Goal: Task Accomplishment & Management: Manage account settings

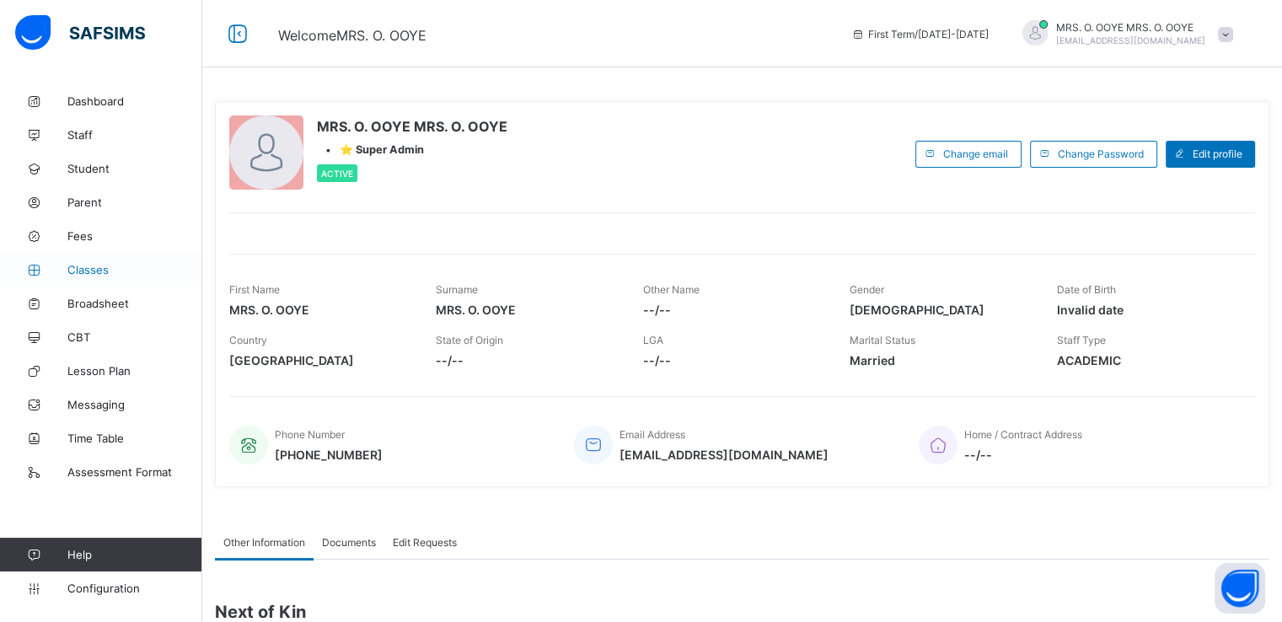
click at [88, 267] on span "Classes" at bounding box center [134, 269] width 135 height 13
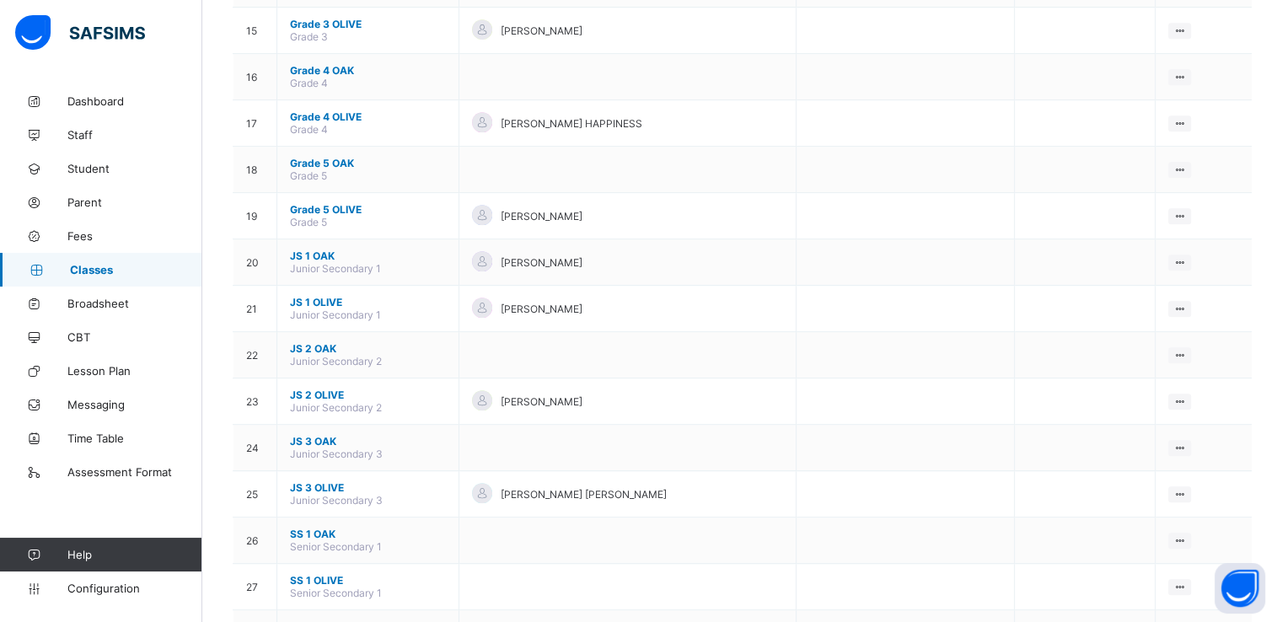
scroll to position [735, 0]
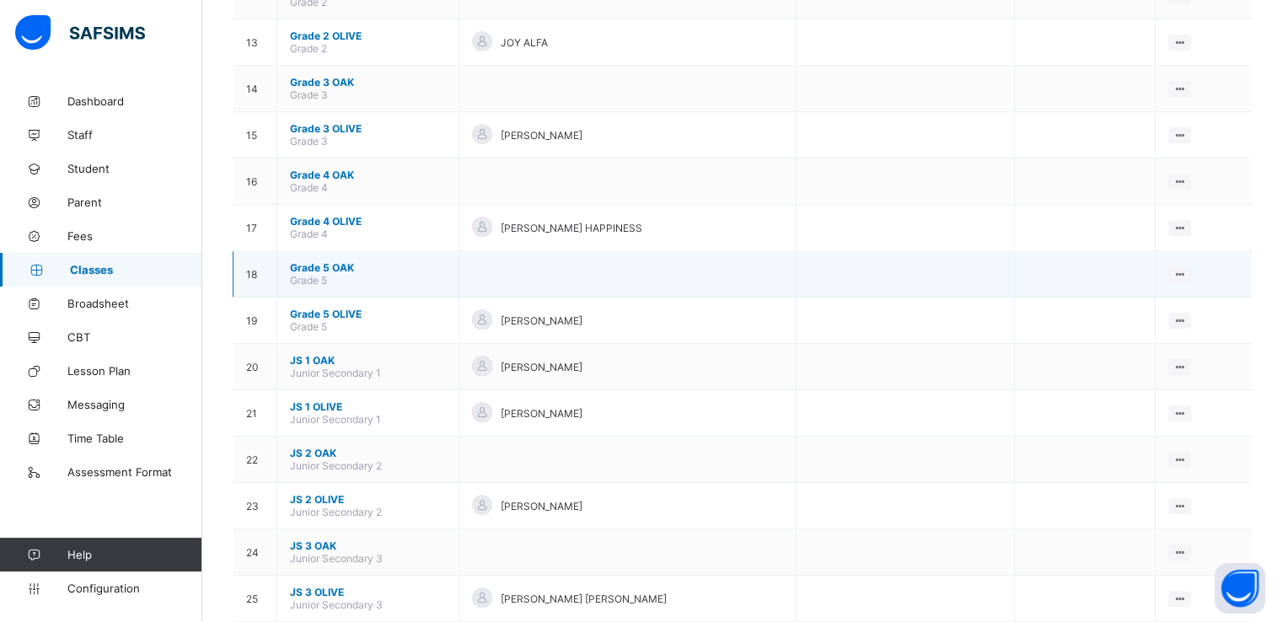
click at [327, 270] on span "Grade 5 OAK" at bounding box center [368, 267] width 156 height 13
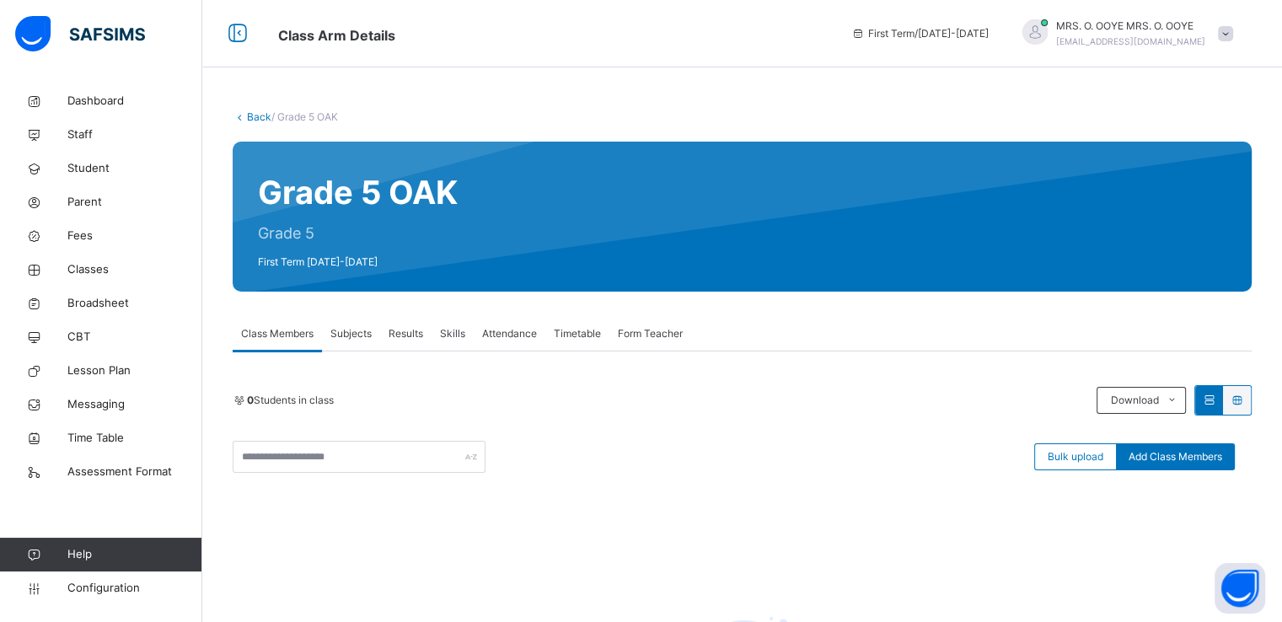
click at [251, 116] on link "Back" at bounding box center [259, 116] width 24 height 13
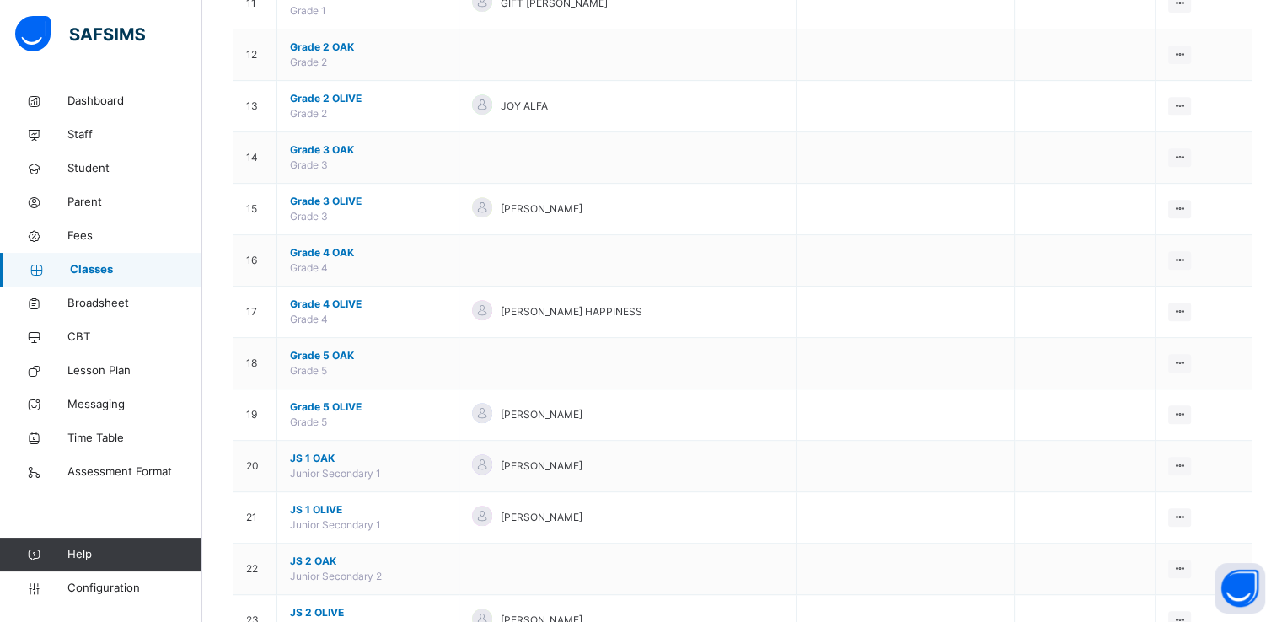
scroll to position [862, 0]
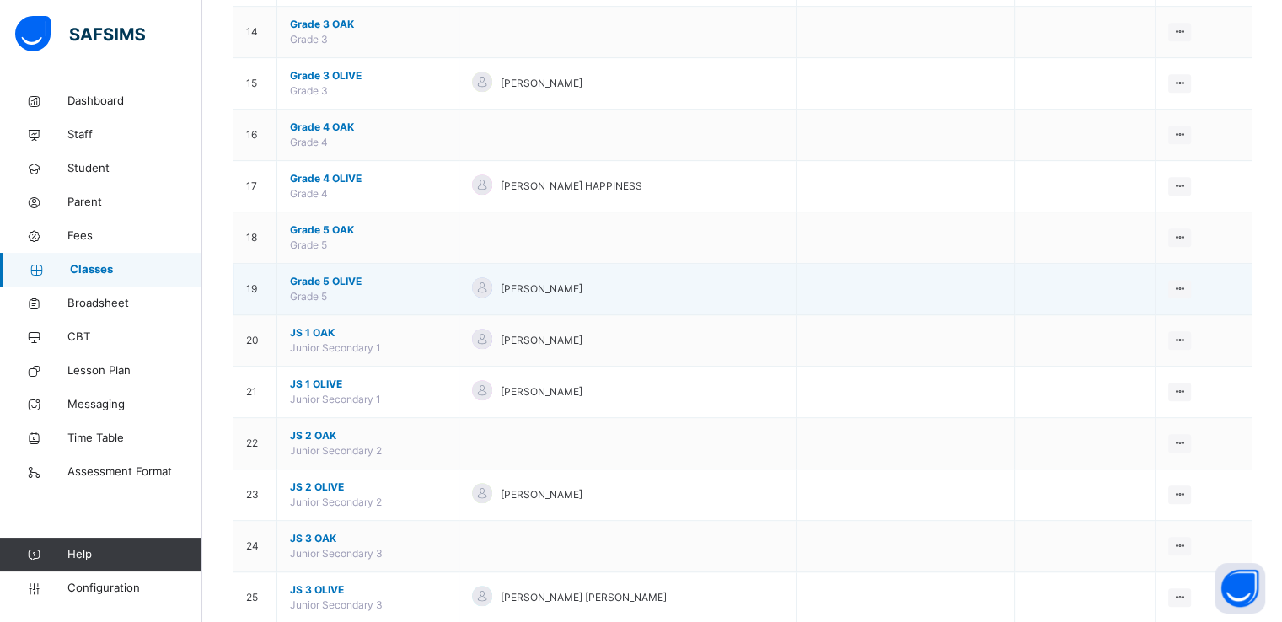
click at [311, 274] on span "Grade 5 OLIVE" at bounding box center [368, 281] width 156 height 15
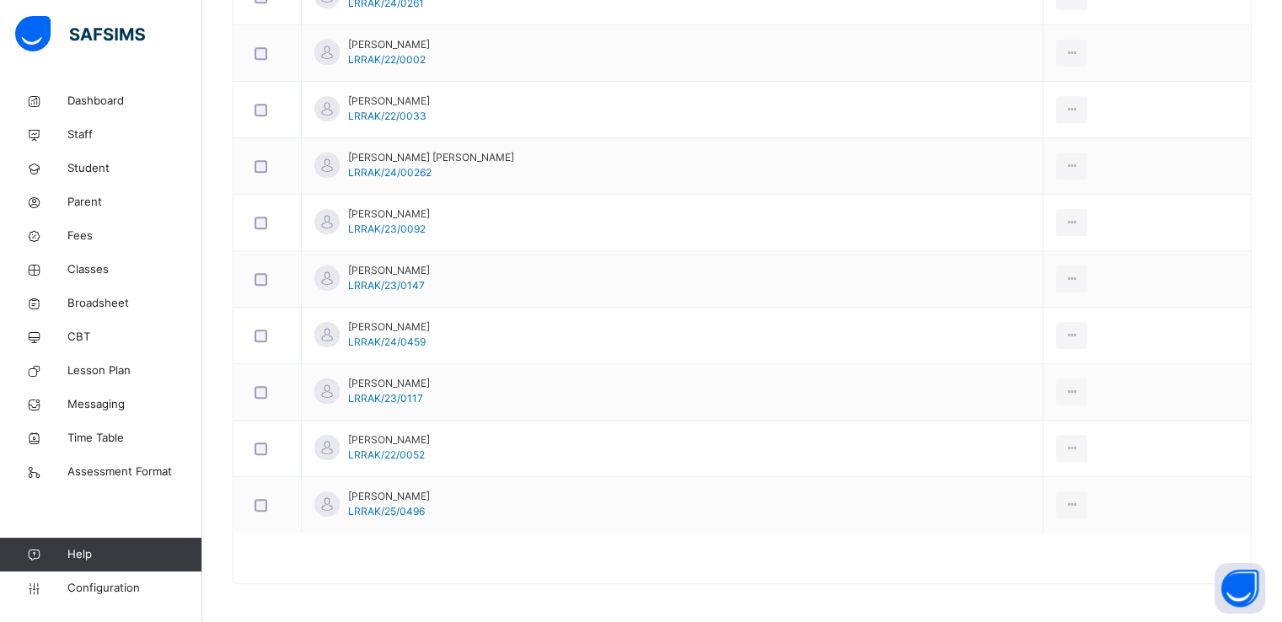
scroll to position [181, 0]
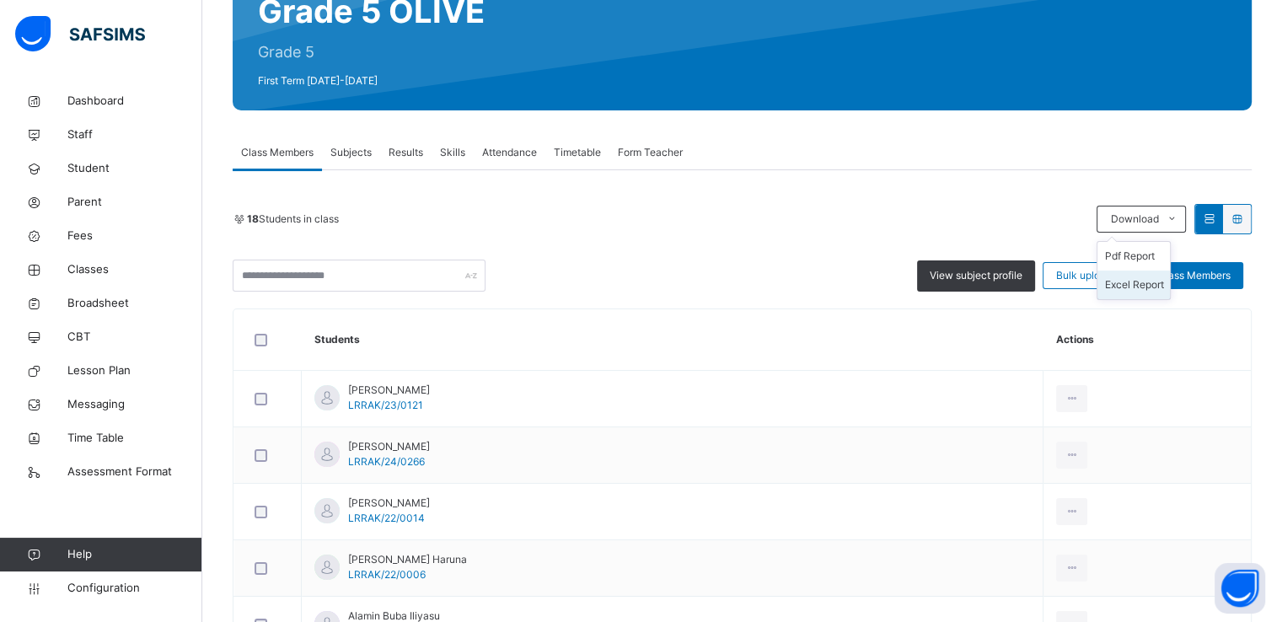
click at [1133, 285] on li "Excel Report" at bounding box center [1134, 285] width 73 height 29
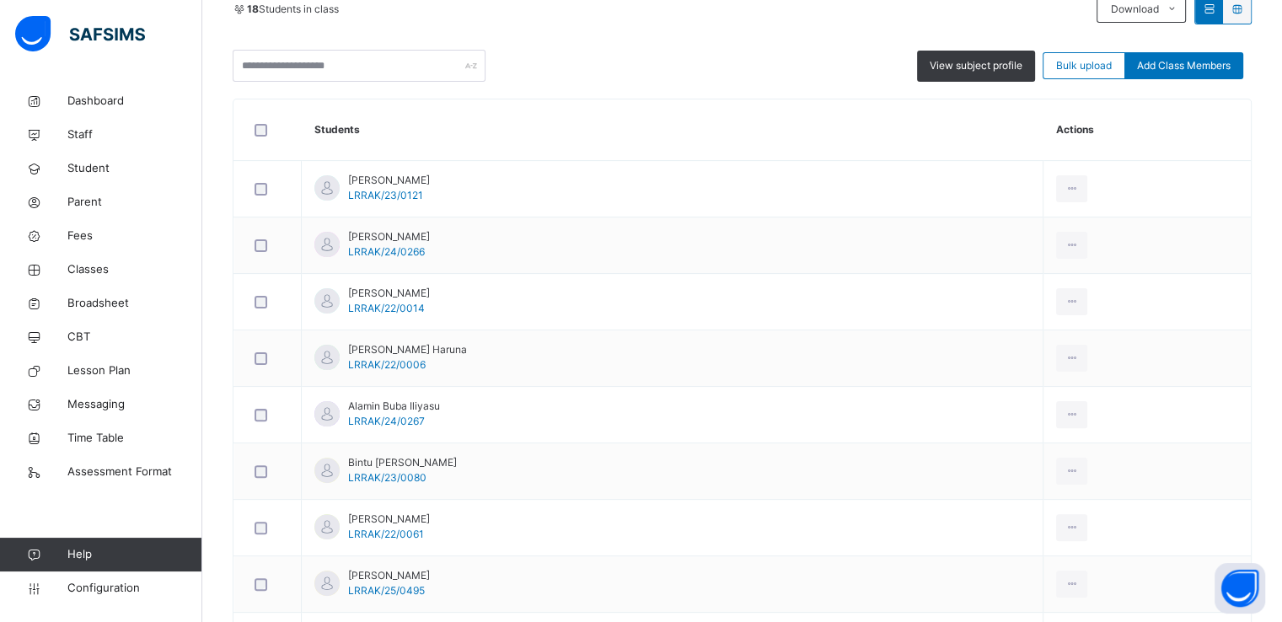
scroll to position [395, 0]
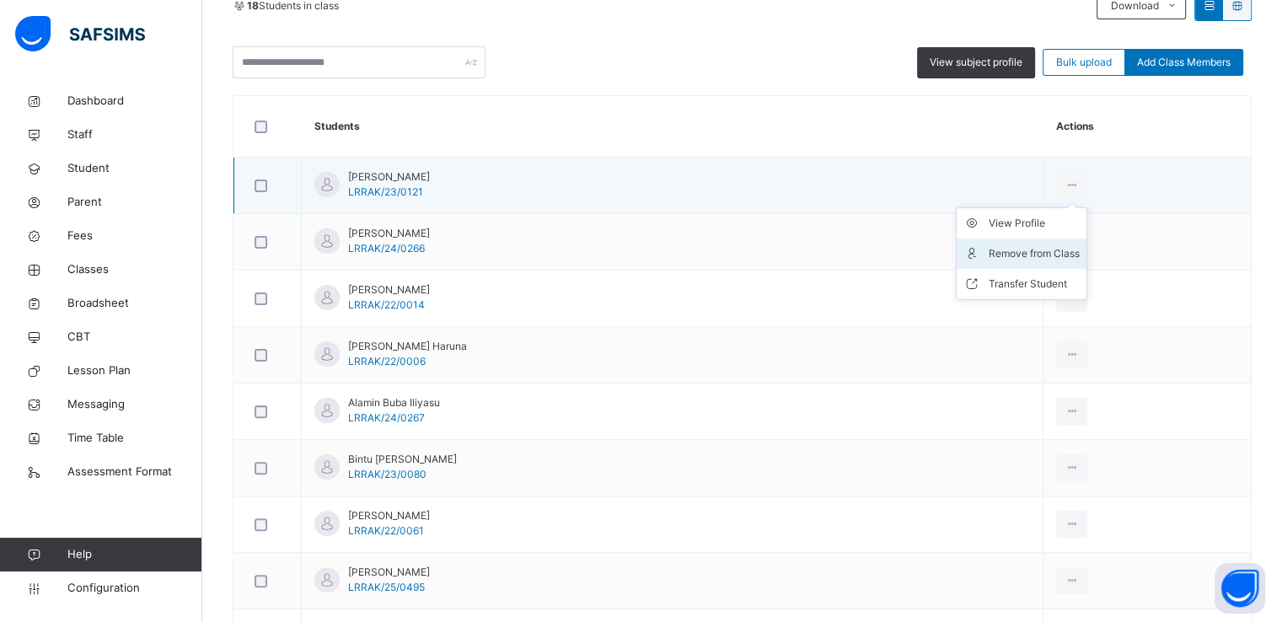
click at [1003, 257] on div "Remove from Class" at bounding box center [1034, 253] width 91 height 17
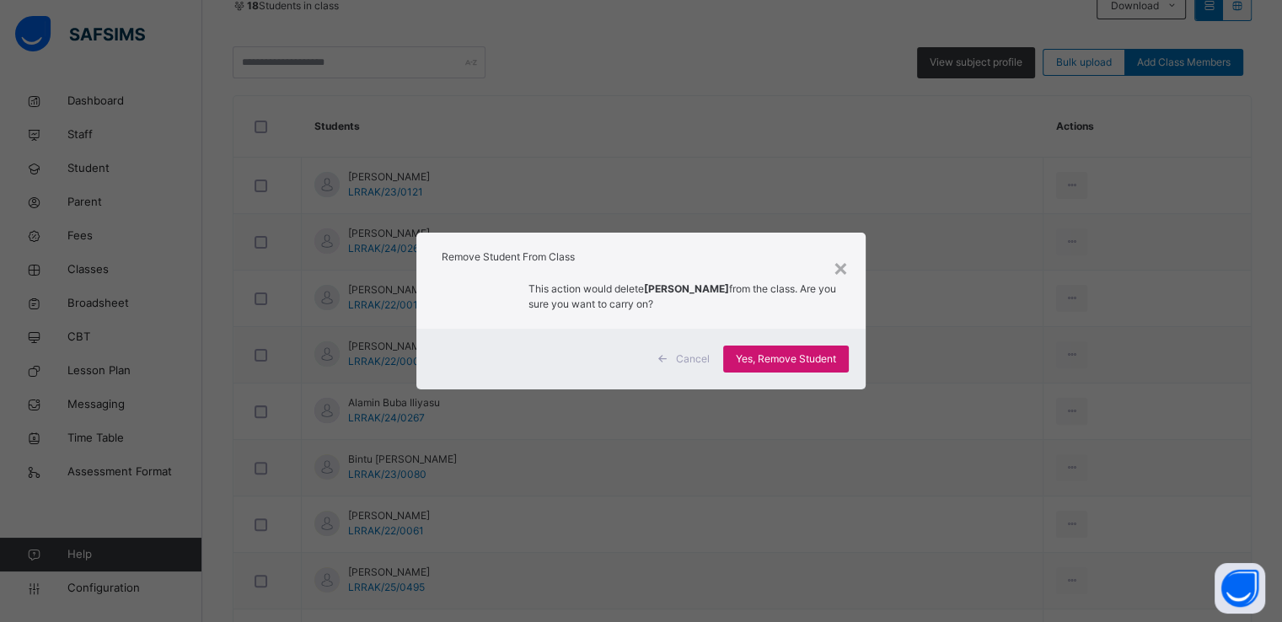
click at [765, 363] on span "Yes, Remove Student" at bounding box center [786, 359] width 100 height 15
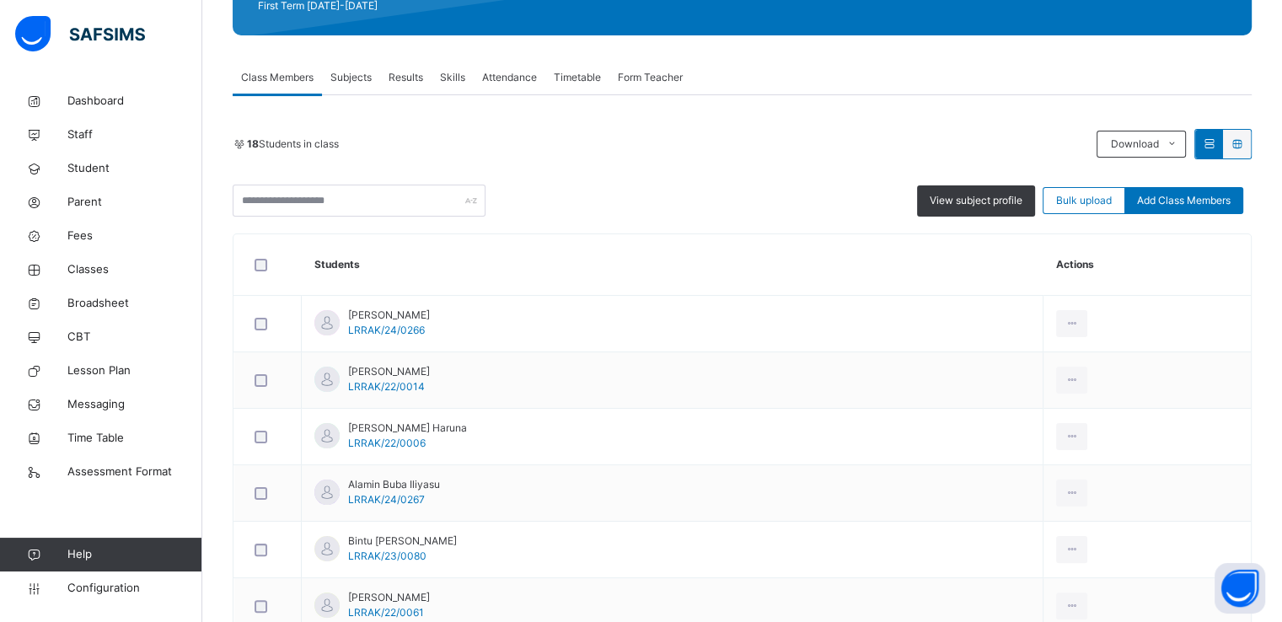
scroll to position [269, 0]
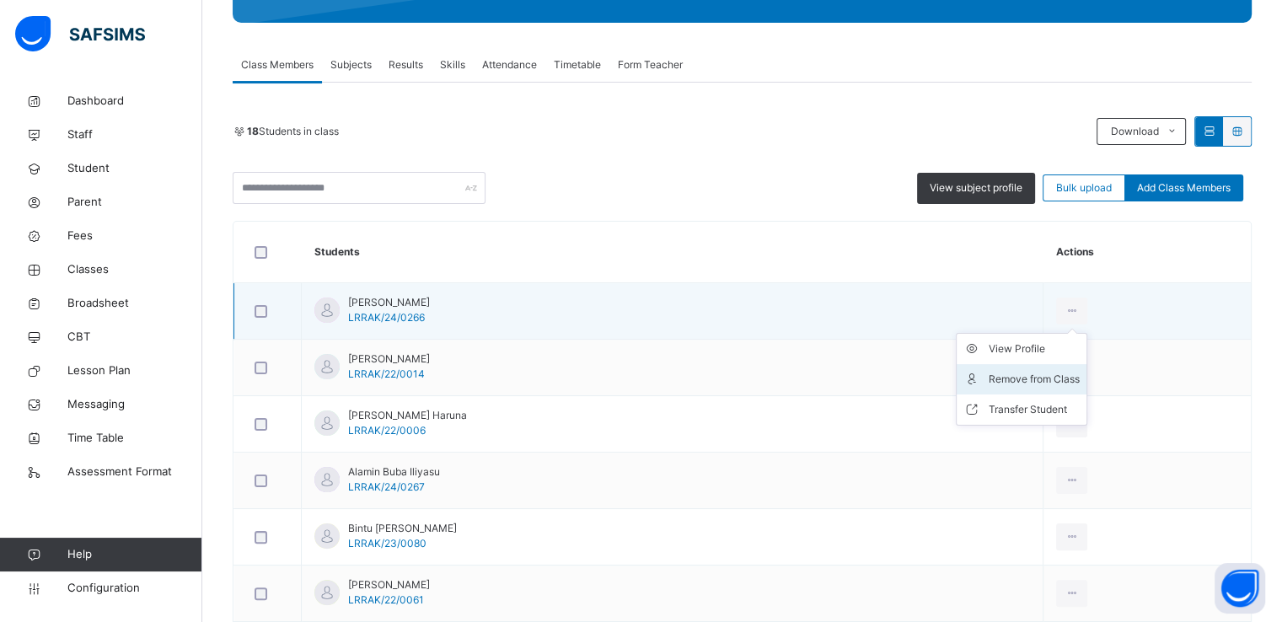
click at [1011, 379] on div "Remove from Class" at bounding box center [1034, 379] width 91 height 17
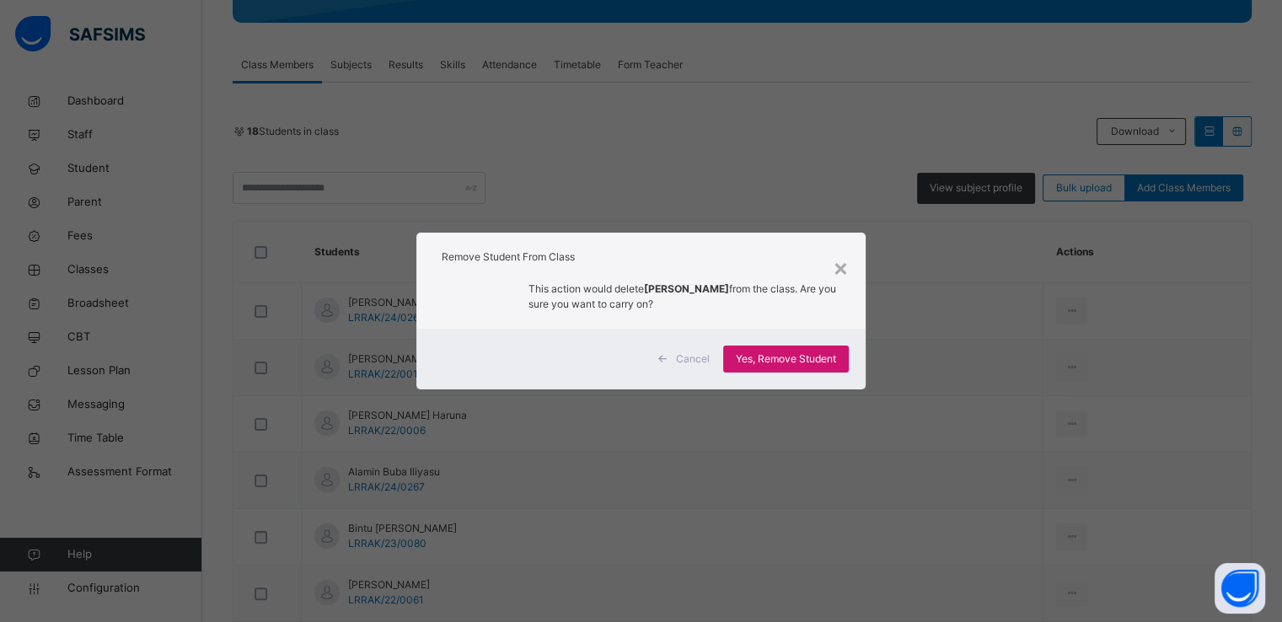
click at [769, 361] on span "Yes, Remove Student" at bounding box center [786, 359] width 100 height 15
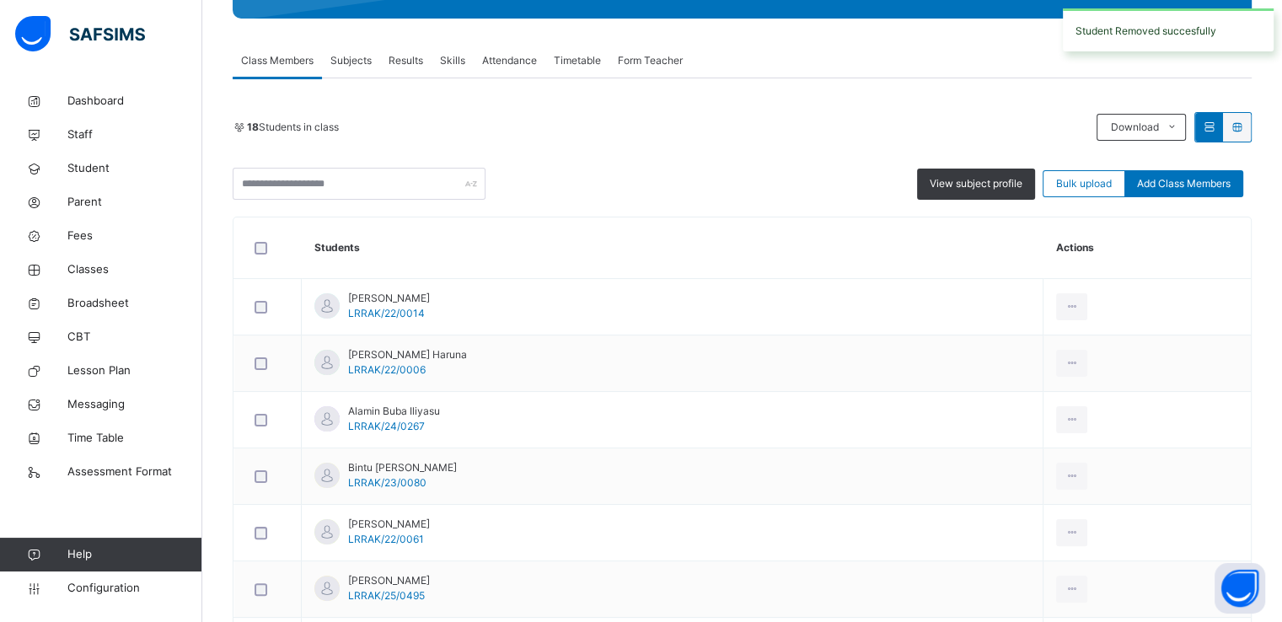
scroll to position [277, 0]
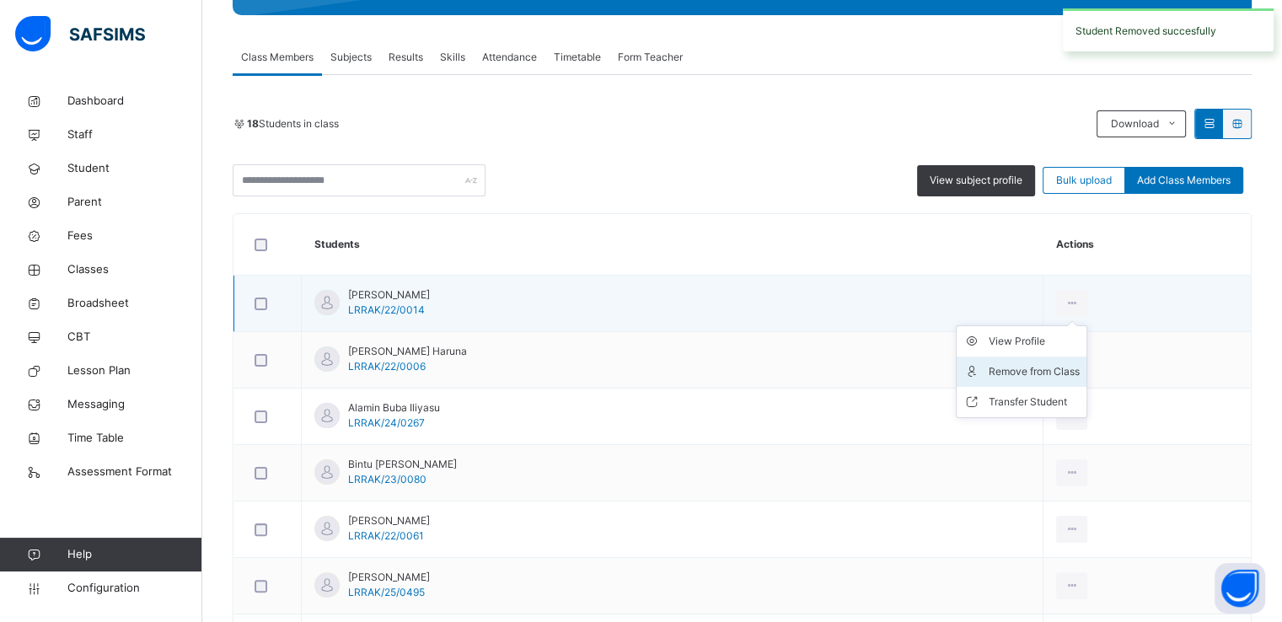
click at [1014, 363] on div "Remove from Class" at bounding box center [1034, 371] width 91 height 17
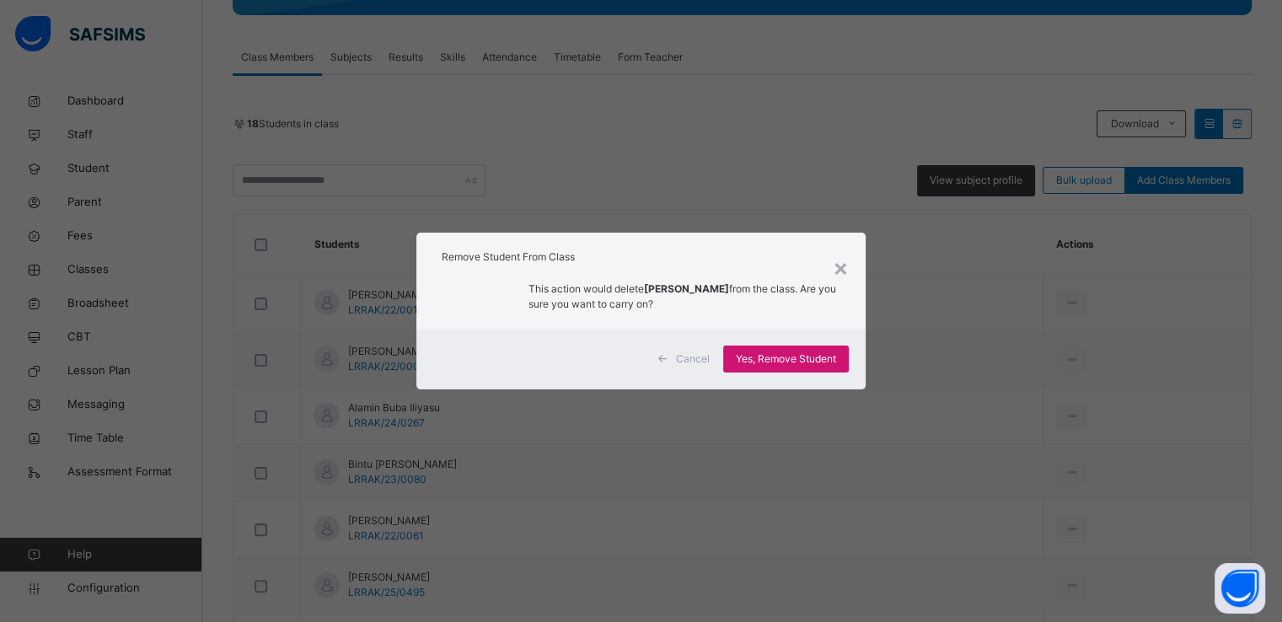
click at [782, 352] on span "Yes, Remove Student" at bounding box center [786, 359] width 100 height 15
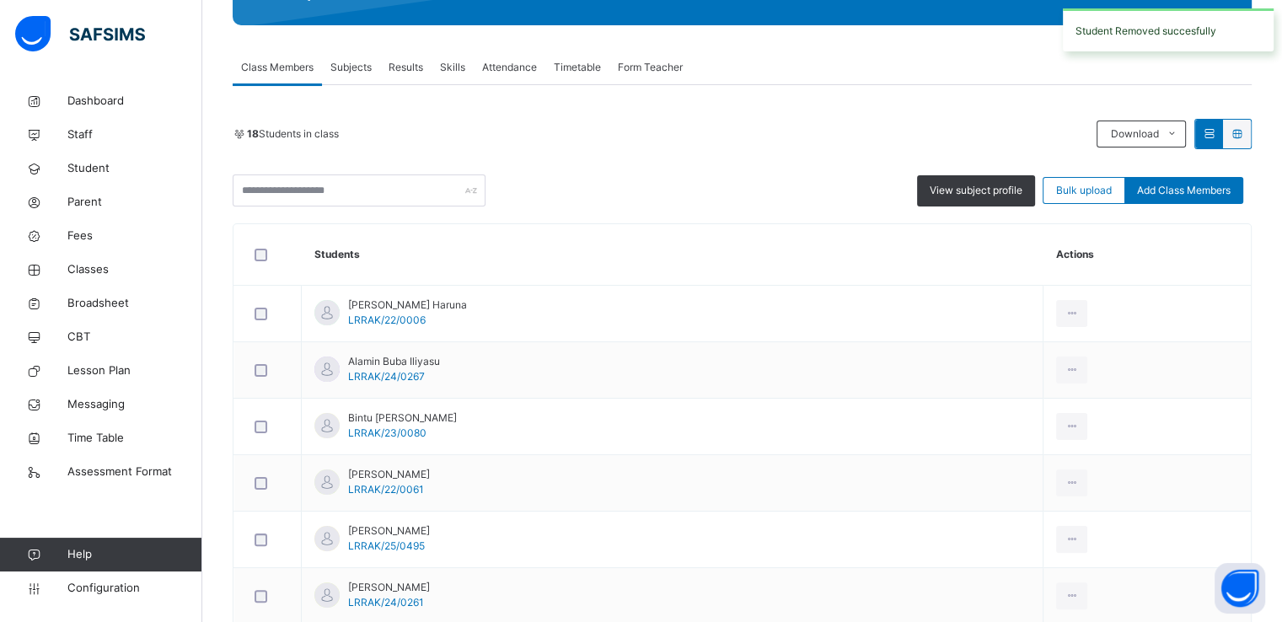
scroll to position [272, 0]
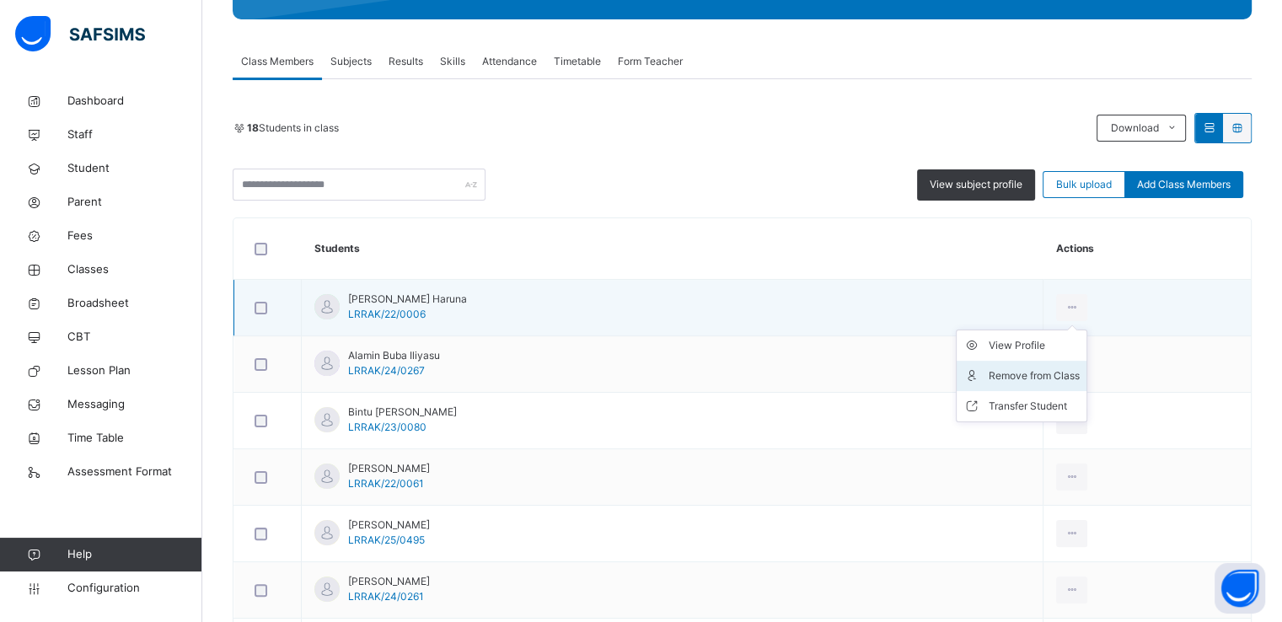
click at [1015, 379] on div "Remove from Class" at bounding box center [1034, 376] width 91 height 17
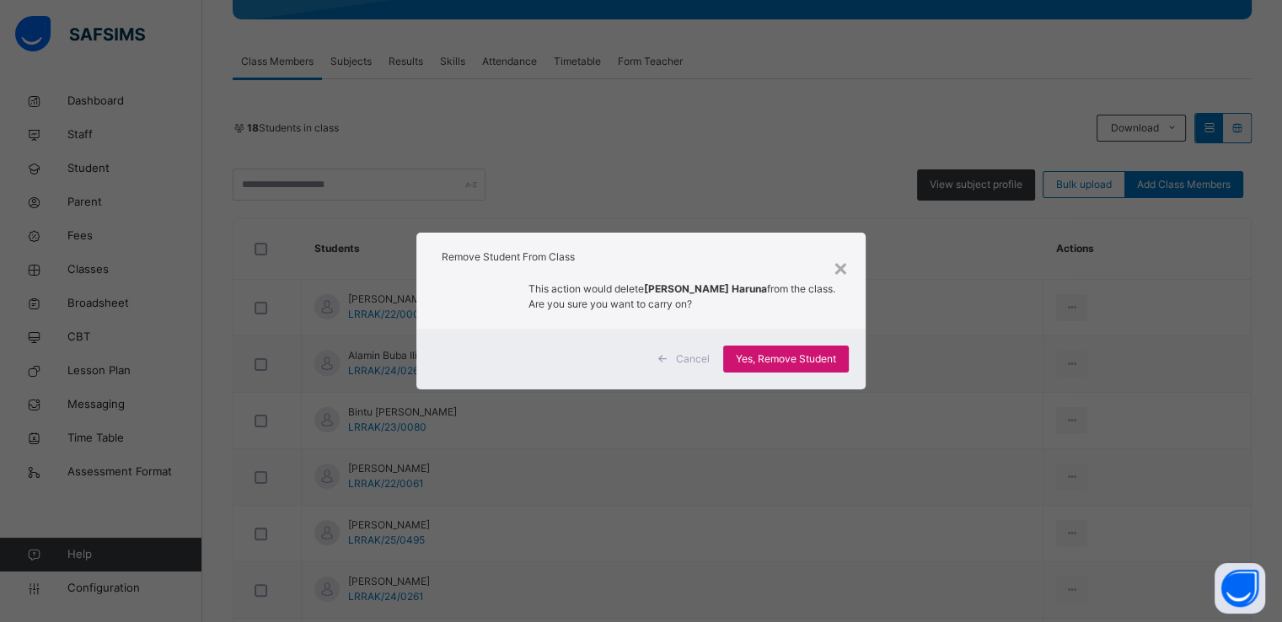
click at [778, 362] on span "Yes, Remove Student" at bounding box center [786, 359] width 100 height 15
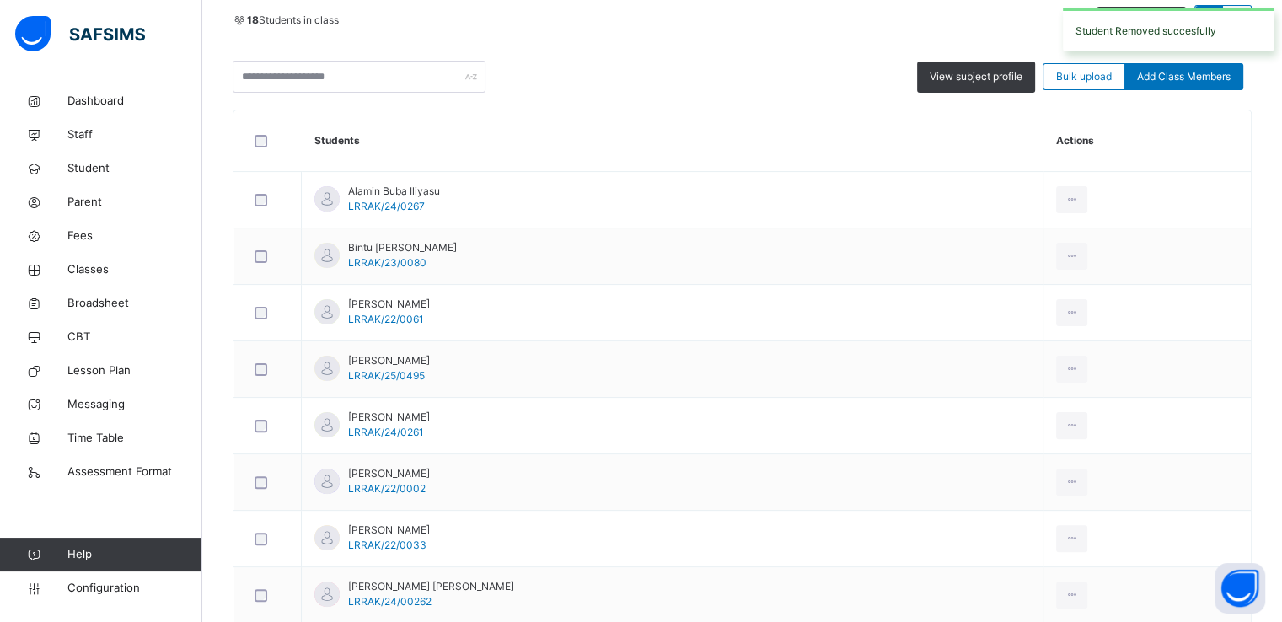
scroll to position [381, 0]
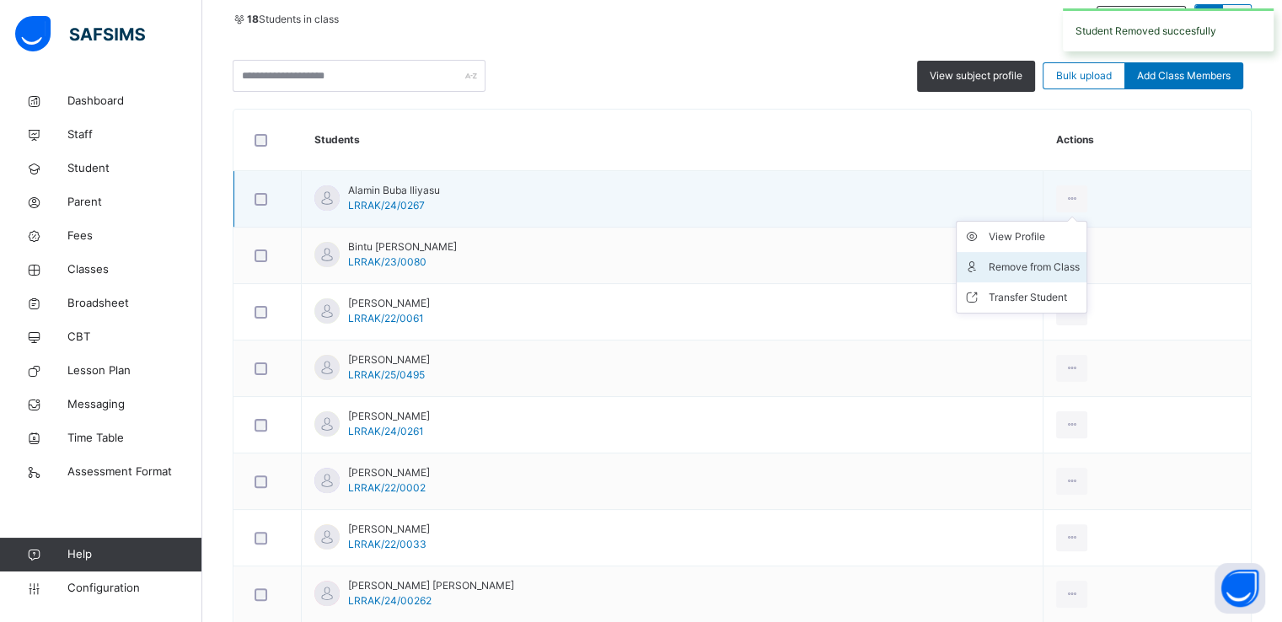
click at [1013, 260] on div "Remove from Class" at bounding box center [1034, 267] width 91 height 17
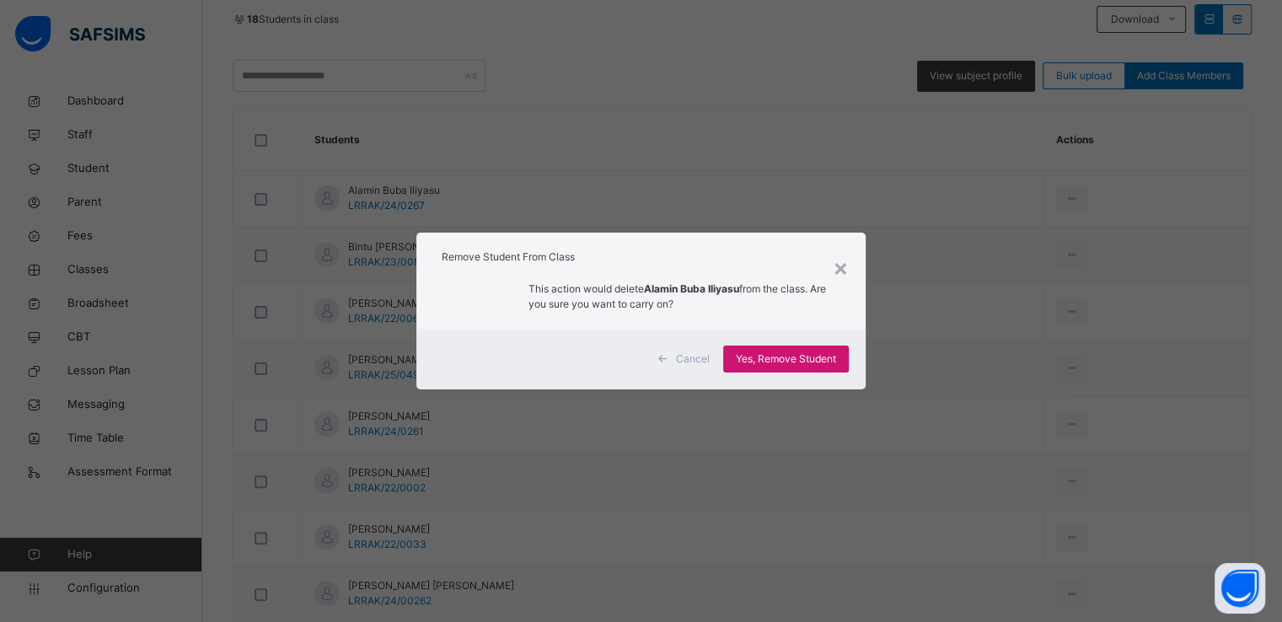
click at [753, 363] on span "Yes, Remove Student" at bounding box center [786, 359] width 100 height 15
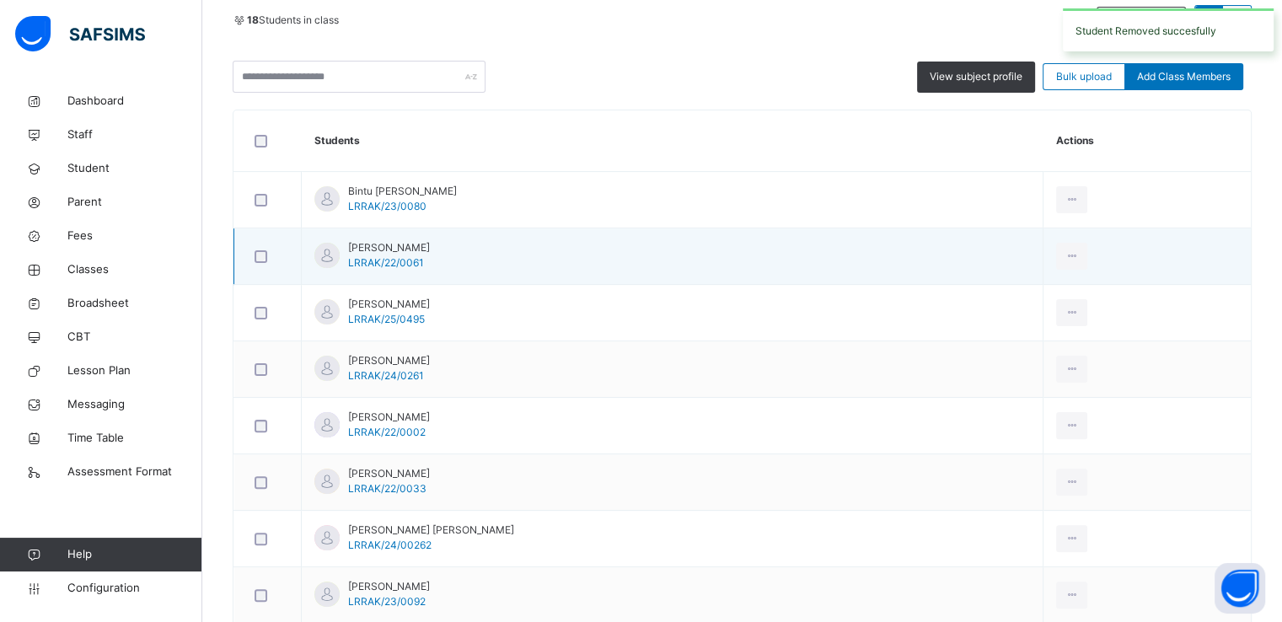
scroll to position [384, 0]
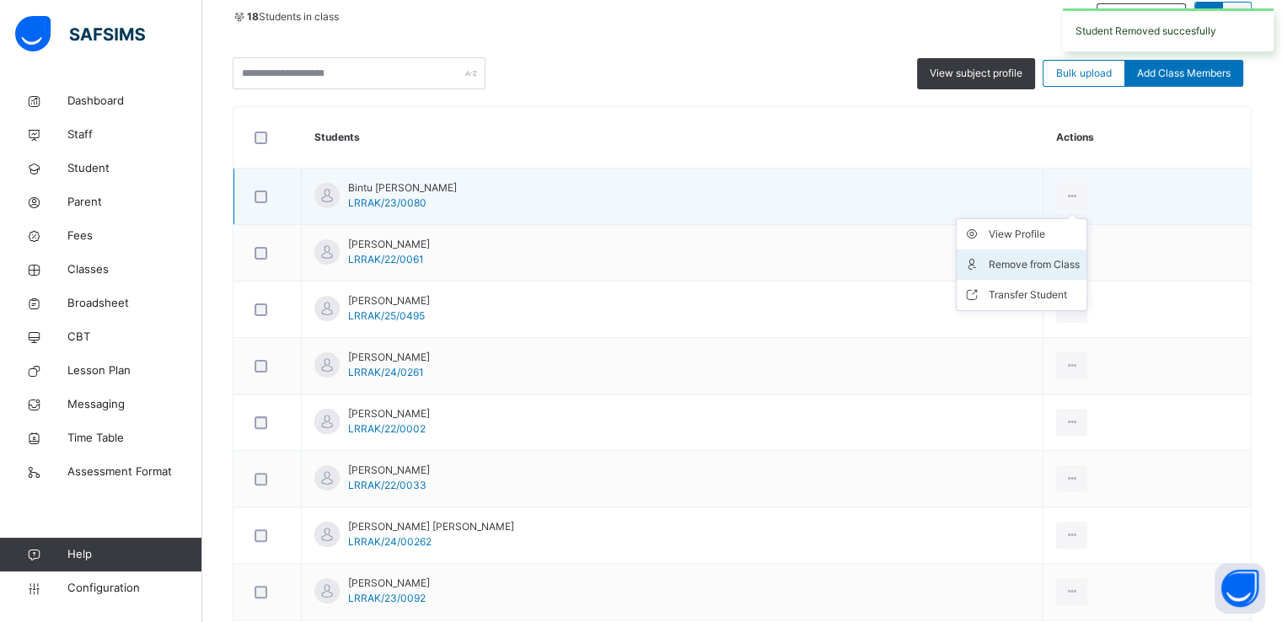
click at [1003, 269] on div "Remove from Class" at bounding box center [1034, 264] width 91 height 17
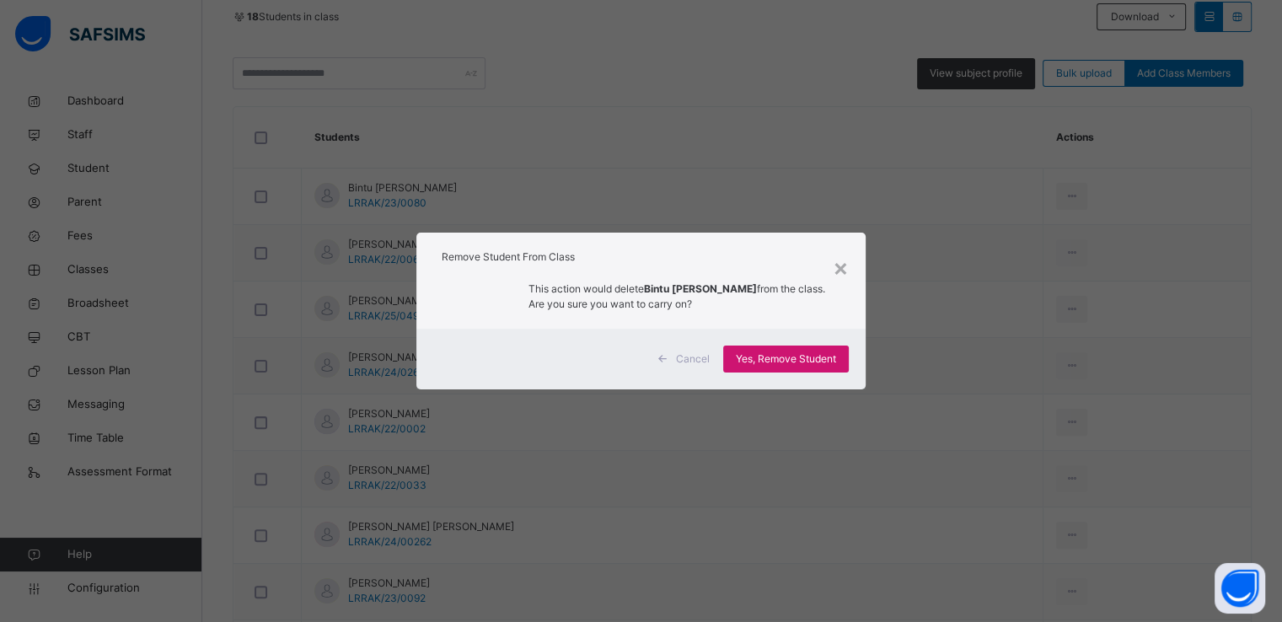
click at [759, 357] on span "Yes, Remove Student" at bounding box center [786, 359] width 100 height 15
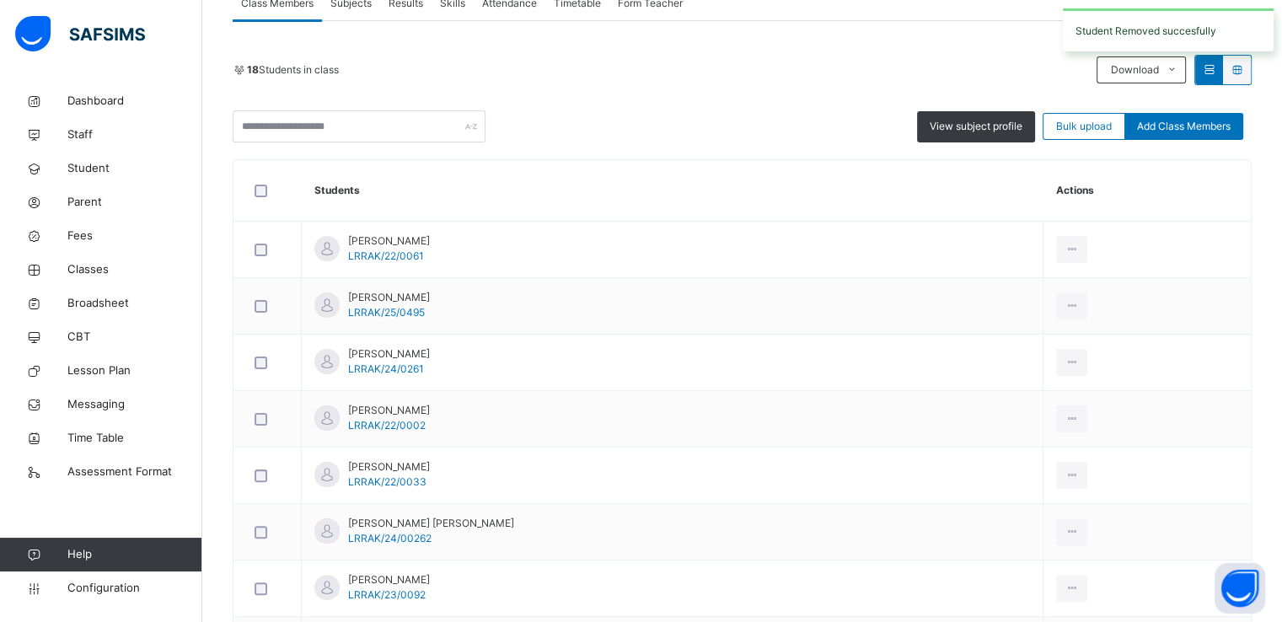
scroll to position [325, 0]
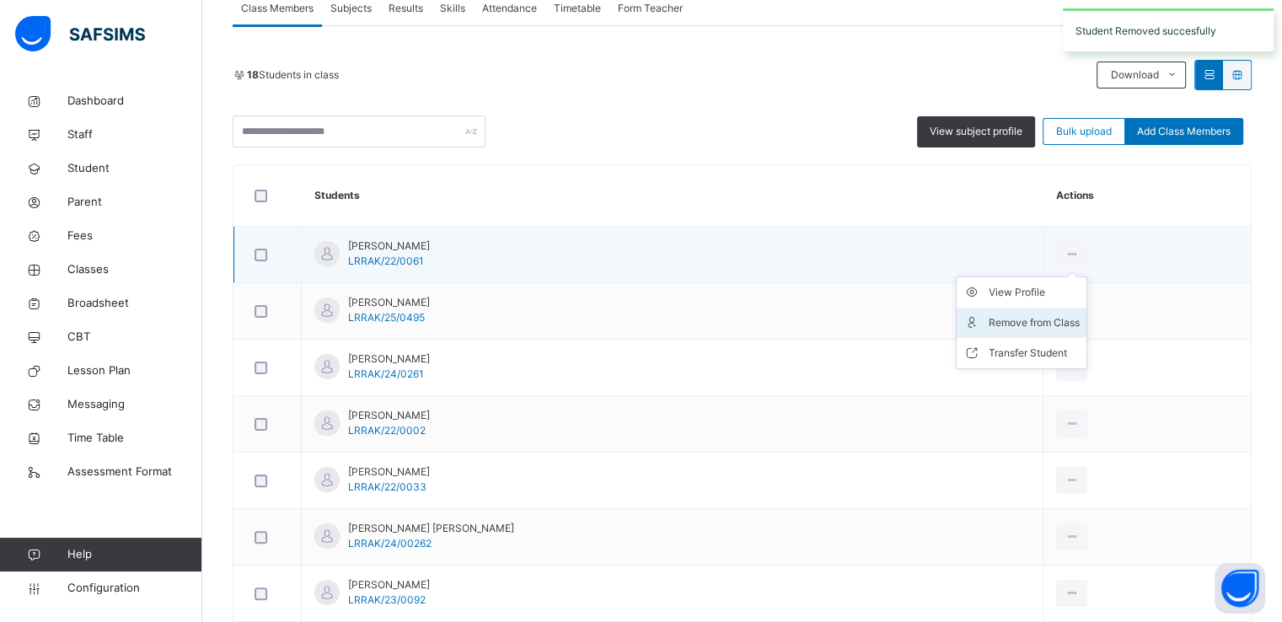
click at [1021, 315] on div "Remove from Class" at bounding box center [1034, 322] width 91 height 17
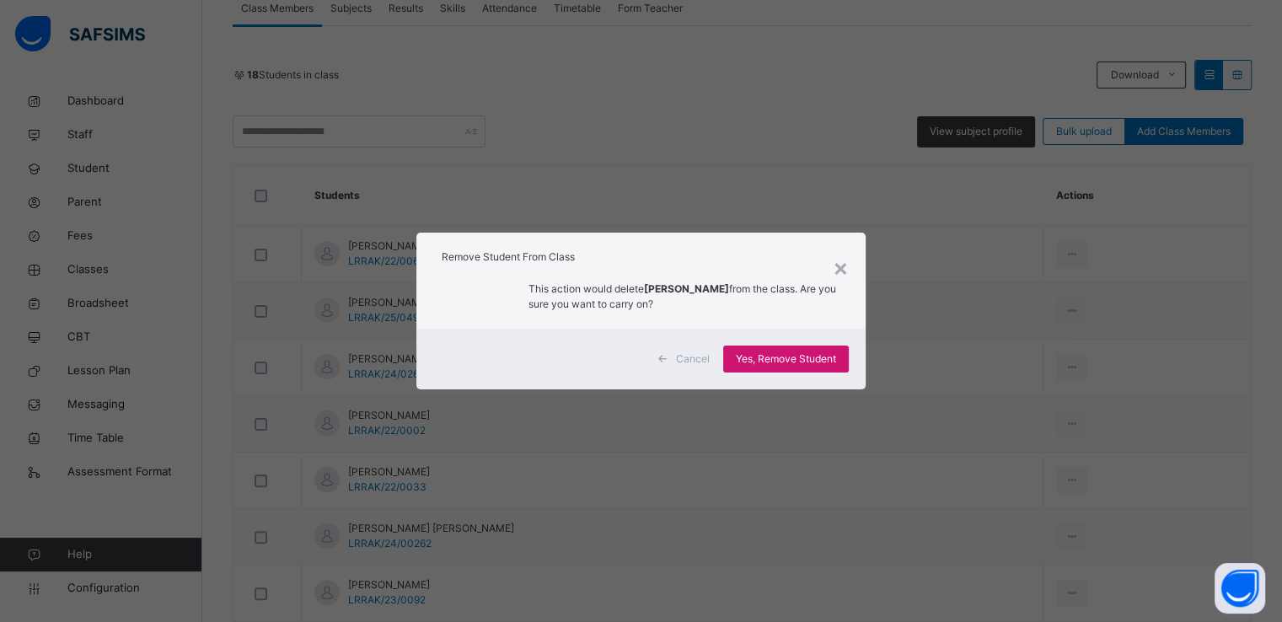
click at [771, 359] on span "Yes, Remove Student" at bounding box center [786, 359] width 100 height 15
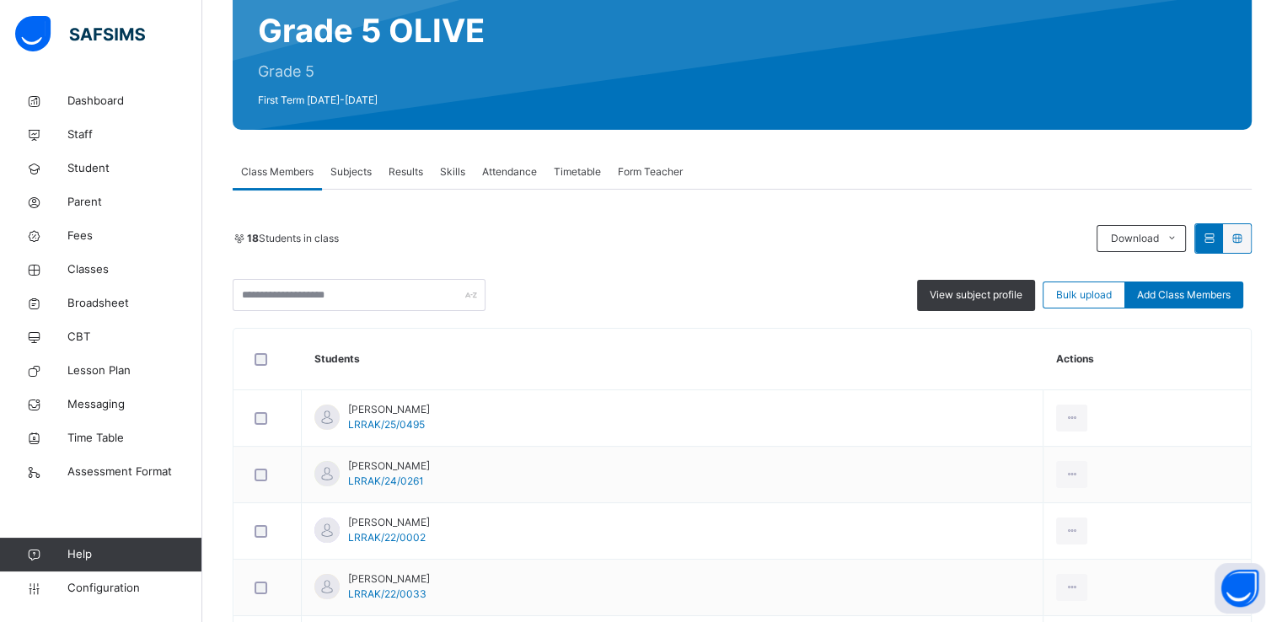
scroll to position [259, 0]
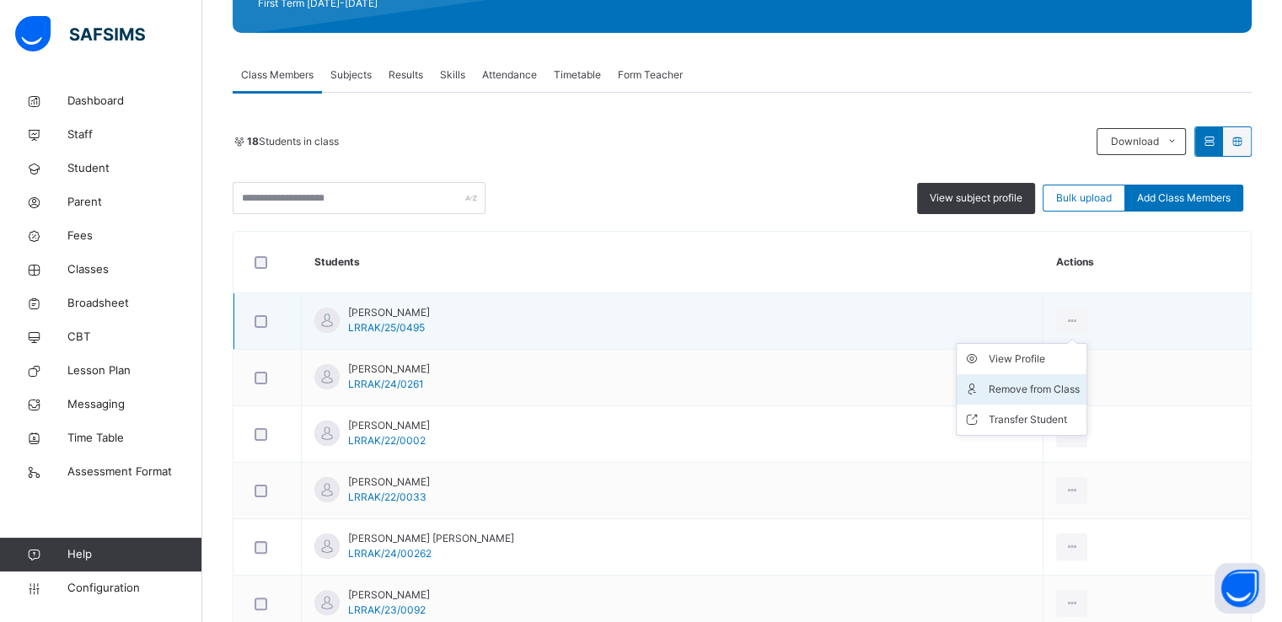
click at [1028, 385] on div "Remove from Class" at bounding box center [1034, 389] width 91 height 17
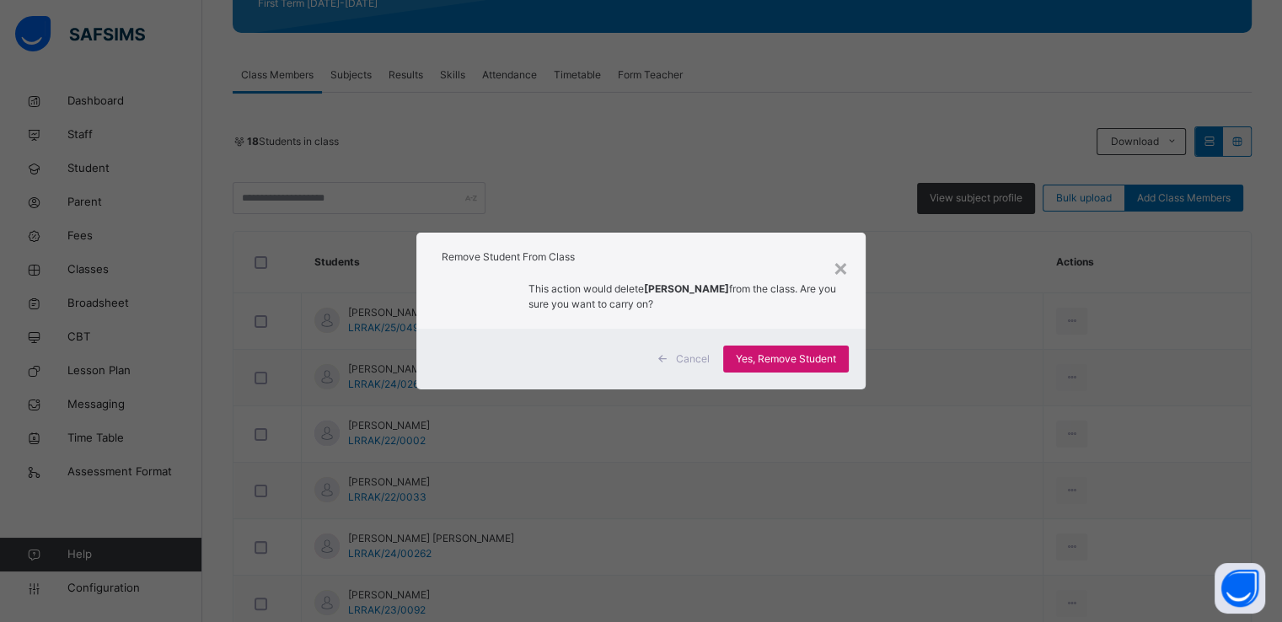
click at [749, 359] on span "Yes, Remove Student" at bounding box center [786, 359] width 100 height 15
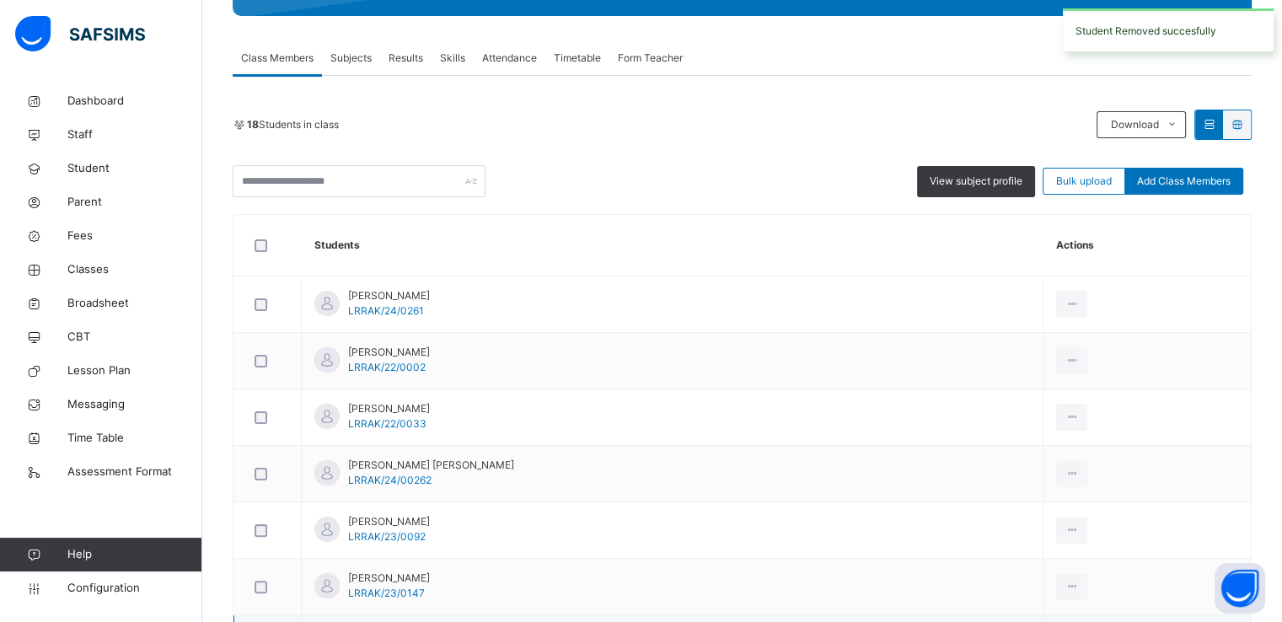
scroll to position [257, 0]
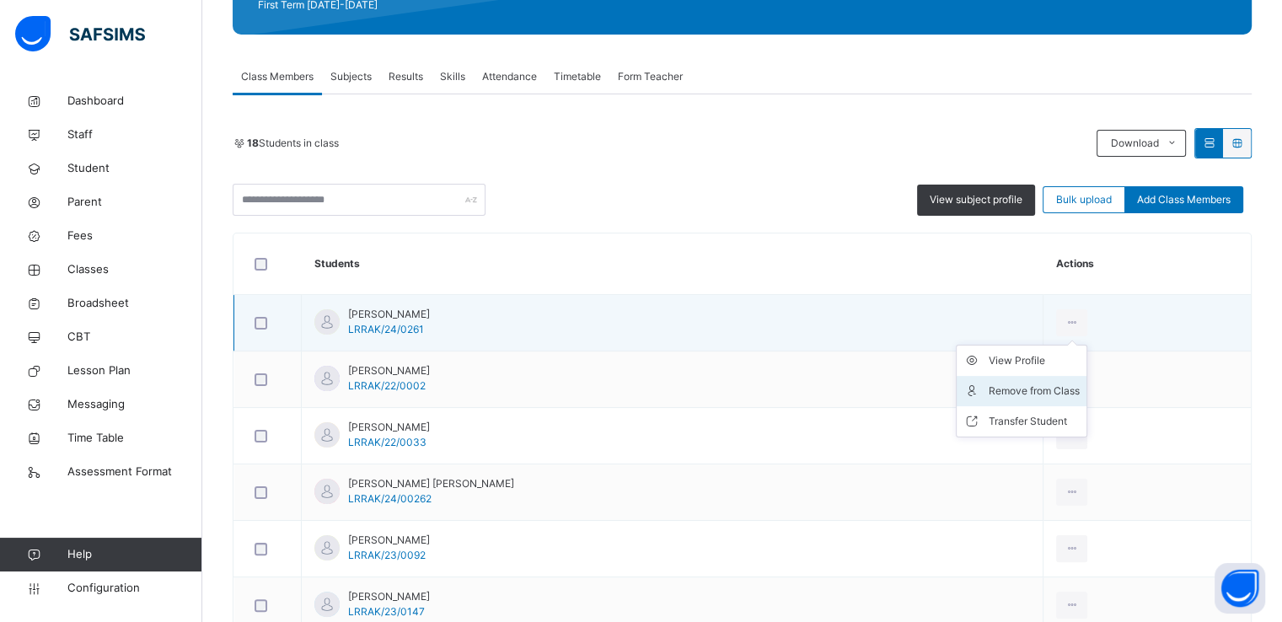
click at [1014, 388] on div "Remove from Class" at bounding box center [1034, 391] width 91 height 17
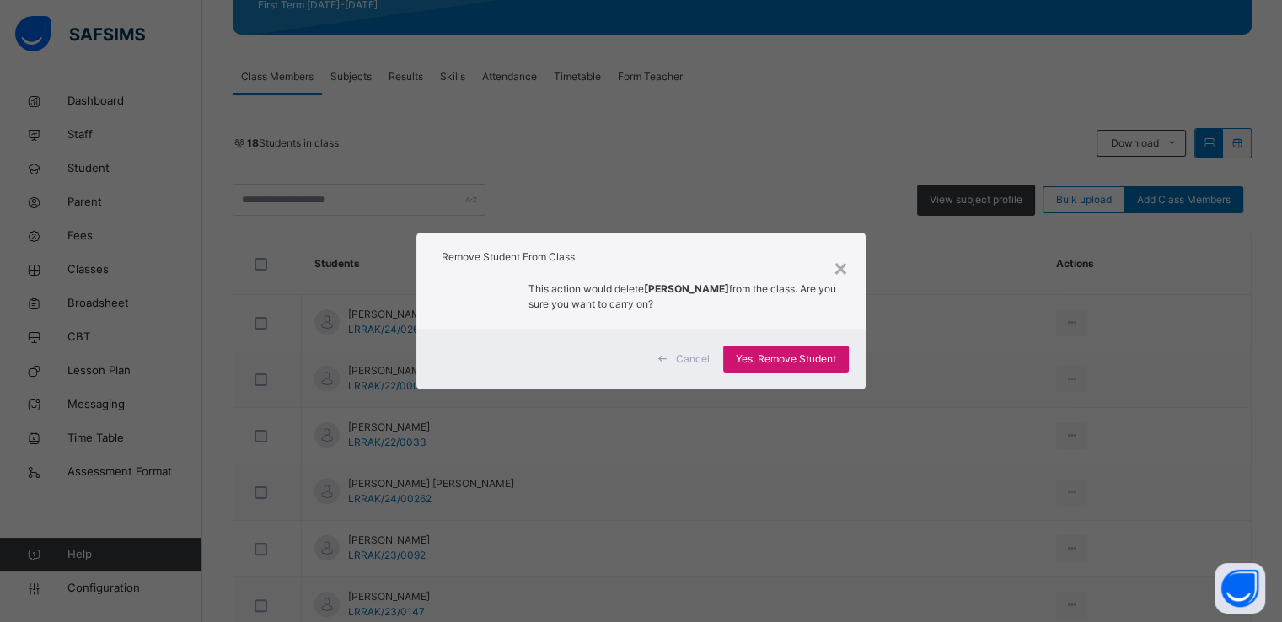
click at [776, 363] on span "Yes, Remove Student" at bounding box center [786, 359] width 100 height 15
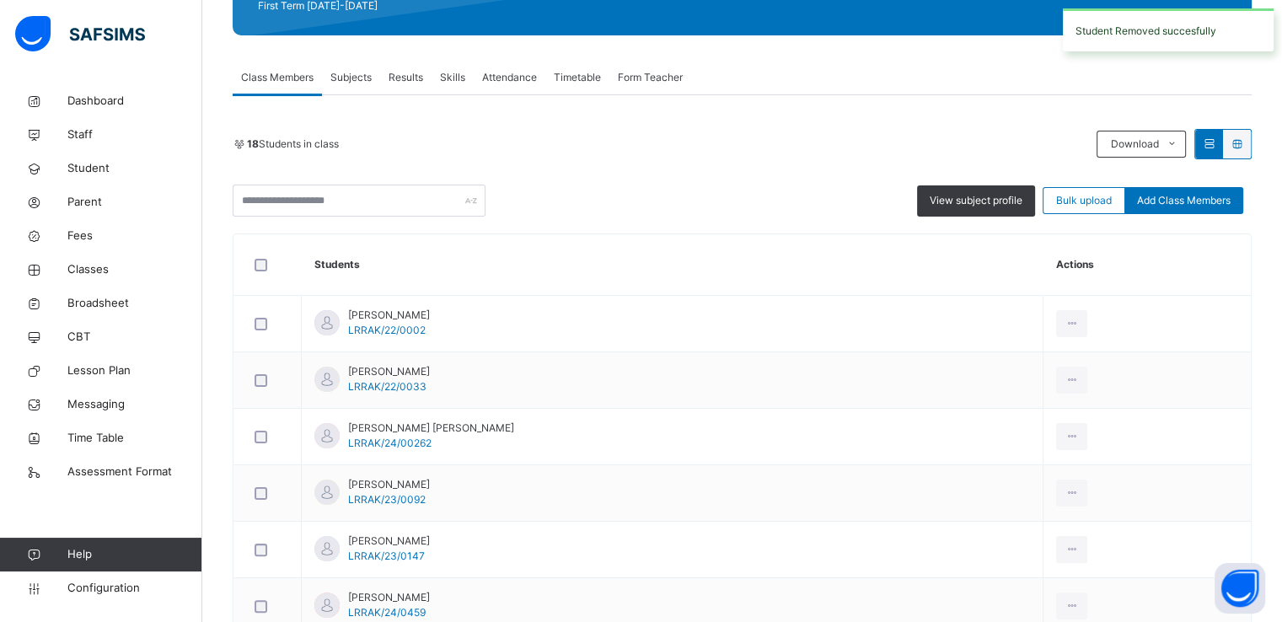
scroll to position [260, 0]
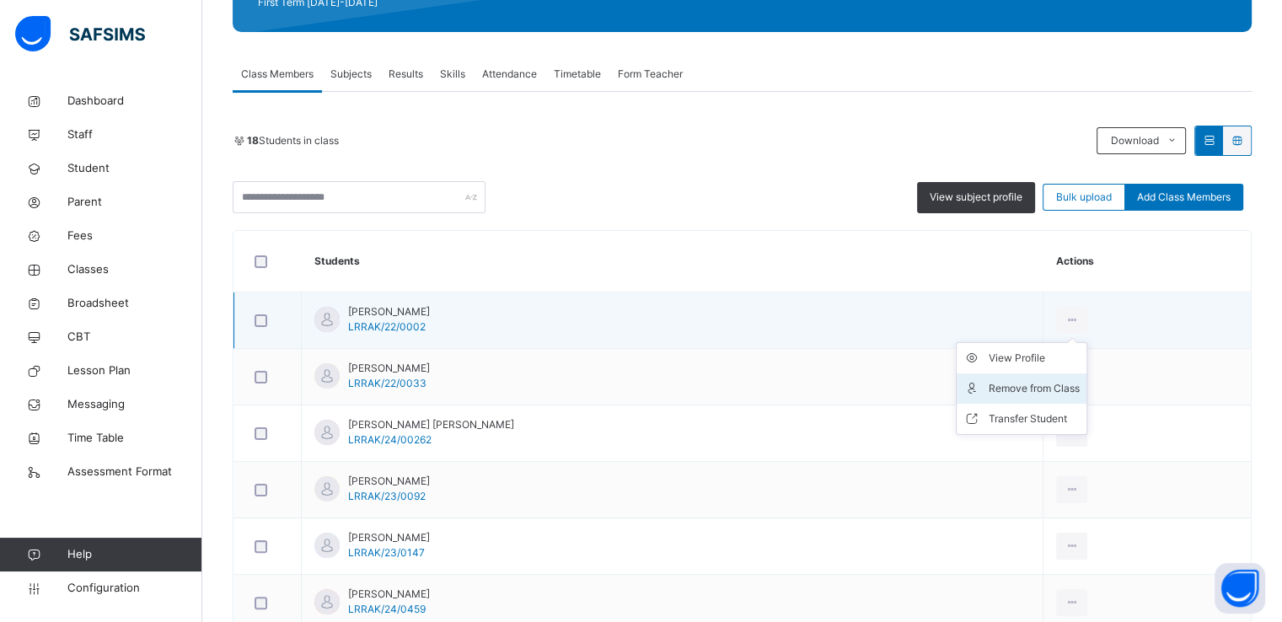
click at [1013, 380] on div "Remove from Class" at bounding box center [1034, 388] width 91 height 17
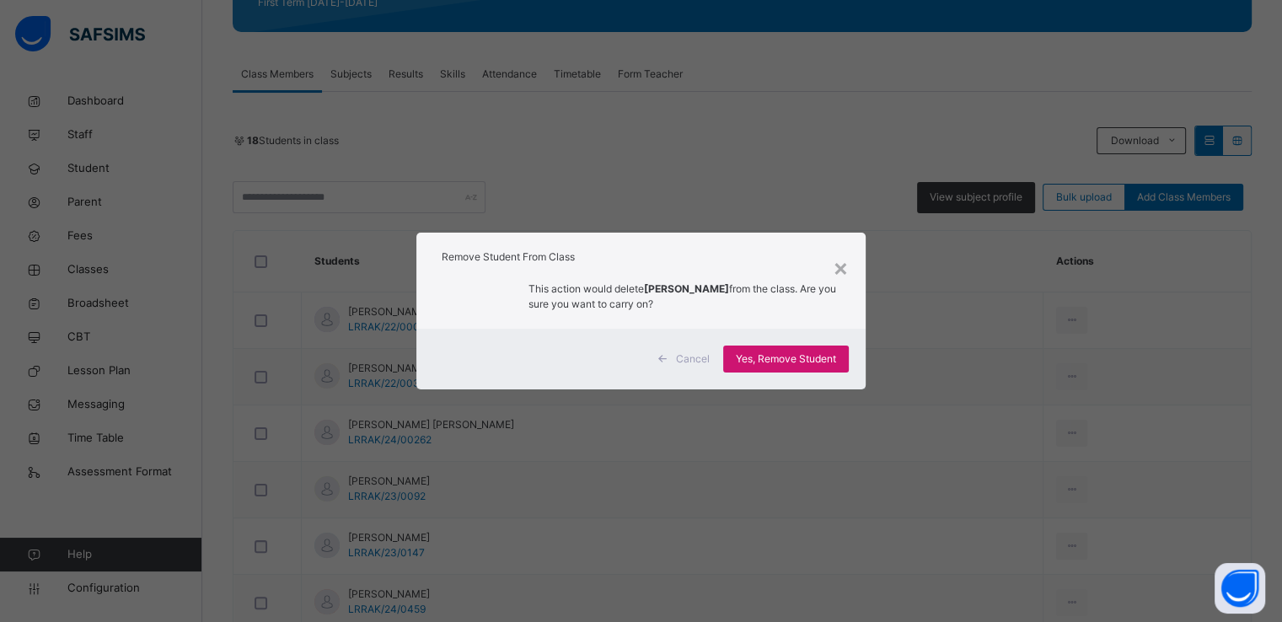
click at [760, 357] on span "Yes, Remove Student" at bounding box center [786, 359] width 100 height 15
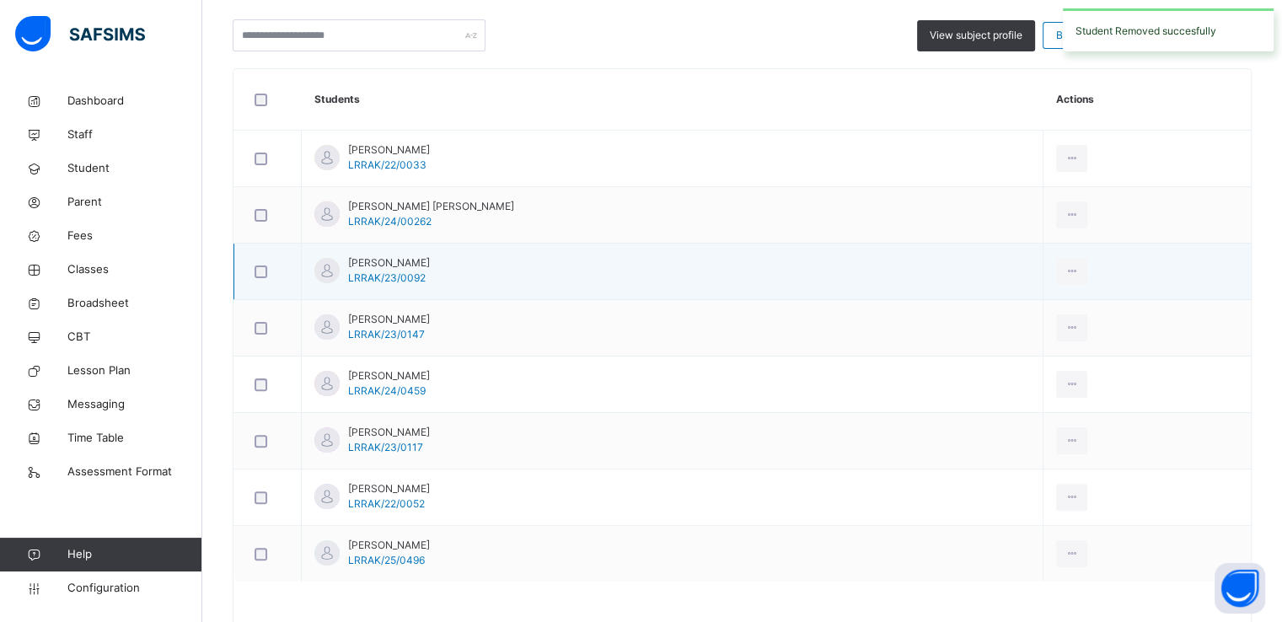
scroll to position [424, 0]
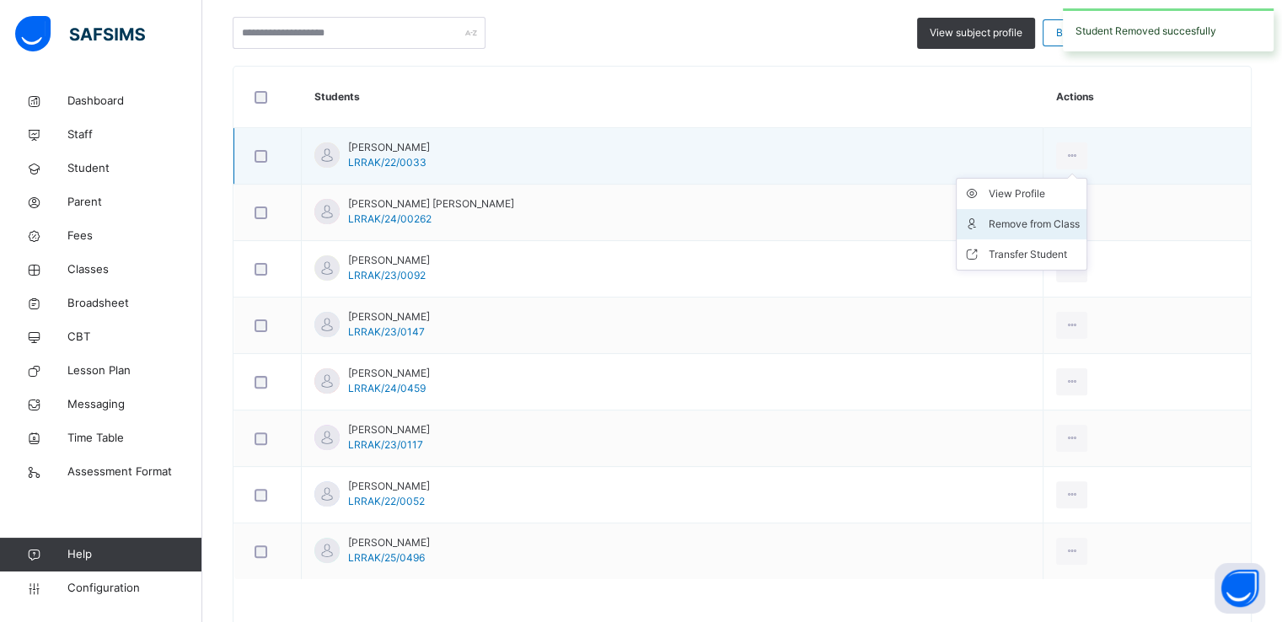
click at [1010, 216] on div "Remove from Class" at bounding box center [1034, 224] width 91 height 17
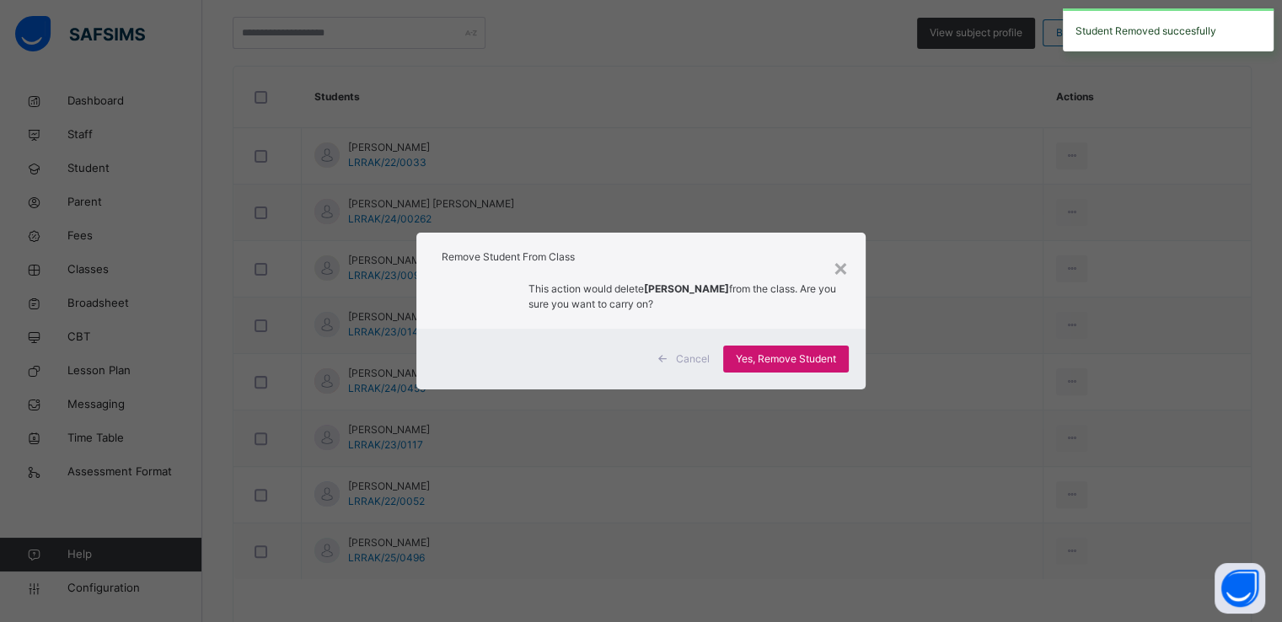
click at [738, 354] on span "Yes, Remove Student" at bounding box center [786, 359] width 100 height 15
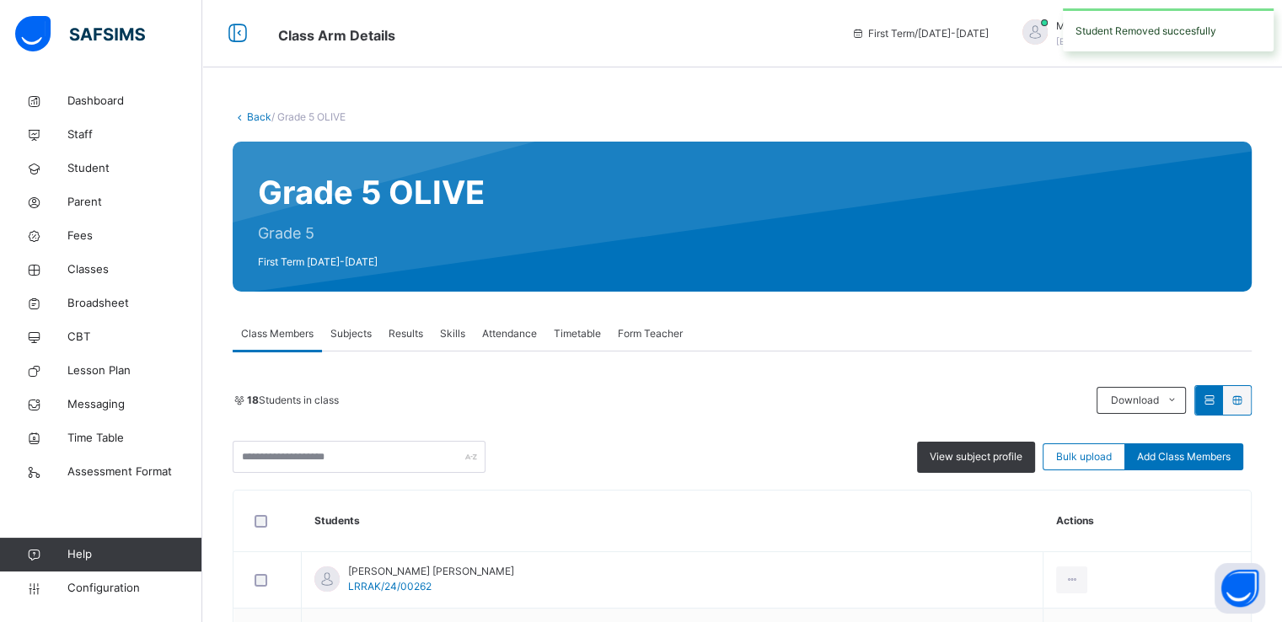
scroll to position [309, 0]
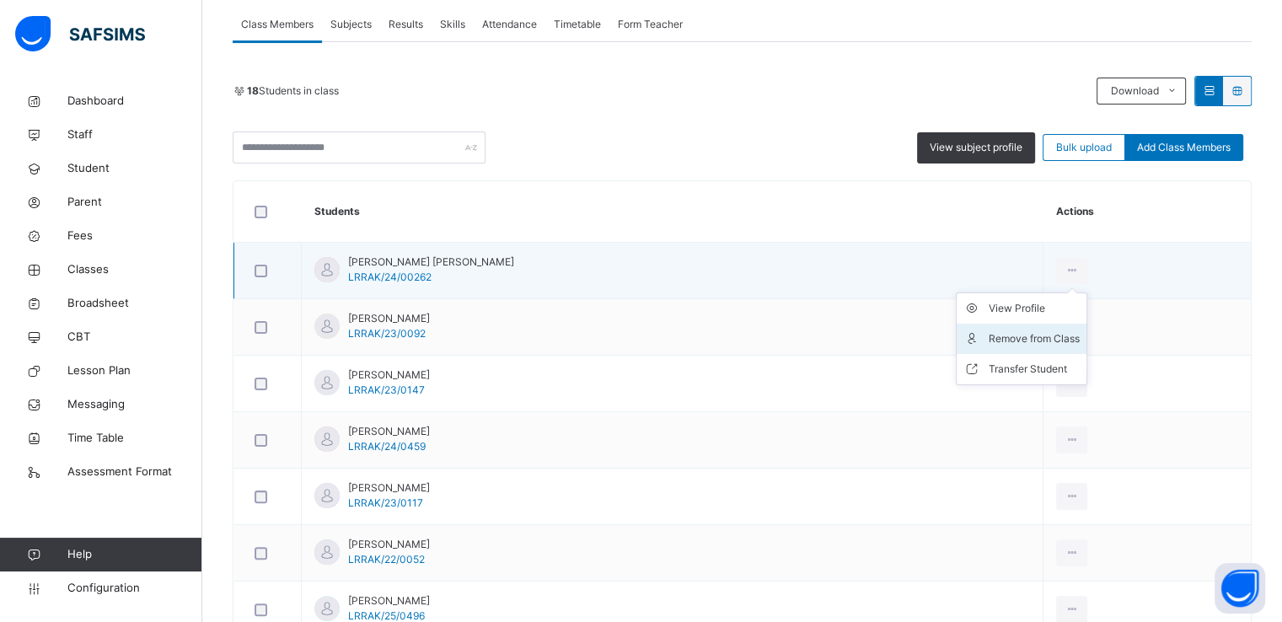
click at [1012, 345] on div "Remove from Class" at bounding box center [1034, 338] width 91 height 17
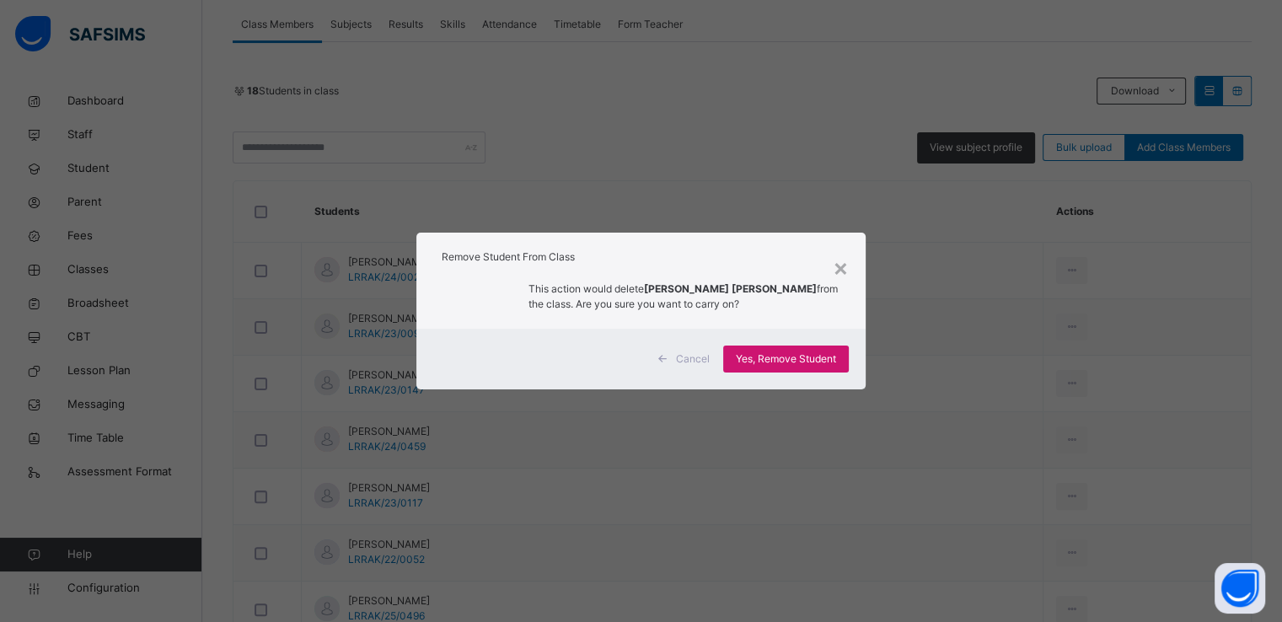
click at [782, 362] on span "Yes, Remove Student" at bounding box center [786, 359] width 100 height 15
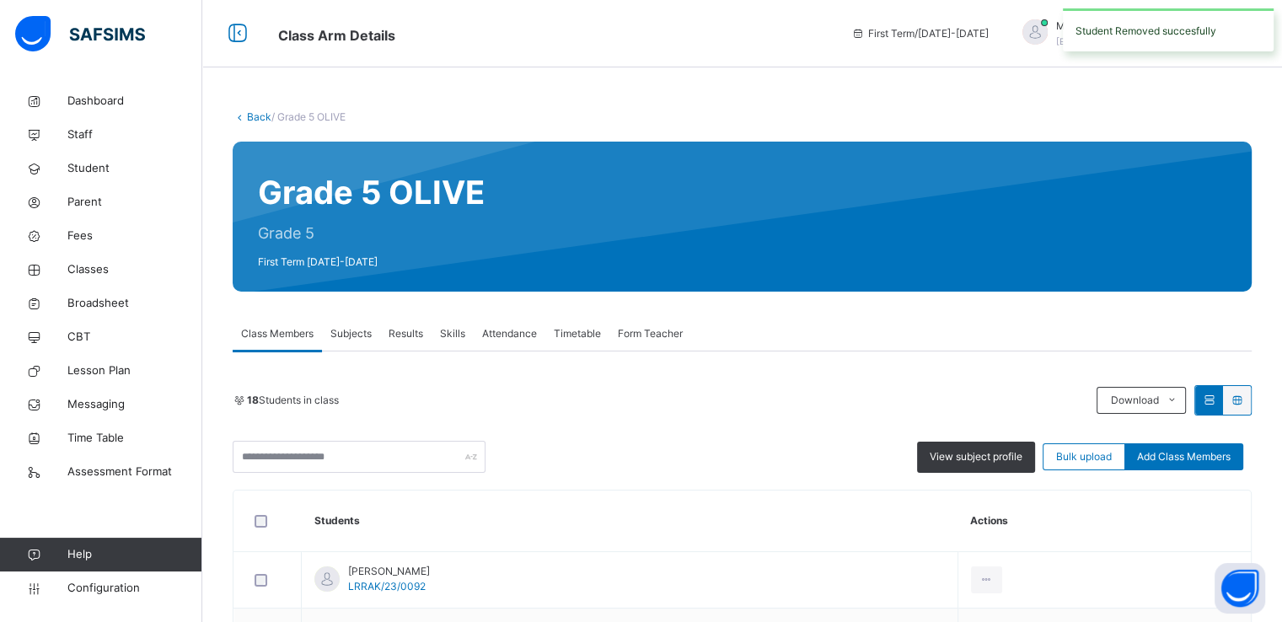
scroll to position [360, 0]
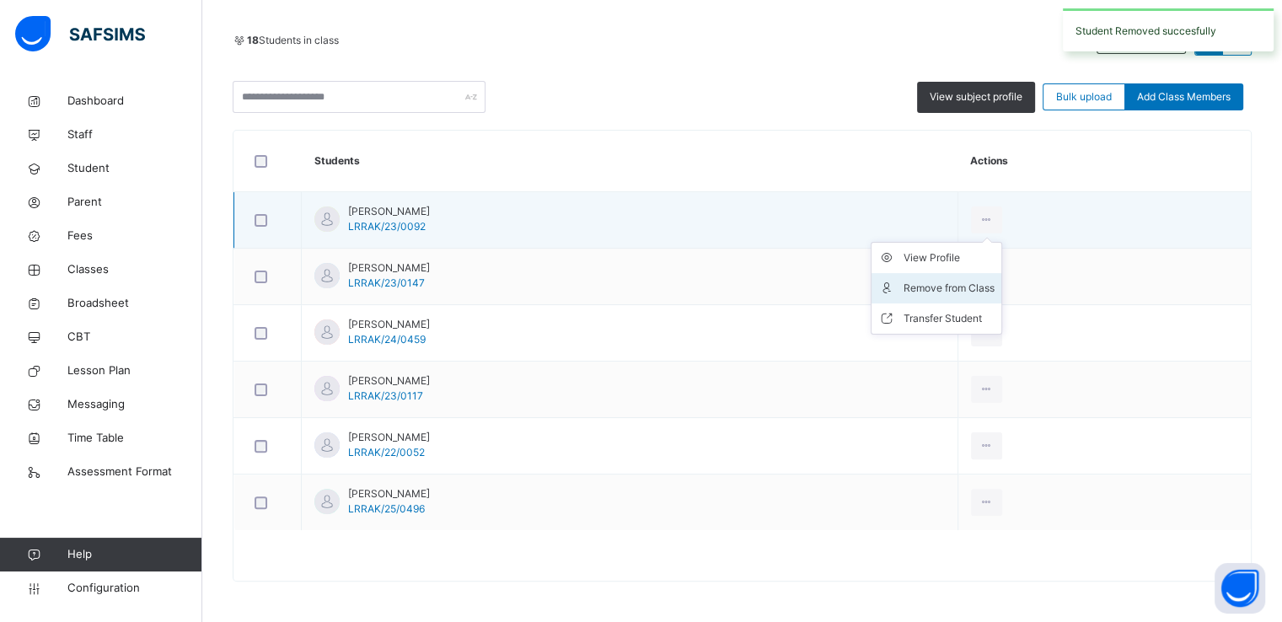
click at [995, 286] on div "Remove from Class" at bounding box center [949, 288] width 91 height 17
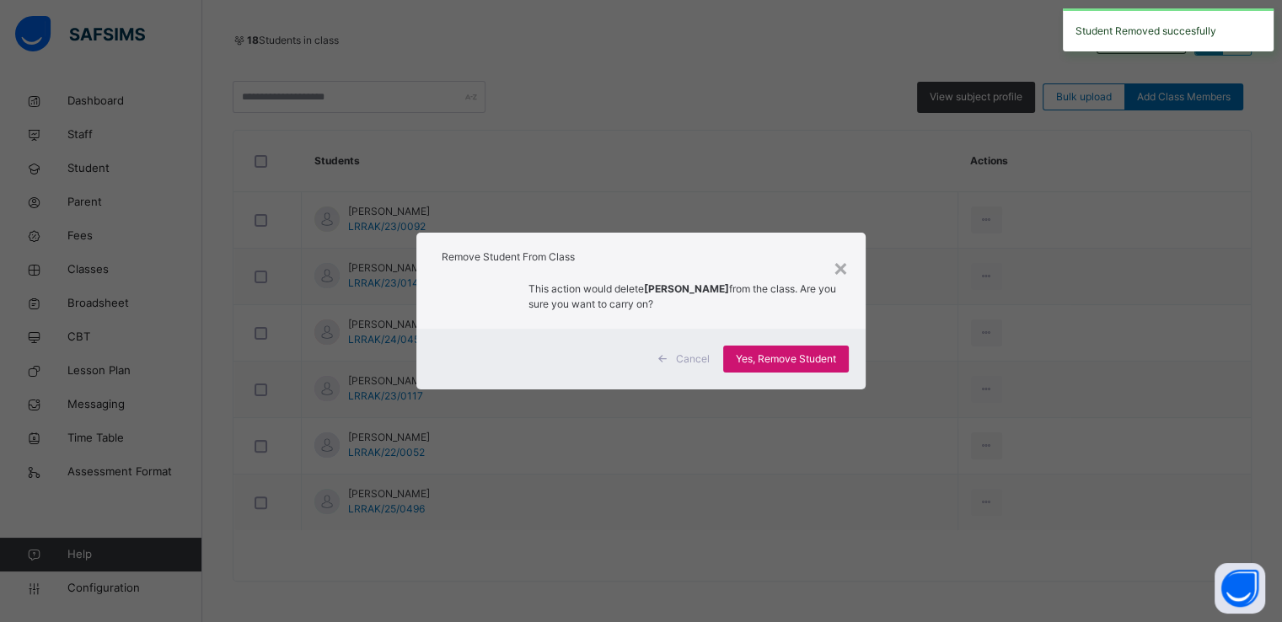
click at [774, 363] on span "Yes, Remove Student" at bounding box center [786, 359] width 100 height 15
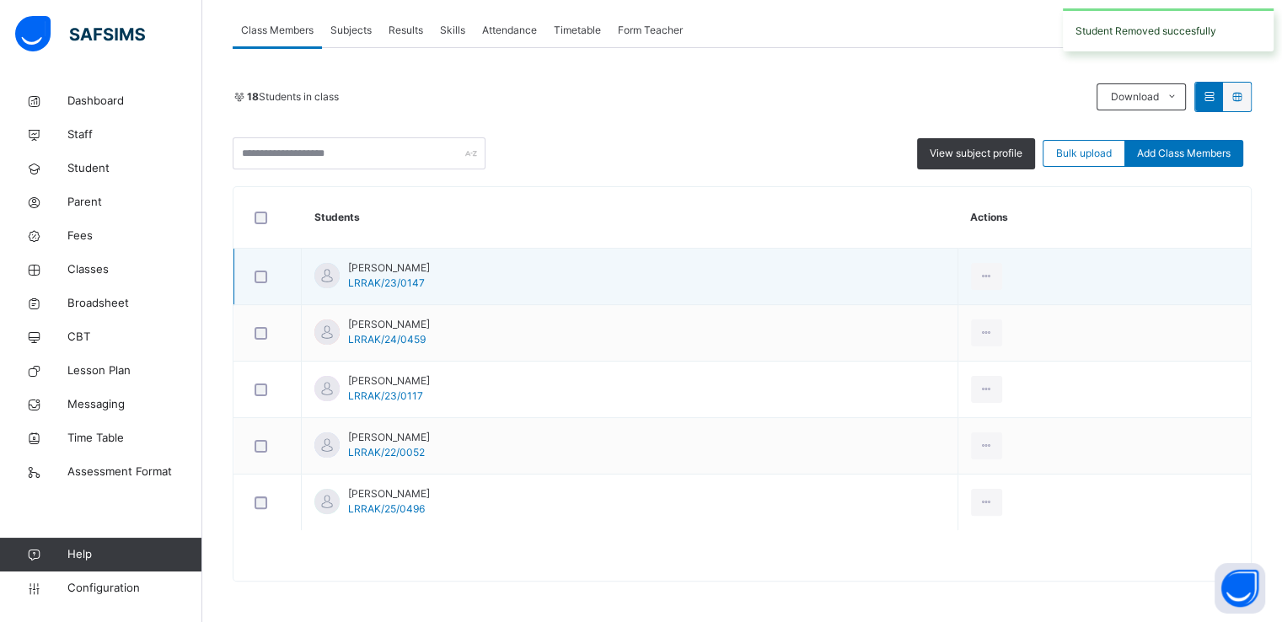
scroll to position [303, 0]
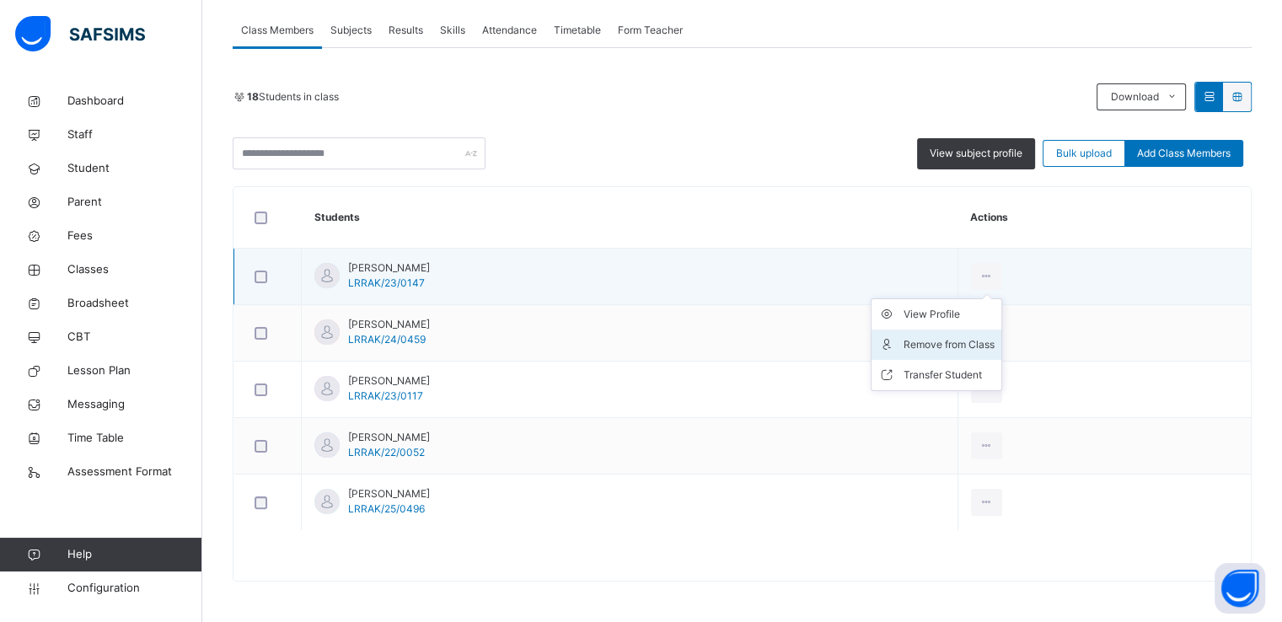
click at [995, 340] on div "Remove from Class" at bounding box center [949, 344] width 91 height 17
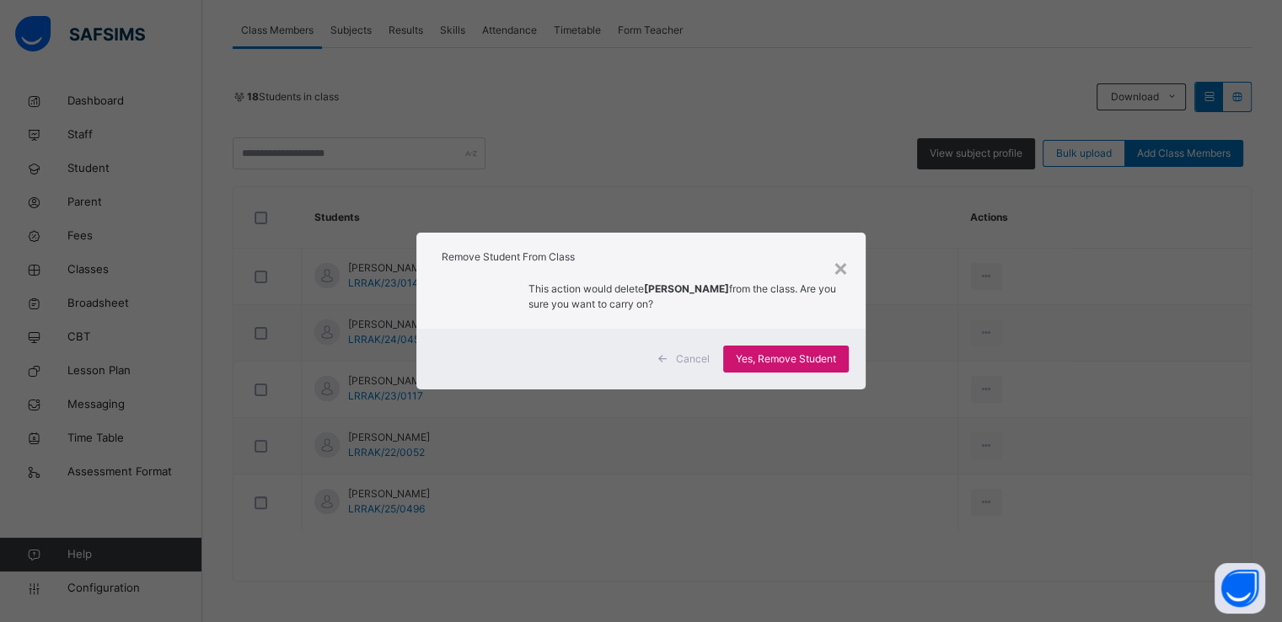
click at [780, 355] on span "Yes, Remove Student" at bounding box center [786, 359] width 100 height 15
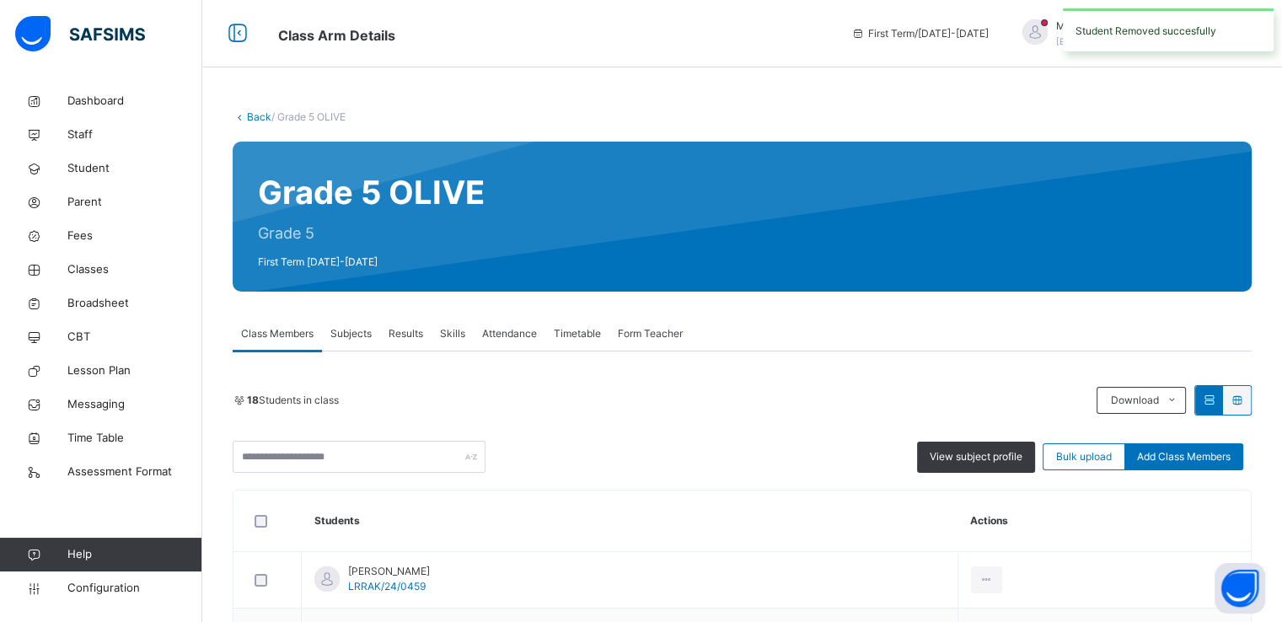
scroll to position [247, 0]
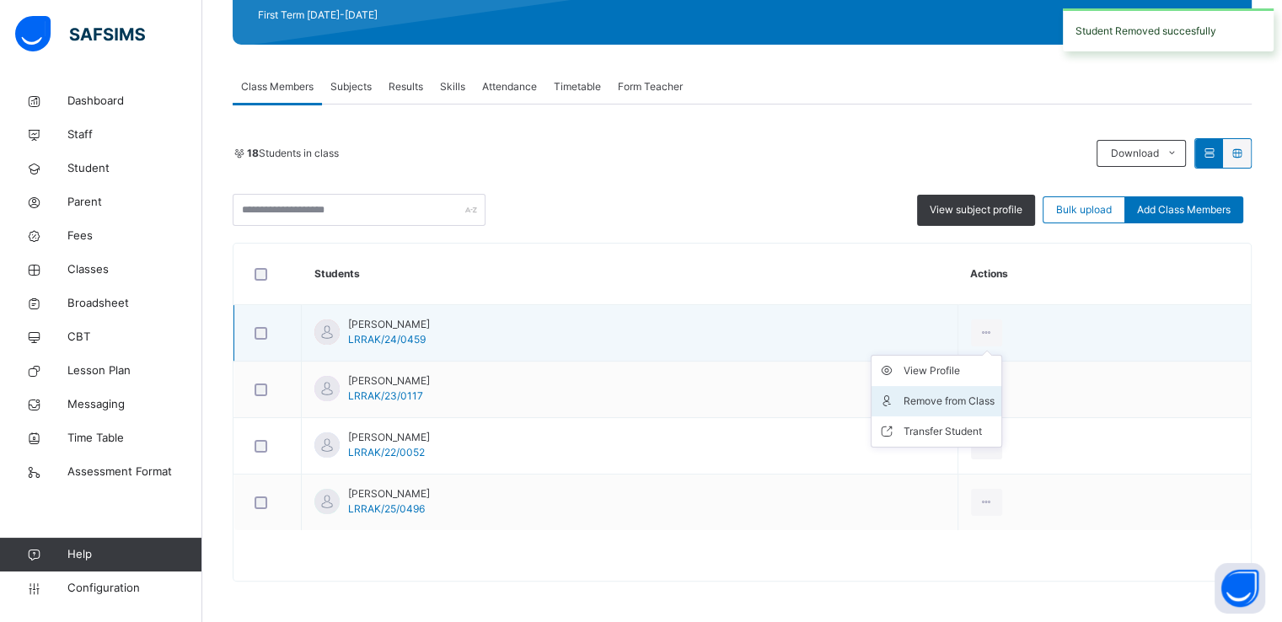
click at [995, 401] on div "Remove from Class" at bounding box center [949, 401] width 91 height 17
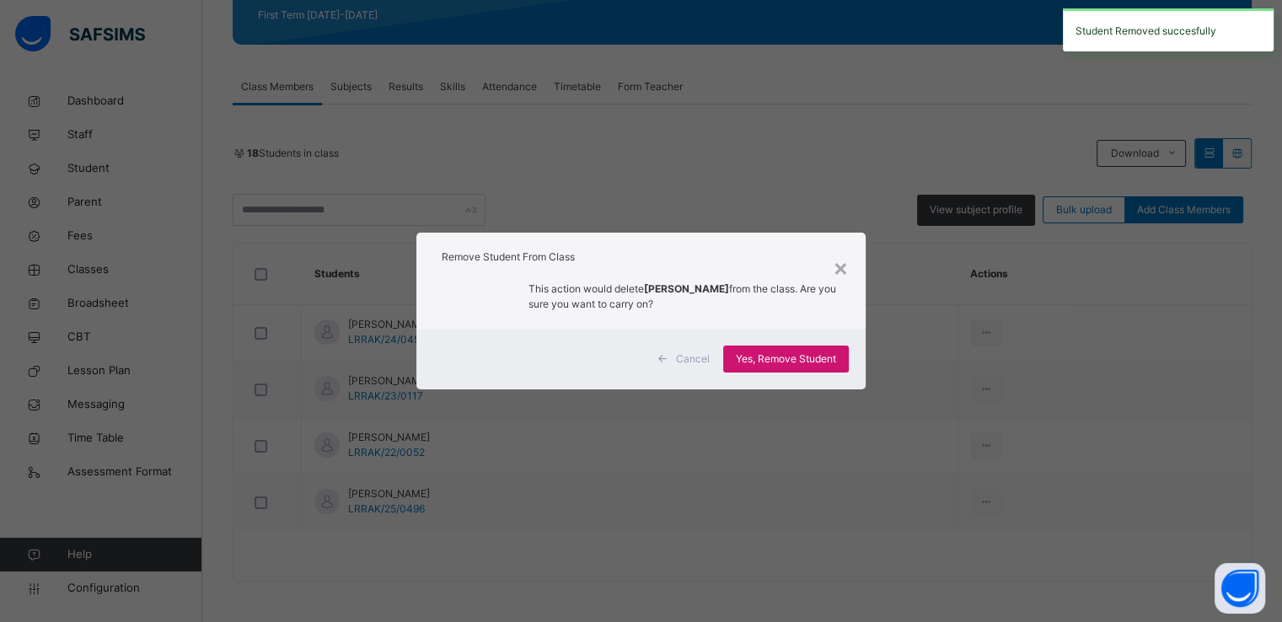
click at [762, 358] on span "Yes, Remove Student" at bounding box center [786, 359] width 100 height 15
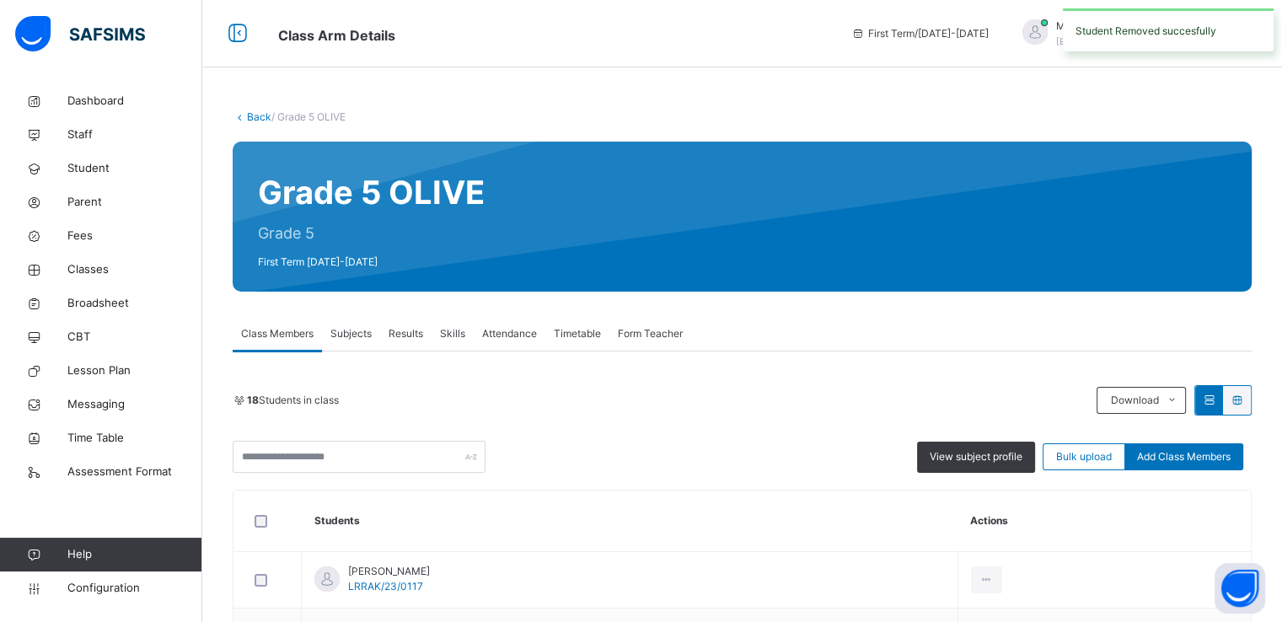
scroll to position [191, 0]
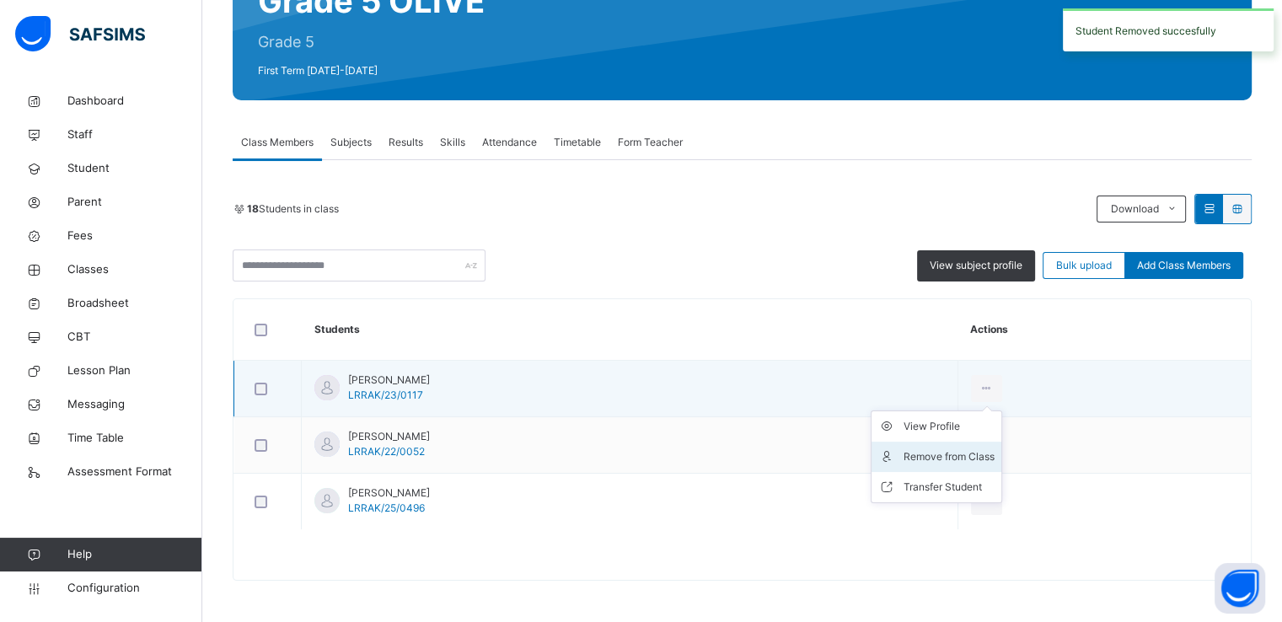
click at [1002, 443] on li "Remove from Class" at bounding box center [937, 457] width 130 height 30
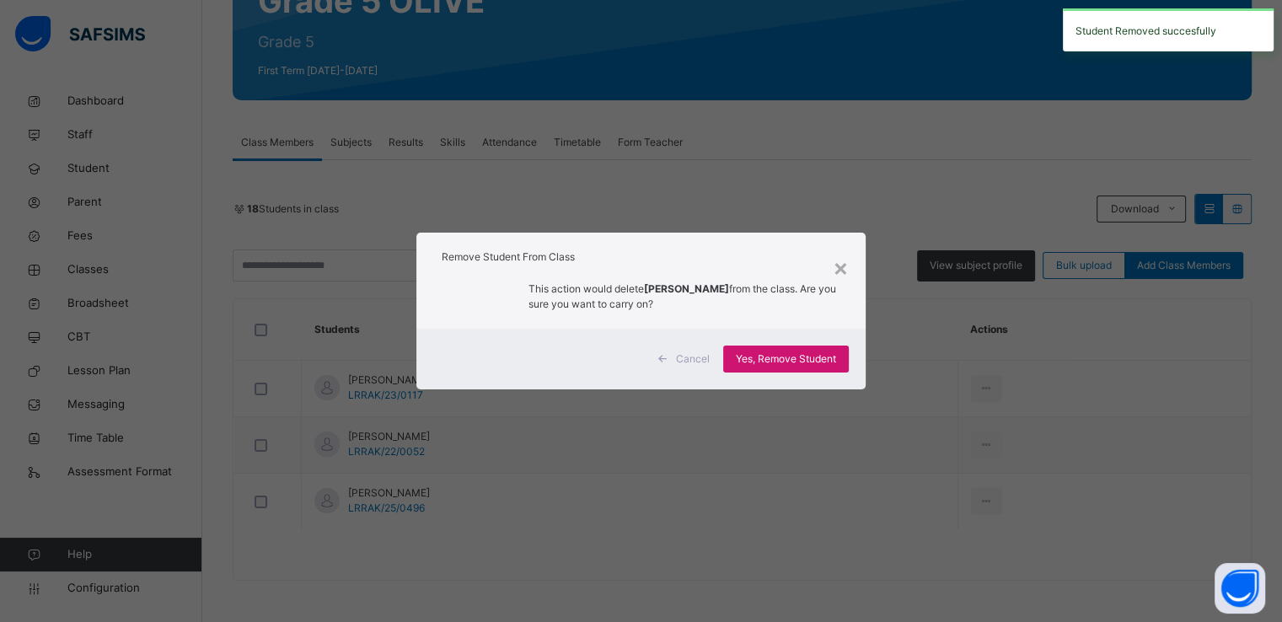
click at [747, 360] on span "Yes, Remove Student" at bounding box center [786, 359] width 100 height 15
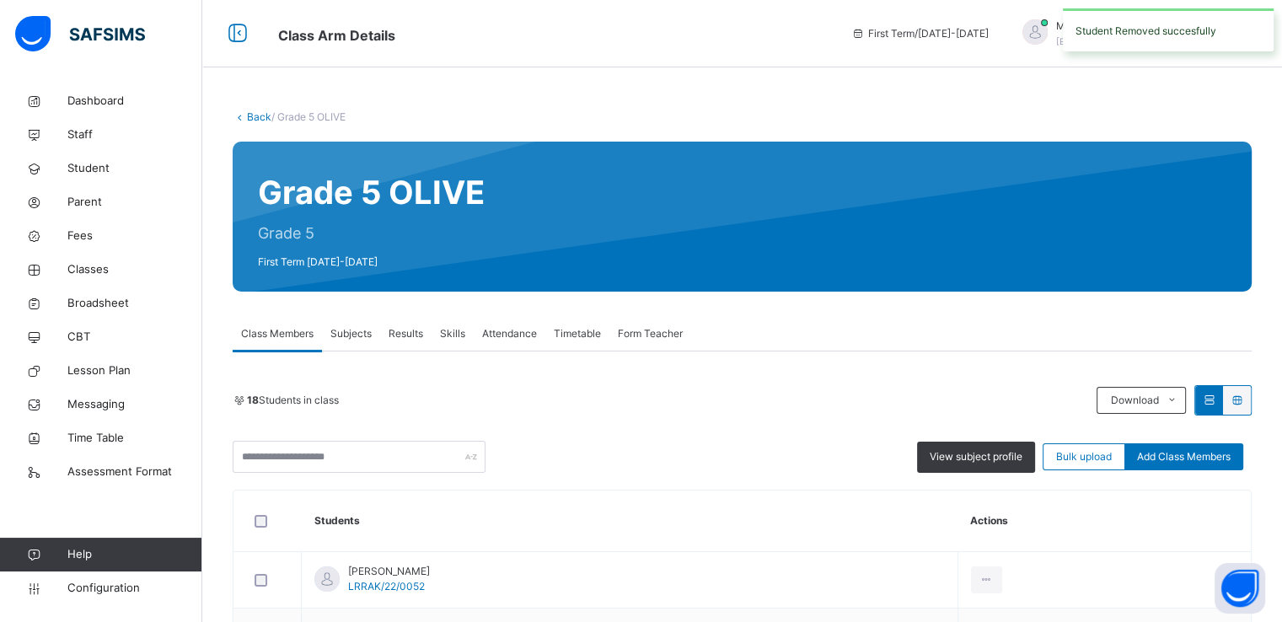
scroll to position [135, 0]
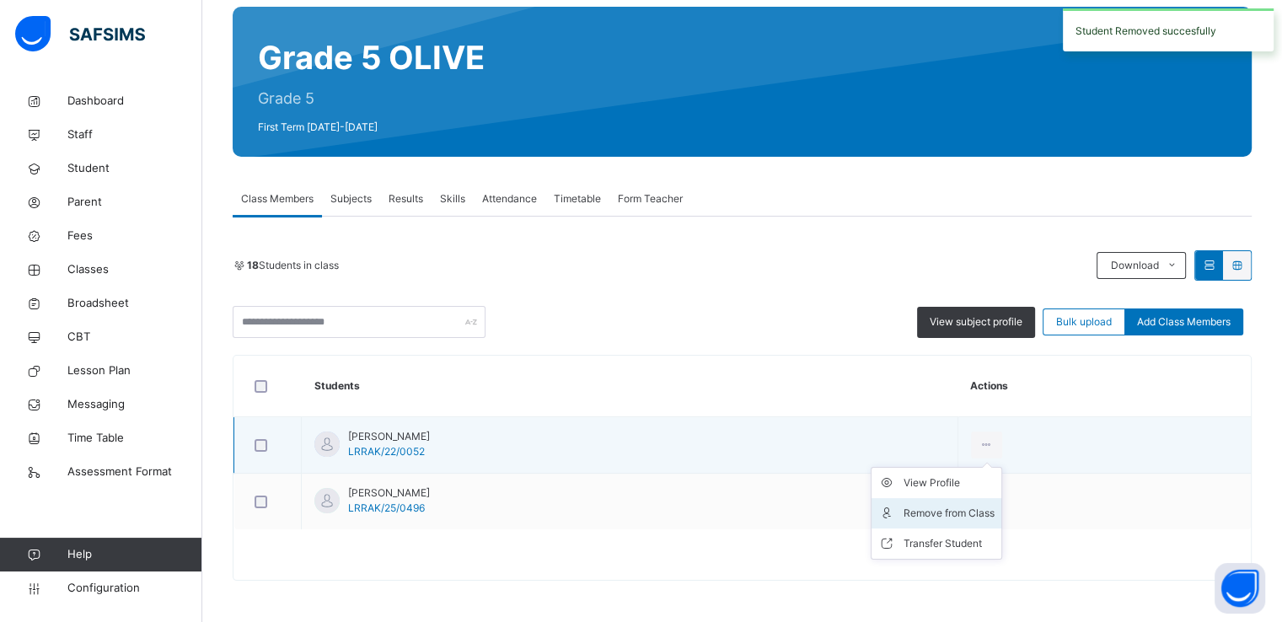
click at [995, 515] on div "Remove from Class" at bounding box center [949, 513] width 91 height 17
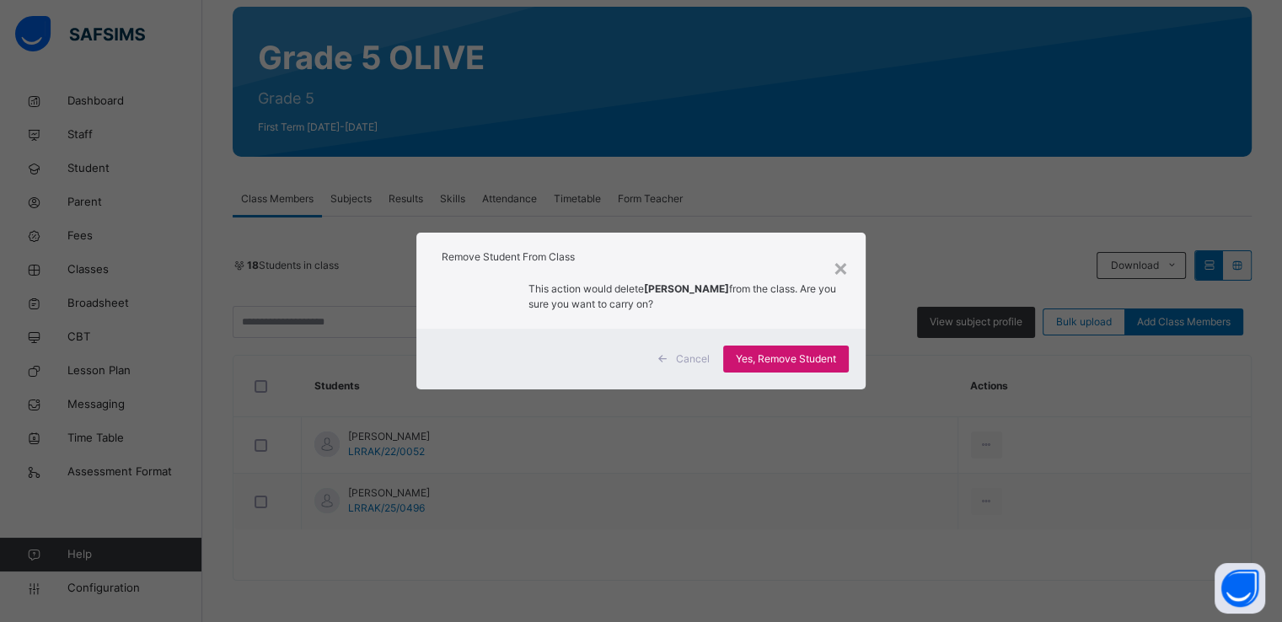
click at [749, 357] on span "Yes, Remove Student" at bounding box center [786, 359] width 100 height 15
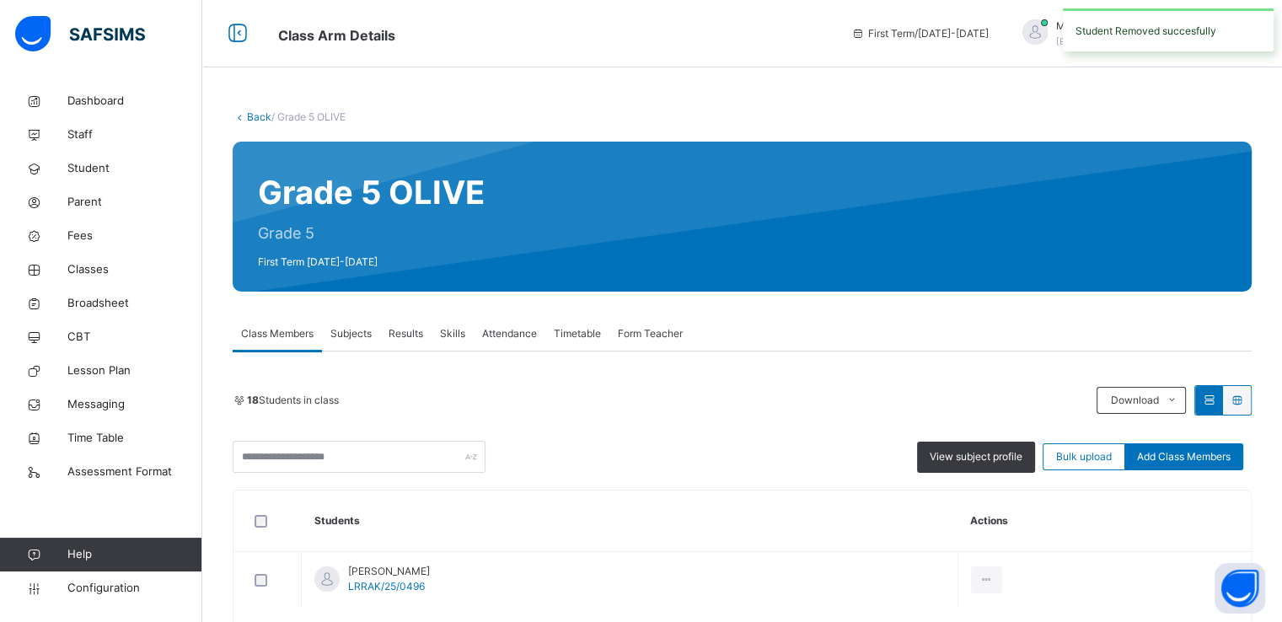
scroll to position [78, 0]
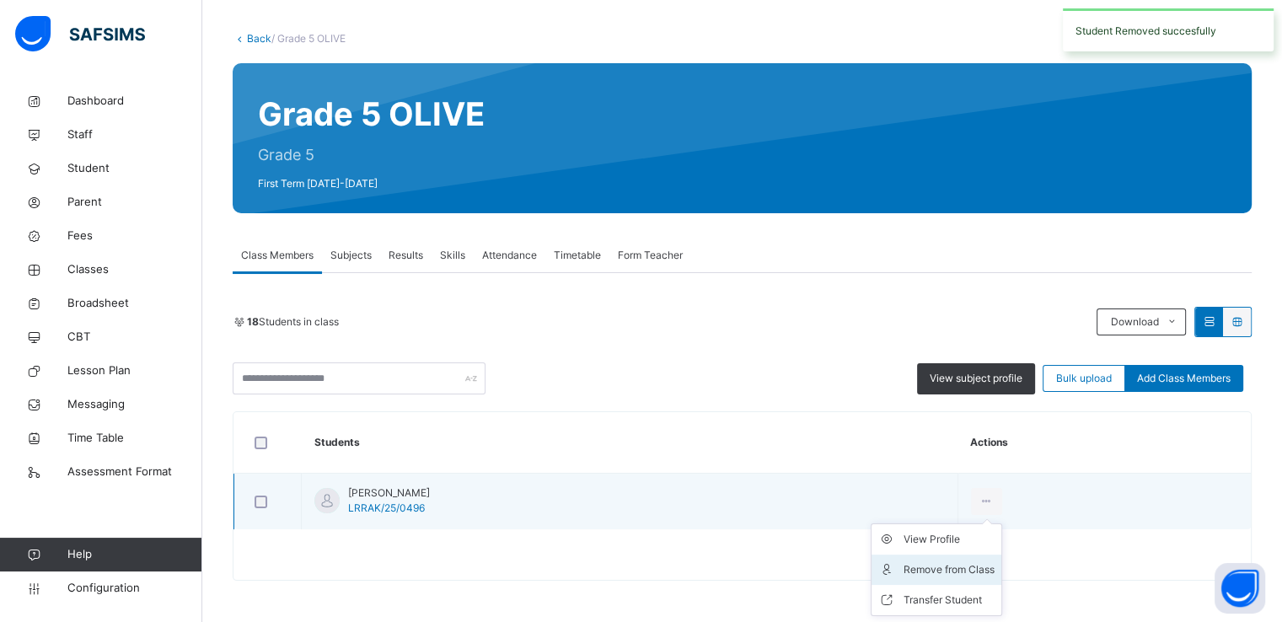
click at [975, 569] on div "Remove from Class" at bounding box center [949, 569] width 91 height 17
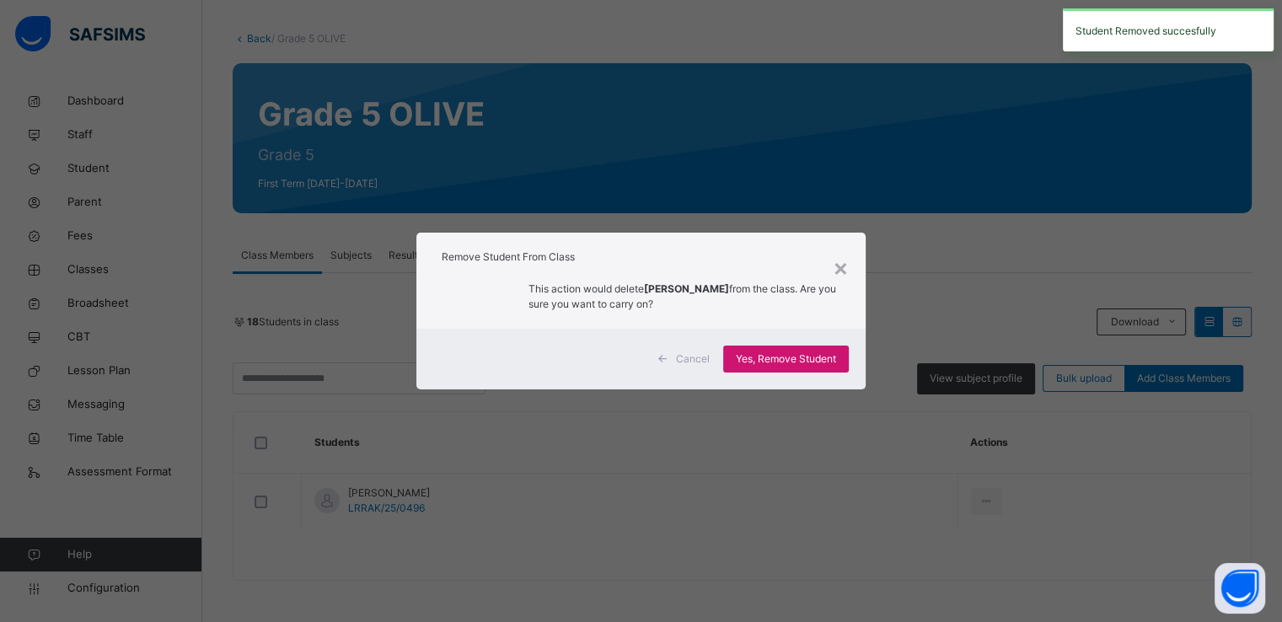
click at [743, 362] on span "Yes, Remove Student" at bounding box center [786, 359] width 100 height 15
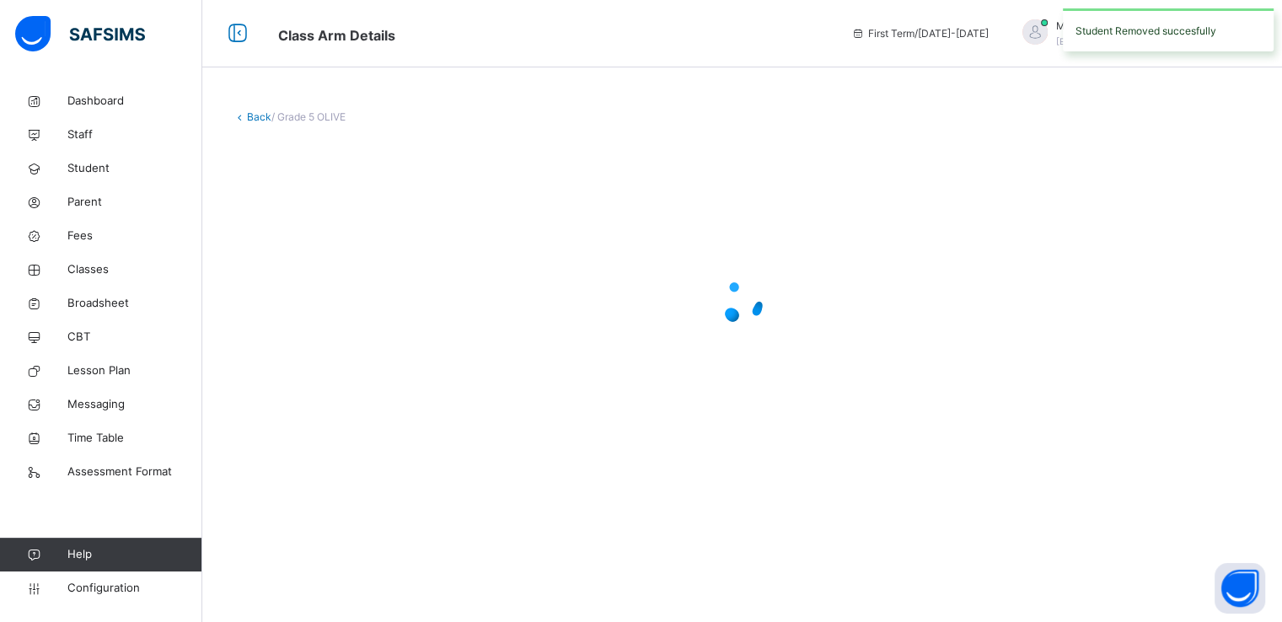
scroll to position [0, 0]
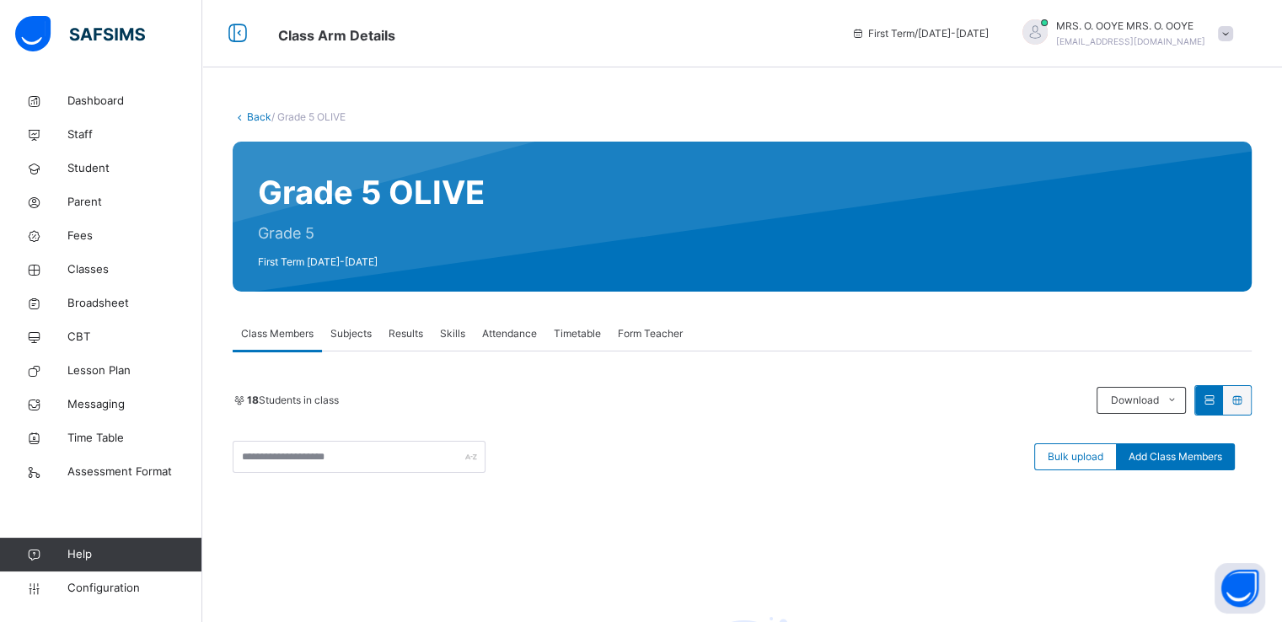
click at [252, 115] on link "Back" at bounding box center [259, 116] width 24 height 13
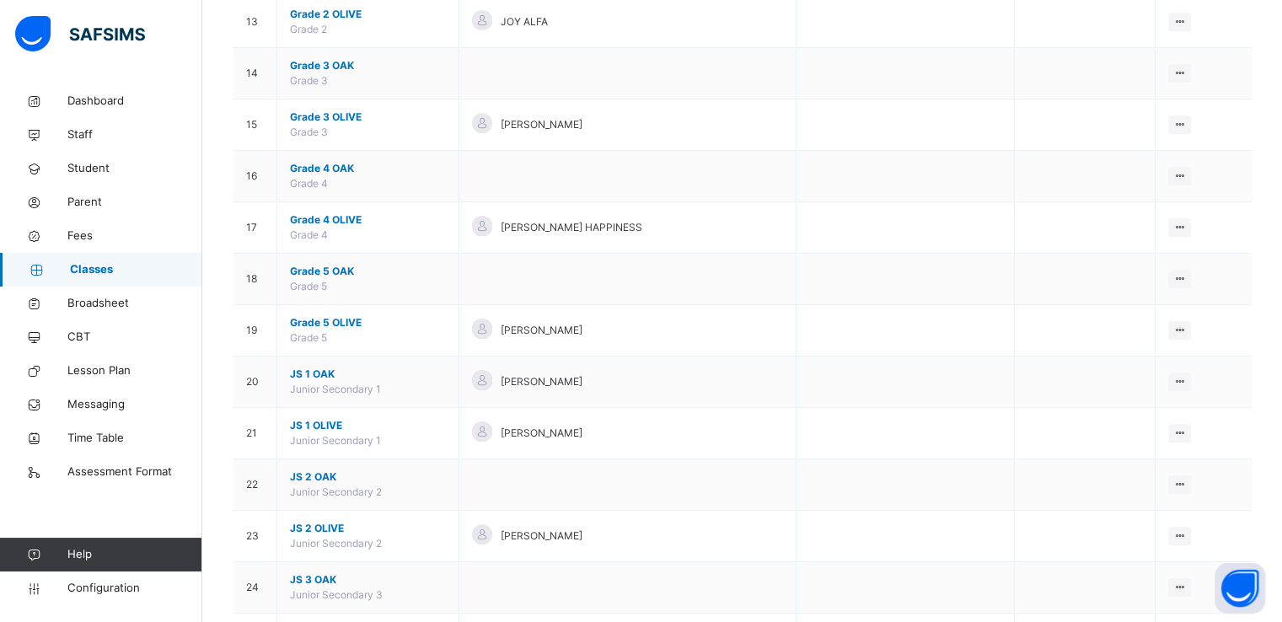
scroll to position [823, 0]
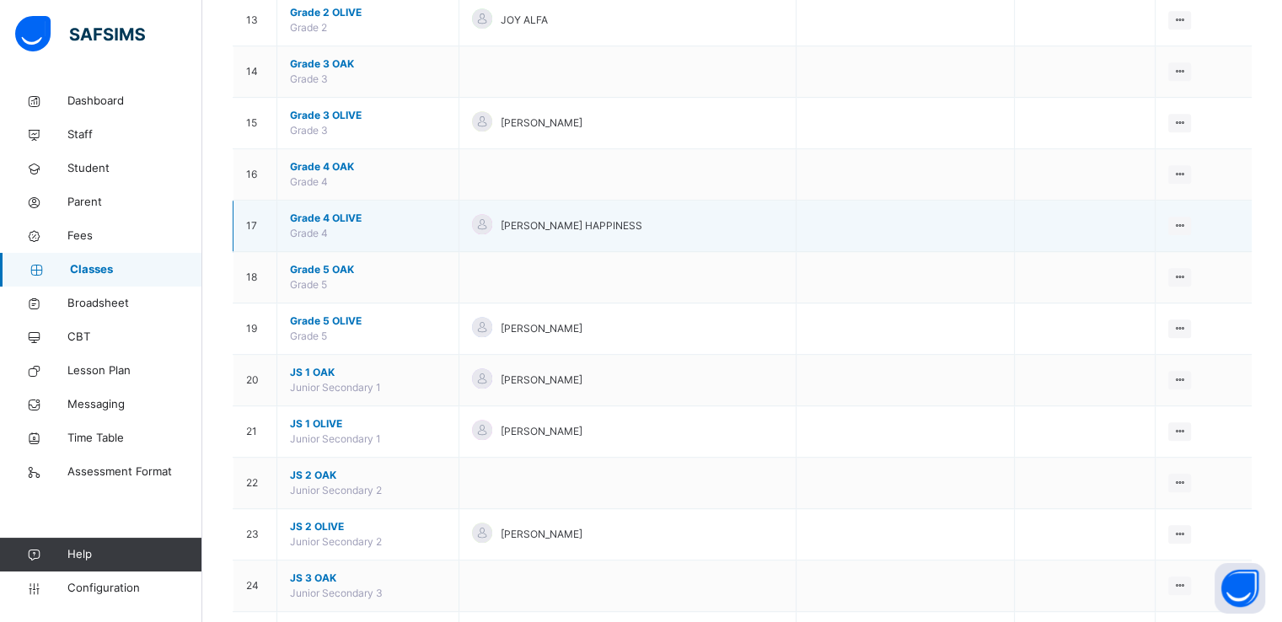
click at [315, 211] on span "Grade 4 OLIVE" at bounding box center [368, 218] width 156 height 15
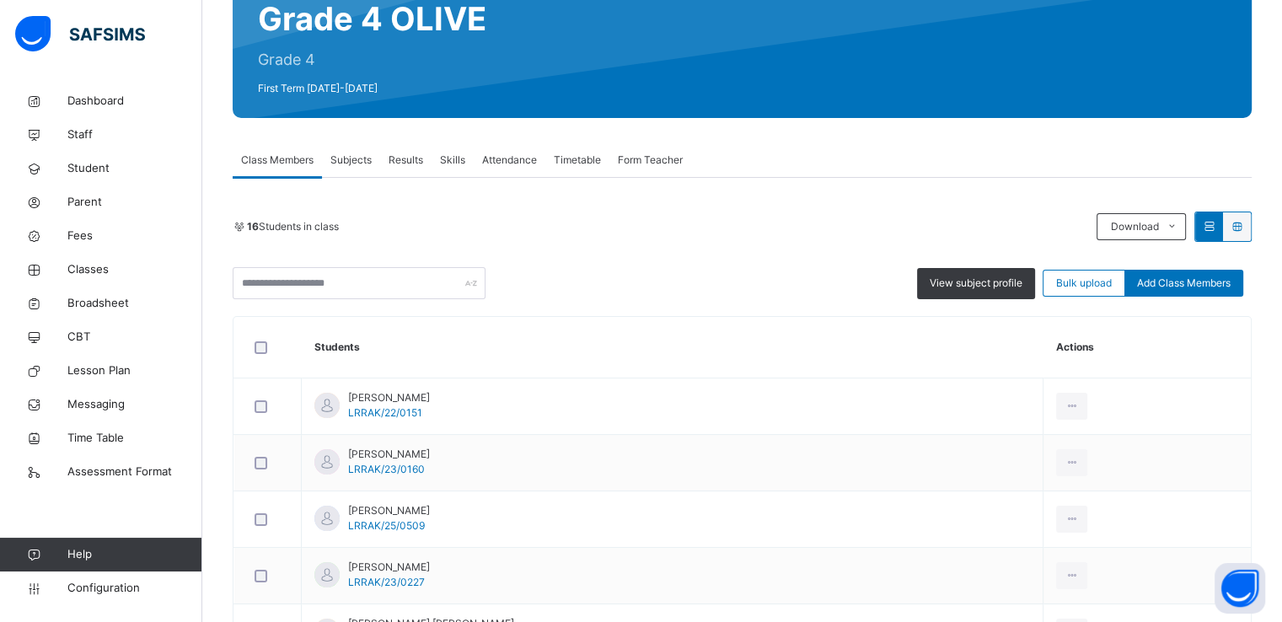
scroll to position [179, 0]
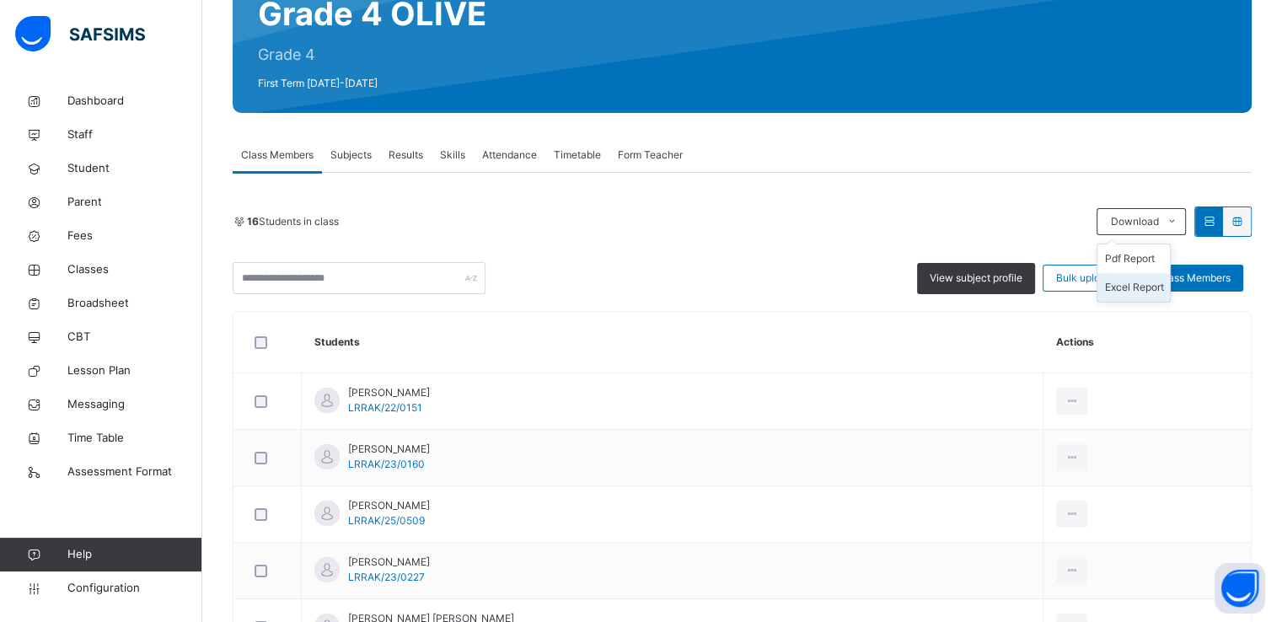
click at [1125, 285] on li "Excel Report" at bounding box center [1134, 287] width 73 height 29
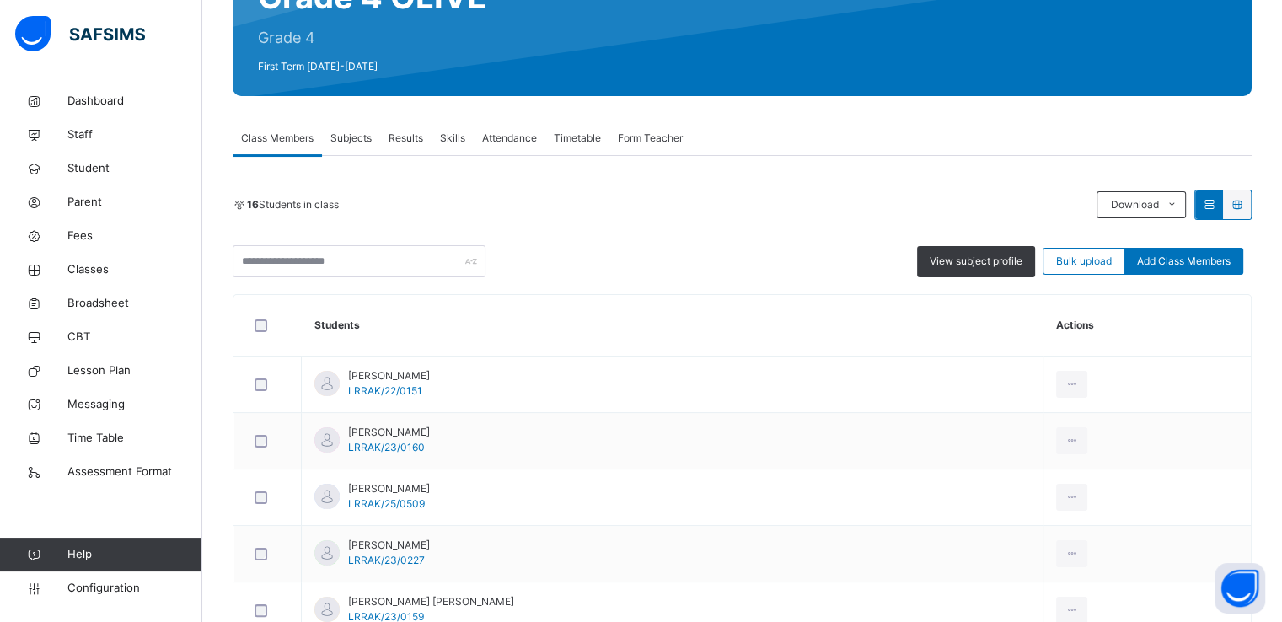
scroll to position [195, 0]
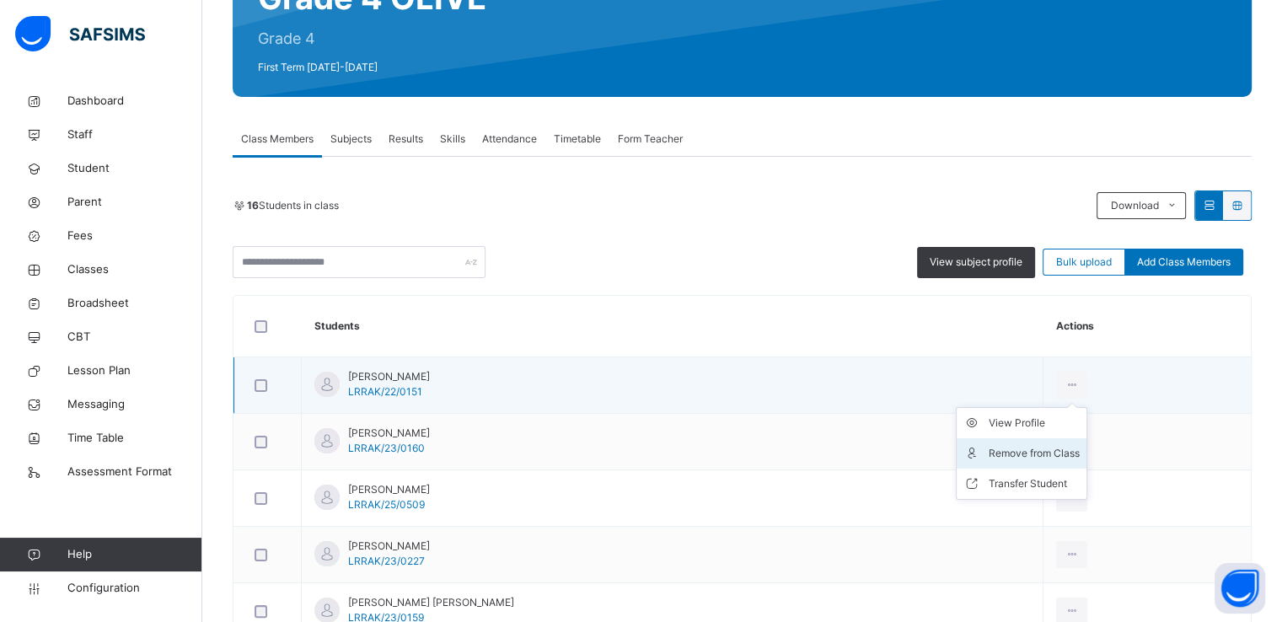
click at [1018, 454] on div "Remove from Class" at bounding box center [1034, 453] width 91 height 17
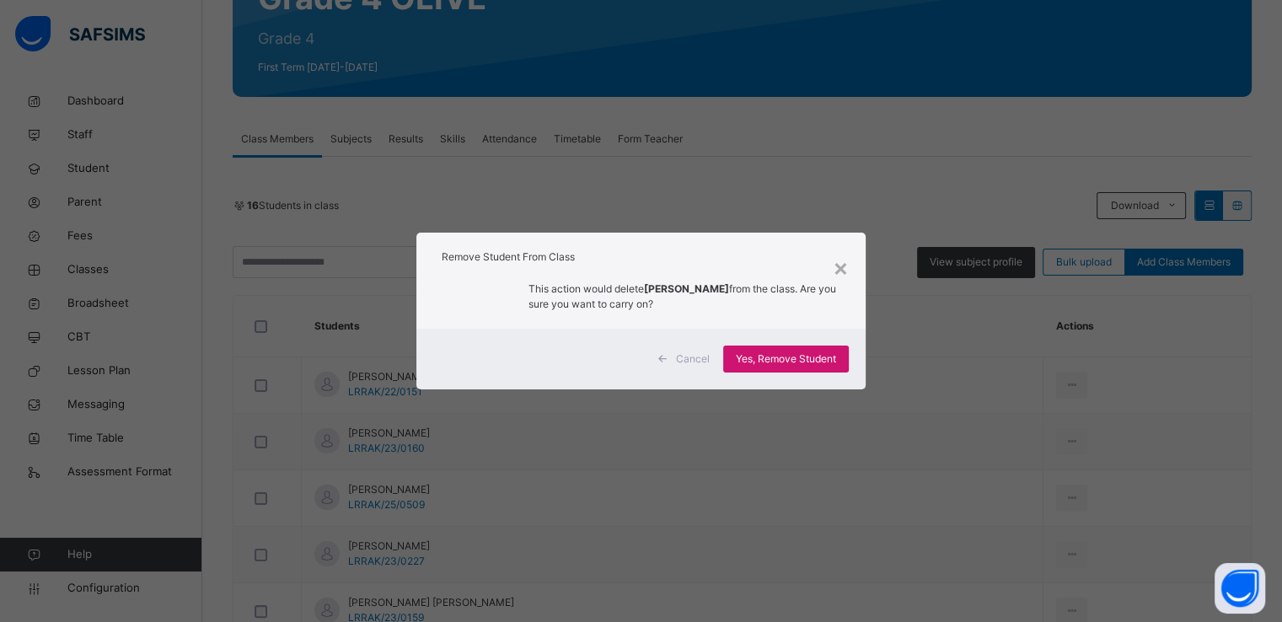
click at [787, 364] on span "Yes, Remove Student" at bounding box center [786, 359] width 100 height 15
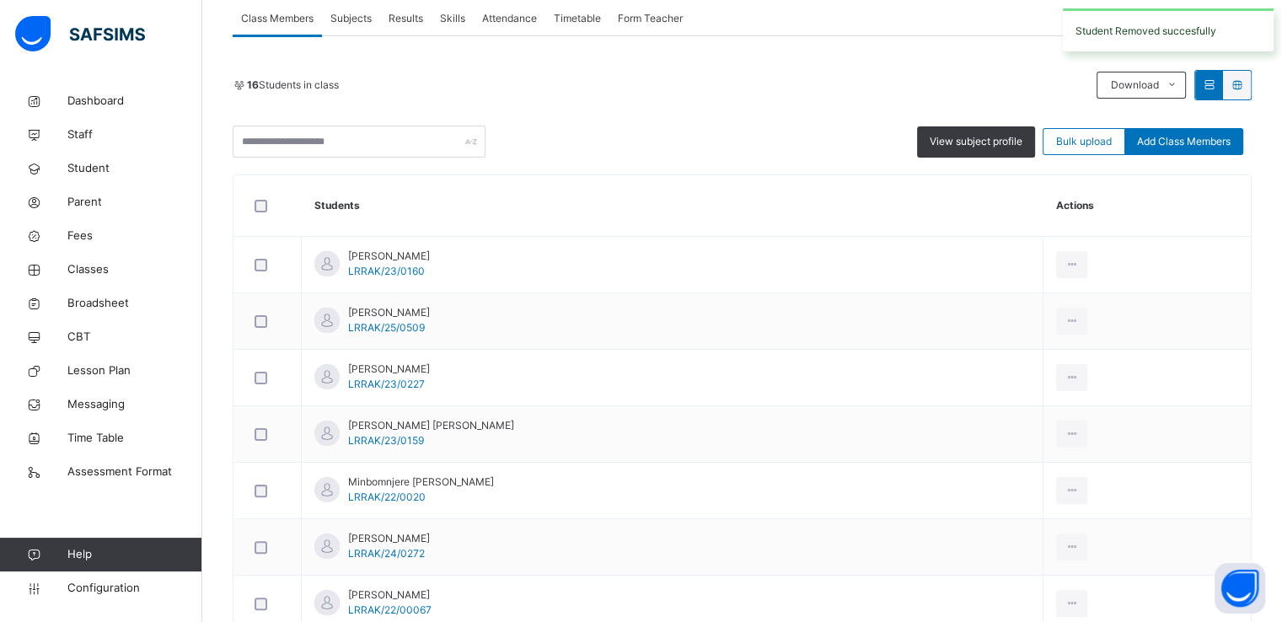
scroll to position [320, 0]
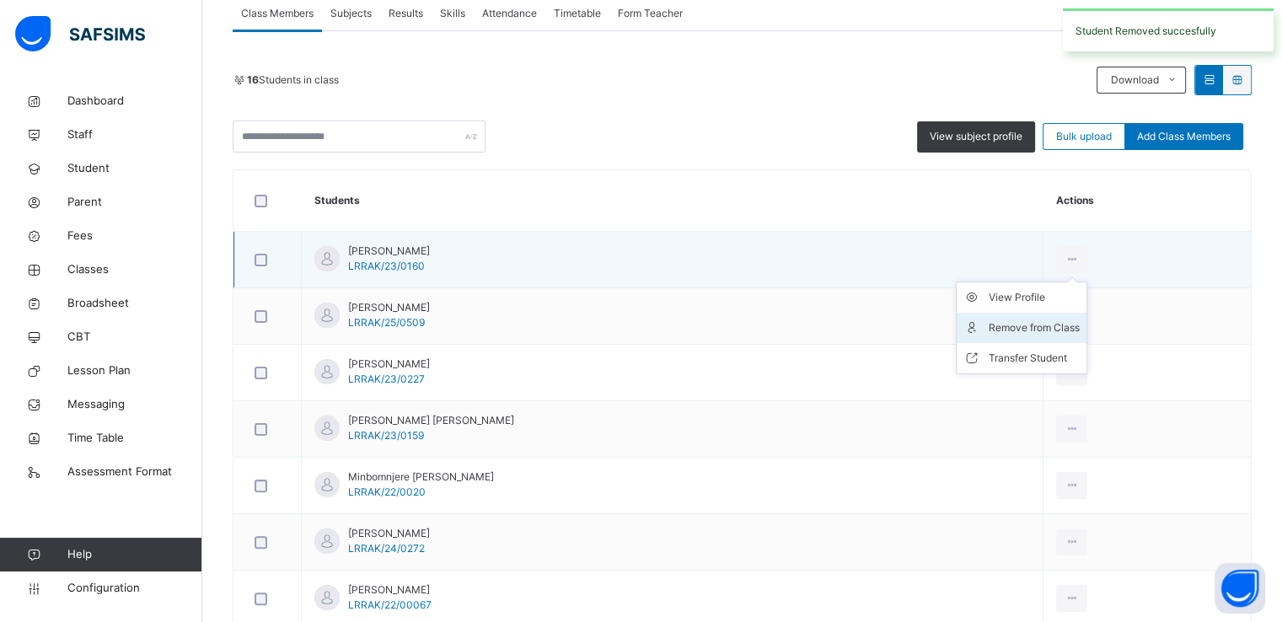
click at [1014, 334] on div "Remove from Class" at bounding box center [1034, 328] width 91 height 17
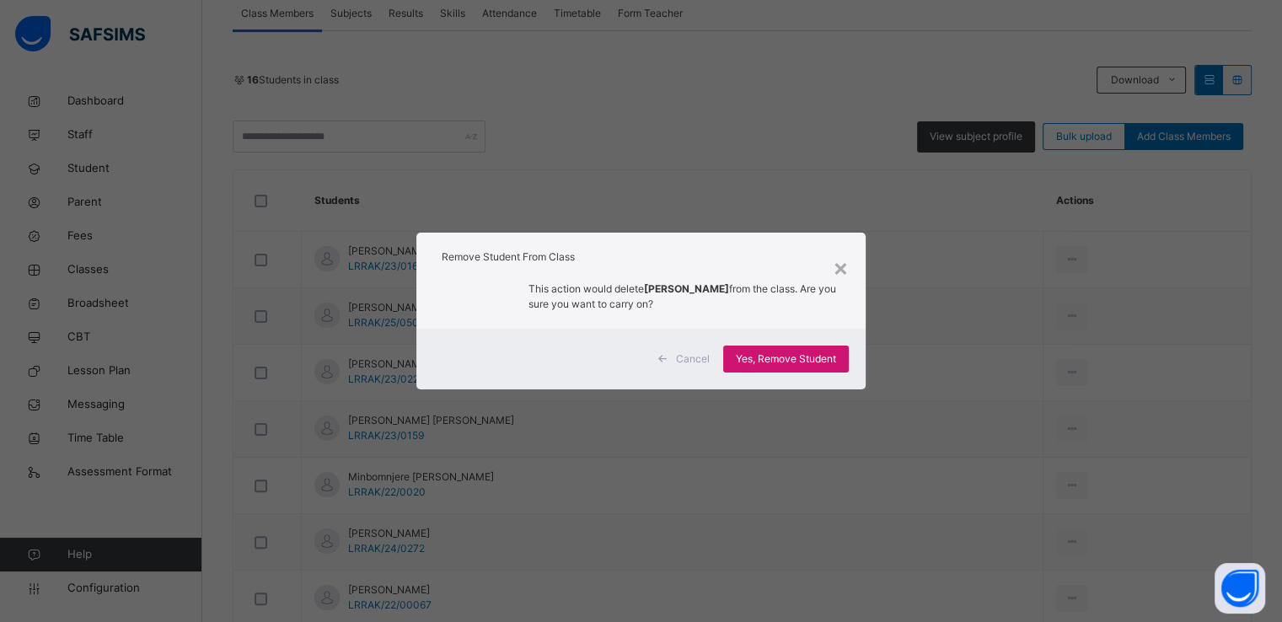
click at [760, 358] on span "Yes, Remove Student" at bounding box center [786, 359] width 100 height 15
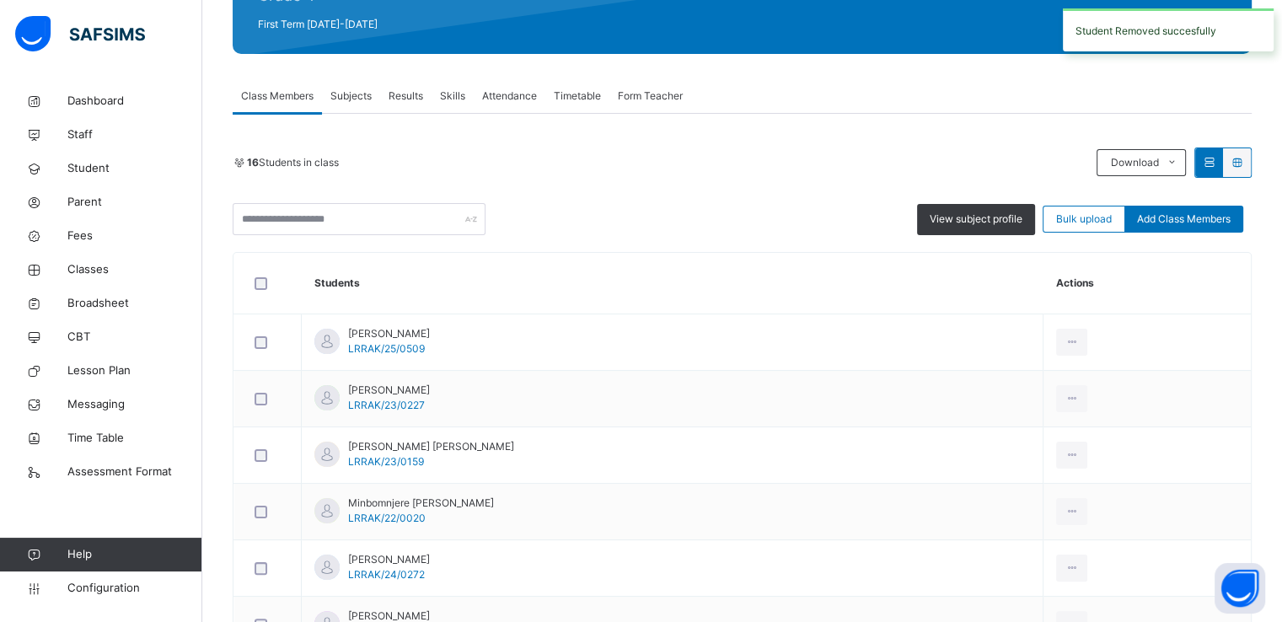
scroll to position [239, 0]
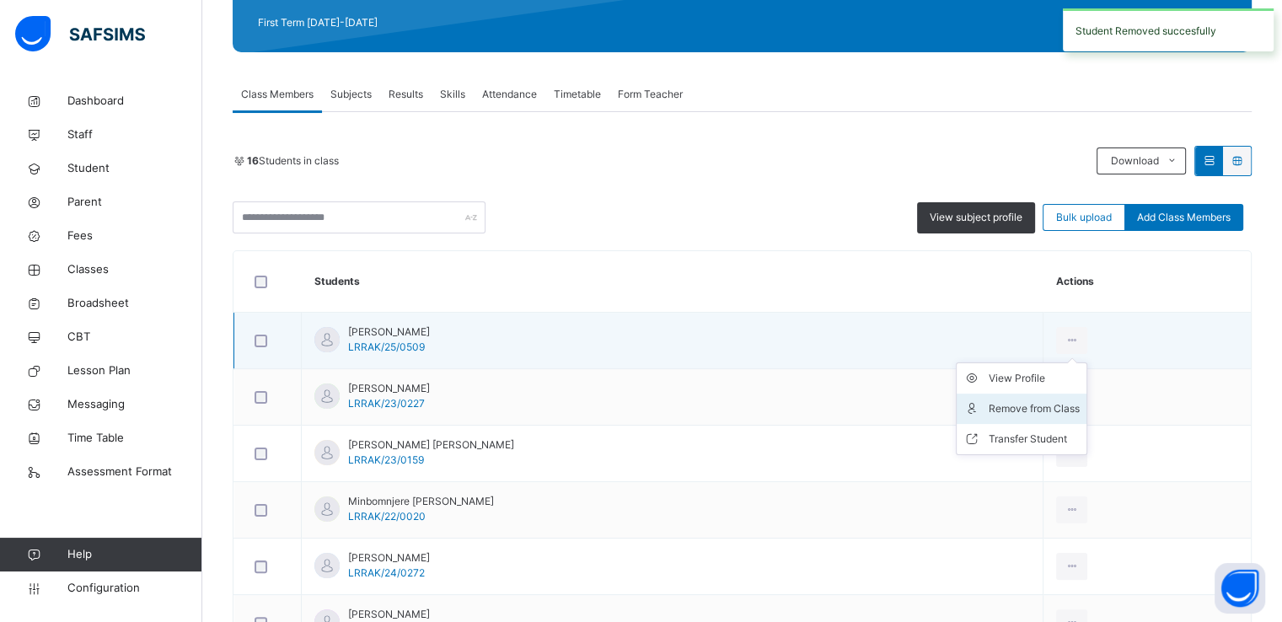
click at [1031, 409] on div "Remove from Class" at bounding box center [1034, 408] width 91 height 17
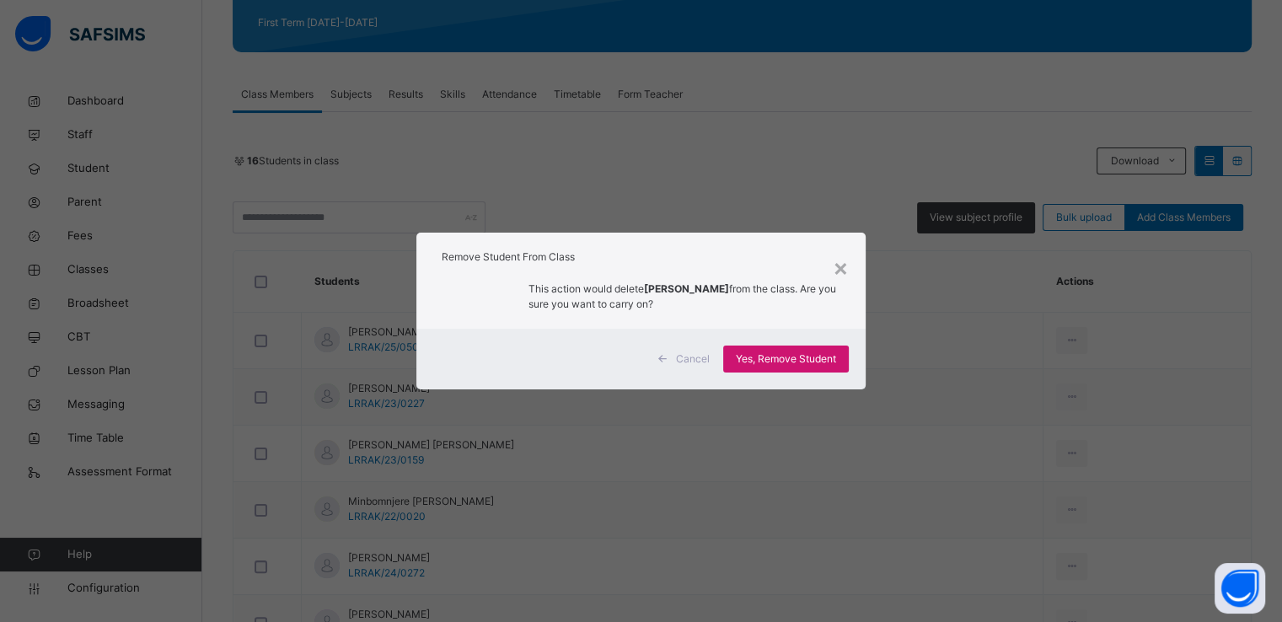
click at [790, 365] on span "Yes, Remove Student" at bounding box center [786, 359] width 100 height 15
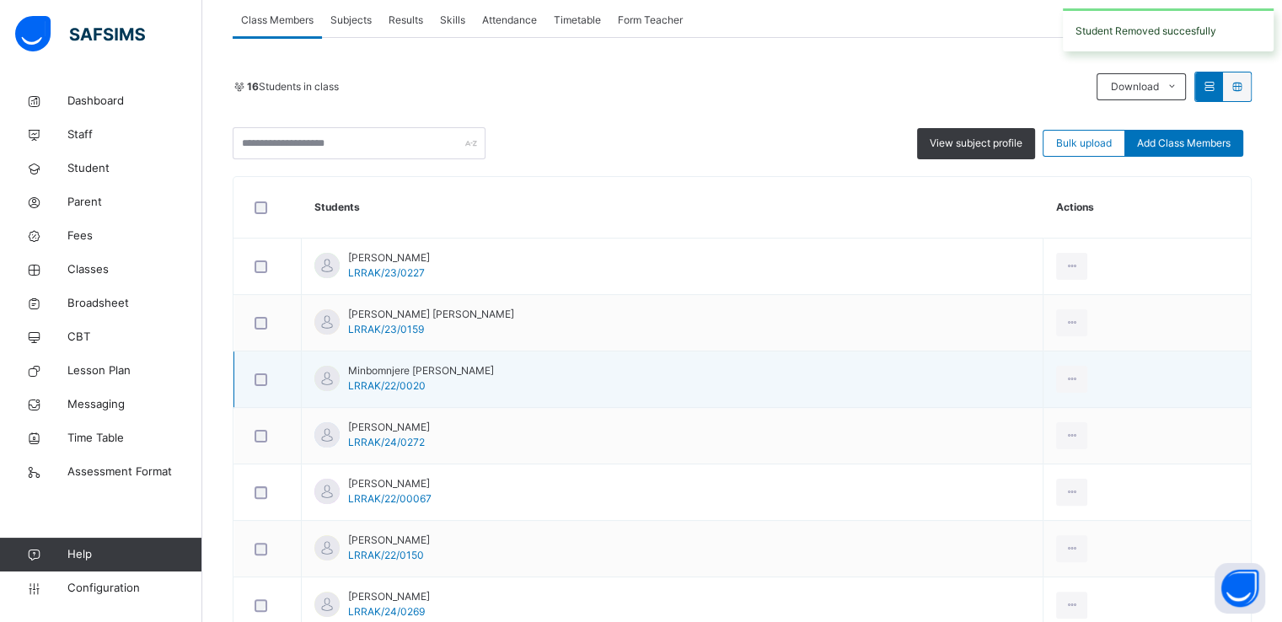
scroll to position [319, 0]
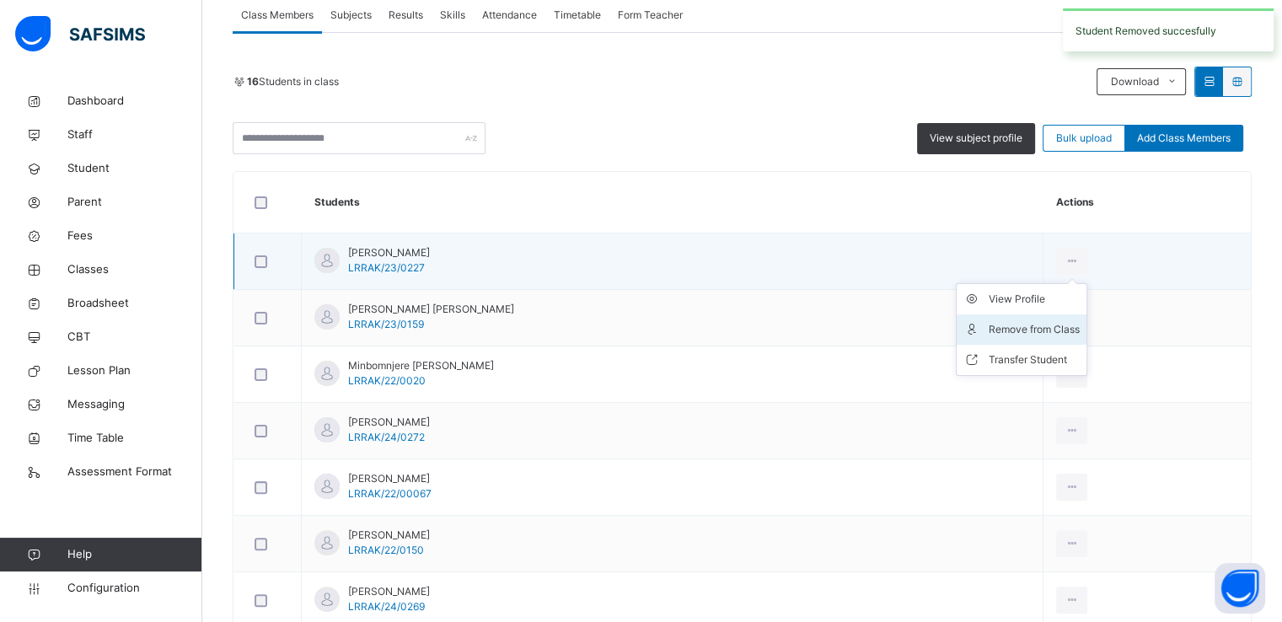
click at [1019, 325] on div "Remove from Class" at bounding box center [1034, 329] width 91 height 17
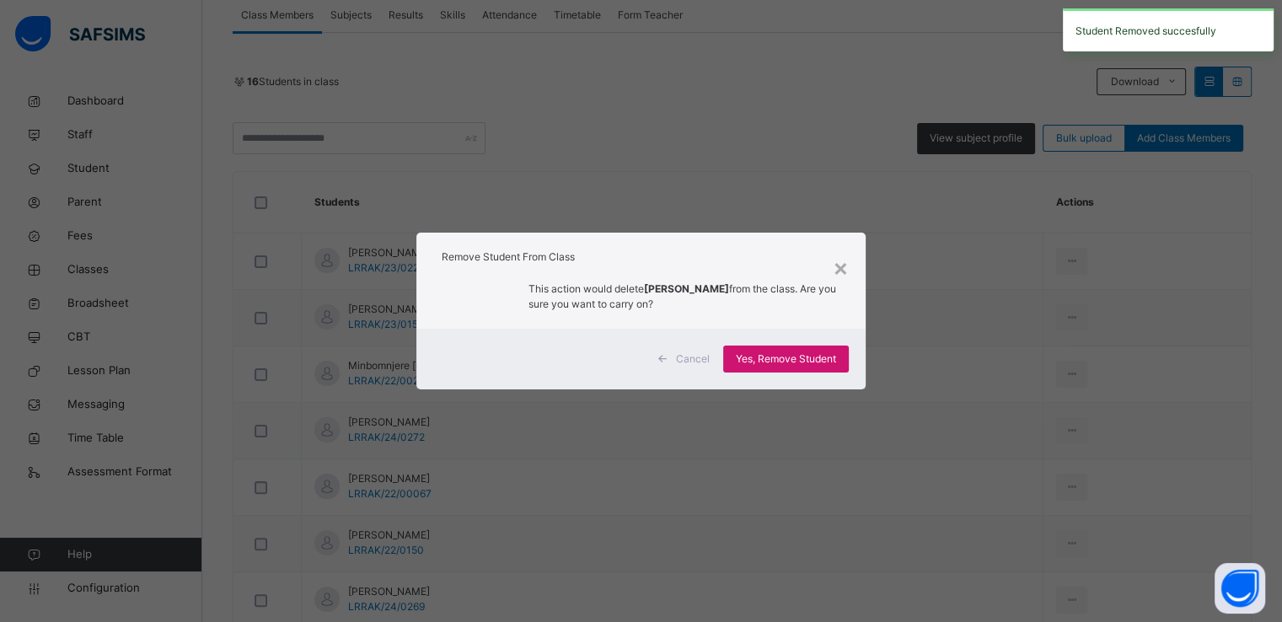
click at [772, 363] on span "Yes, Remove Student" at bounding box center [786, 359] width 100 height 15
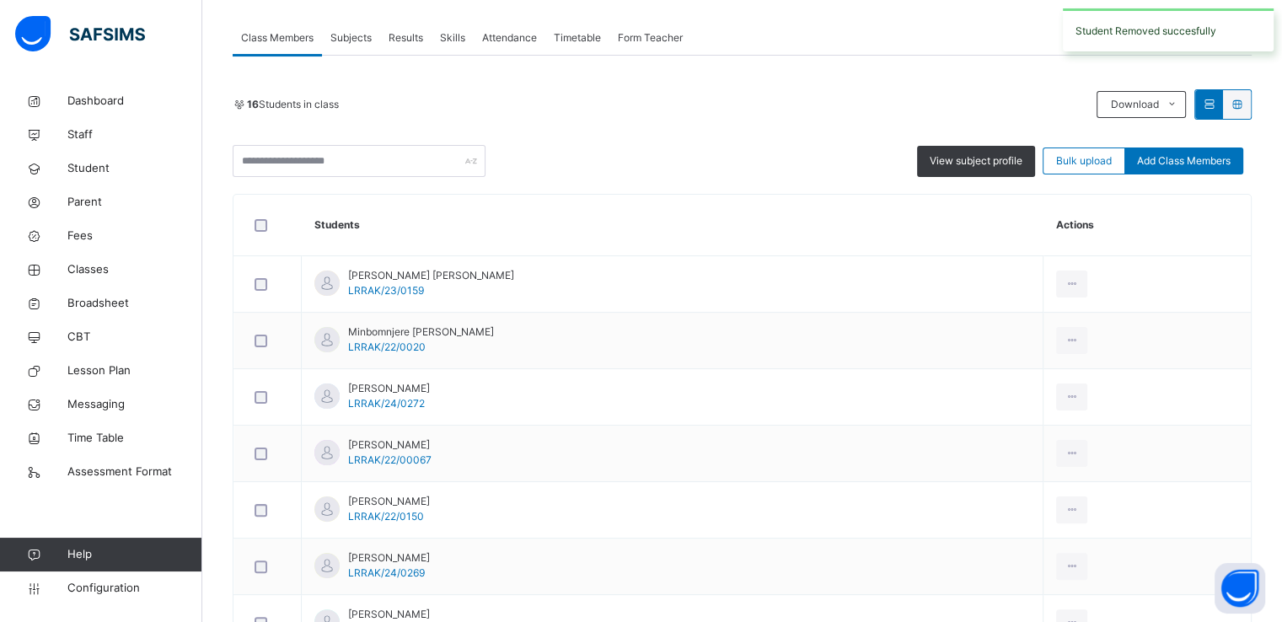
scroll to position [340, 0]
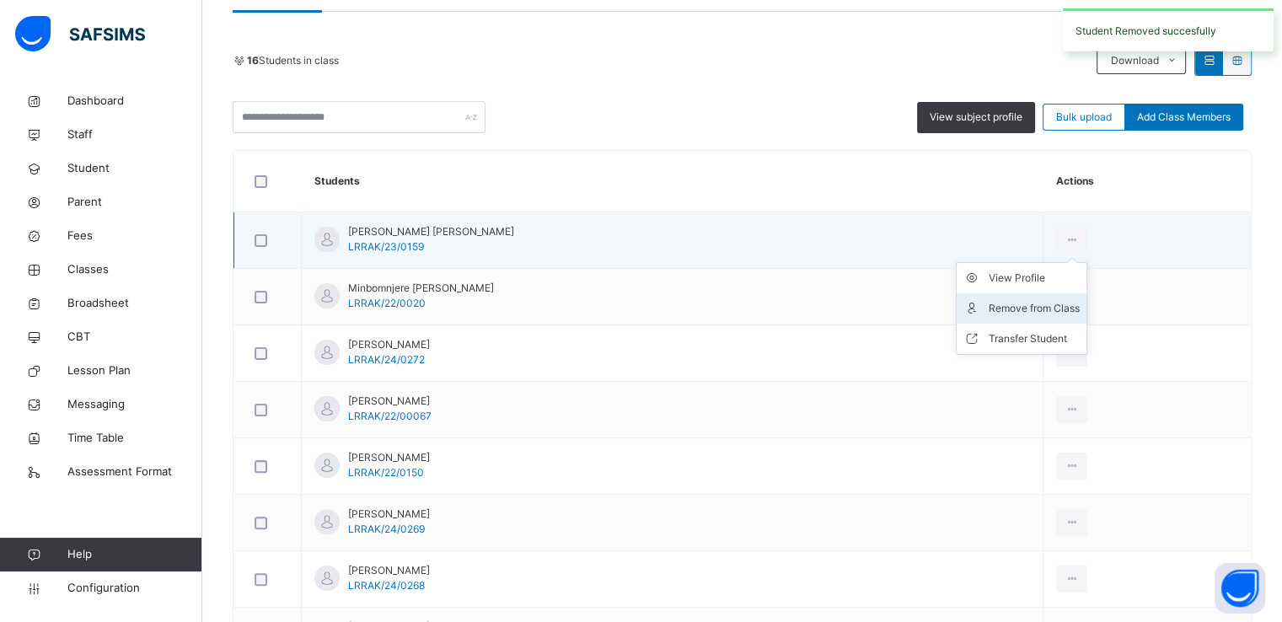
click at [1018, 304] on div "Remove from Class" at bounding box center [1034, 308] width 91 height 17
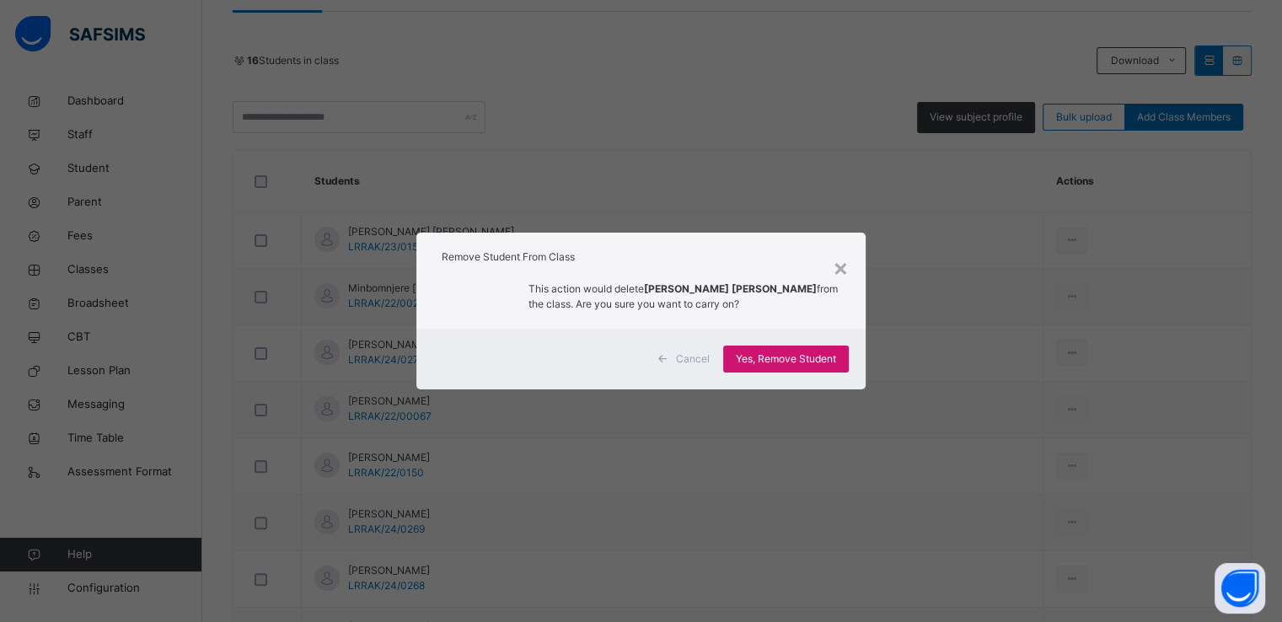
click at [778, 366] on span "Yes, Remove Student" at bounding box center [786, 359] width 100 height 15
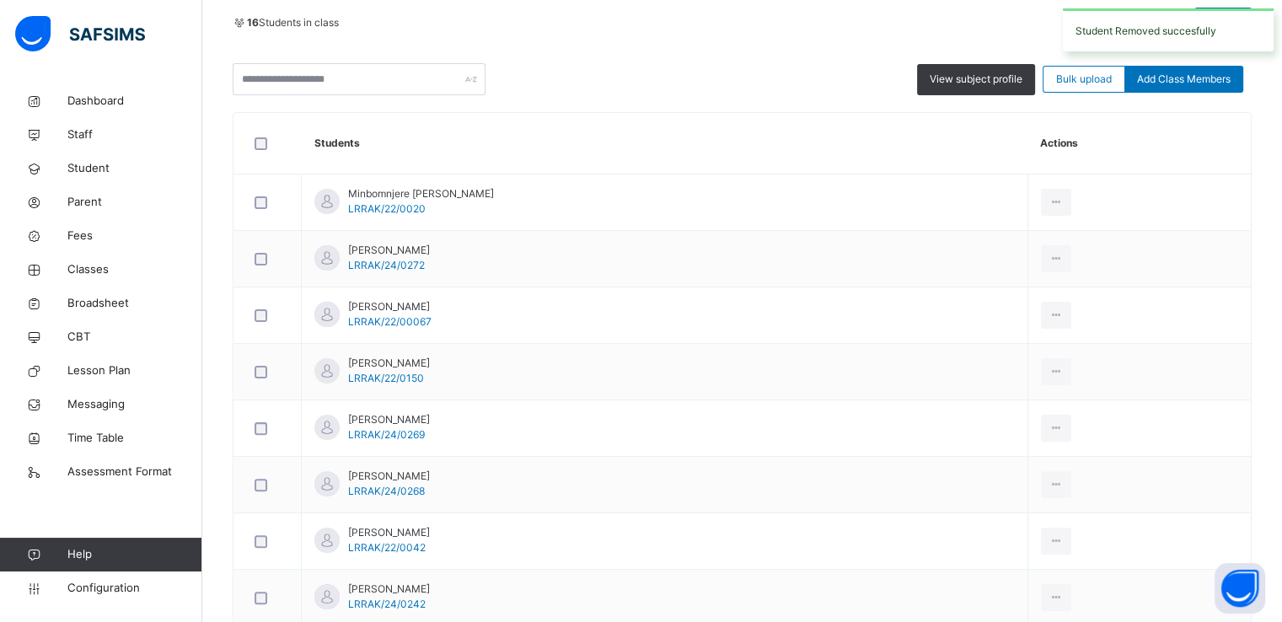
scroll to position [405, 0]
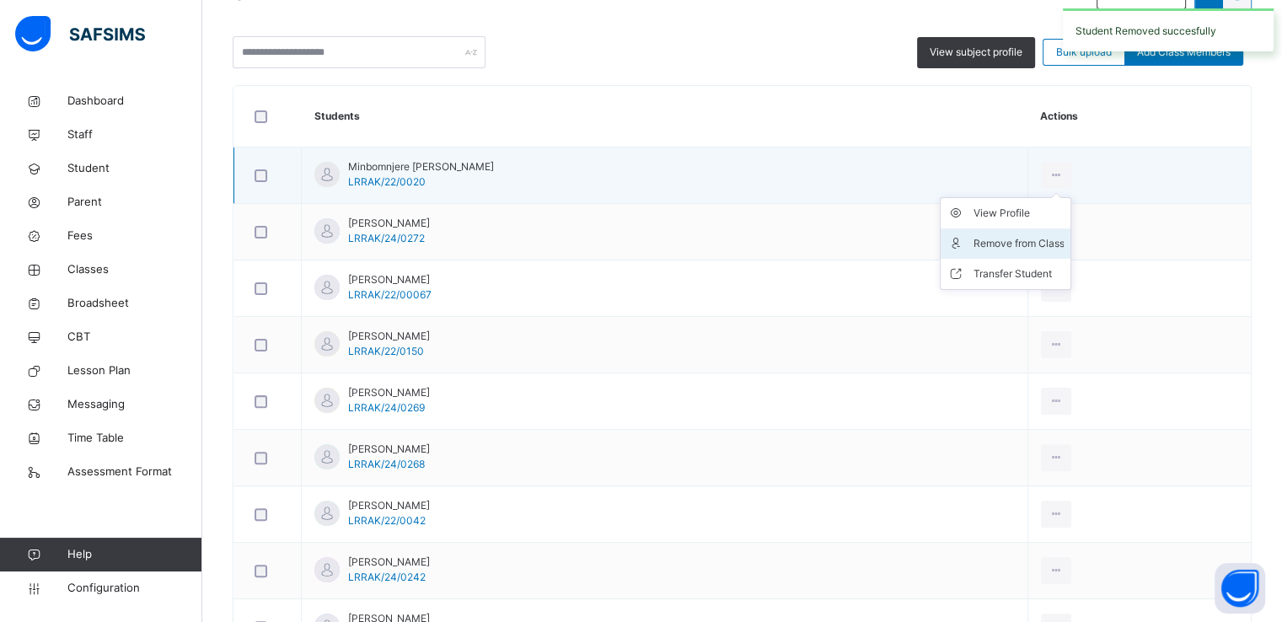
click at [1018, 237] on div "Remove from Class" at bounding box center [1018, 243] width 91 height 17
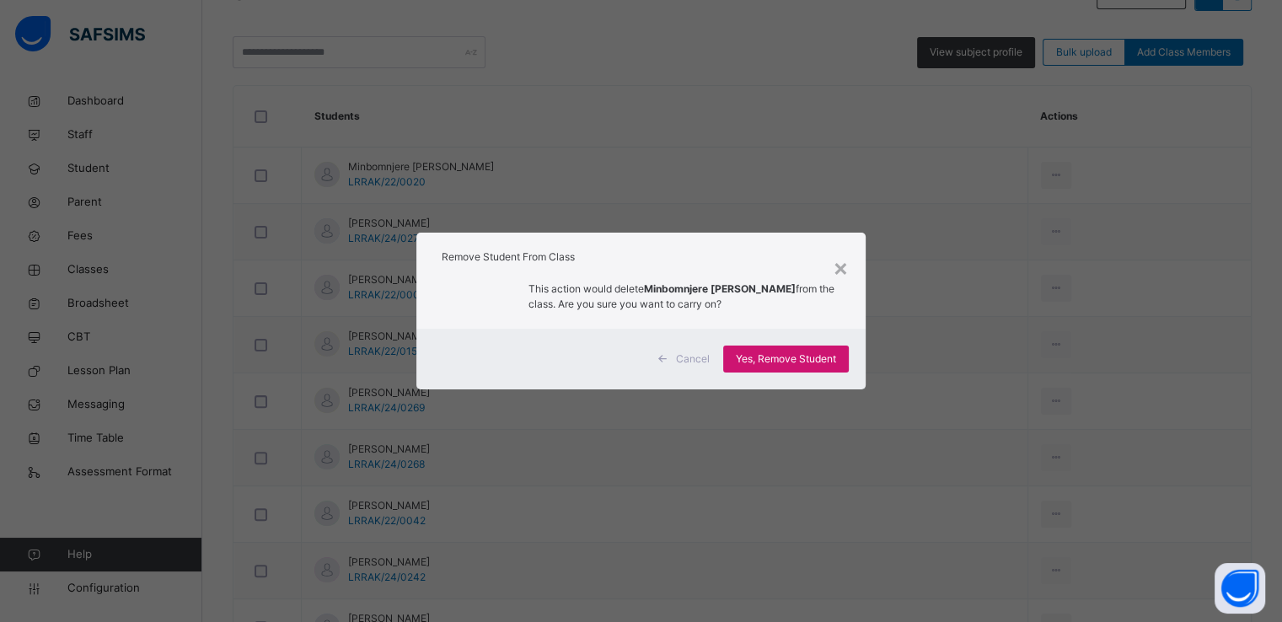
click at [765, 362] on span "Yes, Remove Student" at bounding box center [786, 359] width 100 height 15
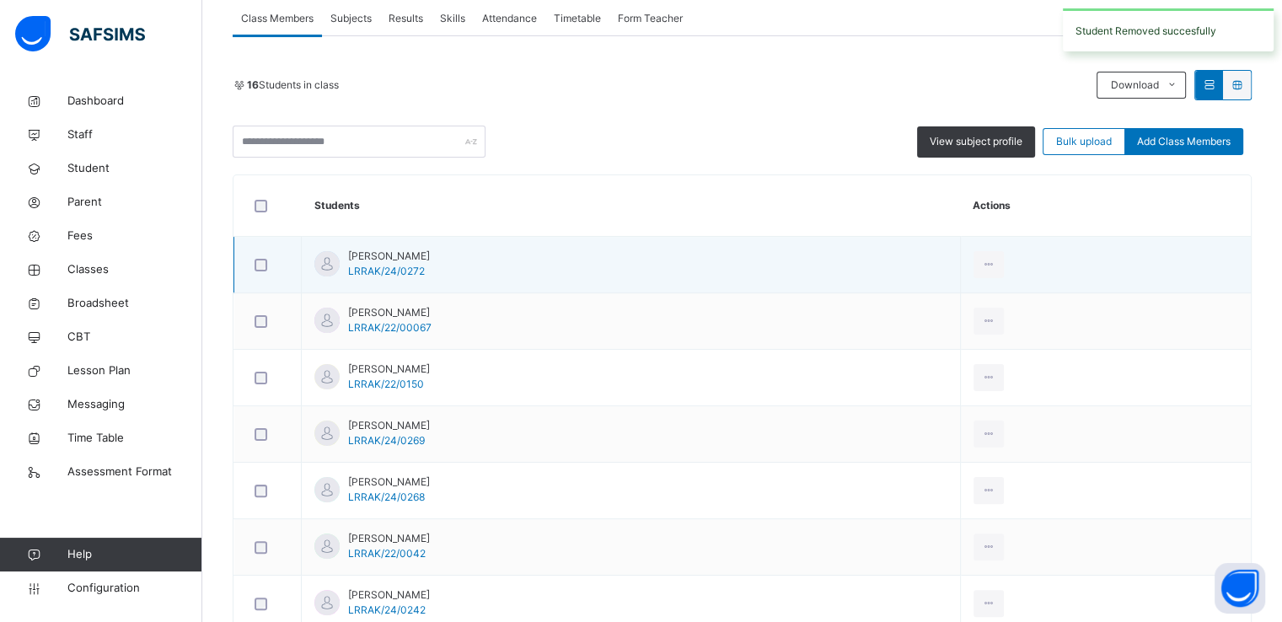
scroll to position [316, 0]
click at [996, 331] on div "Remove from Class" at bounding box center [950, 332] width 91 height 17
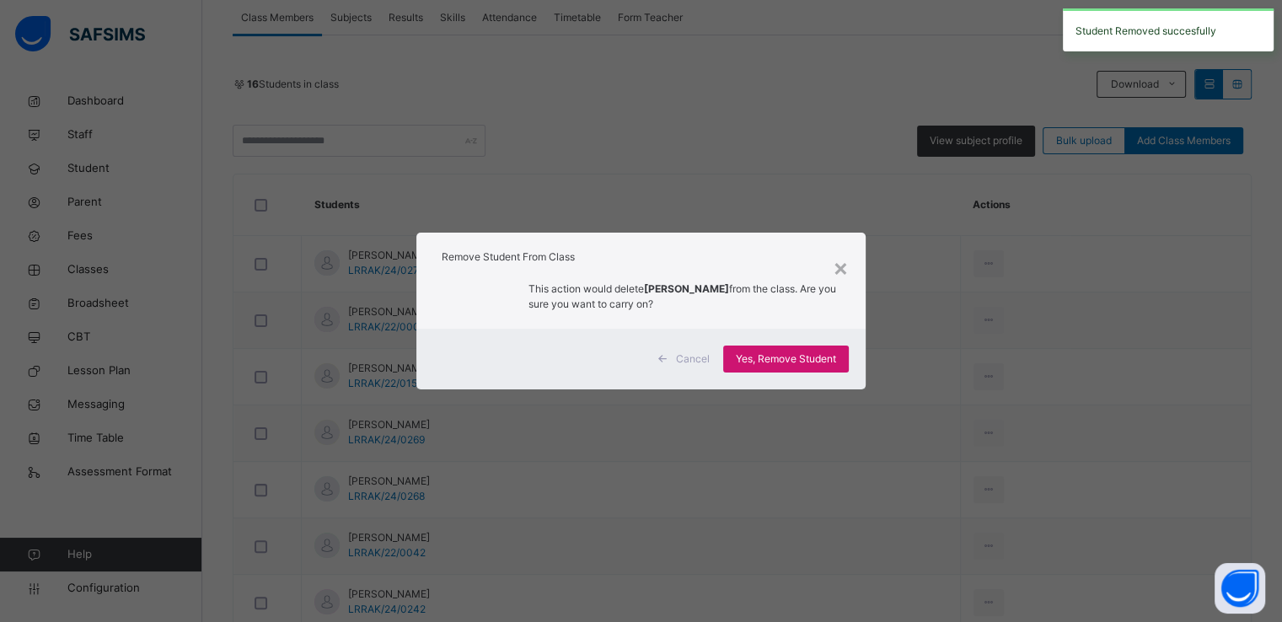
click at [780, 357] on span "Yes, Remove Student" at bounding box center [786, 359] width 100 height 15
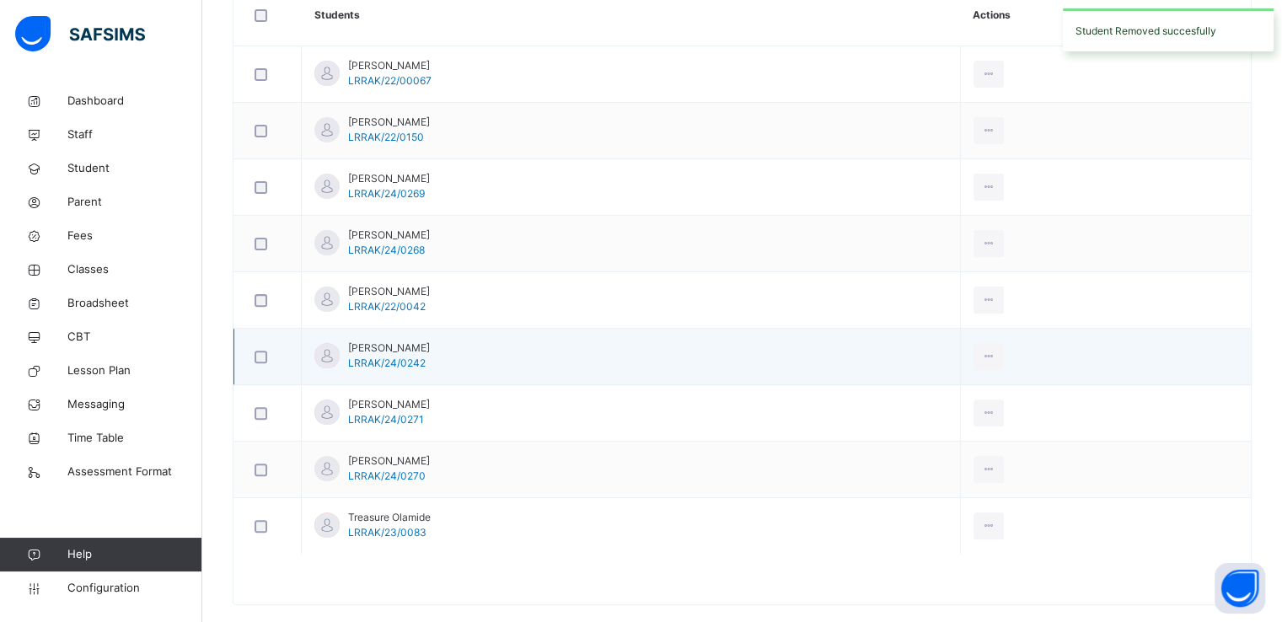
scroll to position [508, 0]
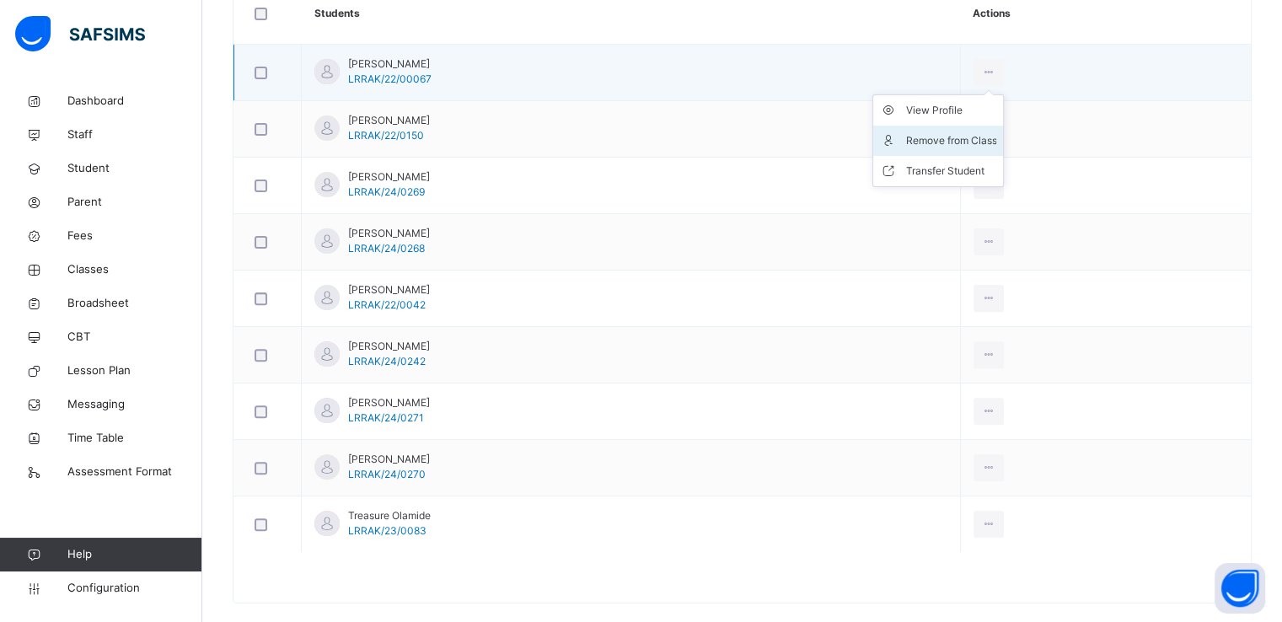
click at [996, 145] on div "Remove from Class" at bounding box center [950, 140] width 91 height 17
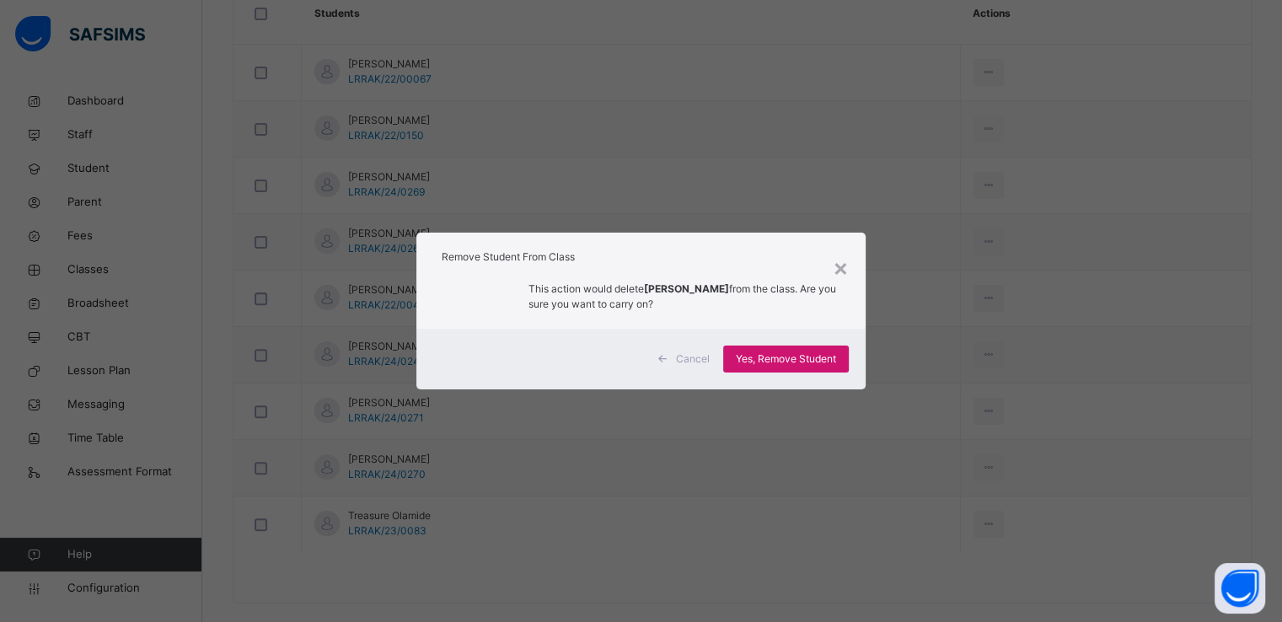
click at [776, 362] on span "Yes, Remove Student" at bounding box center [786, 359] width 100 height 15
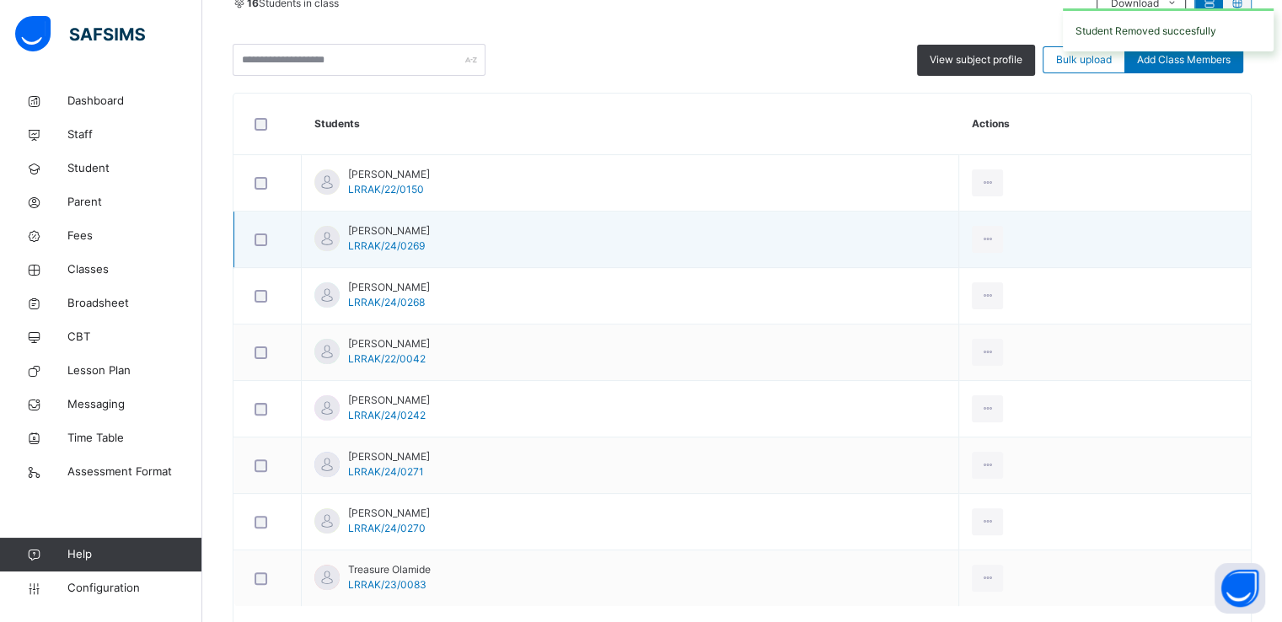
scroll to position [400, 0]
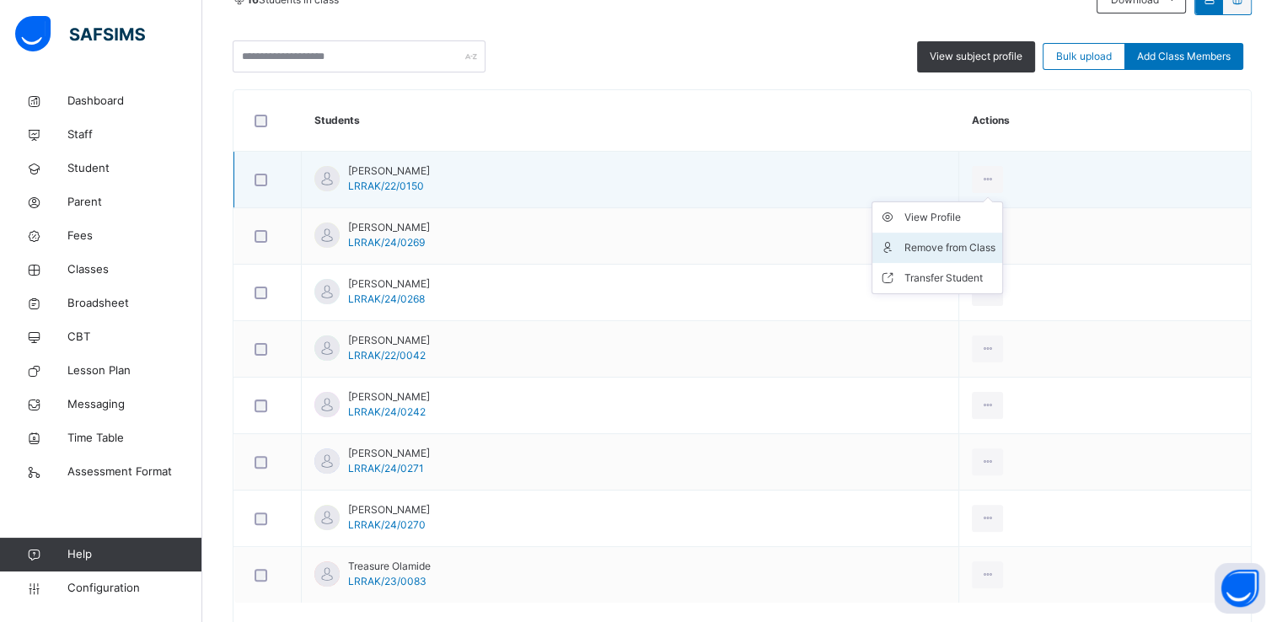
click at [996, 246] on div "Remove from Class" at bounding box center [950, 247] width 91 height 17
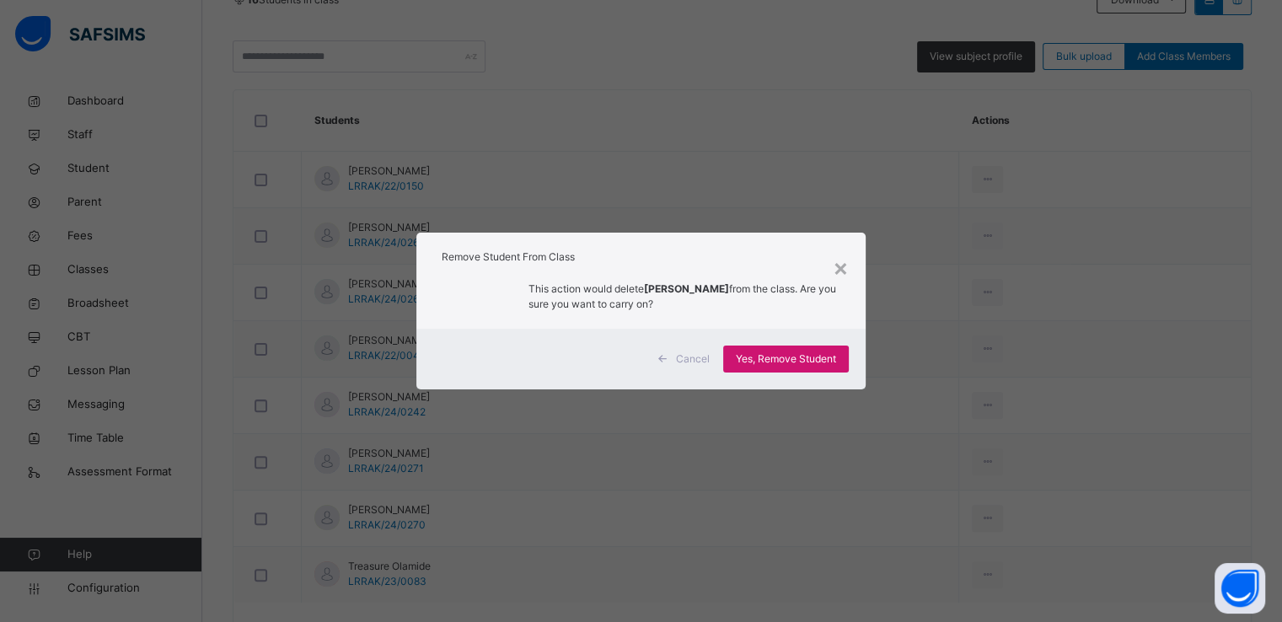
click at [769, 353] on span "Yes, Remove Student" at bounding box center [786, 359] width 100 height 15
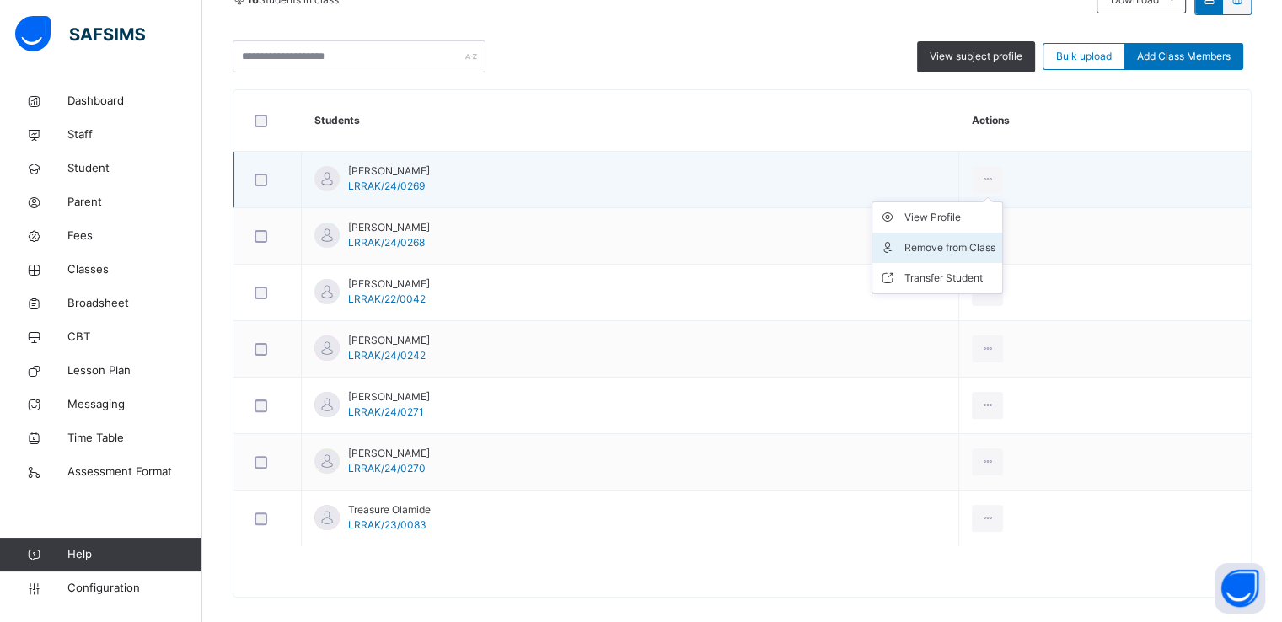
click at [996, 242] on div "Remove from Class" at bounding box center [950, 247] width 91 height 17
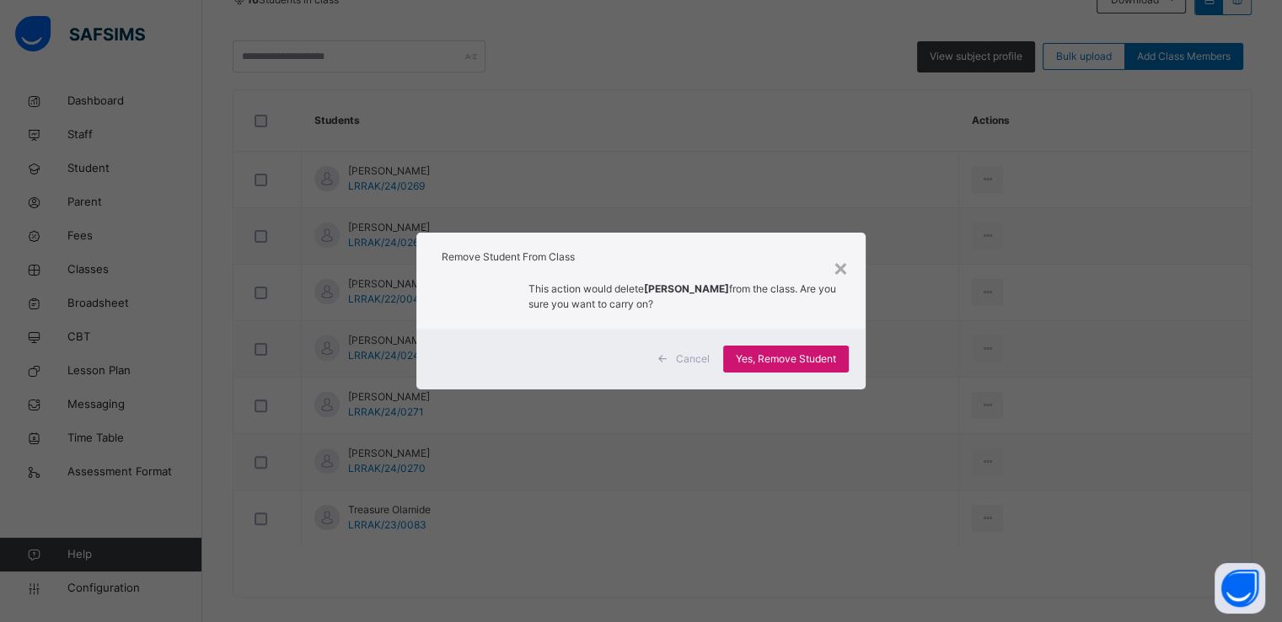
click at [778, 357] on span "Yes, Remove Student" at bounding box center [786, 359] width 100 height 15
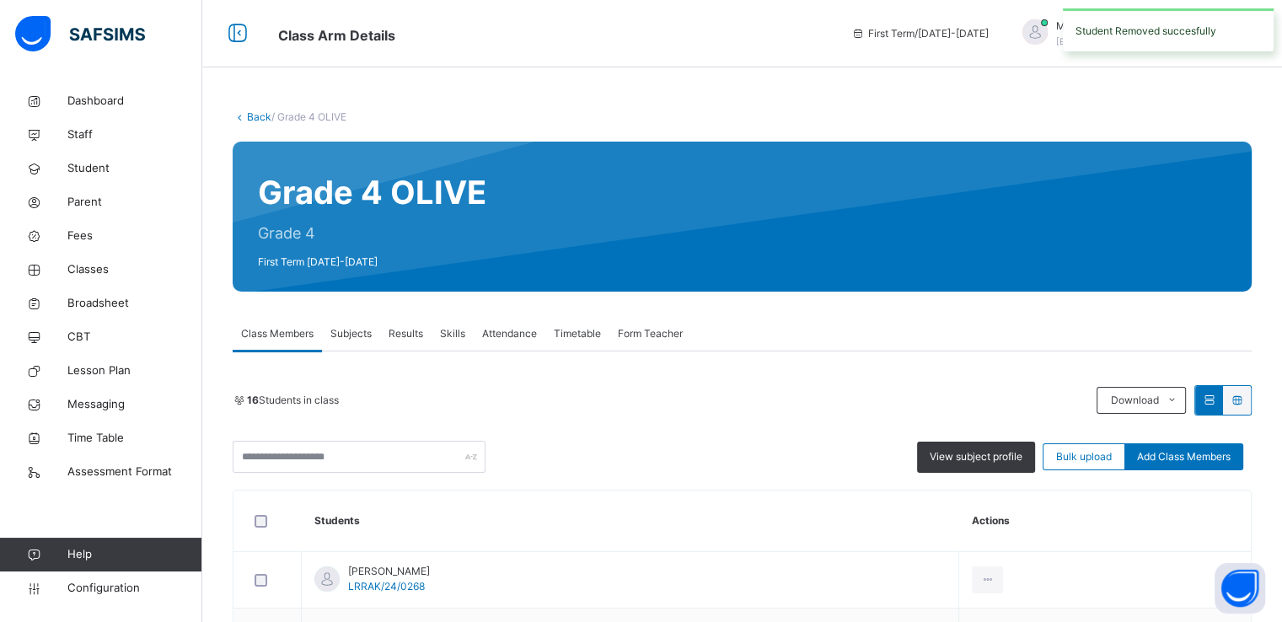
scroll to position [360, 0]
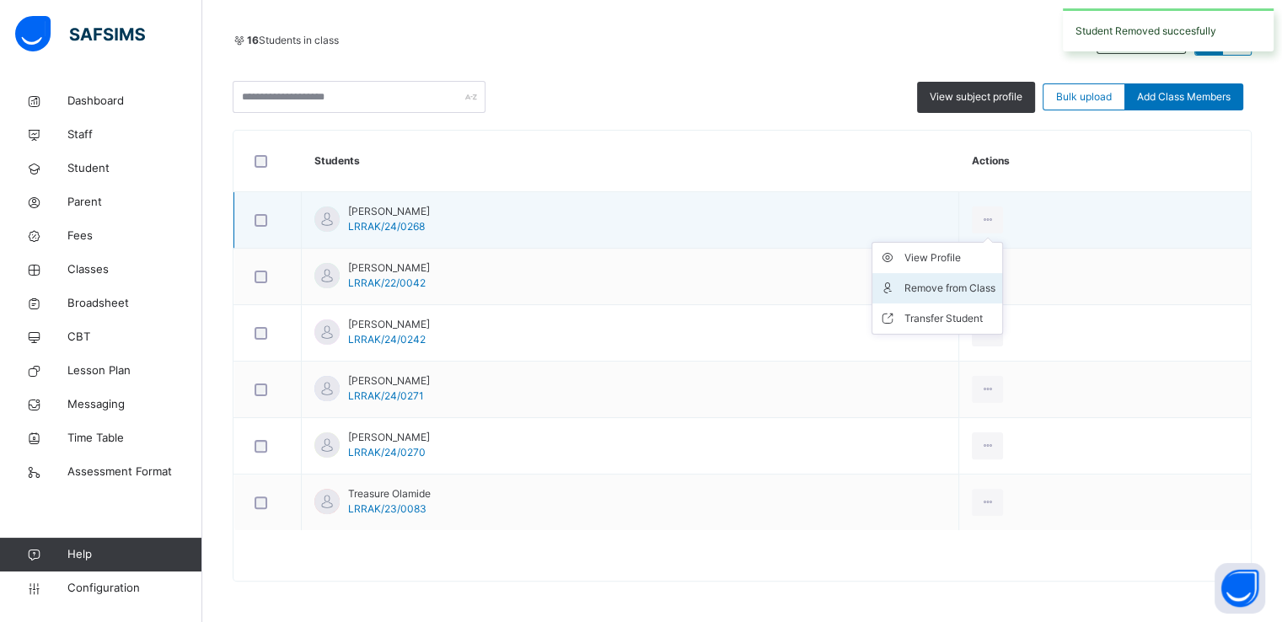
click at [996, 286] on div "Remove from Class" at bounding box center [950, 288] width 91 height 17
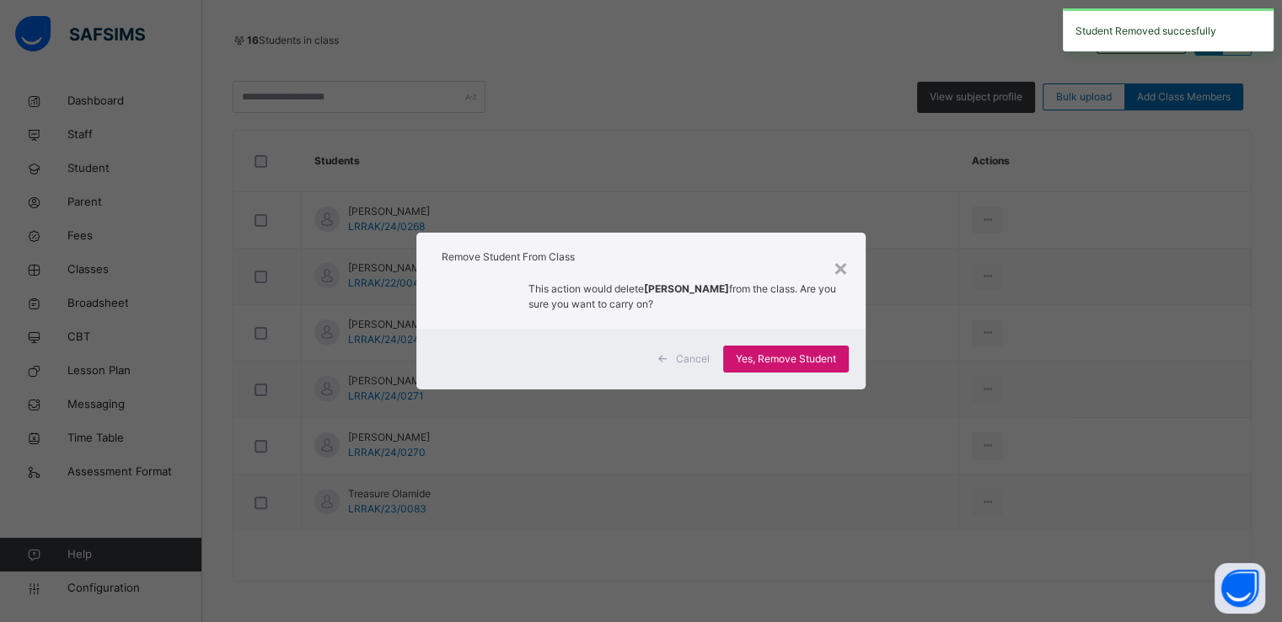
click at [771, 358] on span "Yes, Remove Student" at bounding box center [786, 359] width 100 height 15
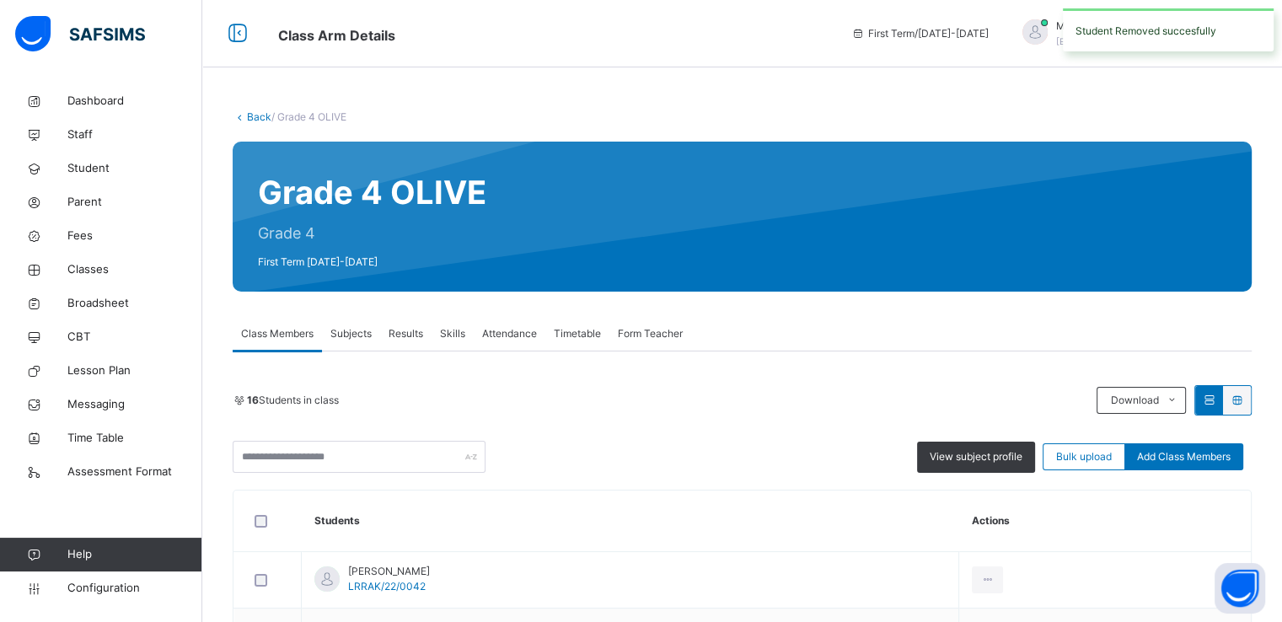
scroll to position [303, 0]
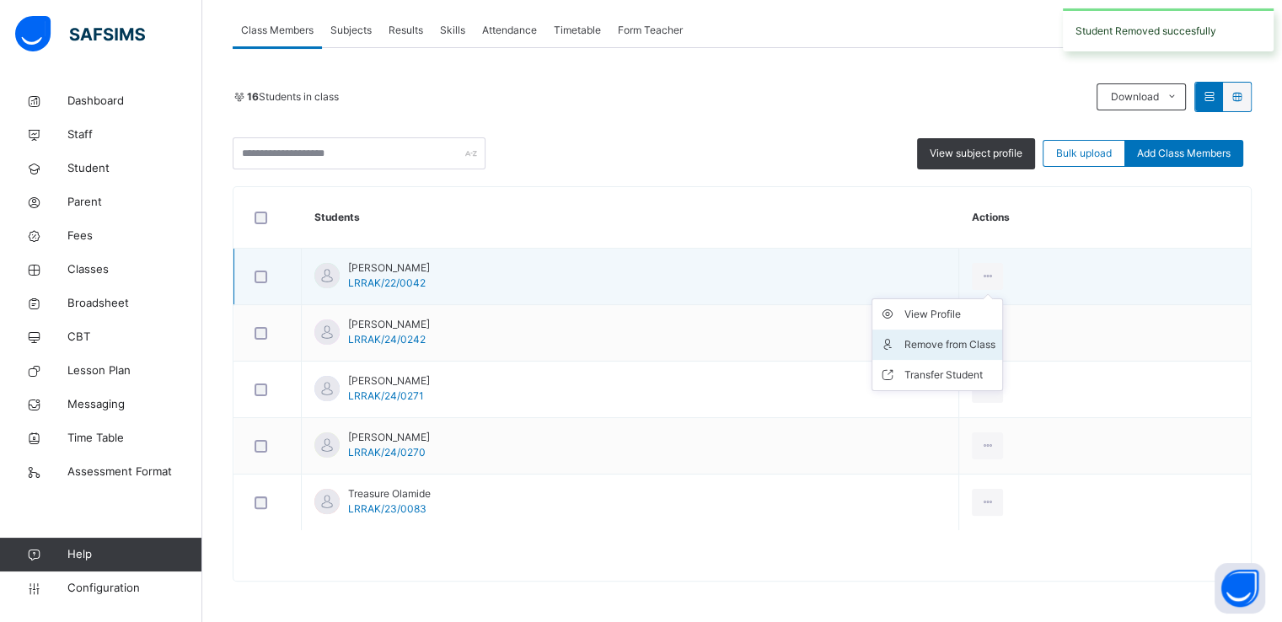
click at [996, 342] on div "Remove from Class" at bounding box center [950, 344] width 91 height 17
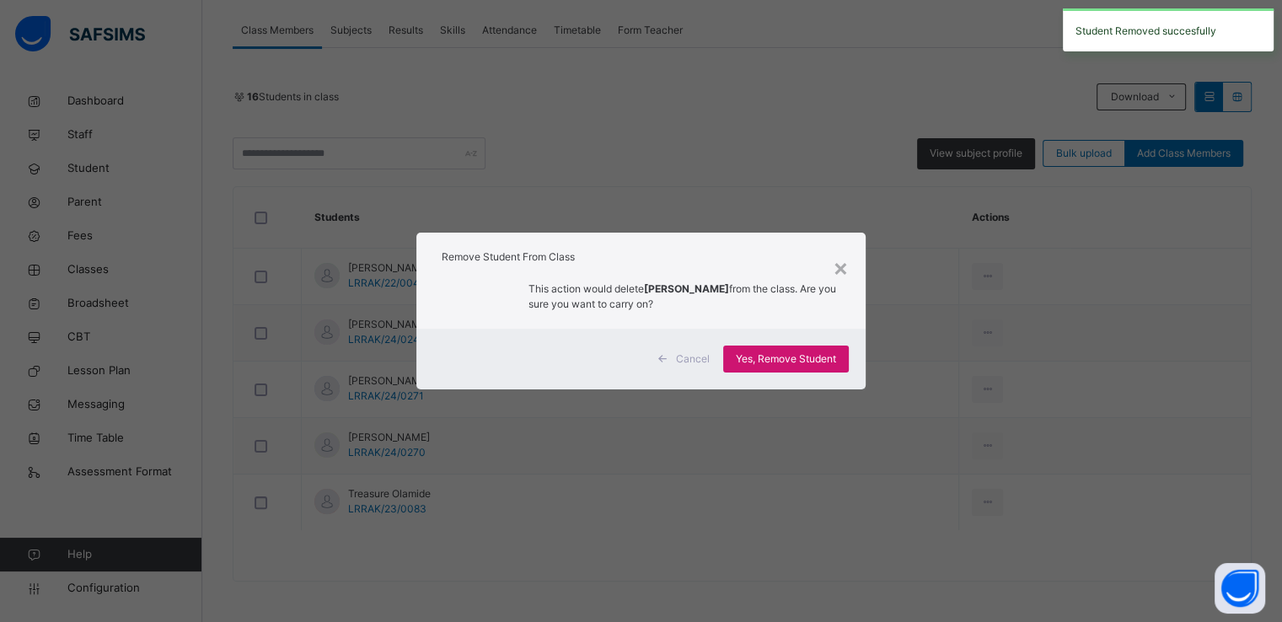
click at [766, 349] on div "Yes, Remove Student" at bounding box center [786, 359] width 126 height 27
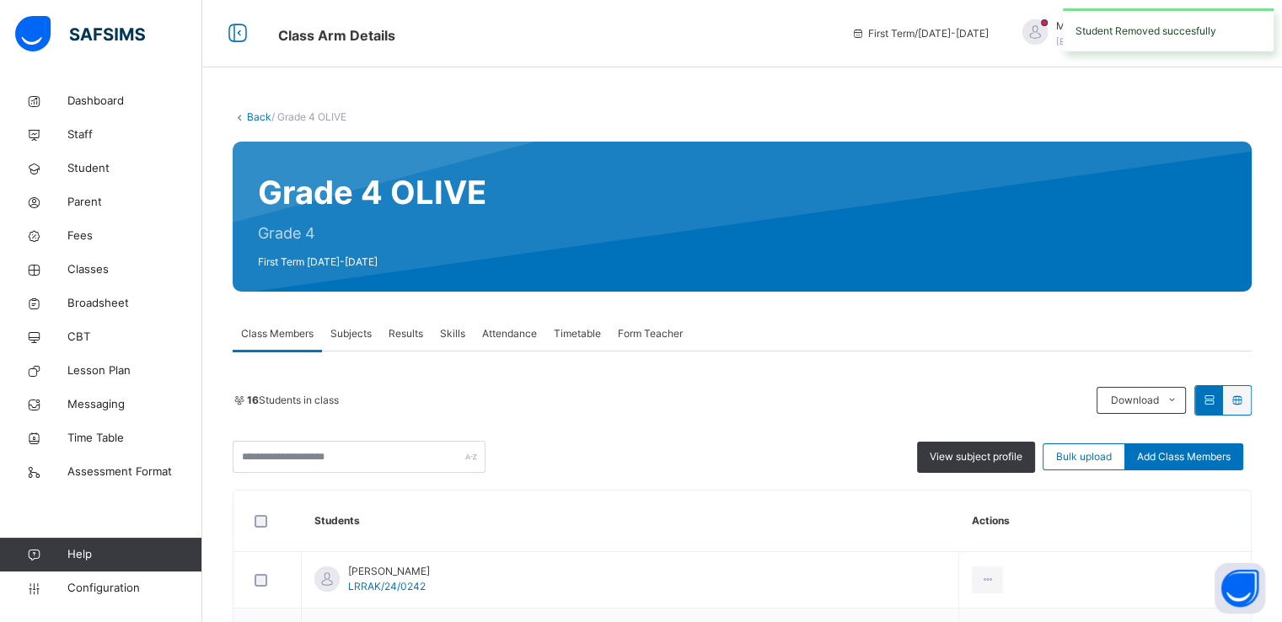
scroll to position [247, 0]
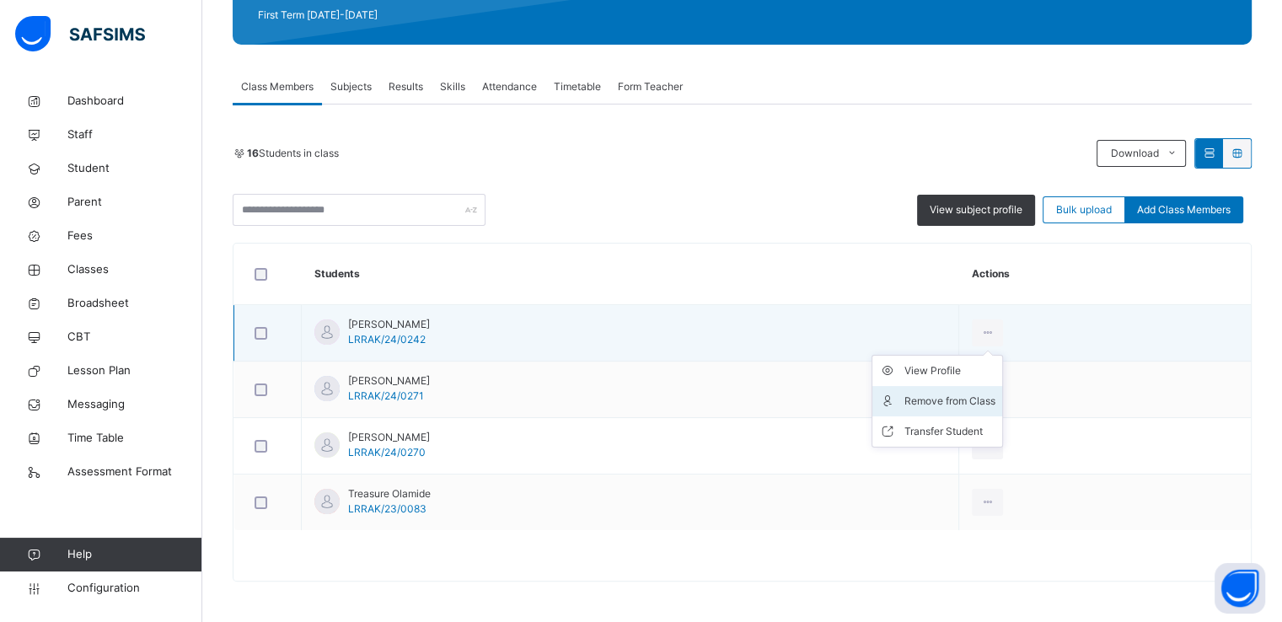
click at [996, 396] on div "Remove from Class" at bounding box center [950, 401] width 91 height 17
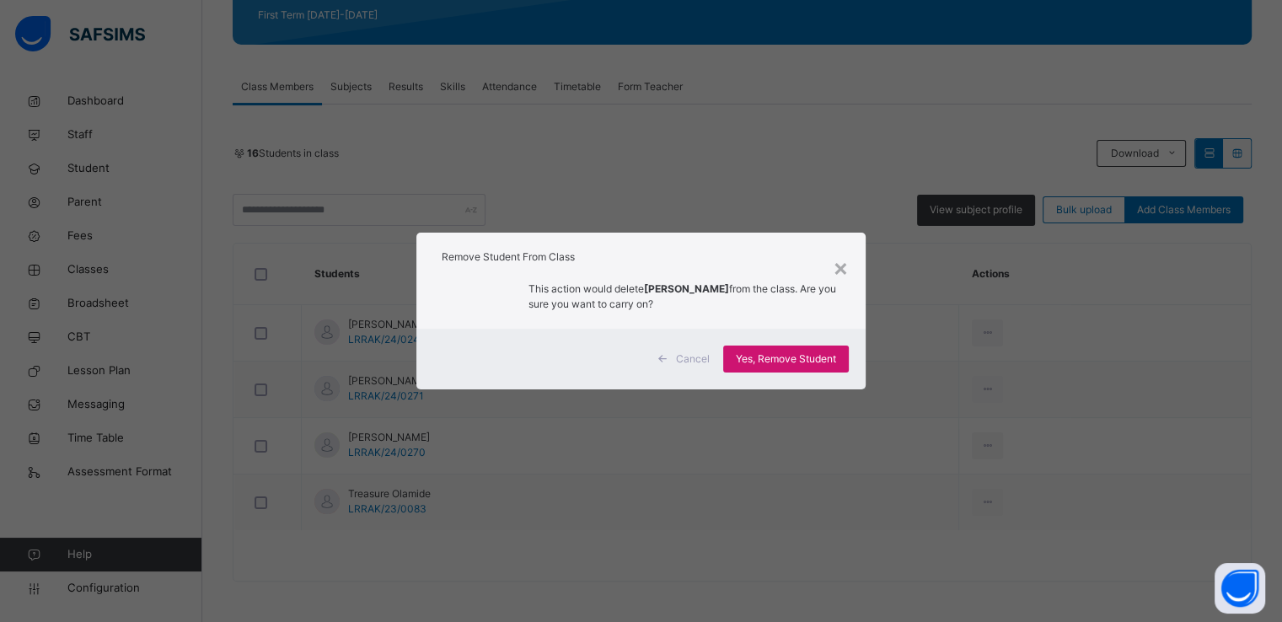
click at [769, 357] on span "Yes, Remove Student" at bounding box center [786, 359] width 100 height 15
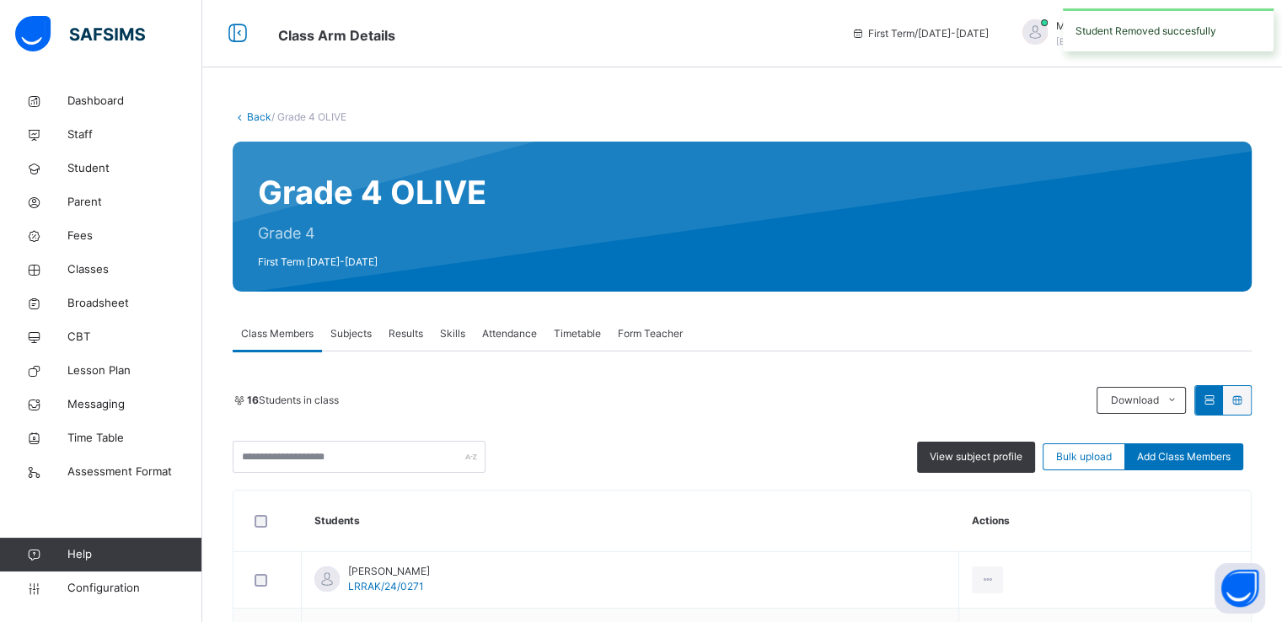
scroll to position [191, 0]
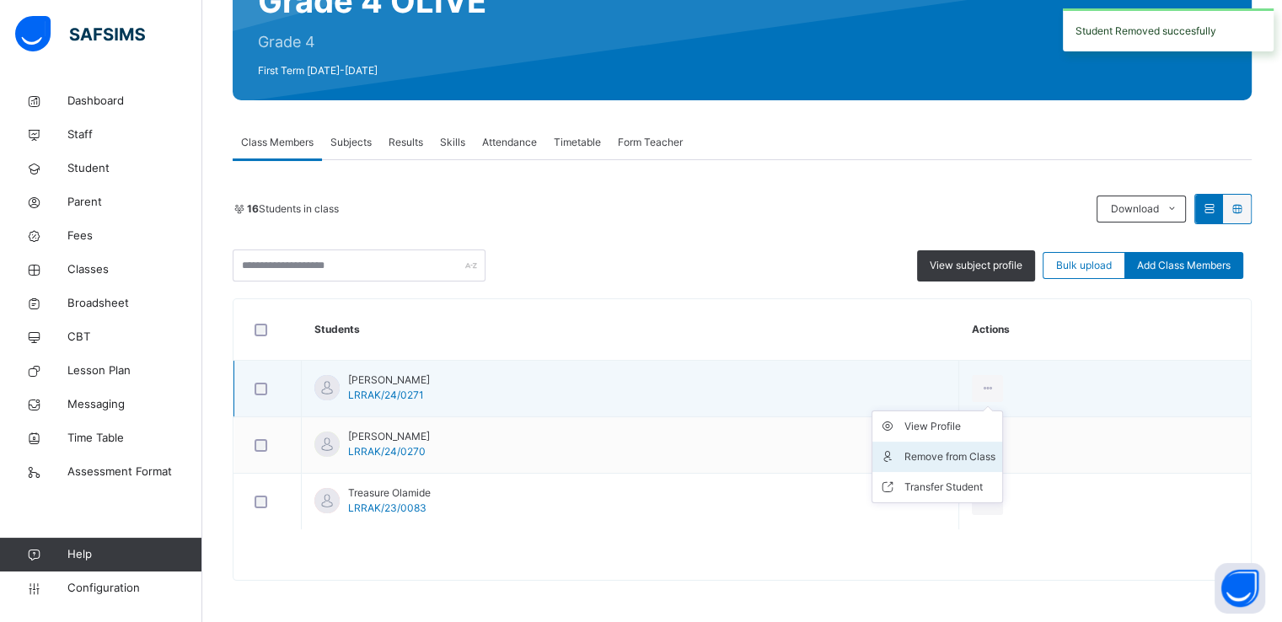
click at [960, 452] on div "Remove from Class" at bounding box center [950, 456] width 91 height 17
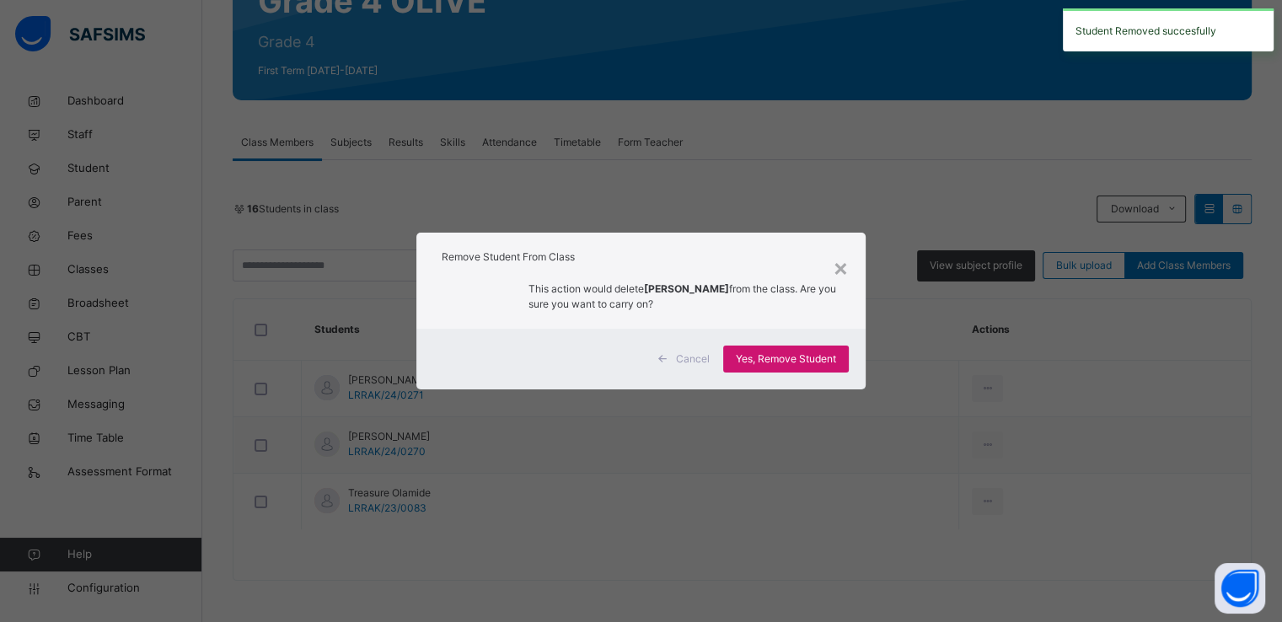
click at [761, 355] on span "Yes, Remove Student" at bounding box center [786, 359] width 100 height 15
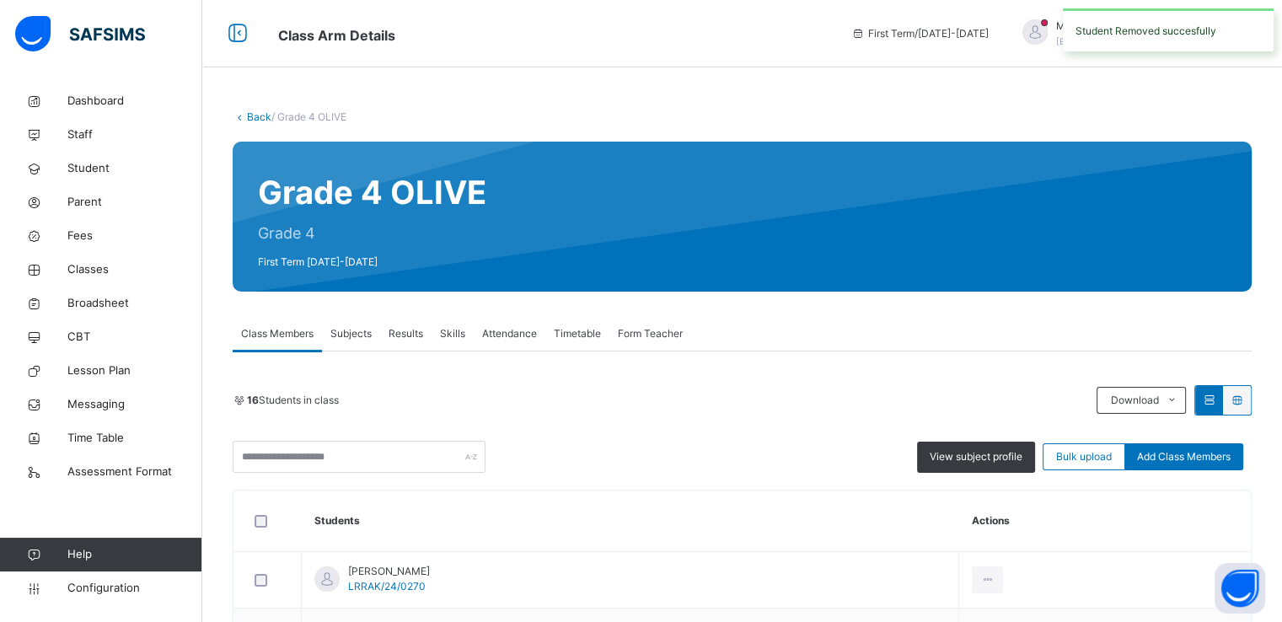
scroll to position [135, 0]
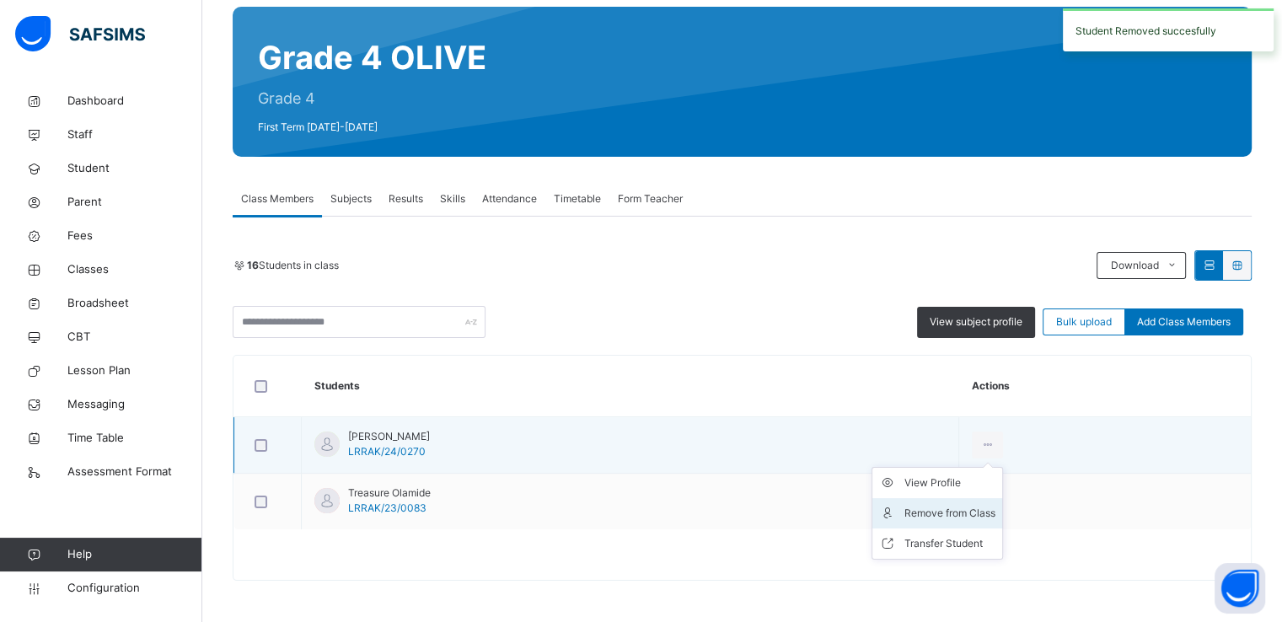
click at [954, 505] on div "Remove from Class" at bounding box center [950, 513] width 91 height 17
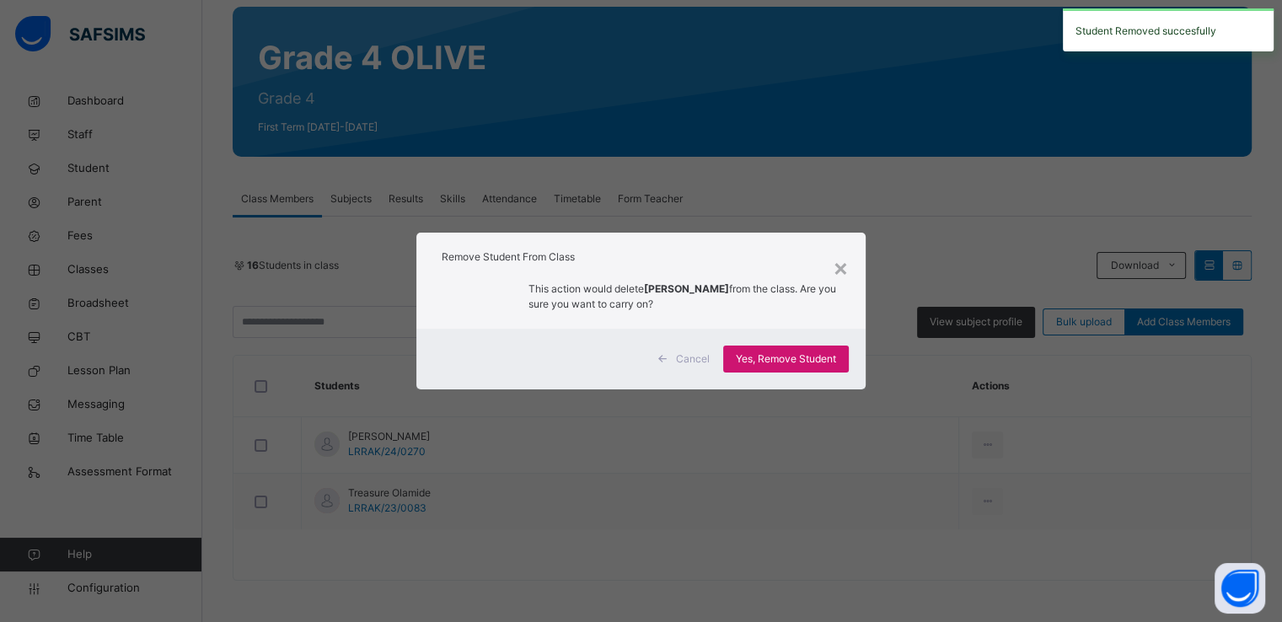
click at [755, 352] on span "Yes, Remove Student" at bounding box center [786, 359] width 100 height 15
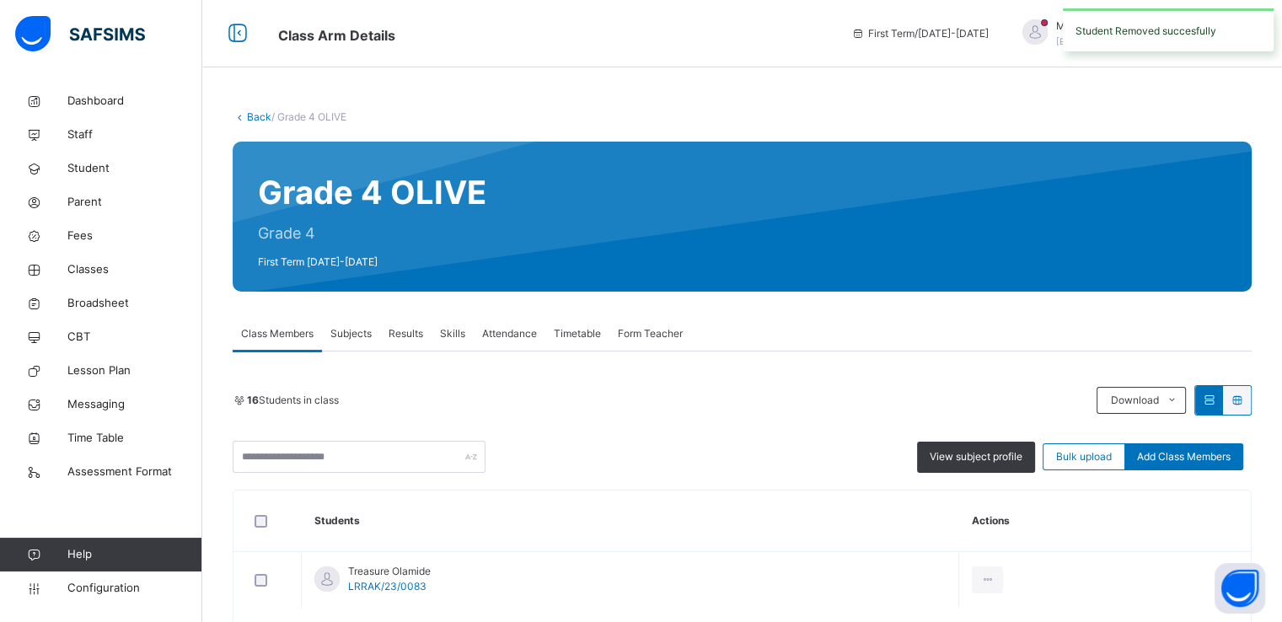
scroll to position [78, 0]
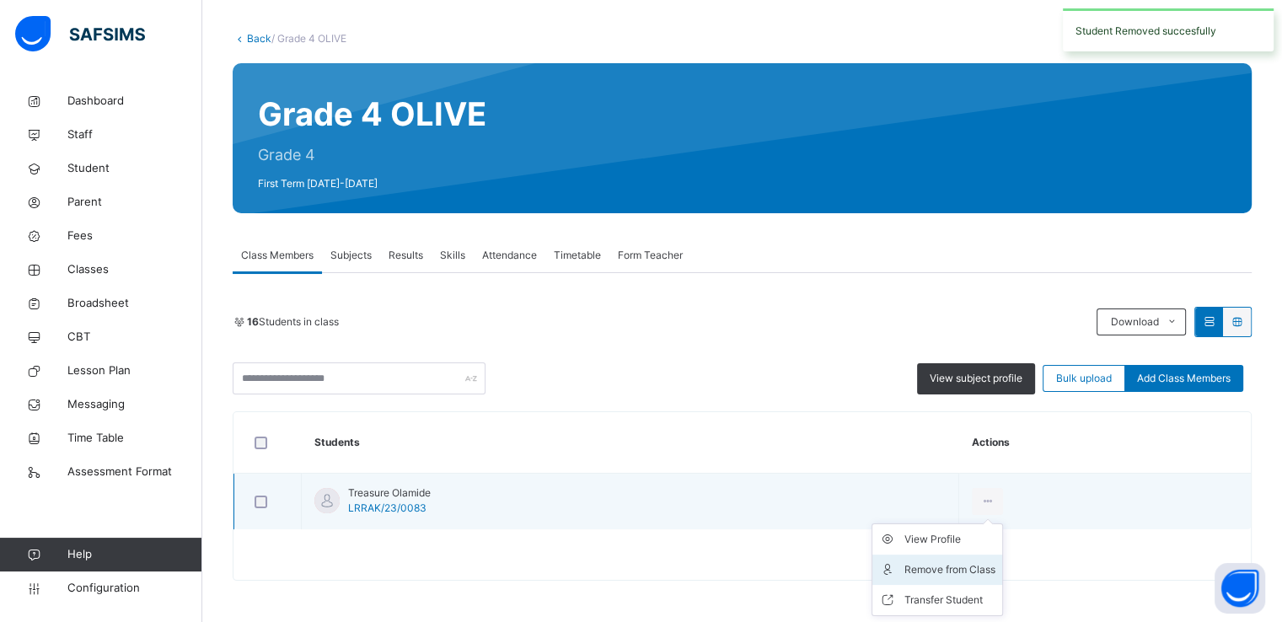
click at [943, 567] on div "Remove from Class" at bounding box center [950, 569] width 91 height 17
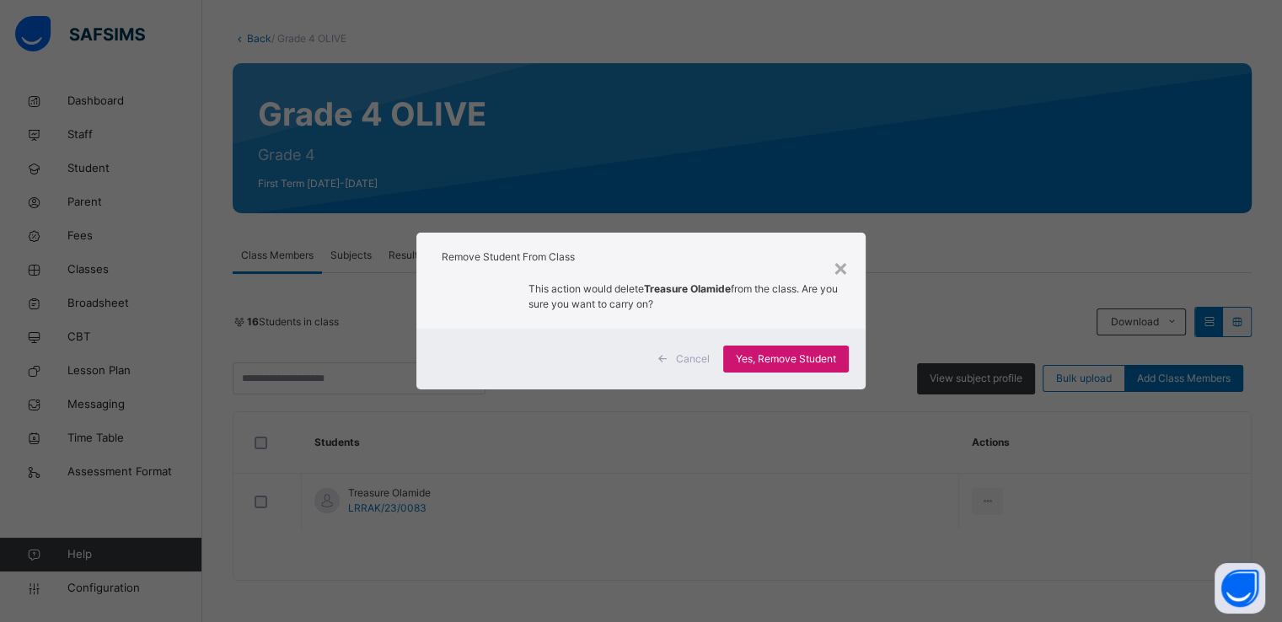
click at [748, 360] on span "Yes, Remove Student" at bounding box center [786, 359] width 100 height 15
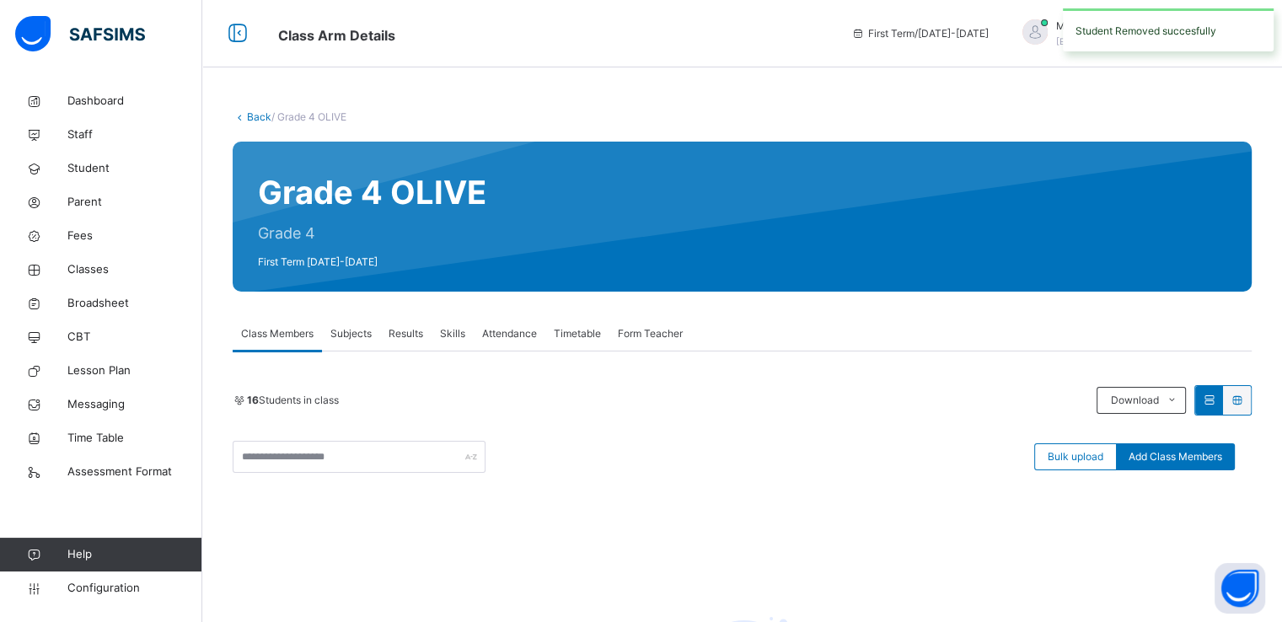
click at [251, 114] on link "Back" at bounding box center [259, 116] width 24 height 13
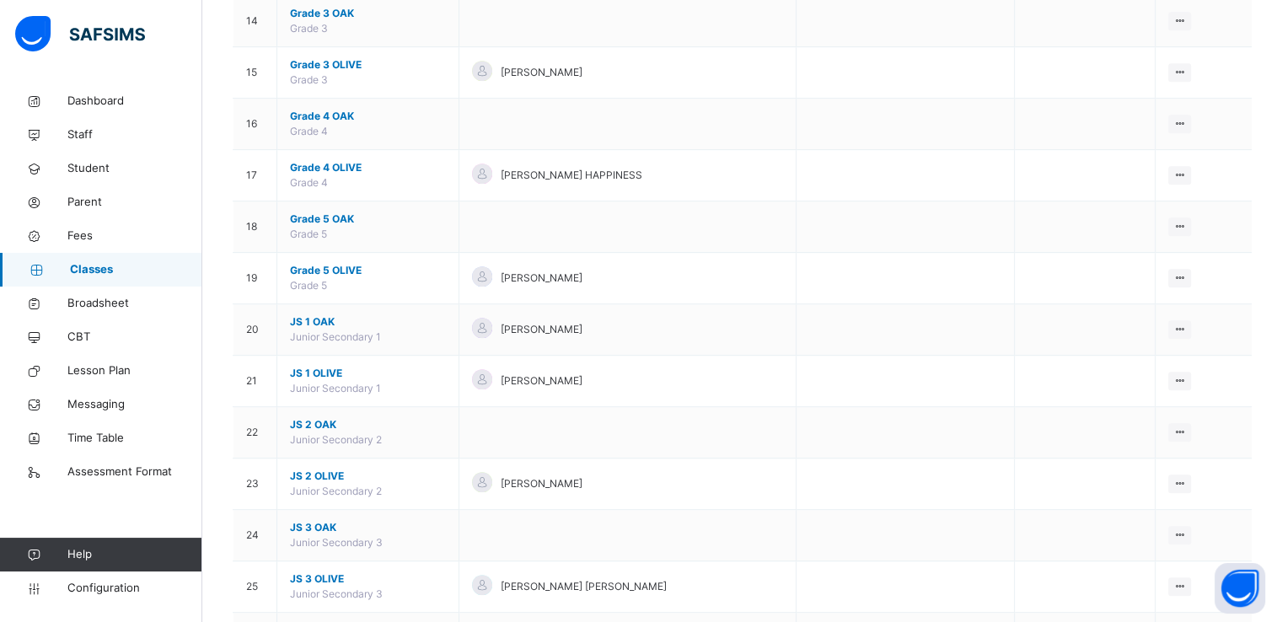
scroll to position [876, 0]
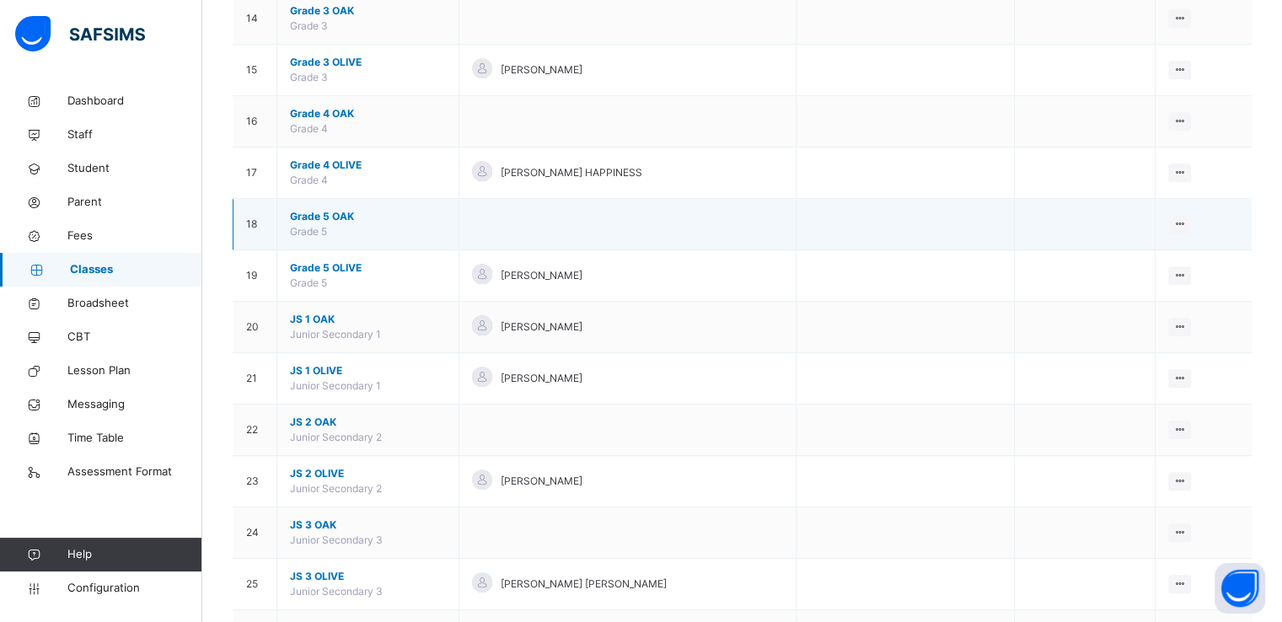
click at [309, 210] on span "Grade 5 OAK" at bounding box center [368, 216] width 156 height 15
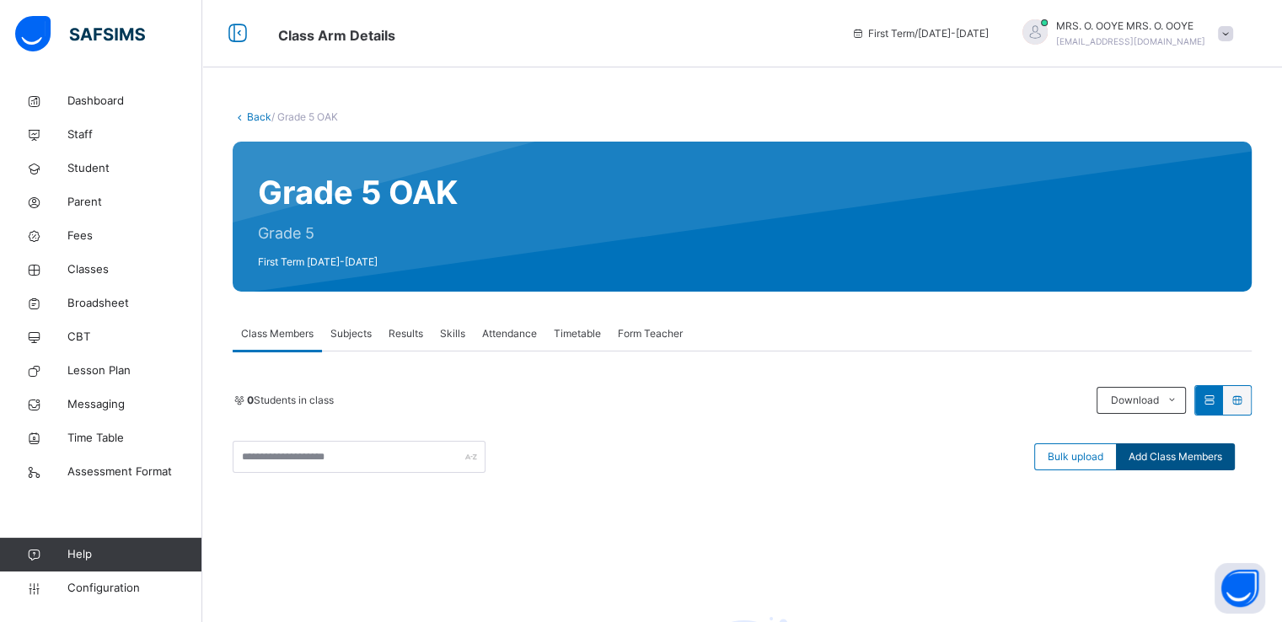
click at [1173, 454] on span "Add Class Members" at bounding box center [1176, 456] width 94 height 15
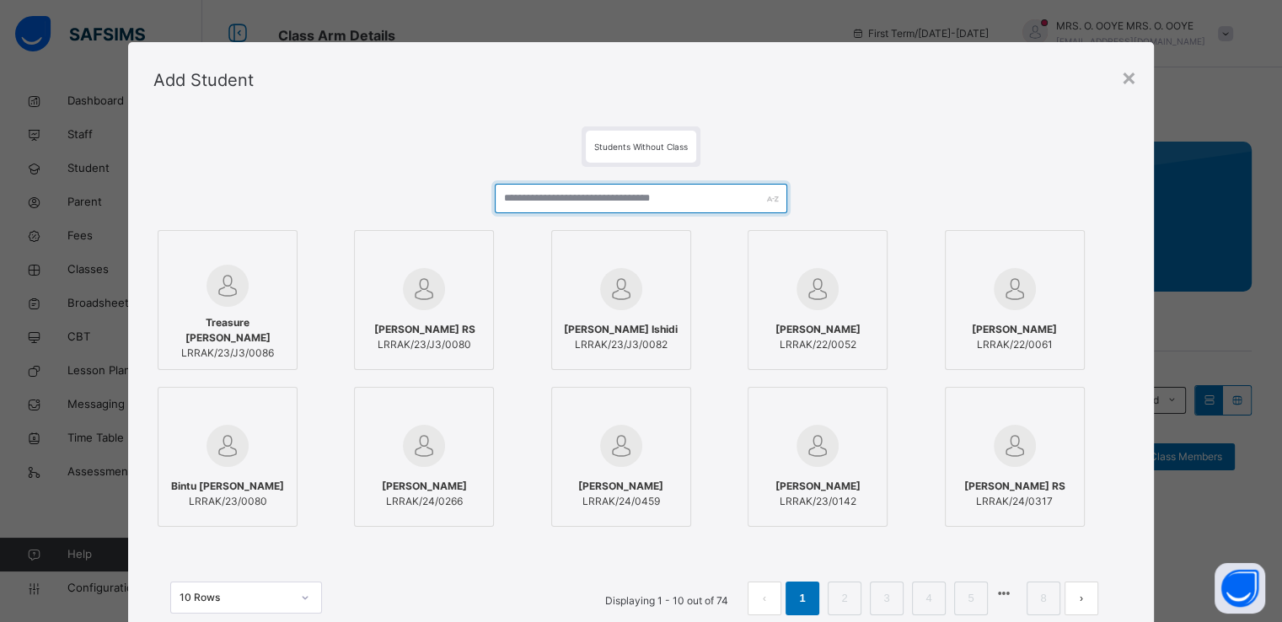
click at [541, 201] on input "text" at bounding box center [641, 199] width 293 height 30
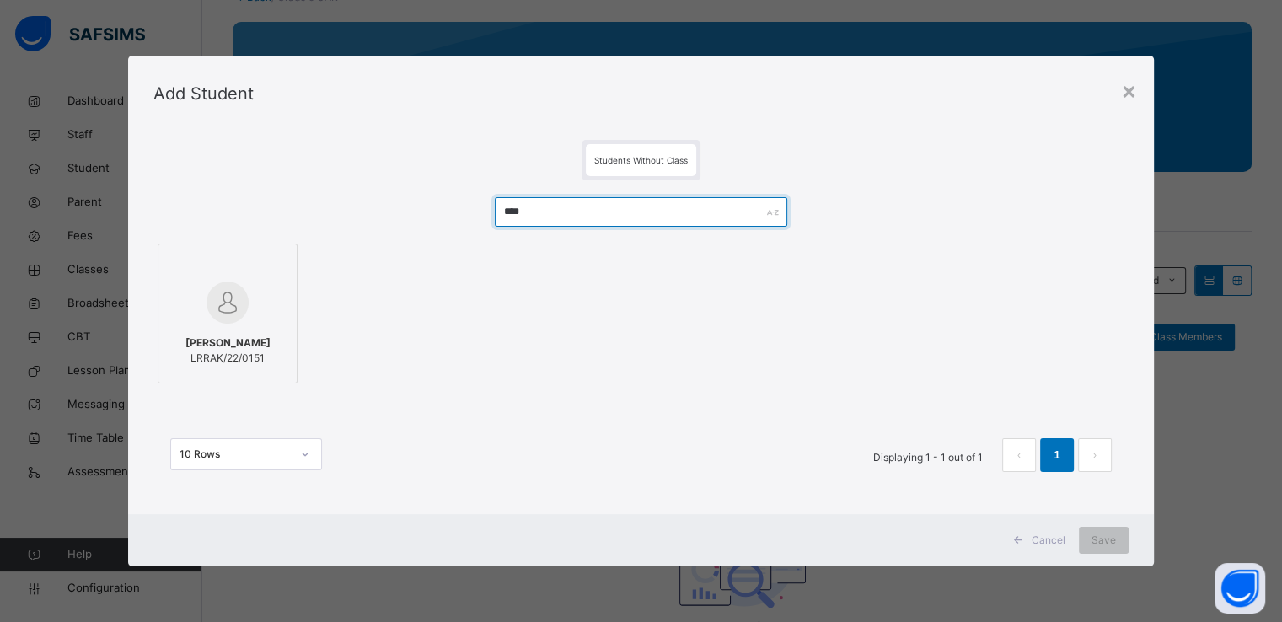
scroll to position [121, 0]
type input "****"
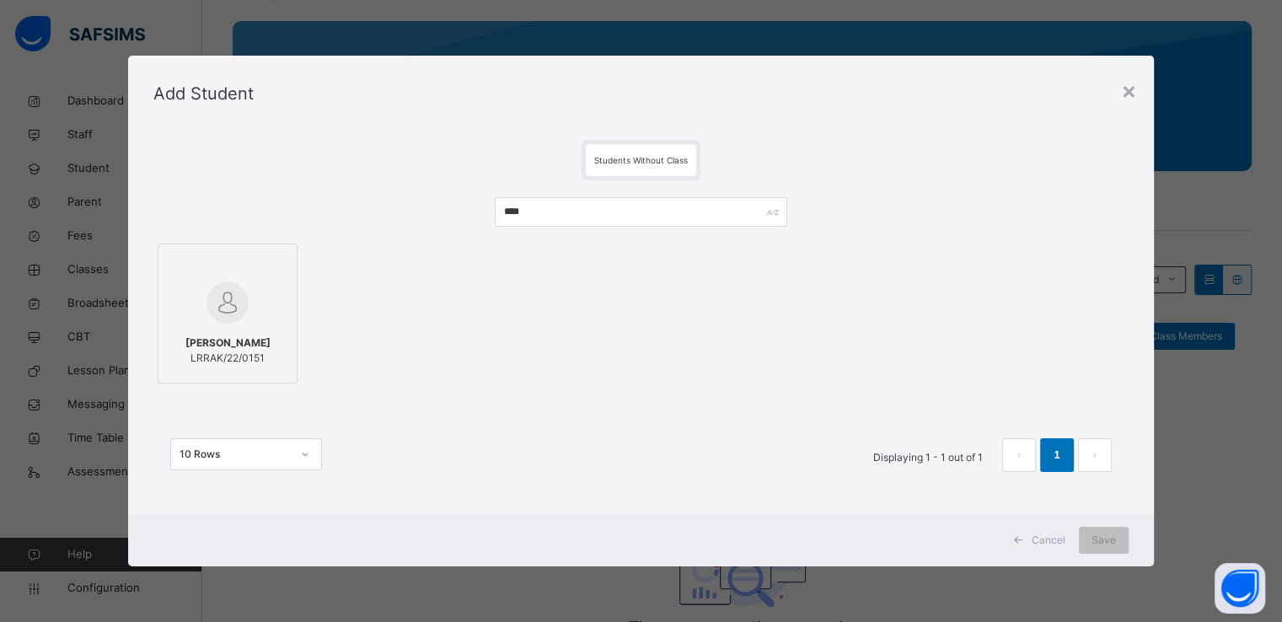
click at [225, 308] on img at bounding box center [228, 303] width 42 height 42
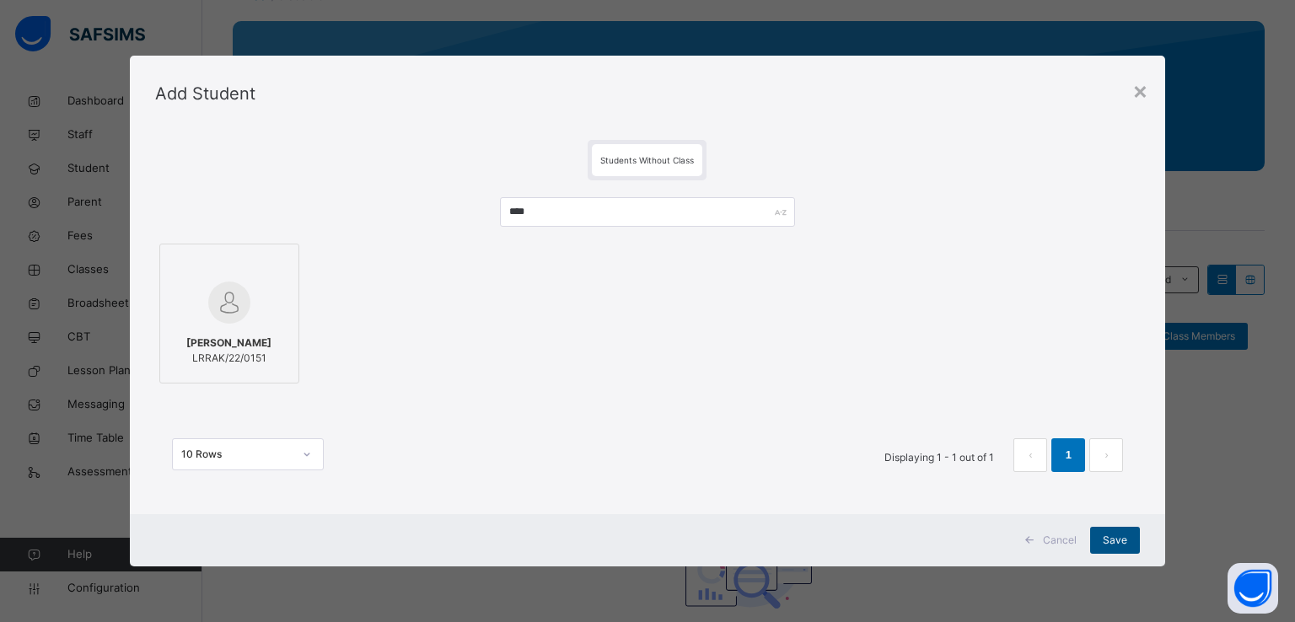
click at [1113, 542] on span "Save" at bounding box center [1115, 540] width 24 height 15
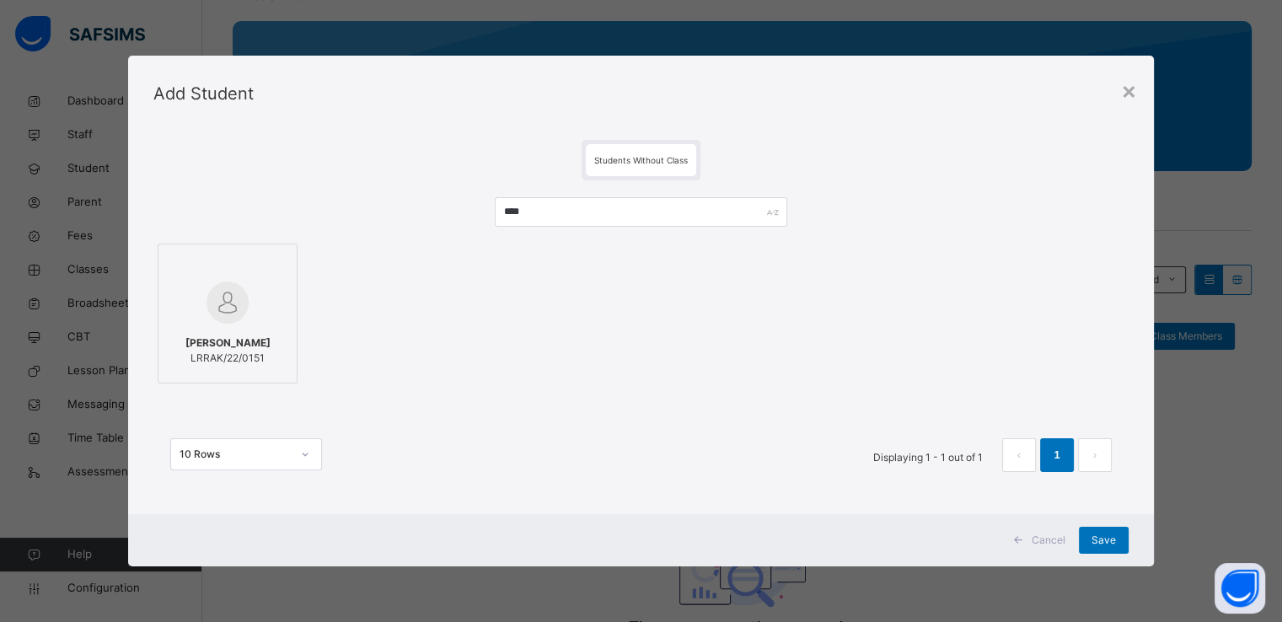
scroll to position [0, 0]
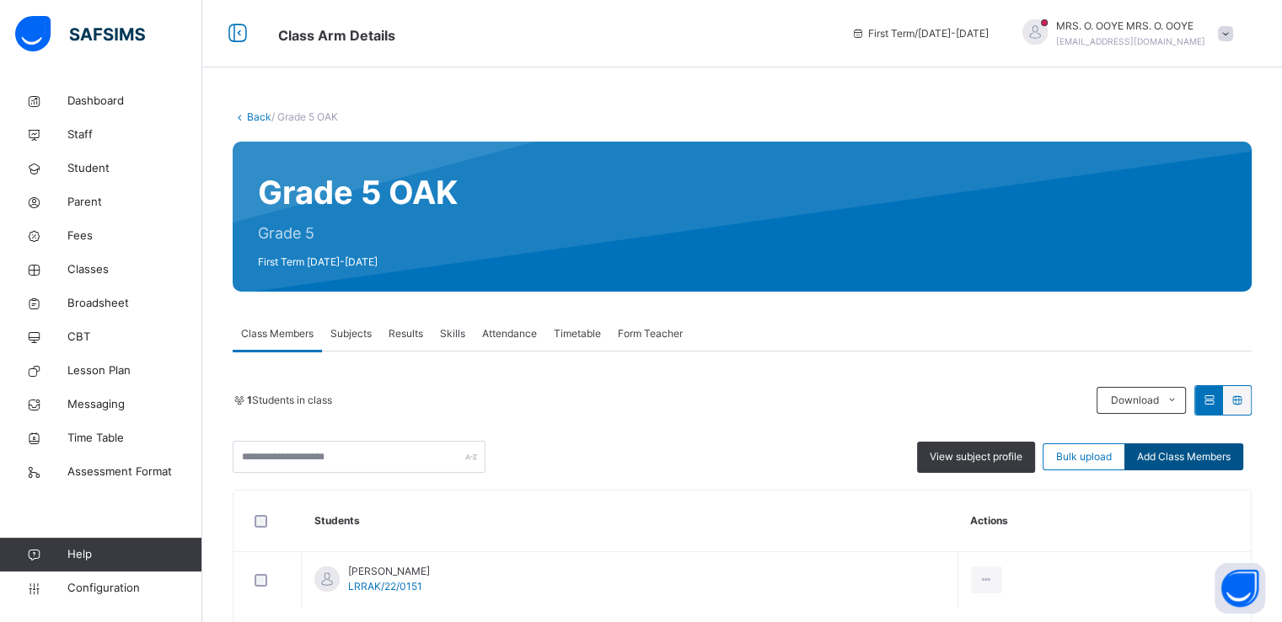
click at [1214, 453] on span "Add Class Members" at bounding box center [1184, 456] width 94 height 15
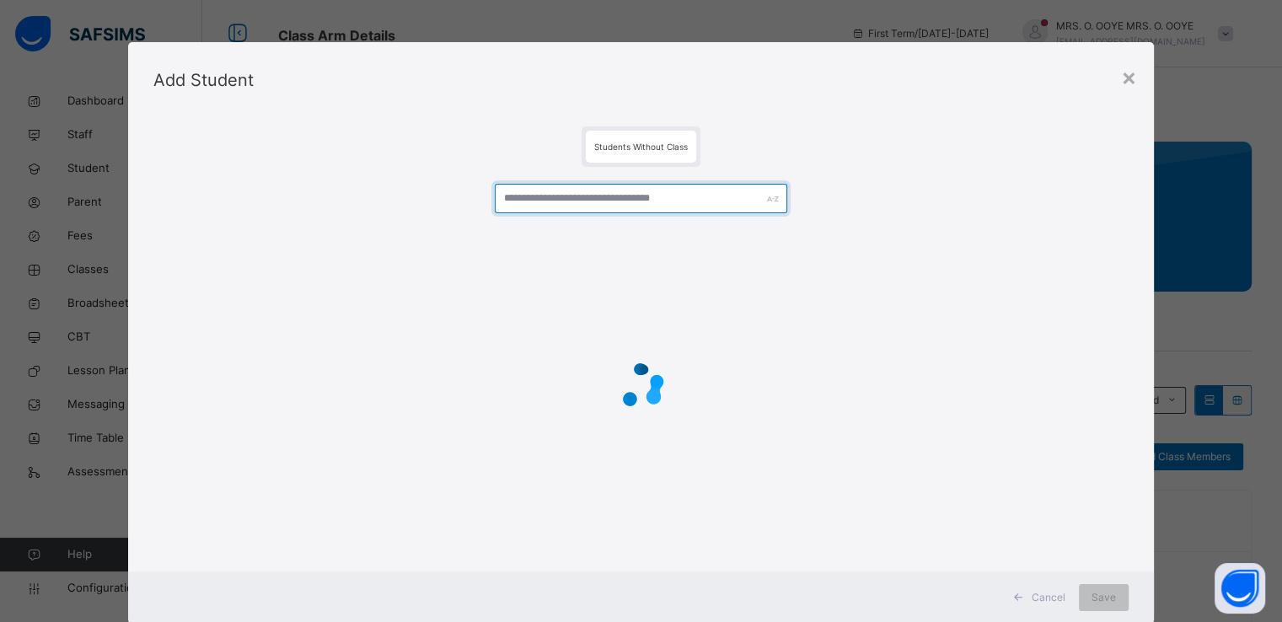
click at [674, 193] on input "text" at bounding box center [641, 199] width 293 height 30
type input "****"
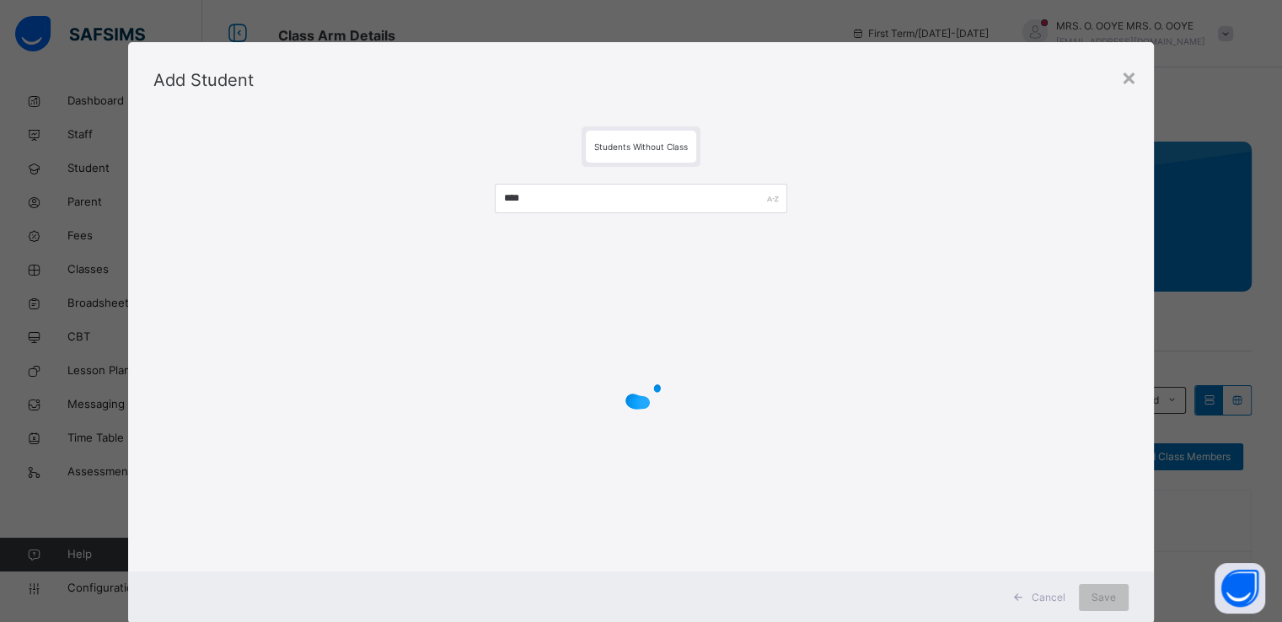
click at [760, 359] on div at bounding box center [640, 385] width 975 height 67
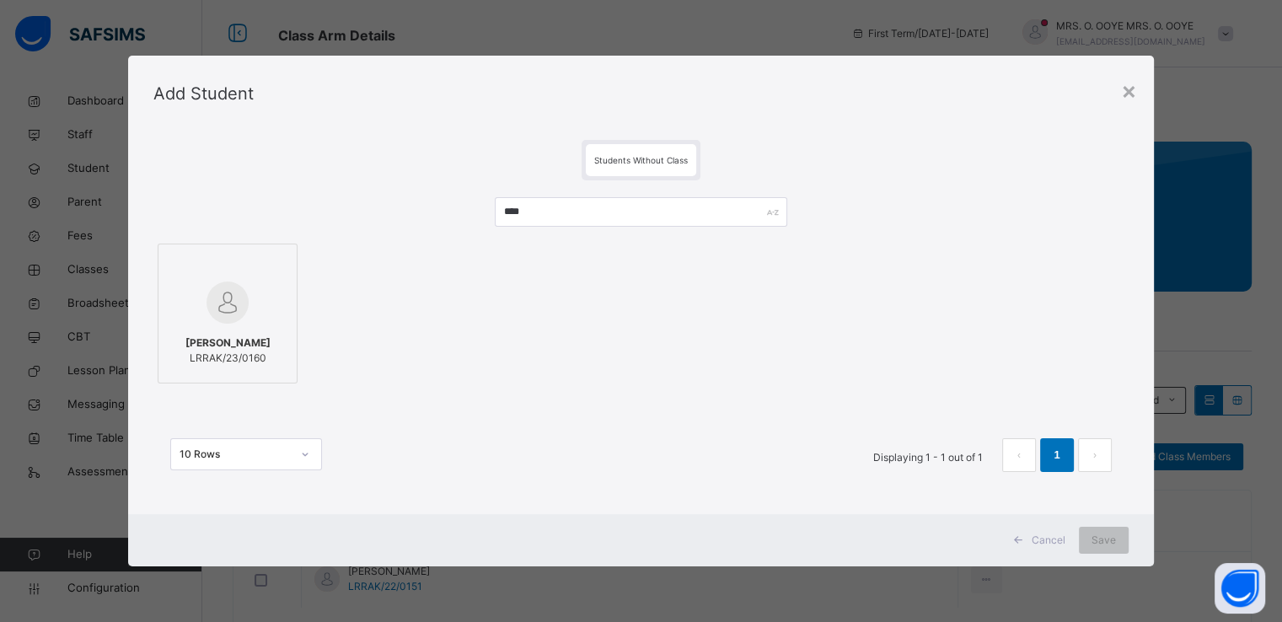
click at [191, 303] on div at bounding box center [227, 302] width 121 height 49
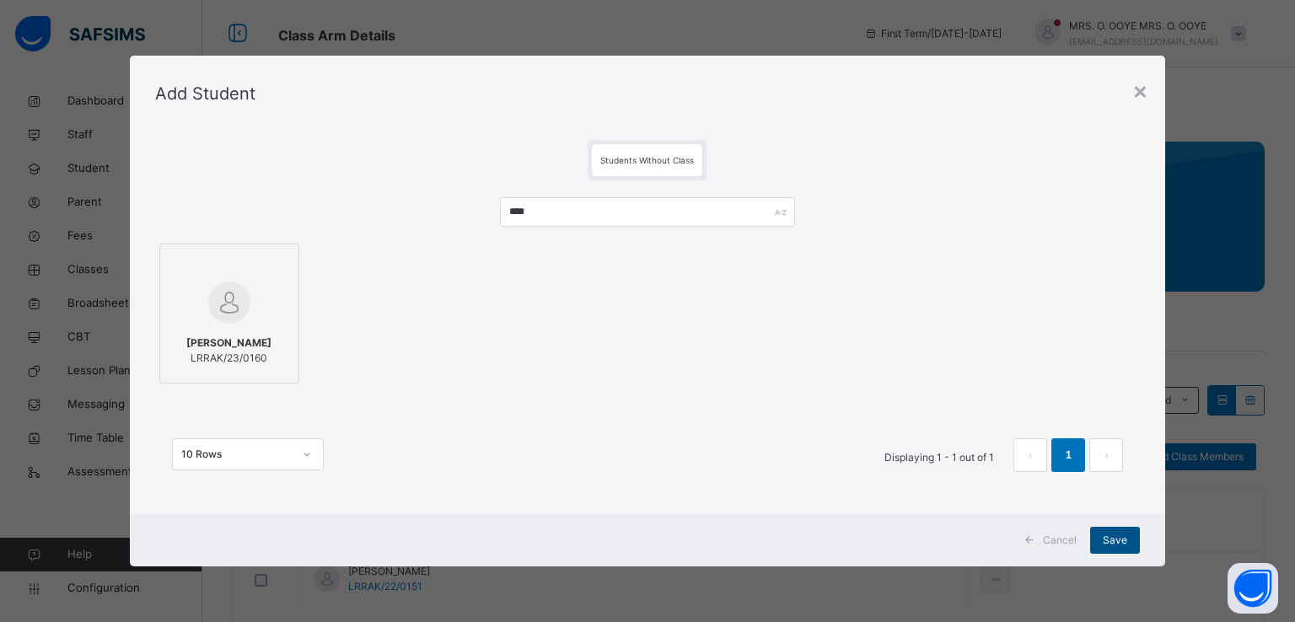
click at [1116, 545] on span "Save" at bounding box center [1115, 540] width 24 height 15
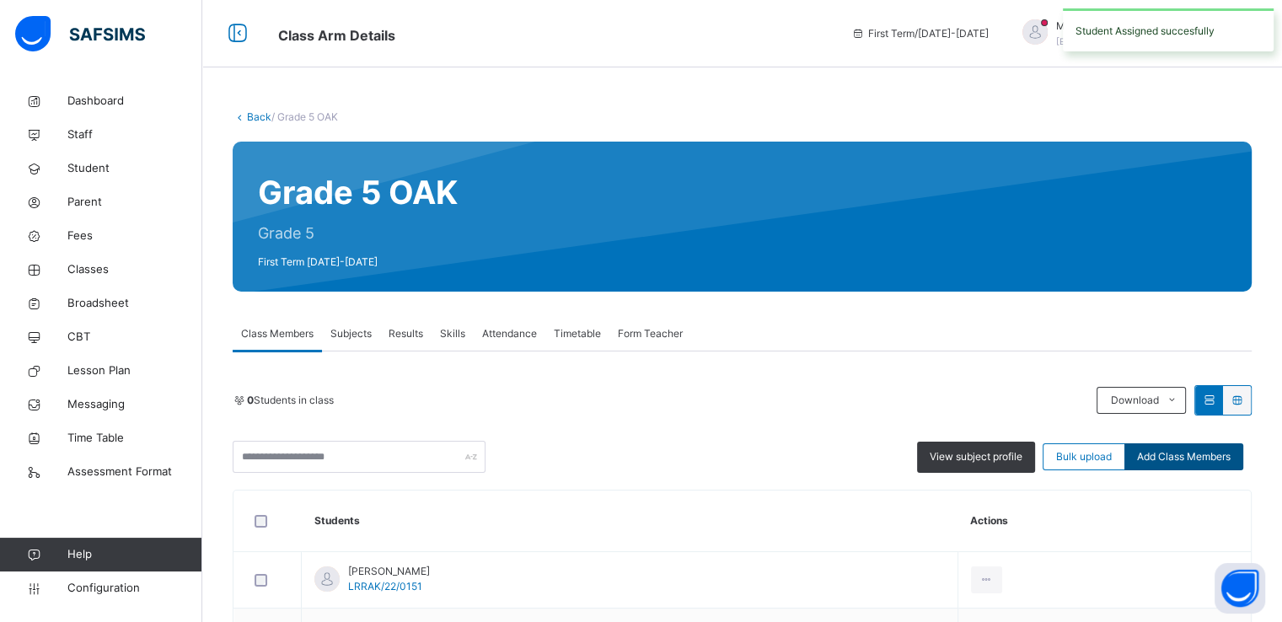
click at [1208, 456] on span "Add Class Members" at bounding box center [1184, 456] width 94 height 15
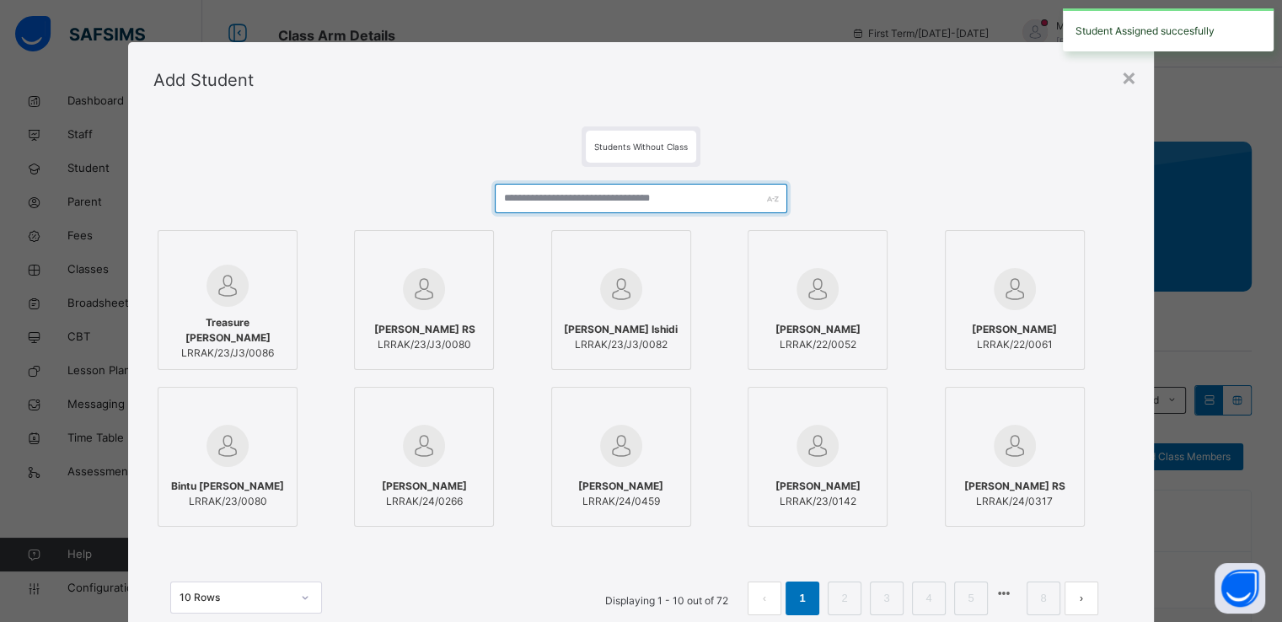
click at [623, 195] on input "text" at bounding box center [641, 199] width 293 height 30
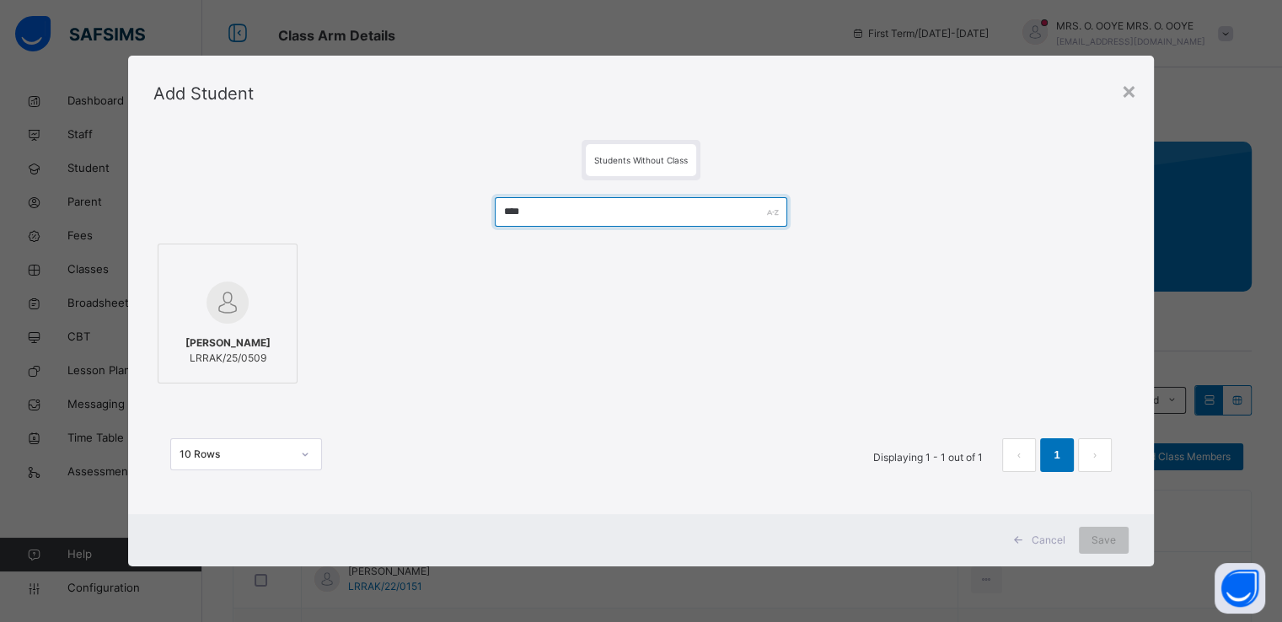
type input "****"
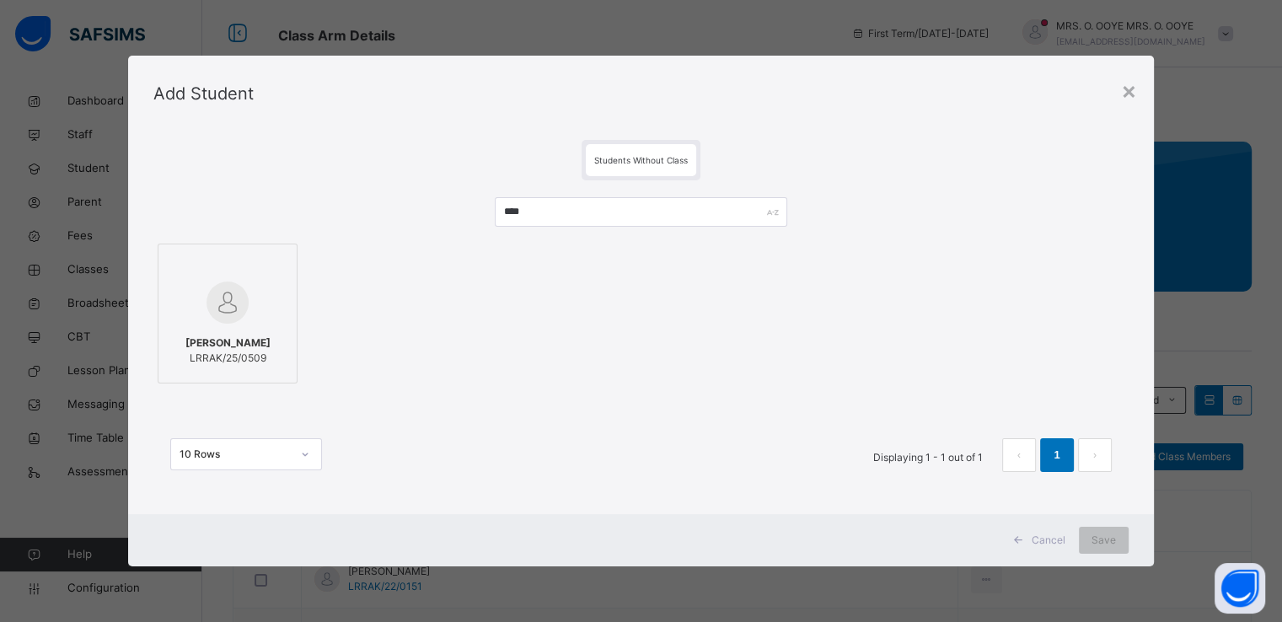
click at [207, 298] on img at bounding box center [228, 303] width 42 height 42
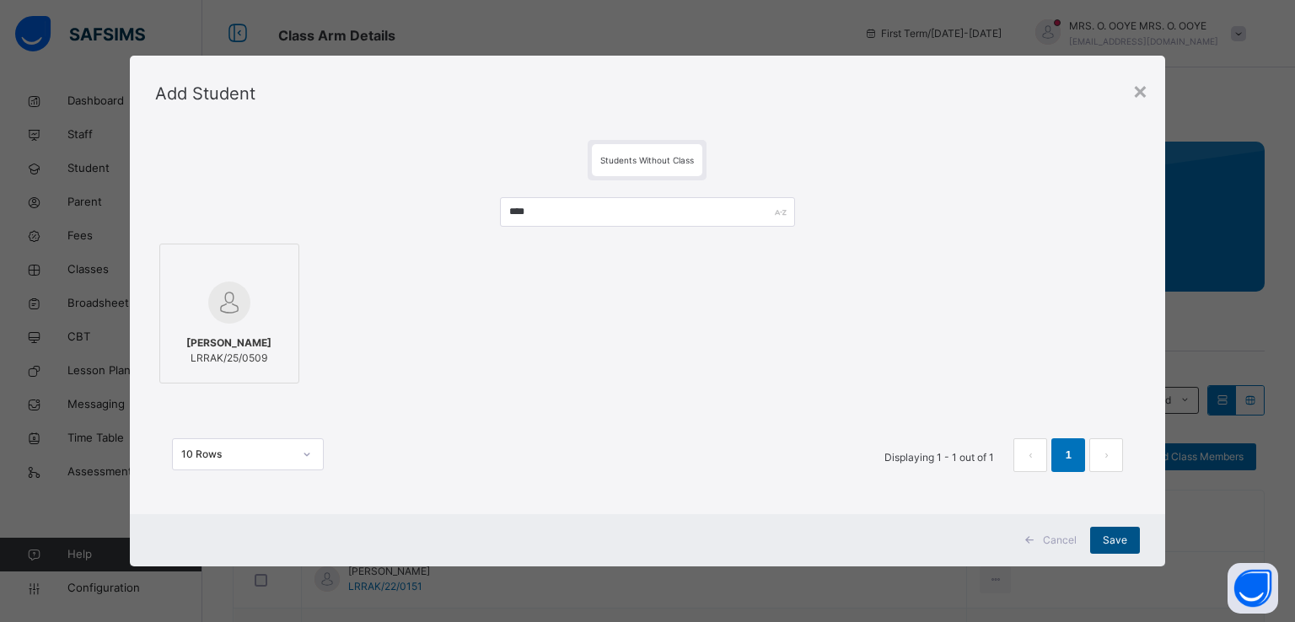
click at [1110, 542] on span "Save" at bounding box center [1115, 540] width 24 height 15
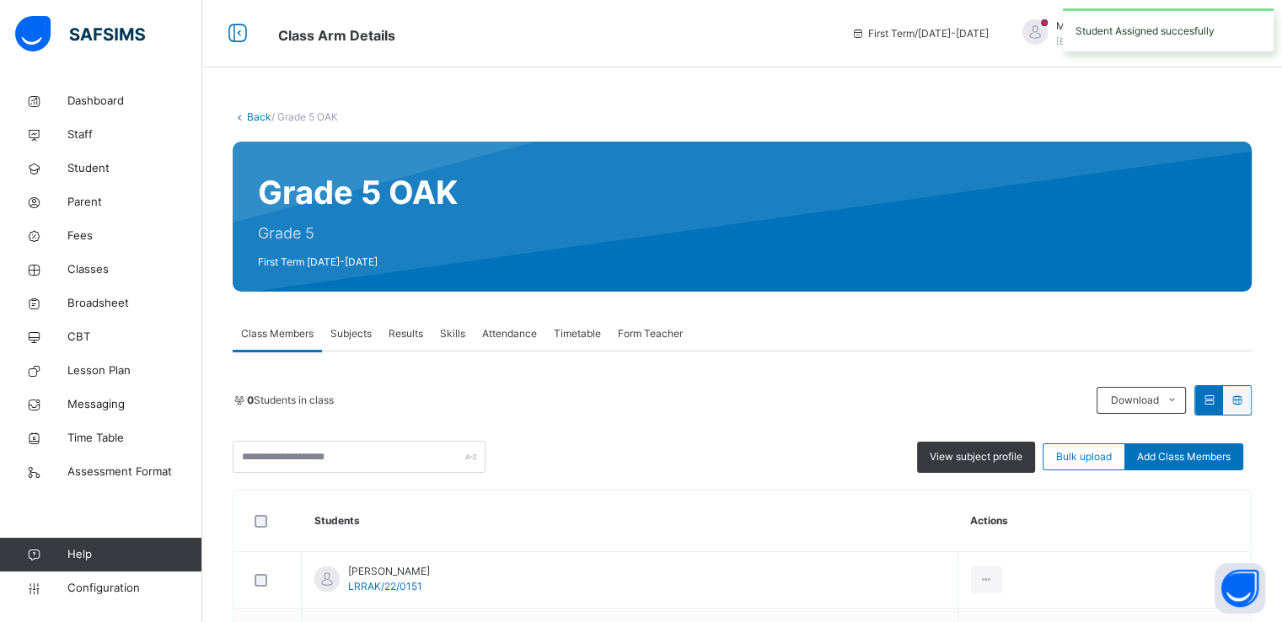
scroll to position [191, 0]
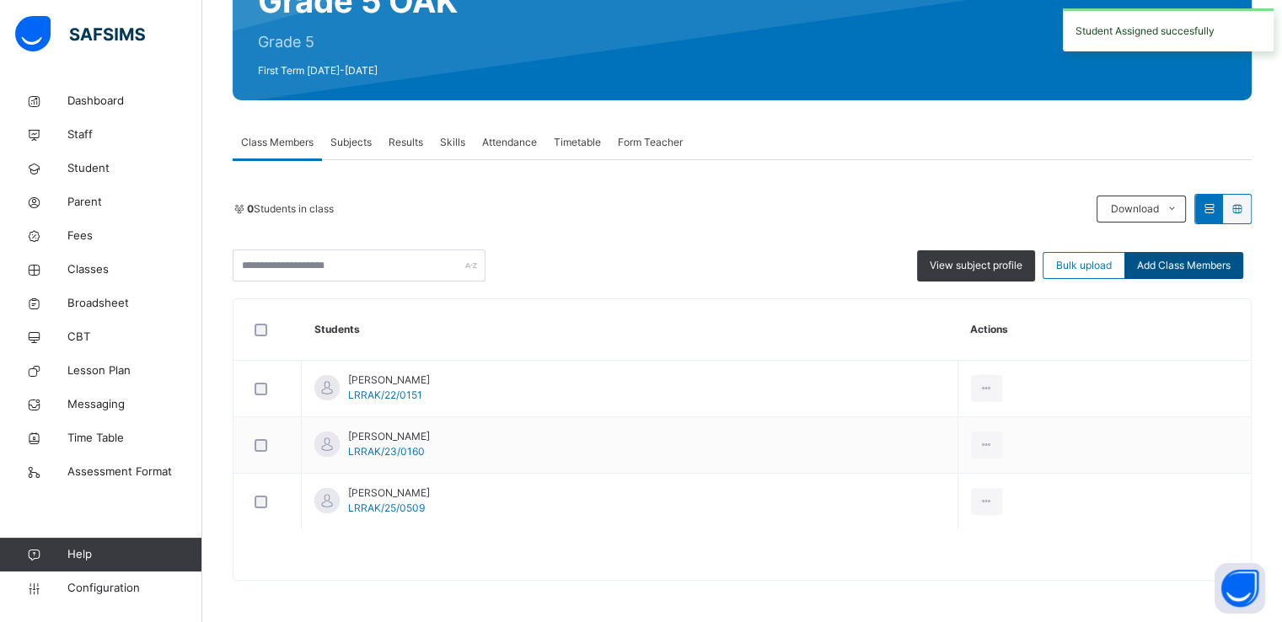
click at [1161, 272] on div "Add Class Members" at bounding box center [1184, 265] width 119 height 27
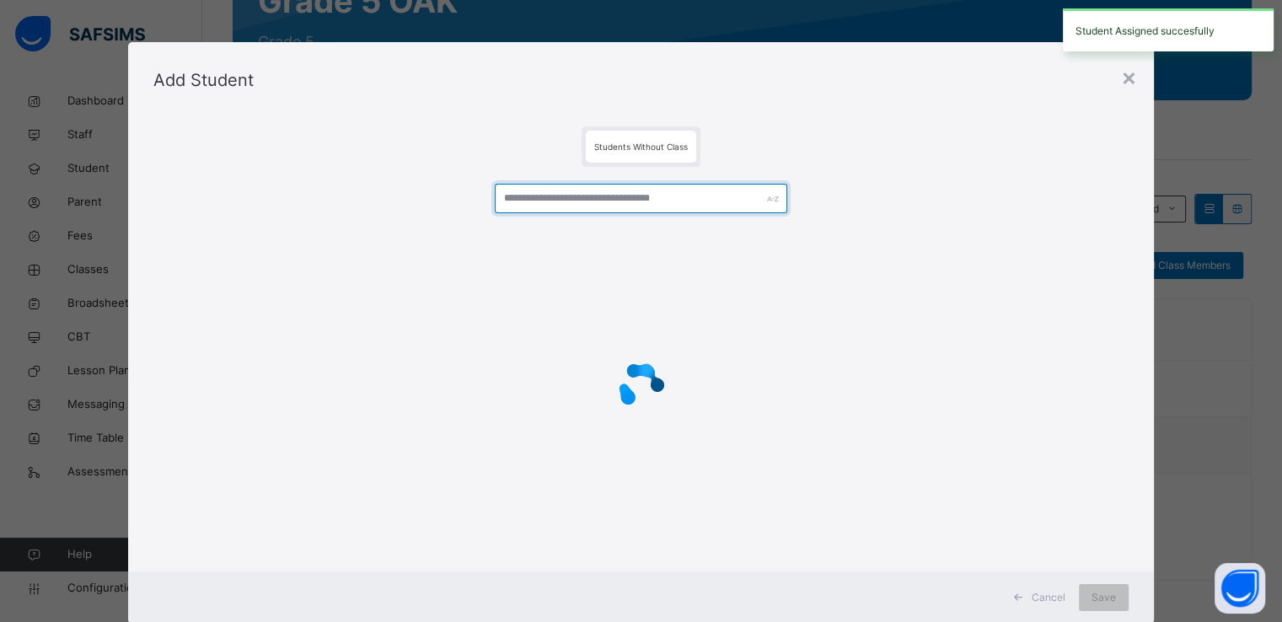
click at [682, 200] on input "text" at bounding box center [641, 199] width 293 height 30
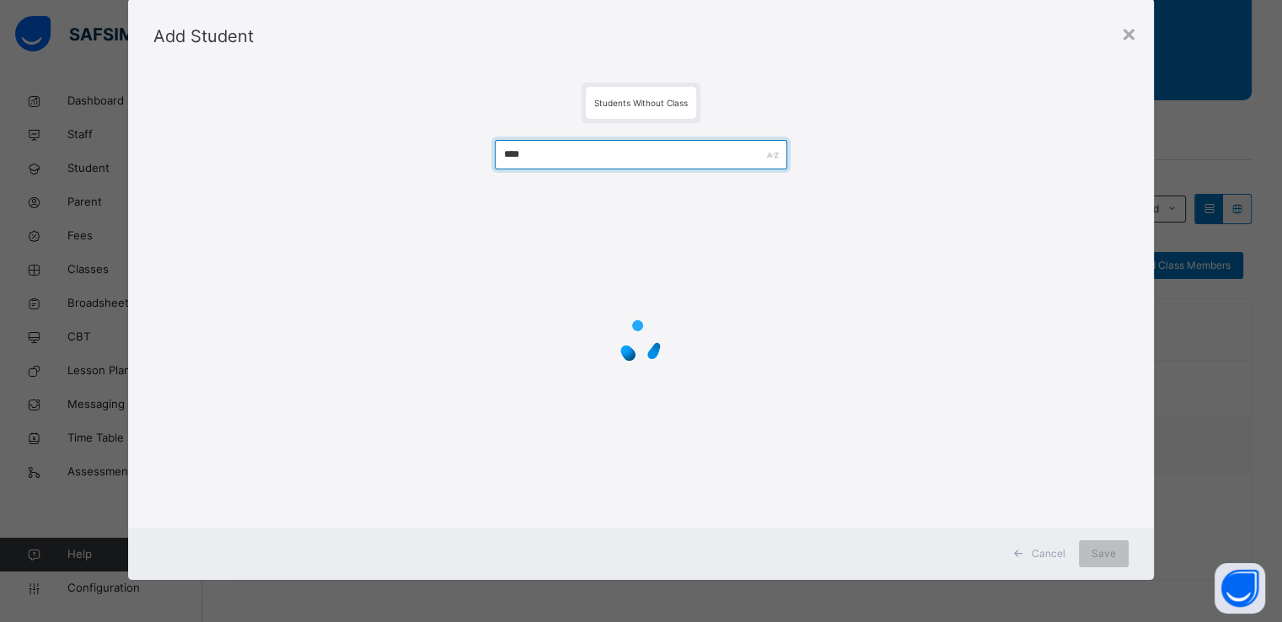
scroll to position [0, 0]
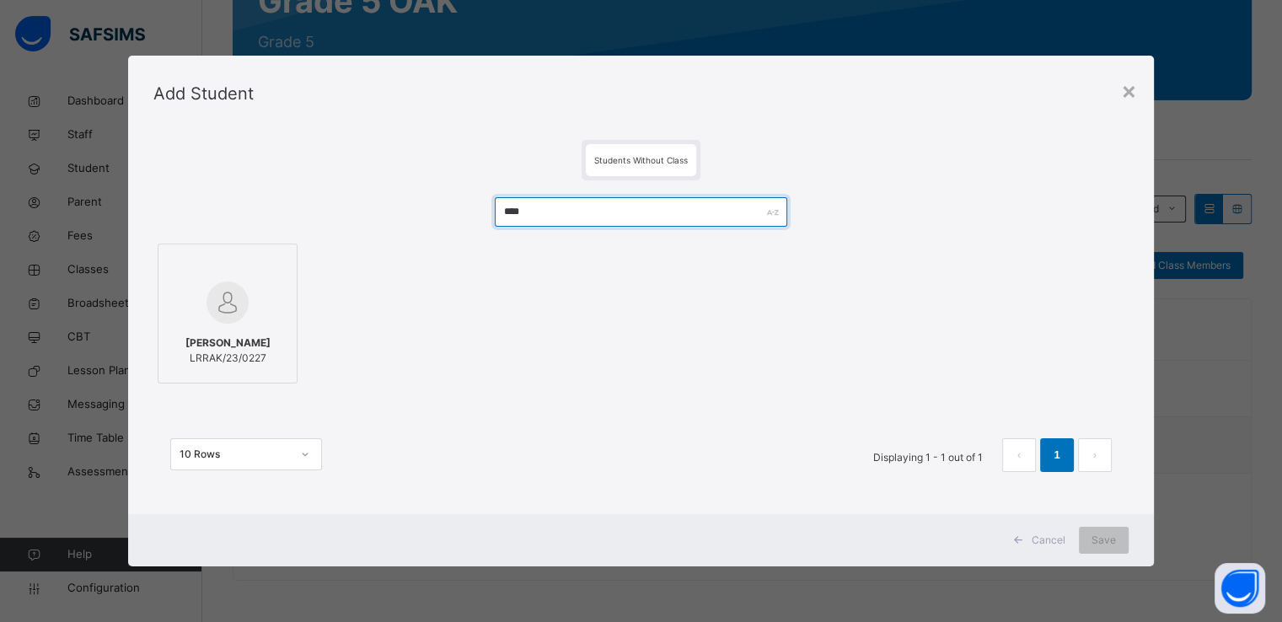
type input "****"
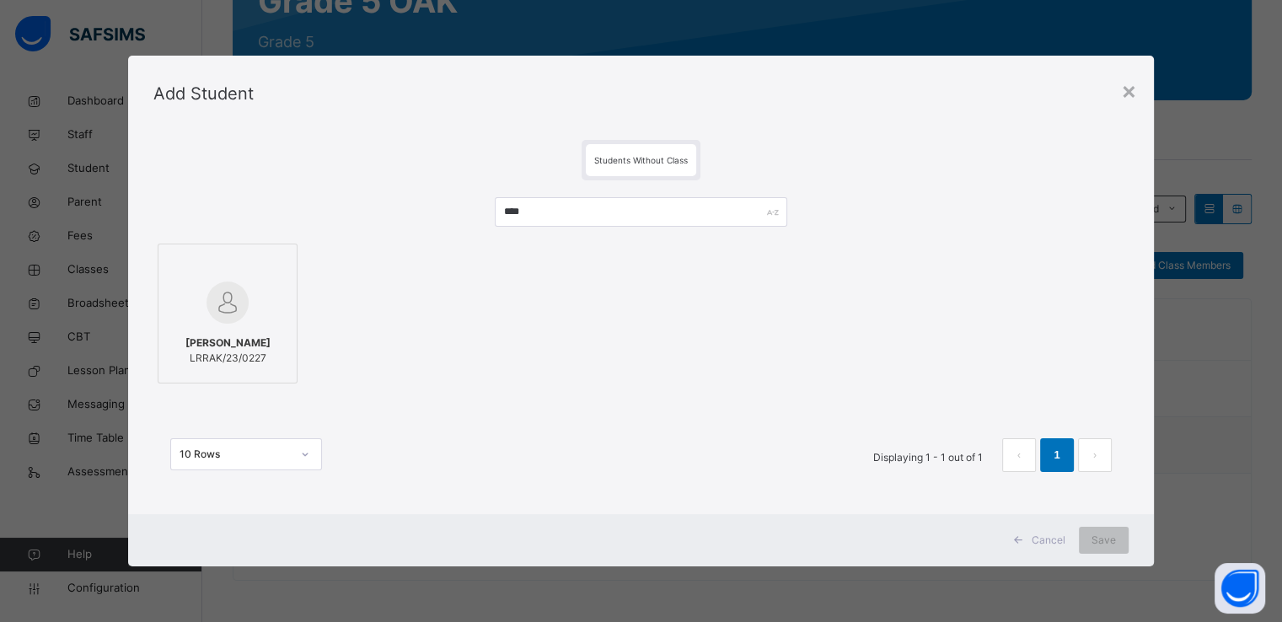
click at [273, 293] on div at bounding box center [227, 302] width 121 height 49
click at [1104, 545] on span "Save" at bounding box center [1104, 540] width 24 height 15
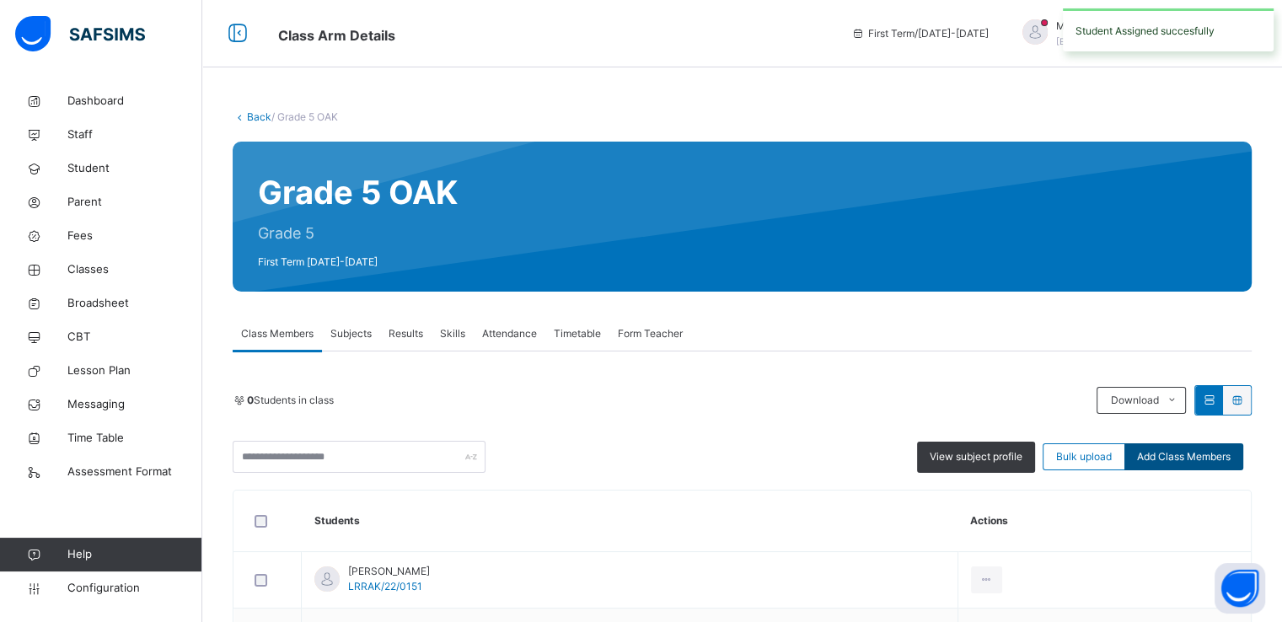
click at [1196, 456] on span "Add Class Members" at bounding box center [1184, 456] width 94 height 15
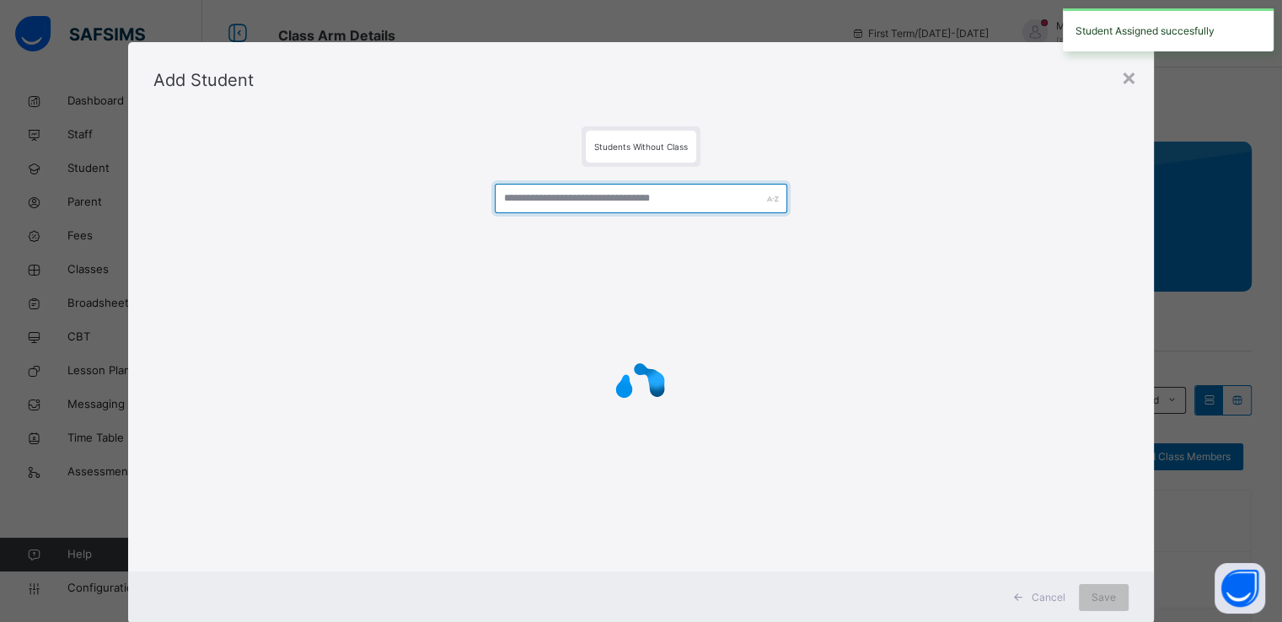
click at [621, 203] on input "text" at bounding box center [641, 199] width 293 height 30
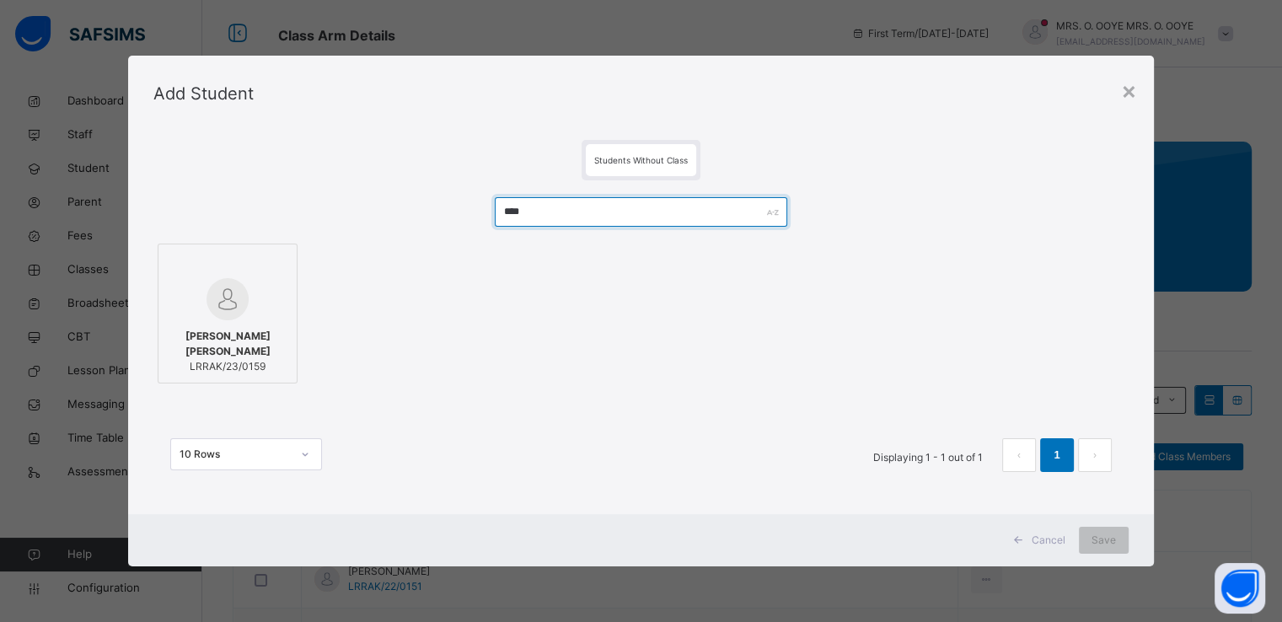
type input "****"
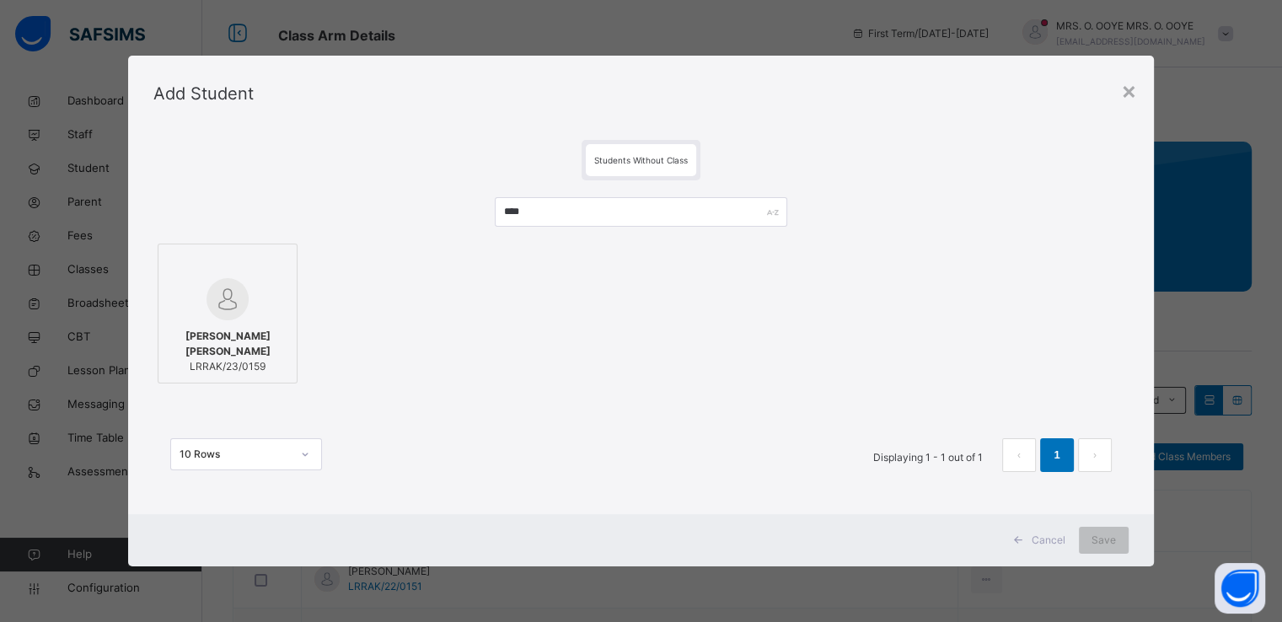
click at [207, 319] on img at bounding box center [228, 299] width 42 height 42
click at [1109, 545] on span "Save" at bounding box center [1104, 540] width 24 height 15
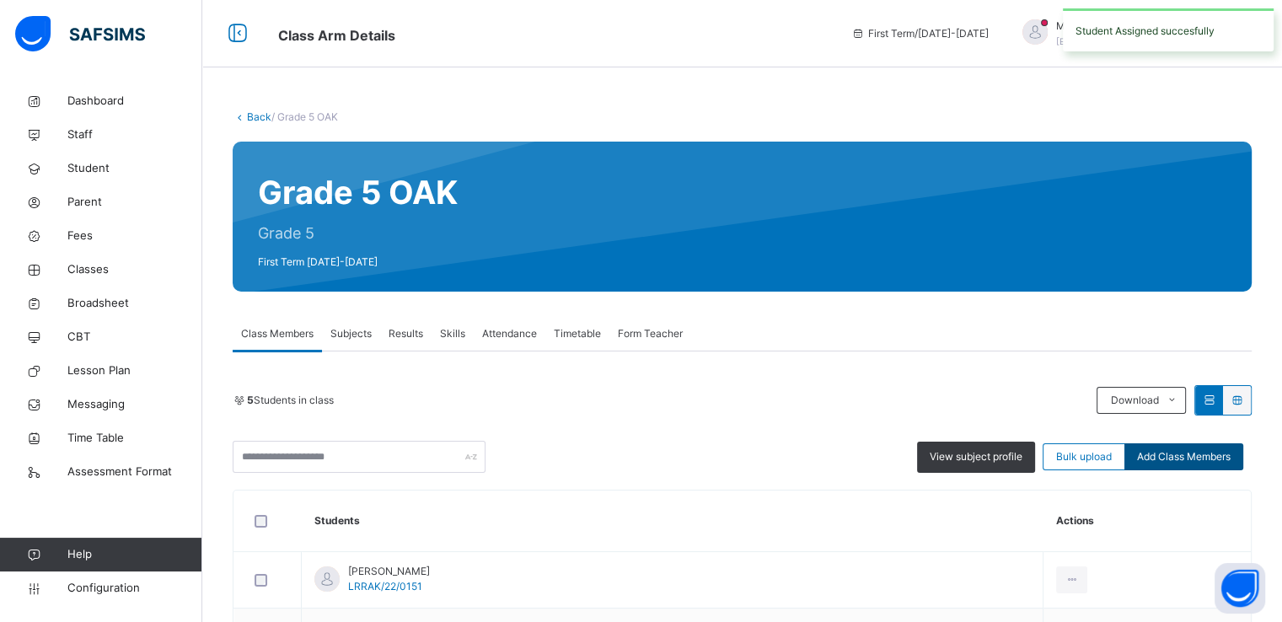
click at [1177, 459] on span "Add Class Members" at bounding box center [1184, 456] width 94 height 15
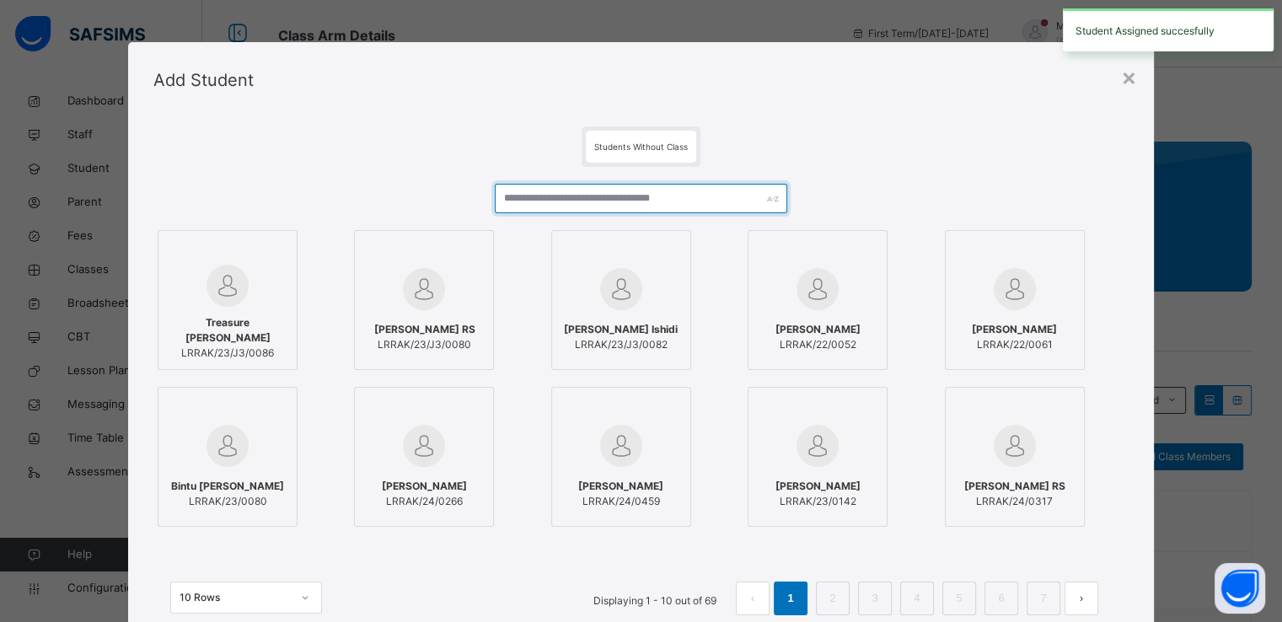
click at [636, 201] on input "text" at bounding box center [641, 199] width 293 height 30
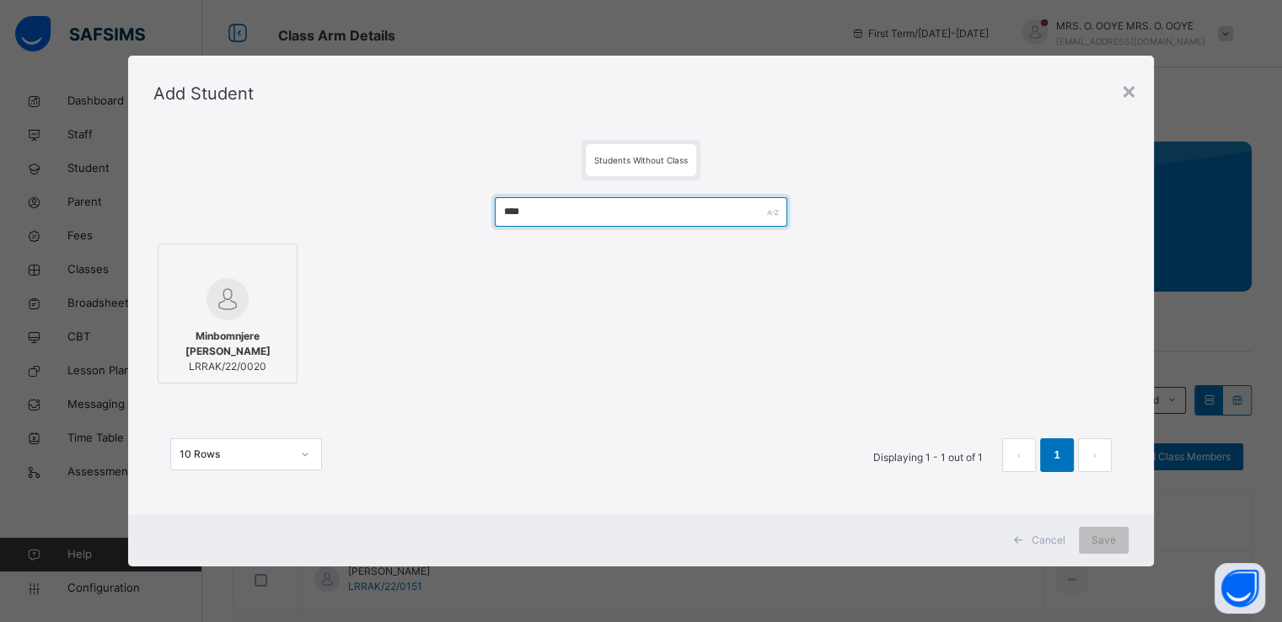
type input "****"
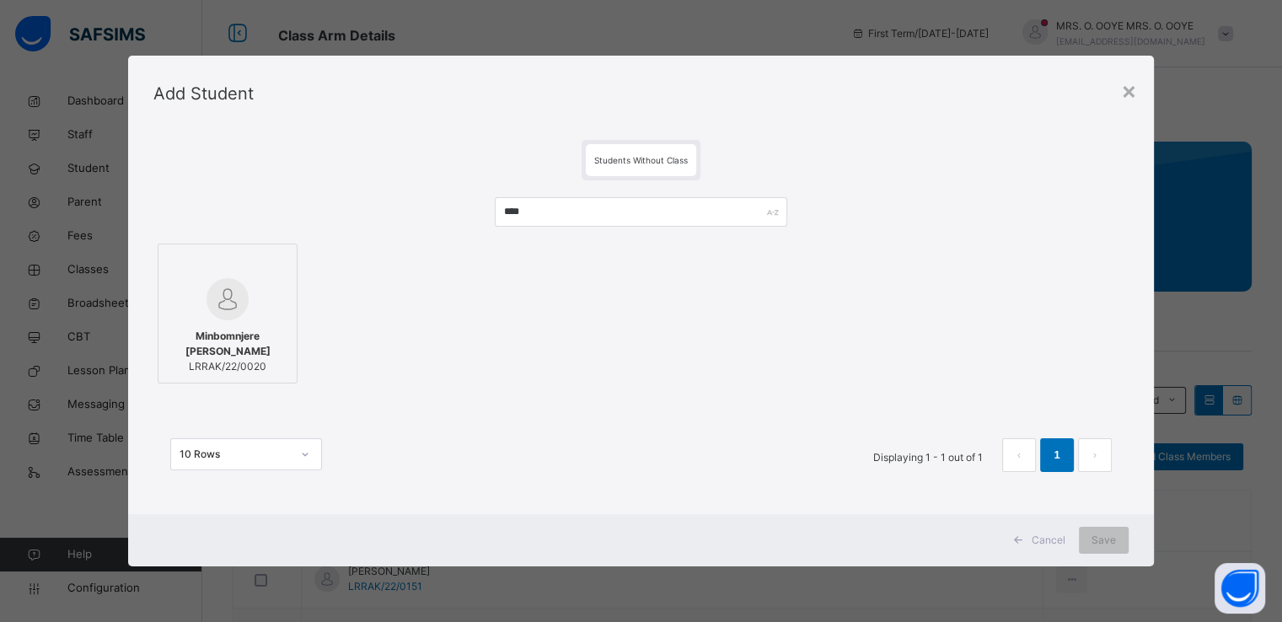
click at [238, 275] on div at bounding box center [227, 265] width 121 height 25
click at [1098, 541] on span "Save" at bounding box center [1104, 540] width 24 height 15
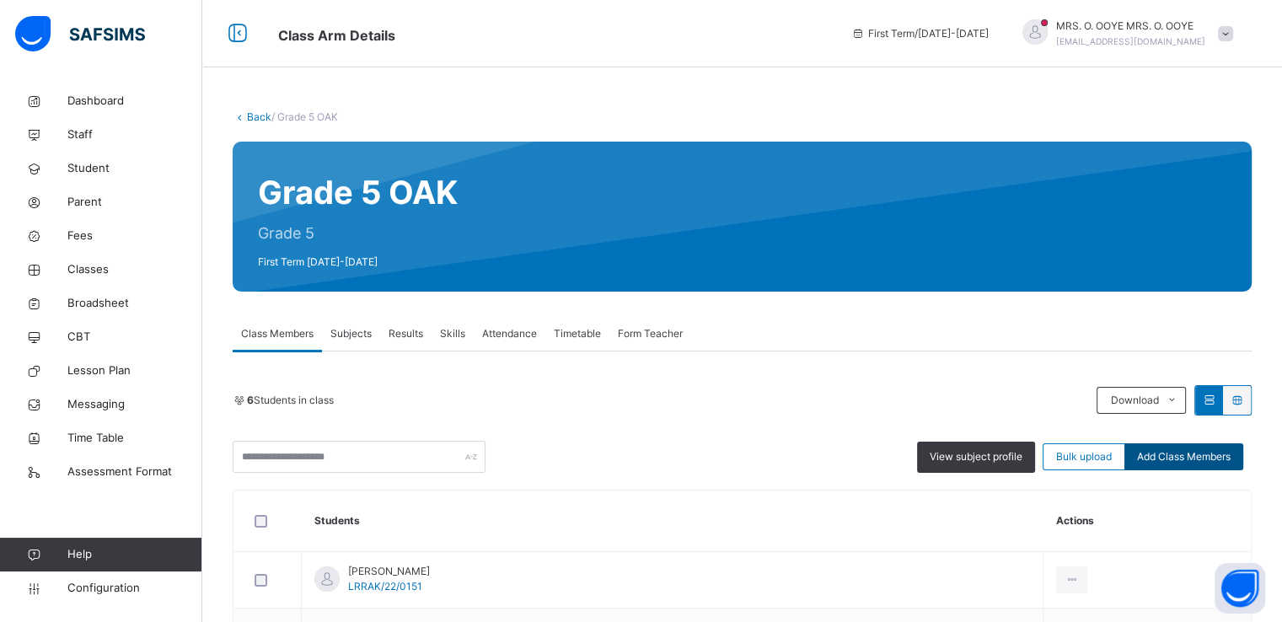
click at [1198, 458] on span "Add Class Members" at bounding box center [1184, 456] width 94 height 15
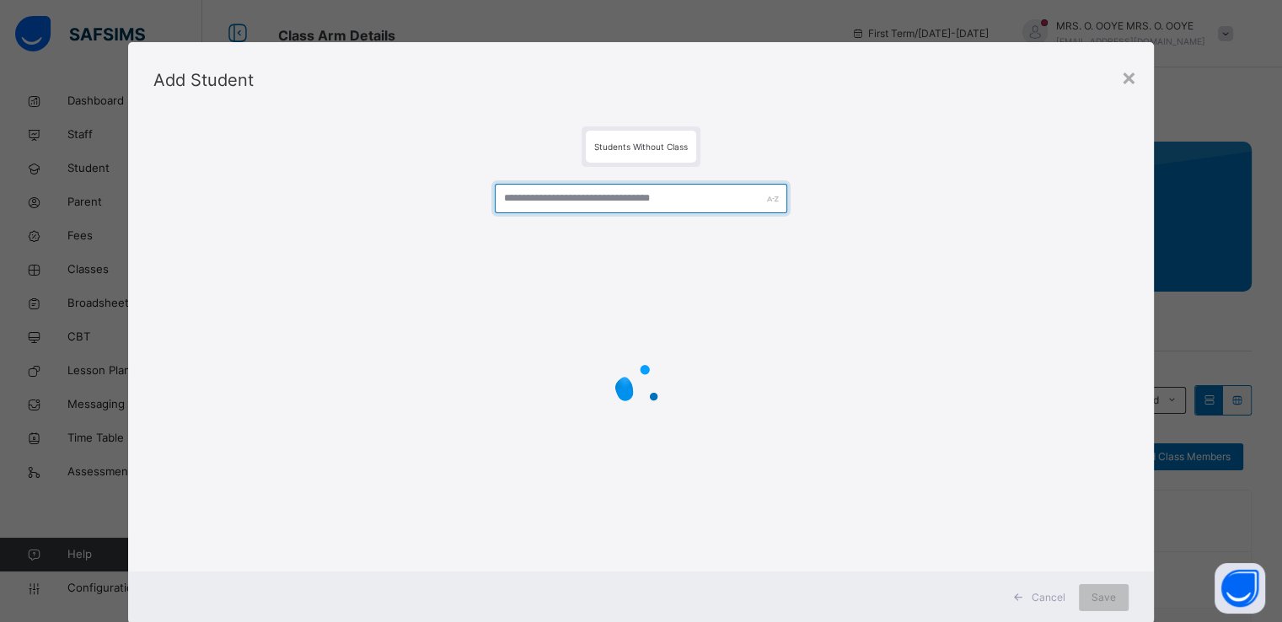
click at [557, 205] on input "text" at bounding box center [641, 199] width 293 height 30
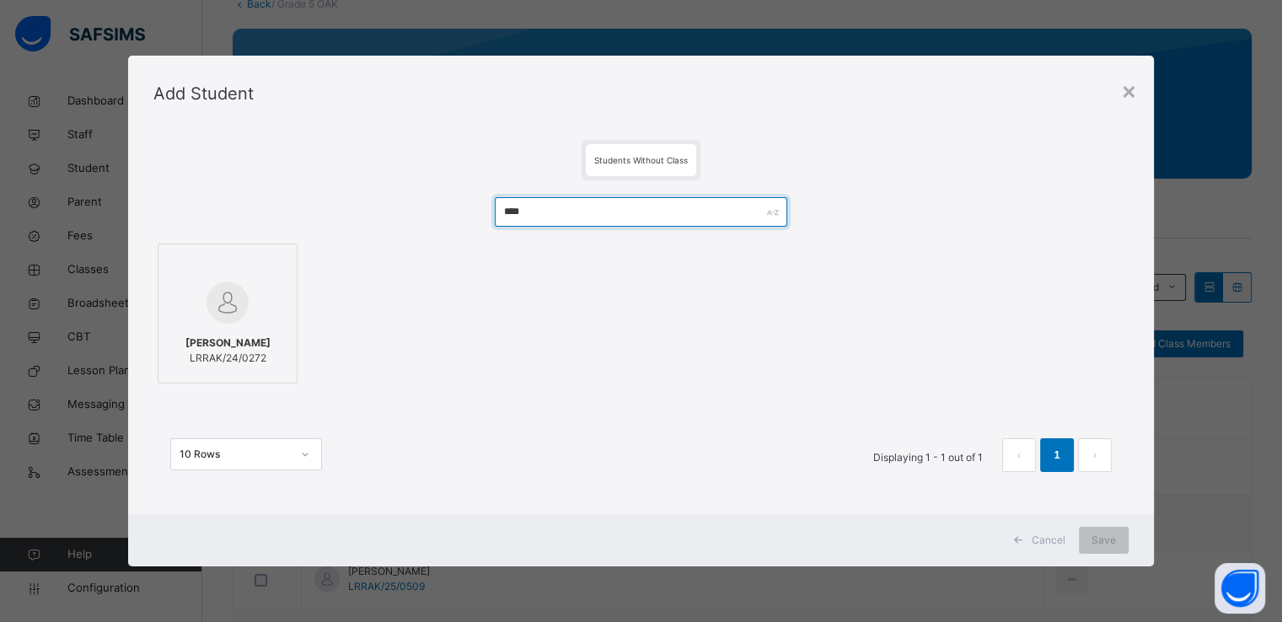
scroll to position [114, 0]
type input "****"
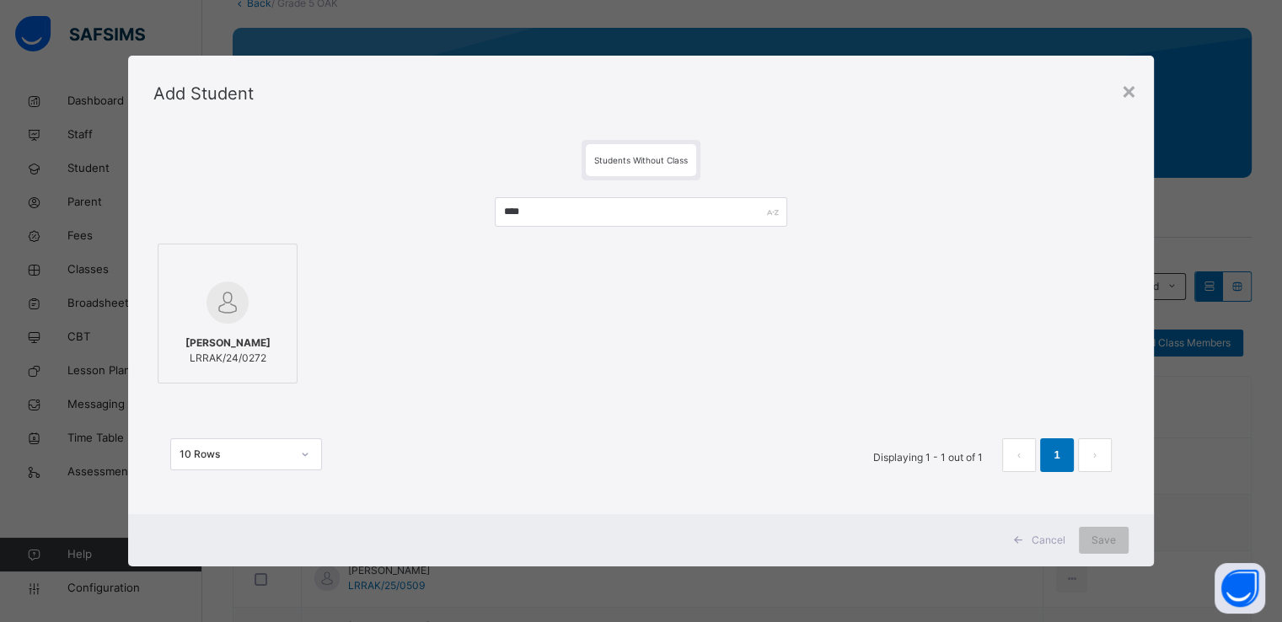
click at [260, 302] on div at bounding box center [227, 302] width 121 height 49
click at [1113, 541] on span "Save" at bounding box center [1104, 540] width 24 height 15
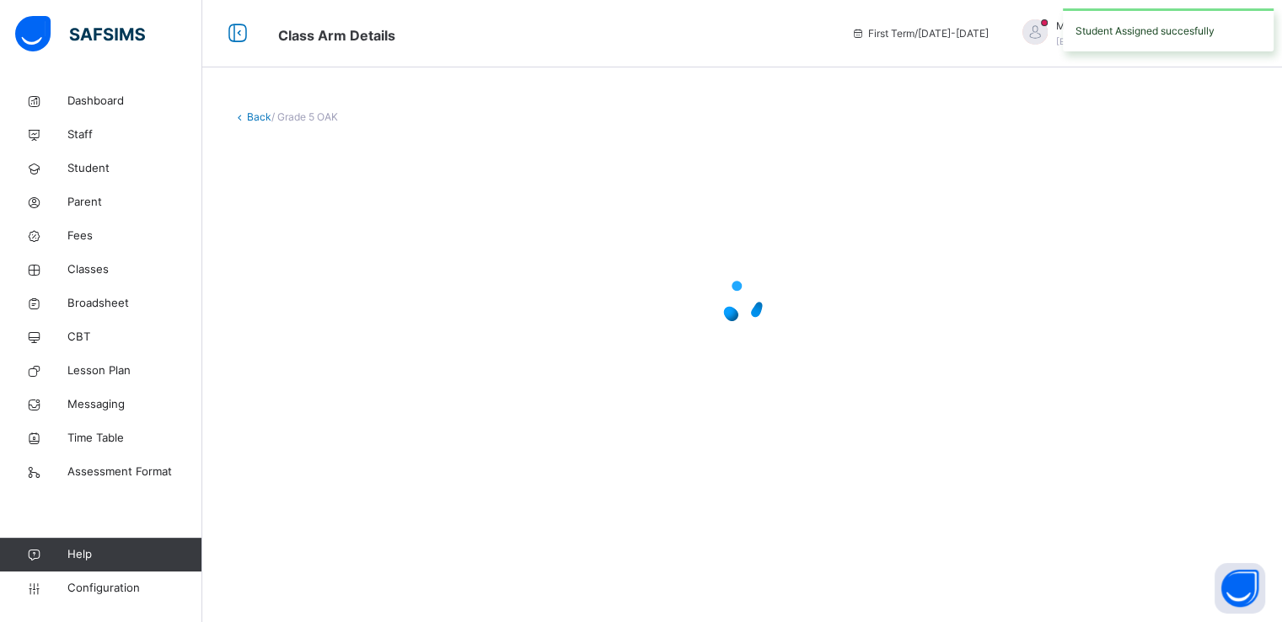
scroll to position [0, 0]
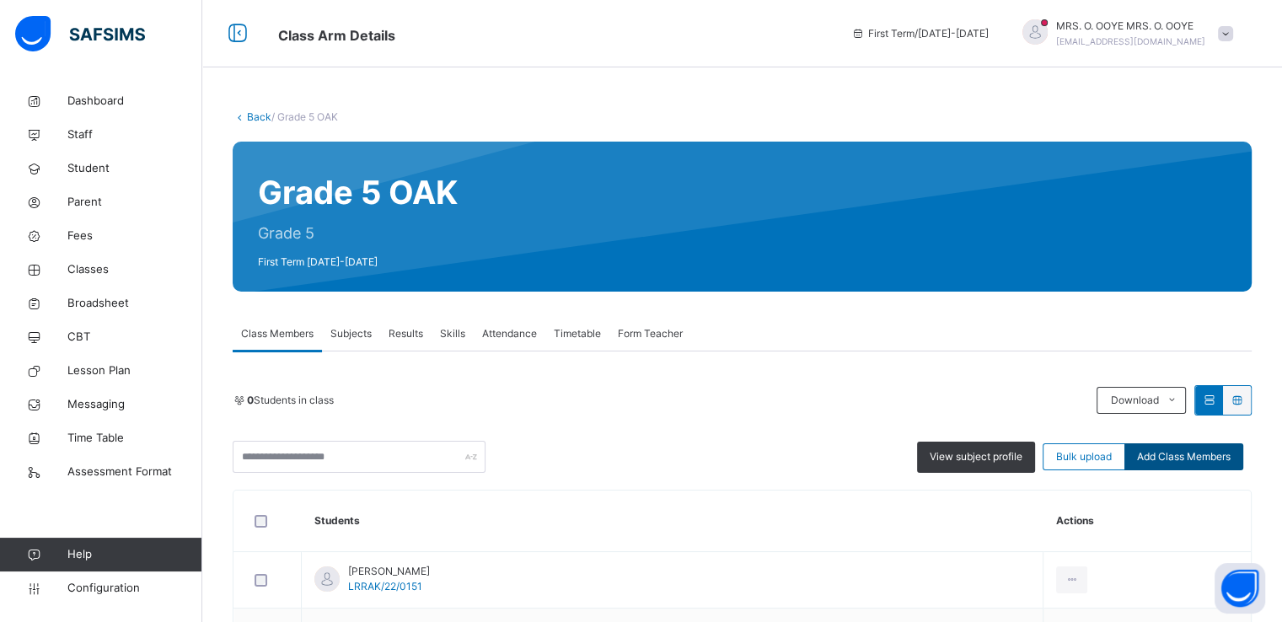
click at [1209, 459] on span "Add Class Members" at bounding box center [1184, 456] width 94 height 15
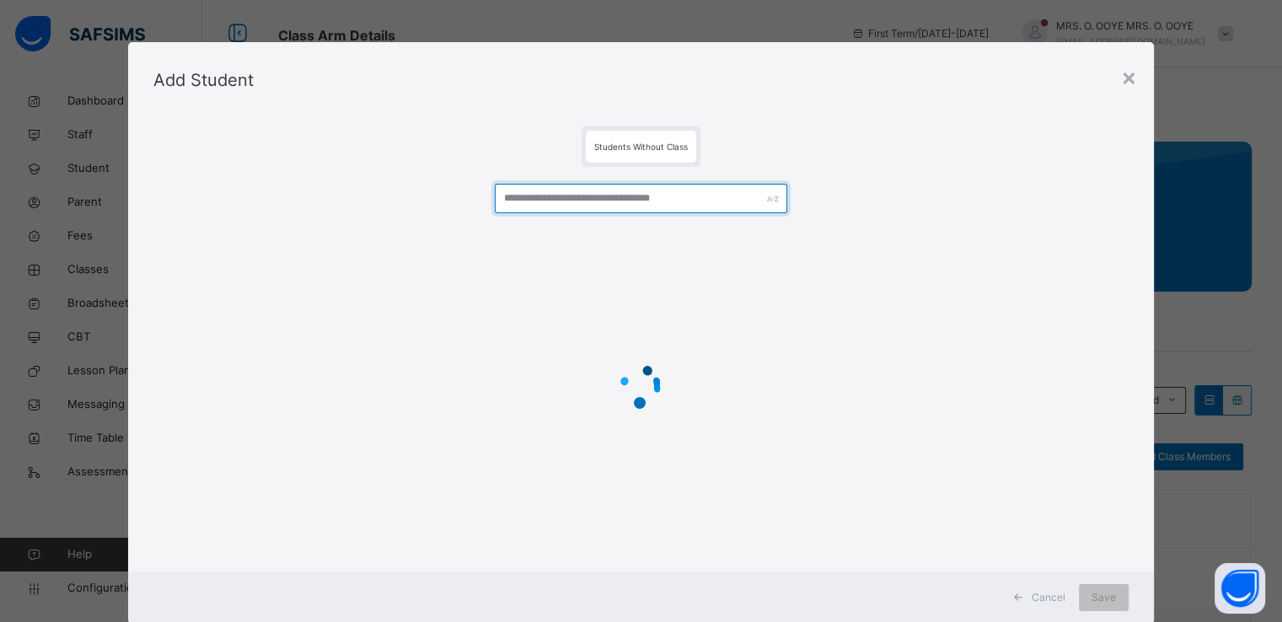
click at [587, 200] on input "text" at bounding box center [641, 199] width 293 height 30
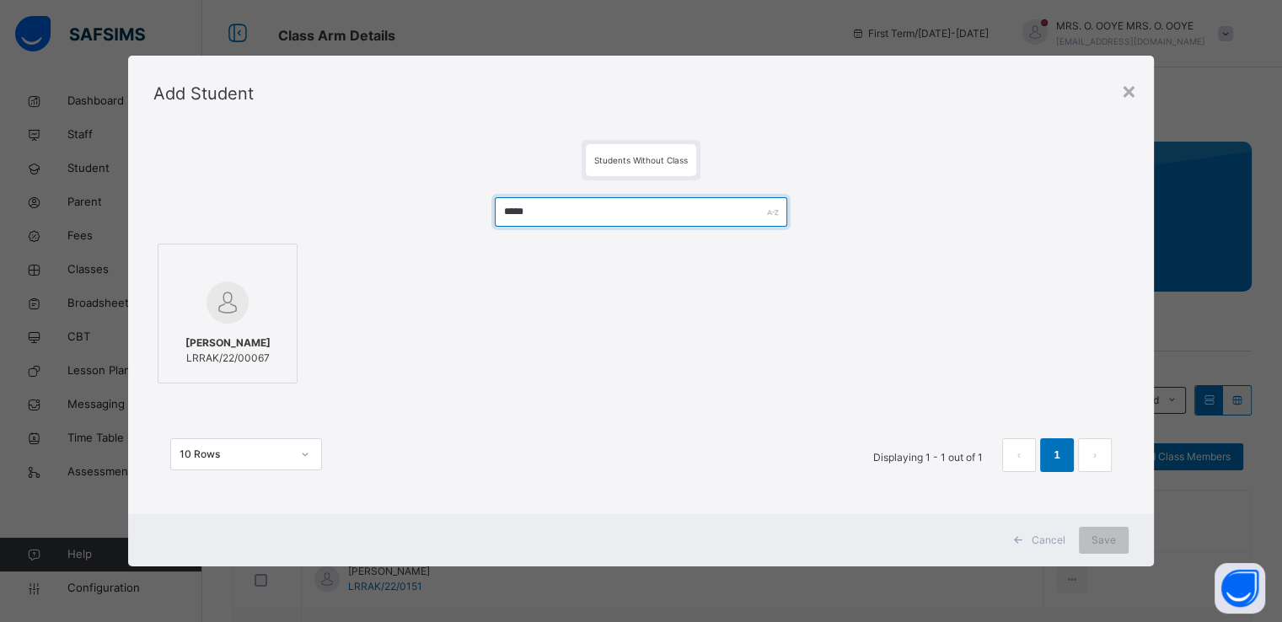
type input "*****"
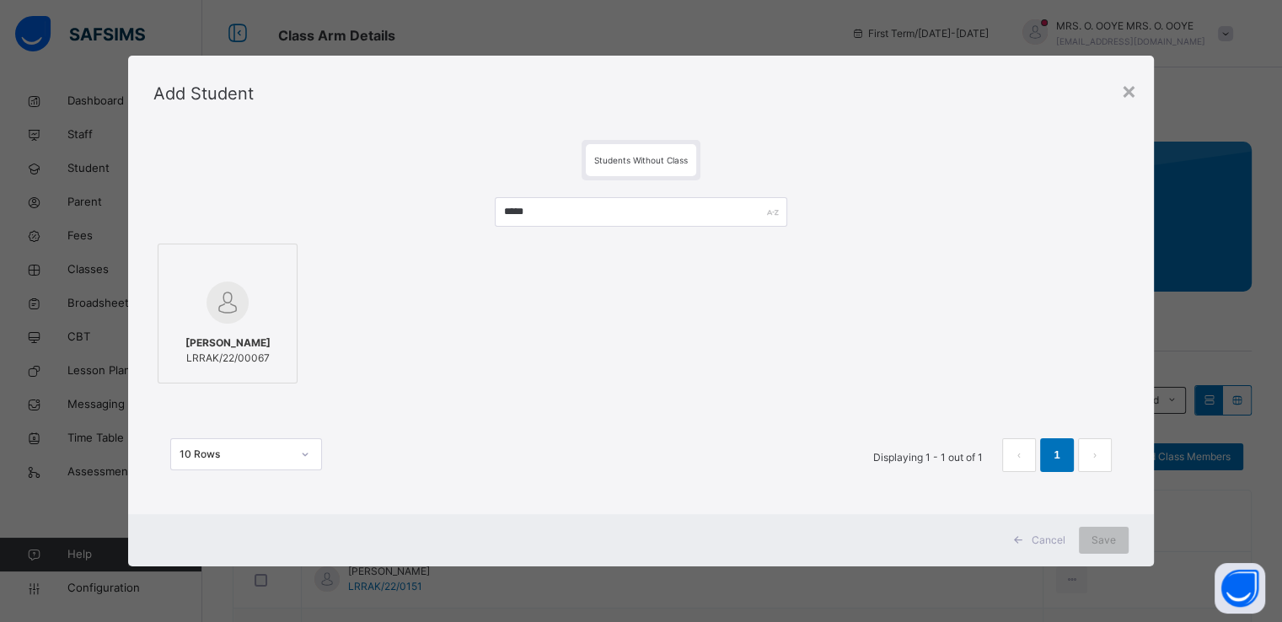
click at [261, 303] on div at bounding box center [227, 302] width 121 height 49
click at [1111, 541] on span "Save" at bounding box center [1104, 540] width 24 height 15
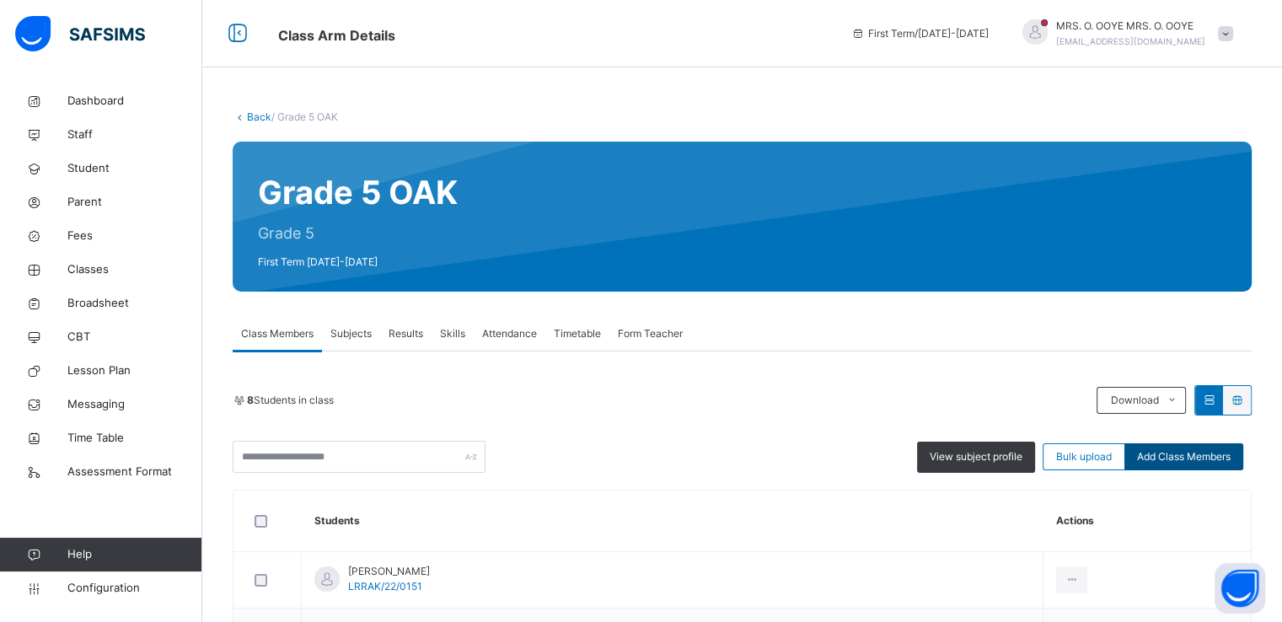
click at [1225, 453] on span "Add Class Members" at bounding box center [1184, 456] width 94 height 15
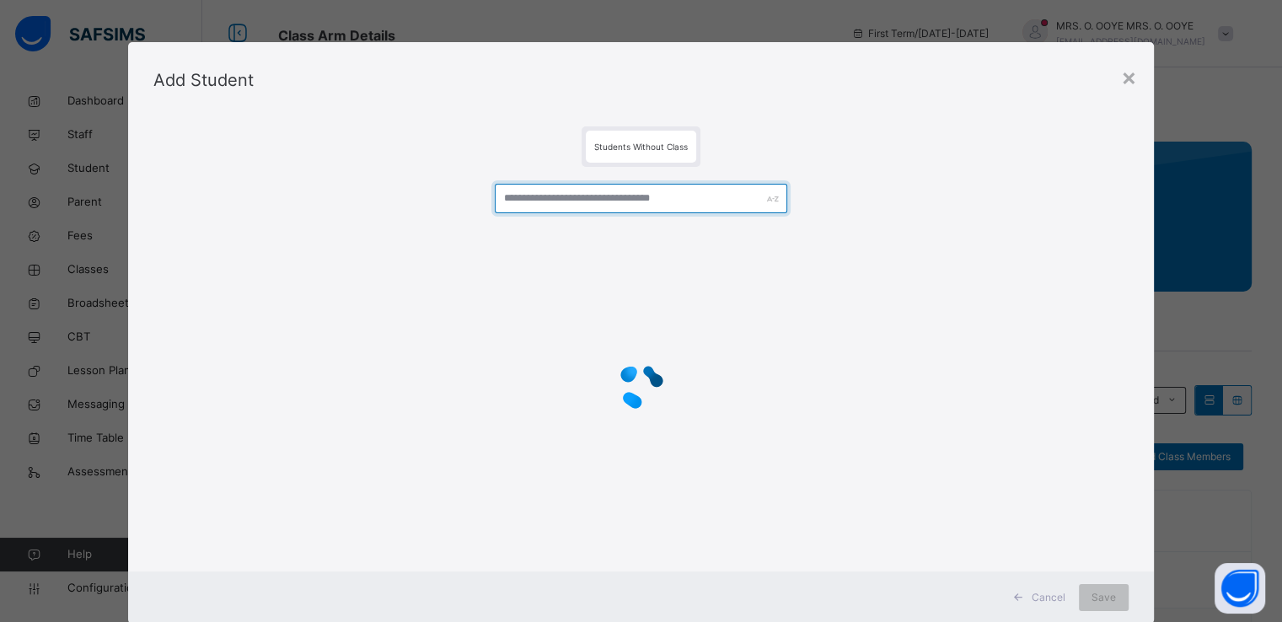
click at [570, 190] on input "text" at bounding box center [641, 199] width 293 height 30
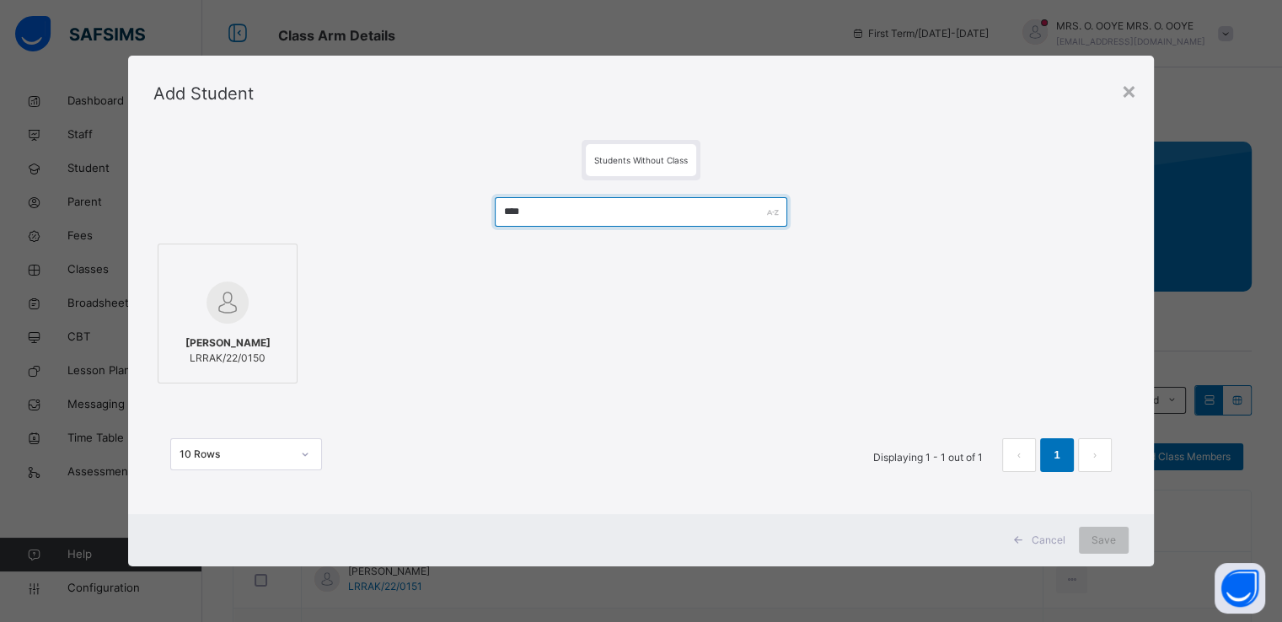
type input "****"
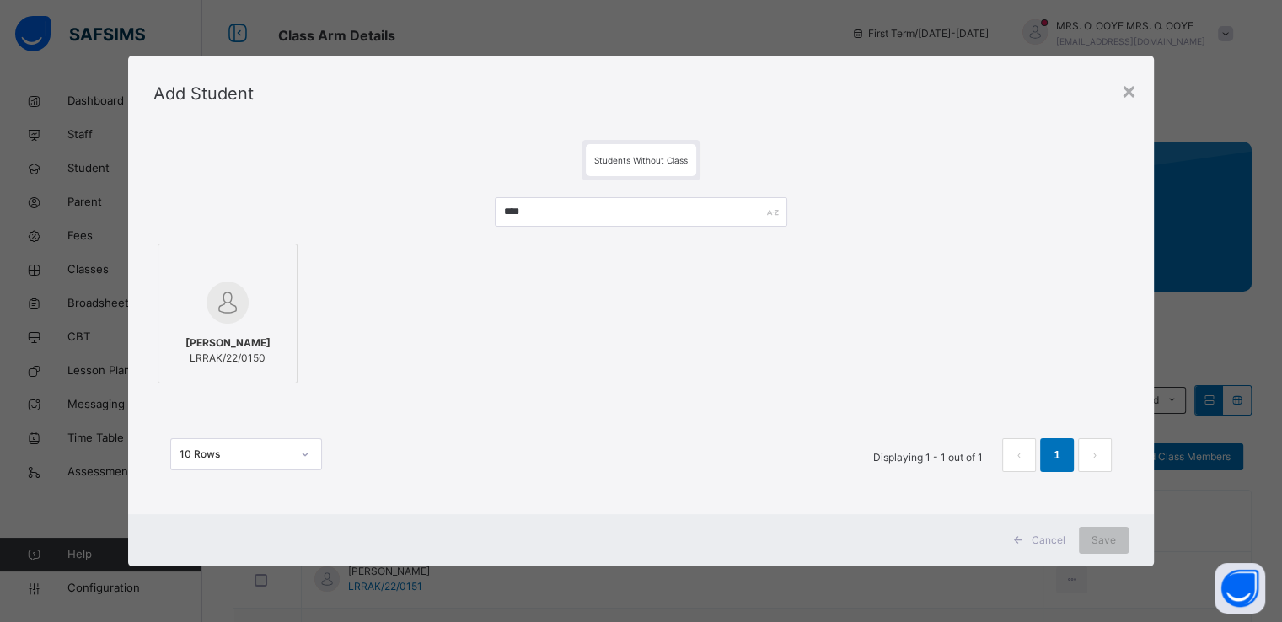
click at [219, 303] on img at bounding box center [228, 303] width 42 height 42
click at [1114, 536] on span "Save" at bounding box center [1104, 540] width 24 height 15
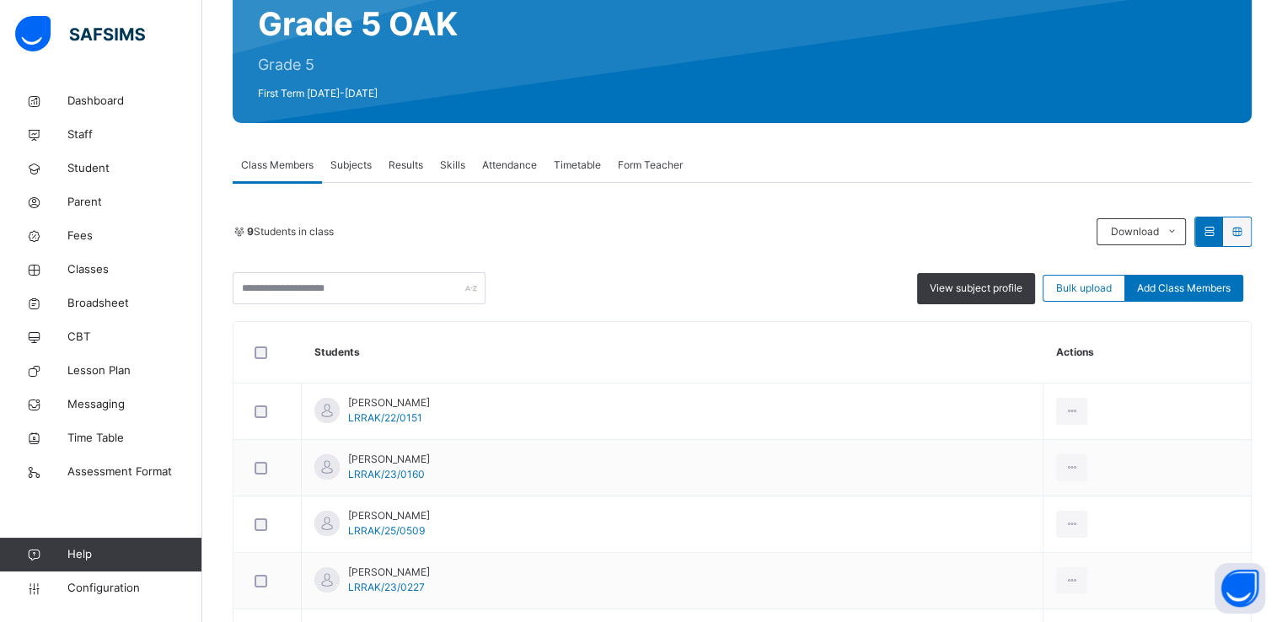
scroll to position [165, 0]
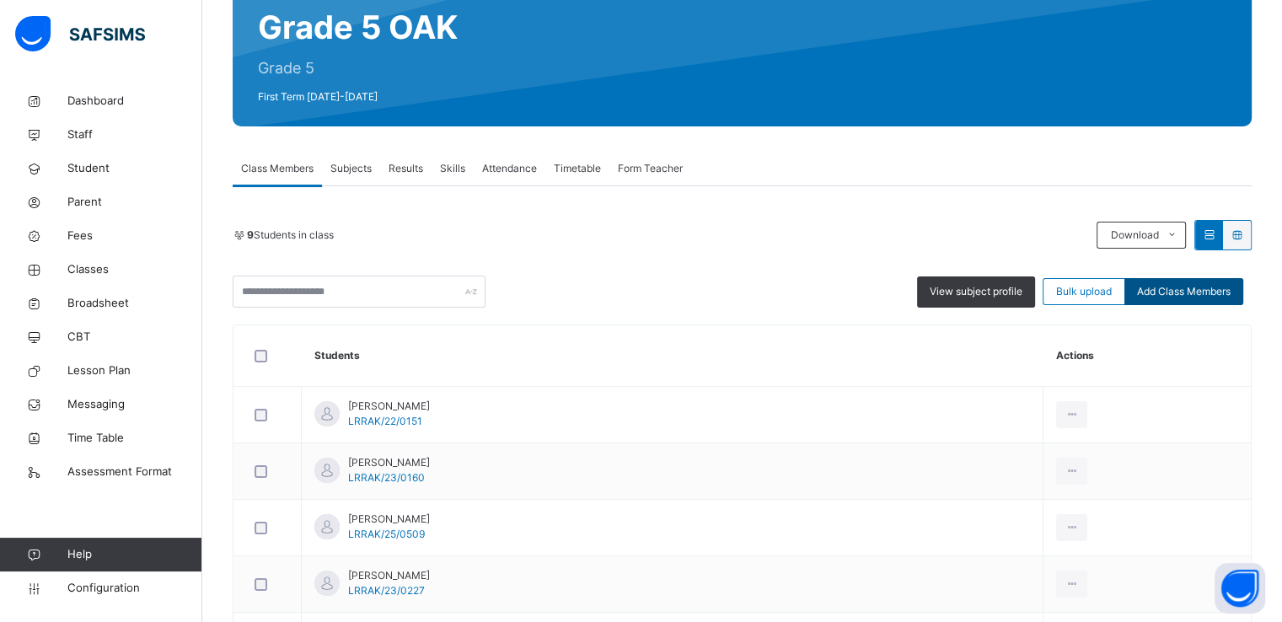
click at [1179, 293] on span "Add Class Members" at bounding box center [1184, 291] width 94 height 15
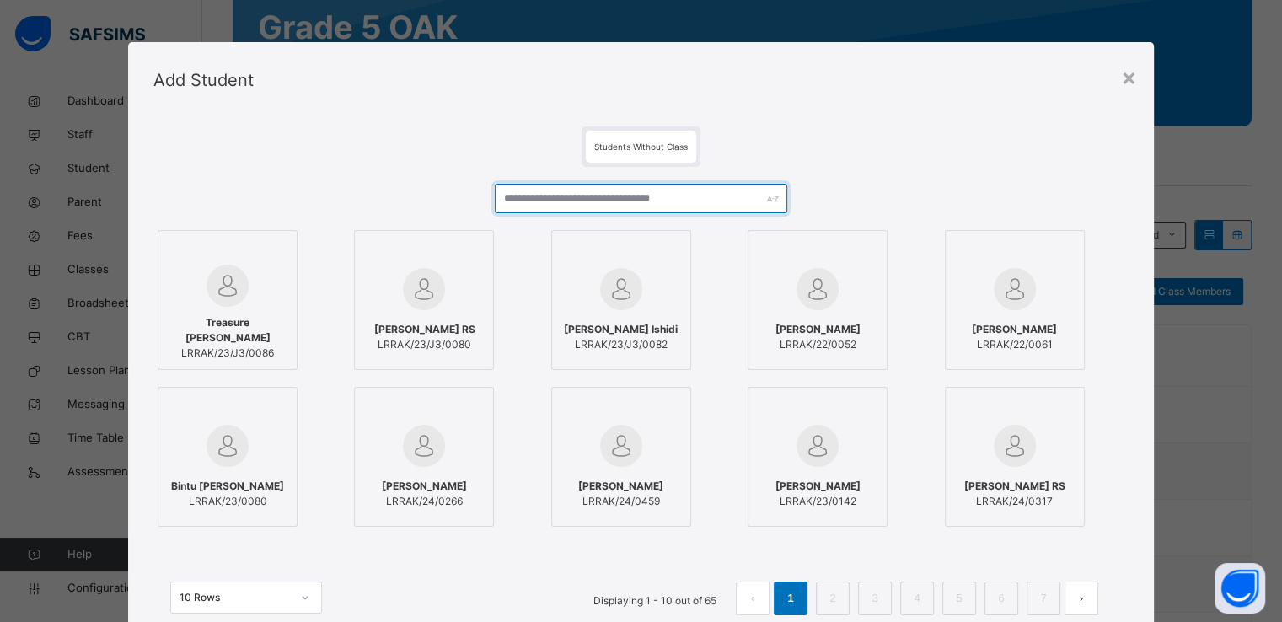
click at [607, 193] on input "text" at bounding box center [641, 199] width 293 height 30
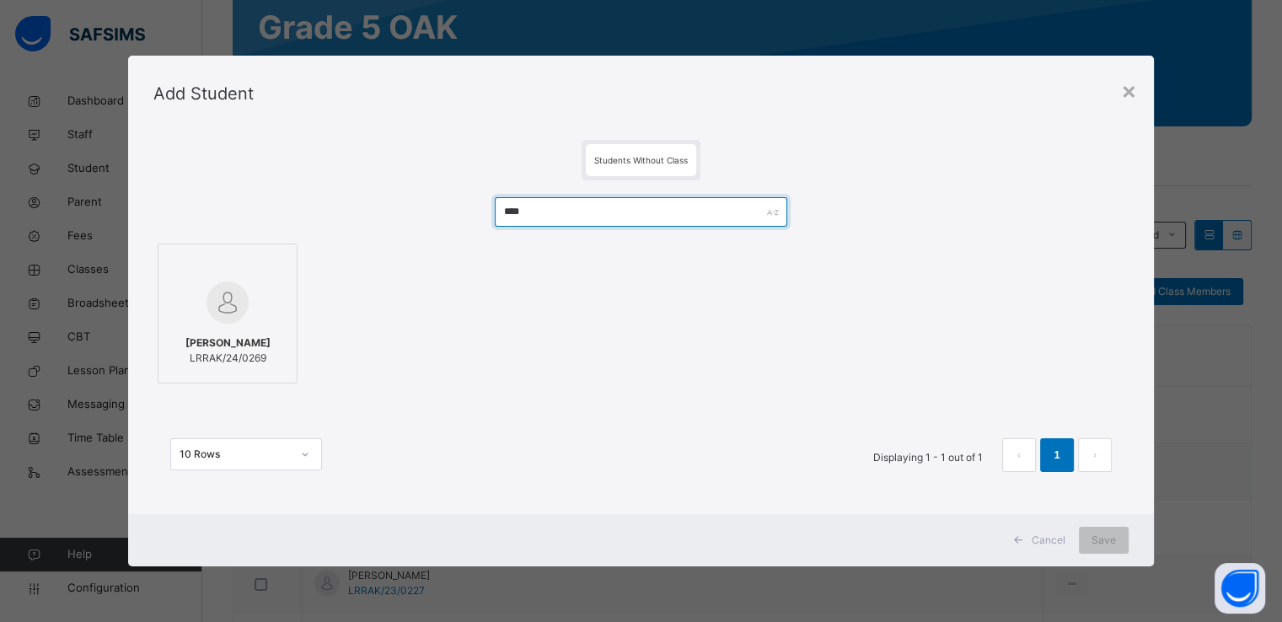
type input "****"
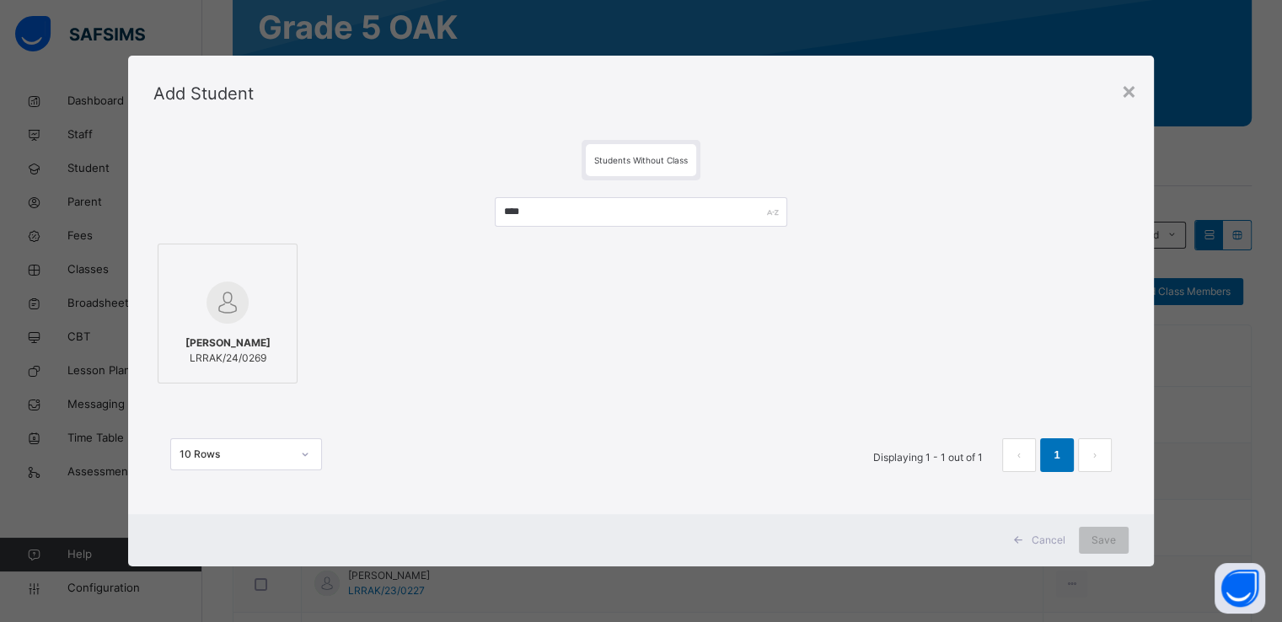
click at [200, 291] on div at bounding box center [227, 302] width 121 height 49
click at [1109, 540] on span "Save" at bounding box center [1104, 540] width 24 height 15
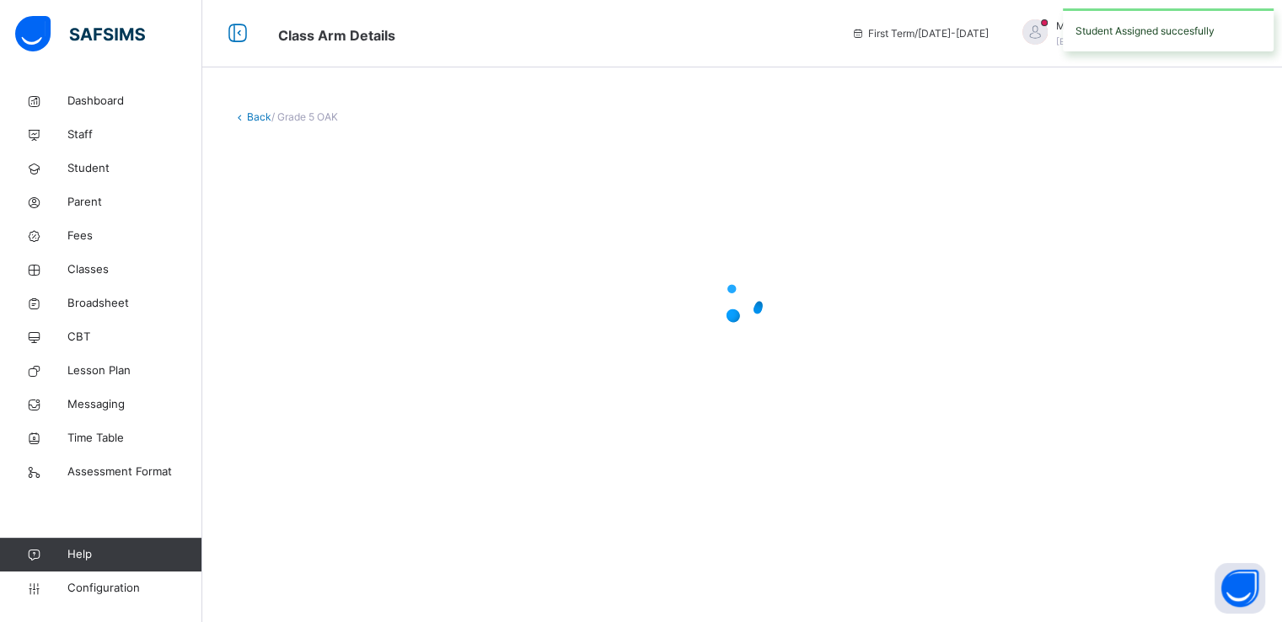
scroll to position [0, 0]
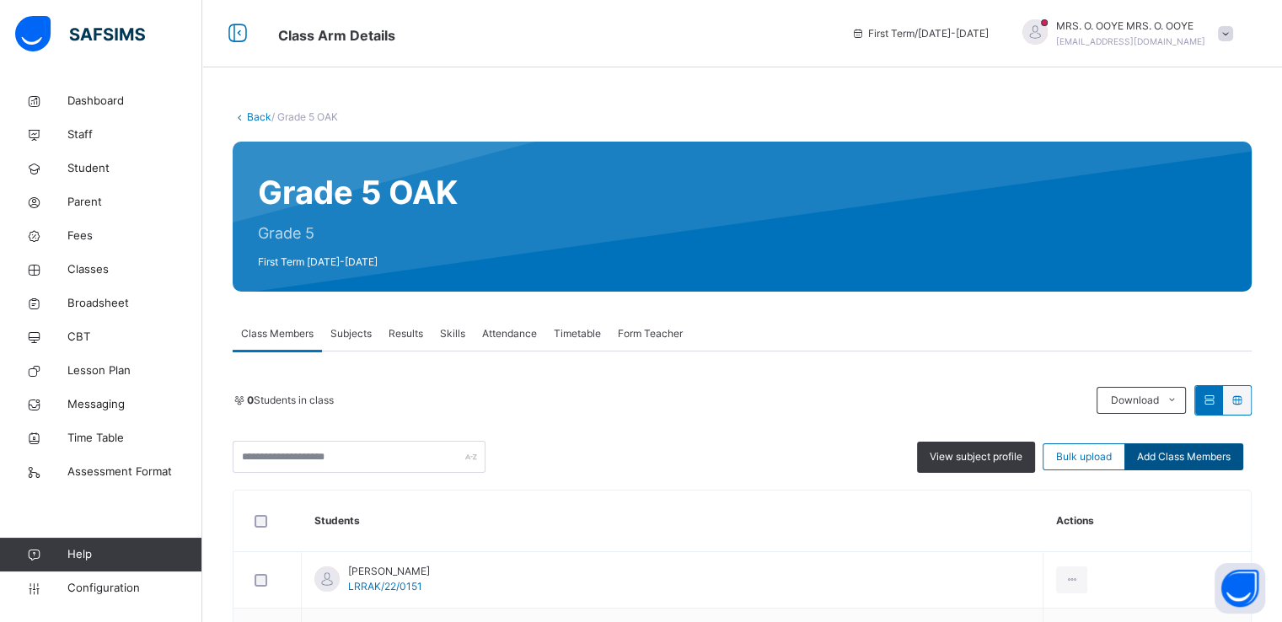
click at [1175, 459] on span "Add Class Members" at bounding box center [1184, 456] width 94 height 15
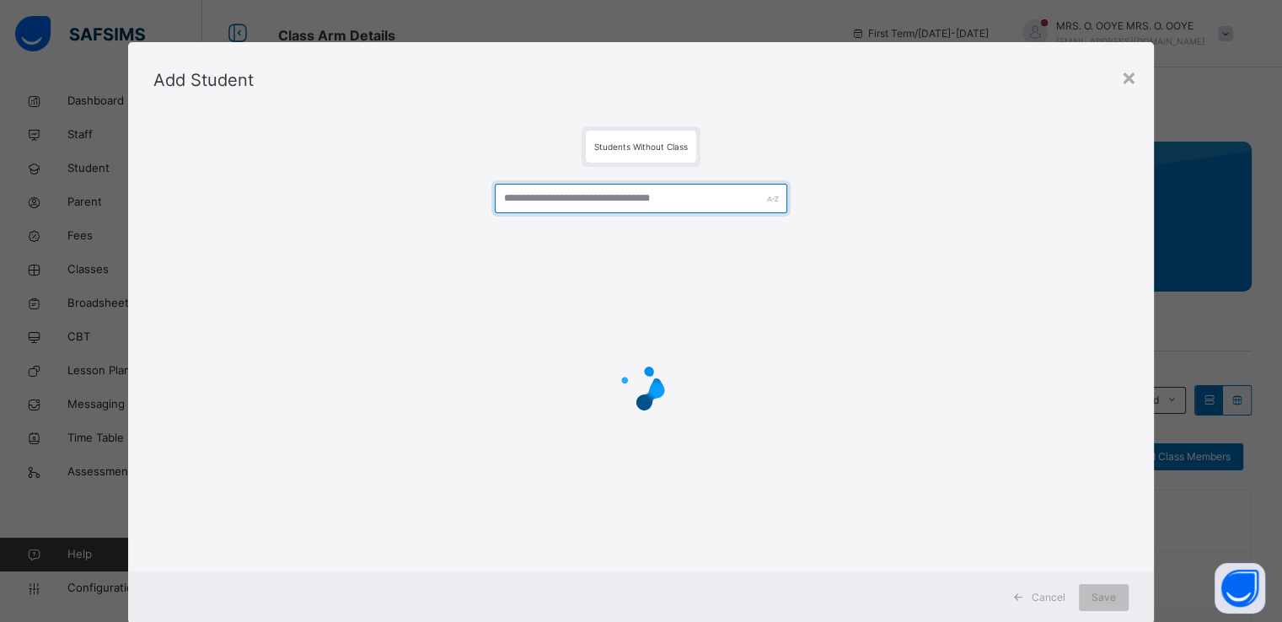
click at [620, 198] on input "text" at bounding box center [641, 199] width 293 height 30
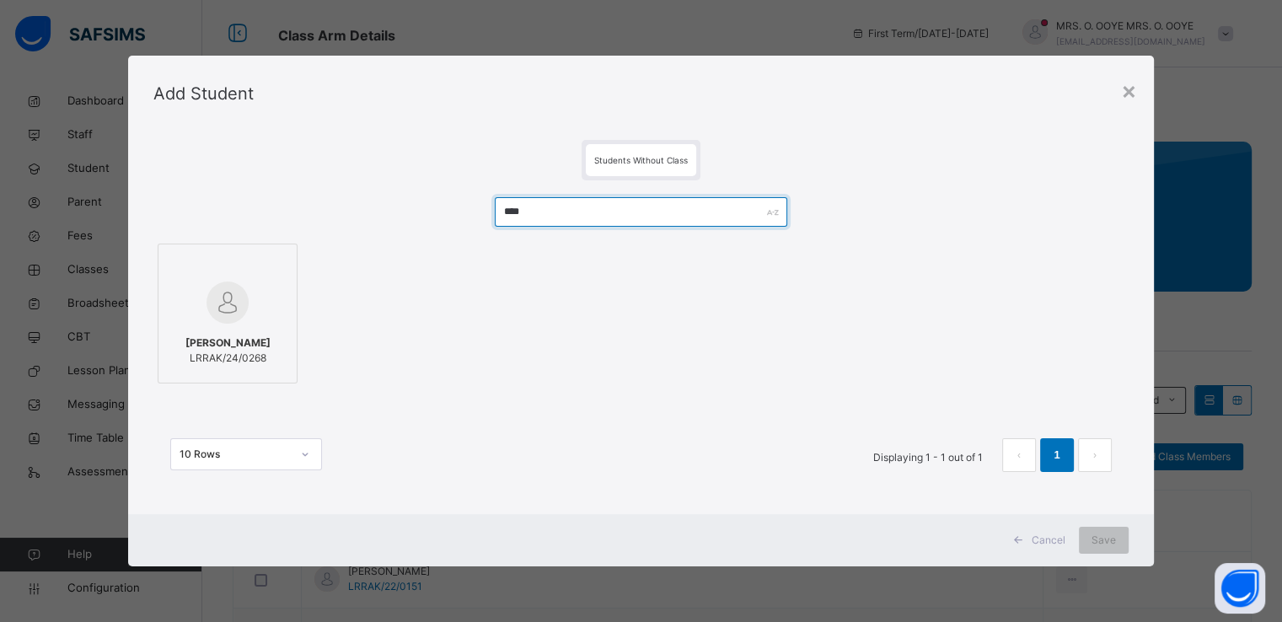
type input "****"
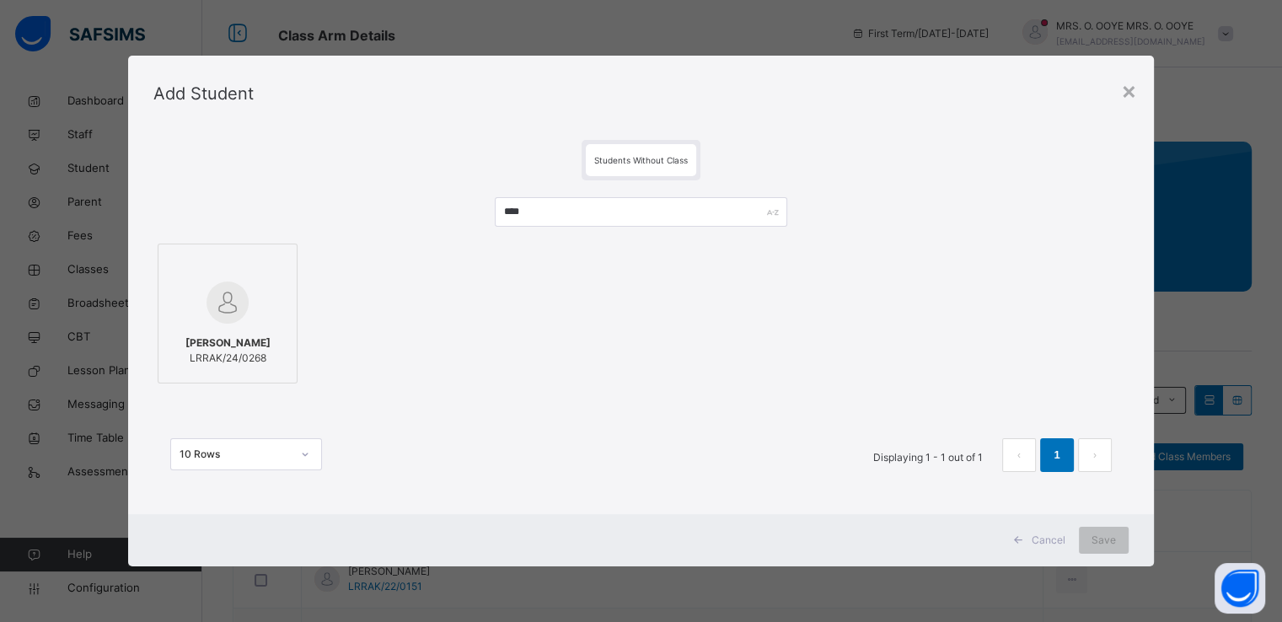
click at [273, 327] on div "Nadira Omeiza Abdulrazak LRRAK/24/0268" at bounding box center [227, 350] width 121 height 47
click at [1129, 544] on div "Save" at bounding box center [1104, 540] width 50 height 27
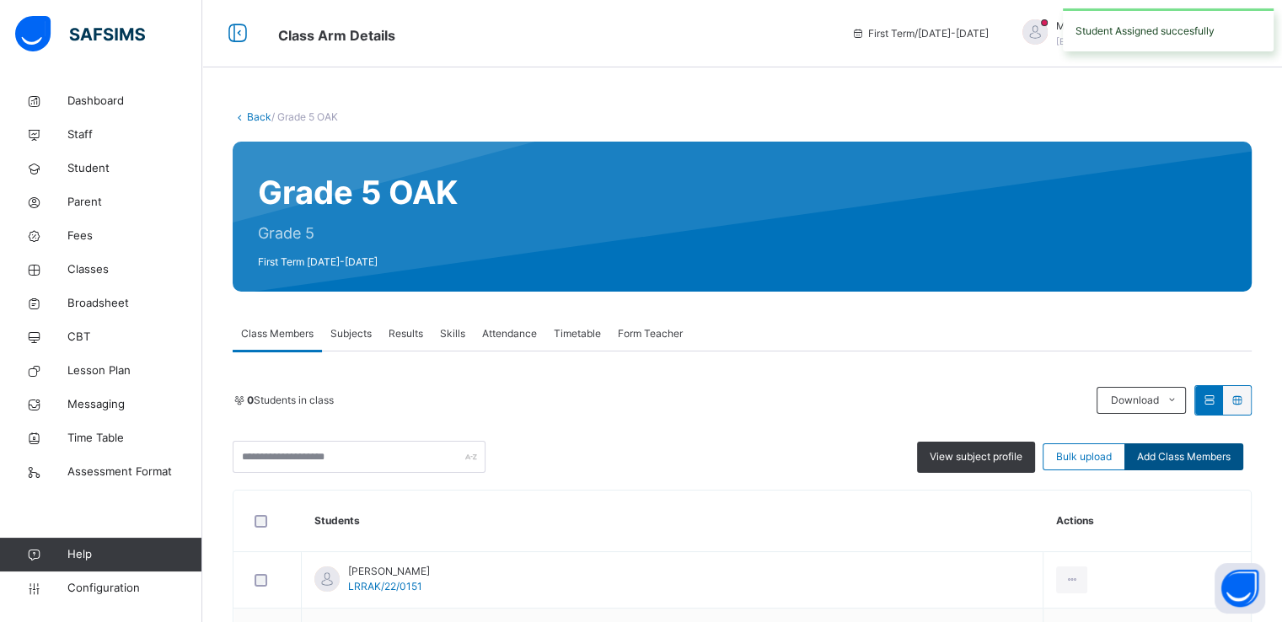
click at [1190, 454] on span "Add Class Members" at bounding box center [1184, 456] width 94 height 15
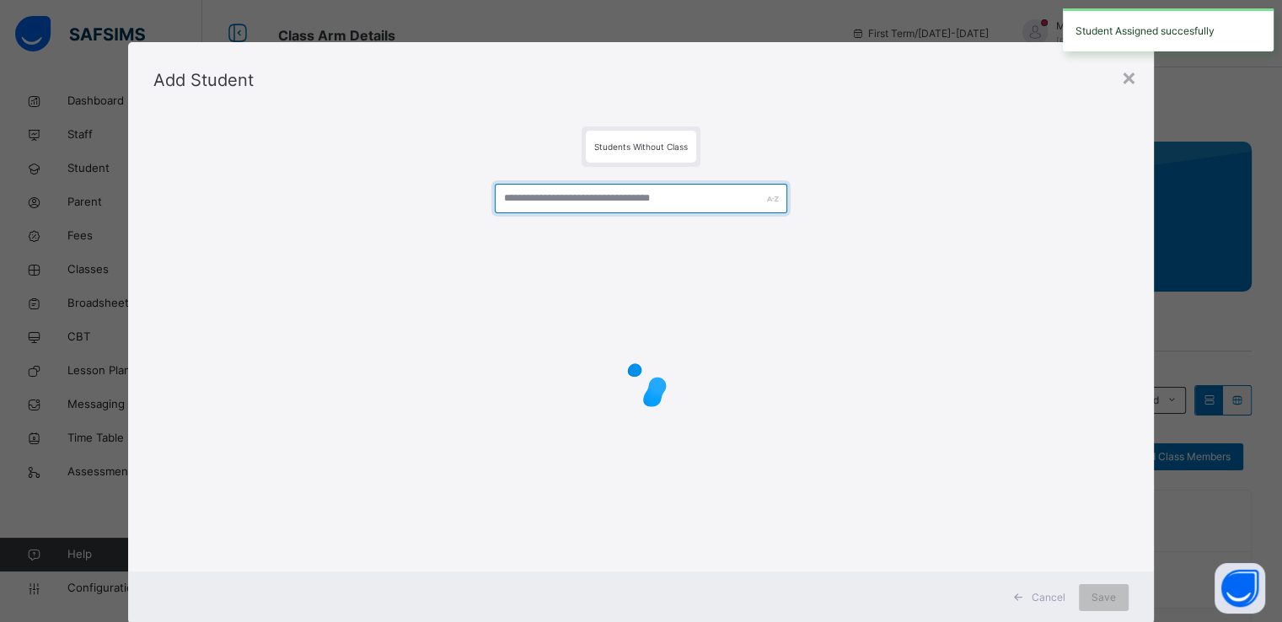
click at [663, 193] on input "text" at bounding box center [641, 199] width 293 height 30
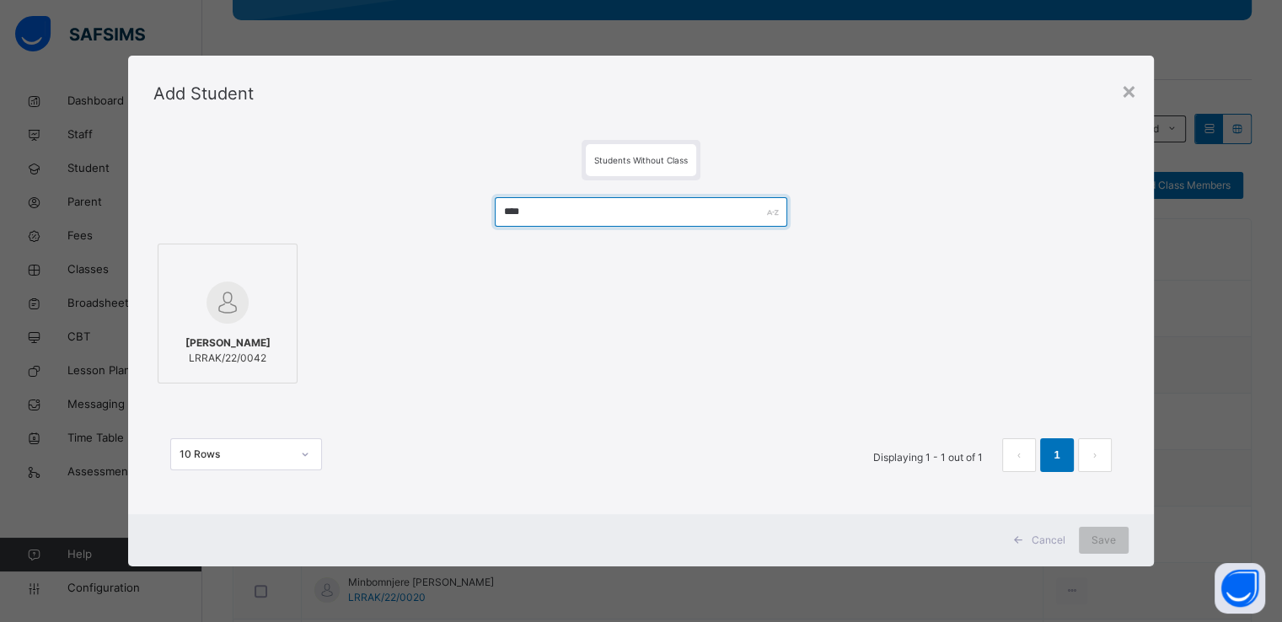
scroll to position [277, 0]
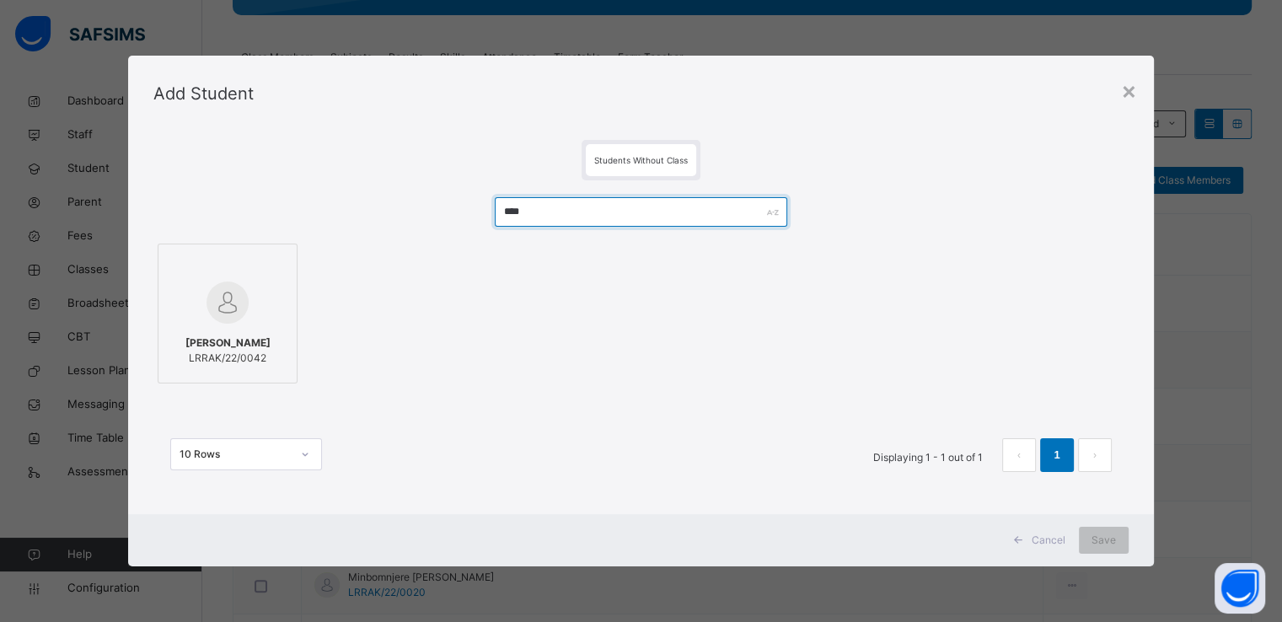
type input "****"
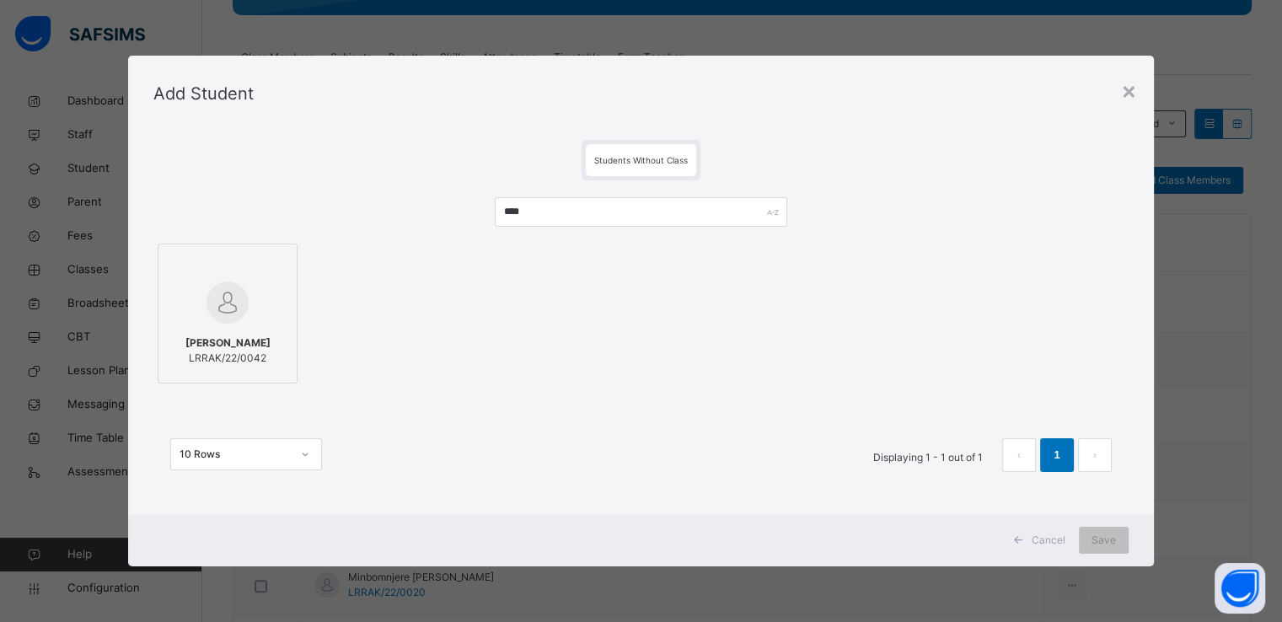
click at [231, 322] on img at bounding box center [228, 303] width 42 height 42
click at [1109, 542] on span "Save" at bounding box center [1104, 540] width 24 height 15
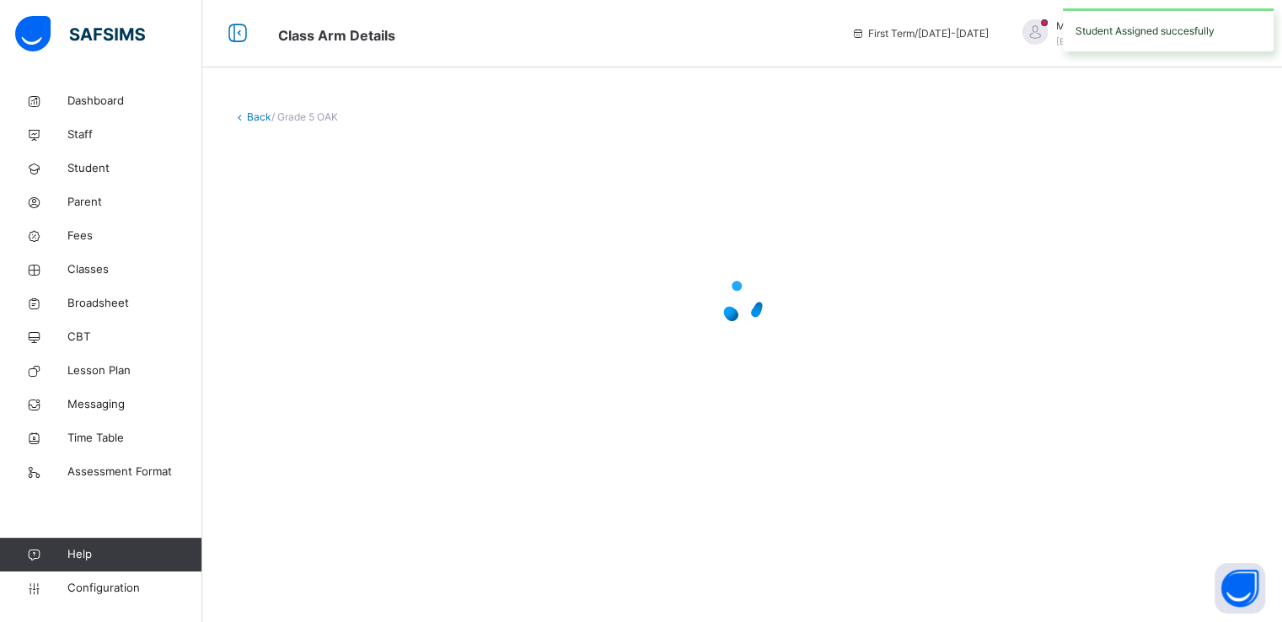
scroll to position [0, 0]
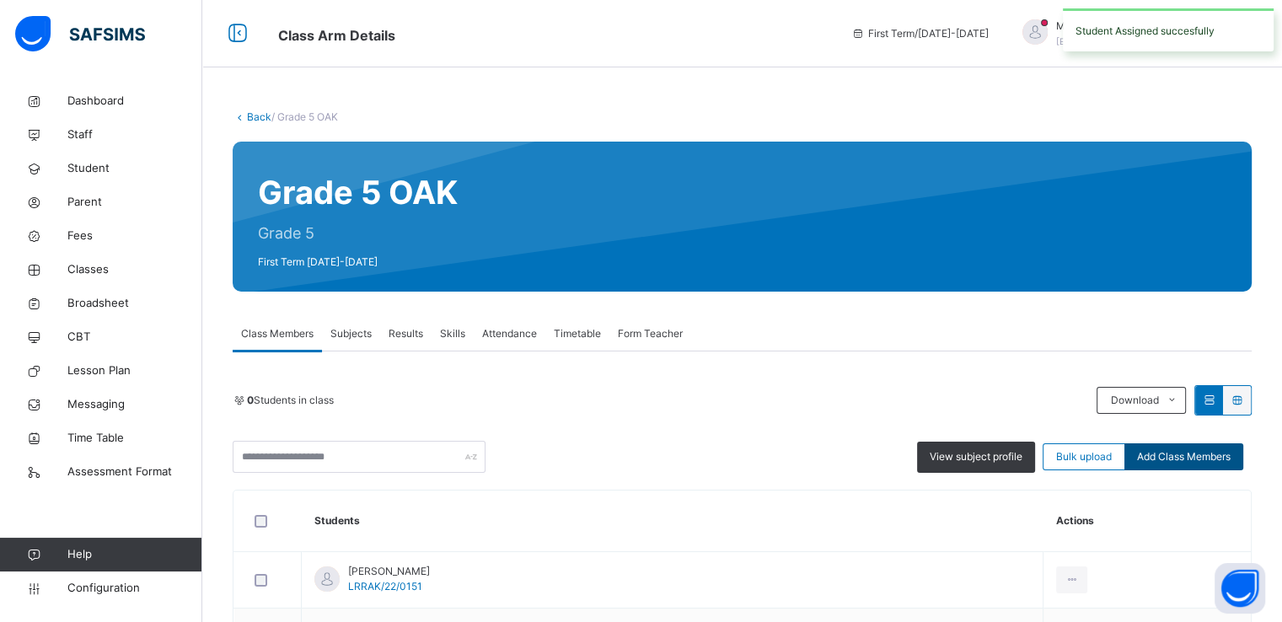
click at [1180, 457] on span "Add Class Members" at bounding box center [1184, 456] width 94 height 15
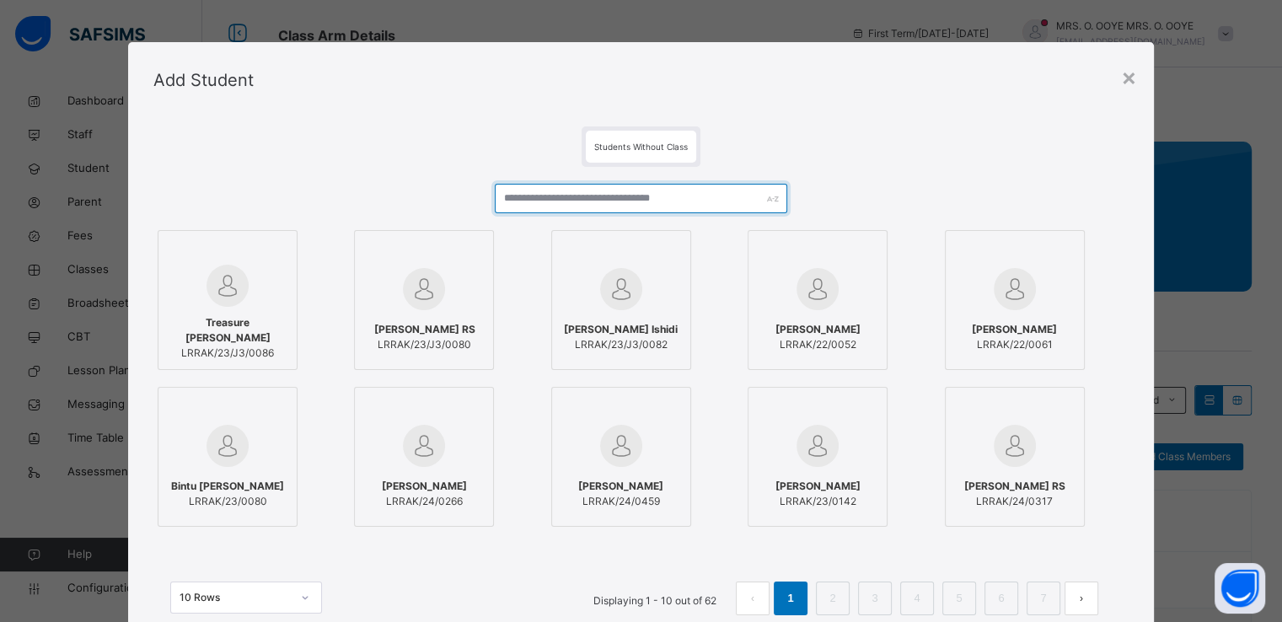
click at [540, 196] on input "text" at bounding box center [641, 199] width 293 height 30
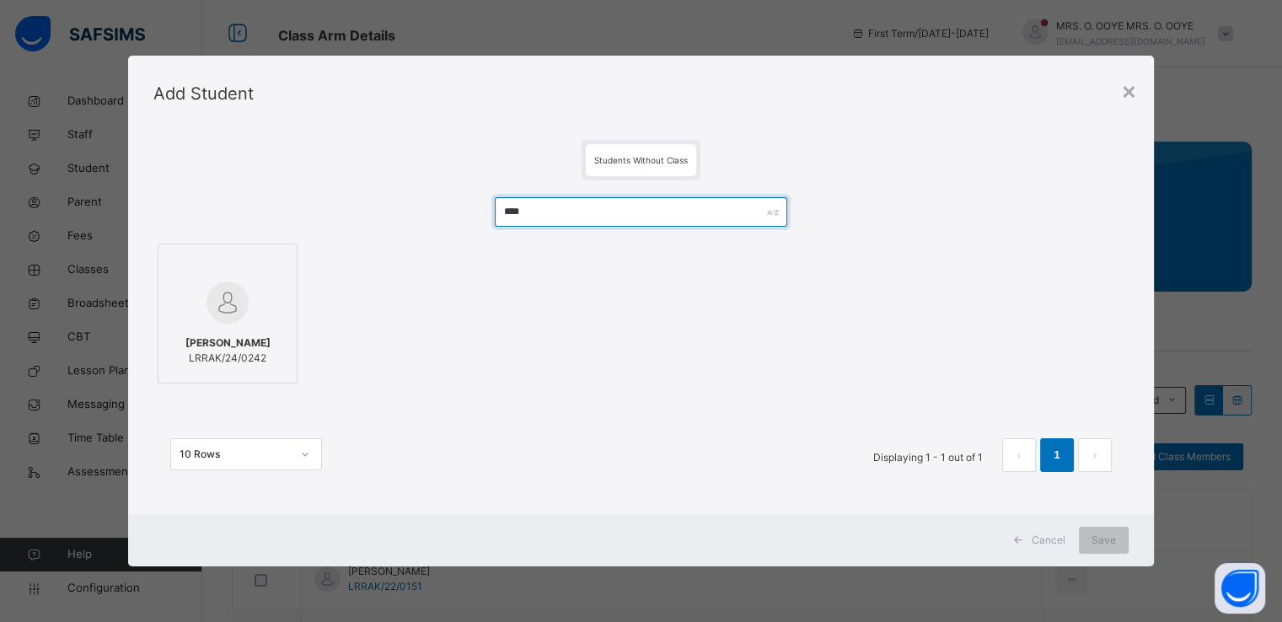
type input "****"
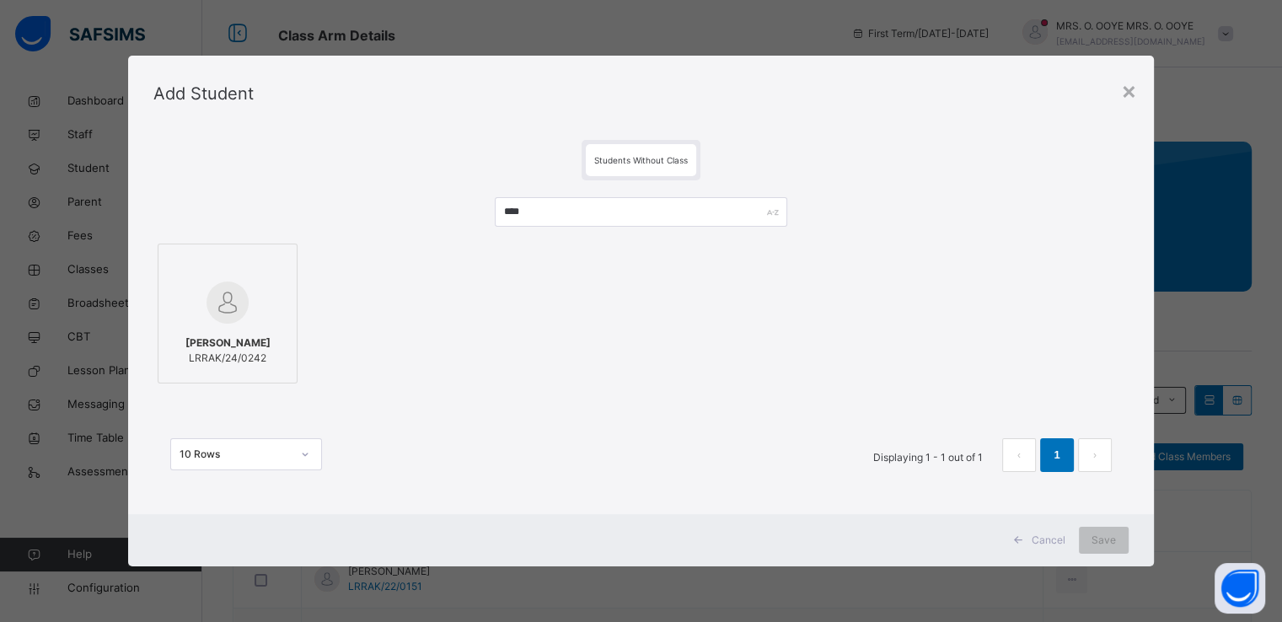
click at [276, 273] on div at bounding box center [227, 265] width 121 height 25
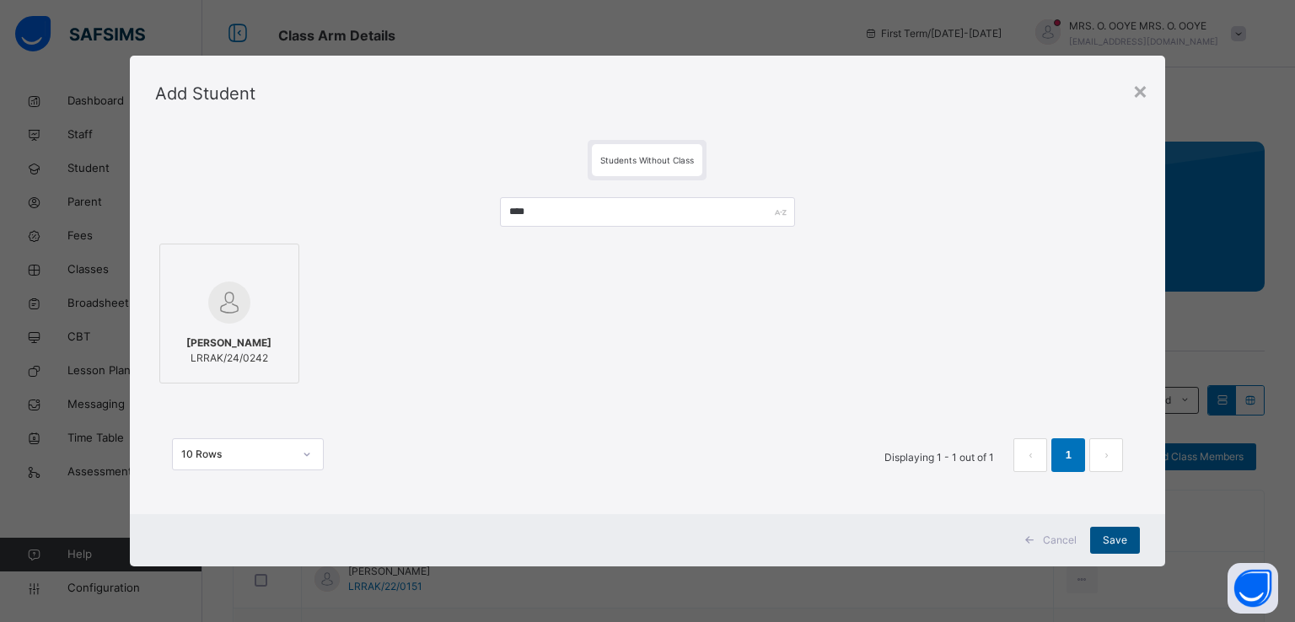
click at [1116, 543] on span "Save" at bounding box center [1115, 540] width 24 height 15
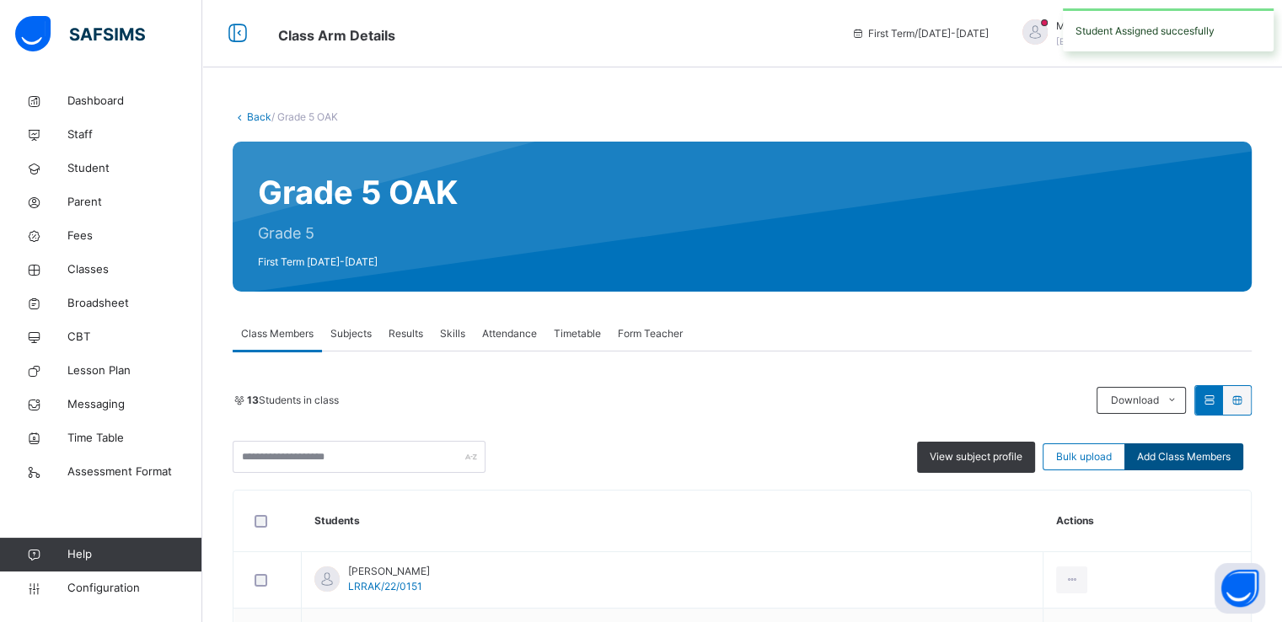
click at [1175, 455] on span "Add Class Members" at bounding box center [1184, 456] width 94 height 15
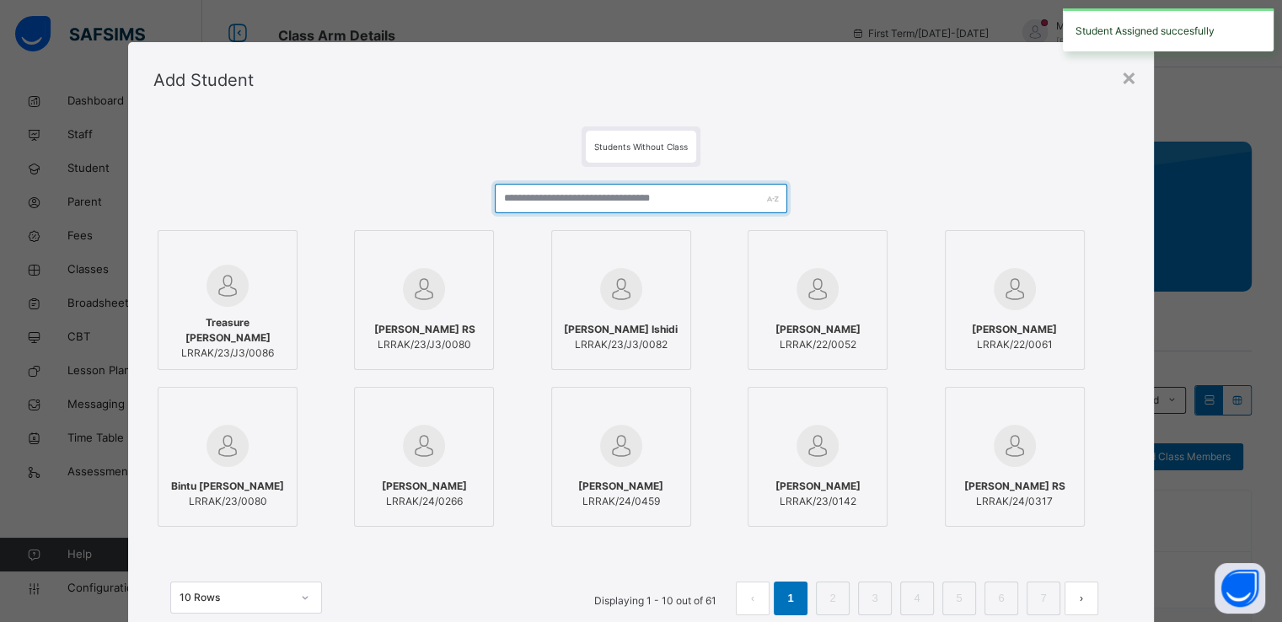
click at [636, 188] on input "text" at bounding box center [641, 199] width 293 height 30
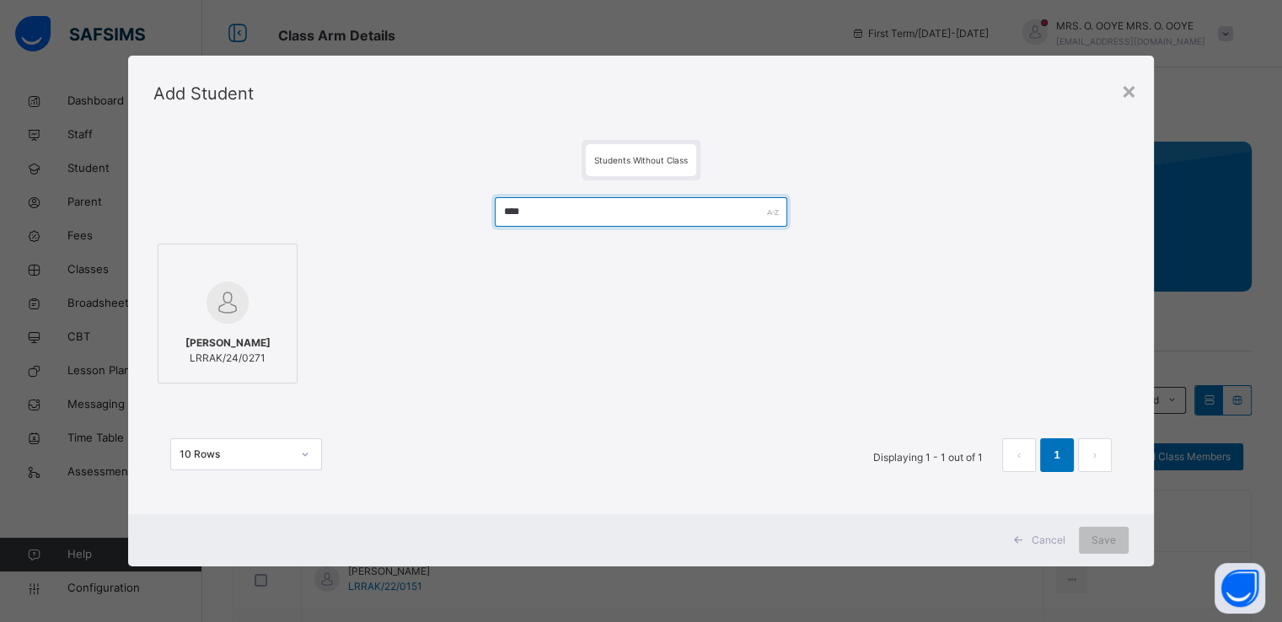
type input "****"
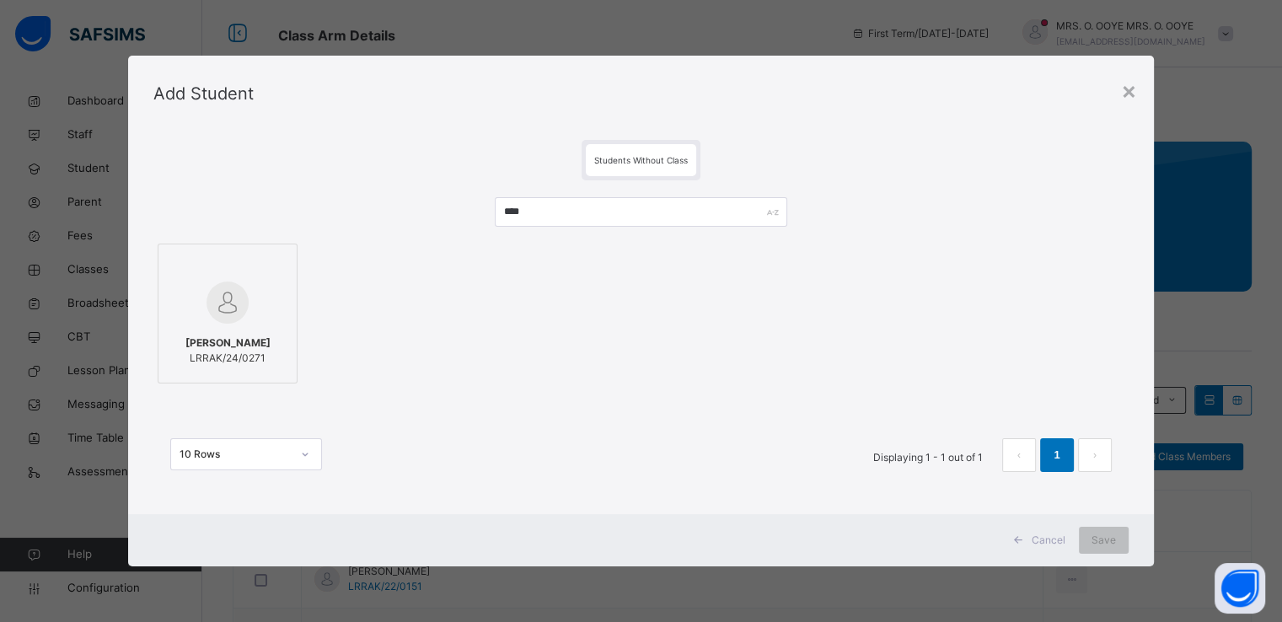
click at [234, 313] on img at bounding box center [228, 303] width 42 height 42
click at [1107, 540] on span "Save" at bounding box center [1104, 540] width 24 height 15
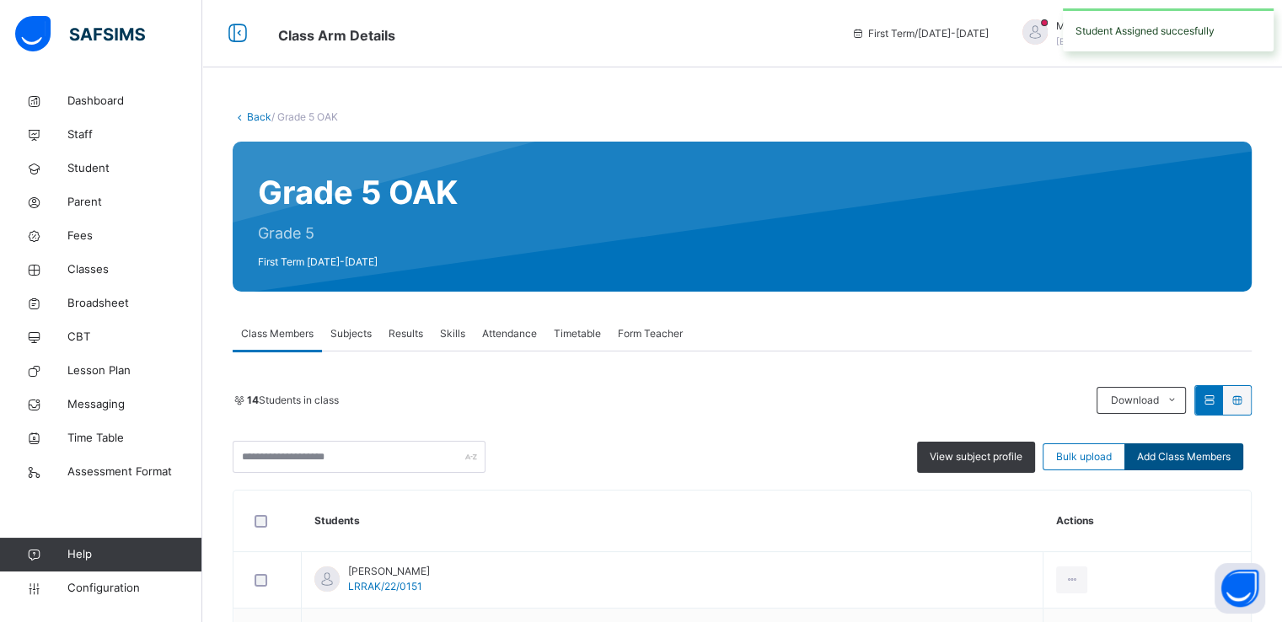
click at [1188, 452] on span "Add Class Members" at bounding box center [1184, 456] width 94 height 15
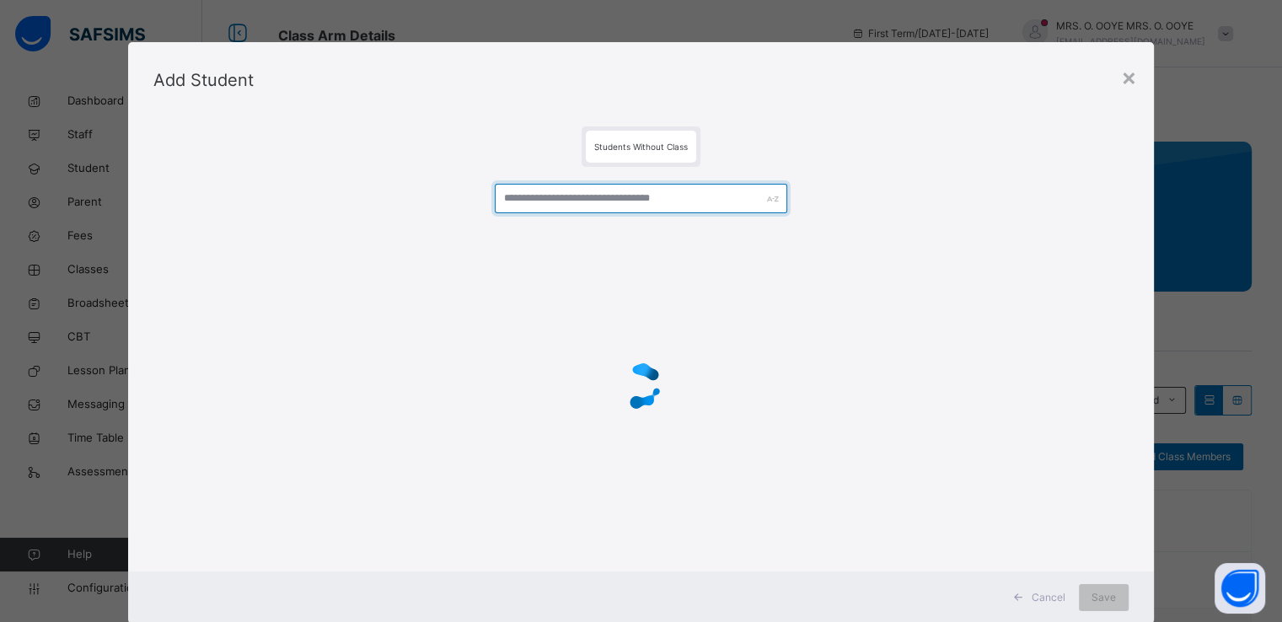
click at [647, 205] on input "text" at bounding box center [641, 199] width 293 height 30
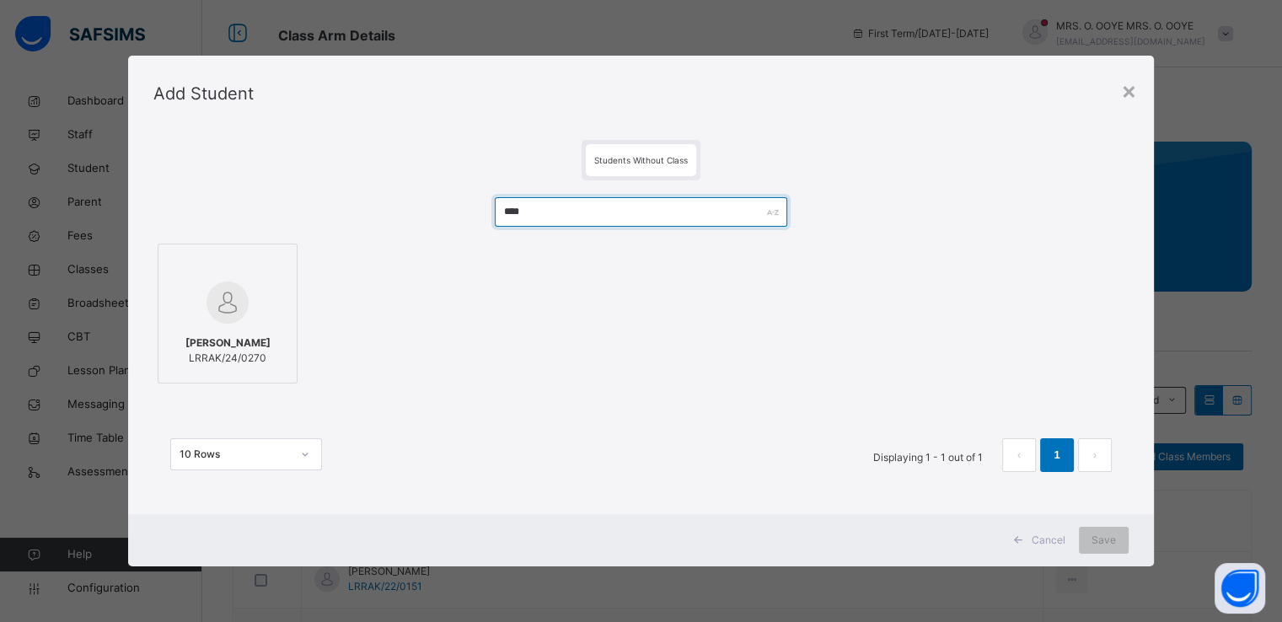
type input "****"
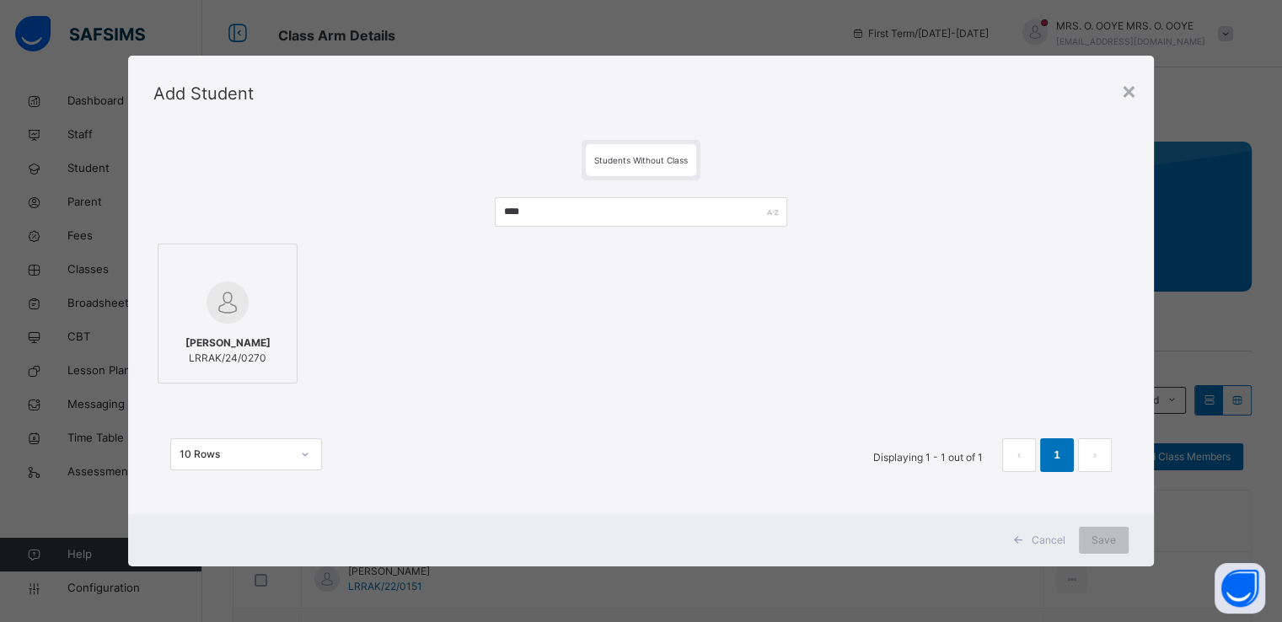
click at [242, 342] on span "Theodora Bitrus" at bounding box center [227, 343] width 85 height 15
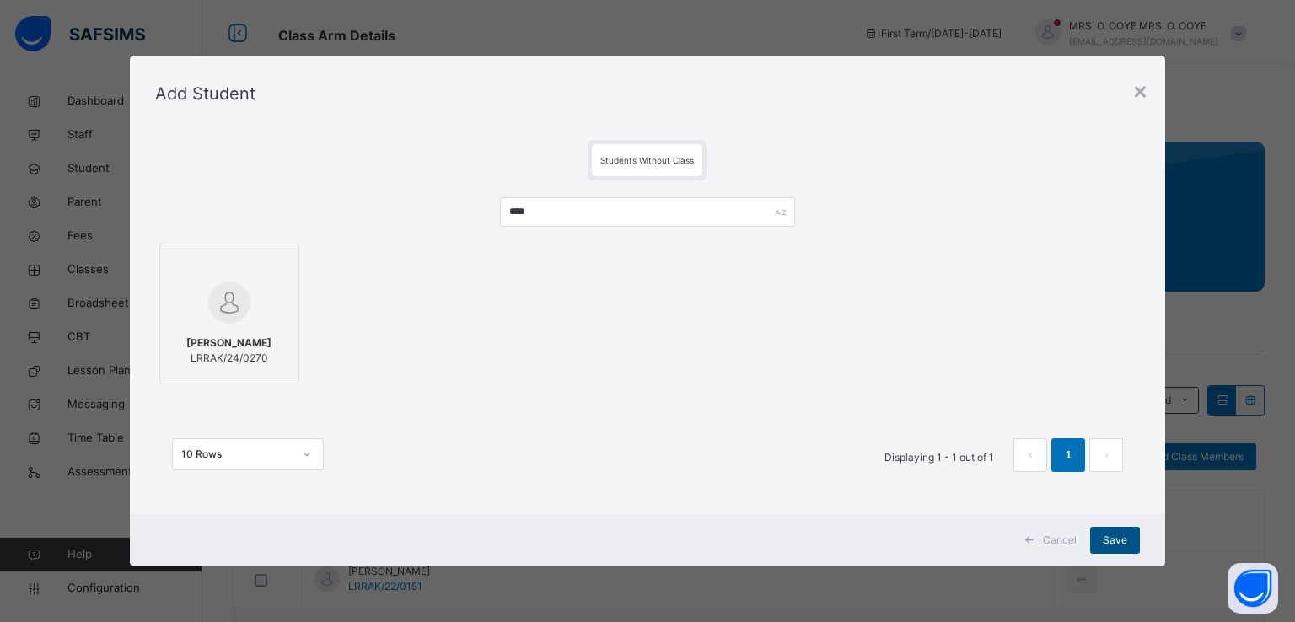
click at [1107, 546] on span "Save" at bounding box center [1115, 540] width 24 height 15
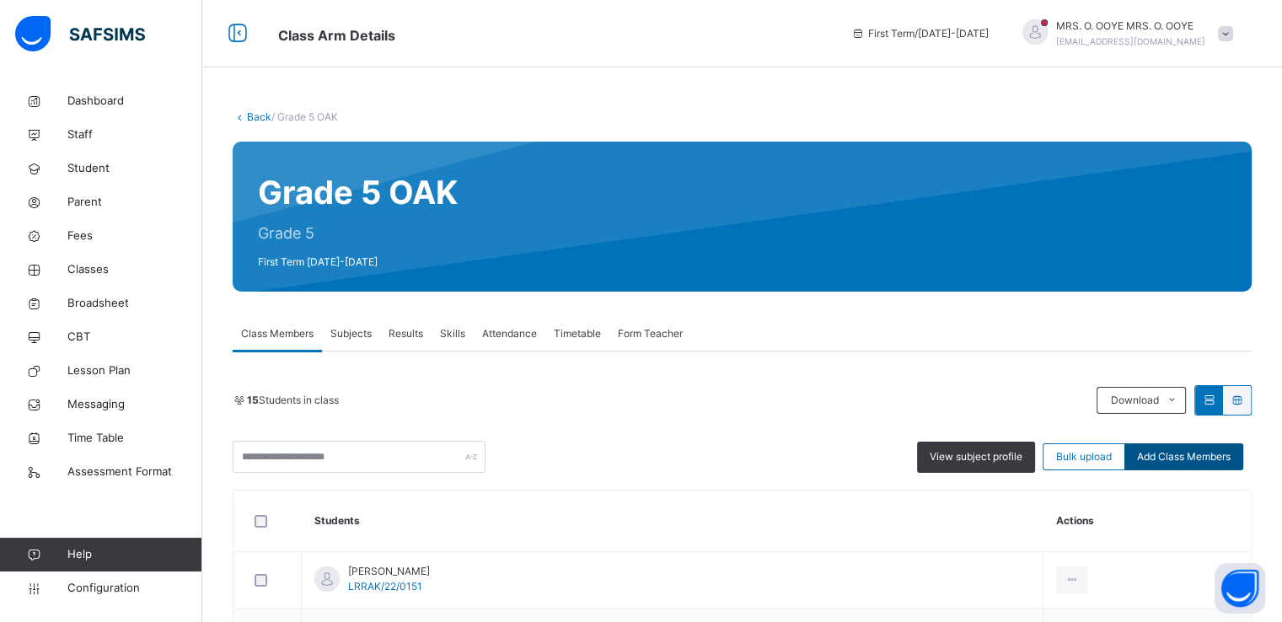
click at [1184, 459] on span "Add Class Members" at bounding box center [1184, 456] width 94 height 15
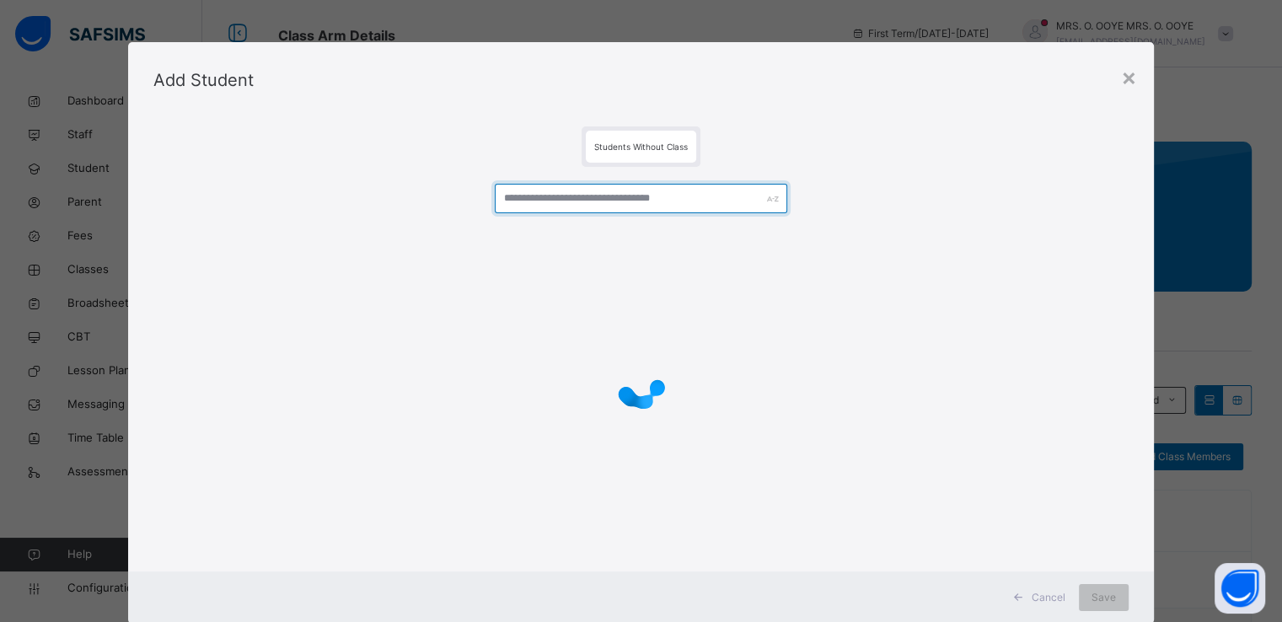
click at [556, 203] on input "text" at bounding box center [641, 199] width 293 height 30
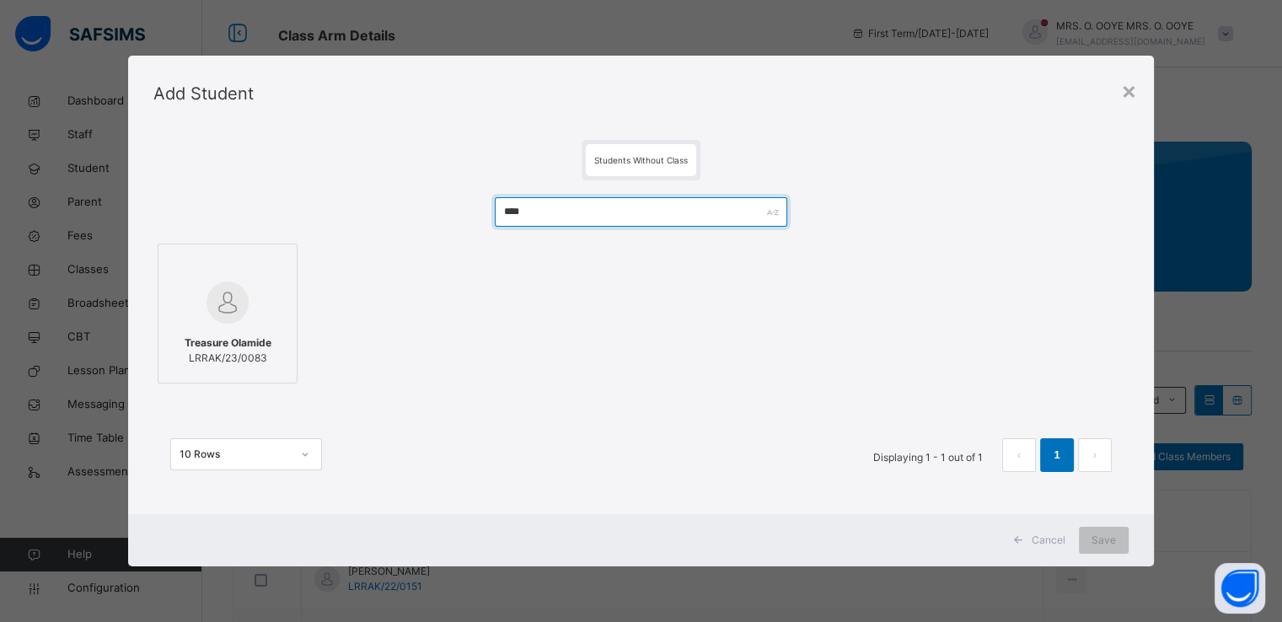
type input "****"
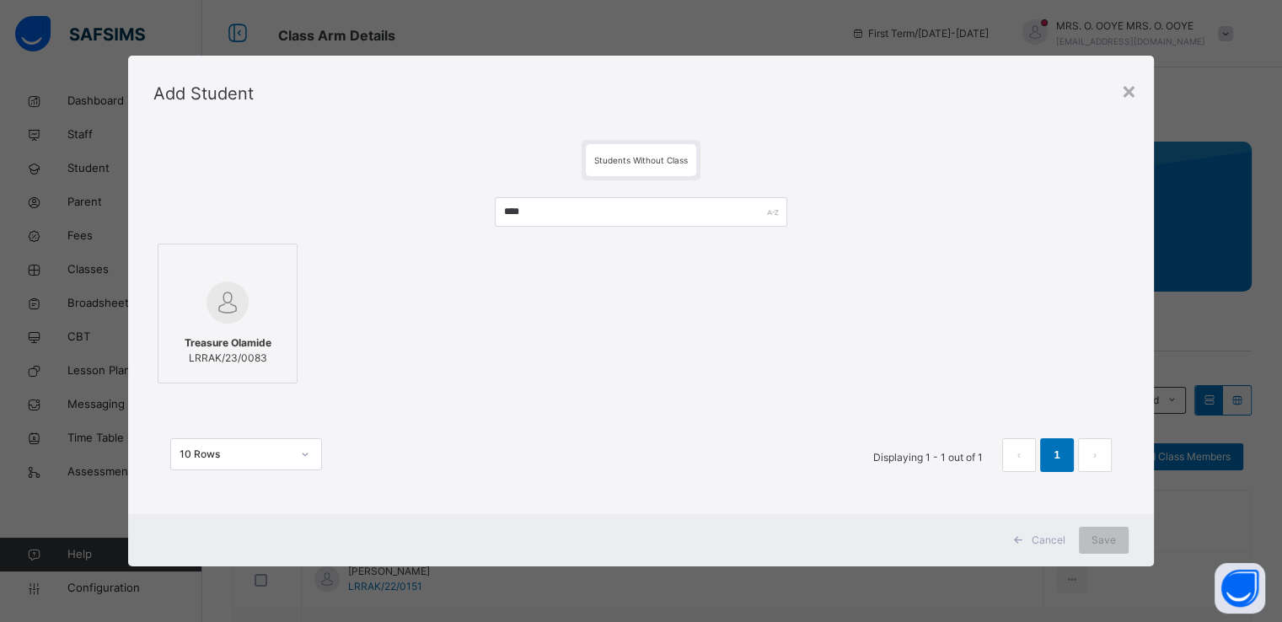
click at [233, 310] on img at bounding box center [228, 303] width 42 height 42
click at [1098, 538] on span "Save" at bounding box center [1104, 540] width 24 height 15
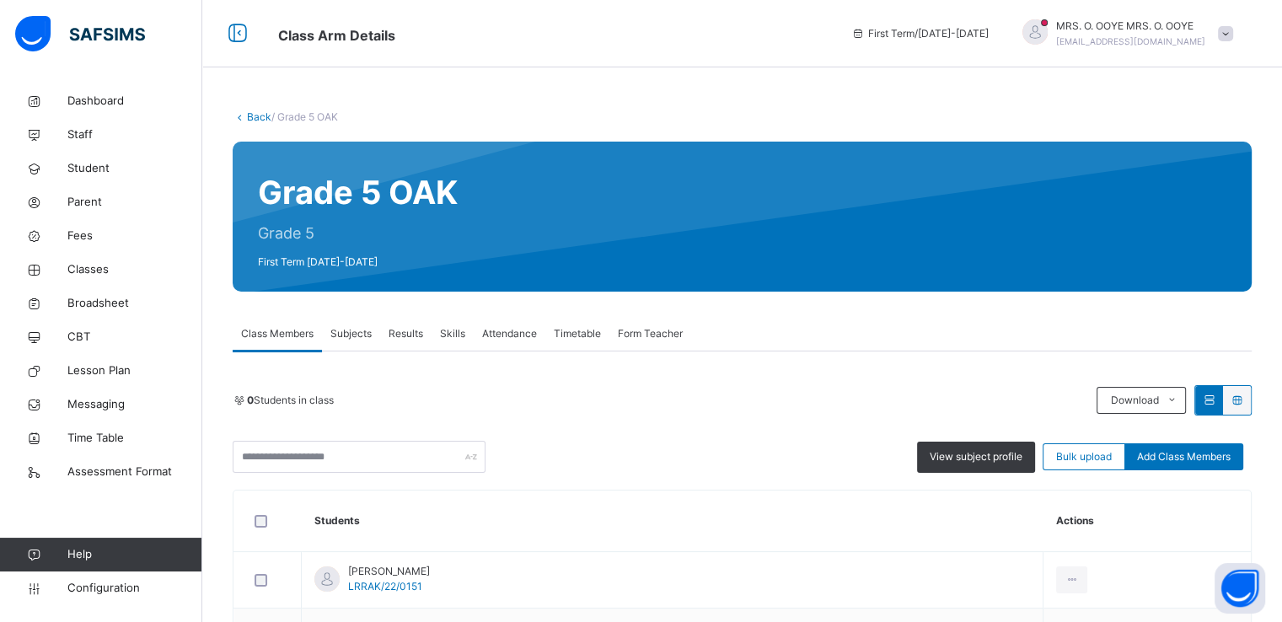
click at [252, 118] on link "Back" at bounding box center [259, 116] width 24 height 13
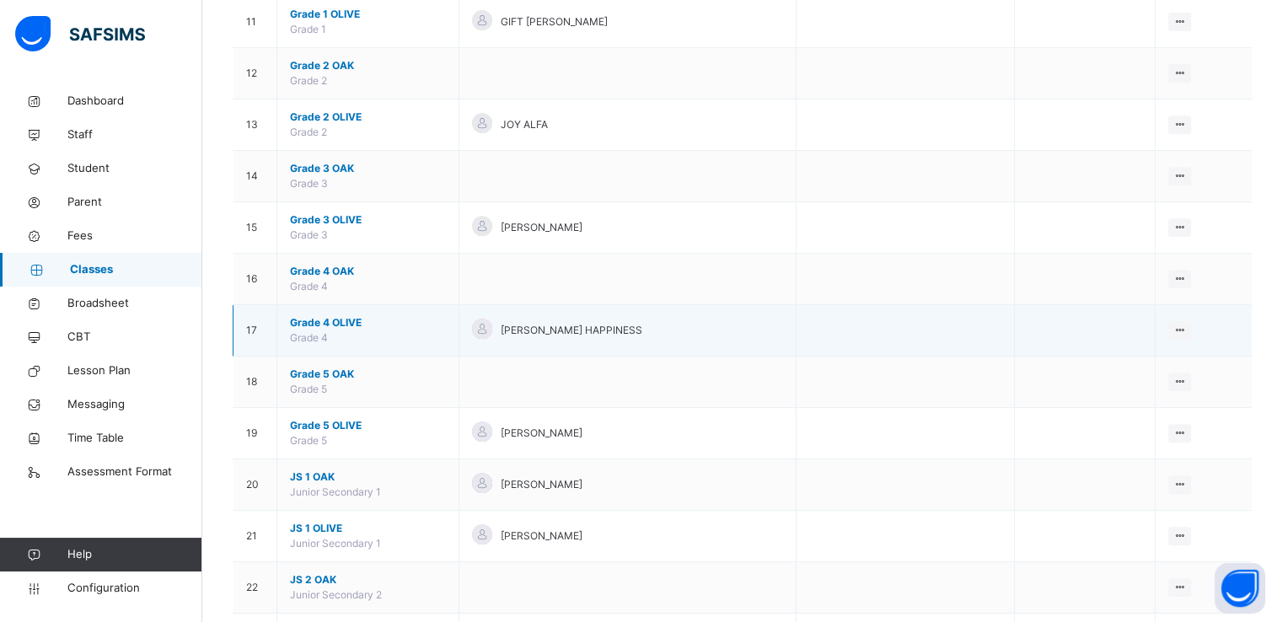
scroll to position [717, 0]
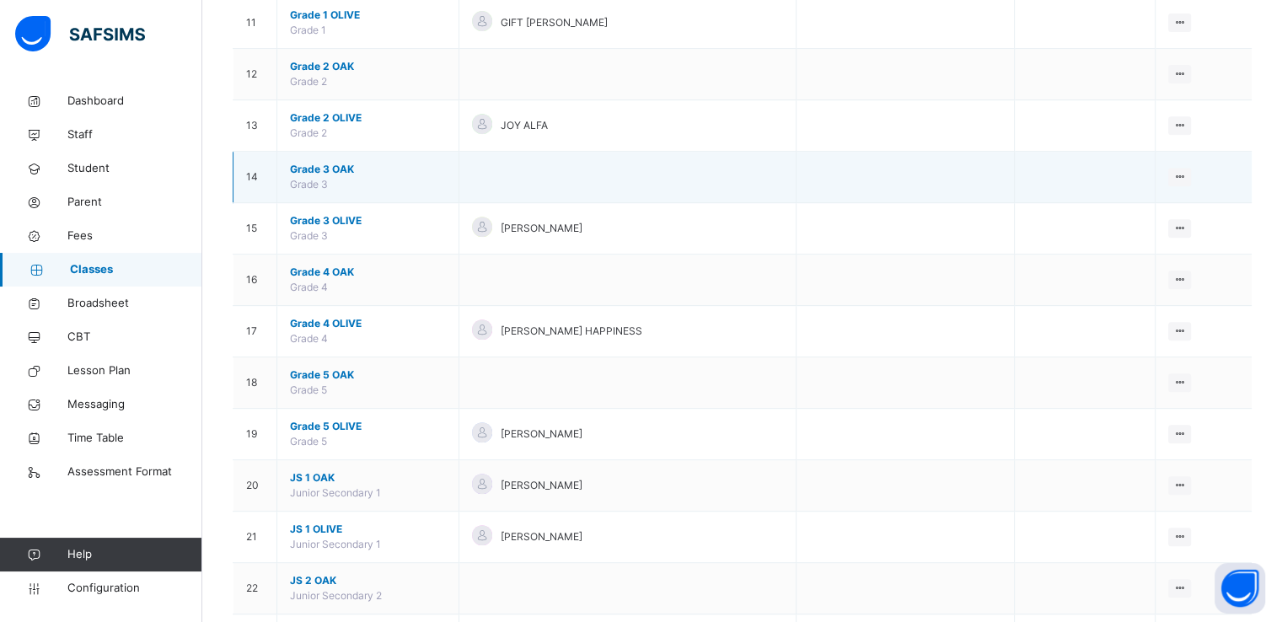
click at [319, 164] on span "Grade 3 OAK" at bounding box center [368, 169] width 156 height 15
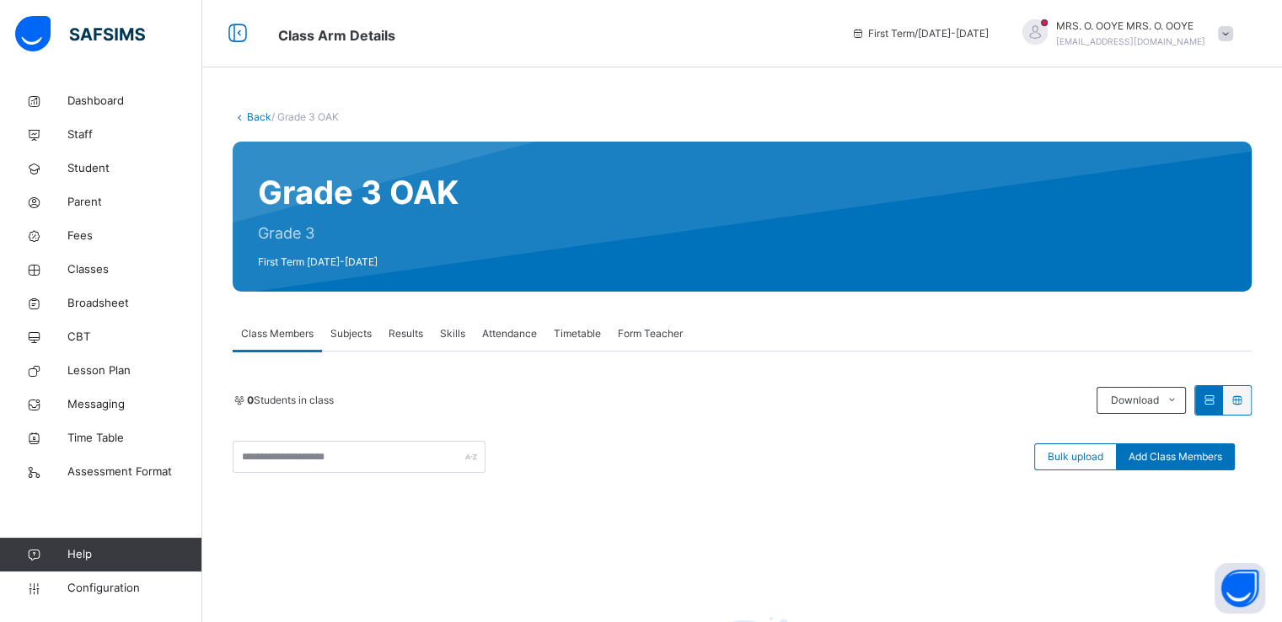
click at [256, 114] on link "Back" at bounding box center [259, 116] width 24 height 13
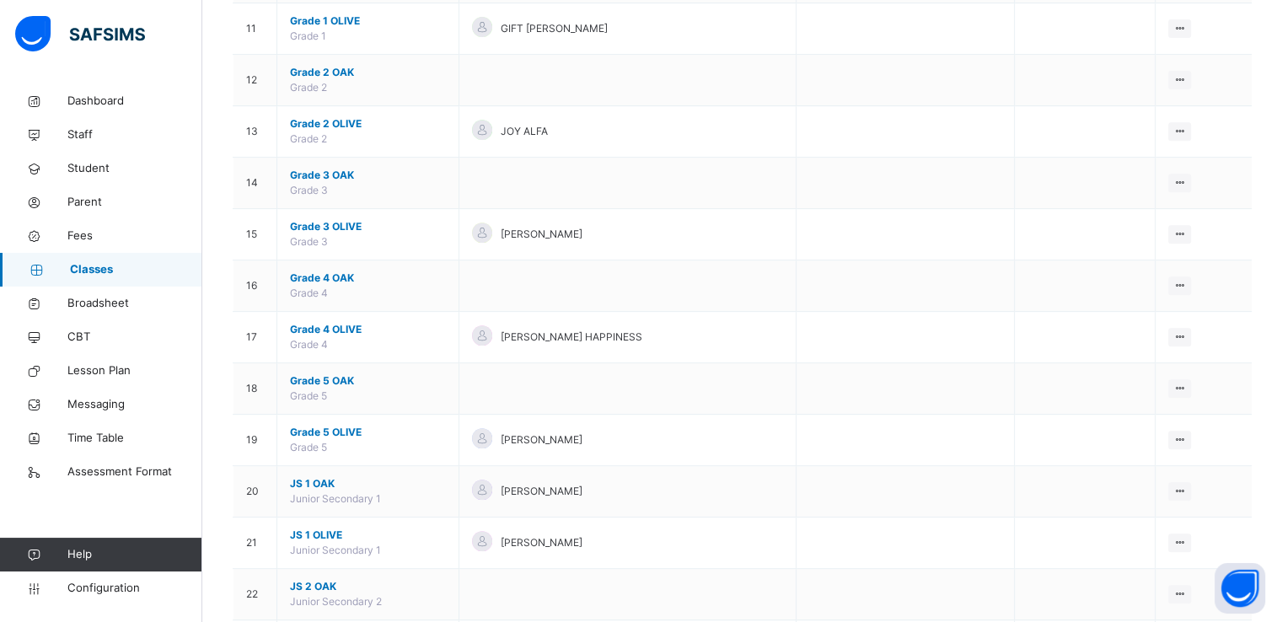
scroll to position [712, 0]
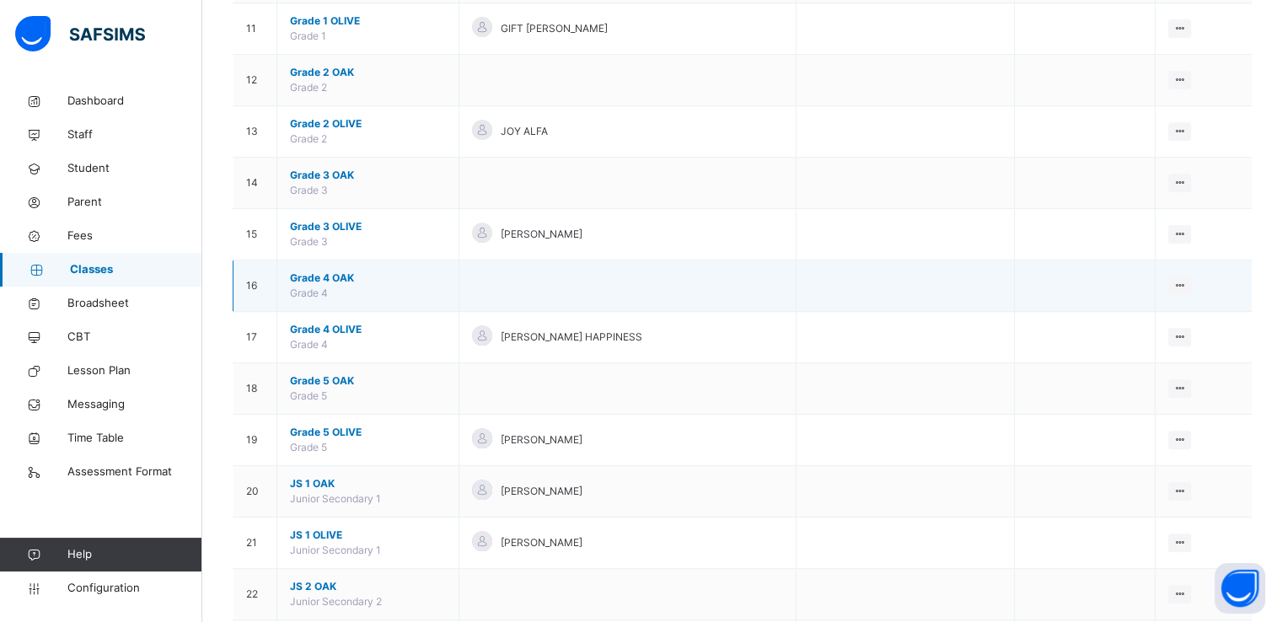
click at [330, 276] on span "Grade 4 OAK" at bounding box center [368, 278] width 156 height 15
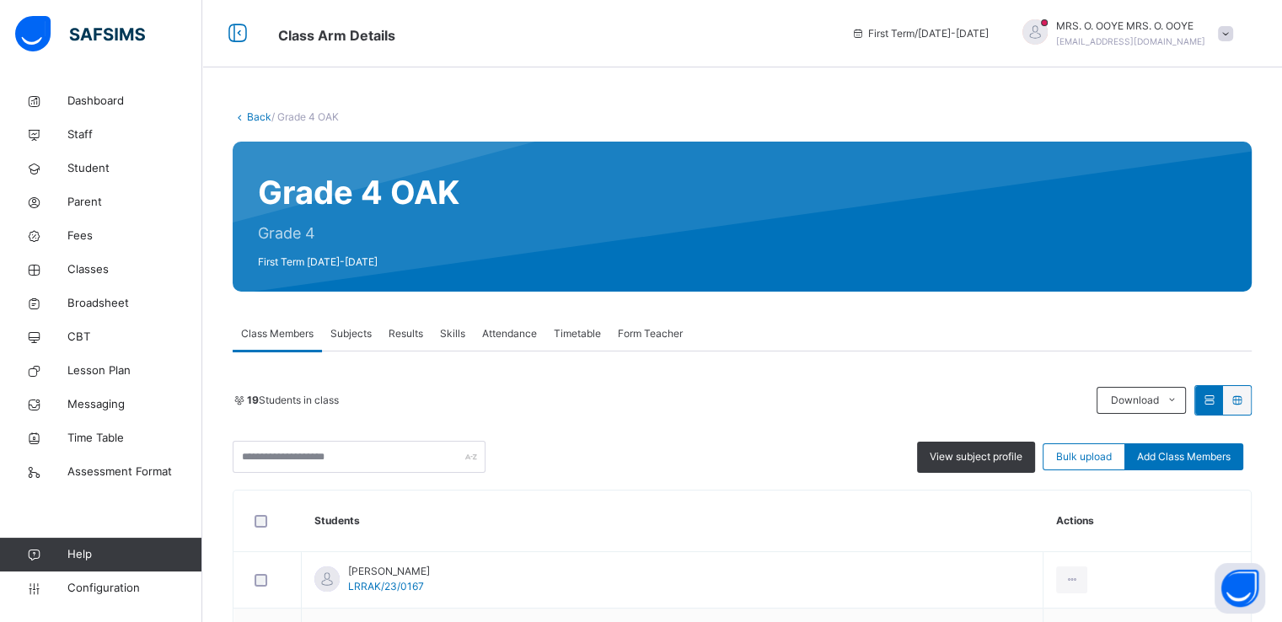
drag, startPoint x: 903, startPoint y: 105, endPoint x: 884, endPoint y: 127, distance: 28.7
click at [250, 114] on link "Back" at bounding box center [259, 116] width 24 height 13
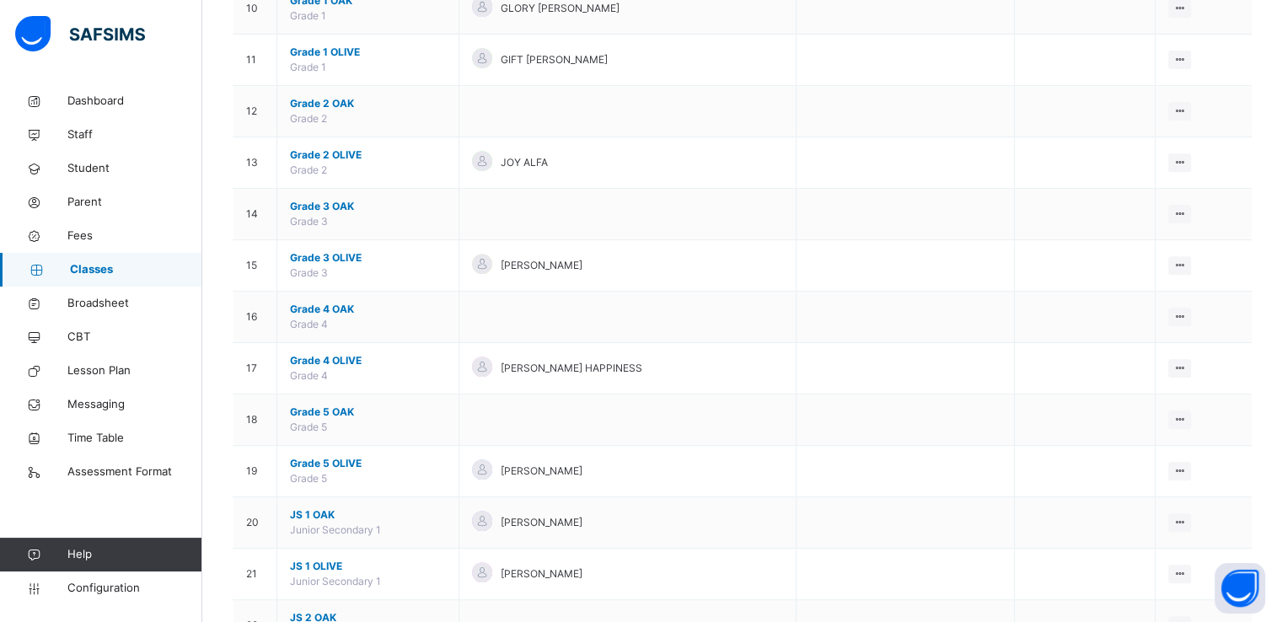
scroll to position [698, 0]
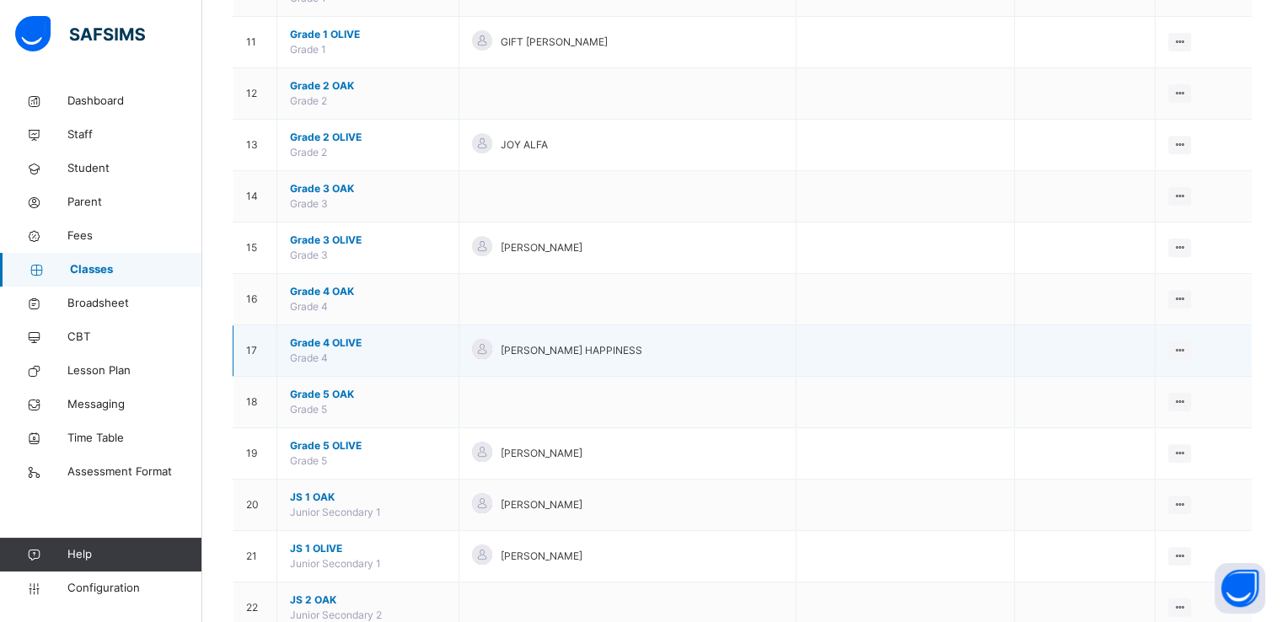
click at [321, 341] on span "Grade 4 OLIVE" at bounding box center [368, 343] width 156 height 15
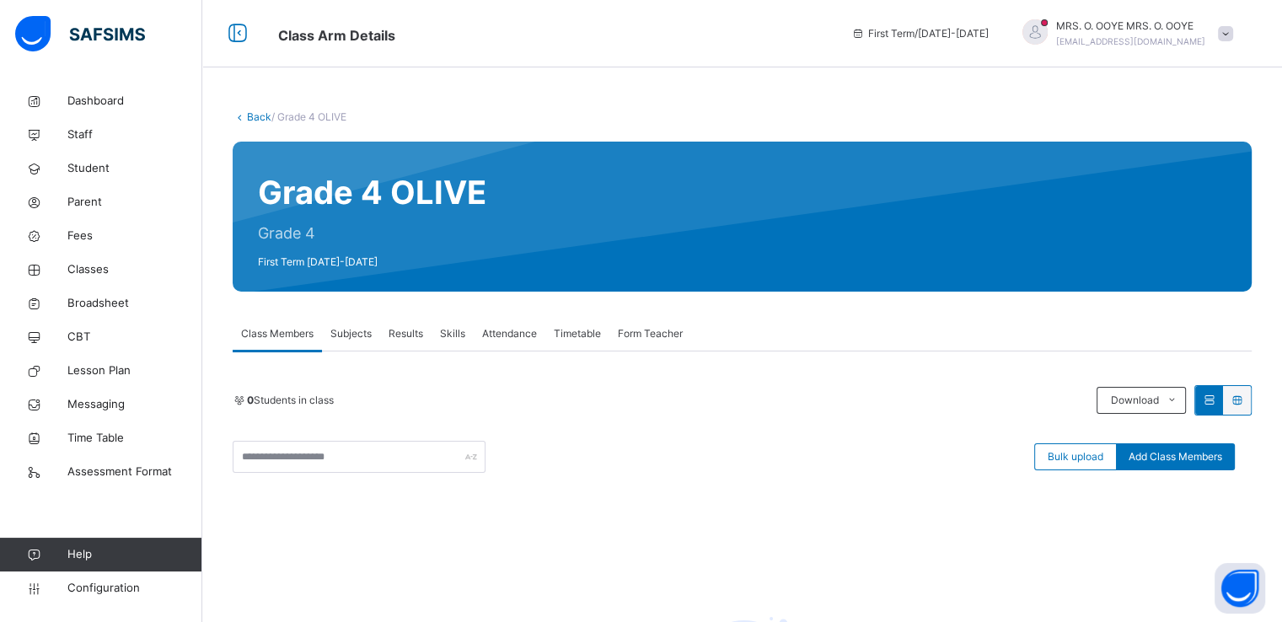
click at [250, 119] on link "Back" at bounding box center [259, 116] width 24 height 13
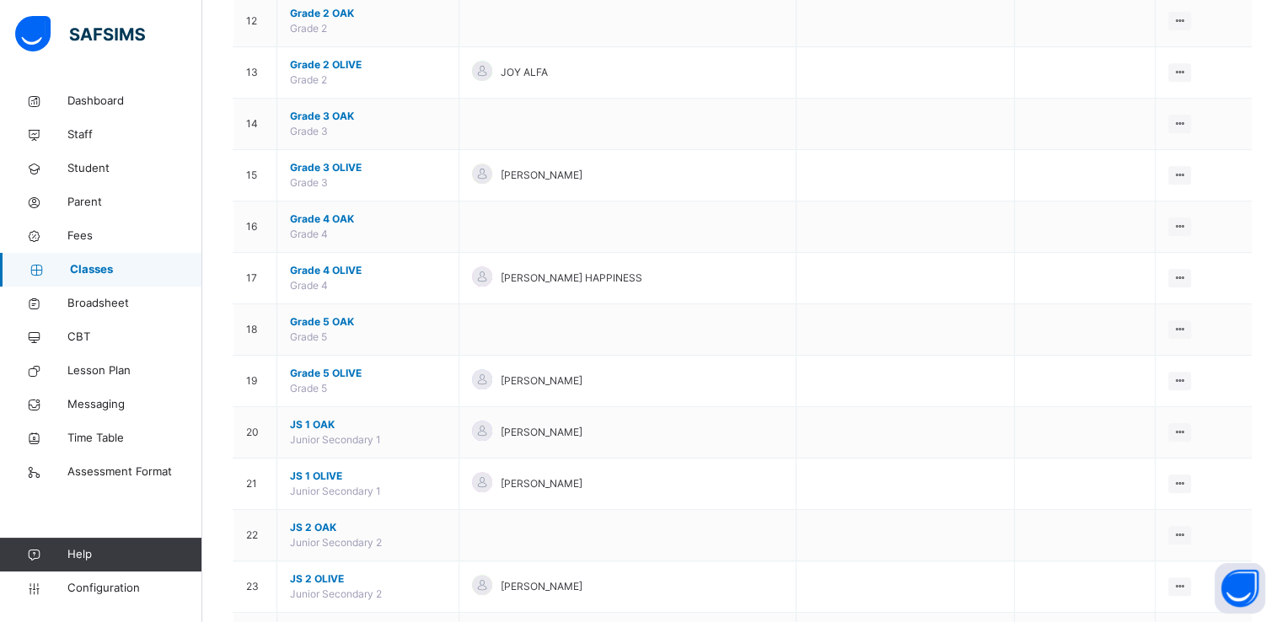
scroll to position [792, 0]
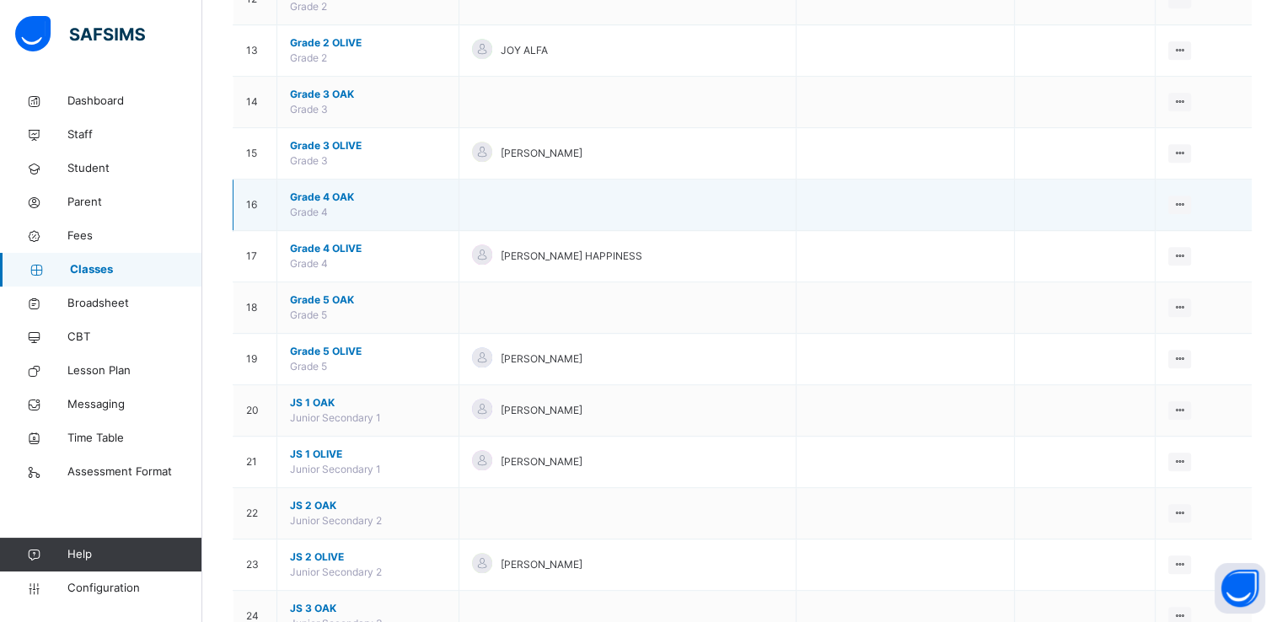
click at [325, 195] on span "Grade 4 OAK" at bounding box center [368, 197] width 156 height 15
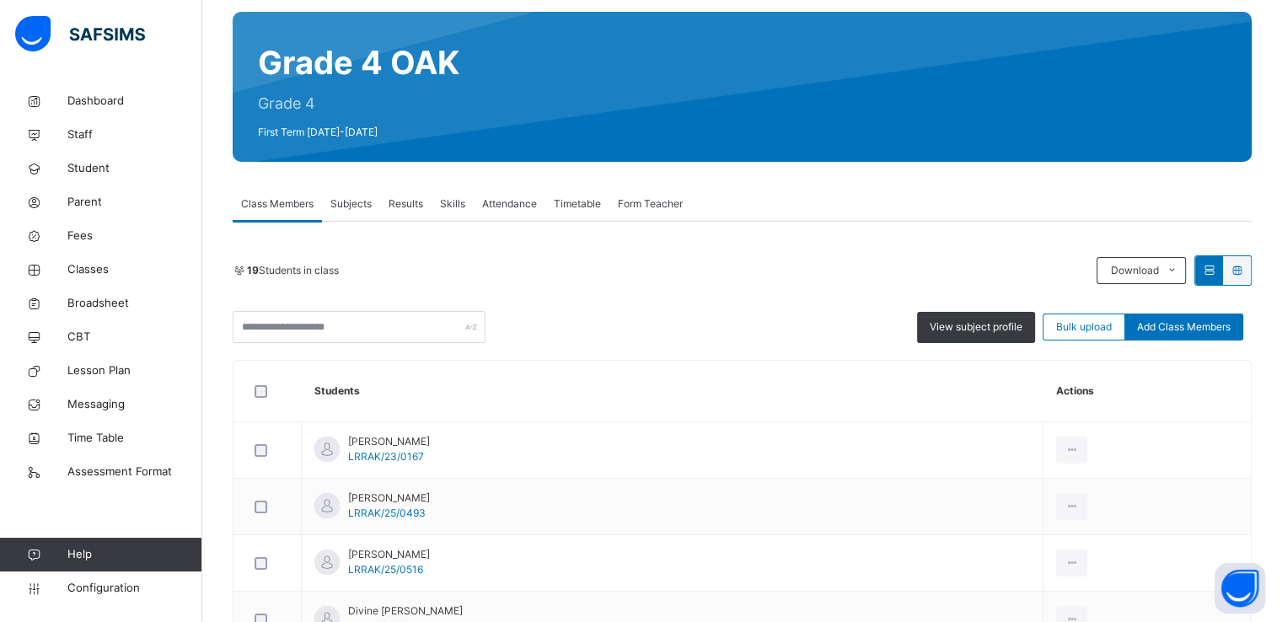
scroll to position [121, 0]
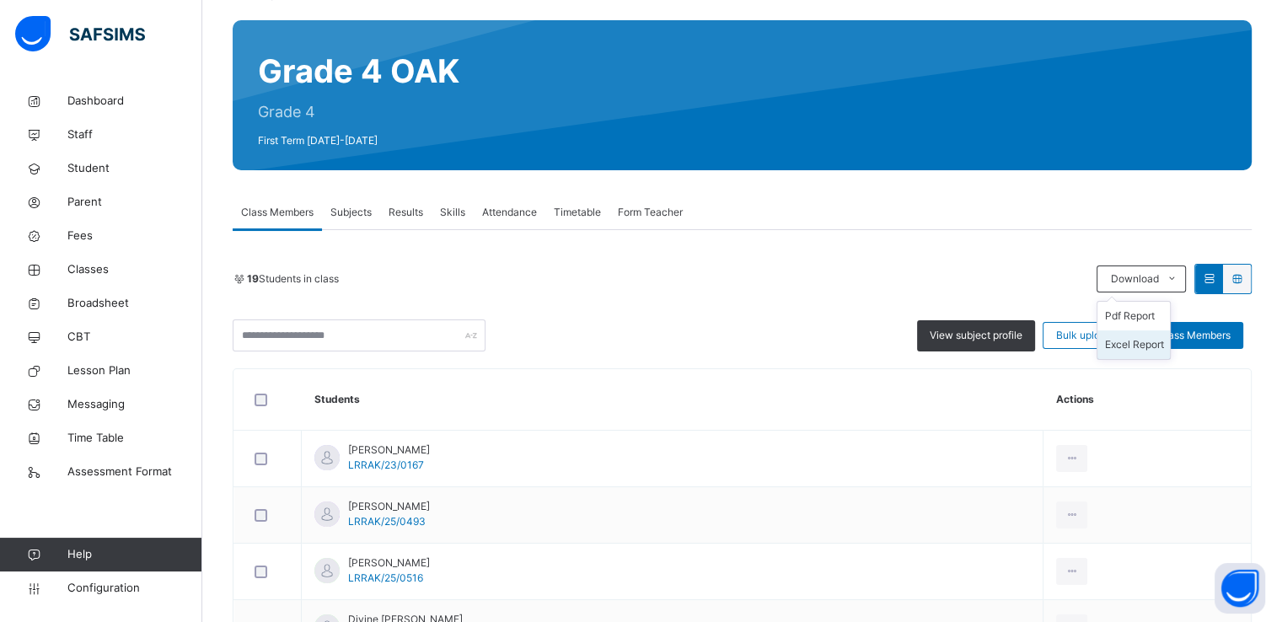
click at [1132, 345] on li "Excel Report" at bounding box center [1134, 344] width 73 height 29
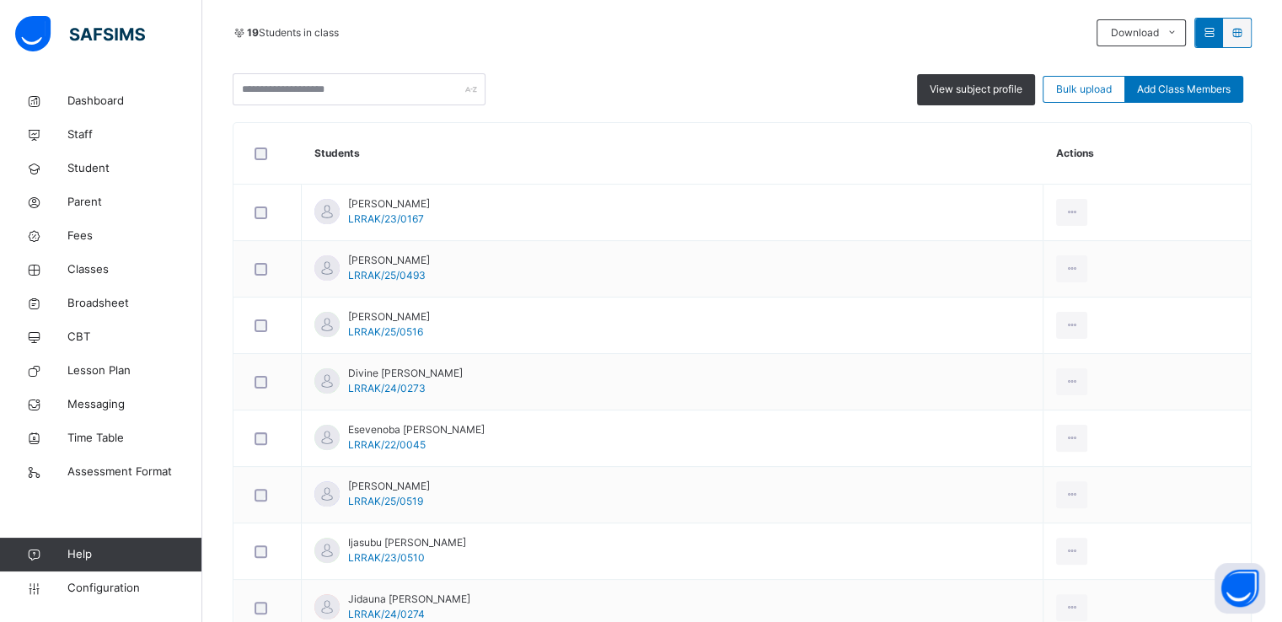
scroll to position [368, 0]
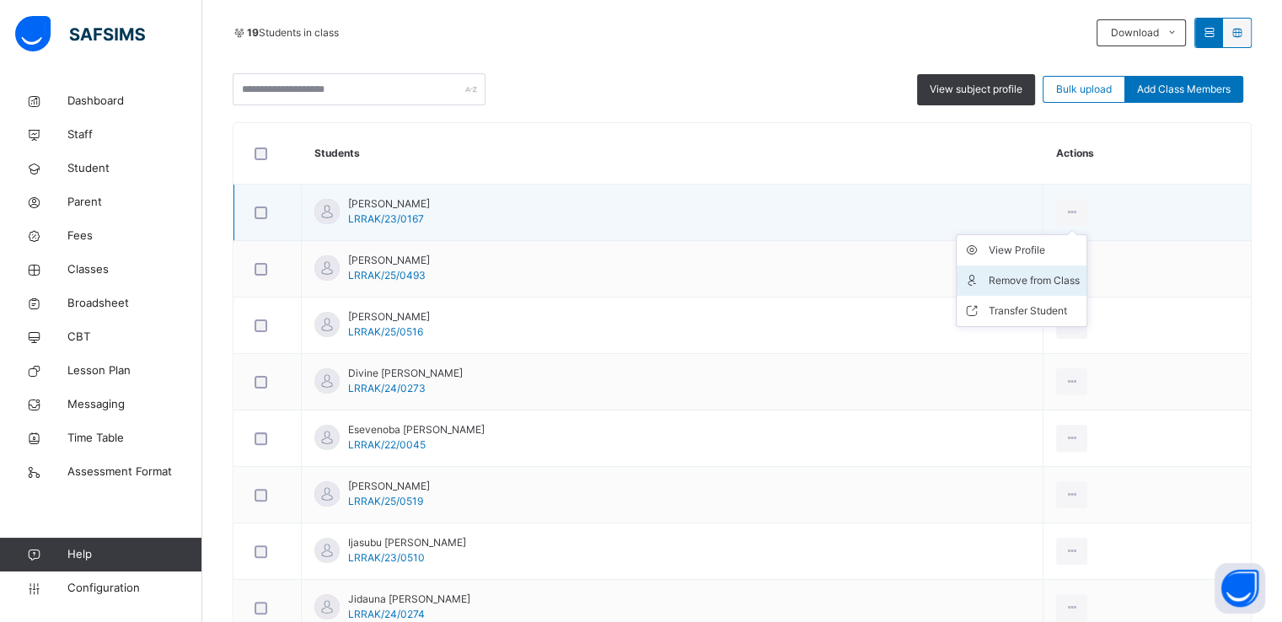
click at [1004, 278] on div "Remove from Class" at bounding box center [1034, 280] width 91 height 17
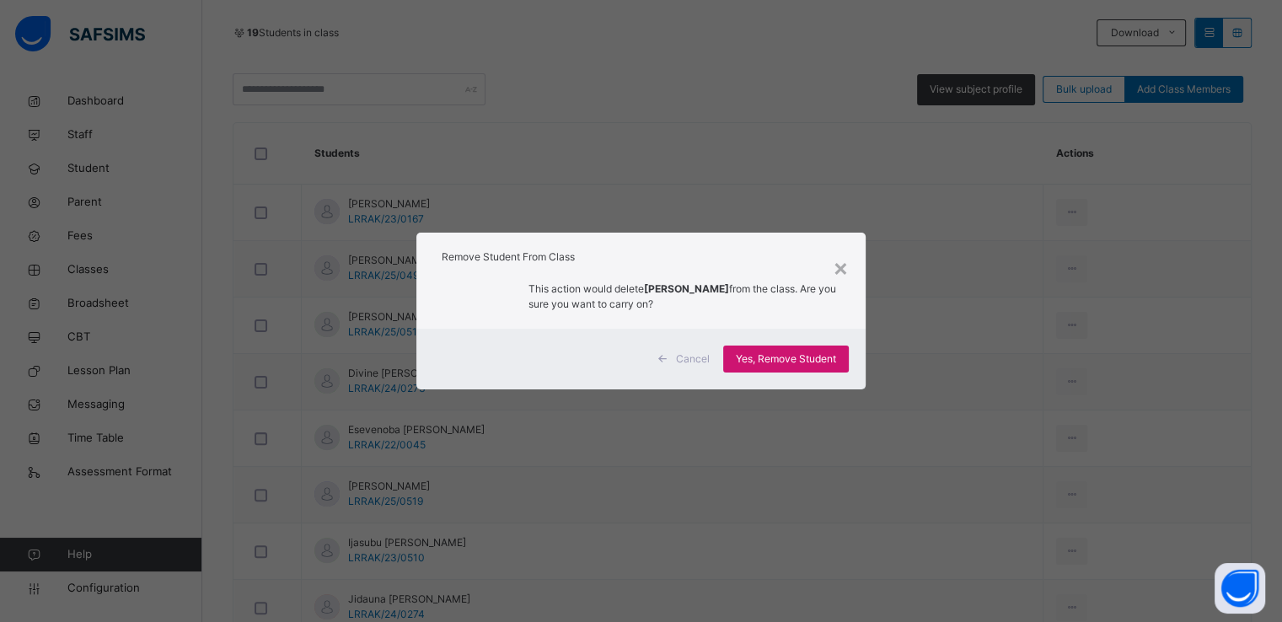
click at [799, 358] on span "Yes, Remove Student" at bounding box center [786, 359] width 100 height 15
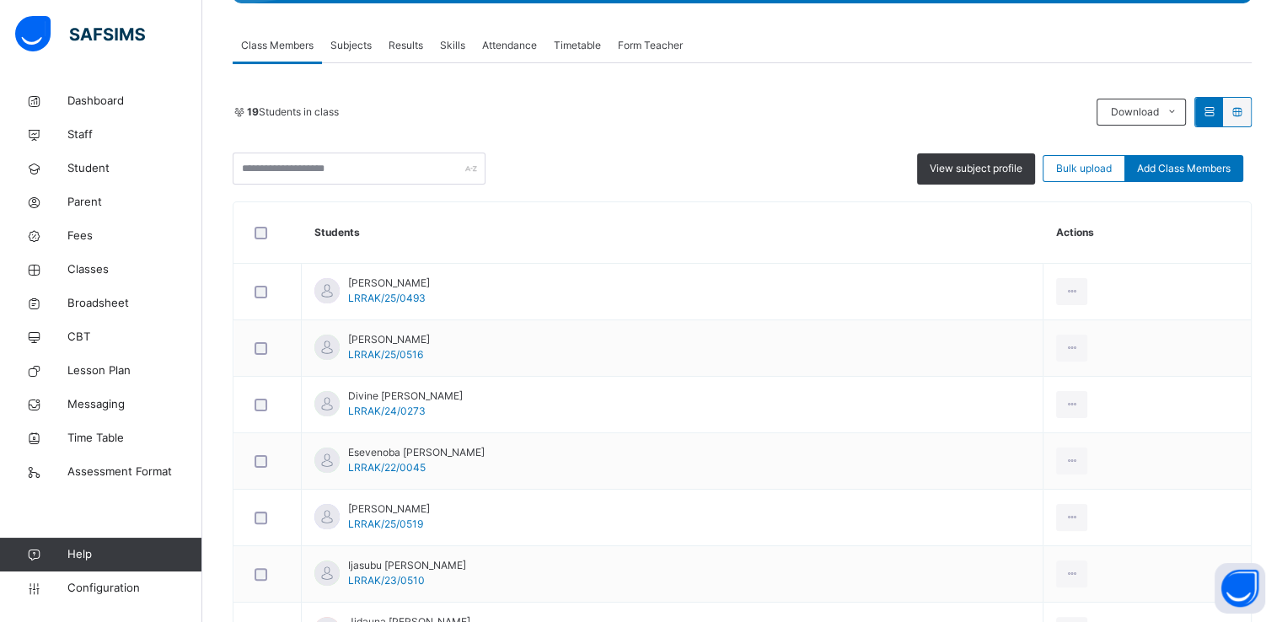
scroll to position [320, 0]
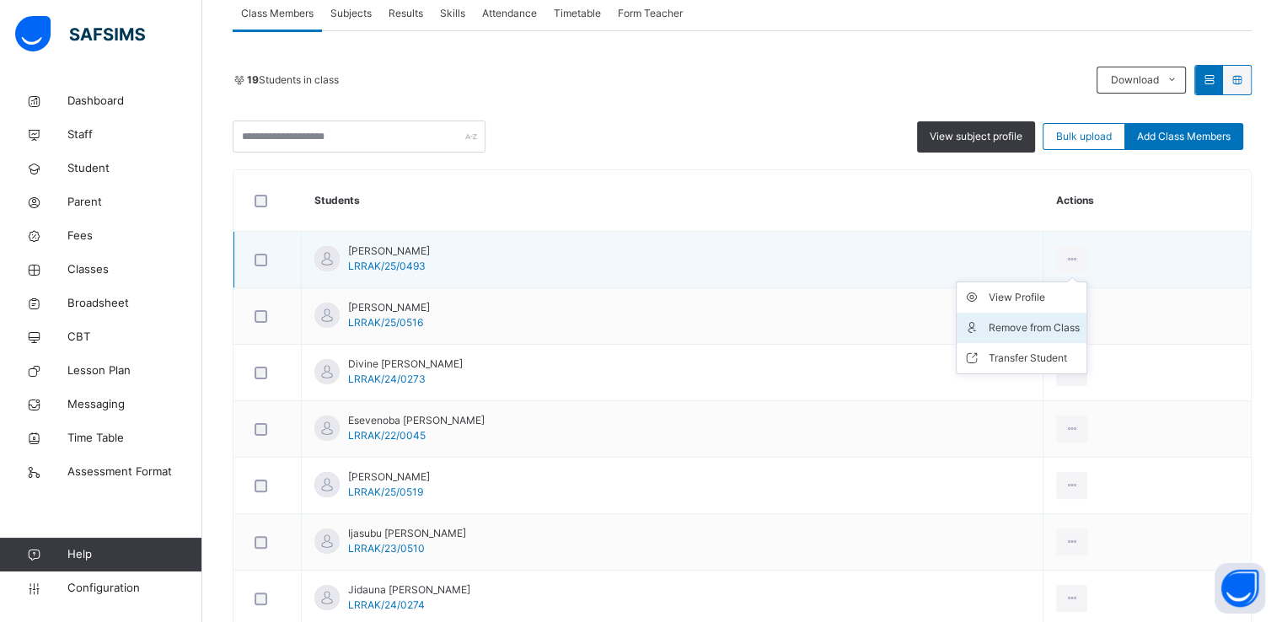
click at [1007, 325] on div "Remove from Class" at bounding box center [1034, 328] width 91 height 17
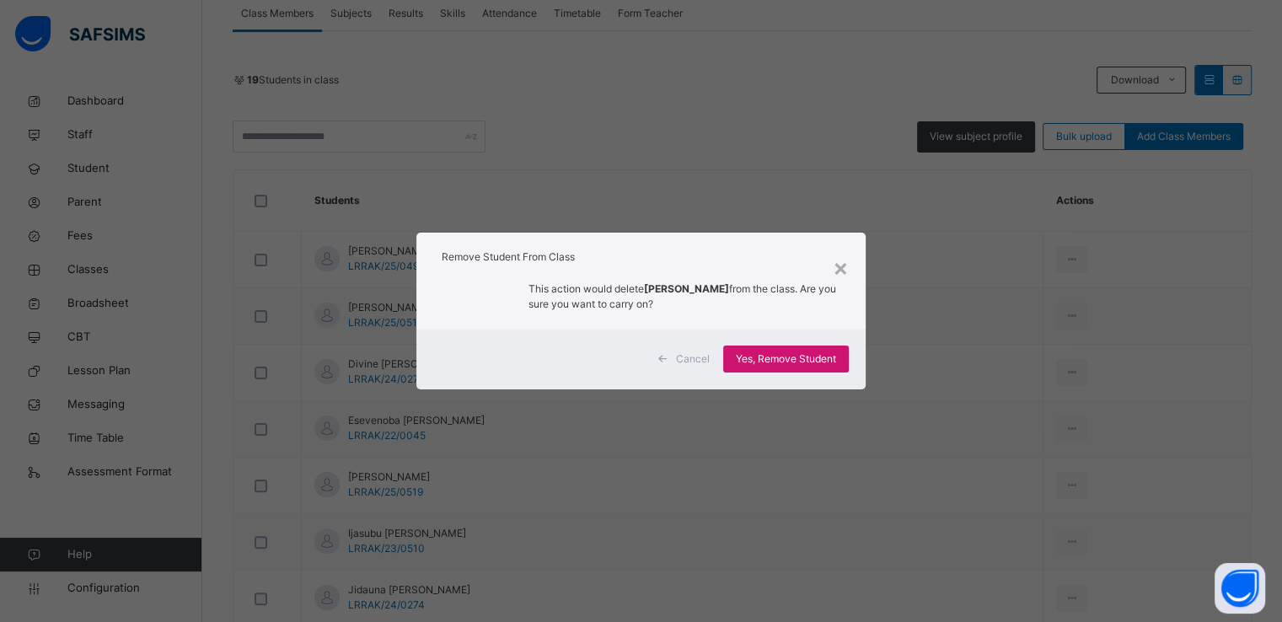
click at [790, 362] on span "Yes, Remove Student" at bounding box center [786, 359] width 100 height 15
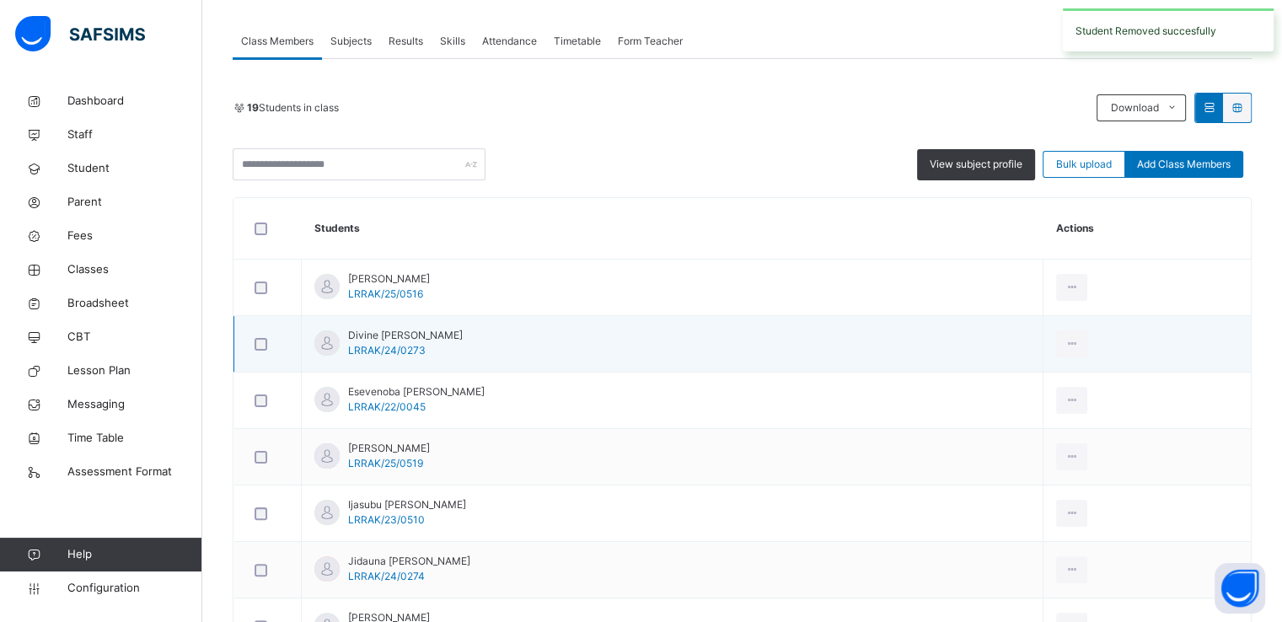
scroll to position [297, 0]
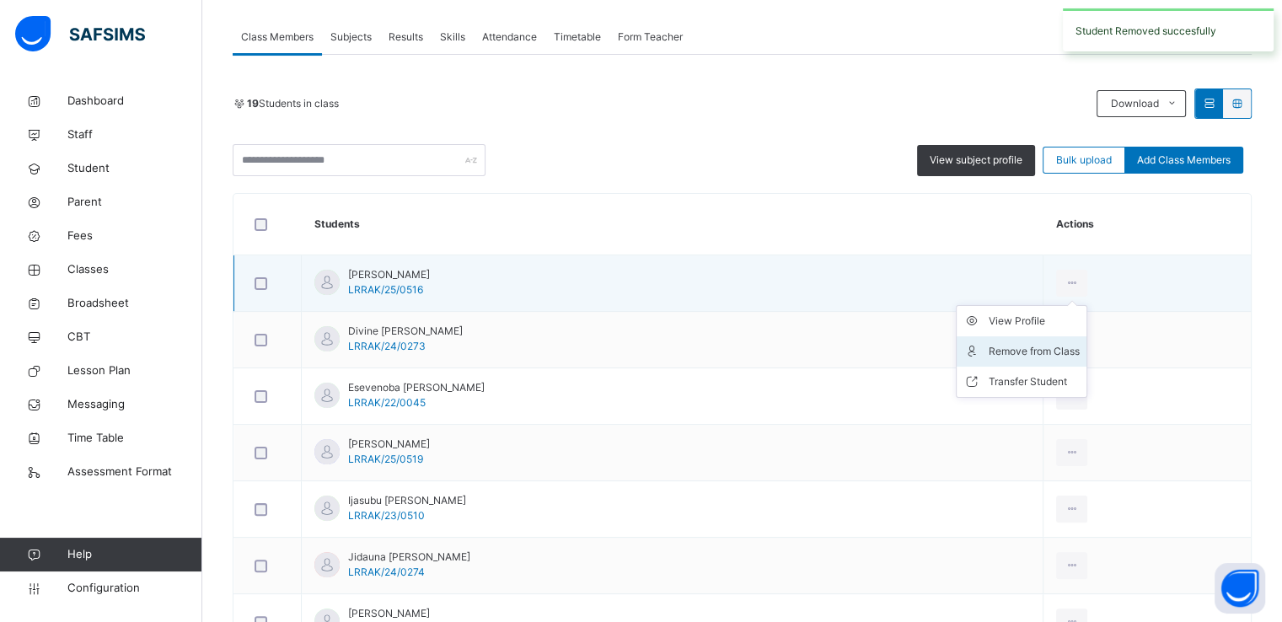
click at [993, 348] on div "Remove from Class" at bounding box center [1034, 351] width 91 height 17
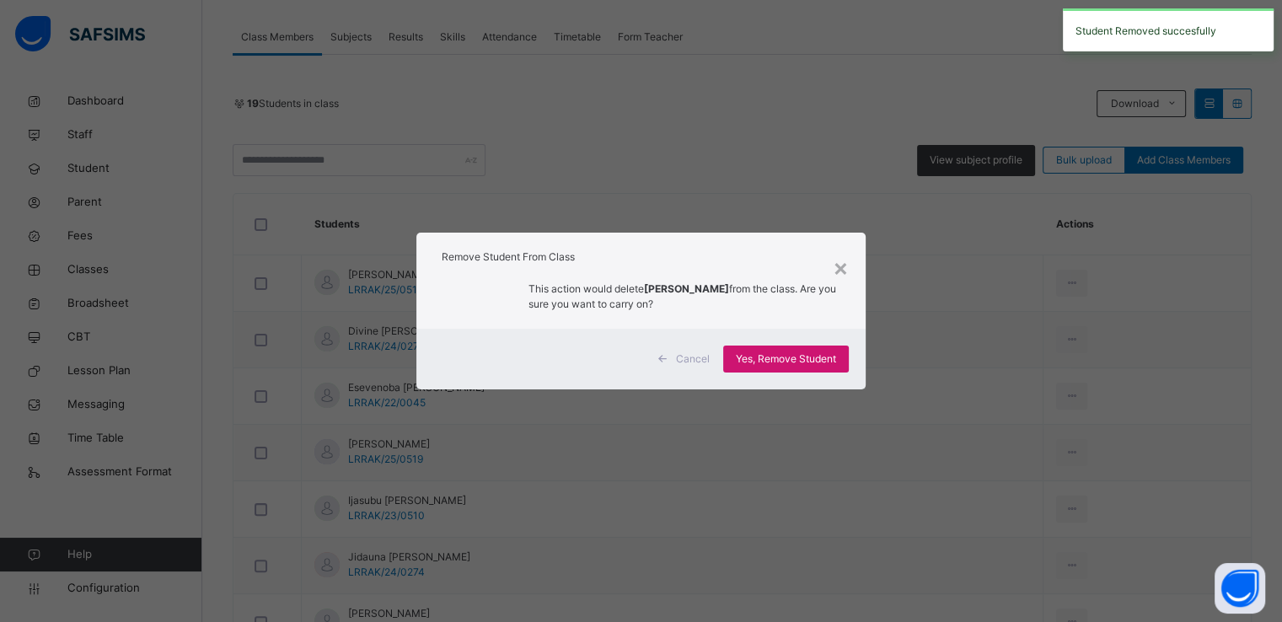
click at [783, 357] on span "Yes, Remove Student" at bounding box center [786, 359] width 100 height 15
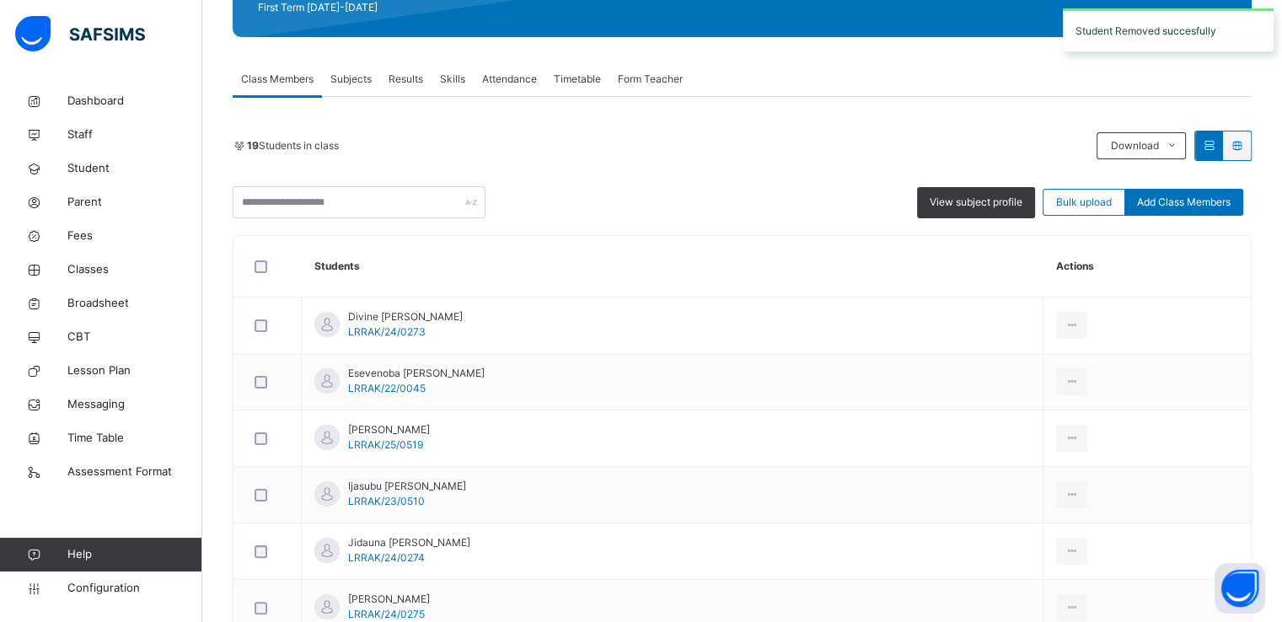
scroll to position [259, 0]
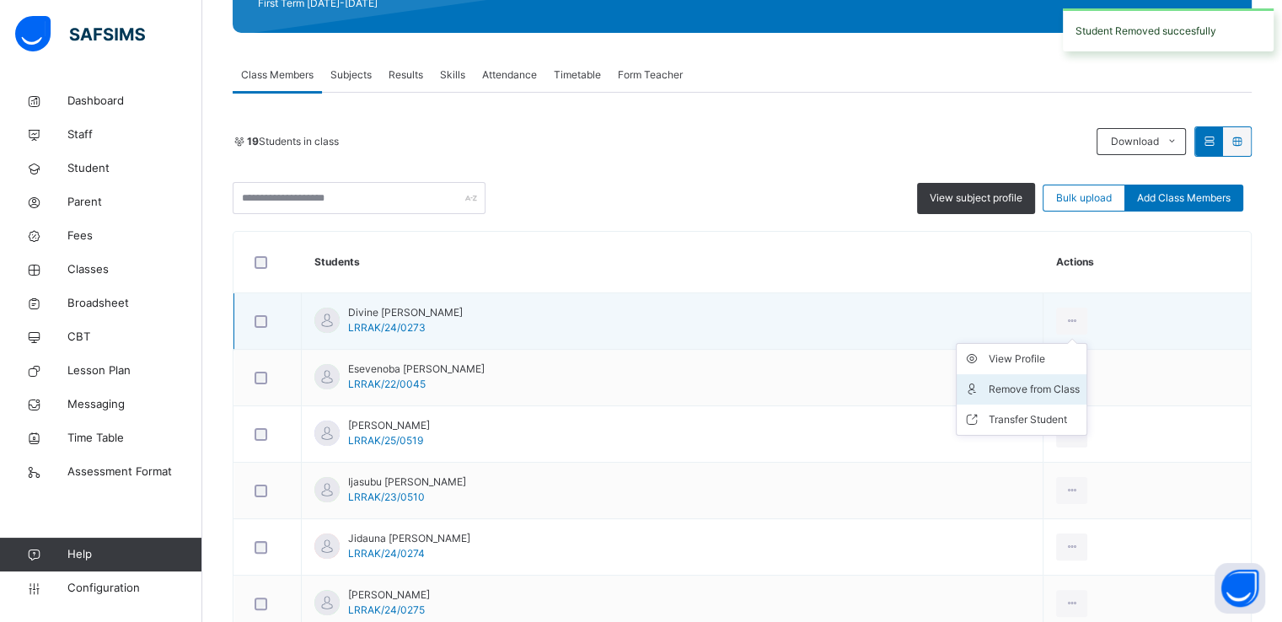
click at [1008, 387] on div "Remove from Class" at bounding box center [1034, 389] width 91 height 17
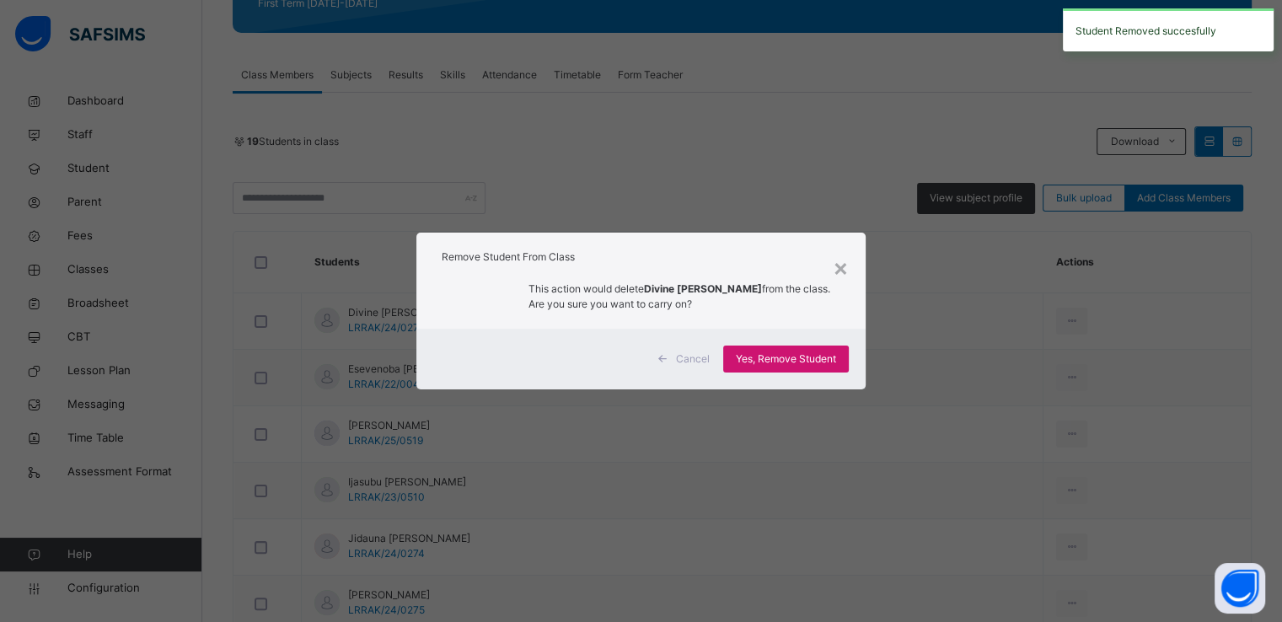
click at [785, 362] on span "Yes, Remove Student" at bounding box center [786, 359] width 100 height 15
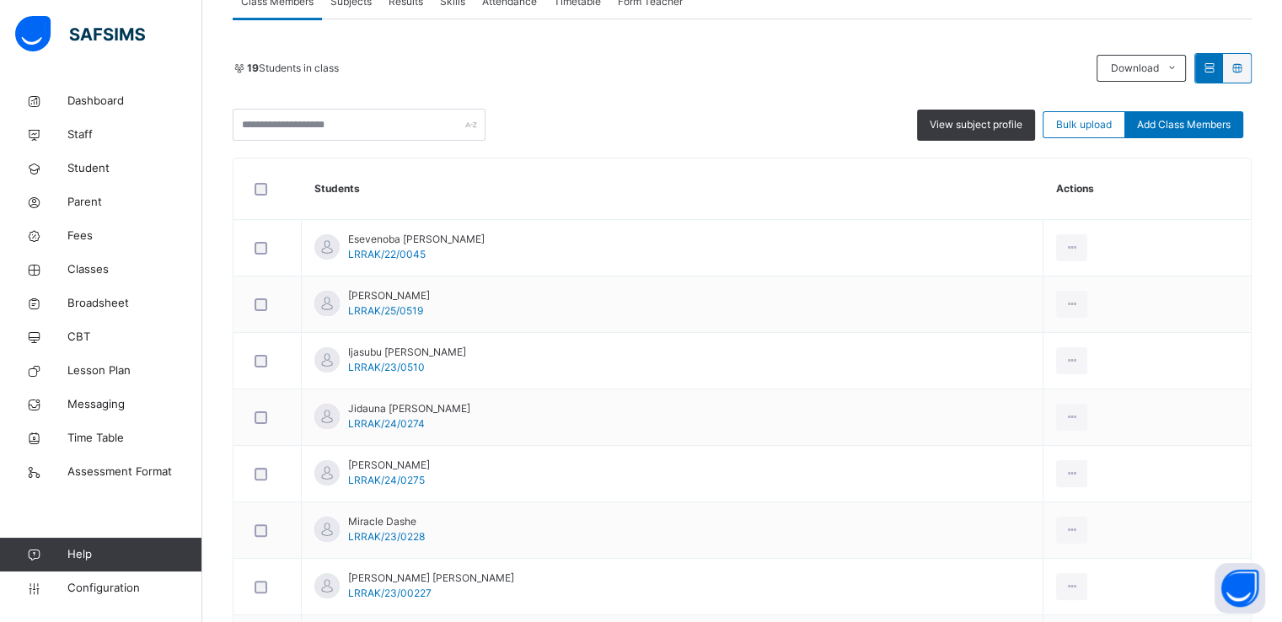
scroll to position [337, 0]
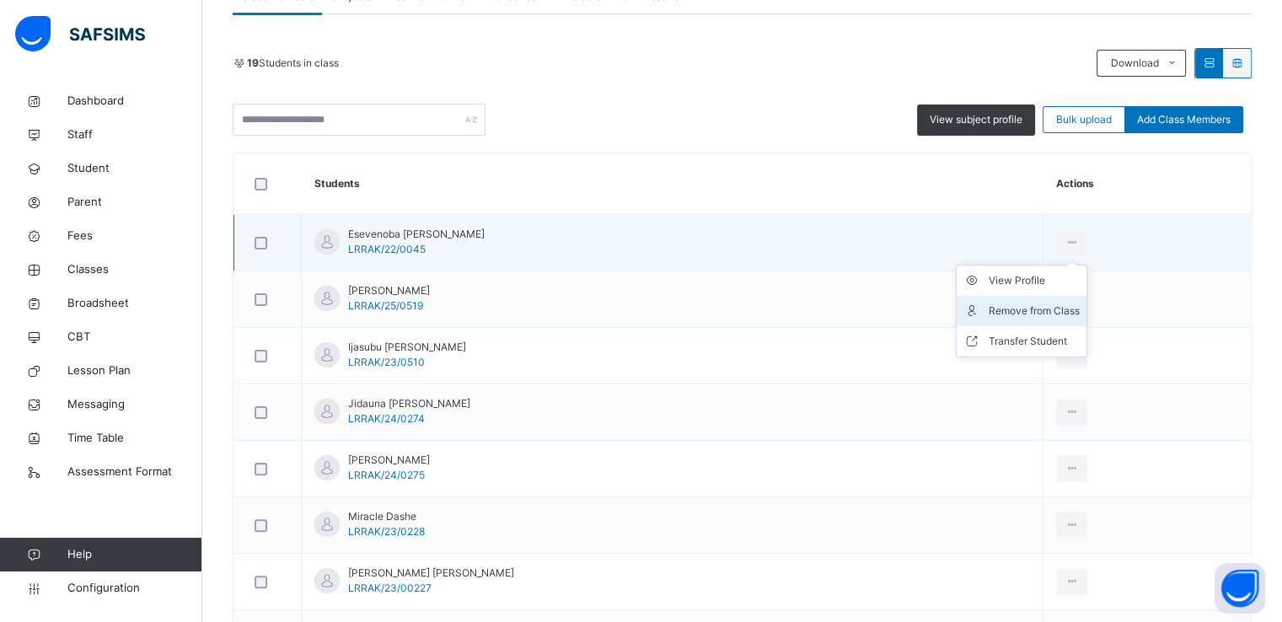
click at [1008, 309] on div "Remove from Class" at bounding box center [1034, 311] width 91 height 17
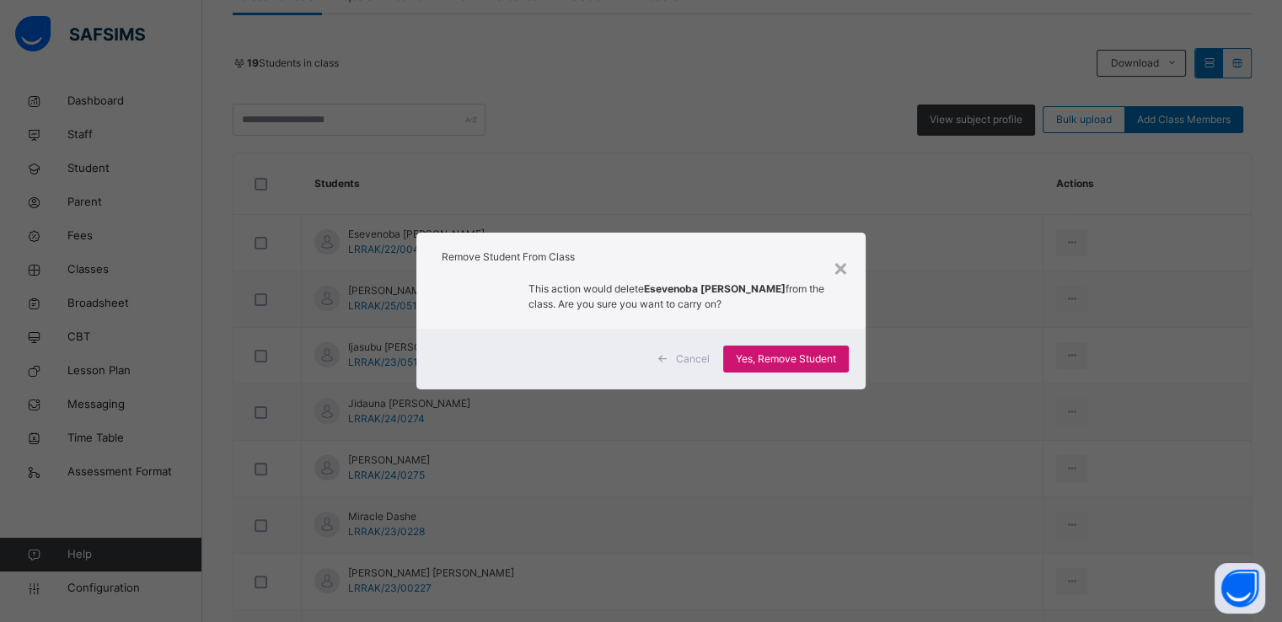
click at [772, 358] on span "Yes, Remove Student" at bounding box center [786, 359] width 100 height 15
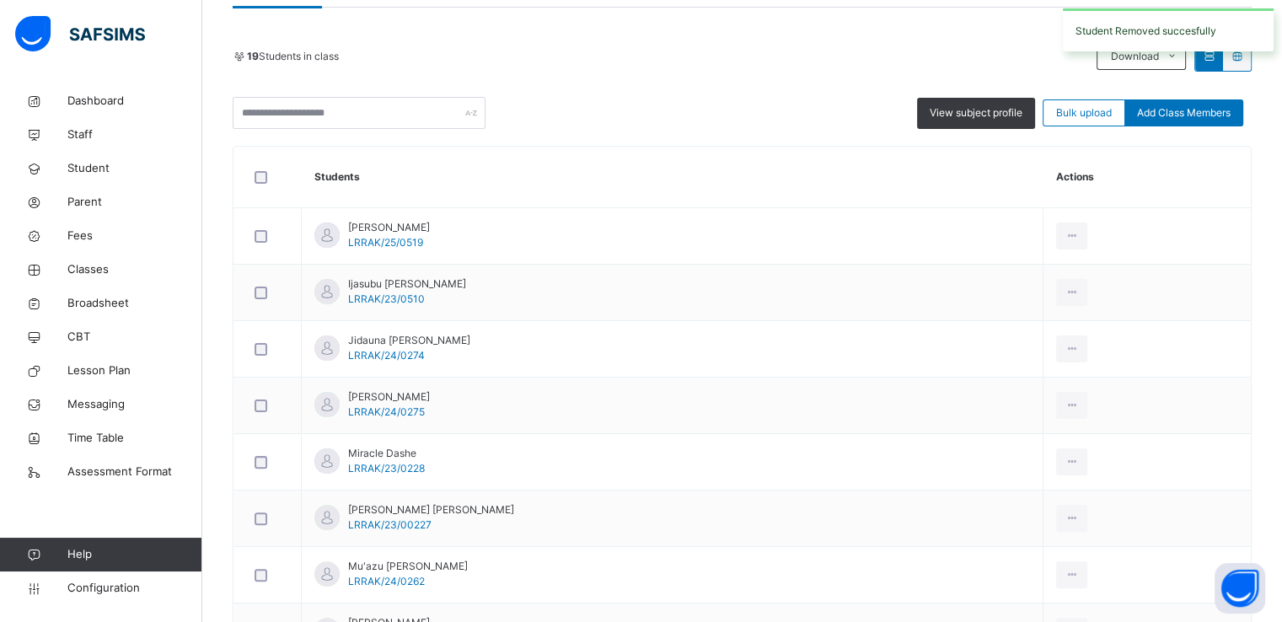
scroll to position [359, 0]
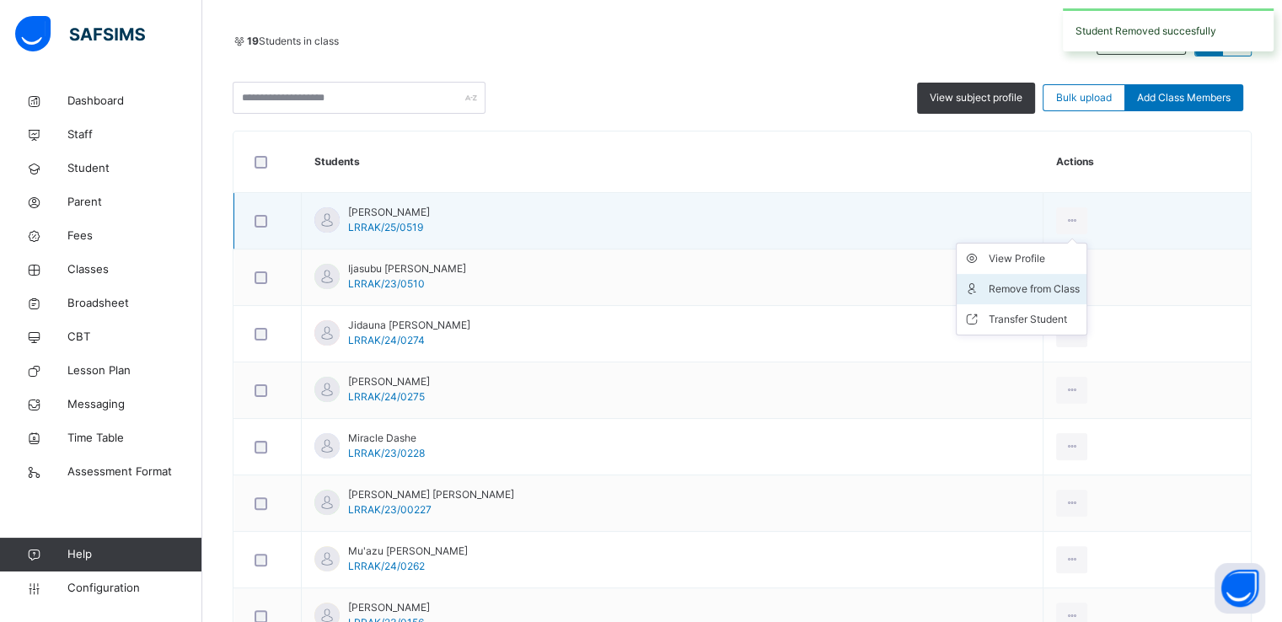
click at [1001, 293] on div "Remove from Class" at bounding box center [1034, 289] width 91 height 17
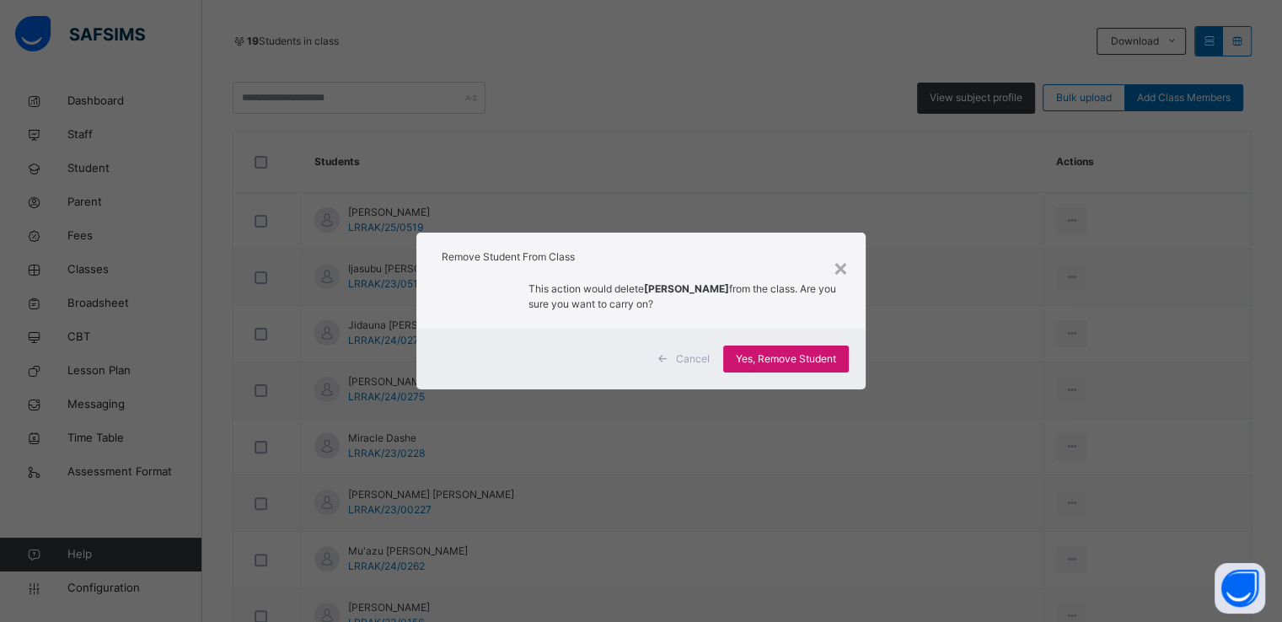
click at [779, 360] on span "Yes, Remove Student" at bounding box center [786, 359] width 100 height 15
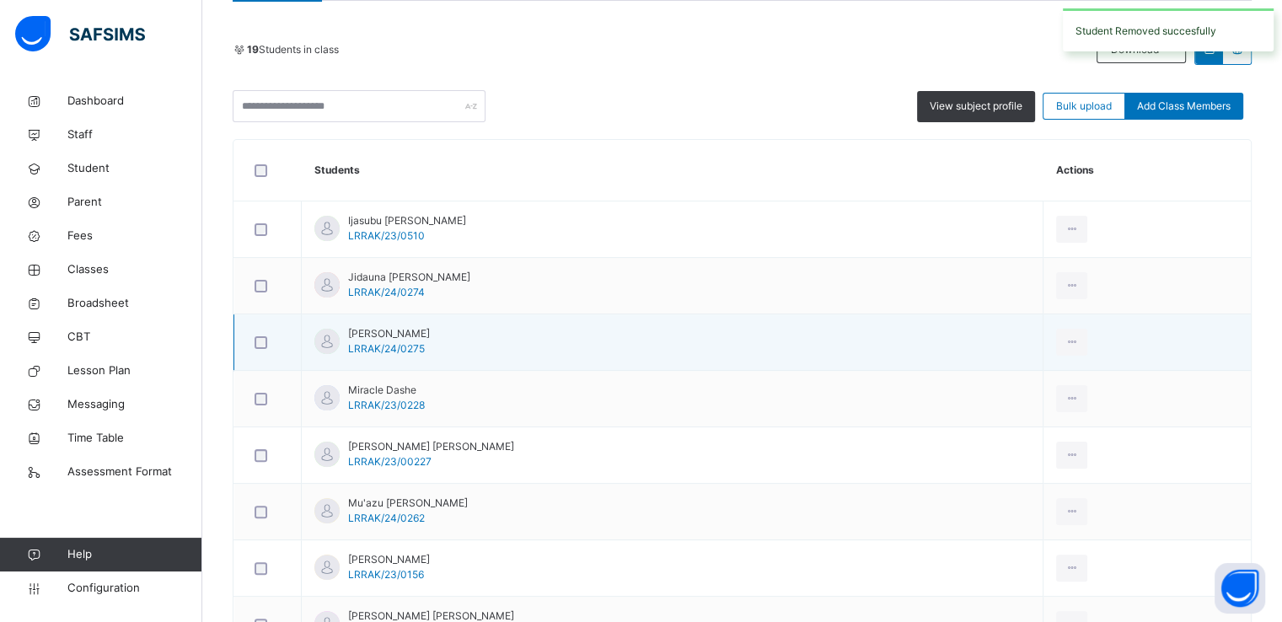
scroll to position [354, 0]
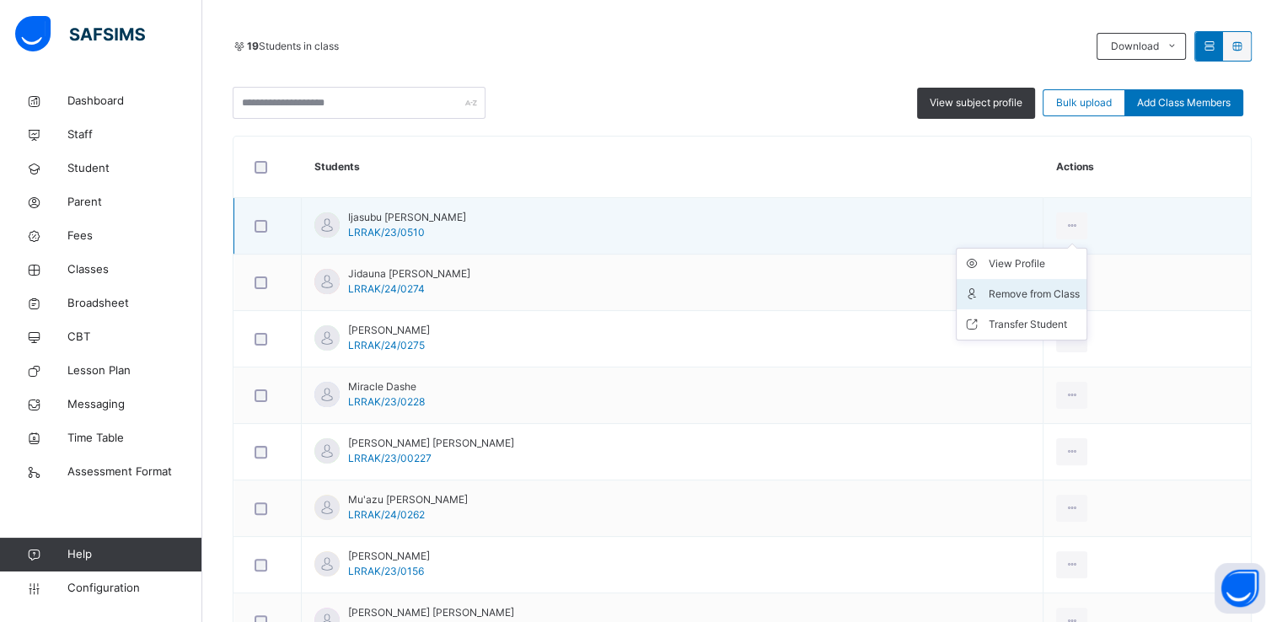
click at [1008, 292] on div "Remove from Class" at bounding box center [1034, 294] width 91 height 17
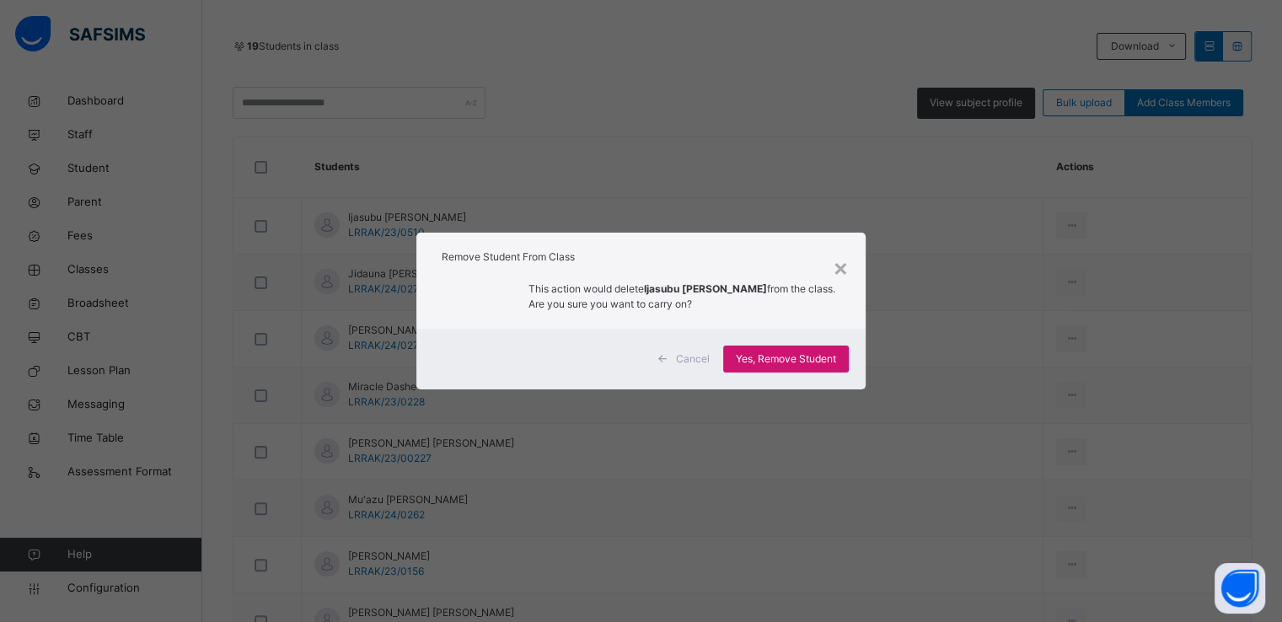
click at [778, 362] on span "Yes, Remove Student" at bounding box center [786, 359] width 100 height 15
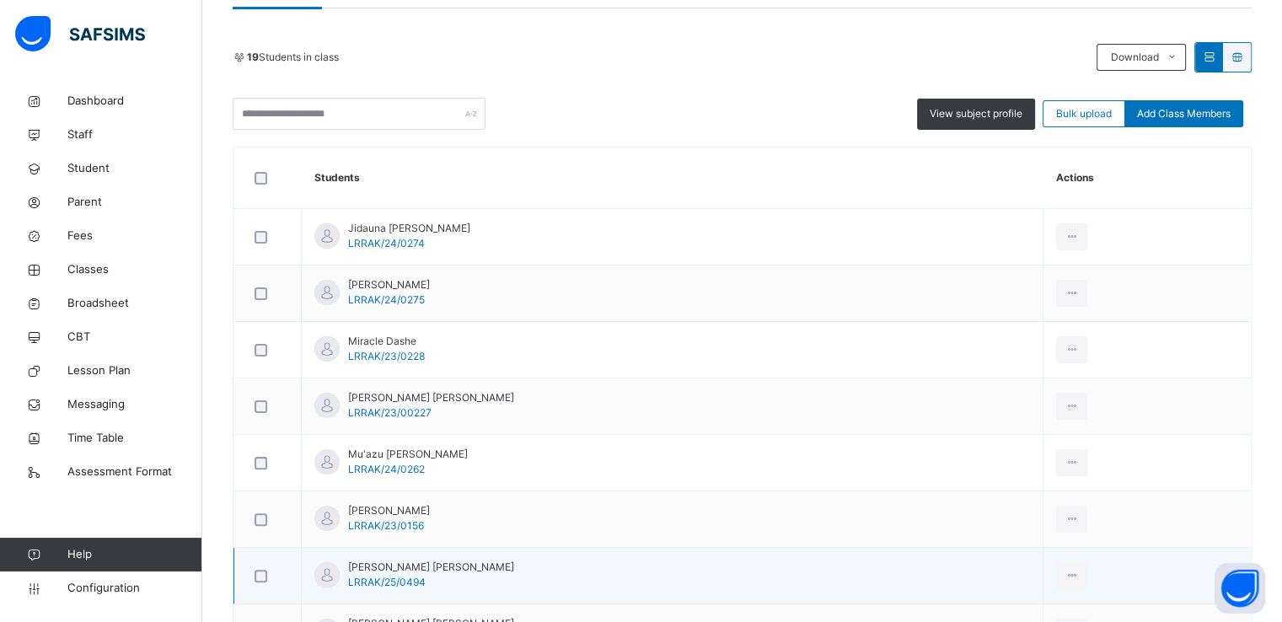
scroll to position [333, 0]
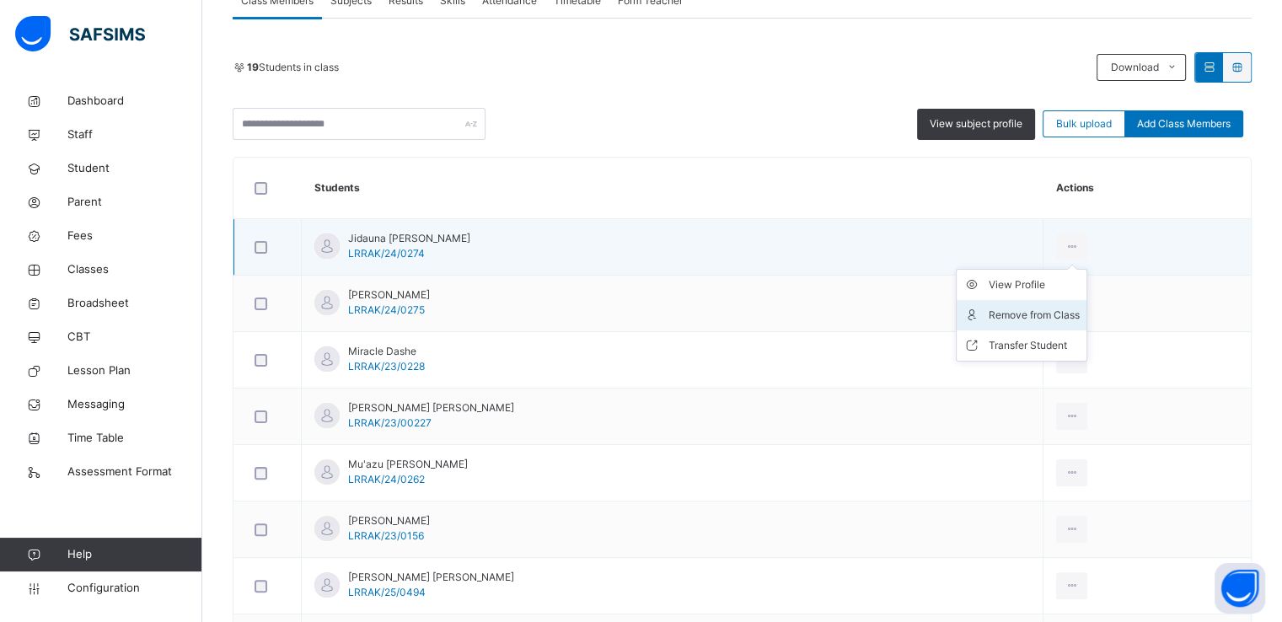
click at [996, 307] on div "Remove from Class" at bounding box center [1034, 315] width 91 height 17
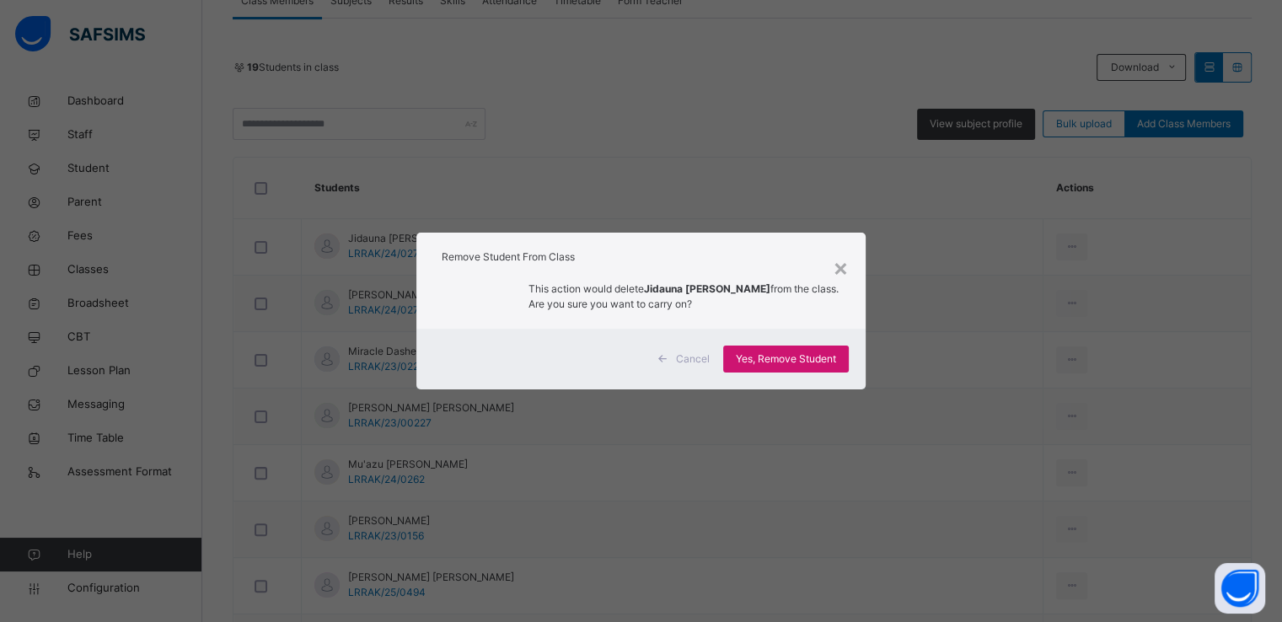
click at [767, 365] on span "Yes, Remove Student" at bounding box center [786, 359] width 100 height 15
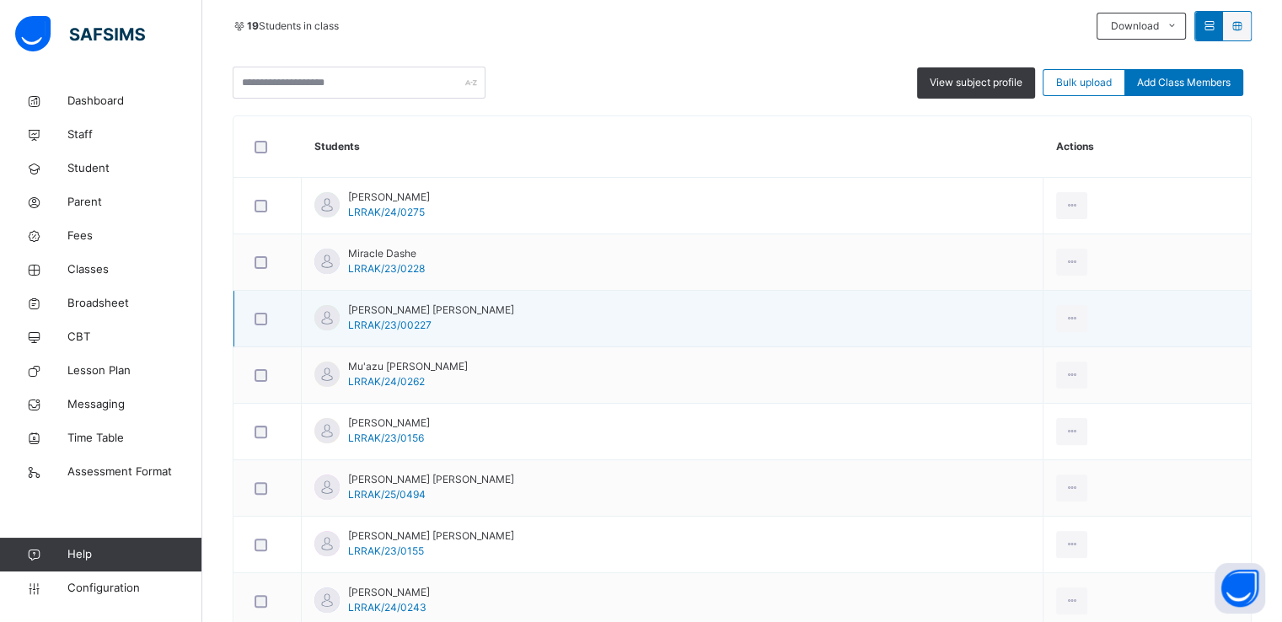
scroll to position [376, 0]
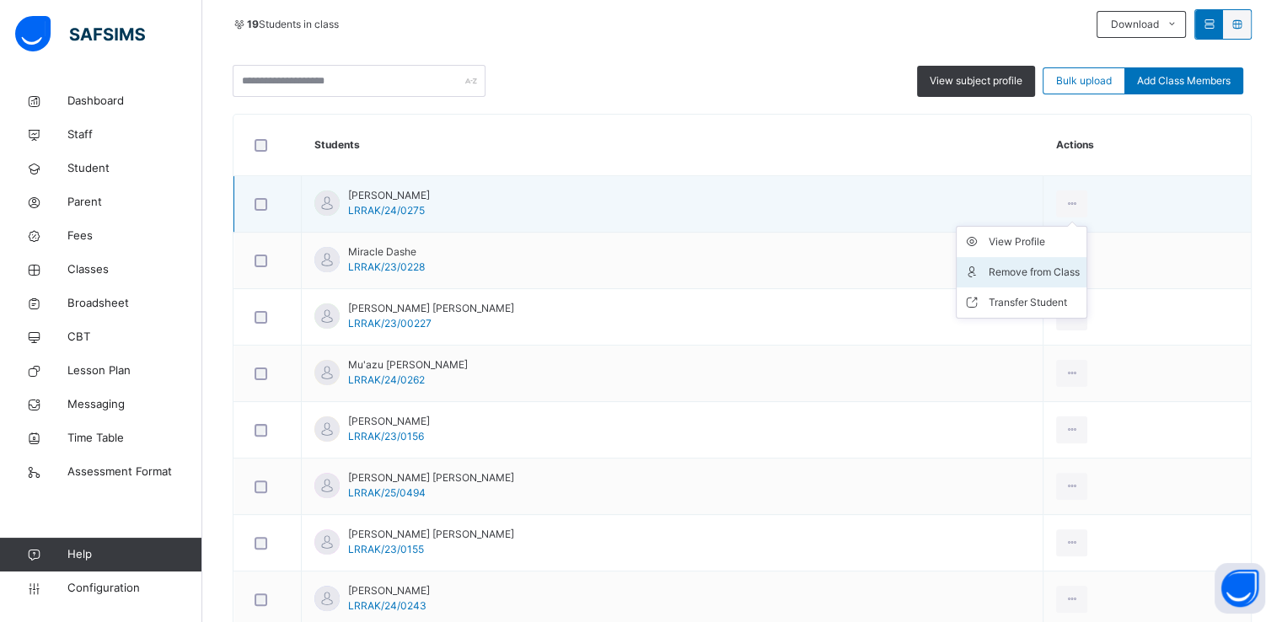
click at [1010, 273] on div "Remove from Class" at bounding box center [1034, 272] width 91 height 17
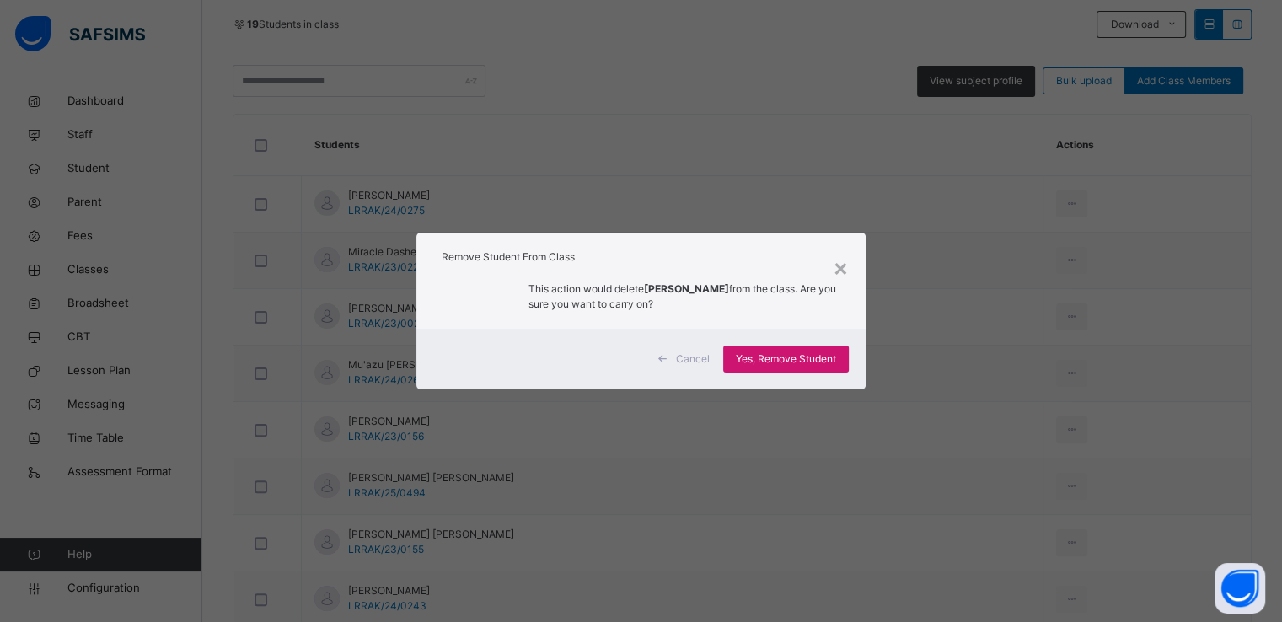
click at [745, 361] on span "Yes, Remove Student" at bounding box center [786, 359] width 100 height 15
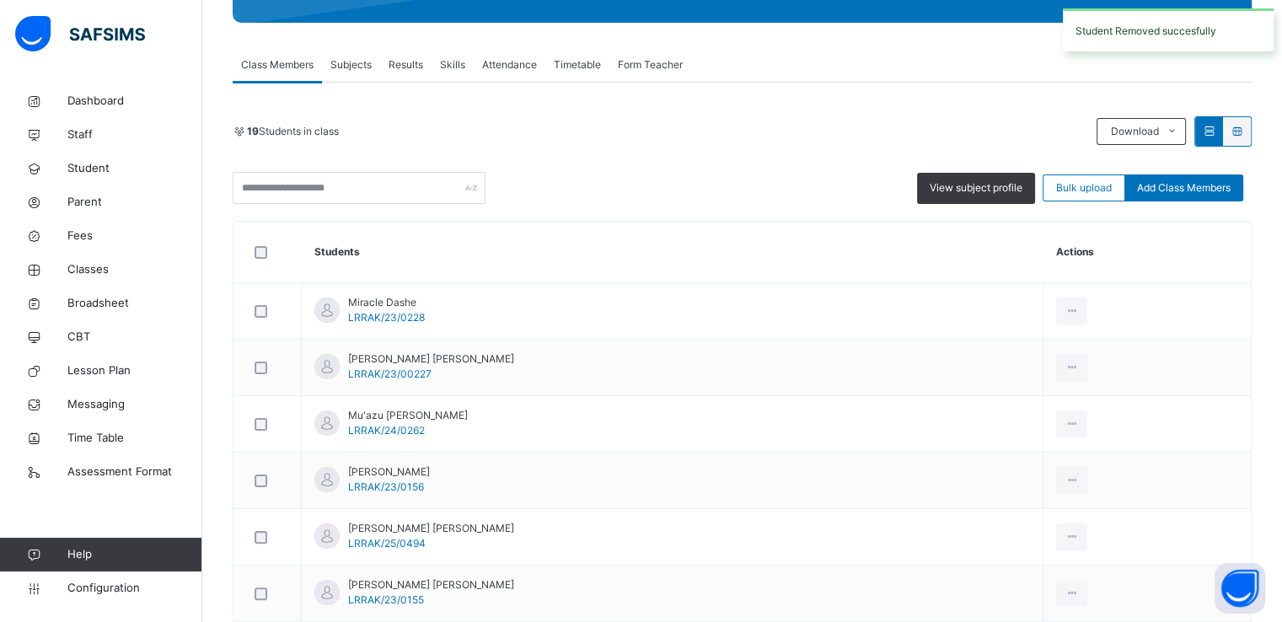
scroll to position [368, 0]
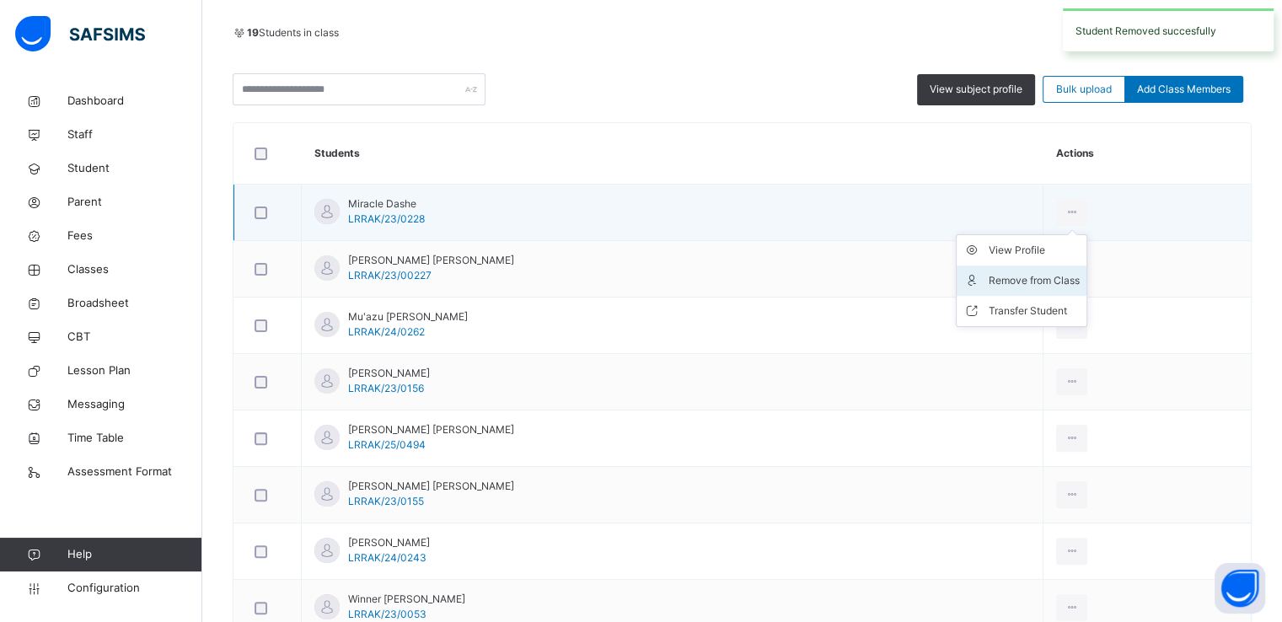
click at [1005, 274] on div "Remove from Class" at bounding box center [1034, 280] width 91 height 17
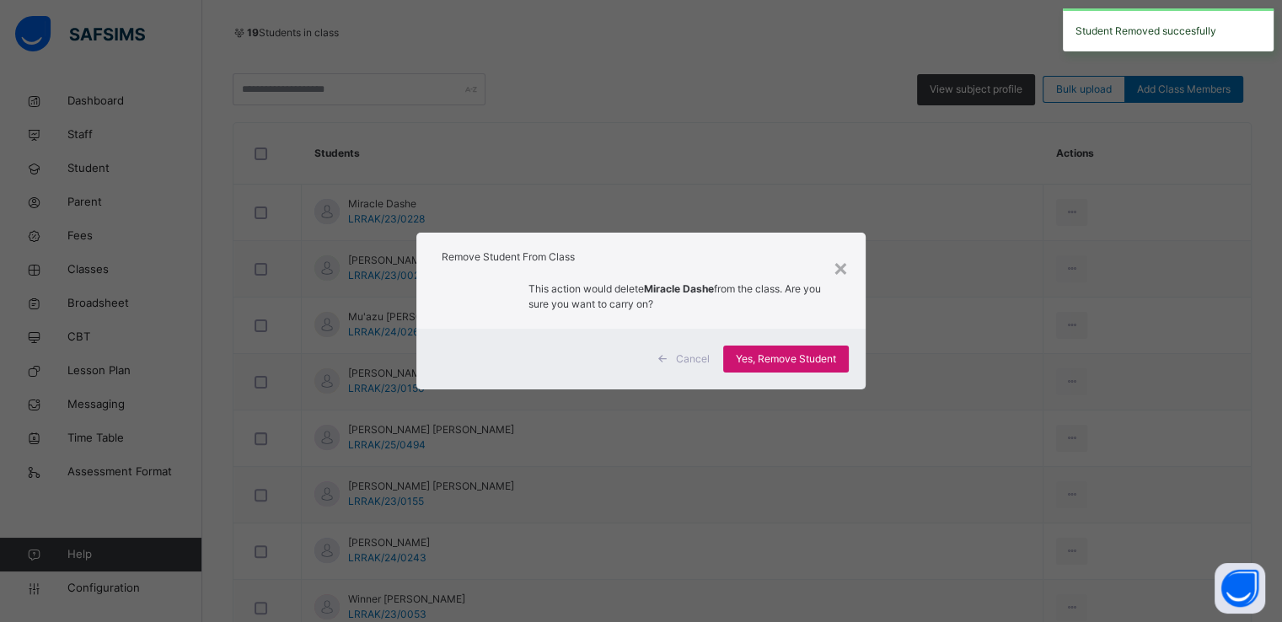
click at [775, 350] on div "Yes, Remove Student" at bounding box center [786, 359] width 126 height 27
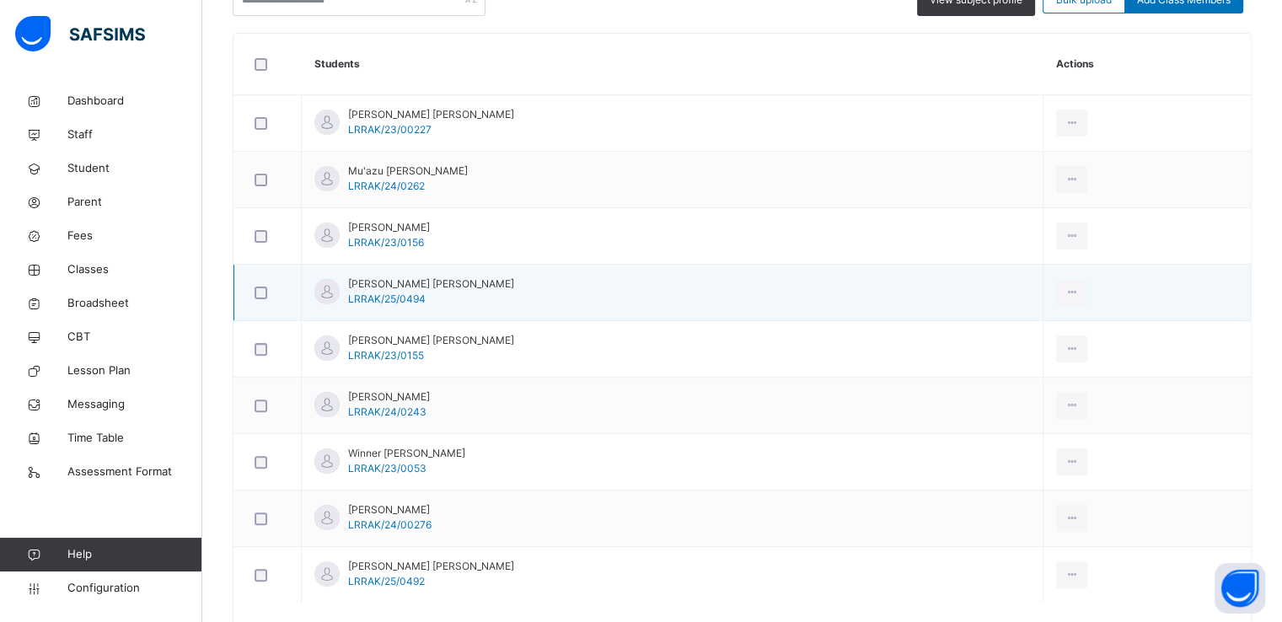
scroll to position [475, 0]
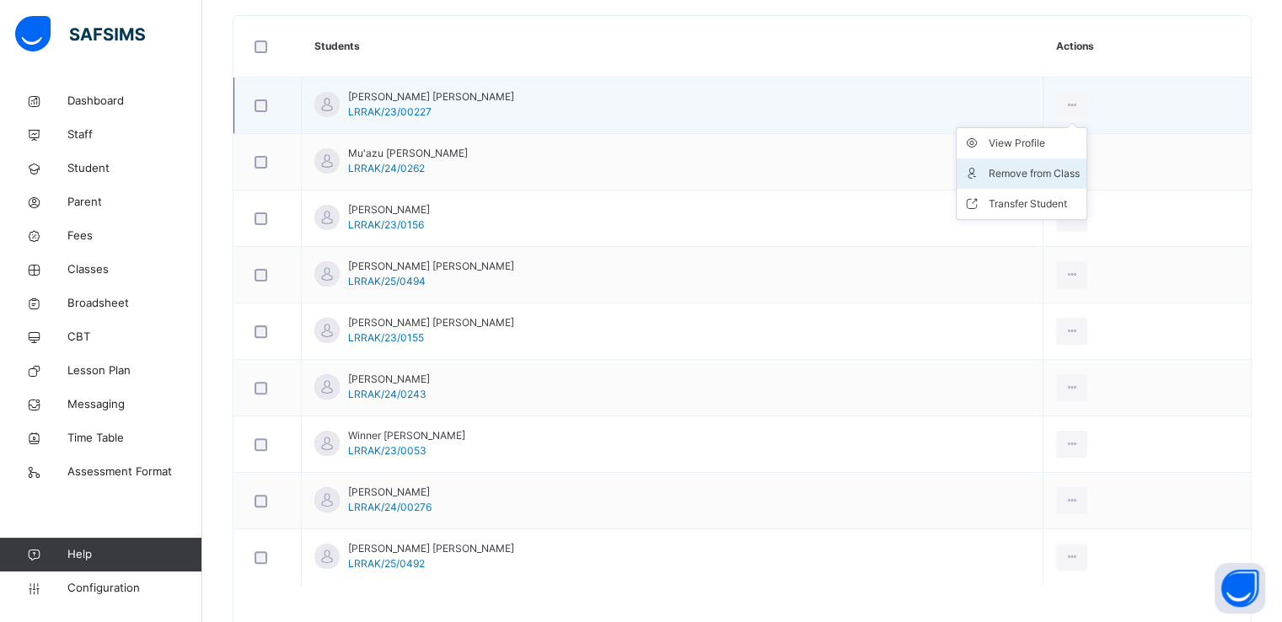
click at [1011, 176] on div "Remove from Class" at bounding box center [1034, 173] width 91 height 17
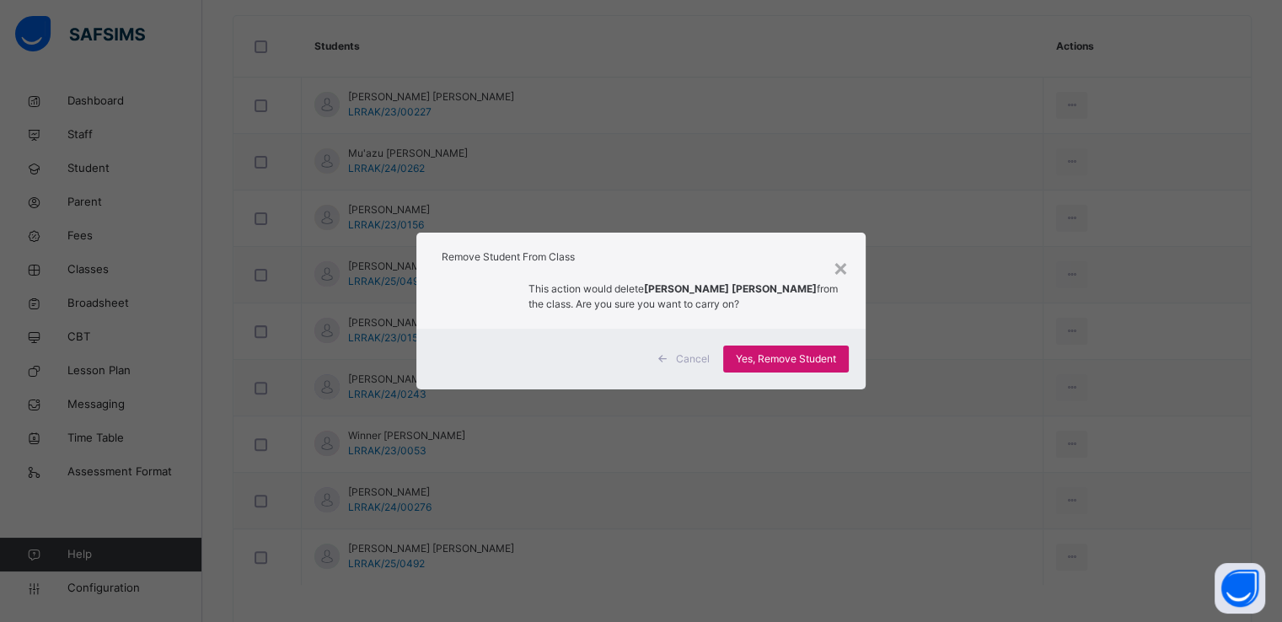
click at [755, 363] on span "Yes, Remove Student" at bounding box center [786, 359] width 100 height 15
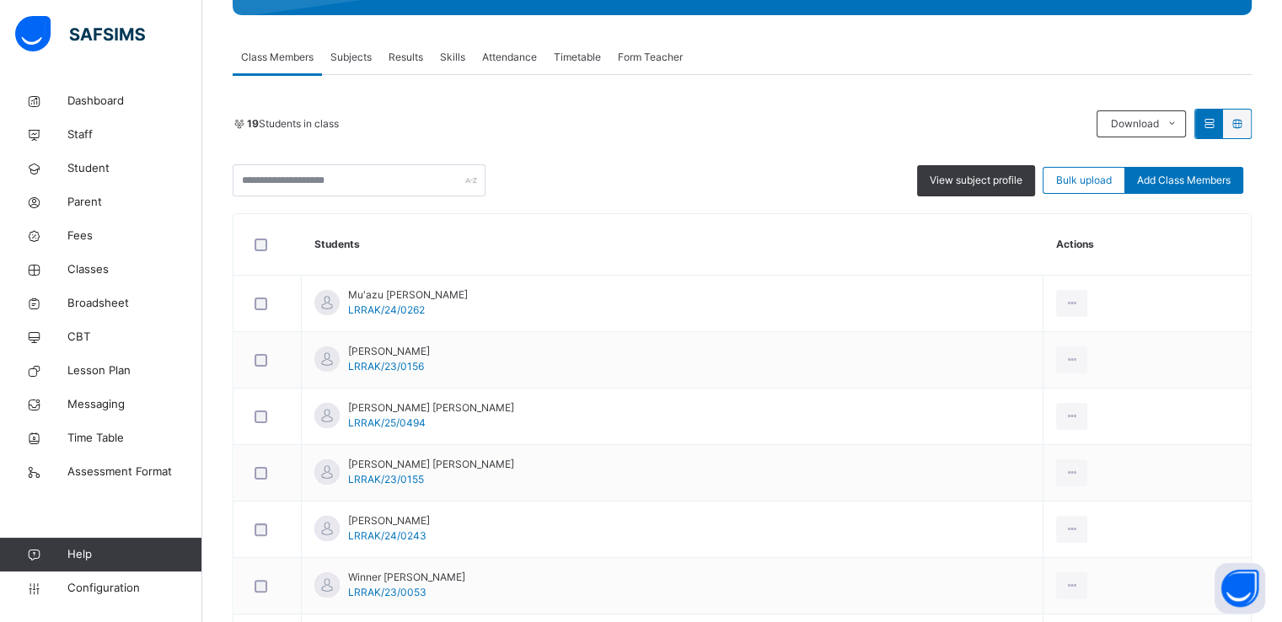
scroll to position [294, 0]
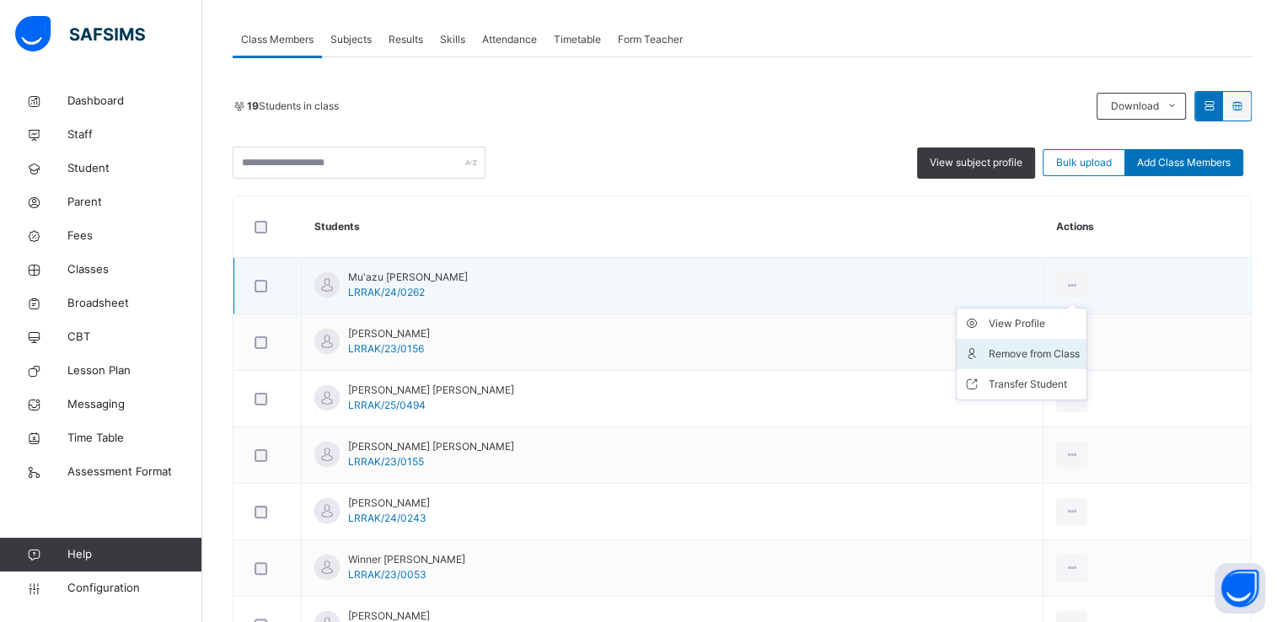
click at [1001, 357] on div "Remove from Class" at bounding box center [1034, 354] width 91 height 17
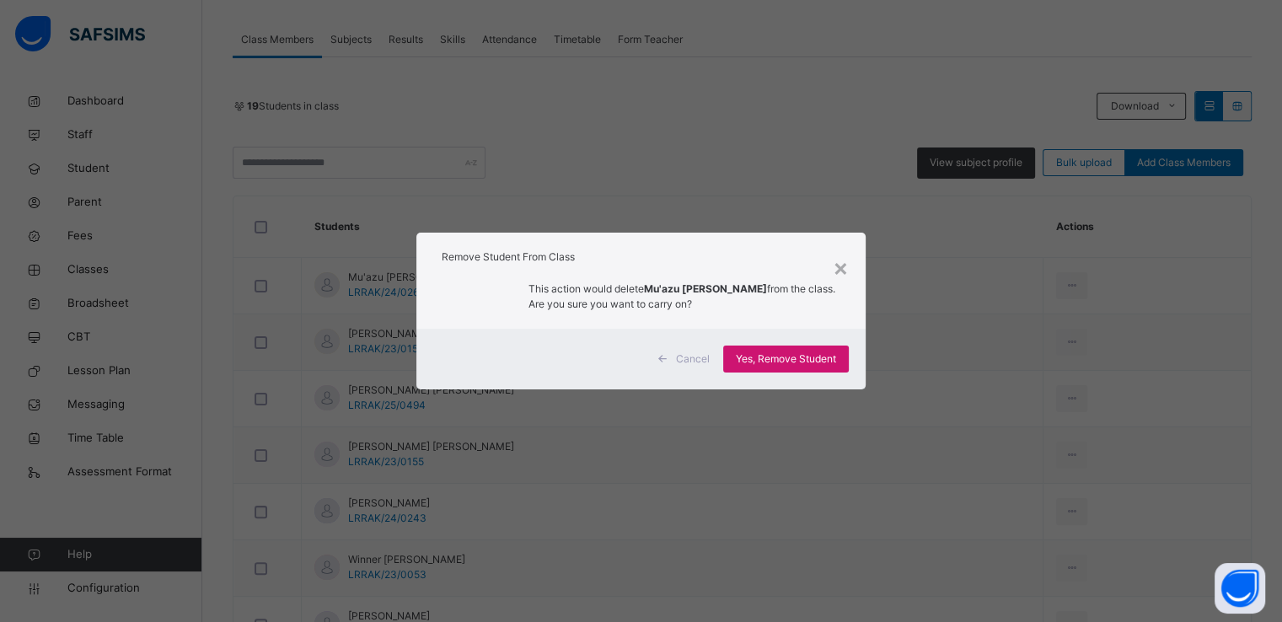
click at [774, 356] on span "Yes, Remove Student" at bounding box center [786, 359] width 100 height 15
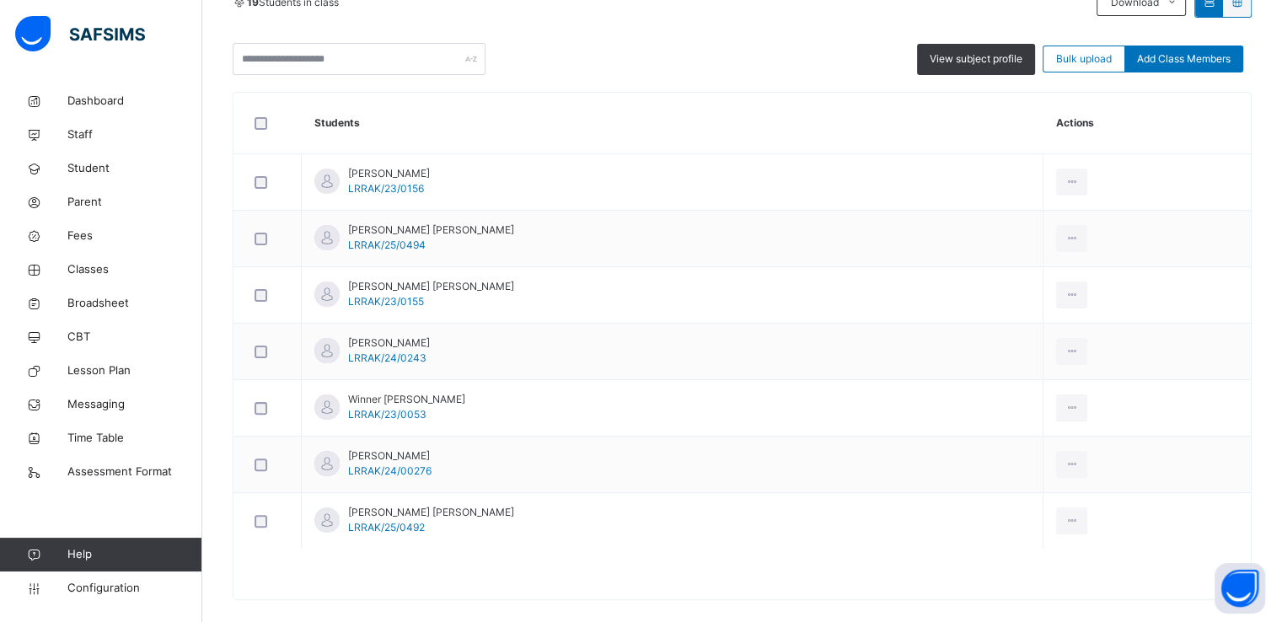
scroll to position [416, 0]
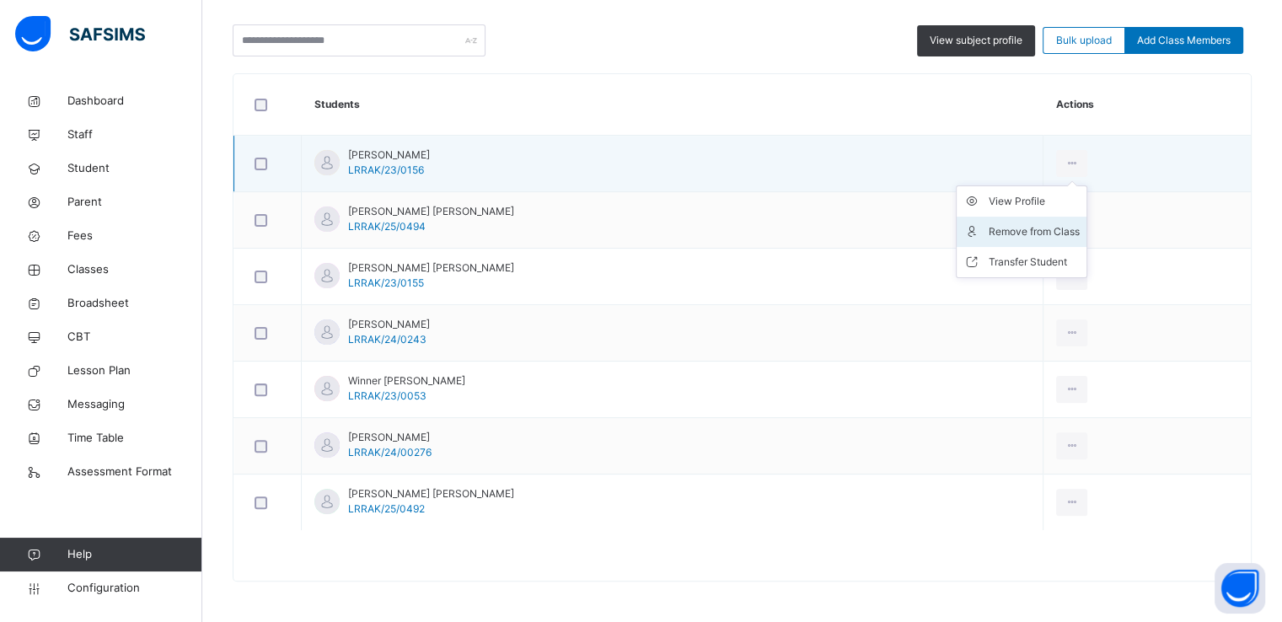
click at [1017, 223] on div "Remove from Class" at bounding box center [1034, 231] width 91 height 17
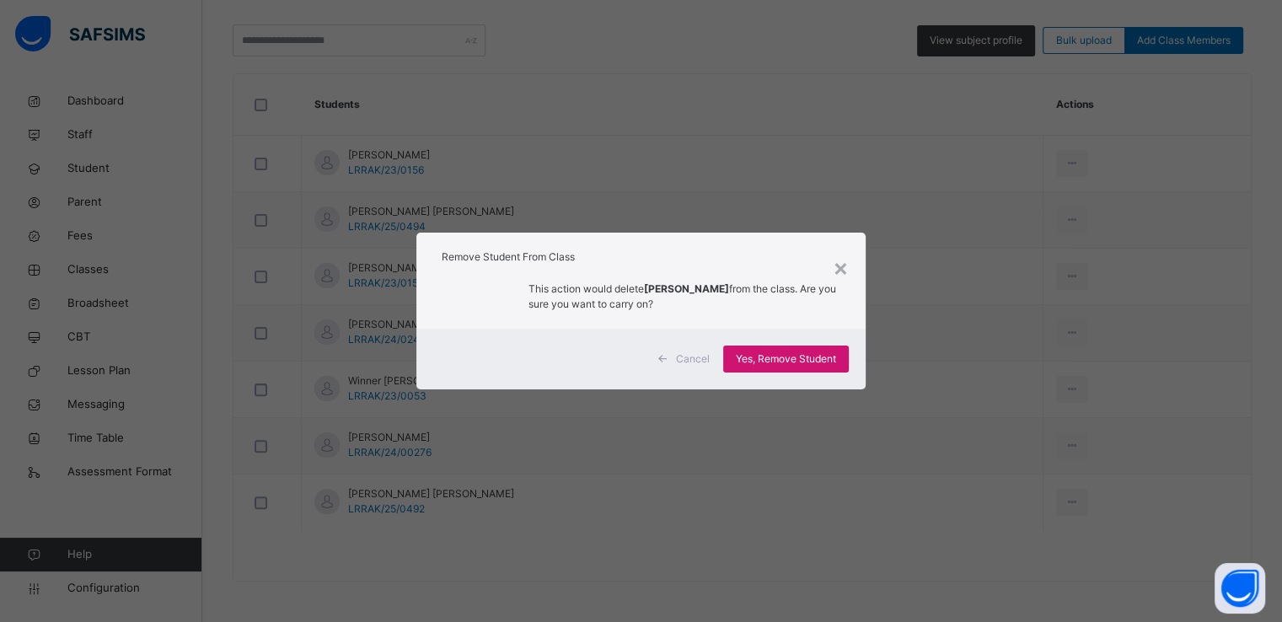
click at [769, 349] on div "Yes, Remove Student" at bounding box center [786, 359] width 126 height 27
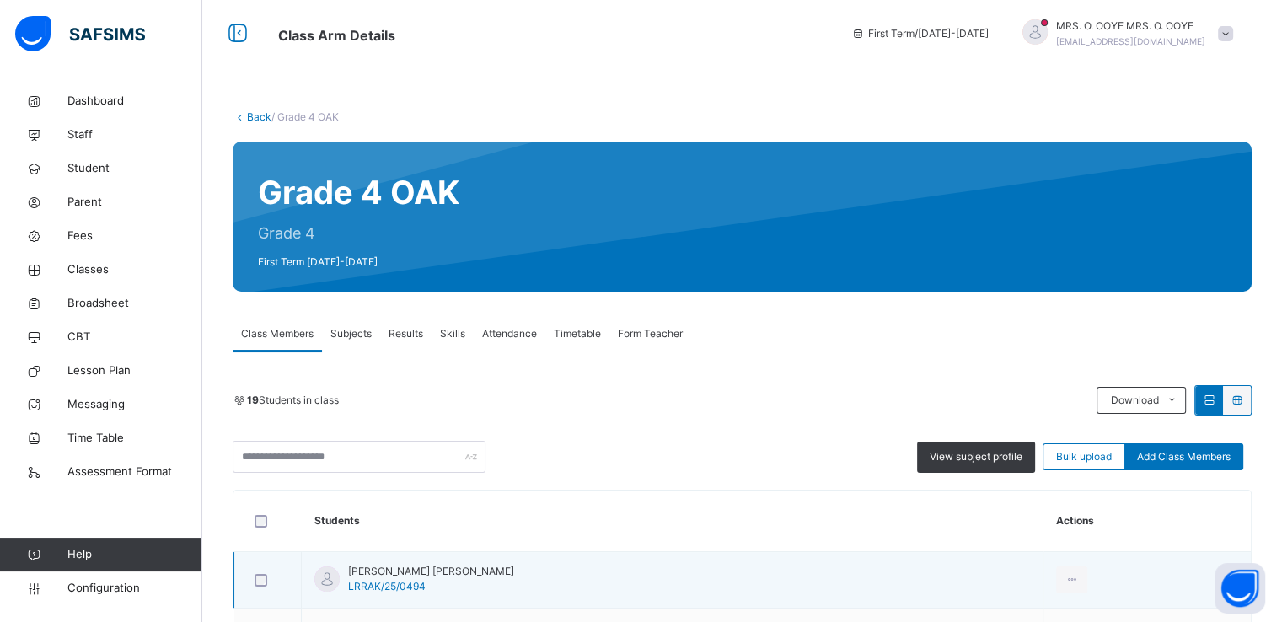
scroll to position [360, 0]
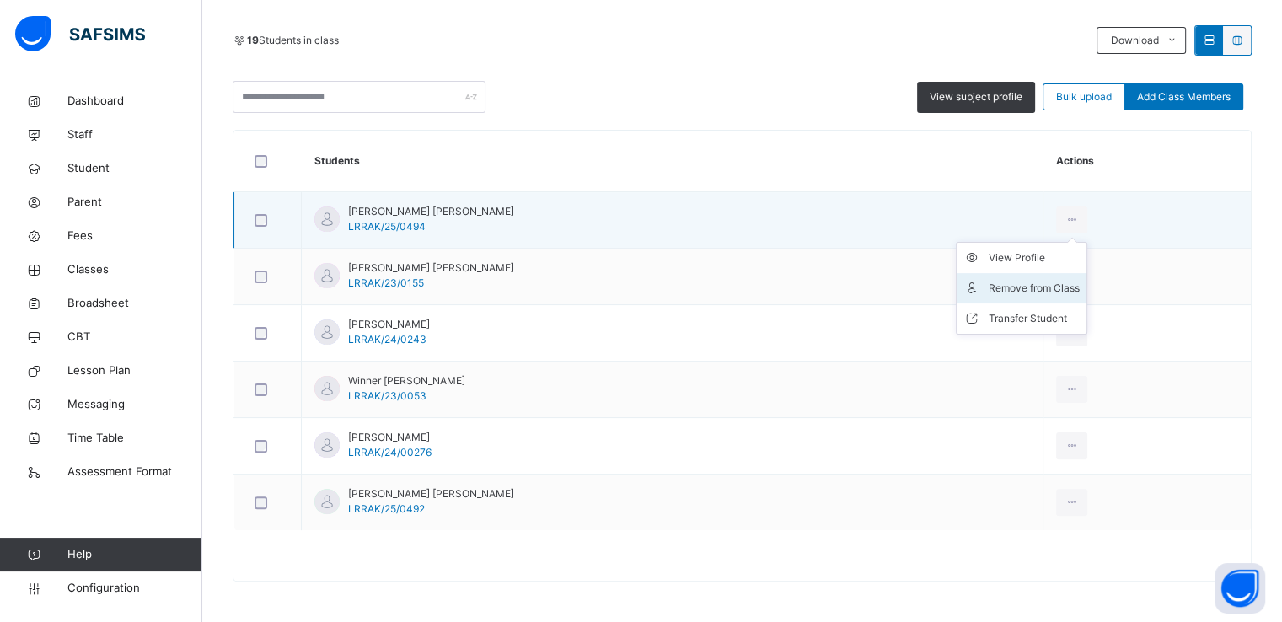
click at [999, 281] on div "Remove from Class" at bounding box center [1034, 288] width 91 height 17
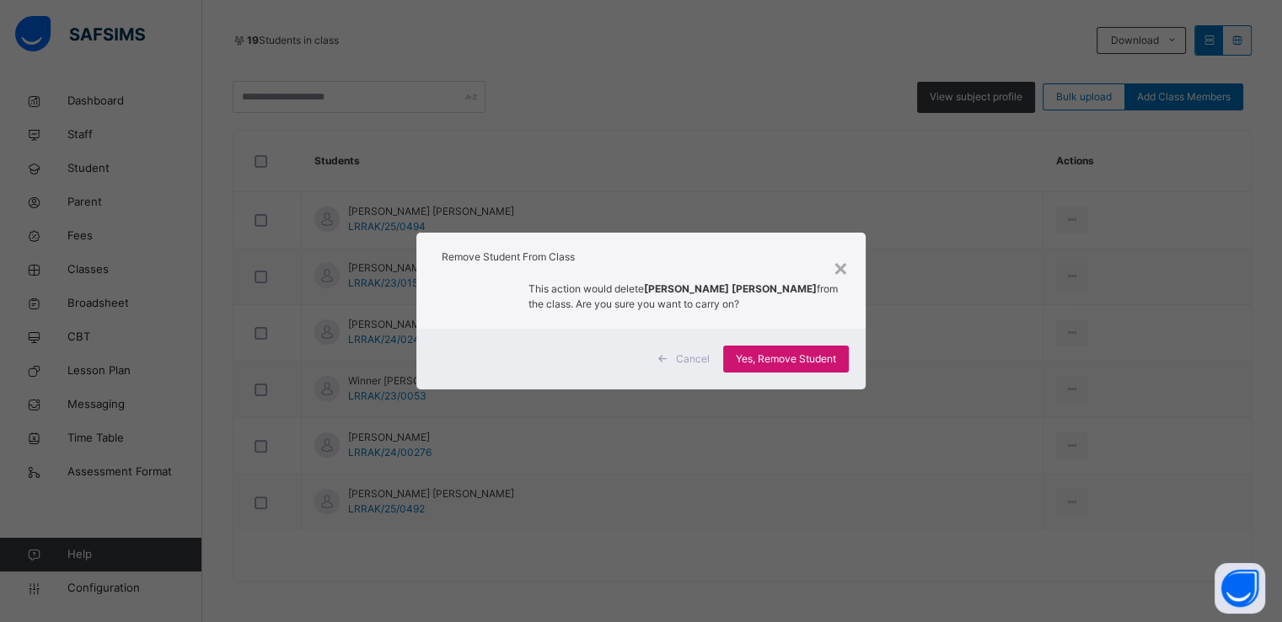
click at [779, 363] on span "Yes, Remove Student" at bounding box center [786, 359] width 100 height 15
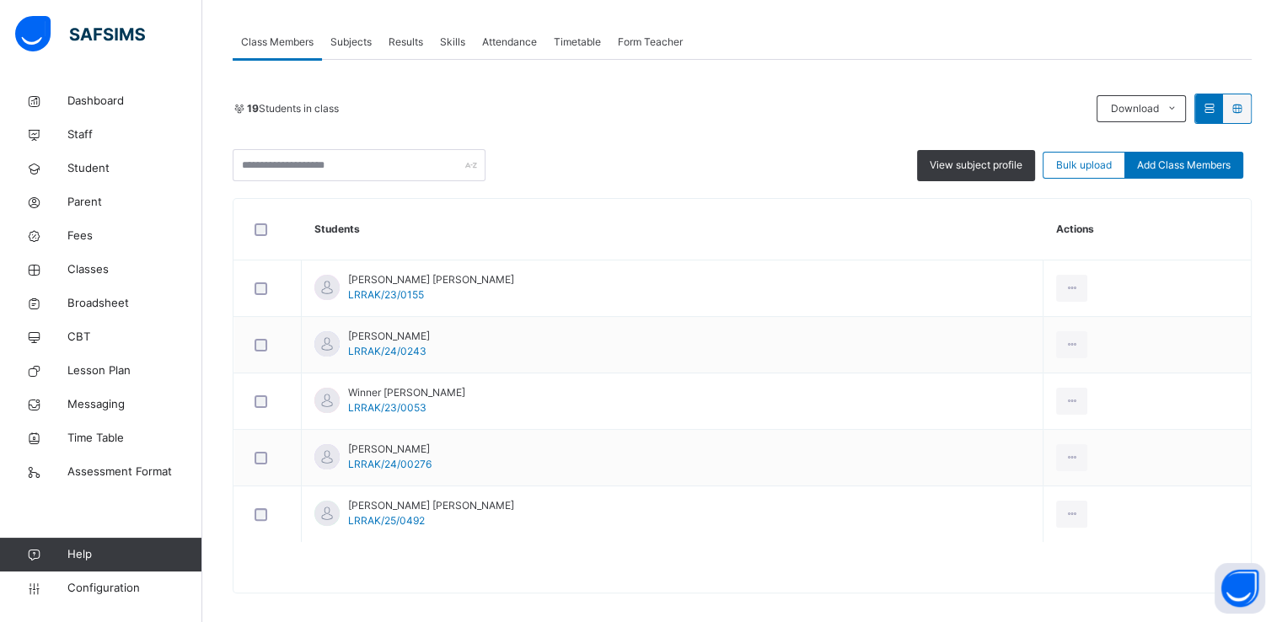
scroll to position [297, 0]
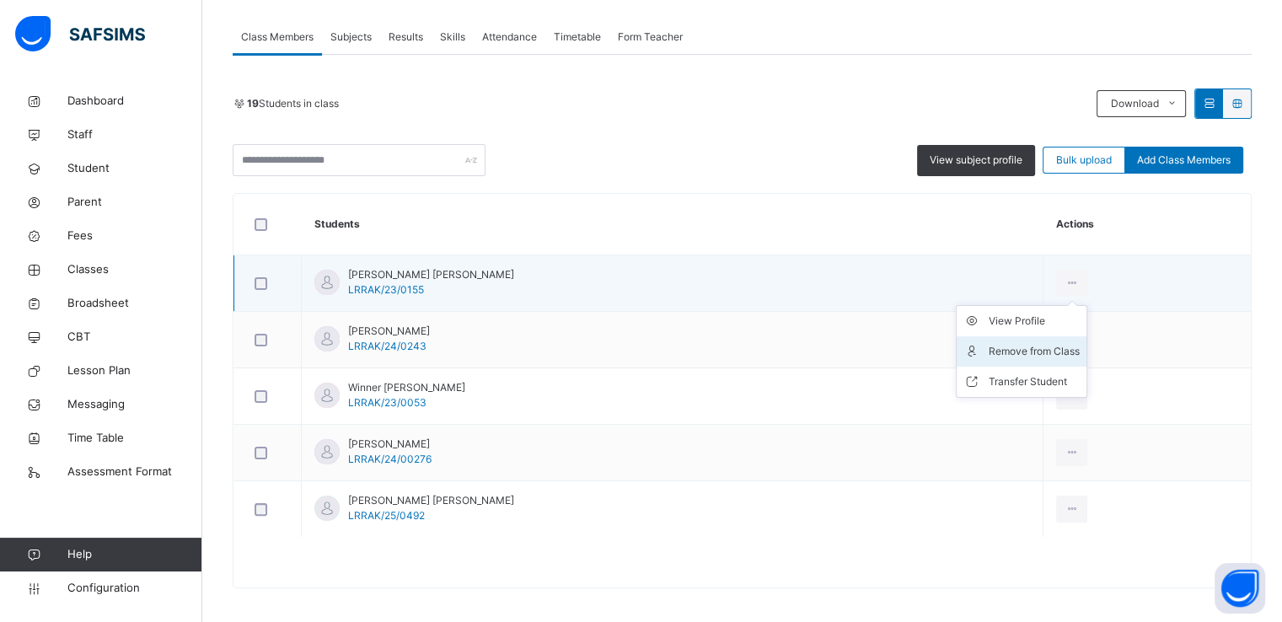
click at [989, 353] on div "Remove from Class" at bounding box center [1034, 351] width 91 height 17
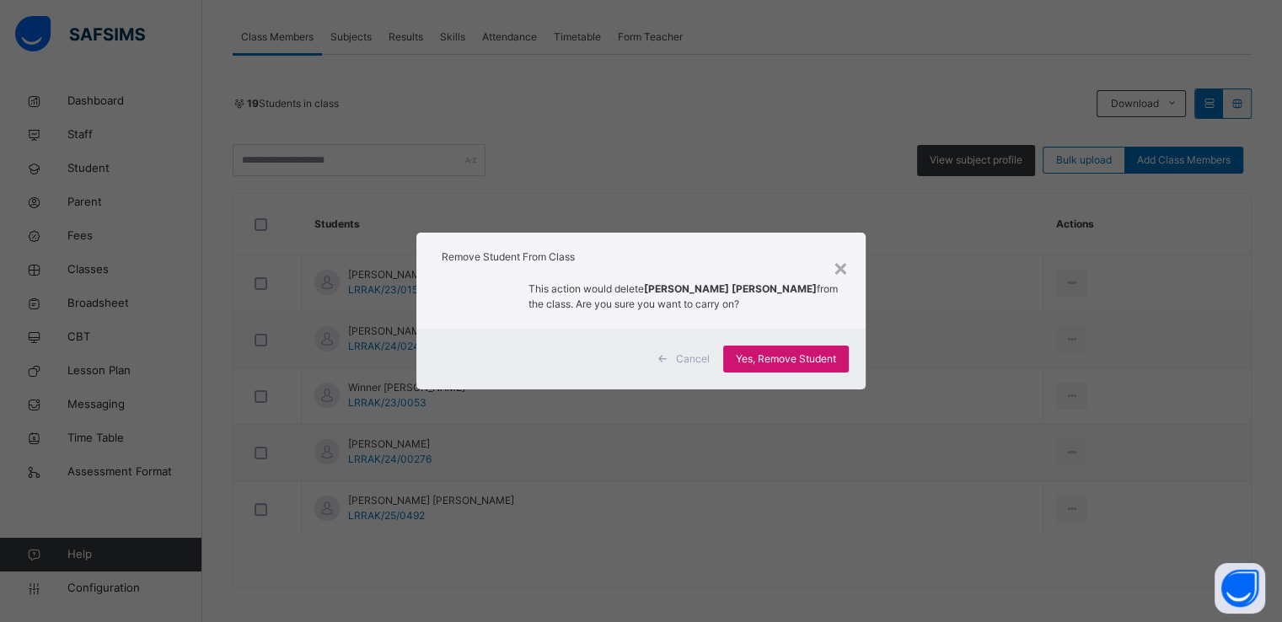
click at [771, 363] on span "Yes, Remove Student" at bounding box center [786, 359] width 100 height 15
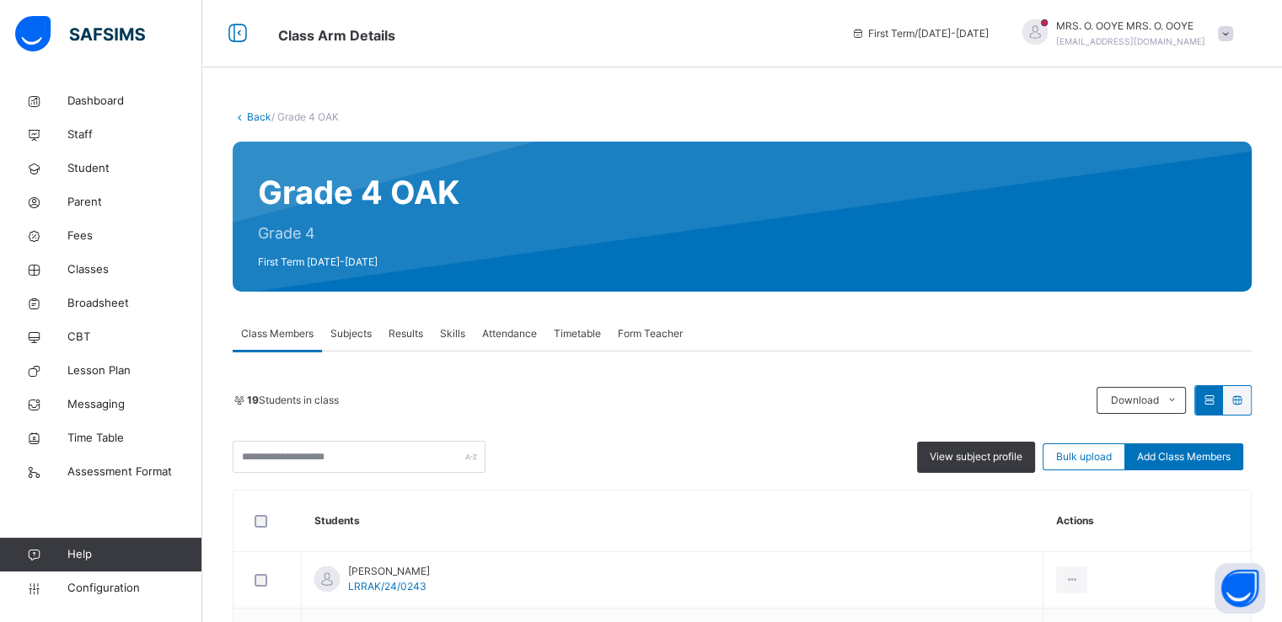
scroll to position [247, 0]
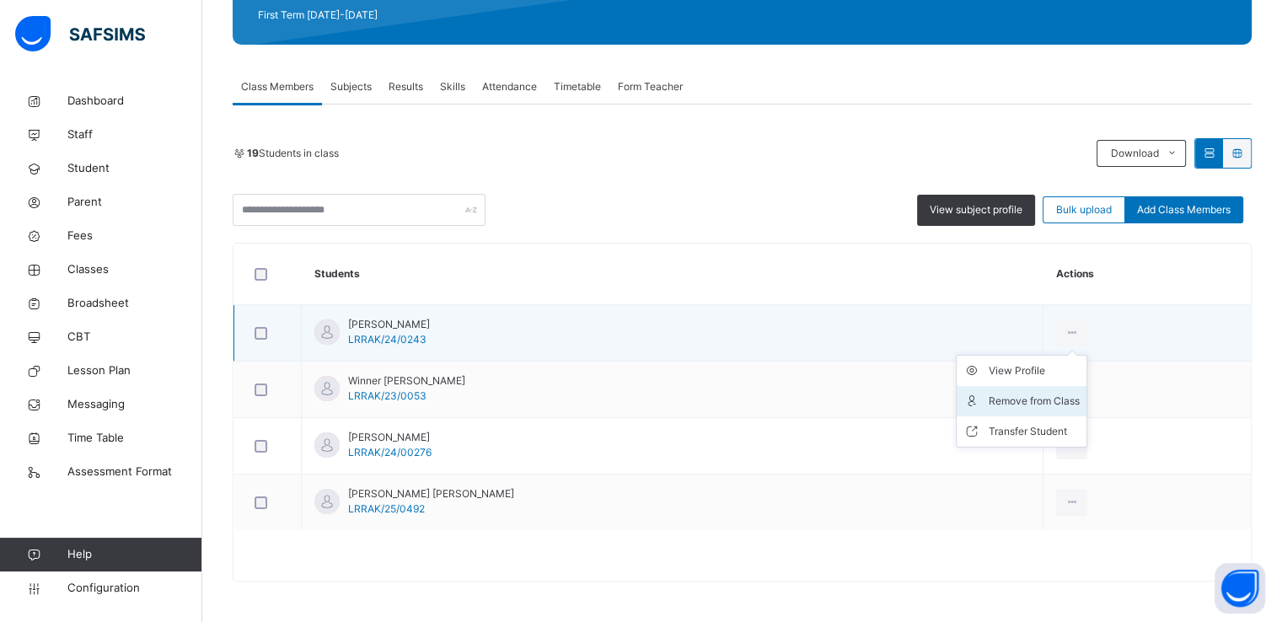
click at [989, 399] on div "Remove from Class" at bounding box center [1034, 401] width 91 height 17
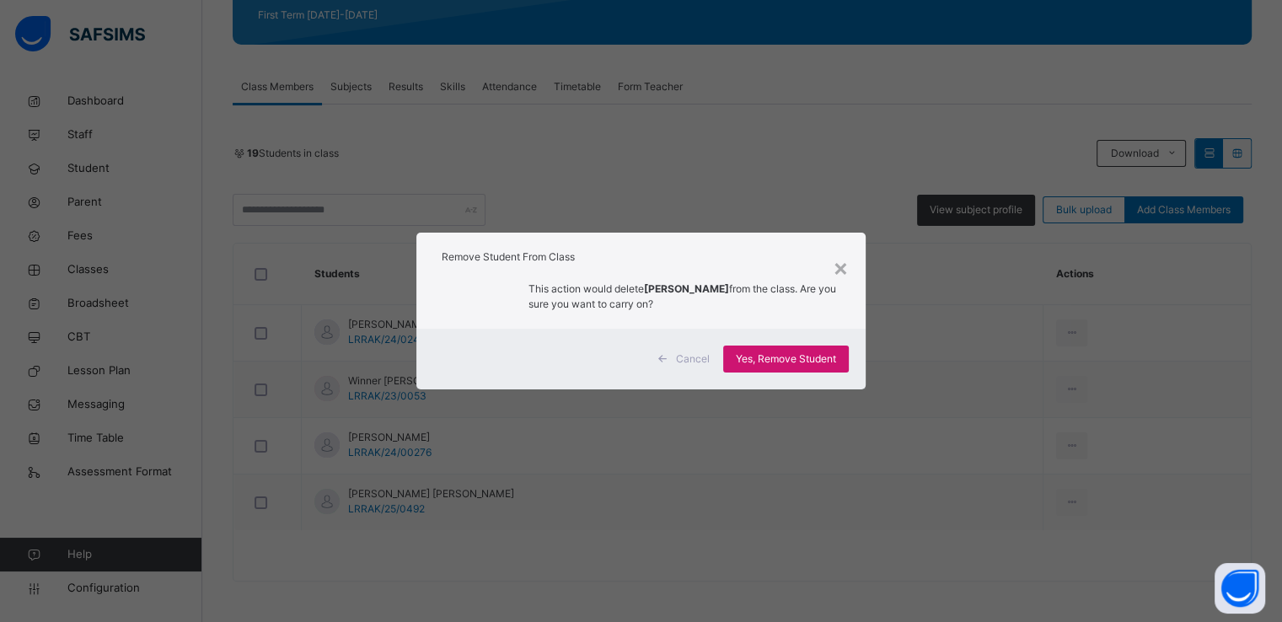
click at [790, 362] on span "Yes, Remove Student" at bounding box center [786, 359] width 100 height 15
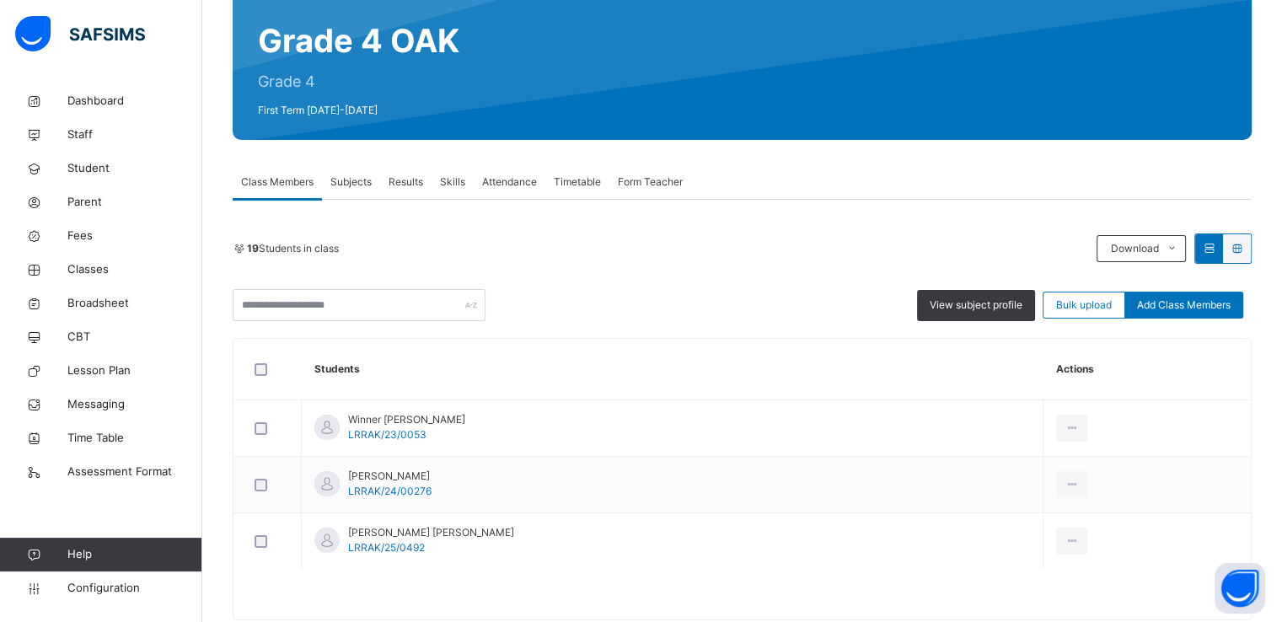
scroll to position [191, 0]
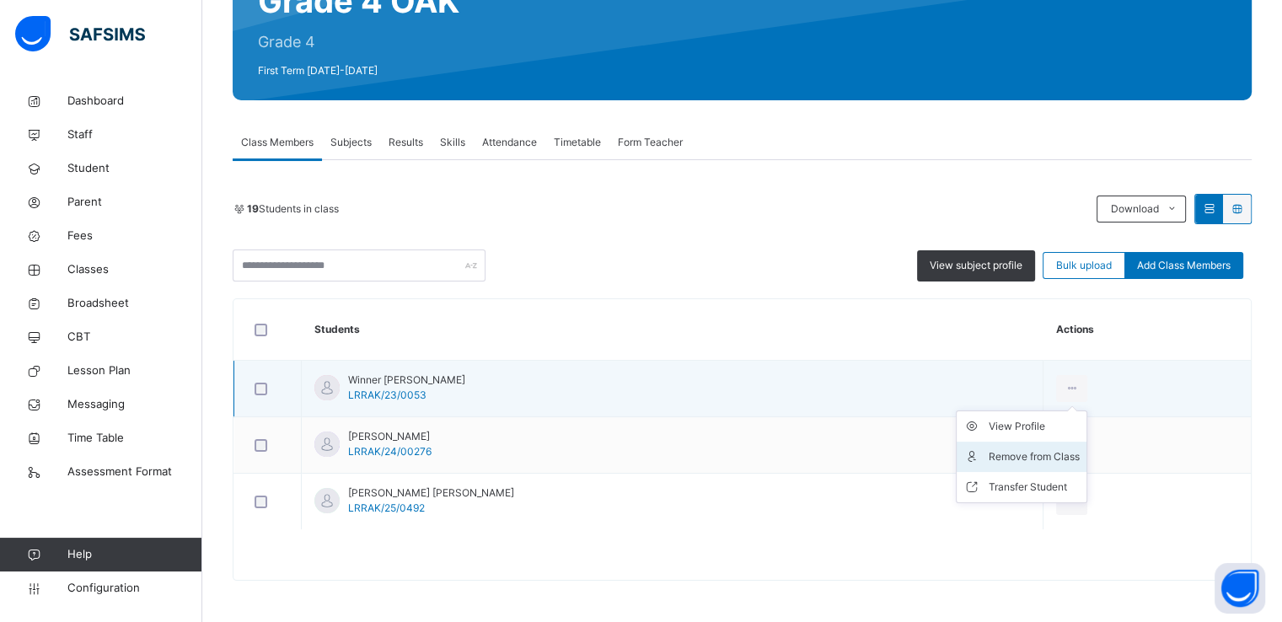
click at [989, 458] on div "Remove from Class" at bounding box center [1034, 456] width 91 height 17
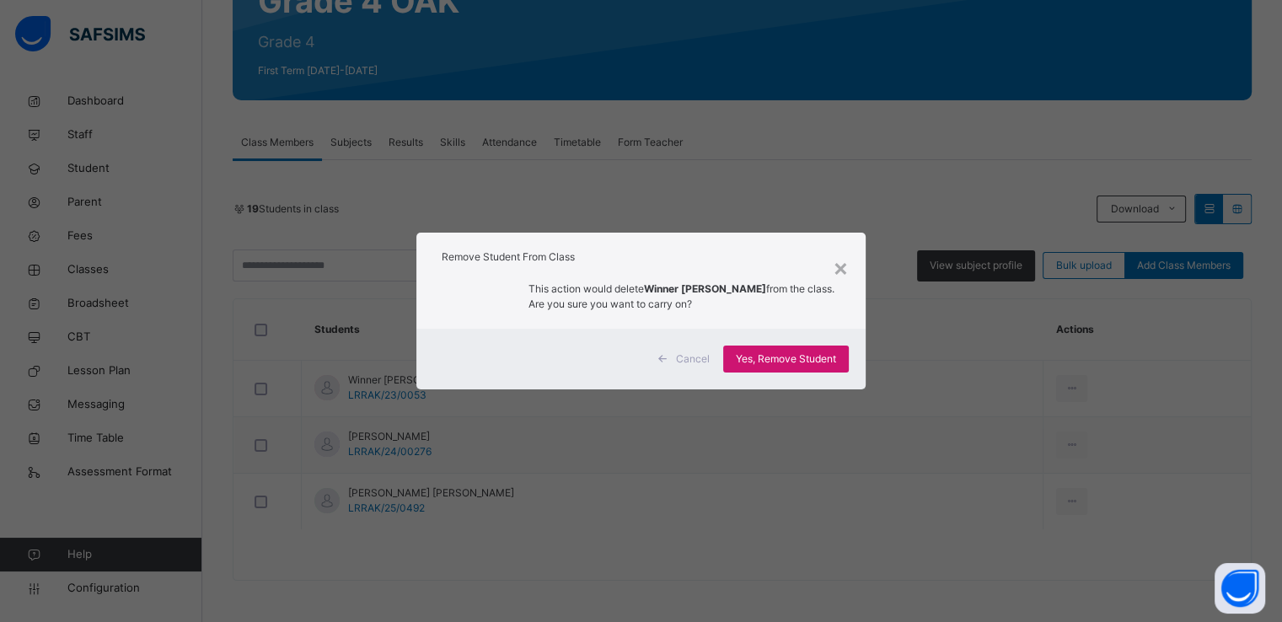
click at [776, 355] on span "Yes, Remove Student" at bounding box center [786, 359] width 100 height 15
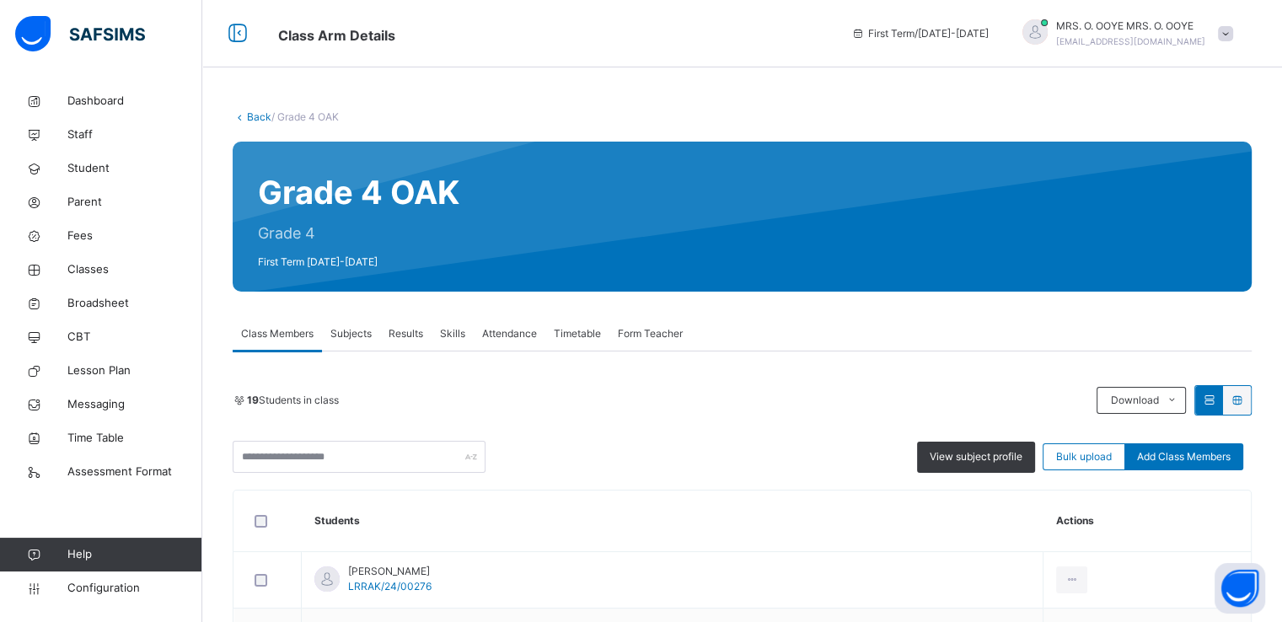
scroll to position [135, 0]
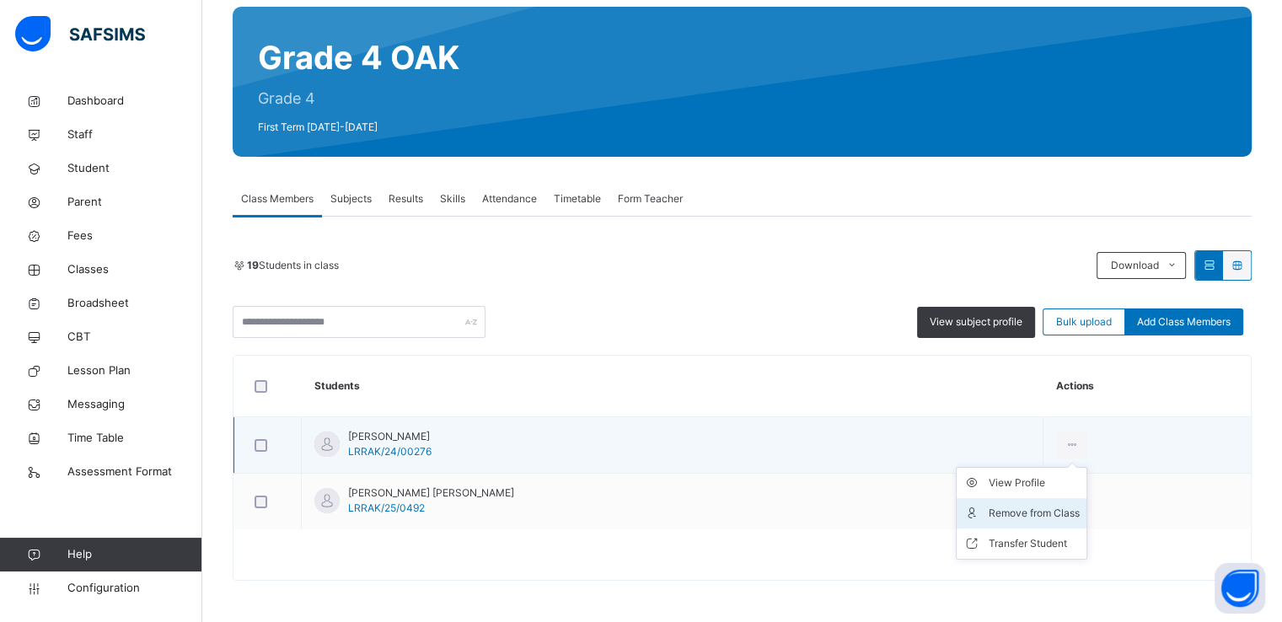
click at [989, 516] on div "Remove from Class" at bounding box center [1034, 513] width 91 height 17
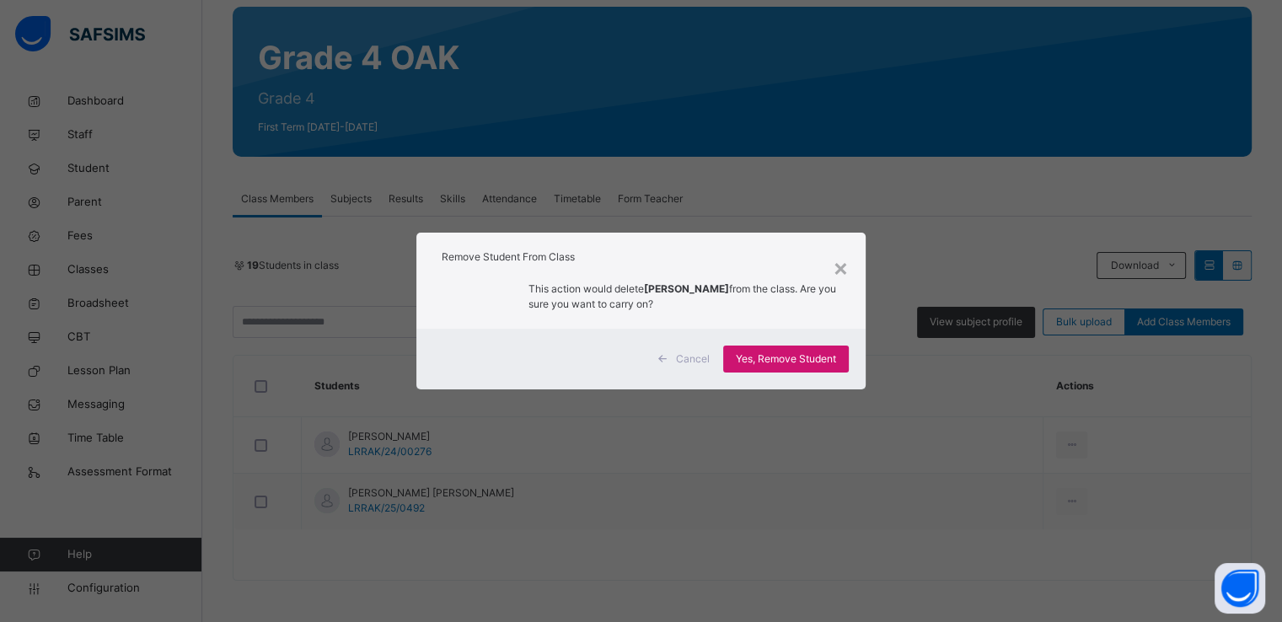
click at [765, 358] on span "Yes, Remove Student" at bounding box center [786, 359] width 100 height 15
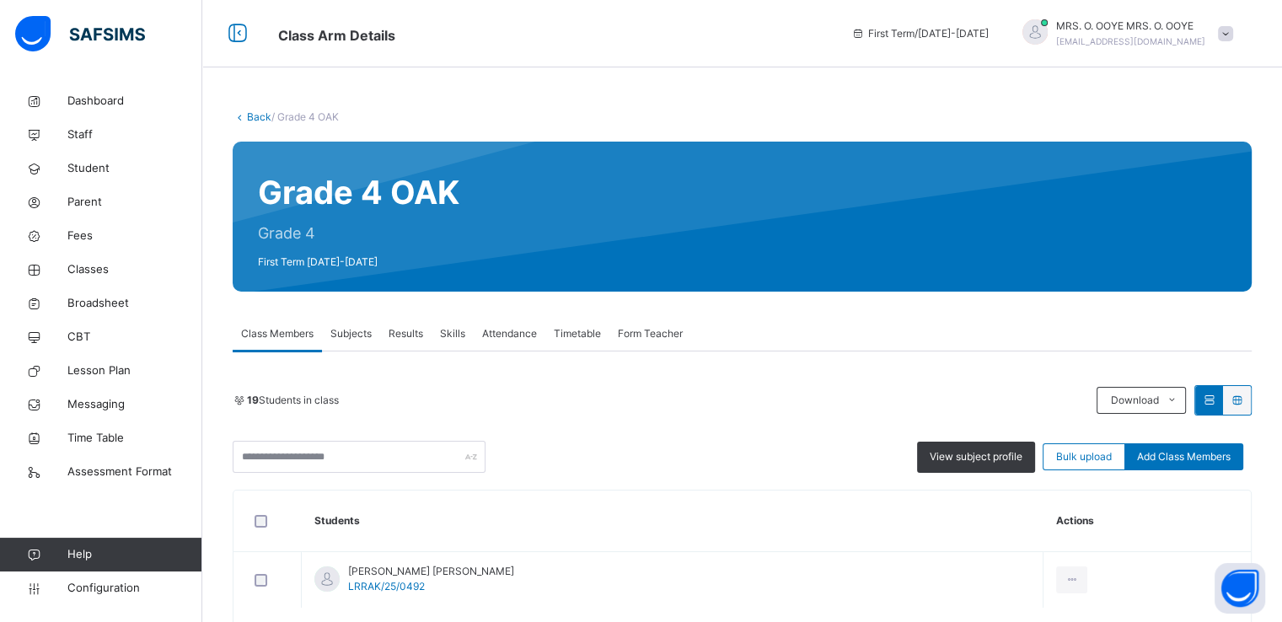
scroll to position [78, 0]
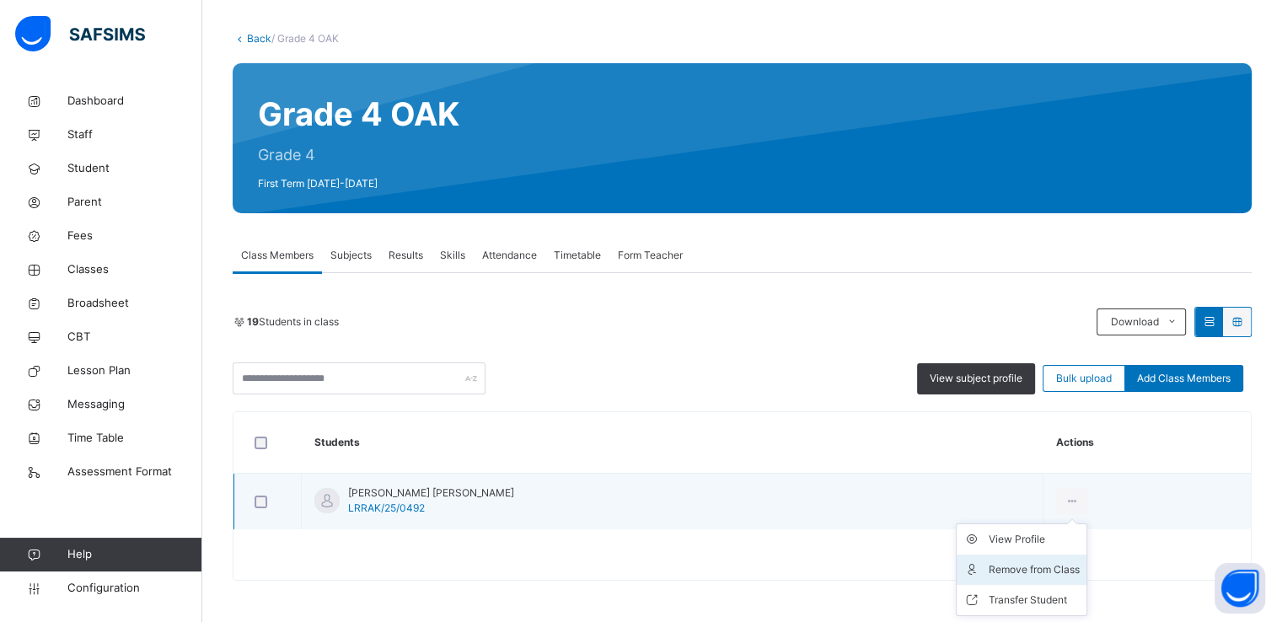
click at [989, 564] on div "Remove from Class" at bounding box center [1034, 569] width 91 height 17
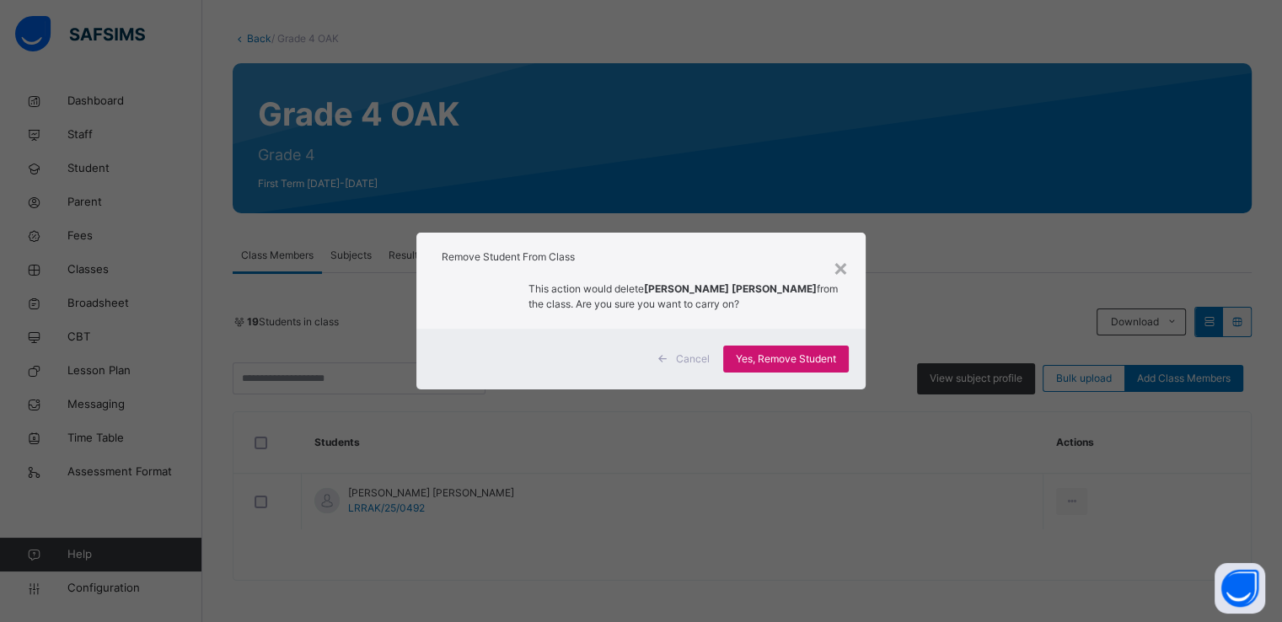
click at [779, 358] on span "Yes, Remove Student" at bounding box center [786, 359] width 100 height 15
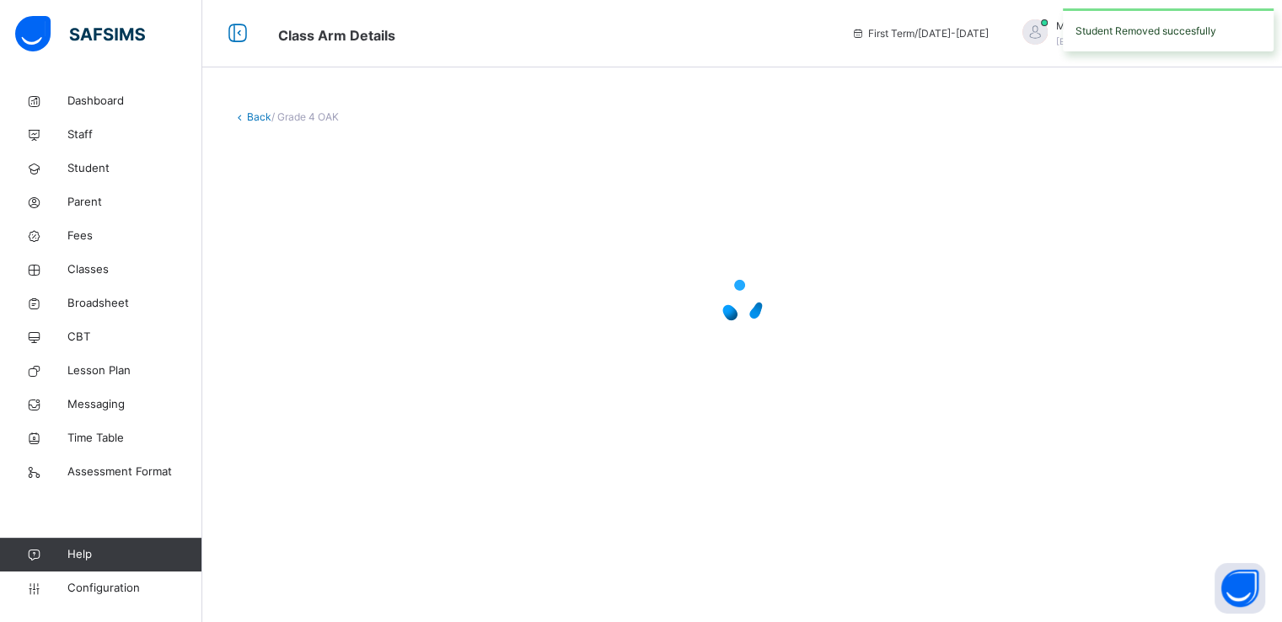
scroll to position [0, 0]
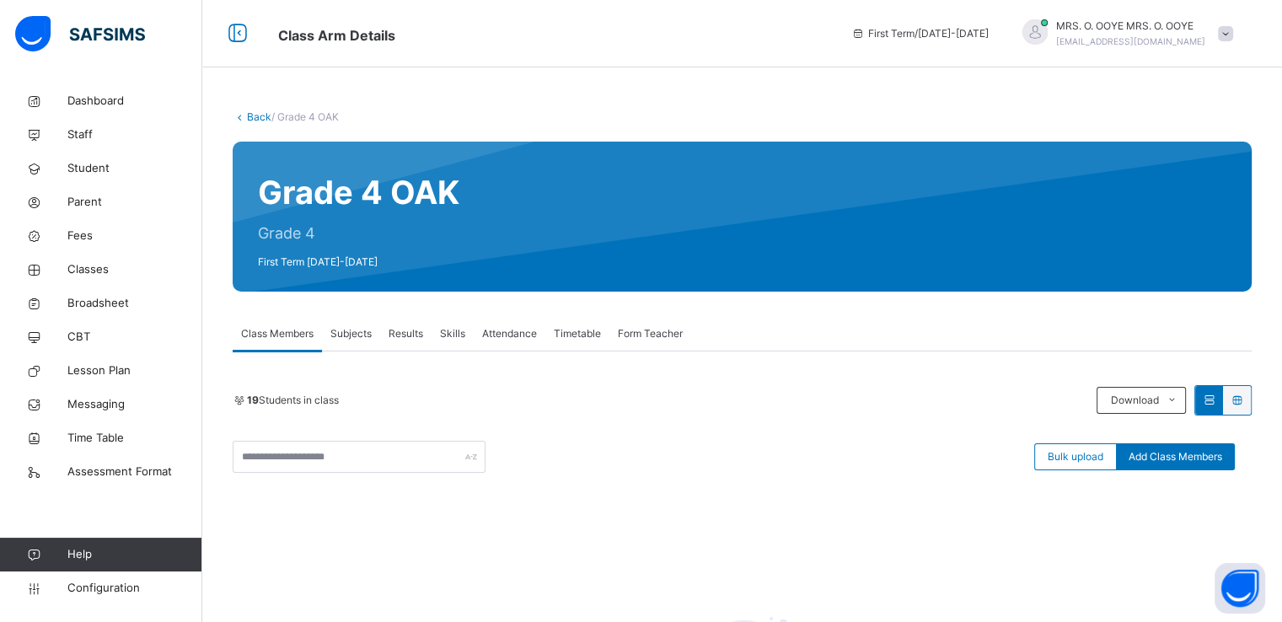
click at [250, 110] on link "Back" at bounding box center [259, 116] width 24 height 13
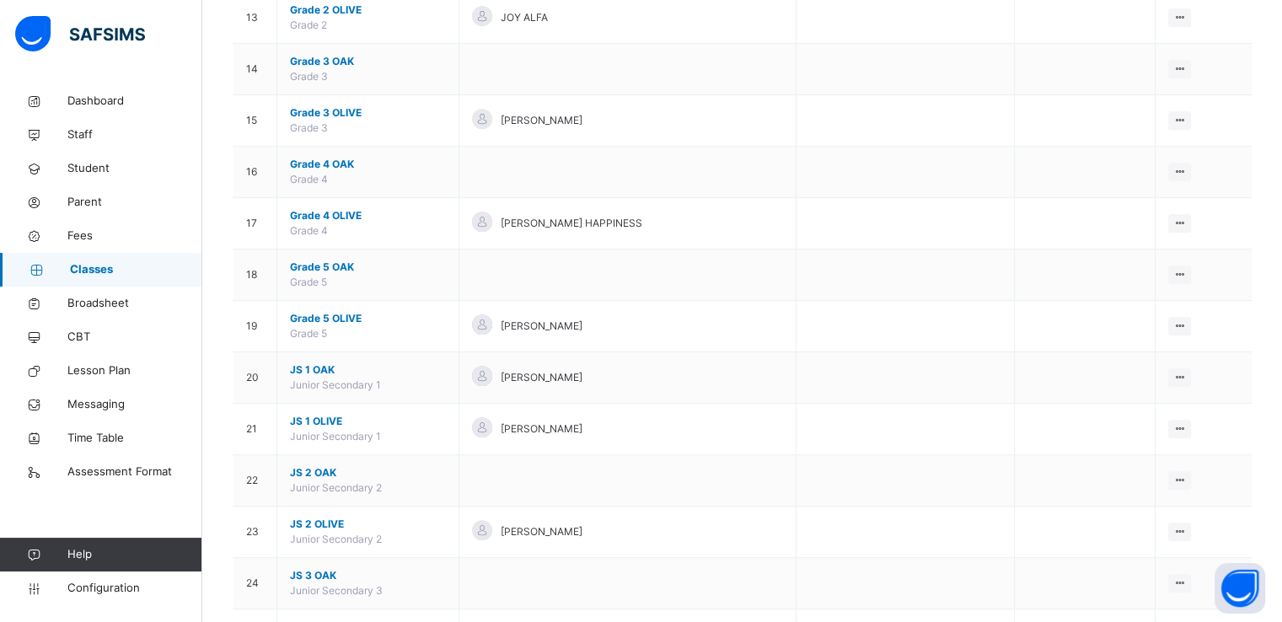
scroll to position [826, 0]
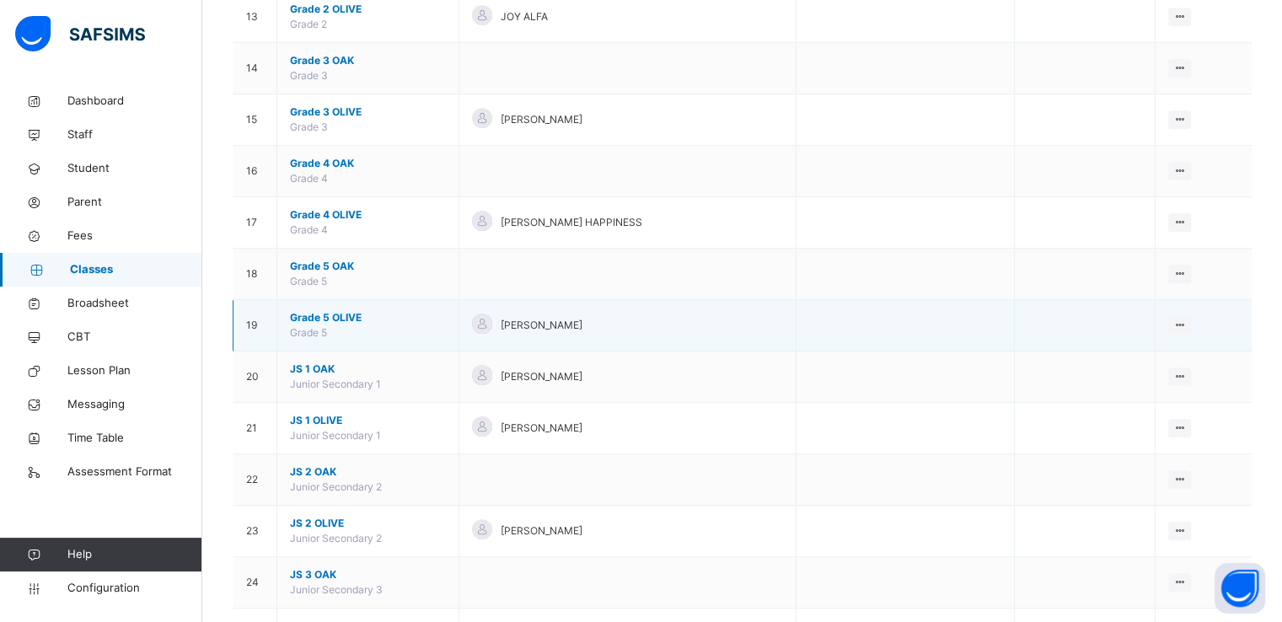
click at [334, 314] on span "Grade 5 OLIVE" at bounding box center [368, 317] width 156 height 15
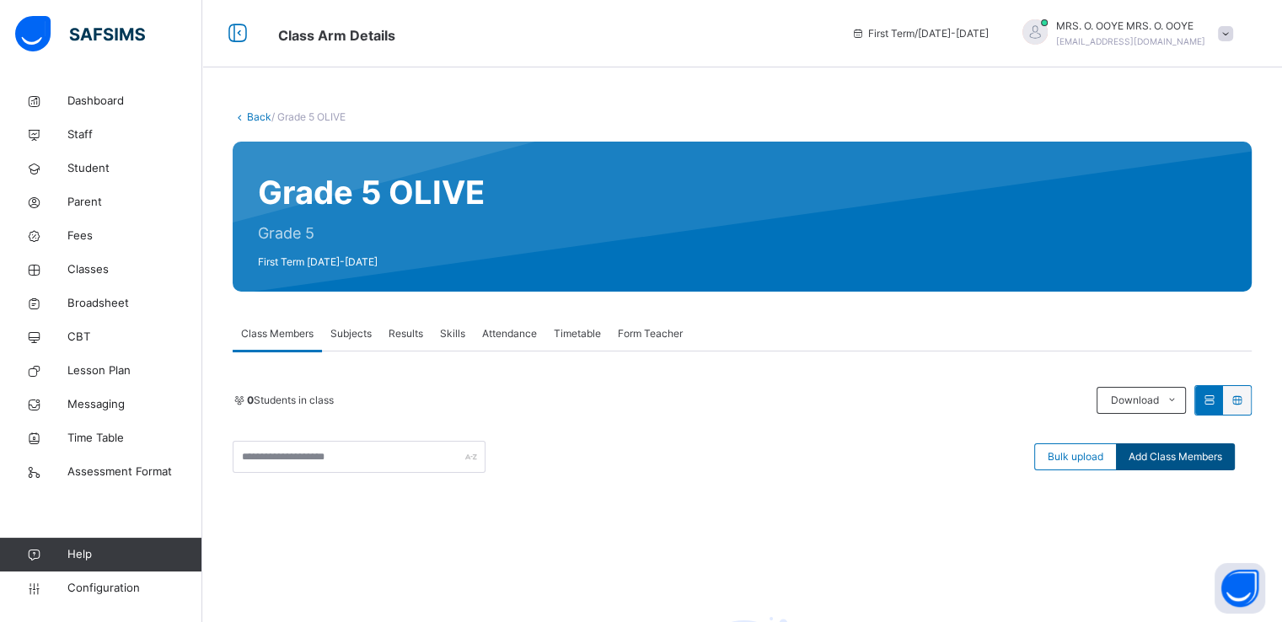
click at [1160, 461] on span "Add Class Members" at bounding box center [1176, 456] width 94 height 15
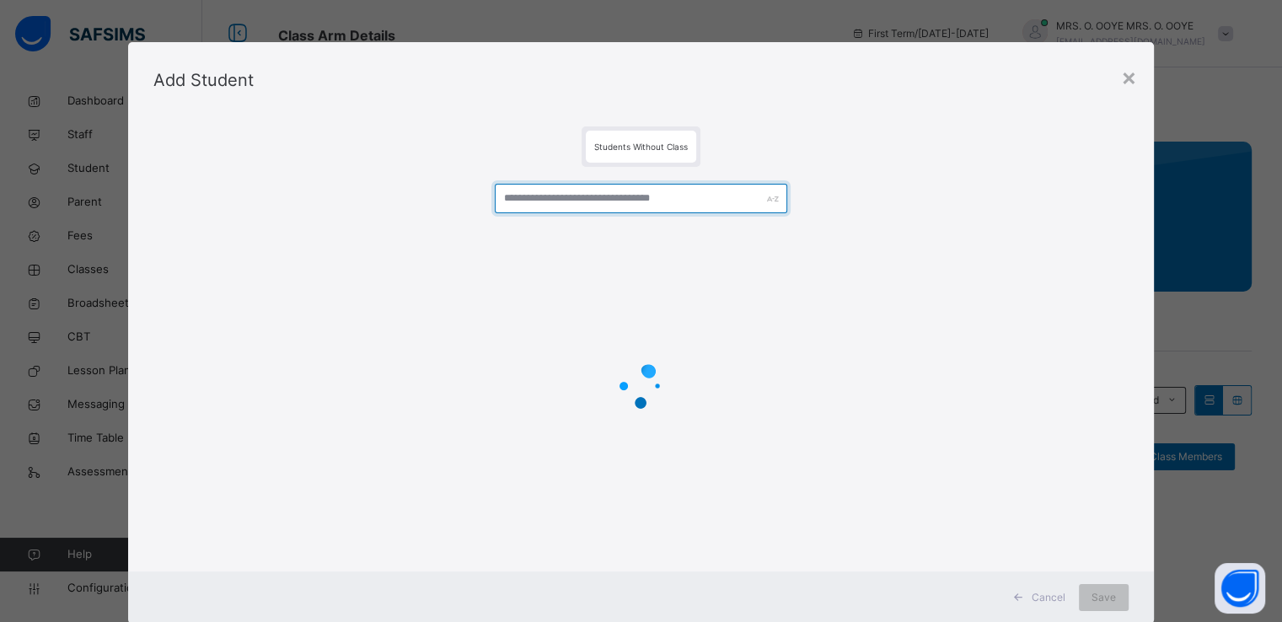
click at [580, 201] on input "text" at bounding box center [641, 199] width 293 height 30
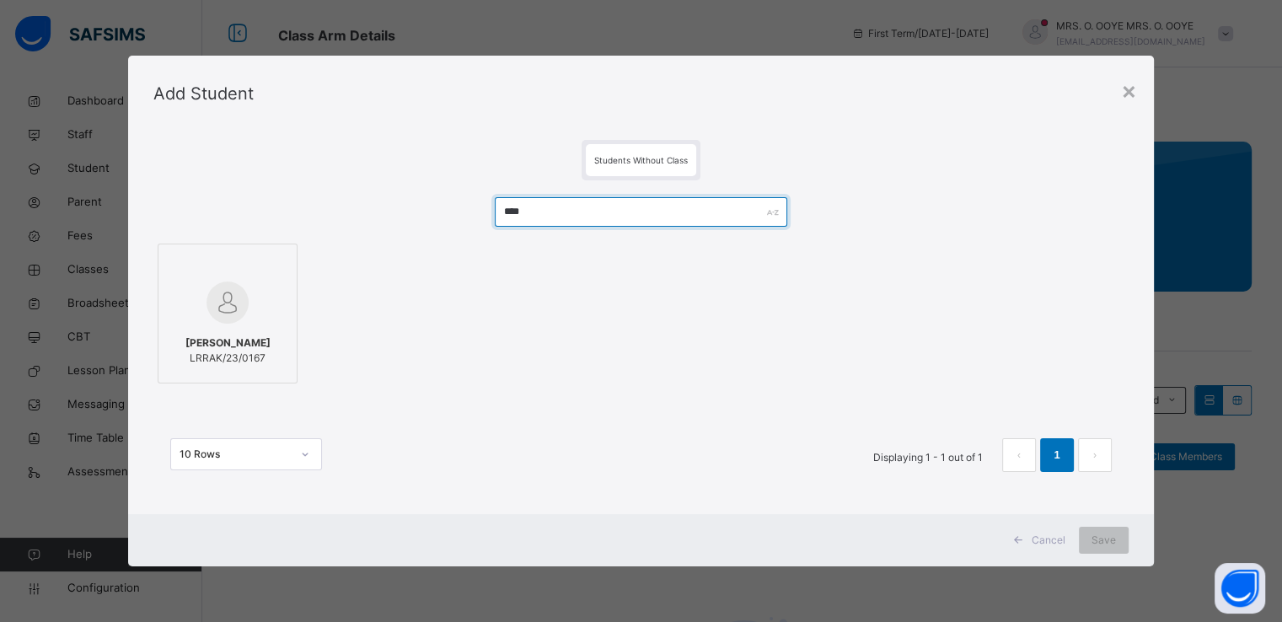
type input "****"
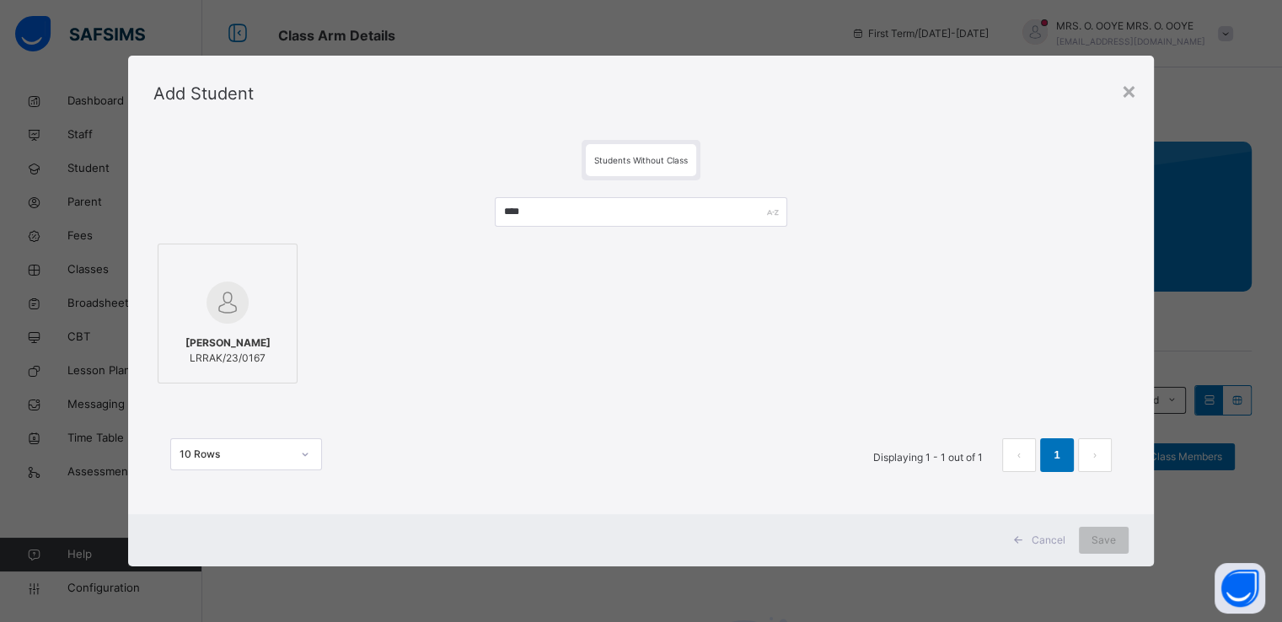
click at [183, 316] on div at bounding box center [227, 302] width 121 height 49
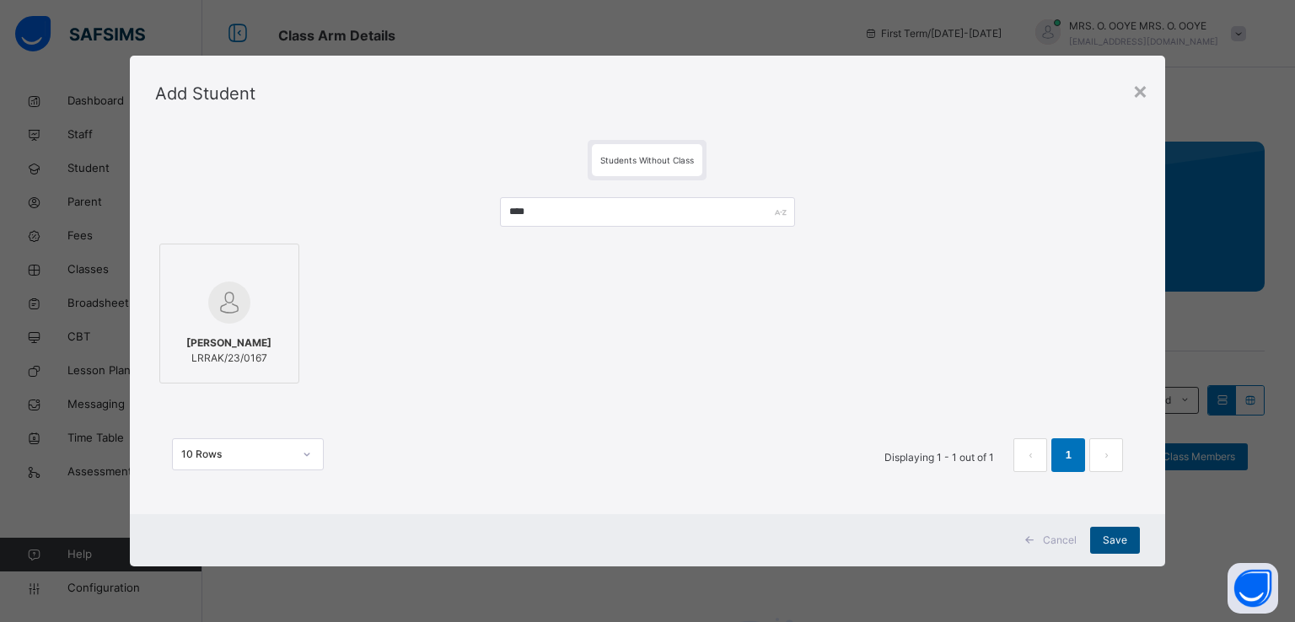
click at [1113, 539] on span "Save" at bounding box center [1115, 540] width 24 height 15
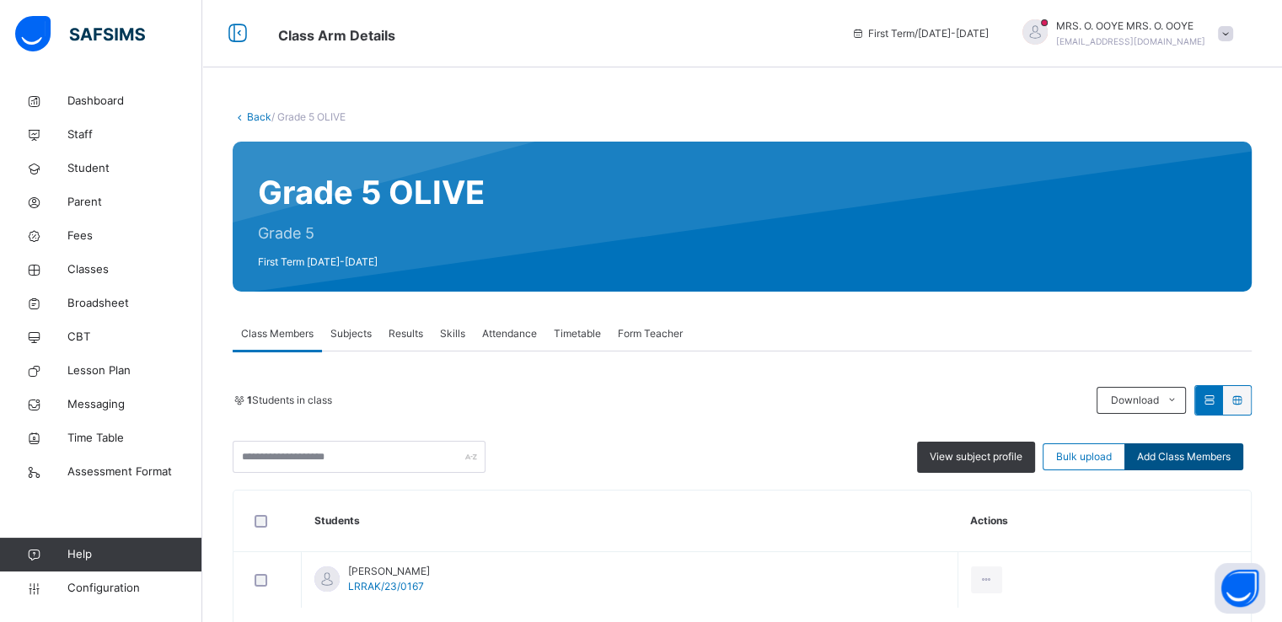
click at [1173, 460] on span "Add Class Members" at bounding box center [1184, 456] width 94 height 15
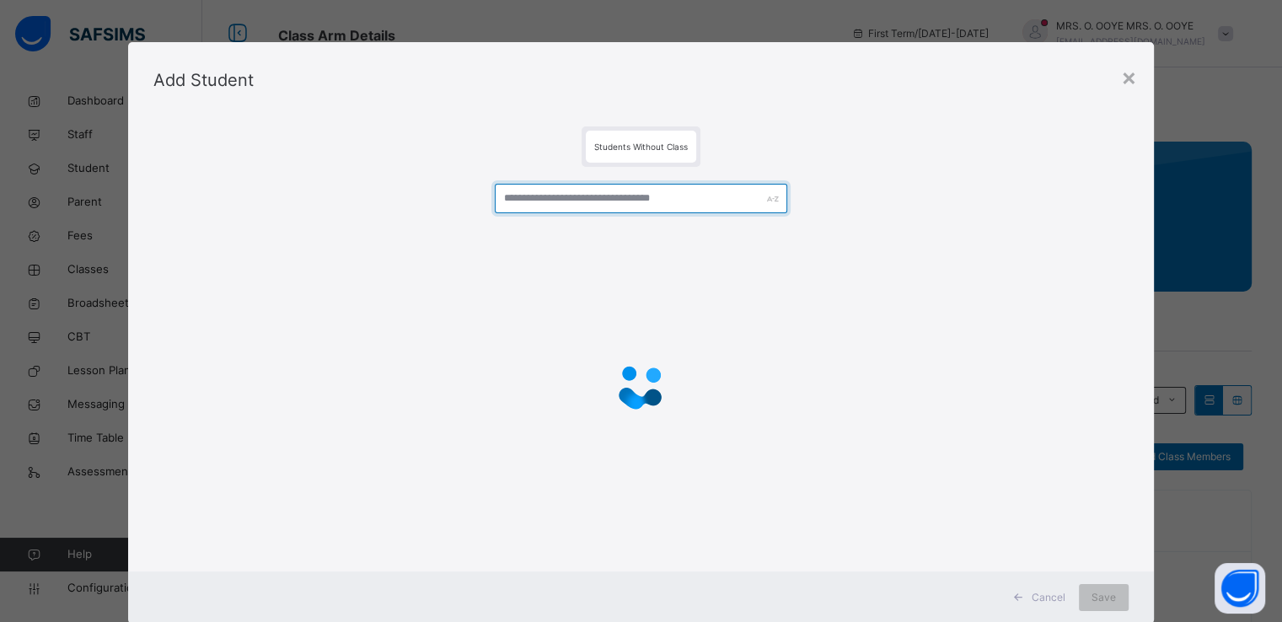
click at [571, 200] on input "text" at bounding box center [641, 199] width 293 height 30
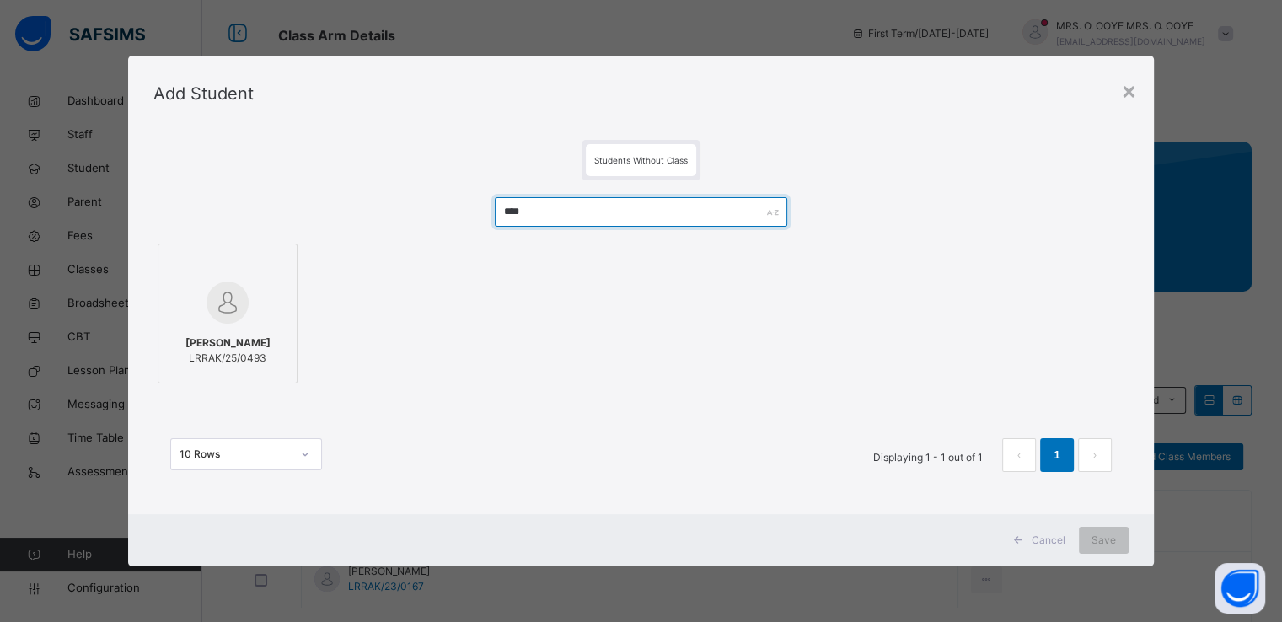
type input "****"
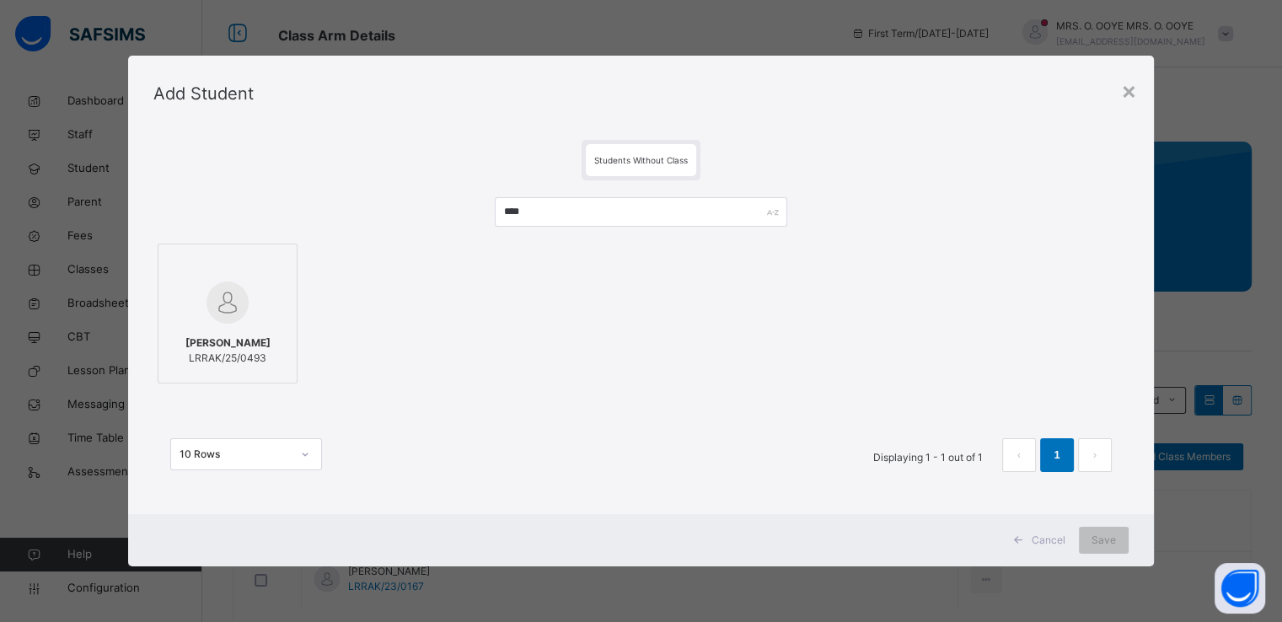
click at [223, 284] on img at bounding box center [228, 303] width 42 height 42
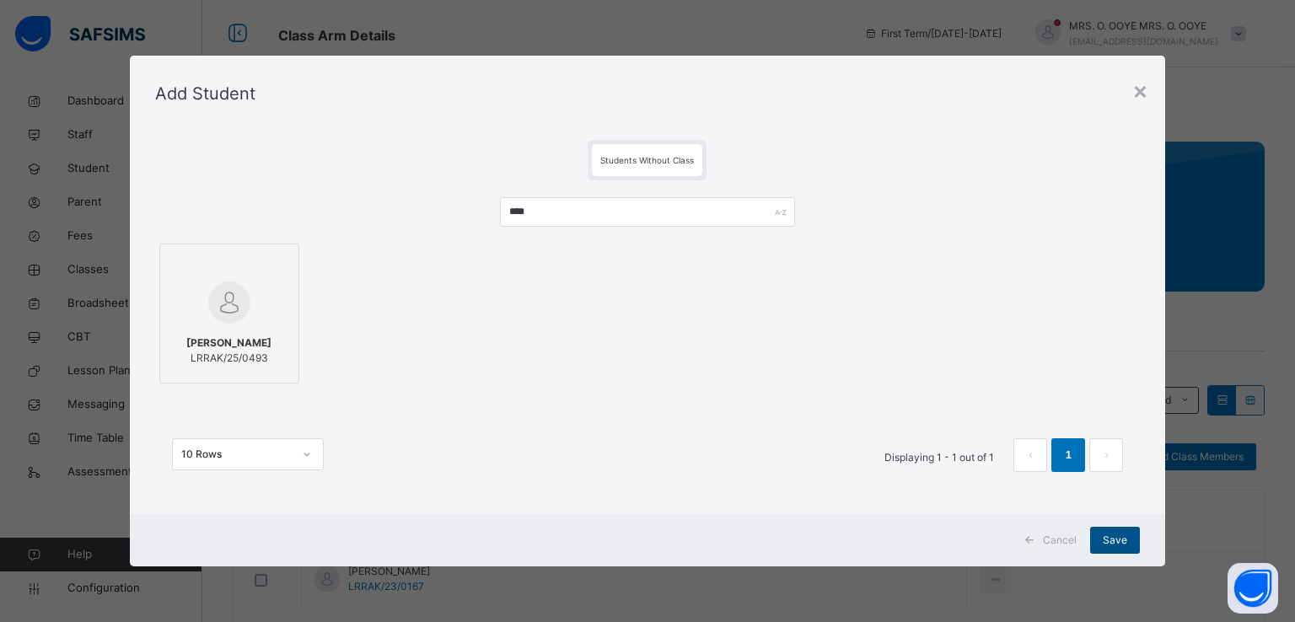
click at [1107, 544] on span "Save" at bounding box center [1115, 540] width 24 height 15
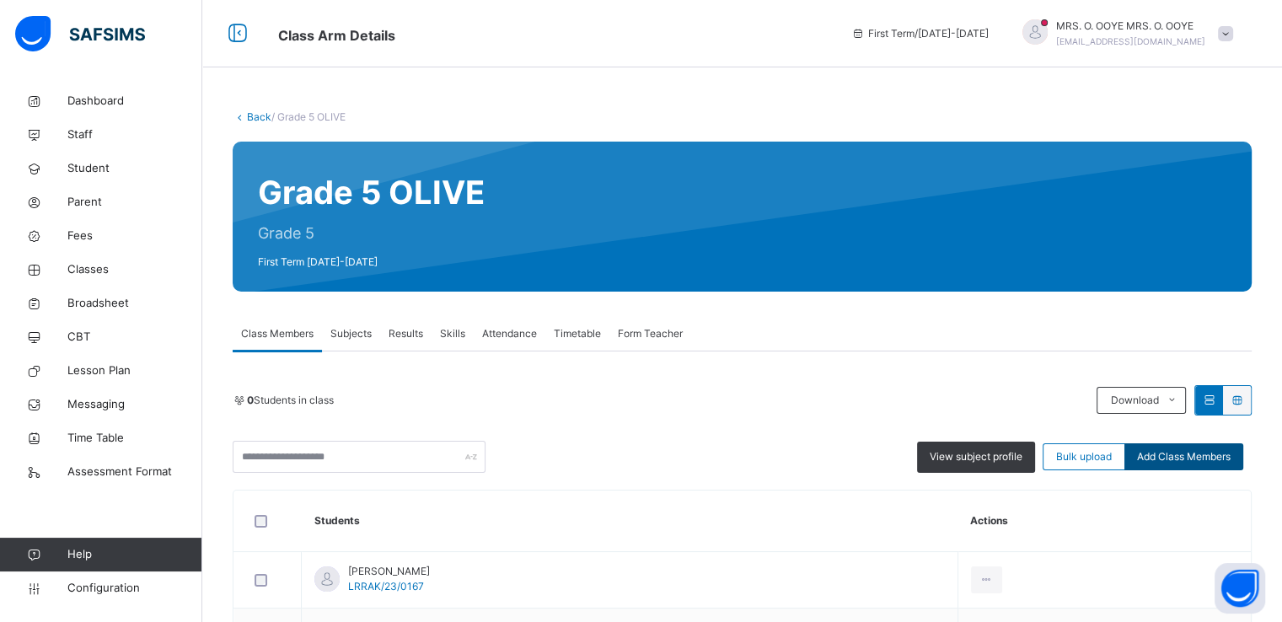
click at [1197, 466] on div "Add Class Members" at bounding box center [1184, 456] width 119 height 27
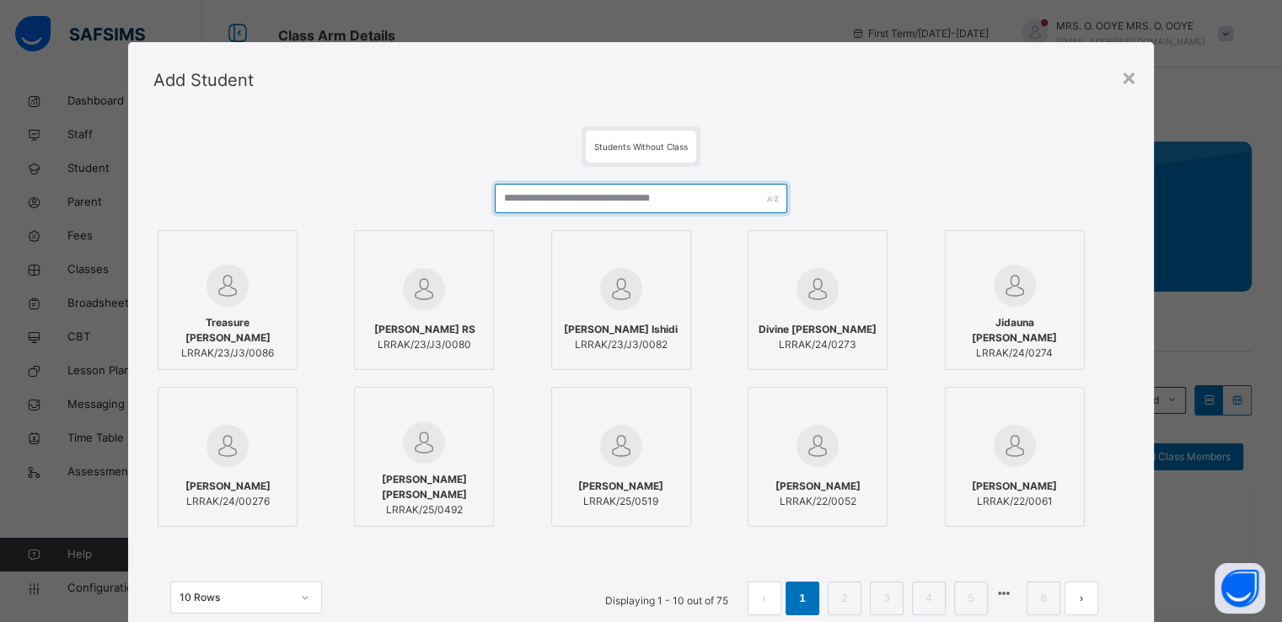
click at [617, 196] on input "text" at bounding box center [641, 199] width 293 height 30
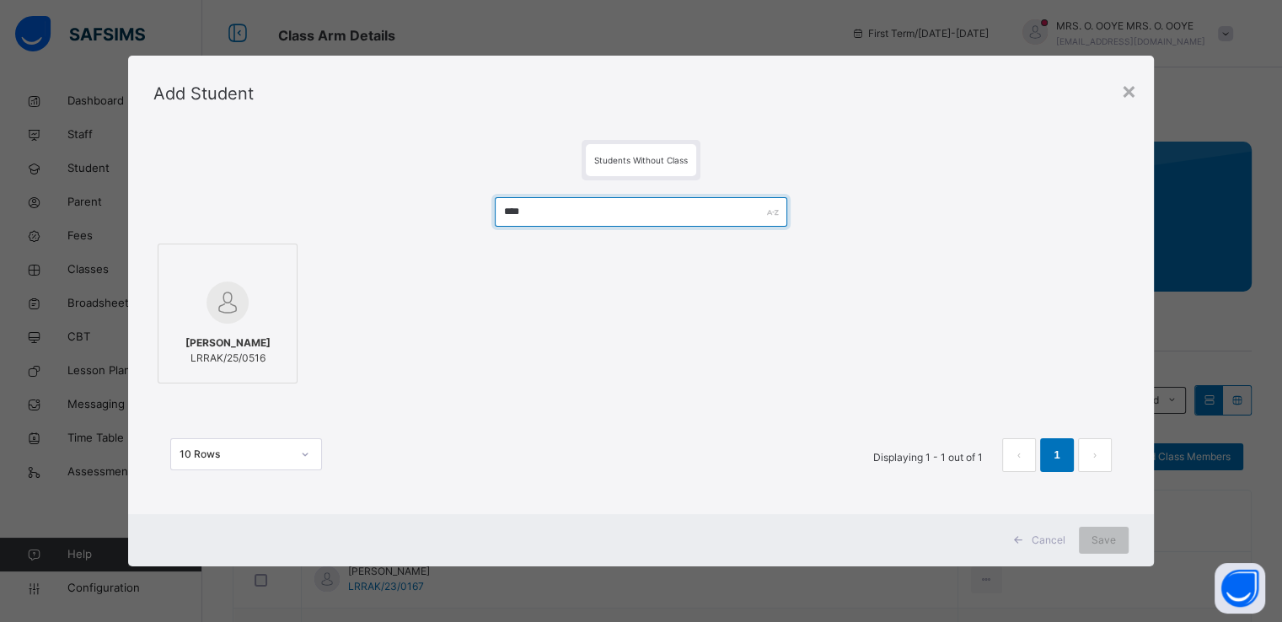
type input "****"
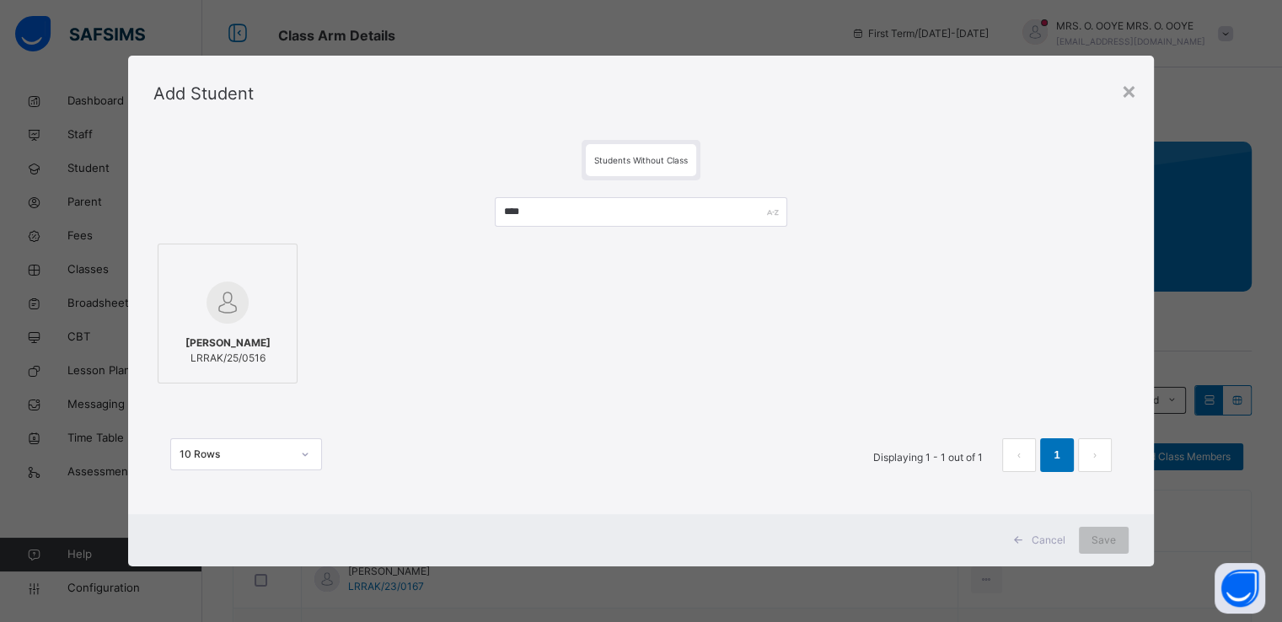
click at [188, 278] on div at bounding box center [227, 302] width 121 height 49
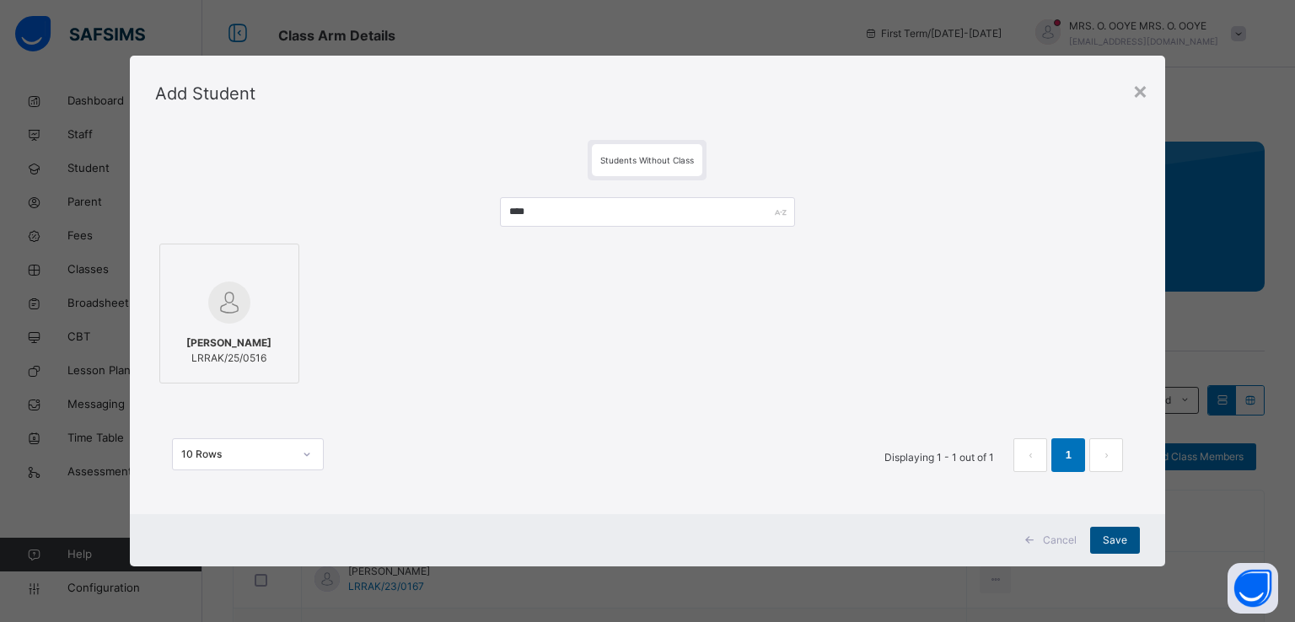
click at [1106, 535] on span "Save" at bounding box center [1115, 540] width 24 height 15
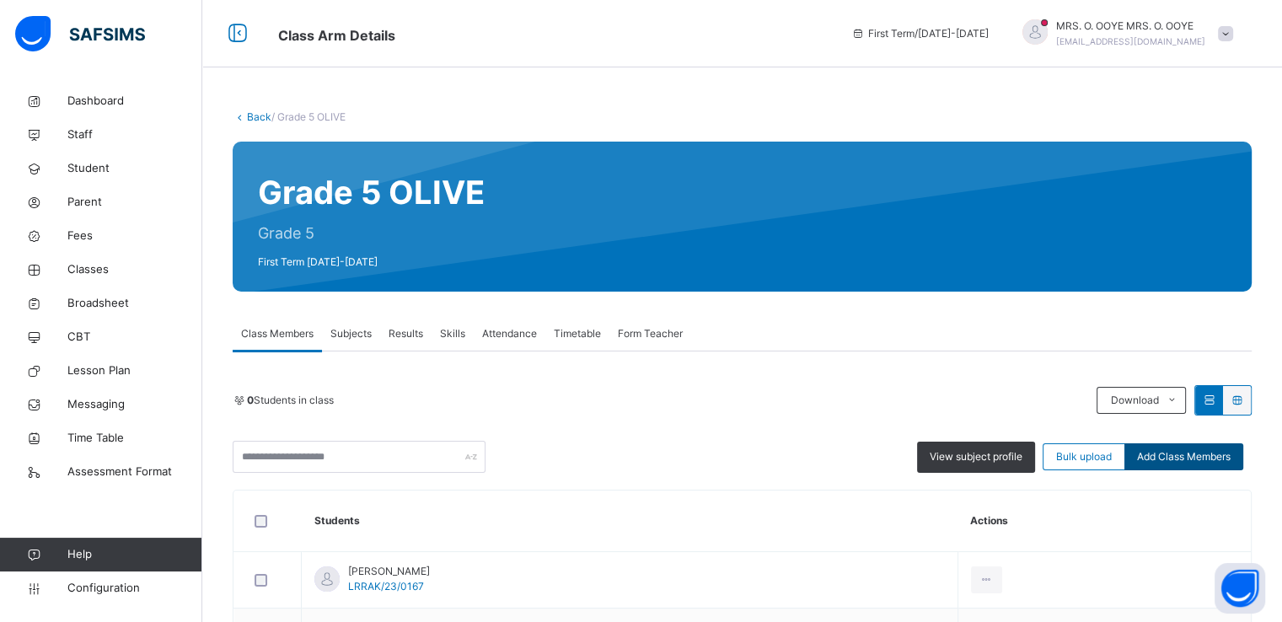
click at [1179, 457] on span "Add Class Members" at bounding box center [1184, 456] width 94 height 15
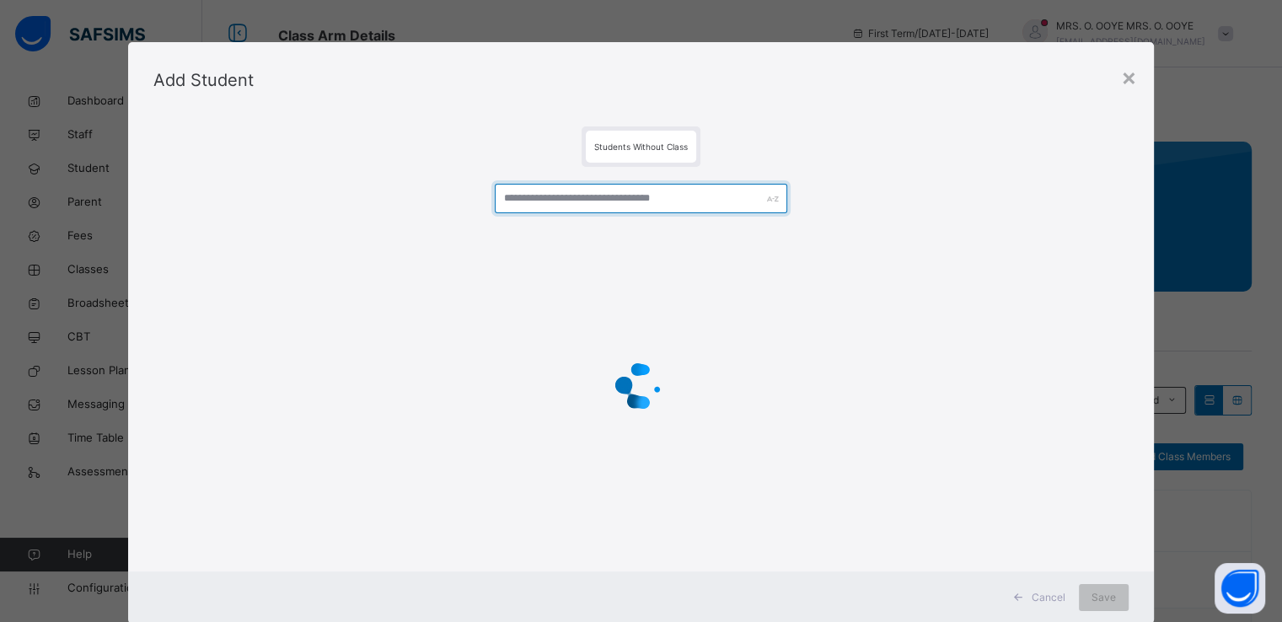
click at [698, 200] on input "text" at bounding box center [641, 199] width 293 height 30
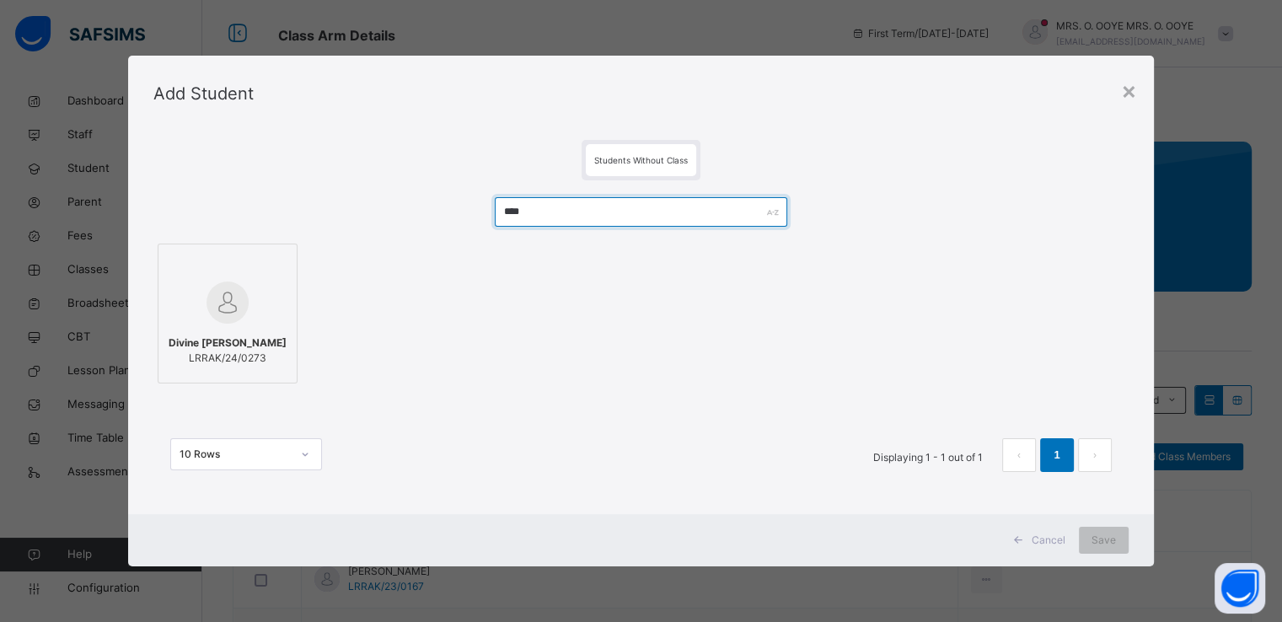
type input "****"
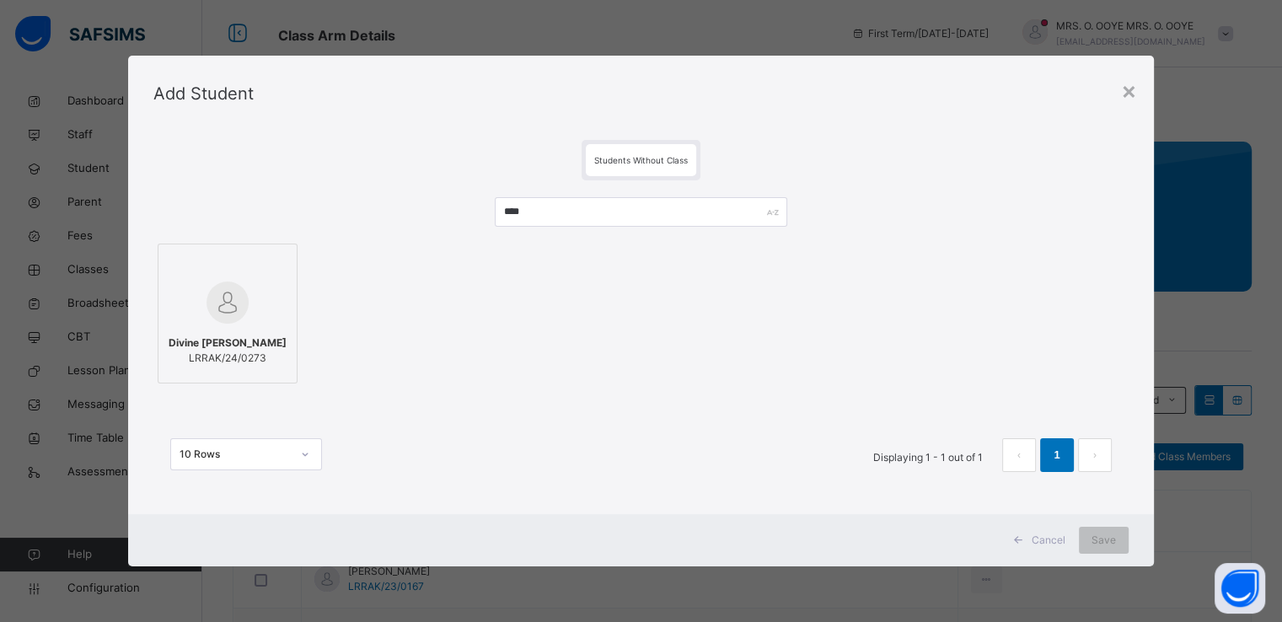
click at [218, 285] on img at bounding box center [228, 303] width 42 height 42
click at [1106, 536] on span "Save" at bounding box center [1104, 540] width 24 height 15
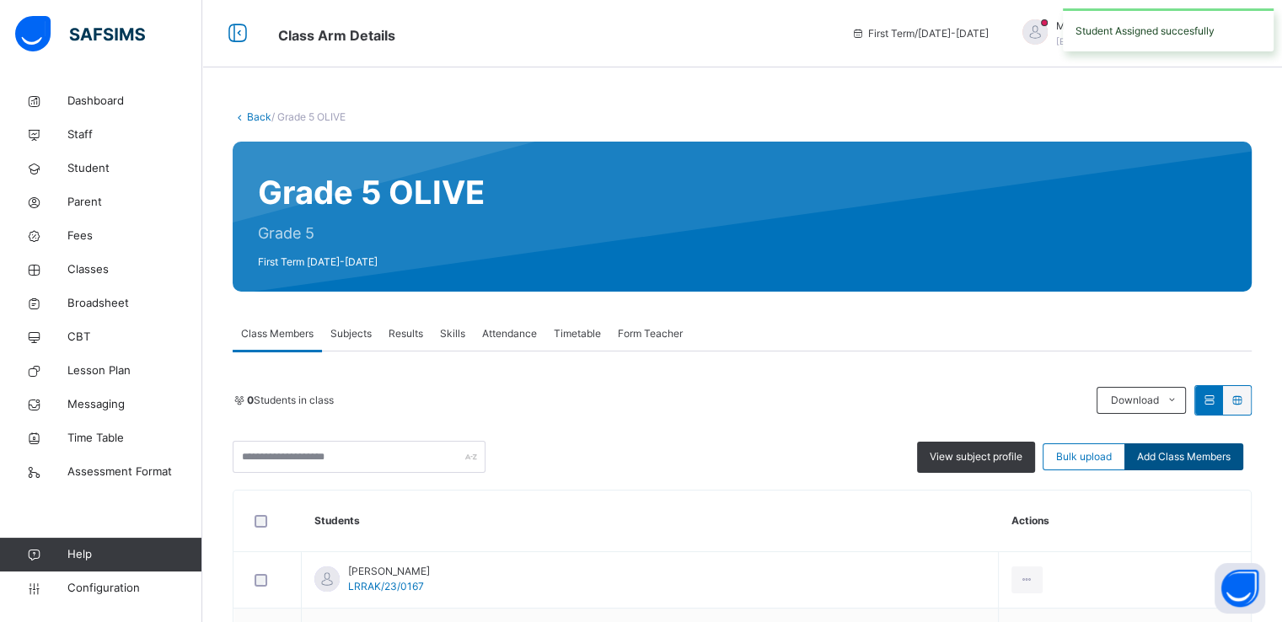
click at [1184, 458] on span "Add Class Members" at bounding box center [1184, 456] width 94 height 15
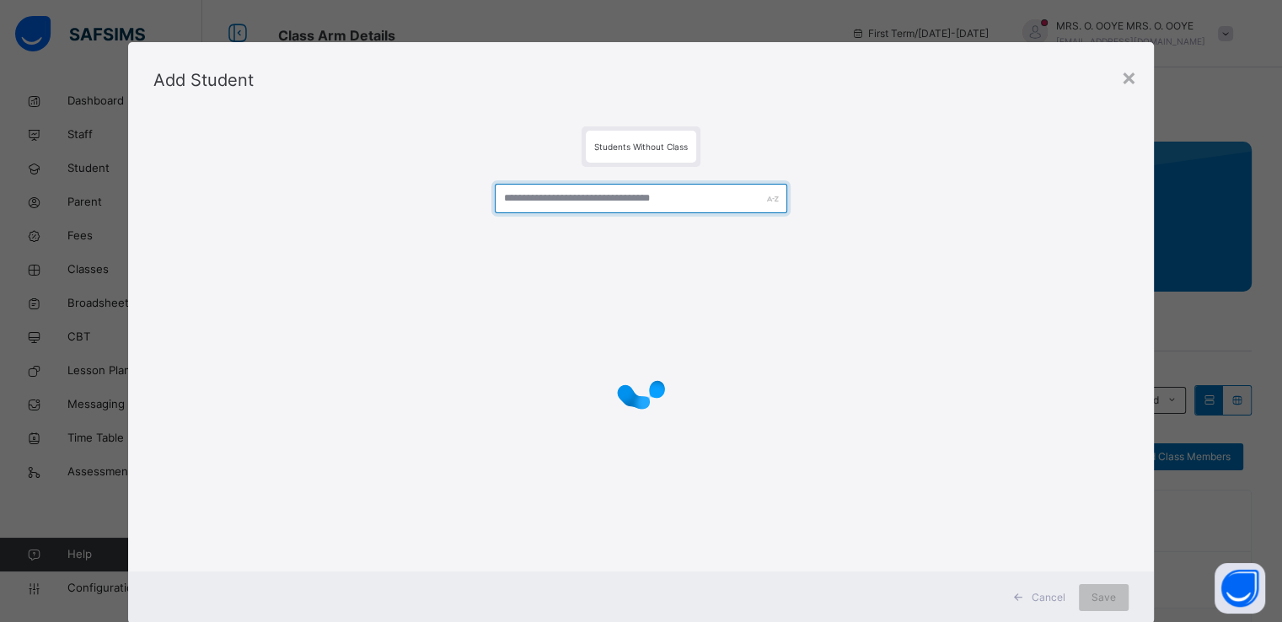
click at [657, 191] on input "text" at bounding box center [641, 199] width 293 height 30
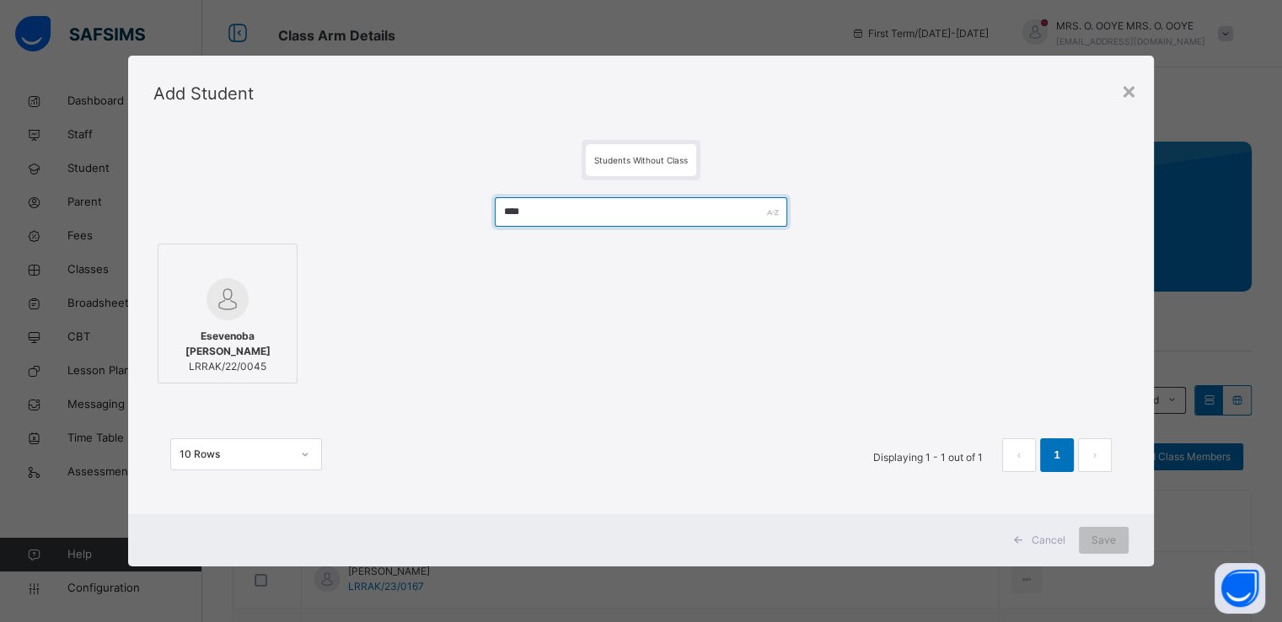
type input "****"
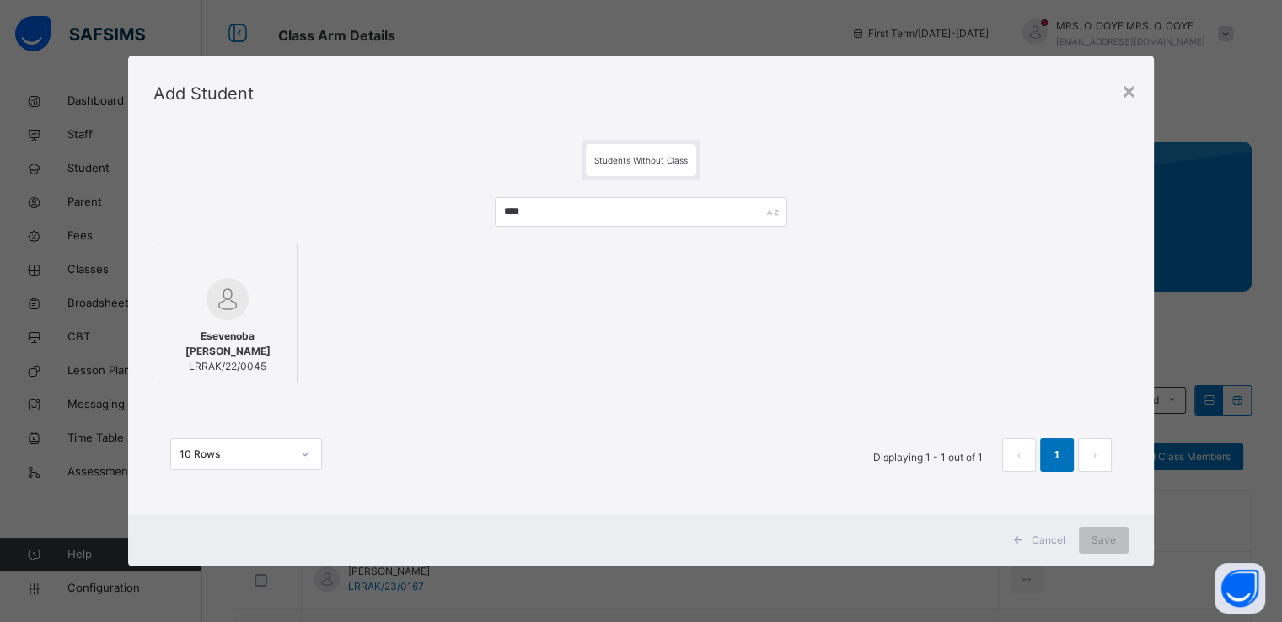
click at [244, 325] on div "Esevenoba Imani-Aman Omolei LRRAK/22/0045" at bounding box center [227, 351] width 121 height 62
click at [1109, 545] on span "Save" at bounding box center [1104, 540] width 24 height 15
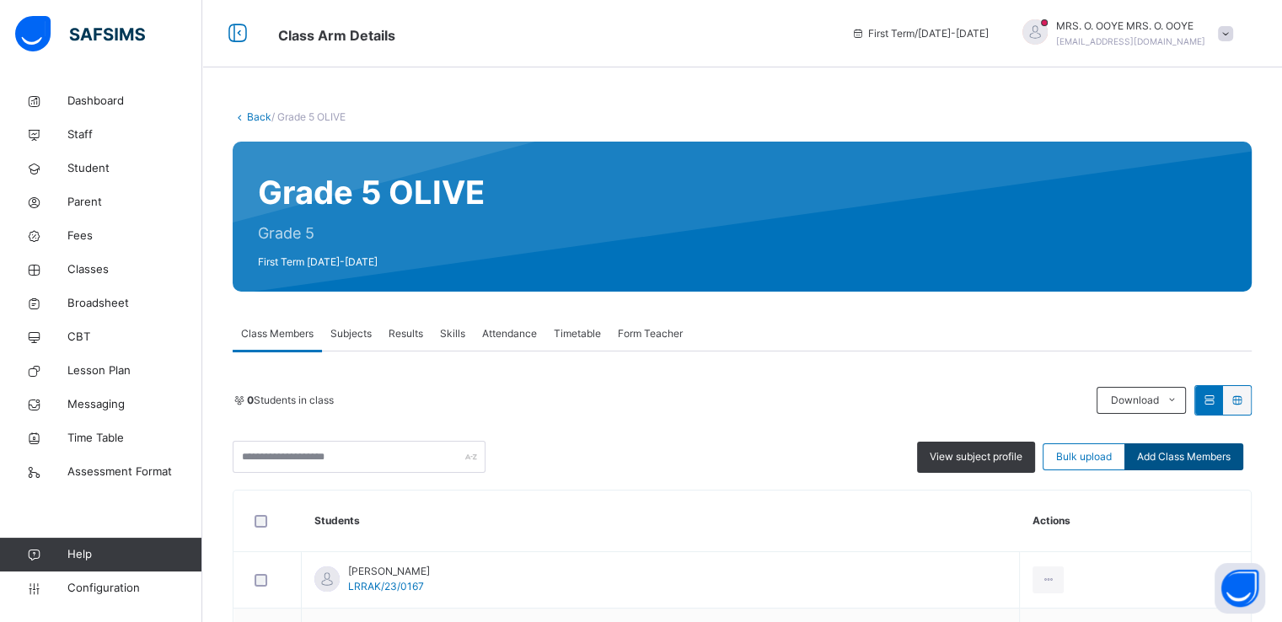
click at [1176, 454] on span "Add Class Members" at bounding box center [1184, 456] width 94 height 15
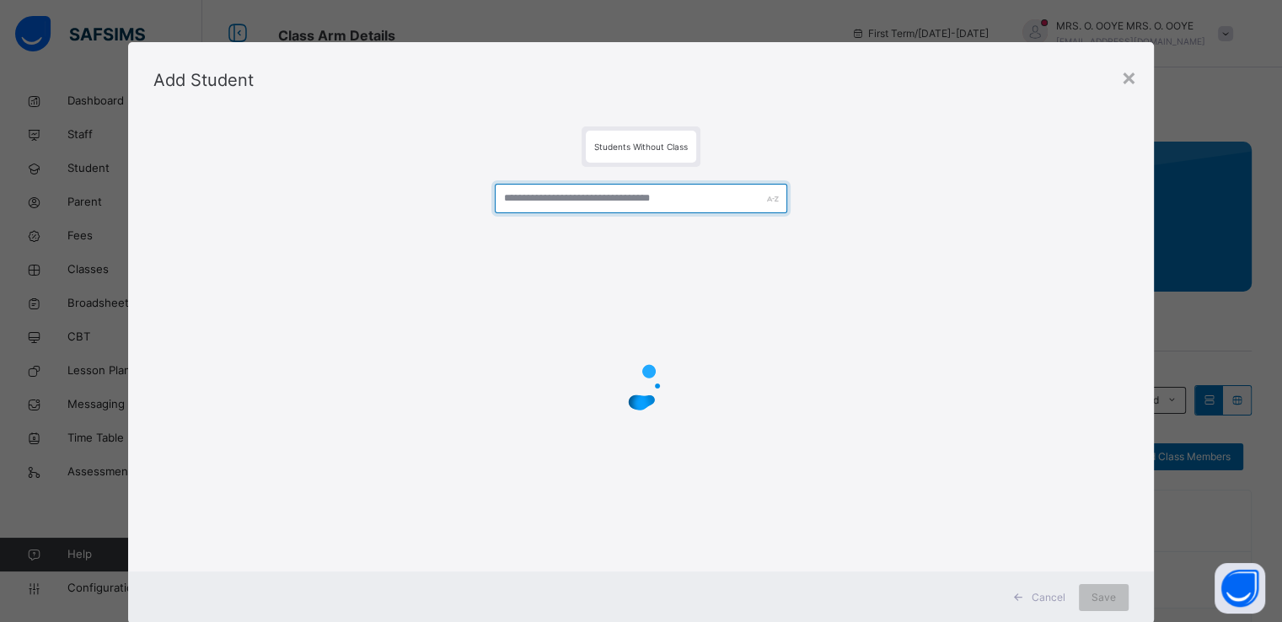
click at [571, 195] on input "text" at bounding box center [641, 199] width 293 height 30
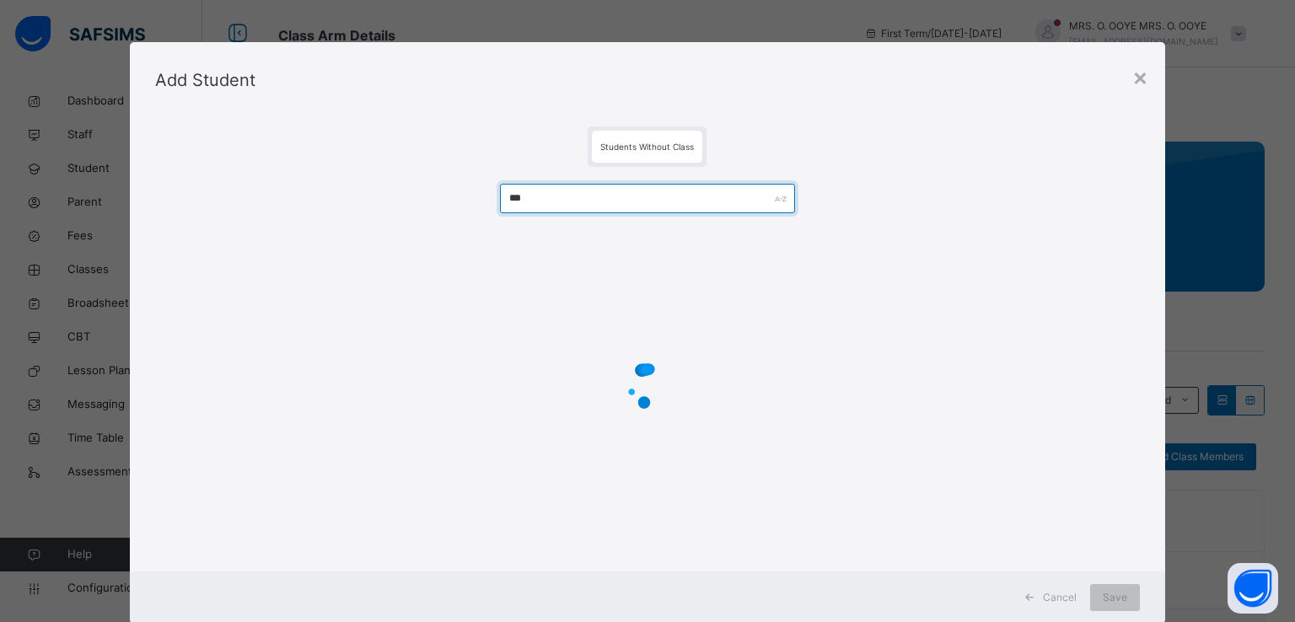
type input "****"
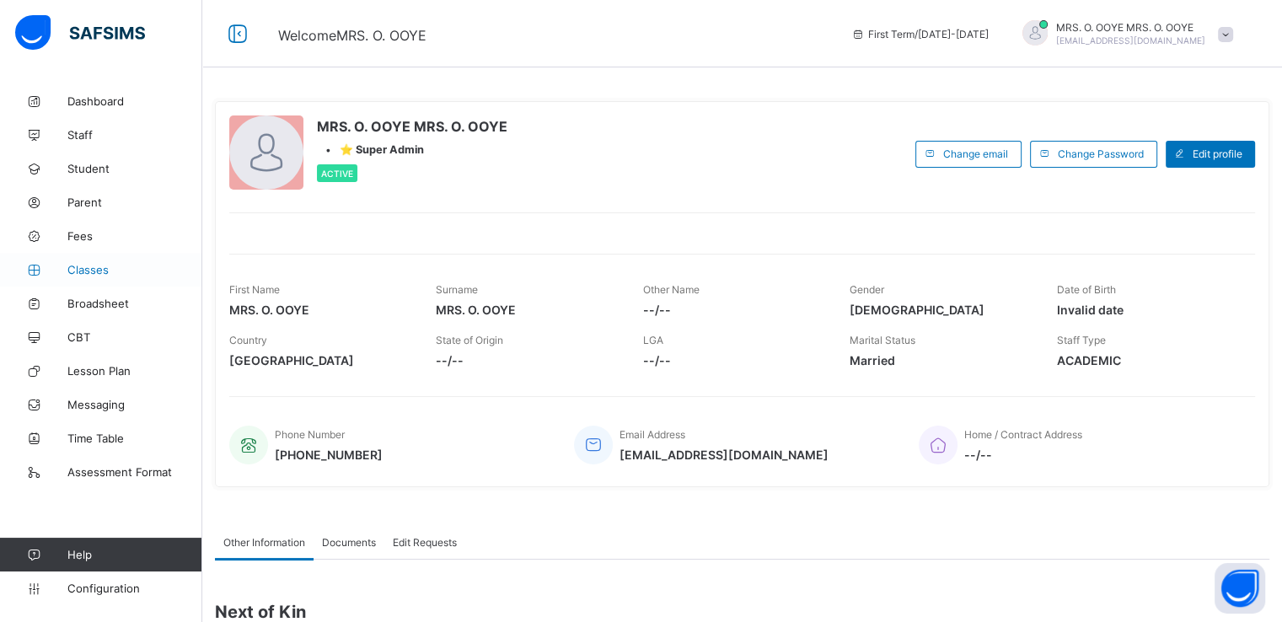
click at [91, 274] on span "Classes" at bounding box center [134, 269] width 135 height 13
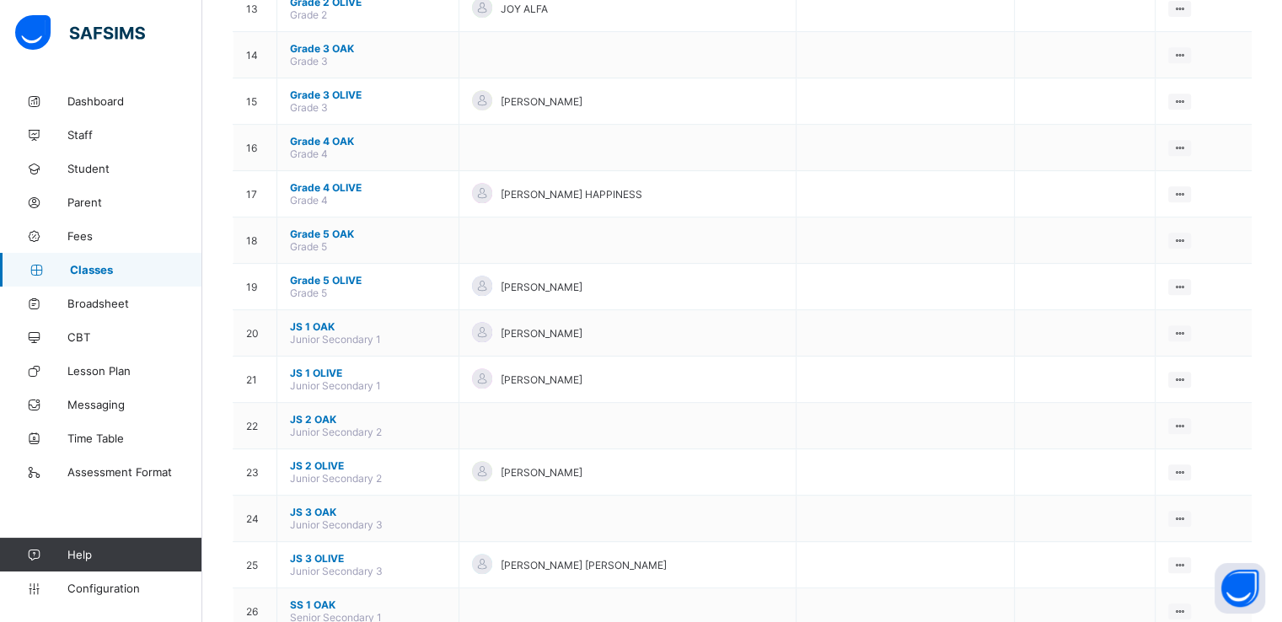
scroll to position [769, 0]
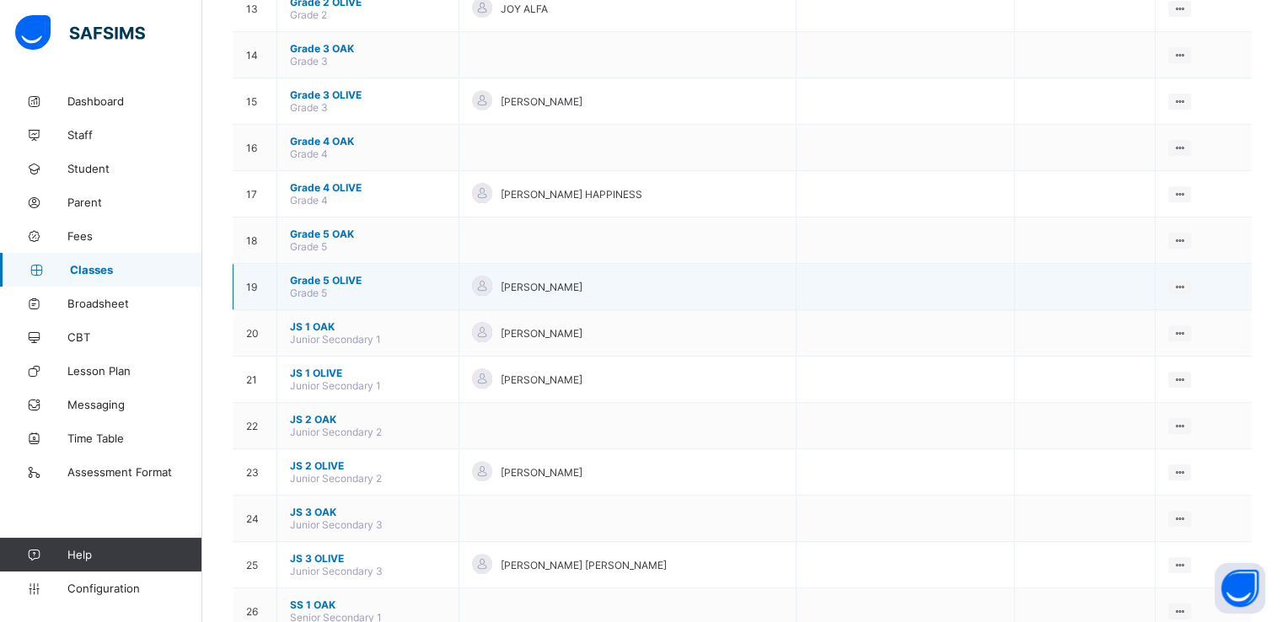
click at [326, 277] on span "Grade 5 OLIVE" at bounding box center [368, 280] width 156 height 13
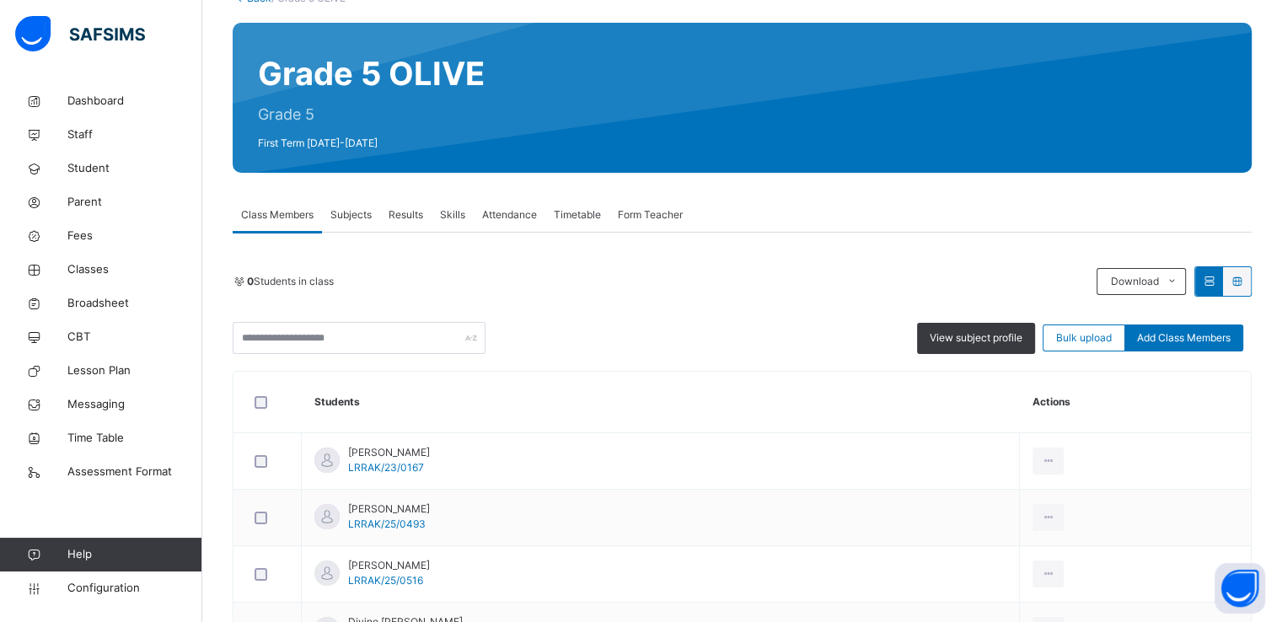
scroll to position [118, 0]
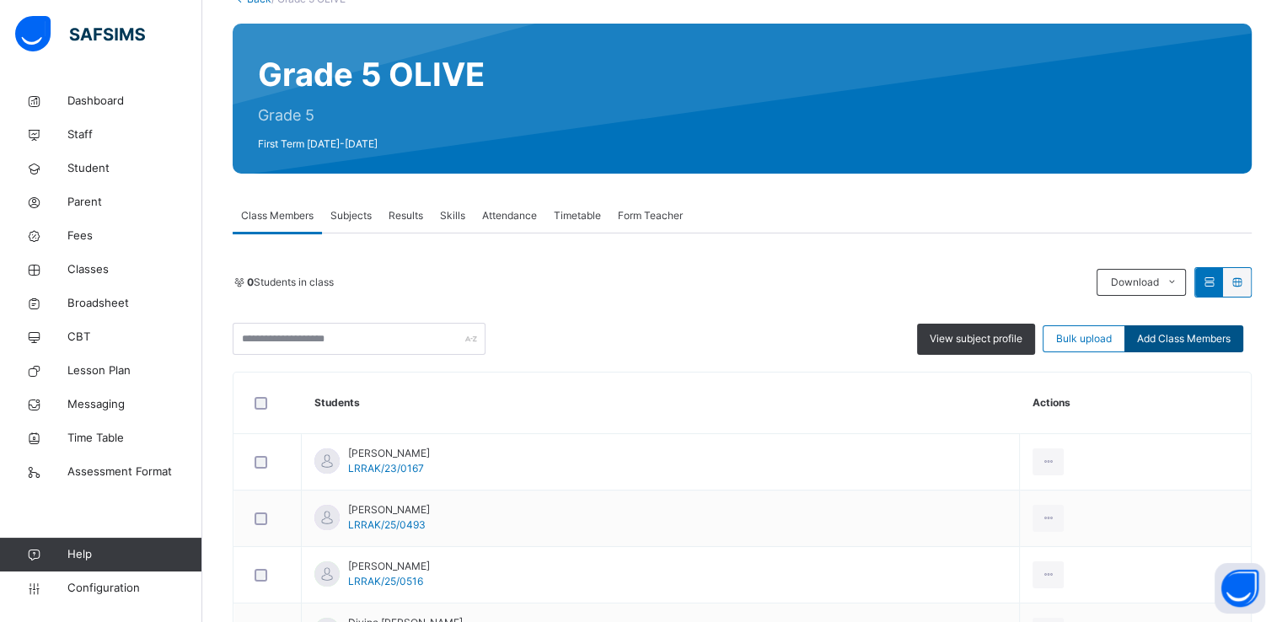
click at [1180, 340] on span "Add Class Members" at bounding box center [1184, 338] width 94 height 15
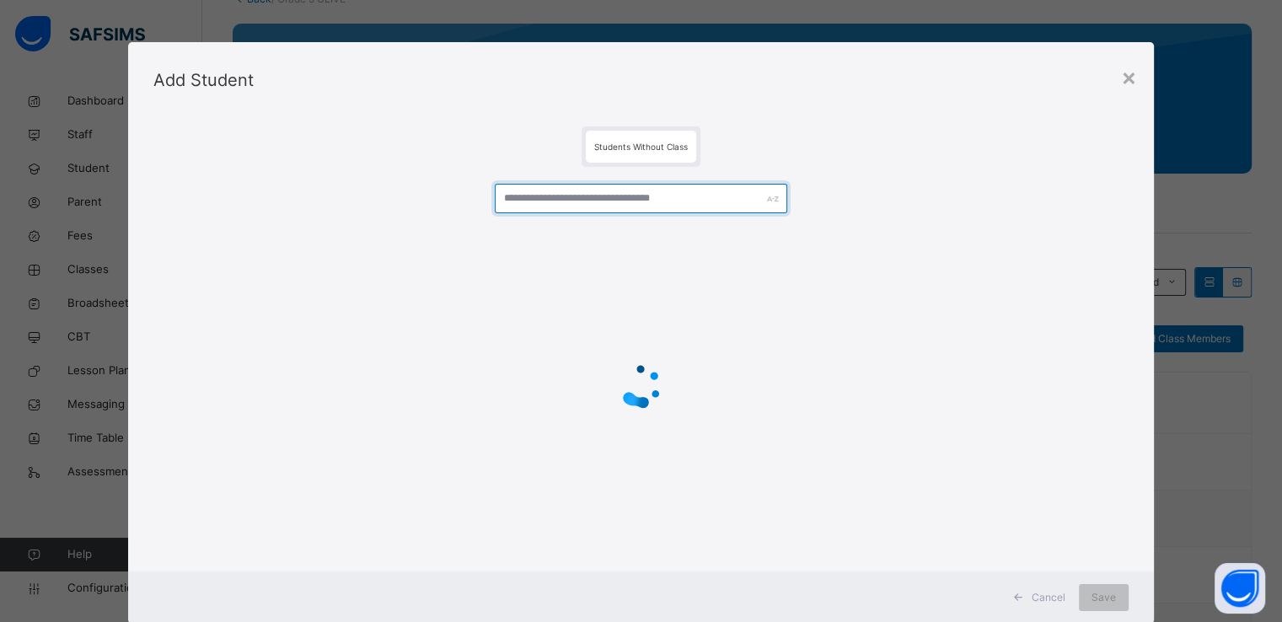
click at [642, 193] on input "text" at bounding box center [641, 199] width 293 height 30
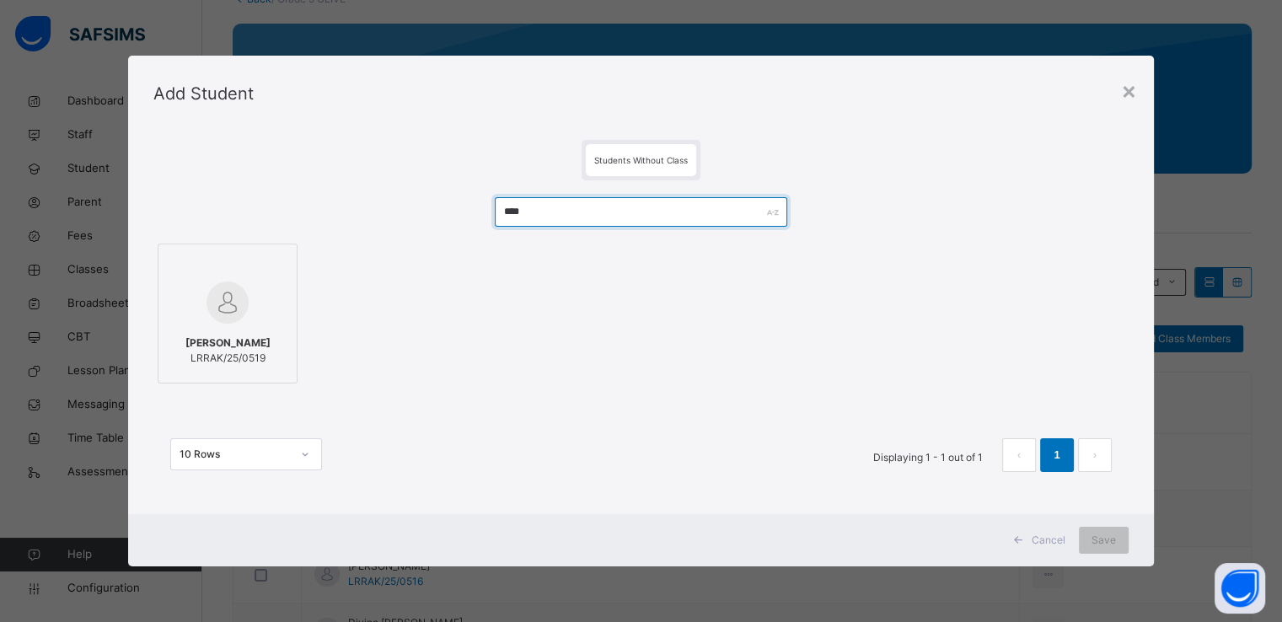
type input "****"
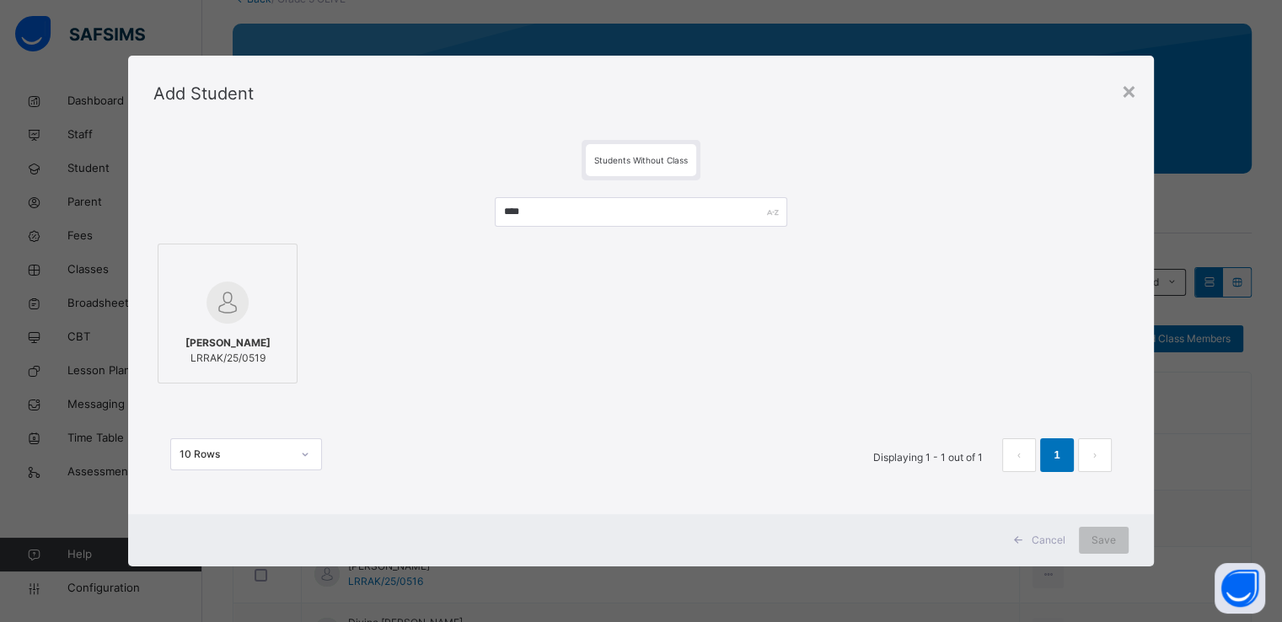
click at [246, 288] on div at bounding box center [227, 302] width 121 height 49
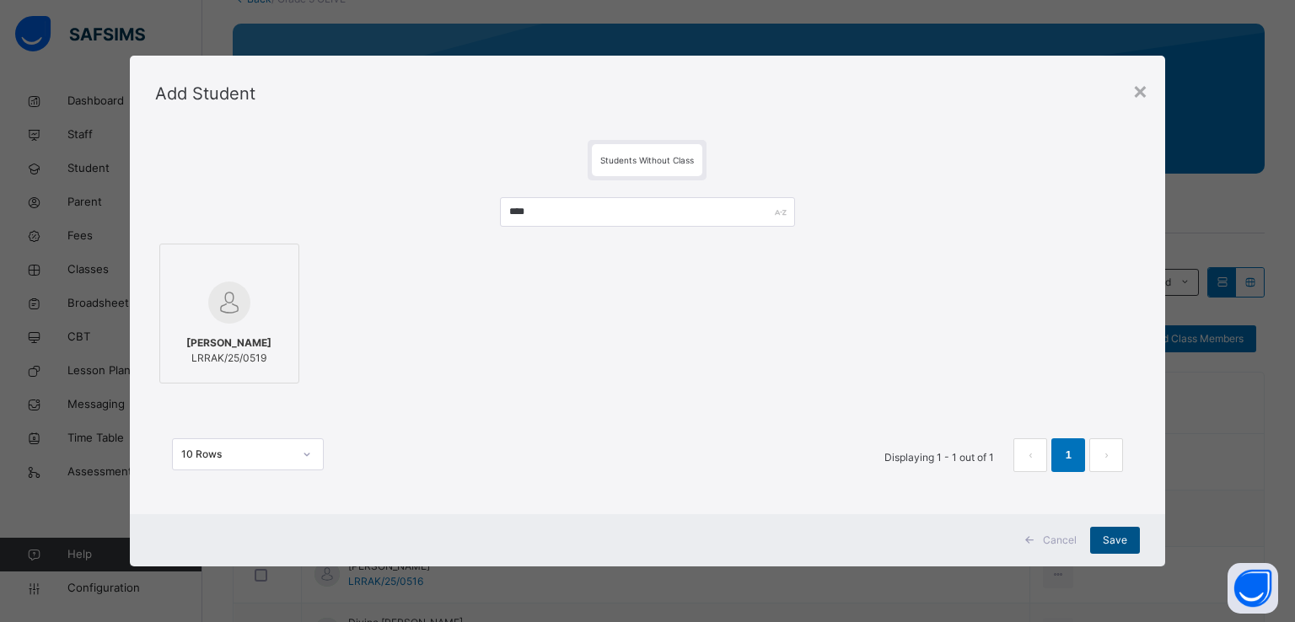
click at [1109, 540] on span "Save" at bounding box center [1115, 540] width 24 height 15
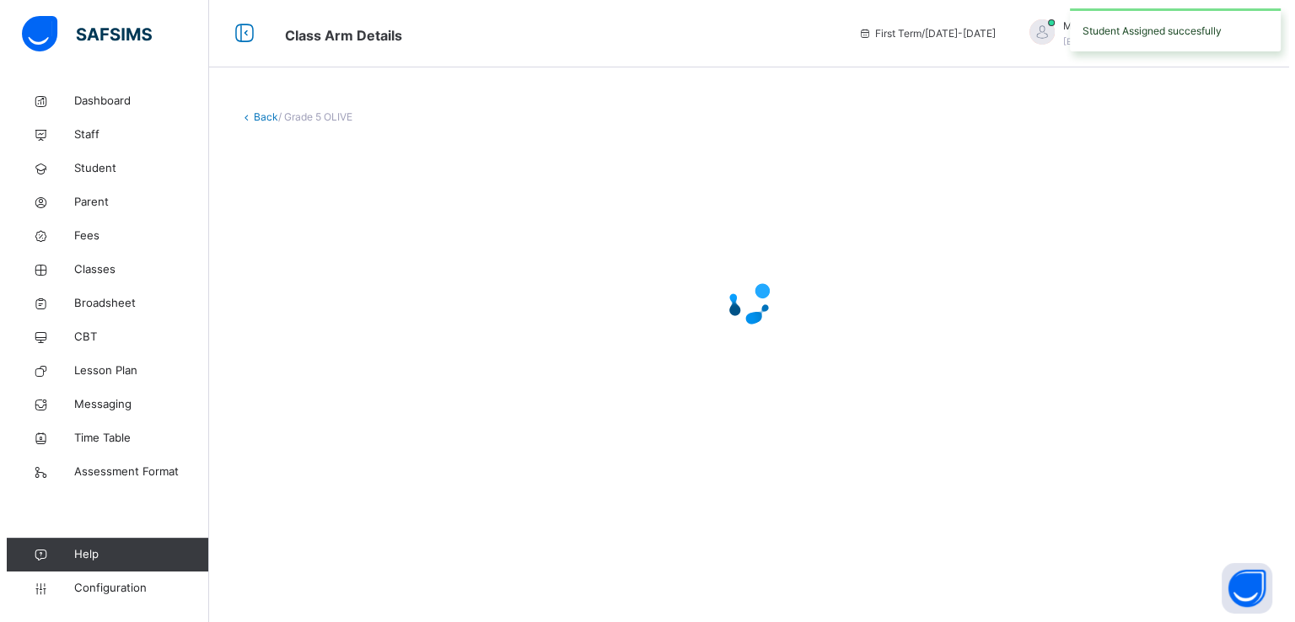
scroll to position [0, 0]
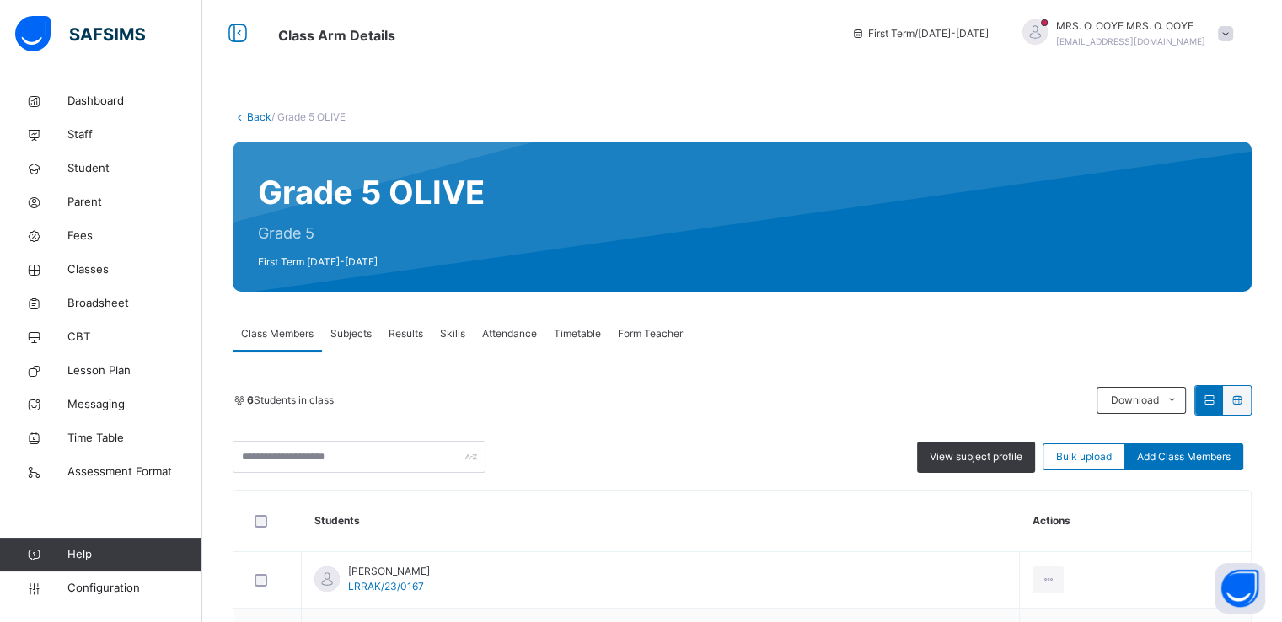
click at [1181, 459] on span "Add Class Members" at bounding box center [1184, 456] width 94 height 15
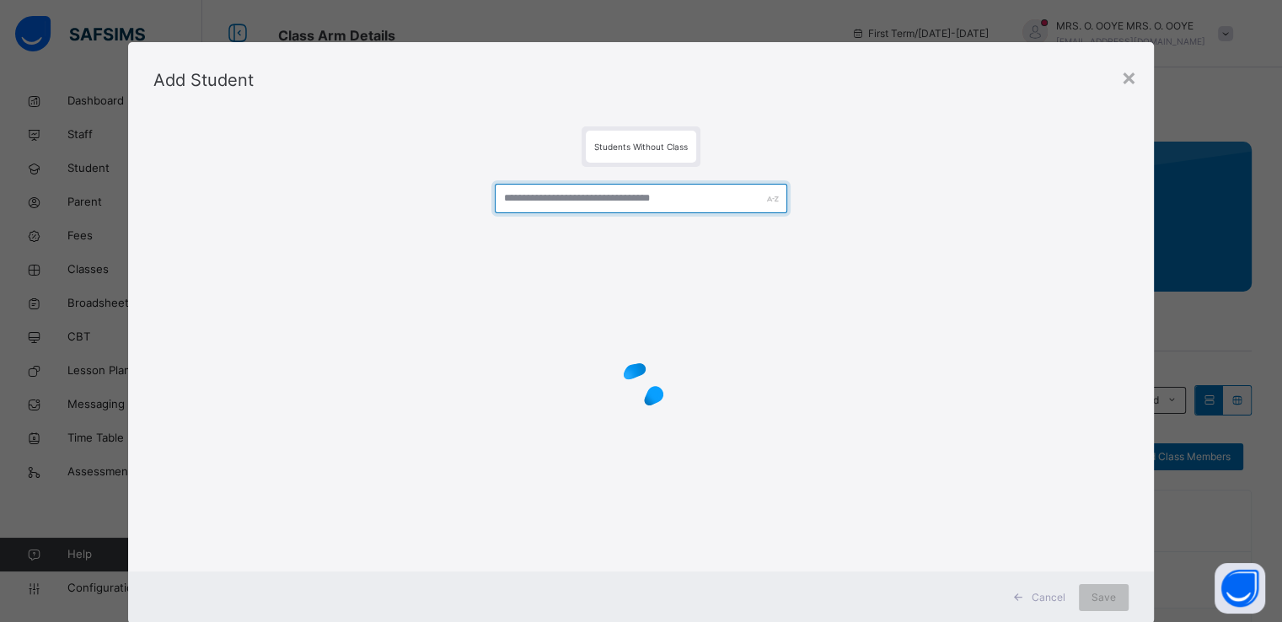
click at [607, 196] on input "text" at bounding box center [641, 199] width 293 height 30
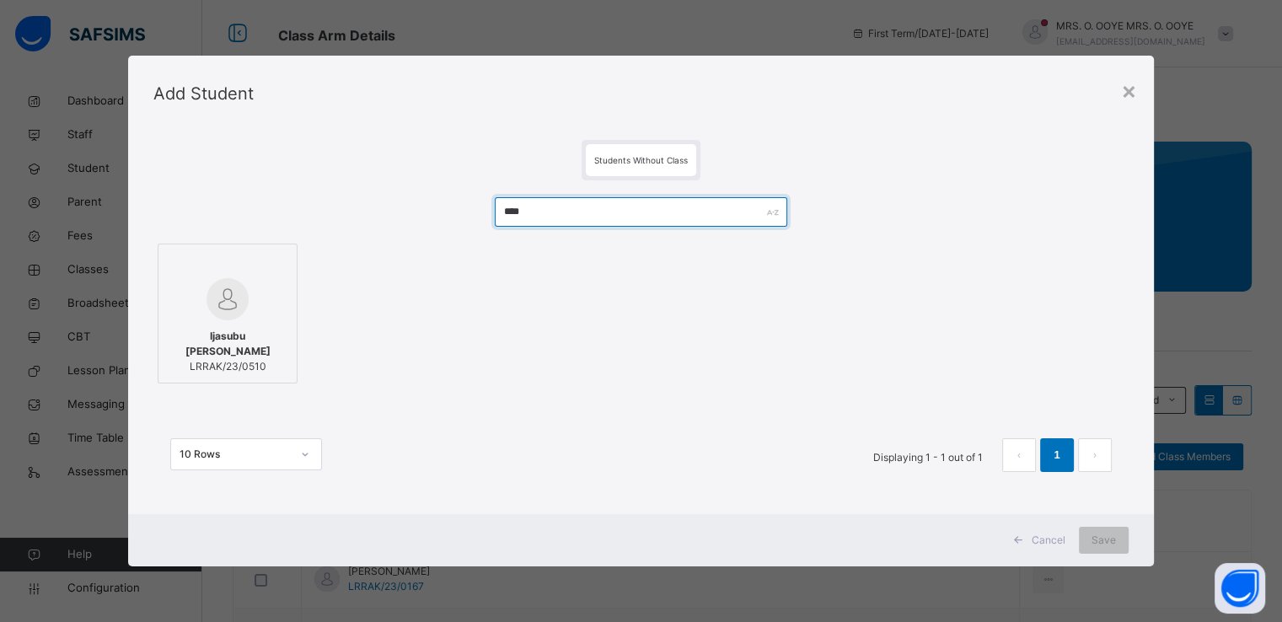
type input "****"
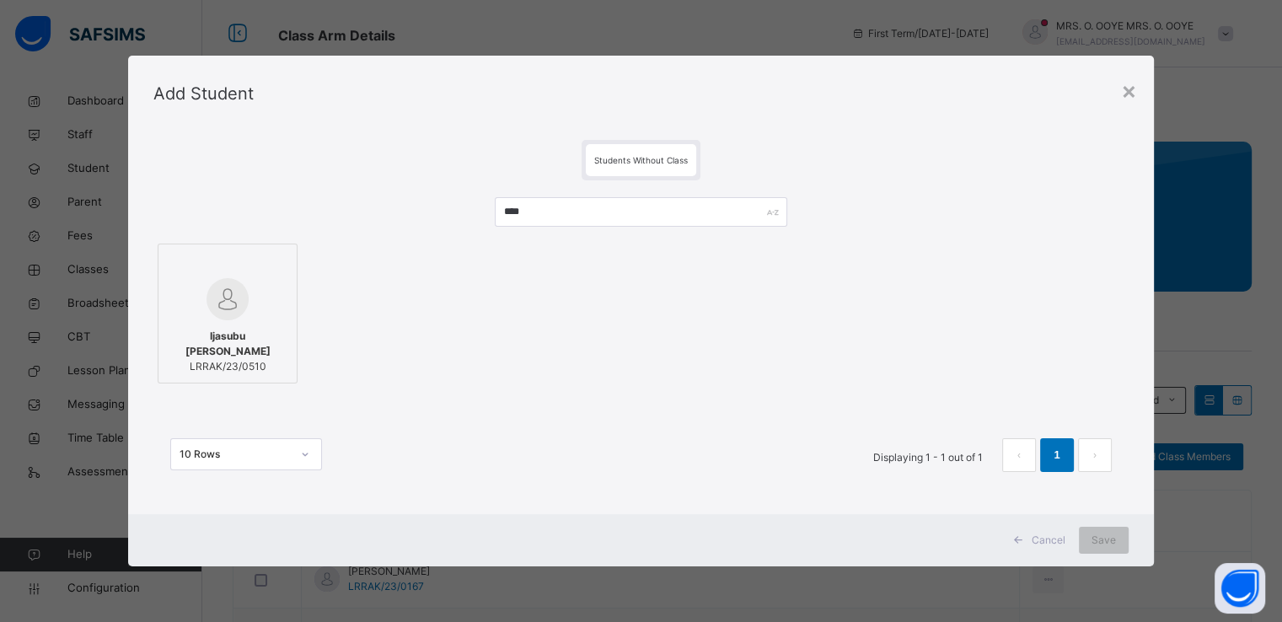
click at [270, 303] on div at bounding box center [227, 299] width 121 height 42
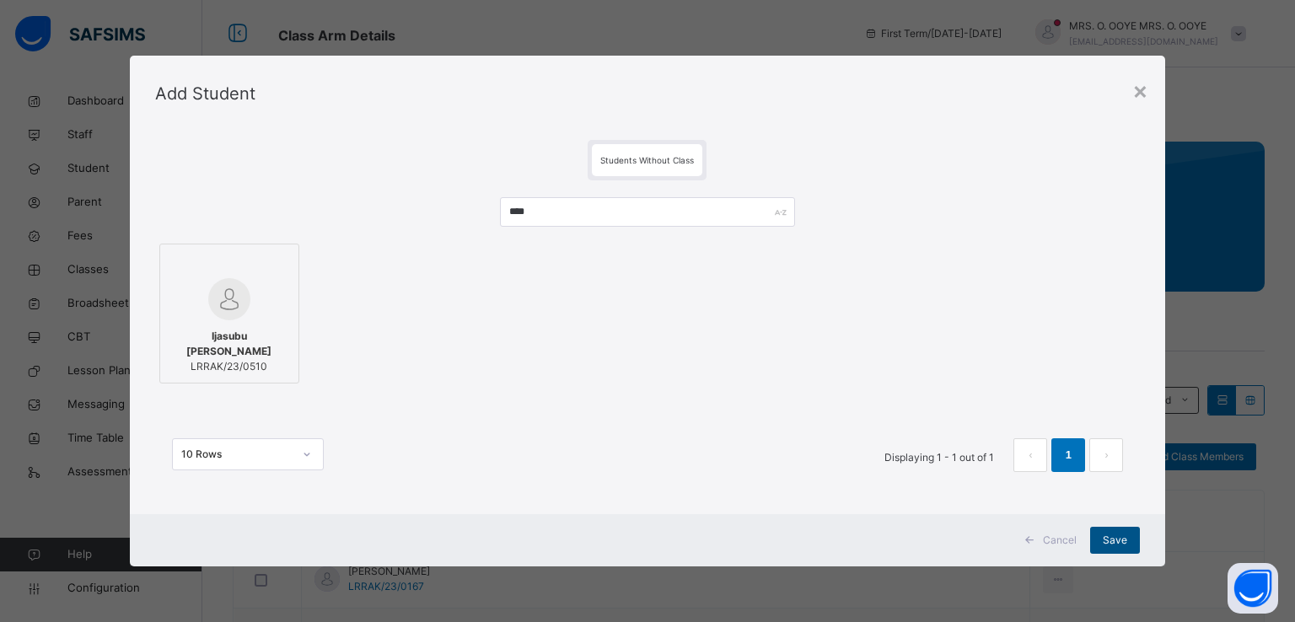
click at [1106, 543] on span "Save" at bounding box center [1115, 540] width 24 height 15
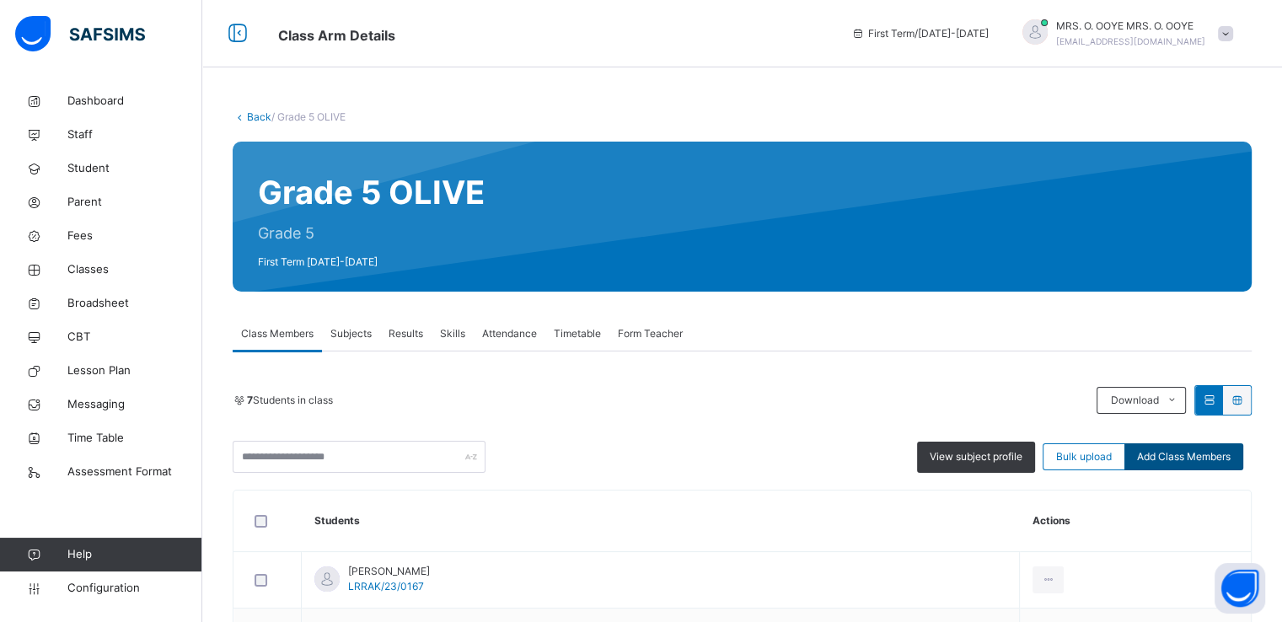
click at [1196, 466] on div "Add Class Members" at bounding box center [1184, 456] width 119 height 27
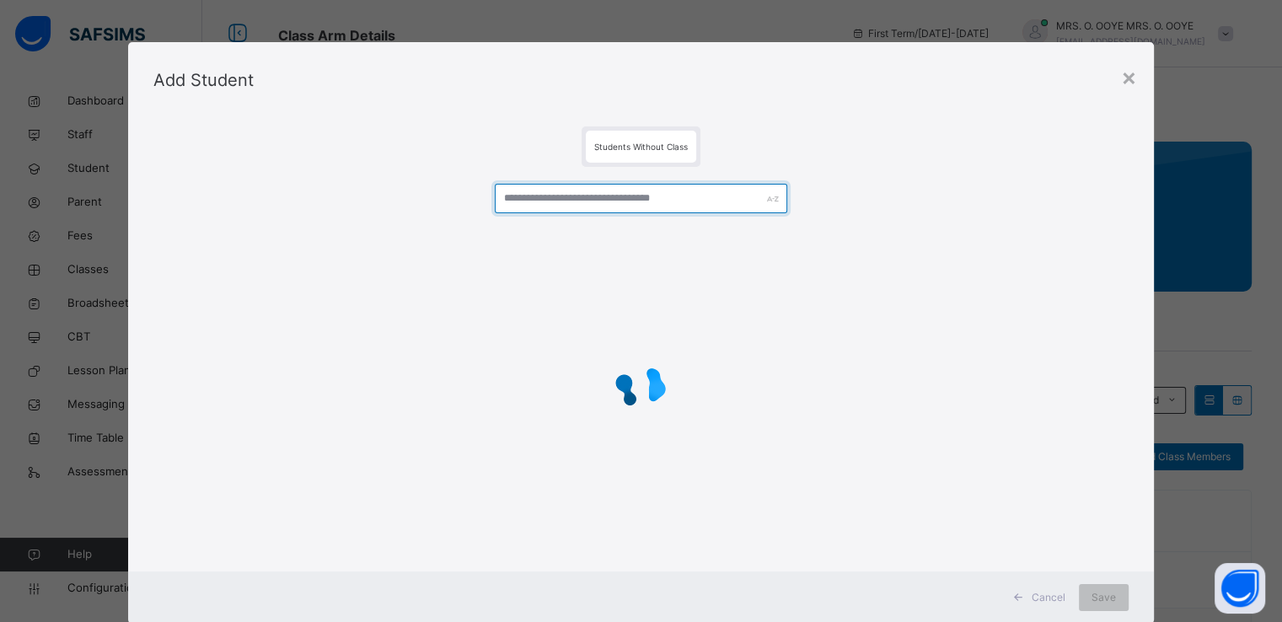
click at [570, 203] on input "text" at bounding box center [641, 199] width 293 height 30
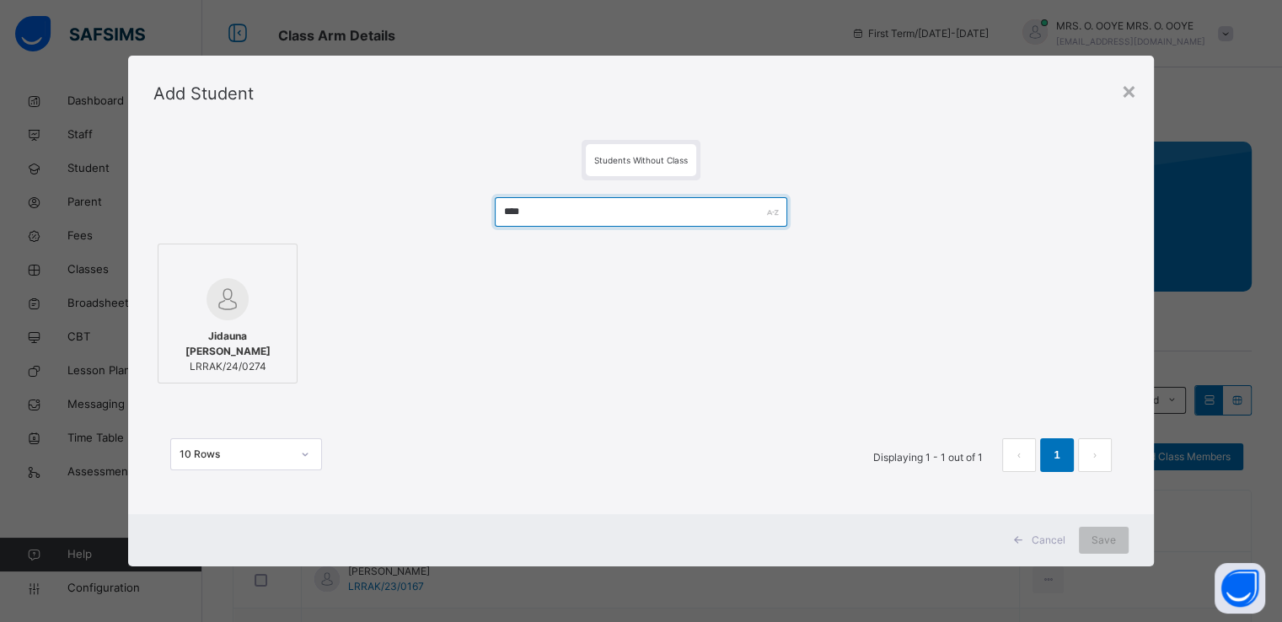
type input "****"
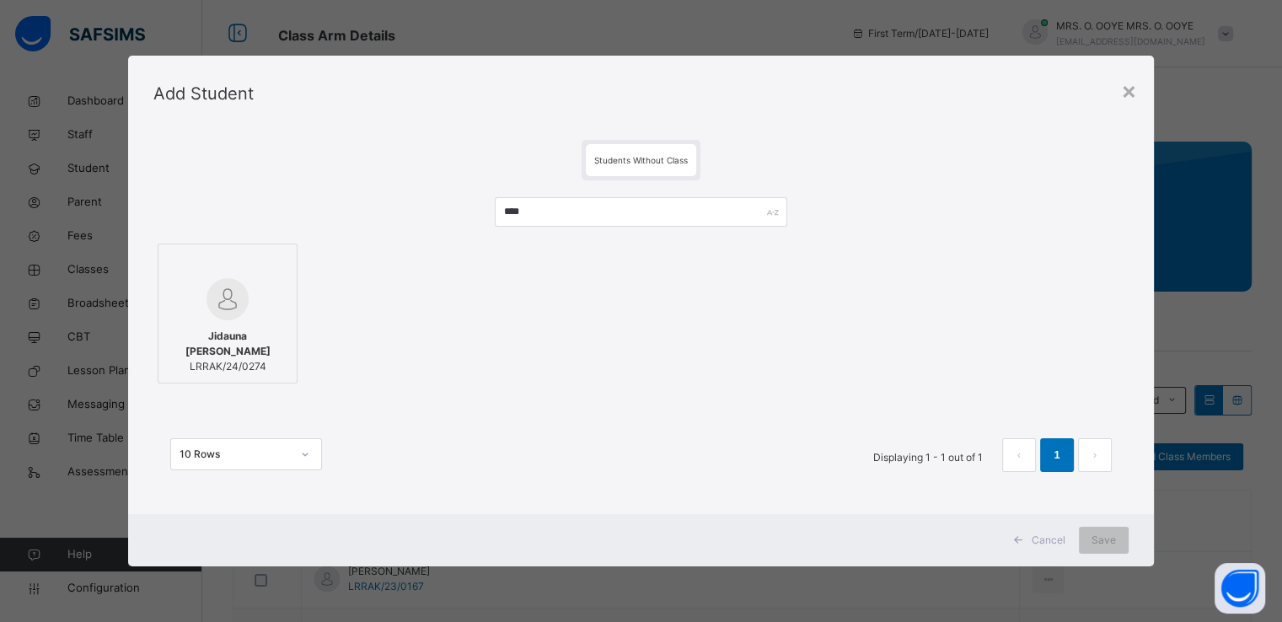
click at [253, 302] on div at bounding box center [227, 299] width 121 height 42
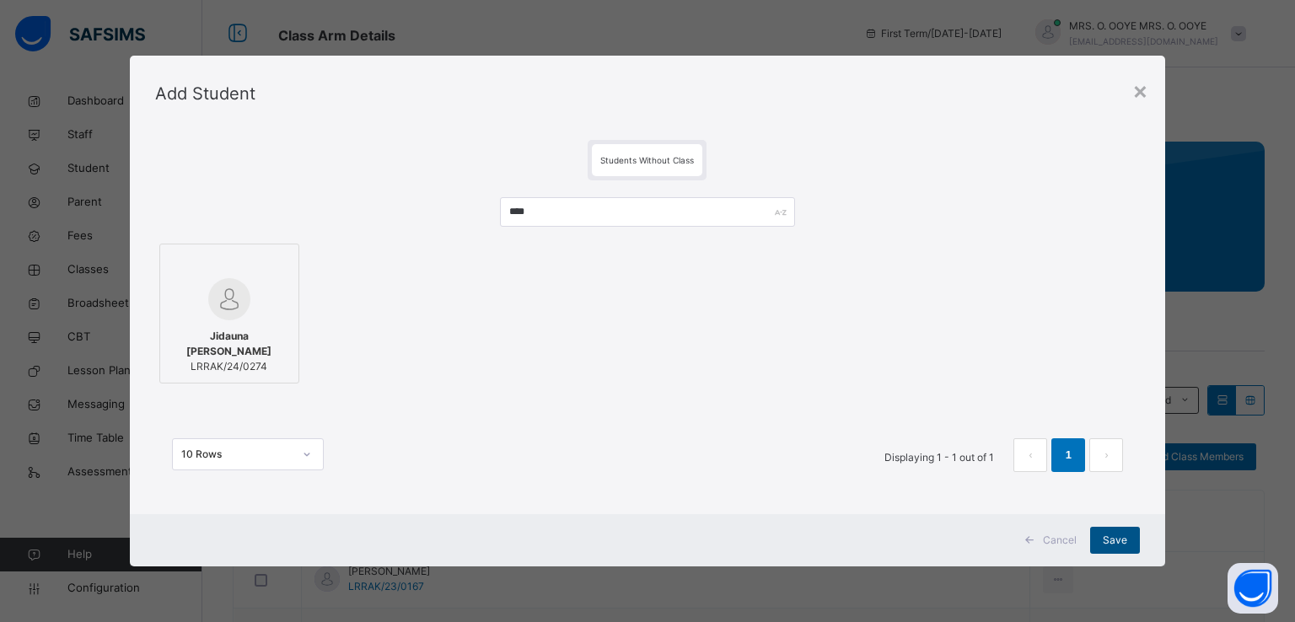
click at [1109, 537] on span "Save" at bounding box center [1115, 540] width 24 height 15
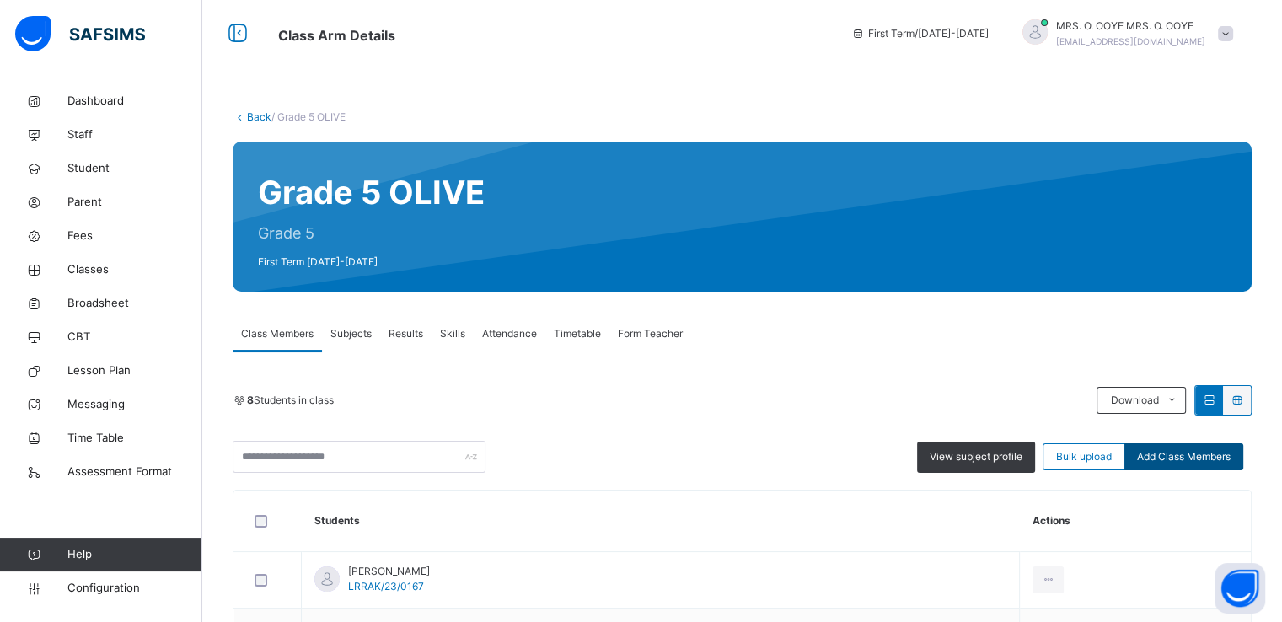
click at [1205, 457] on span "Add Class Members" at bounding box center [1184, 456] width 94 height 15
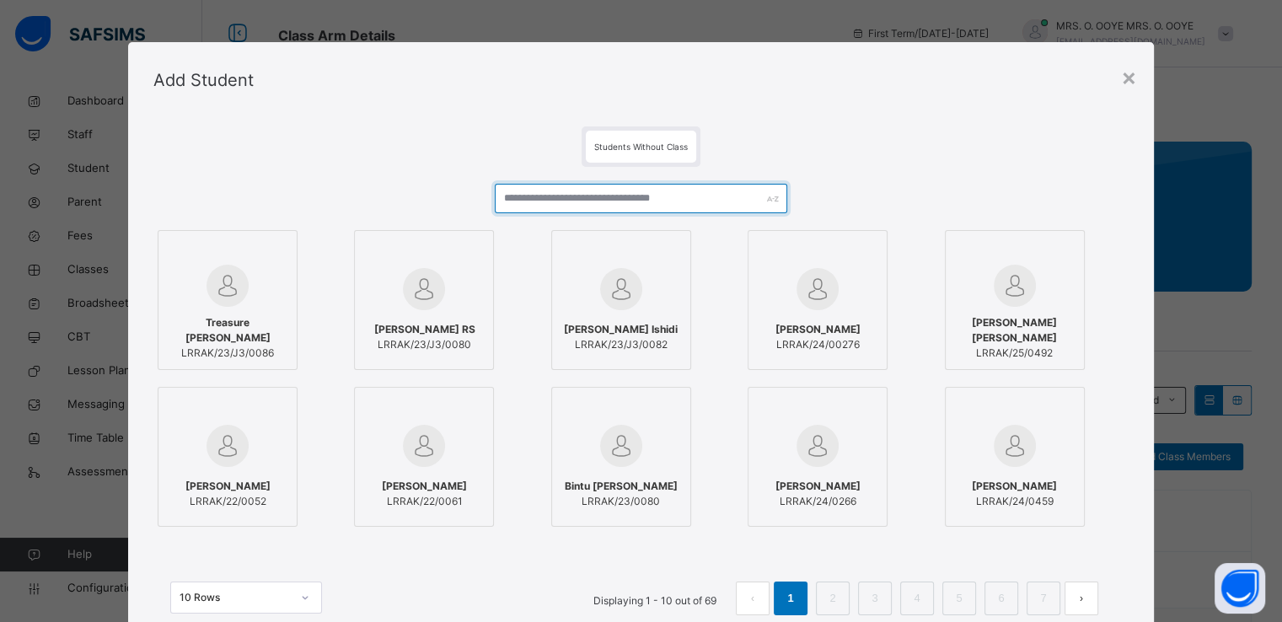
click at [628, 197] on input "text" at bounding box center [641, 199] width 293 height 30
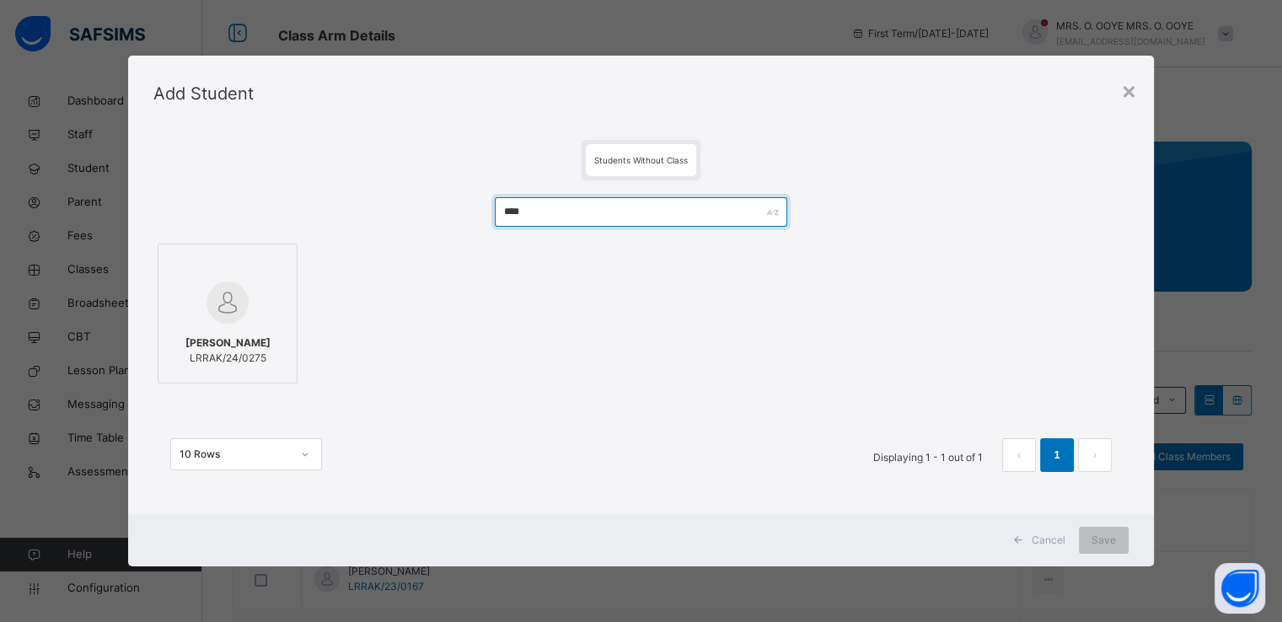
type input "****"
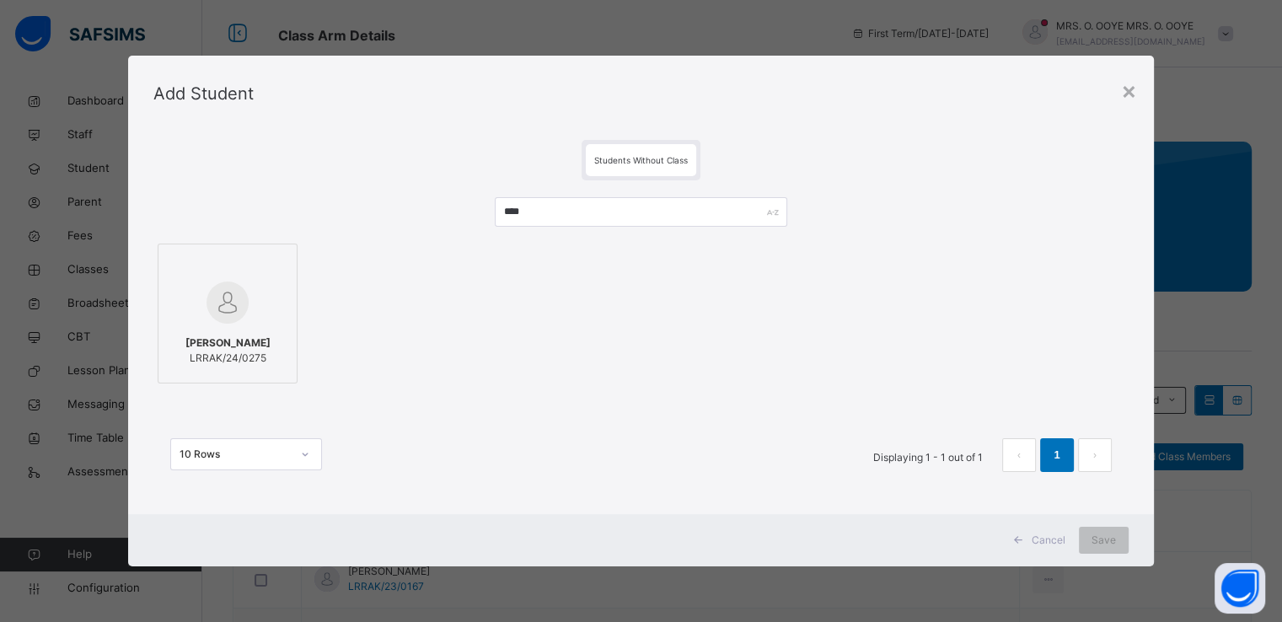
click at [239, 304] on img at bounding box center [228, 303] width 42 height 42
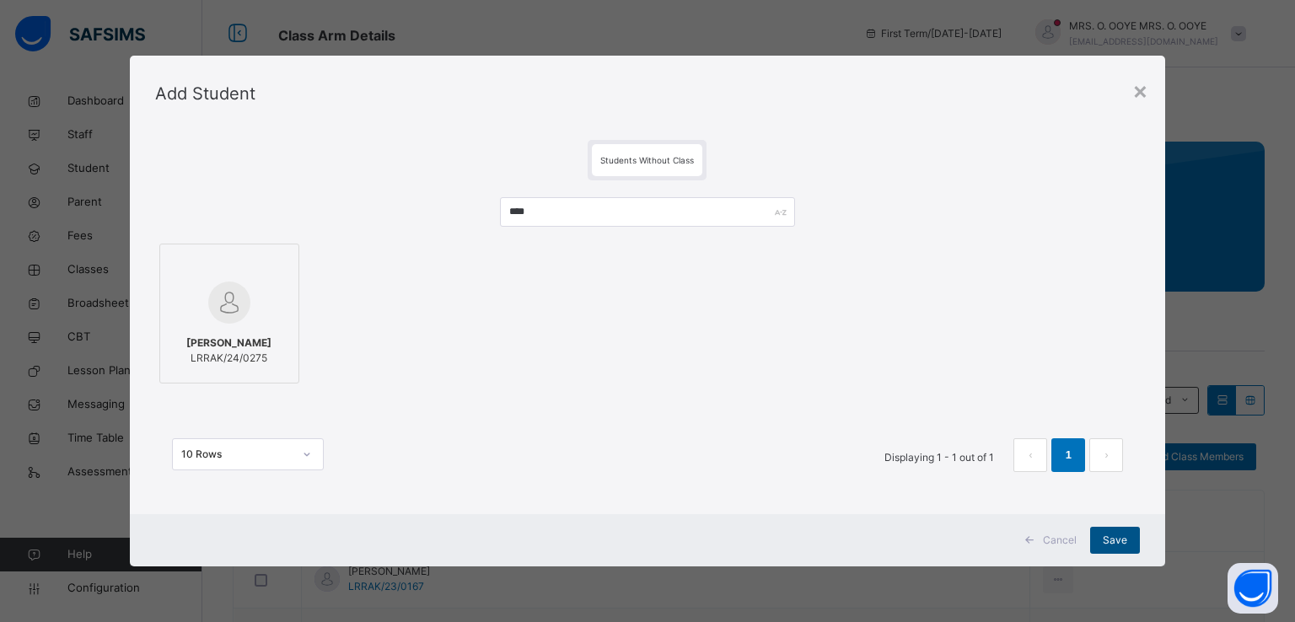
click at [1109, 540] on span "Save" at bounding box center [1115, 540] width 24 height 15
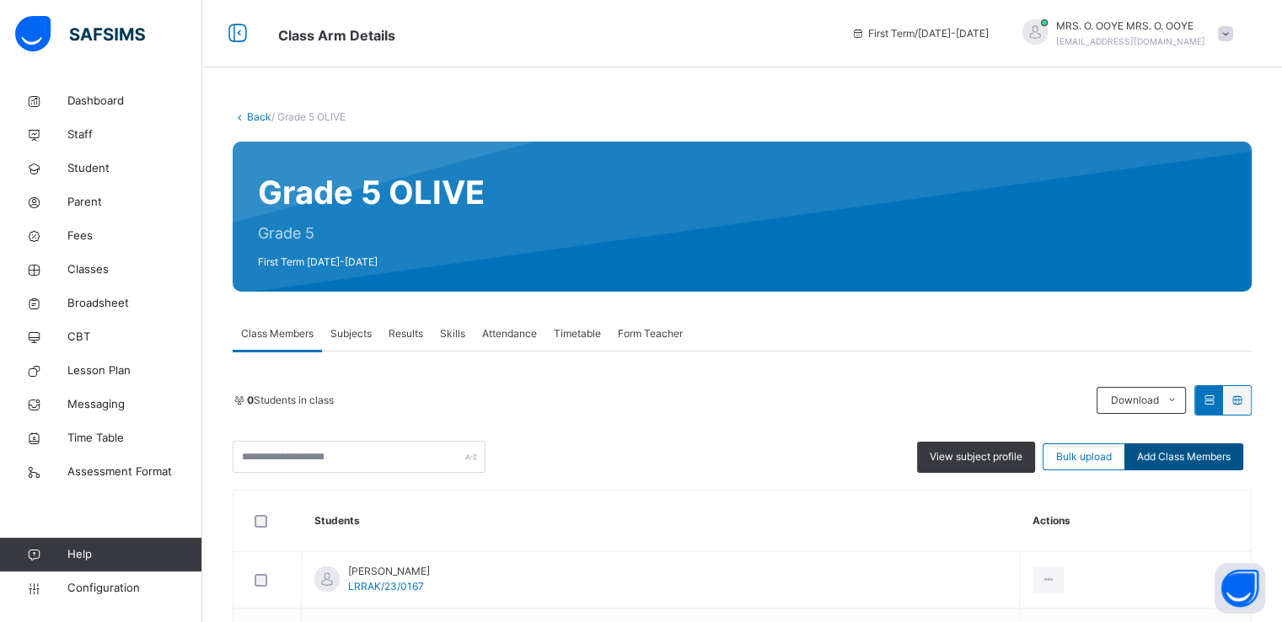
click at [1171, 465] on div "Add Class Members" at bounding box center [1184, 456] width 119 height 27
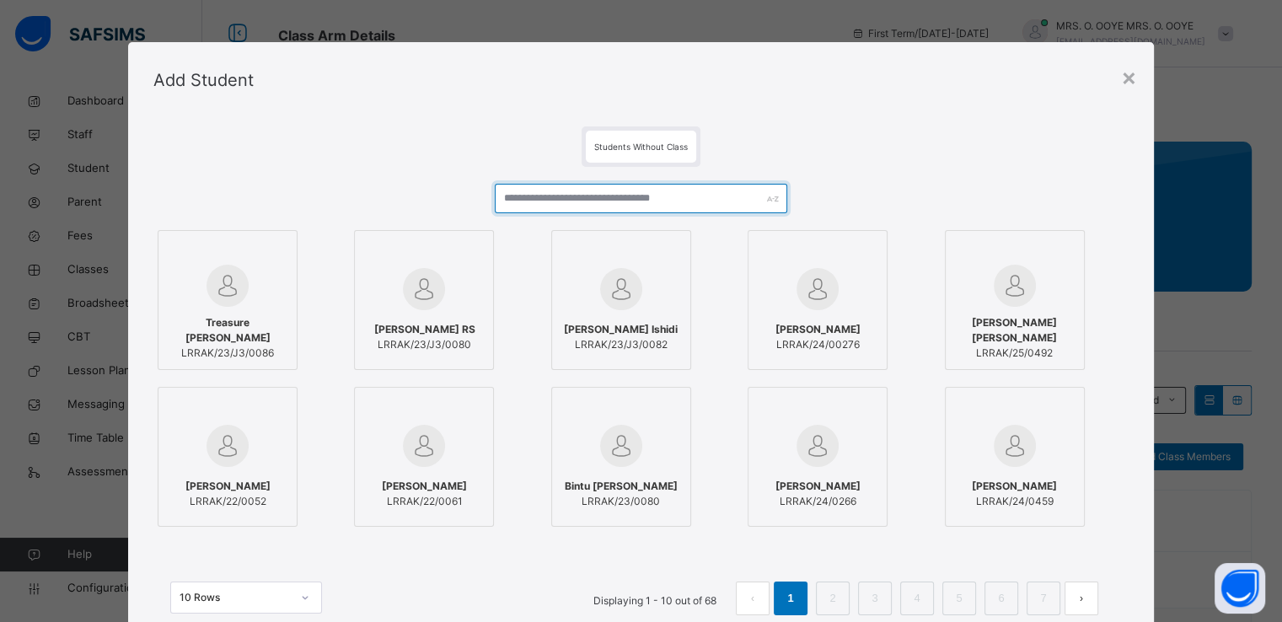
click at [666, 196] on input "text" at bounding box center [641, 199] width 293 height 30
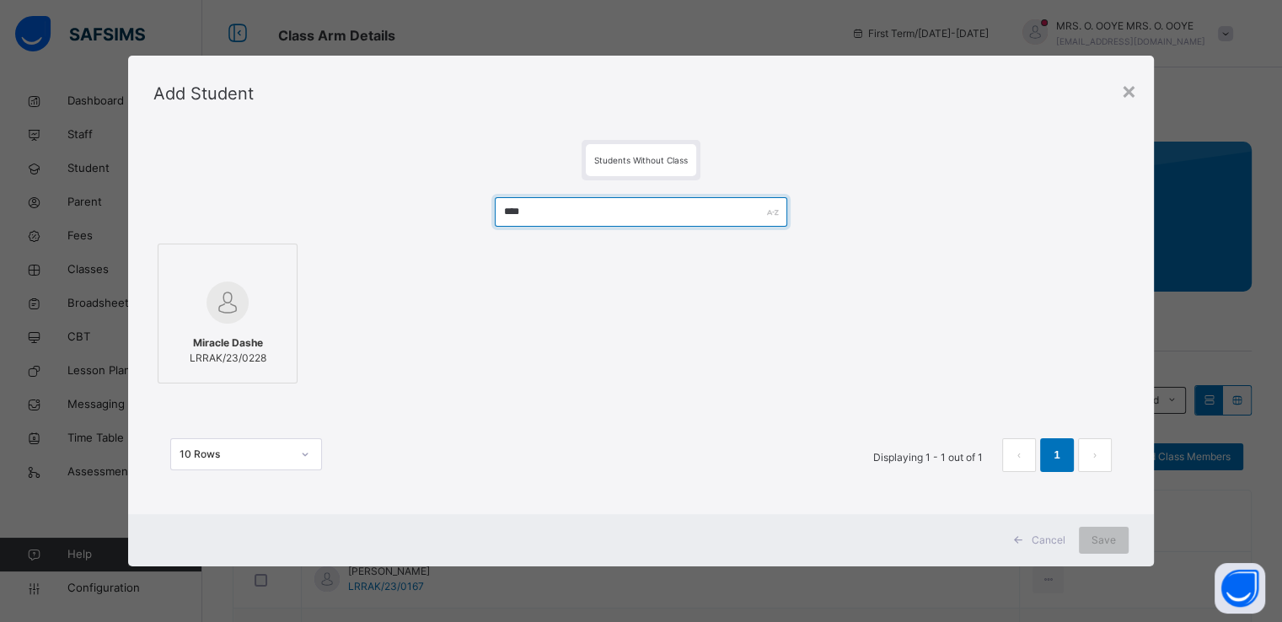
type input "****"
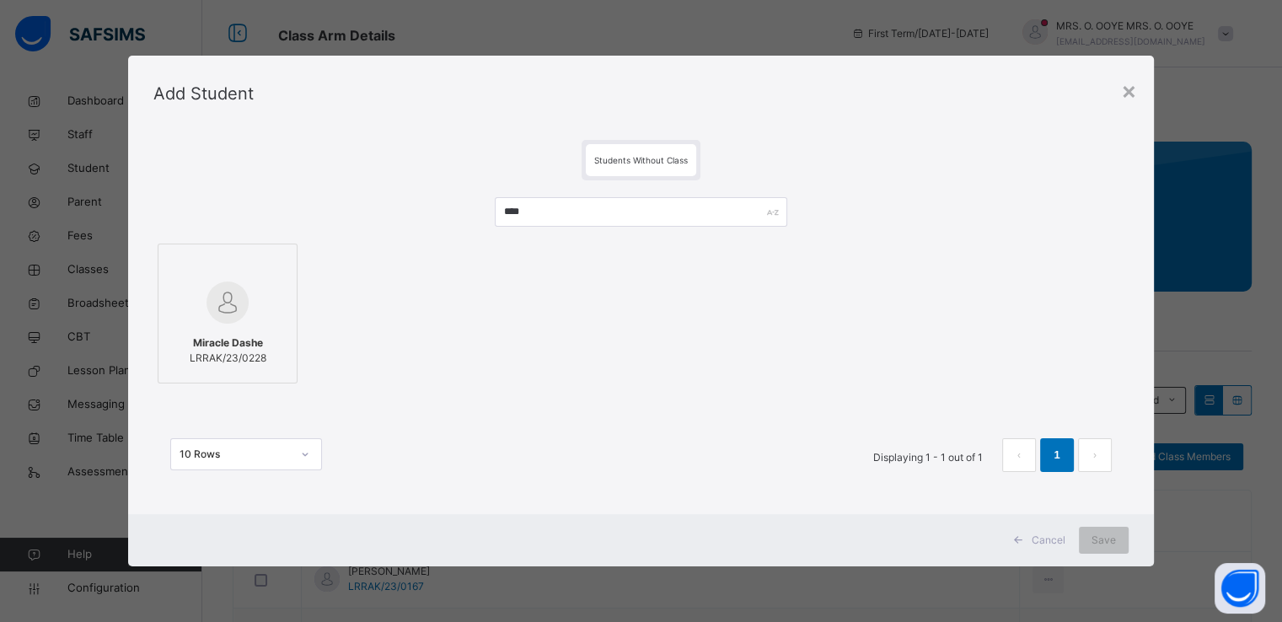
click at [223, 315] on img at bounding box center [228, 303] width 42 height 42
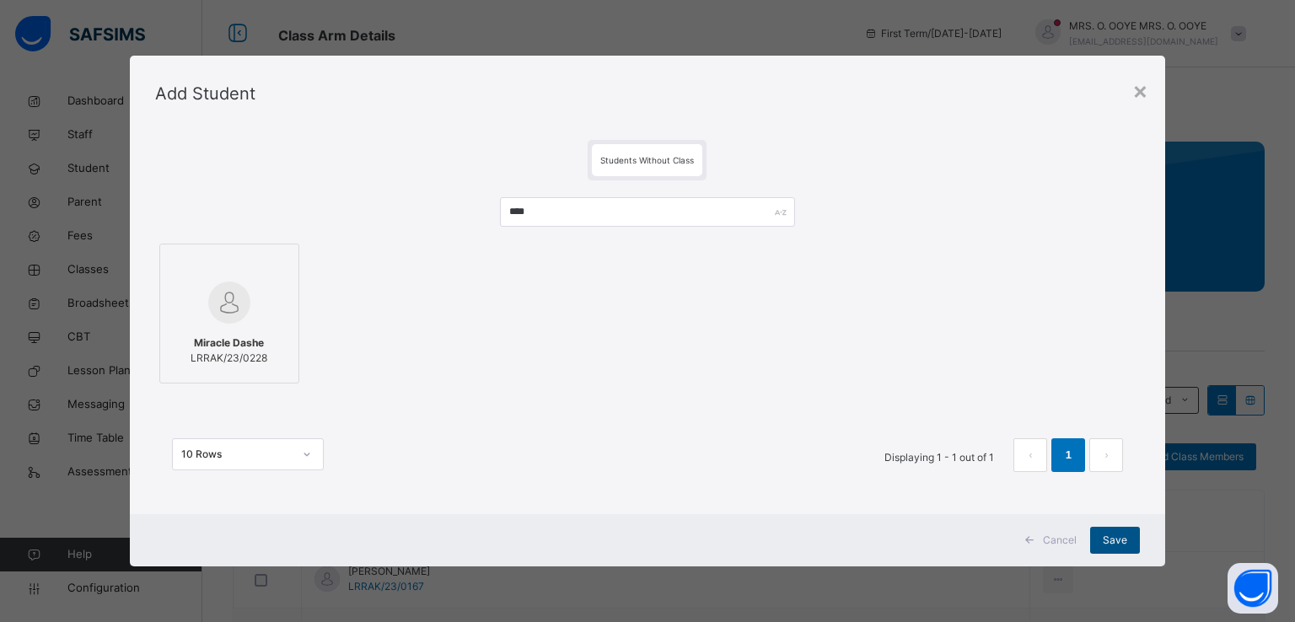
click at [1115, 534] on span "Save" at bounding box center [1115, 540] width 24 height 15
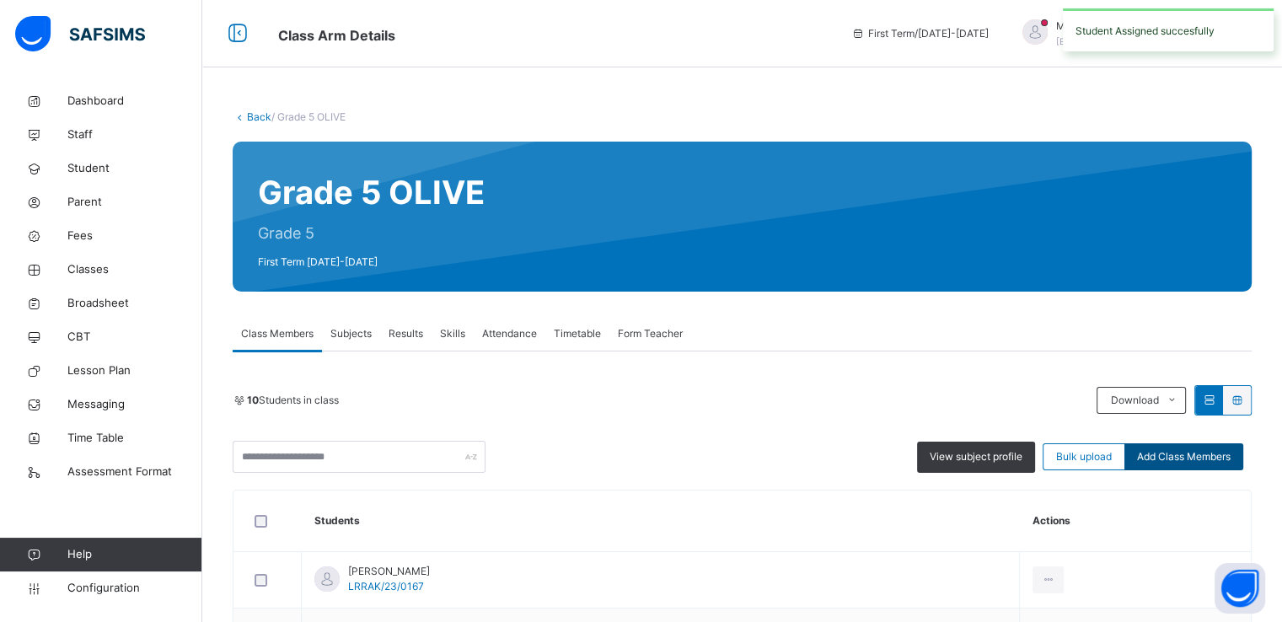
click at [1200, 456] on span "Add Class Members" at bounding box center [1184, 456] width 94 height 15
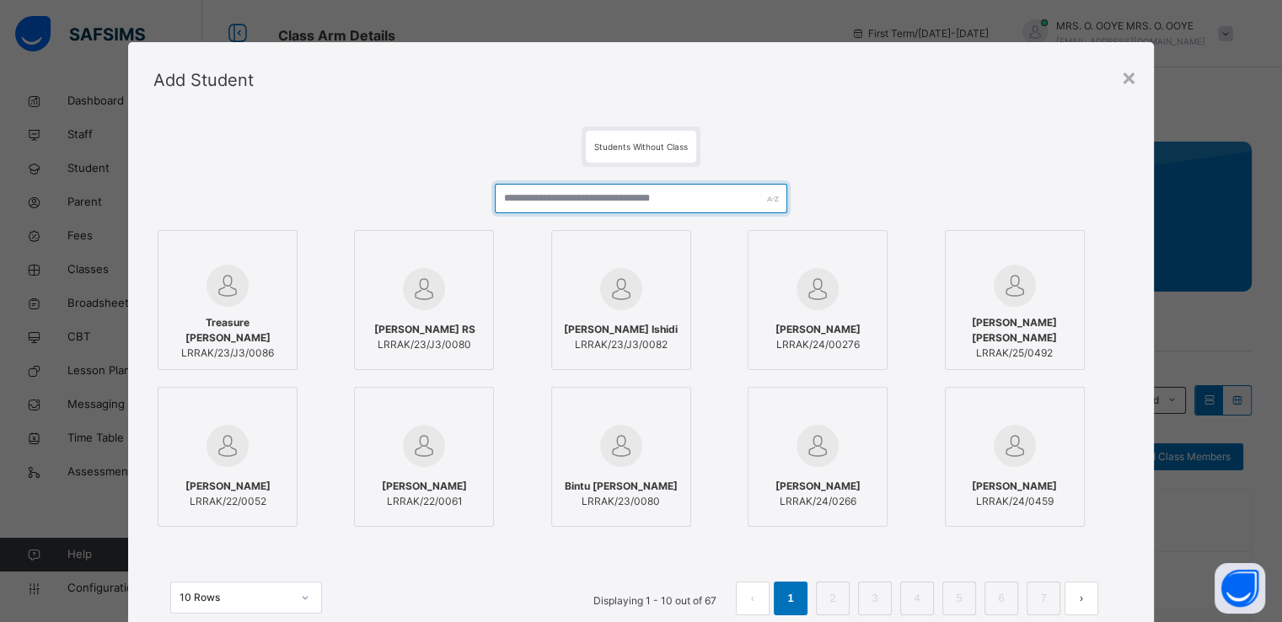
click at [716, 206] on input "text" at bounding box center [641, 199] width 293 height 30
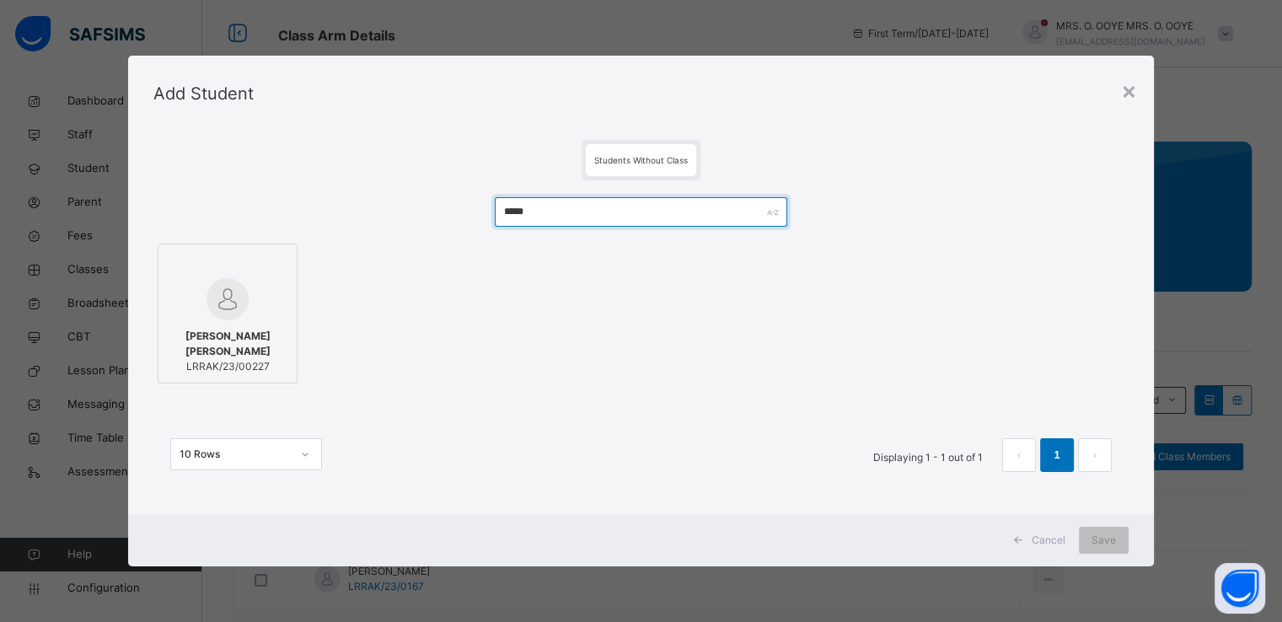
type input "*****"
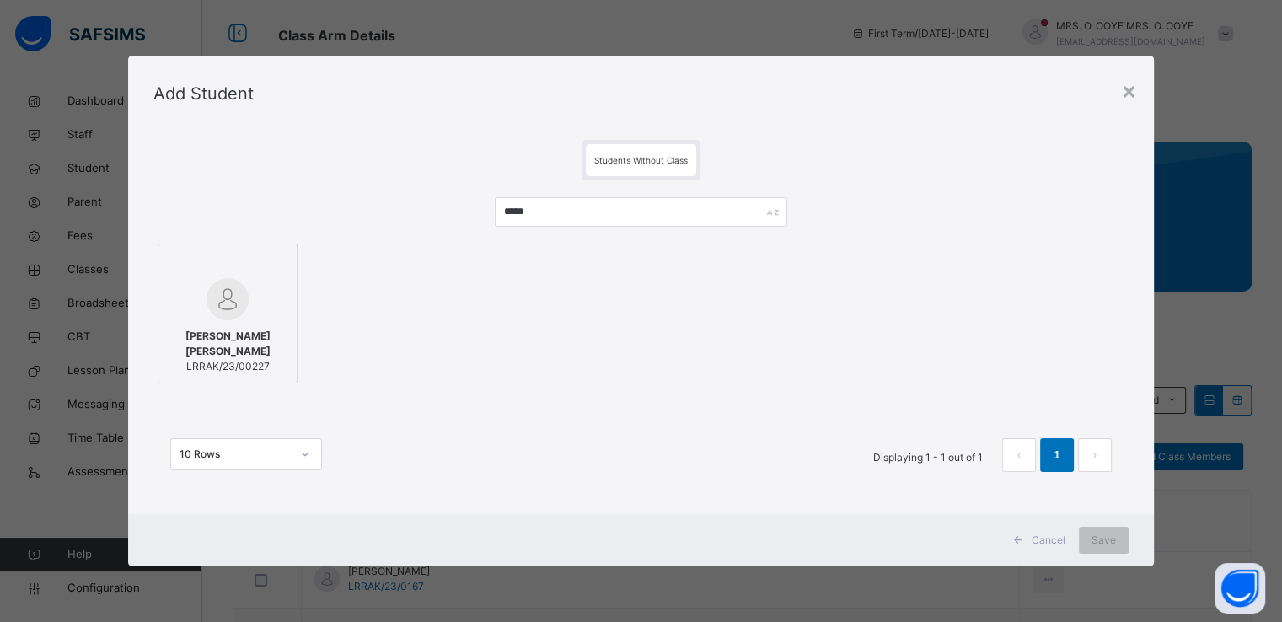
click at [263, 336] on span "Mohammed Adamu Ibrahim" at bounding box center [227, 344] width 121 height 30
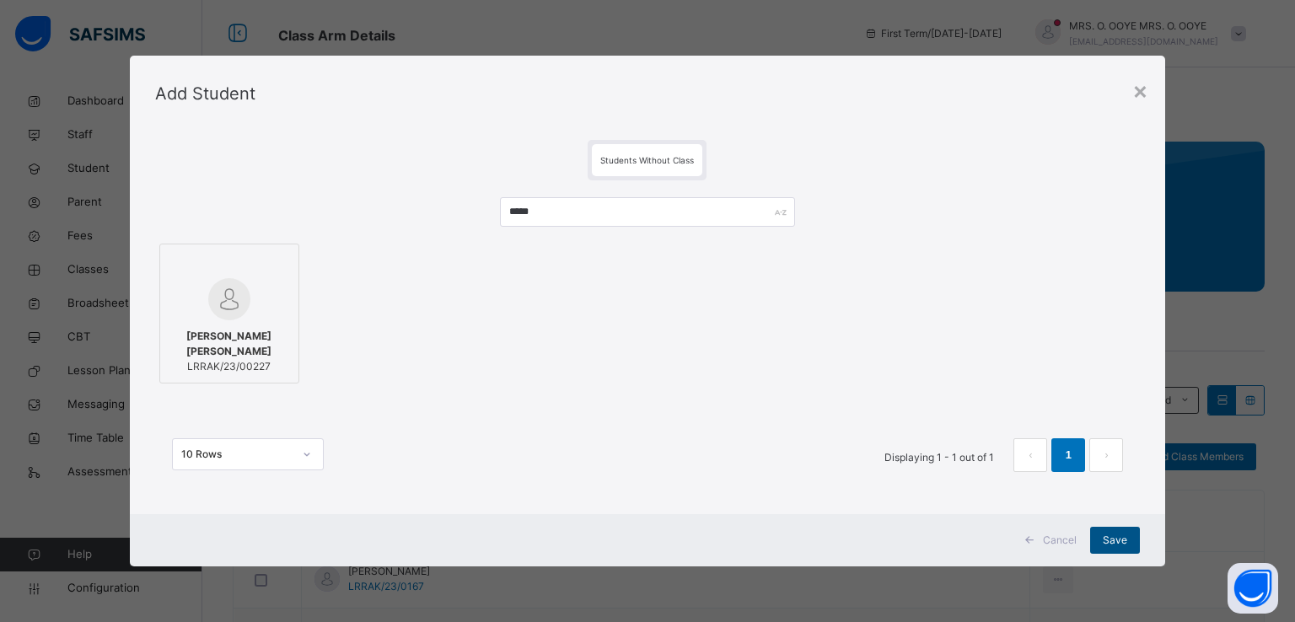
click at [1109, 537] on span "Save" at bounding box center [1115, 540] width 24 height 15
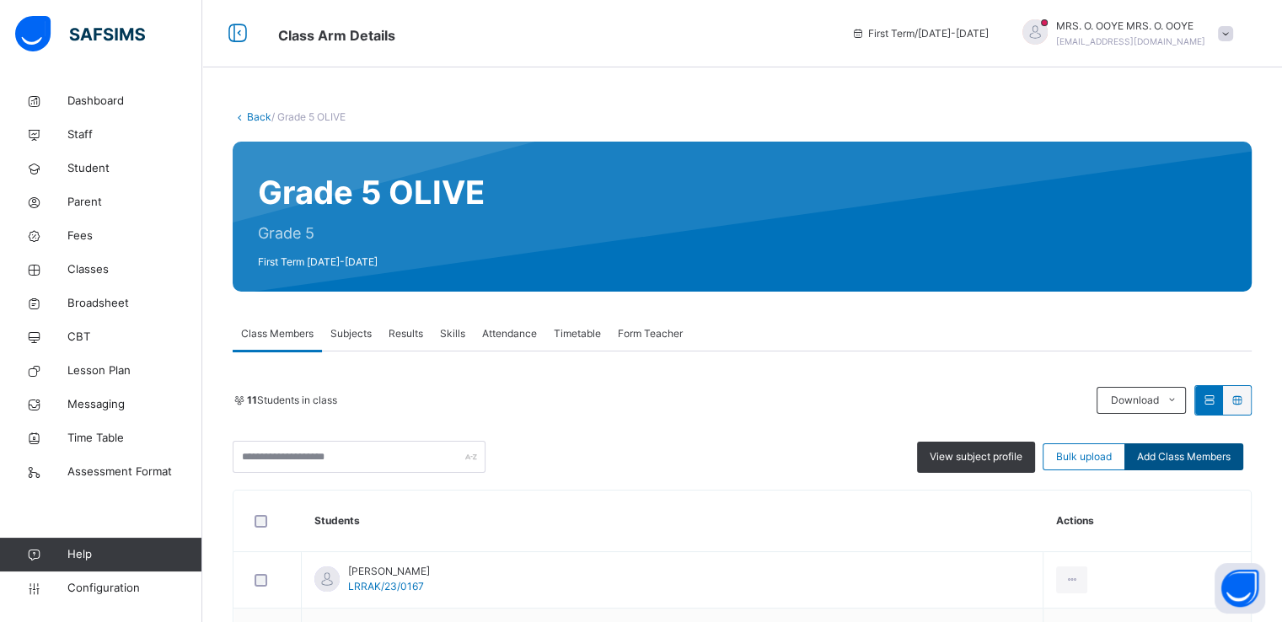
click at [1204, 459] on span "Add Class Members" at bounding box center [1184, 456] width 94 height 15
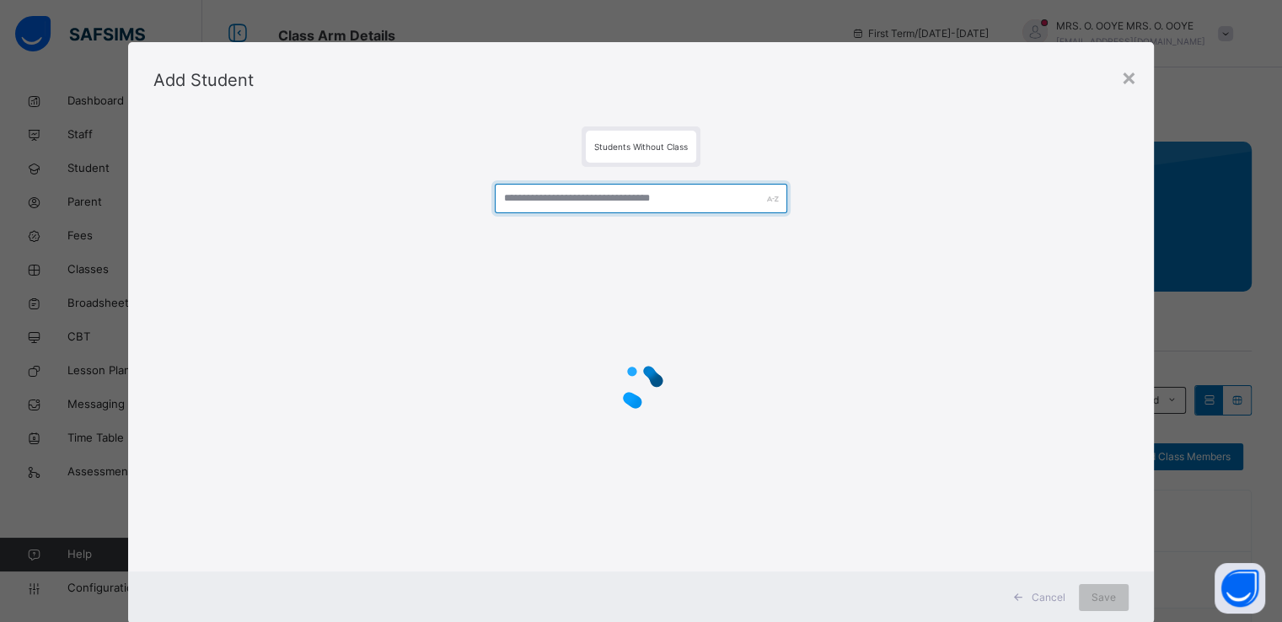
click at [651, 199] on input "text" at bounding box center [641, 199] width 293 height 30
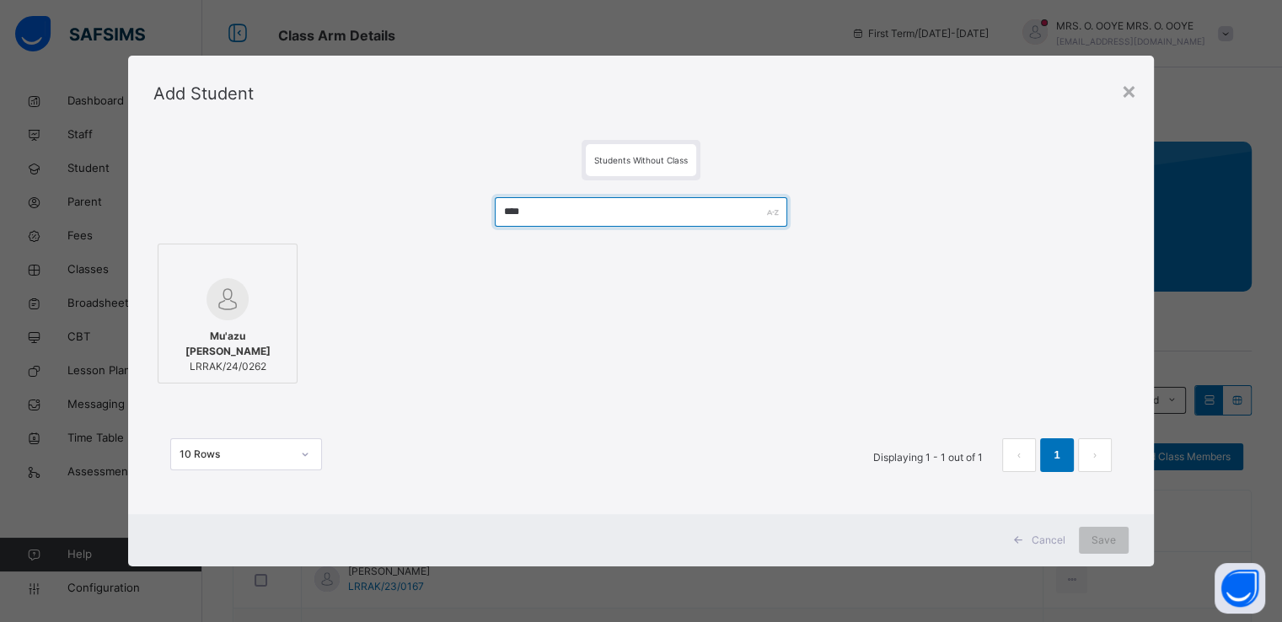
type input "****"
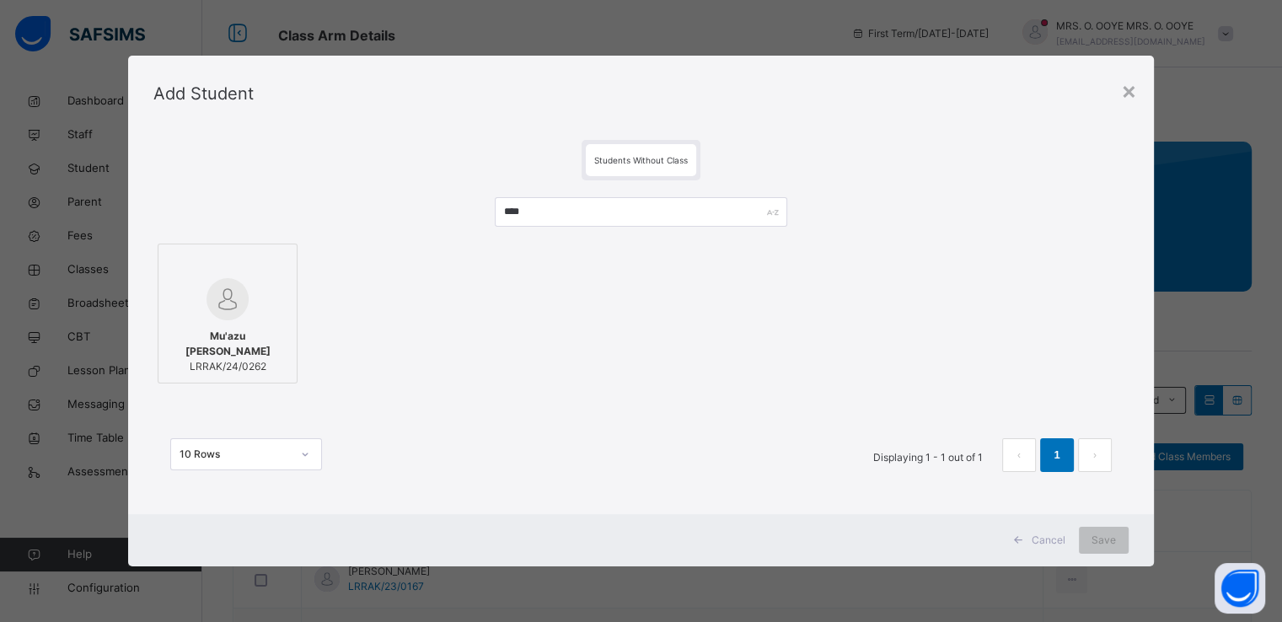
click at [230, 348] on span "Mu'azu Abdulhamid Koiranga" at bounding box center [227, 344] width 121 height 30
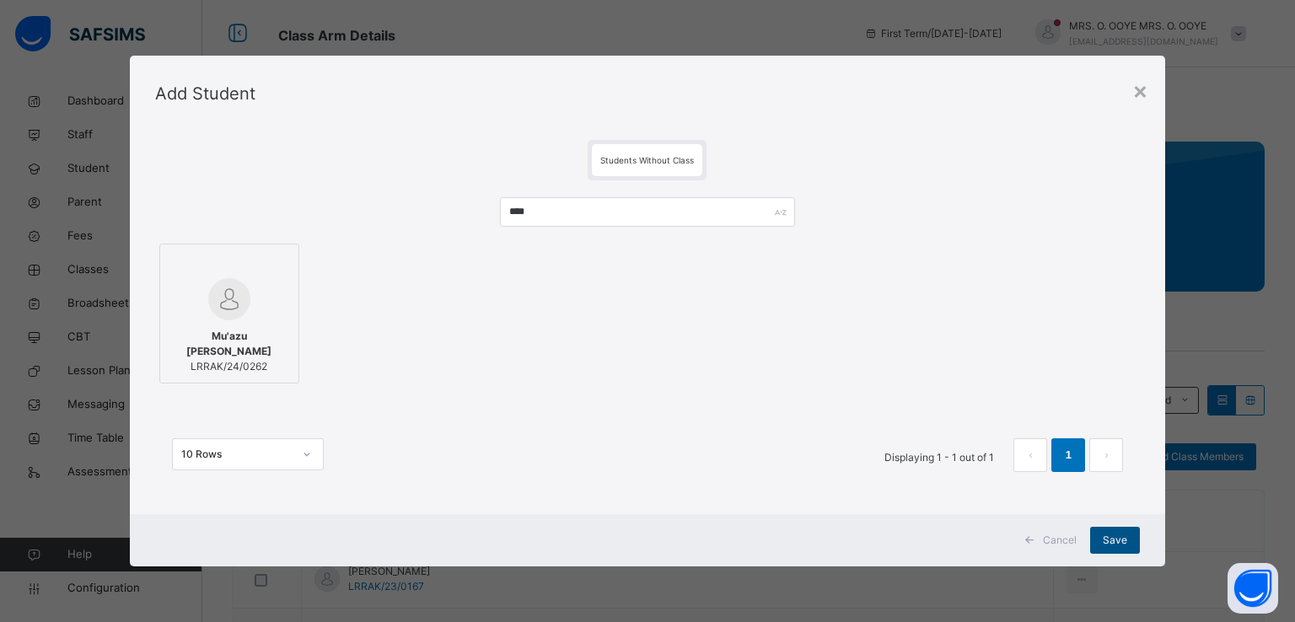
click at [1114, 544] on span "Save" at bounding box center [1115, 540] width 24 height 15
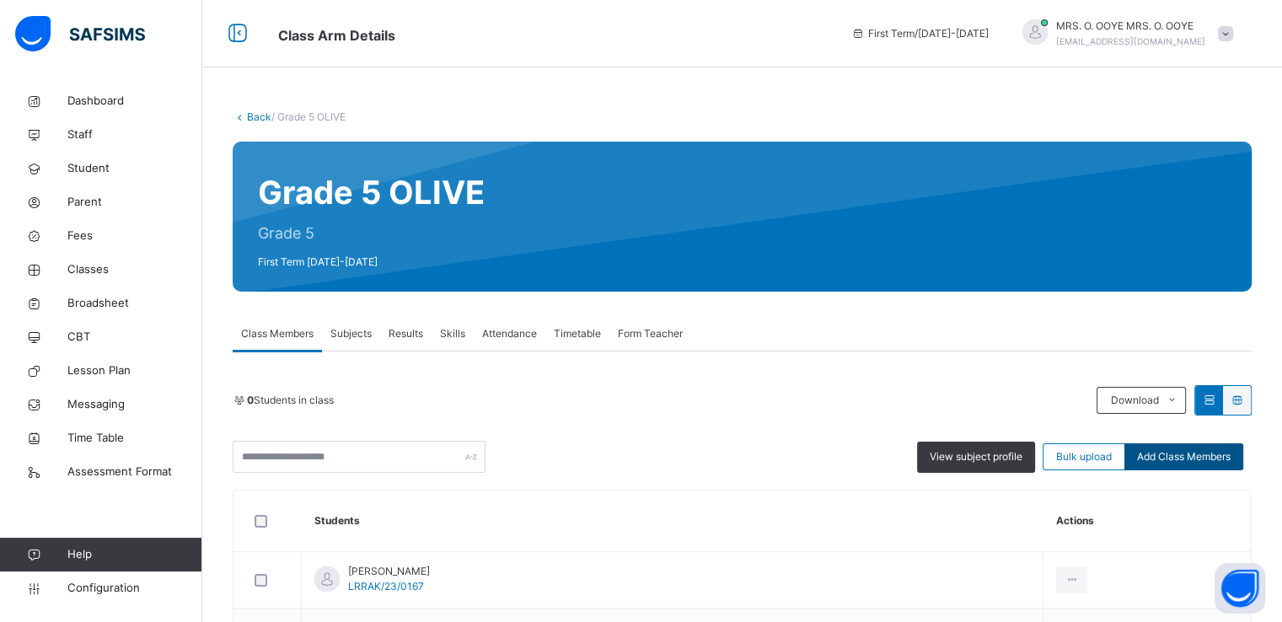
click at [1225, 458] on span "Add Class Members" at bounding box center [1184, 456] width 94 height 15
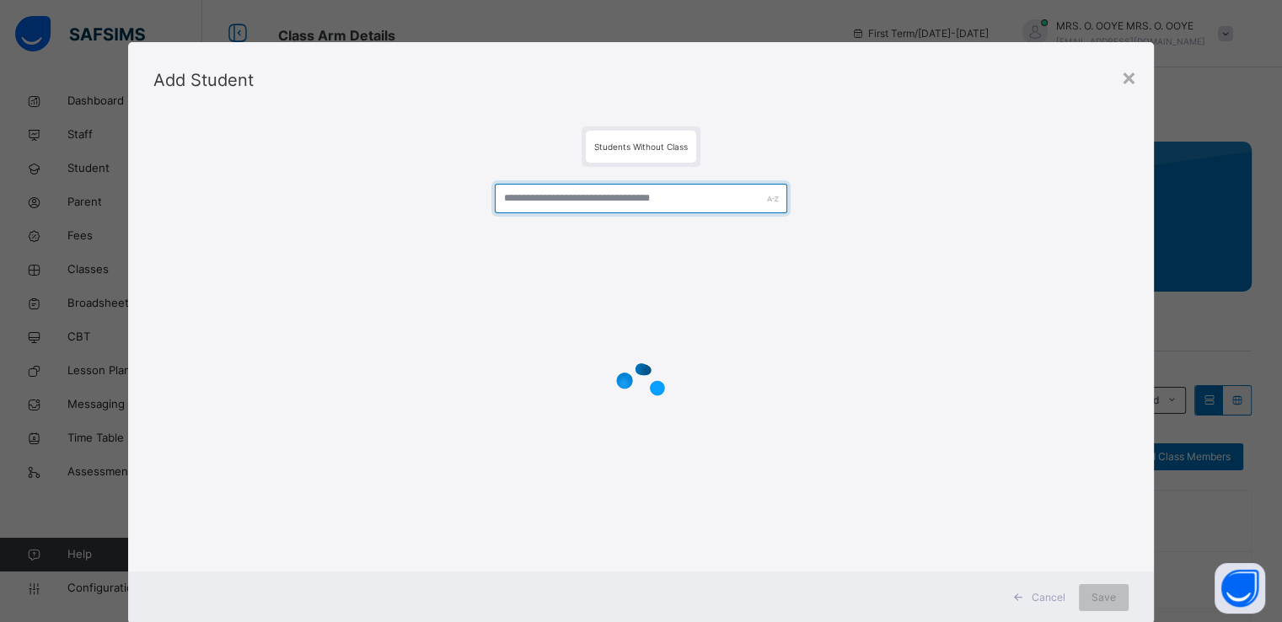
click at [673, 196] on input "text" at bounding box center [641, 199] width 293 height 30
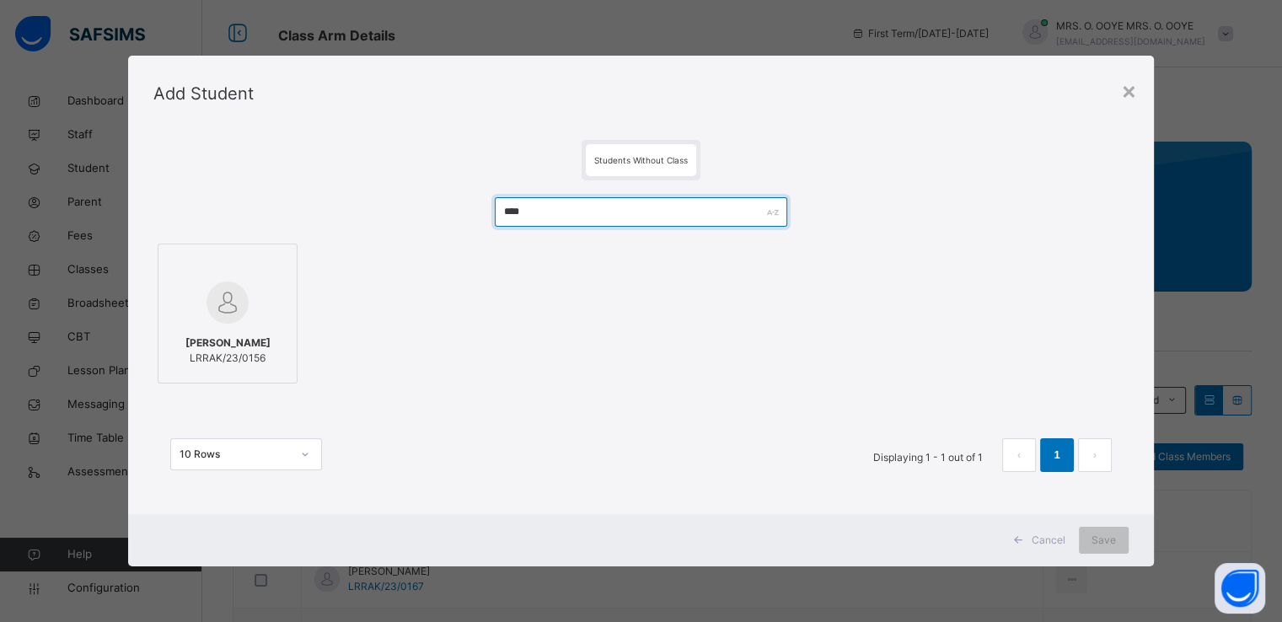
type input "****"
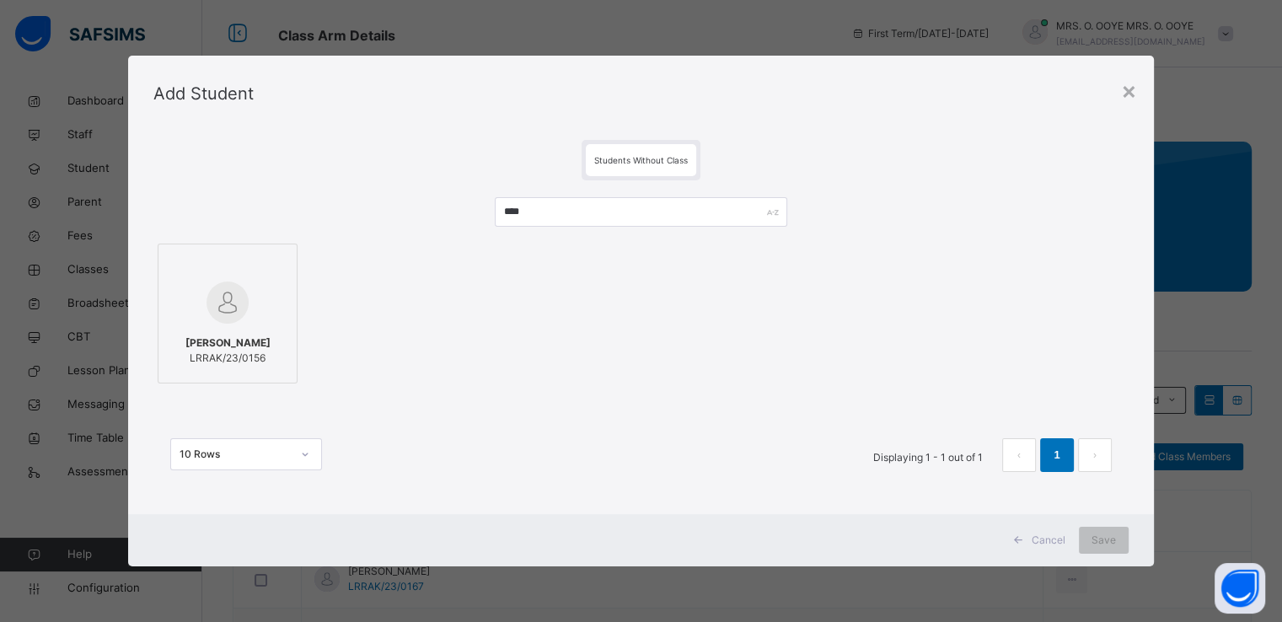
click at [256, 305] on div at bounding box center [227, 302] width 121 height 49
click at [1116, 546] on span "Save" at bounding box center [1104, 540] width 24 height 15
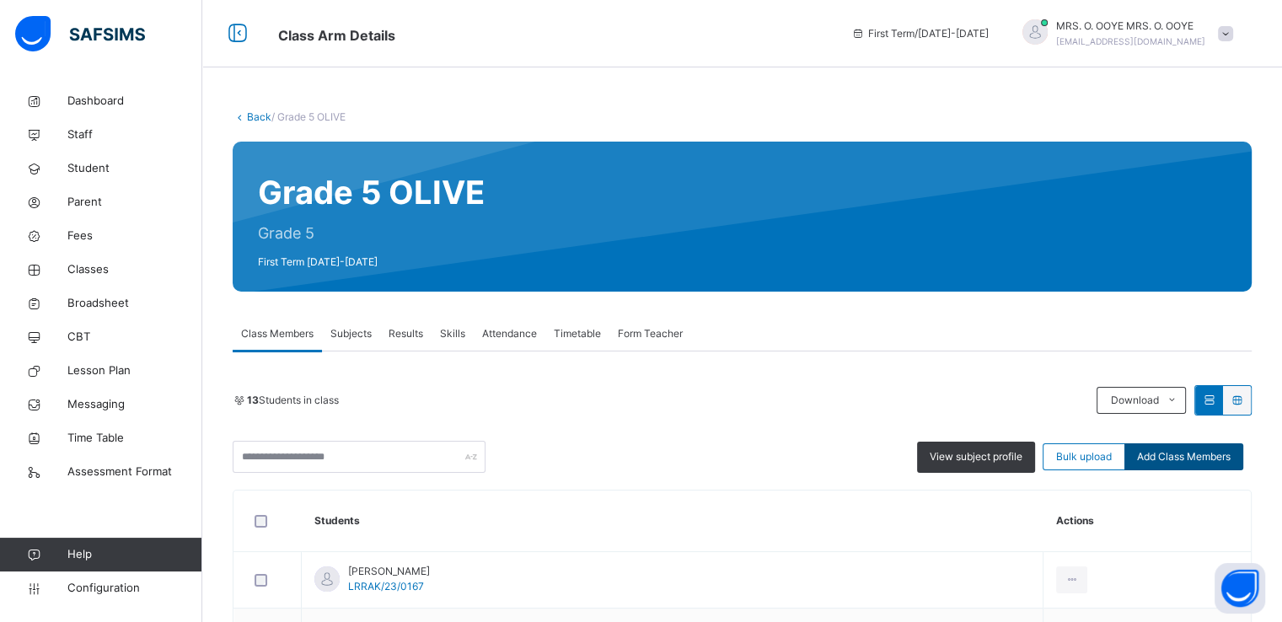
click at [1180, 443] on div "Add Class Members" at bounding box center [1184, 456] width 119 height 27
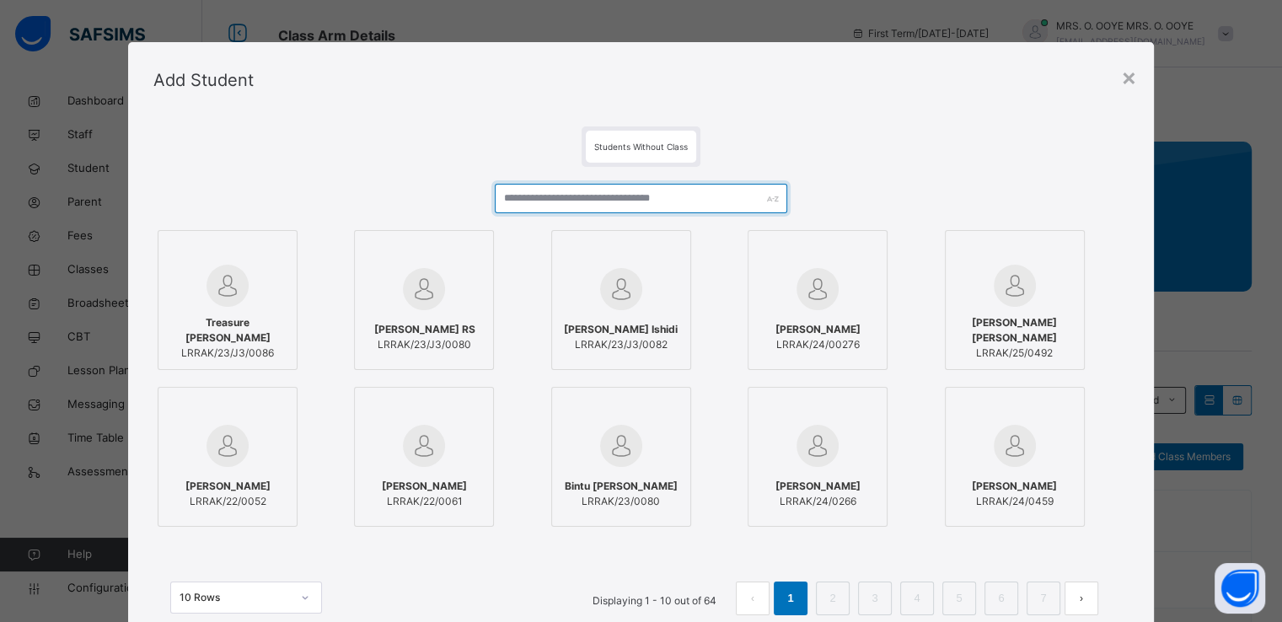
click at [629, 205] on input "text" at bounding box center [641, 199] width 293 height 30
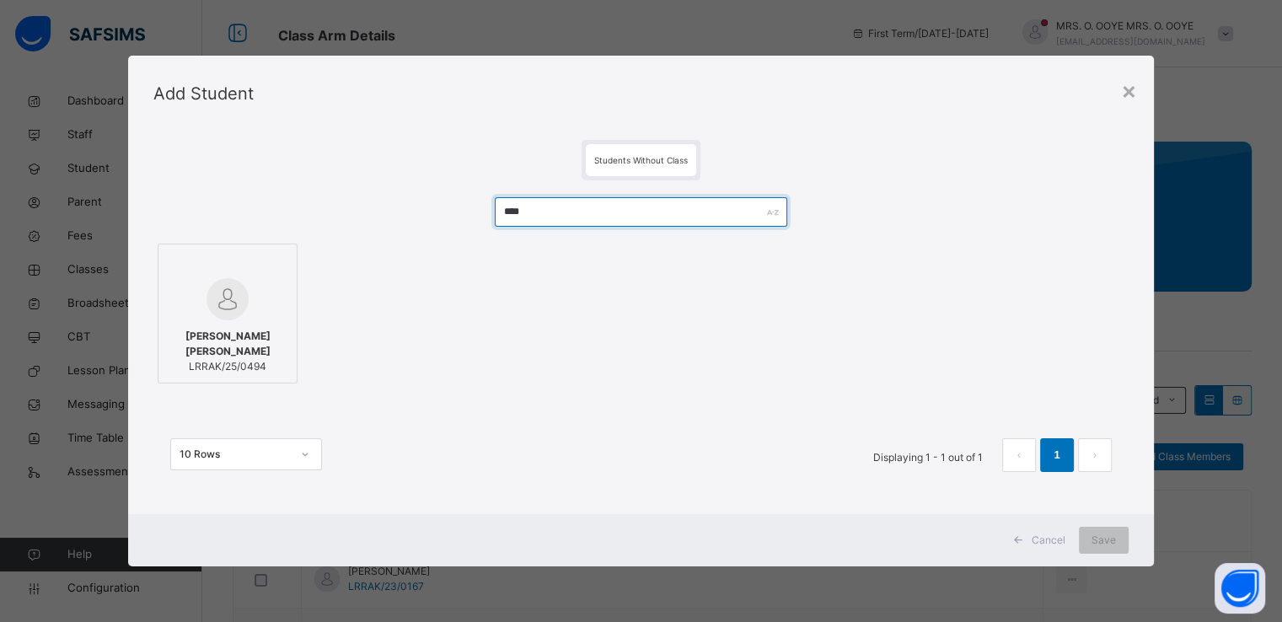
type input "****"
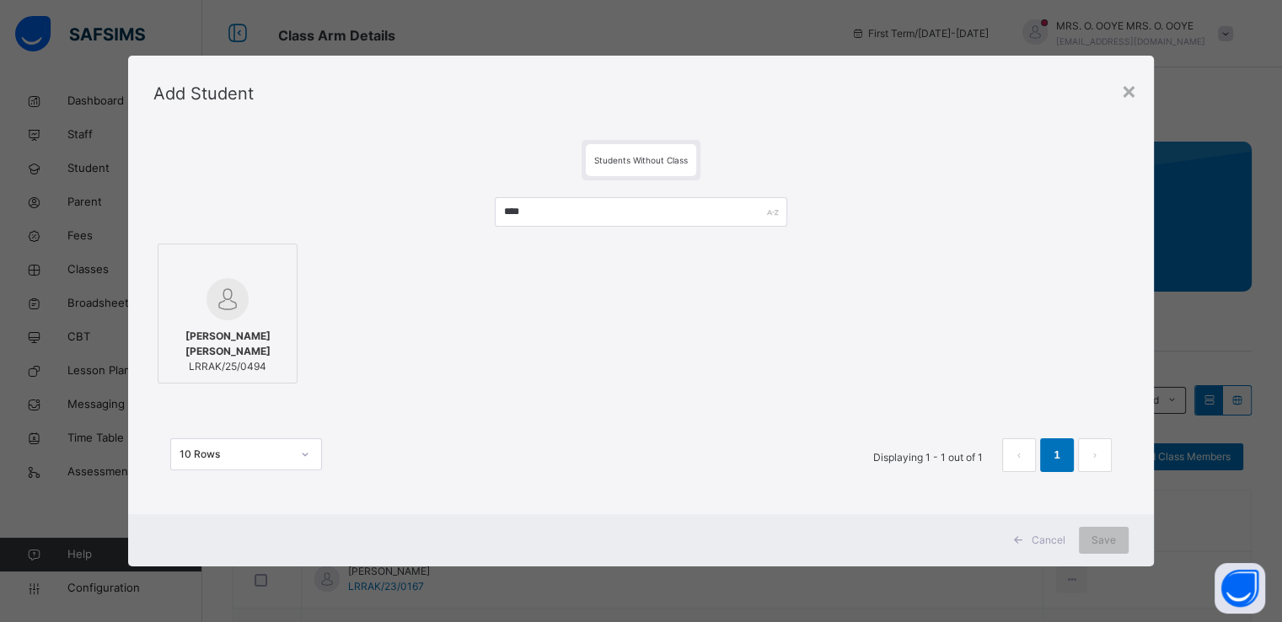
click at [184, 319] on div at bounding box center [227, 299] width 121 height 42
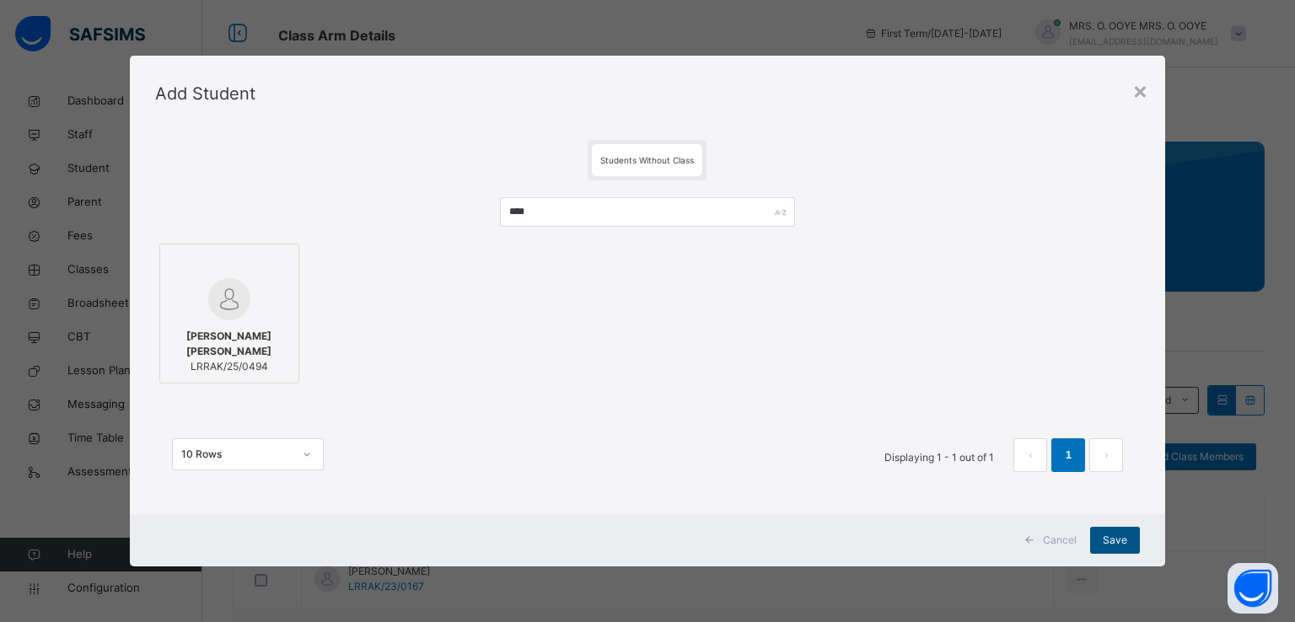
click at [1109, 538] on span "Save" at bounding box center [1115, 540] width 24 height 15
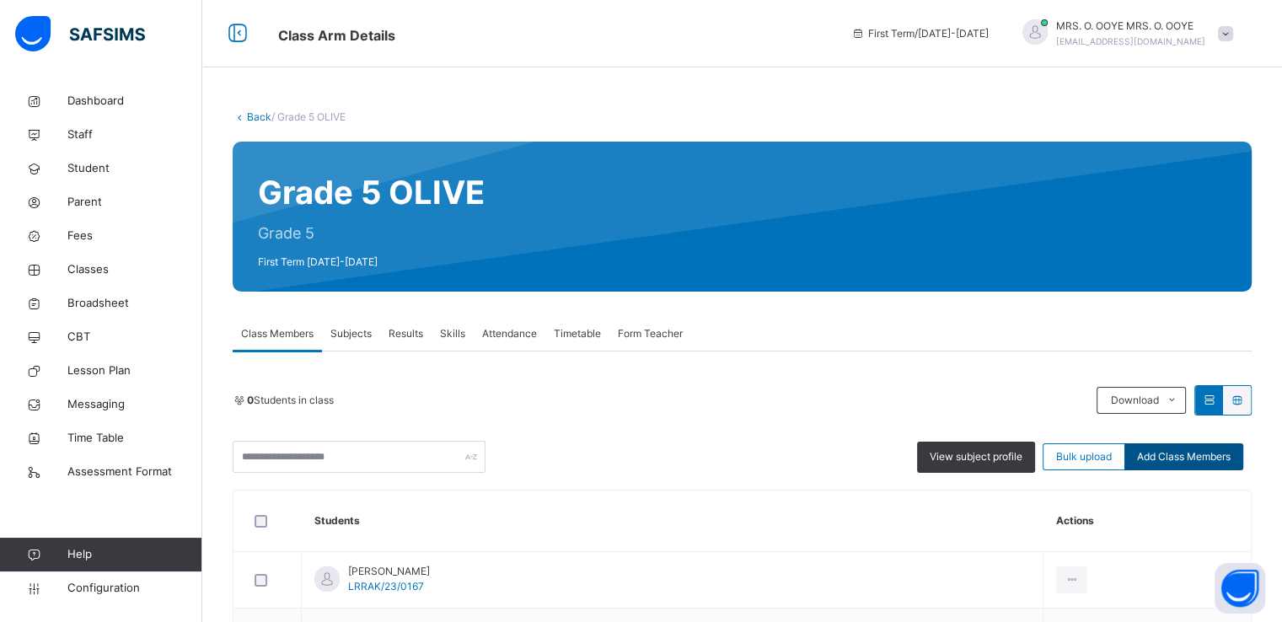
click at [1171, 452] on span "Add Class Members" at bounding box center [1184, 456] width 94 height 15
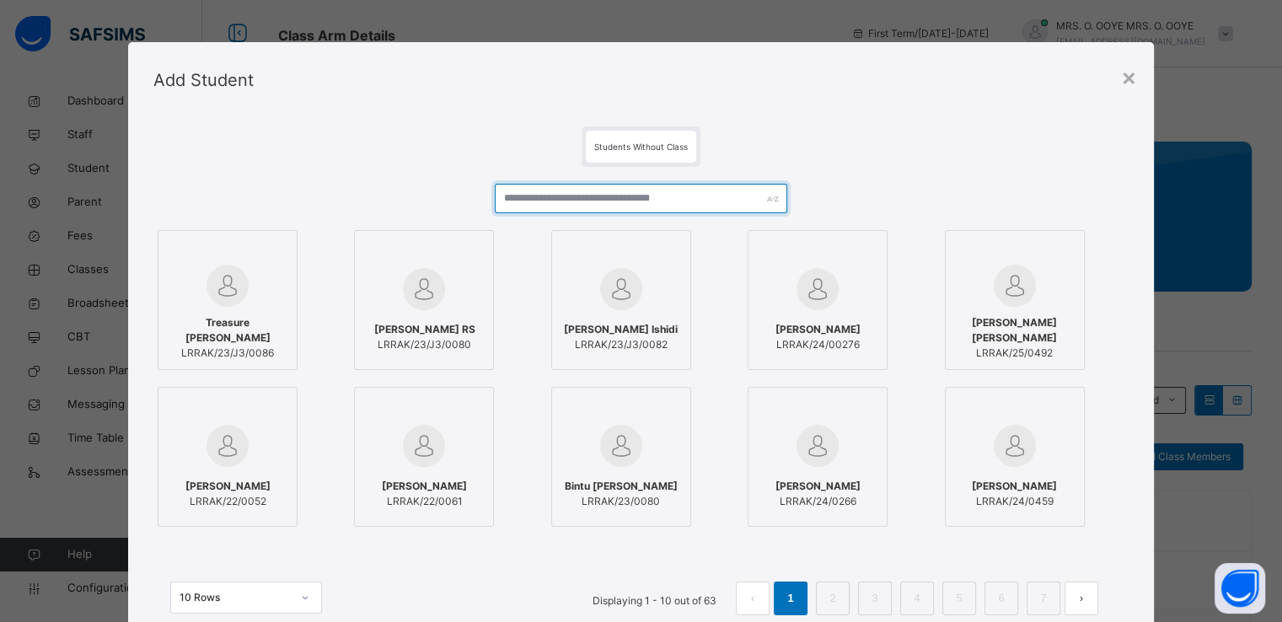
click at [678, 198] on input "text" at bounding box center [641, 199] width 293 height 30
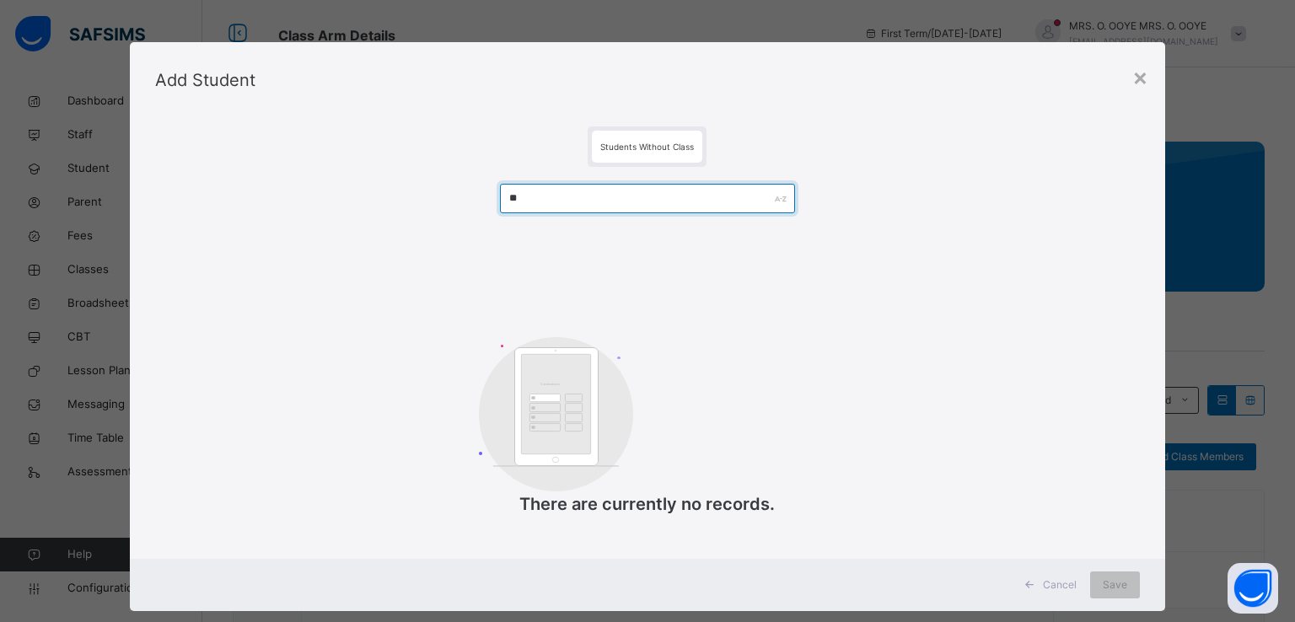
type input "*"
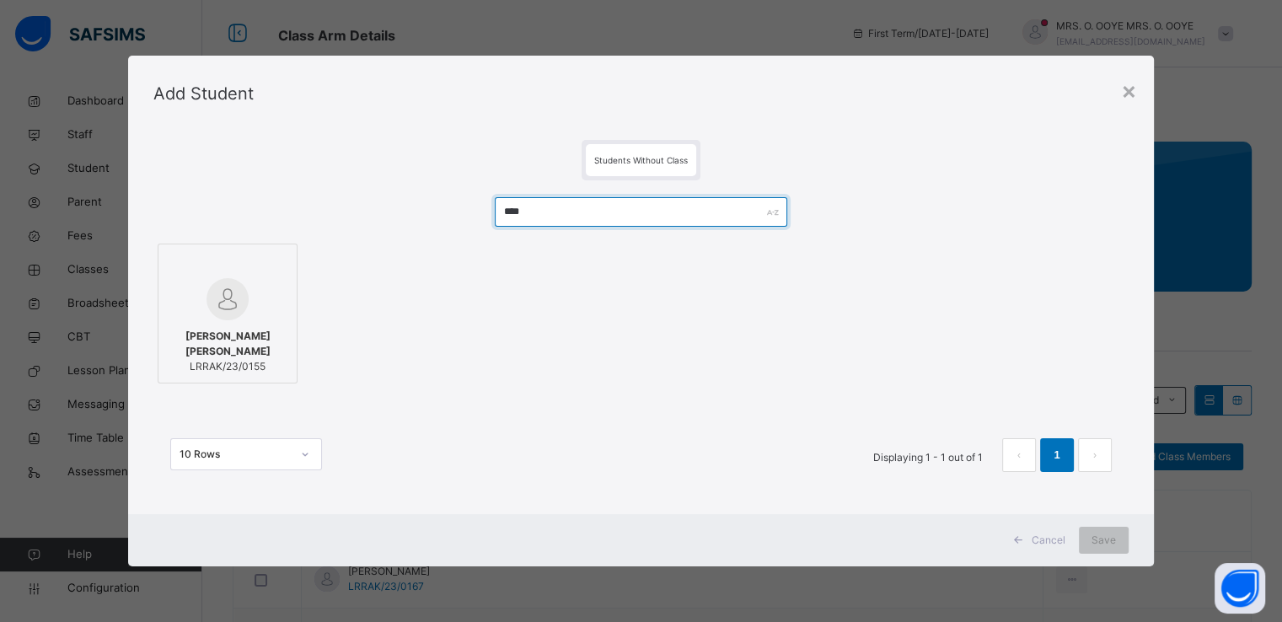
type input "****"
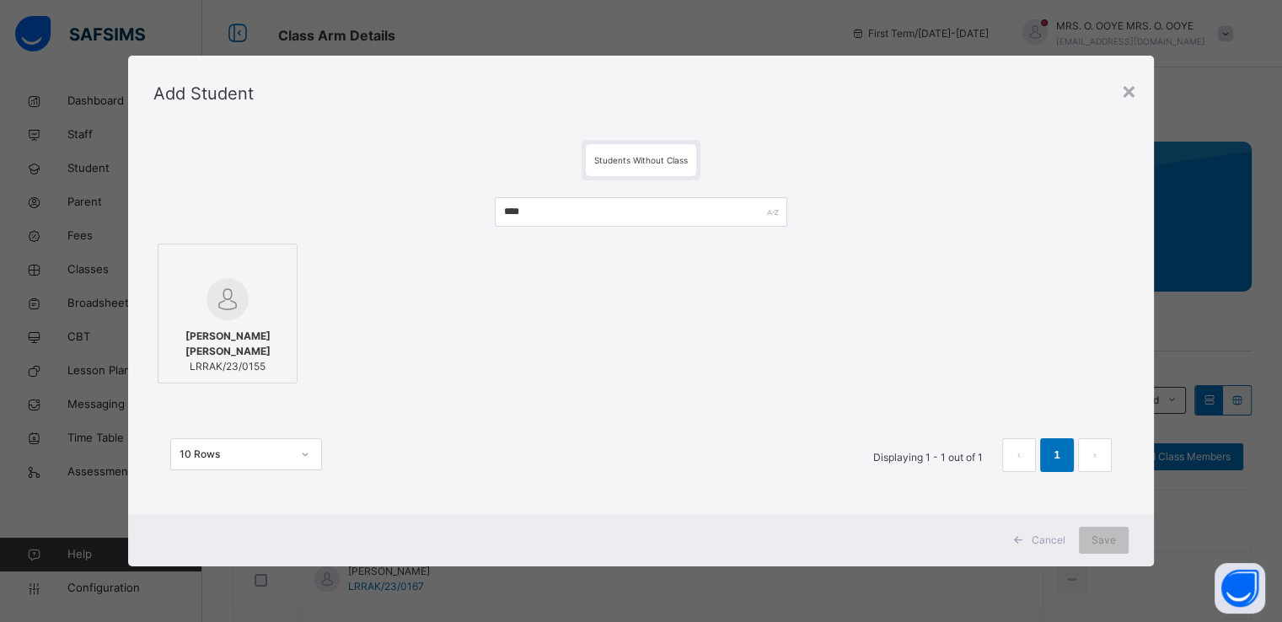
click at [207, 304] on img at bounding box center [228, 299] width 42 height 42
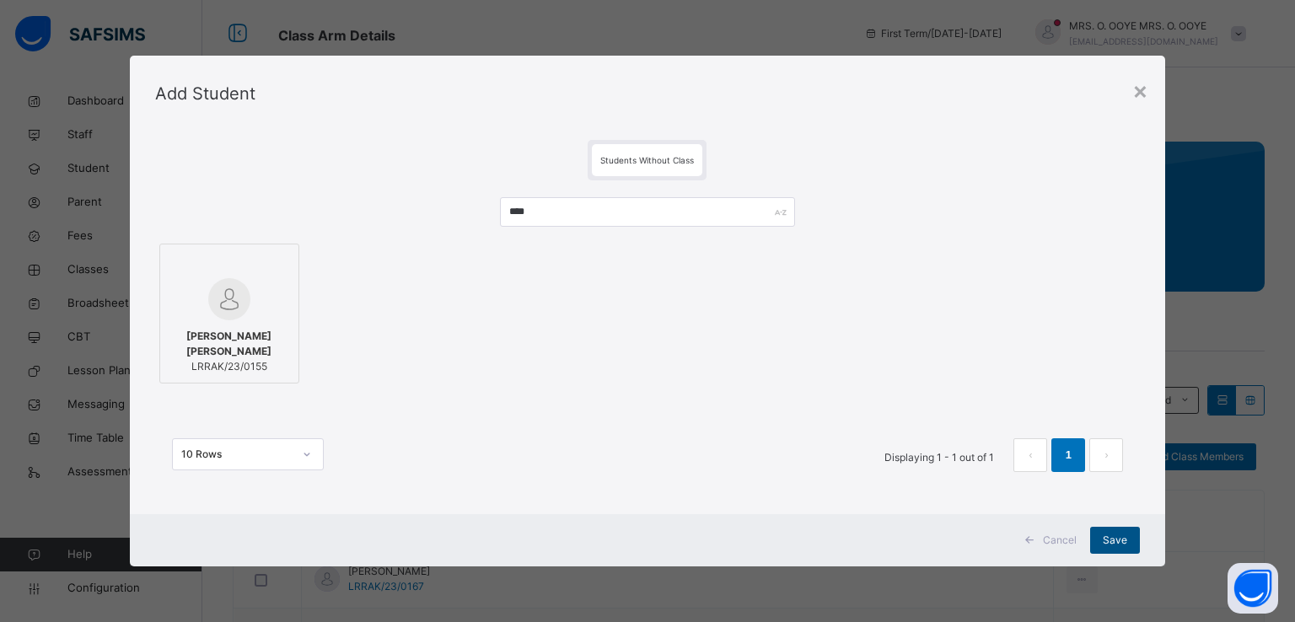
click at [1114, 542] on span "Save" at bounding box center [1115, 540] width 24 height 15
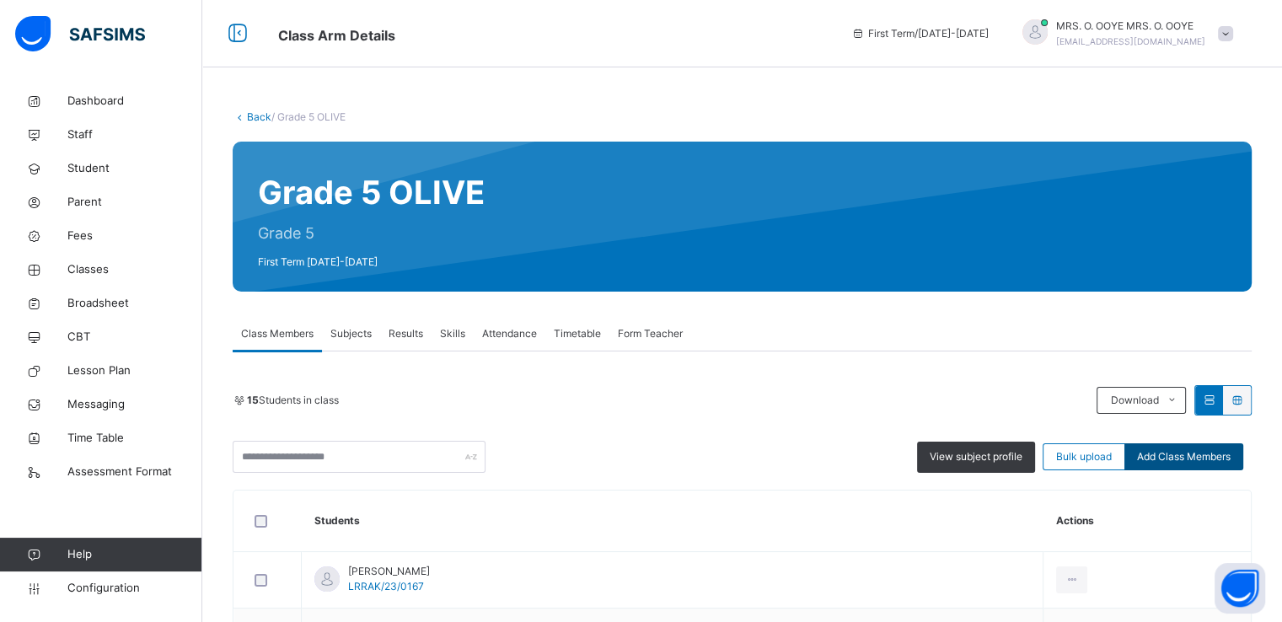
click at [1180, 462] on span "Add Class Members" at bounding box center [1184, 456] width 94 height 15
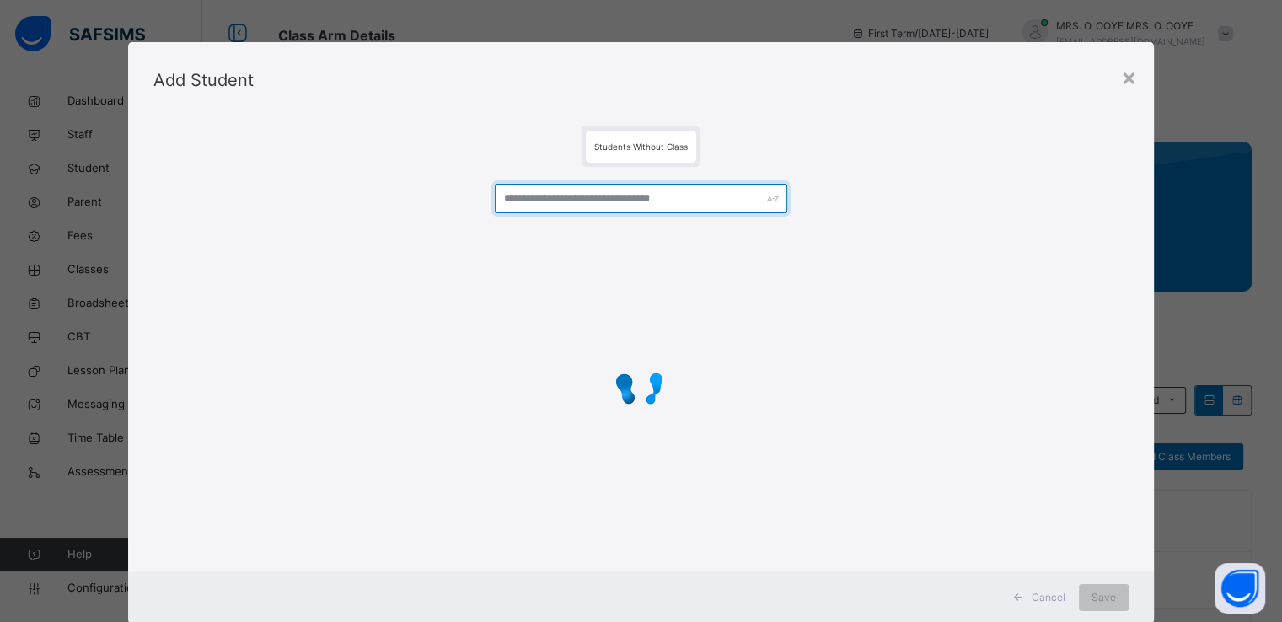
click at [563, 192] on input "text" at bounding box center [641, 199] width 293 height 30
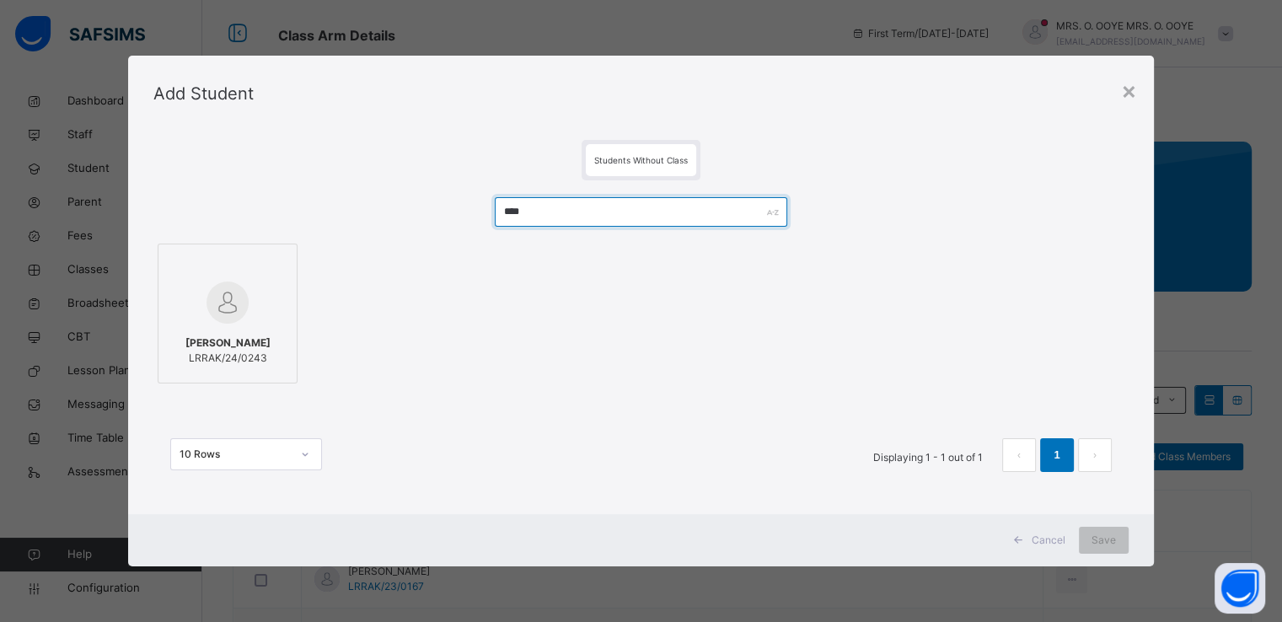
type input "****"
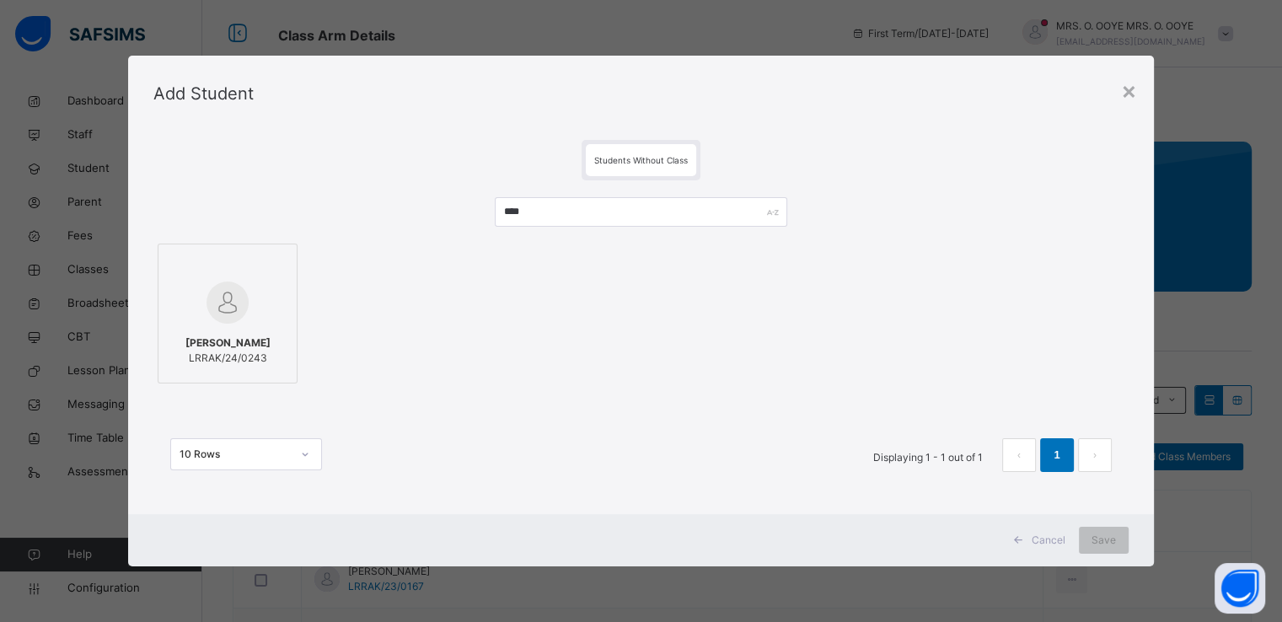
click at [243, 291] on img at bounding box center [228, 303] width 42 height 42
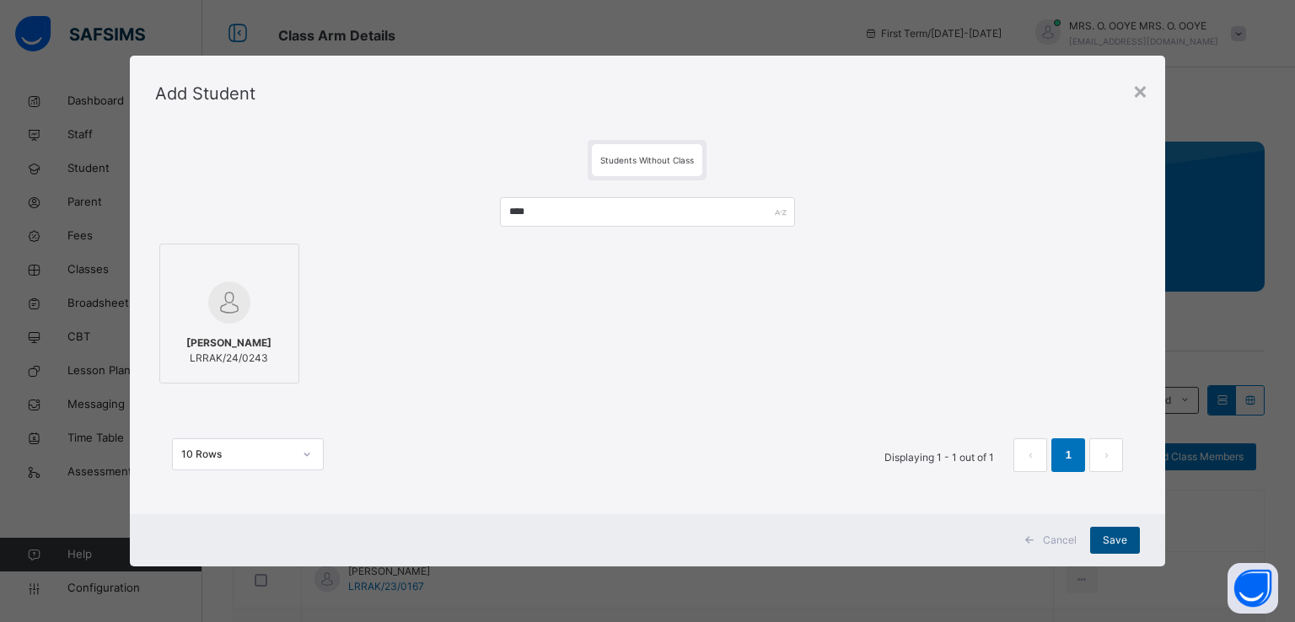
click at [1117, 544] on span "Save" at bounding box center [1115, 540] width 24 height 15
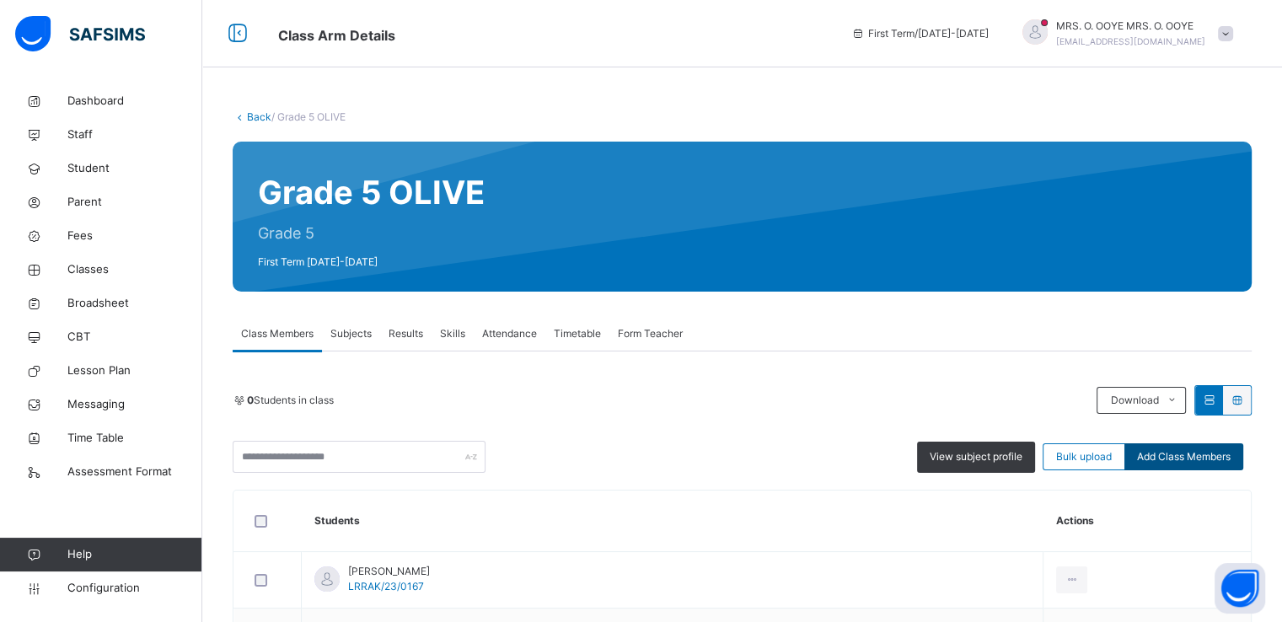
click at [1188, 465] on div "Add Class Members" at bounding box center [1184, 456] width 119 height 27
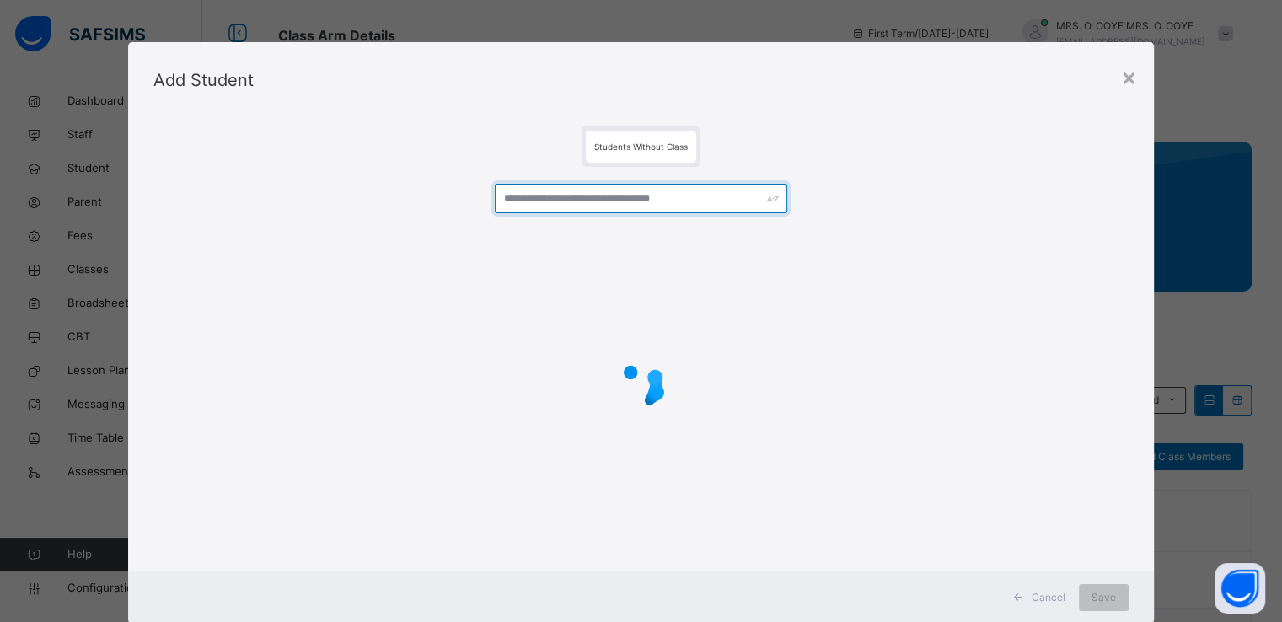
click at [616, 187] on input "text" at bounding box center [641, 199] width 293 height 30
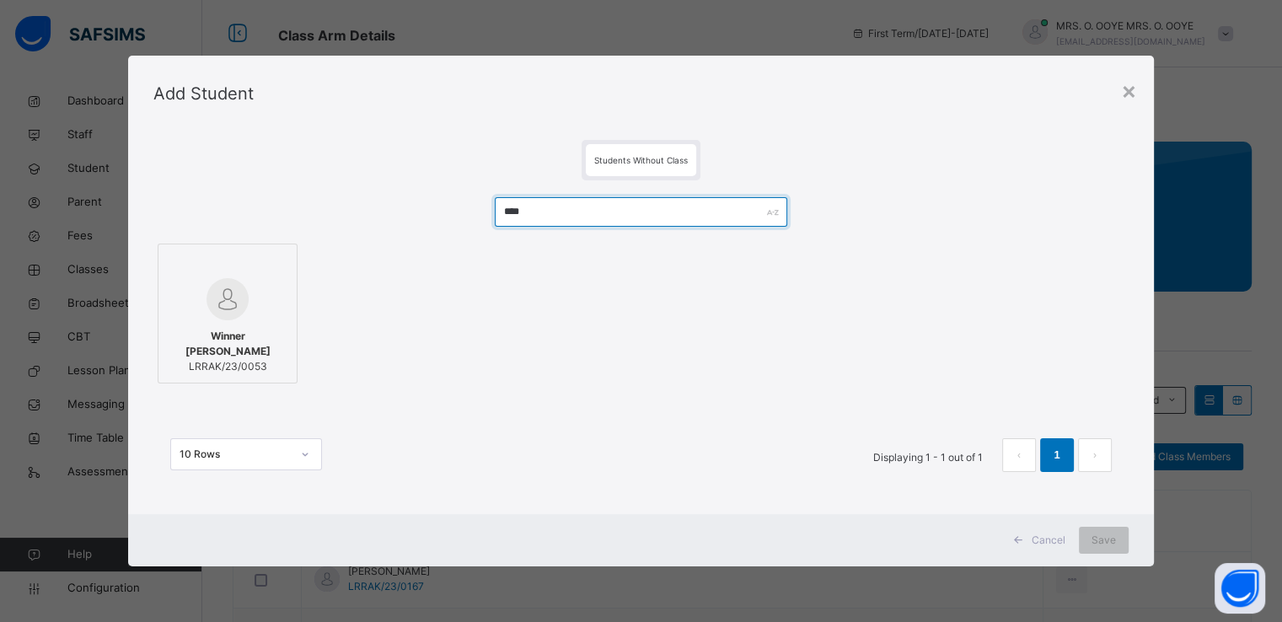
type input "****"
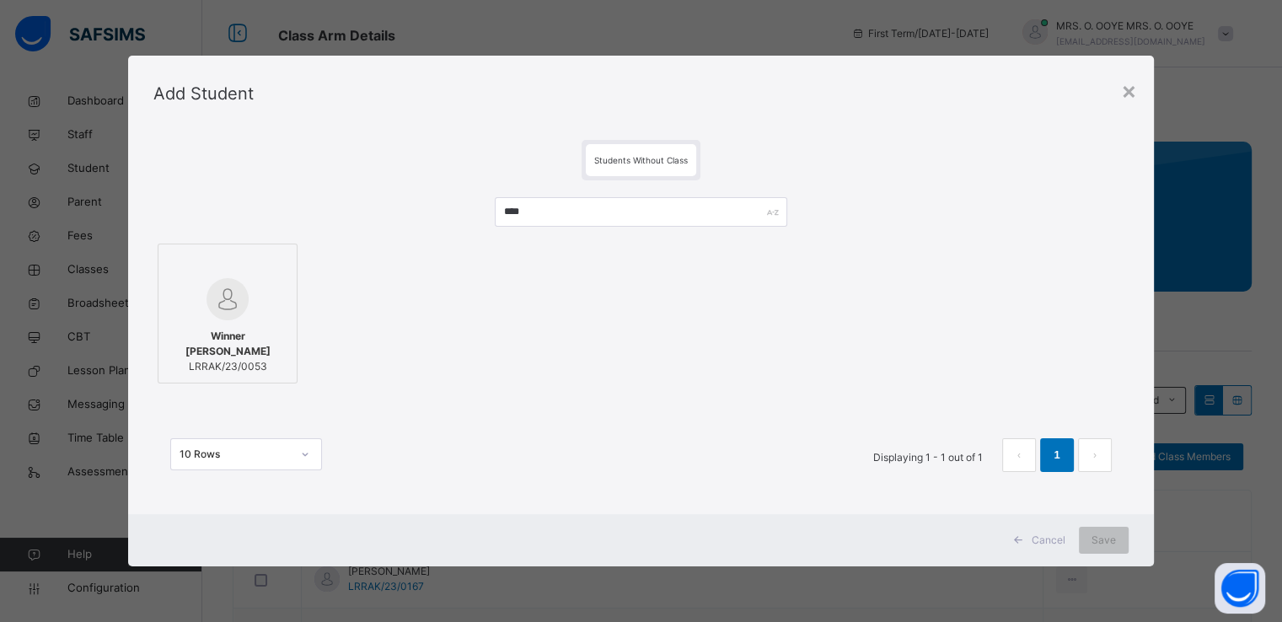
click at [291, 329] on label "Winner Obinna LRRAK/23/0053" at bounding box center [228, 314] width 140 height 140
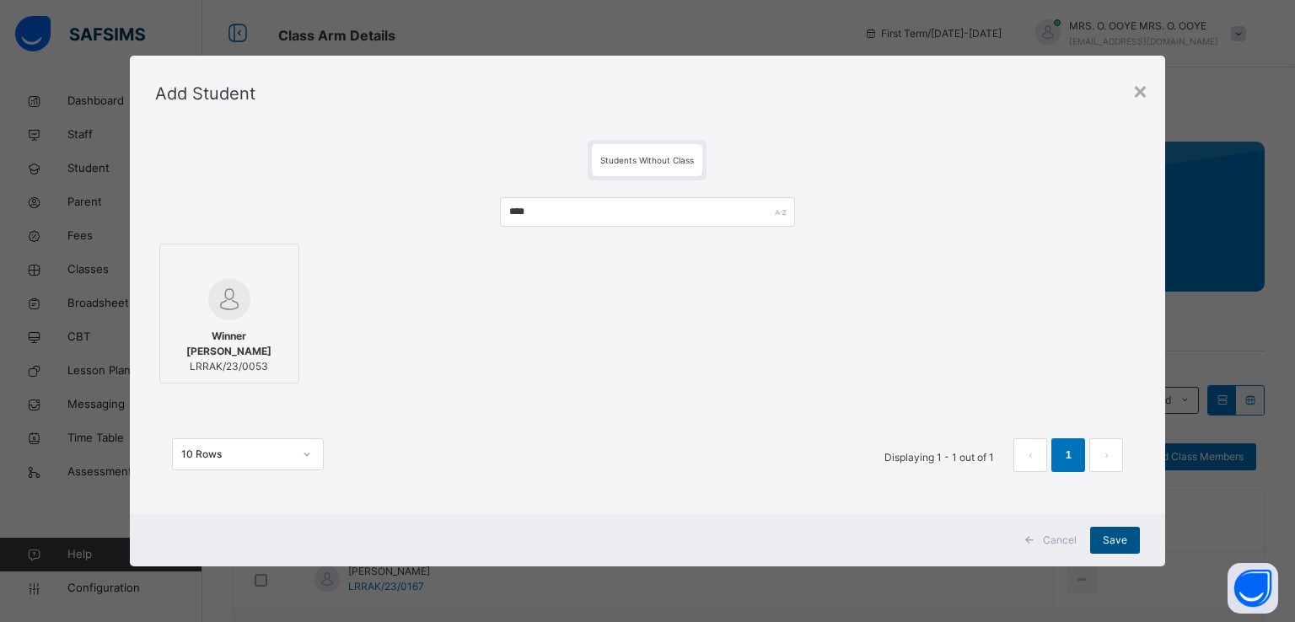
click at [1111, 543] on span "Save" at bounding box center [1115, 540] width 24 height 15
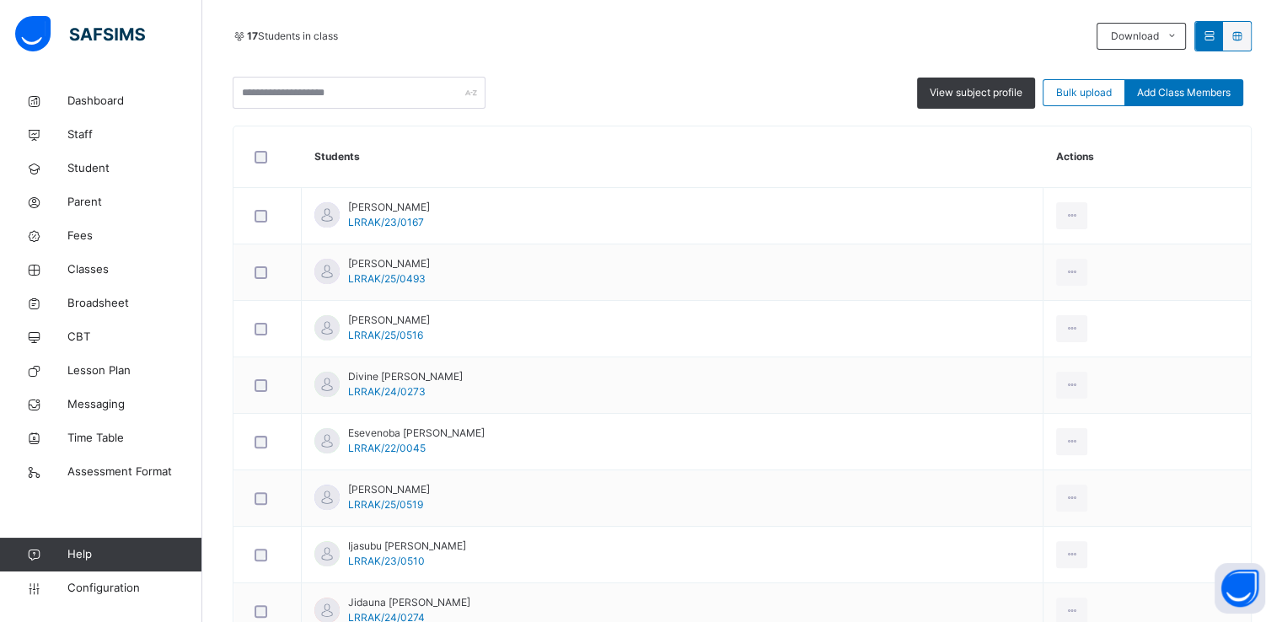
scroll to position [367, 0]
click at [1189, 87] on span "Add Class Members" at bounding box center [1184, 90] width 94 height 15
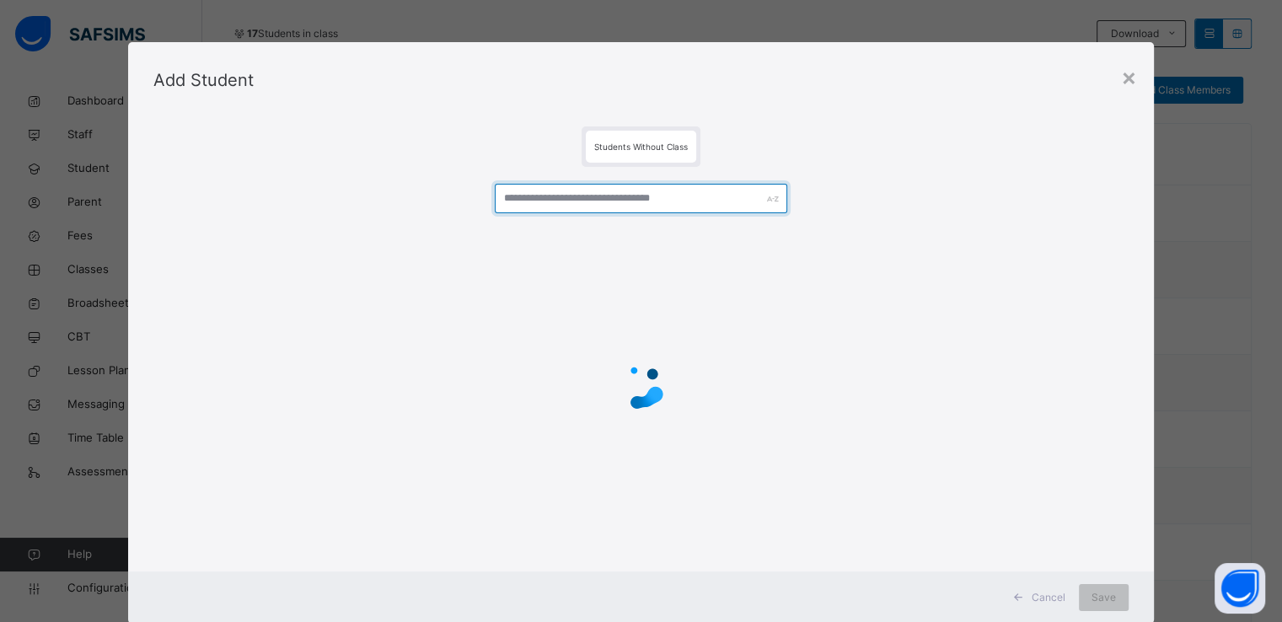
click at [686, 199] on input "text" at bounding box center [641, 199] width 293 height 30
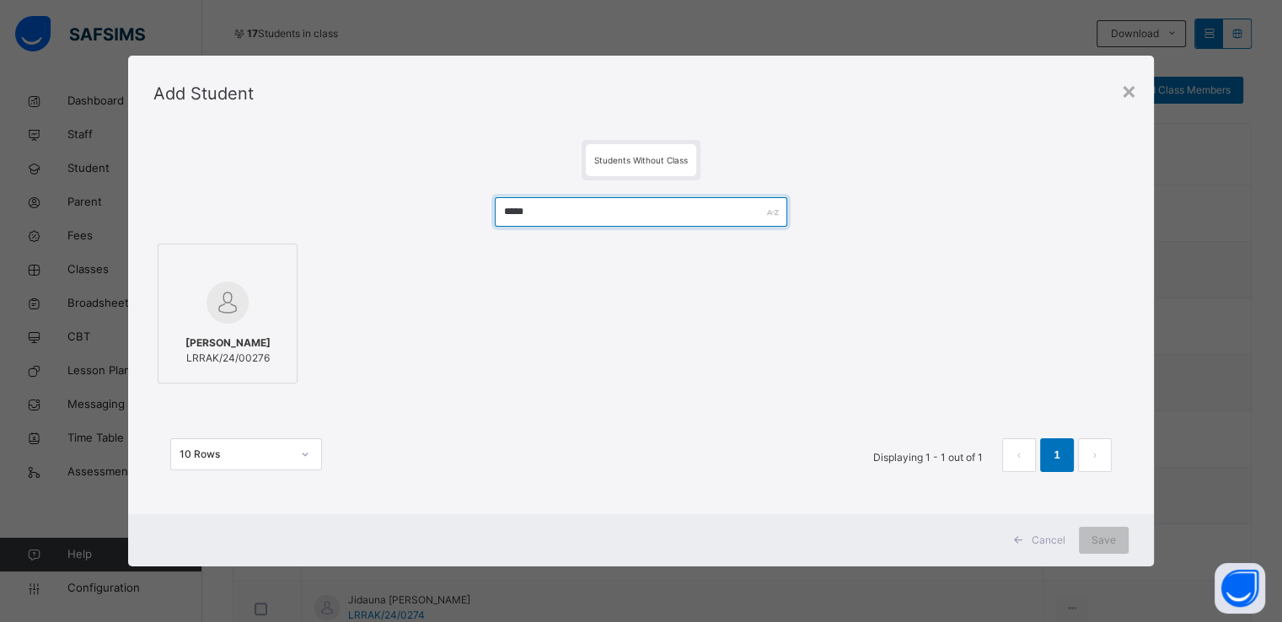
type input "*****"
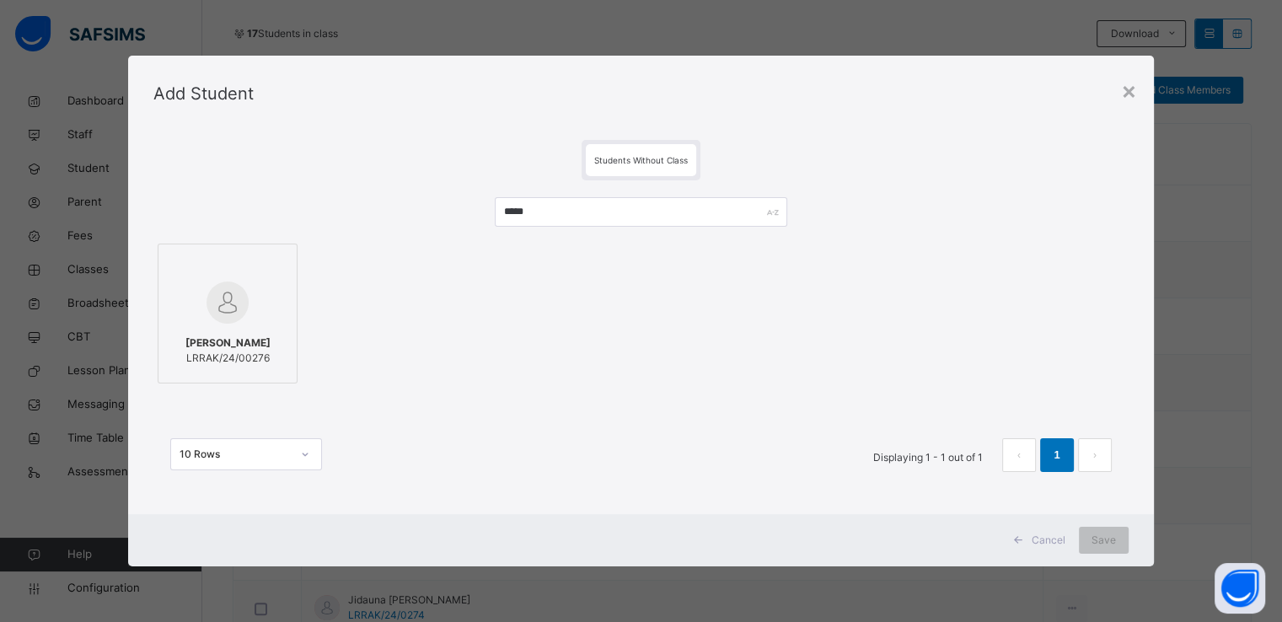
click at [182, 264] on div at bounding box center [227, 265] width 121 height 25
click at [1106, 550] on div "Save" at bounding box center [1104, 540] width 50 height 27
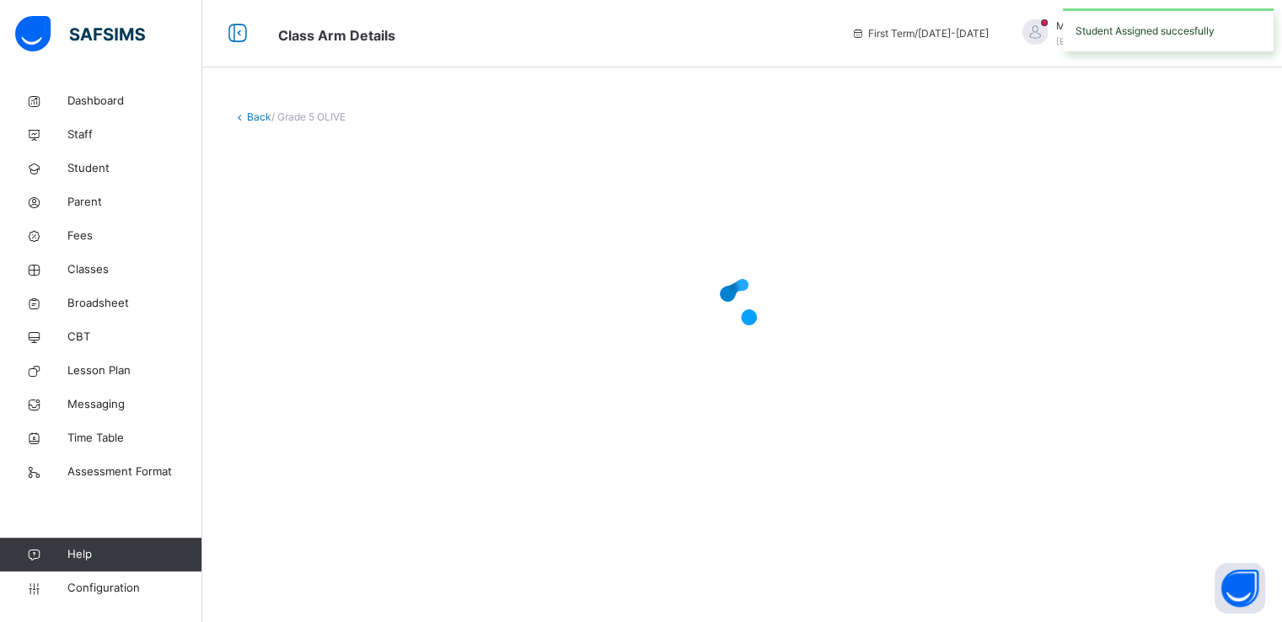
scroll to position [0, 0]
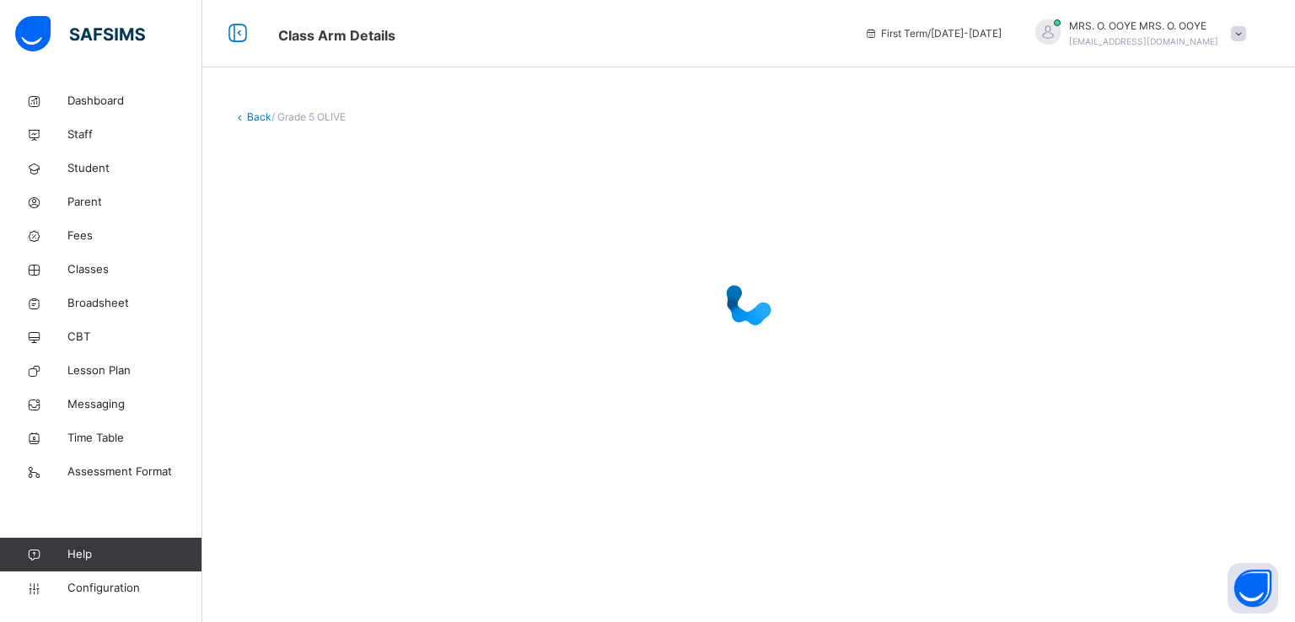
click at [977, 408] on div at bounding box center [749, 302] width 1032 height 320
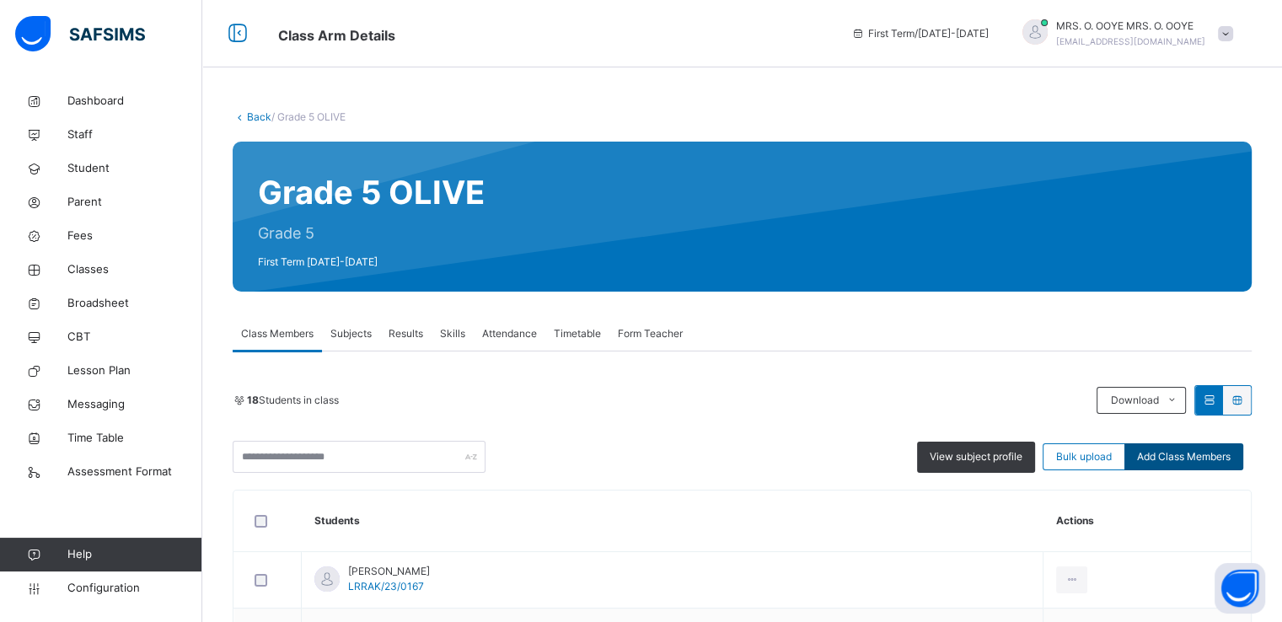
click at [1190, 458] on span "Add Class Members" at bounding box center [1184, 456] width 94 height 15
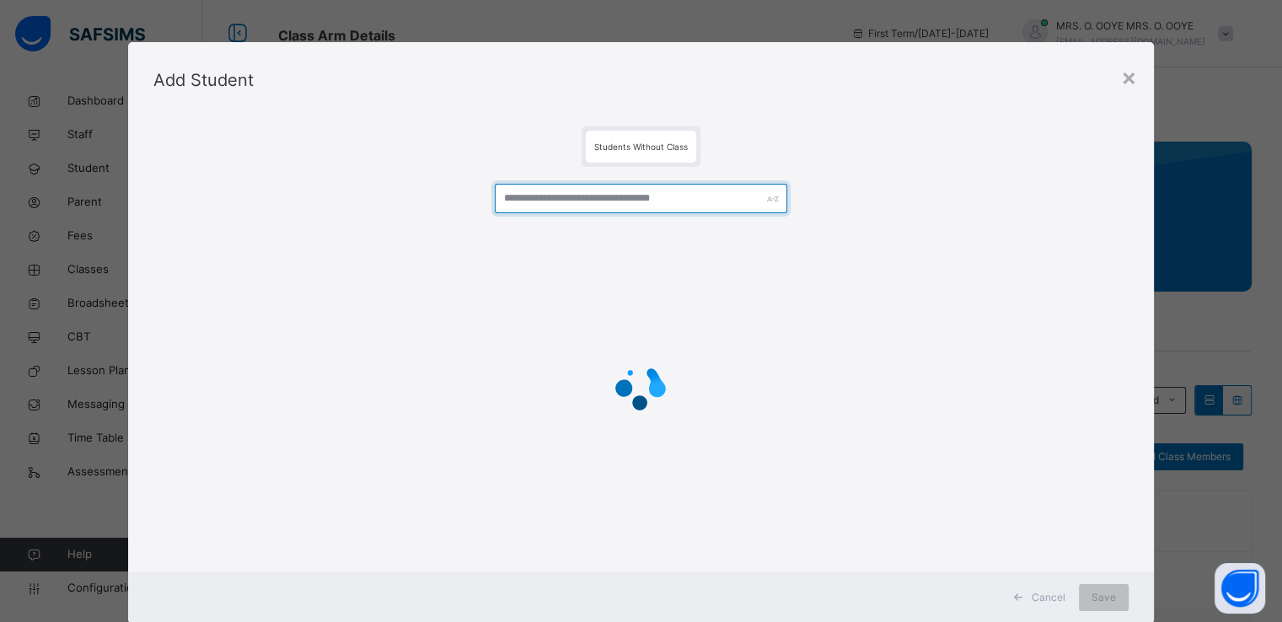
click at [610, 201] on input "text" at bounding box center [641, 199] width 293 height 30
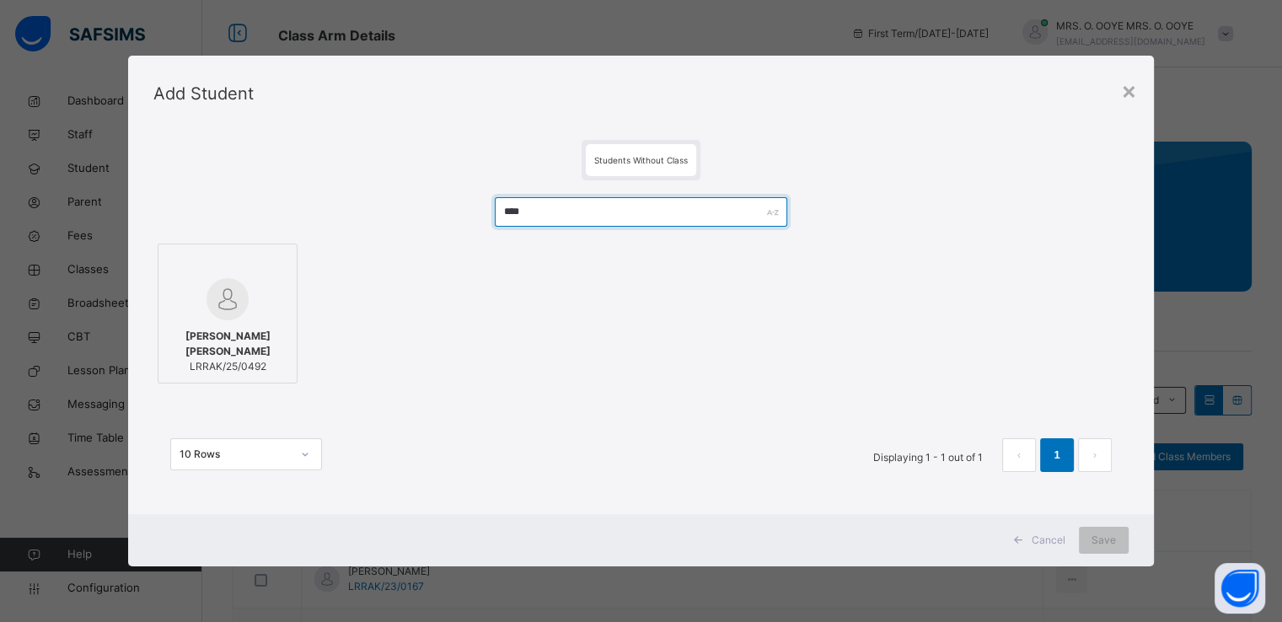
type input "****"
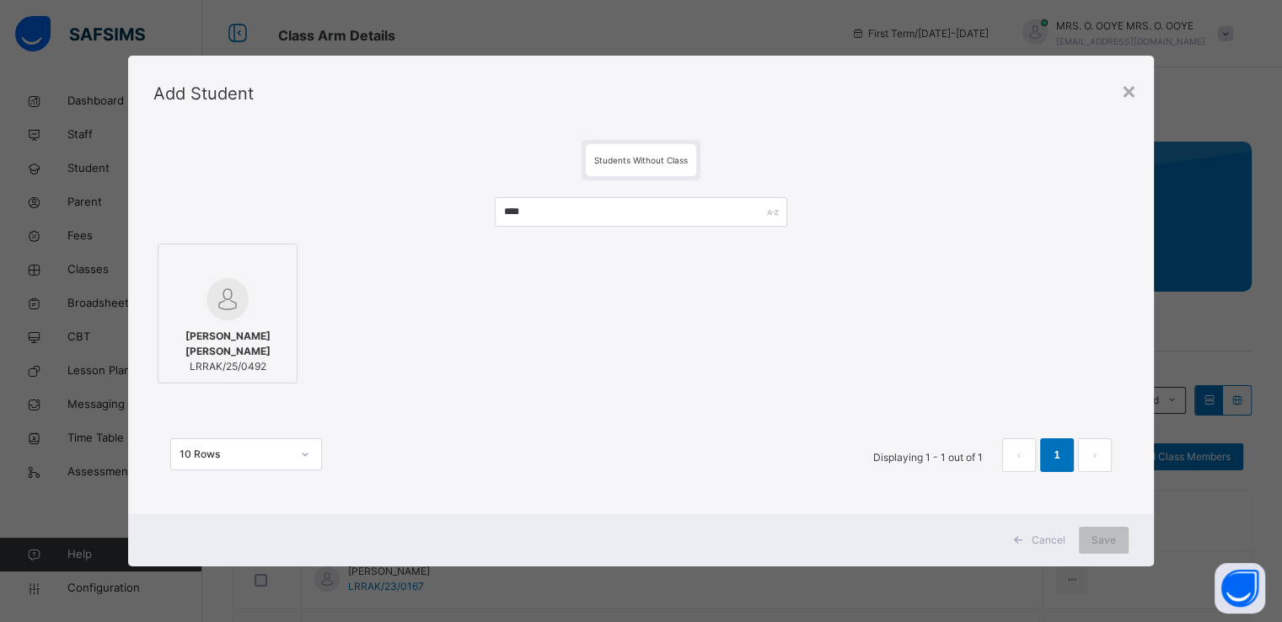
click at [205, 280] on div at bounding box center [227, 299] width 121 height 42
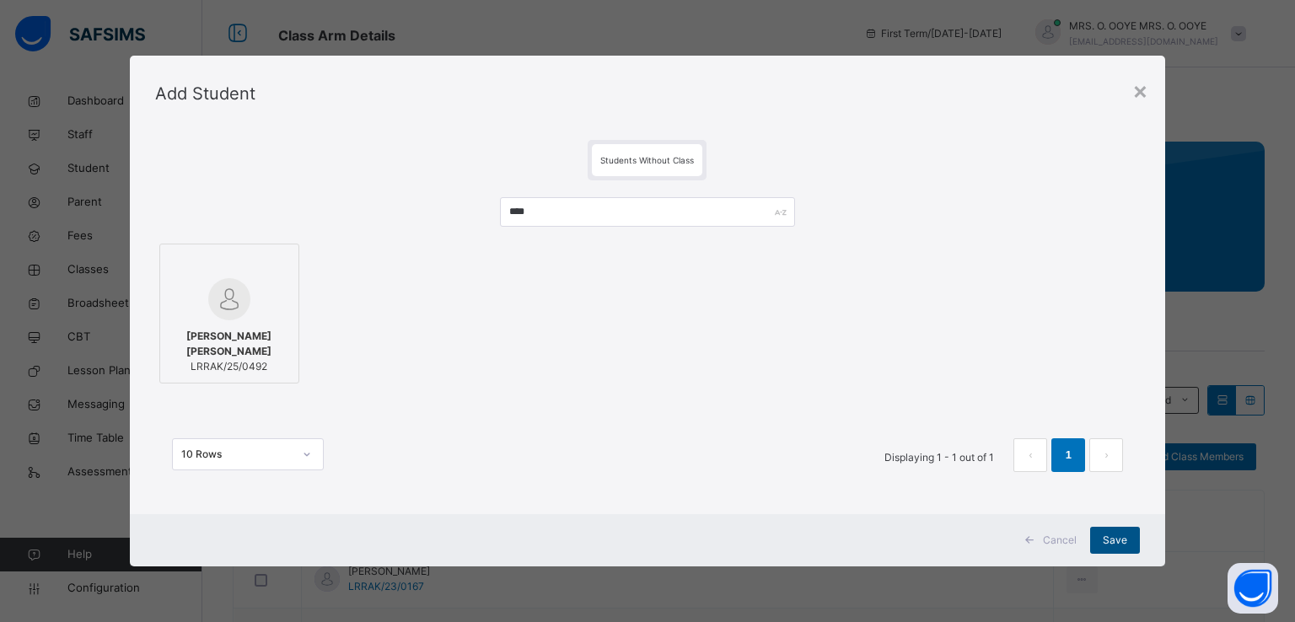
click at [1108, 543] on span "Save" at bounding box center [1115, 540] width 24 height 15
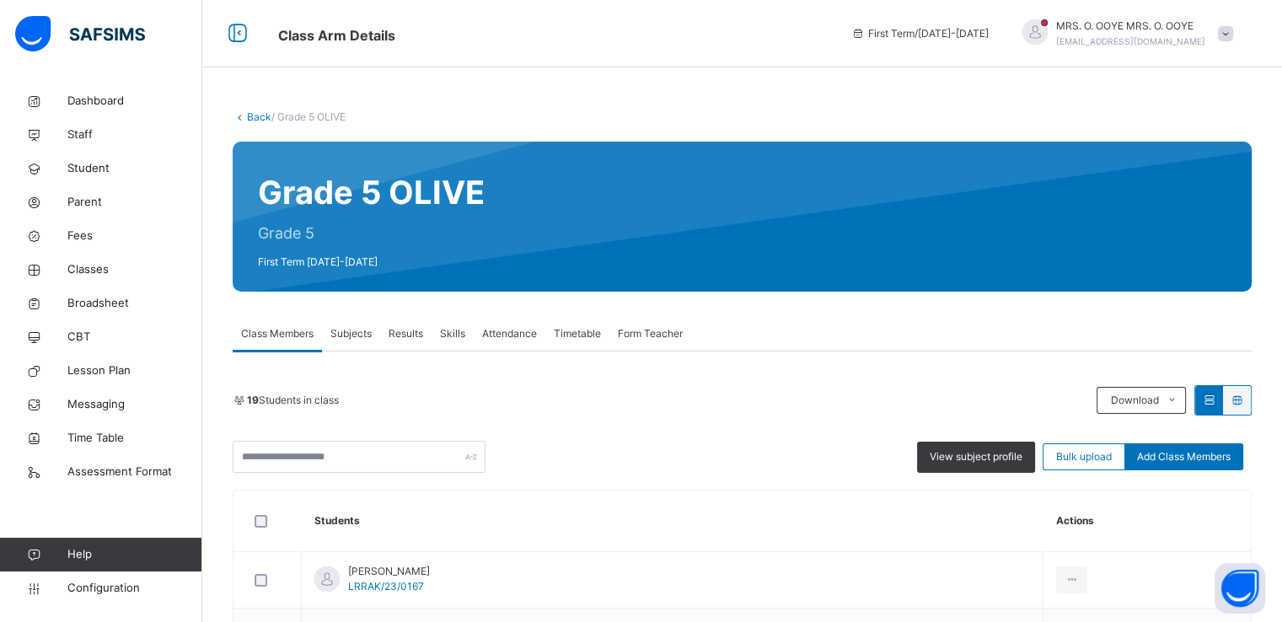
click at [255, 119] on link "Back" at bounding box center [259, 116] width 24 height 13
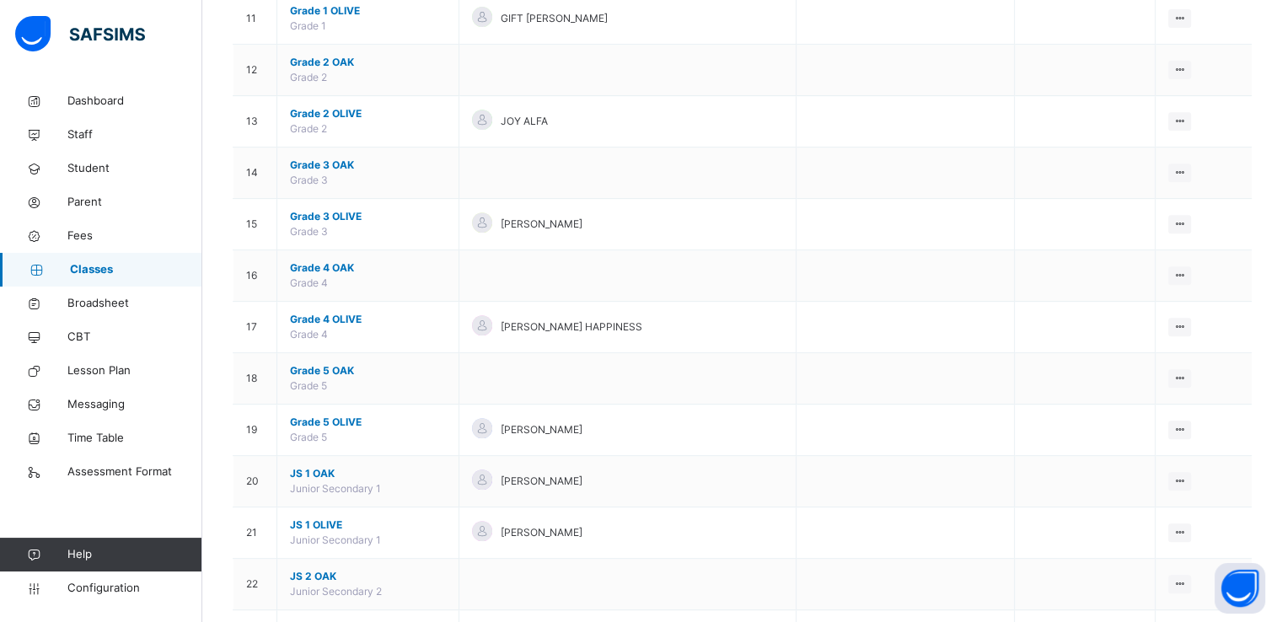
scroll to position [720, 0]
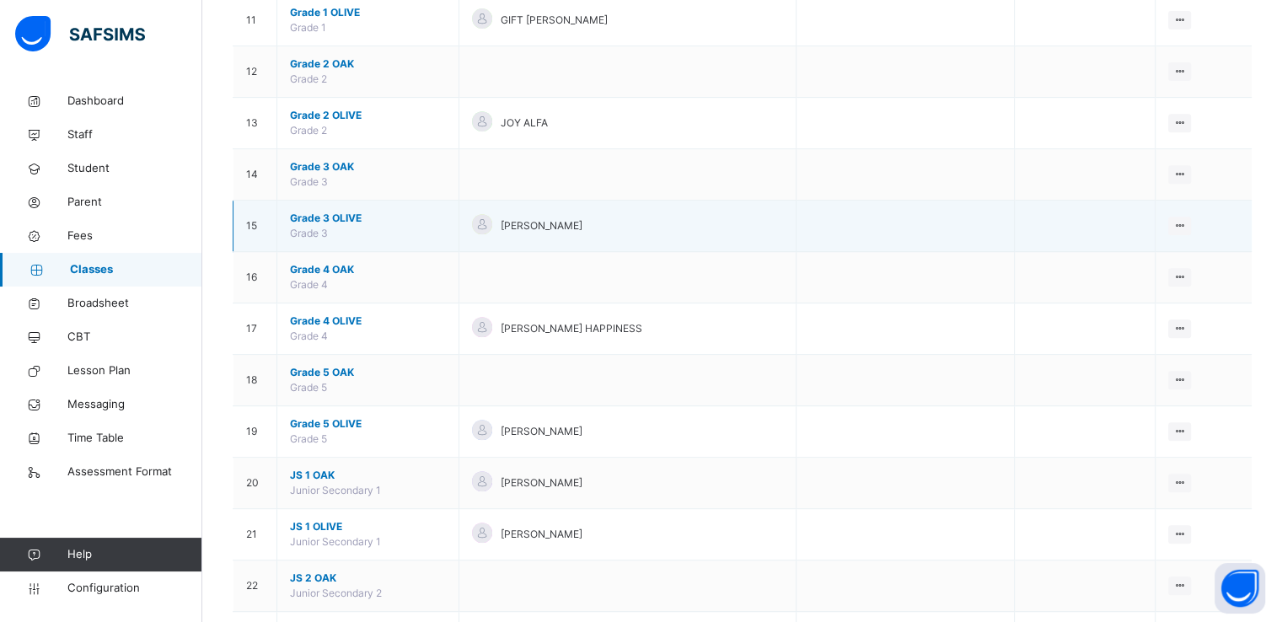
click at [322, 217] on span "Grade 3 OLIVE" at bounding box center [368, 218] width 156 height 15
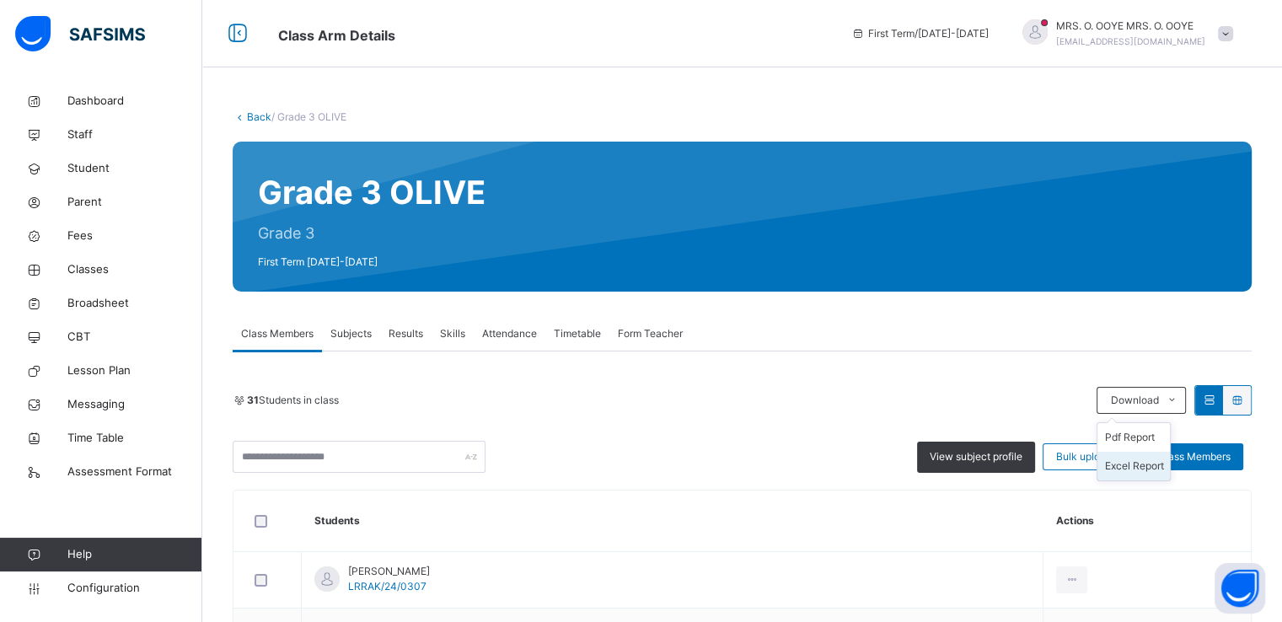
click at [1138, 469] on li "Excel Report" at bounding box center [1134, 466] width 73 height 29
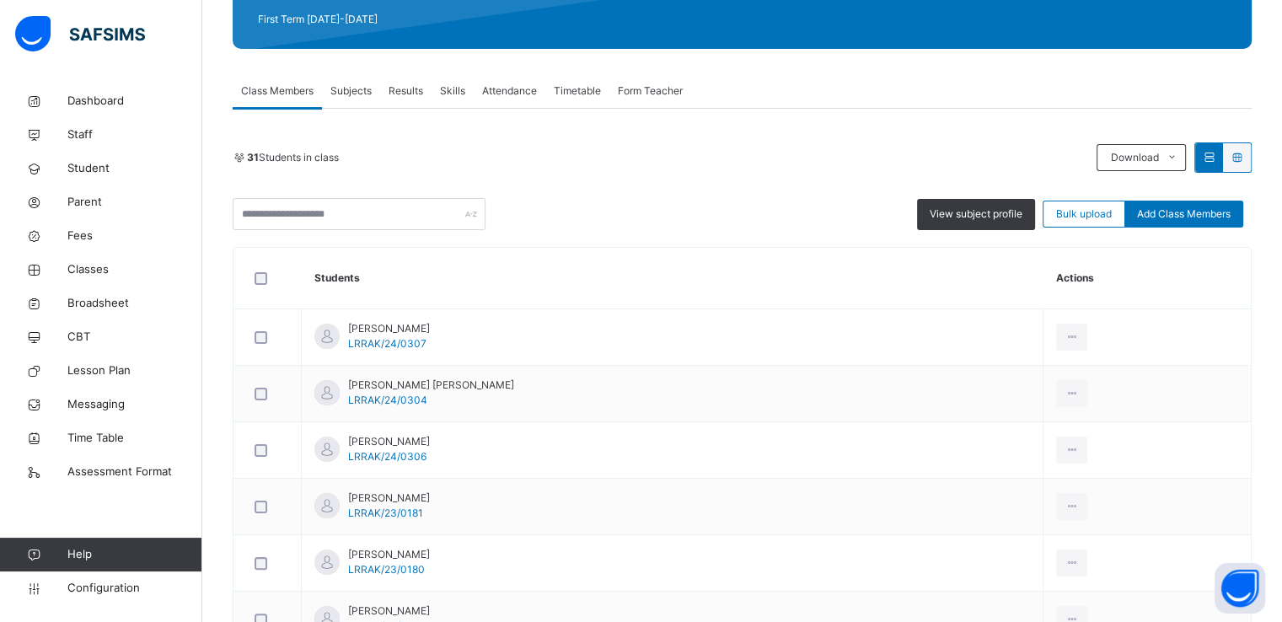
scroll to position [239, 0]
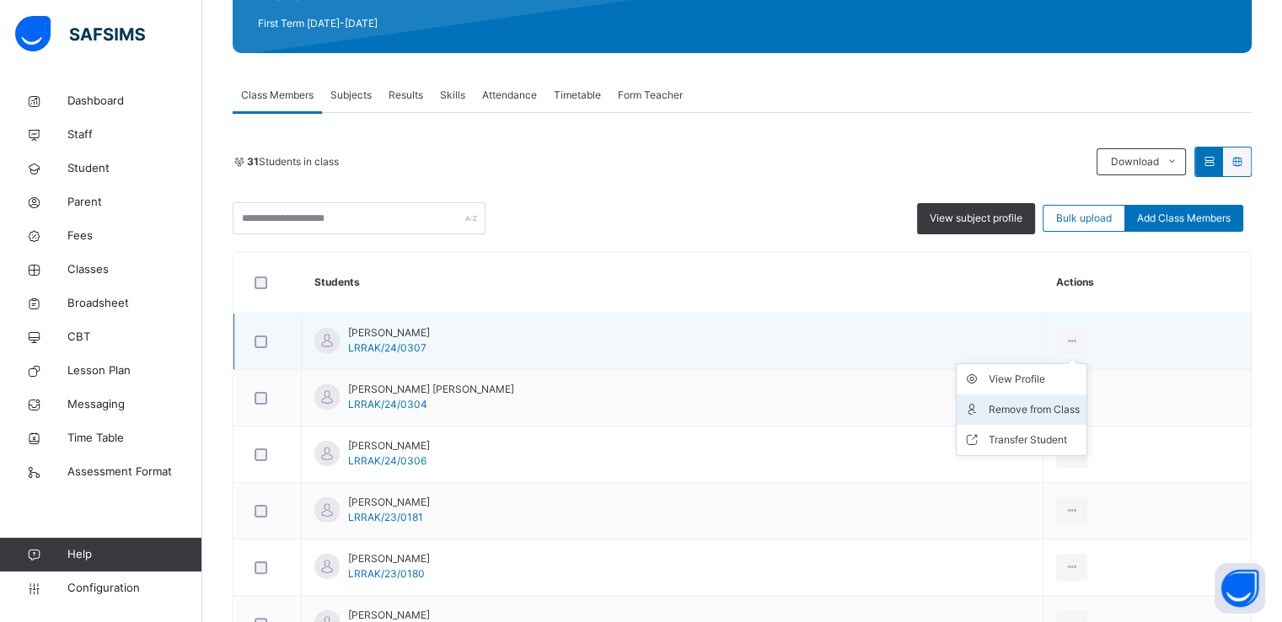
click at [1001, 410] on div "Remove from Class" at bounding box center [1034, 409] width 91 height 17
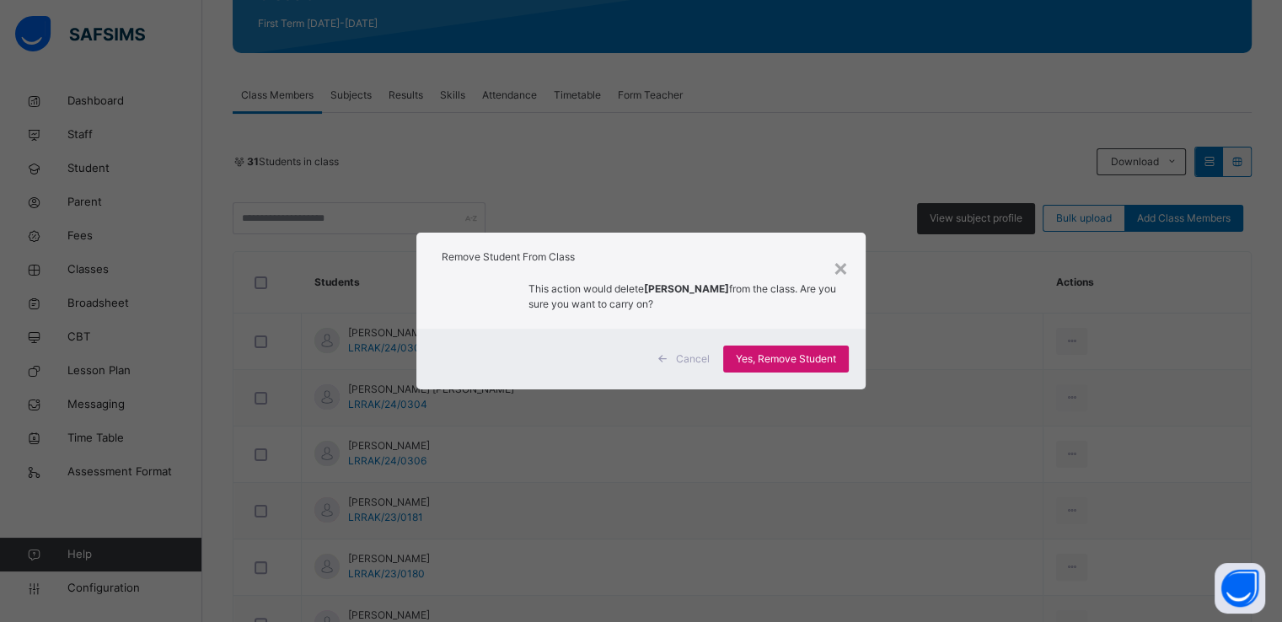
click at [790, 357] on span "Yes, Remove Student" at bounding box center [786, 359] width 100 height 15
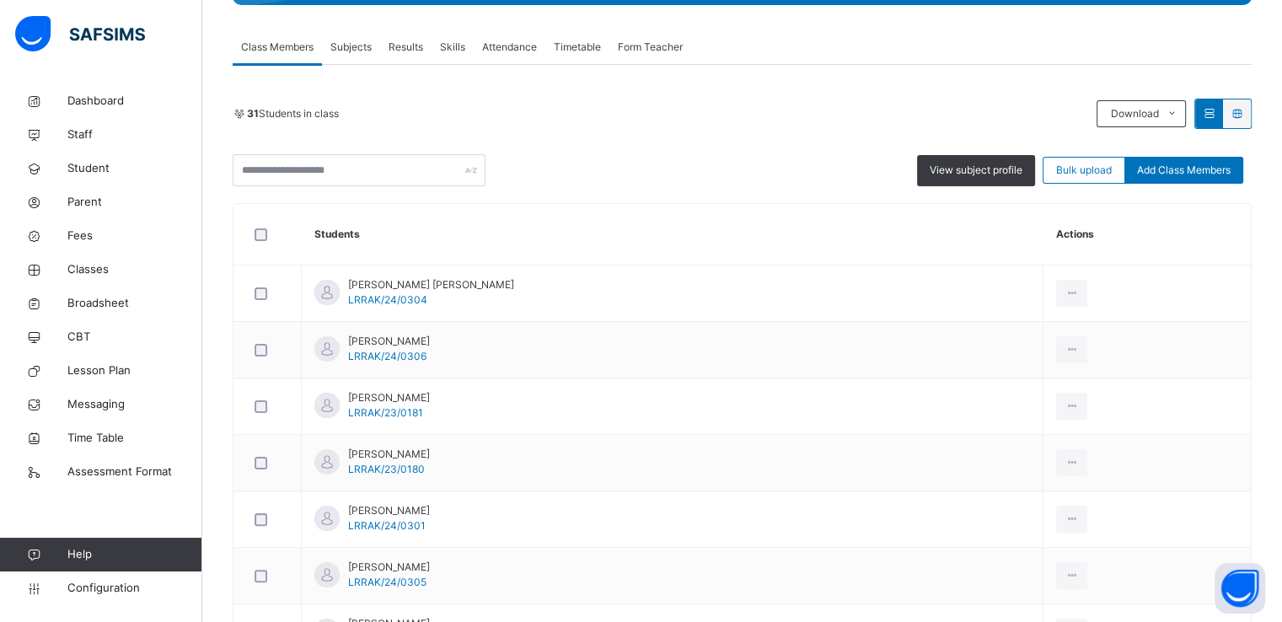
scroll to position [317, 0]
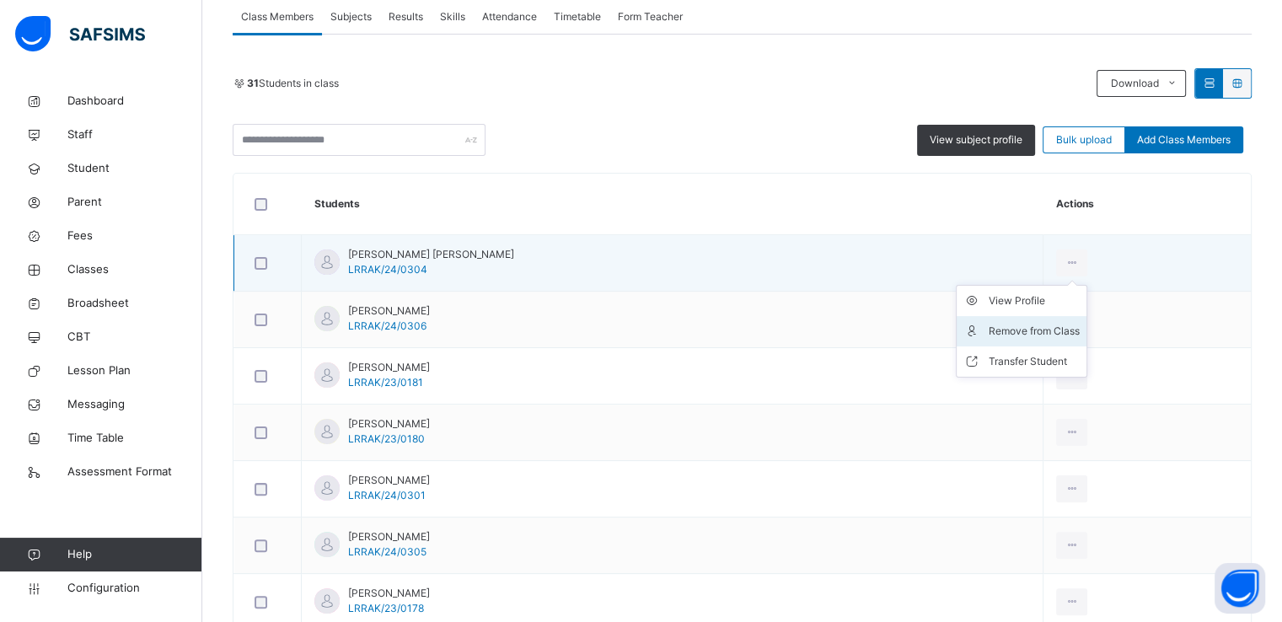
click at [1006, 331] on div "Remove from Class" at bounding box center [1034, 331] width 91 height 17
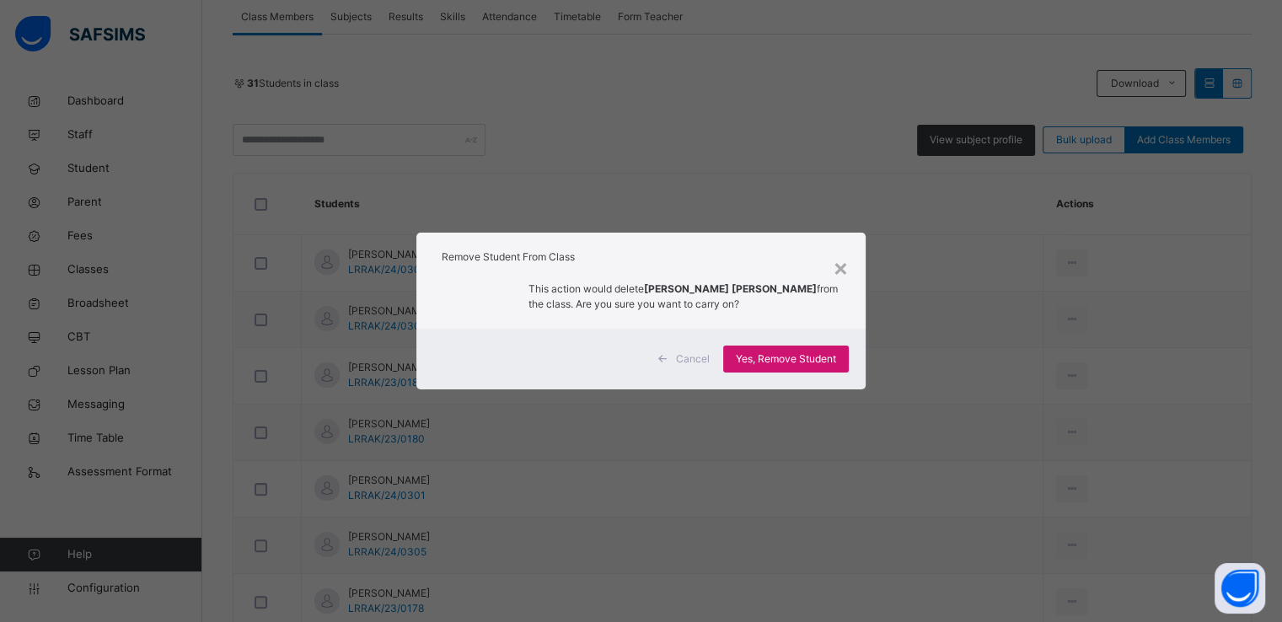
click at [777, 356] on span "Yes, Remove Student" at bounding box center [786, 359] width 100 height 15
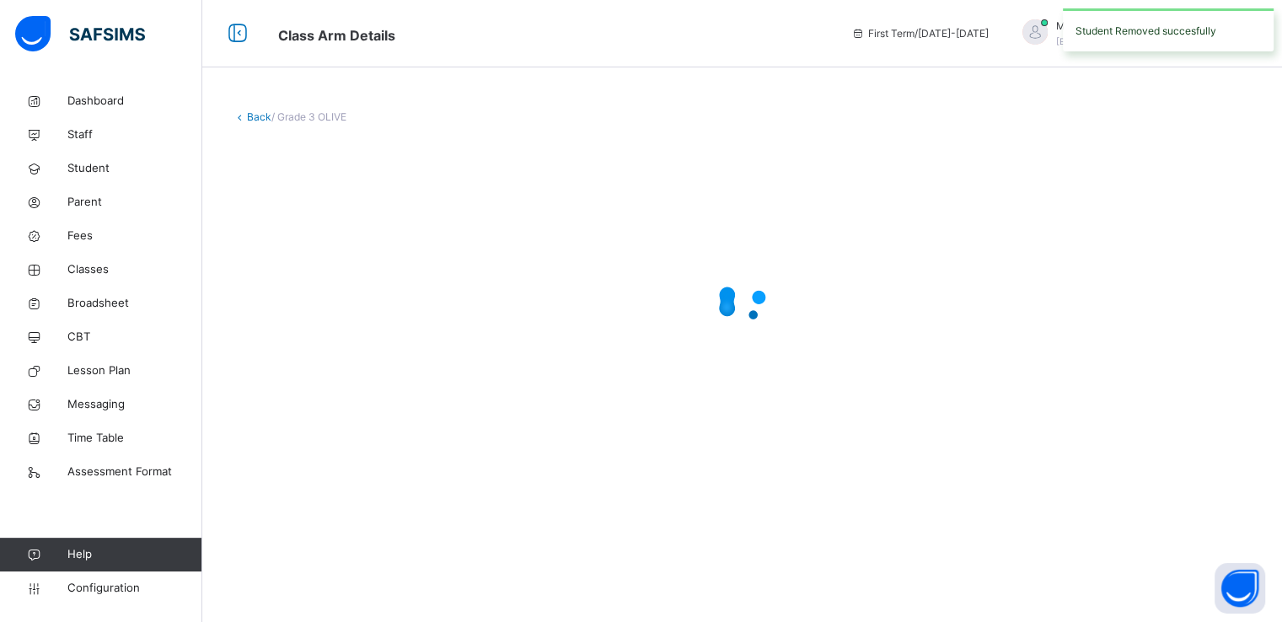
scroll to position [0, 0]
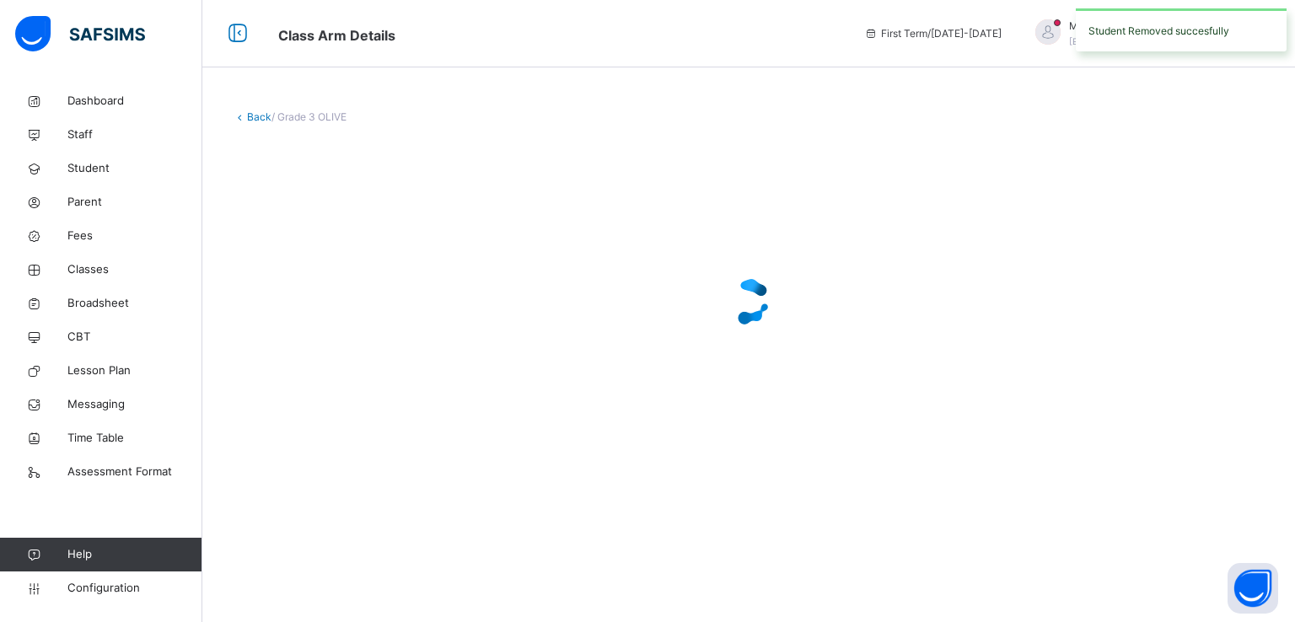
click at [777, 356] on div at bounding box center [749, 302] width 1032 height 320
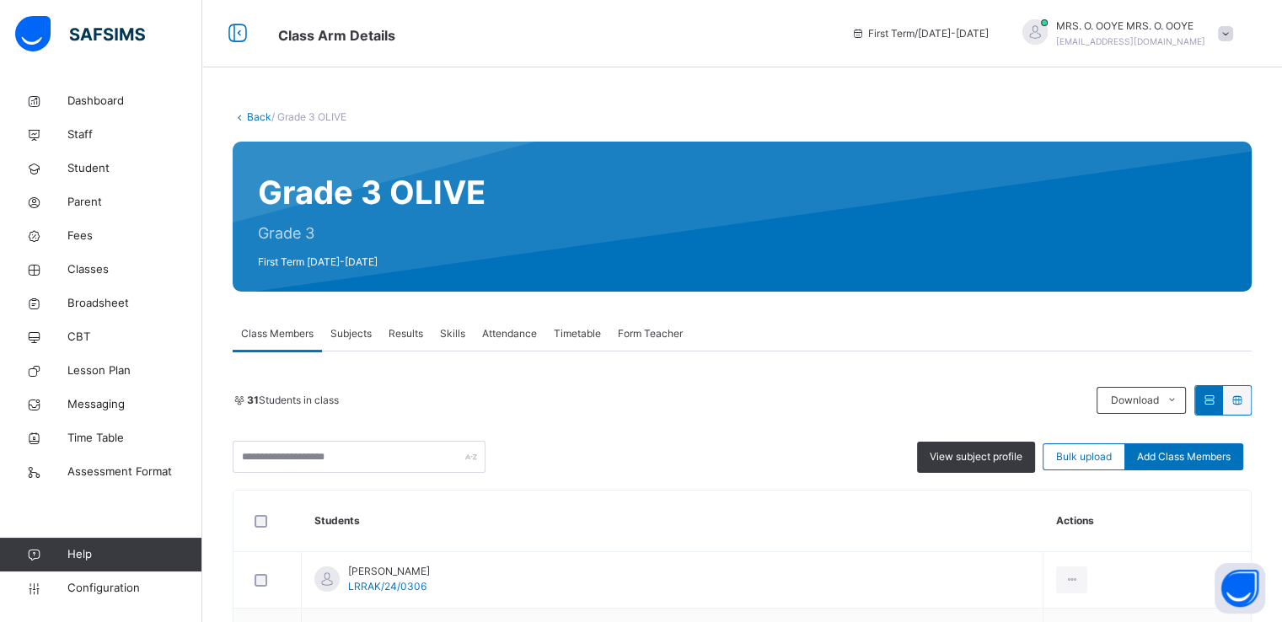
drag, startPoint x: 777, startPoint y: 356, endPoint x: 776, endPoint y: 342, distance: 13.6
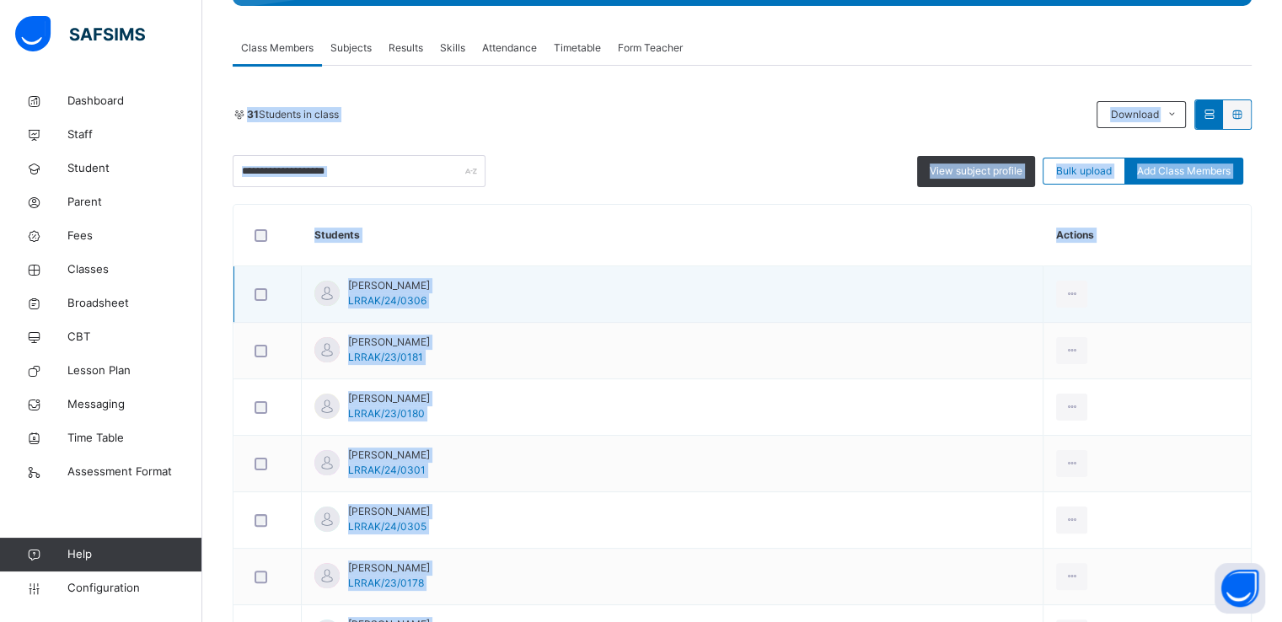
scroll to position [298, 0]
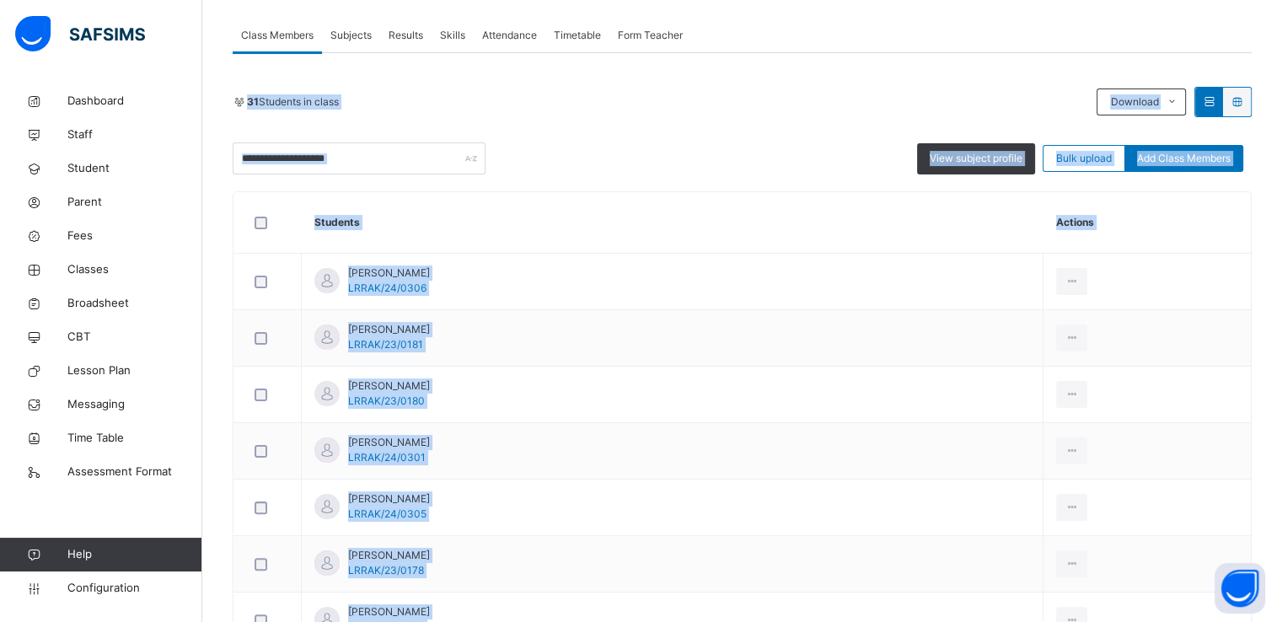
click at [884, 217] on th "Students" at bounding box center [673, 223] width 742 height 62
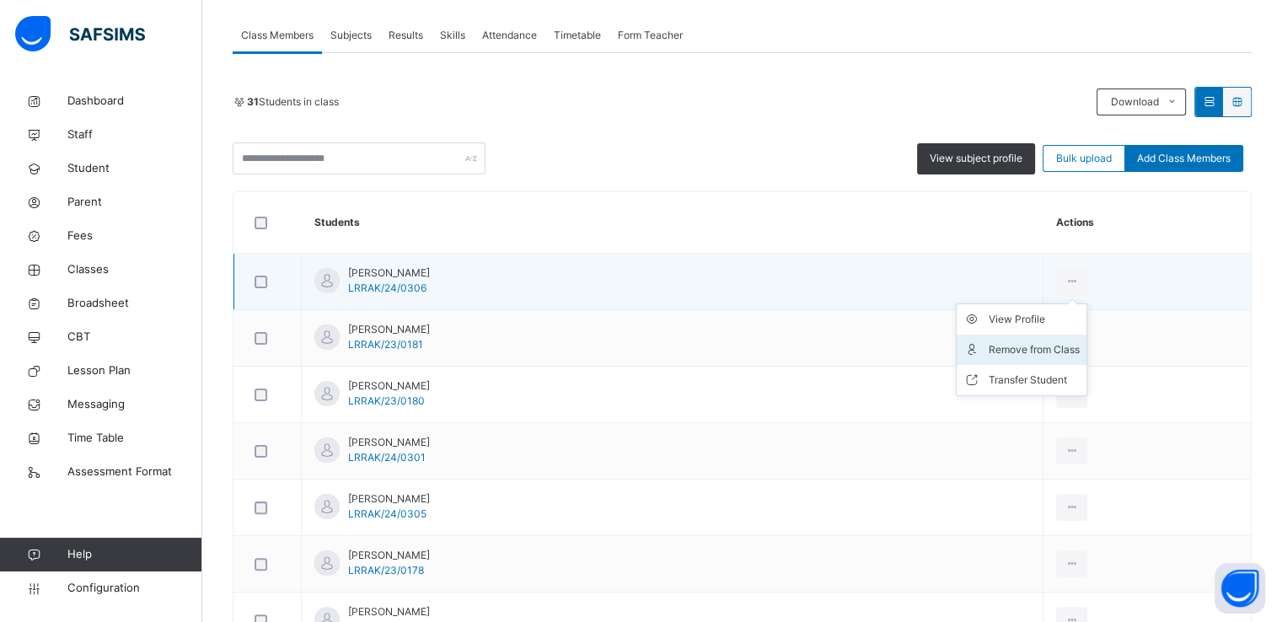
click at [998, 352] on div "Remove from Class" at bounding box center [1034, 349] width 91 height 17
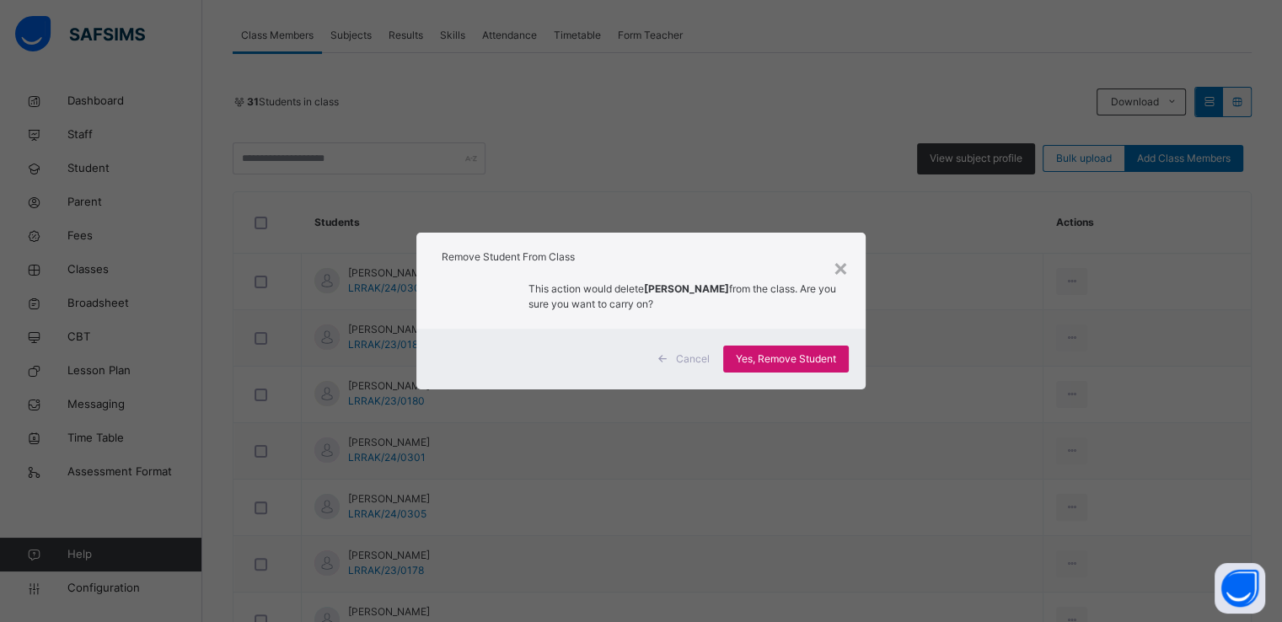
click at [787, 362] on span "Yes, Remove Student" at bounding box center [786, 359] width 100 height 15
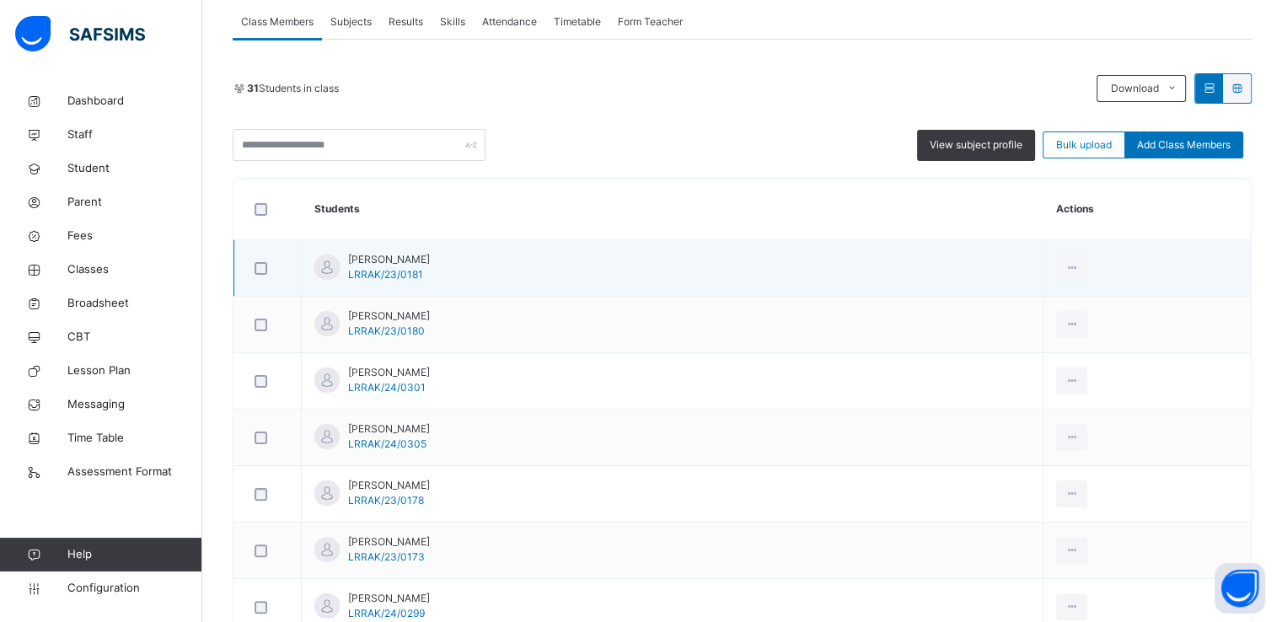
scroll to position [313, 0]
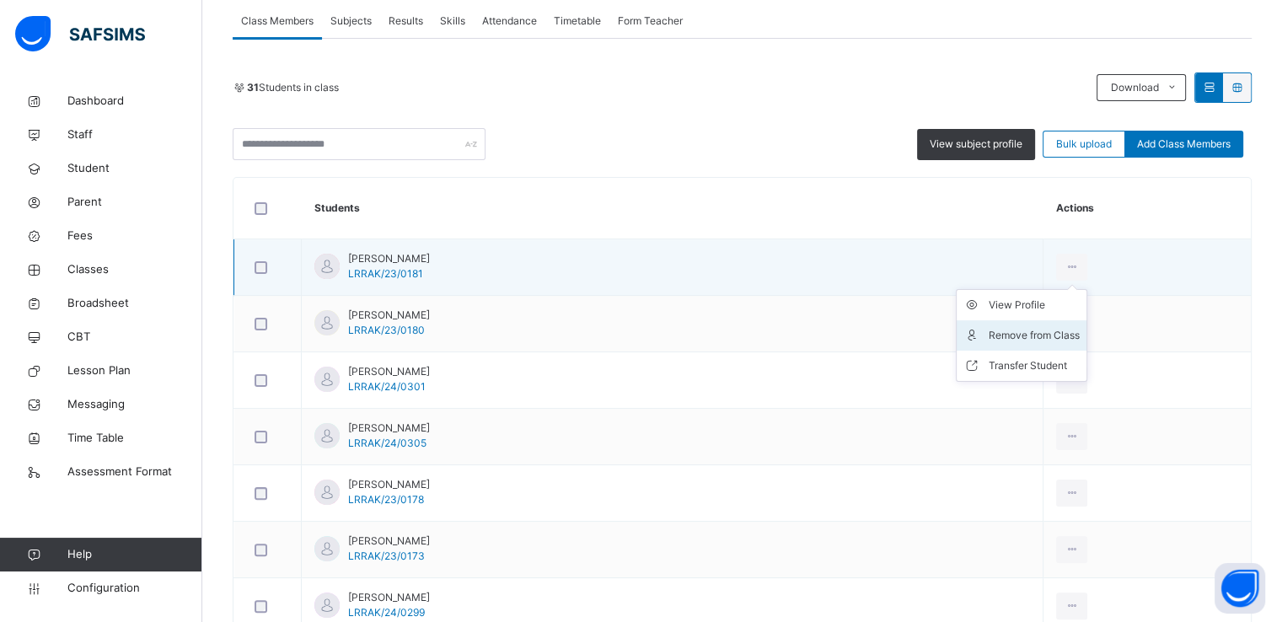
click at [999, 341] on div "Remove from Class" at bounding box center [1034, 335] width 91 height 17
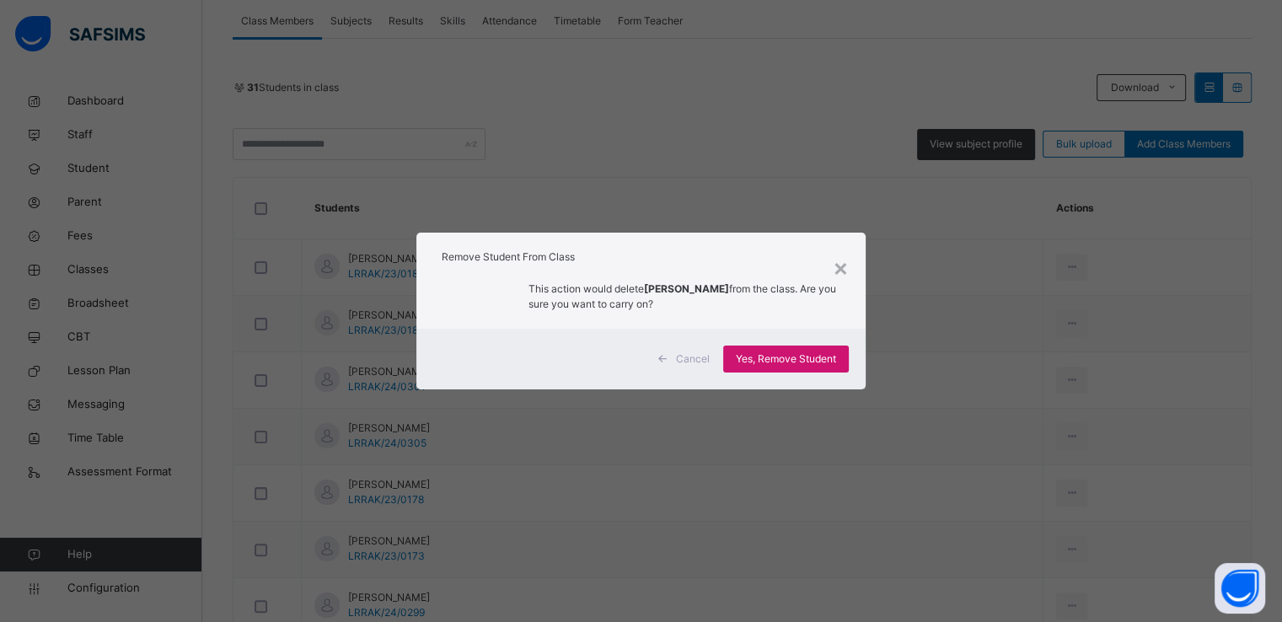
click at [766, 362] on span "Yes, Remove Student" at bounding box center [786, 359] width 100 height 15
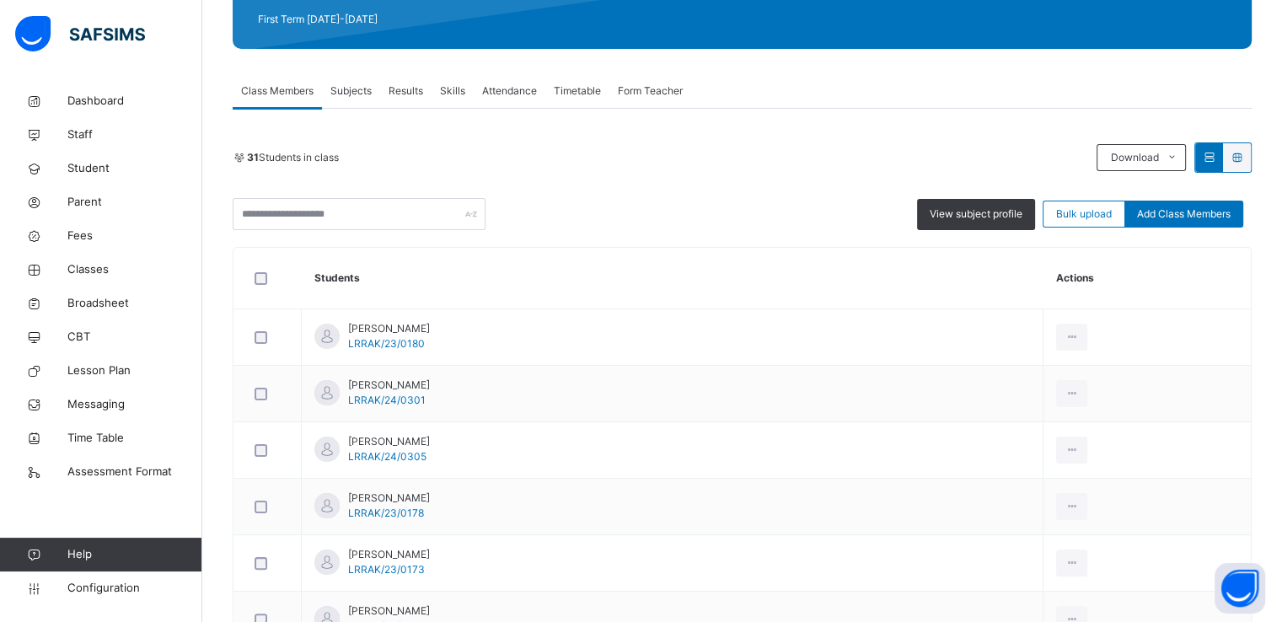
scroll to position [246, 0]
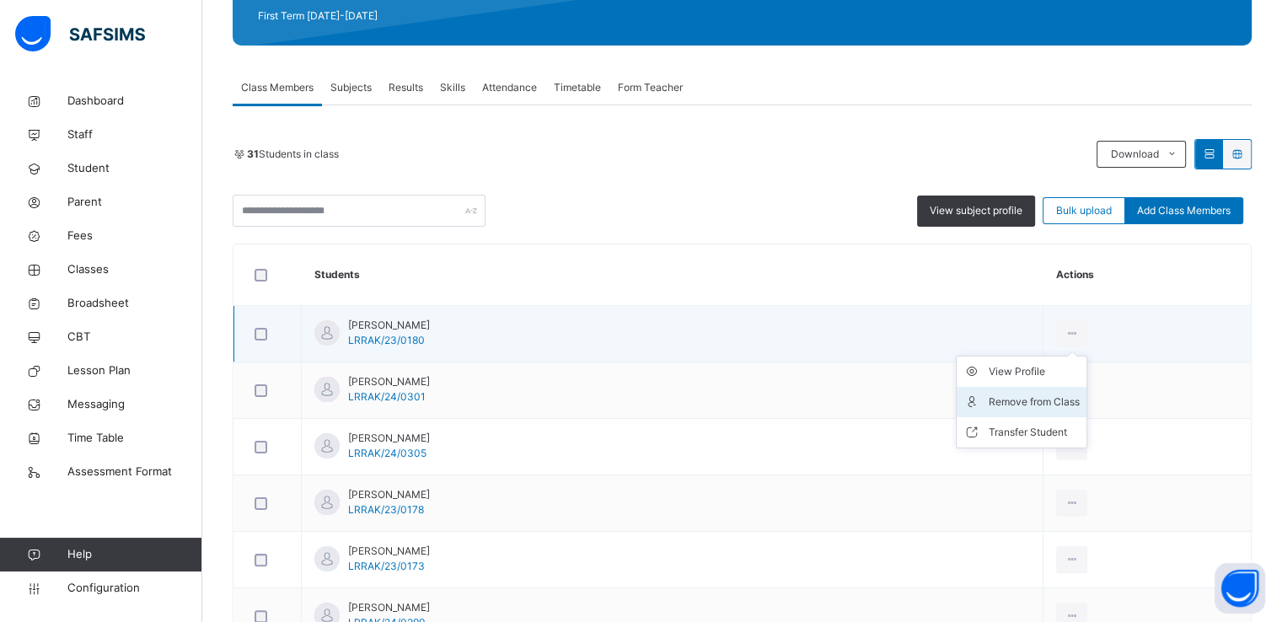
click at [995, 405] on div "Remove from Class" at bounding box center [1034, 402] width 91 height 17
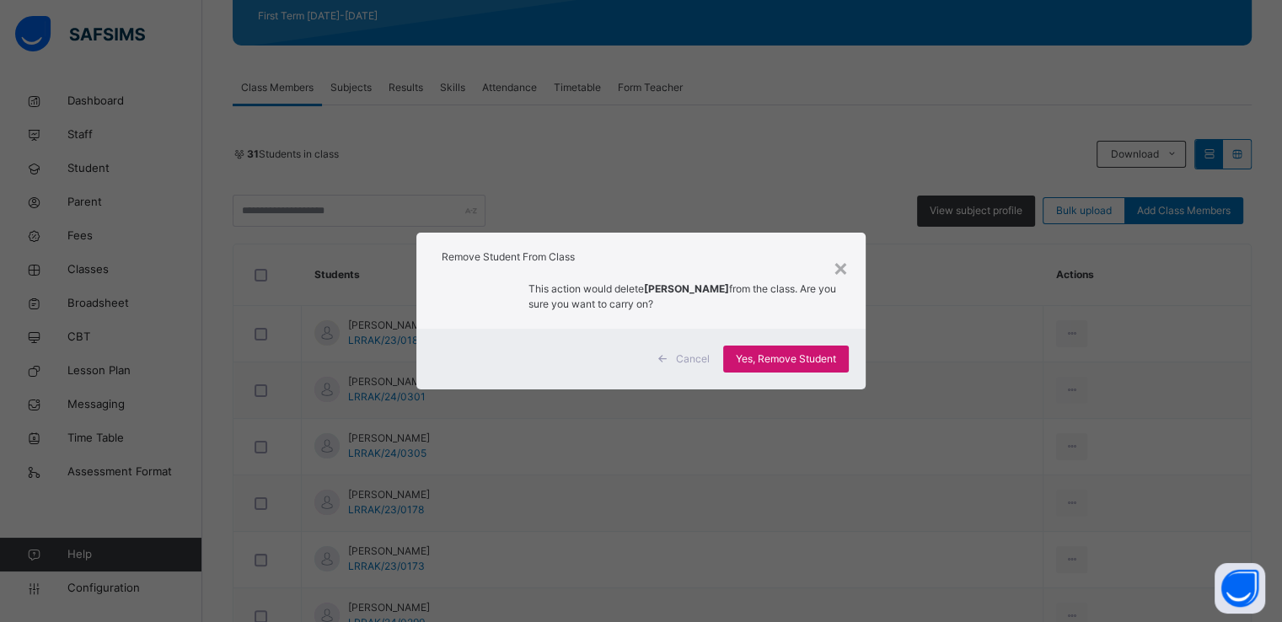
click at [770, 354] on span "Yes, Remove Student" at bounding box center [786, 359] width 100 height 15
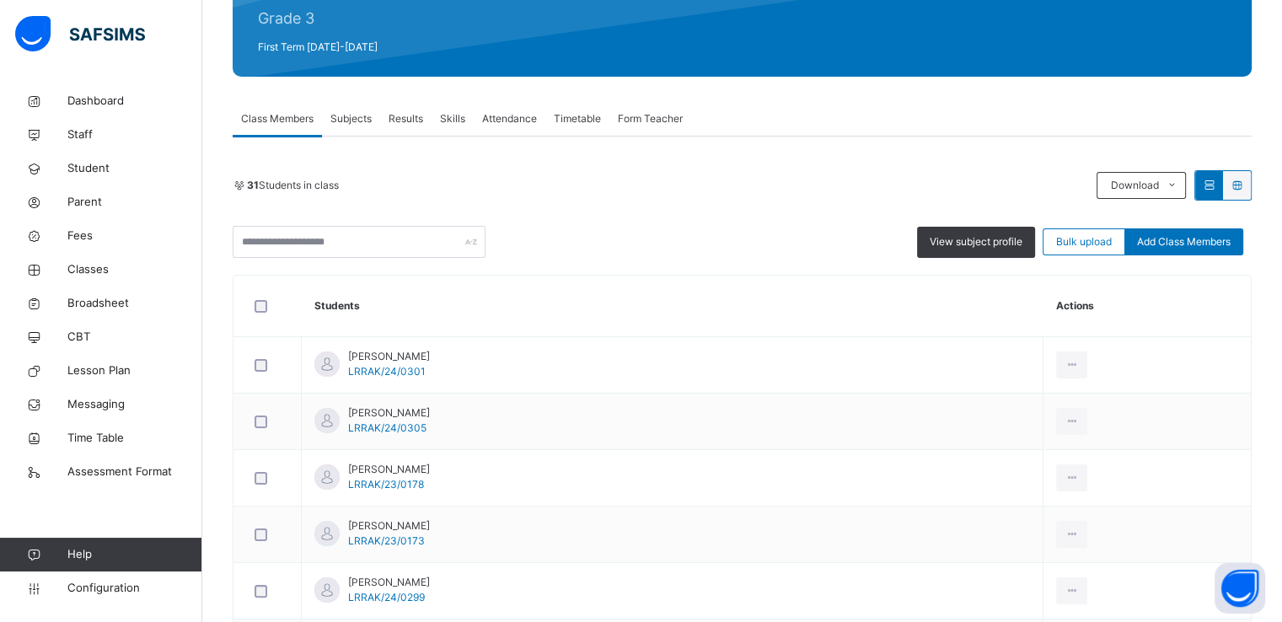
scroll to position [216, 0]
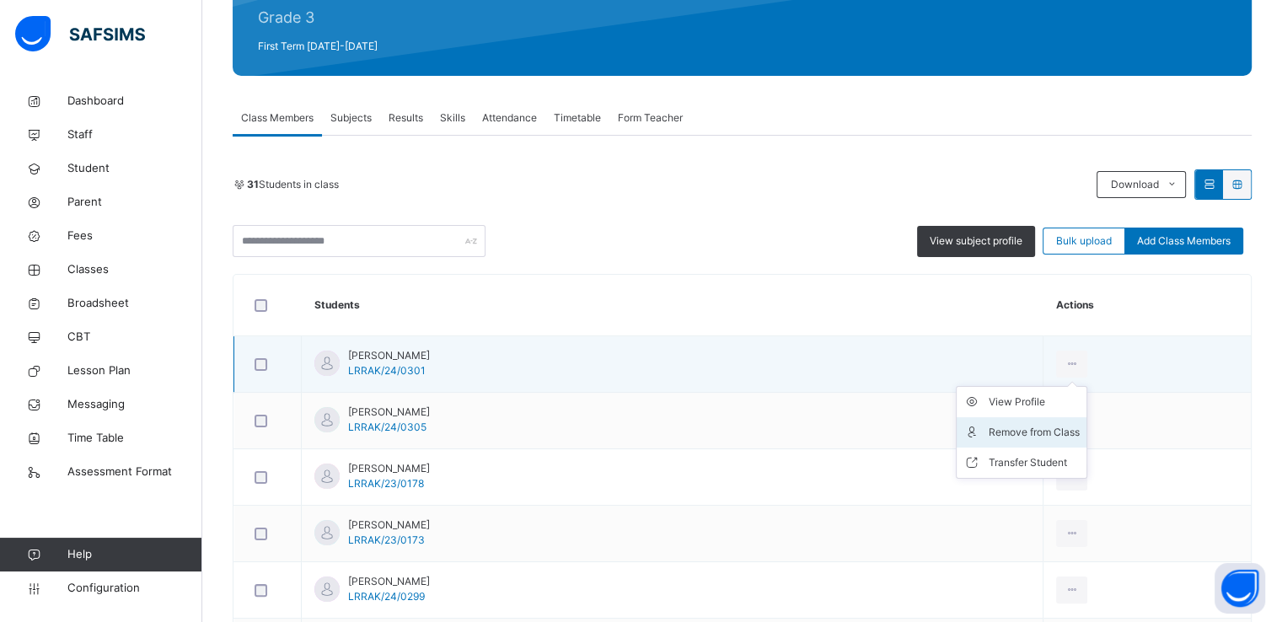
click at [1016, 427] on div "Remove from Class" at bounding box center [1034, 432] width 91 height 17
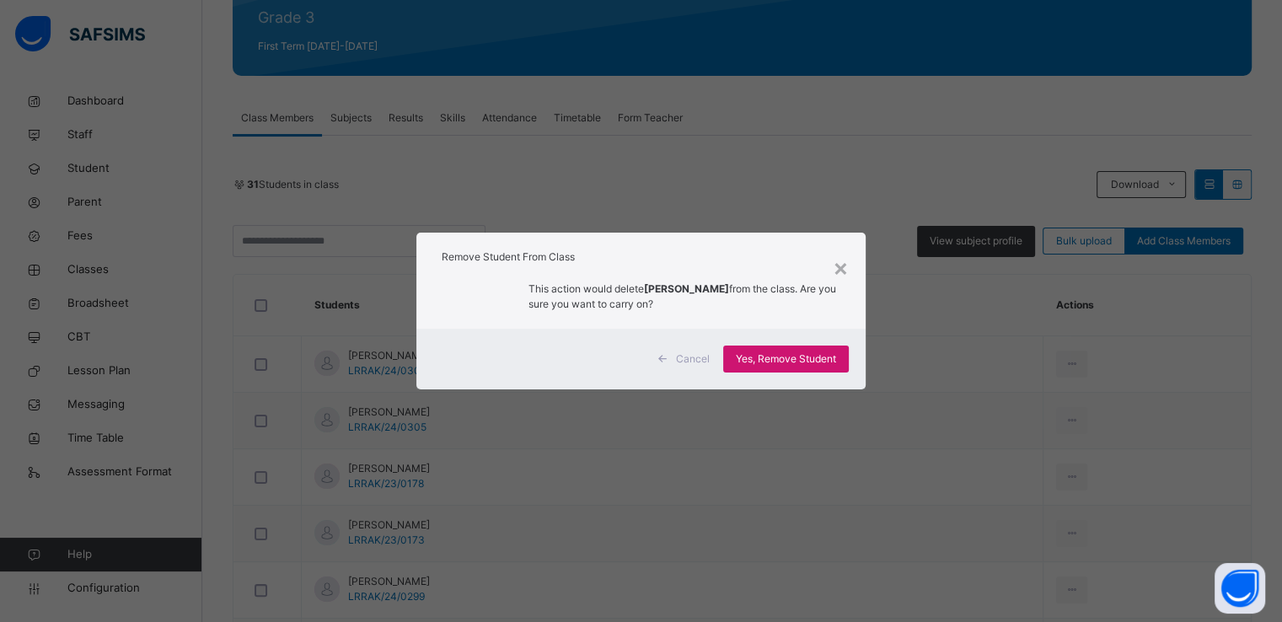
click at [767, 352] on span "Yes, Remove Student" at bounding box center [786, 359] width 100 height 15
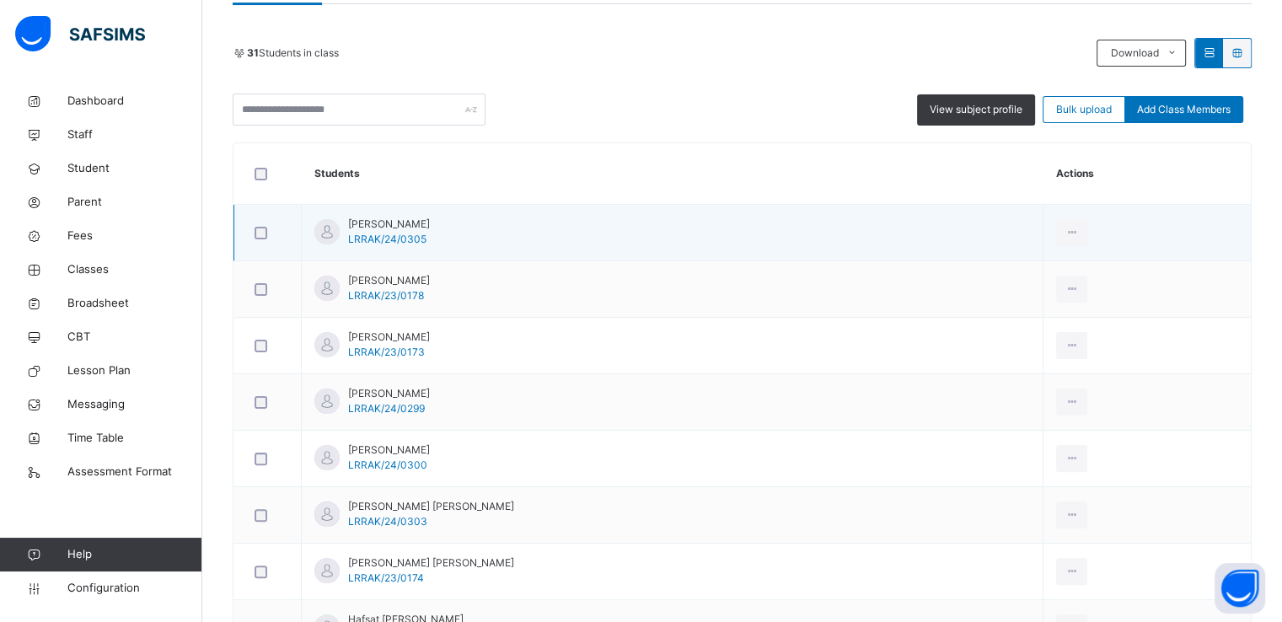
scroll to position [351, 0]
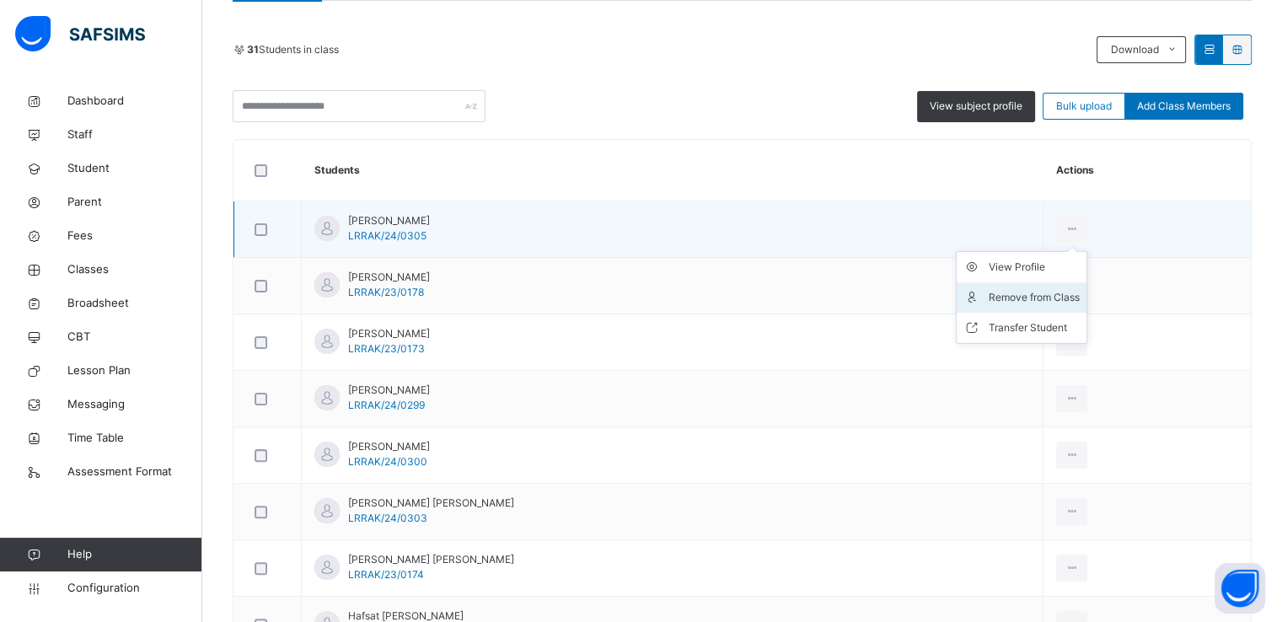
click at [1006, 301] on div "Remove from Class" at bounding box center [1034, 297] width 91 height 17
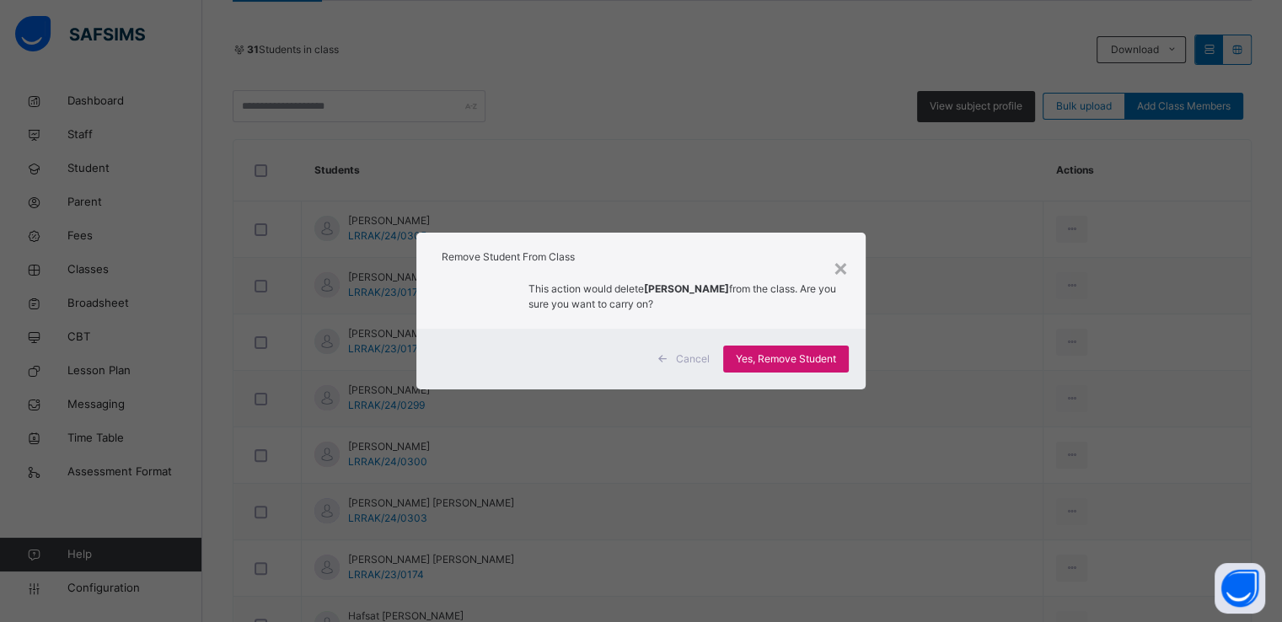
click at [776, 368] on div "Yes, Remove Student" at bounding box center [786, 359] width 126 height 27
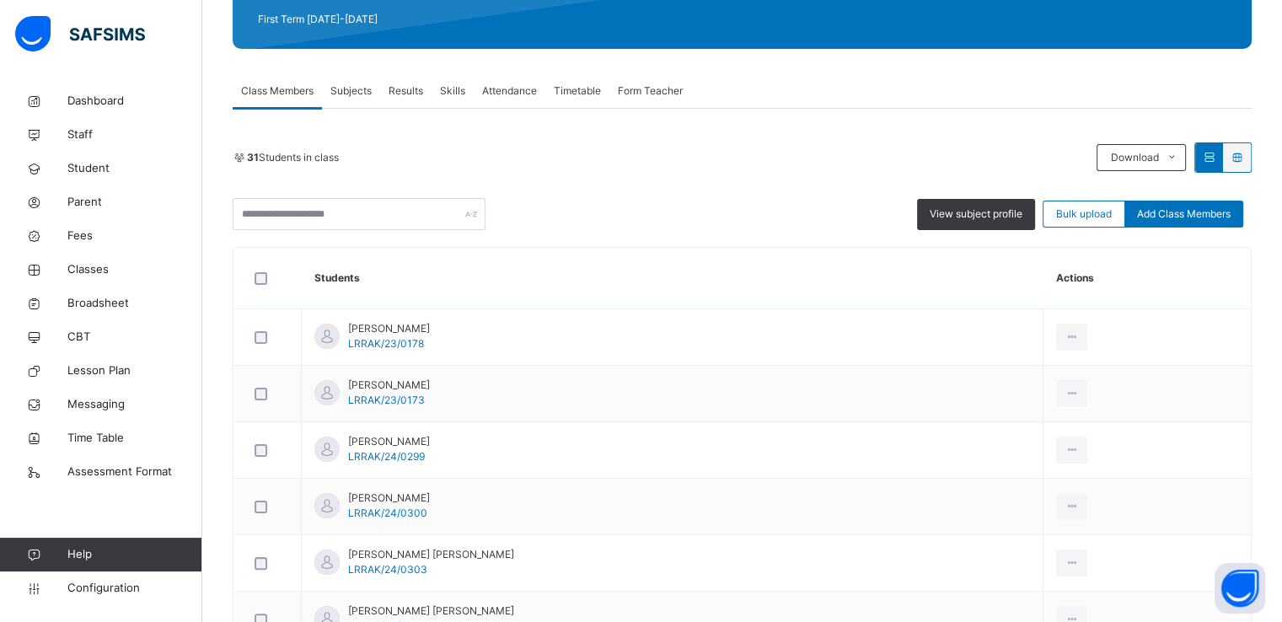
scroll to position [245, 0]
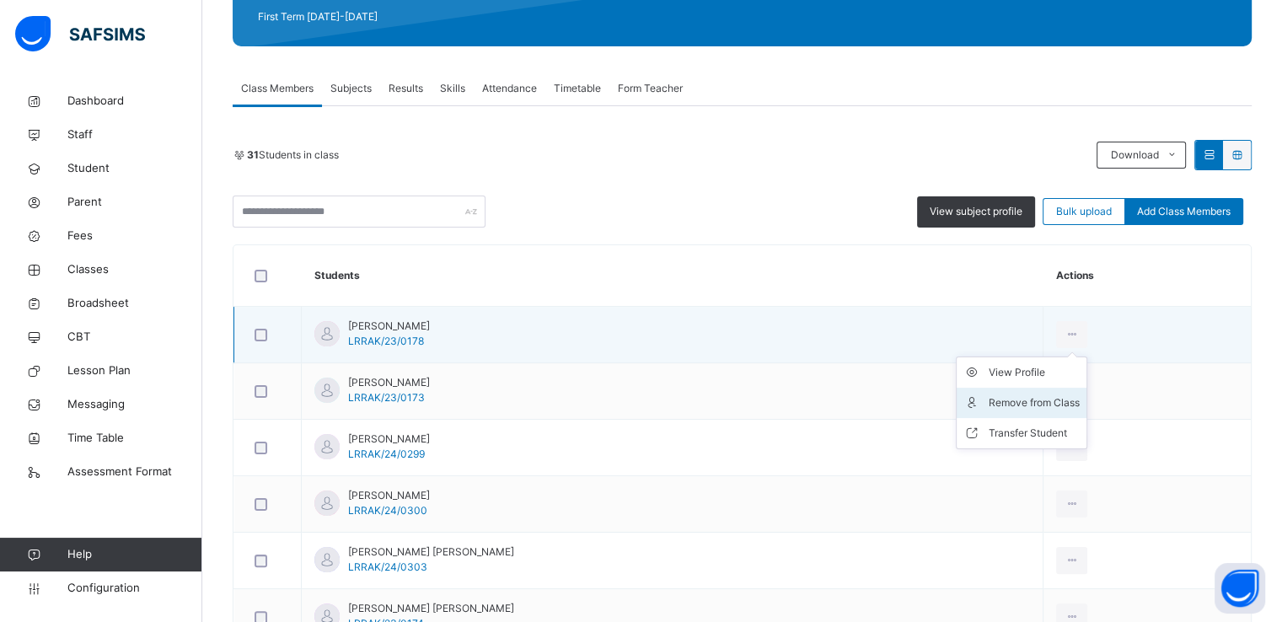
click at [1012, 402] on div "Remove from Class" at bounding box center [1034, 403] width 91 height 17
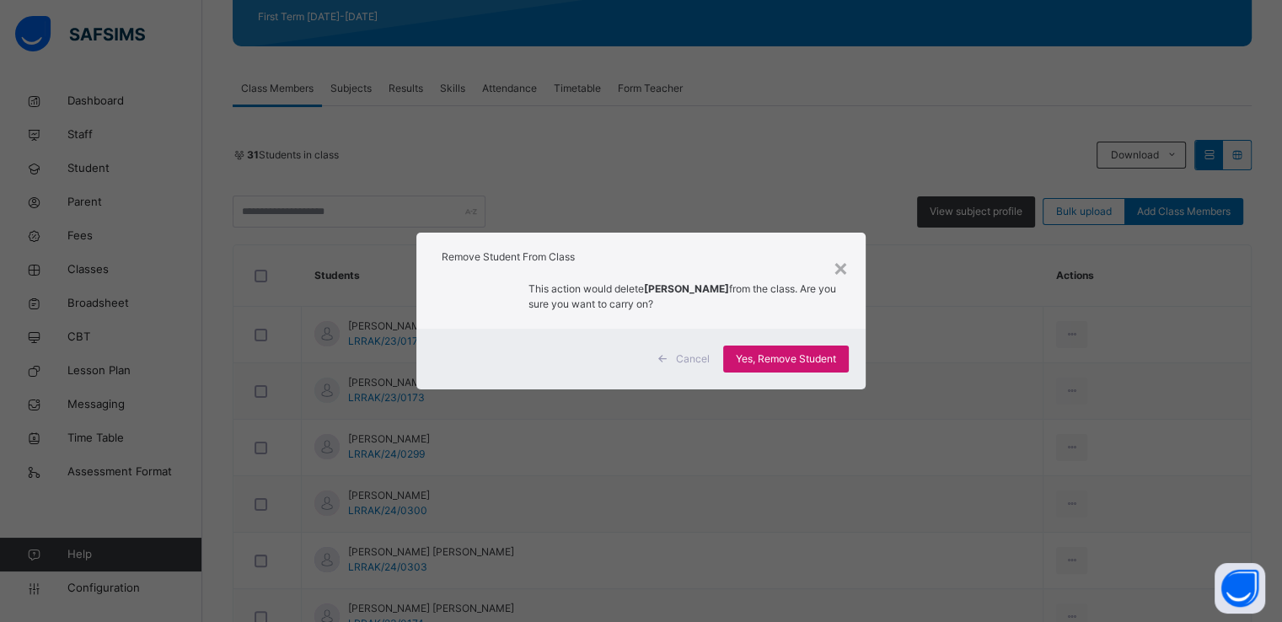
click at [782, 357] on span "Yes, Remove Student" at bounding box center [786, 359] width 100 height 15
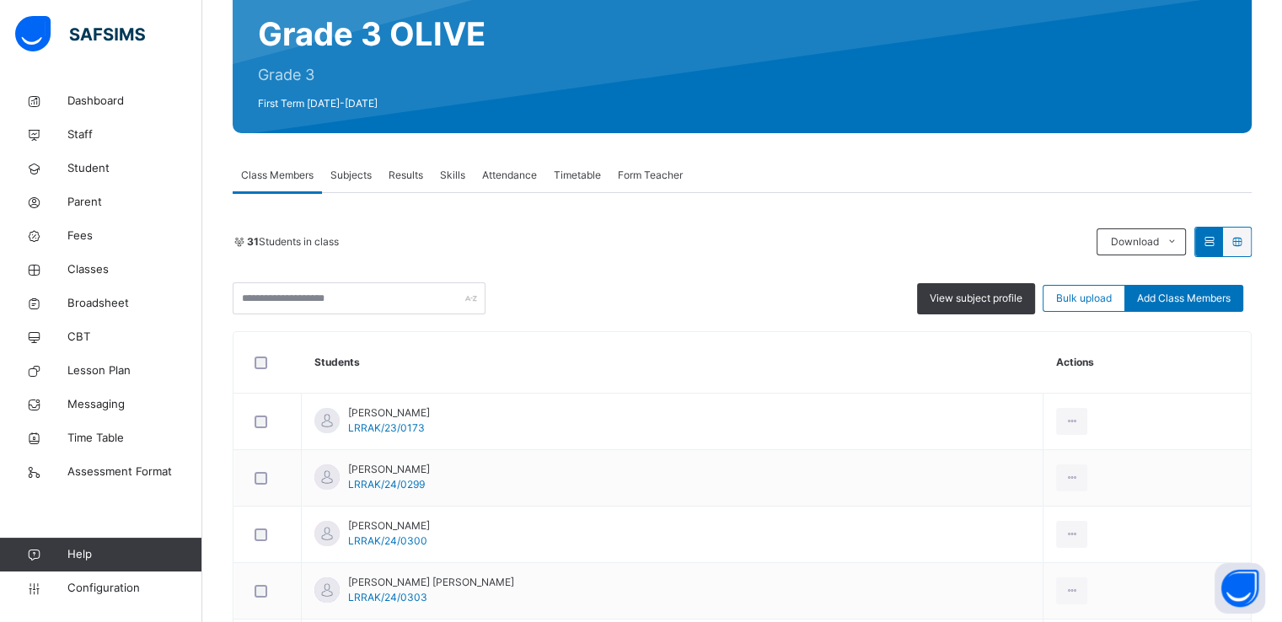
scroll to position [160, 0]
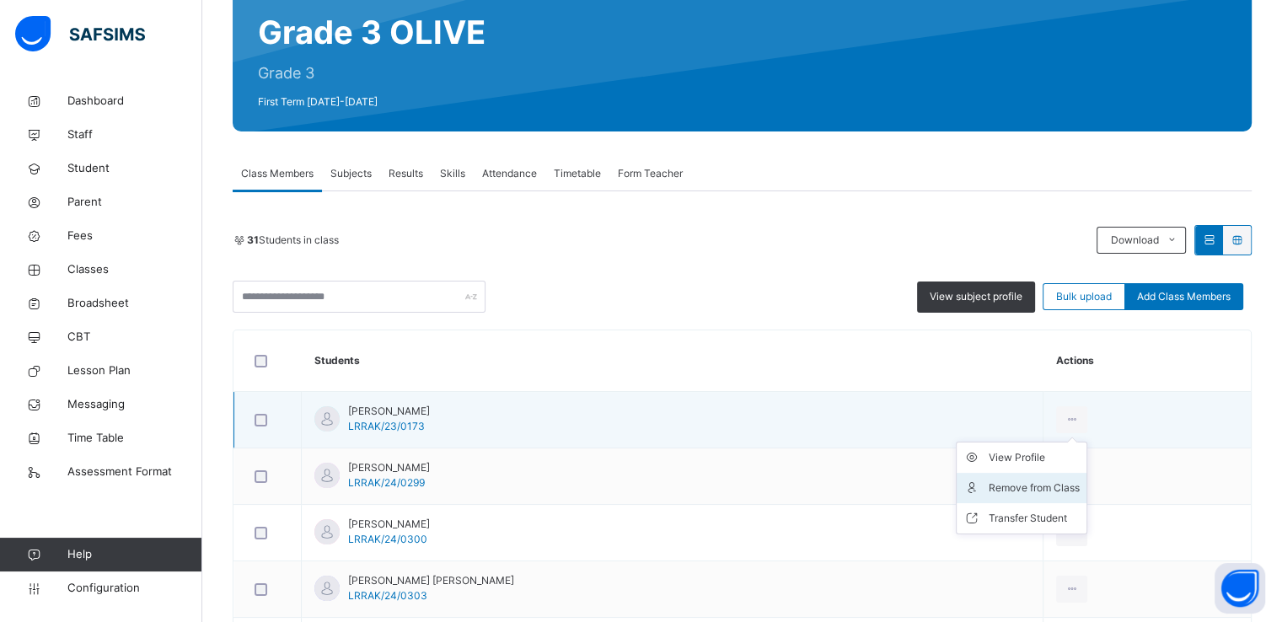
click at [1005, 486] on div "Remove from Class" at bounding box center [1034, 488] width 91 height 17
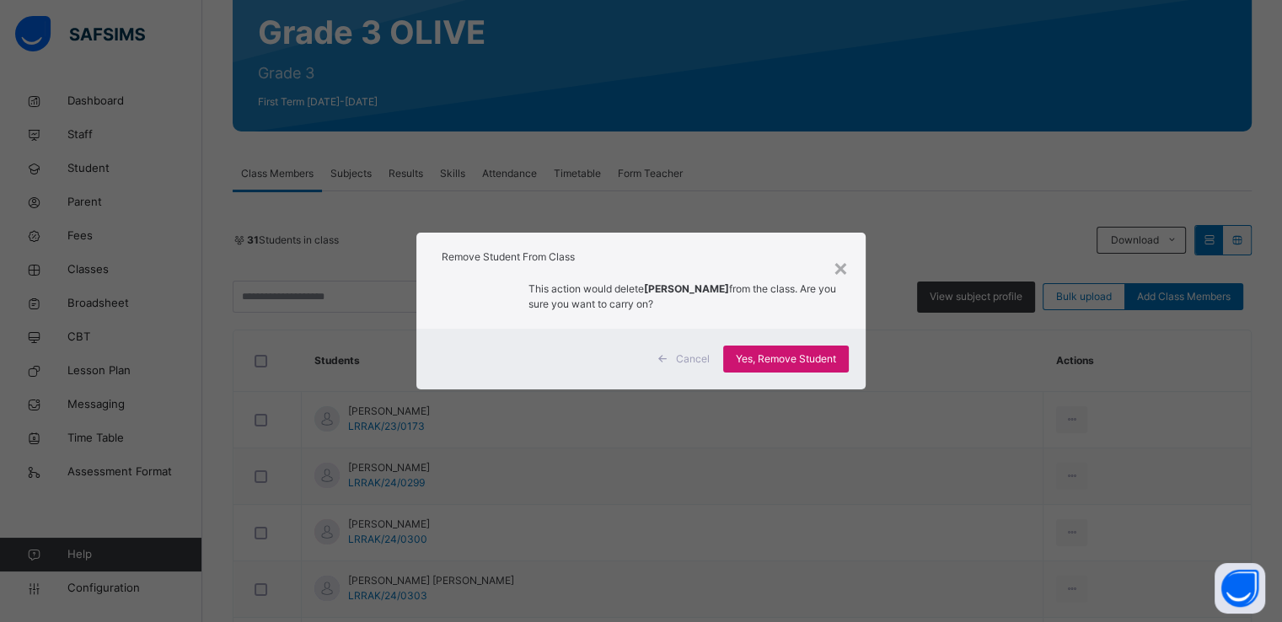
click at [772, 353] on span "Yes, Remove Student" at bounding box center [786, 359] width 100 height 15
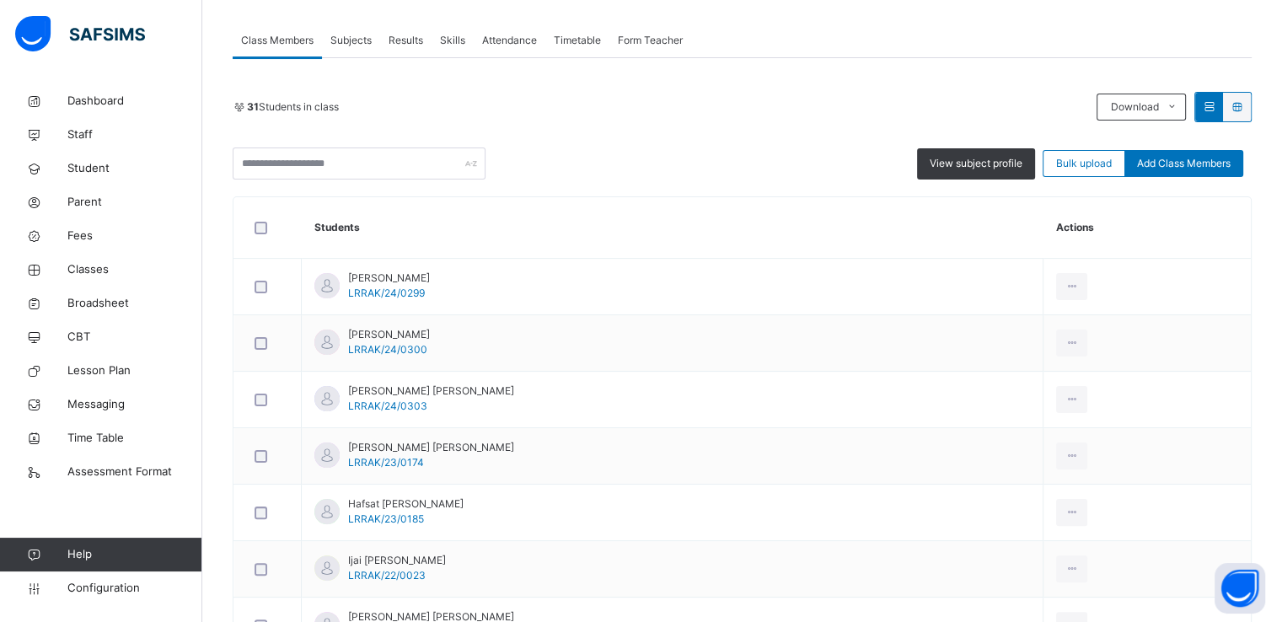
scroll to position [320, 0]
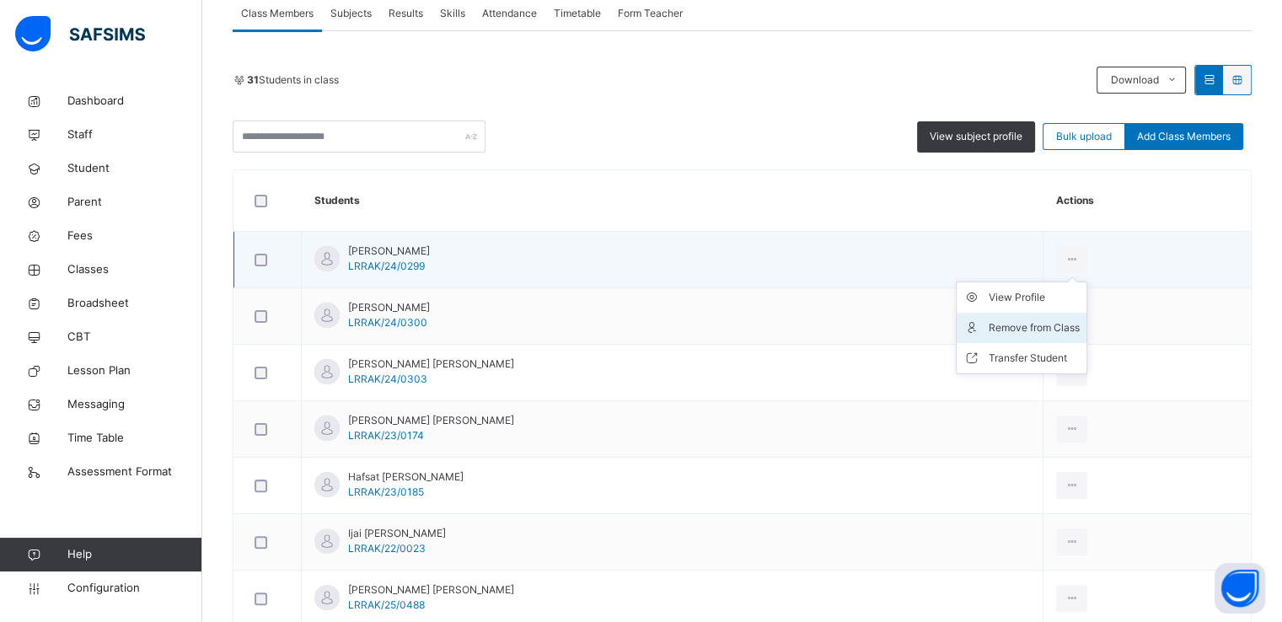
click at [1013, 321] on div "Remove from Class" at bounding box center [1034, 328] width 91 height 17
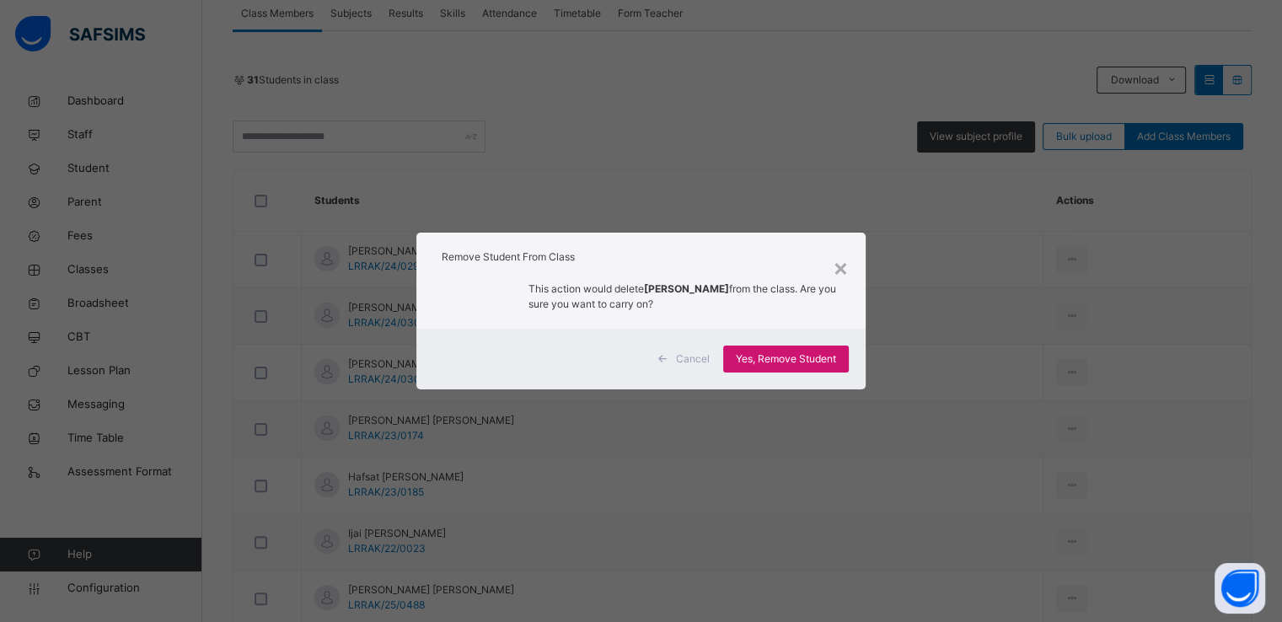
click at [764, 360] on span "Yes, Remove Student" at bounding box center [786, 359] width 100 height 15
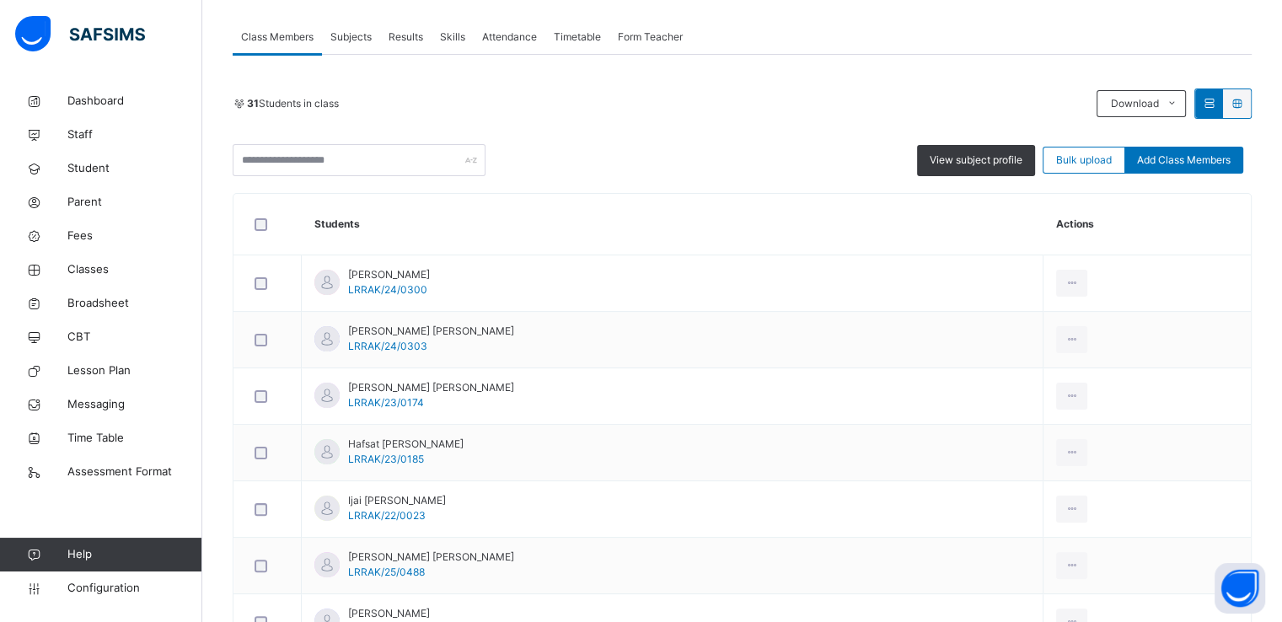
scroll to position [293, 0]
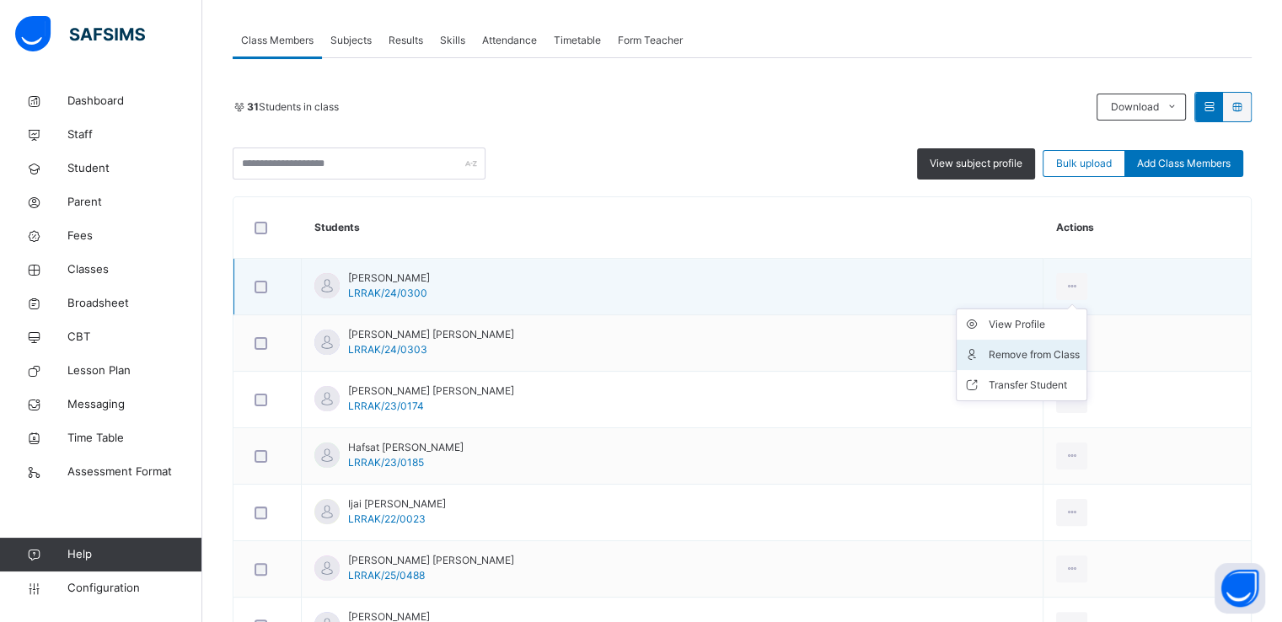
click at [991, 352] on div "Remove from Class" at bounding box center [1034, 354] width 91 height 17
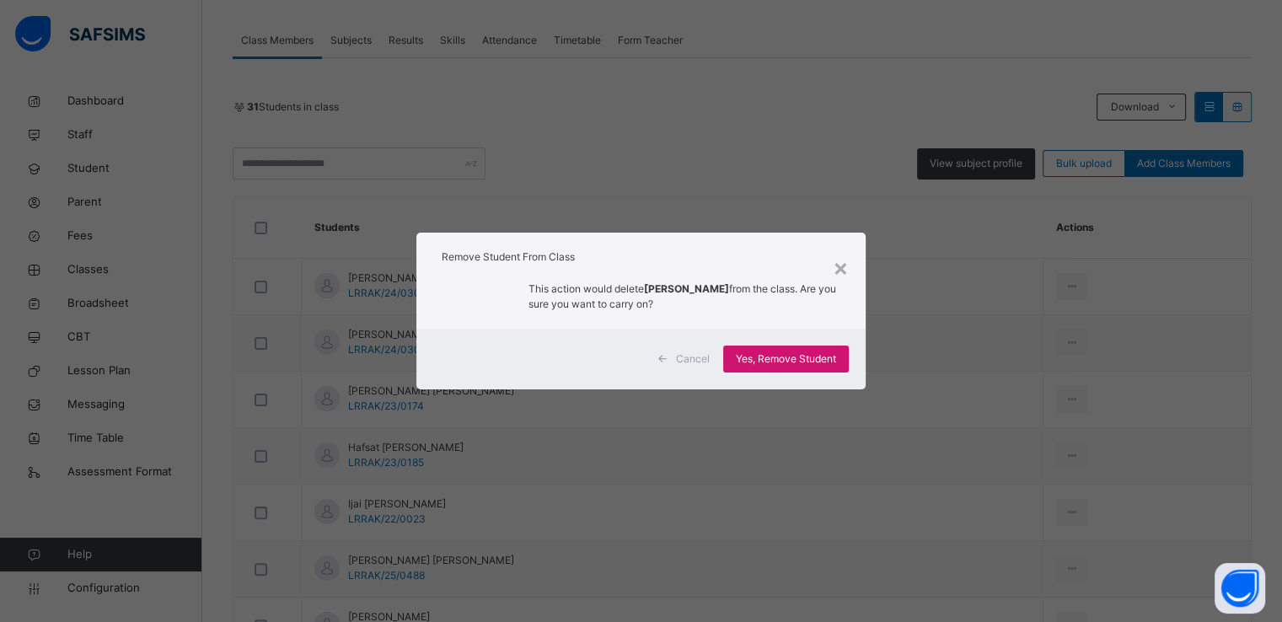
click at [788, 362] on span "Yes, Remove Student" at bounding box center [786, 359] width 100 height 15
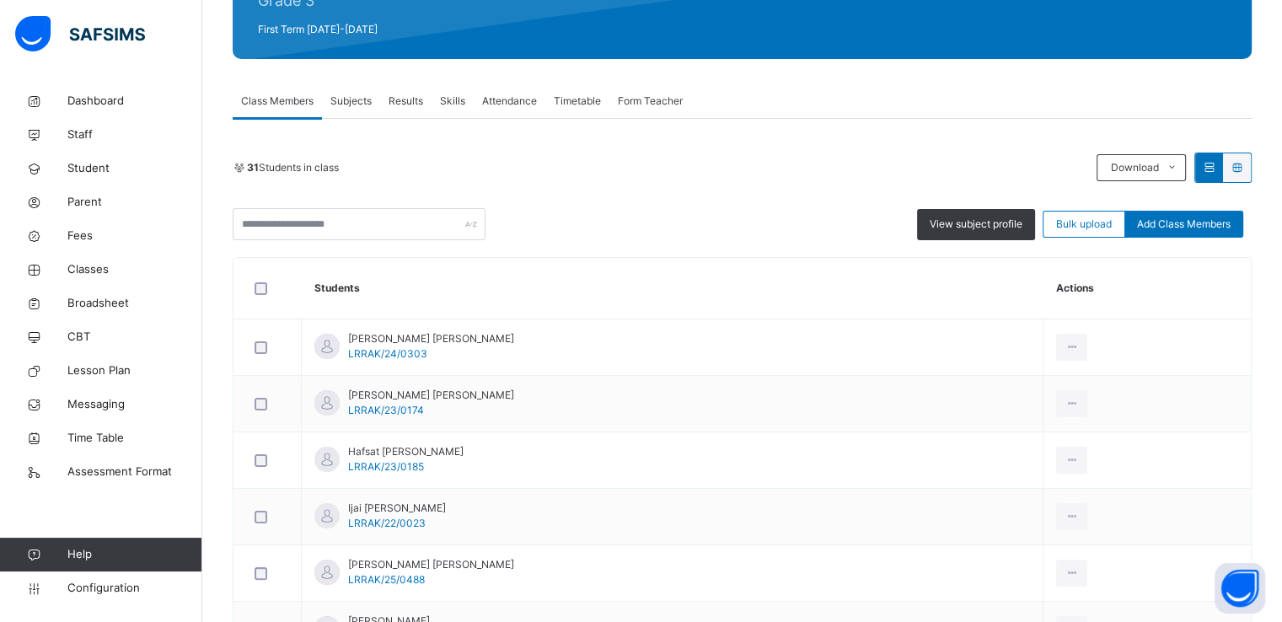
scroll to position [235, 0]
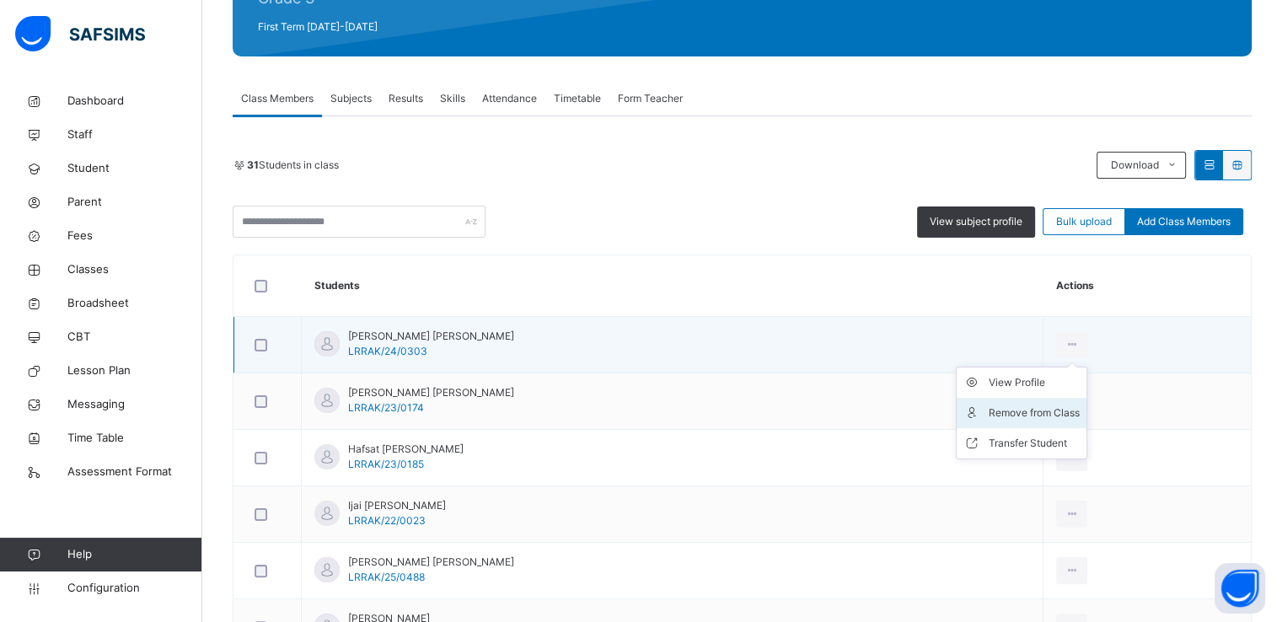
click at [995, 409] on div "Remove from Class" at bounding box center [1034, 413] width 91 height 17
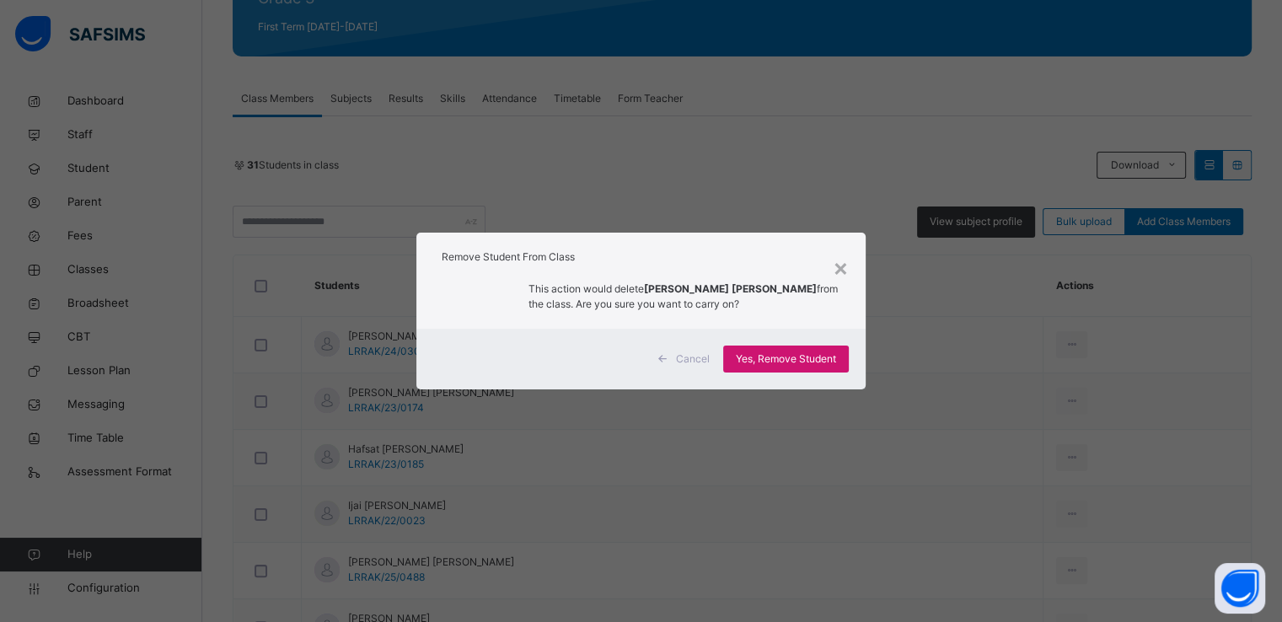
click at [792, 362] on span "Yes, Remove Student" at bounding box center [786, 359] width 100 height 15
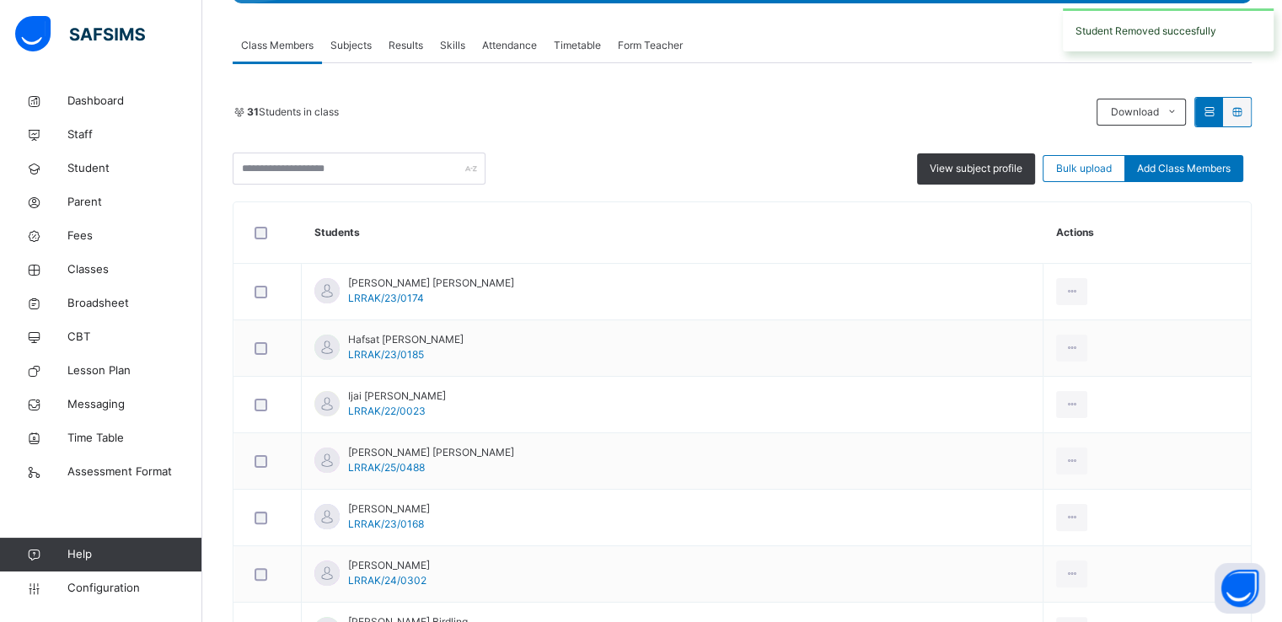
scroll to position [298, 0]
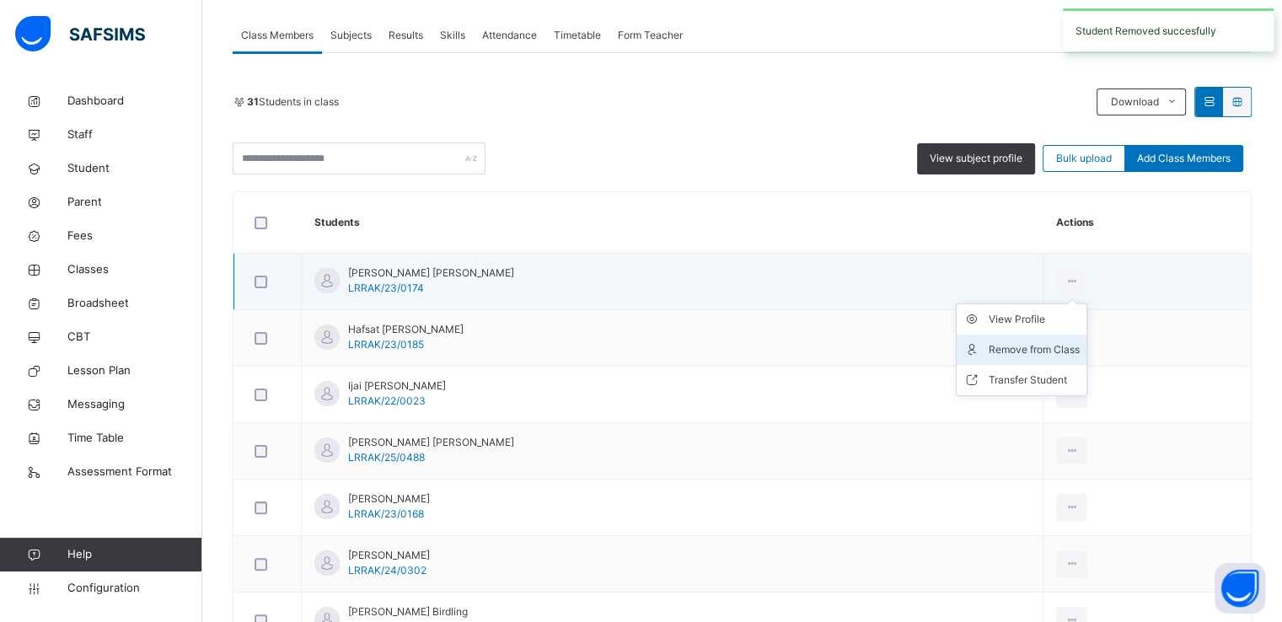
click at [999, 359] on li "Remove from Class" at bounding box center [1022, 350] width 130 height 30
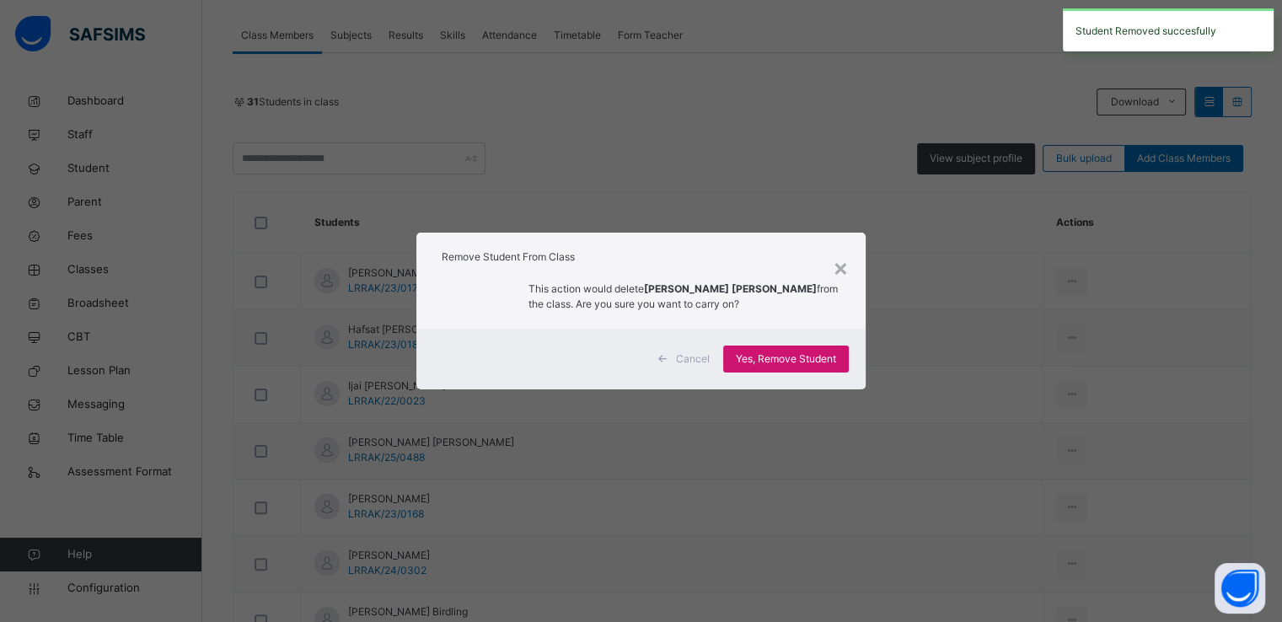
click at [796, 361] on span "Yes, Remove Student" at bounding box center [786, 359] width 100 height 15
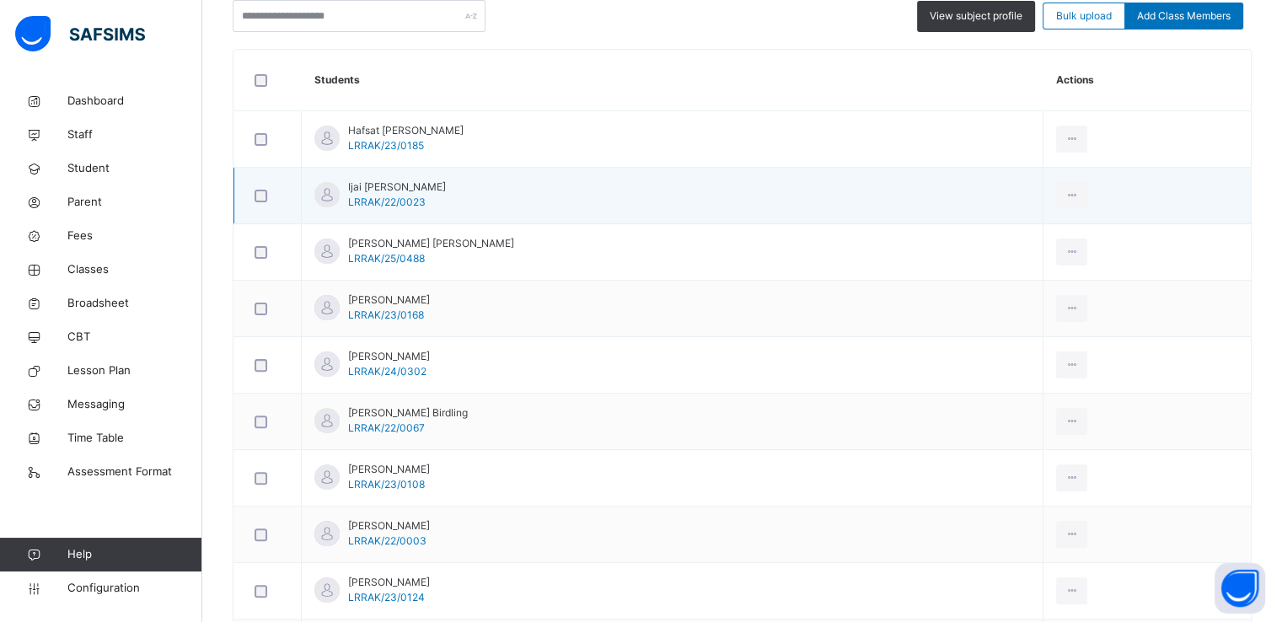
scroll to position [444, 0]
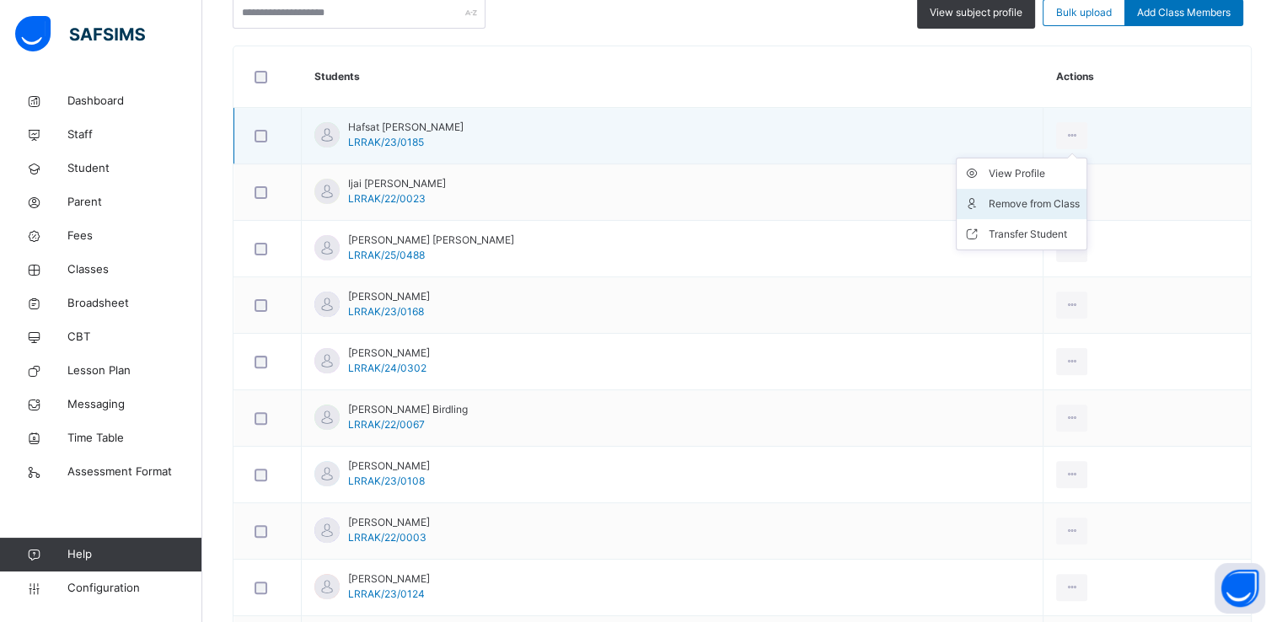
click at [1002, 201] on div "Remove from Class" at bounding box center [1034, 204] width 91 height 17
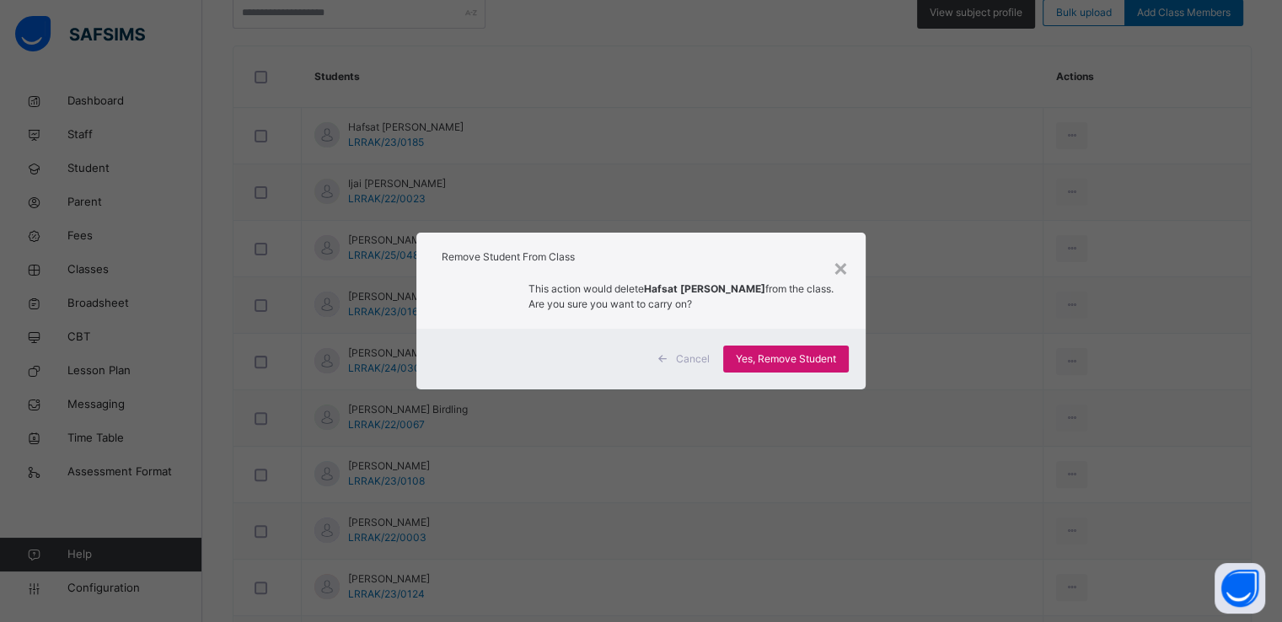
click at [757, 358] on span "Yes, Remove Student" at bounding box center [786, 359] width 100 height 15
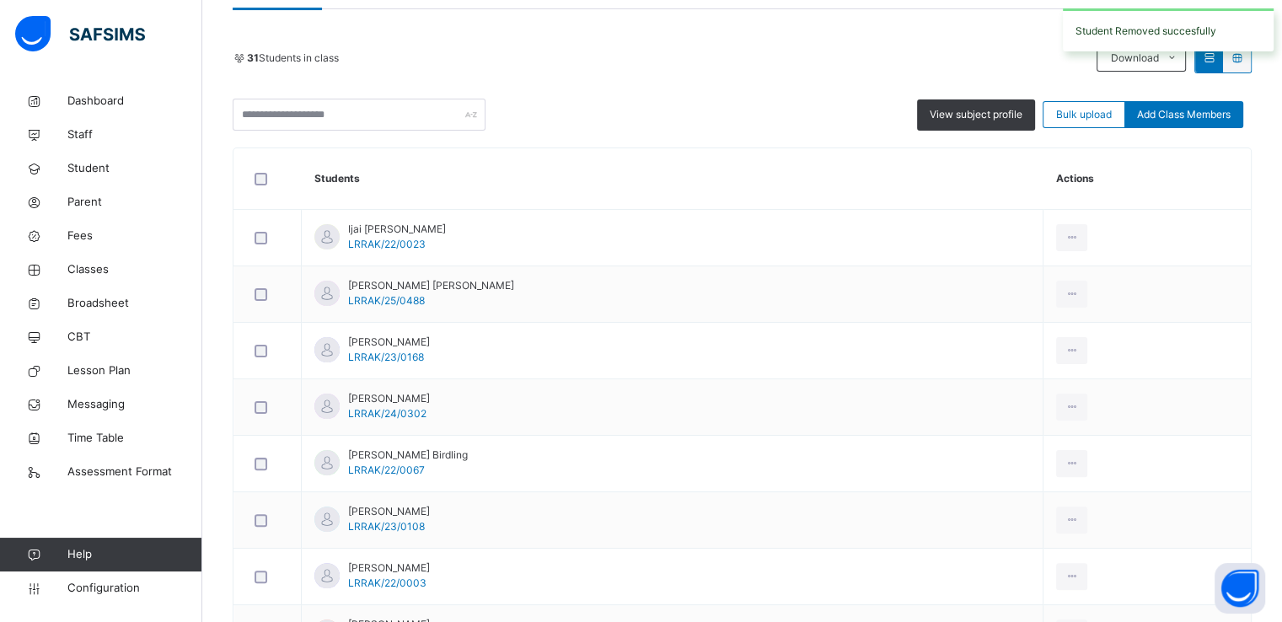
scroll to position [361, 0]
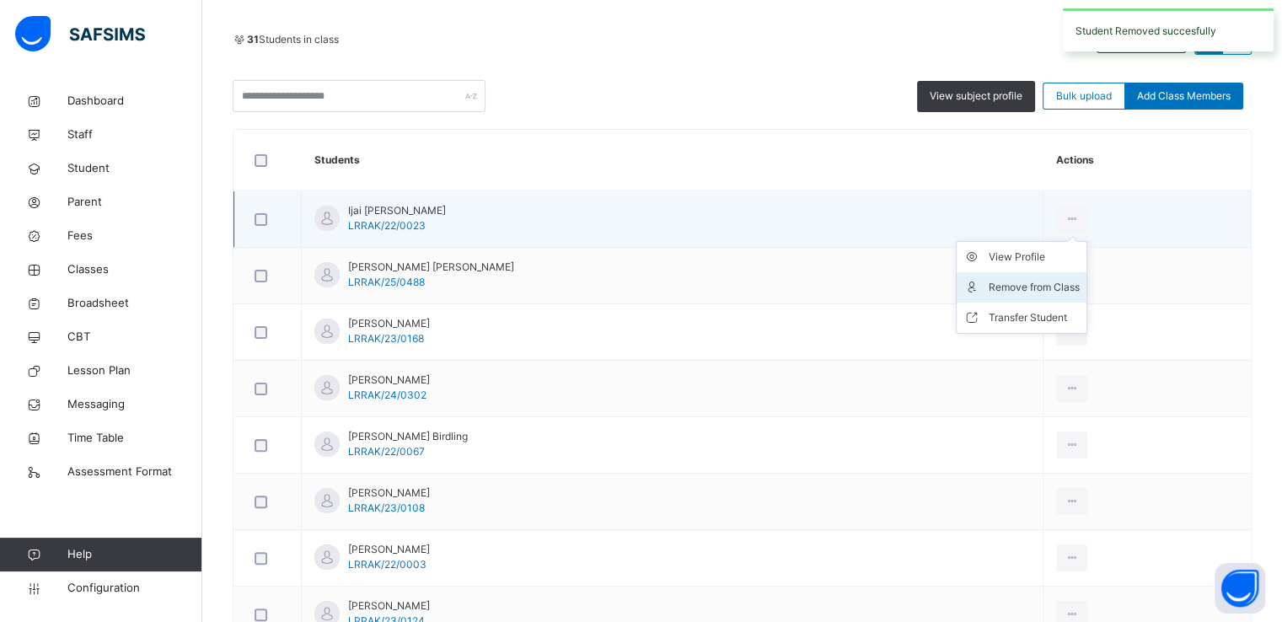
click at [1002, 284] on div "Remove from Class" at bounding box center [1034, 287] width 91 height 17
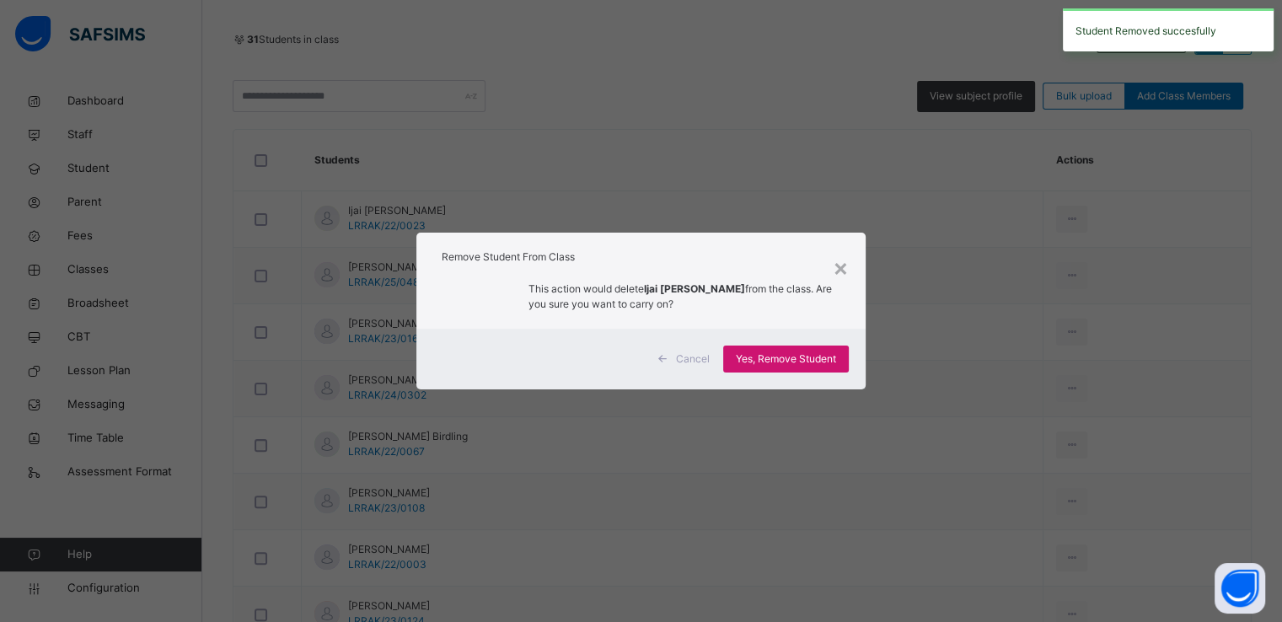
click at [765, 352] on span "Yes, Remove Student" at bounding box center [786, 359] width 100 height 15
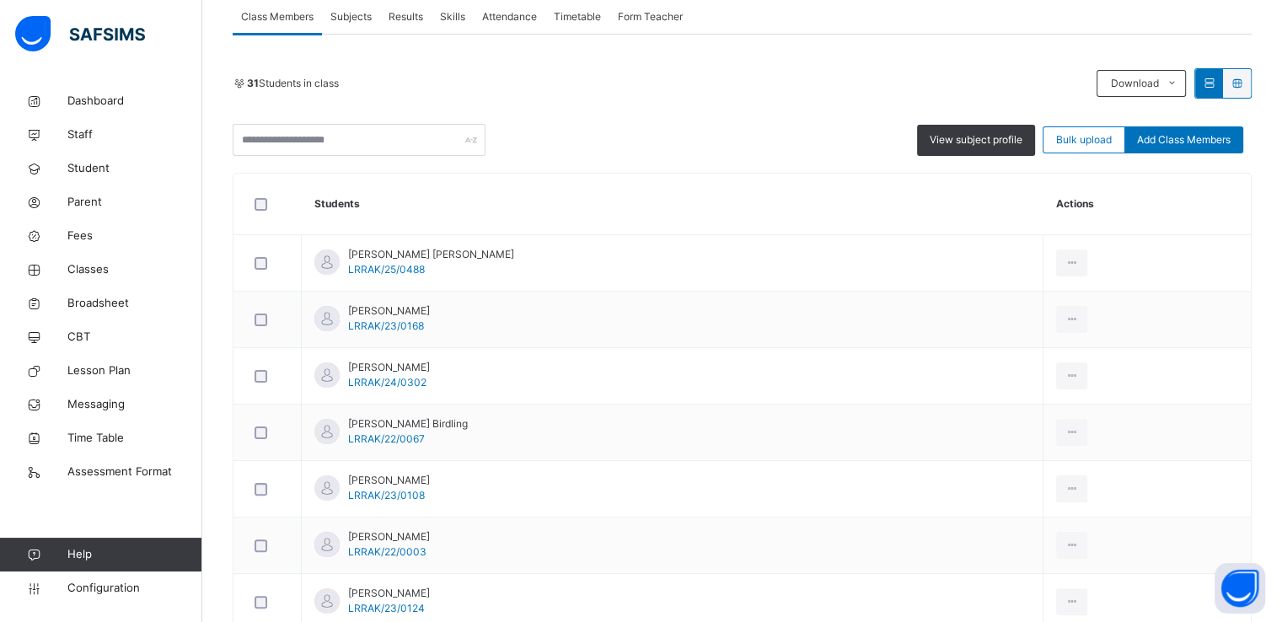
scroll to position [319, 0]
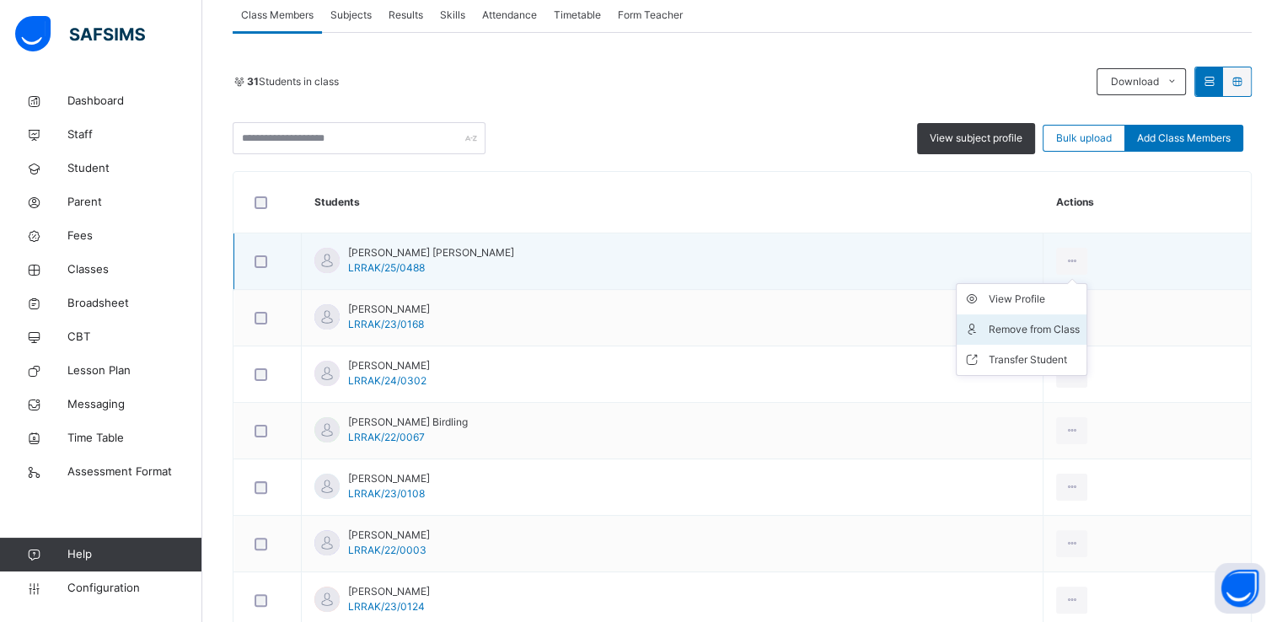
click at [1007, 325] on div "Remove from Class" at bounding box center [1034, 329] width 91 height 17
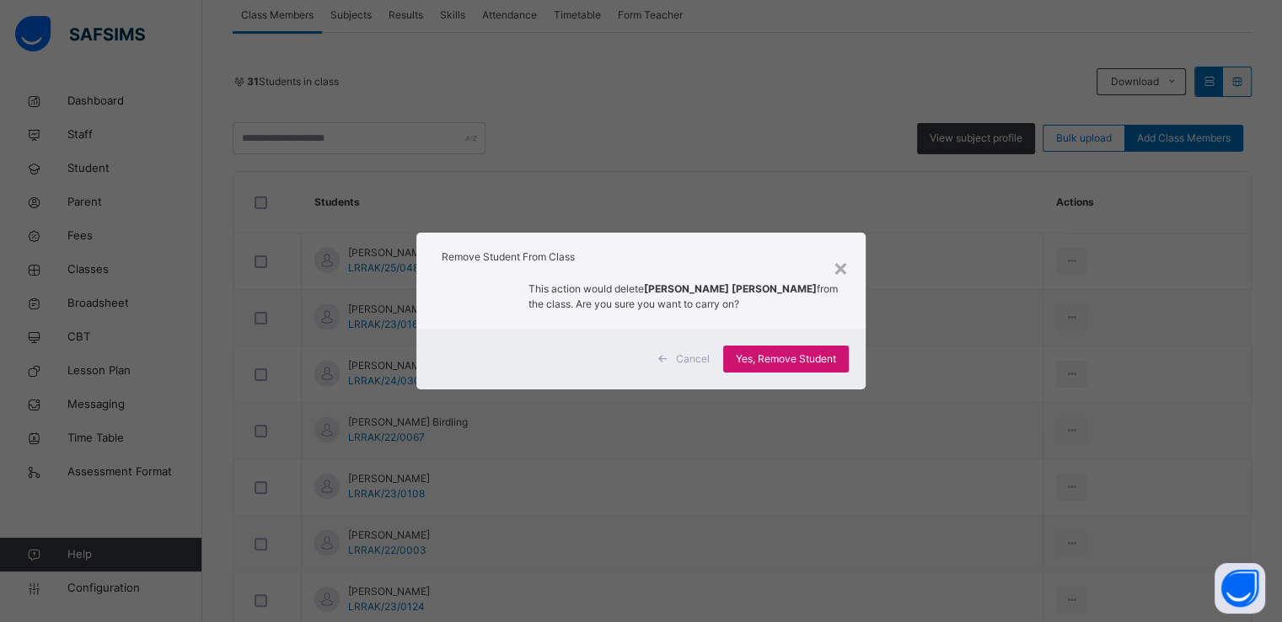
click at [762, 365] on span "Yes, Remove Student" at bounding box center [786, 359] width 100 height 15
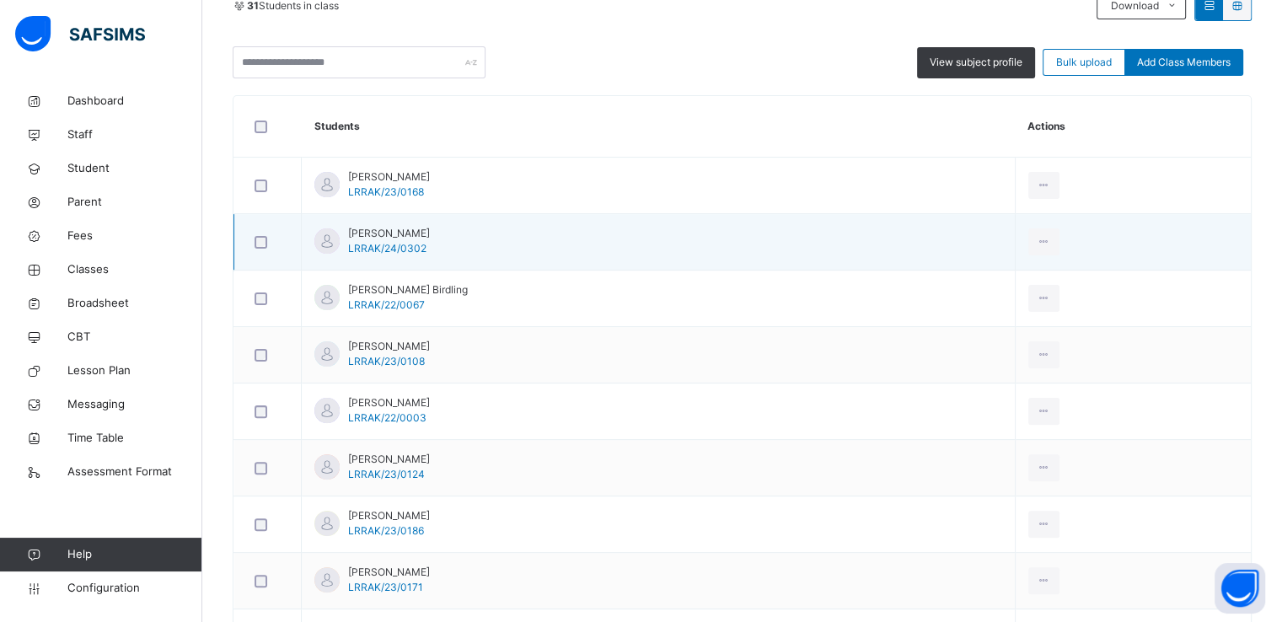
scroll to position [400, 0]
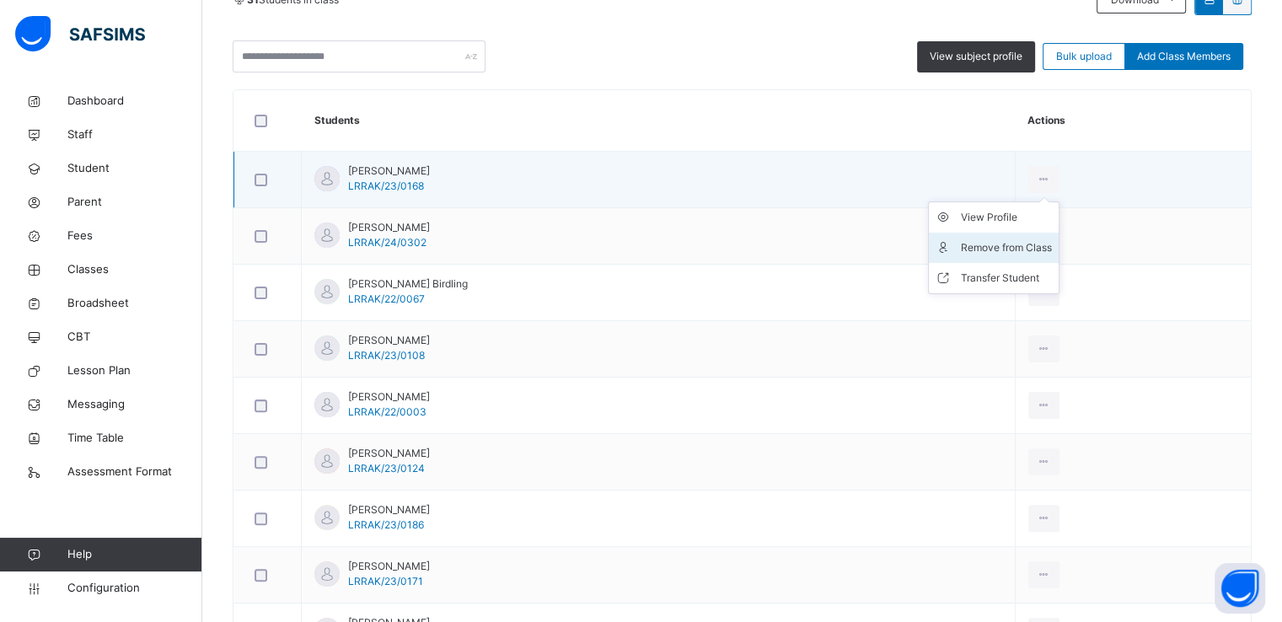
click at [1021, 244] on div "Remove from Class" at bounding box center [1006, 247] width 91 height 17
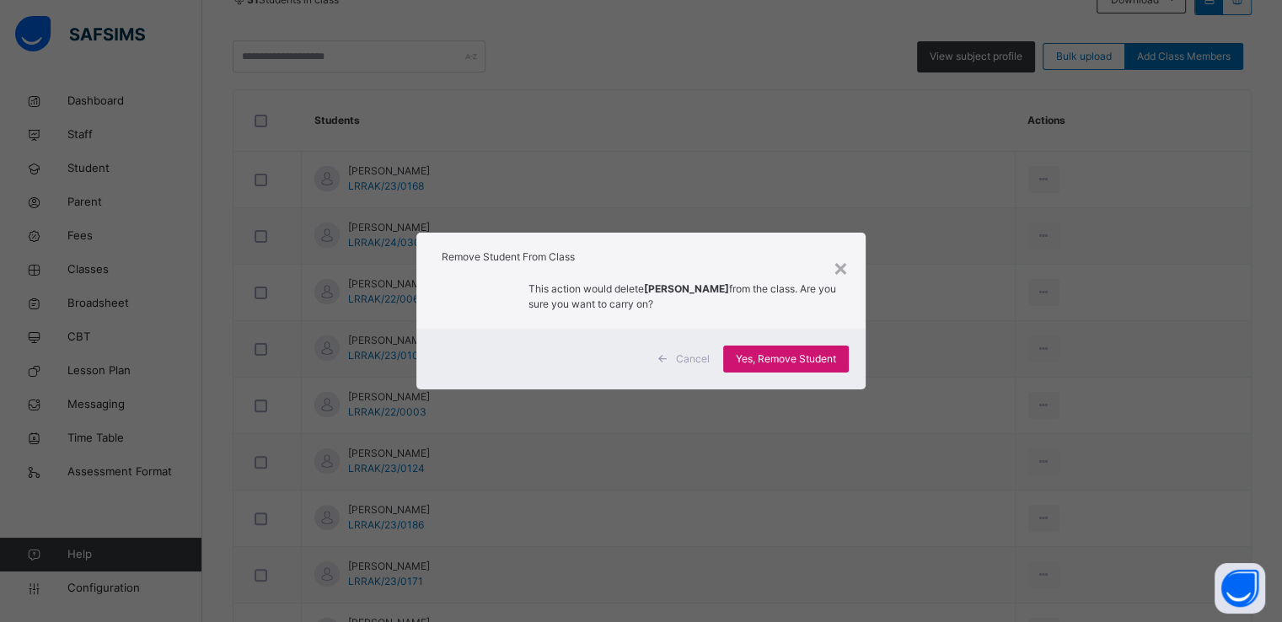
click at [765, 362] on span "Yes, Remove Student" at bounding box center [786, 359] width 100 height 15
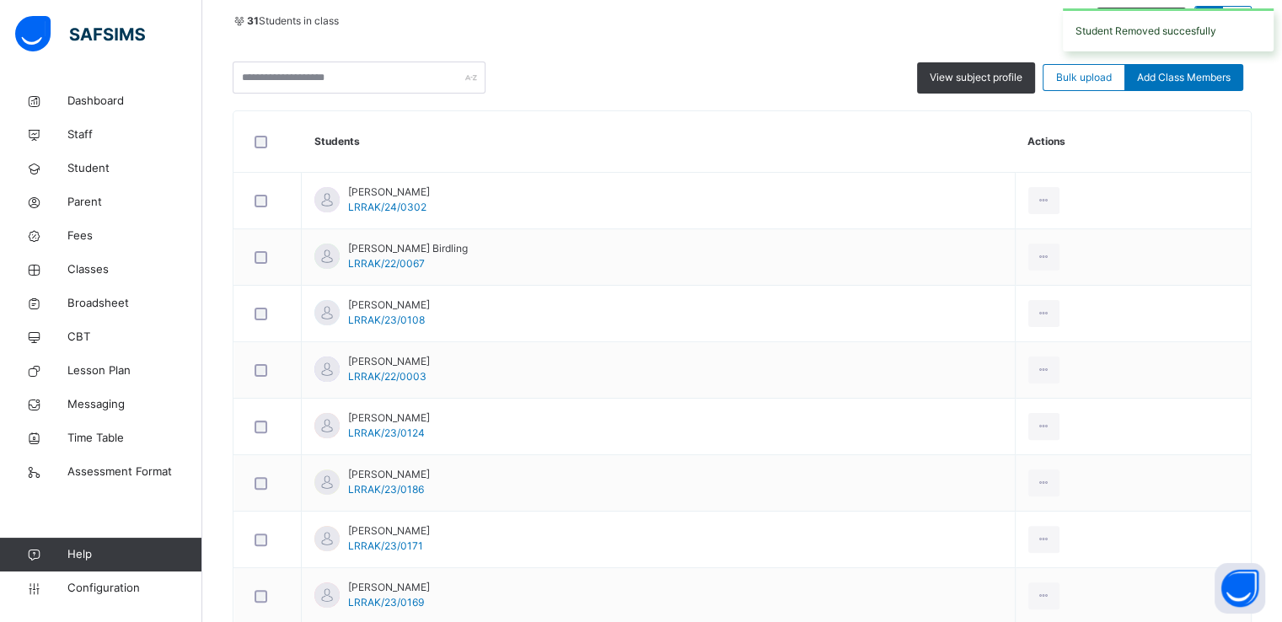
scroll to position [381, 0]
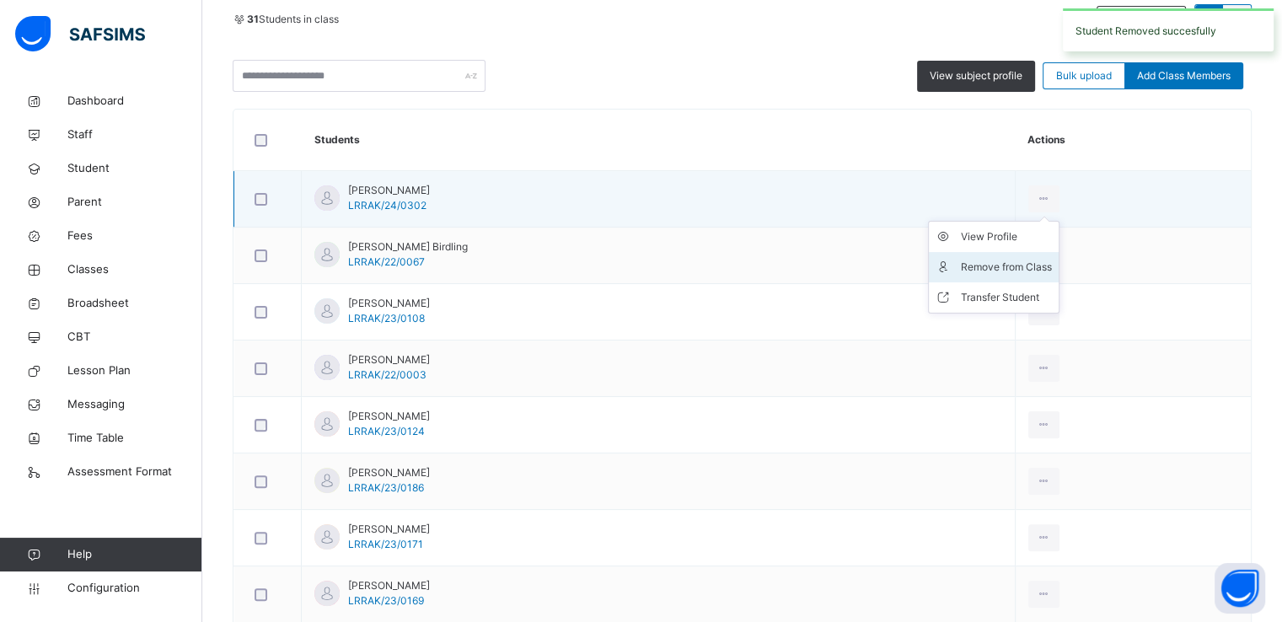
click at [1025, 259] on div "Remove from Class" at bounding box center [1006, 267] width 91 height 17
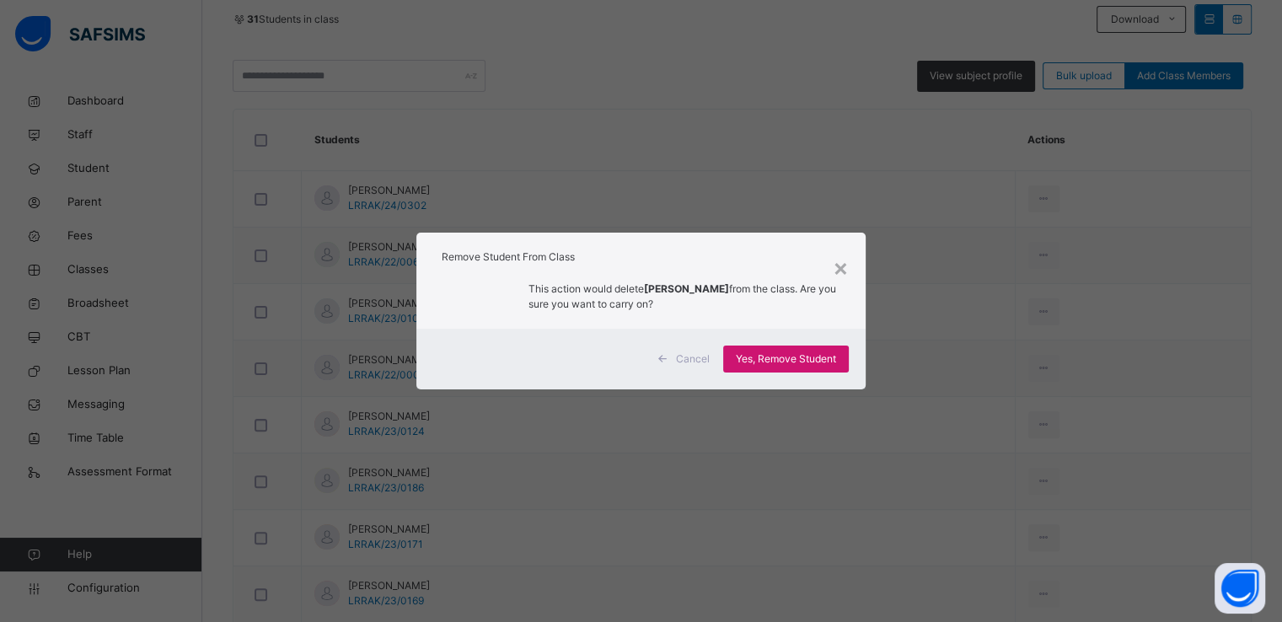
click at [765, 358] on span "Yes, Remove Student" at bounding box center [786, 359] width 100 height 15
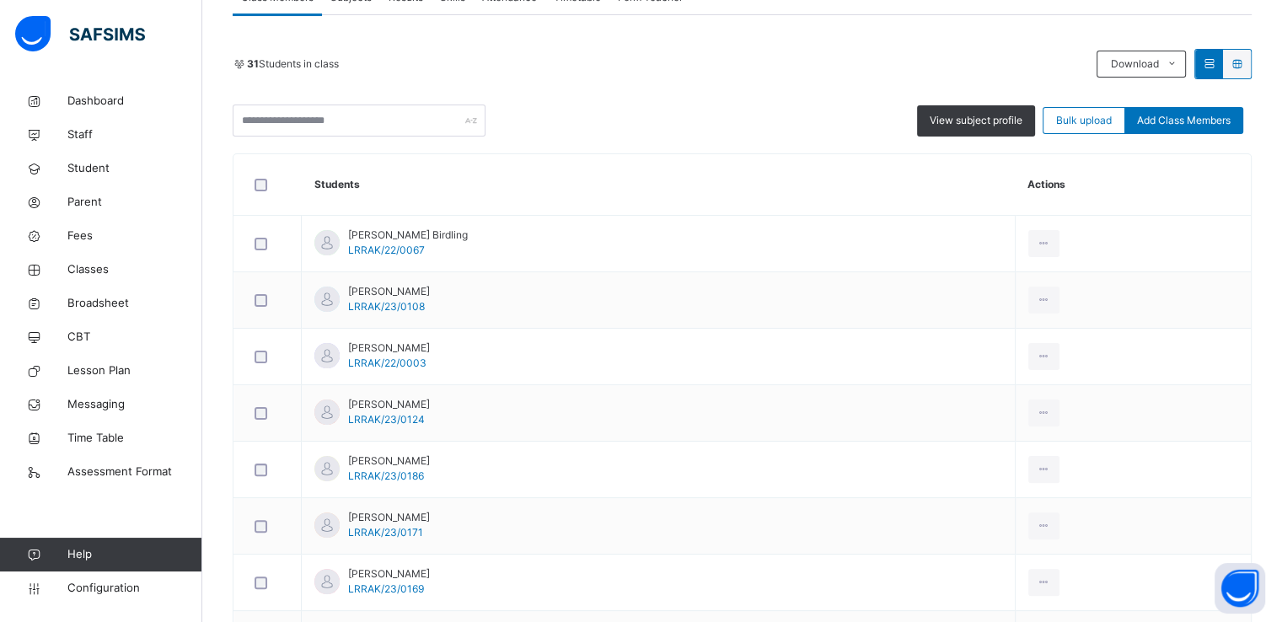
scroll to position [325, 0]
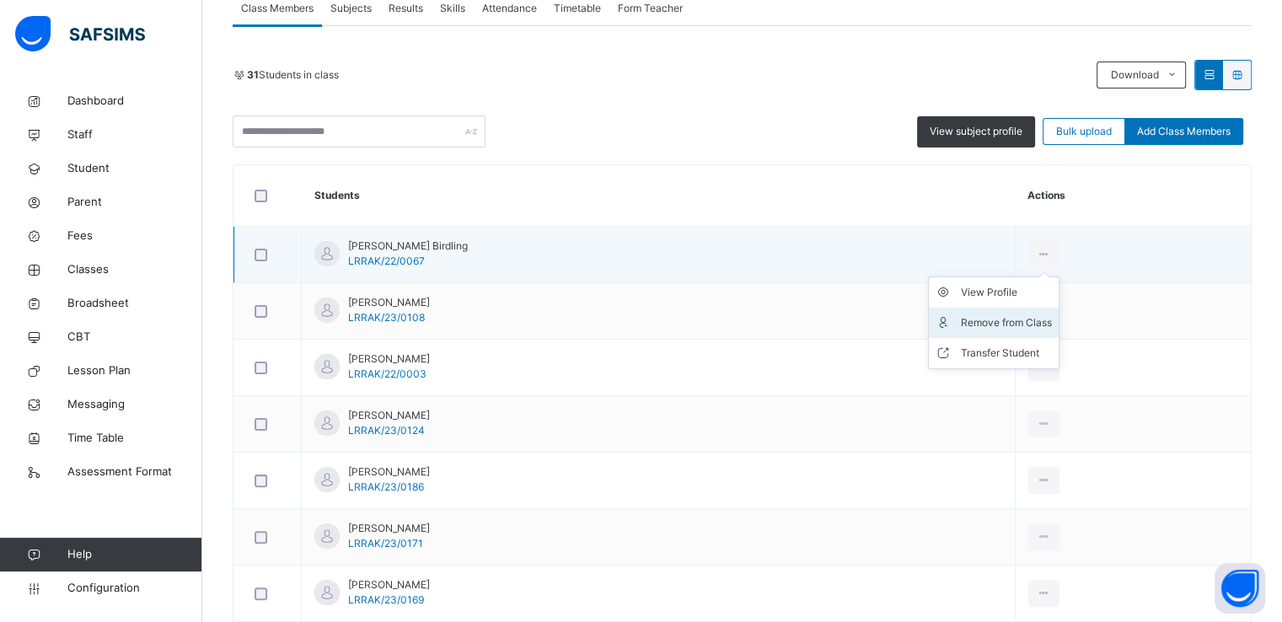
click at [996, 318] on div "Remove from Class" at bounding box center [1006, 322] width 91 height 17
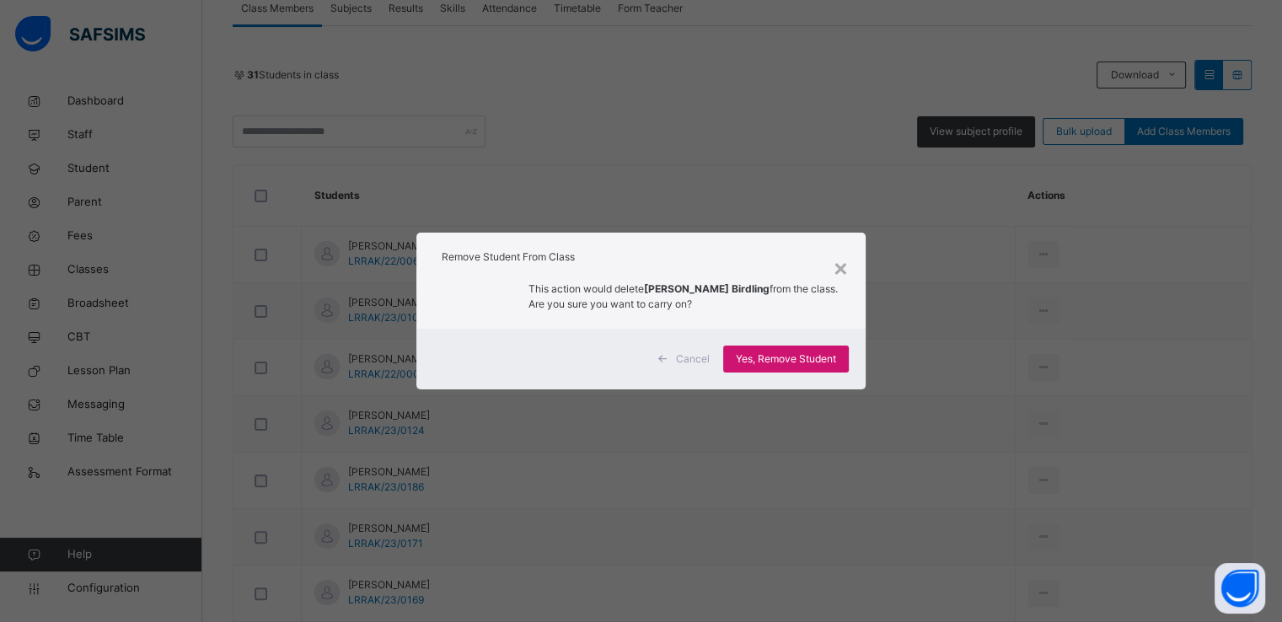
click at [773, 357] on span "Yes, Remove Student" at bounding box center [786, 359] width 100 height 15
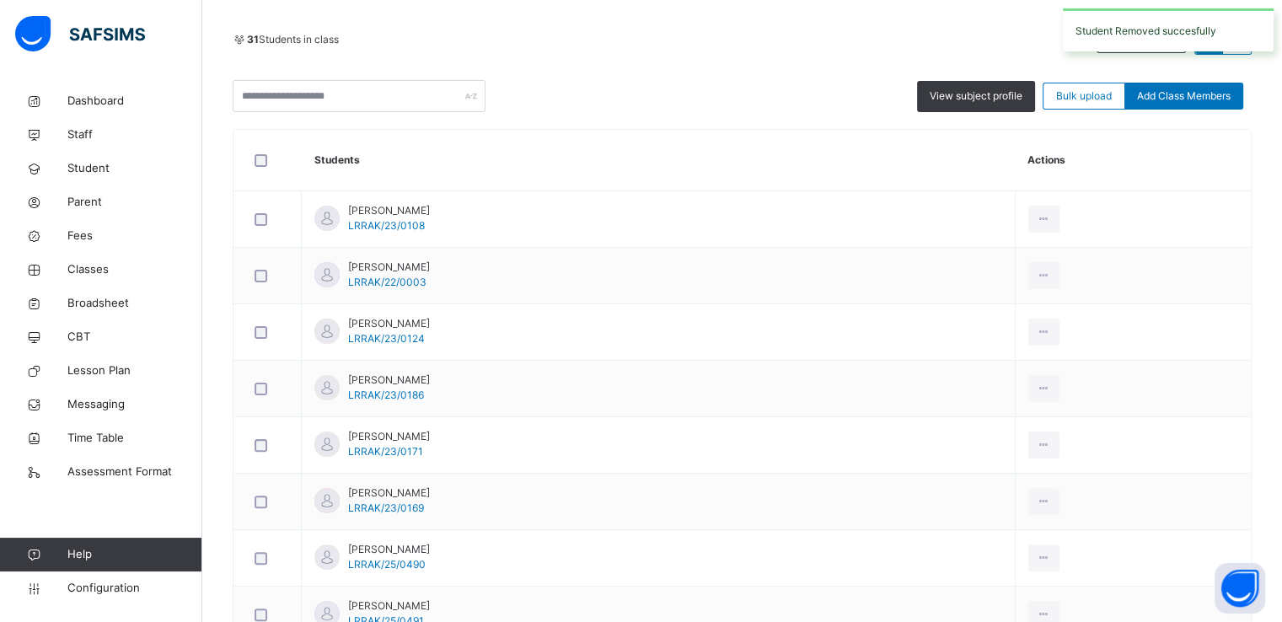
scroll to position [361, 0]
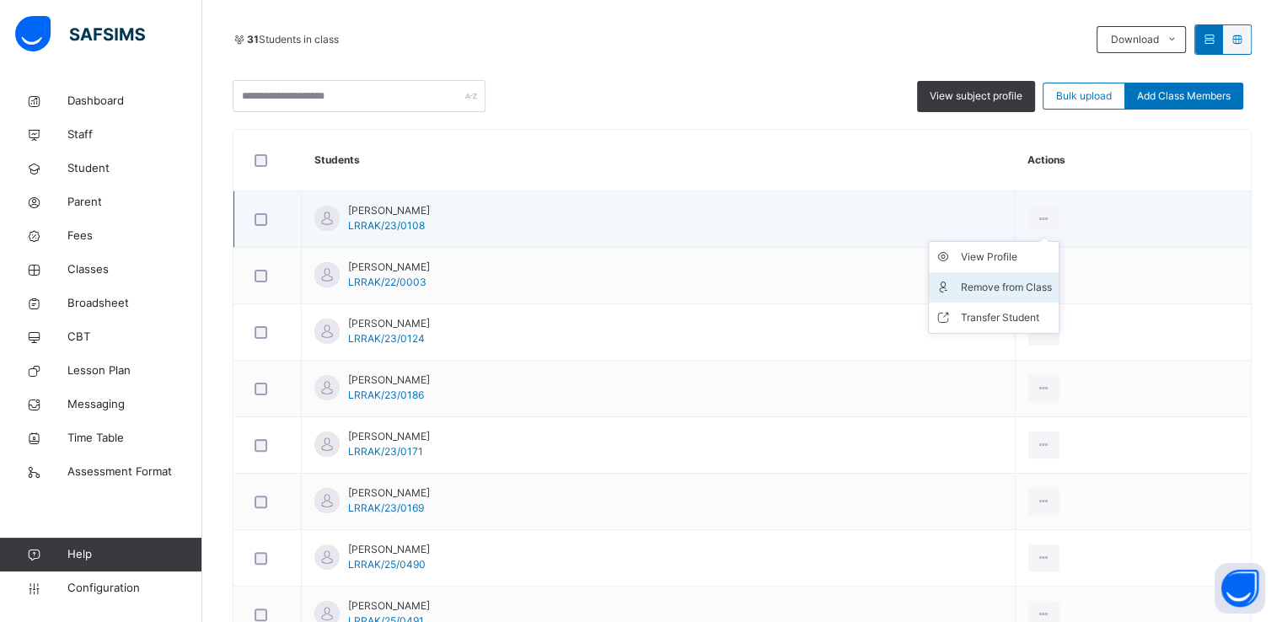
click at [1008, 281] on div "Remove from Class" at bounding box center [1006, 287] width 91 height 17
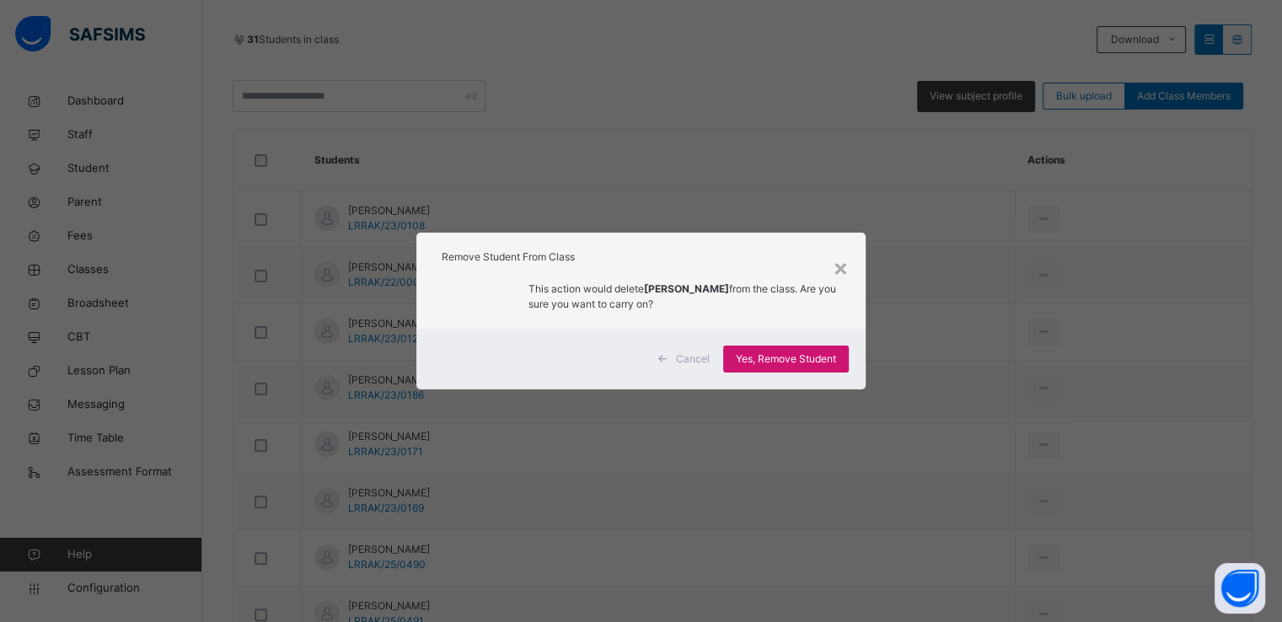
click at [756, 358] on span "Yes, Remove Student" at bounding box center [786, 359] width 100 height 15
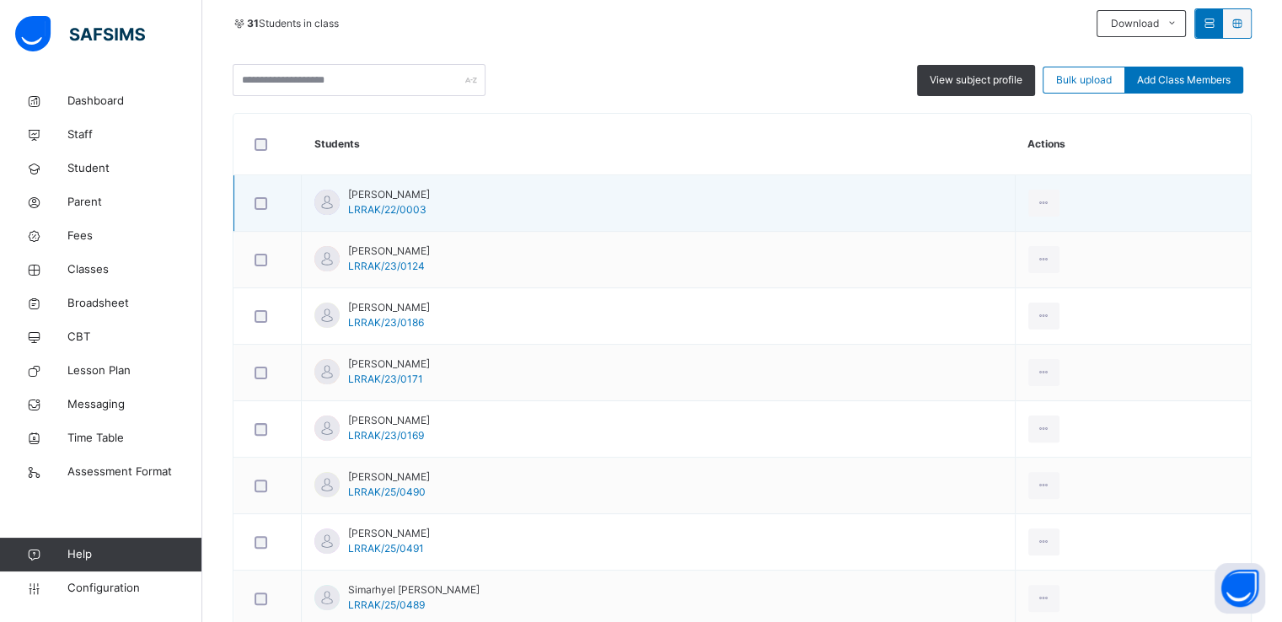
scroll to position [378, 0]
click at [1033, 268] on div "Remove from Class" at bounding box center [1006, 270] width 91 height 17
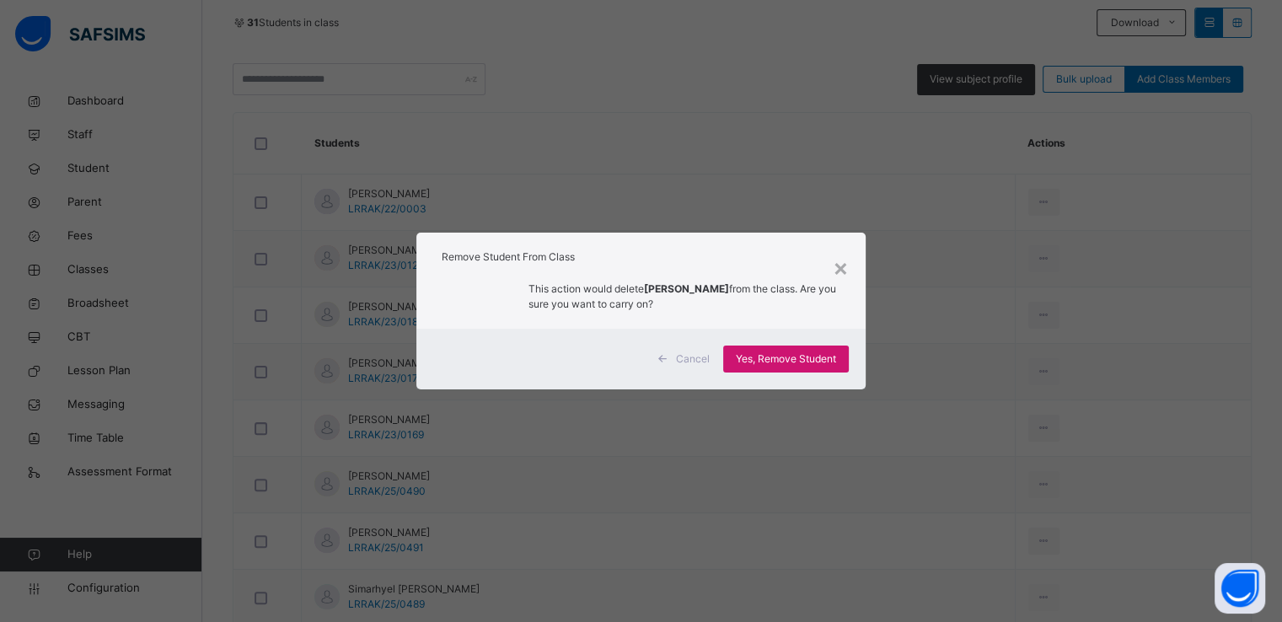
click at [785, 360] on span "Yes, Remove Student" at bounding box center [786, 359] width 100 height 15
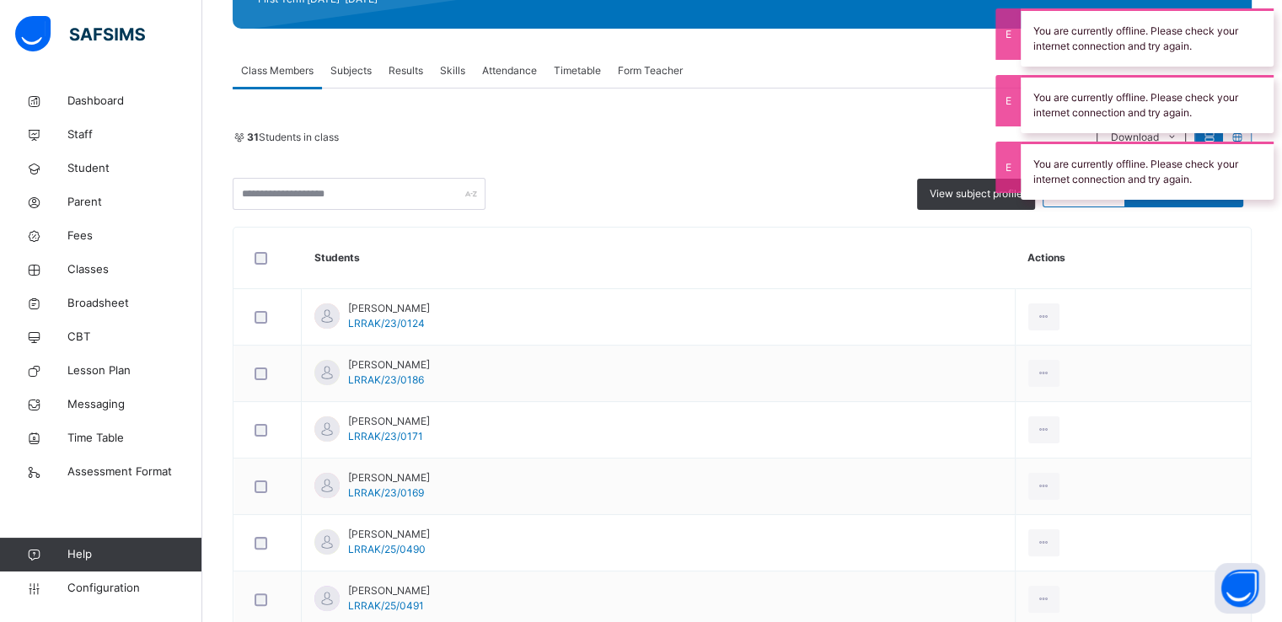
scroll to position [265, 0]
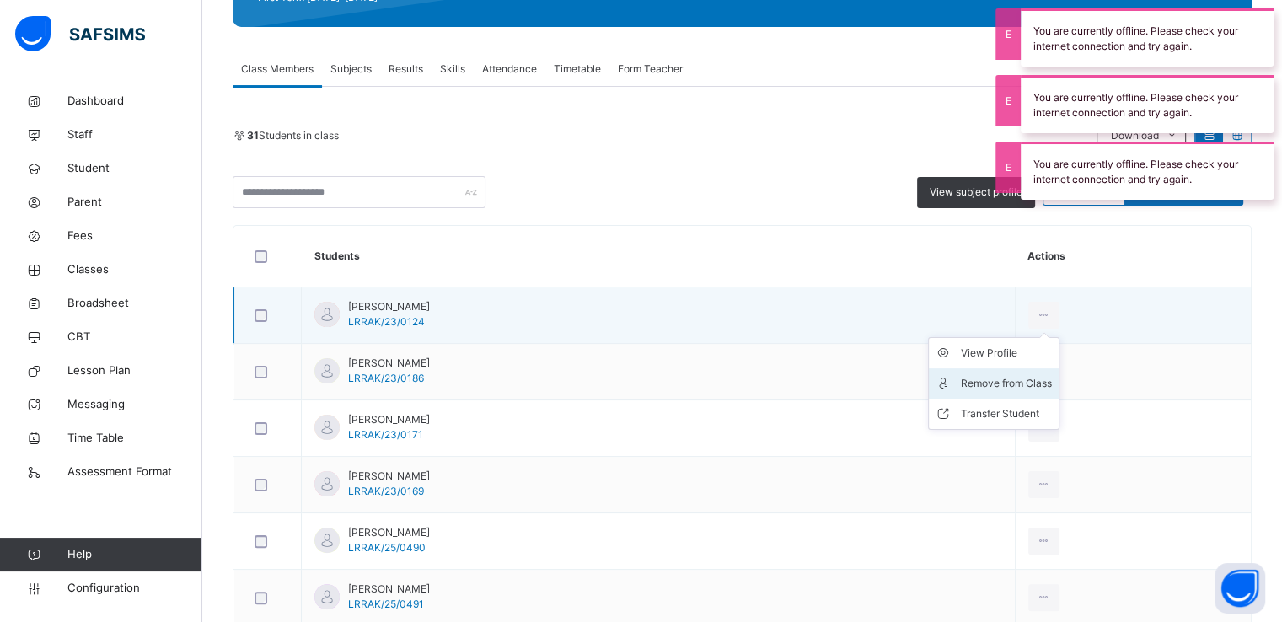
click at [1007, 379] on div "Remove from Class" at bounding box center [1006, 383] width 91 height 17
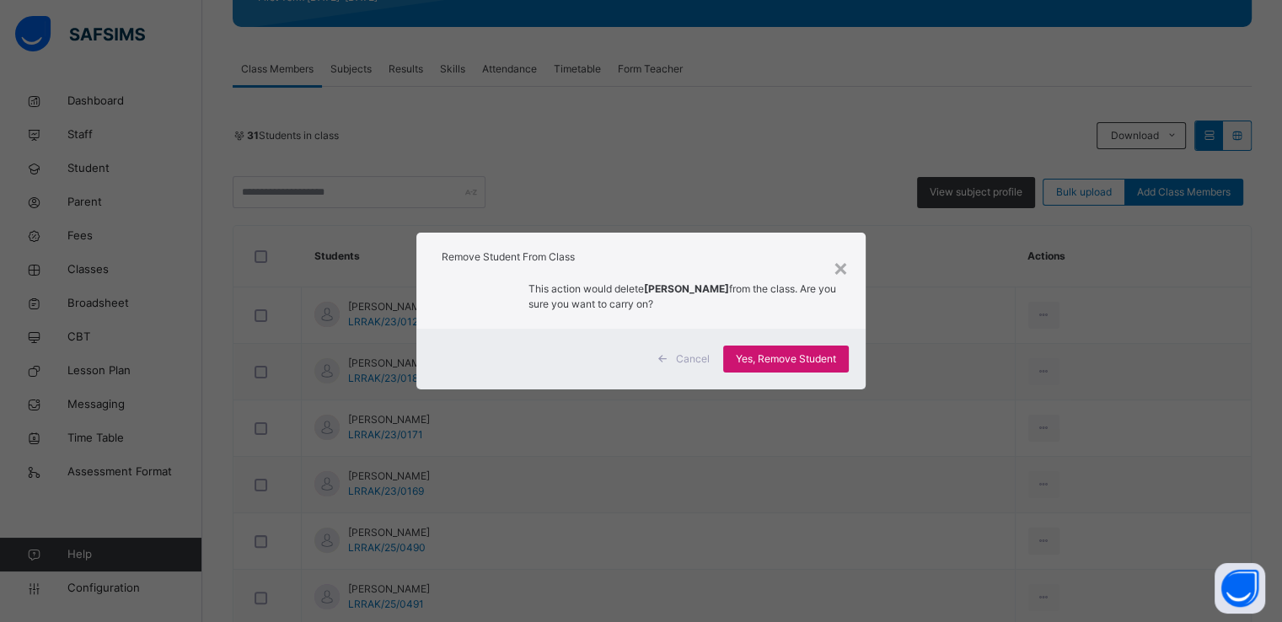
click at [776, 352] on span "Yes, Remove Student" at bounding box center [786, 359] width 100 height 15
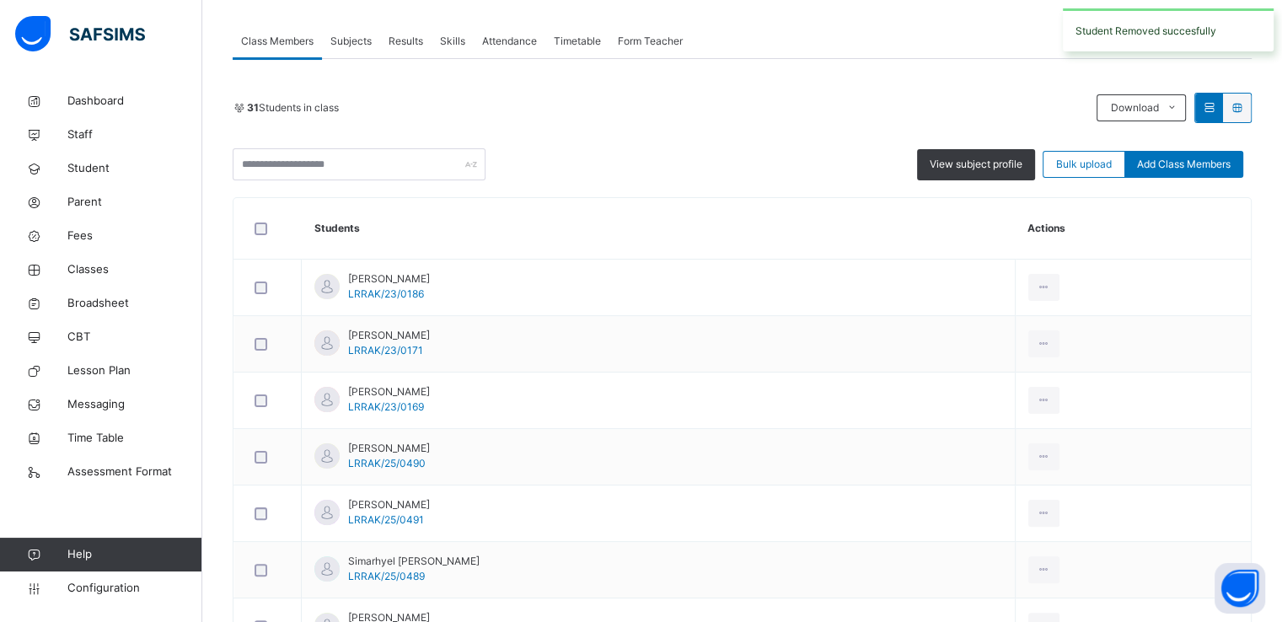
scroll to position [293, 0]
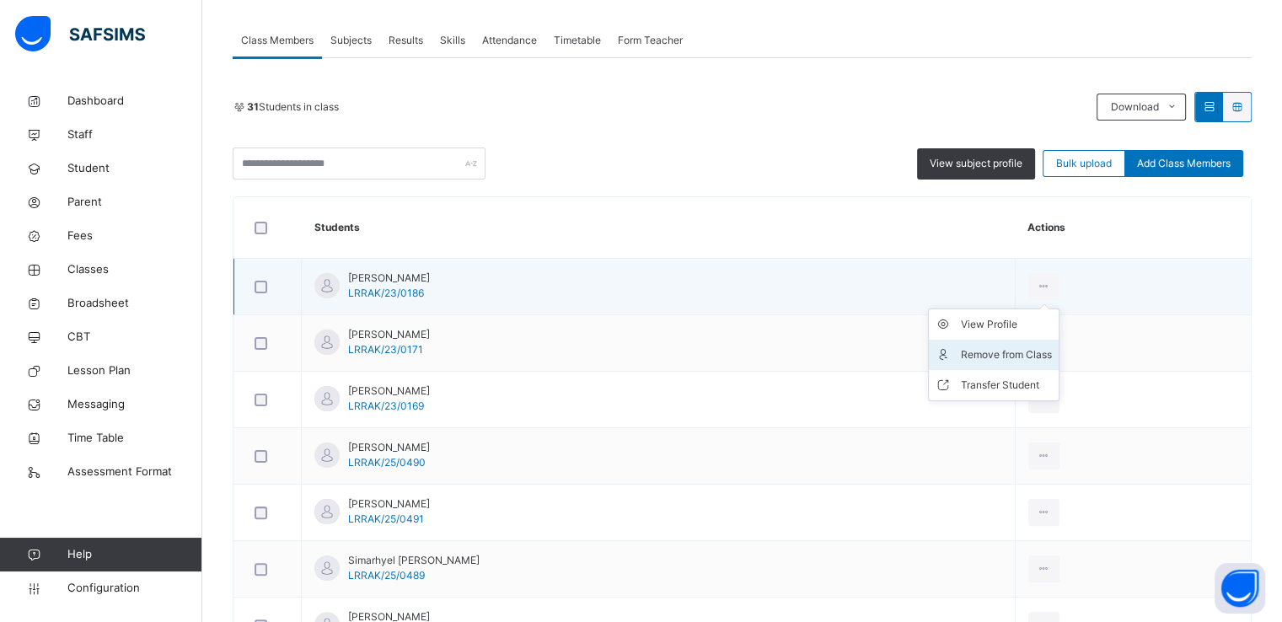
click at [998, 357] on div "Remove from Class" at bounding box center [1006, 354] width 91 height 17
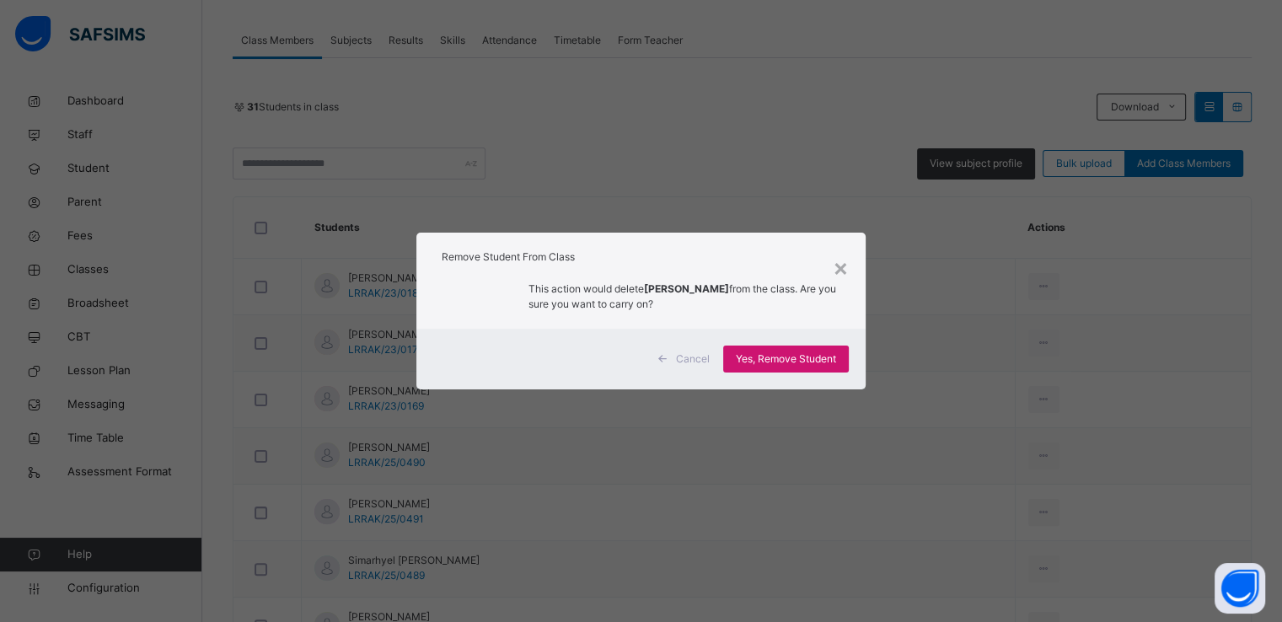
click at [789, 358] on span "Yes, Remove Student" at bounding box center [786, 359] width 100 height 15
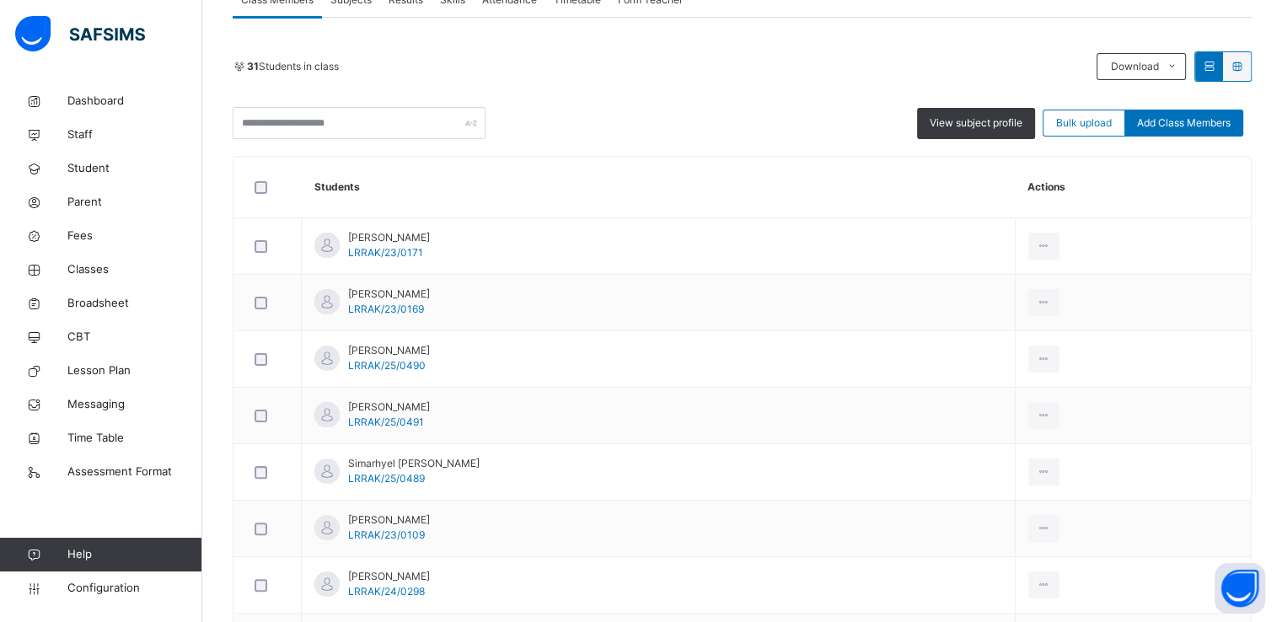
scroll to position [339, 0]
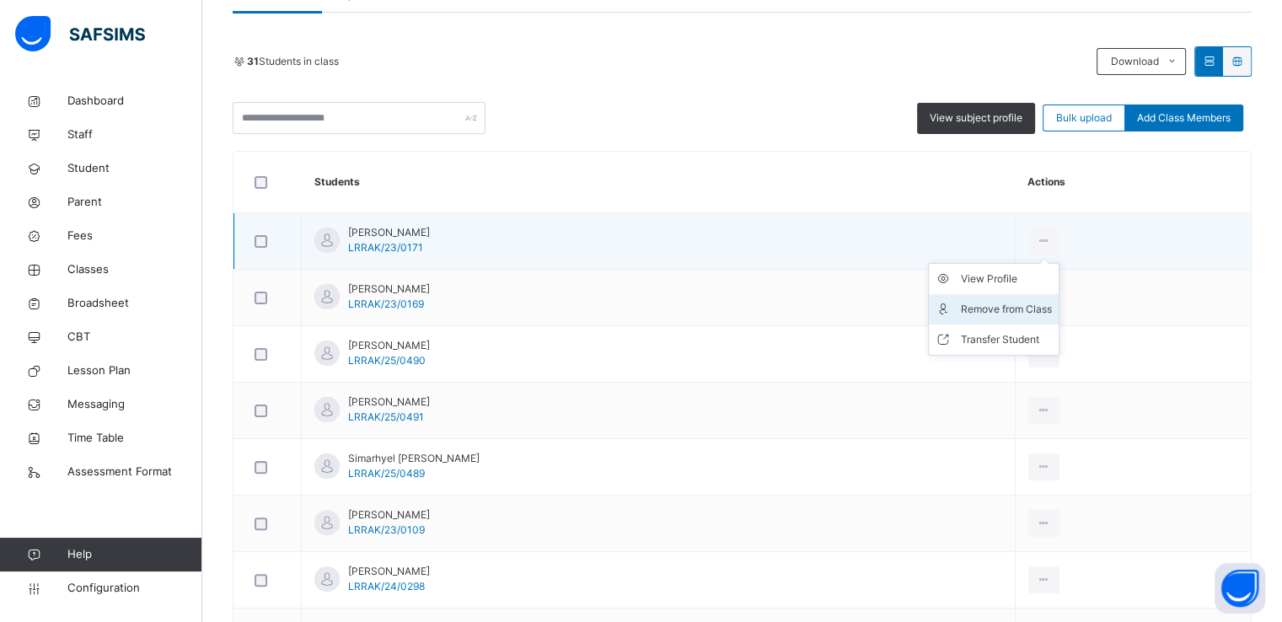
click at [983, 312] on div "Remove from Class" at bounding box center [1006, 309] width 91 height 17
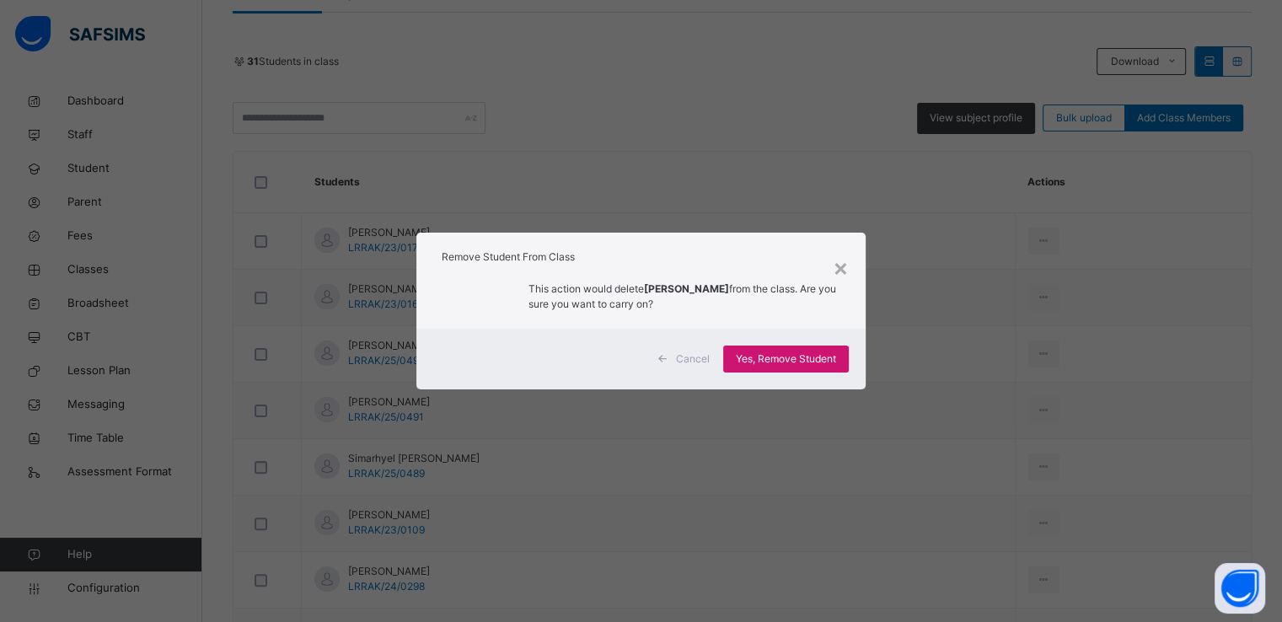
click at [748, 361] on span "Yes, Remove Student" at bounding box center [786, 359] width 100 height 15
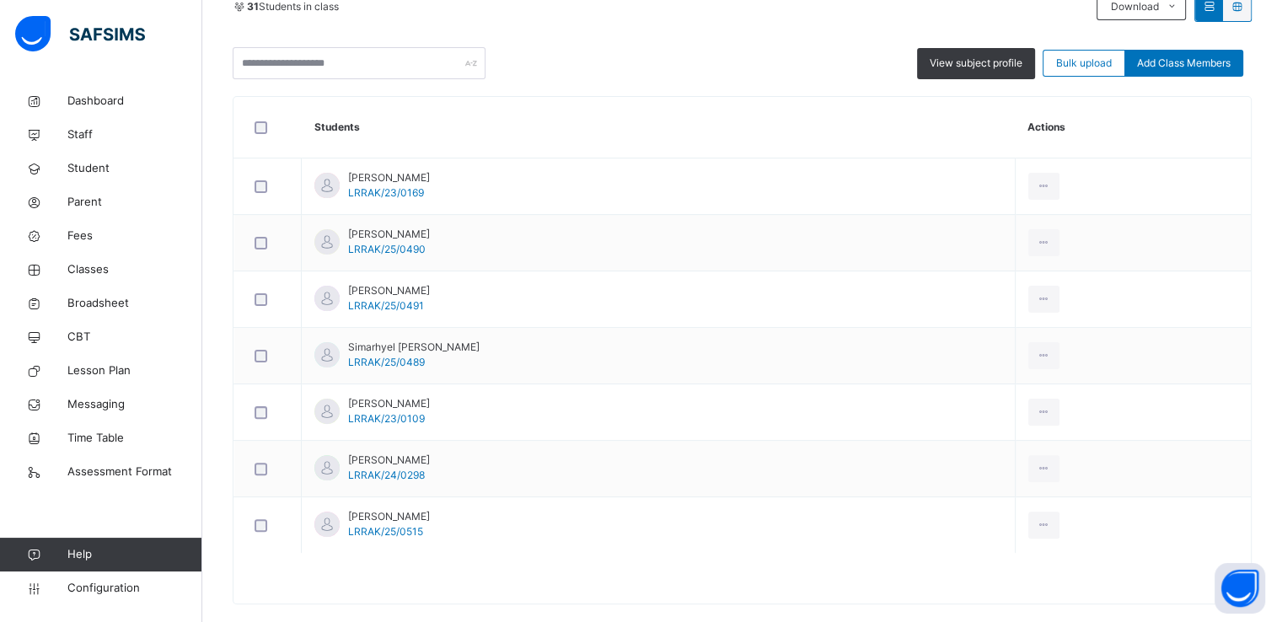
scroll to position [397, 0]
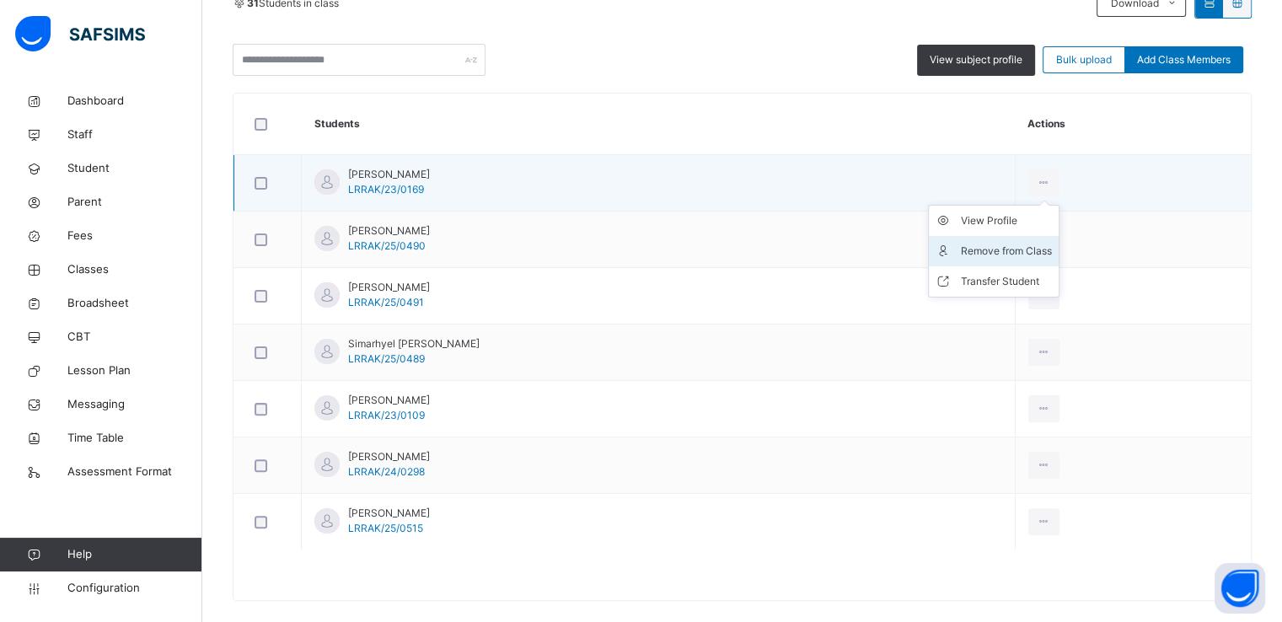
click at [996, 244] on div "Remove from Class" at bounding box center [1006, 251] width 91 height 17
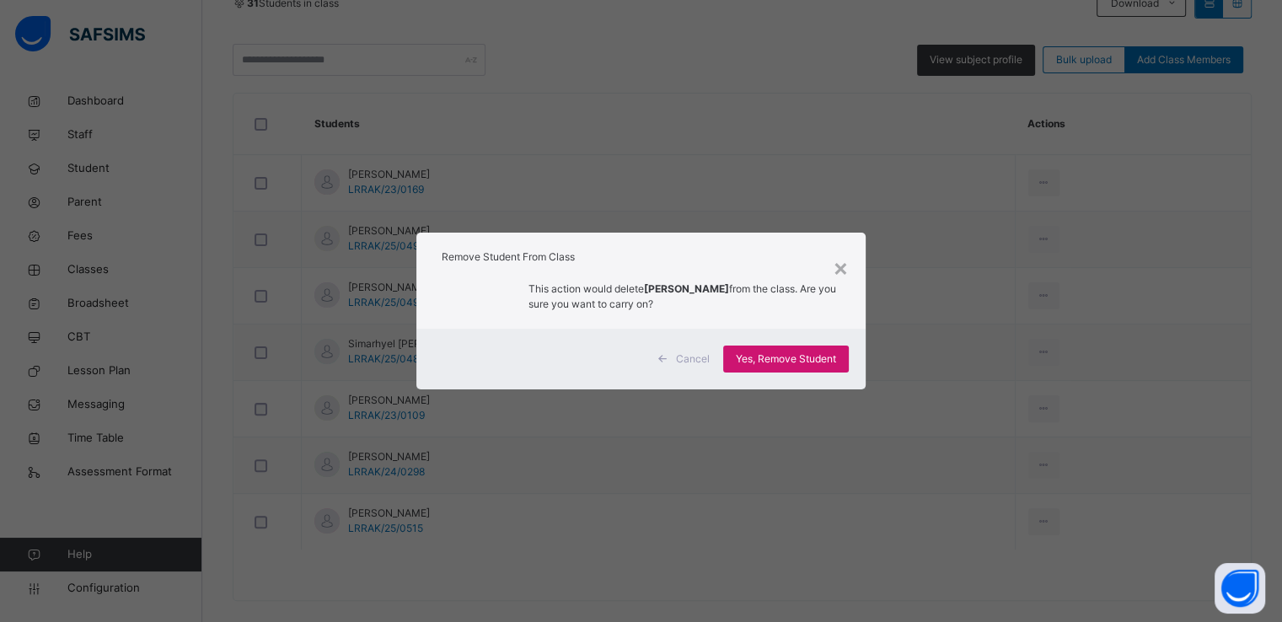
click at [776, 354] on span "Yes, Remove Student" at bounding box center [786, 359] width 100 height 15
click at [776, 354] on div "Yes, Remove Student" at bounding box center [786, 359] width 126 height 27
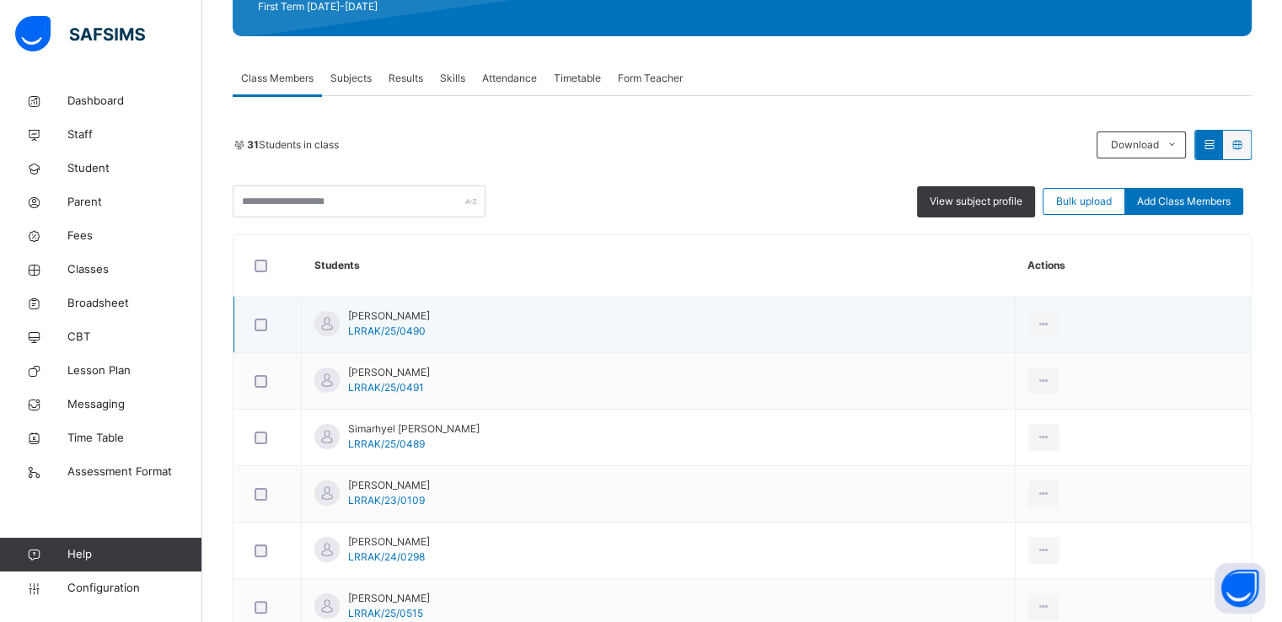
scroll to position [256, 0]
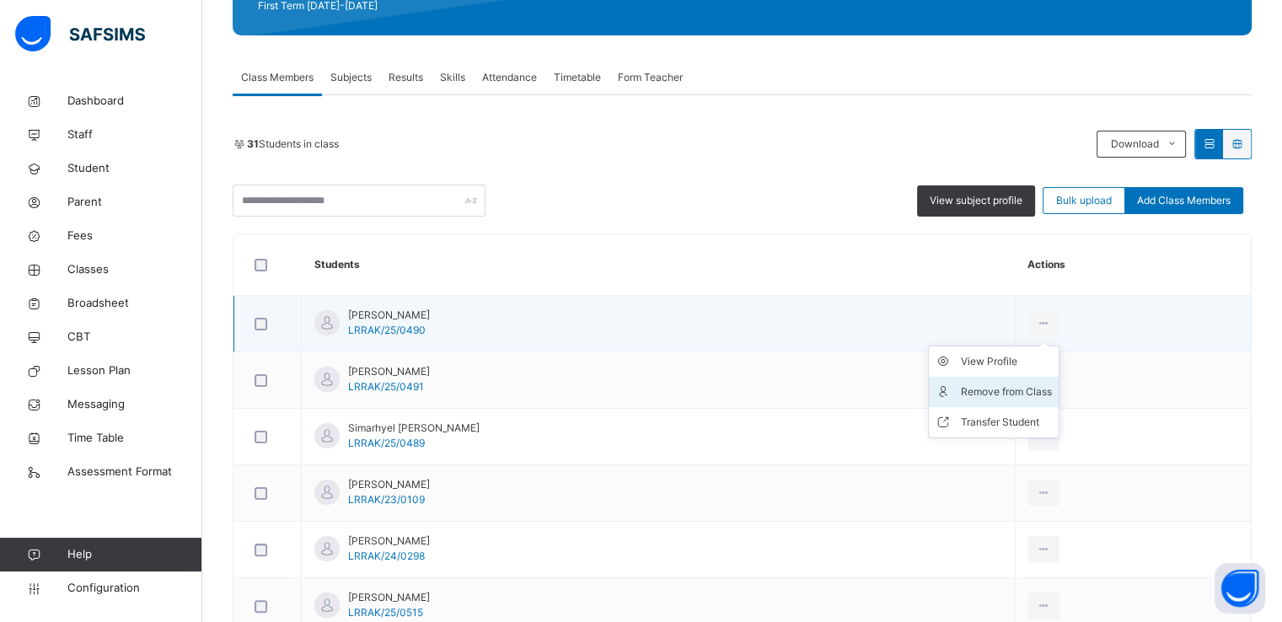
click at [973, 389] on div "Remove from Class" at bounding box center [1006, 392] width 91 height 17
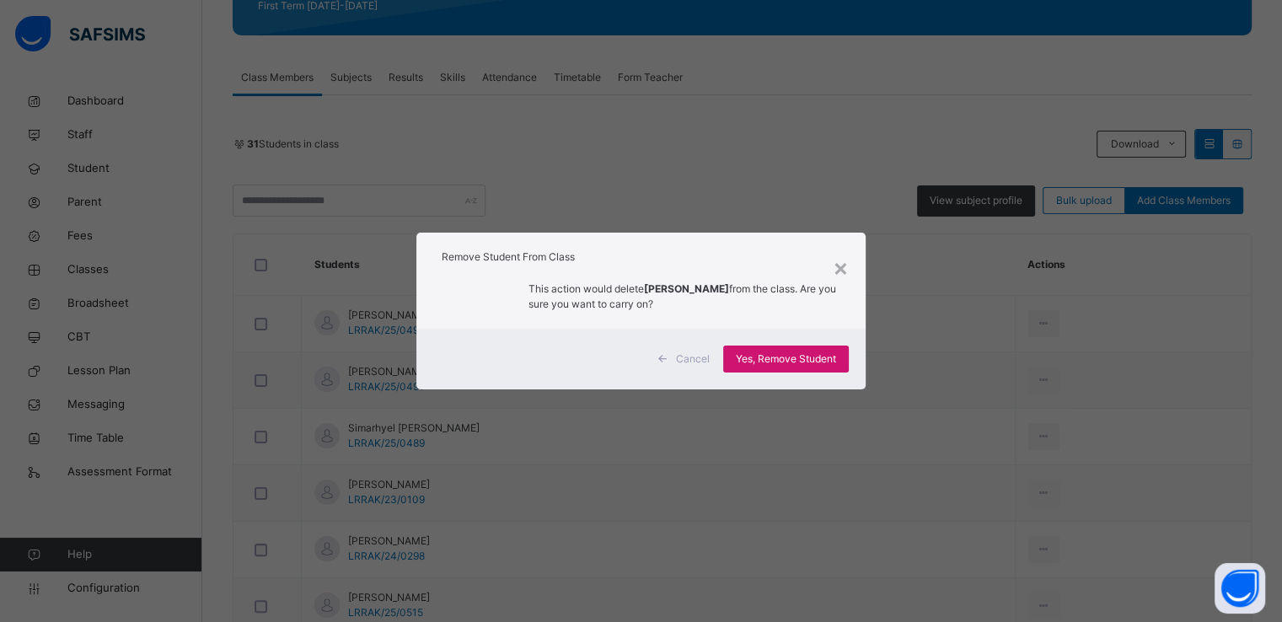
click at [770, 365] on span "Yes, Remove Student" at bounding box center [786, 359] width 100 height 15
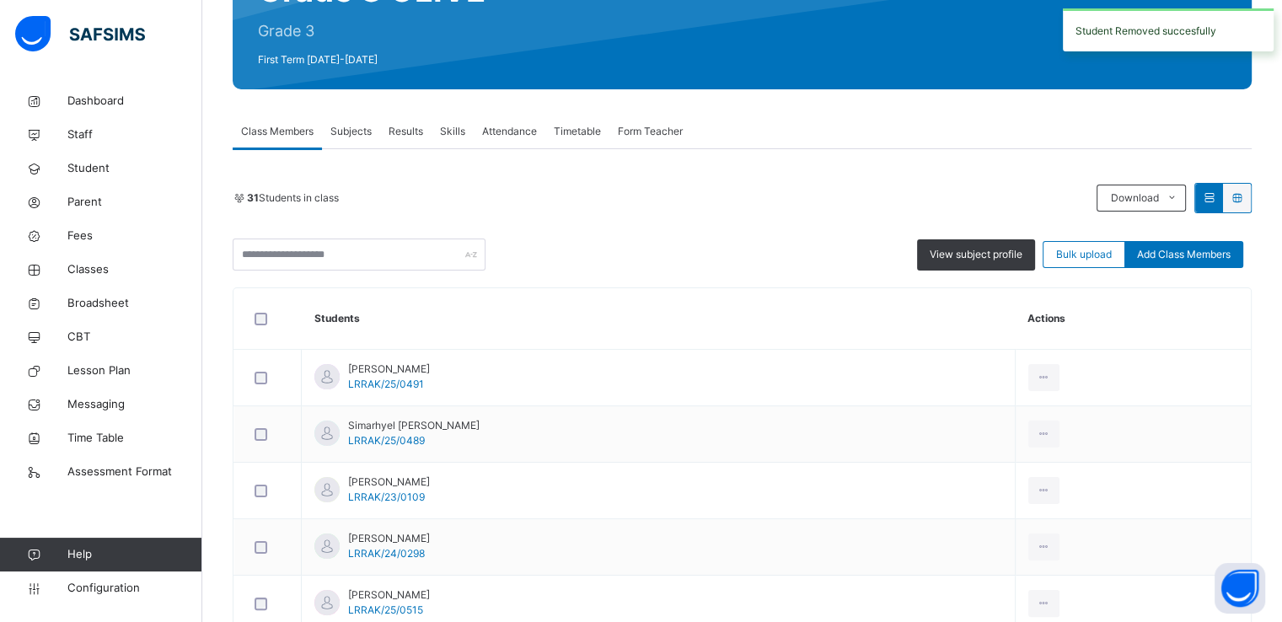
scroll to position [286, 0]
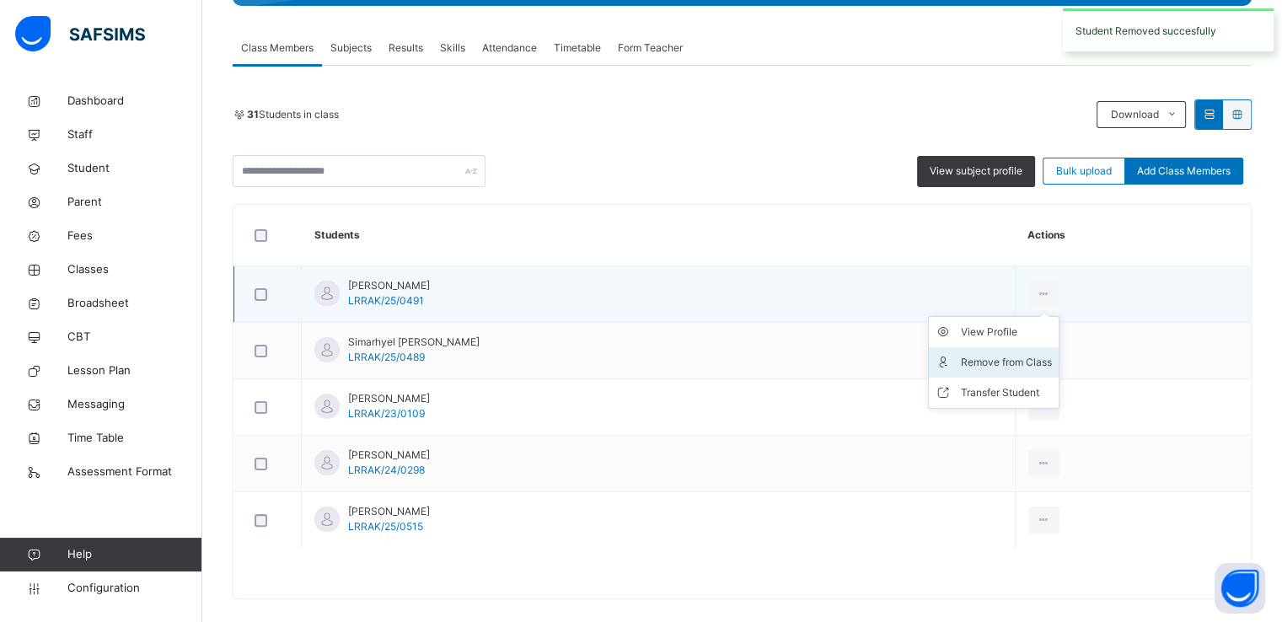
click at [1016, 366] on div "Remove from Class" at bounding box center [1006, 362] width 91 height 17
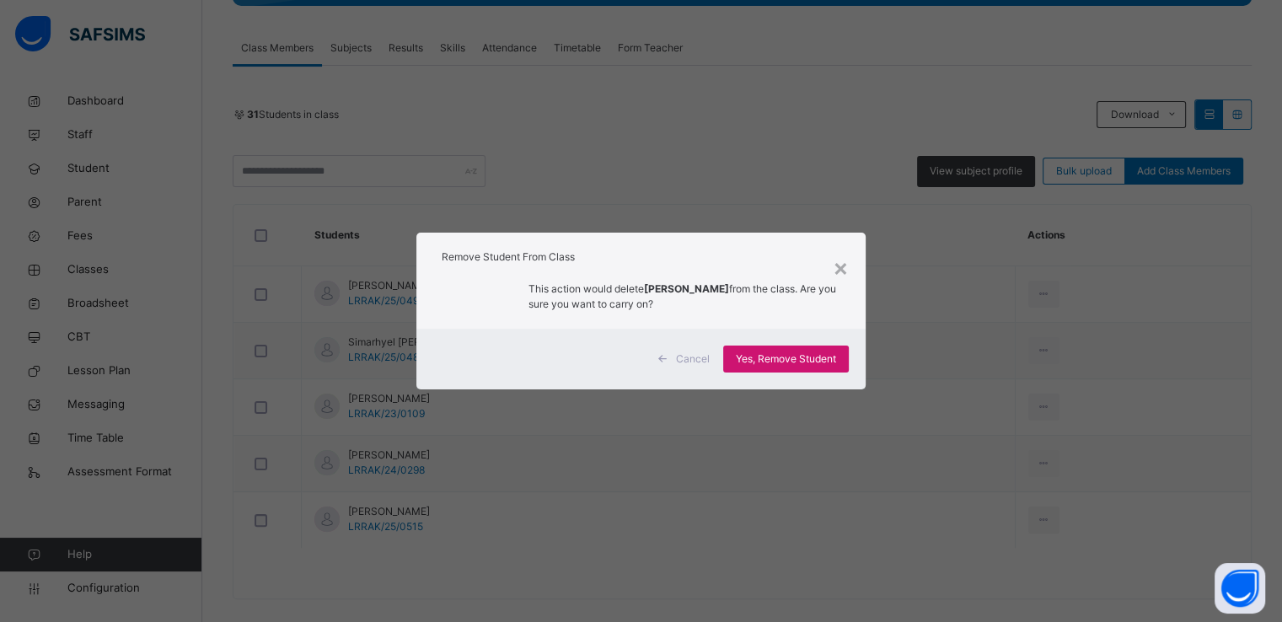
click at [792, 358] on span "Yes, Remove Student" at bounding box center [786, 359] width 100 height 15
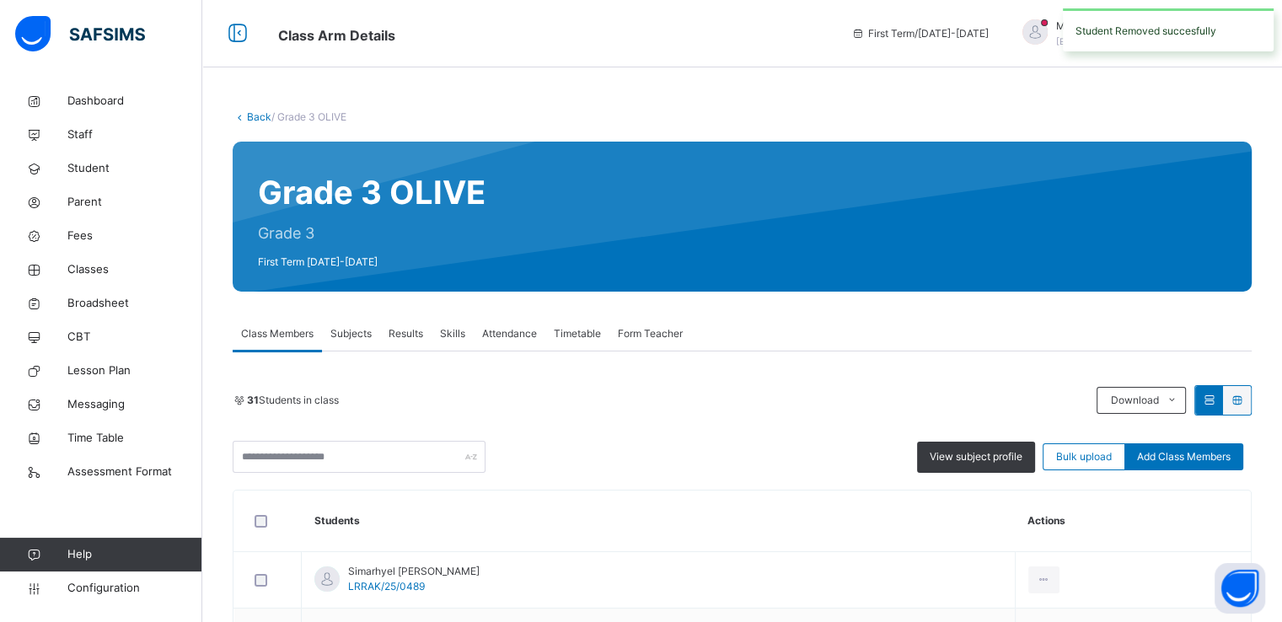
scroll to position [247, 0]
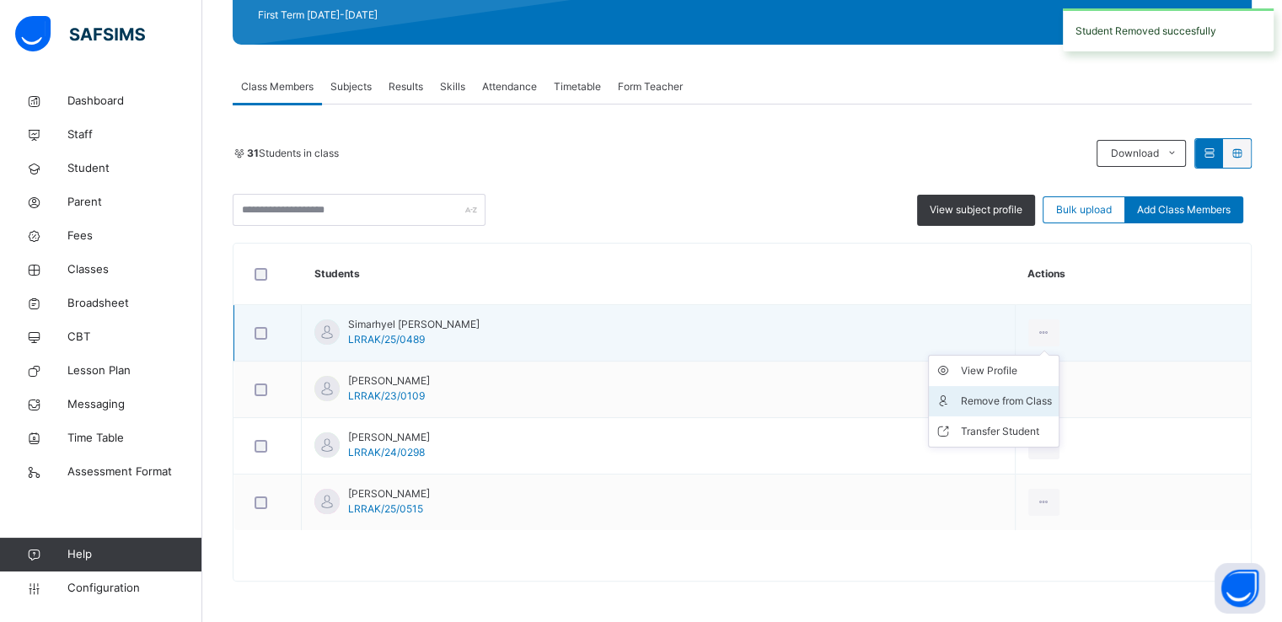
click at [1003, 399] on div "Remove from Class" at bounding box center [1006, 401] width 91 height 17
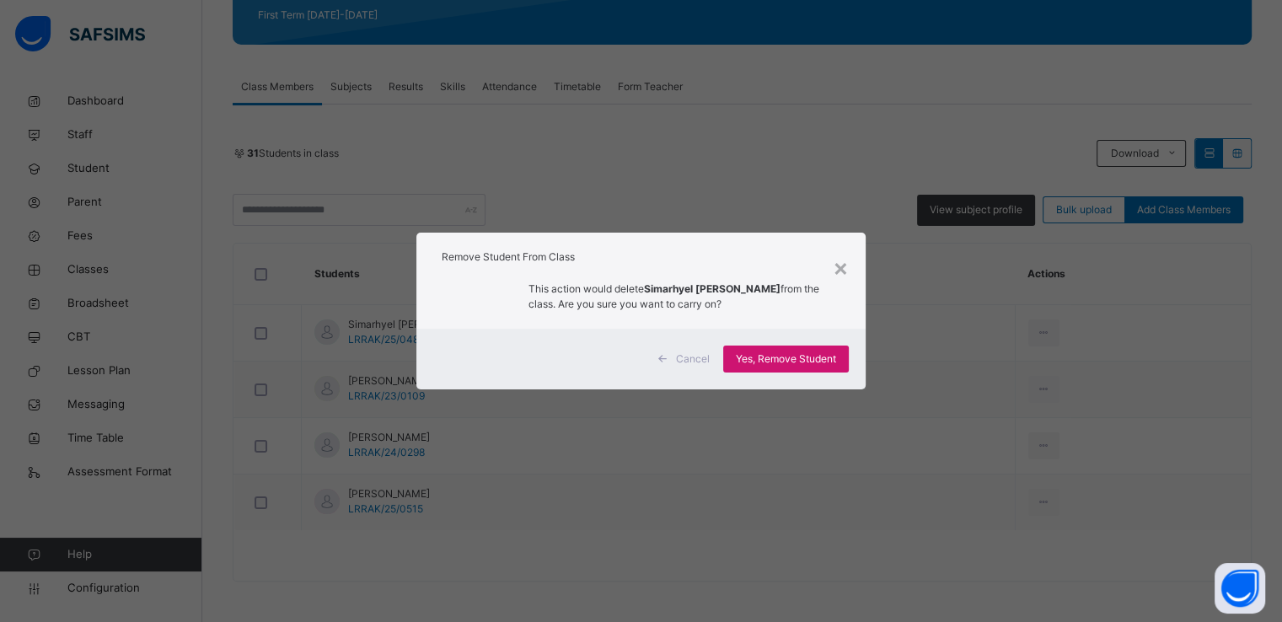
click at [771, 365] on span "Yes, Remove Student" at bounding box center [786, 359] width 100 height 15
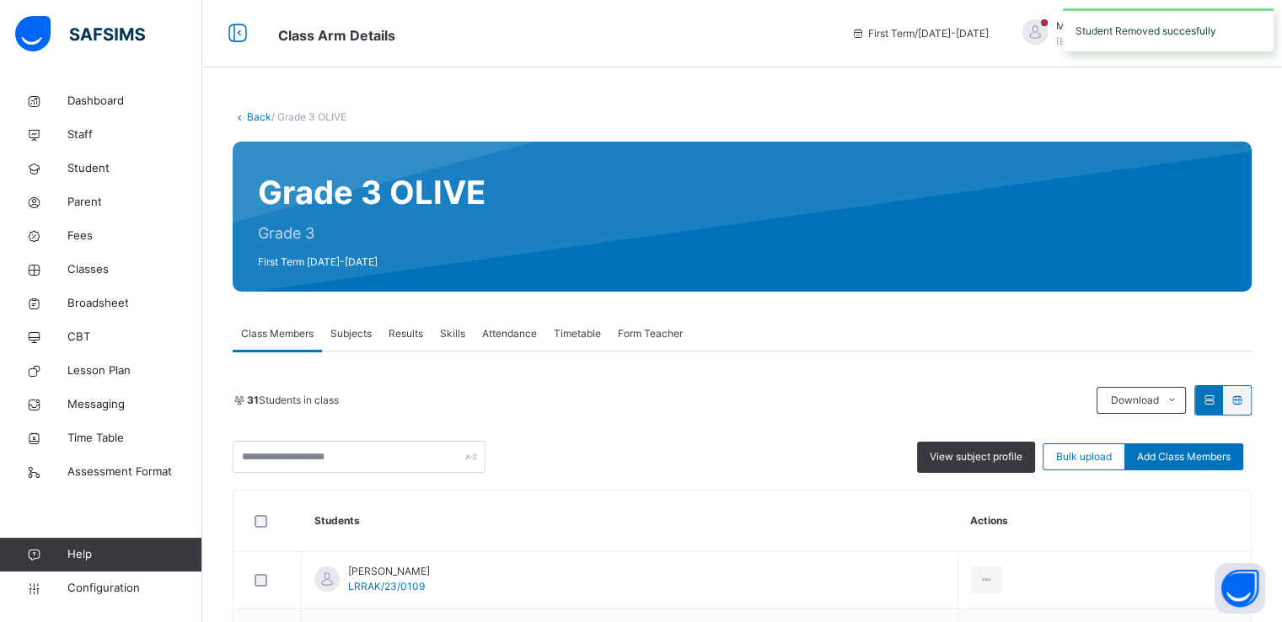
scroll to position [191, 0]
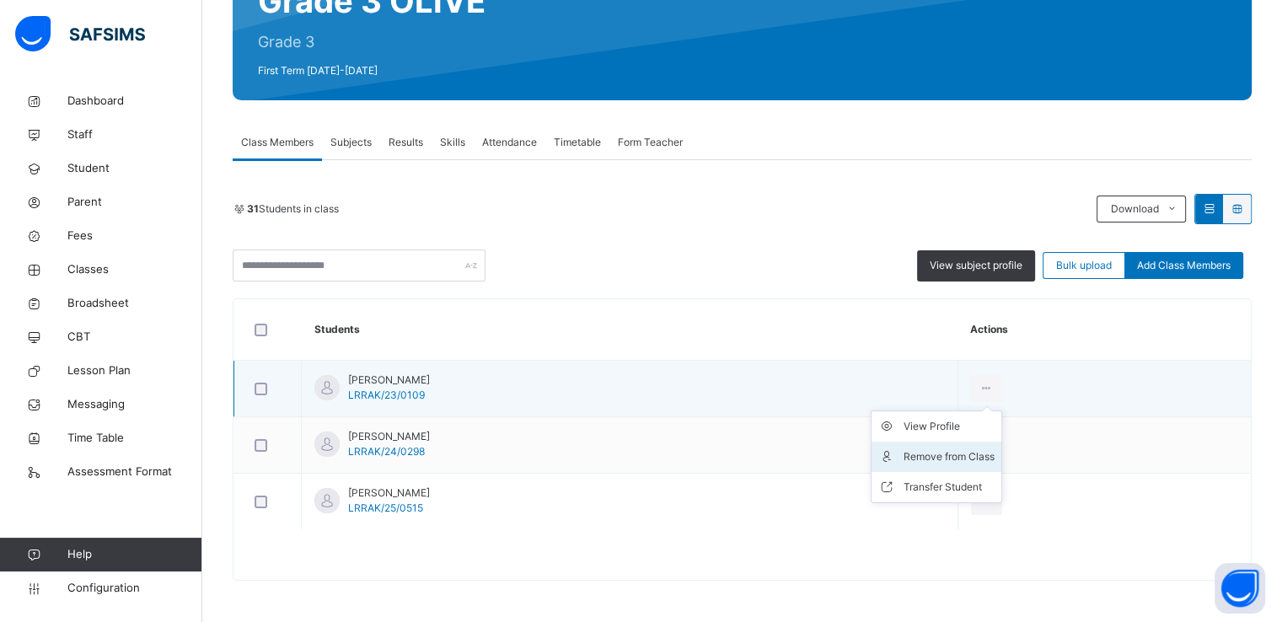
click at [995, 450] on div "Remove from Class" at bounding box center [949, 456] width 91 height 17
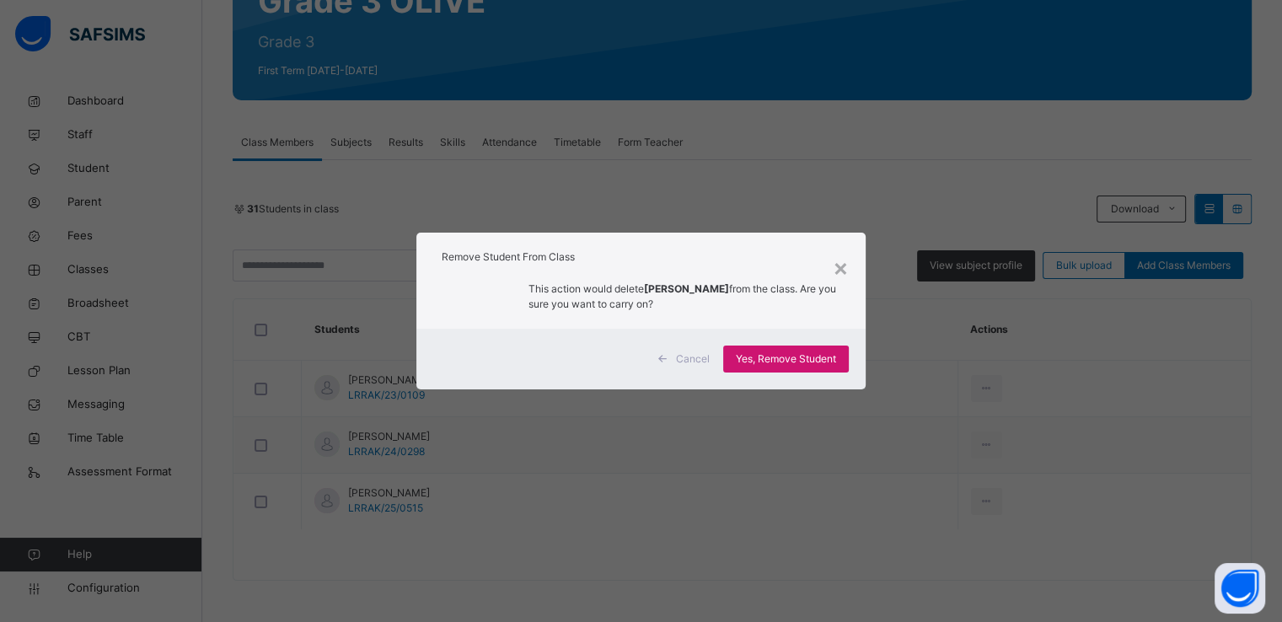
click at [755, 352] on span "Yes, Remove Student" at bounding box center [786, 359] width 100 height 15
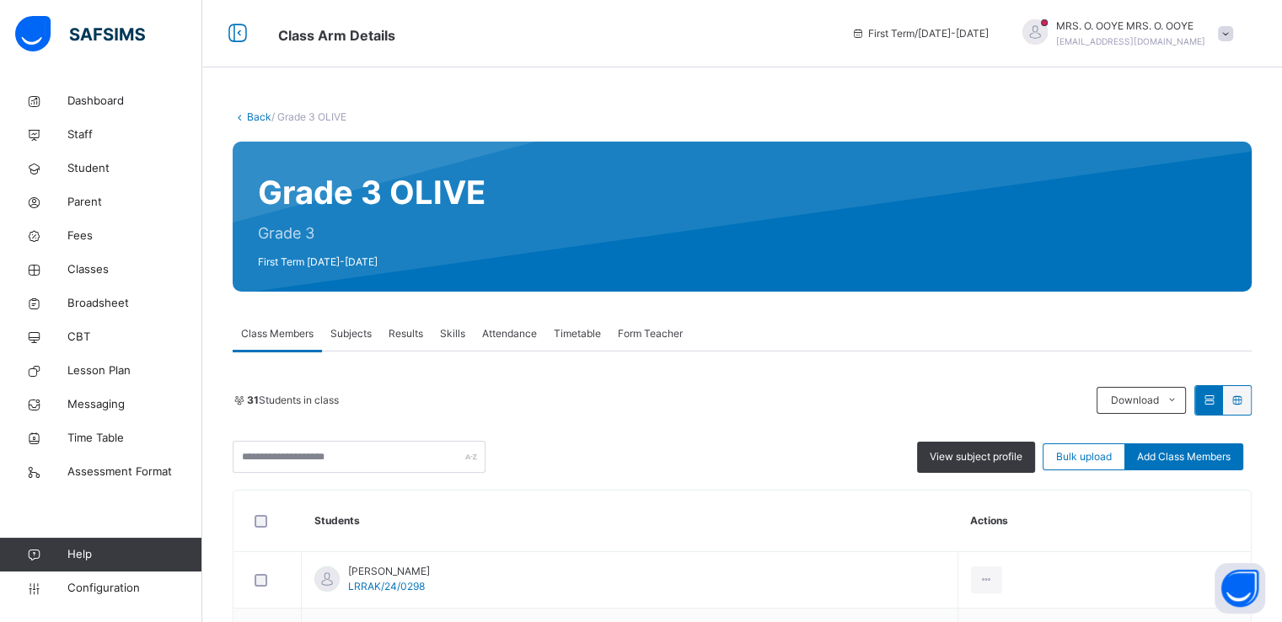
scroll to position [135, 0]
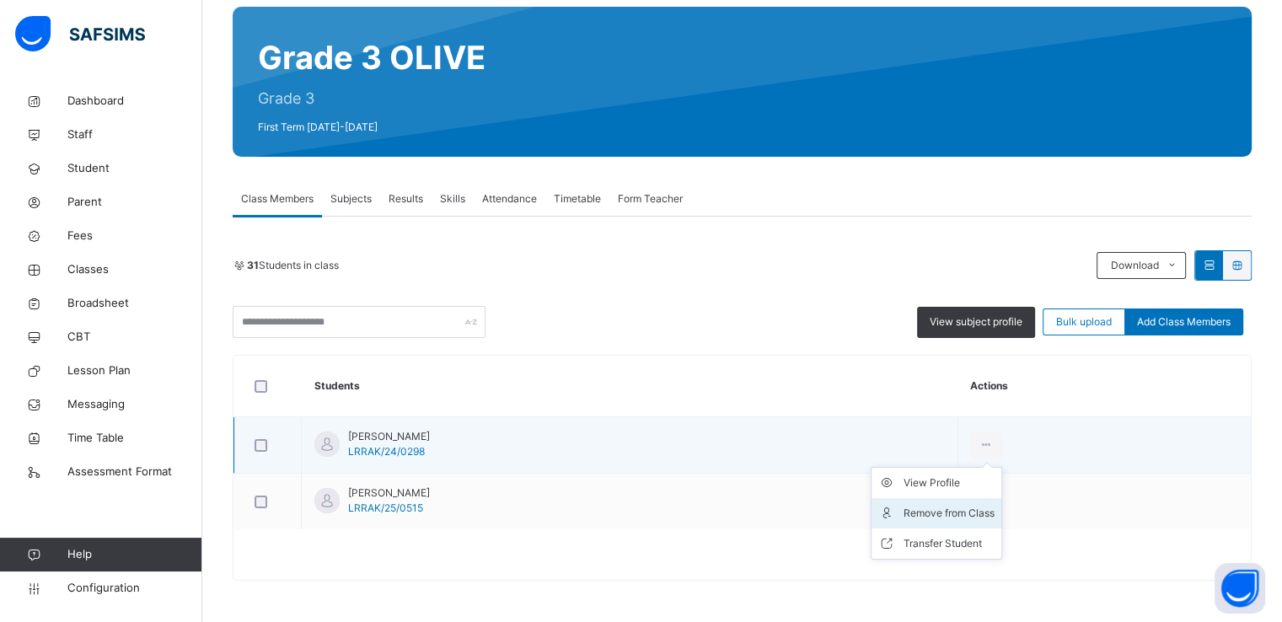
click at [967, 517] on div "Remove from Class" at bounding box center [949, 513] width 91 height 17
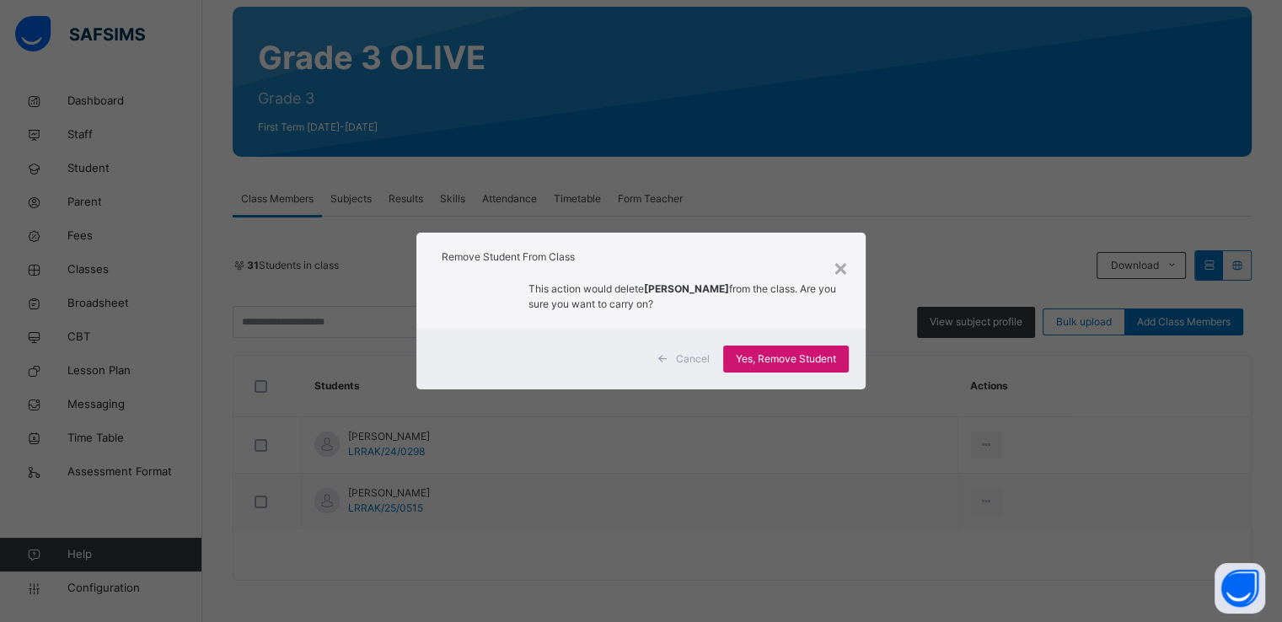
click at [758, 359] on span "Yes, Remove Student" at bounding box center [786, 359] width 100 height 15
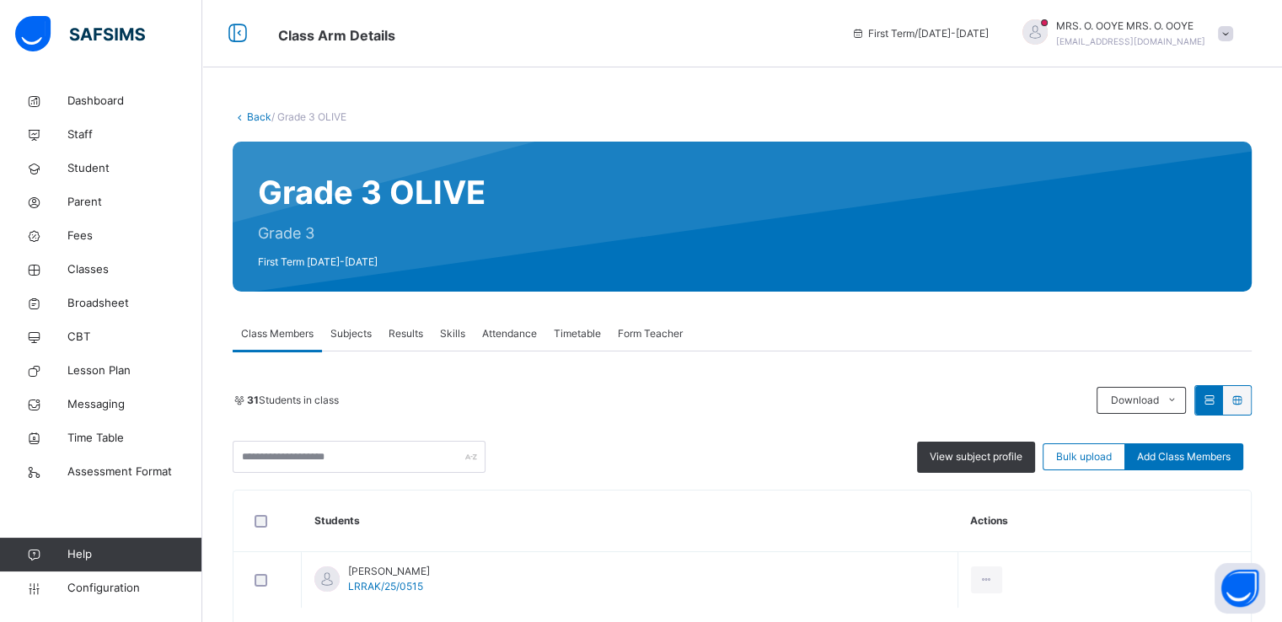
scroll to position [78, 0]
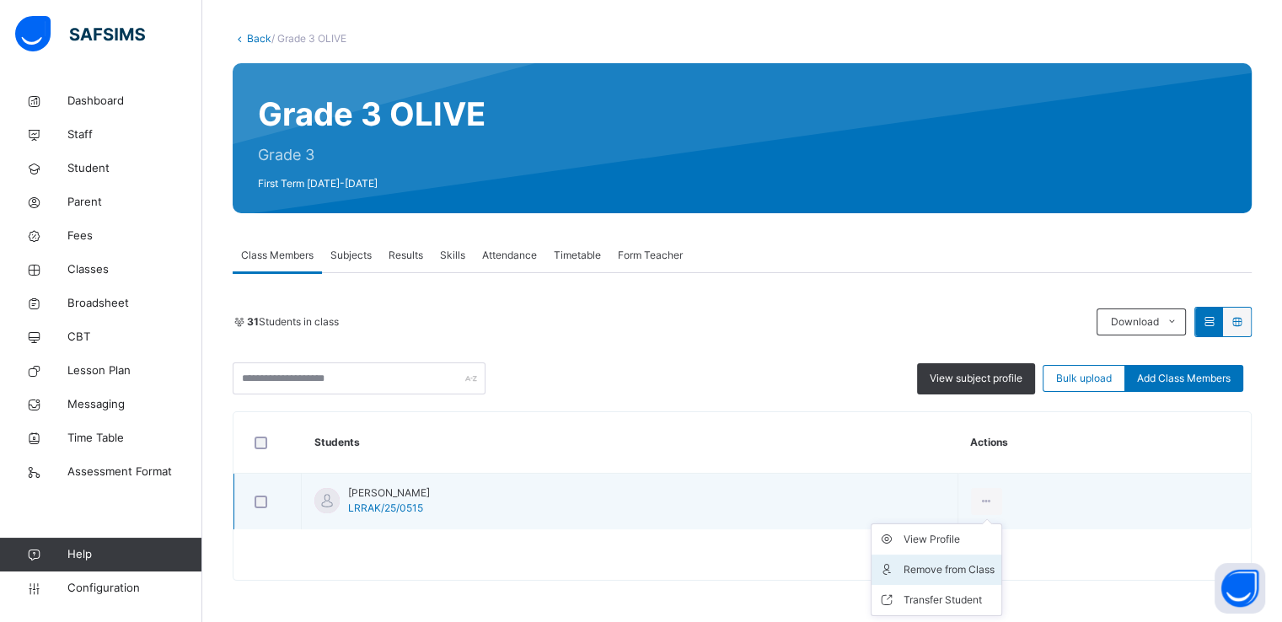
click at [971, 568] on div "Remove from Class" at bounding box center [949, 569] width 91 height 17
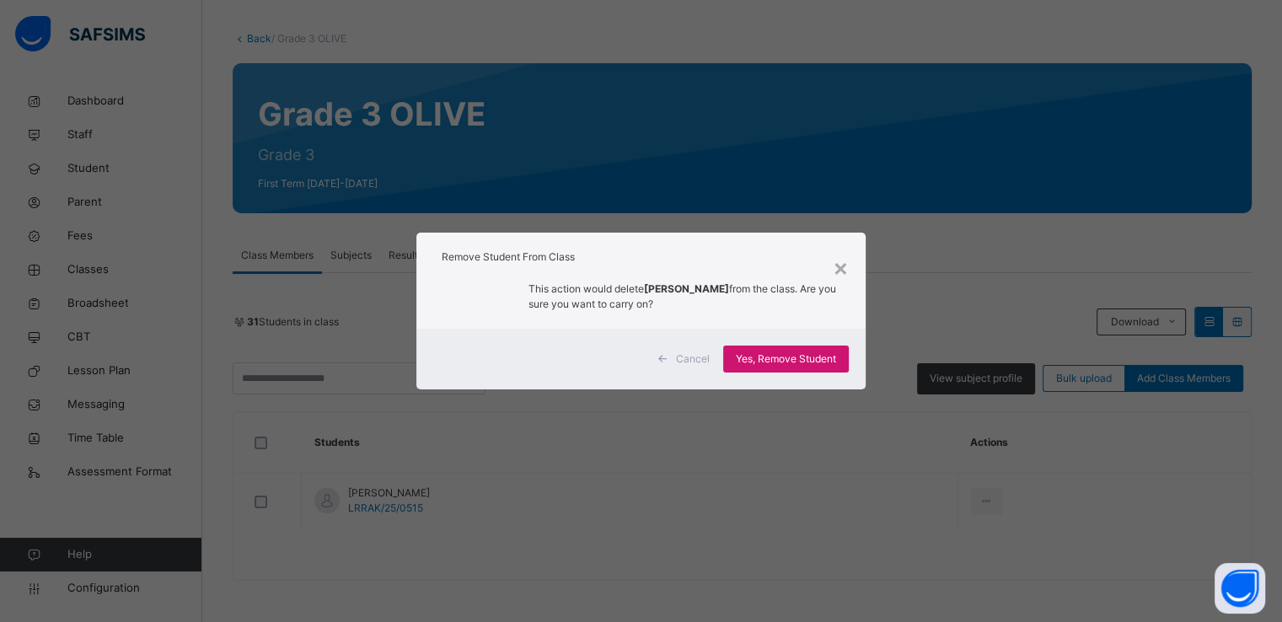
click at [792, 362] on span "Yes, Remove Student" at bounding box center [786, 359] width 100 height 15
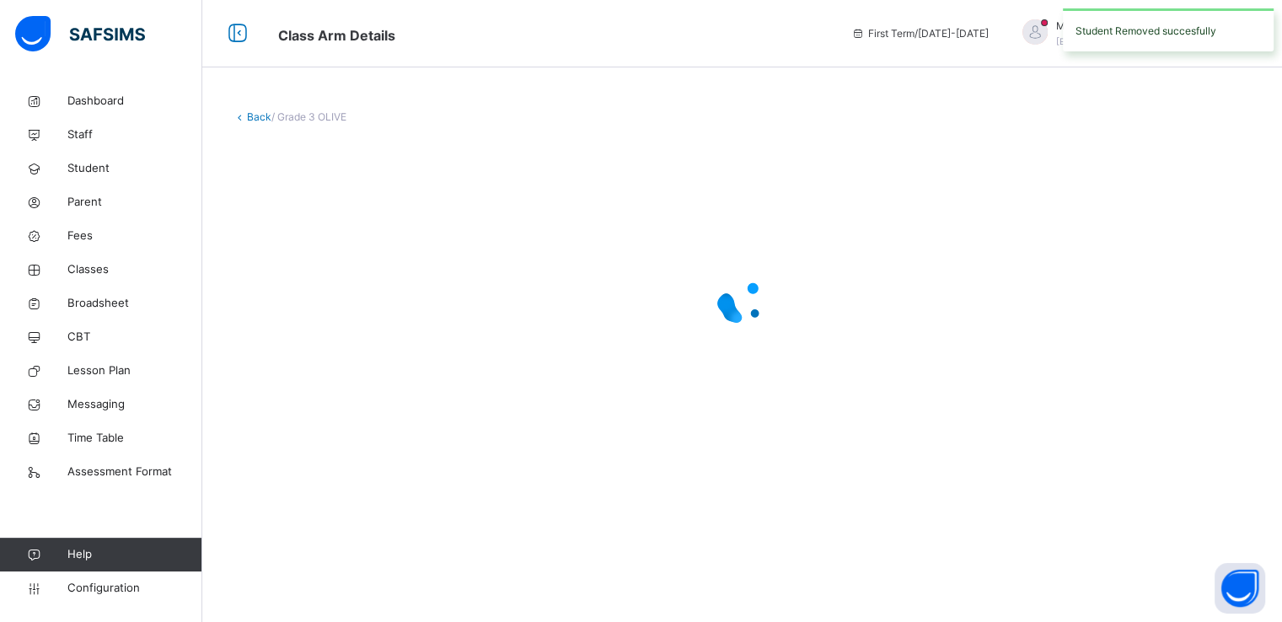
scroll to position [0, 0]
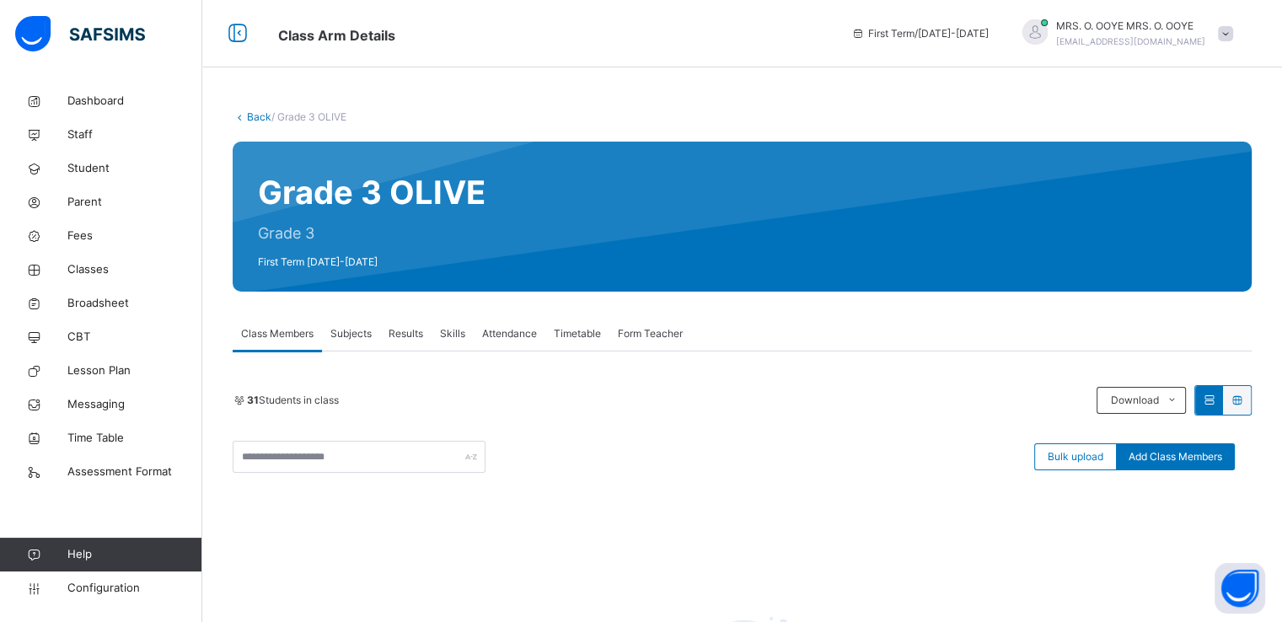
click at [256, 113] on link "Back" at bounding box center [259, 116] width 24 height 13
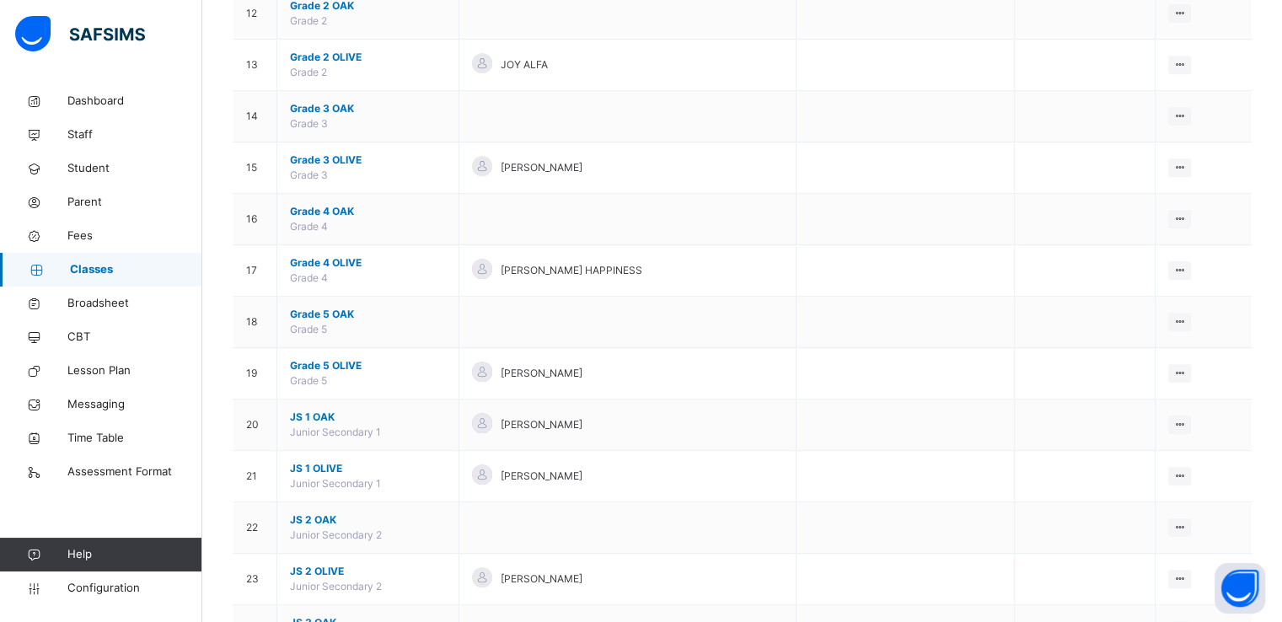
scroll to position [776, 0]
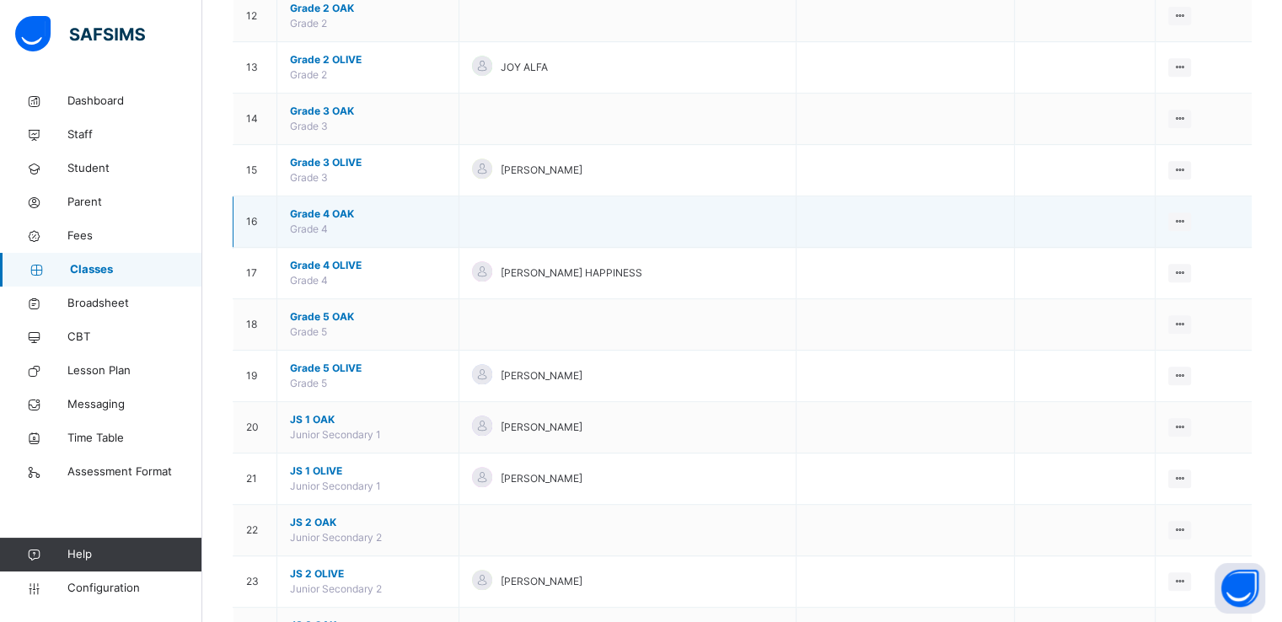
click at [310, 213] on span "Grade 4 OAK" at bounding box center [368, 214] width 156 height 15
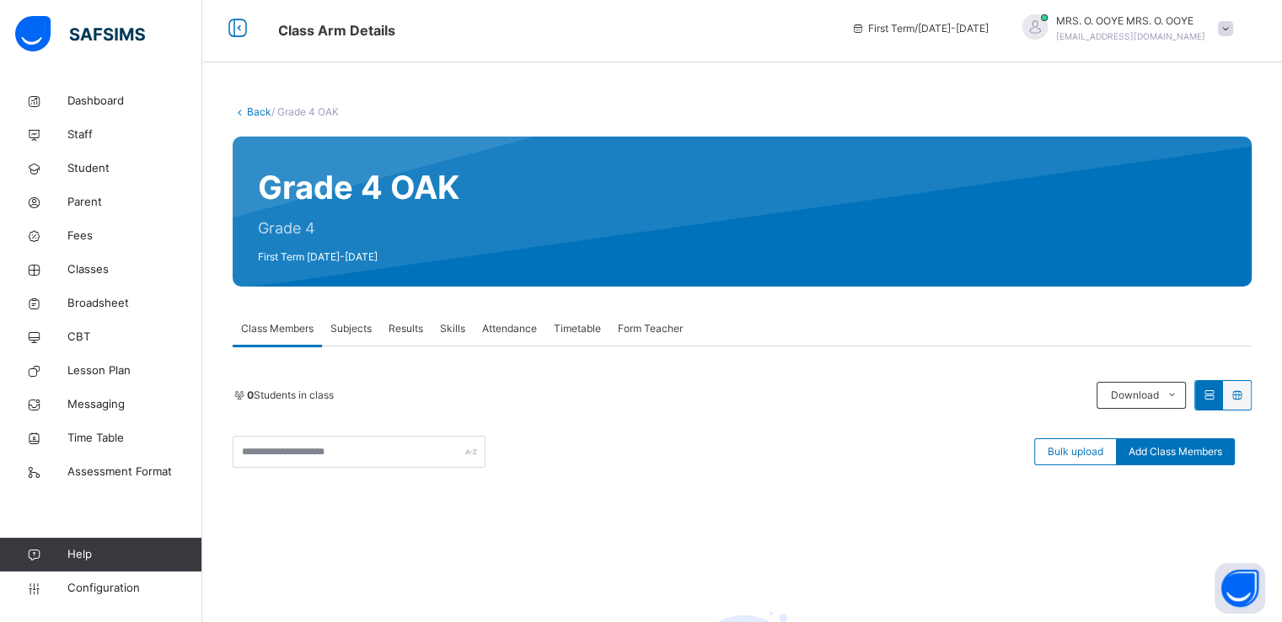
scroll to position [3, 0]
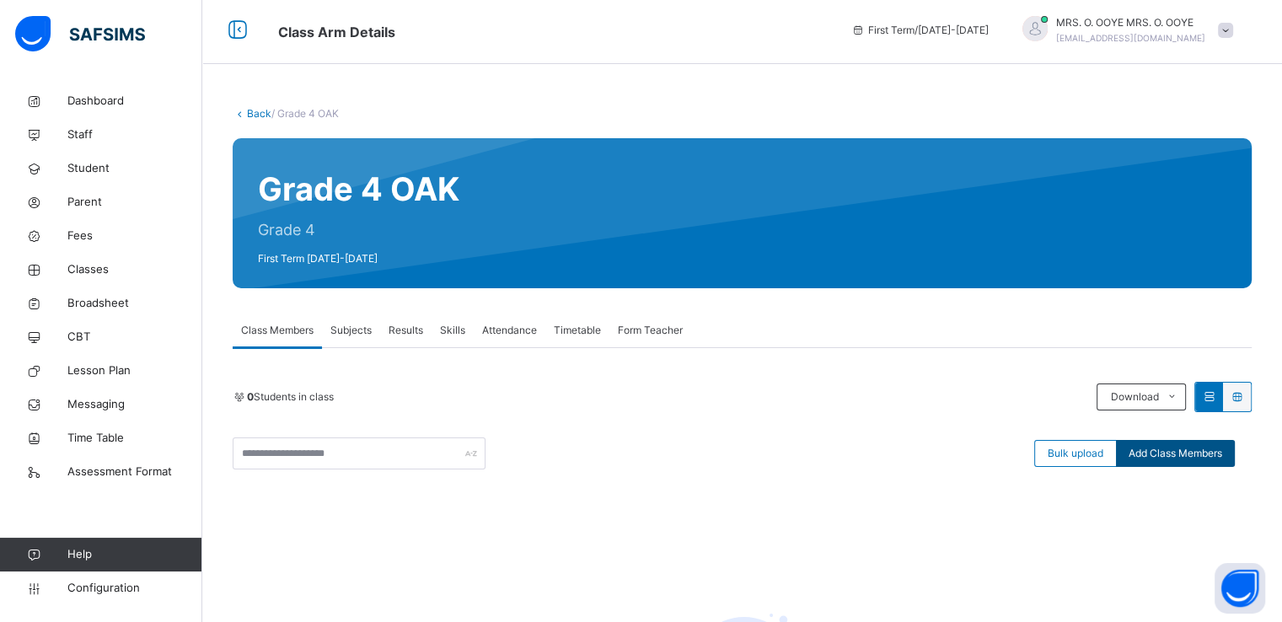
click at [1174, 449] on span "Add Class Members" at bounding box center [1176, 453] width 94 height 15
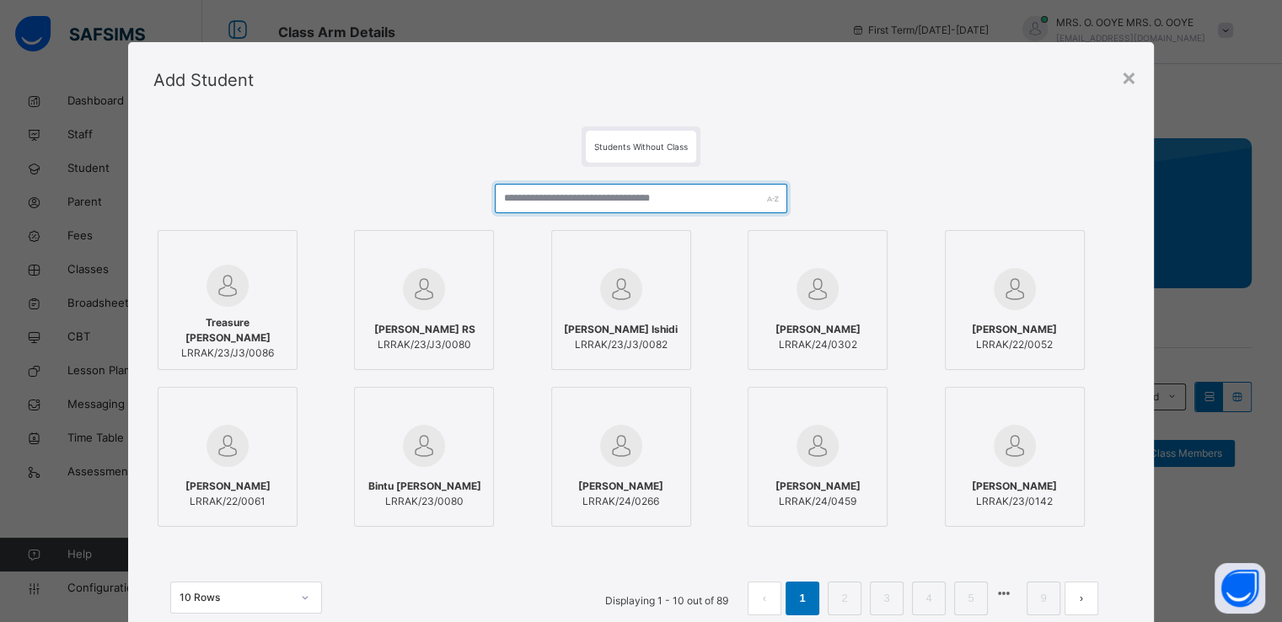
click at [556, 192] on input "text" at bounding box center [641, 199] width 293 height 30
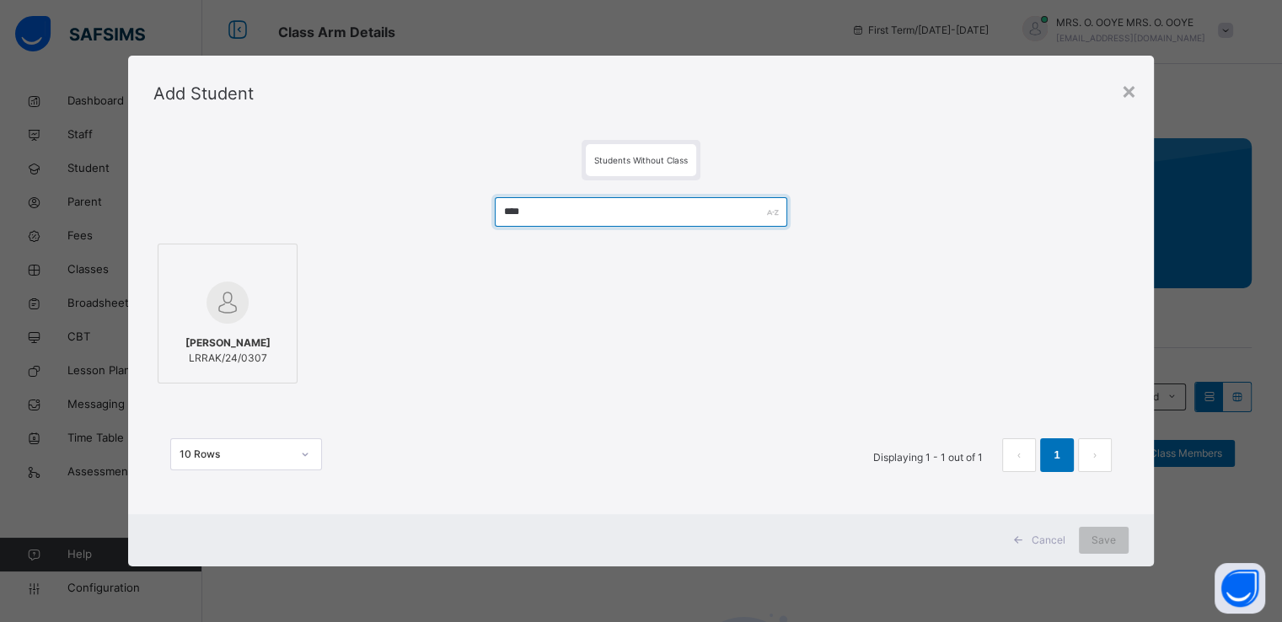
type input "****"
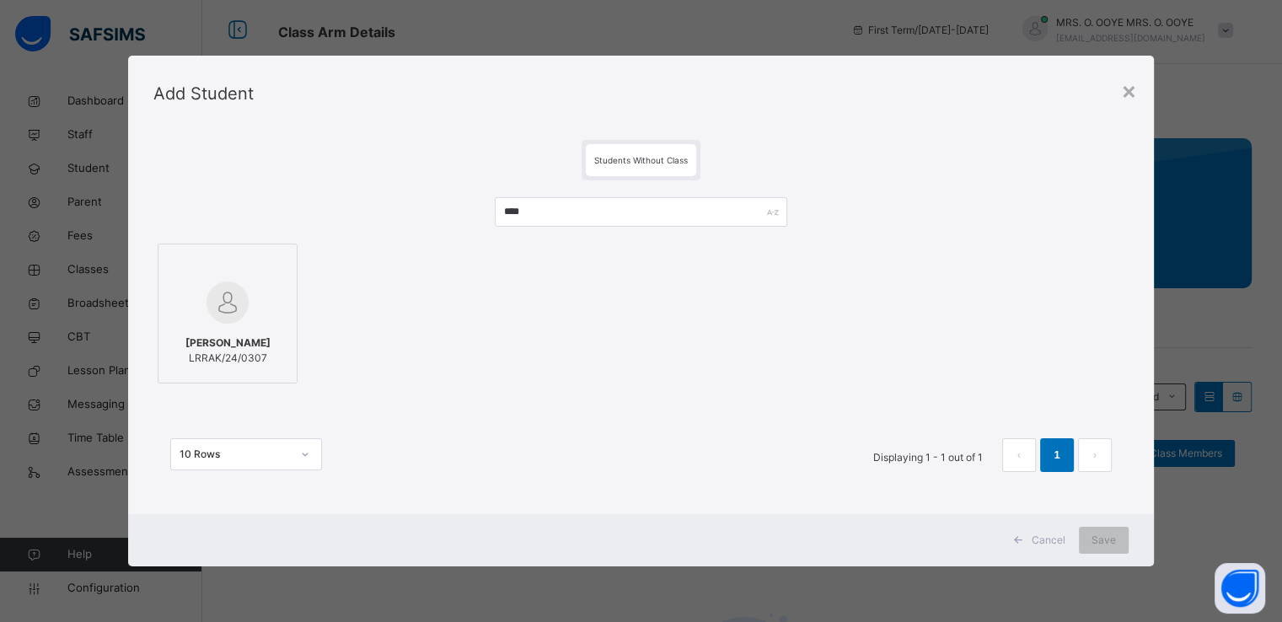
click at [207, 307] on img at bounding box center [228, 303] width 42 height 42
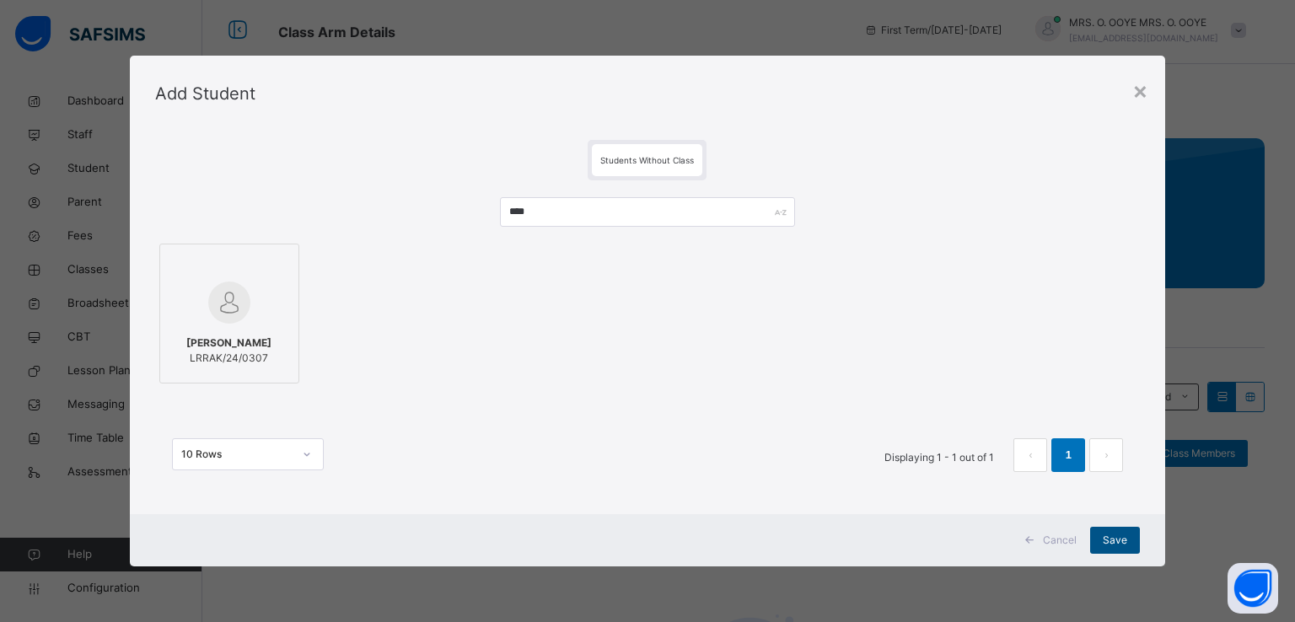
click at [1118, 549] on div "Save" at bounding box center [1115, 540] width 50 height 27
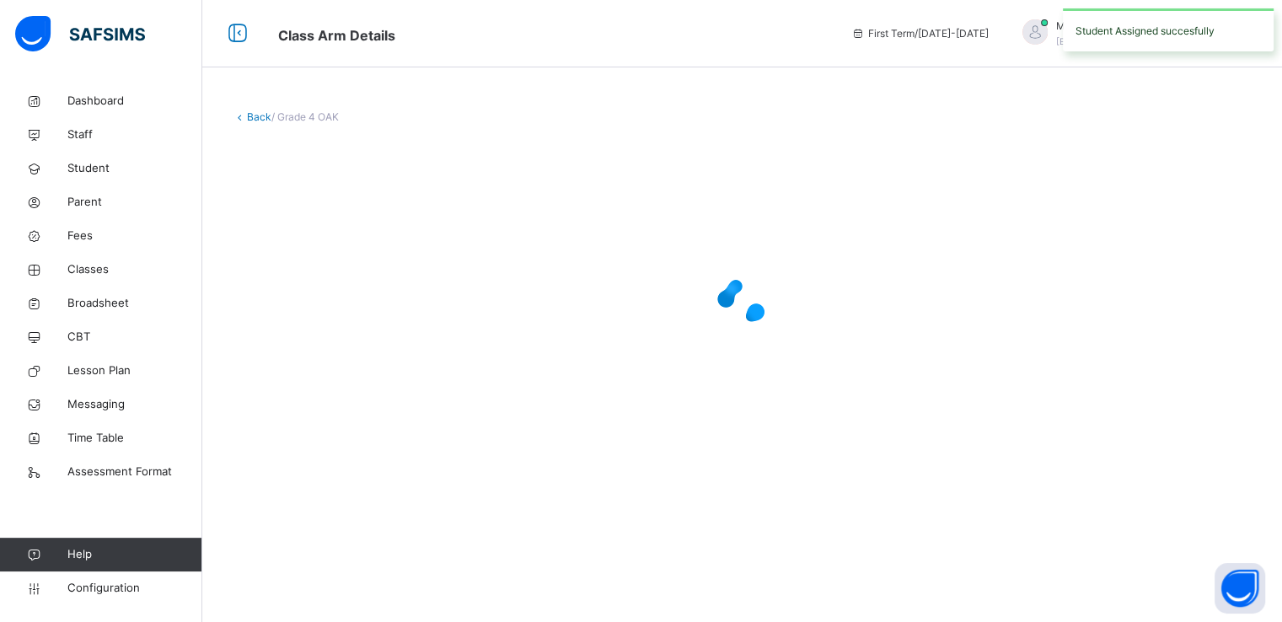
scroll to position [0, 0]
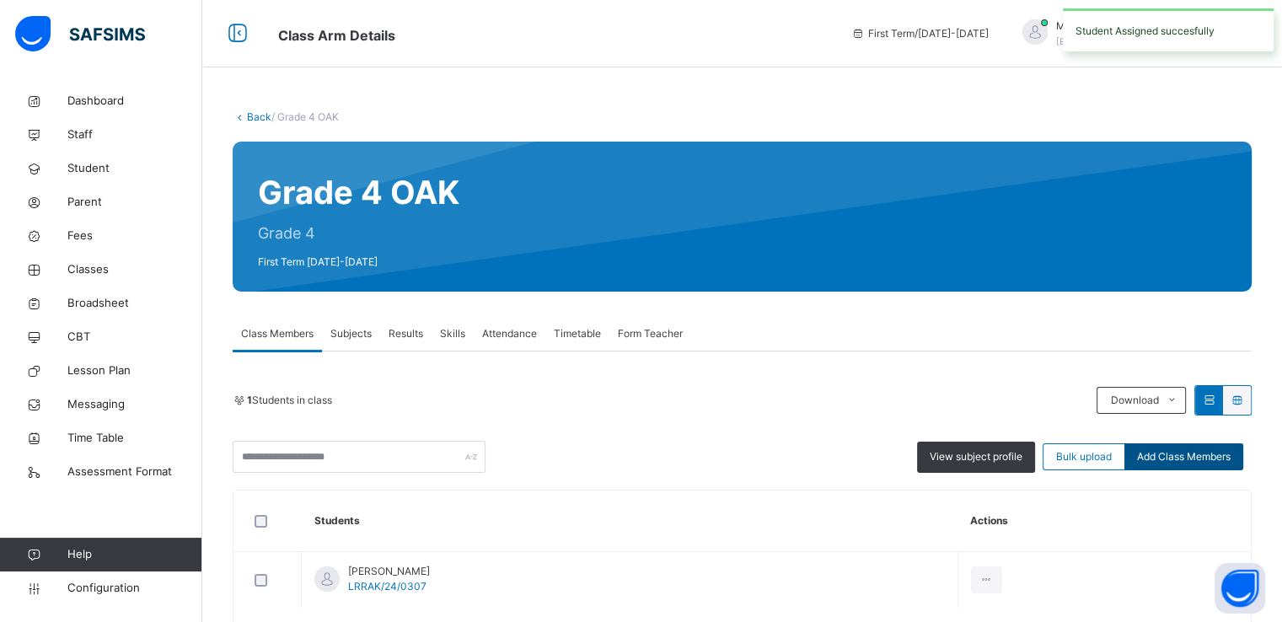
click at [1181, 460] on span "Add Class Members" at bounding box center [1184, 456] width 94 height 15
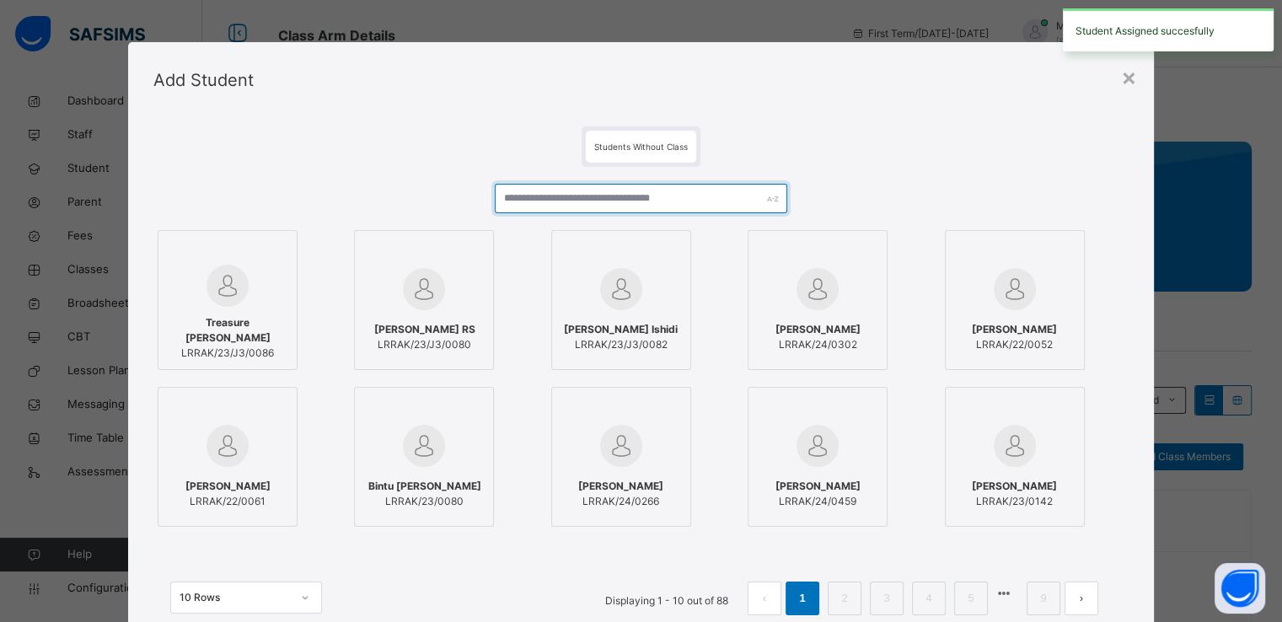
click at [604, 190] on input "text" at bounding box center [641, 199] width 293 height 30
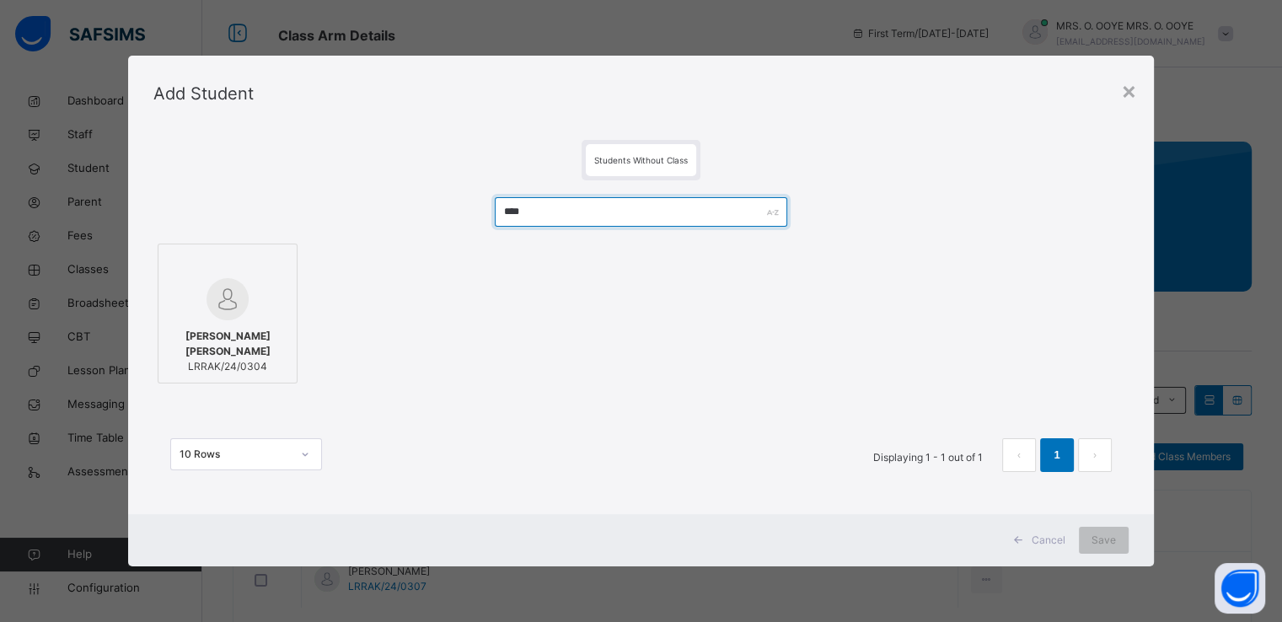
type input "****"
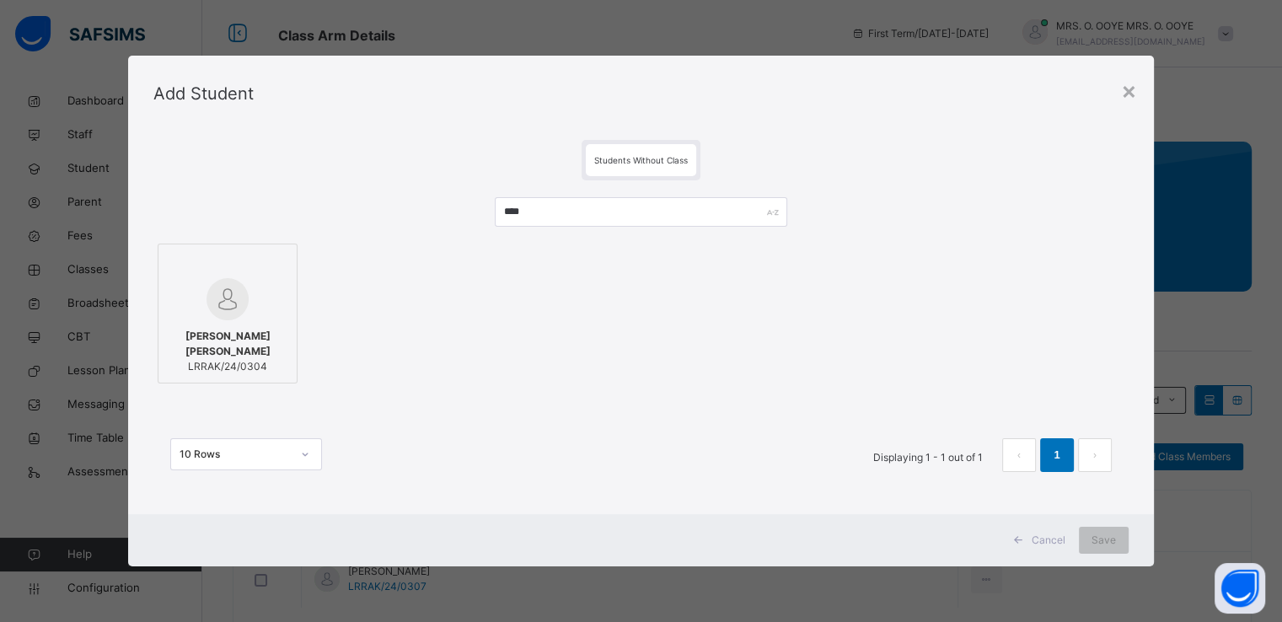
click at [186, 315] on div at bounding box center [227, 299] width 121 height 42
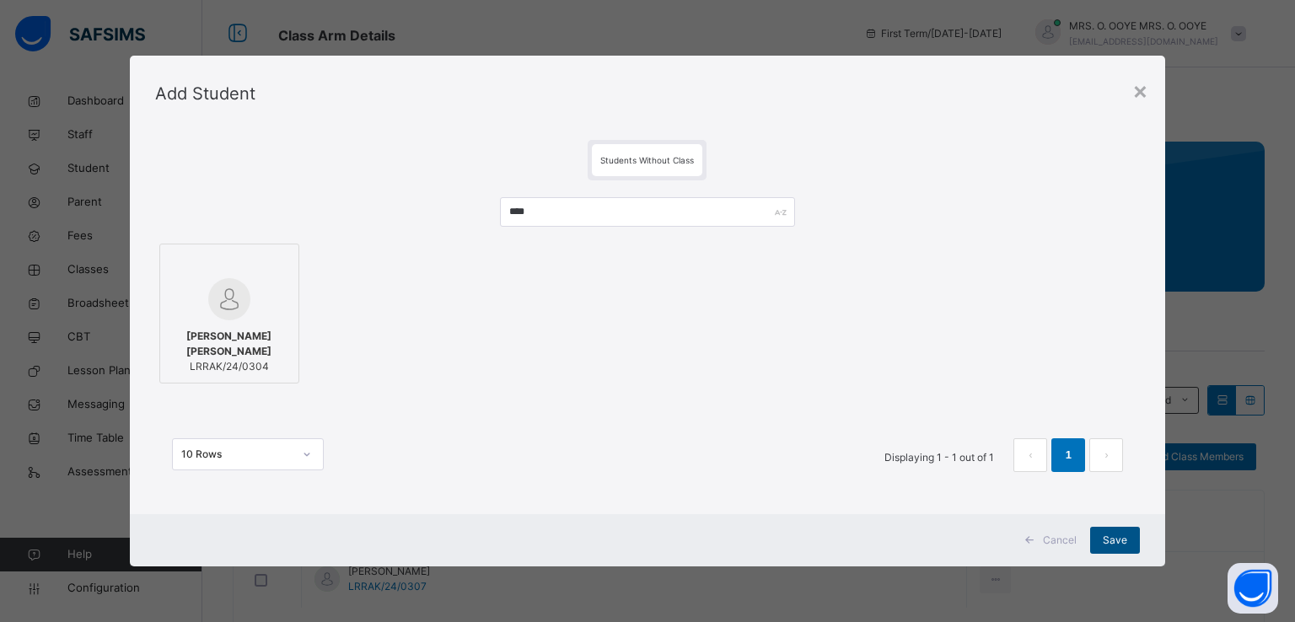
click at [1139, 540] on div "Save" at bounding box center [1115, 540] width 50 height 27
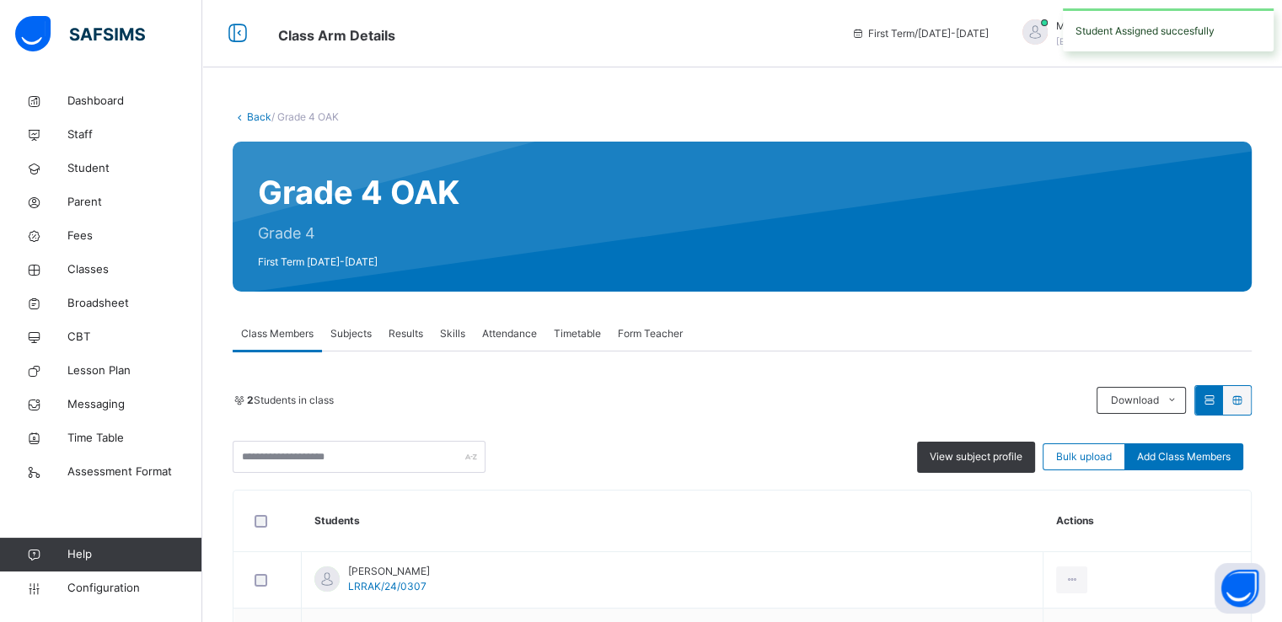
scroll to position [135, 0]
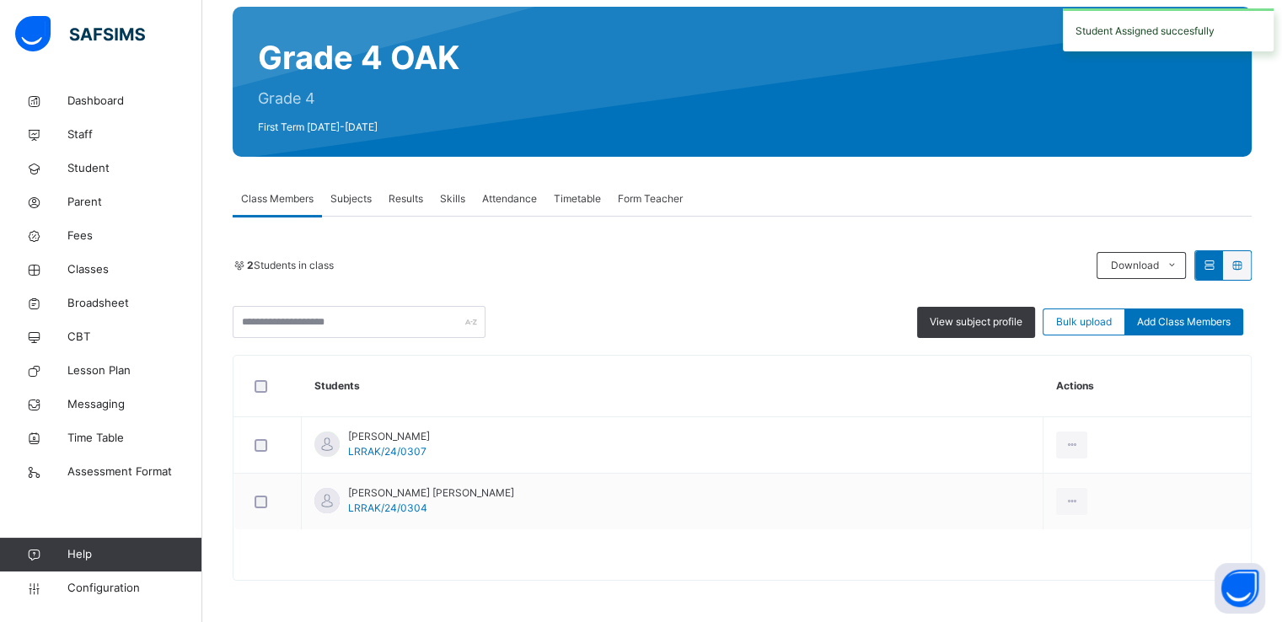
click at [1204, 335] on div "View subject profile Bulk upload Add Class Members" at bounding box center [742, 322] width 1019 height 32
click at [1190, 324] on span "Add Class Members" at bounding box center [1184, 321] width 94 height 15
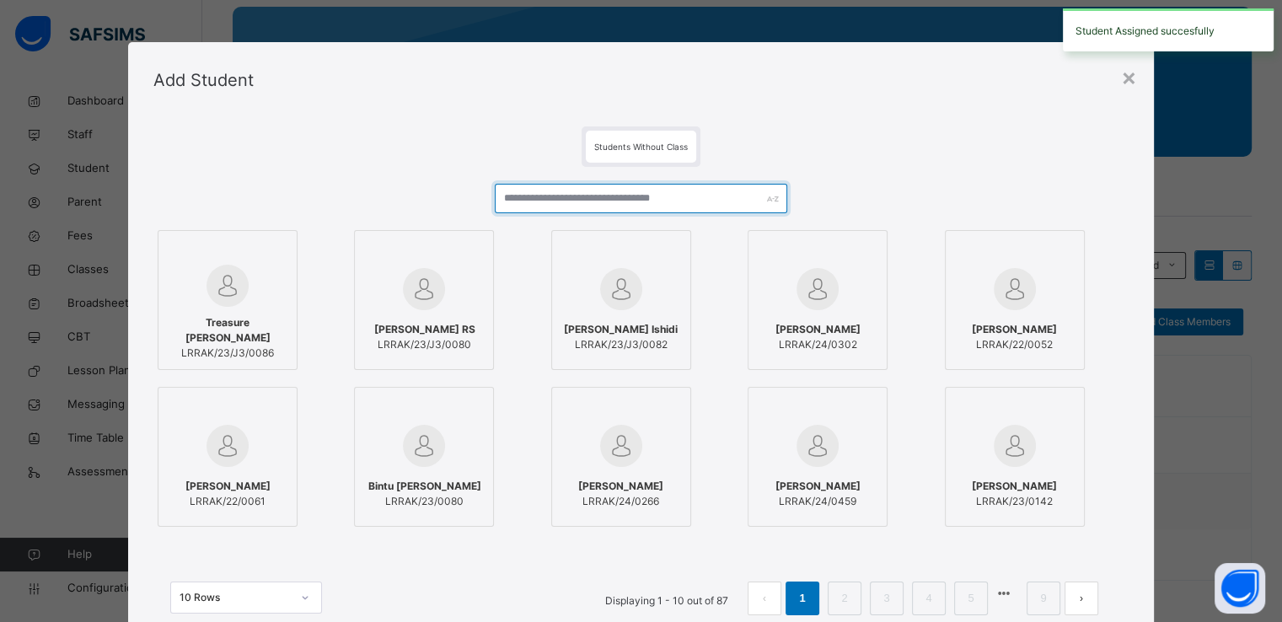
click at [668, 195] on input "text" at bounding box center [641, 199] width 293 height 30
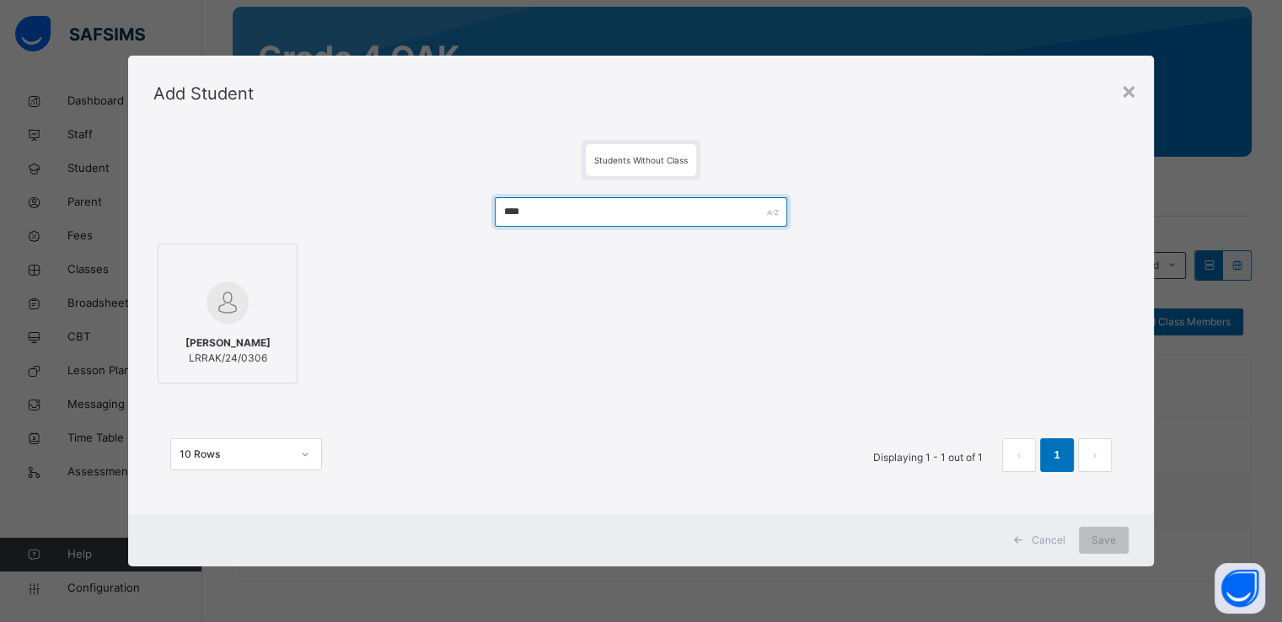
type input "****"
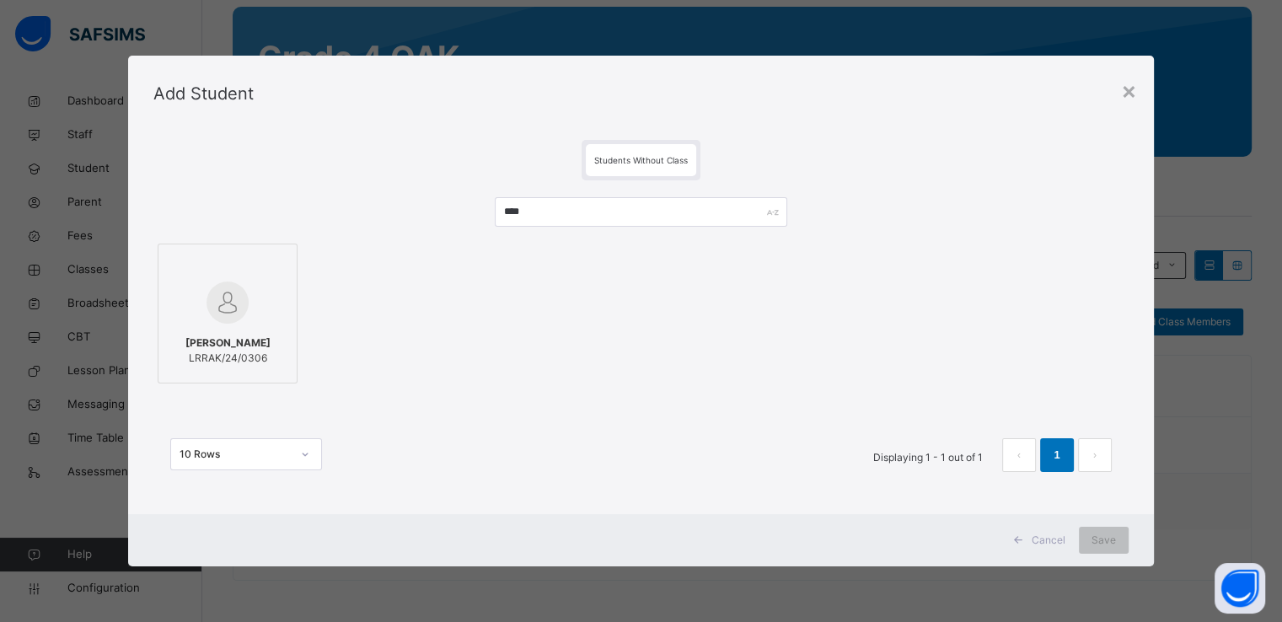
click at [260, 296] on div at bounding box center [227, 302] width 121 height 49
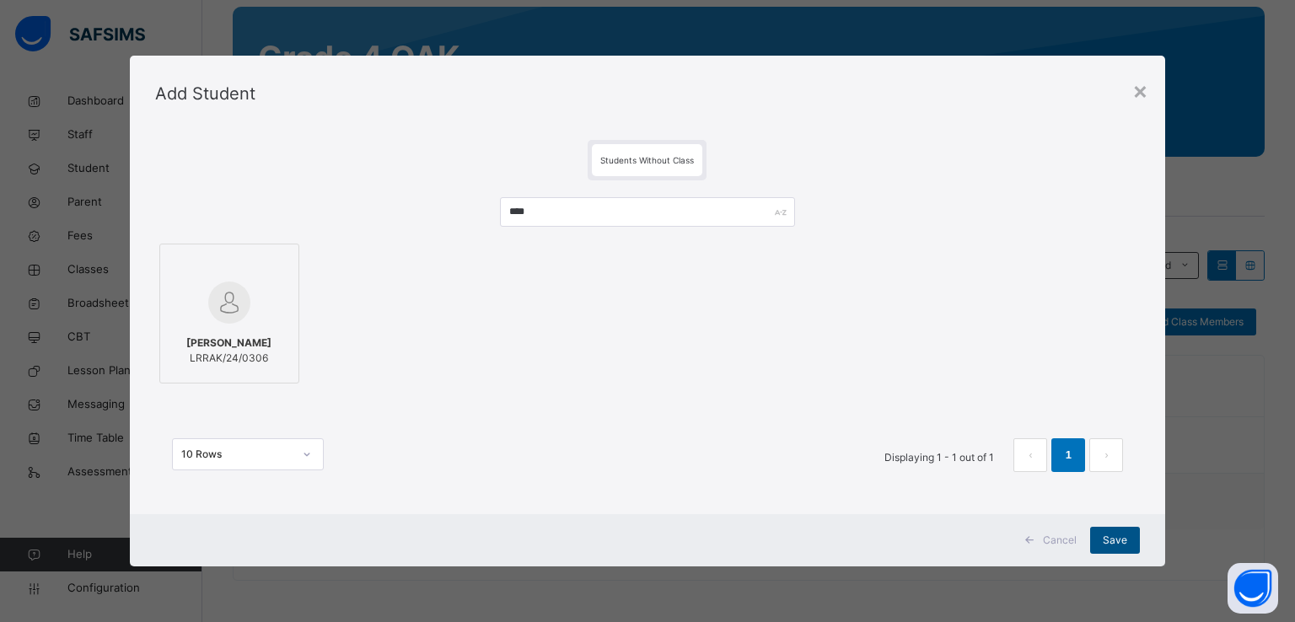
click at [1114, 534] on span "Save" at bounding box center [1115, 540] width 24 height 15
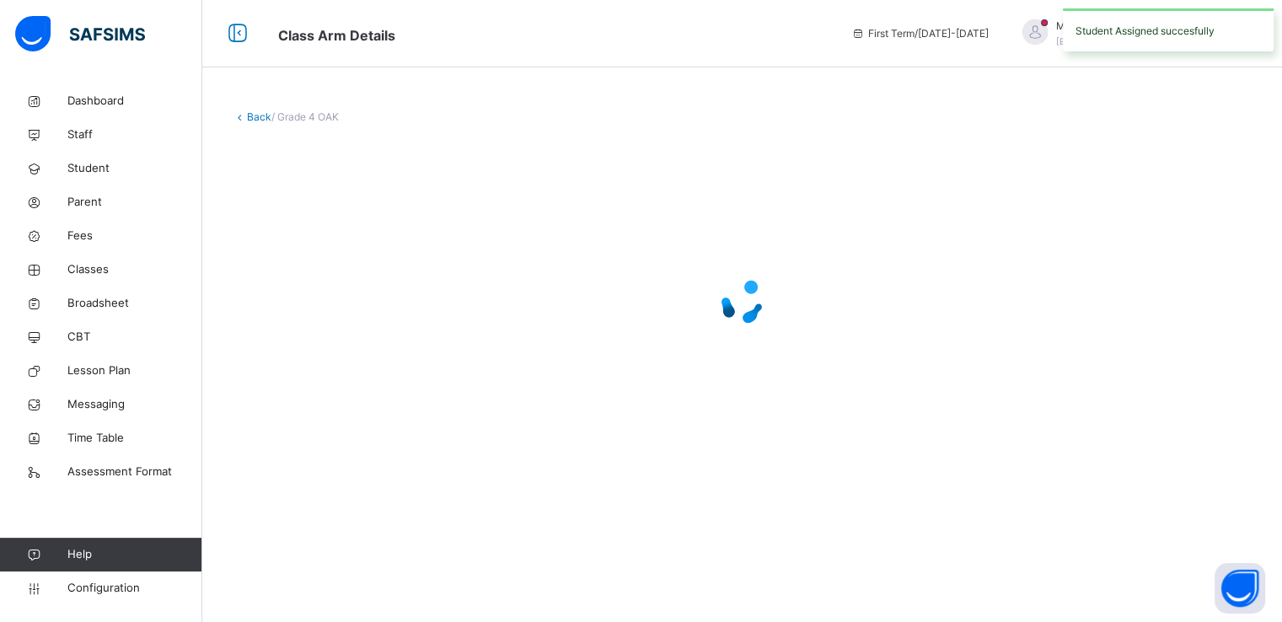
scroll to position [0, 0]
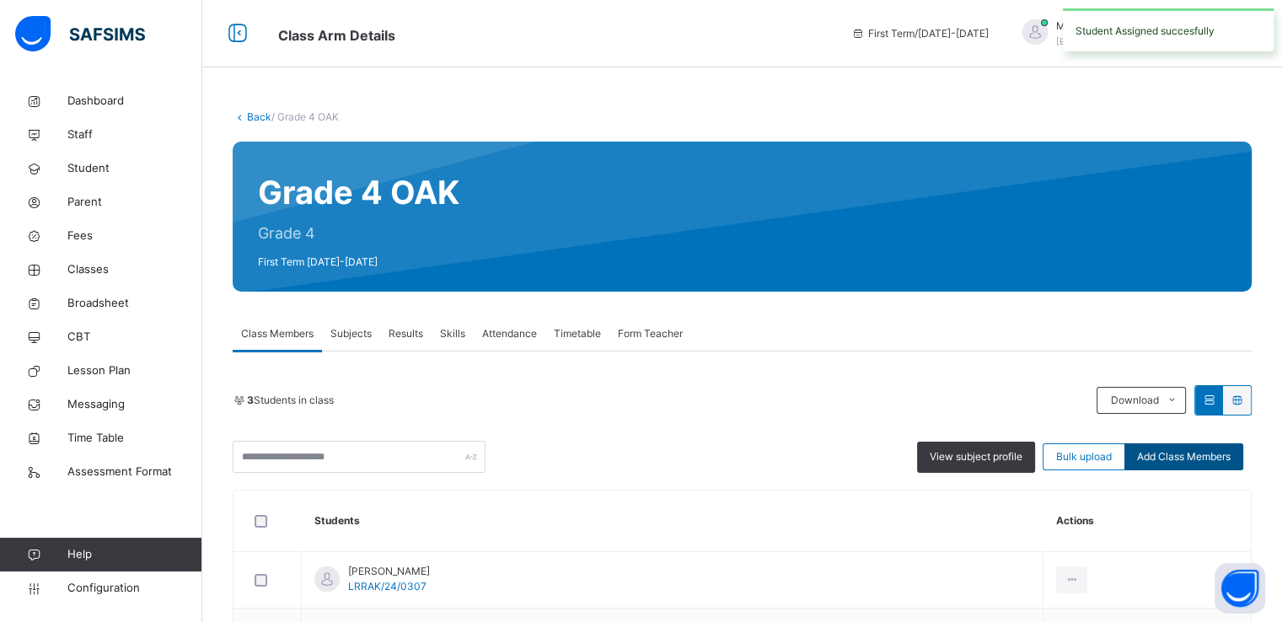
click at [1160, 453] on span "Add Class Members" at bounding box center [1184, 456] width 94 height 15
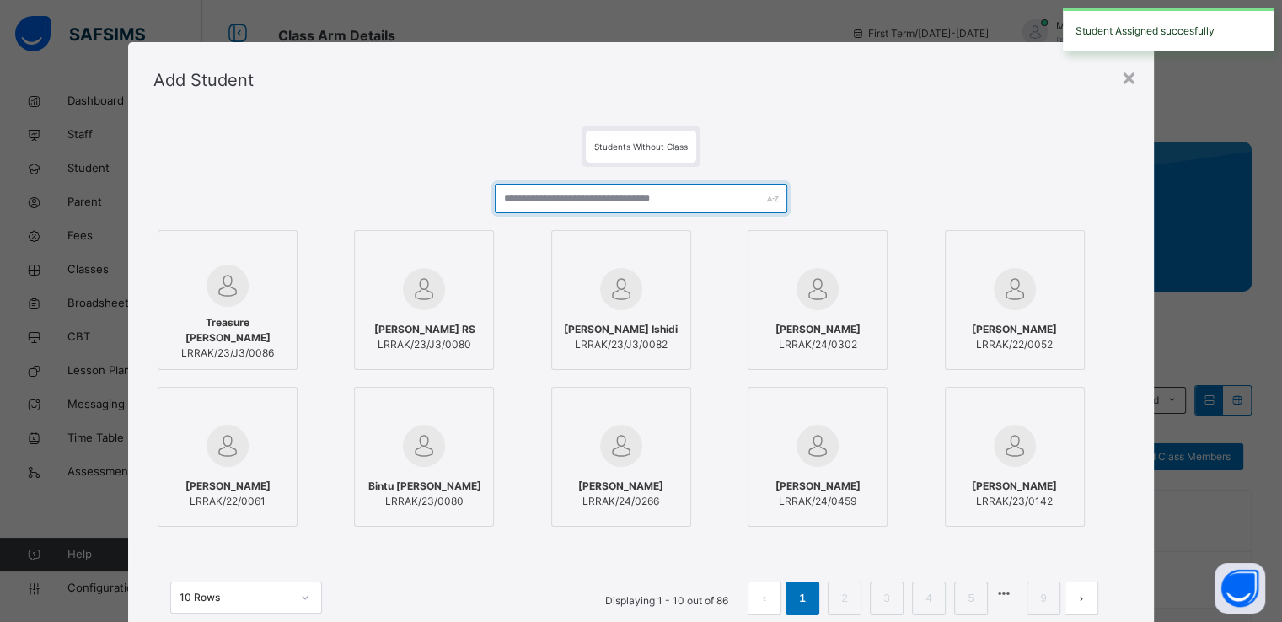
click at [641, 207] on input "text" at bounding box center [641, 199] width 293 height 30
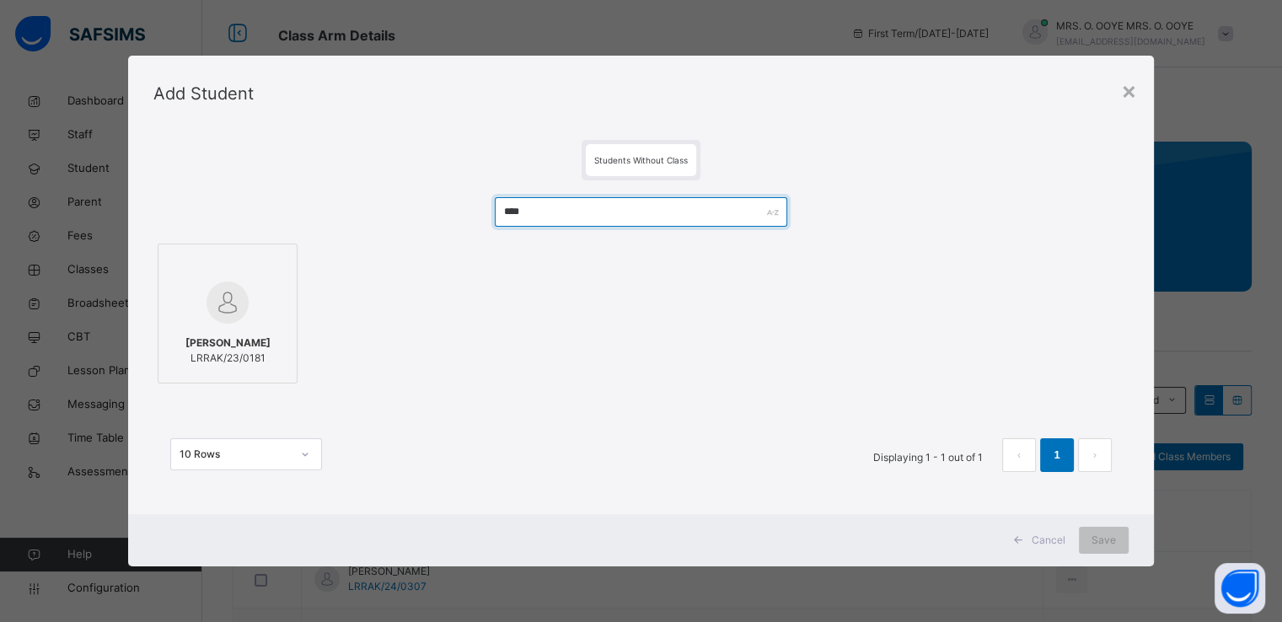
type input "****"
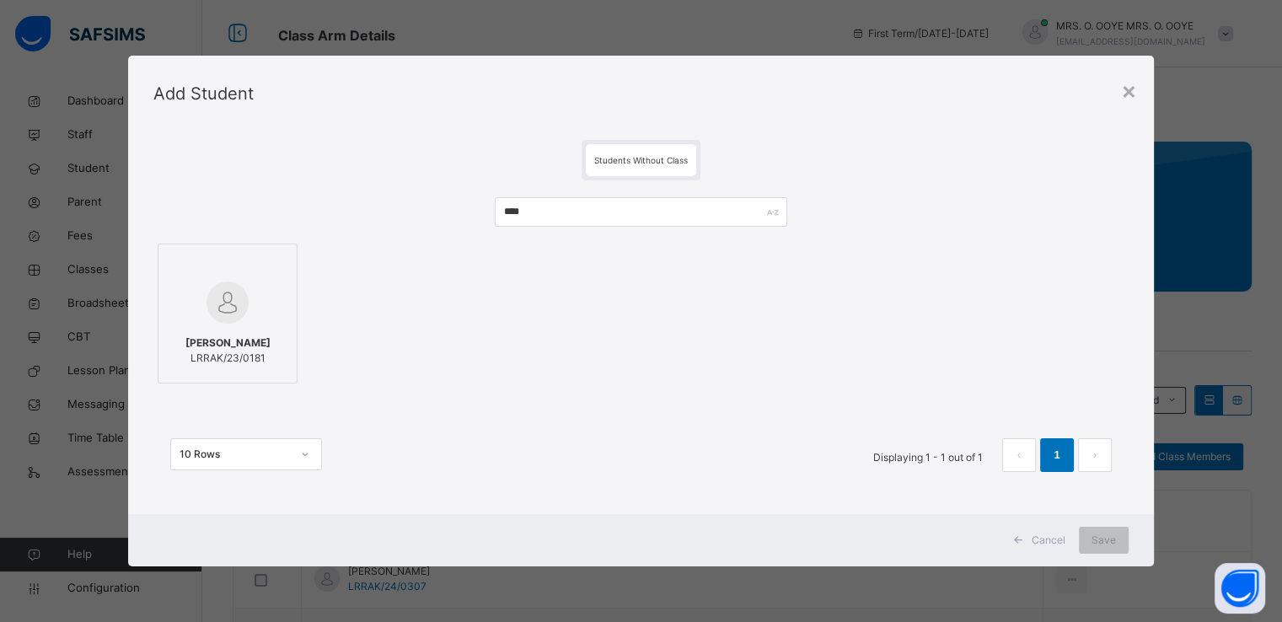
click at [242, 335] on div "Abubakar S. Bakari LRRAK/23/0181" at bounding box center [227, 350] width 121 height 47
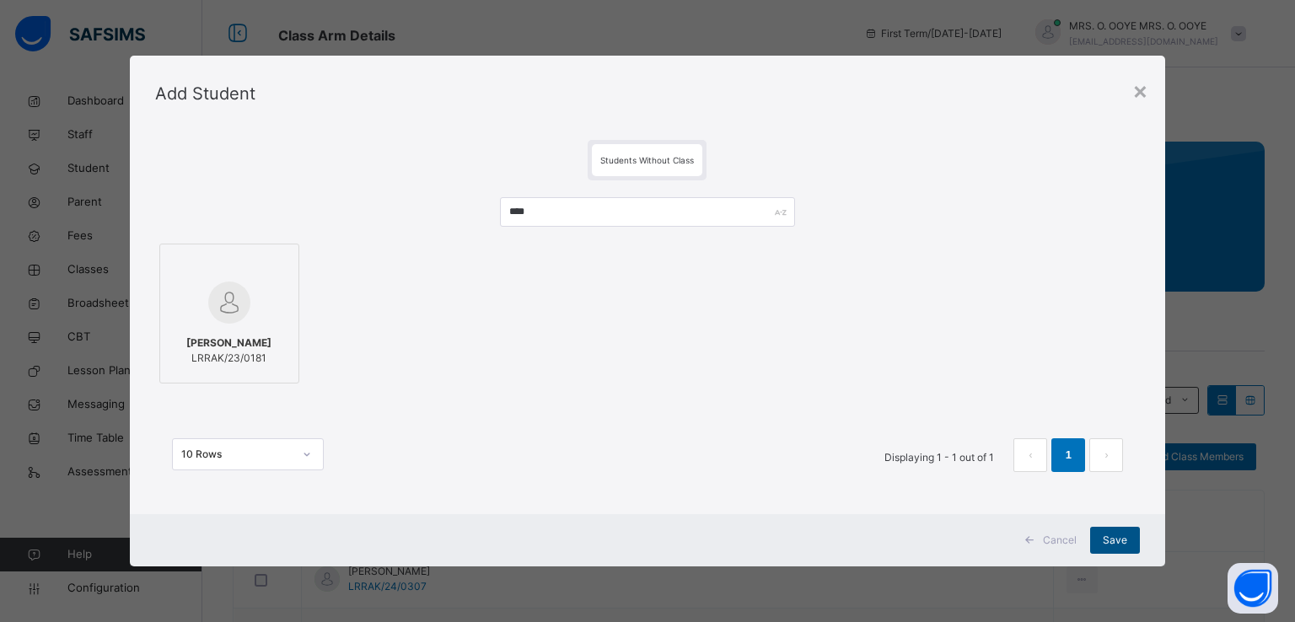
click at [1121, 540] on span "Save" at bounding box center [1115, 540] width 24 height 15
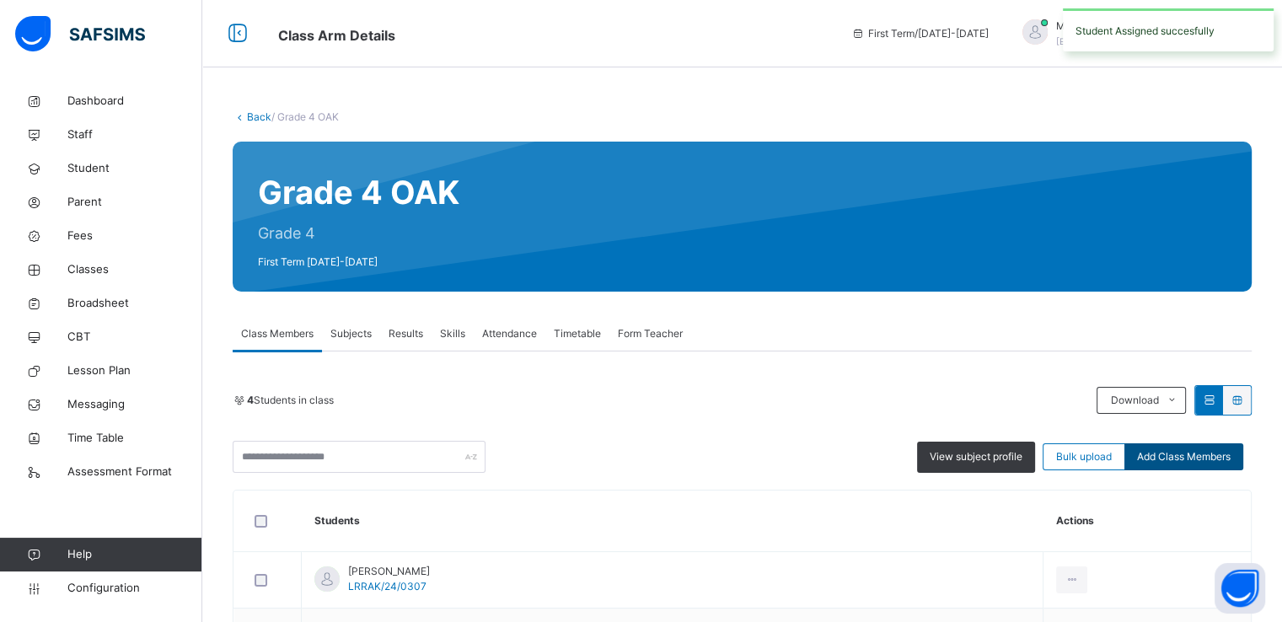
click at [1197, 459] on span "Add Class Members" at bounding box center [1184, 456] width 94 height 15
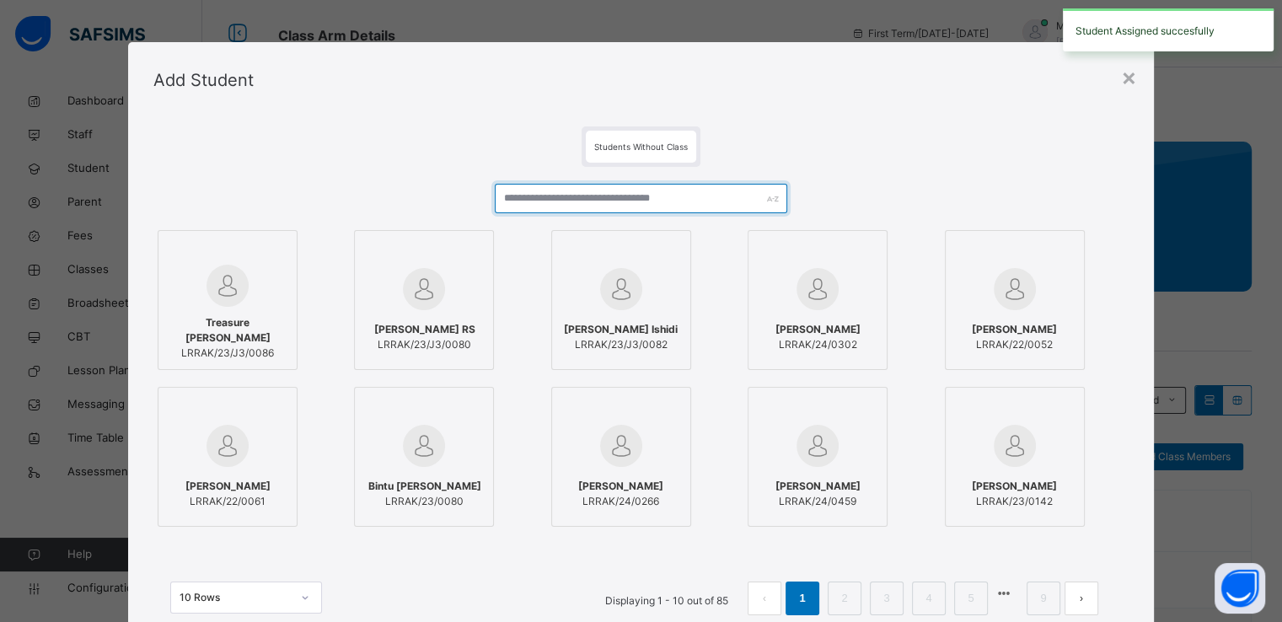
click at [615, 200] on input "text" at bounding box center [641, 199] width 293 height 30
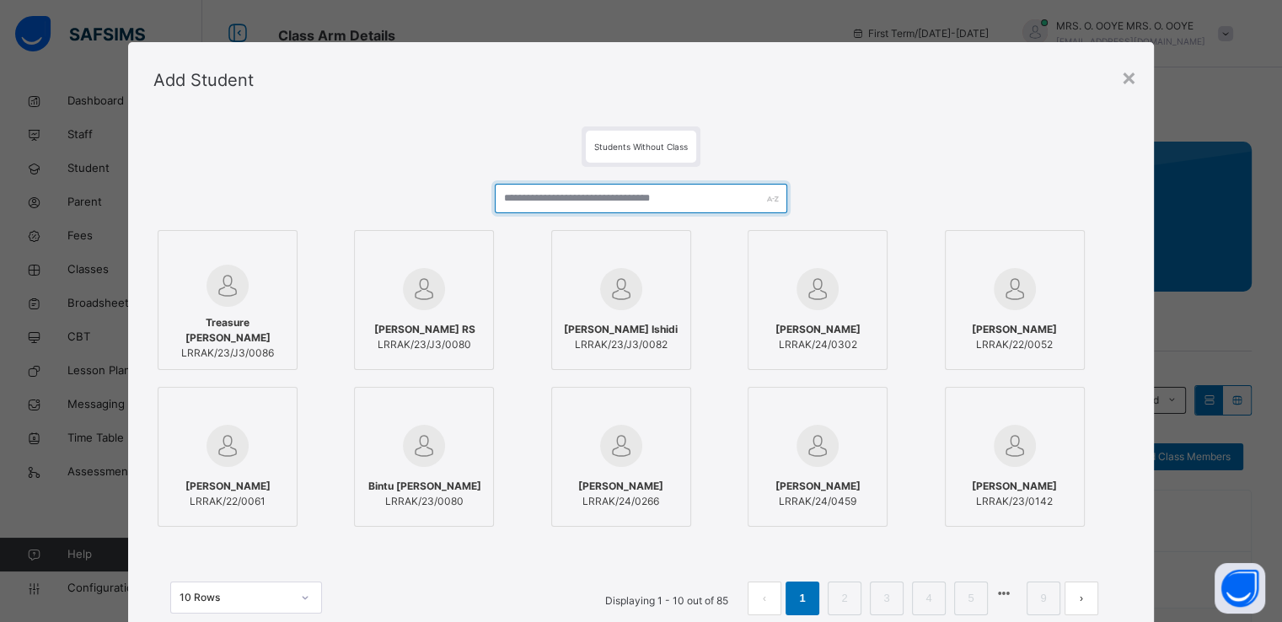
type input "*"
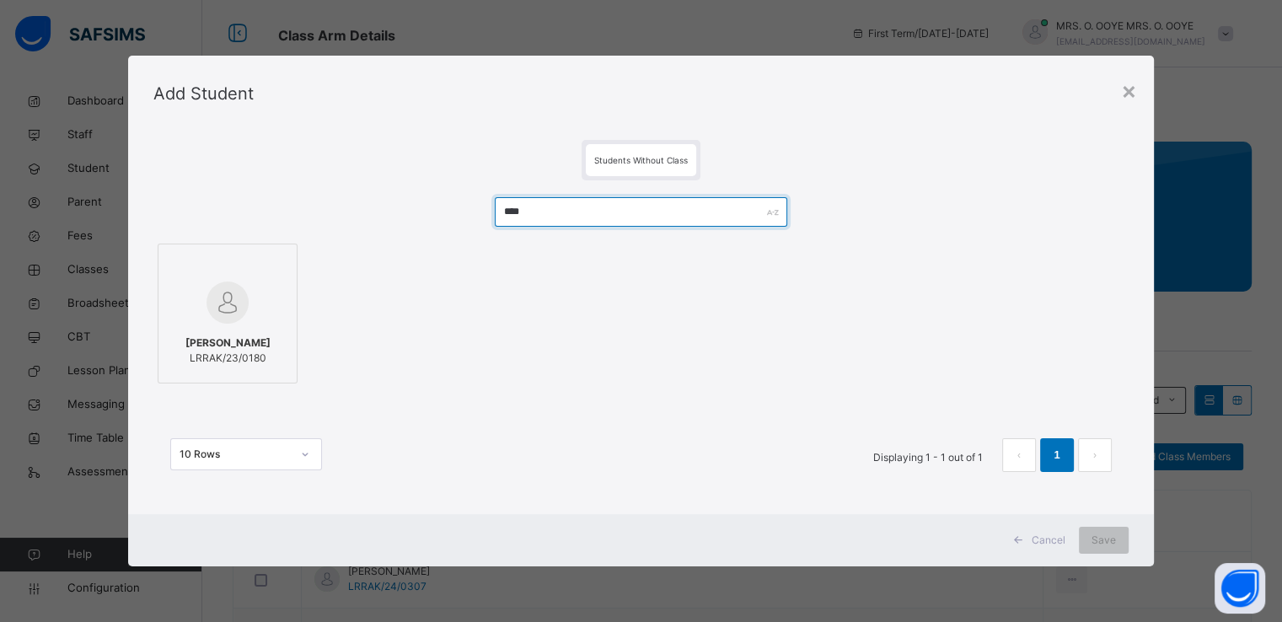
type input "****"
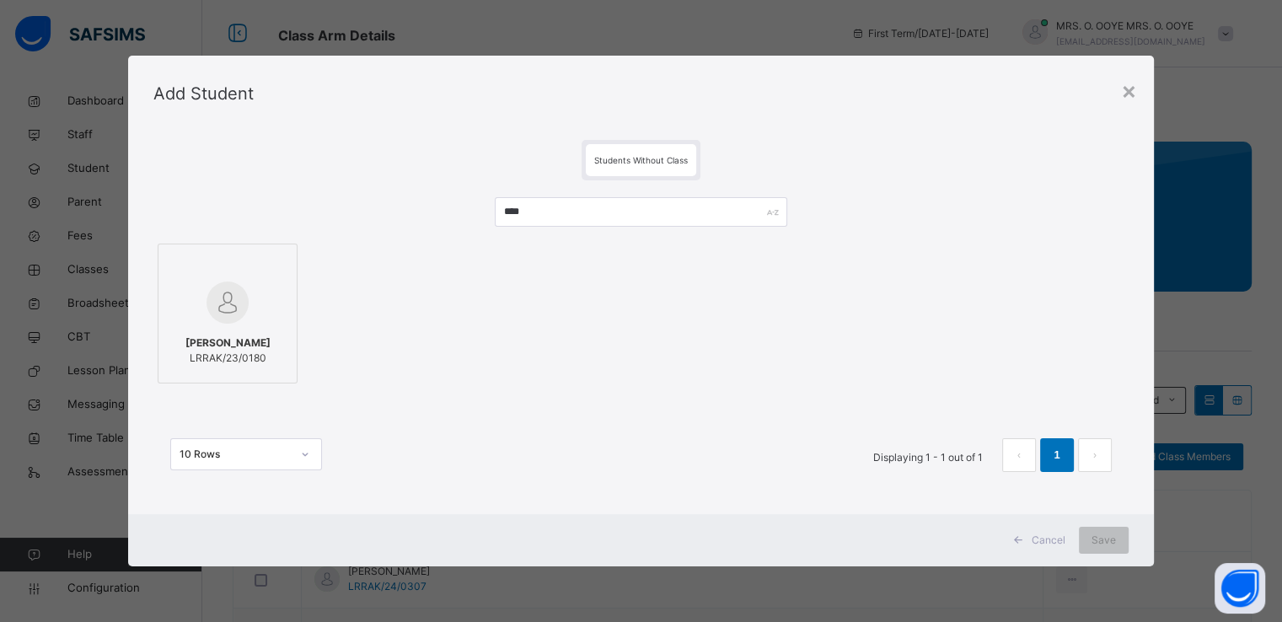
click at [284, 346] on label "Ahmad Muazu LRRAK/23/0180" at bounding box center [228, 314] width 140 height 140
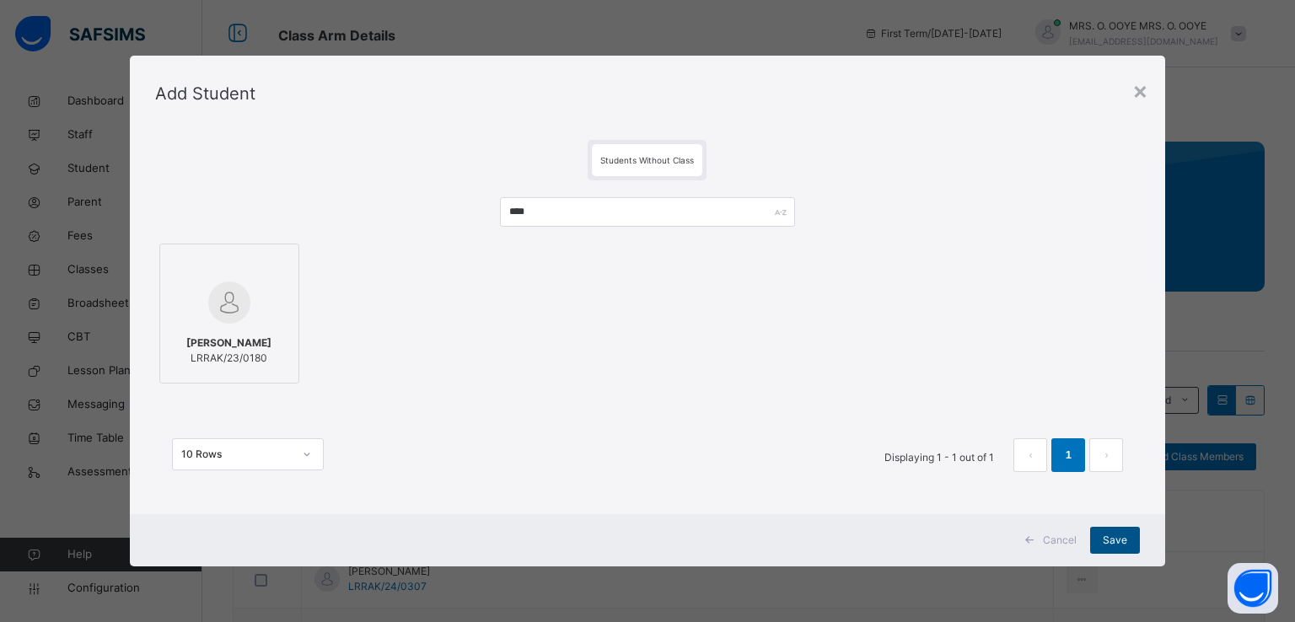
click at [1120, 533] on span "Save" at bounding box center [1115, 540] width 24 height 15
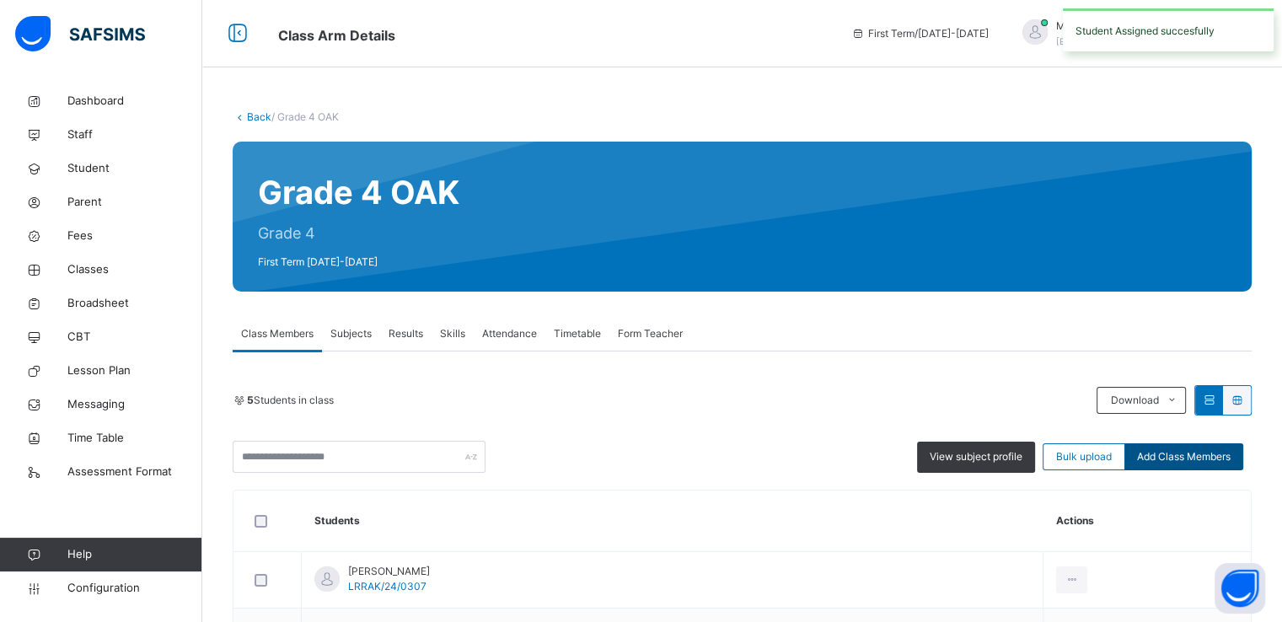
click at [1189, 451] on span "Add Class Members" at bounding box center [1184, 456] width 94 height 15
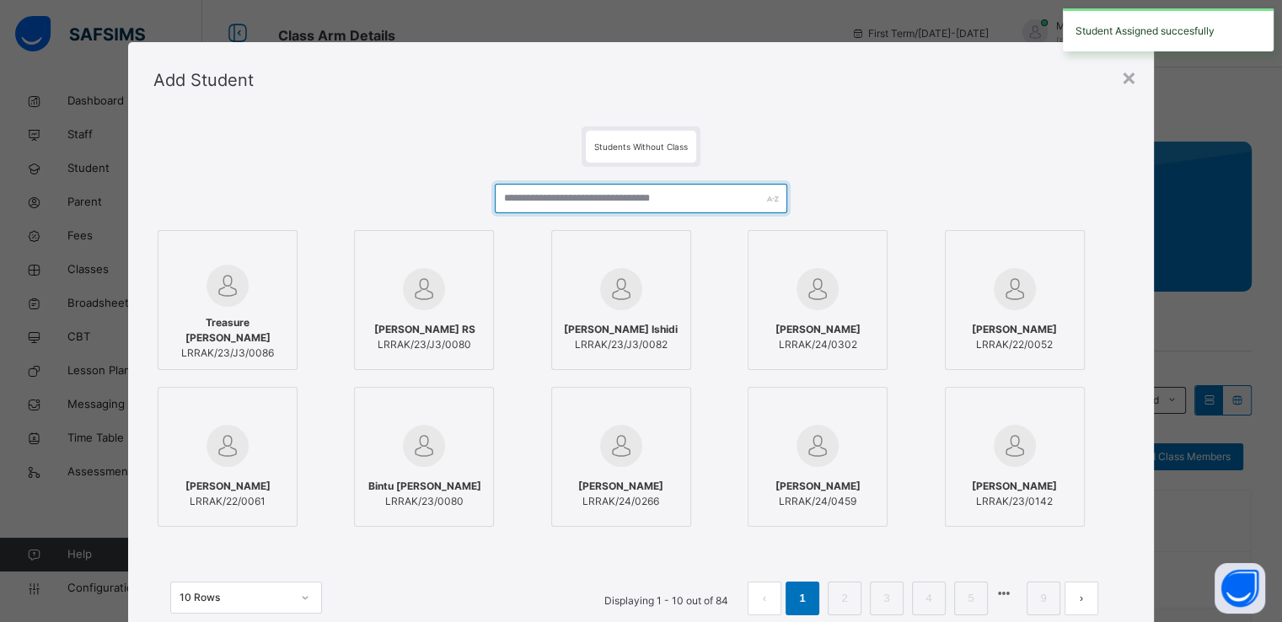
click at [631, 210] on input "text" at bounding box center [641, 199] width 293 height 30
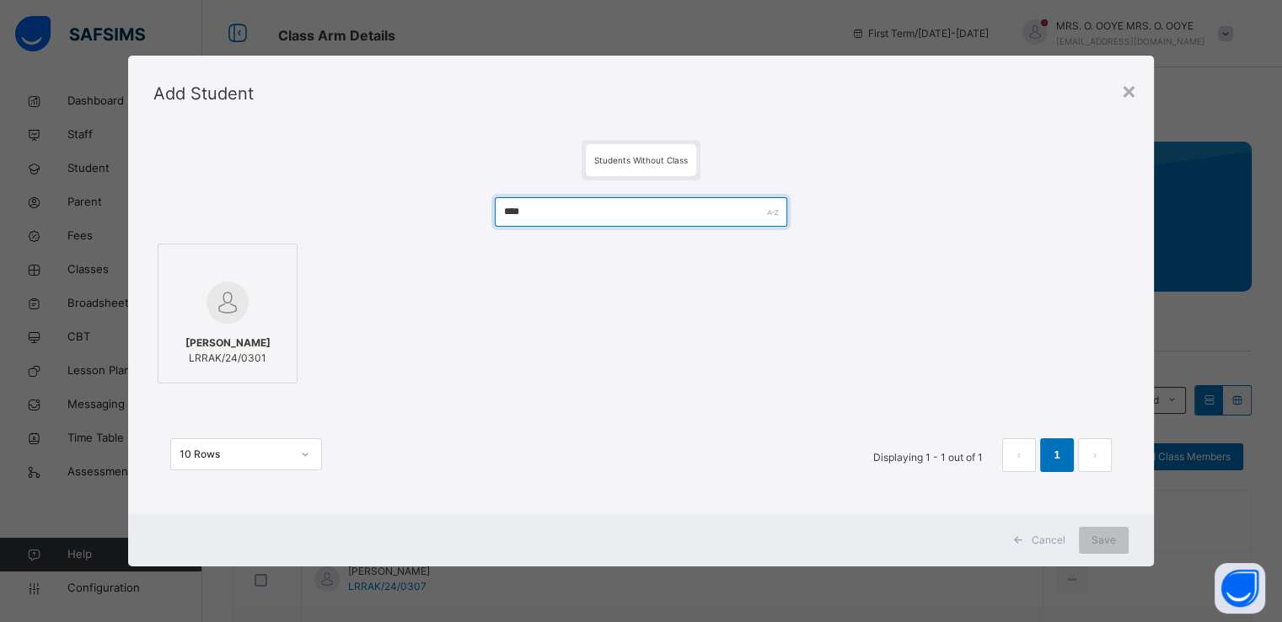
type input "****"
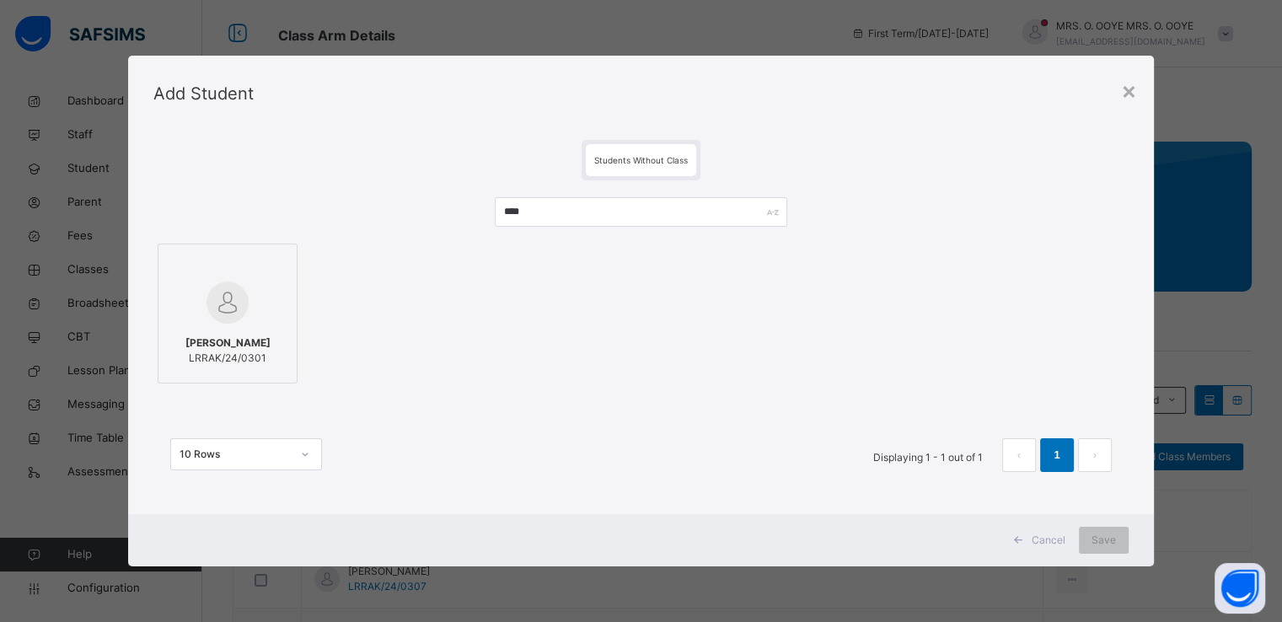
click at [199, 291] on div at bounding box center [227, 302] width 121 height 49
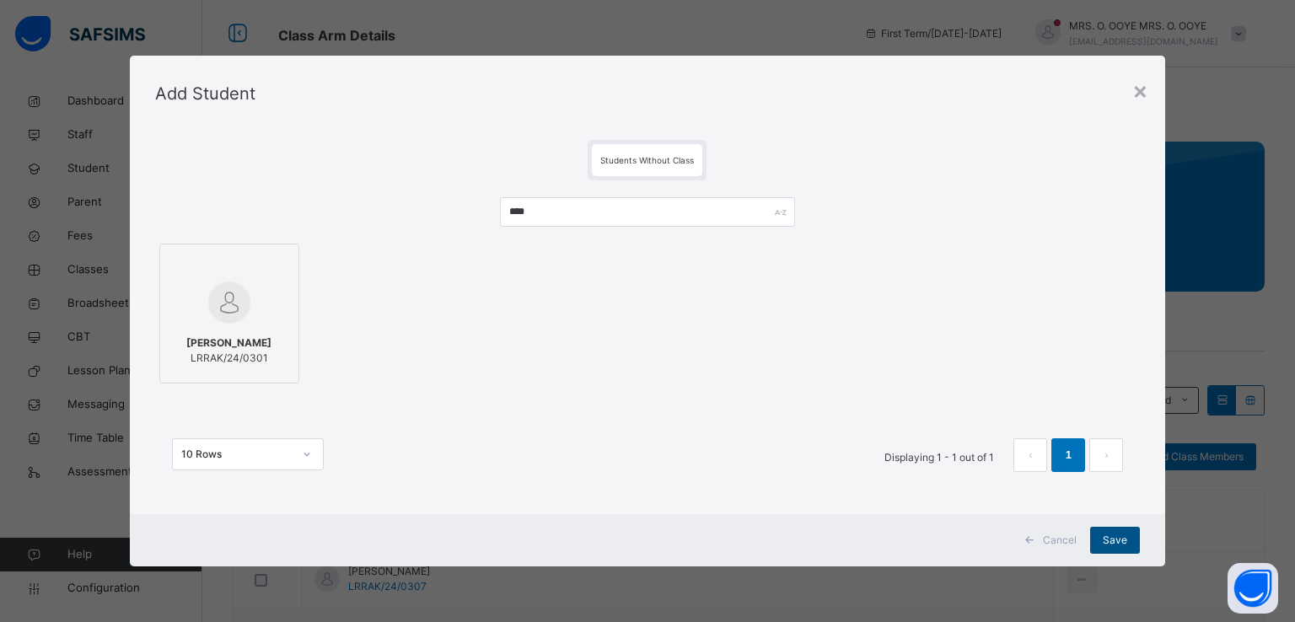
click at [1107, 546] on span "Save" at bounding box center [1115, 540] width 24 height 15
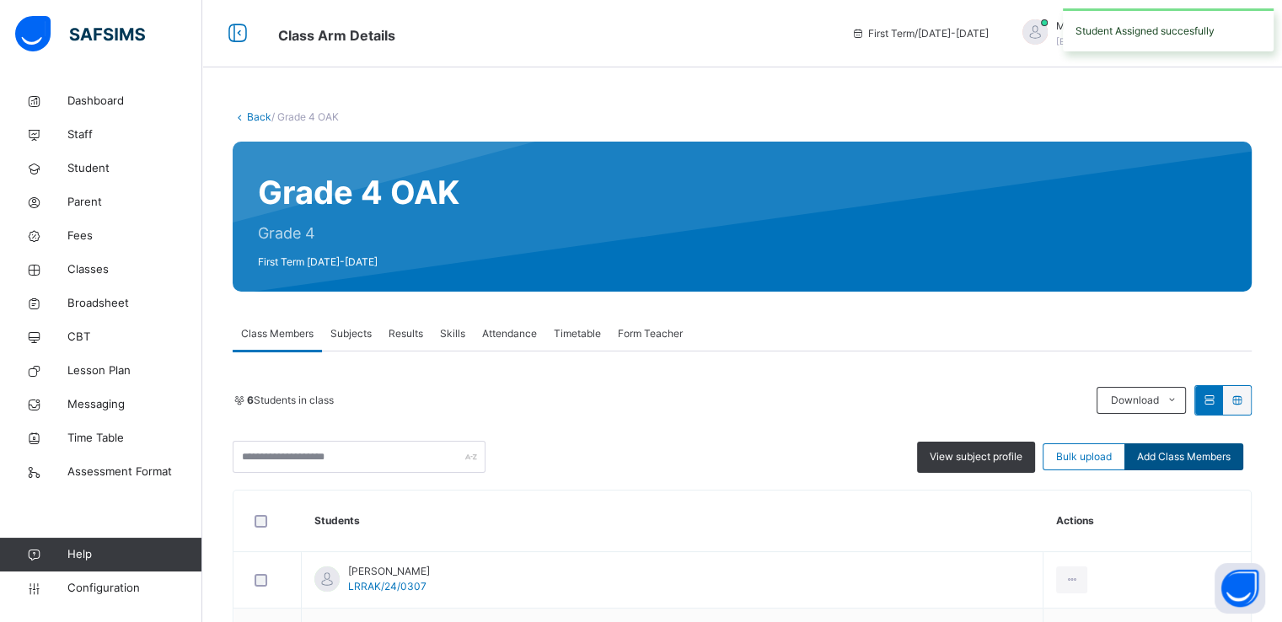
click at [1163, 459] on span "Add Class Members" at bounding box center [1184, 456] width 94 height 15
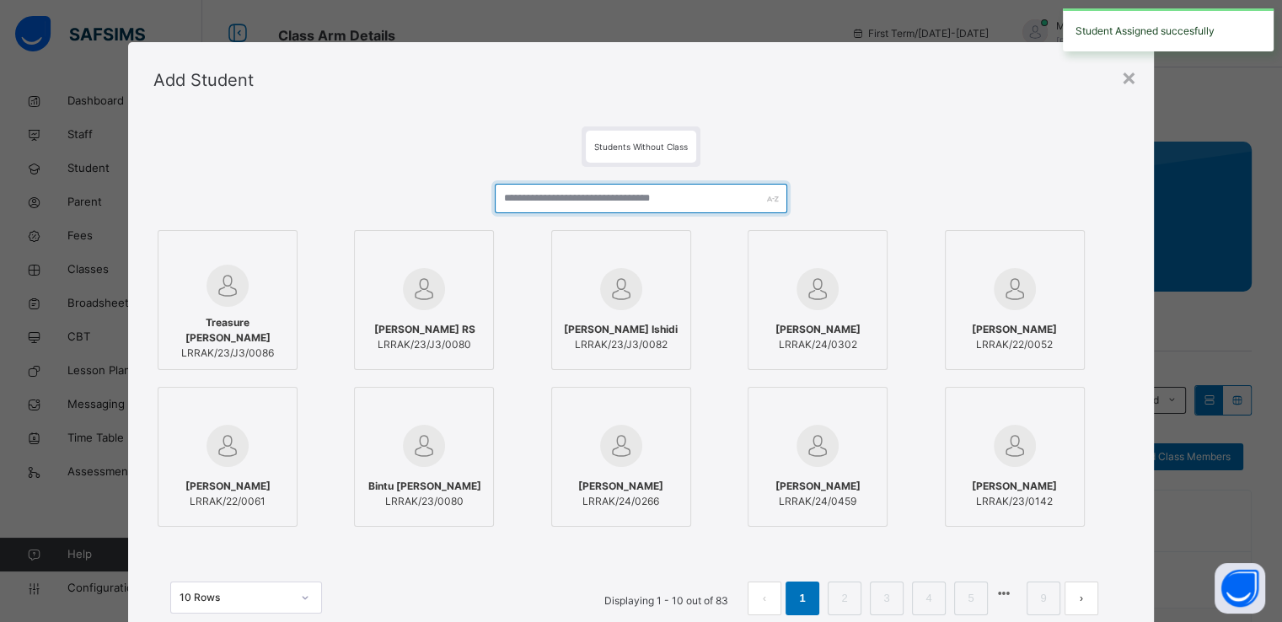
click at [607, 196] on input "text" at bounding box center [641, 199] width 293 height 30
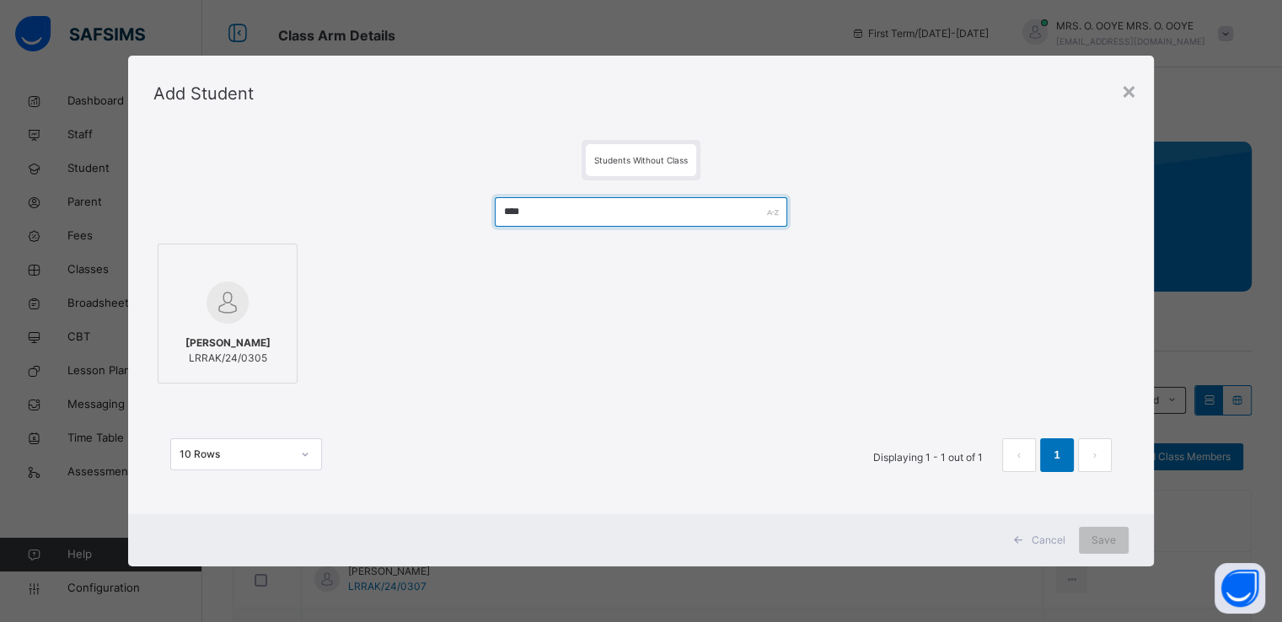
type input "****"
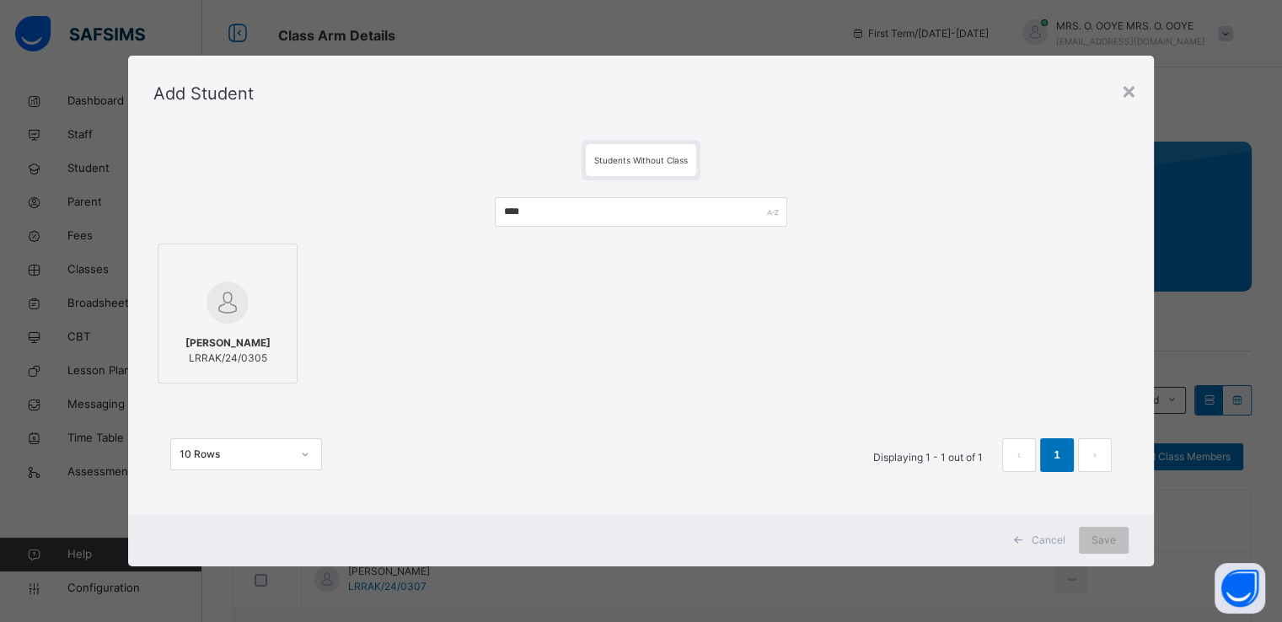
click at [263, 341] on span "Angel Nicholas Celestine" at bounding box center [227, 343] width 85 height 15
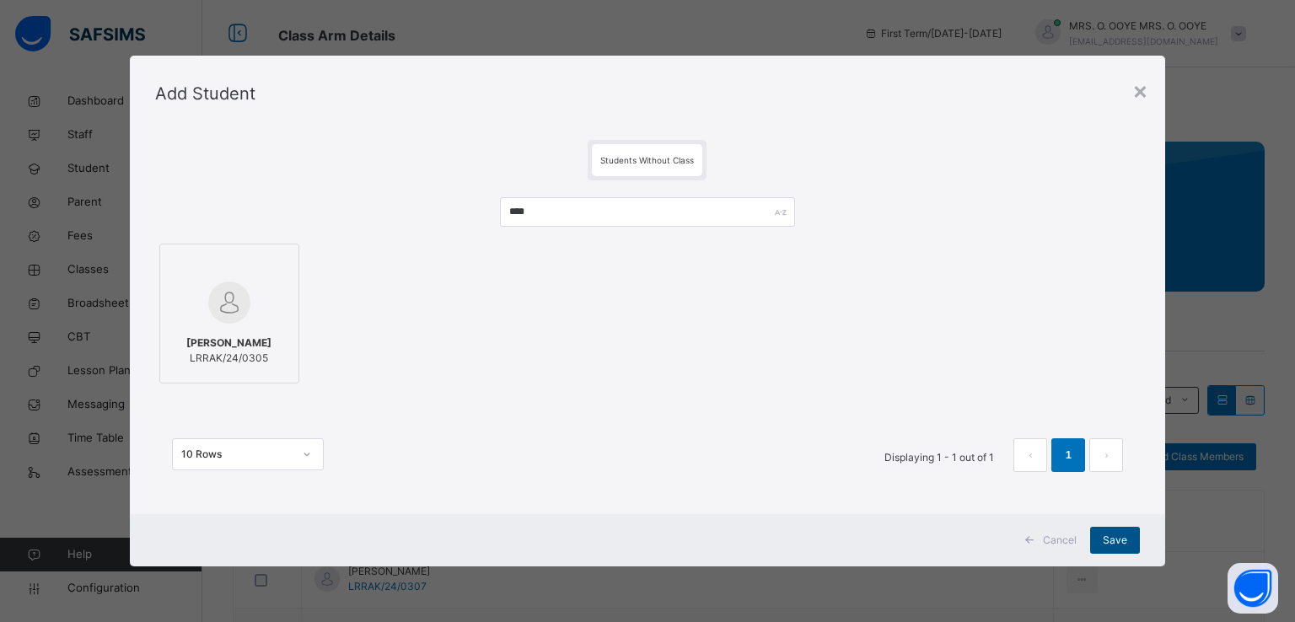
click at [1109, 538] on span "Save" at bounding box center [1115, 540] width 24 height 15
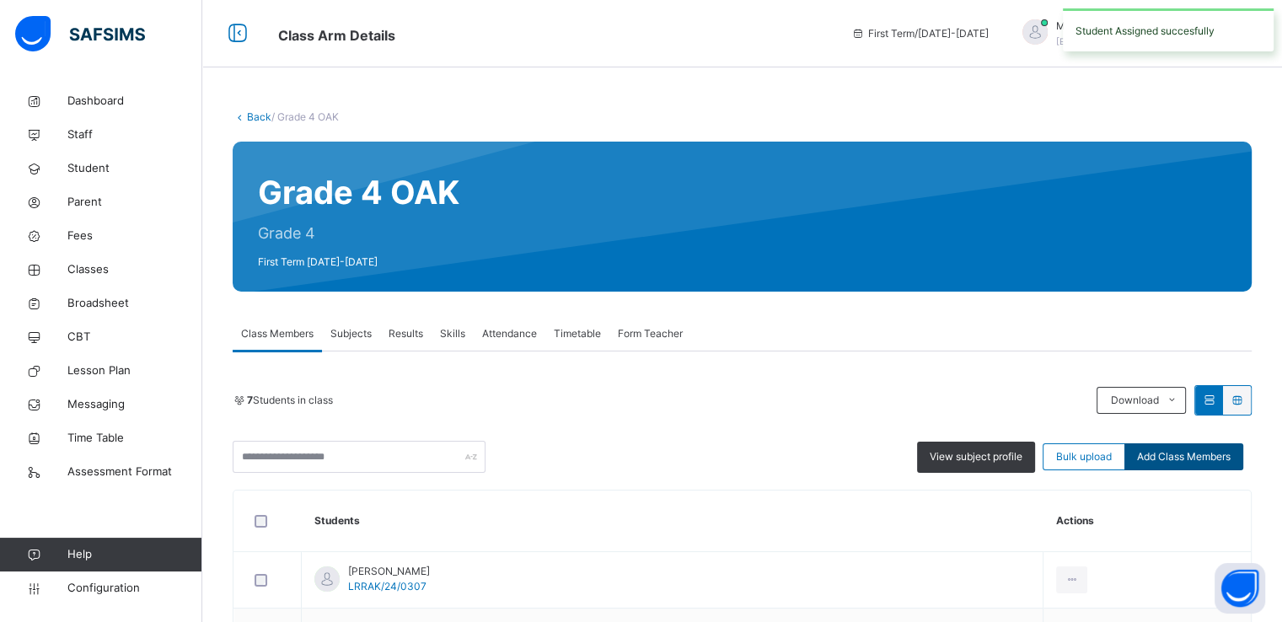
click at [1182, 466] on div "Add Class Members" at bounding box center [1184, 456] width 119 height 27
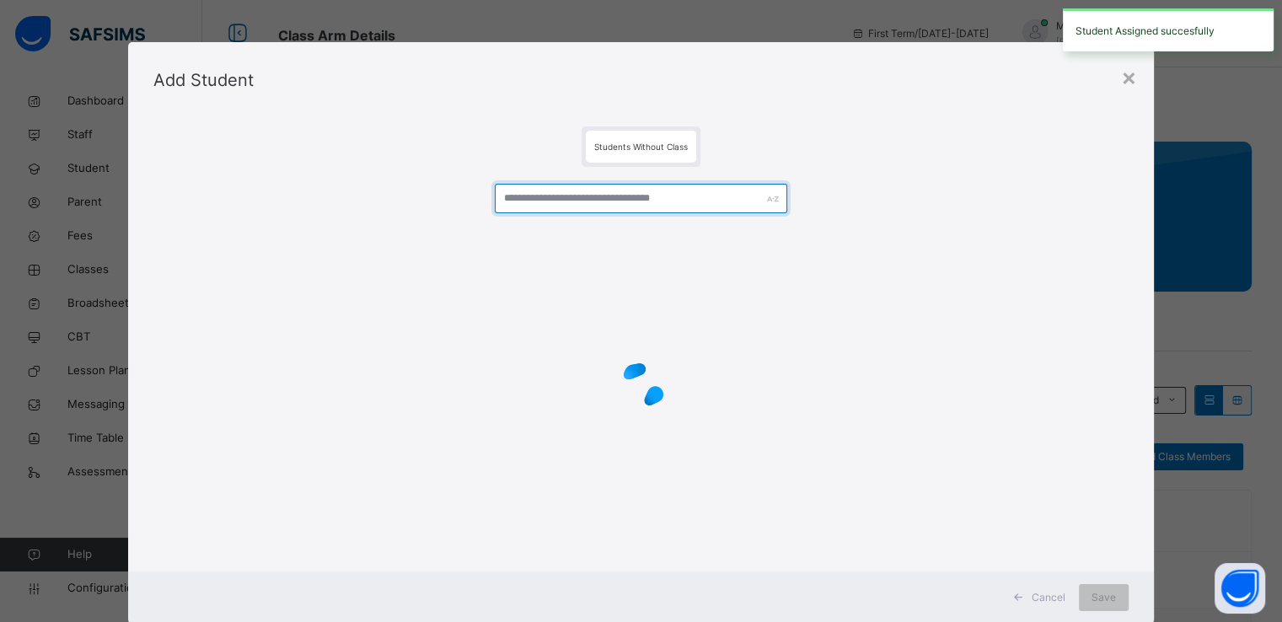
click at [602, 199] on input "text" at bounding box center [641, 199] width 293 height 30
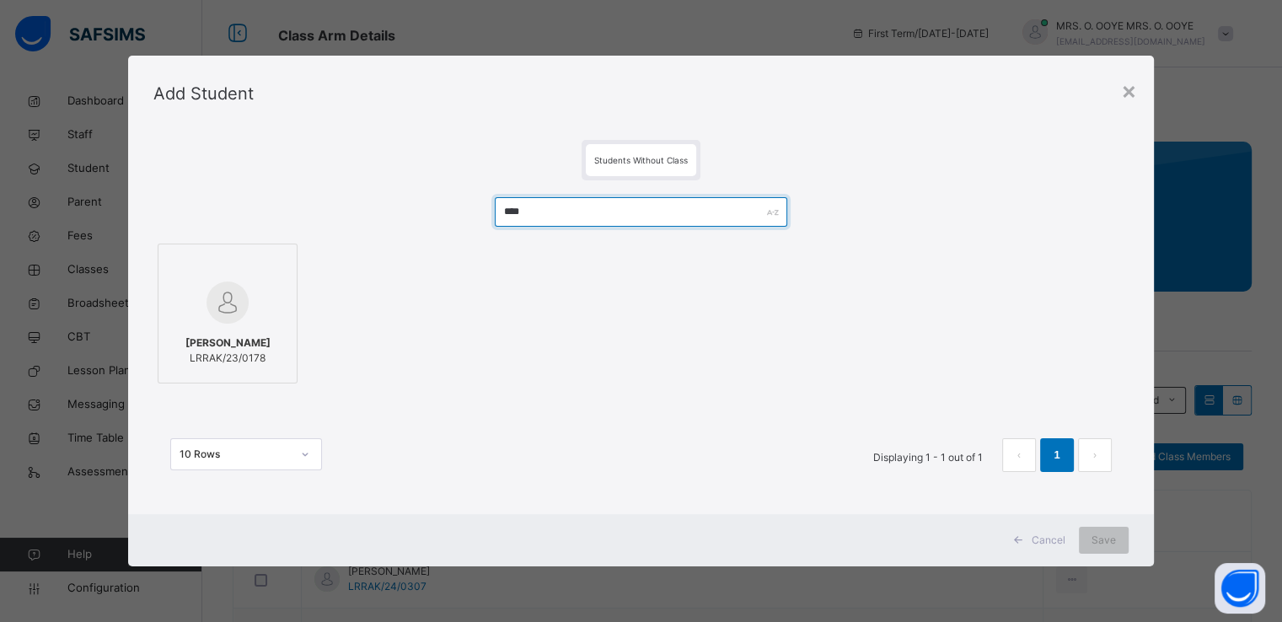
type input "****"
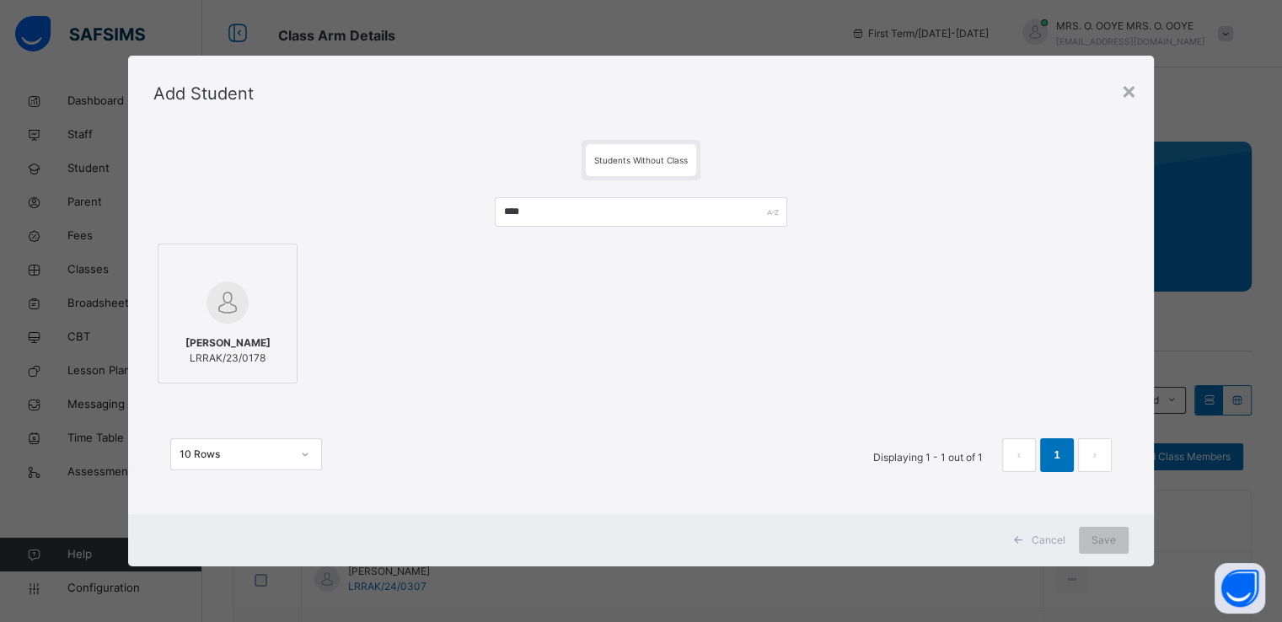
click at [202, 279] on div at bounding box center [227, 302] width 121 height 49
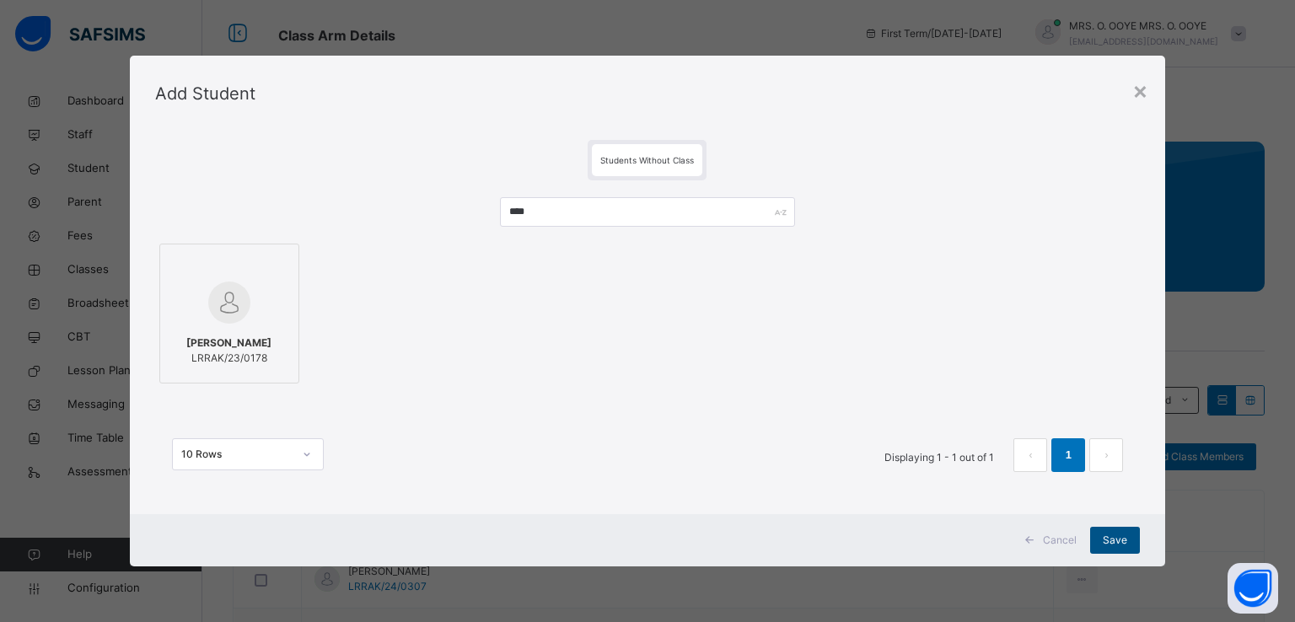
click at [1111, 540] on span "Save" at bounding box center [1115, 540] width 24 height 15
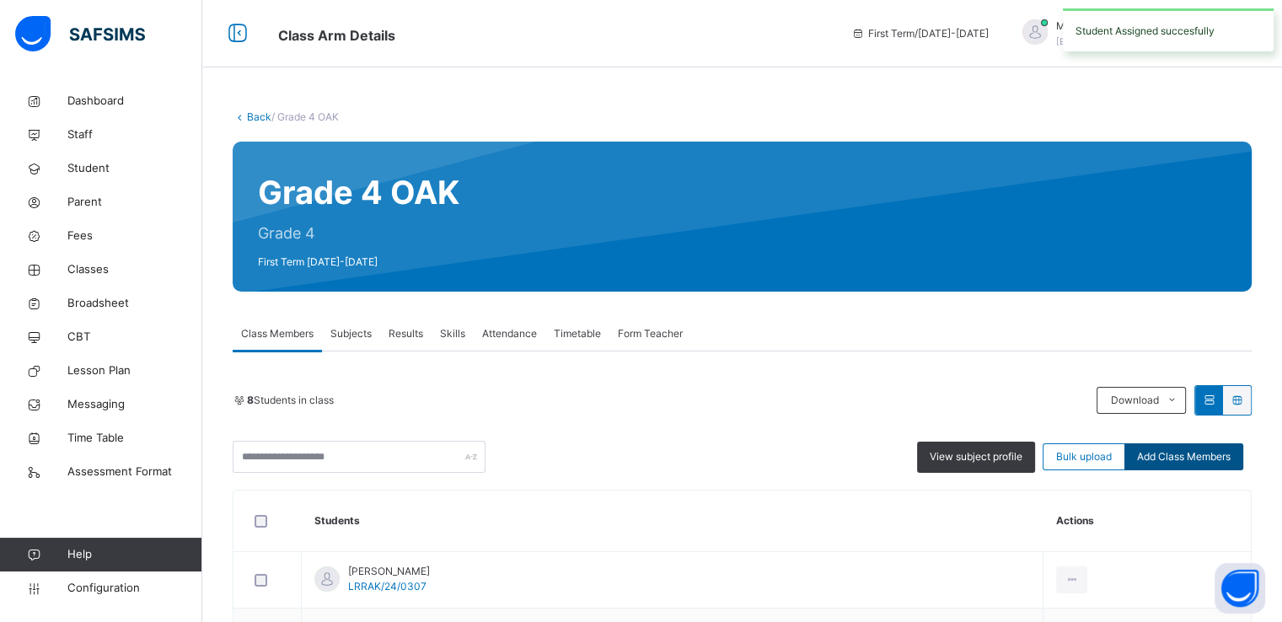
click at [1188, 459] on span "Add Class Members" at bounding box center [1184, 456] width 94 height 15
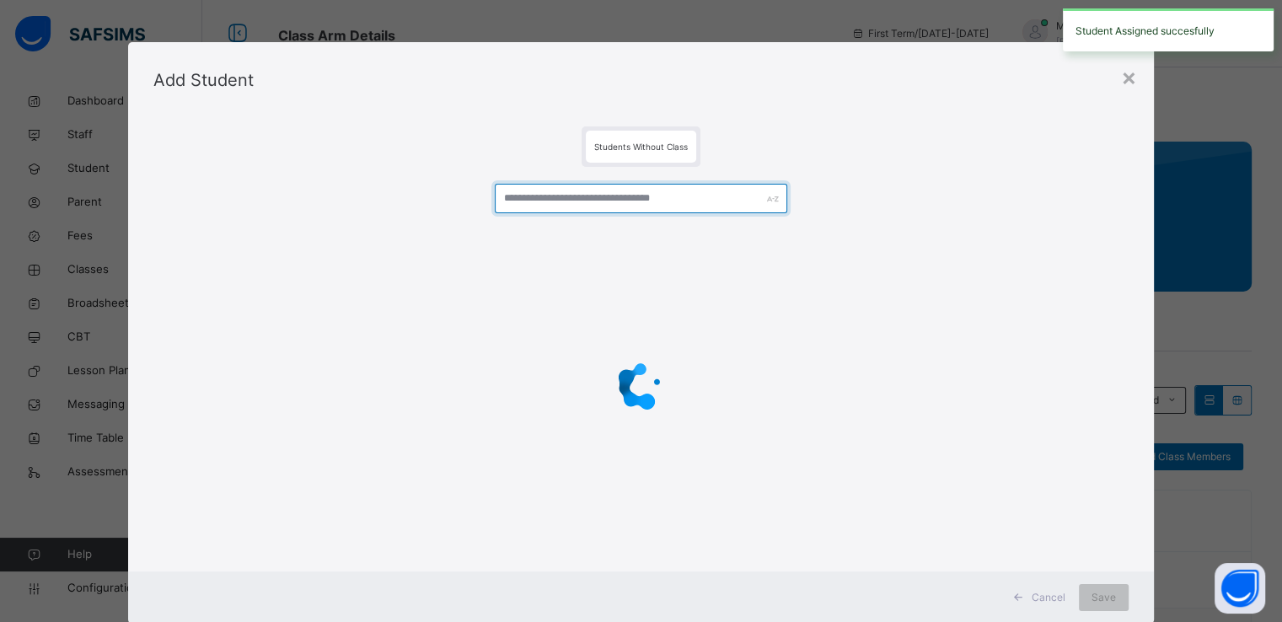
click at [578, 195] on input "text" at bounding box center [641, 199] width 293 height 30
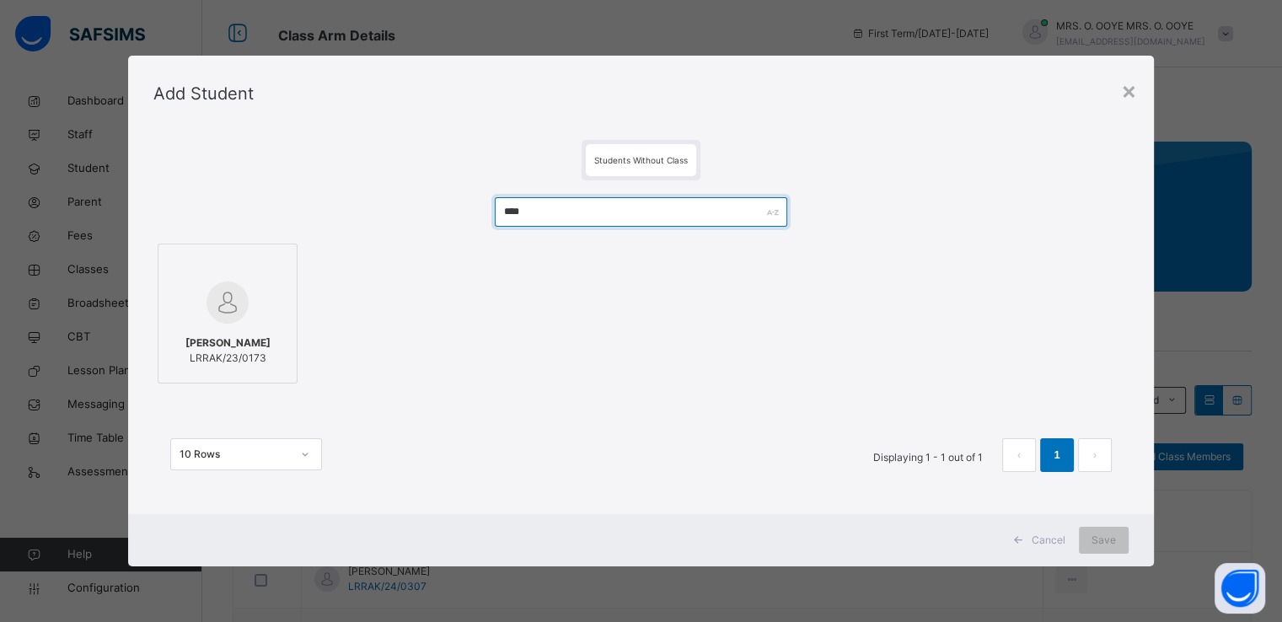
type input "****"
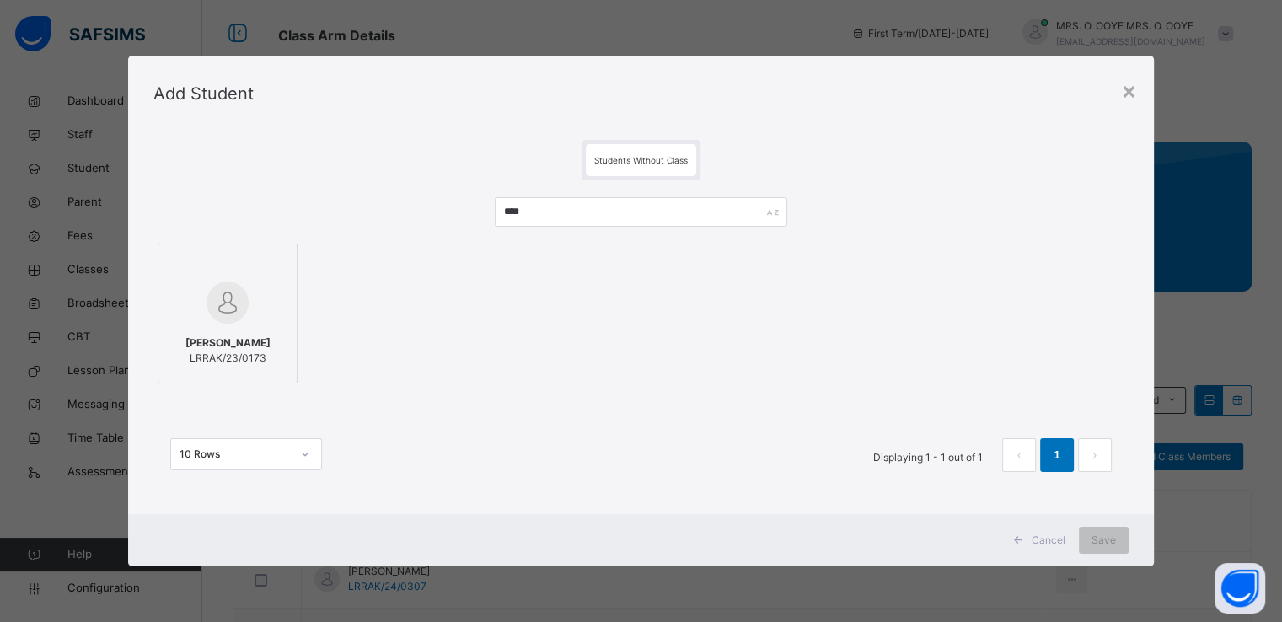
click at [232, 321] on img at bounding box center [228, 303] width 42 height 42
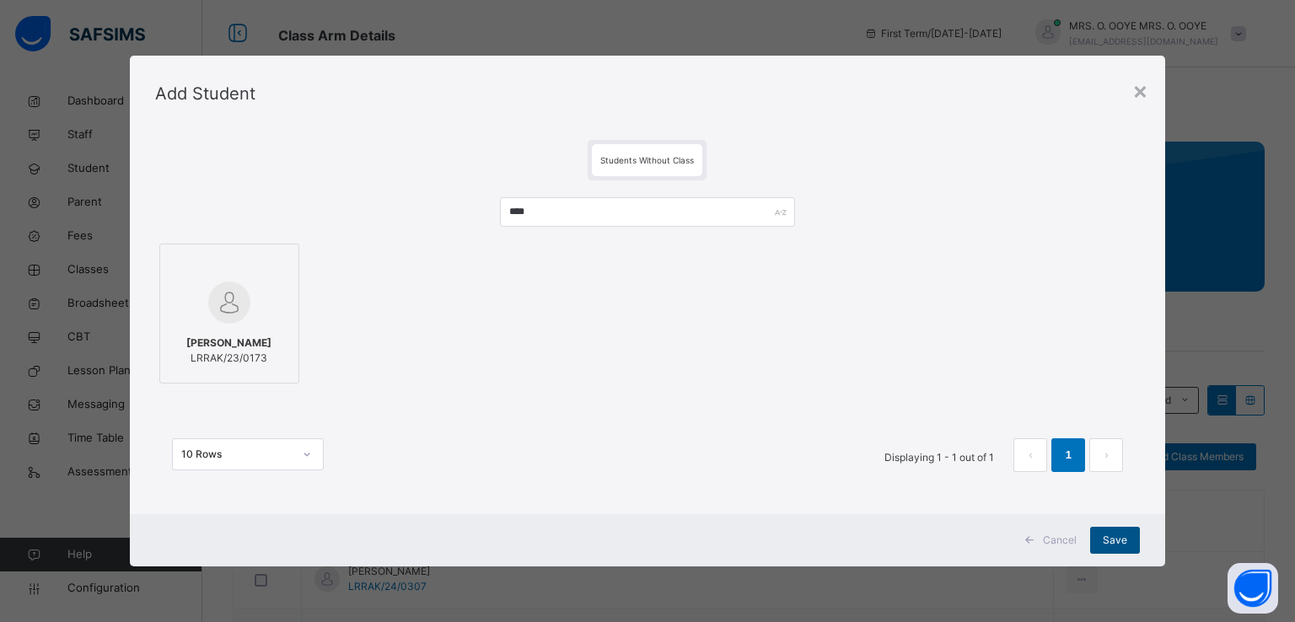
click at [1129, 539] on div "Save" at bounding box center [1115, 540] width 50 height 27
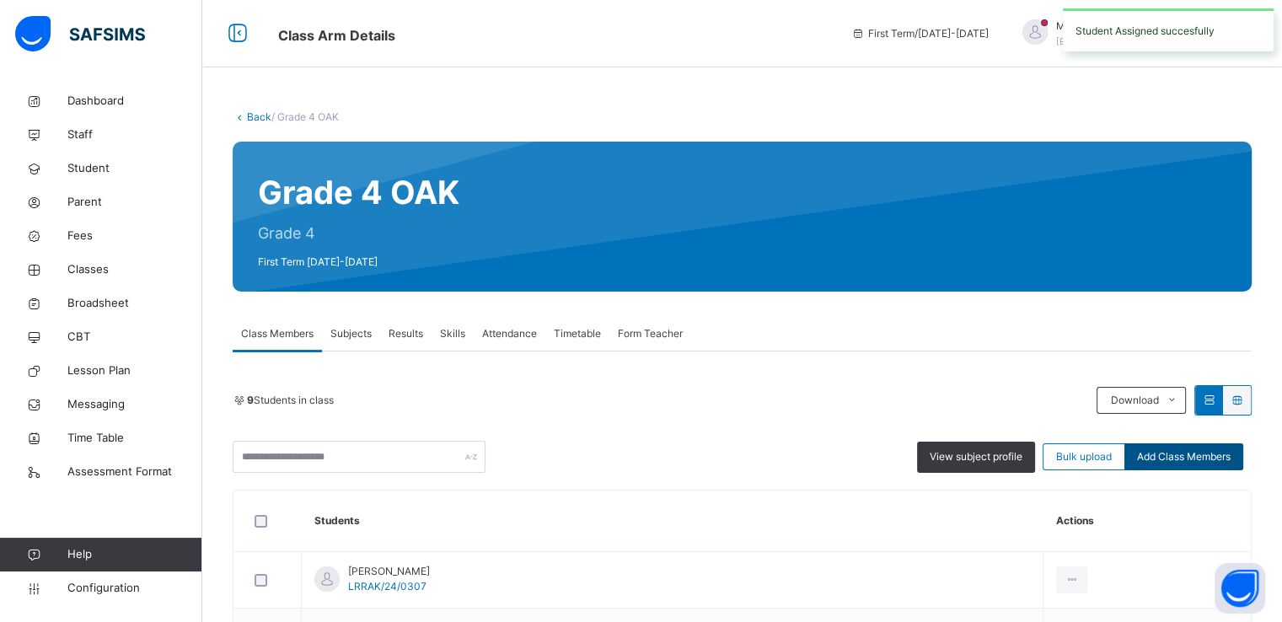
click at [1163, 464] on div "Add Class Members" at bounding box center [1184, 456] width 119 height 27
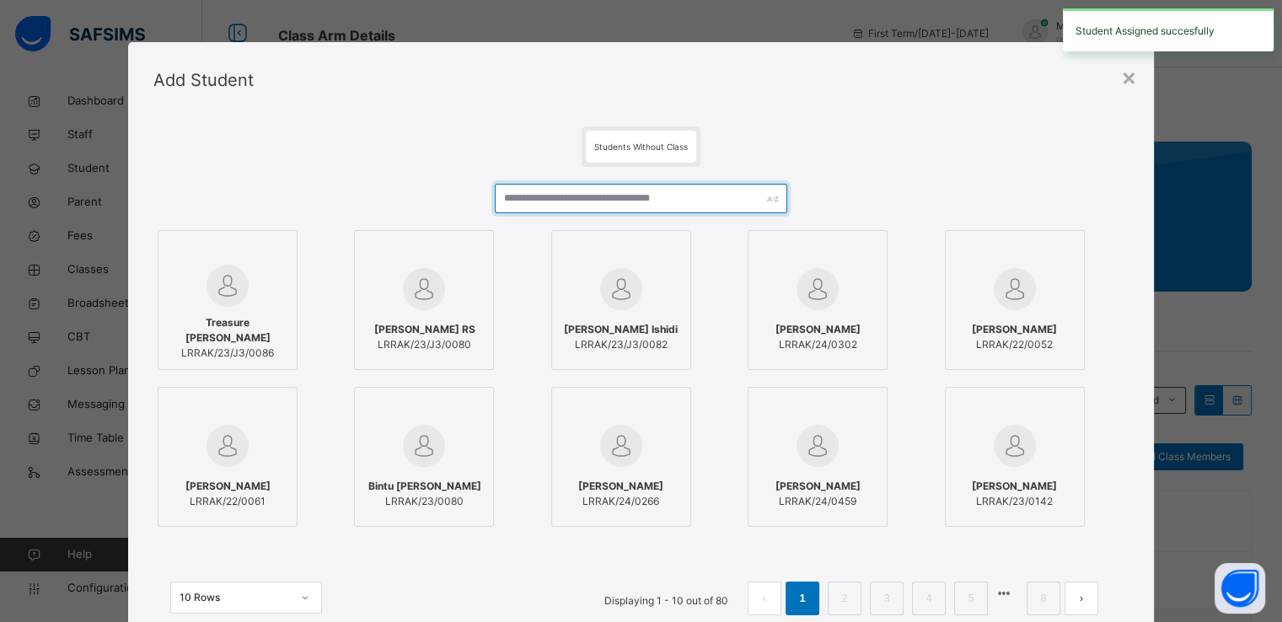
click at [715, 193] on input "text" at bounding box center [641, 199] width 293 height 30
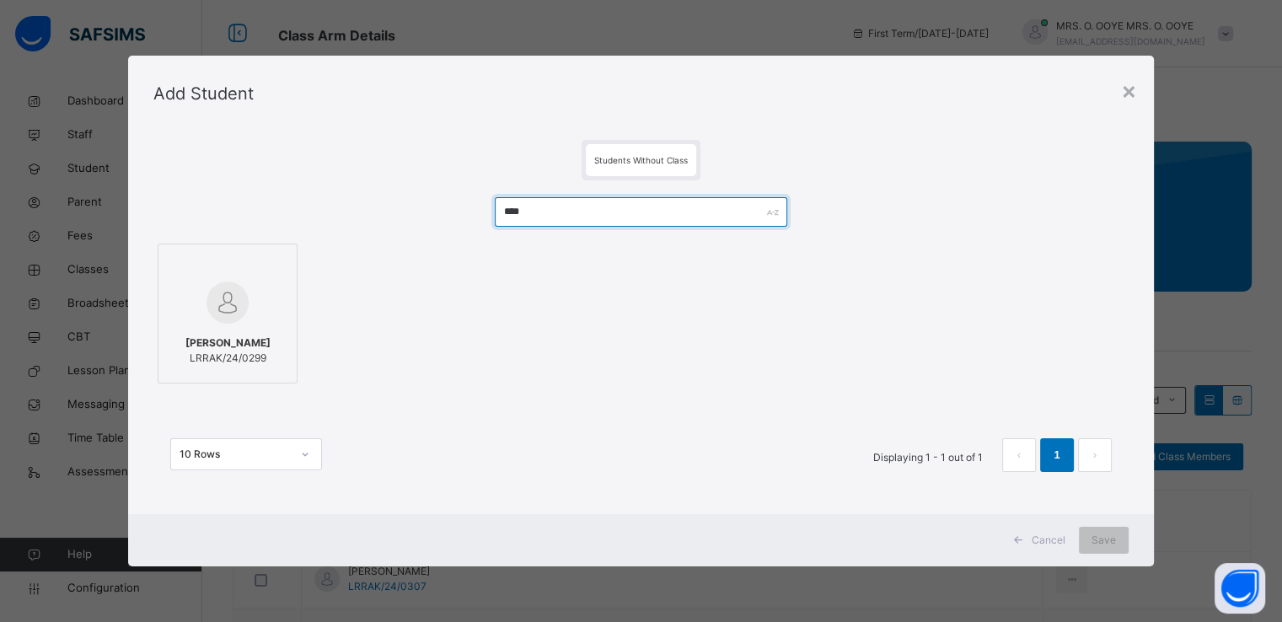
type input "****"
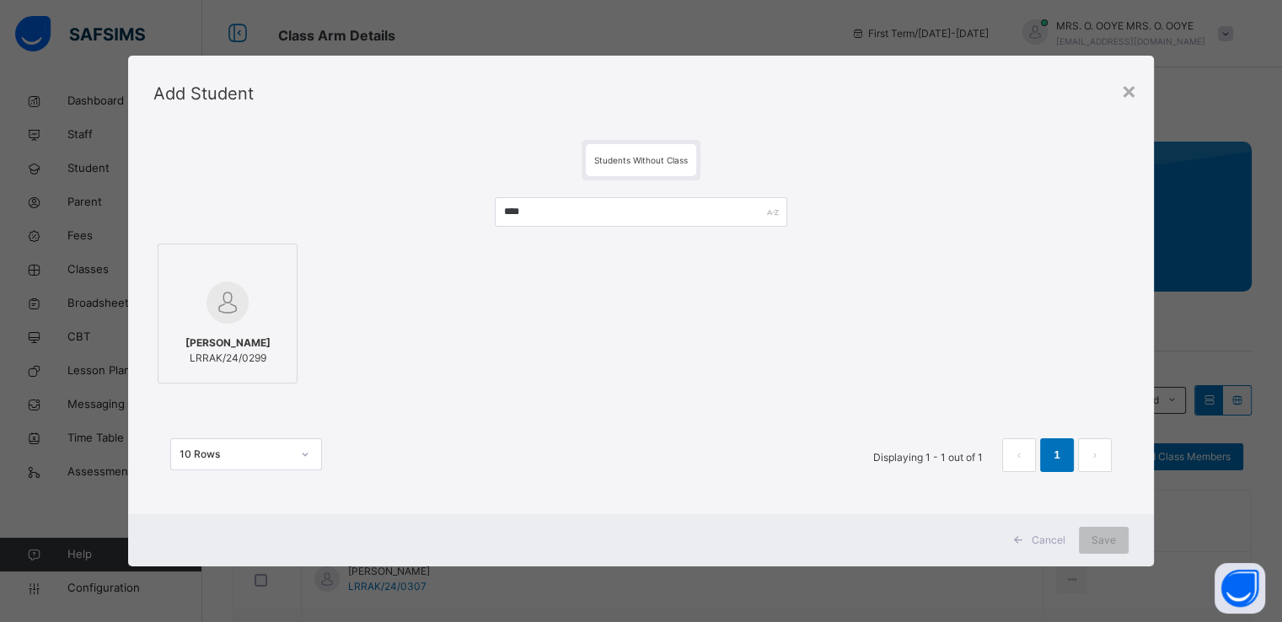
click at [271, 298] on div at bounding box center [227, 302] width 121 height 49
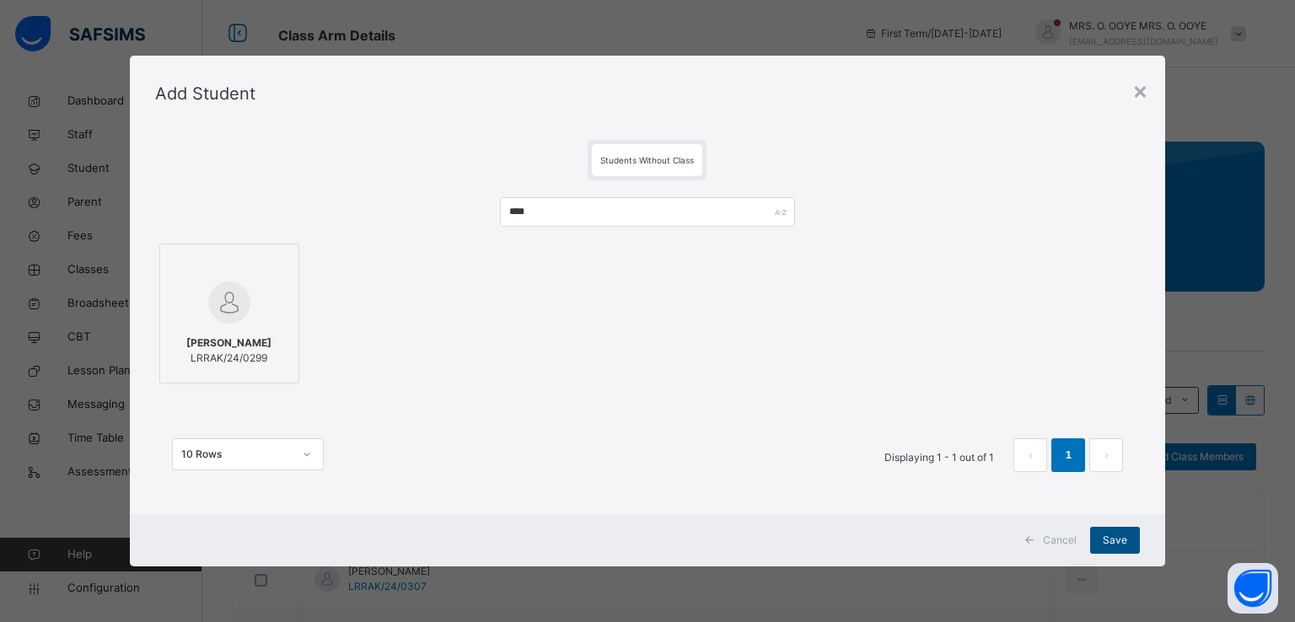
click at [1106, 540] on span "Save" at bounding box center [1115, 540] width 24 height 15
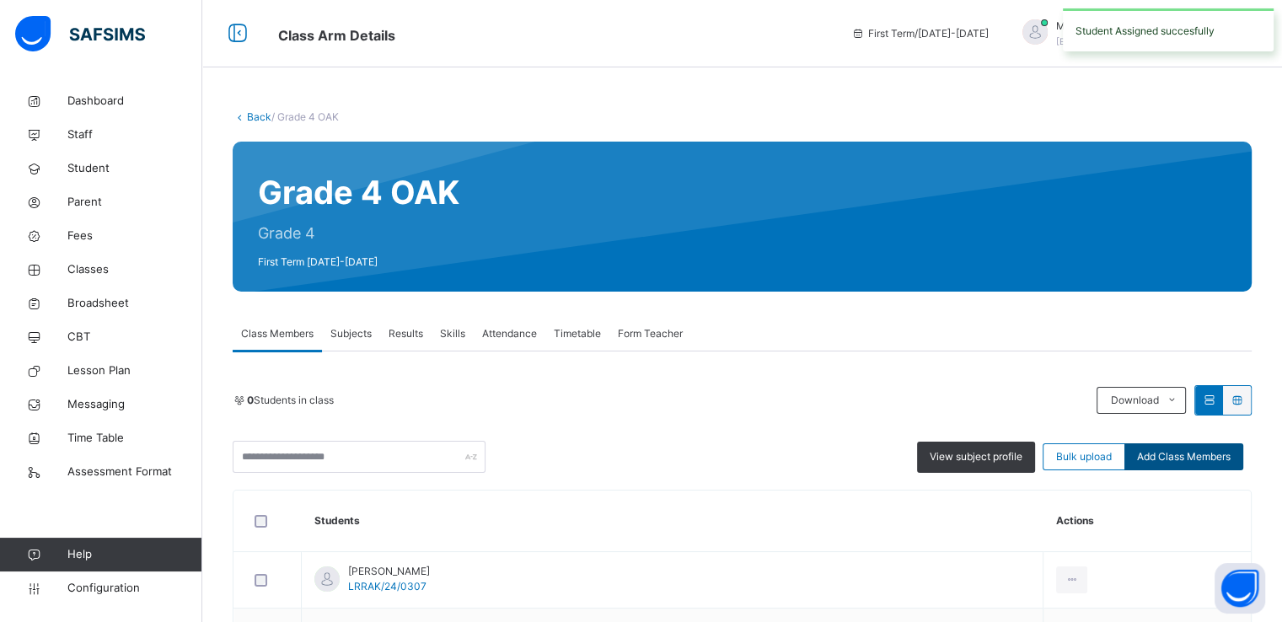
click at [1173, 449] on span "Add Class Members" at bounding box center [1184, 456] width 94 height 15
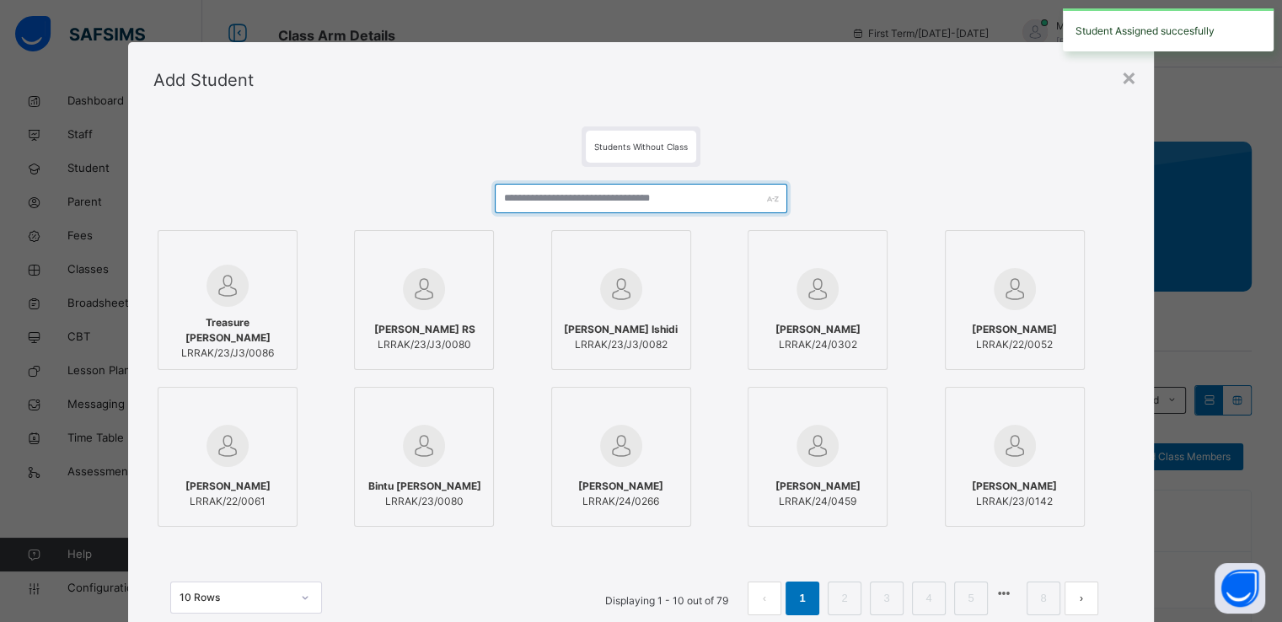
click at [631, 197] on input "text" at bounding box center [641, 199] width 293 height 30
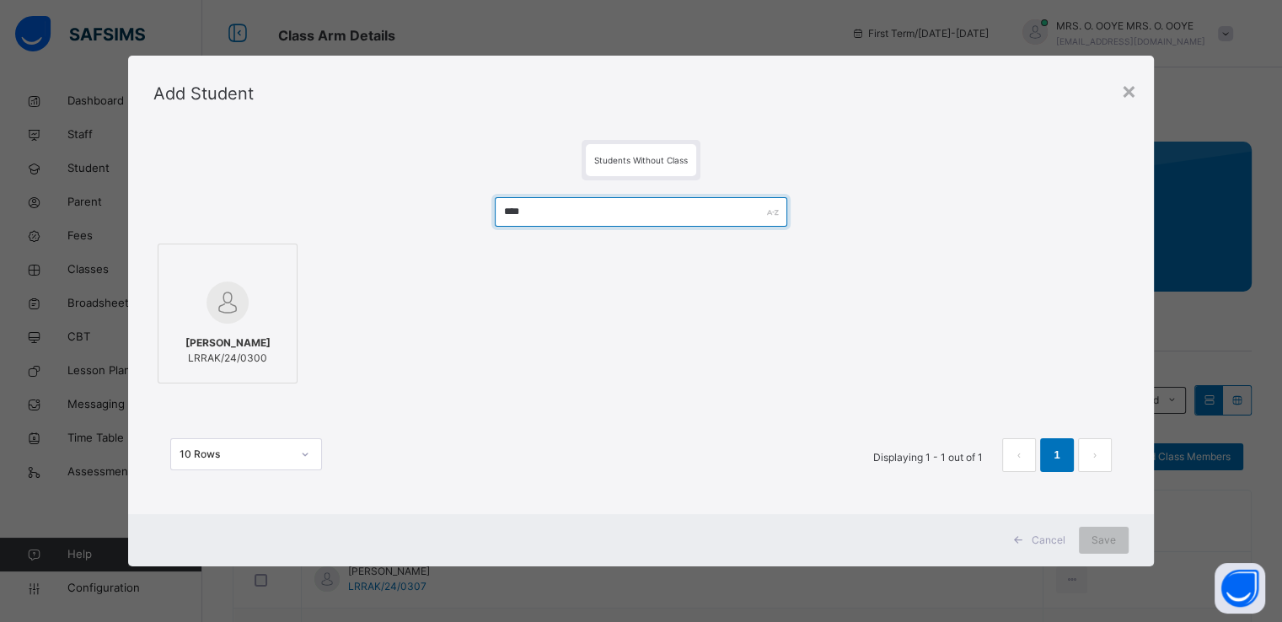
type input "****"
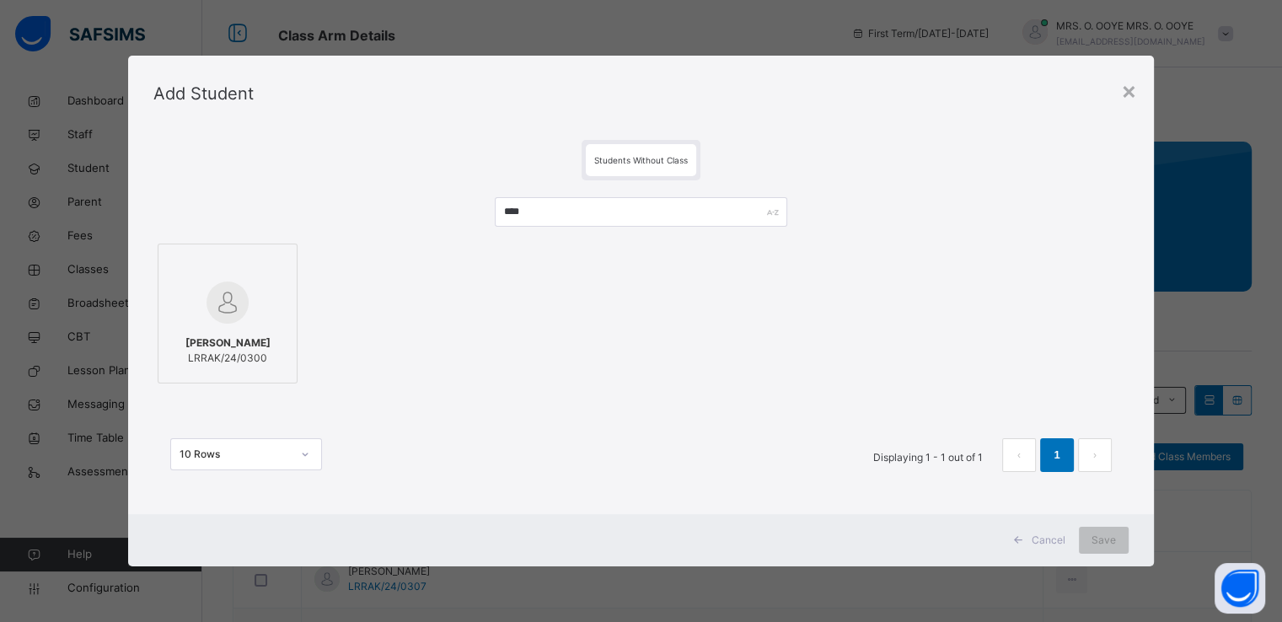
click at [247, 312] on div at bounding box center [227, 302] width 121 height 49
drag, startPoint x: 1102, startPoint y: 557, endPoint x: 1105, endPoint y: 544, distance: 13.9
click at [1105, 544] on div "Cancel Save" at bounding box center [641, 540] width 1026 height 52
click at [1105, 544] on span "Save" at bounding box center [1104, 540] width 24 height 15
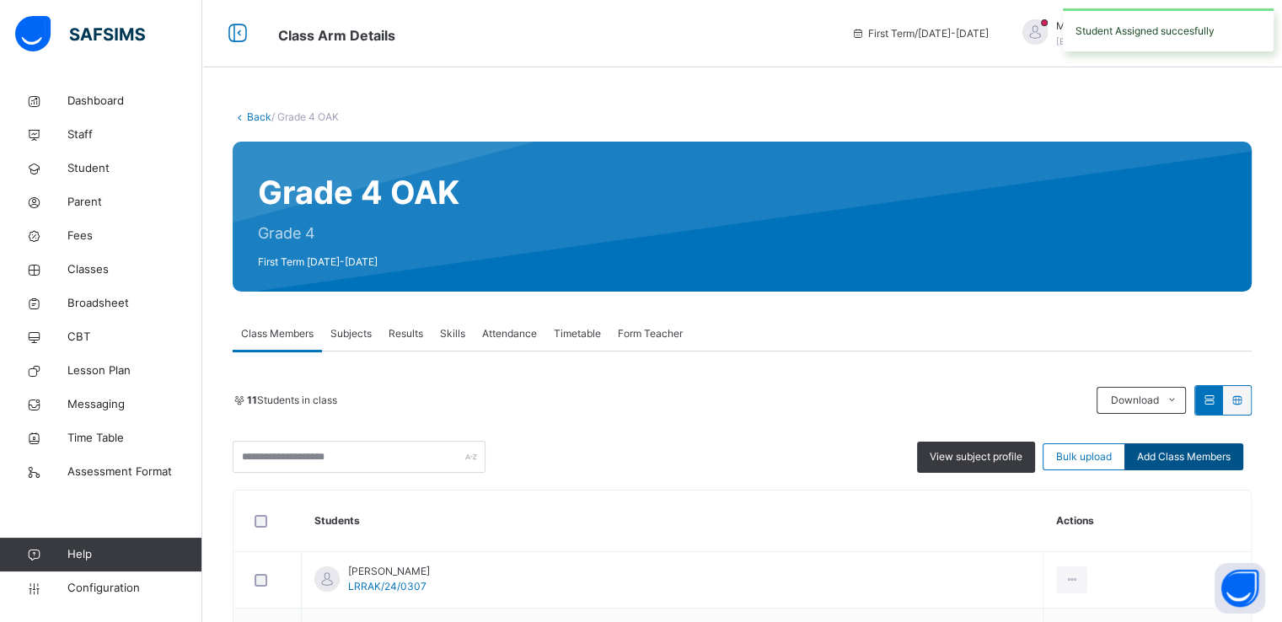
click at [1180, 453] on span "Add Class Members" at bounding box center [1184, 456] width 94 height 15
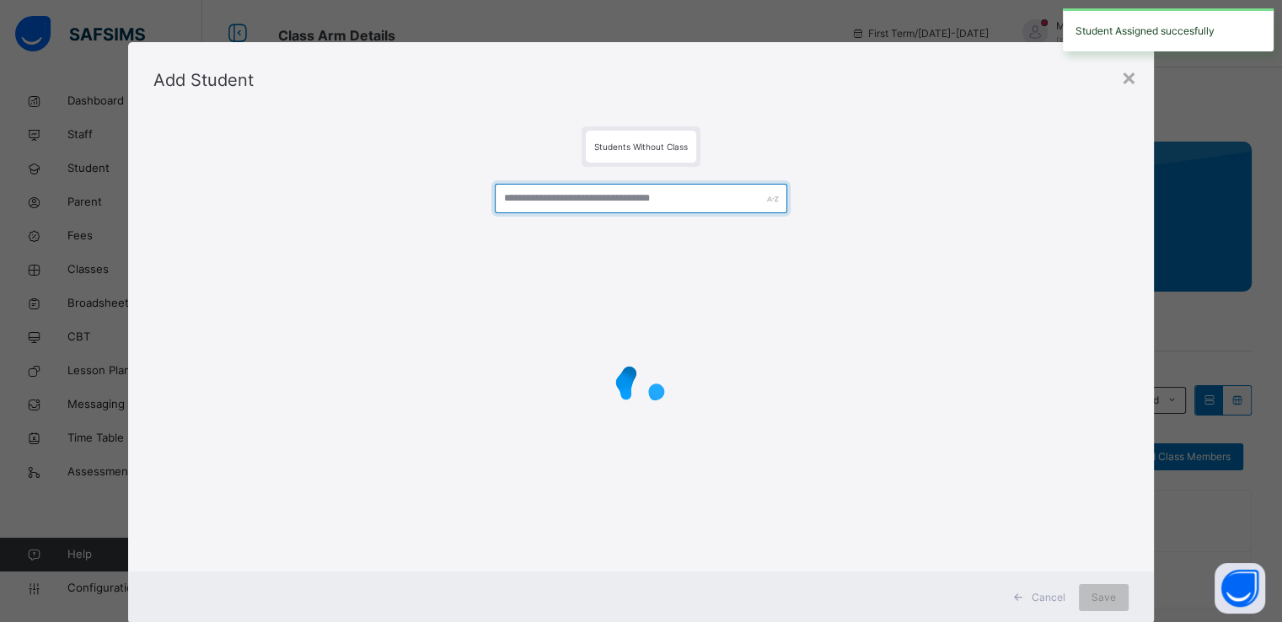
click at [663, 201] on input "text" at bounding box center [641, 199] width 293 height 30
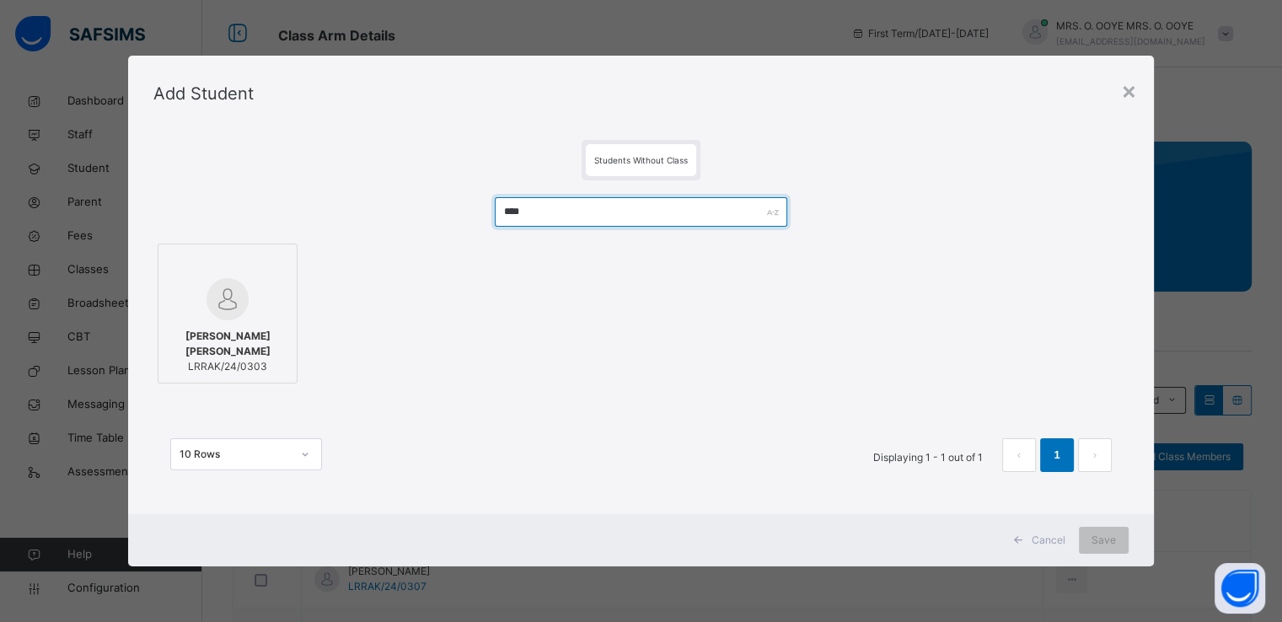
type input "****"
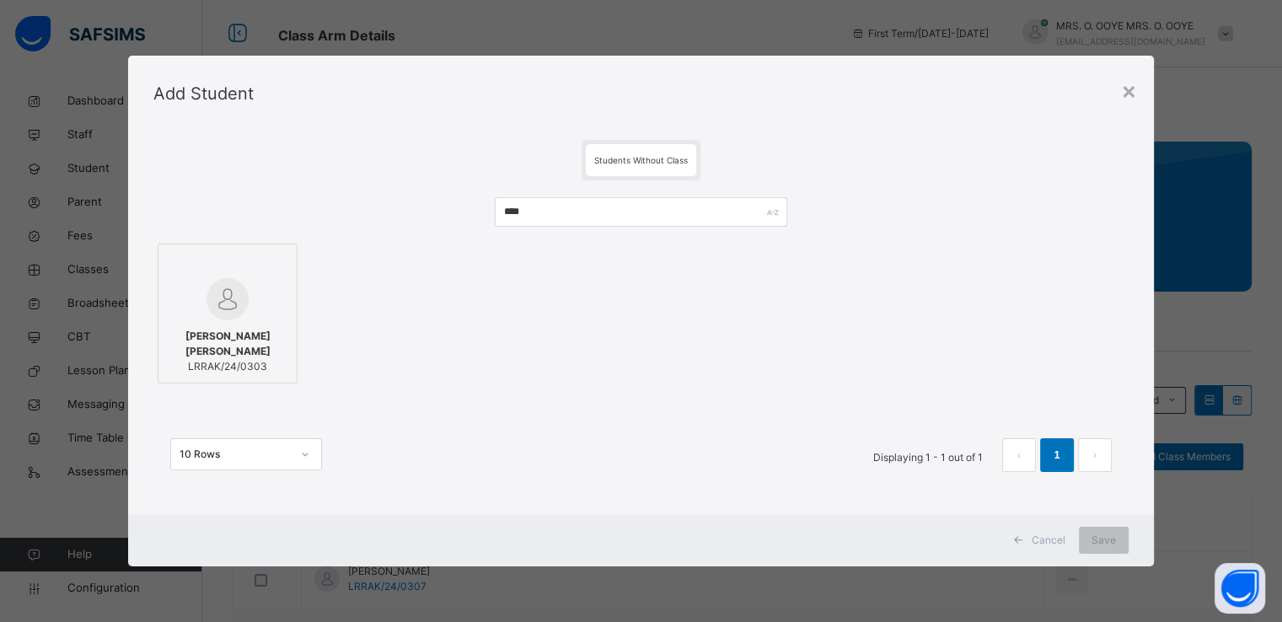
click at [211, 320] on img at bounding box center [228, 299] width 42 height 42
drag, startPoint x: 1099, startPoint y: 524, endPoint x: 1105, endPoint y: 546, distance: 23.5
click at [1105, 546] on div "Cancel Save" at bounding box center [641, 540] width 1026 height 52
click at [1105, 546] on span "Save" at bounding box center [1104, 540] width 24 height 15
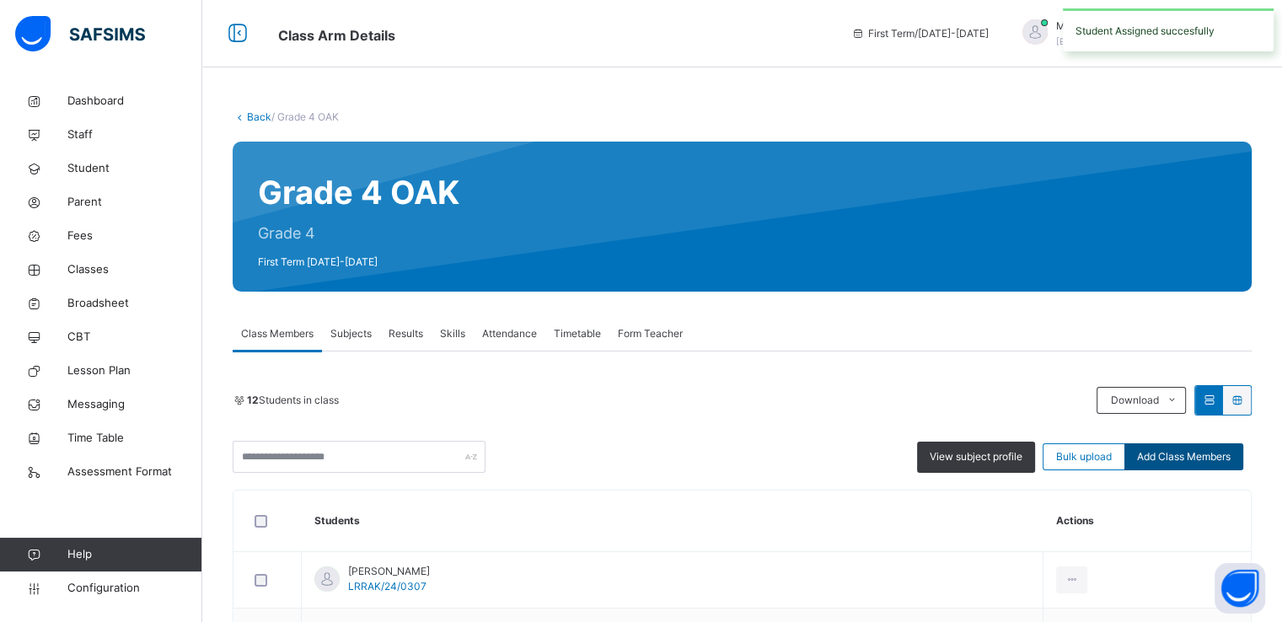
click at [1184, 454] on span "Add Class Members" at bounding box center [1184, 456] width 94 height 15
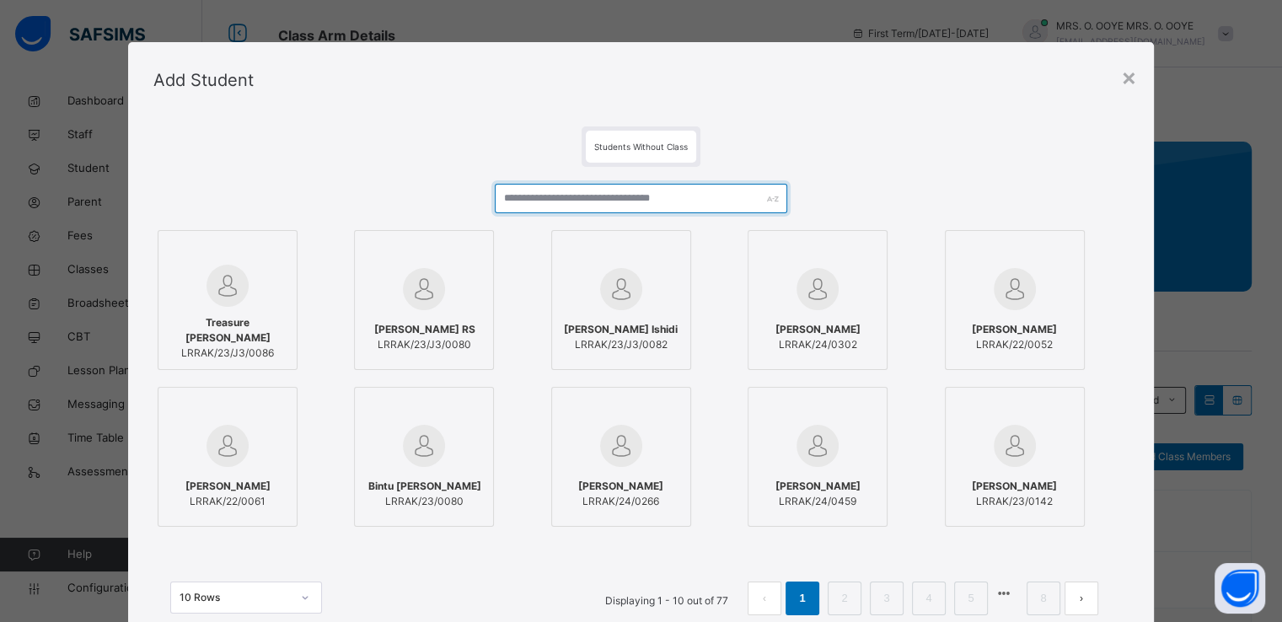
click at [556, 199] on input "text" at bounding box center [641, 199] width 293 height 30
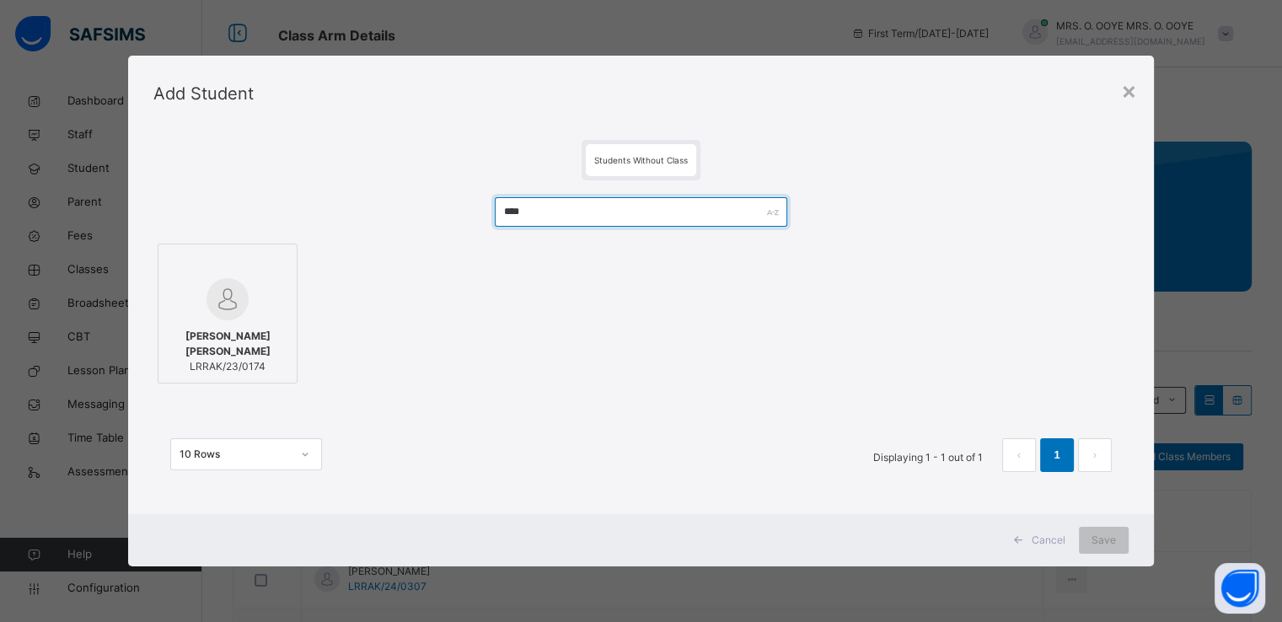
type input "****"
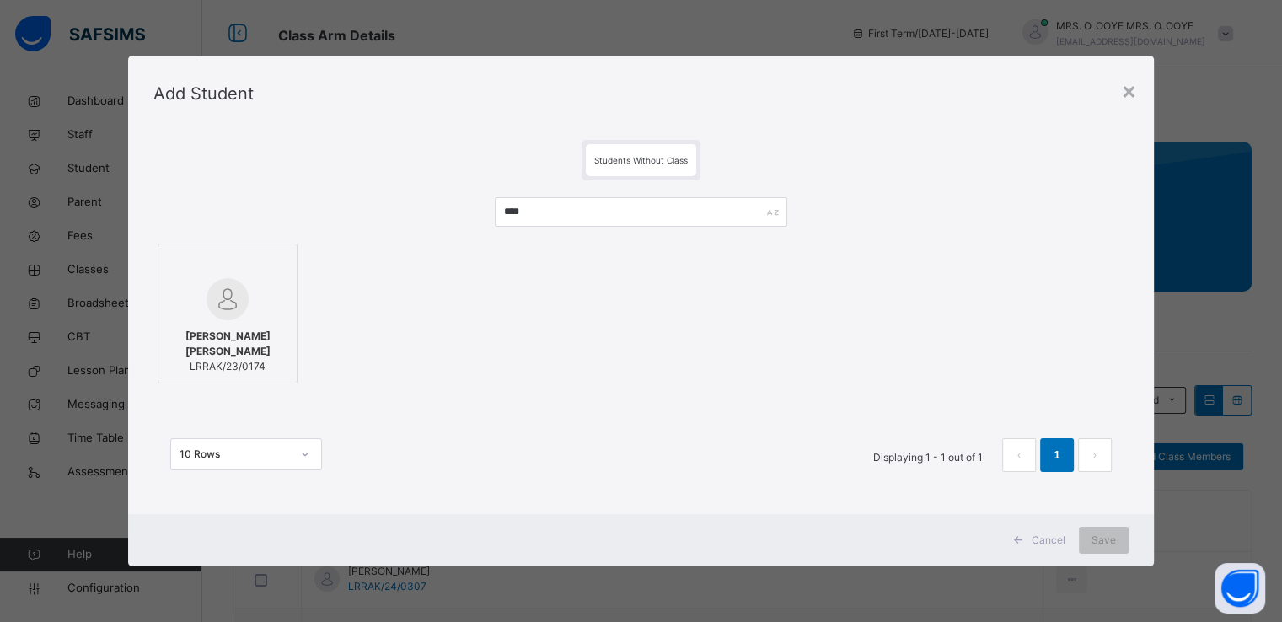
click at [245, 302] on div at bounding box center [227, 299] width 121 height 42
click at [1100, 535] on span "Save" at bounding box center [1104, 540] width 24 height 15
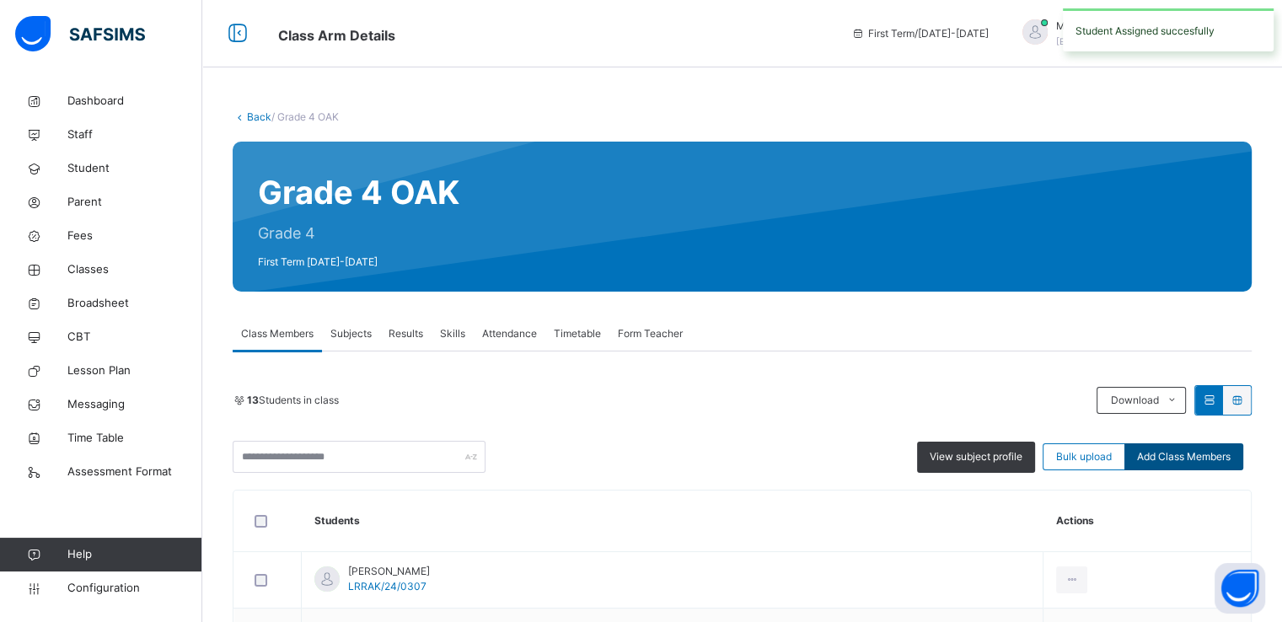
click at [1218, 465] on div "Add Class Members" at bounding box center [1184, 456] width 119 height 27
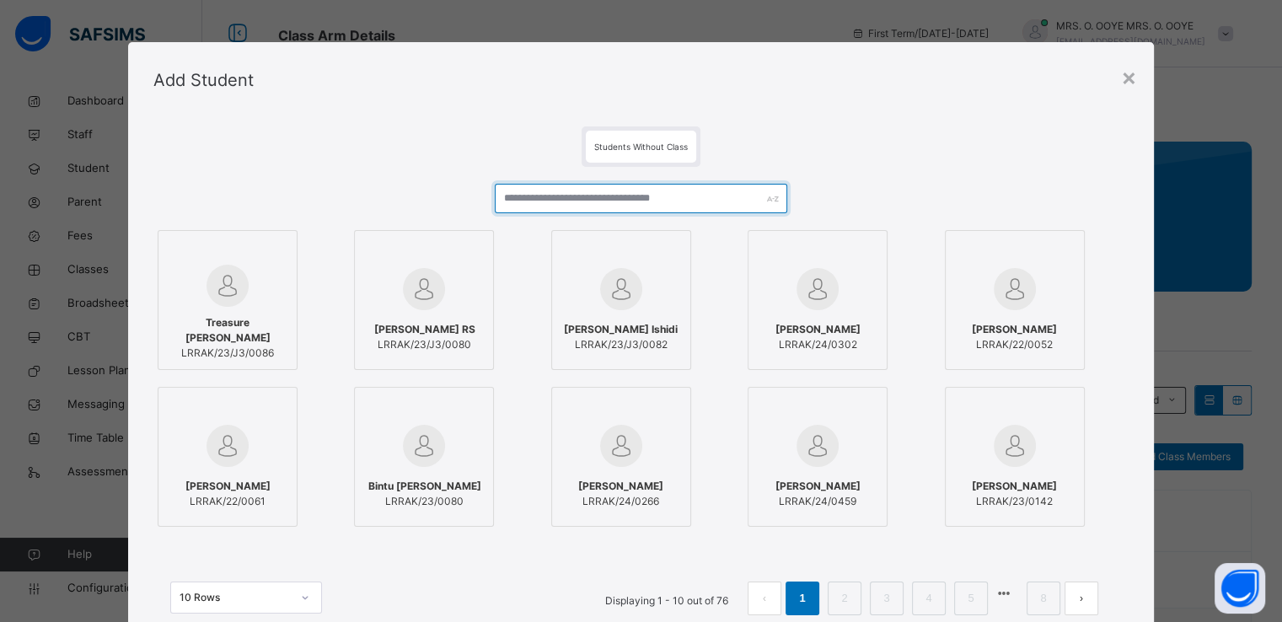
click at [615, 198] on input "text" at bounding box center [641, 199] width 293 height 30
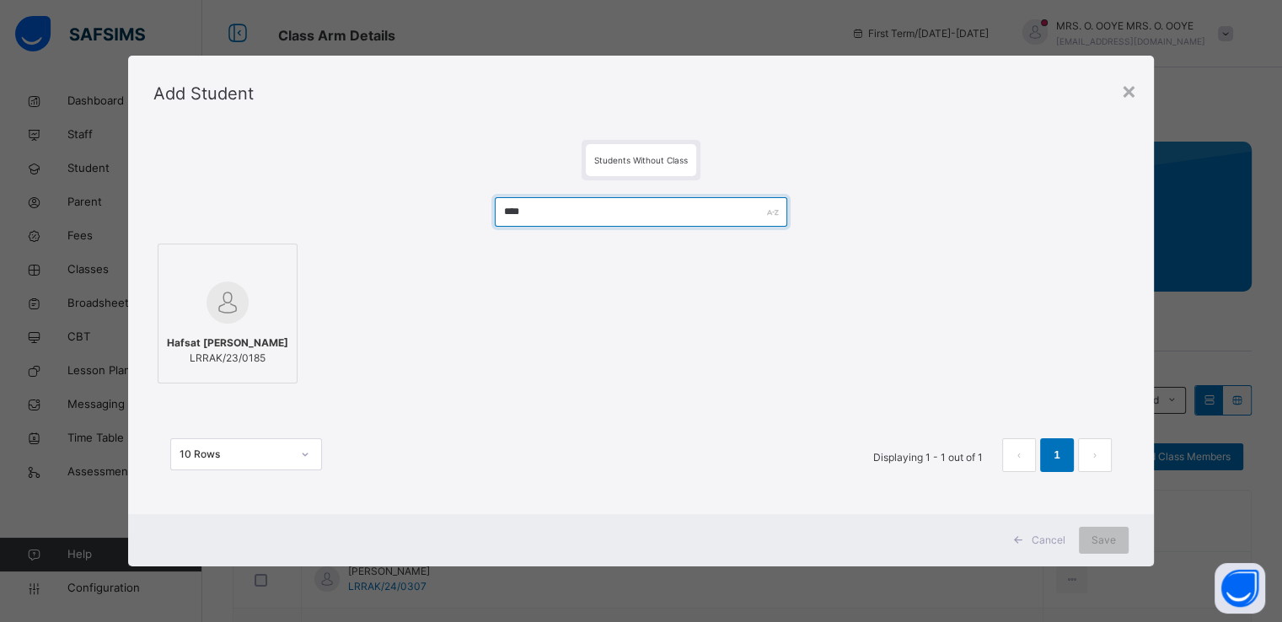
type input "****"
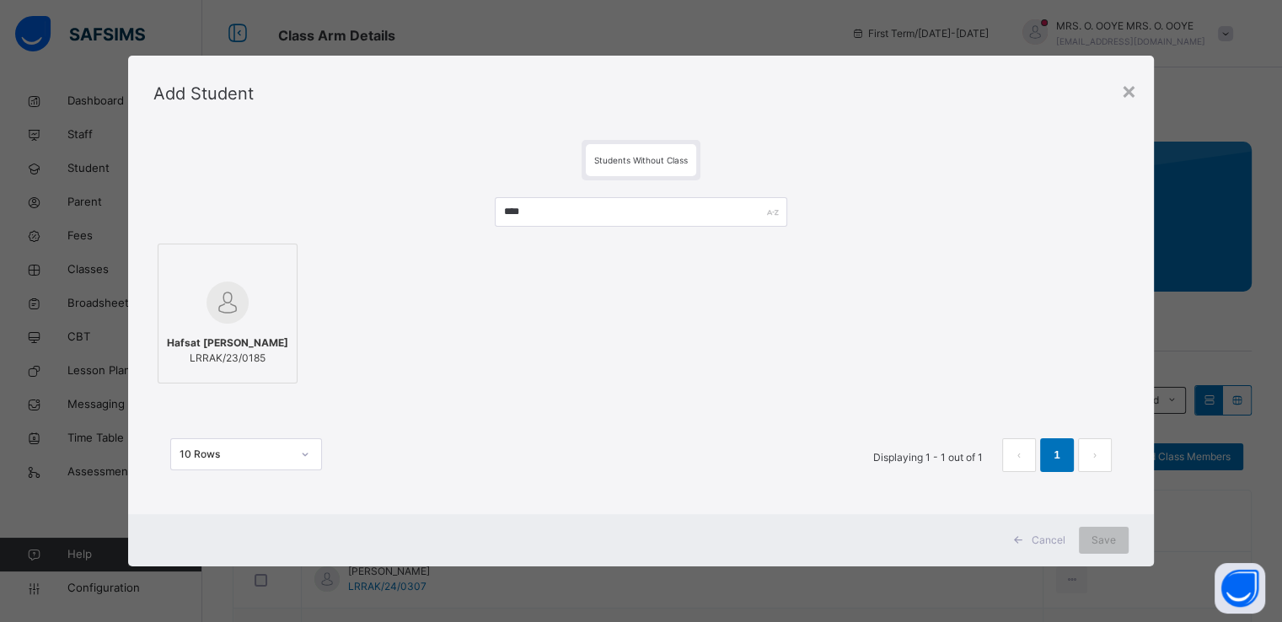
click at [236, 334] on div "Hafsat Usman Abdullahi LRRAK/23/0185" at bounding box center [227, 350] width 121 height 47
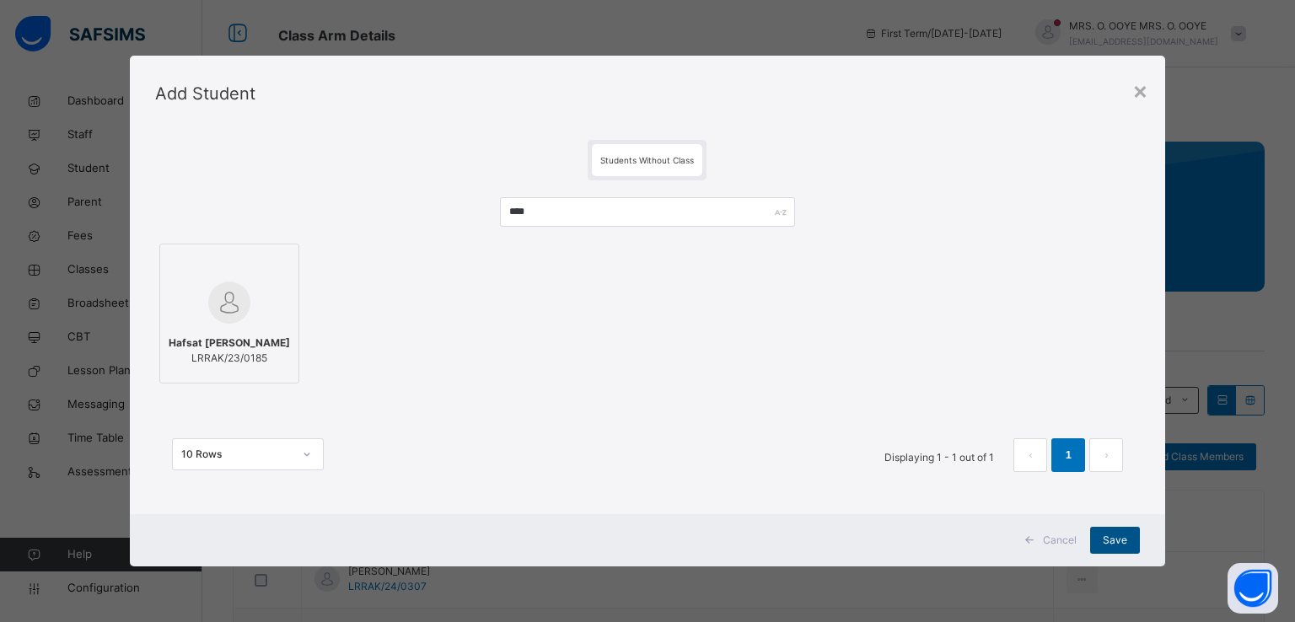
click at [1107, 537] on span "Save" at bounding box center [1115, 540] width 24 height 15
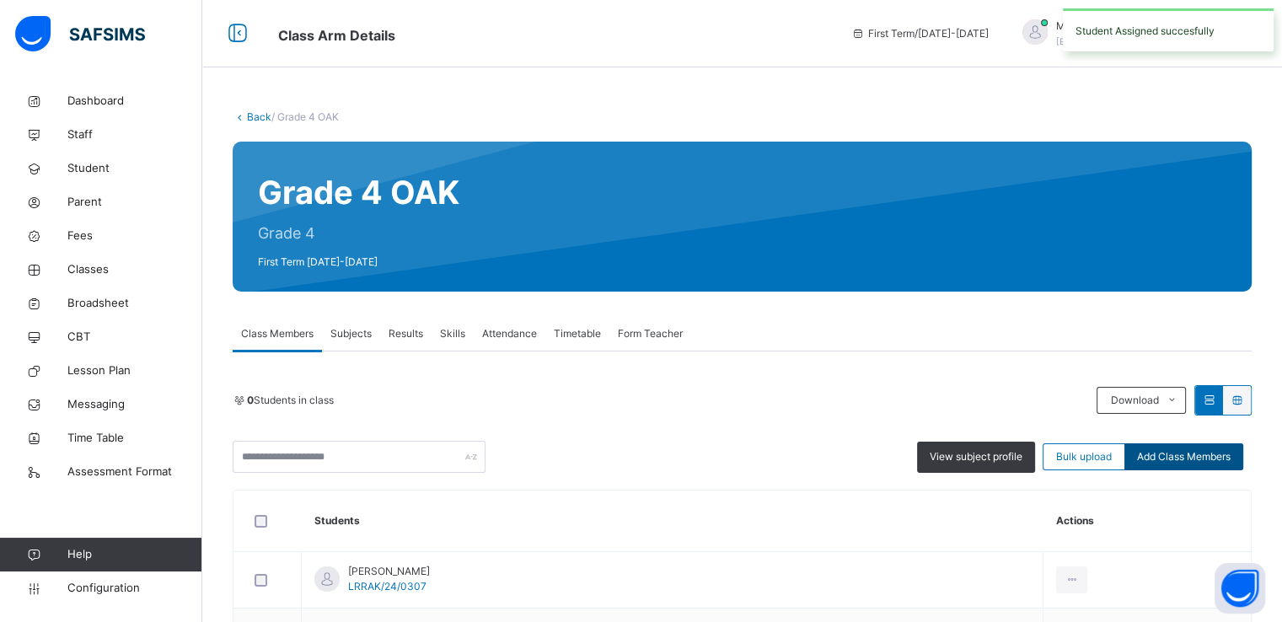
click at [1200, 450] on span "Add Class Members" at bounding box center [1184, 456] width 94 height 15
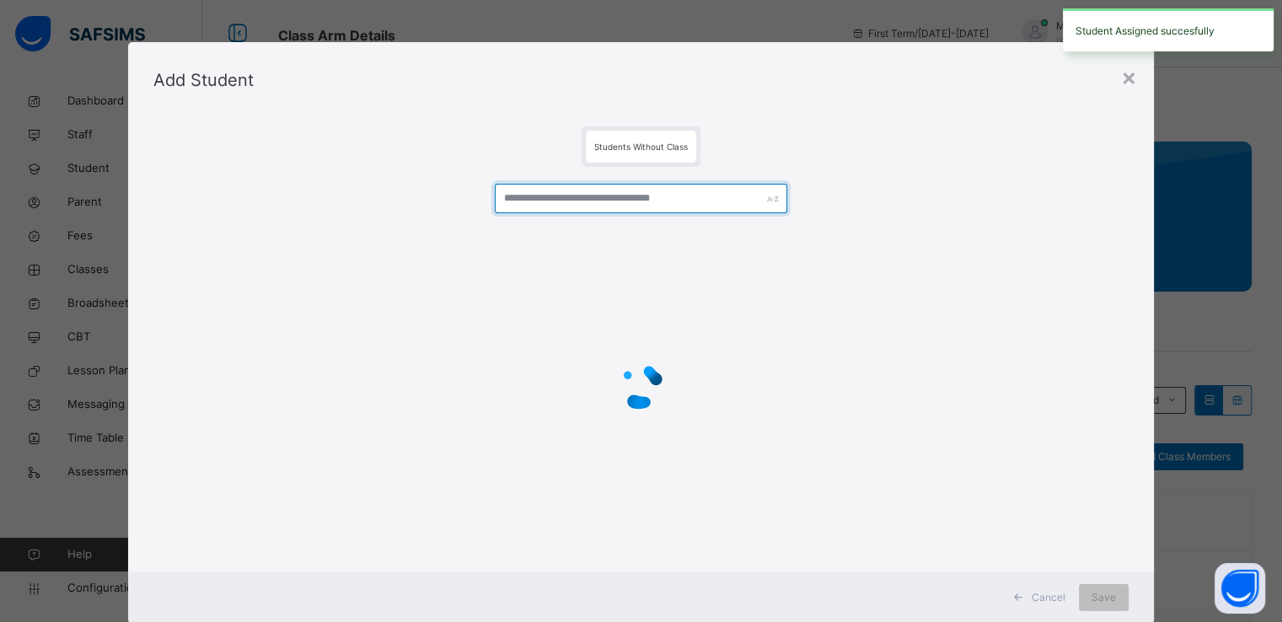
click at [630, 199] on input "text" at bounding box center [641, 199] width 293 height 30
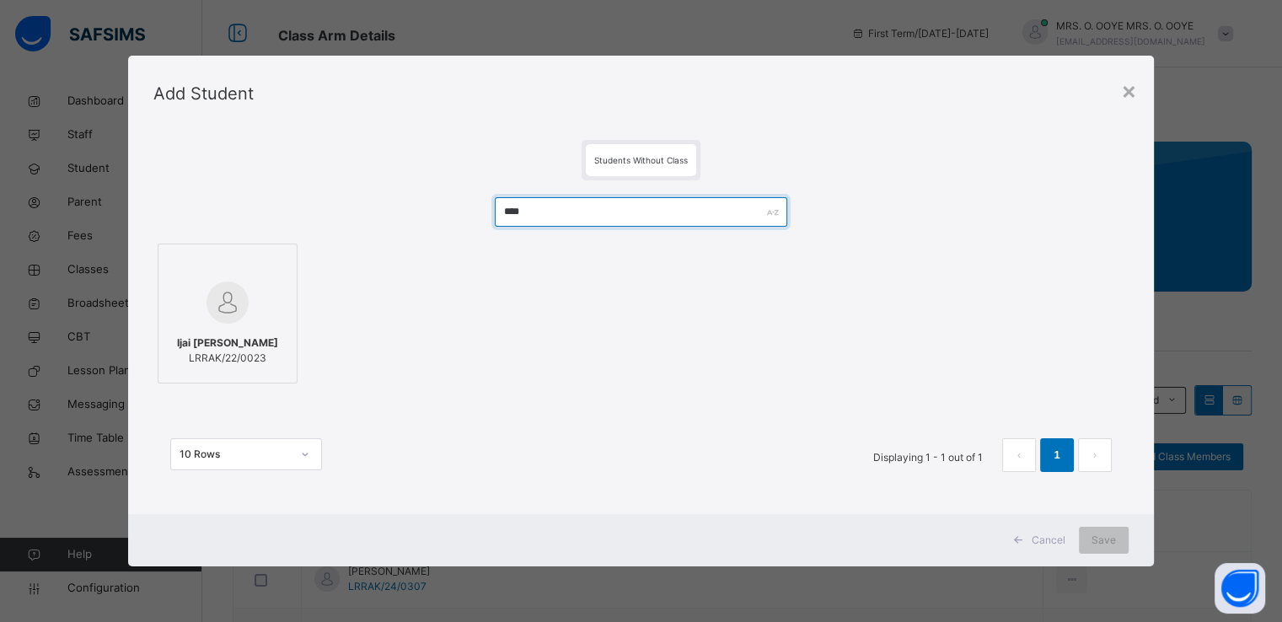
type input "****"
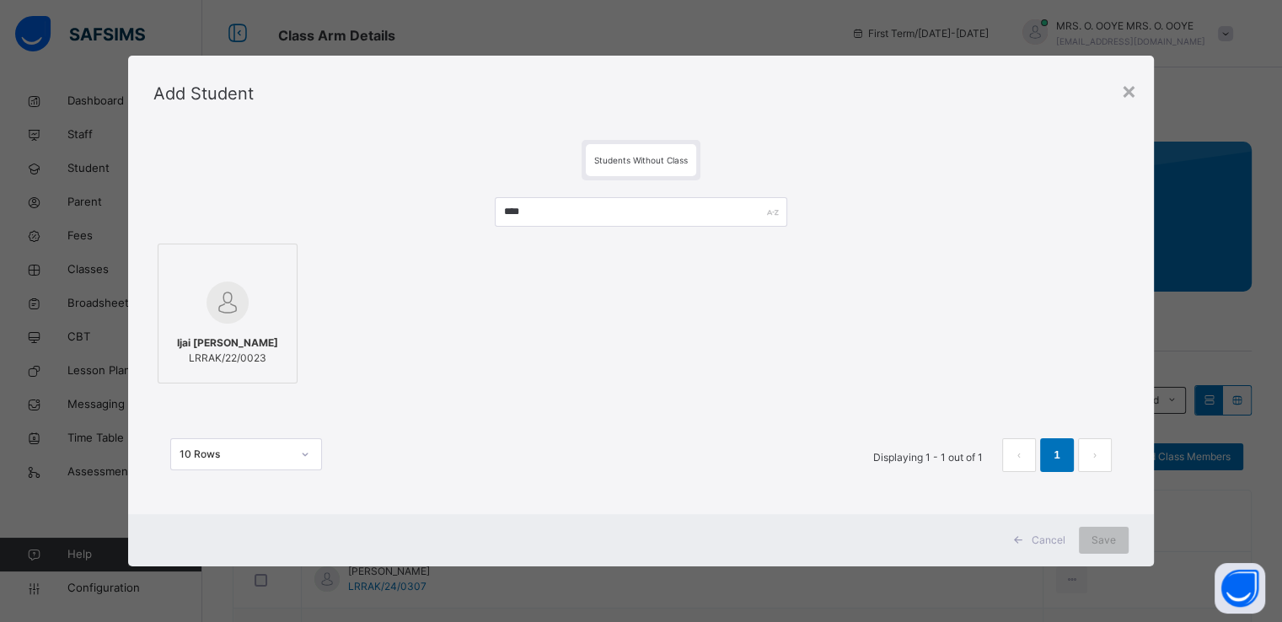
click at [191, 257] on div at bounding box center [227, 265] width 121 height 25
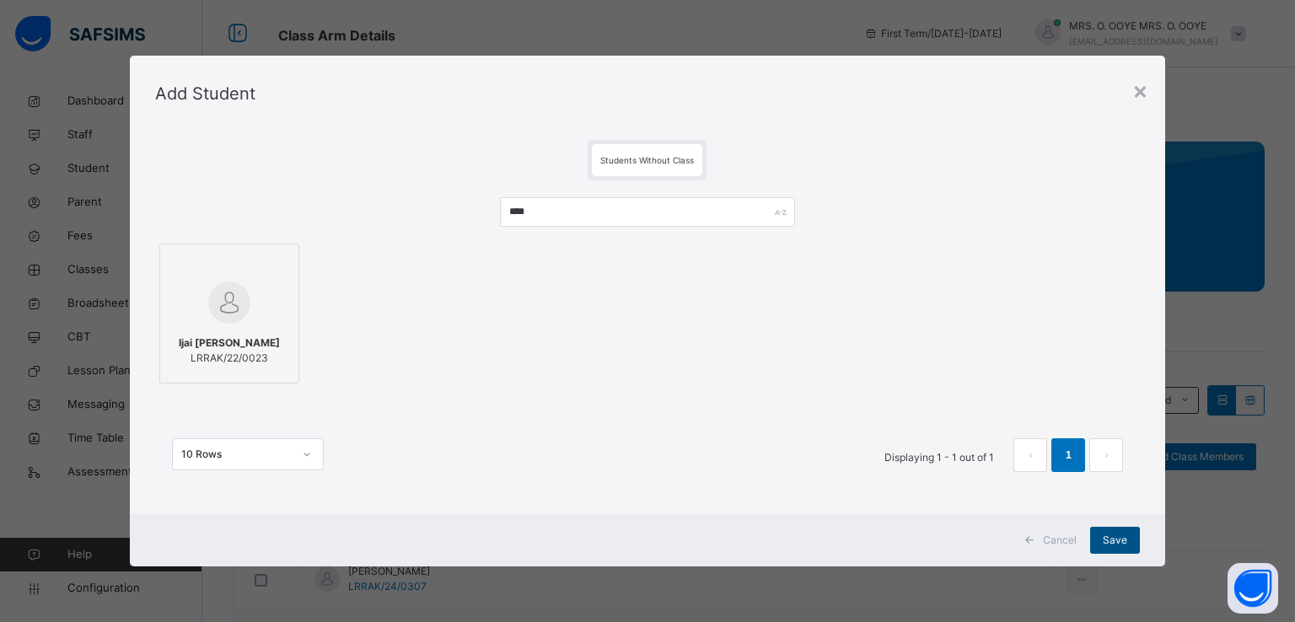
click at [1120, 540] on span "Save" at bounding box center [1115, 540] width 24 height 15
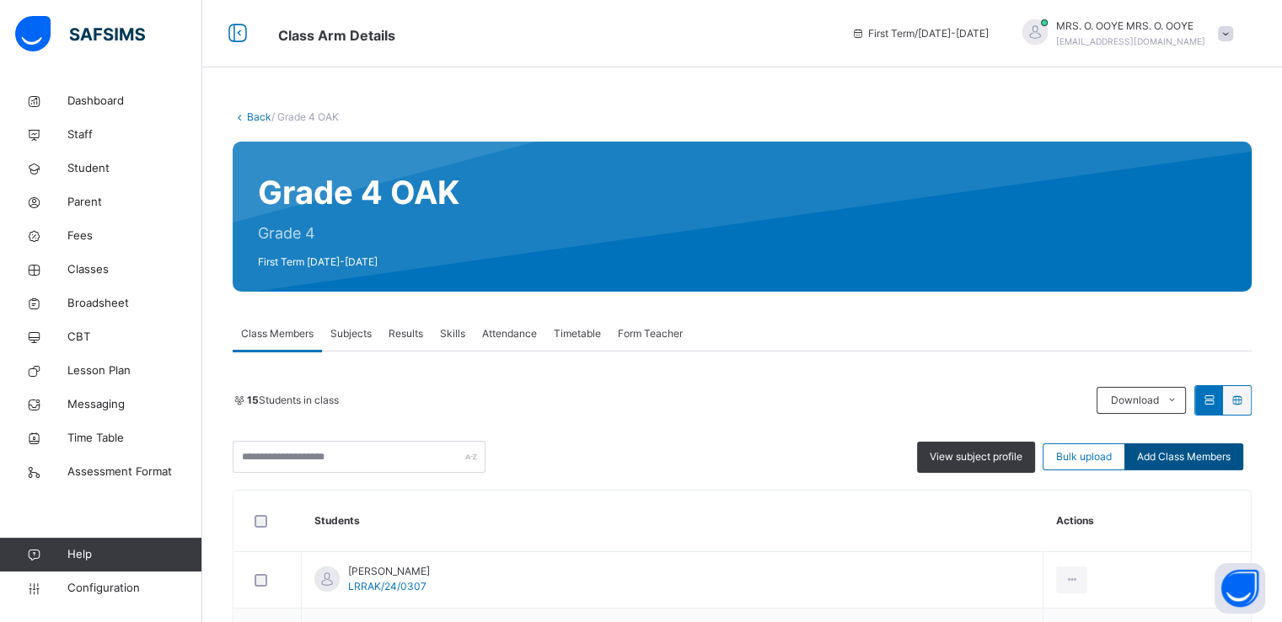
click at [1197, 456] on span "Add Class Members" at bounding box center [1184, 456] width 94 height 15
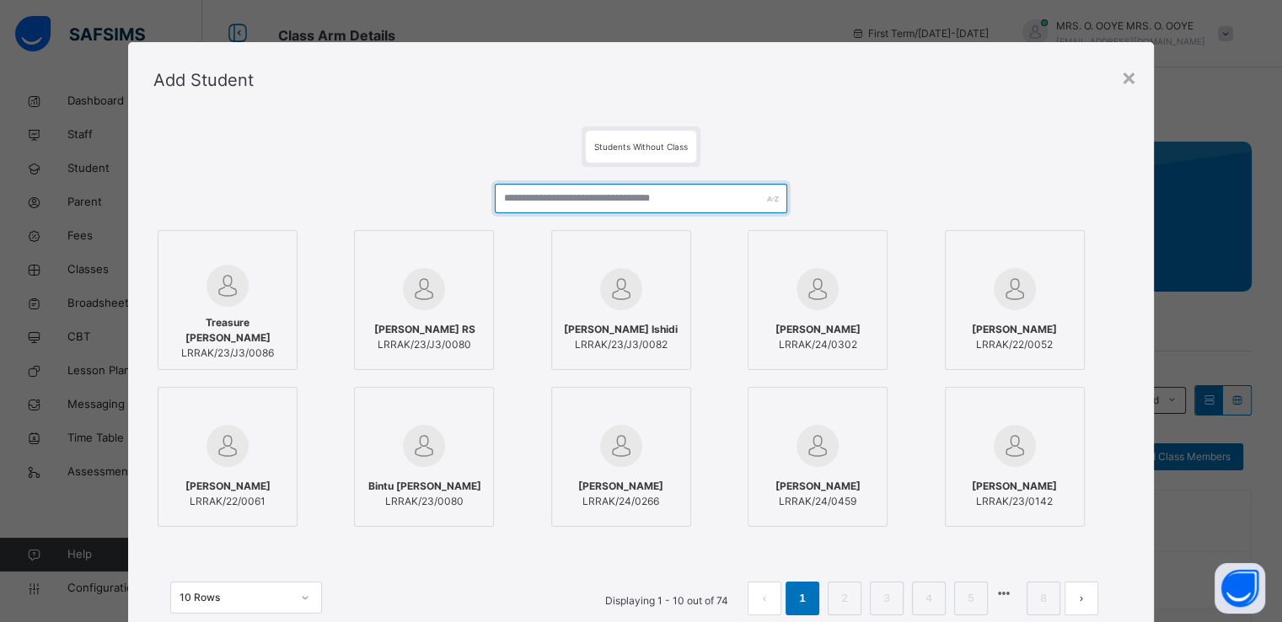
click at [688, 202] on input "text" at bounding box center [641, 199] width 293 height 30
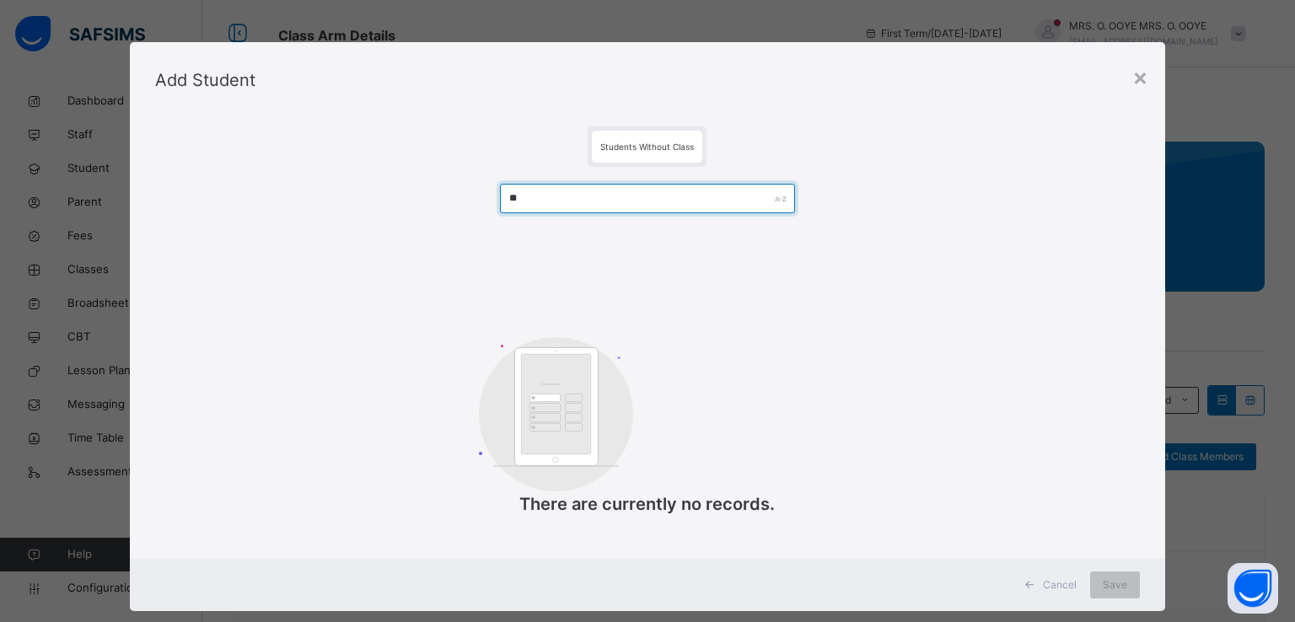
type input "*"
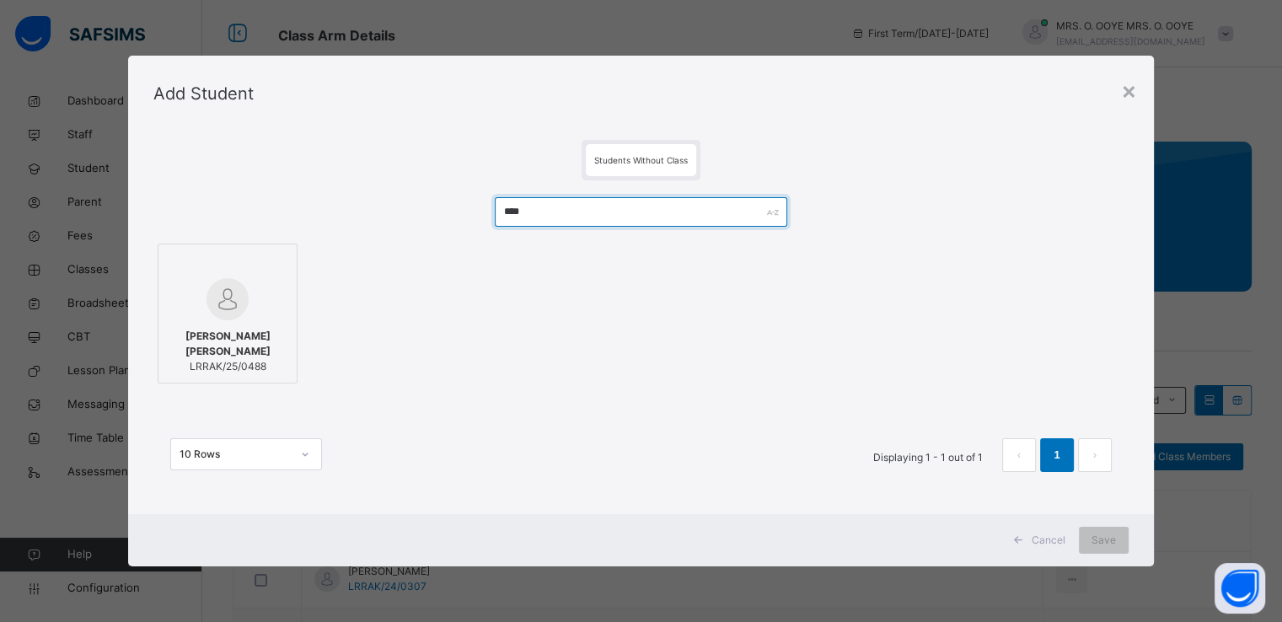
type input "****"
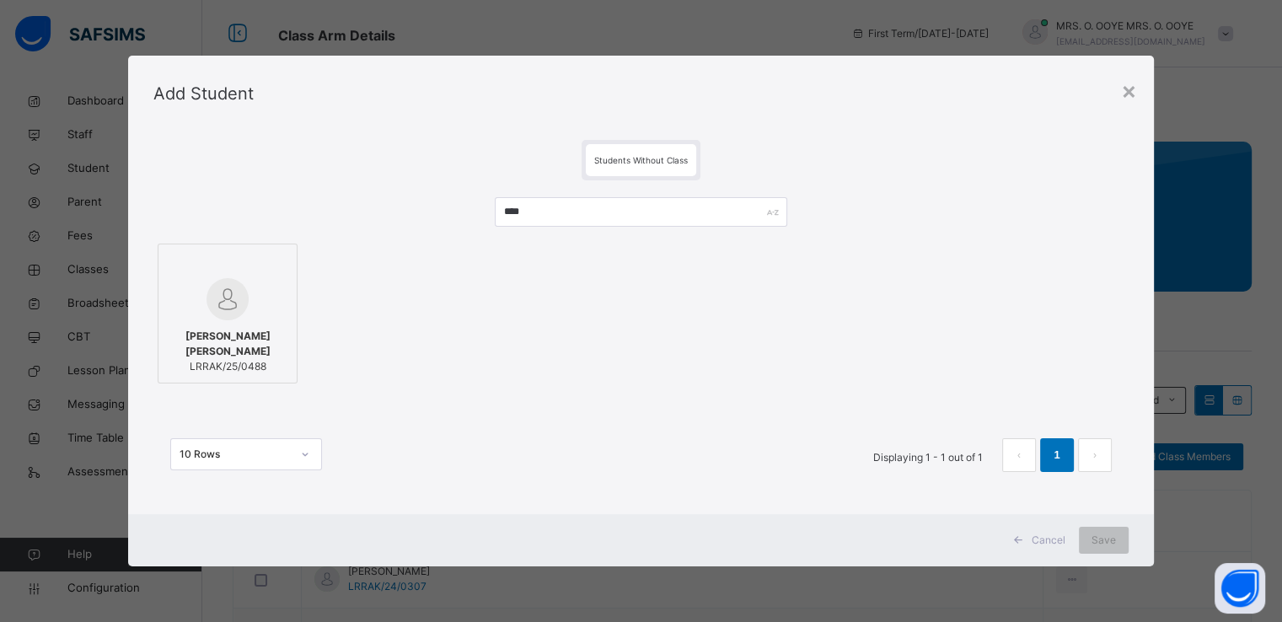
click at [244, 280] on div at bounding box center [227, 299] width 121 height 42
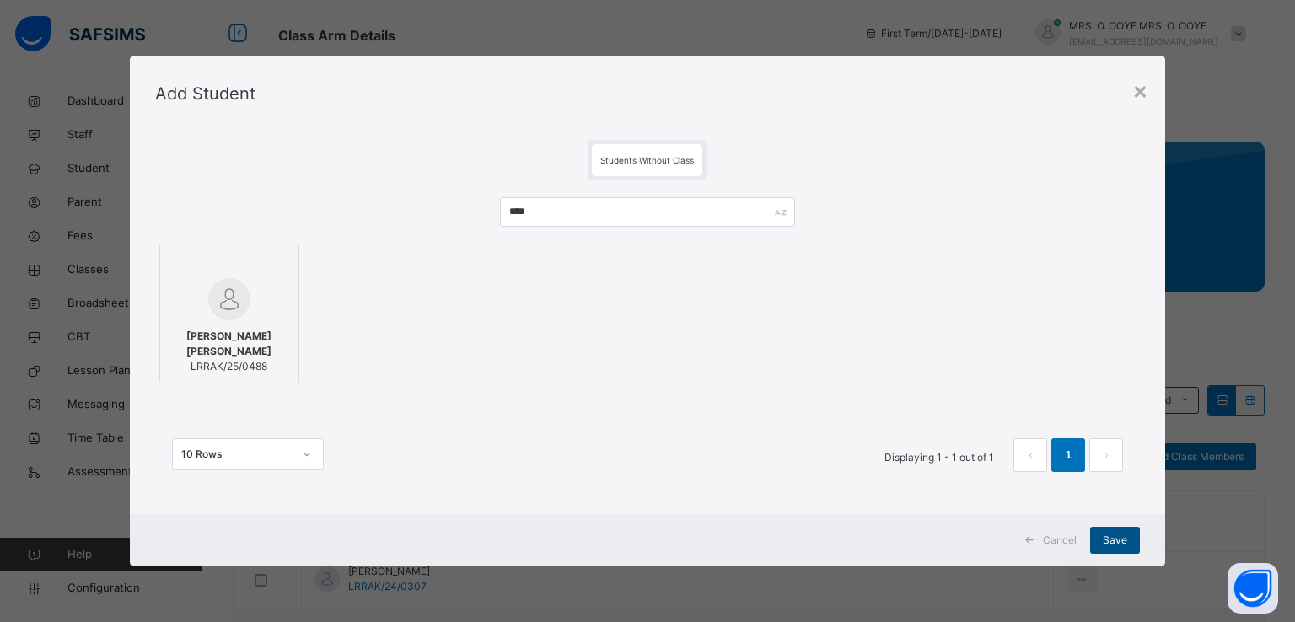
click at [1124, 540] on span "Save" at bounding box center [1115, 540] width 24 height 15
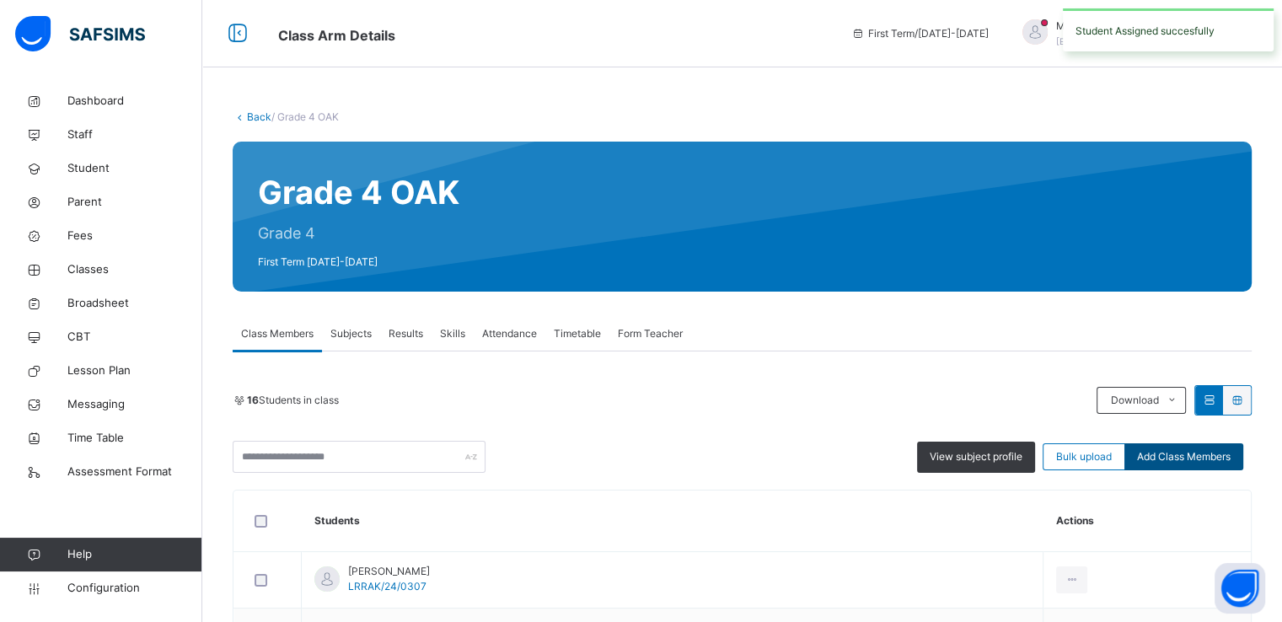
click at [1187, 460] on span "Add Class Members" at bounding box center [1184, 456] width 94 height 15
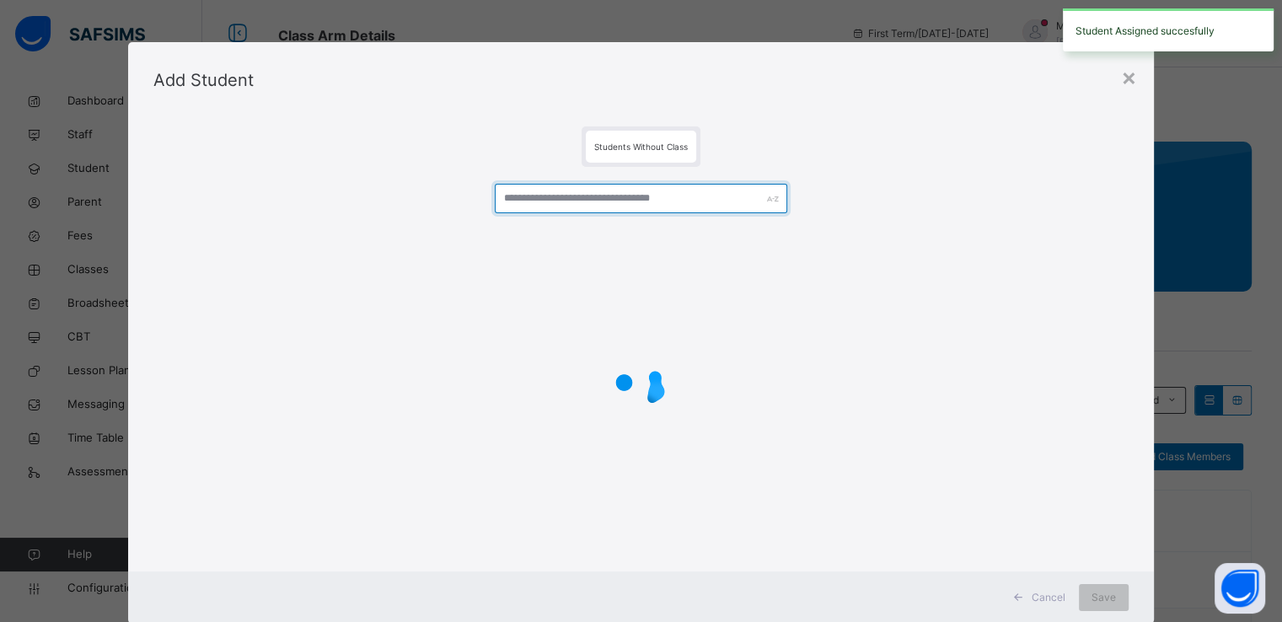
click at [661, 204] on input "text" at bounding box center [641, 199] width 293 height 30
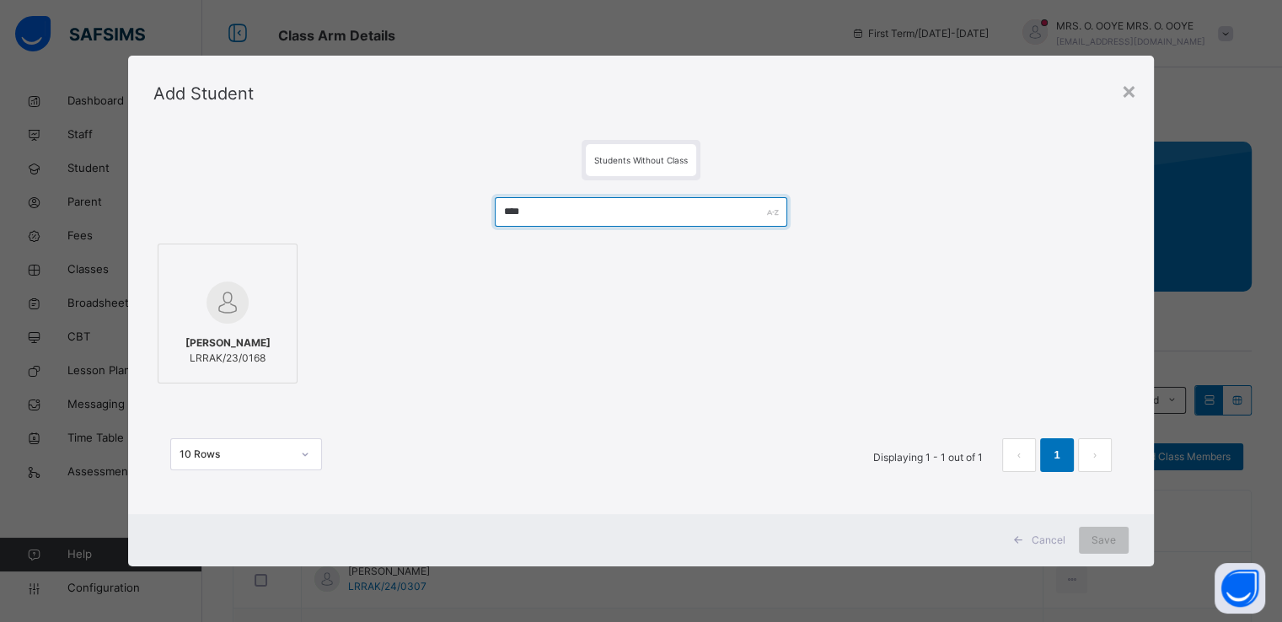
type input "****"
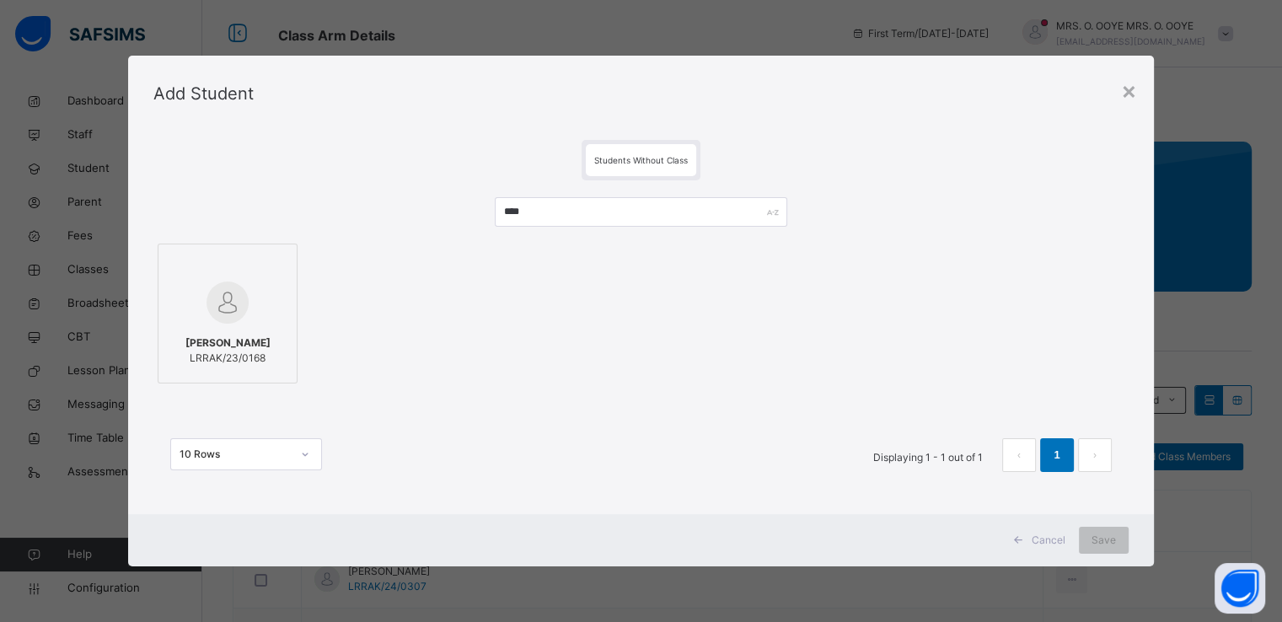
click at [281, 336] on div "Jariel Peter Garba LRRAK/23/0168" at bounding box center [227, 350] width 121 height 47
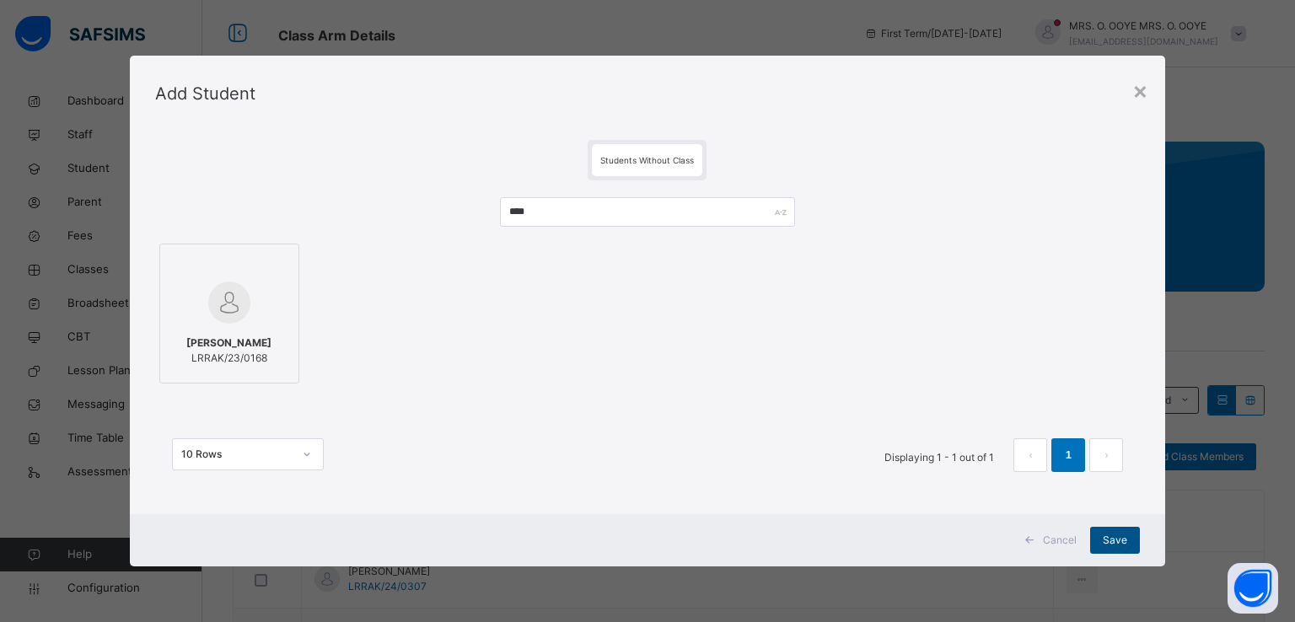
click at [1116, 548] on div "Save" at bounding box center [1115, 540] width 50 height 27
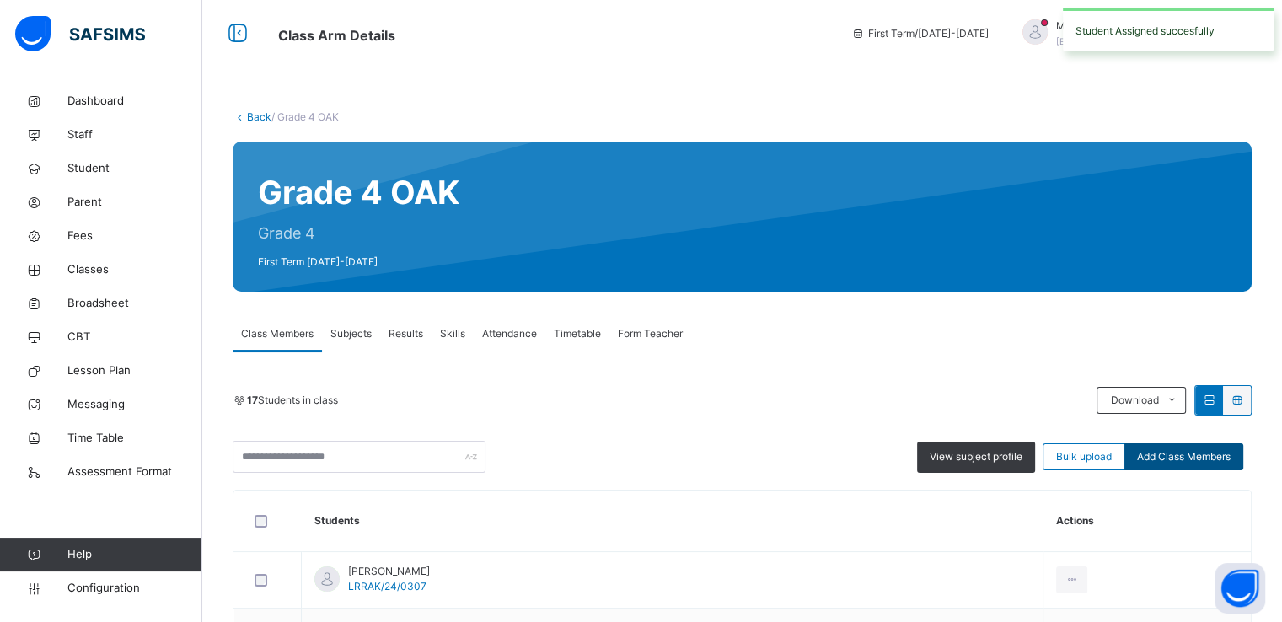
click at [1186, 456] on span "Add Class Members" at bounding box center [1184, 456] width 94 height 15
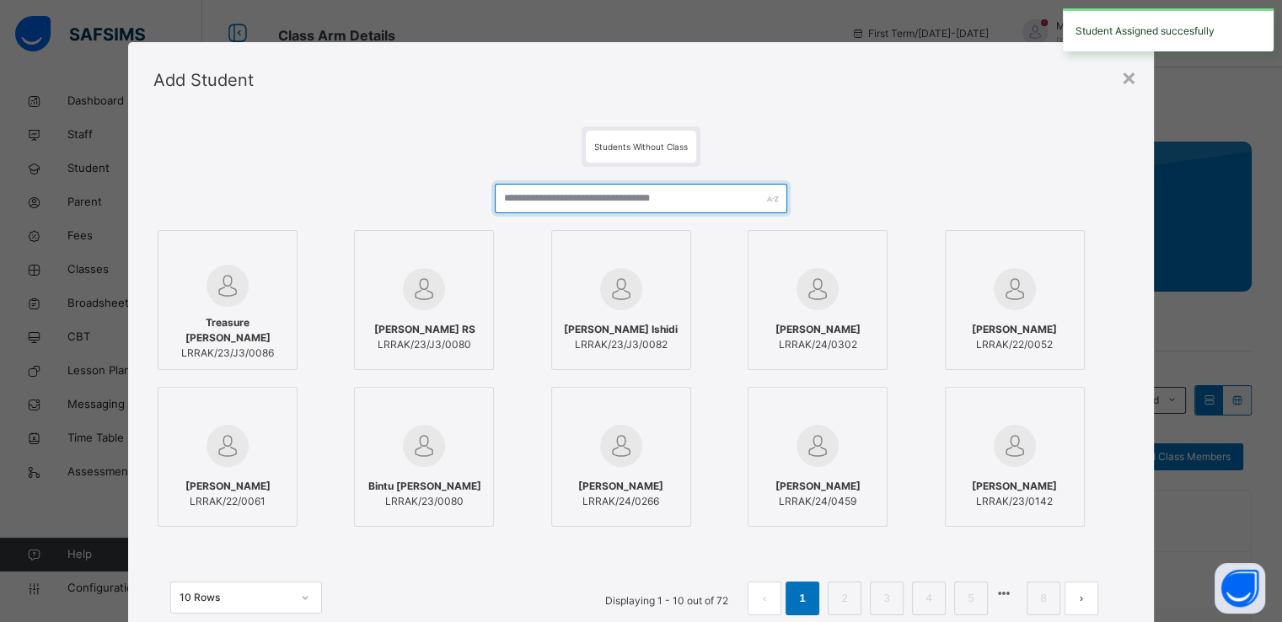
click at [657, 200] on input "text" at bounding box center [641, 199] width 293 height 30
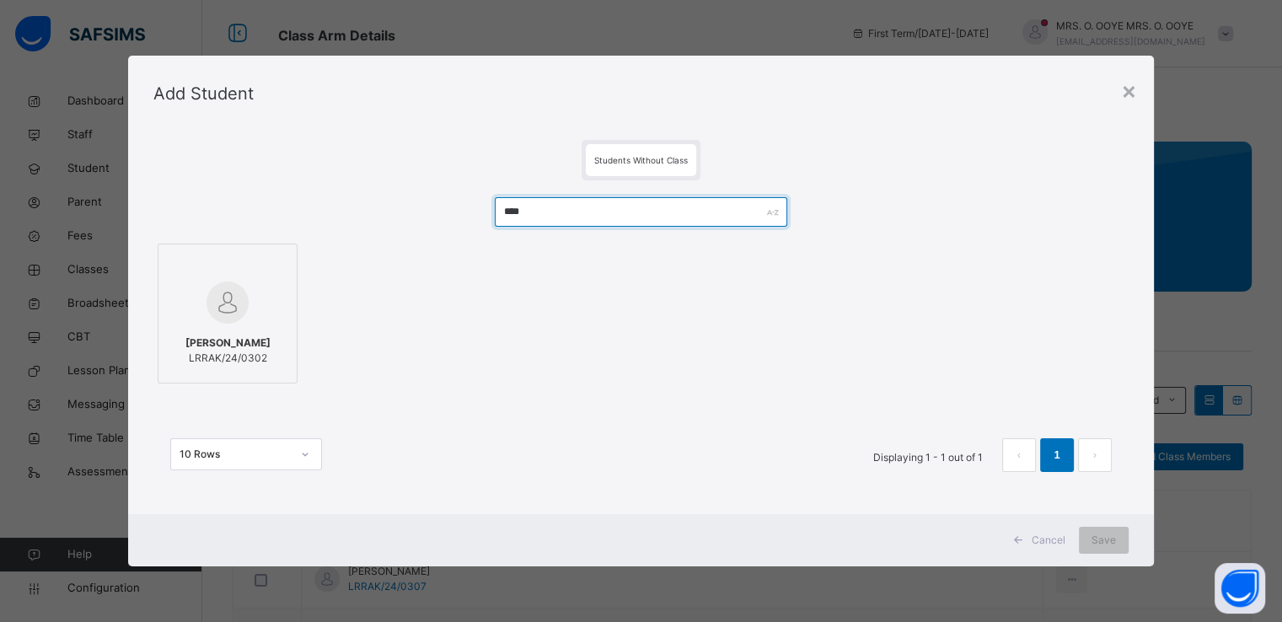
type input "****"
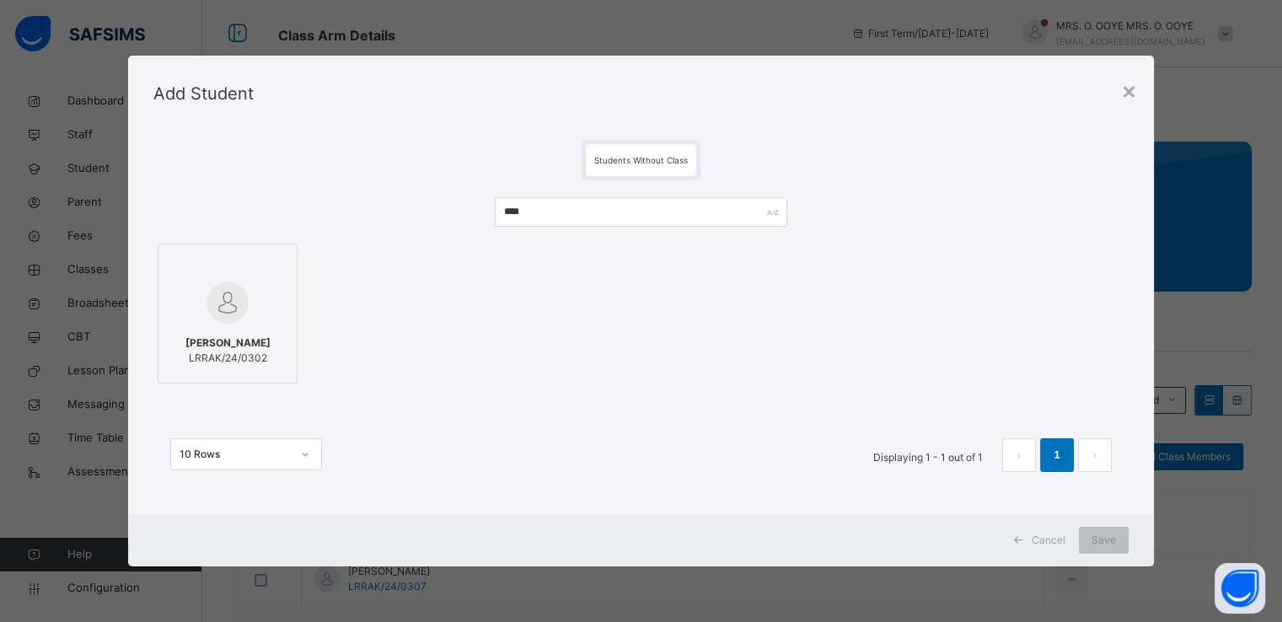
click at [234, 294] on img at bounding box center [228, 303] width 42 height 42
click at [1116, 540] on span "Save" at bounding box center [1104, 540] width 24 height 15
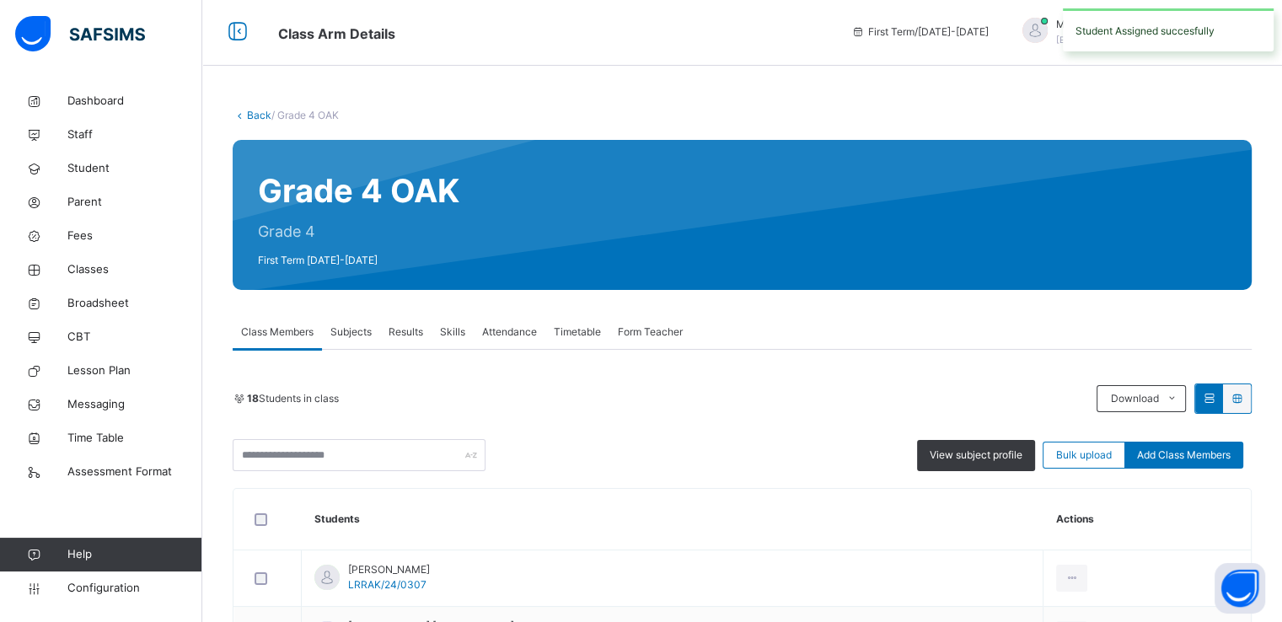
scroll to position [3, 0]
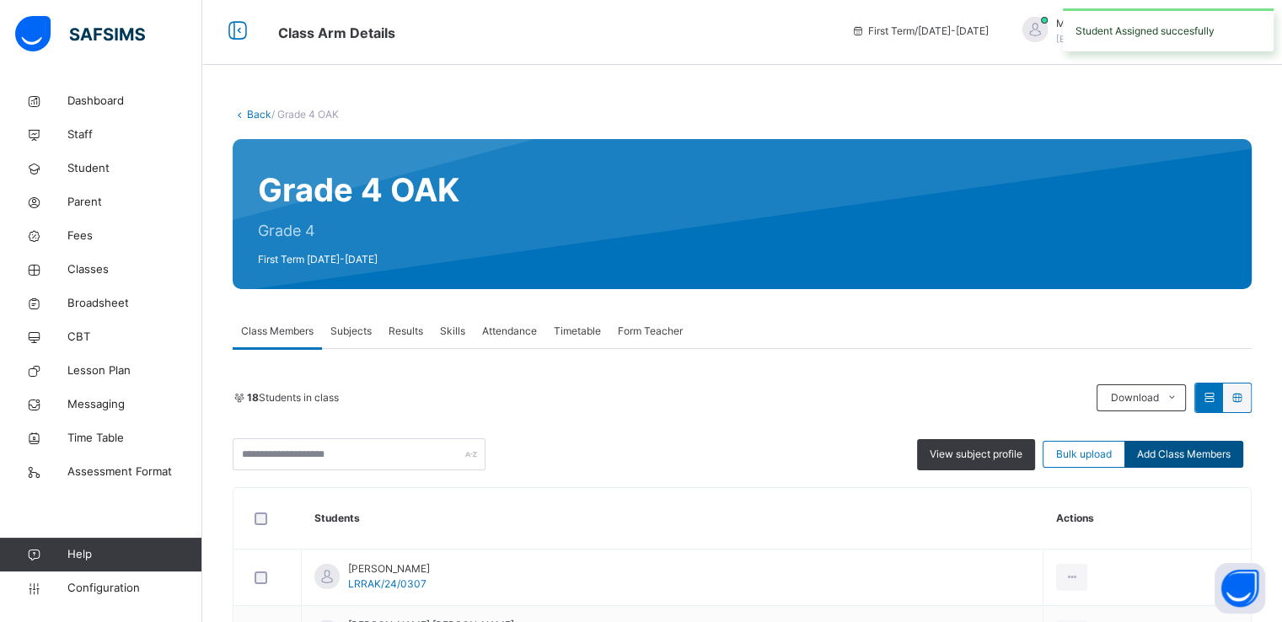
click at [1203, 457] on span "Add Class Members" at bounding box center [1184, 454] width 94 height 15
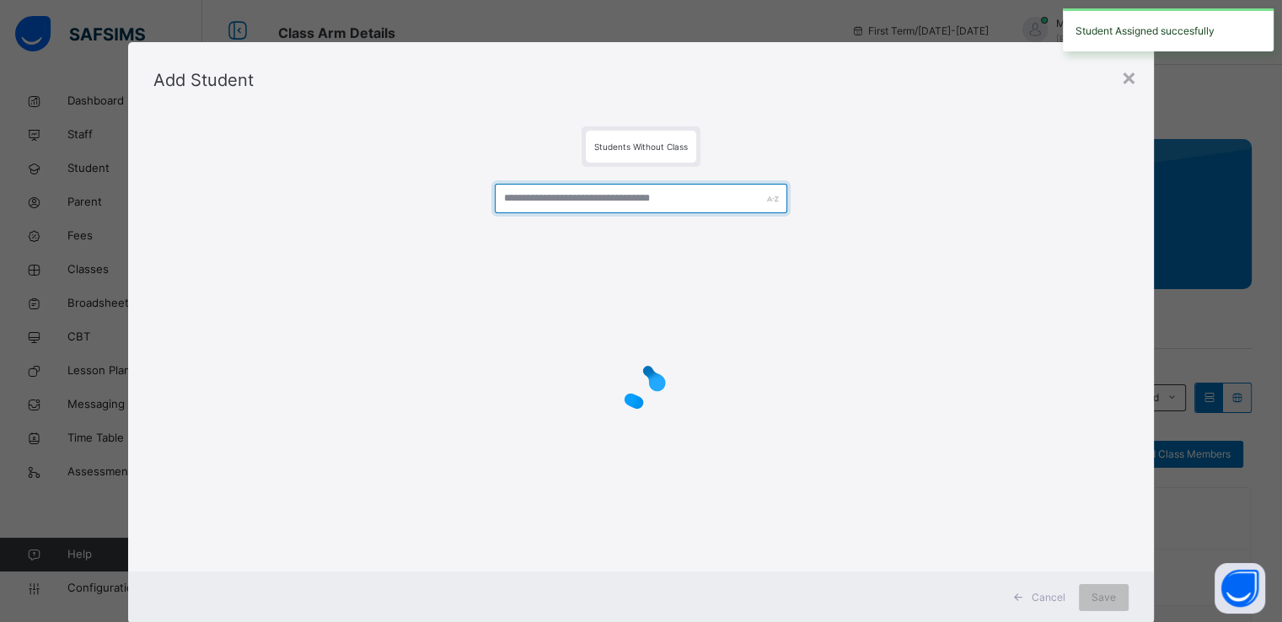
click at [672, 195] on input "text" at bounding box center [641, 199] width 293 height 30
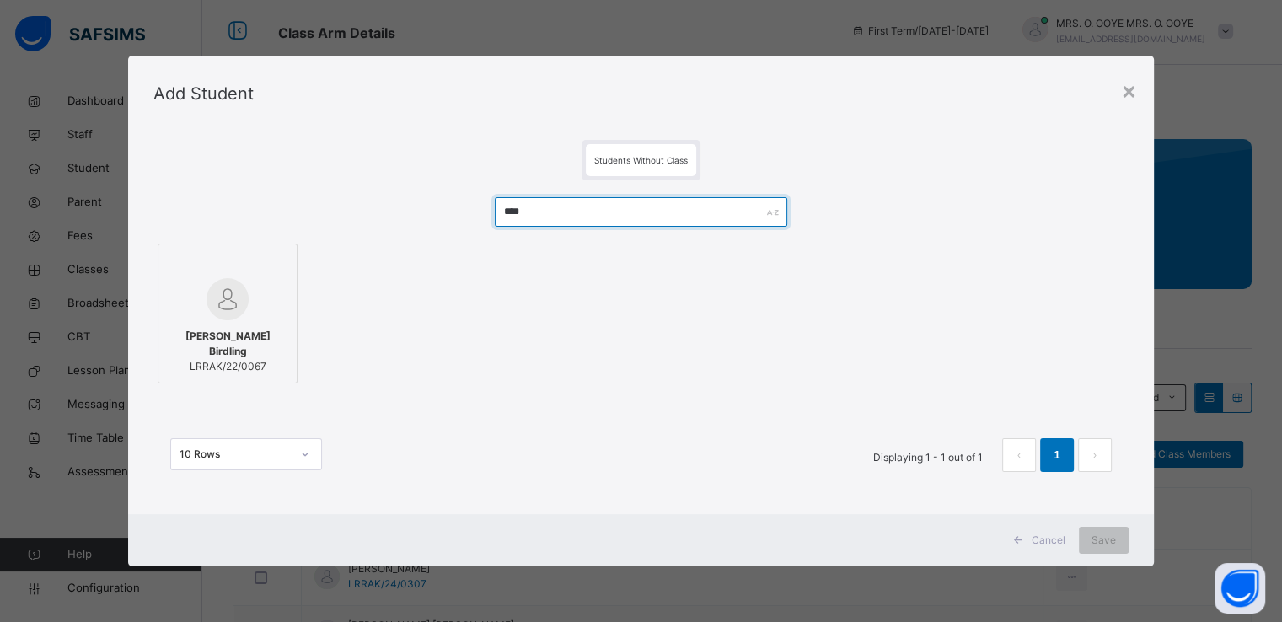
type input "****"
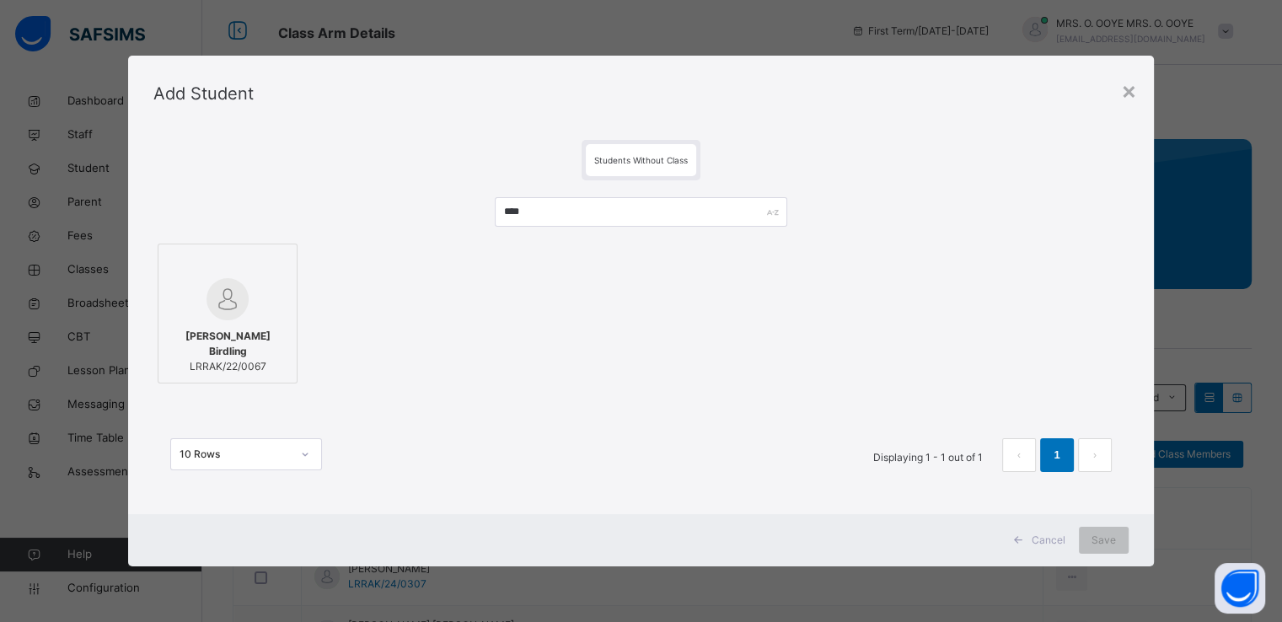
click at [236, 320] on img at bounding box center [228, 299] width 42 height 42
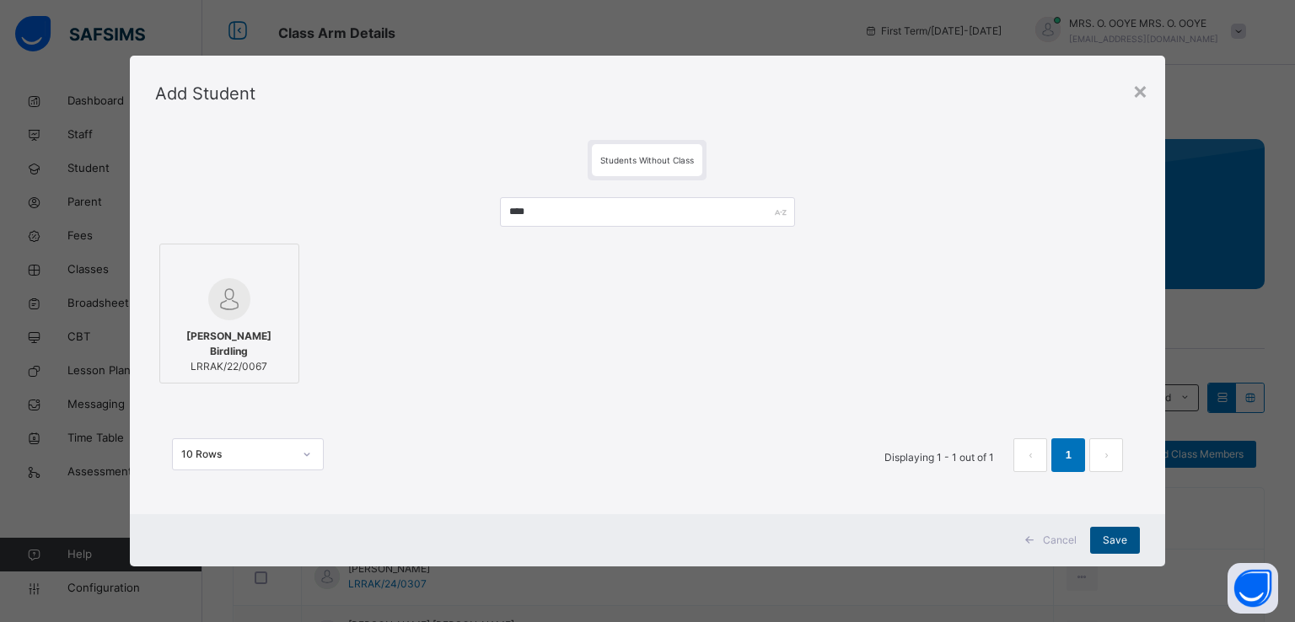
click at [1113, 551] on div "Save" at bounding box center [1115, 540] width 50 height 27
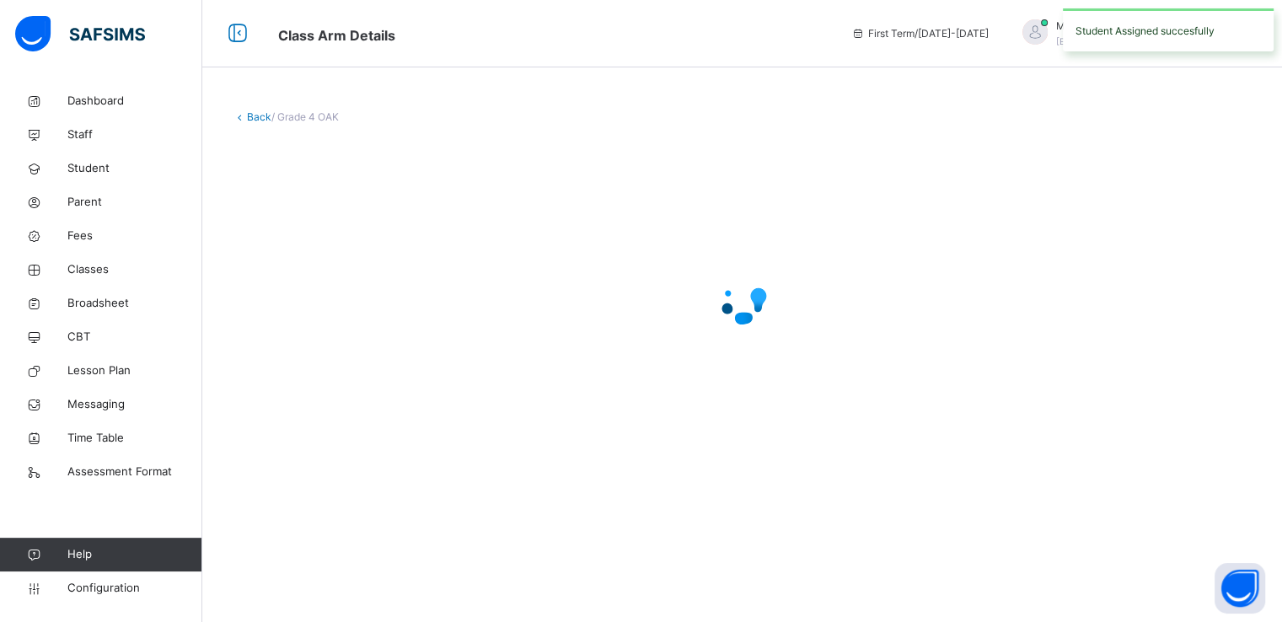
scroll to position [0, 0]
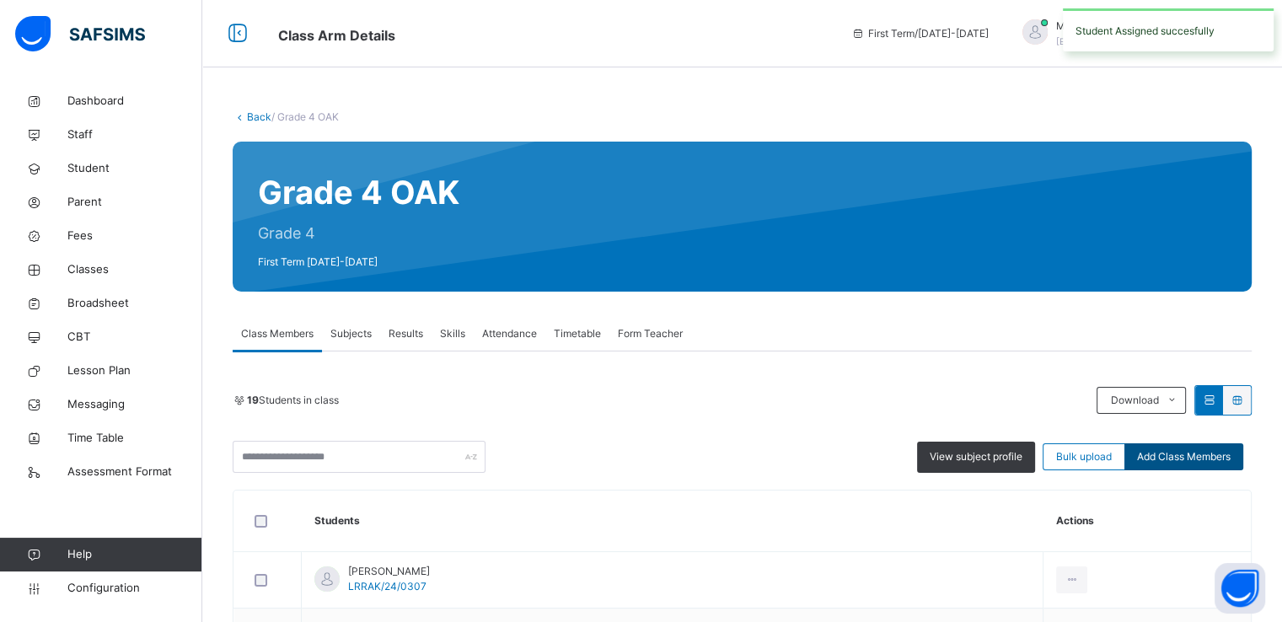
click at [1175, 459] on span "Add Class Members" at bounding box center [1184, 456] width 94 height 15
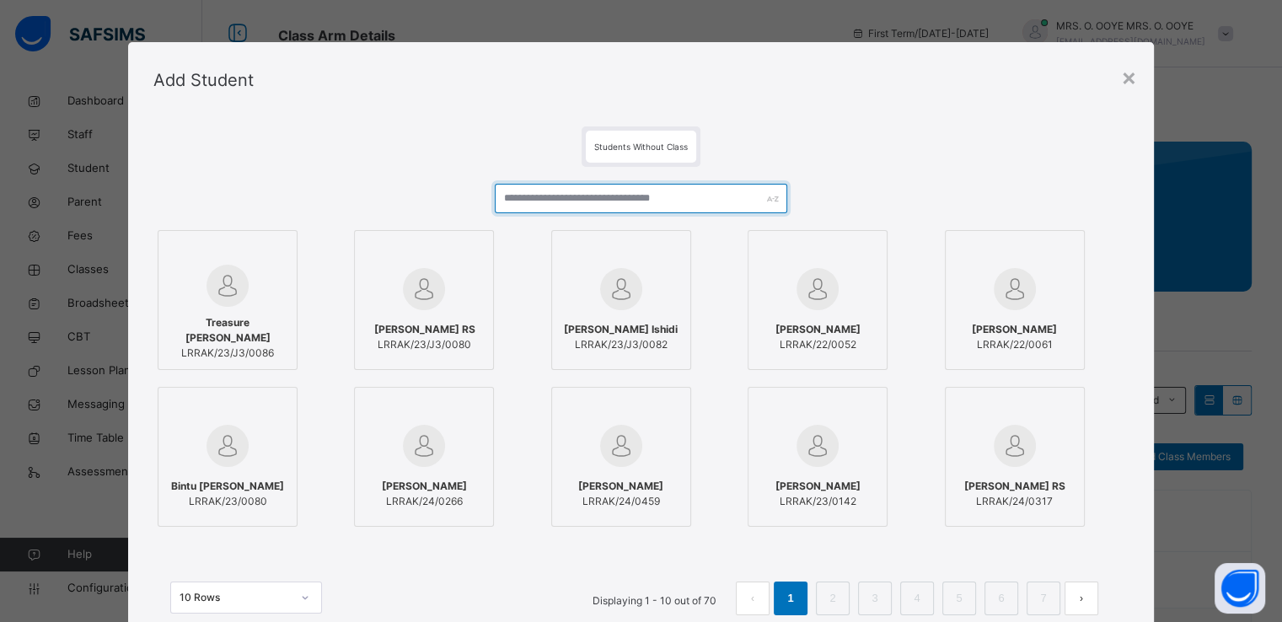
click at [611, 199] on input "text" at bounding box center [641, 199] width 293 height 30
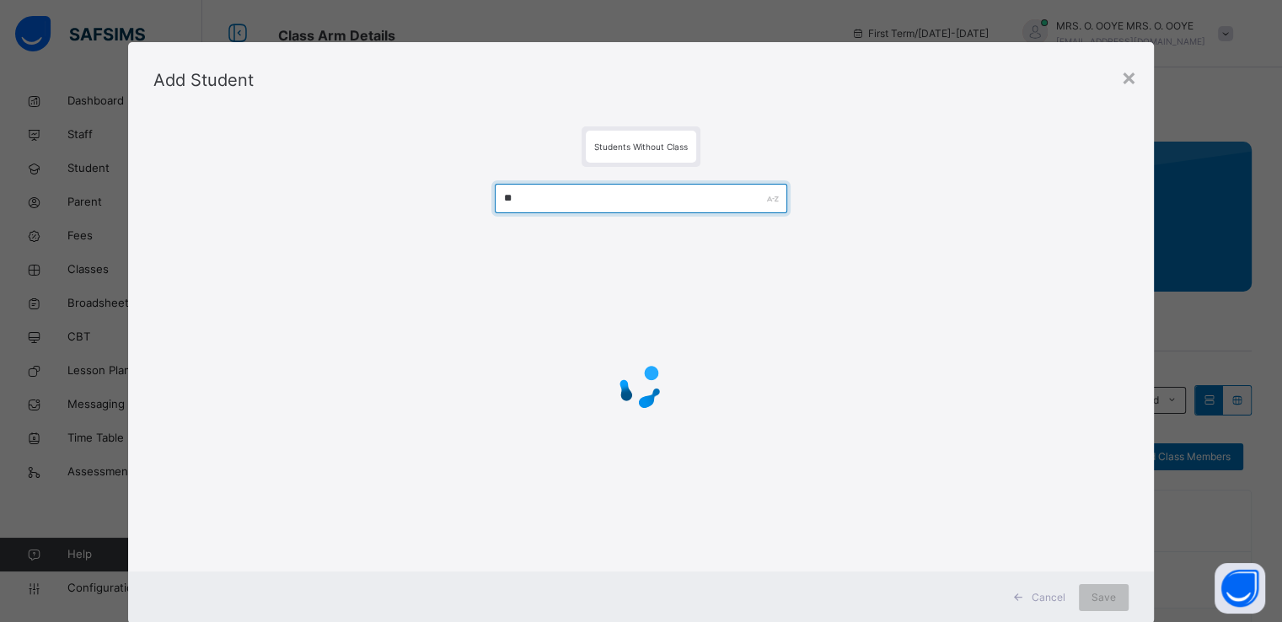
type input "***"
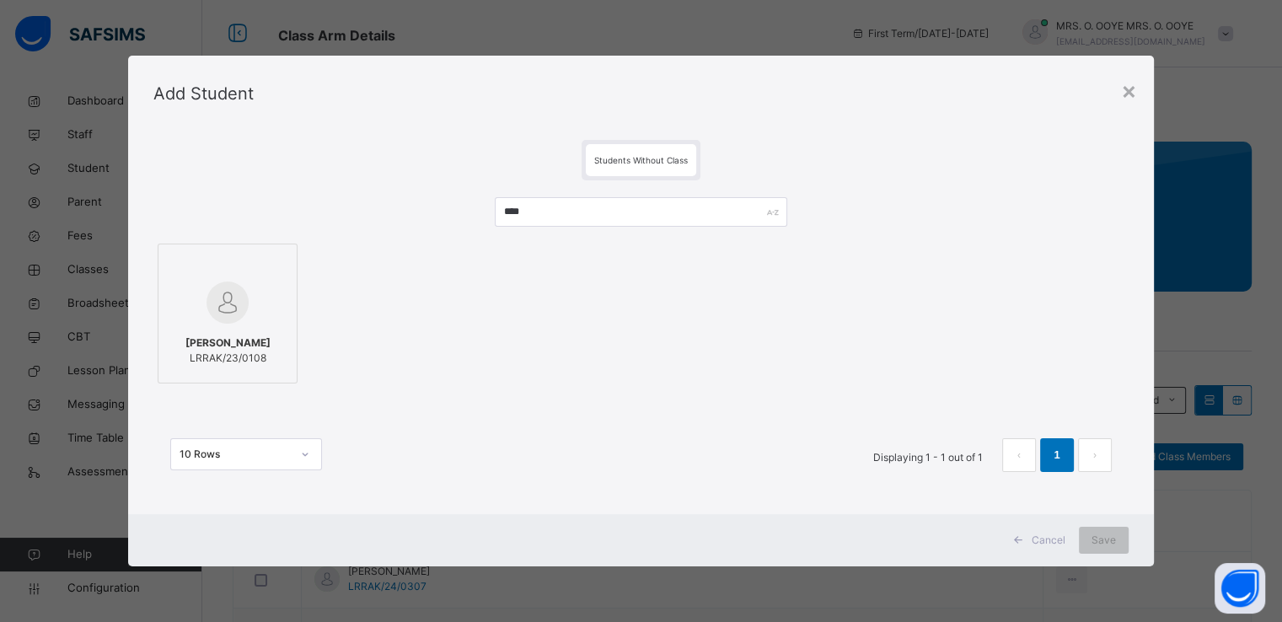
type input "****"
click at [223, 294] on img at bounding box center [228, 303] width 42 height 42
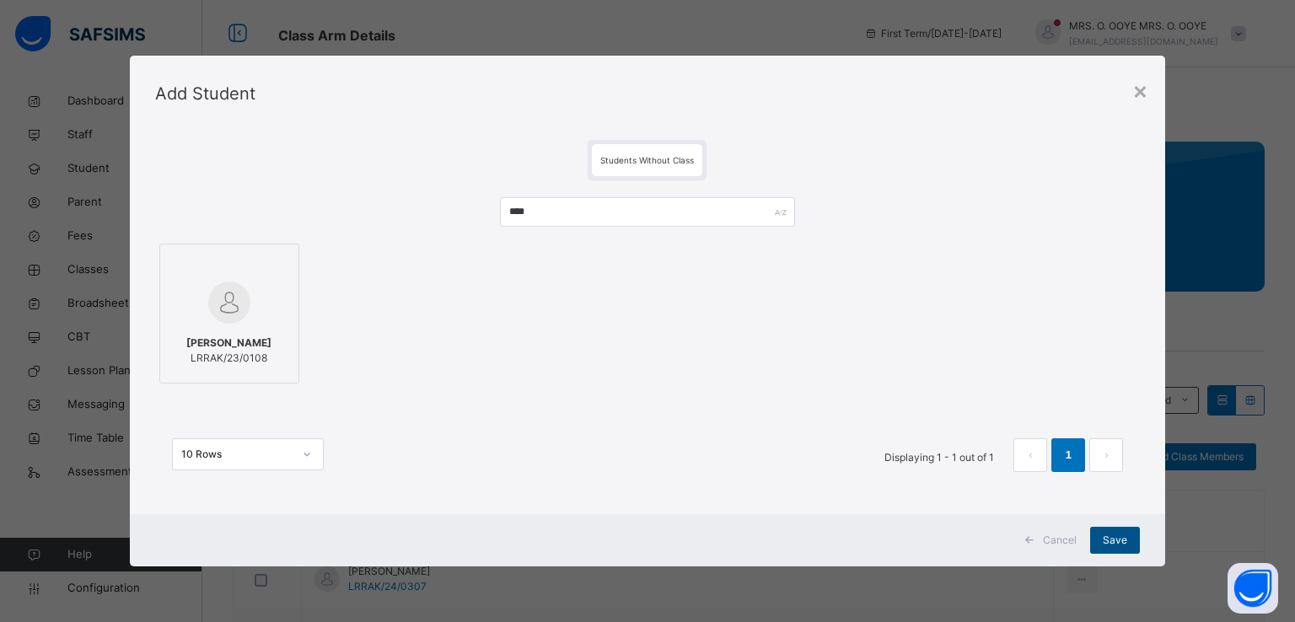
click at [1114, 544] on span "Save" at bounding box center [1115, 540] width 24 height 15
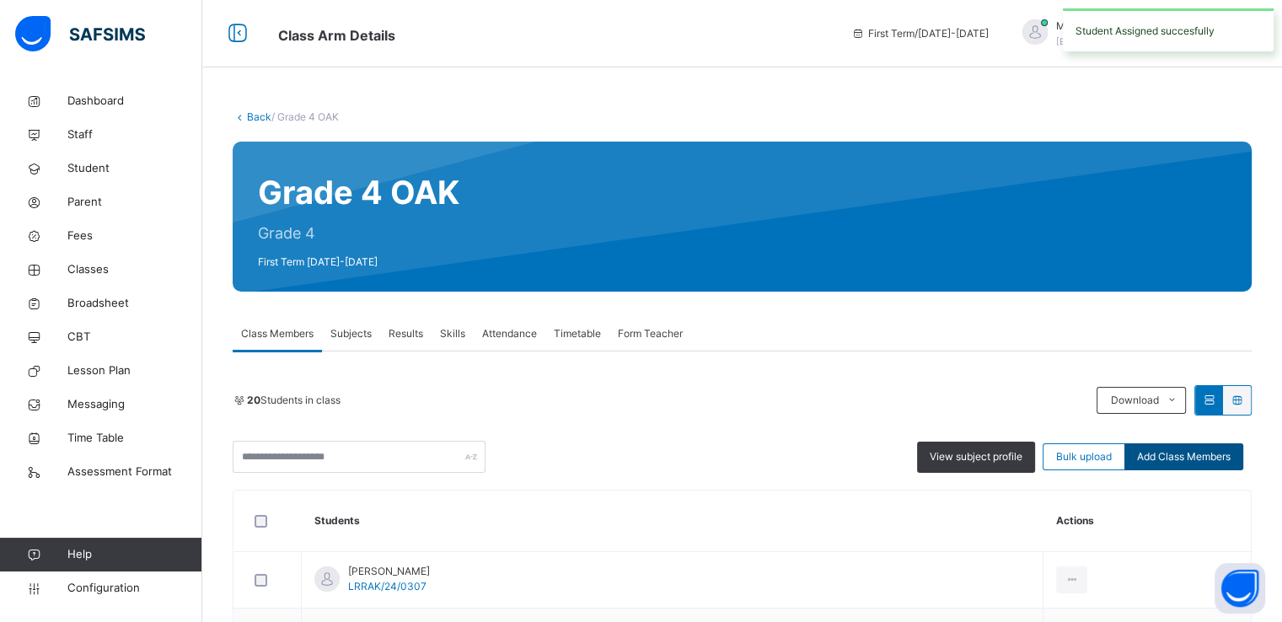
click at [1176, 455] on span "Add Class Members" at bounding box center [1184, 456] width 94 height 15
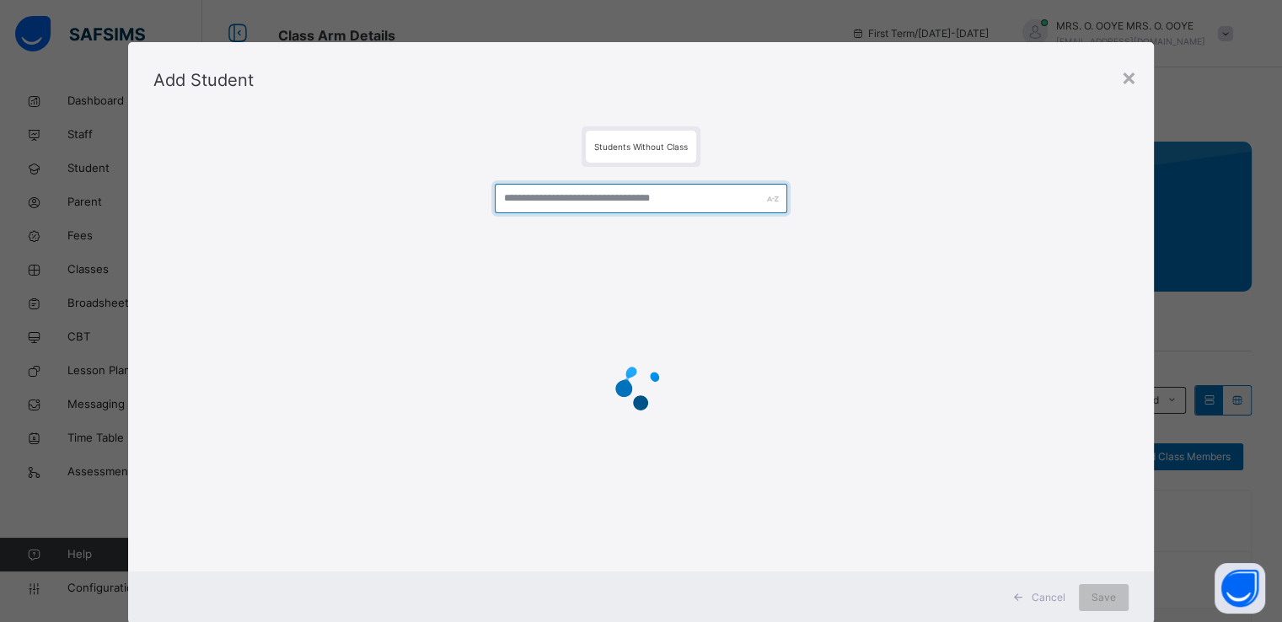
click at [662, 201] on input "text" at bounding box center [641, 199] width 293 height 30
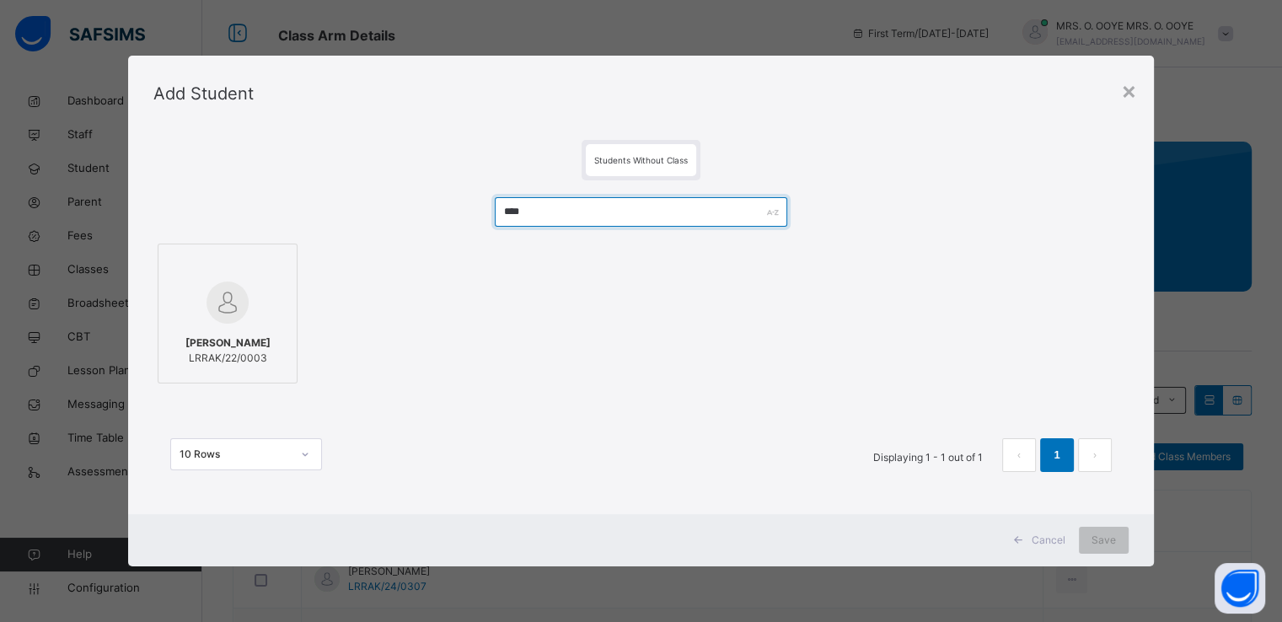
type input "****"
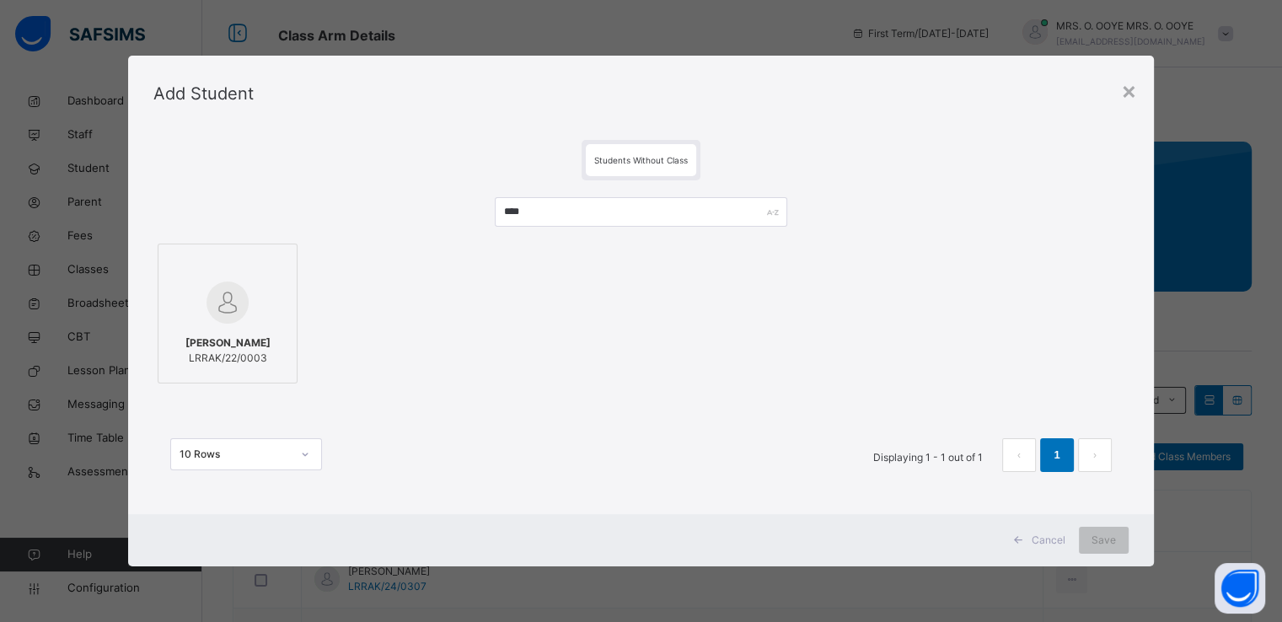
click at [199, 298] on div at bounding box center [227, 302] width 121 height 49
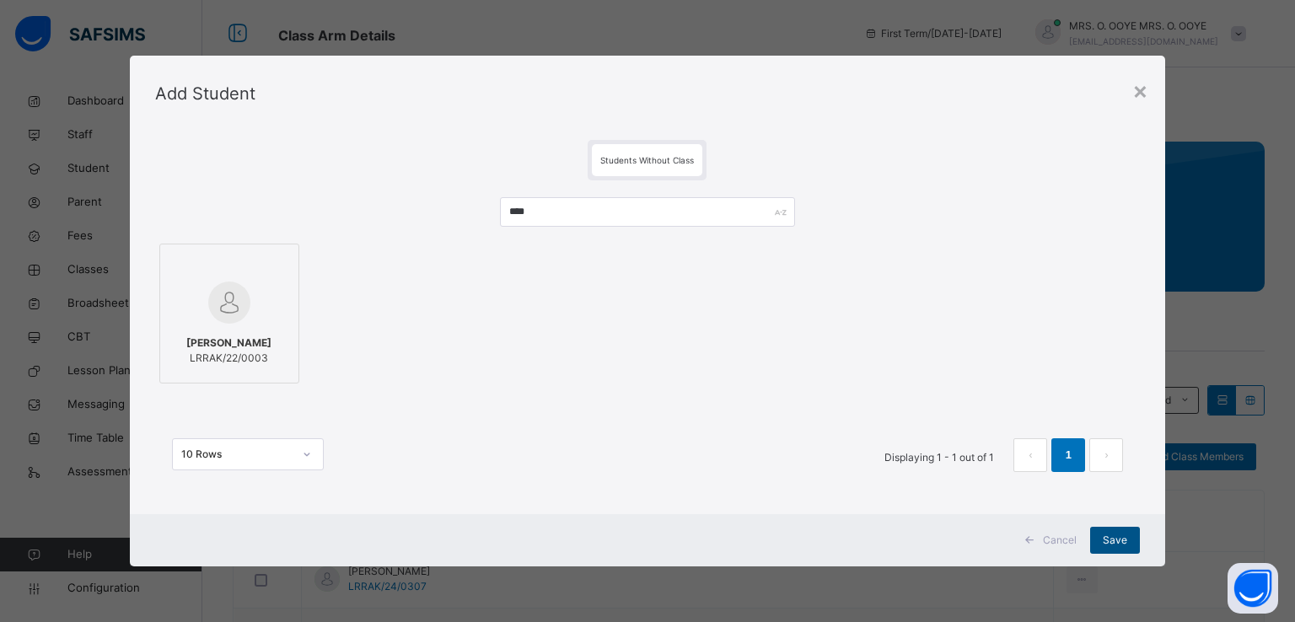
click at [1113, 534] on span "Save" at bounding box center [1115, 540] width 24 height 15
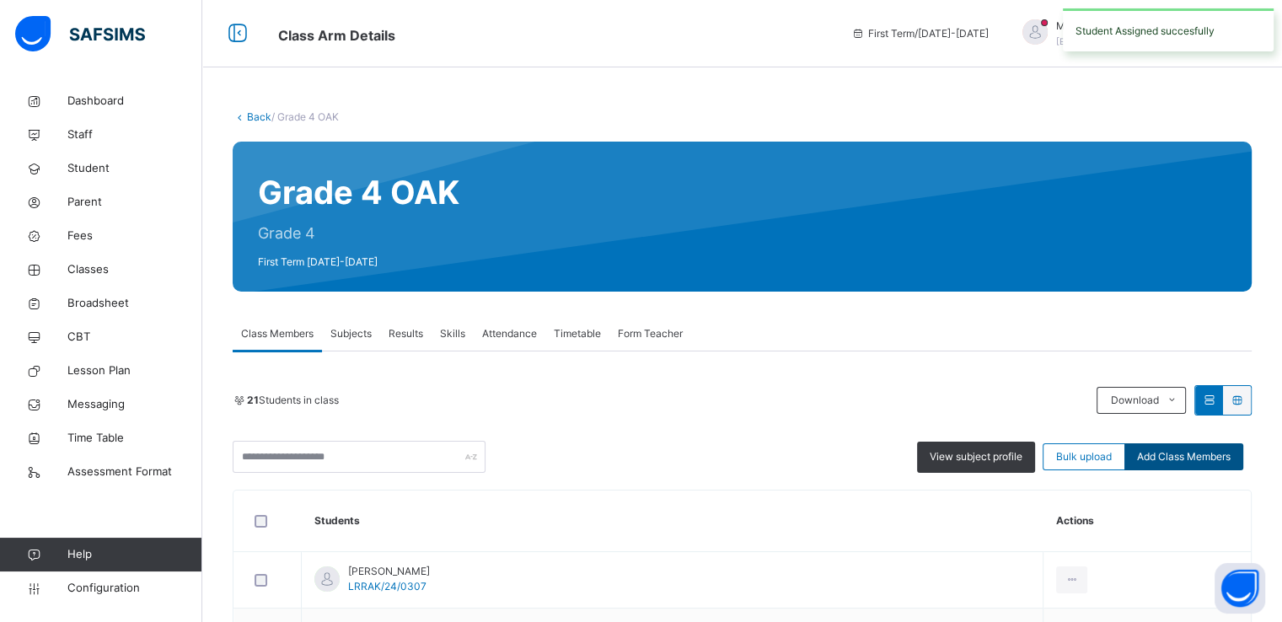
click at [1184, 450] on span "Add Class Members" at bounding box center [1184, 456] width 94 height 15
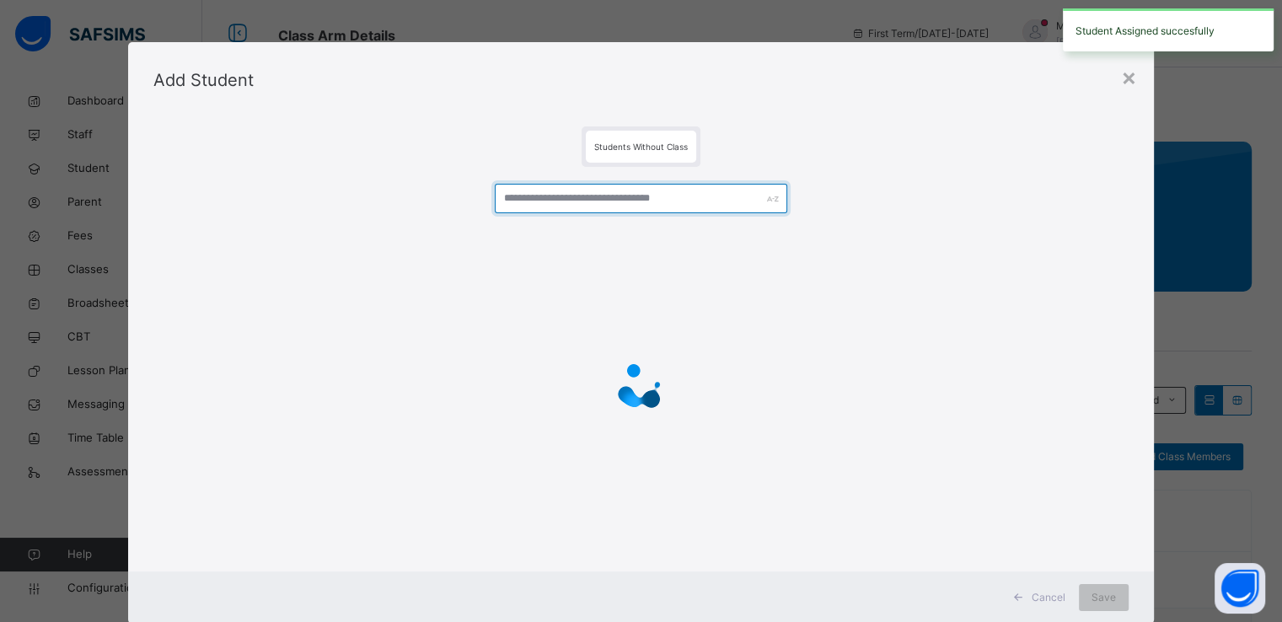
click at [629, 188] on input "text" at bounding box center [641, 199] width 293 height 30
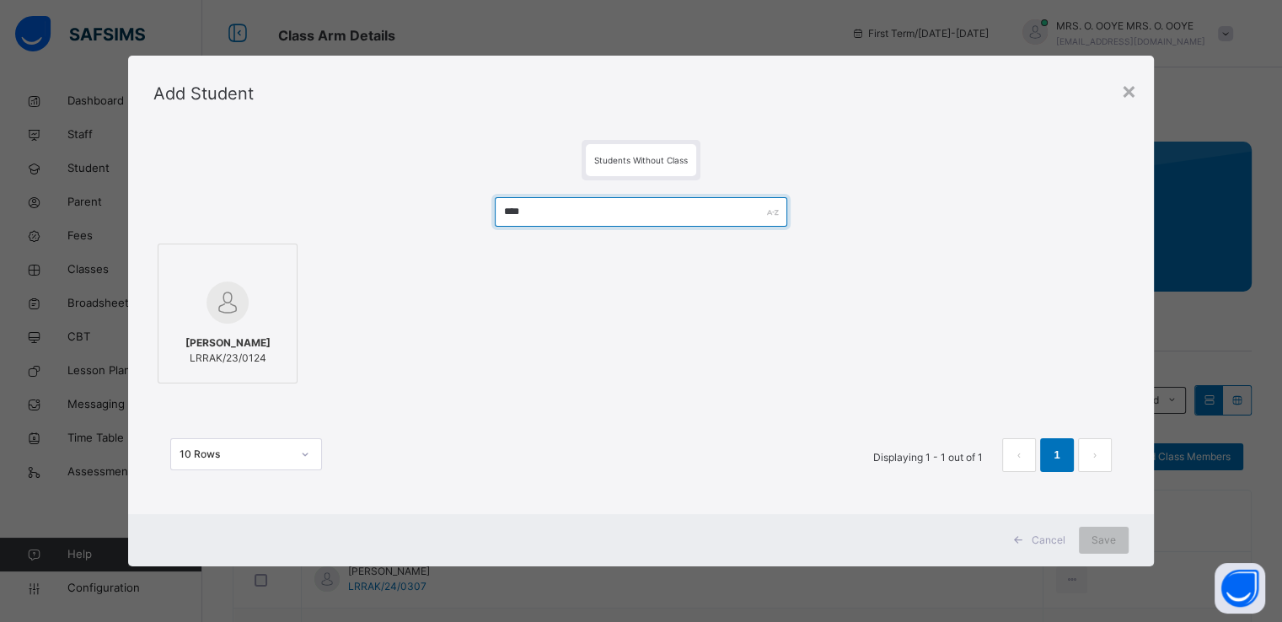
type input "****"
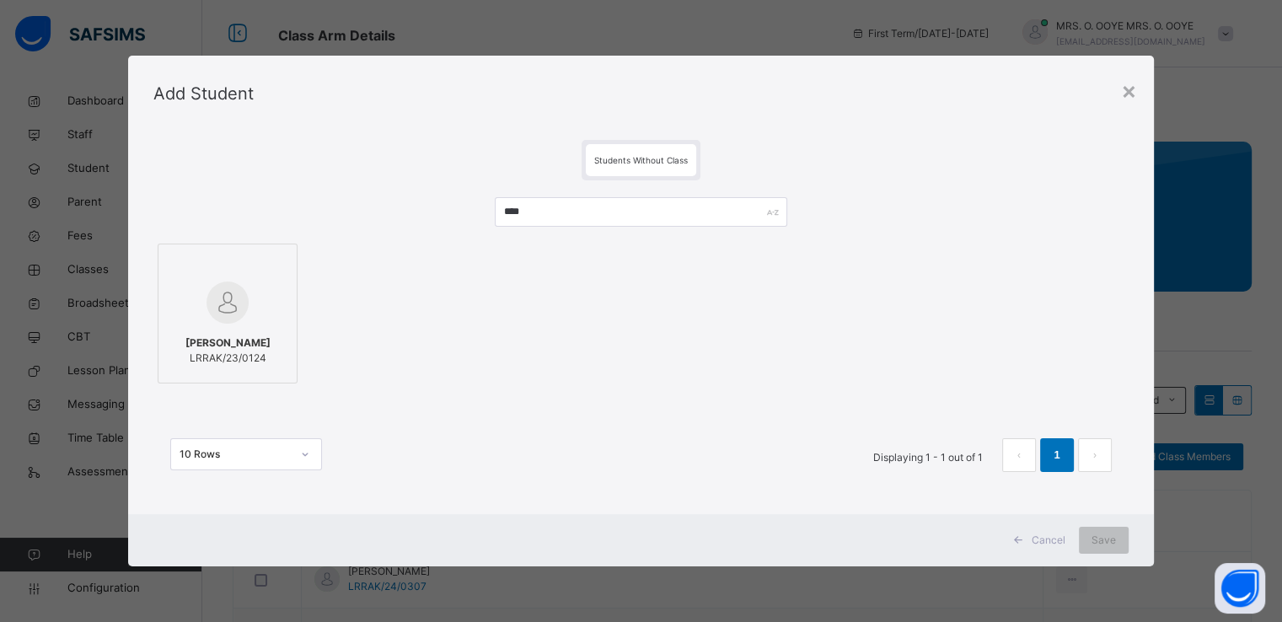
click at [268, 312] on div at bounding box center [227, 302] width 121 height 49
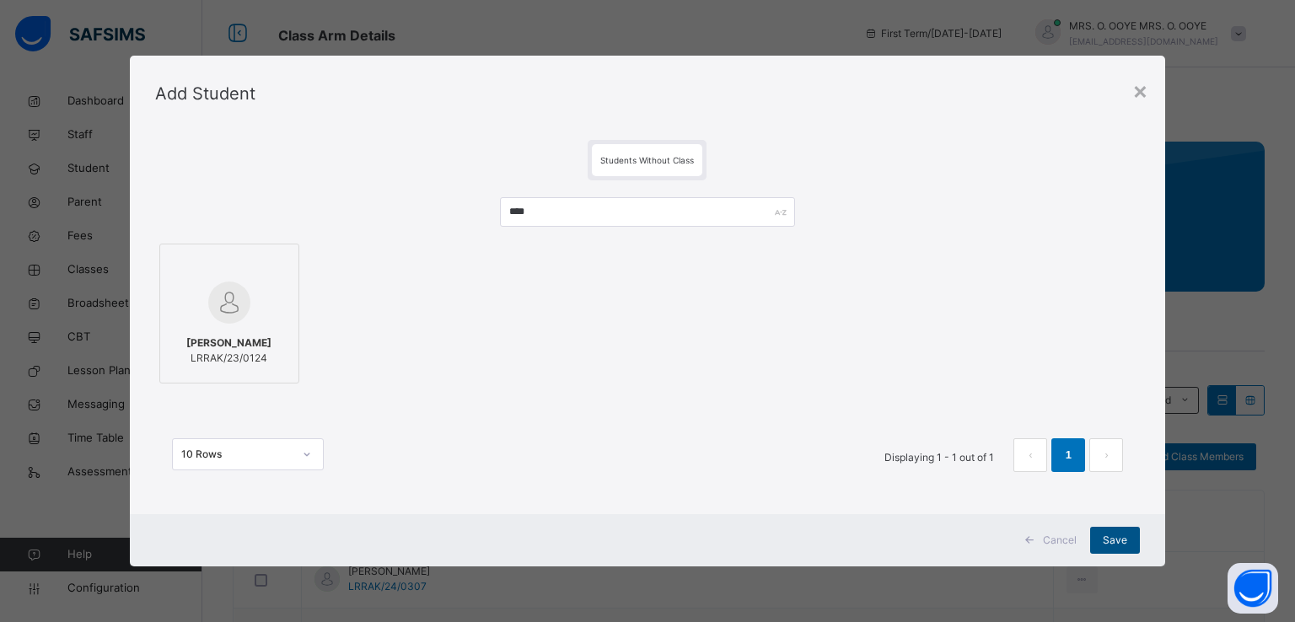
click at [1113, 542] on span "Save" at bounding box center [1115, 540] width 24 height 15
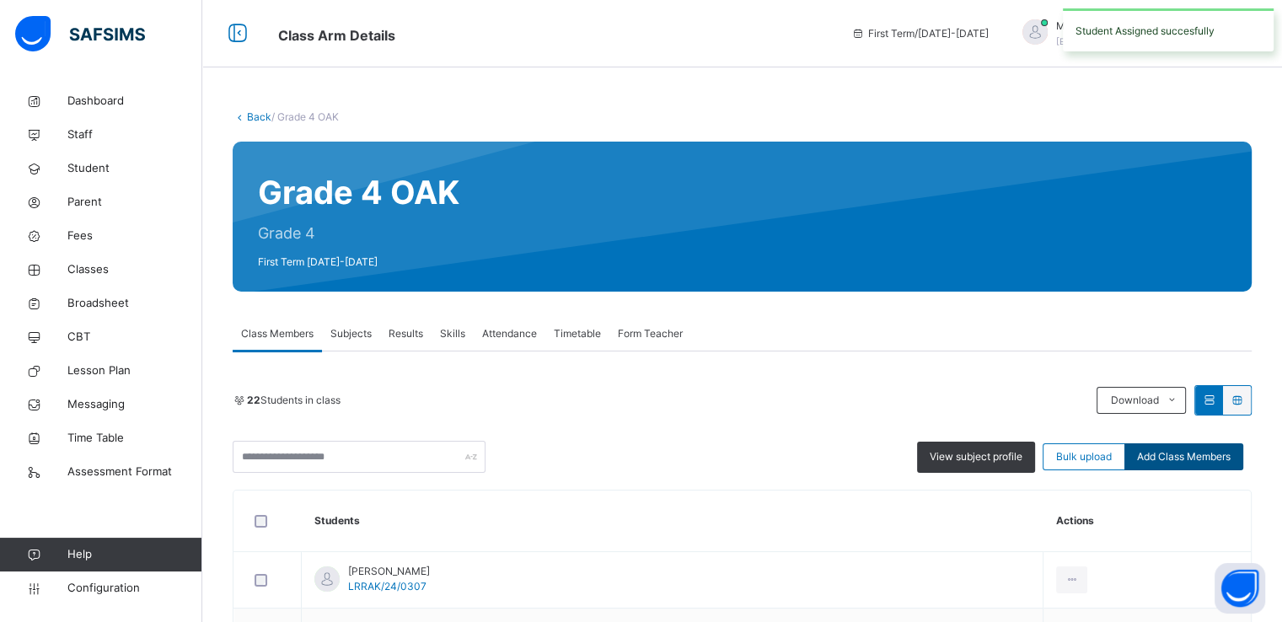
click at [1188, 463] on span "Add Class Members" at bounding box center [1184, 456] width 94 height 15
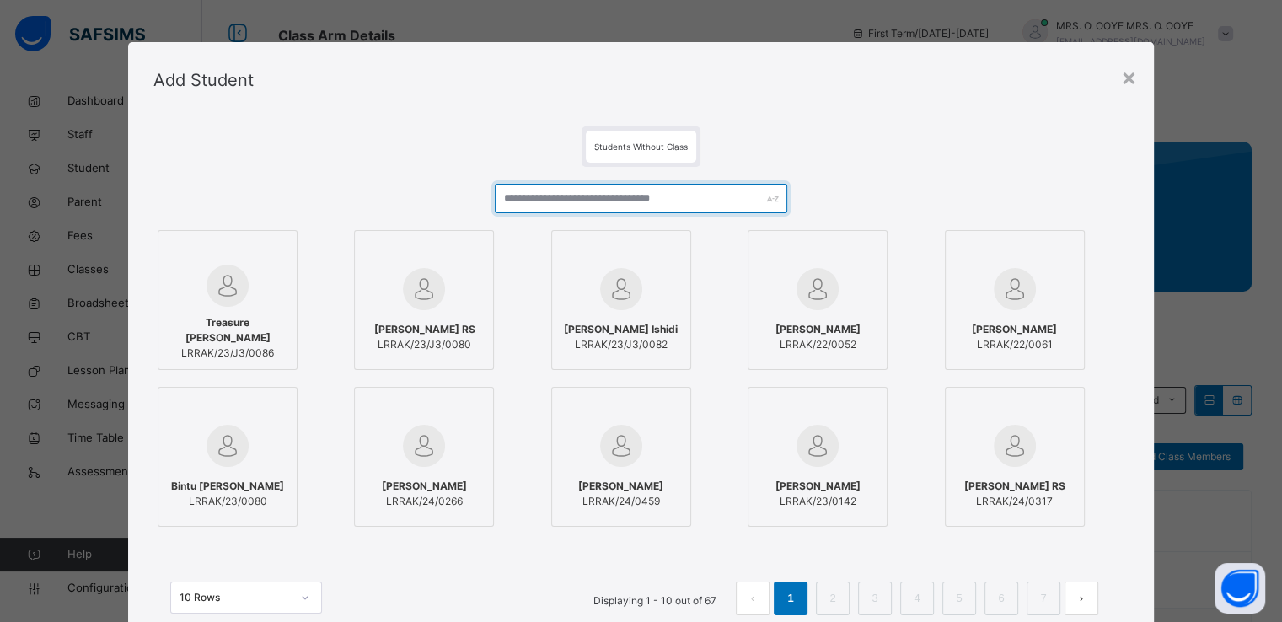
click at [681, 205] on input "text" at bounding box center [641, 199] width 293 height 30
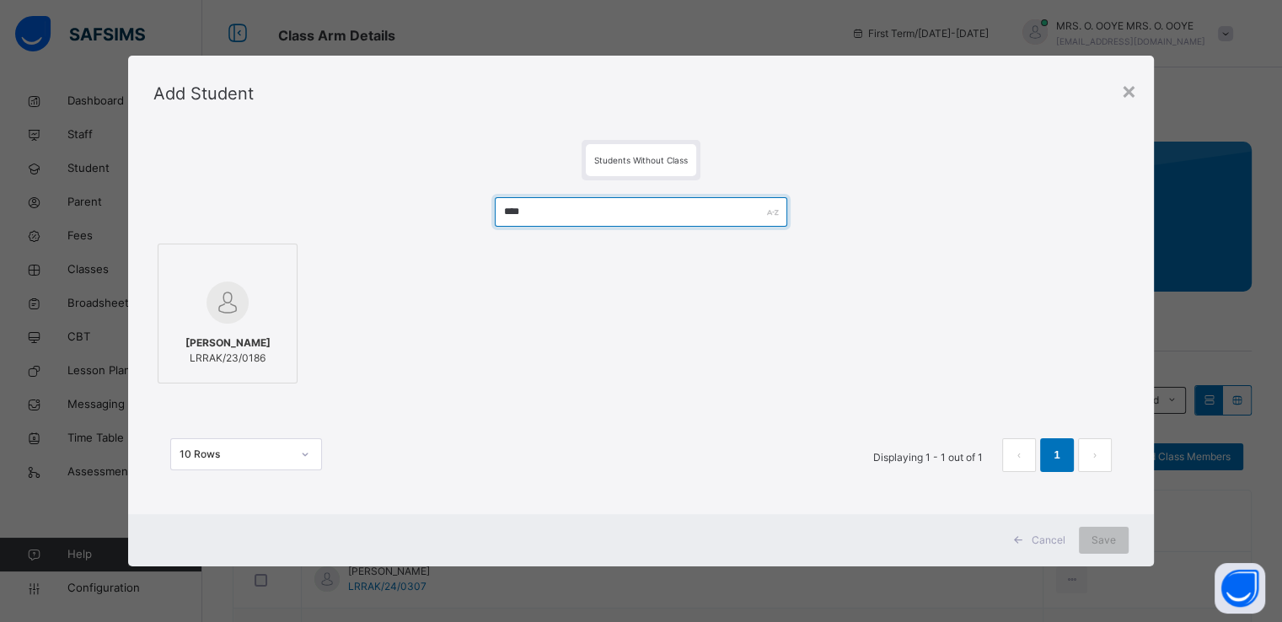
type input "****"
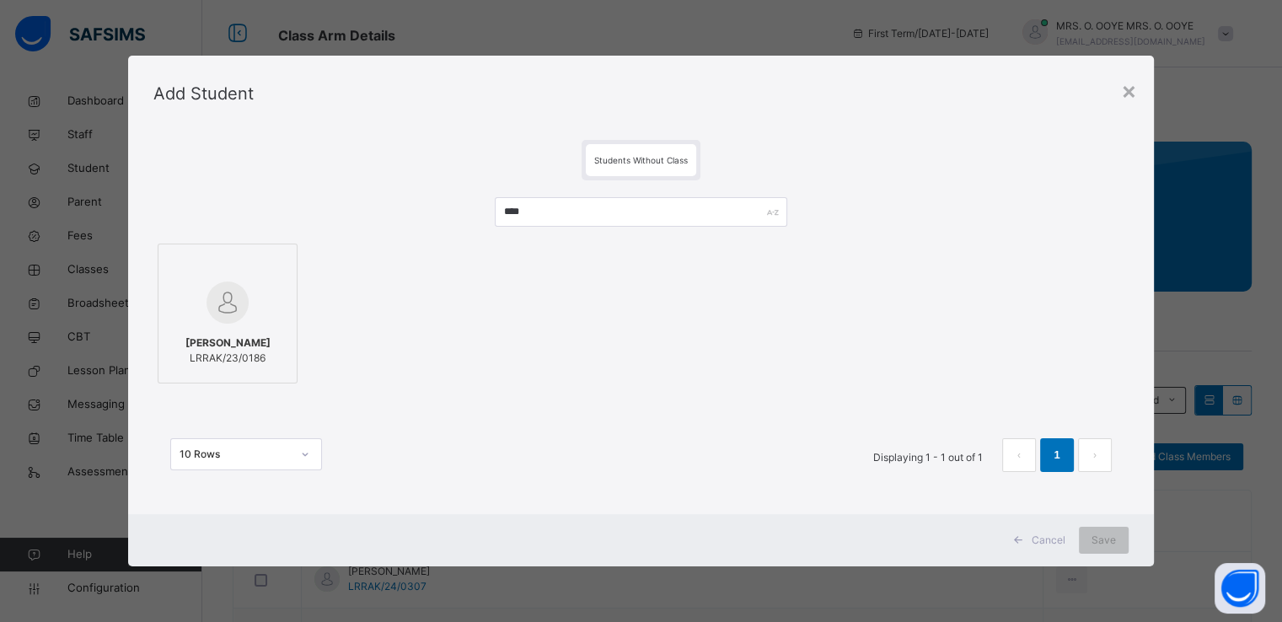
click at [188, 308] on div at bounding box center [227, 302] width 121 height 49
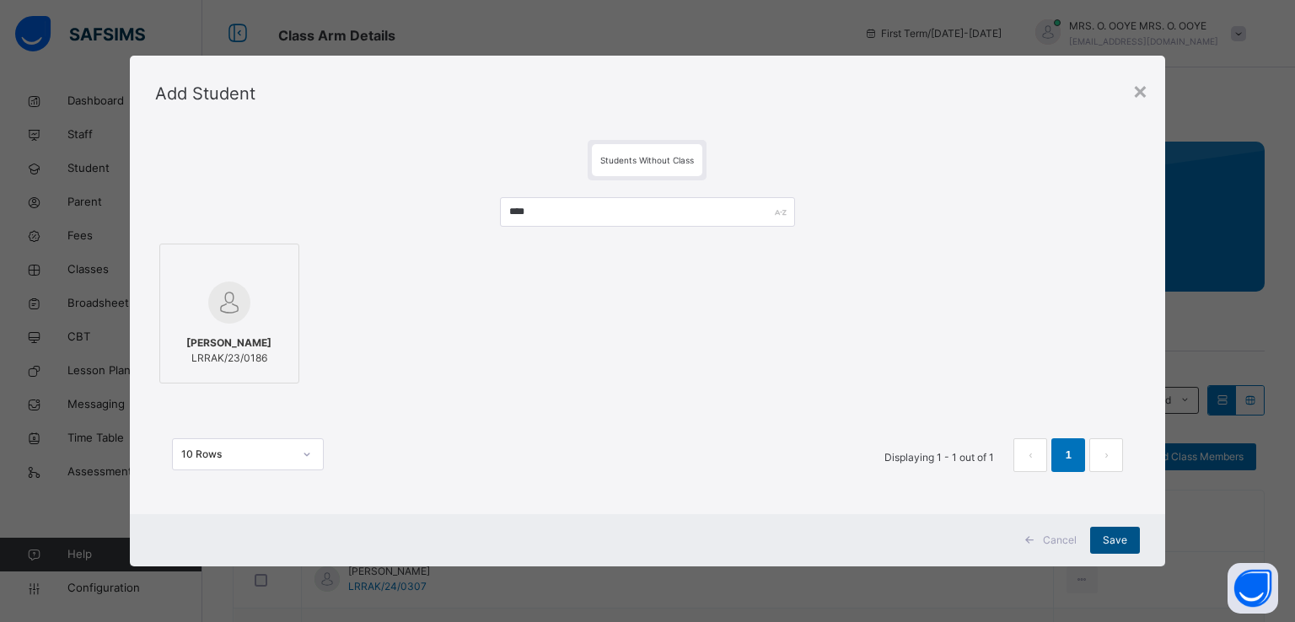
click at [1109, 540] on span "Save" at bounding box center [1115, 540] width 24 height 15
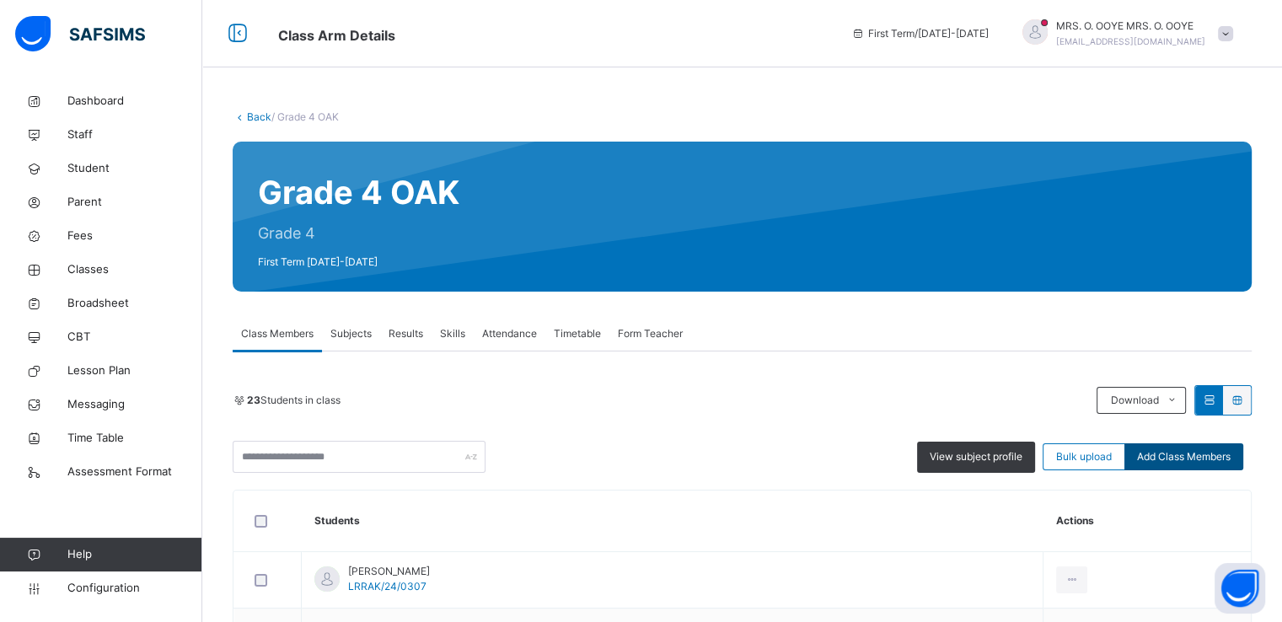
click at [1216, 459] on span "Add Class Members" at bounding box center [1184, 456] width 94 height 15
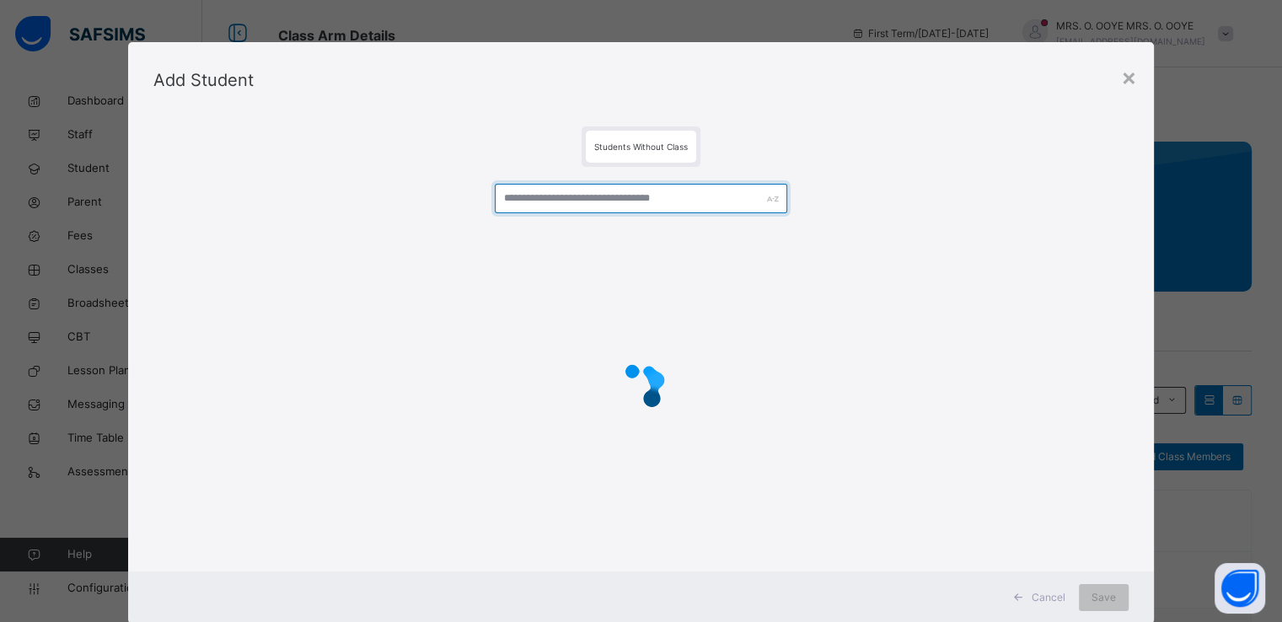
click at [664, 196] on input "text" at bounding box center [641, 199] width 293 height 30
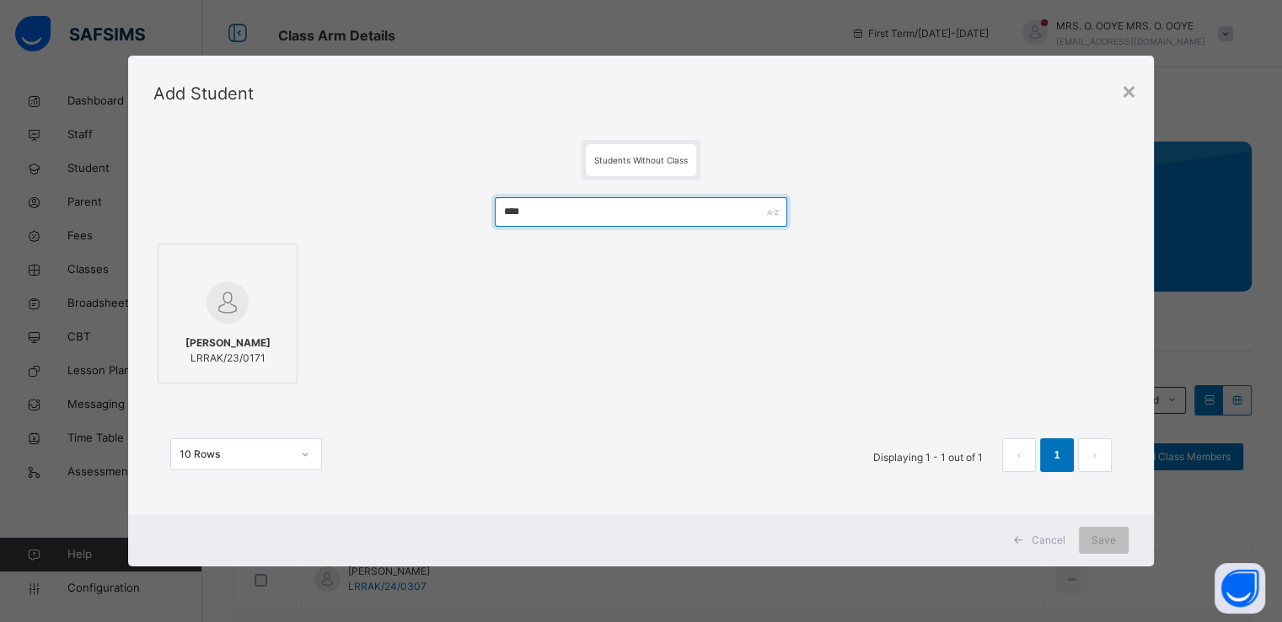
type input "****"
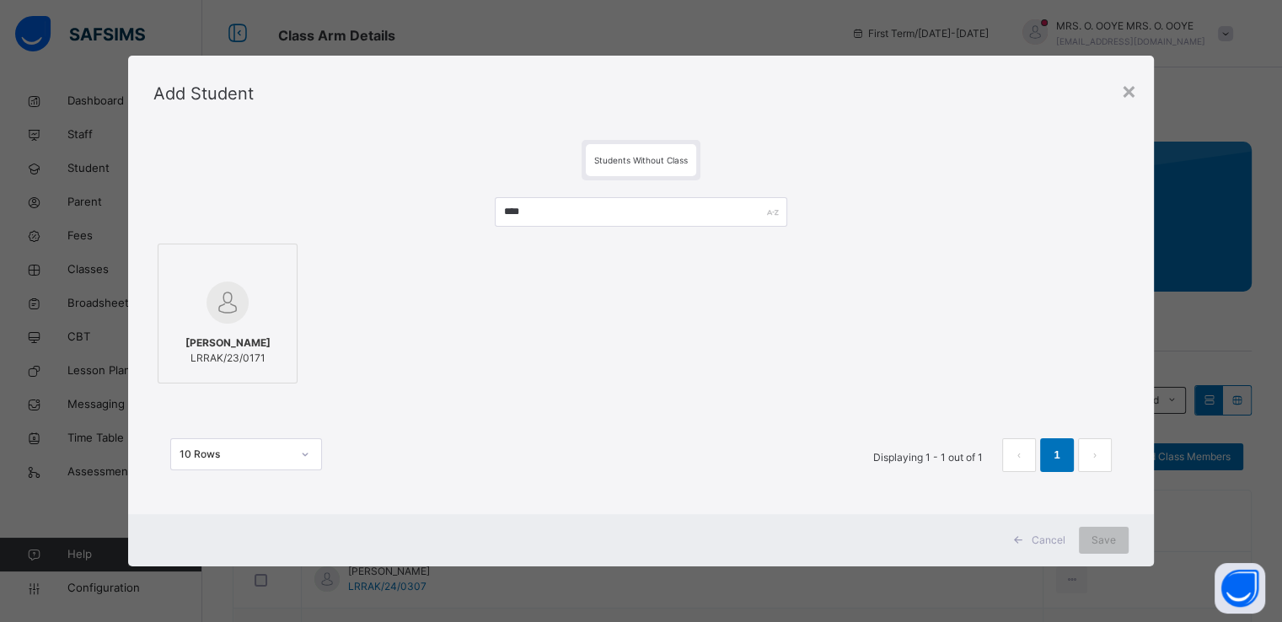
click at [221, 351] on span "LRRAK/23/0171" at bounding box center [227, 358] width 85 height 15
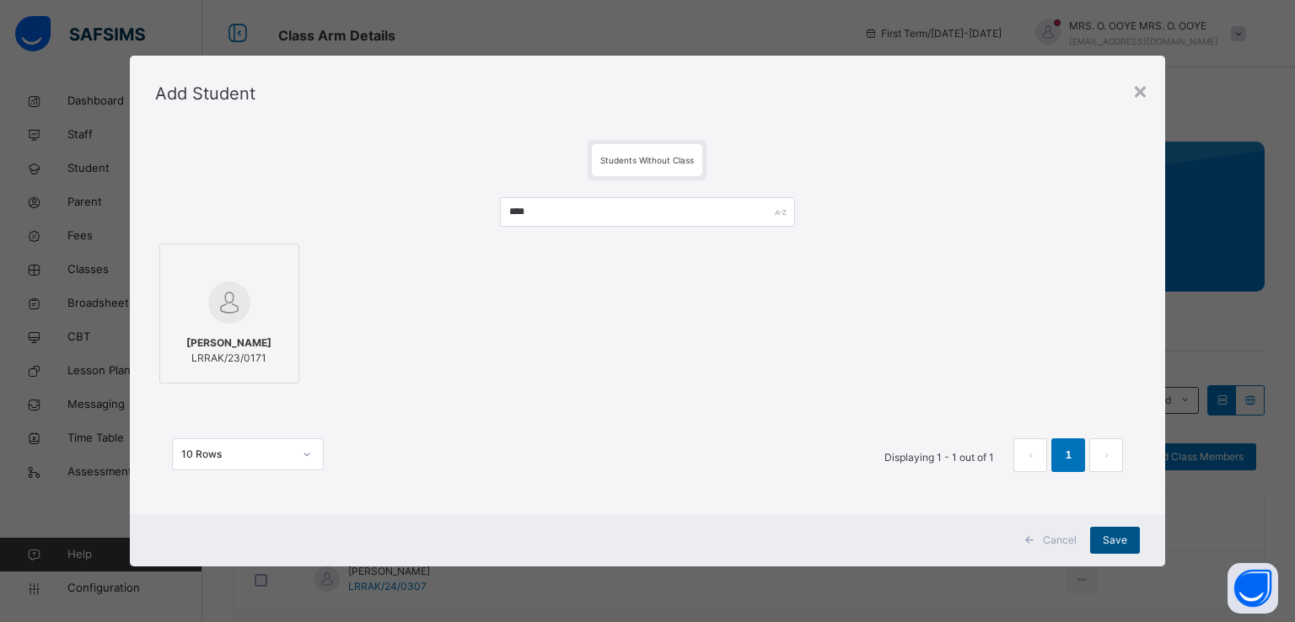
click at [1111, 540] on span "Save" at bounding box center [1115, 540] width 24 height 15
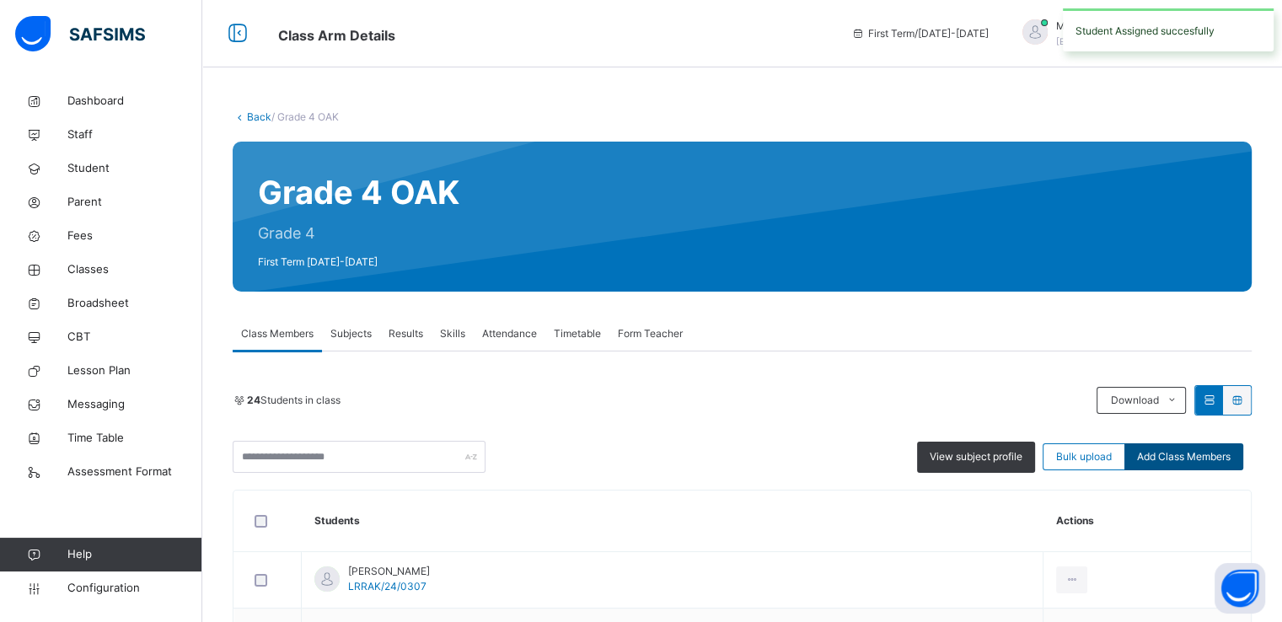
click at [1184, 456] on span "Add Class Members" at bounding box center [1184, 456] width 94 height 15
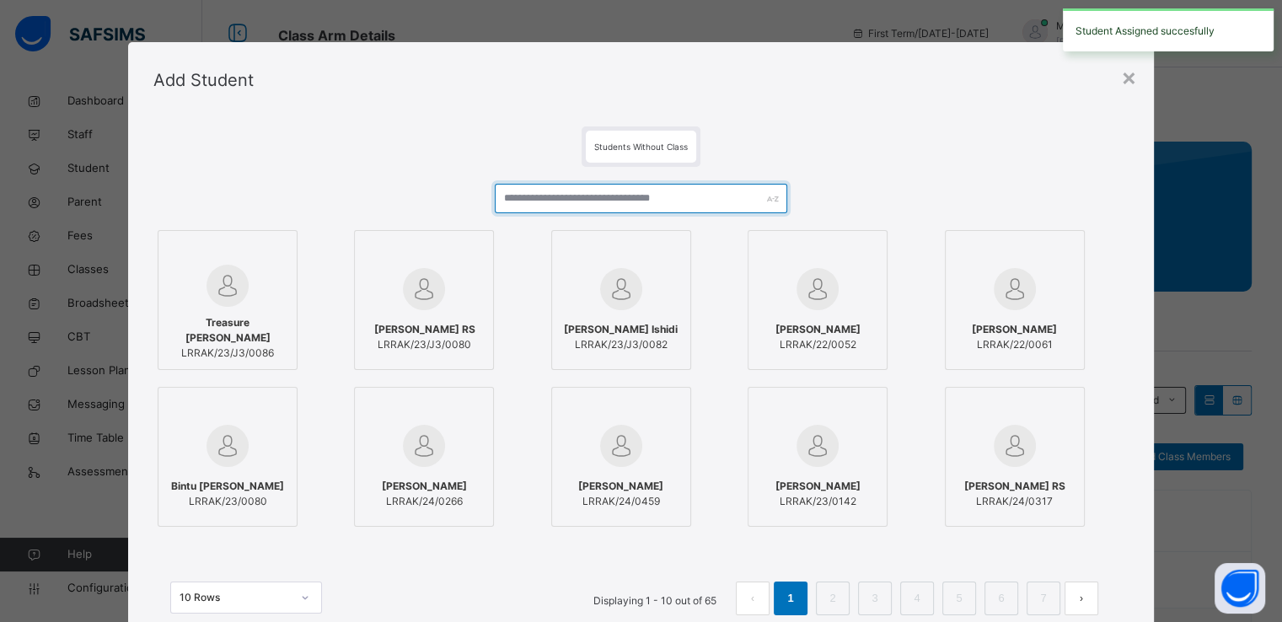
click at [665, 209] on input "text" at bounding box center [641, 199] width 293 height 30
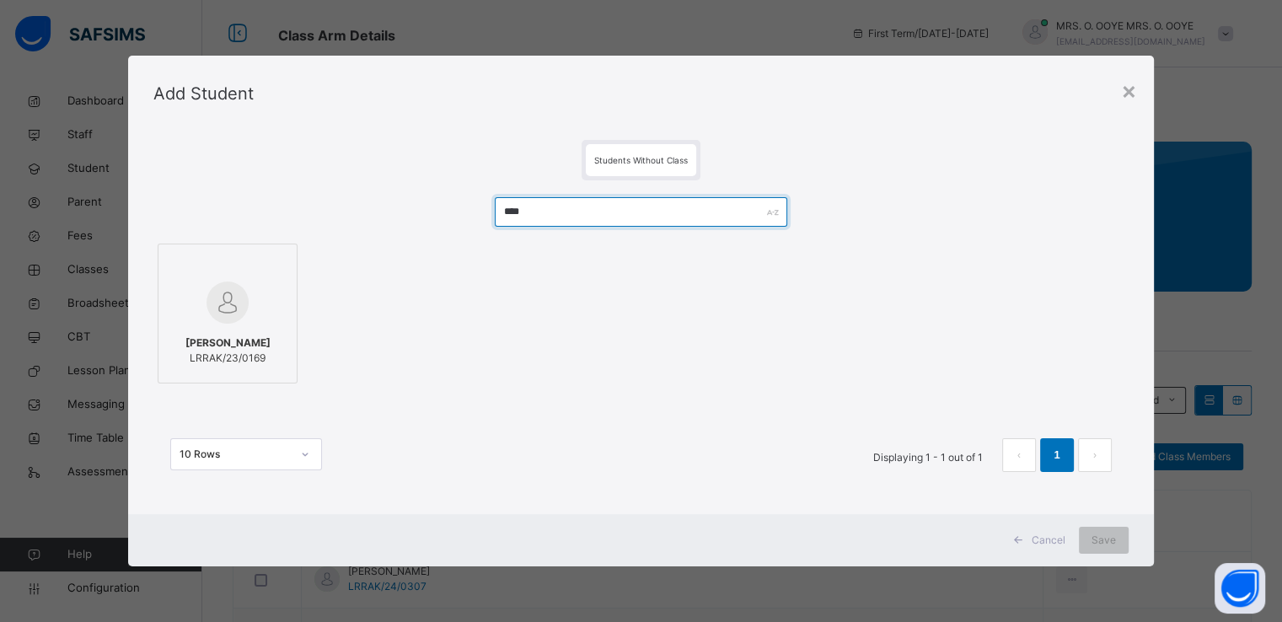
type input "****"
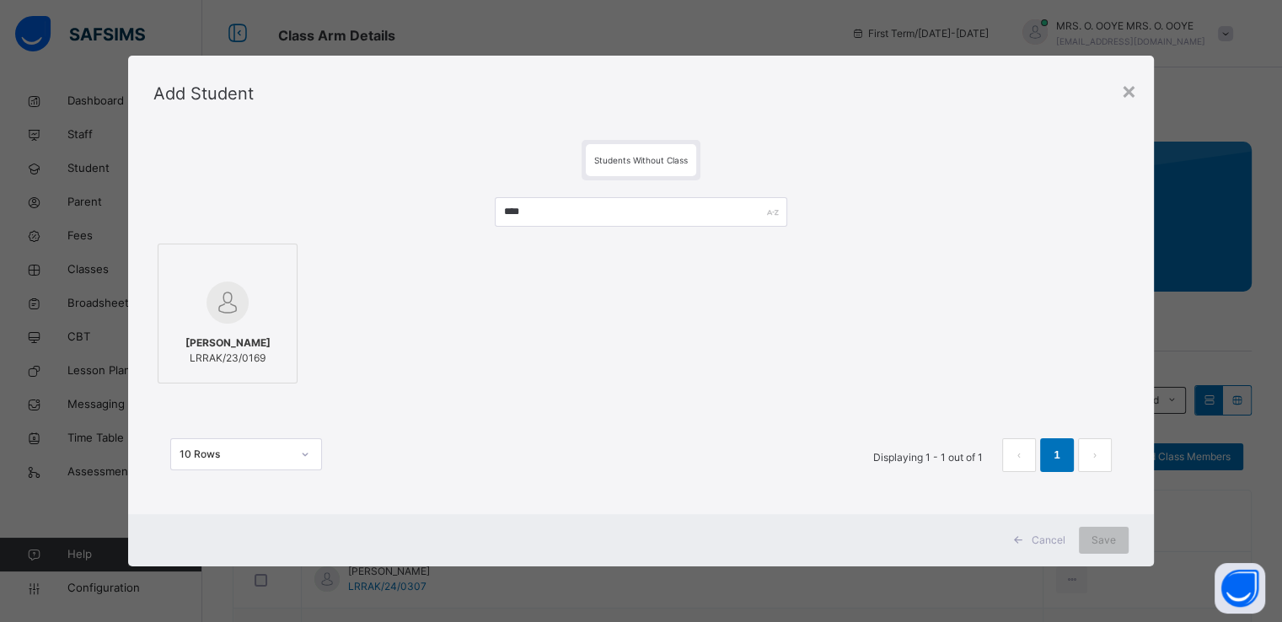
click at [255, 287] on div at bounding box center [227, 302] width 121 height 49
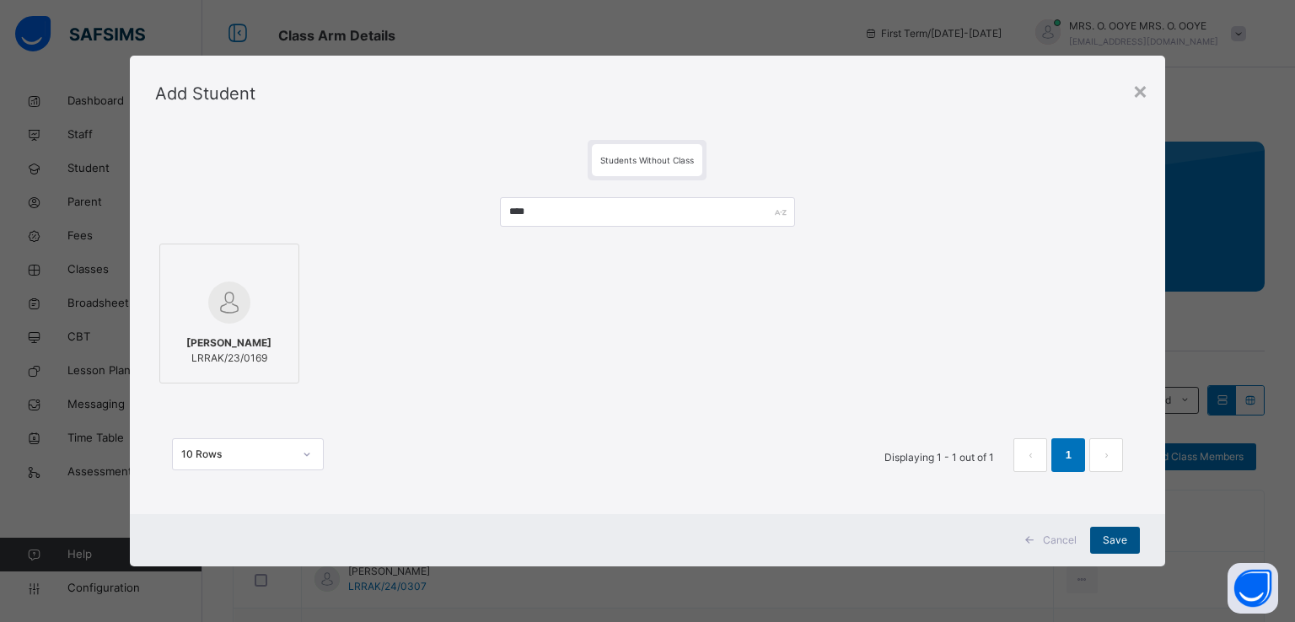
click at [1114, 535] on span "Save" at bounding box center [1115, 540] width 24 height 15
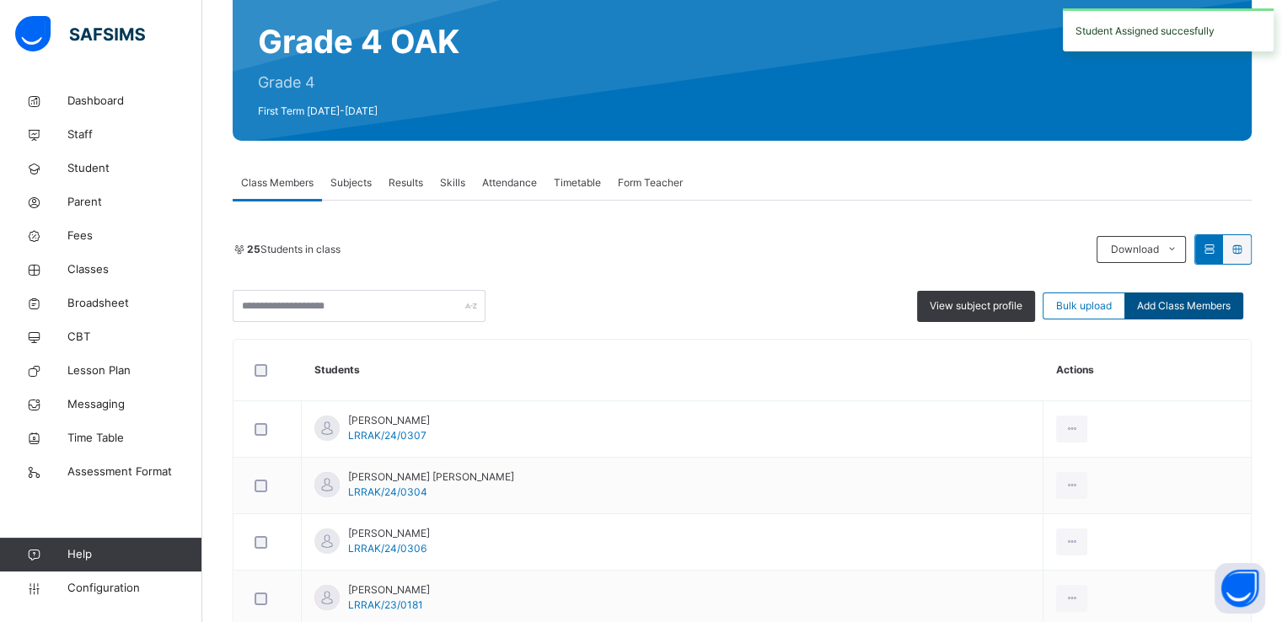
scroll to position [165, 0]
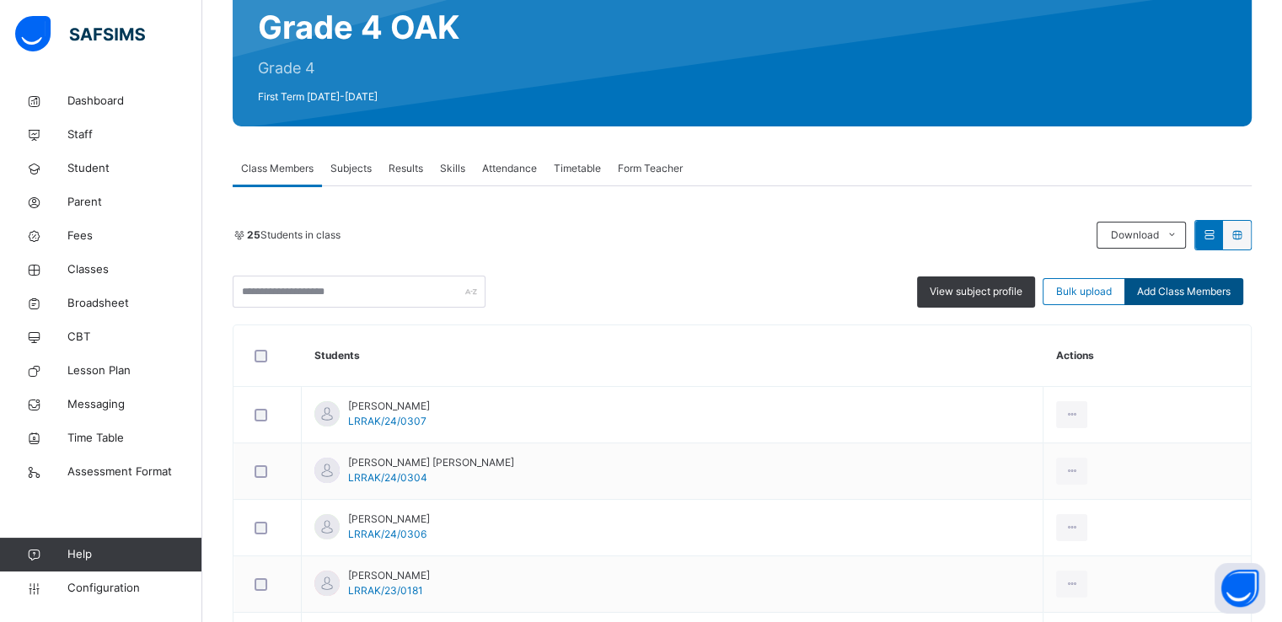
click at [1203, 291] on span "Add Class Members" at bounding box center [1184, 291] width 94 height 15
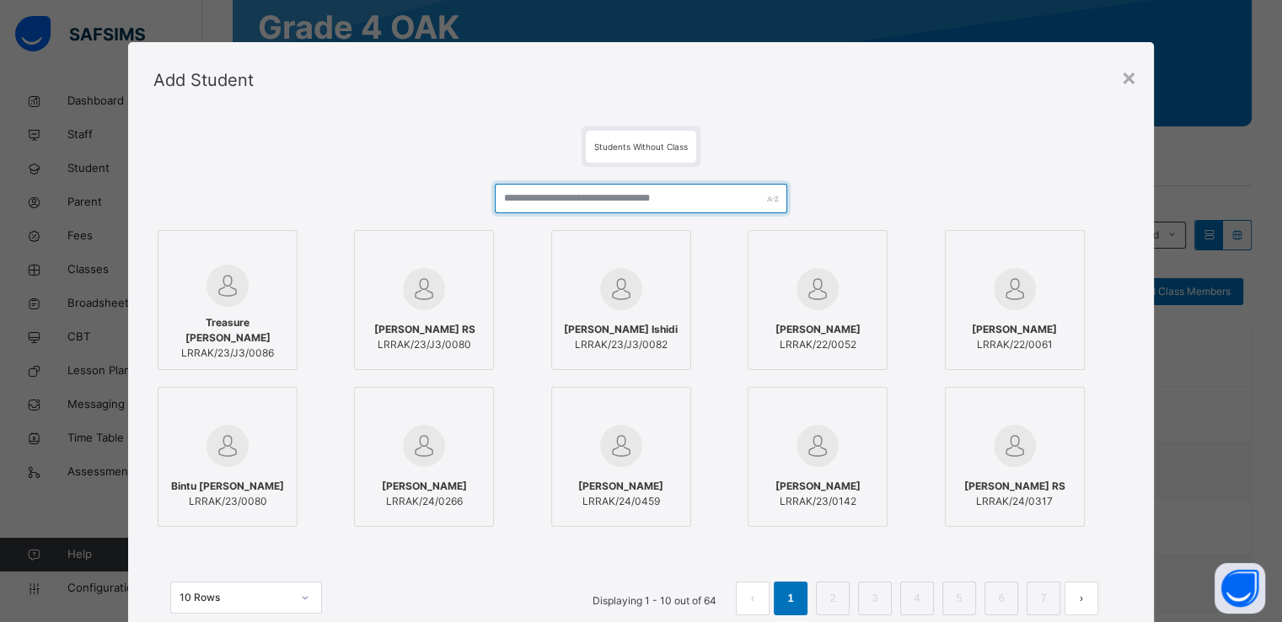
click at [641, 195] on input "text" at bounding box center [641, 199] width 293 height 30
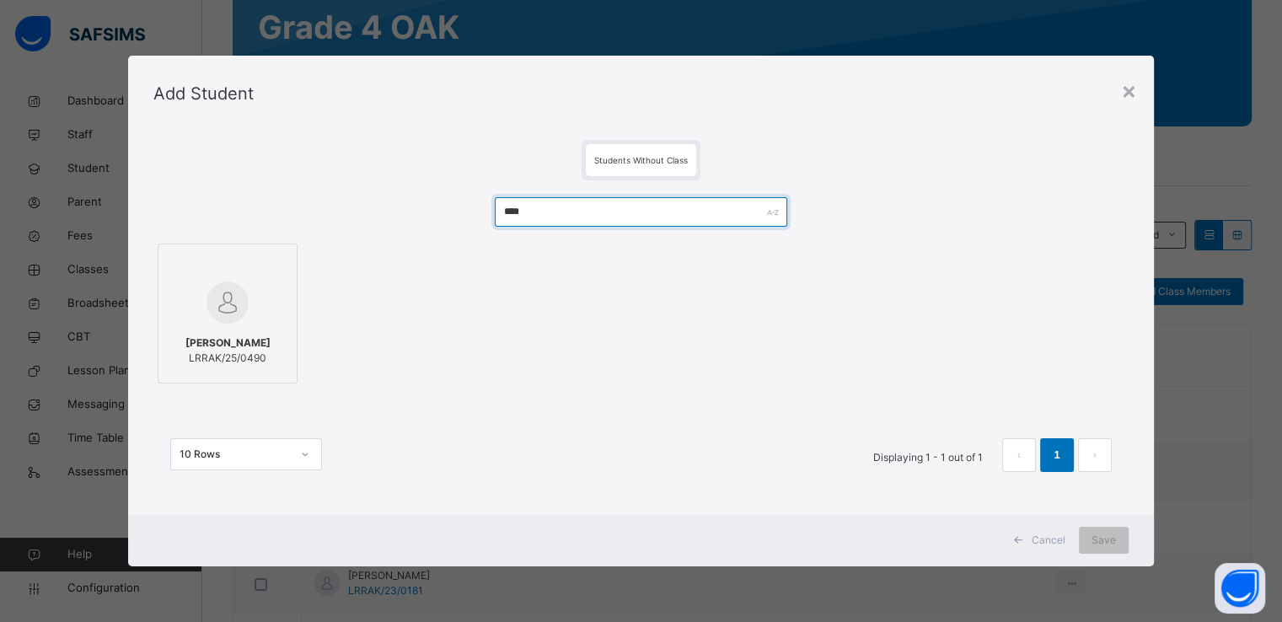
type input "****"
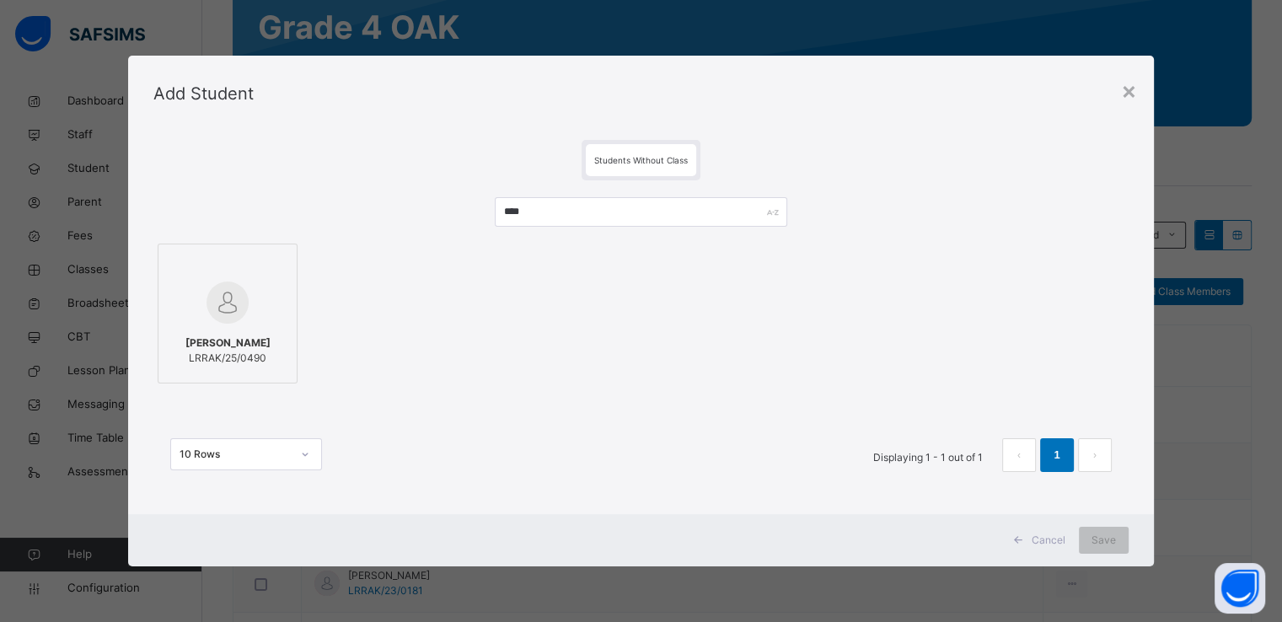
click at [216, 274] on div at bounding box center [227, 265] width 121 height 25
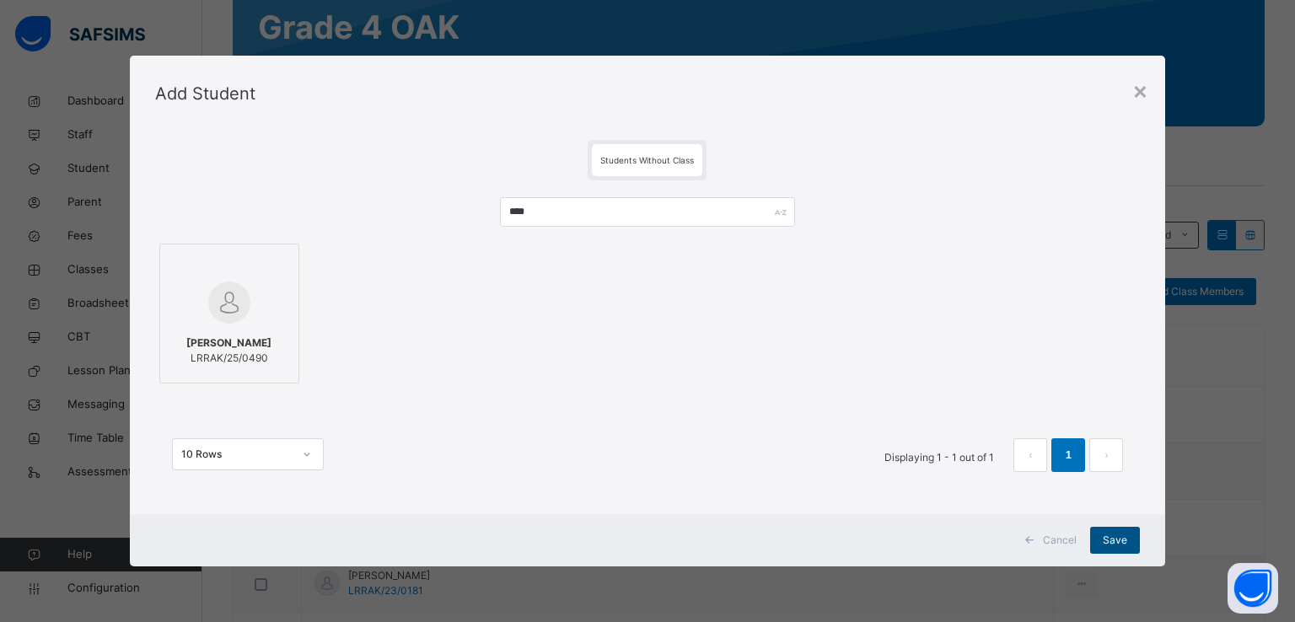
click at [1116, 543] on span "Save" at bounding box center [1115, 540] width 24 height 15
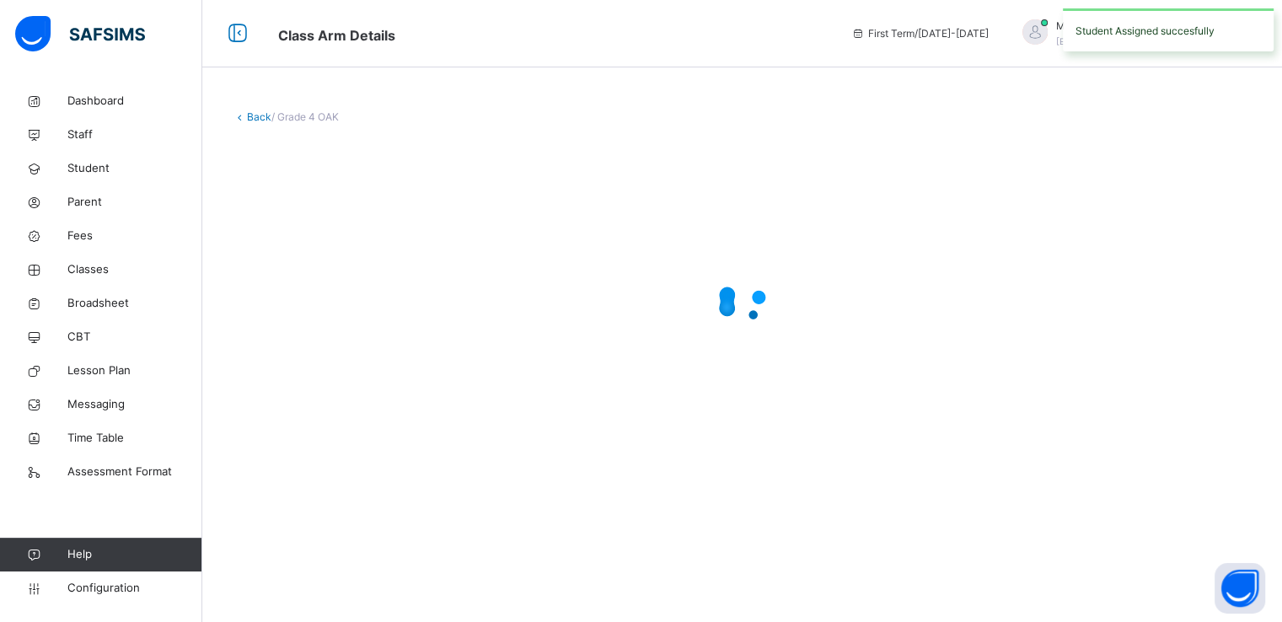
scroll to position [0, 0]
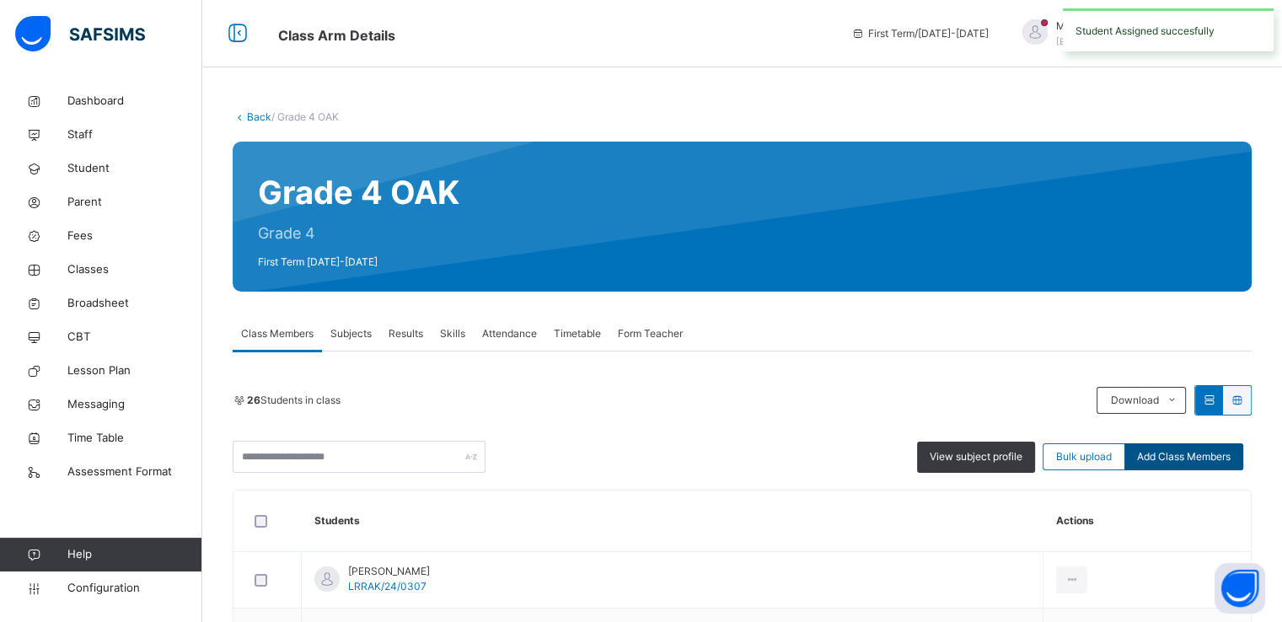
click at [1178, 456] on span "Add Class Members" at bounding box center [1184, 456] width 94 height 15
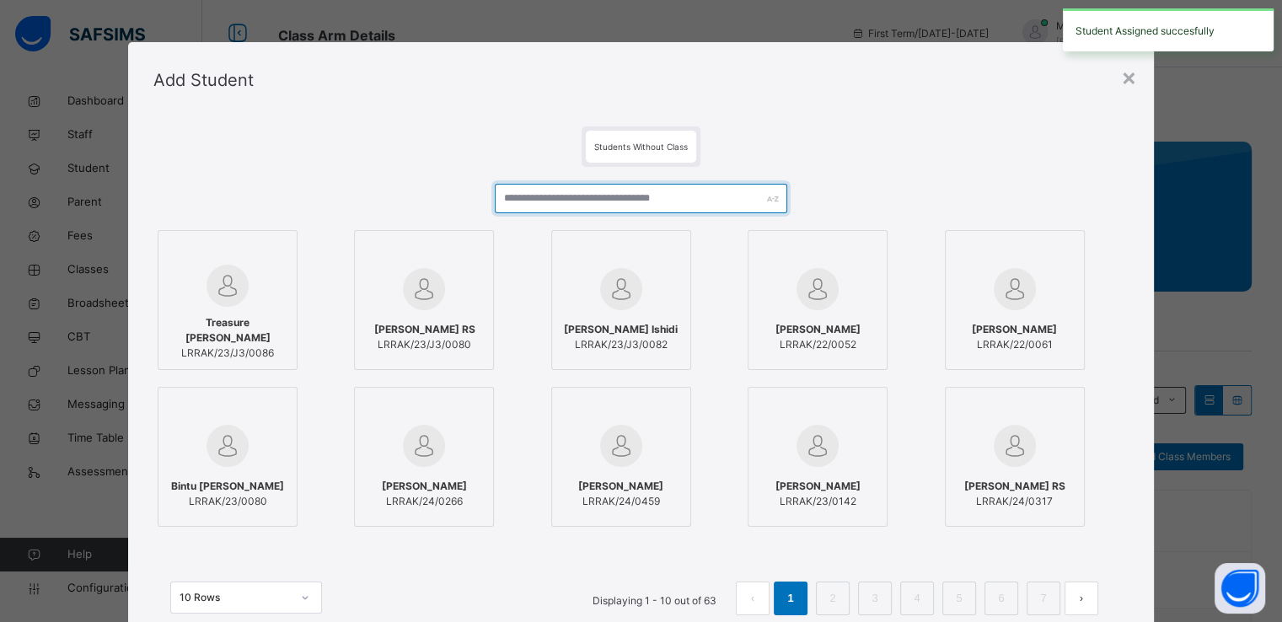
click at [565, 196] on input "text" at bounding box center [641, 199] width 293 height 30
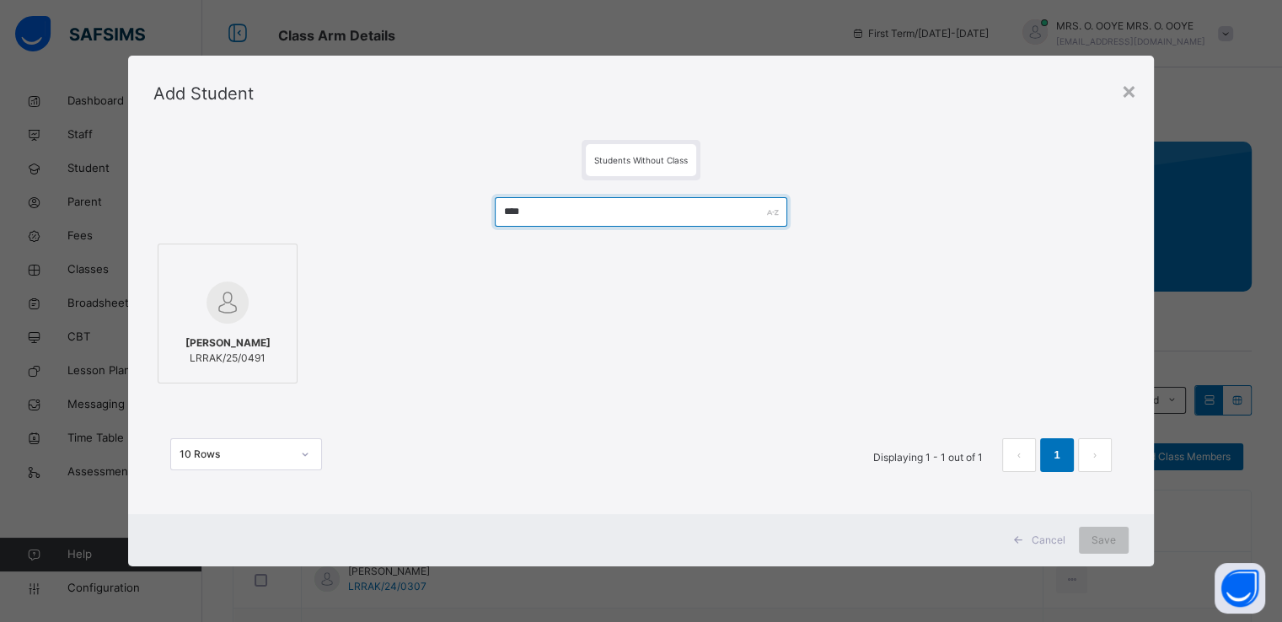
type input "****"
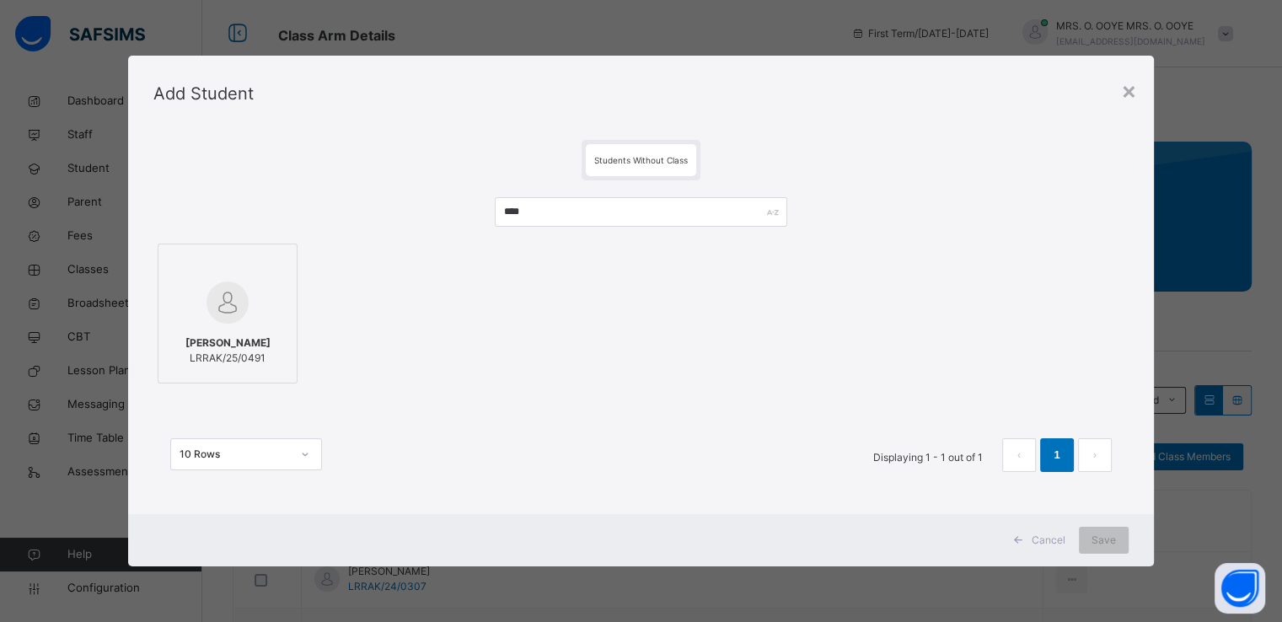
click at [244, 303] on div at bounding box center [227, 302] width 121 height 49
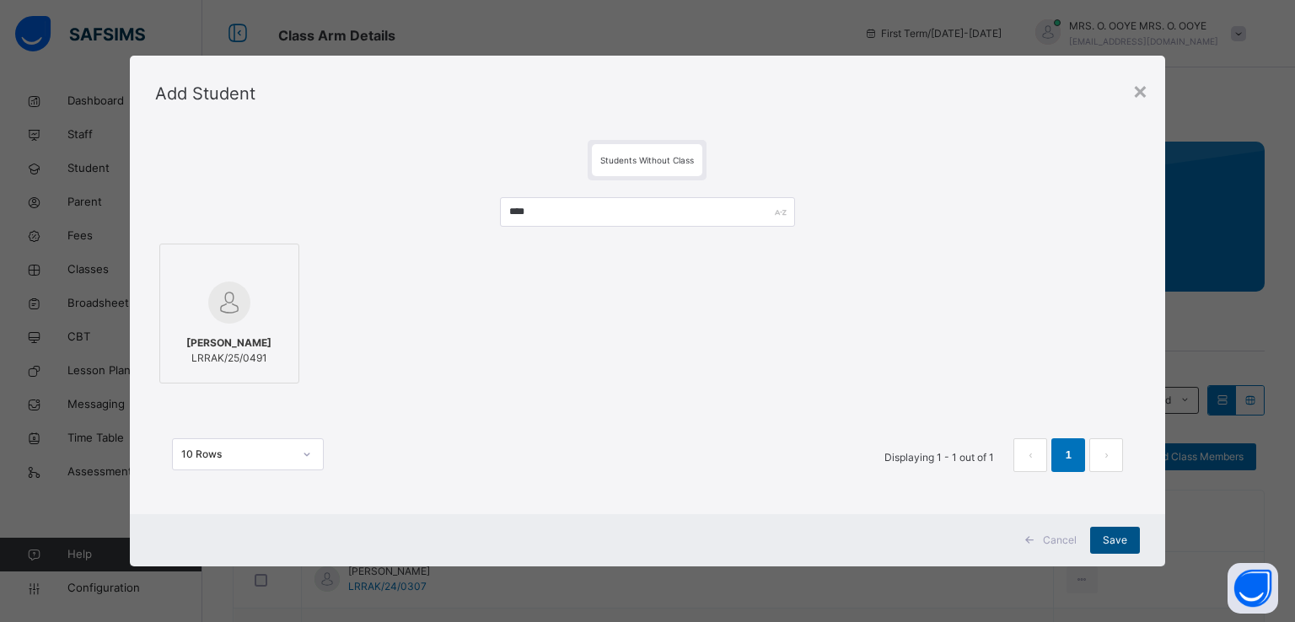
click at [1107, 534] on span "Save" at bounding box center [1115, 540] width 24 height 15
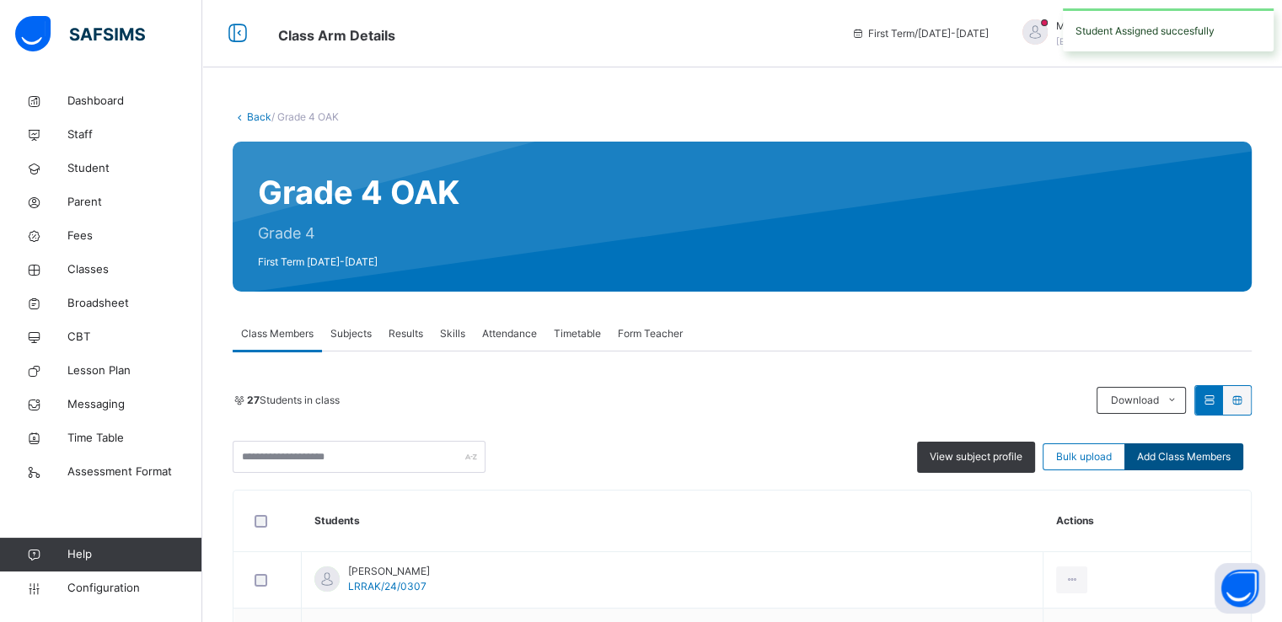
click at [1171, 454] on span "Add Class Members" at bounding box center [1184, 456] width 94 height 15
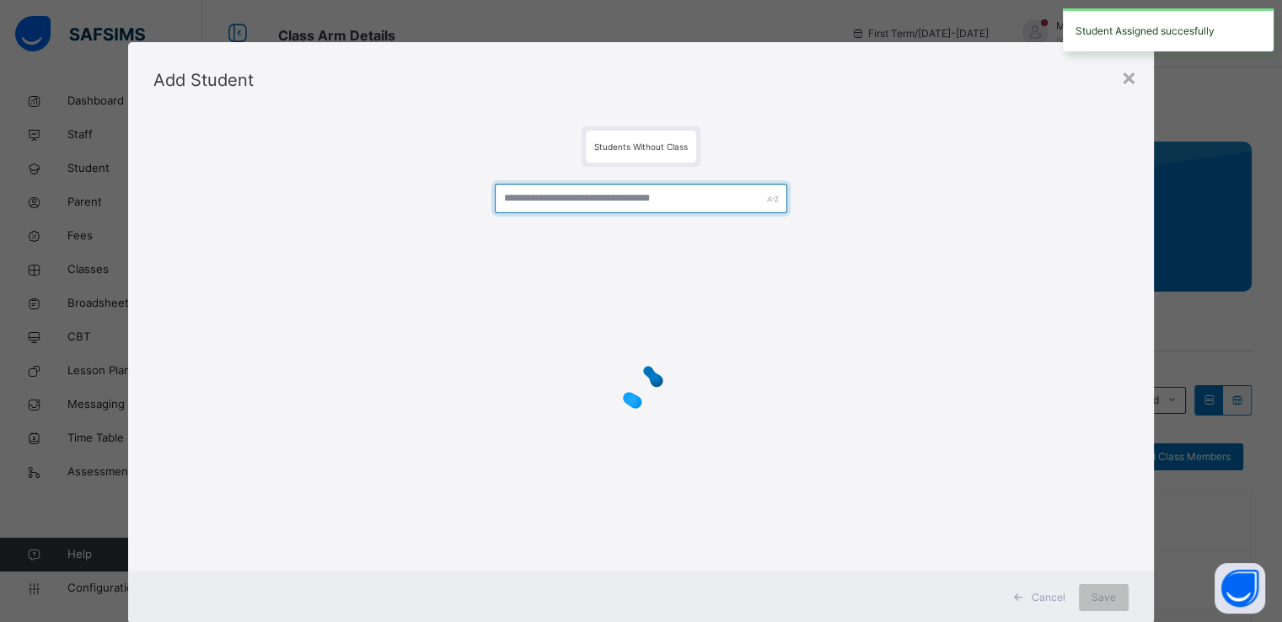
click at [588, 200] on input "text" at bounding box center [641, 199] width 293 height 30
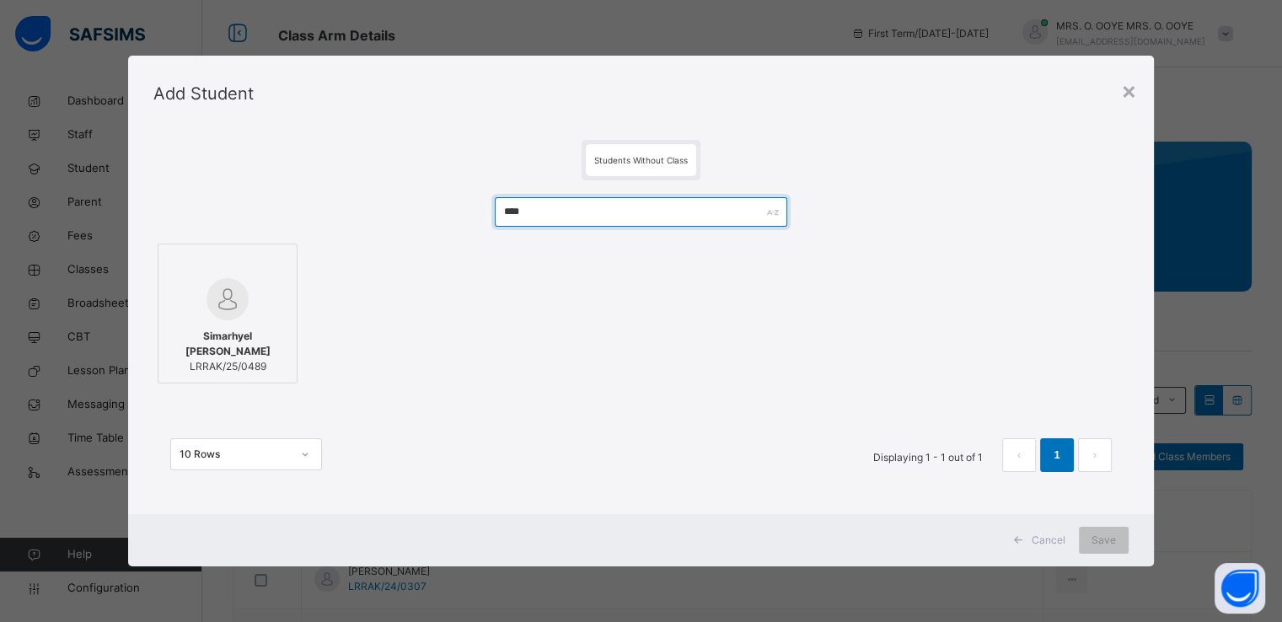
type input "****"
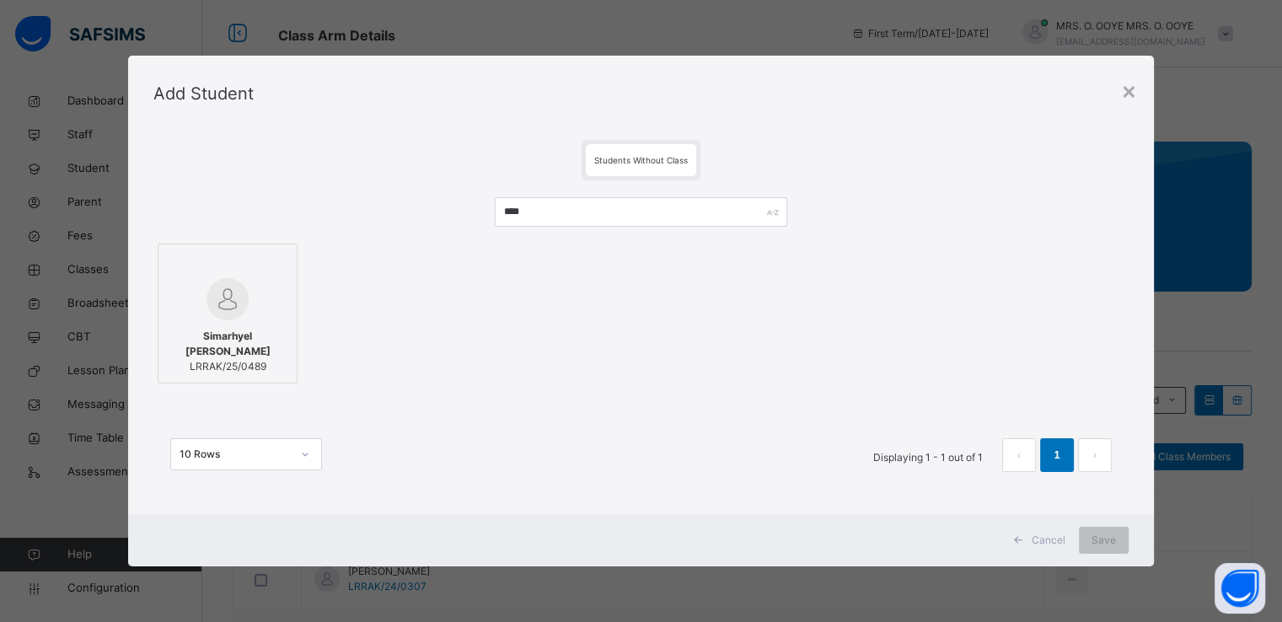
click at [168, 278] on div at bounding box center [227, 299] width 121 height 42
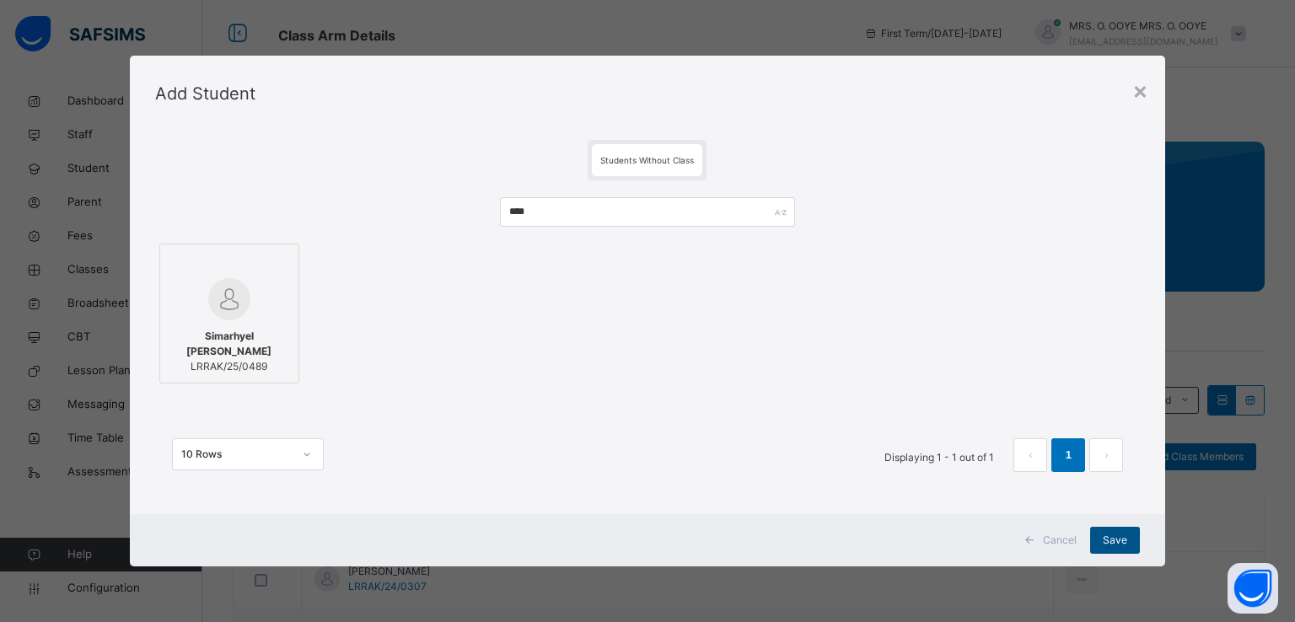
click at [1107, 529] on div "Save" at bounding box center [1115, 540] width 50 height 27
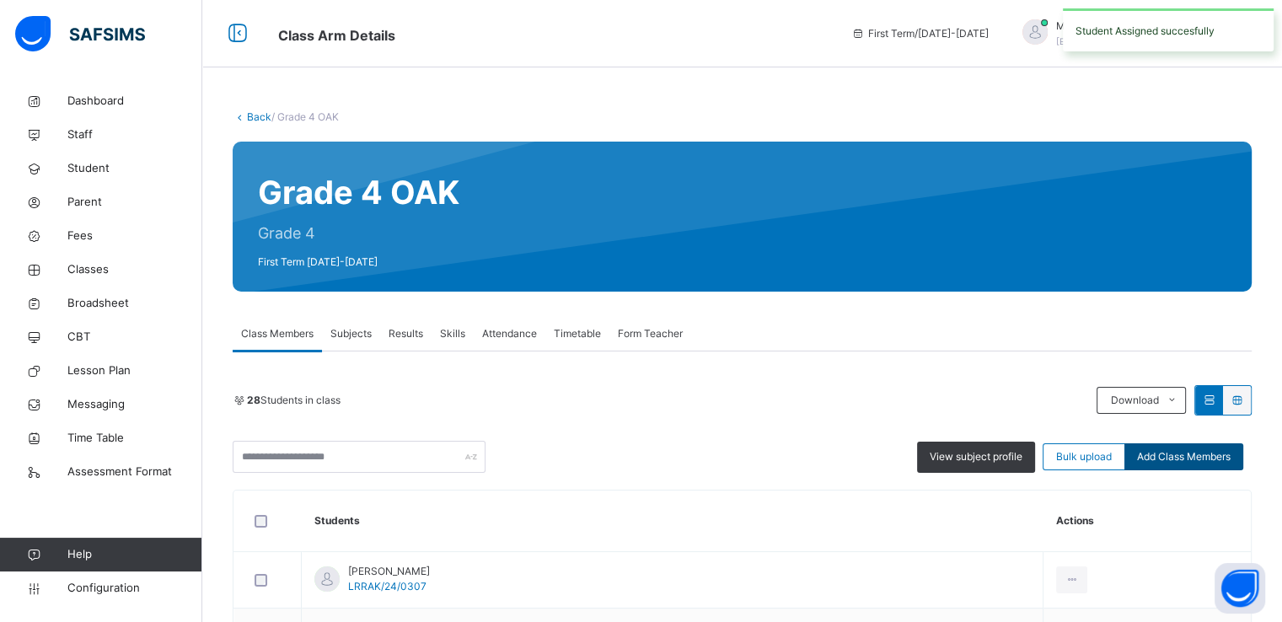
click at [1180, 465] on div "Add Class Members" at bounding box center [1184, 456] width 119 height 27
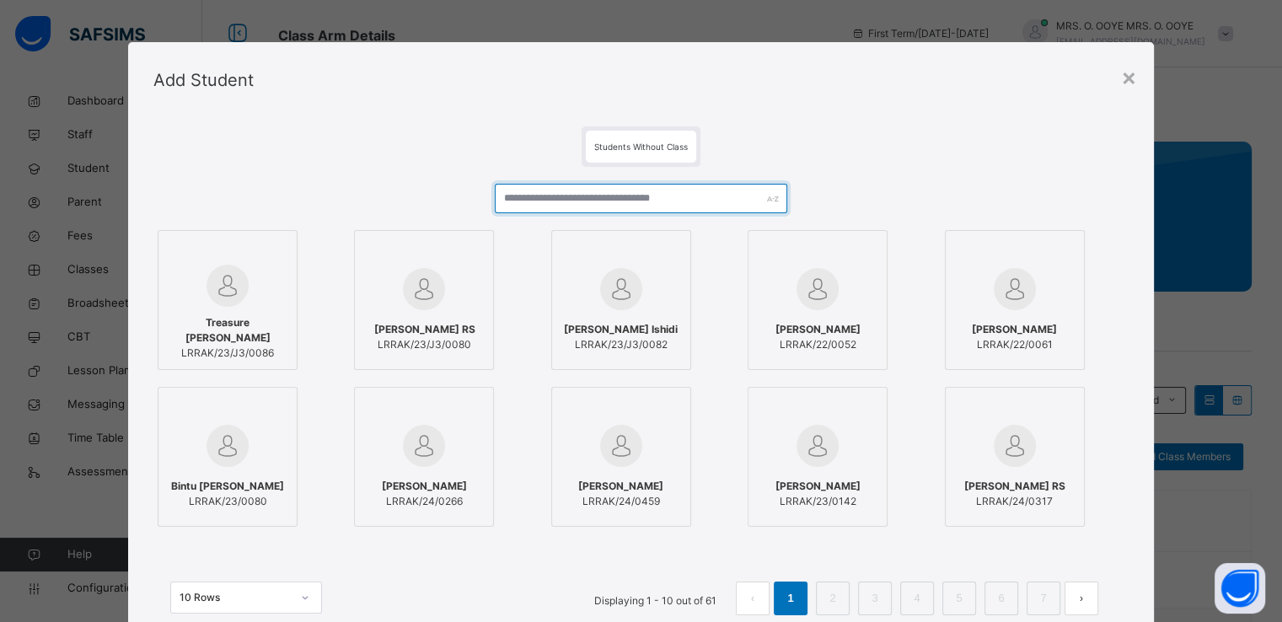
click at [696, 193] on input "text" at bounding box center [641, 199] width 293 height 30
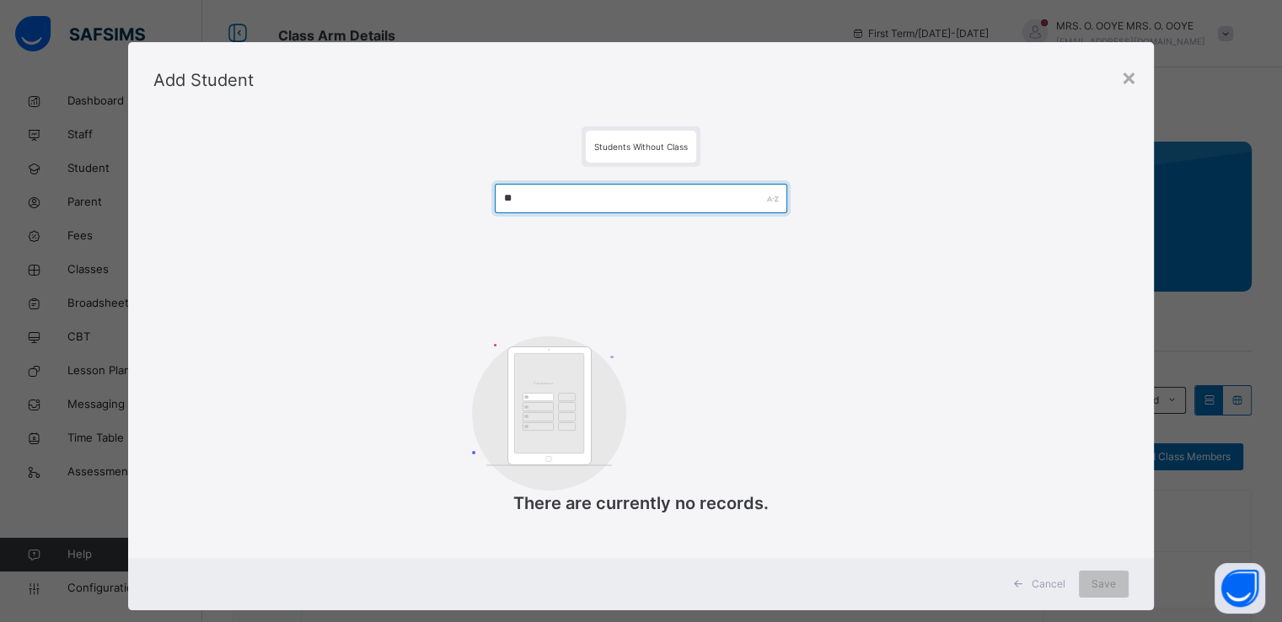
type input "*"
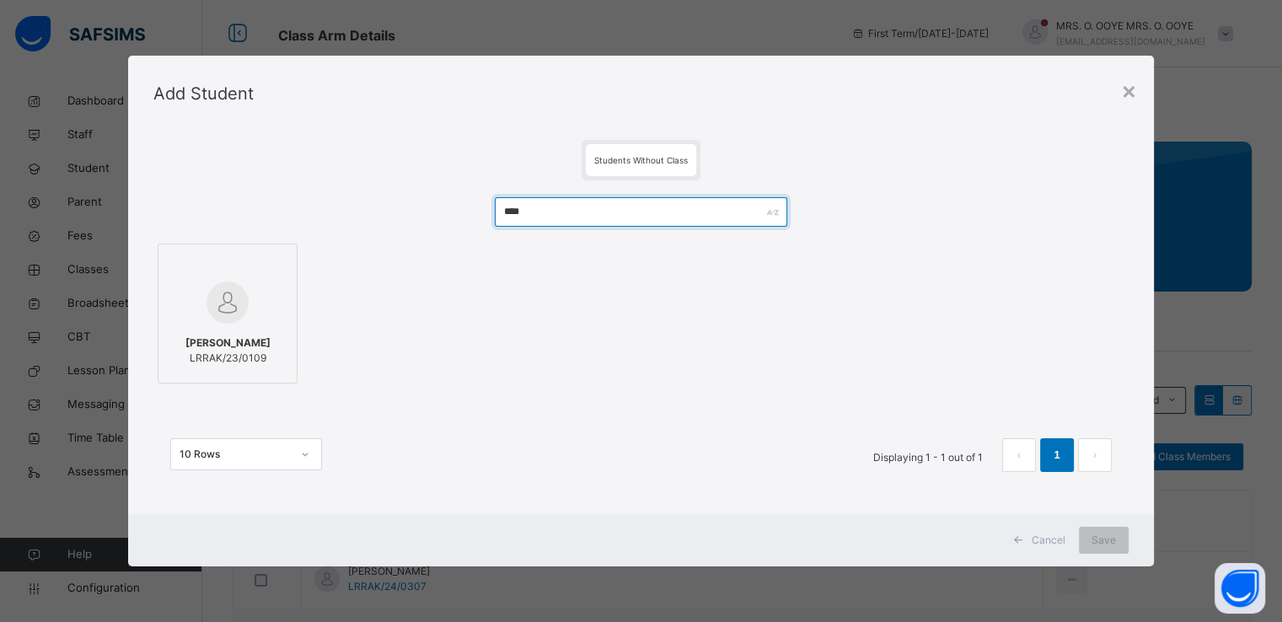
type input "****"
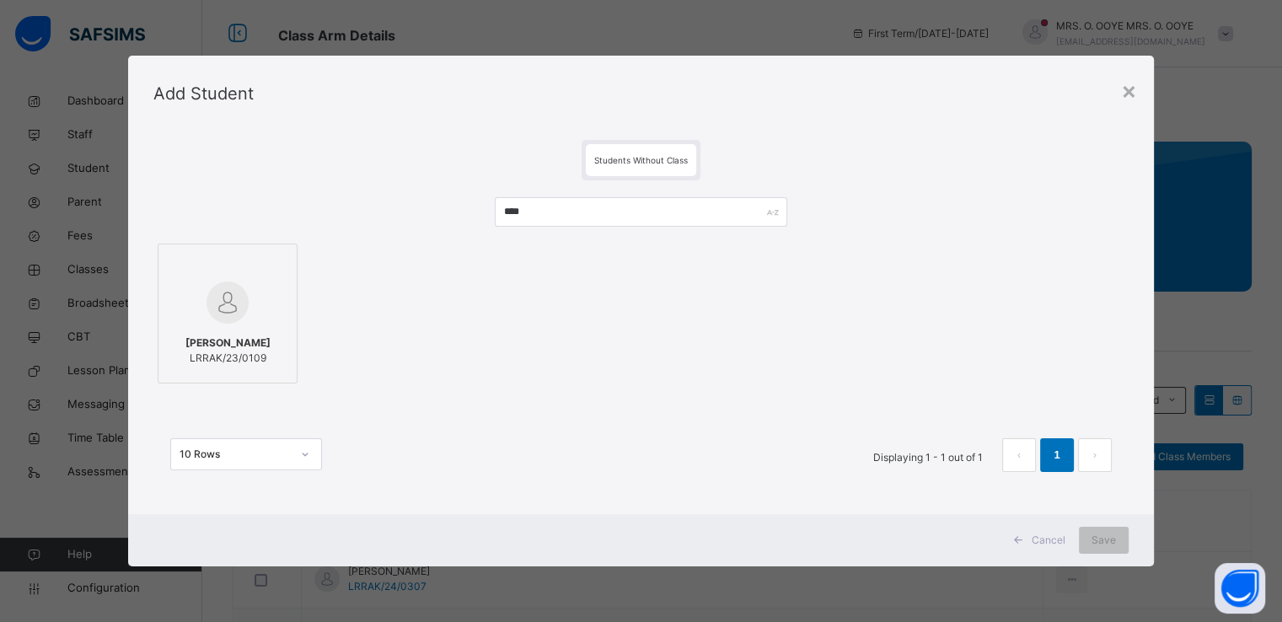
click at [229, 276] on div at bounding box center [227, 265] width 121 height 25
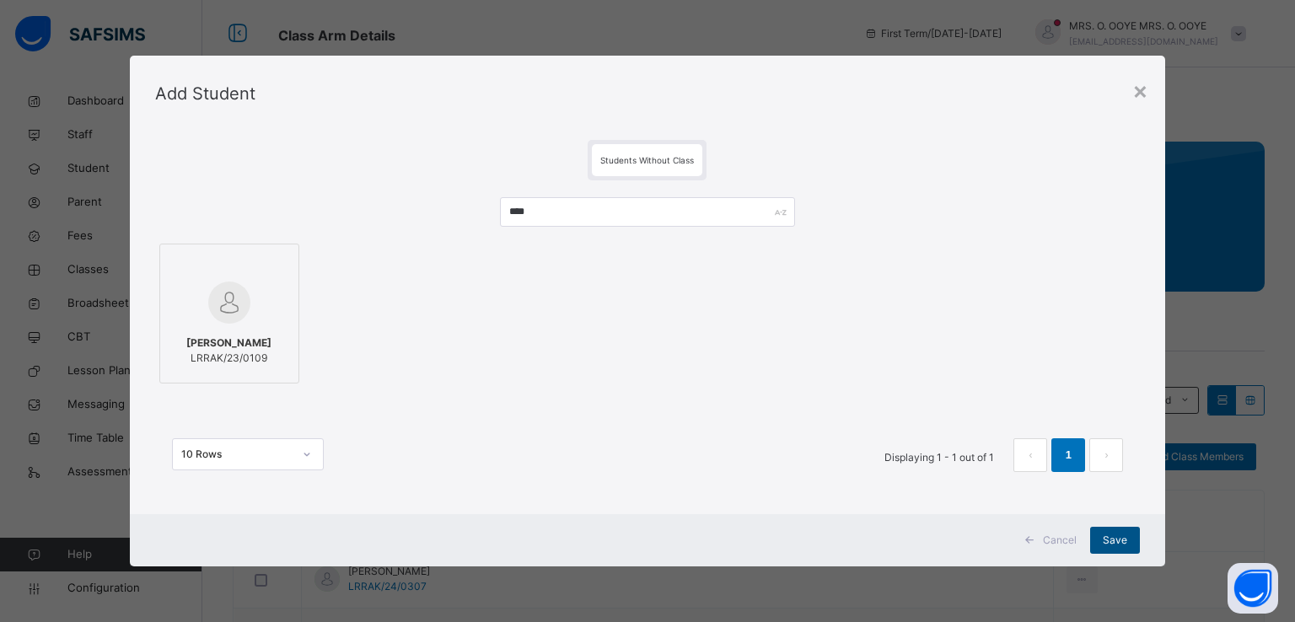
click at [1120, 536] on span "Save" at bounding box center [1115, 540] width 24 height 15
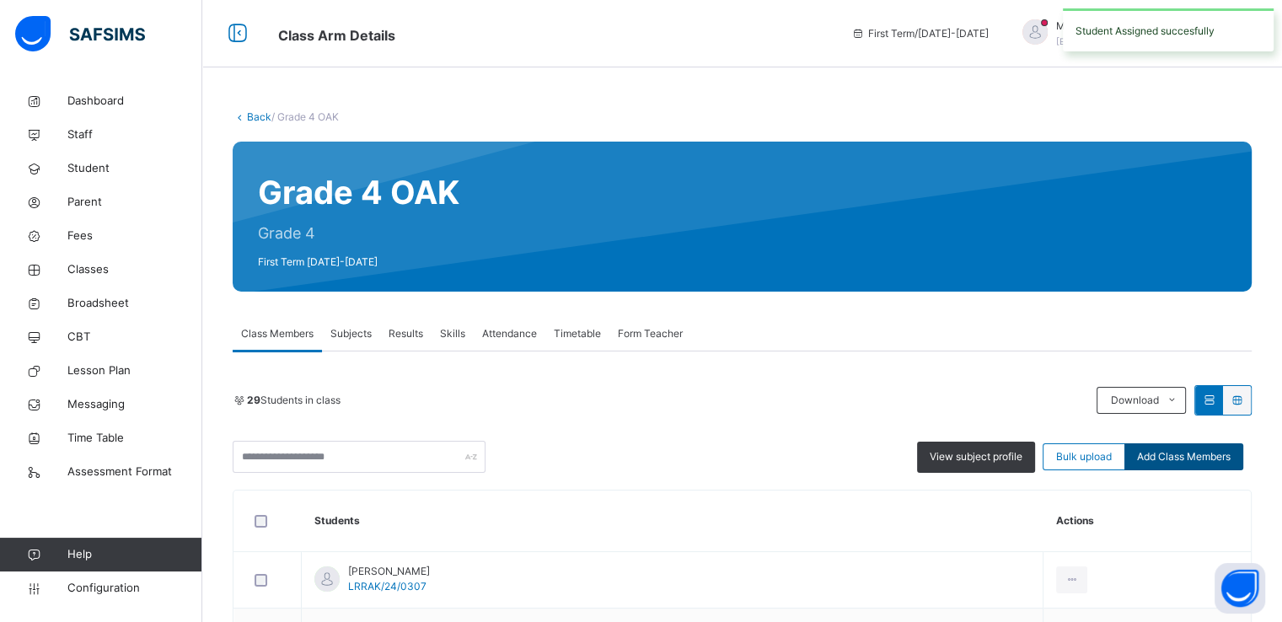
click at [1188, 454] on span "Add Class Members" at bounding box center [1184, 456] width 94 height 15
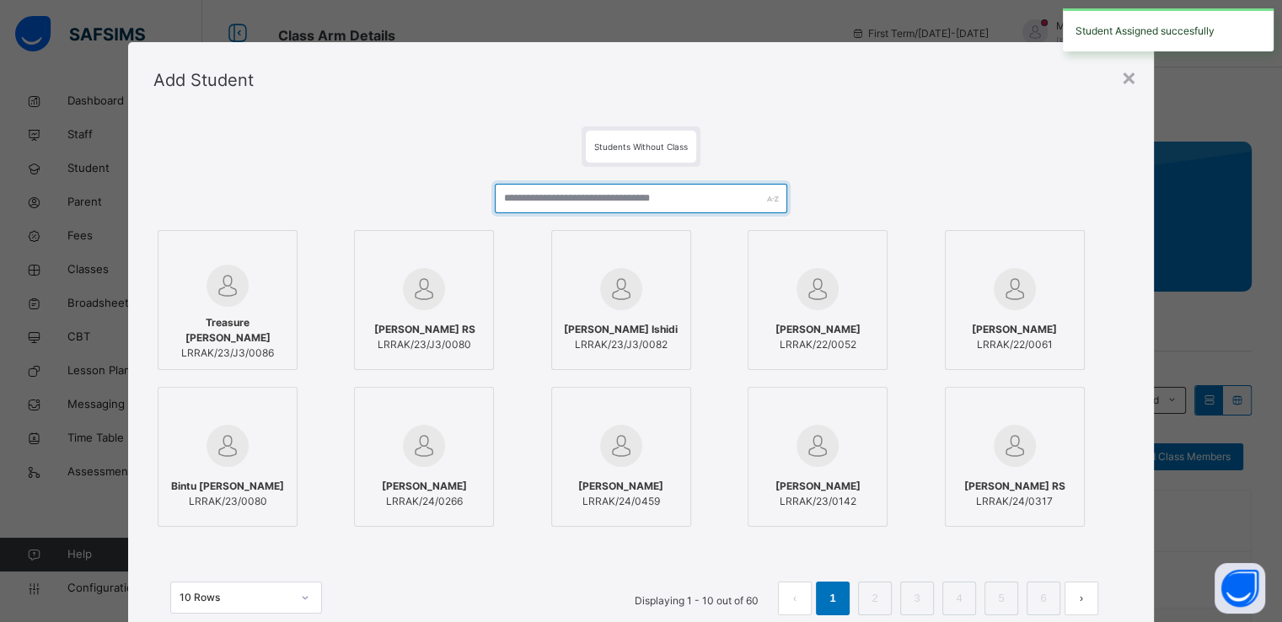
click at [607, 198] on input "text" at bounding box center [641, 199] width 293 height 30
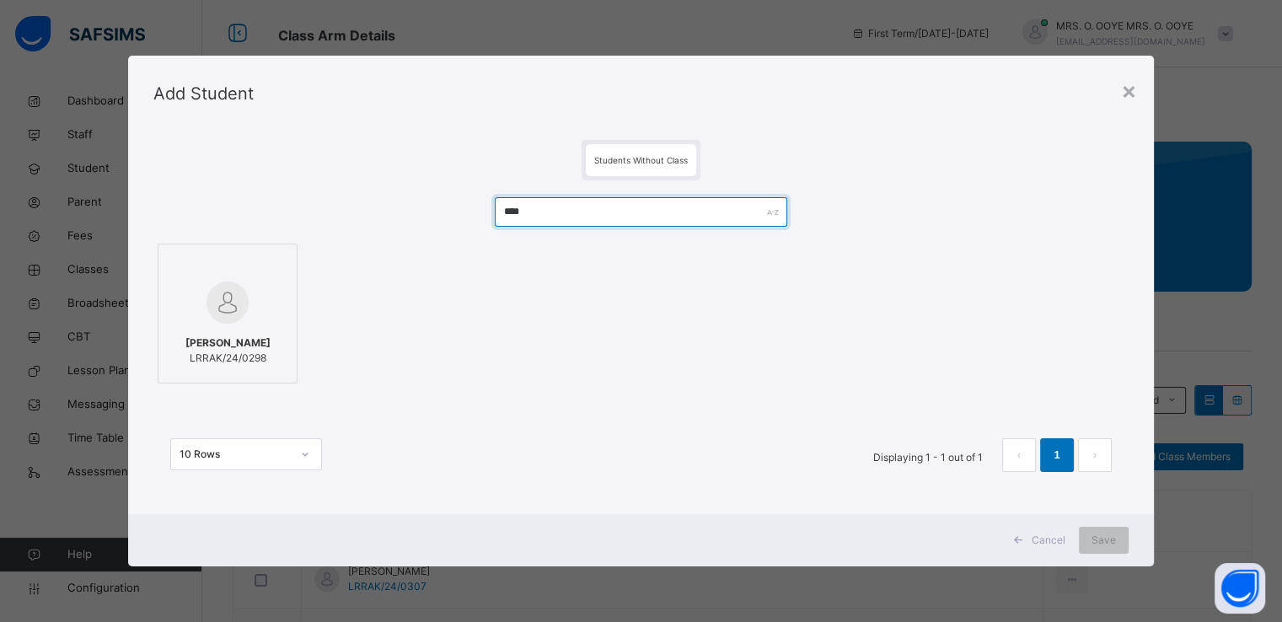
type input "****"
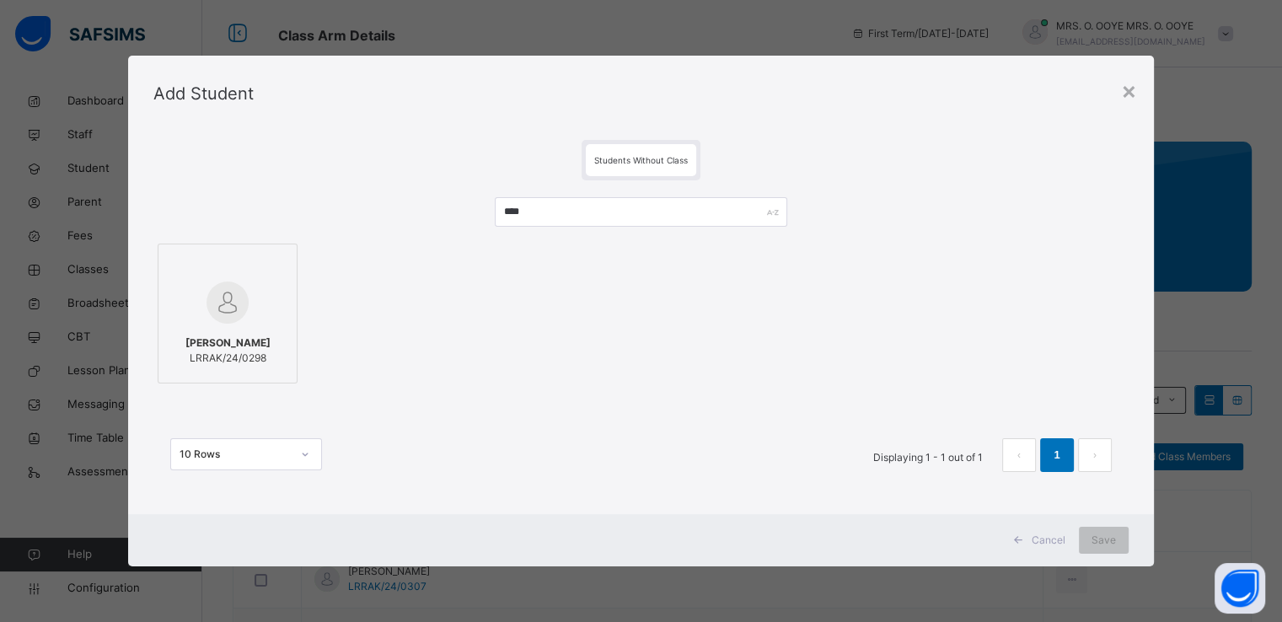
click at [233, 289] on img at bounding box center [228, 303] width 42 height 42
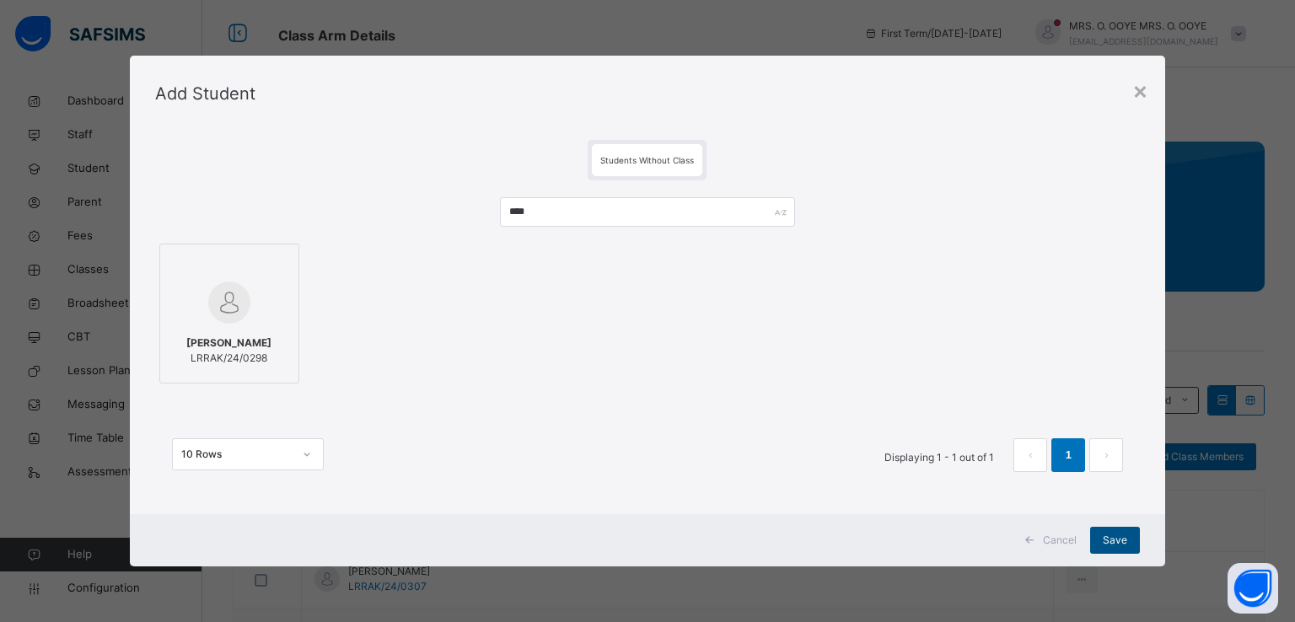
click at [1119, 540] on span "Save" at bounding box center [1115, 540] width 24 height 15
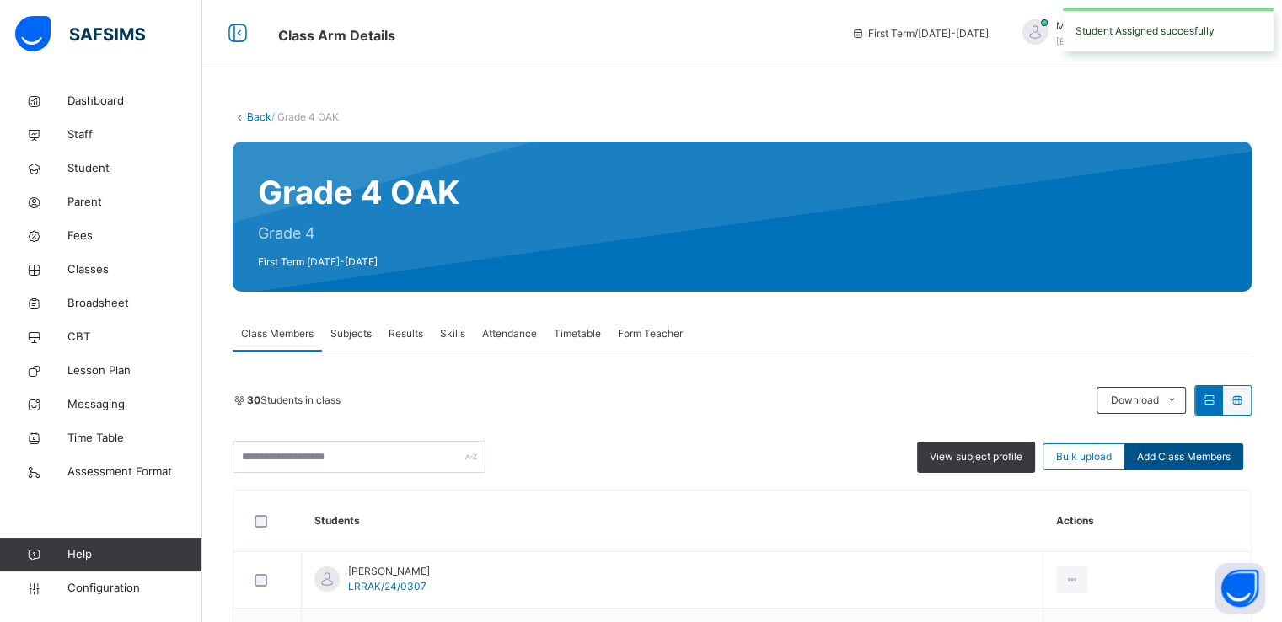
click at [1201, 457] on span "Add Class Members" at bounding box center [1184, 456] width 94 height 15
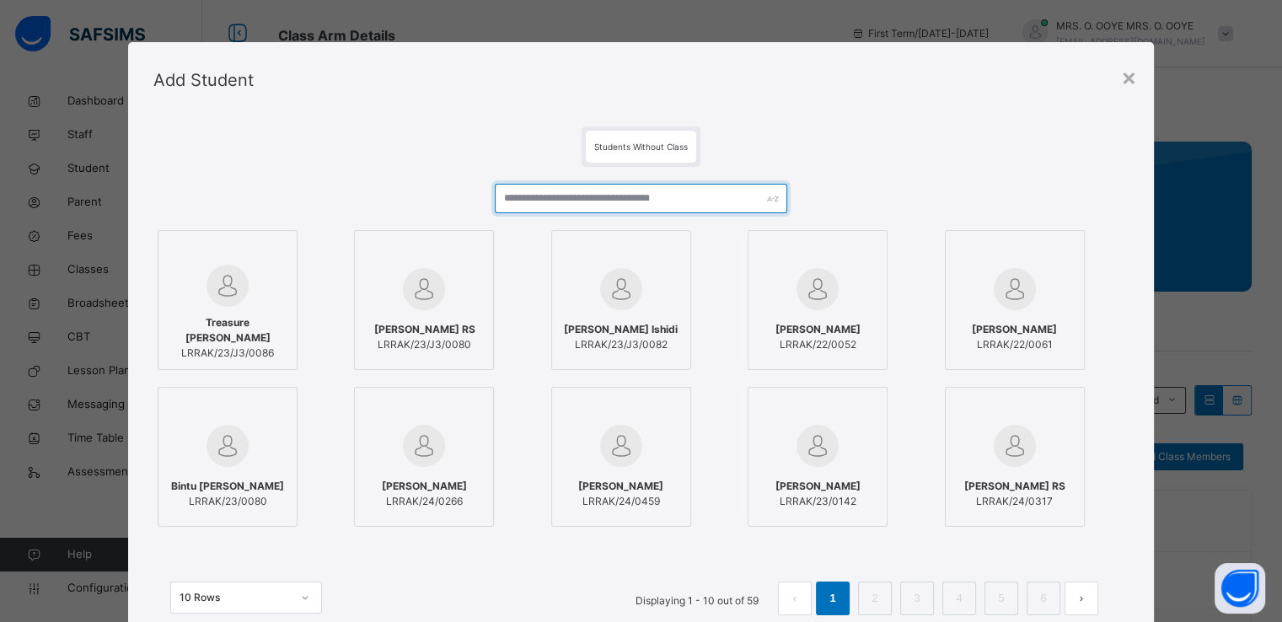
click at [607, 196] on input "text" at bounding box center [641, 199] width 293 height 30
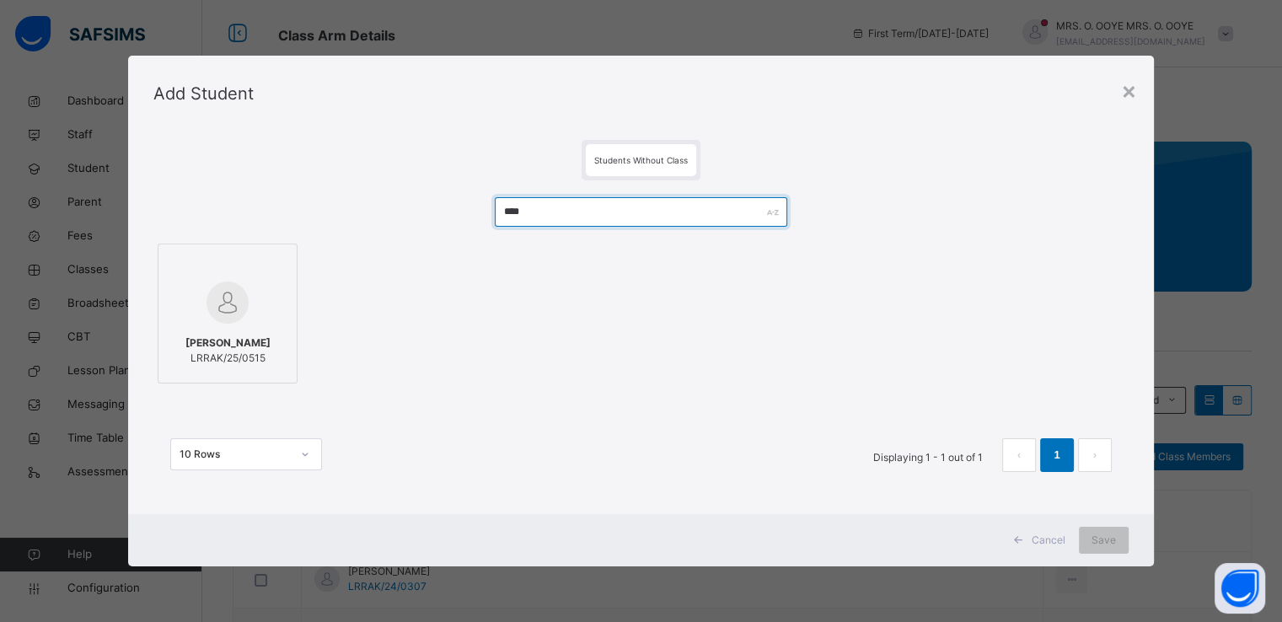
type input "****"
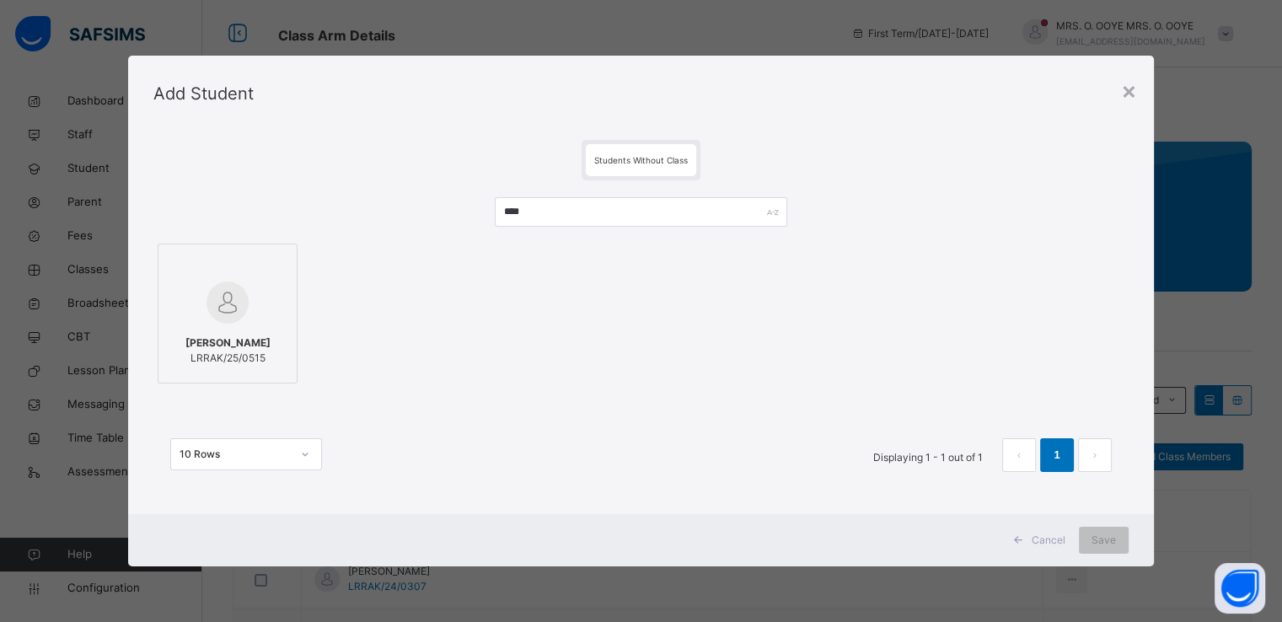
click at [217, 314] on img at bounding box center [228, 303] width 42 height 42
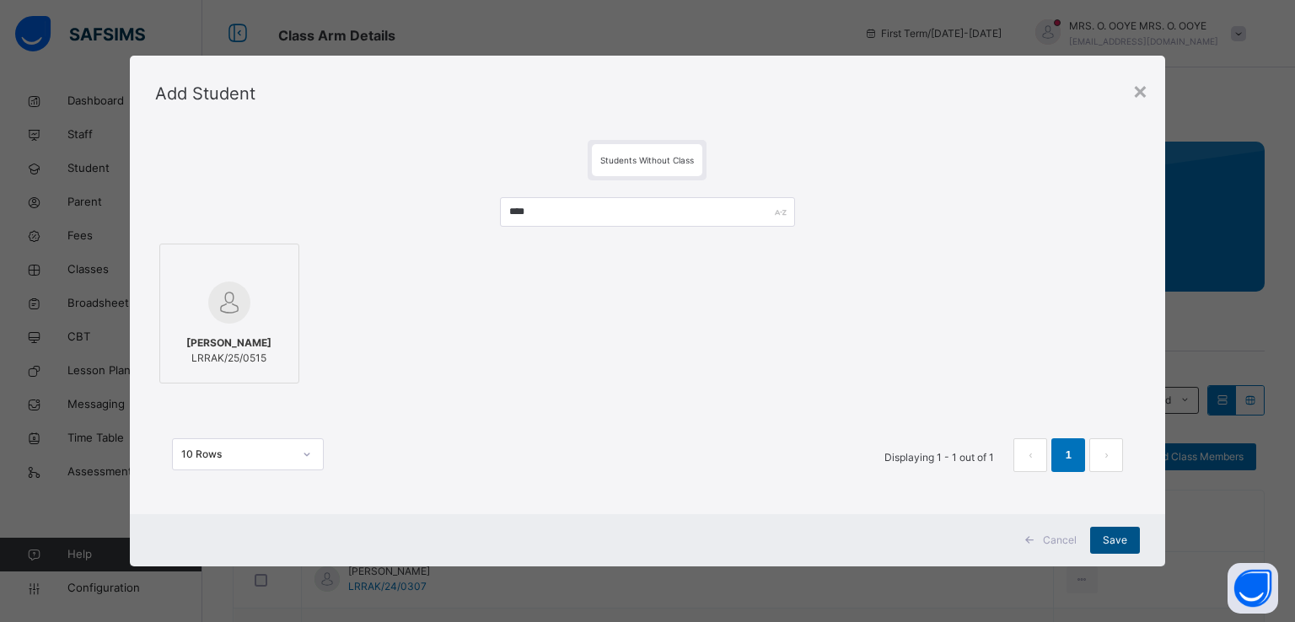
click at [1129, 550] on div "Save" at bounding box center [1115, 540] width 50 height 27
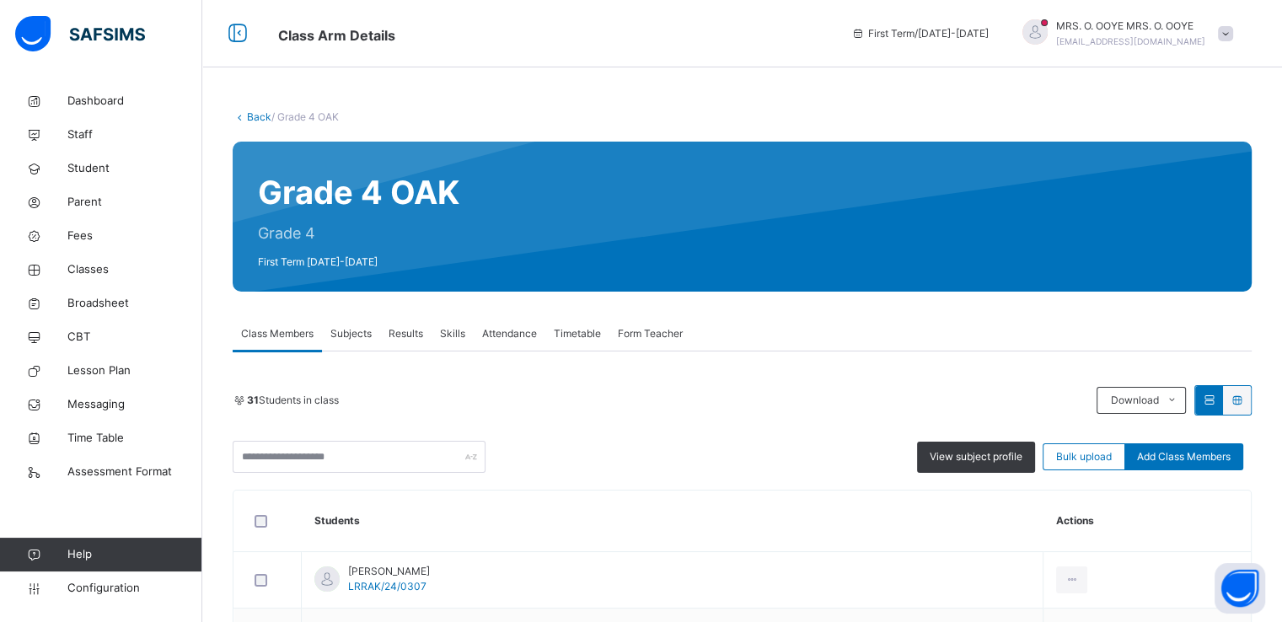
click at [253, 114] on link "Back" at bounding box center [259, 116] width 24 height 13
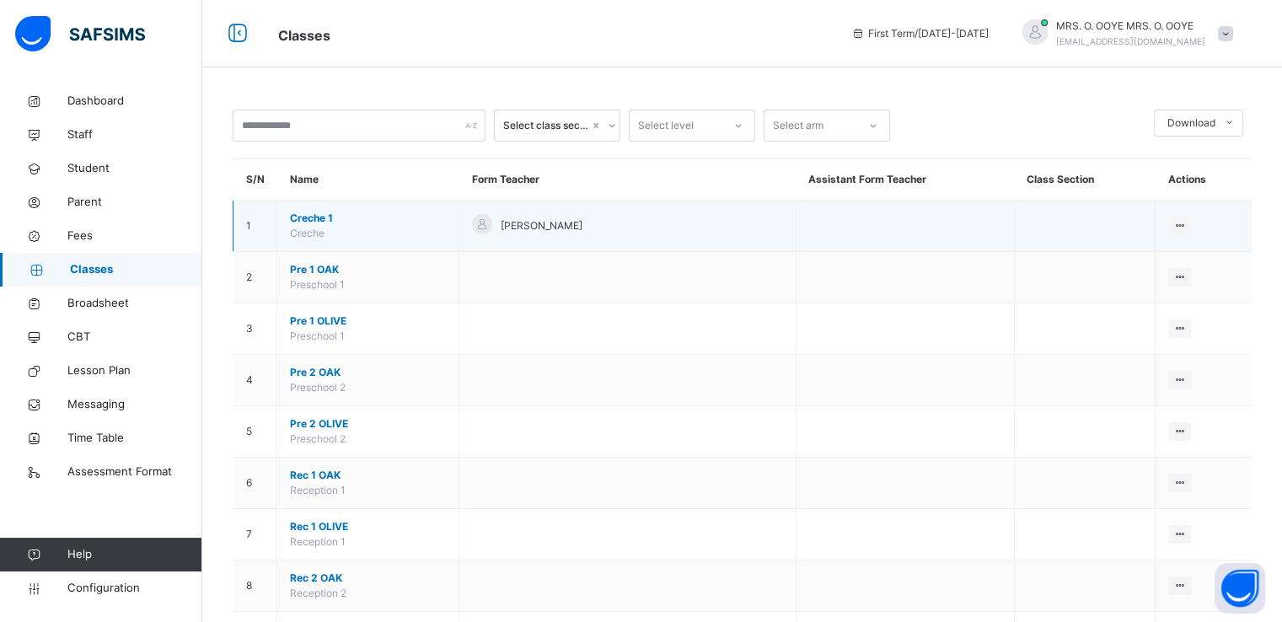
drag, startPoint x: 798, startPoint y: 391, endPoint x: 443, endPoint y: 244, distance: 384.0
click at [443, 244] on td "Creche 1 Creche" at bounding box center [368, 226] width 182 height 51
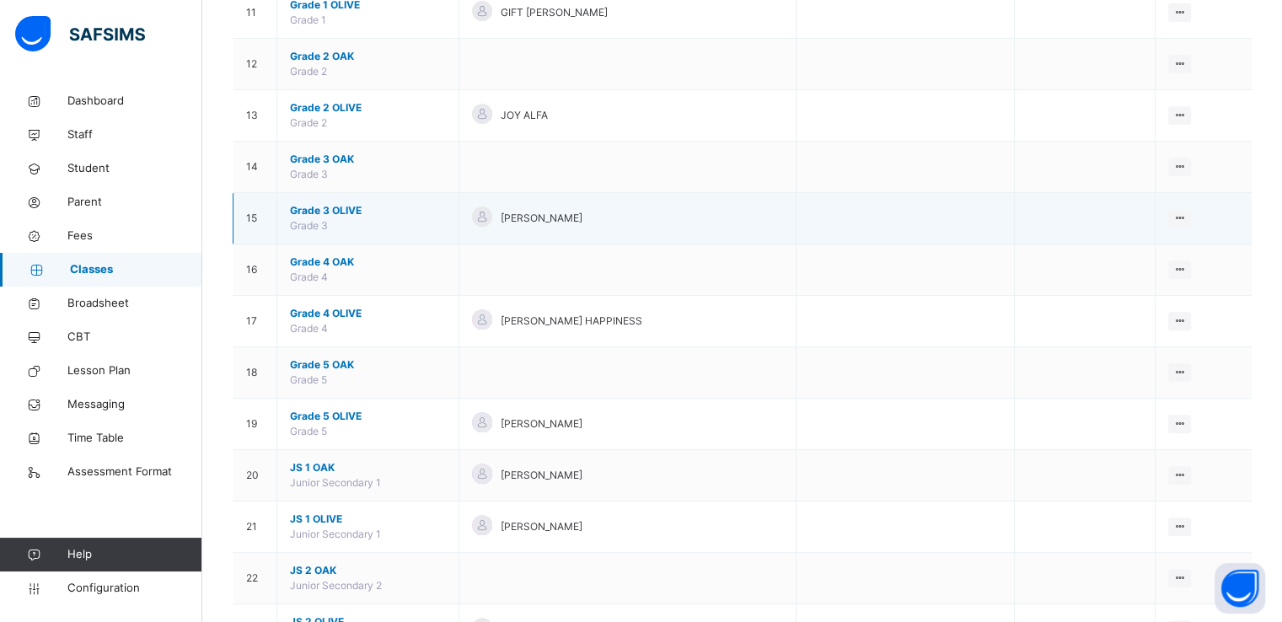
scroll to position [728, 0]
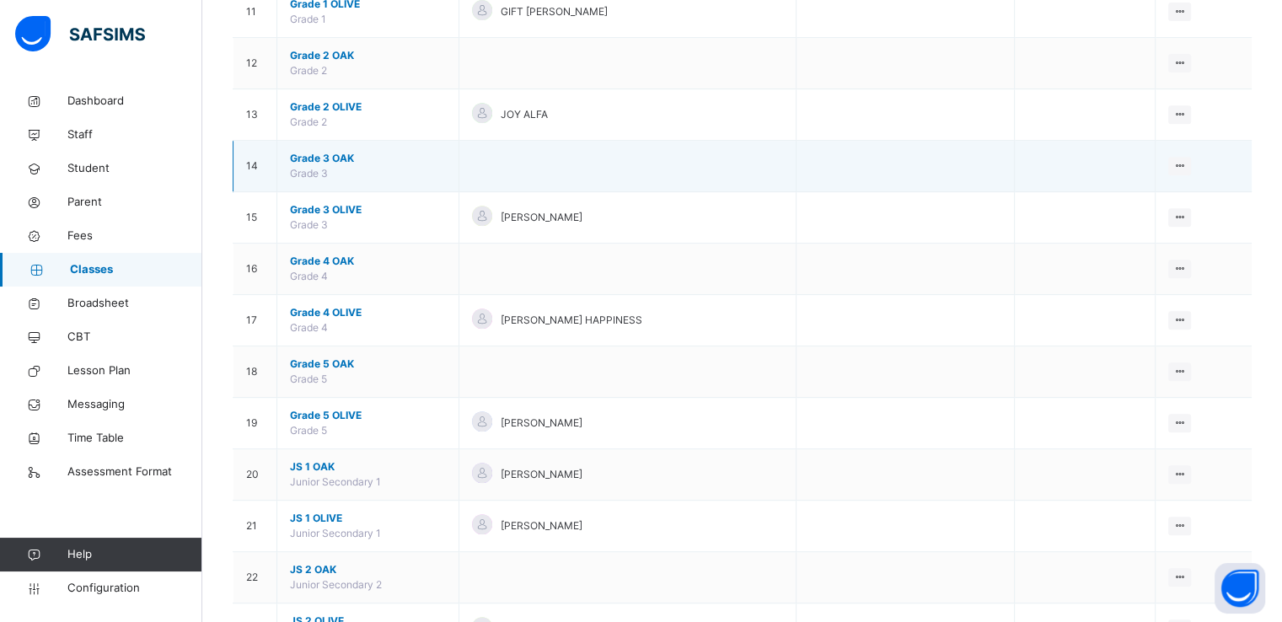
click at [314, 154] on span "Grade 3 OAK" at bounding box center [368, 158] width 156 height 15
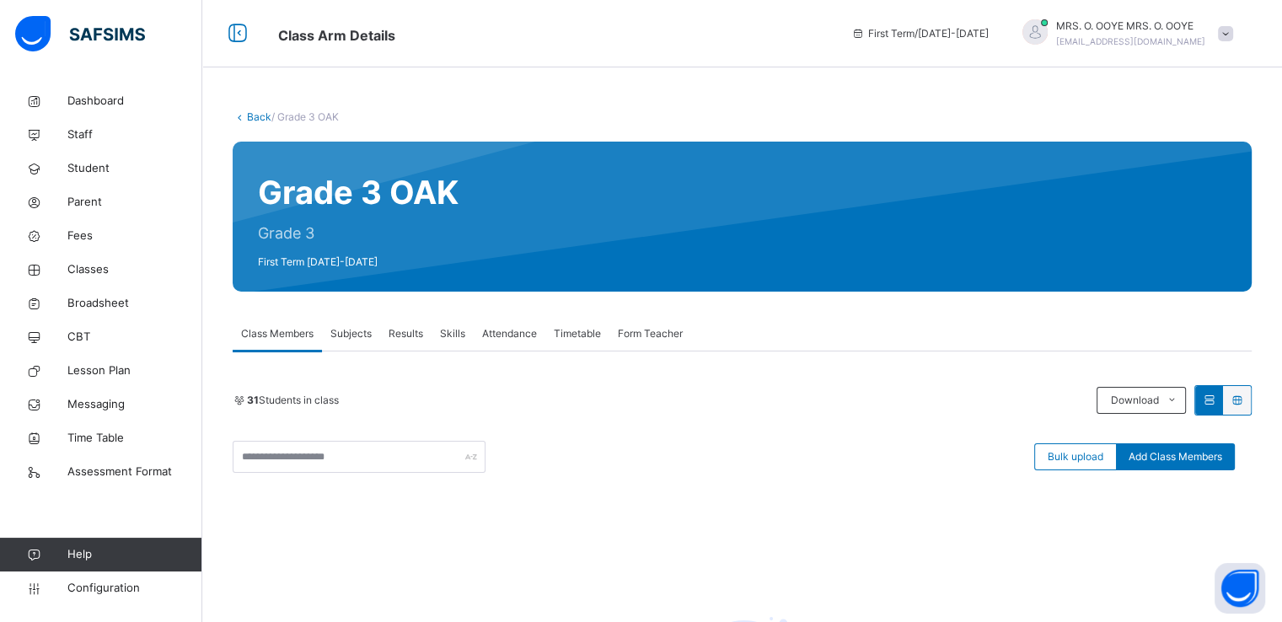
click at [249, 116] on link "Back" at bounding box center [259, 116] width 24 height 13
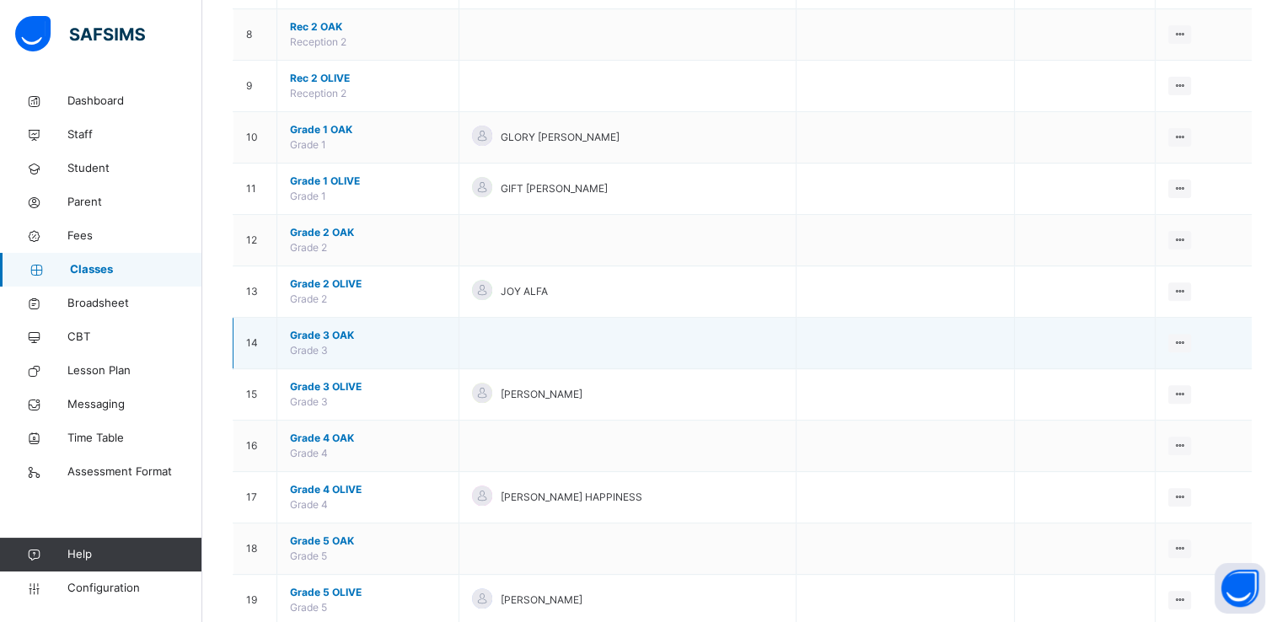
scroll to position [552, 0]
click at [314, 329] on span "Grade 3 OAK" at bounding box center [368, 334] width 156 height 15
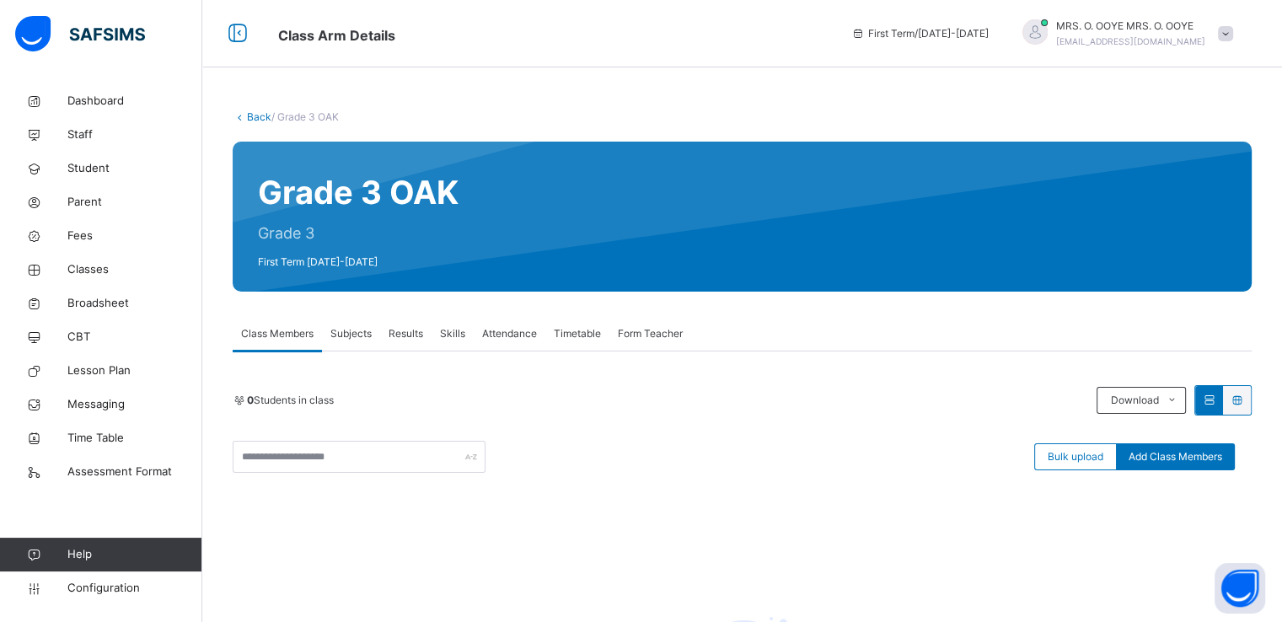
click at [252, 119] on link "Back" at bounding box center [259, 116] width 24 height 13
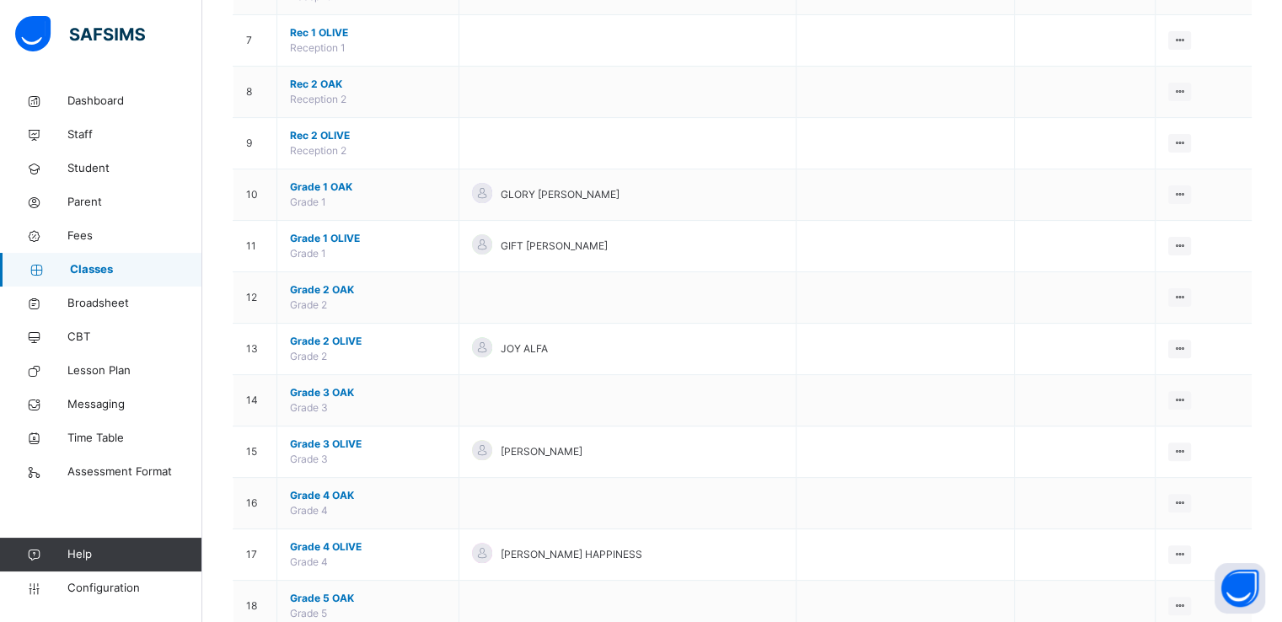
scroll to position [491, 0]
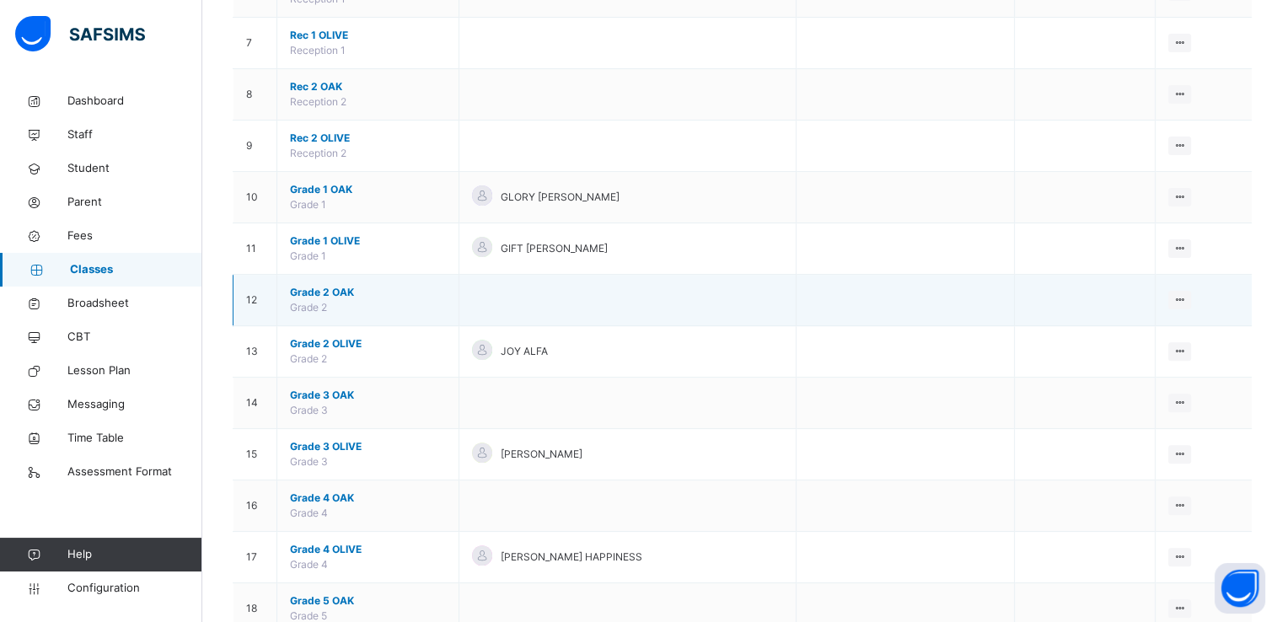
click at [307, 289] on span "Grade 2 OAK" at bounding box center [368, 292] width 156 height 15
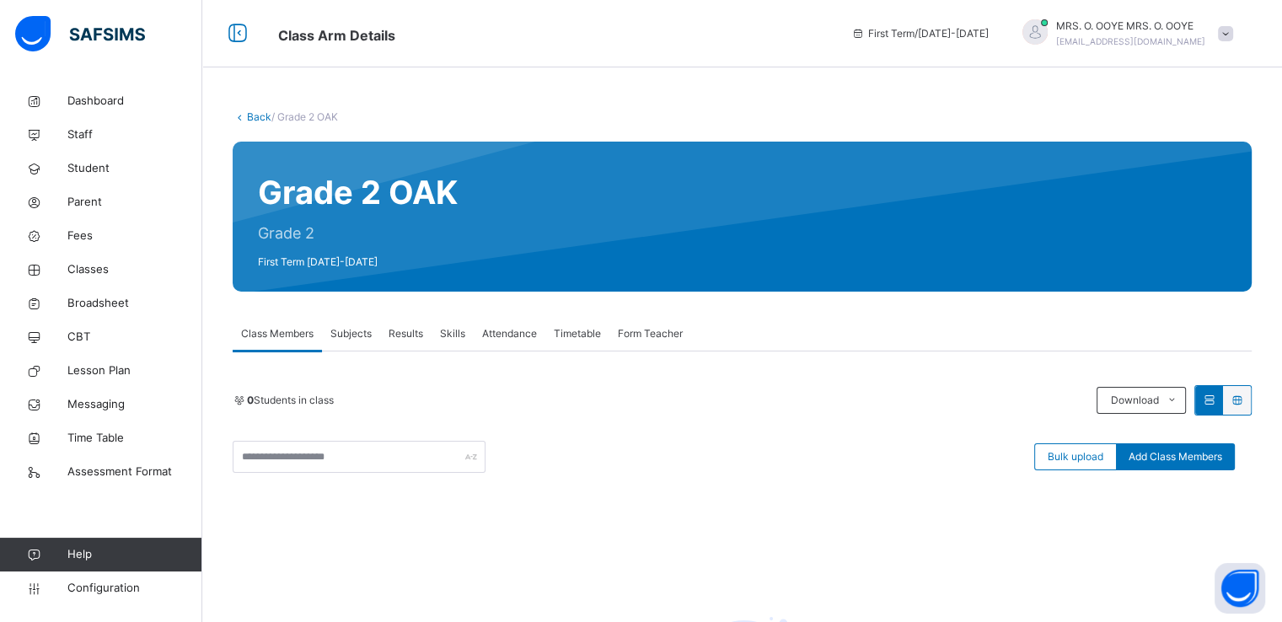
click at [254, 120] on link "Back" at bounding box center [259, 116] width 24 height 13
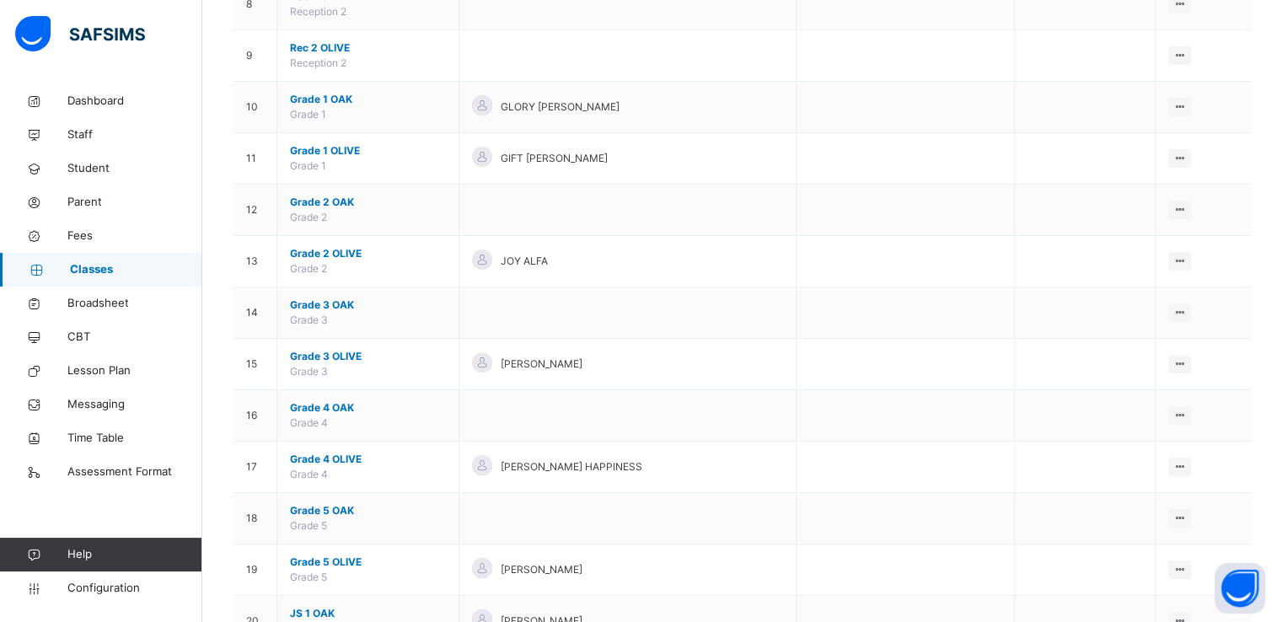
scroll to position [604, 0]
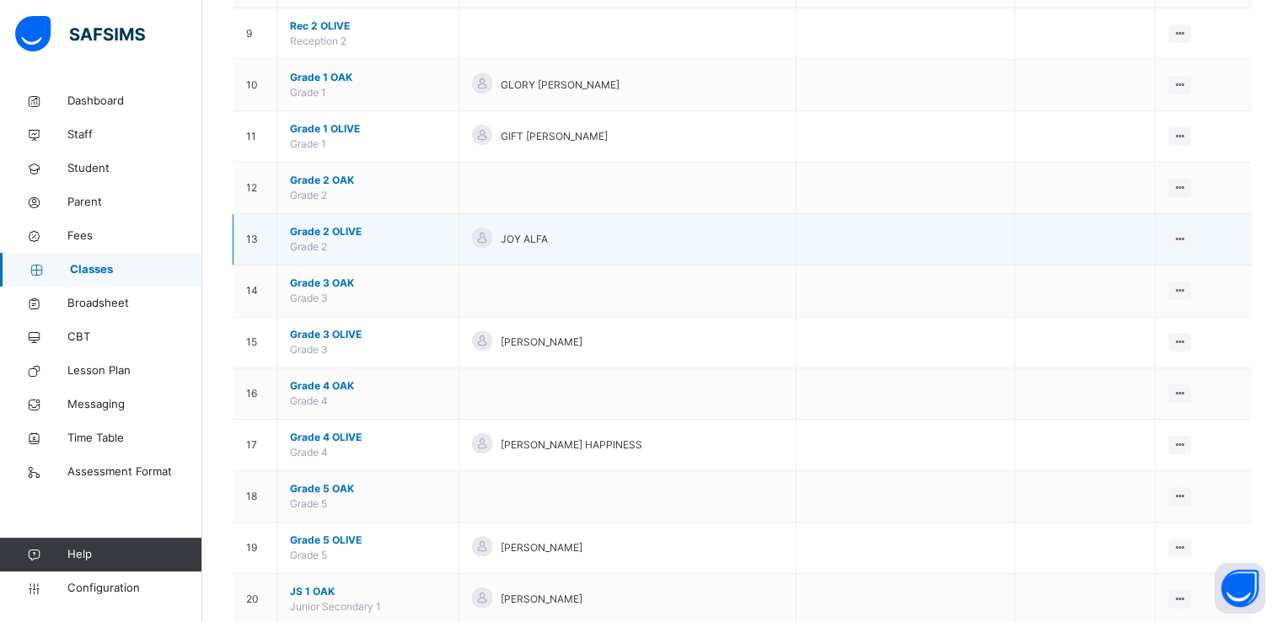
click at [314, 227] on span "Grade 2 OLIVE" at bounding box center [368, 231] width 156 height 15
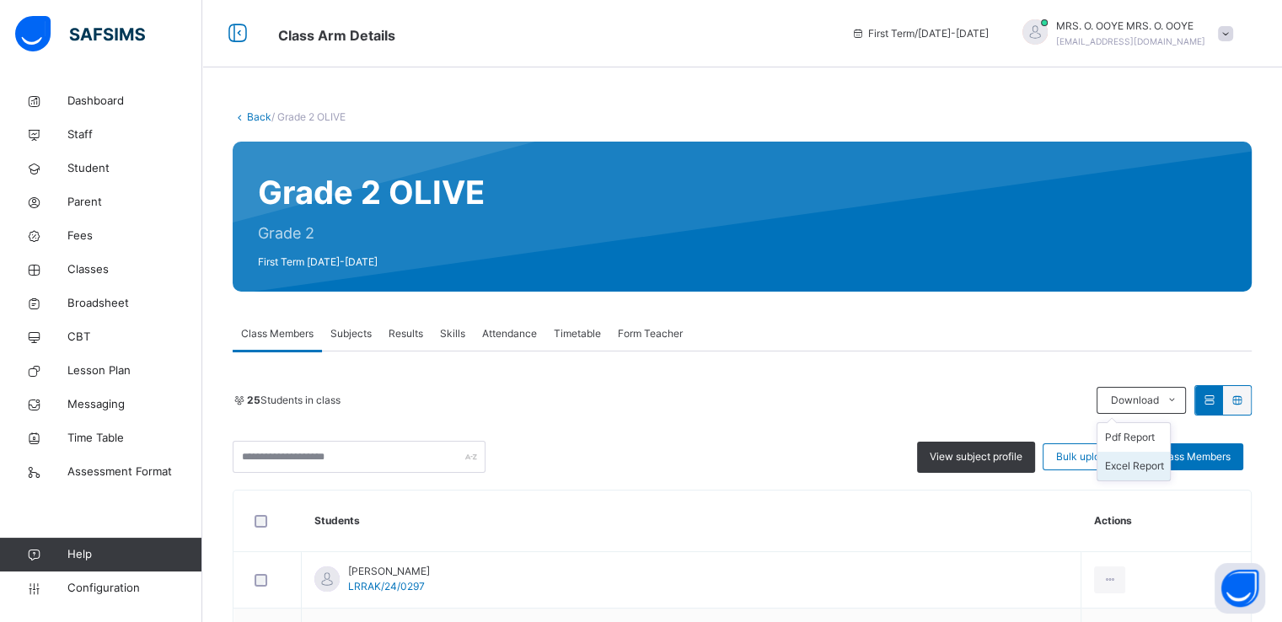
click at [1130, 459] on li "Excel Report" at bounding box center [1134, 466] width 73 height 29
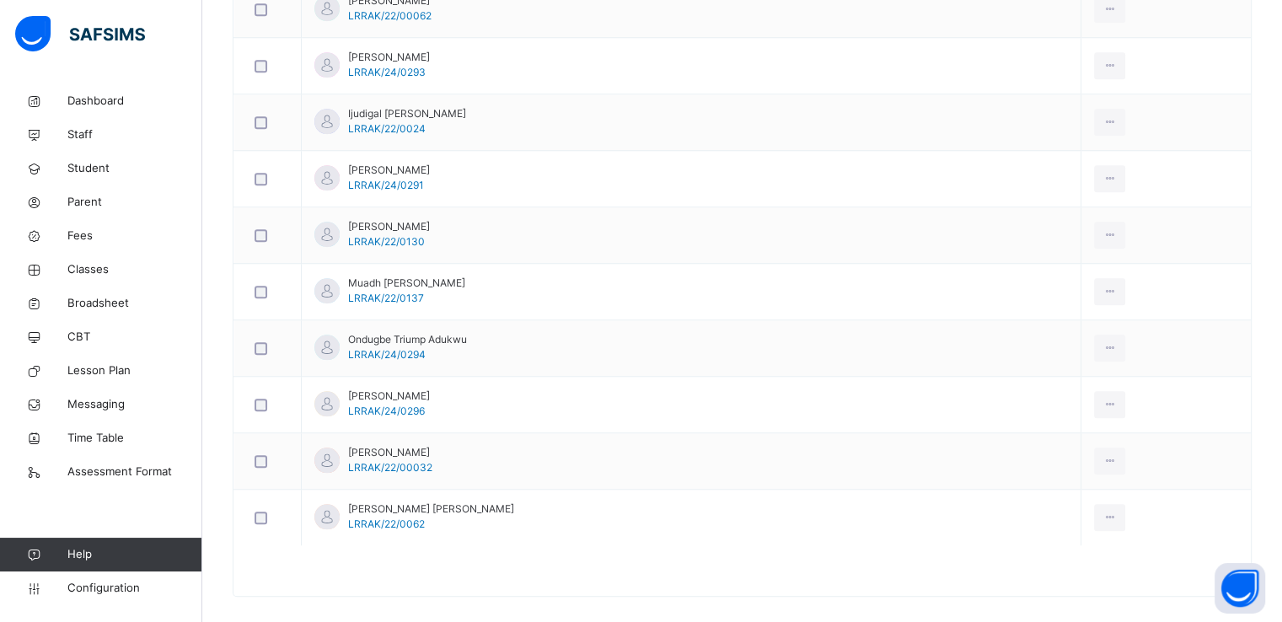
scroll to position [1430, 0]
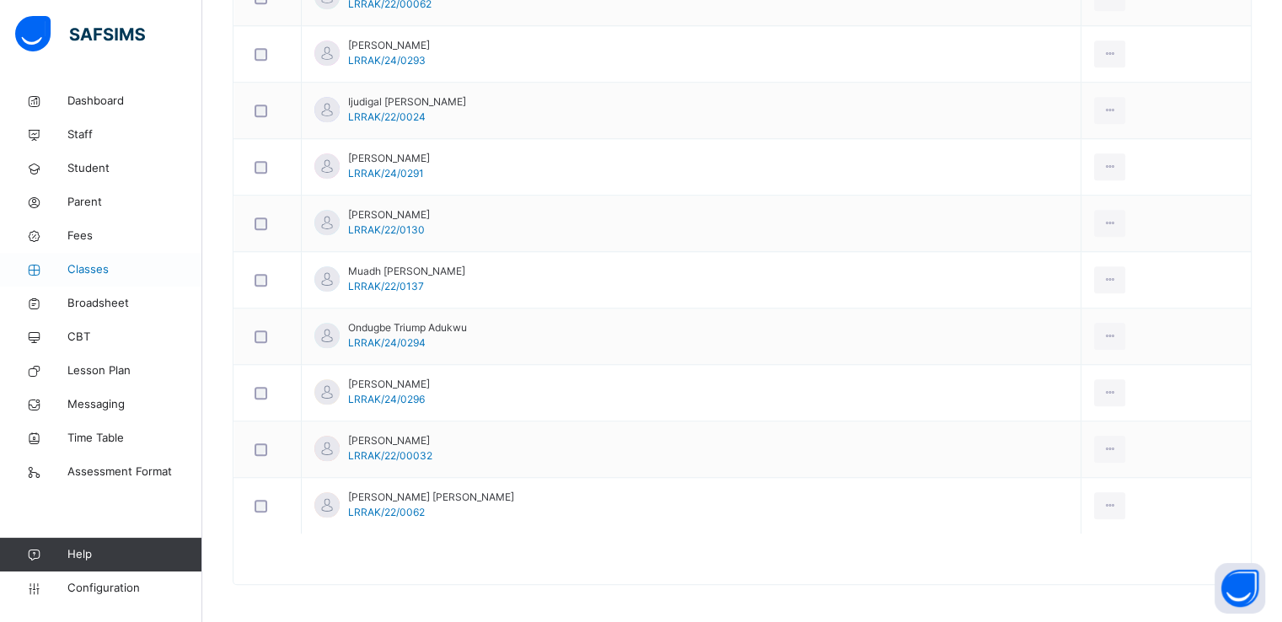
click at [94, 257] on link "Classes" at bounding box center [101, 270] width 202 height 34
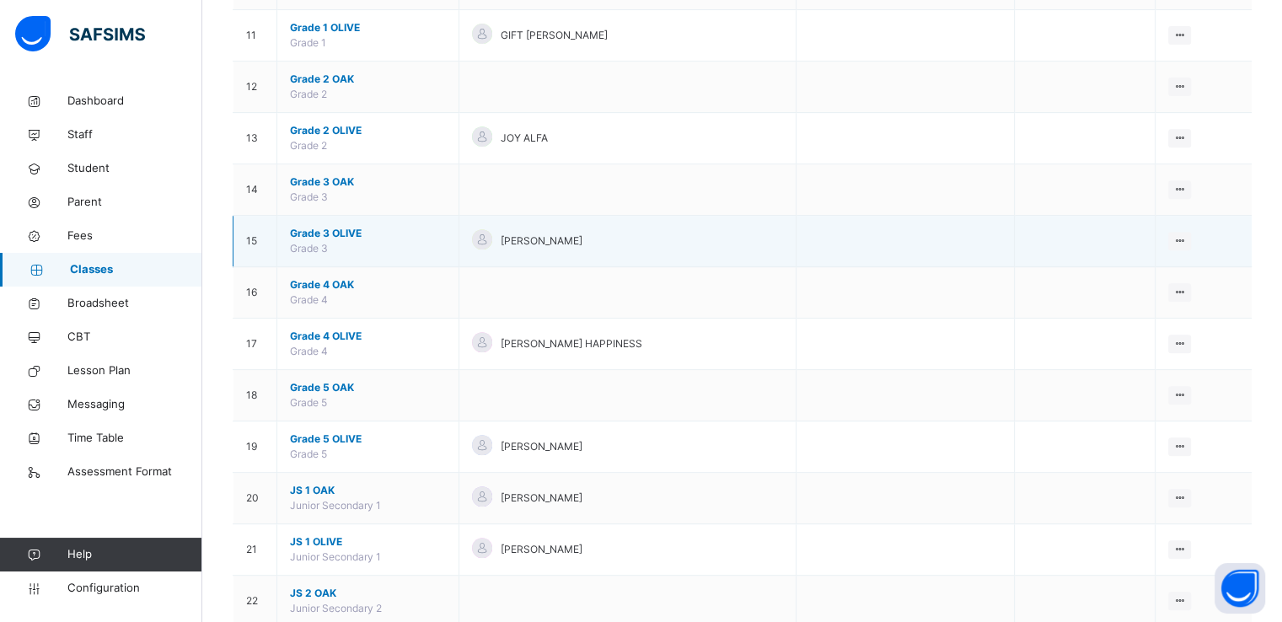
scroll to position [705, 0]
click at [333, 234] on span "Grade 3 OLIVE" at bounding box center [368, 233] width 156 height 15
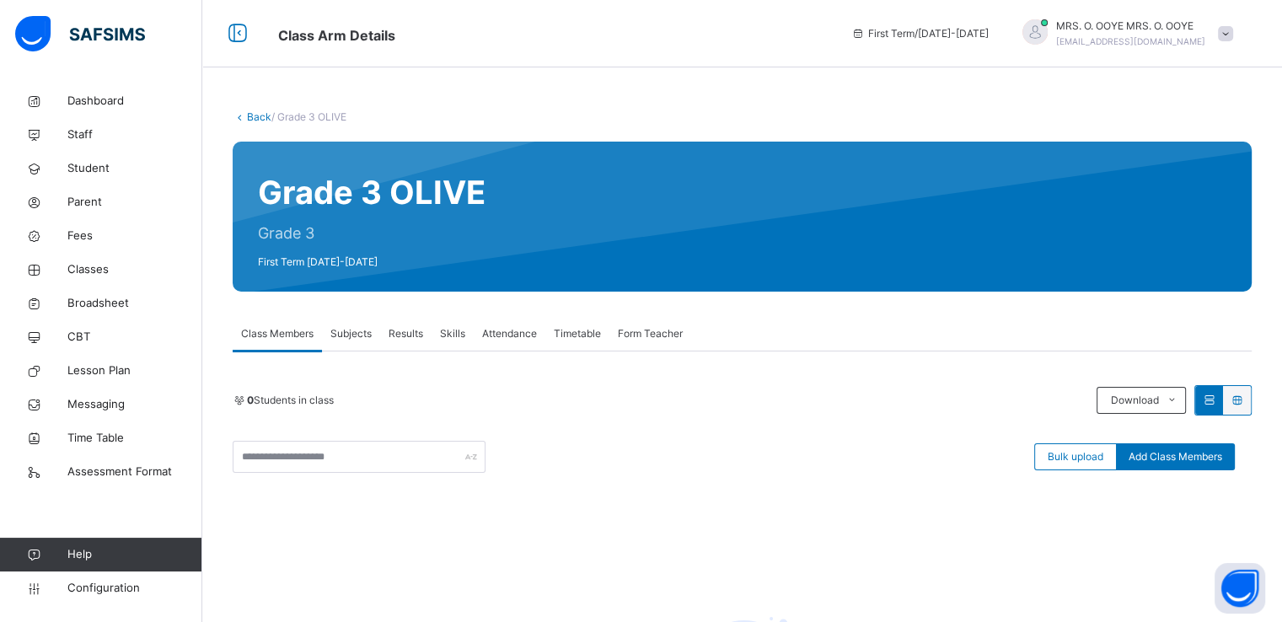
click at [247, 113] on link "Back" at bounding box center [259, 116] width 24 height 13
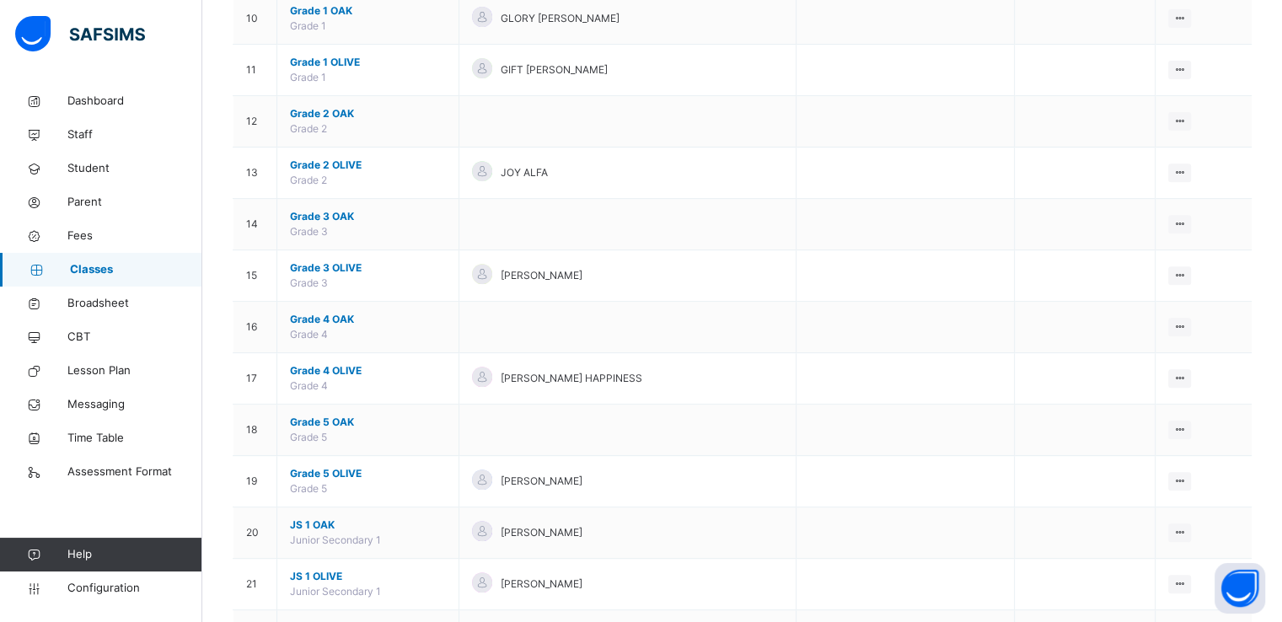
scroll to position [676, 0]
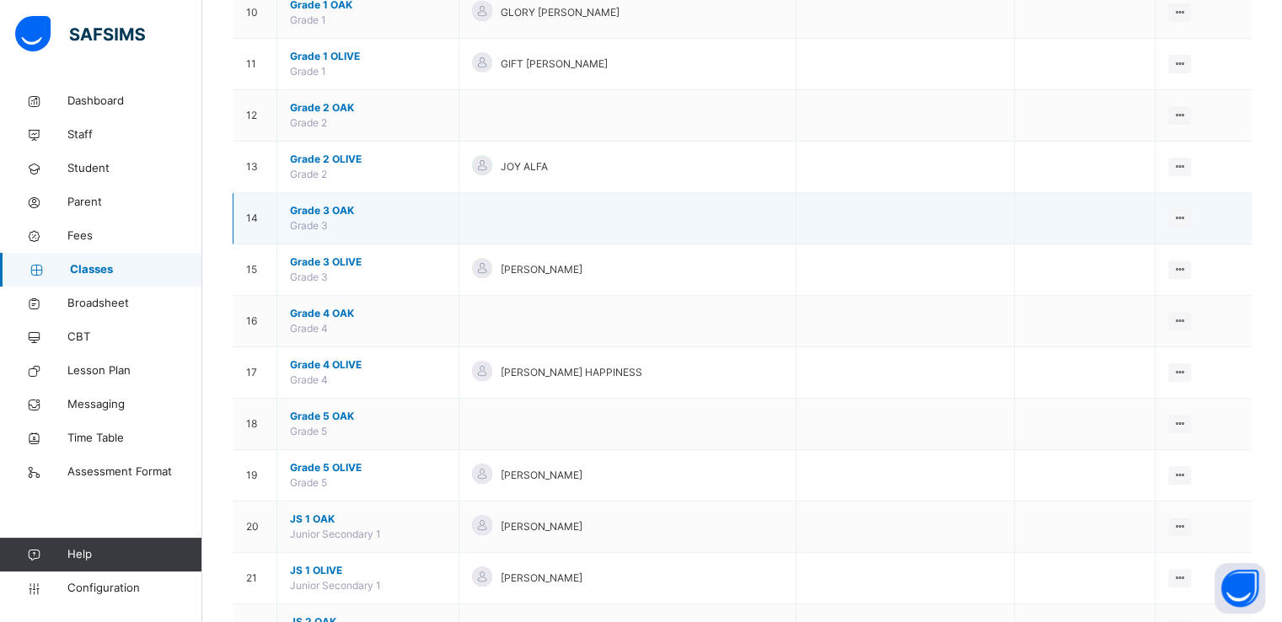
click at [325, 210] on span "Grade 3 OAK" at bounding box center [368, 210] width 156 height 15
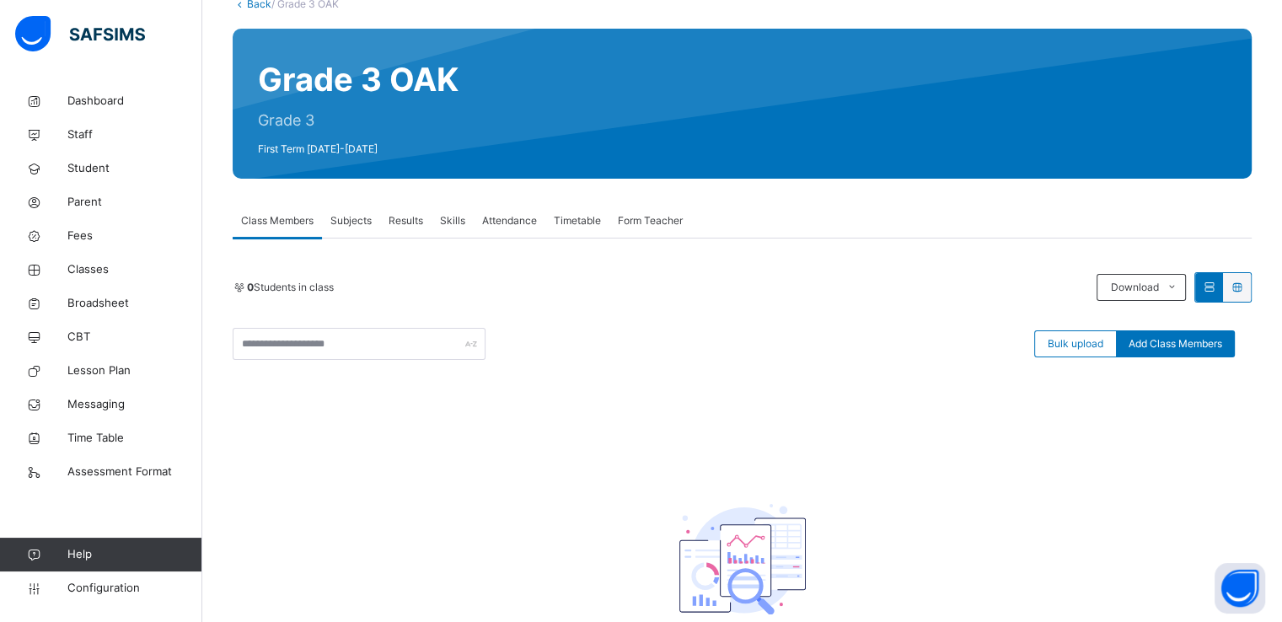
scroll to position [115, 0]
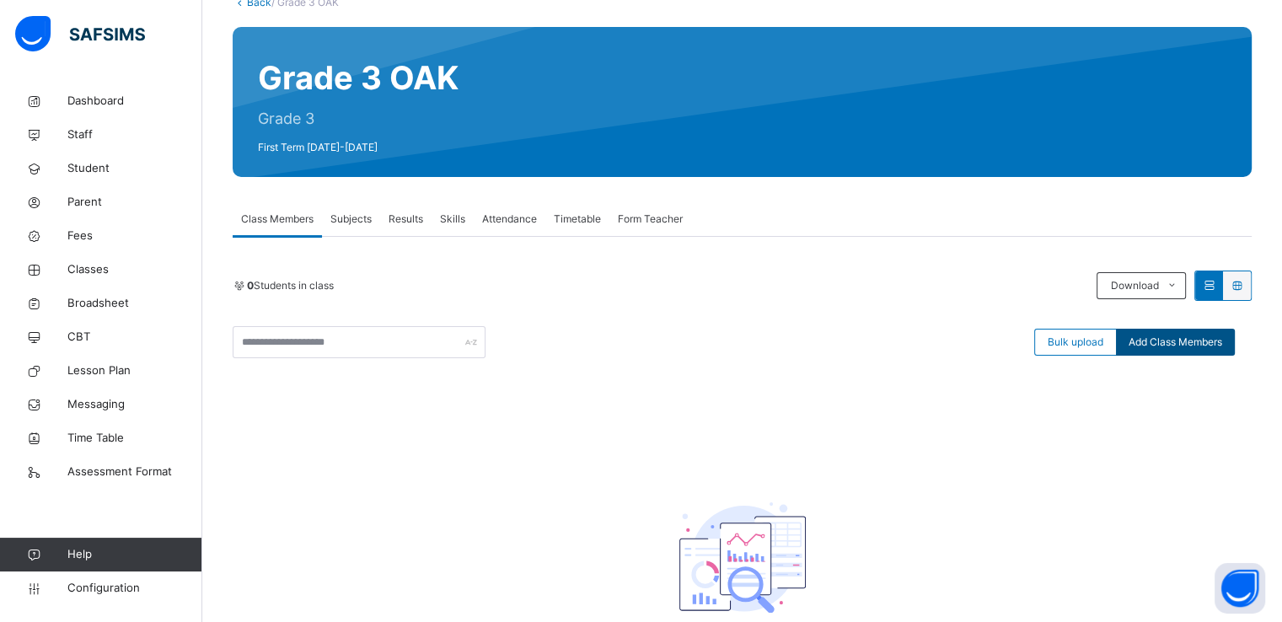
click at [1180, 341] on span "Add Class Members" at bounding box center [1176, 342] width 94 height 15
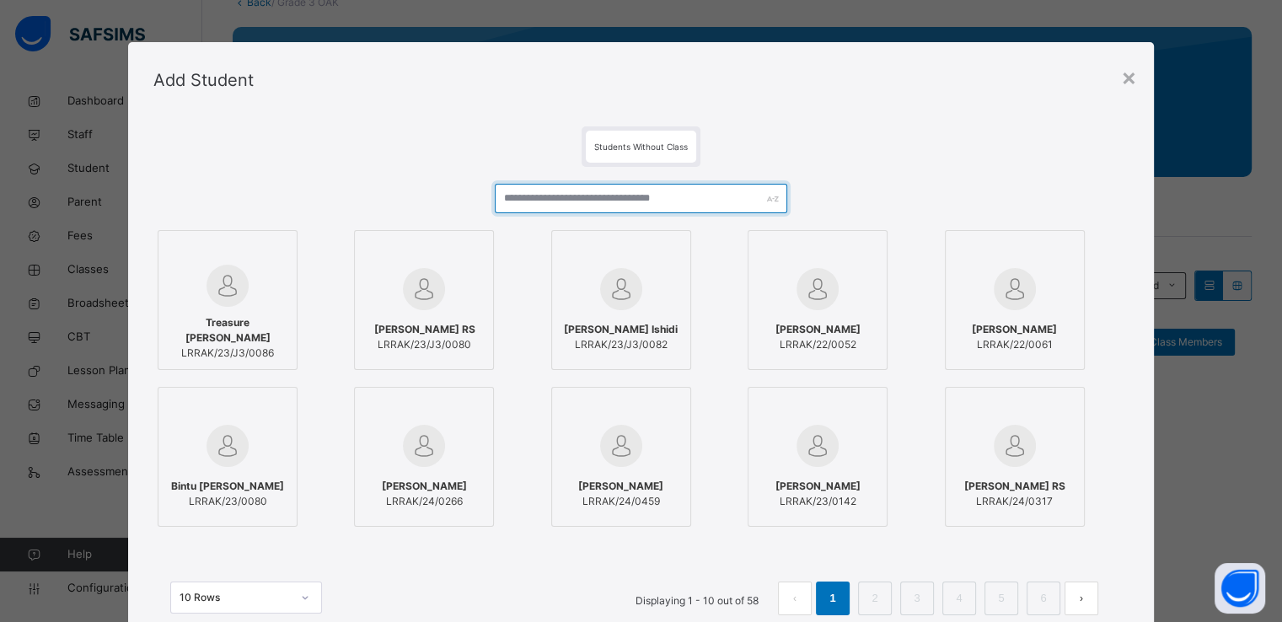
click at [604, 194] on input "text" at bounding box center [641, 199] width 293 height 30
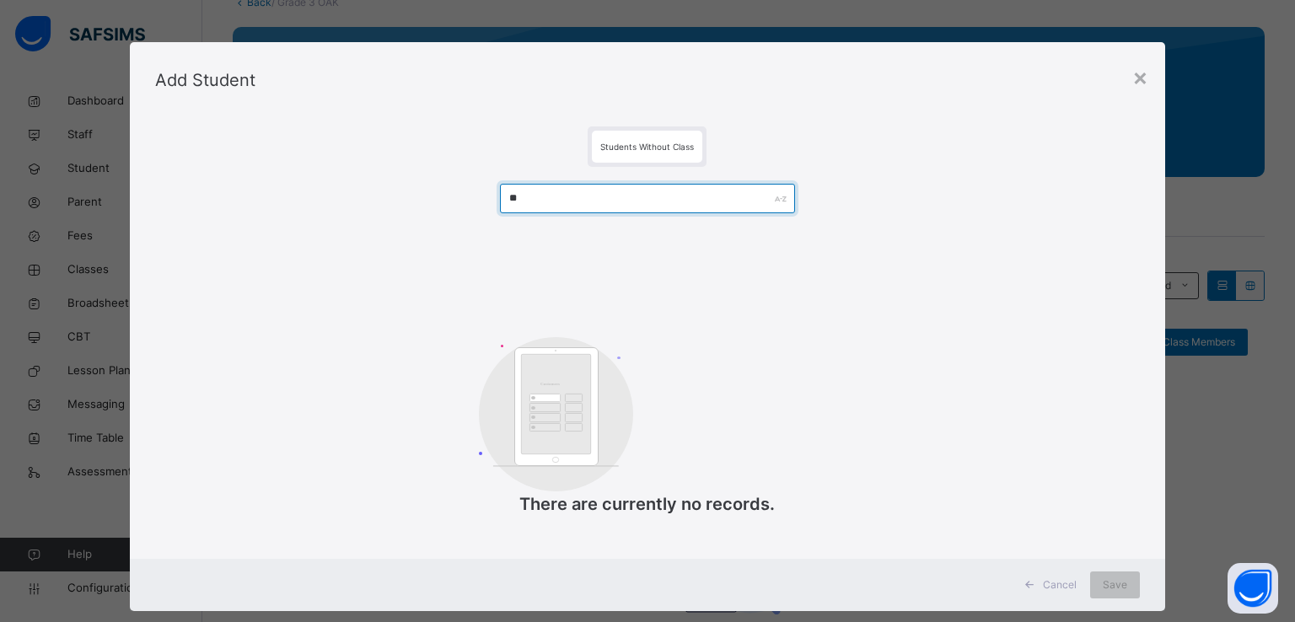
type input "*"
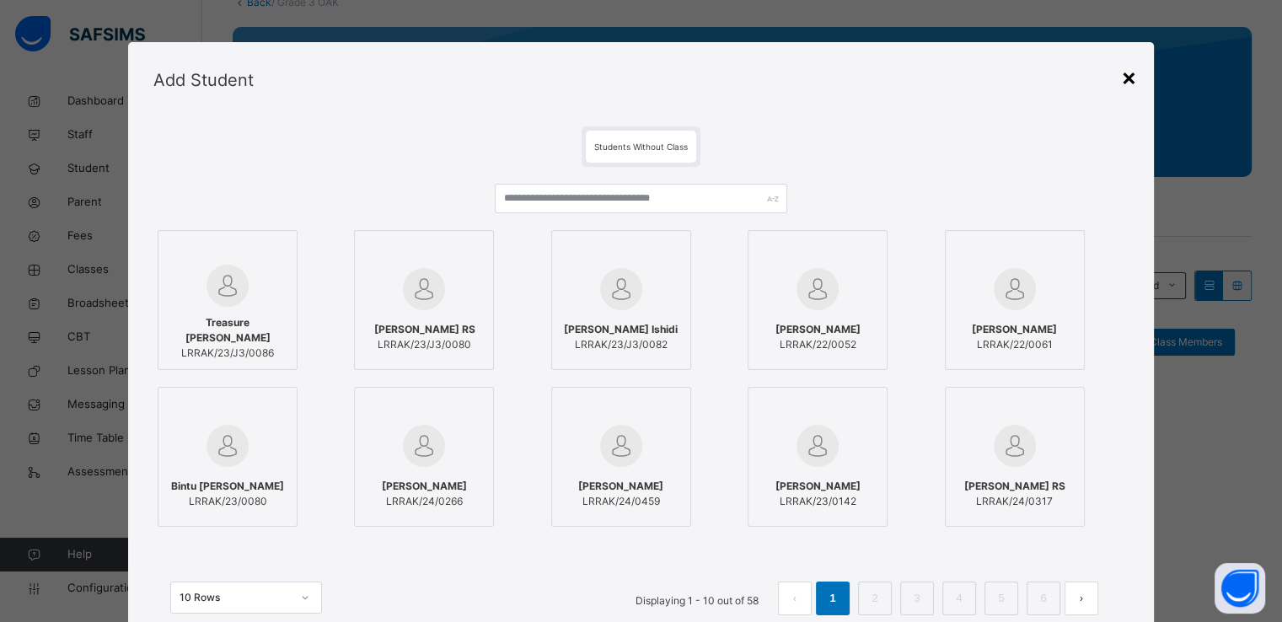
click at [1123, 81] on div "×" at bounding box center [1129, 76] width 16 height 35
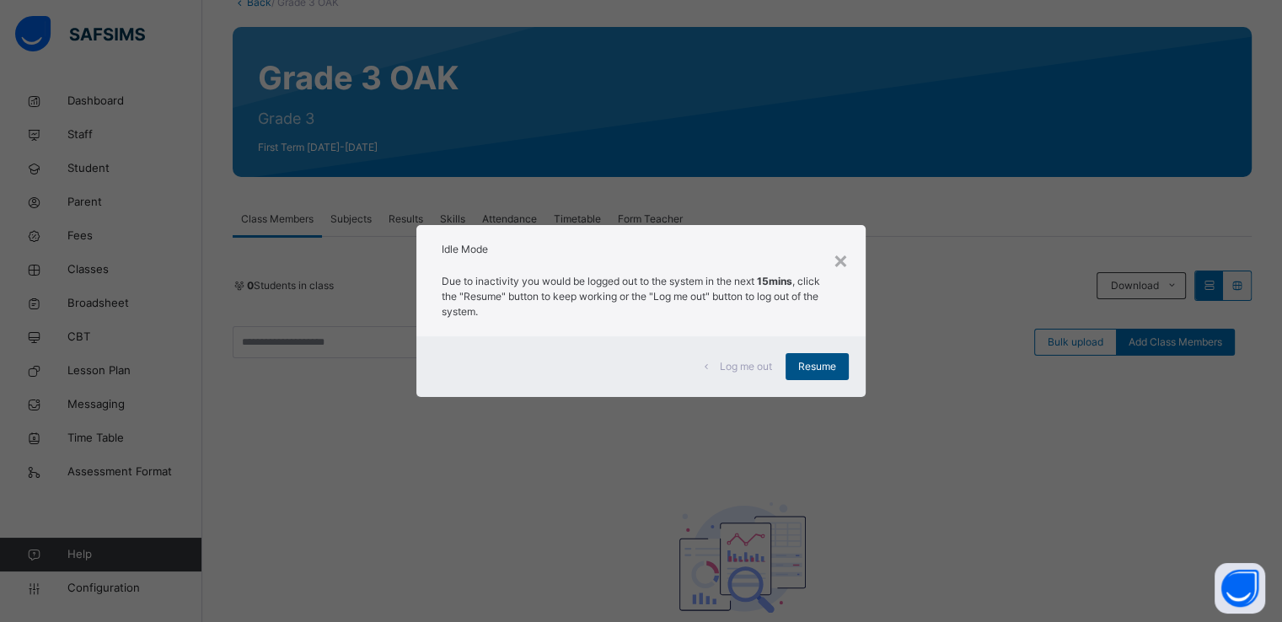
click at [817, 365] on span "Resume" at bounding box center [817, 366] width 38 height 15
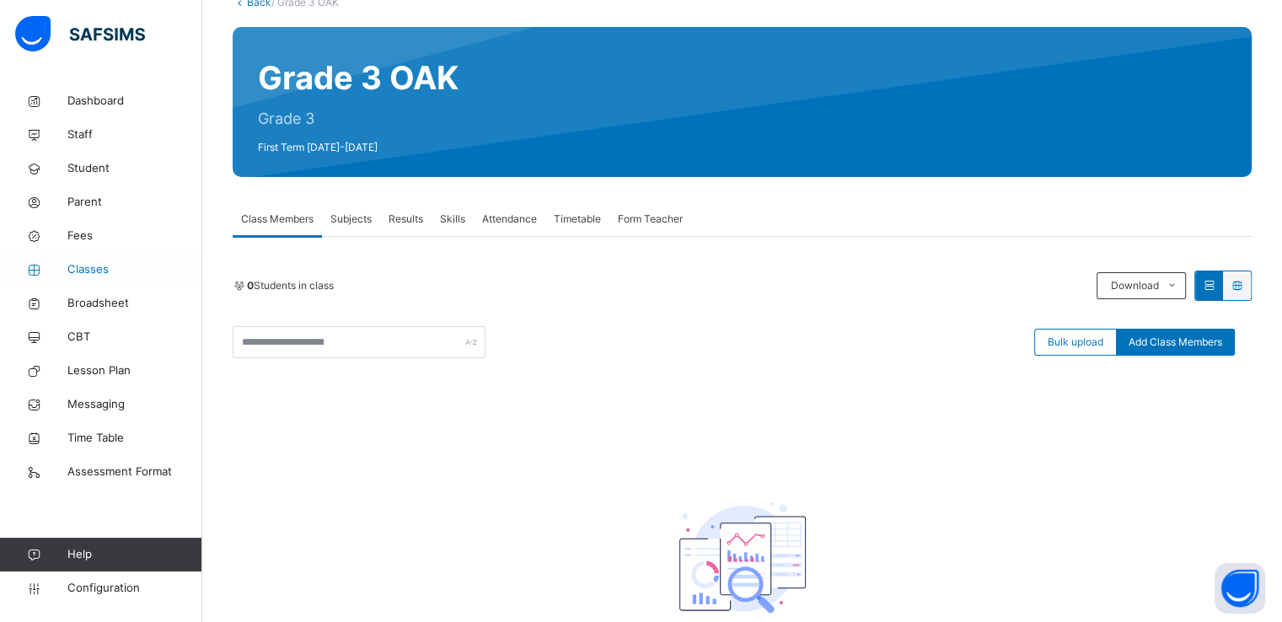
click at [73, 264] on span "Classes" at bounding box center [134, 269] width 135 height 17
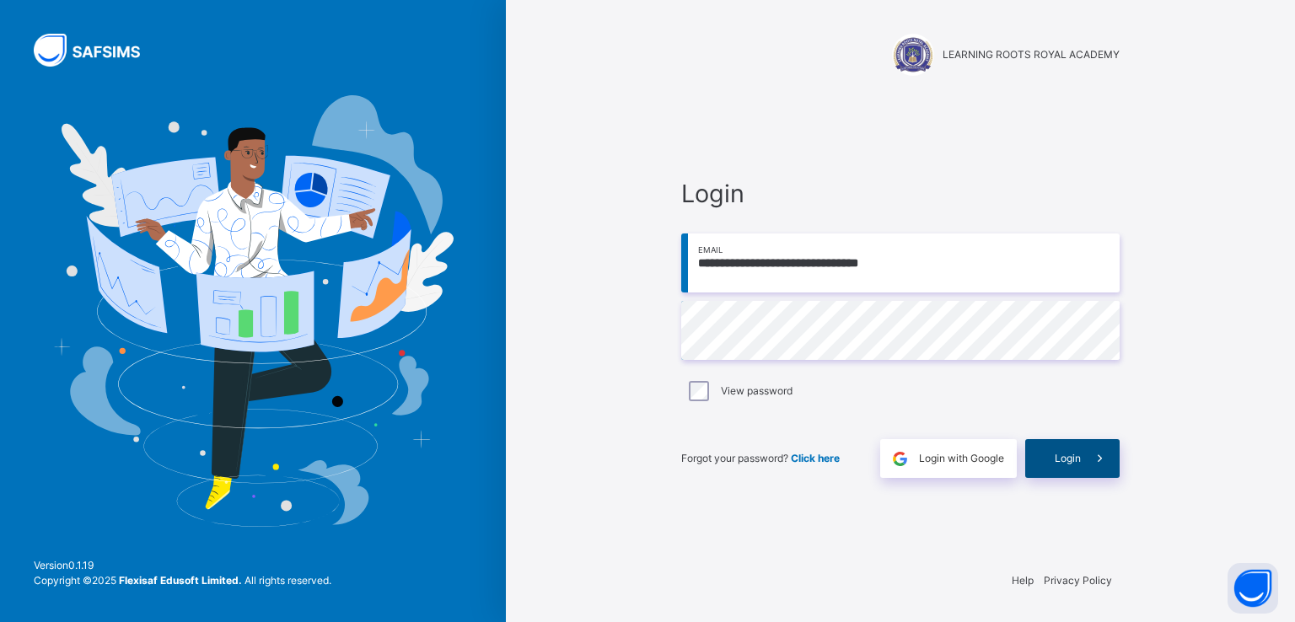
click at [1061, 464] on span "Login" at bounding box center [1068, 458] width 26 height 15
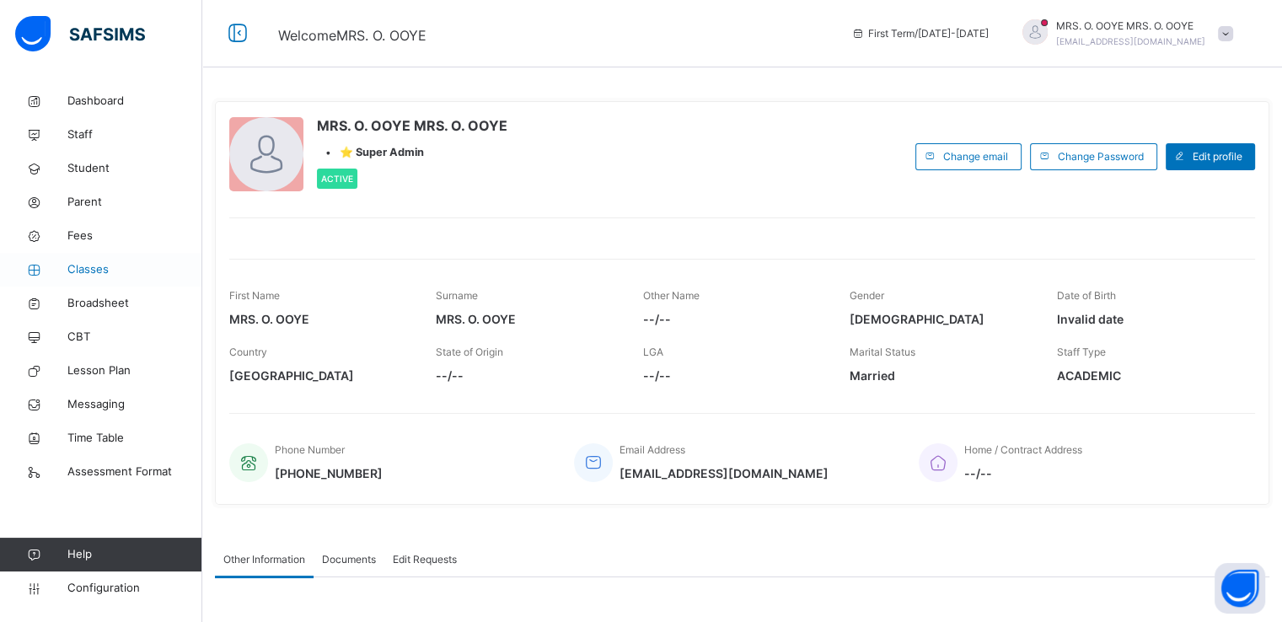
click at [84, 269] on span "Classes" at bounding box center [134, 269] width 135 height 17
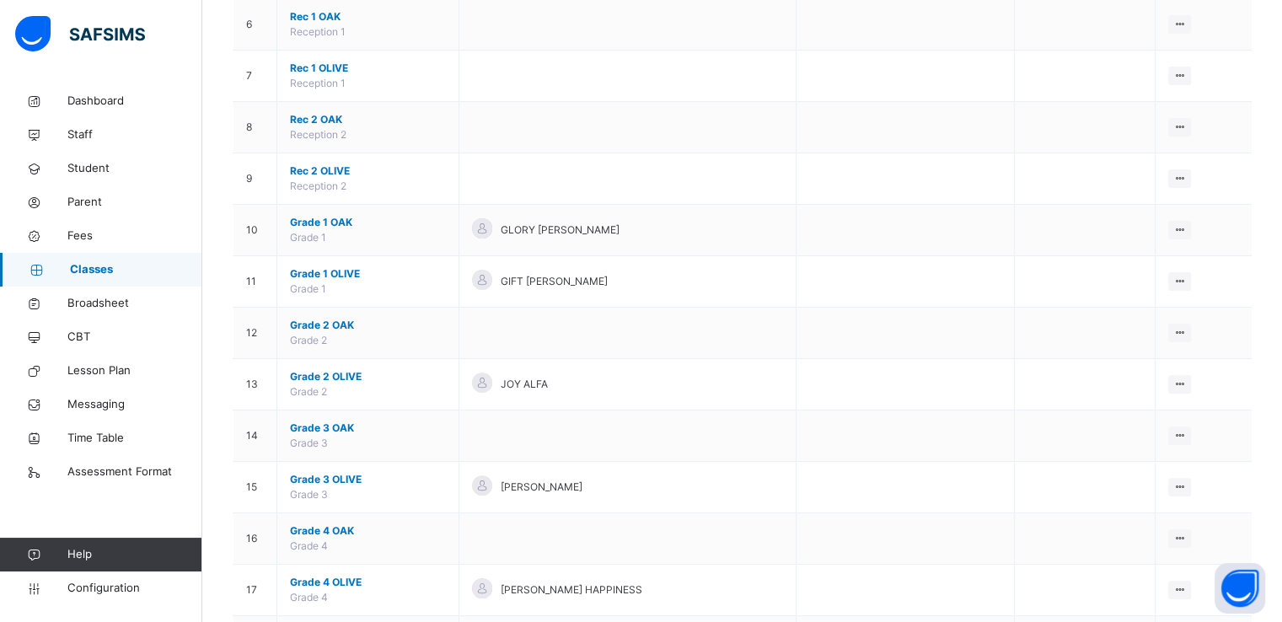
scroll to position [479, 0]
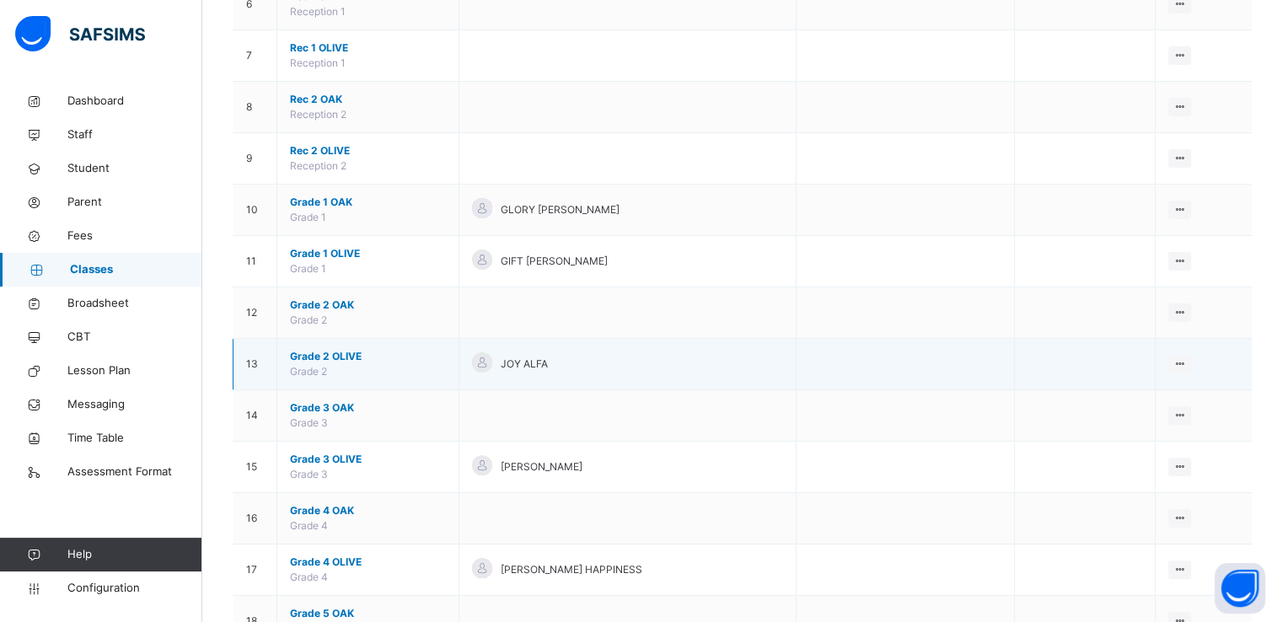
click at [321, 357] on span "Grade 2 OLIVE" at bounding box center [368, 356] width 156 height 15
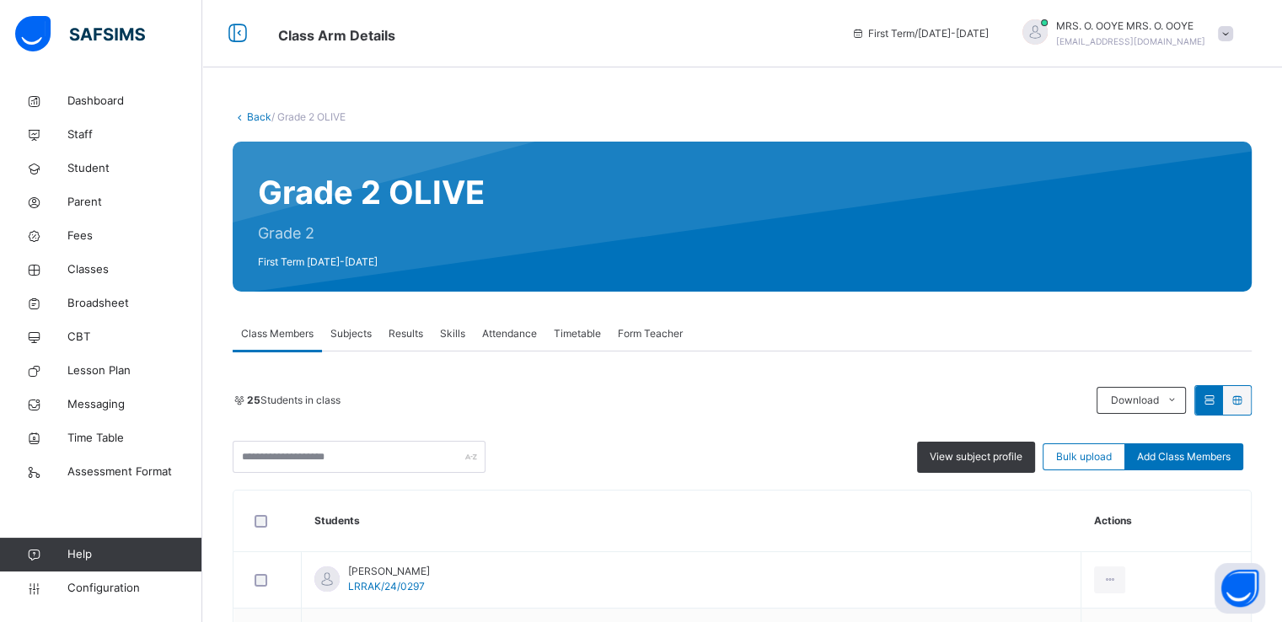
scroll to position [138, 0]
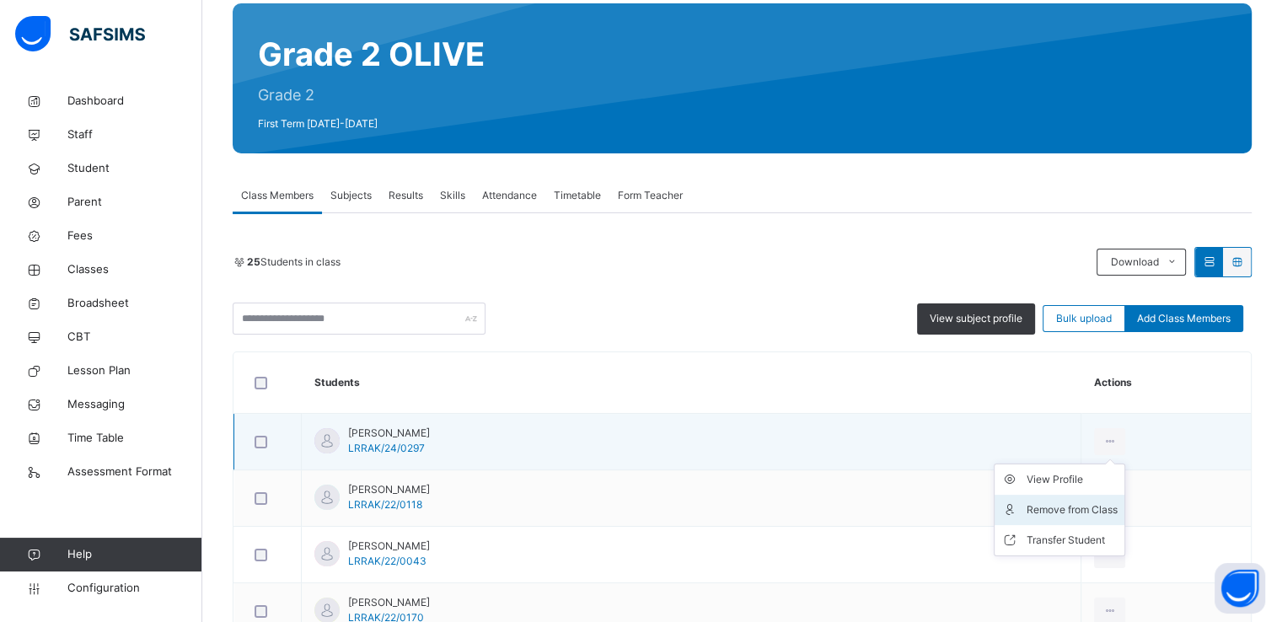
click at [1027, 509] on div "Remove from Class" at bounding box center [1072, 510] width 91 height 17
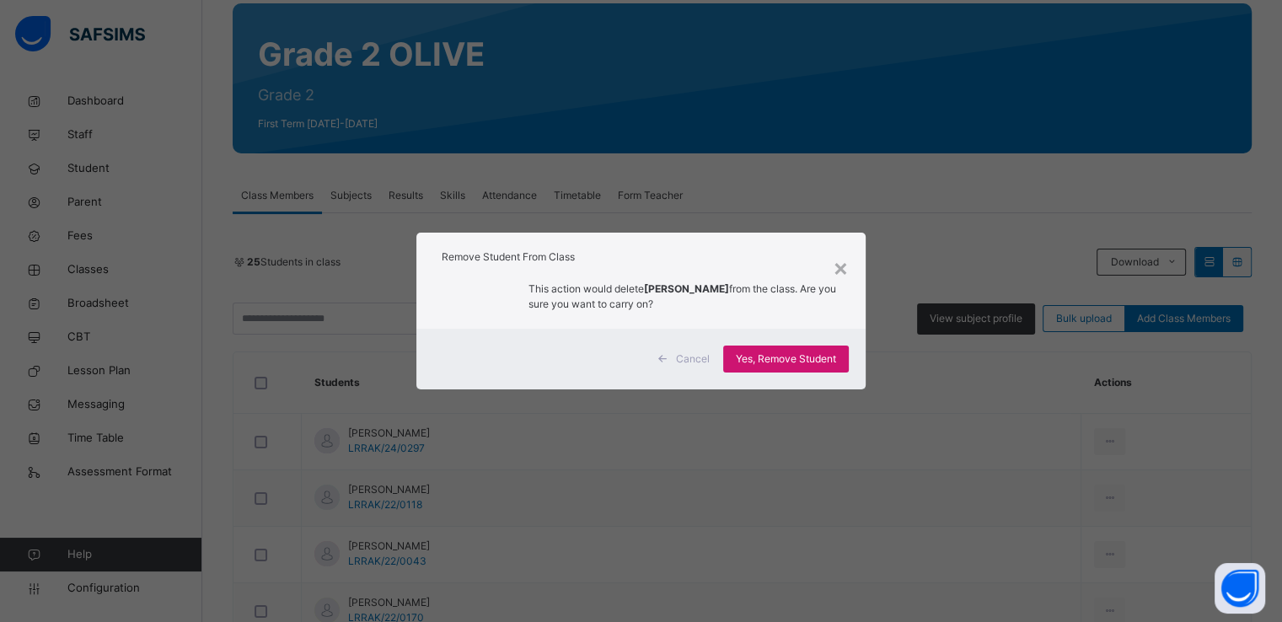
click at [787, 359] on span "Yes, Remove Student" at bounding box center [786, 359] width 100 height 15
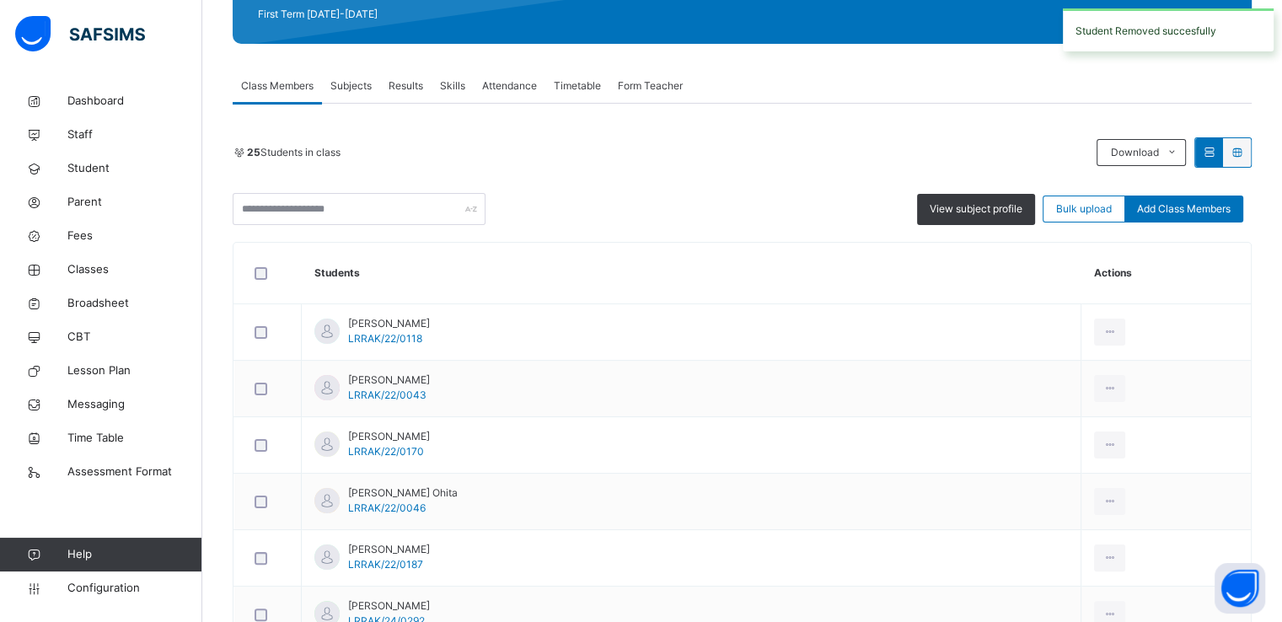
scroll to position [320, 0]
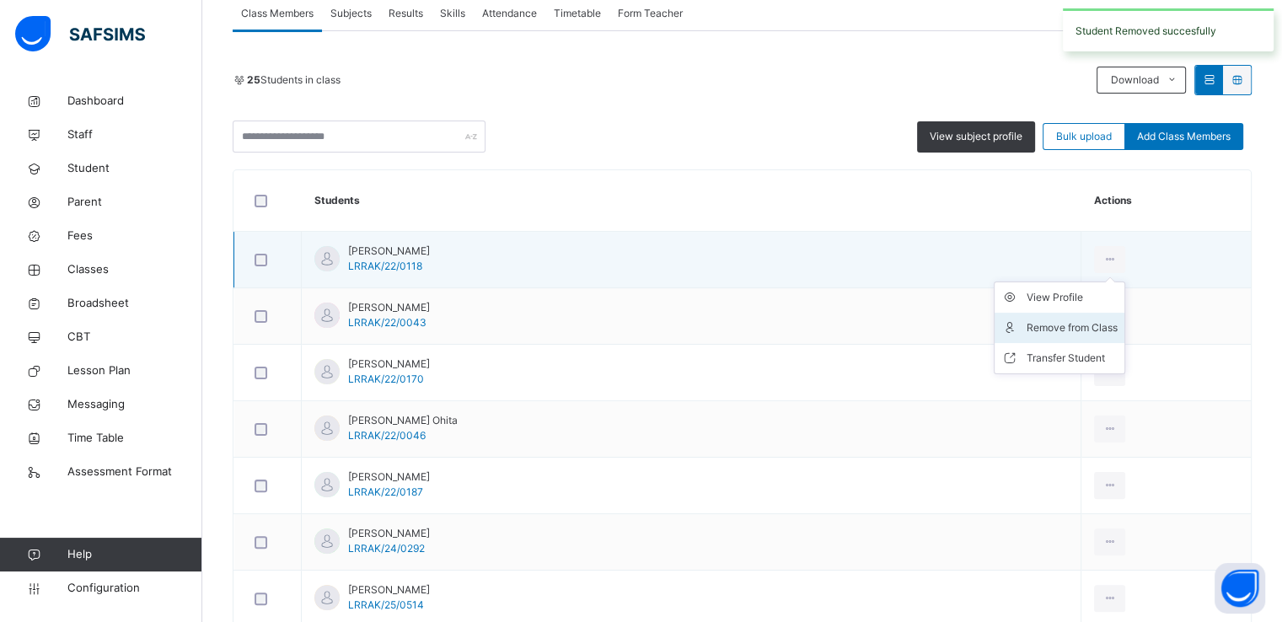
click at [1027, 323] on div "Remove from Class" at bounding box center [1072, 328] width 91 height 17
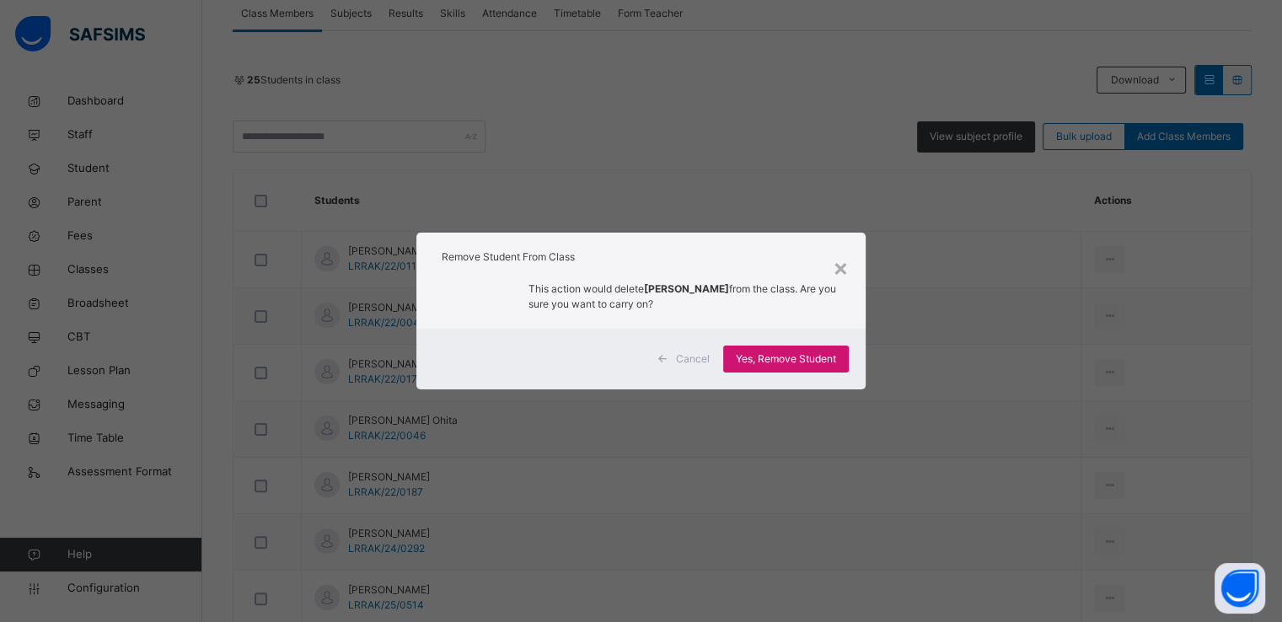
click at [776, 354] on span "Yes, Remove Student" at bounding box center [786, 359] width 100 height 15
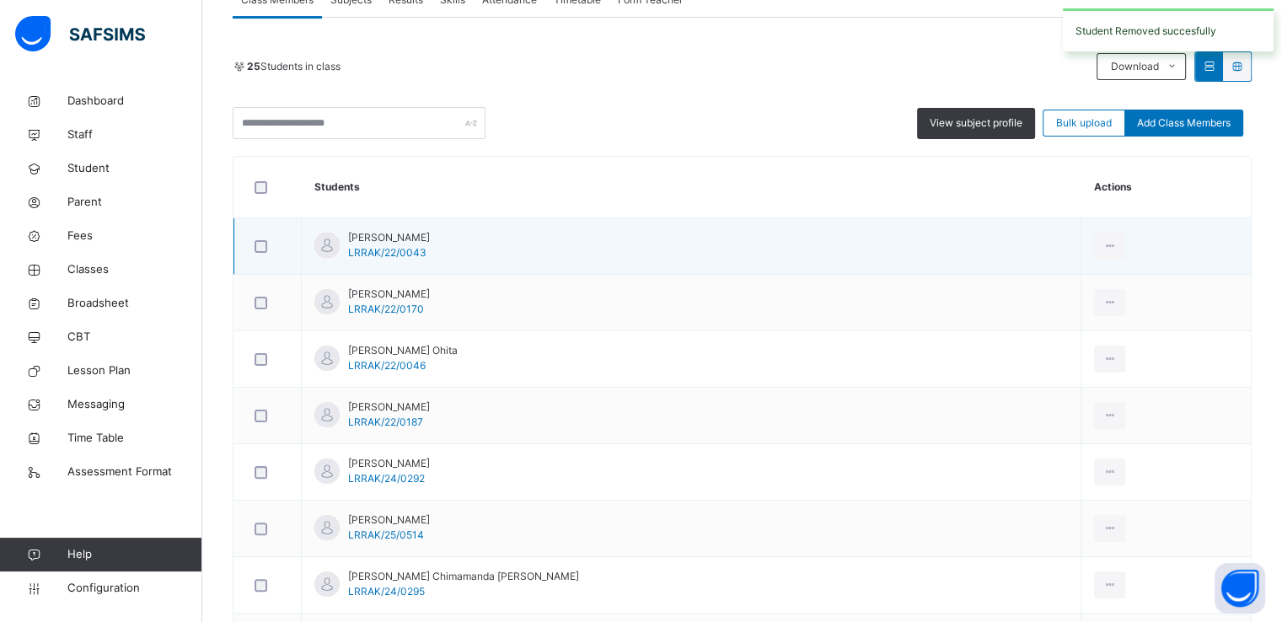
scroll to position [351, 0]
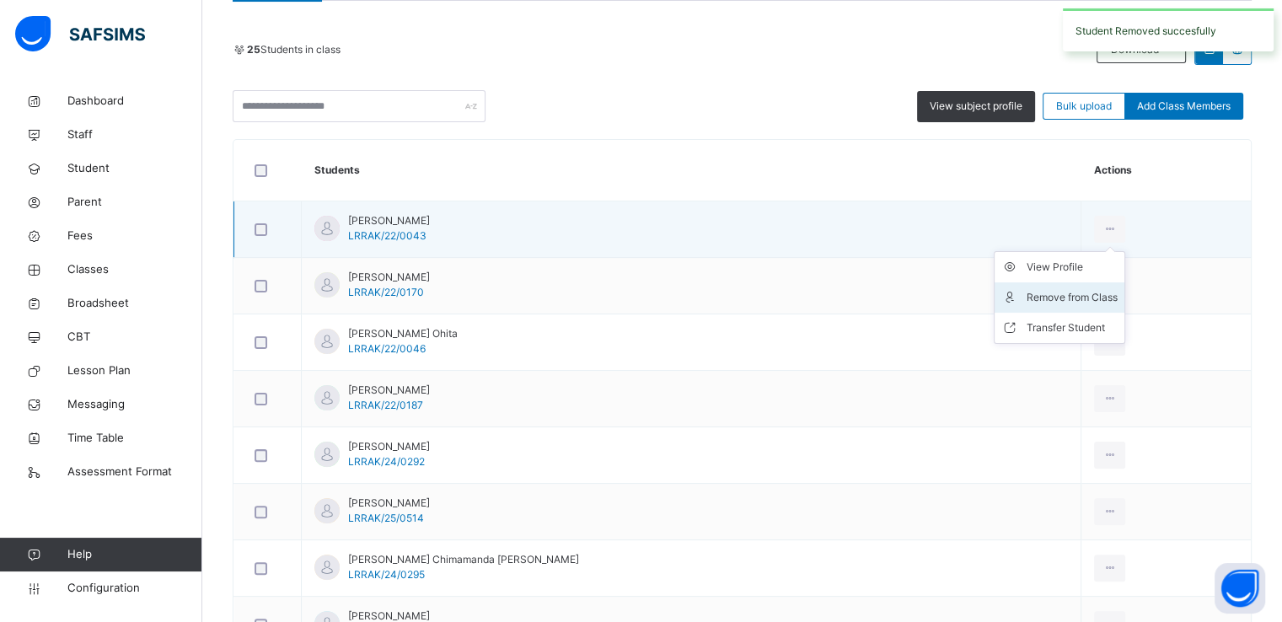
click at [1027, 295] on div "Remove from Class" at bounding box center [1072, 297] width 91 height 17
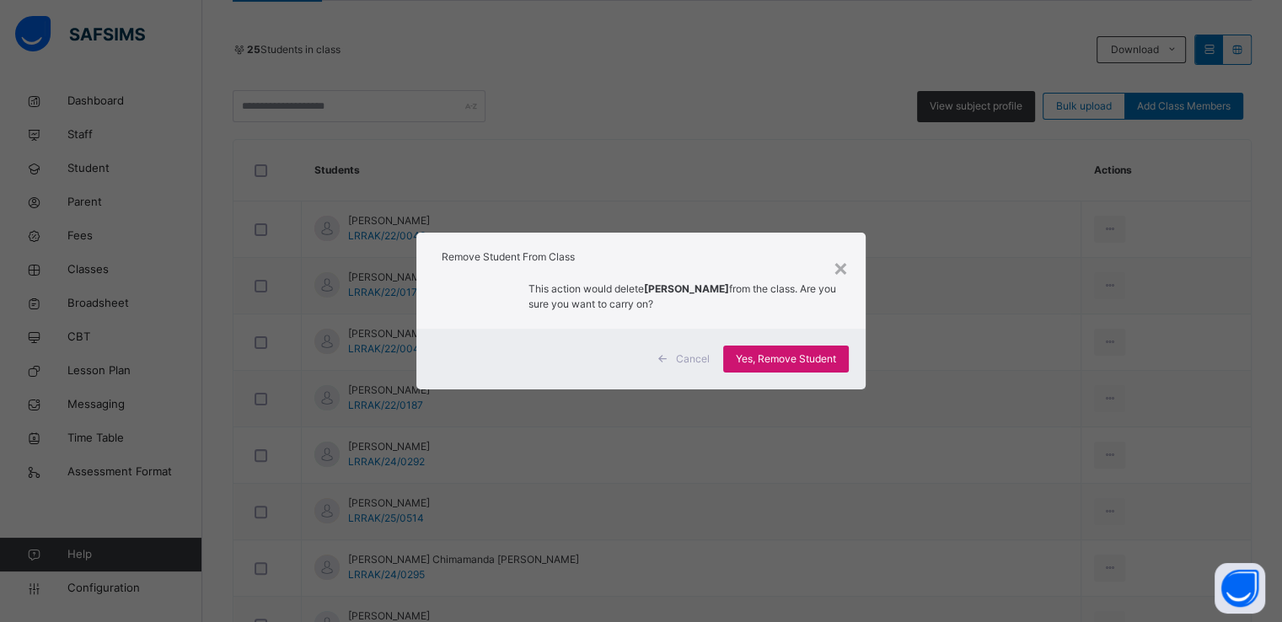
click at [759, 365] on span "Yes, Remove Student" at bounding box center [786, 359] width 100 height 15
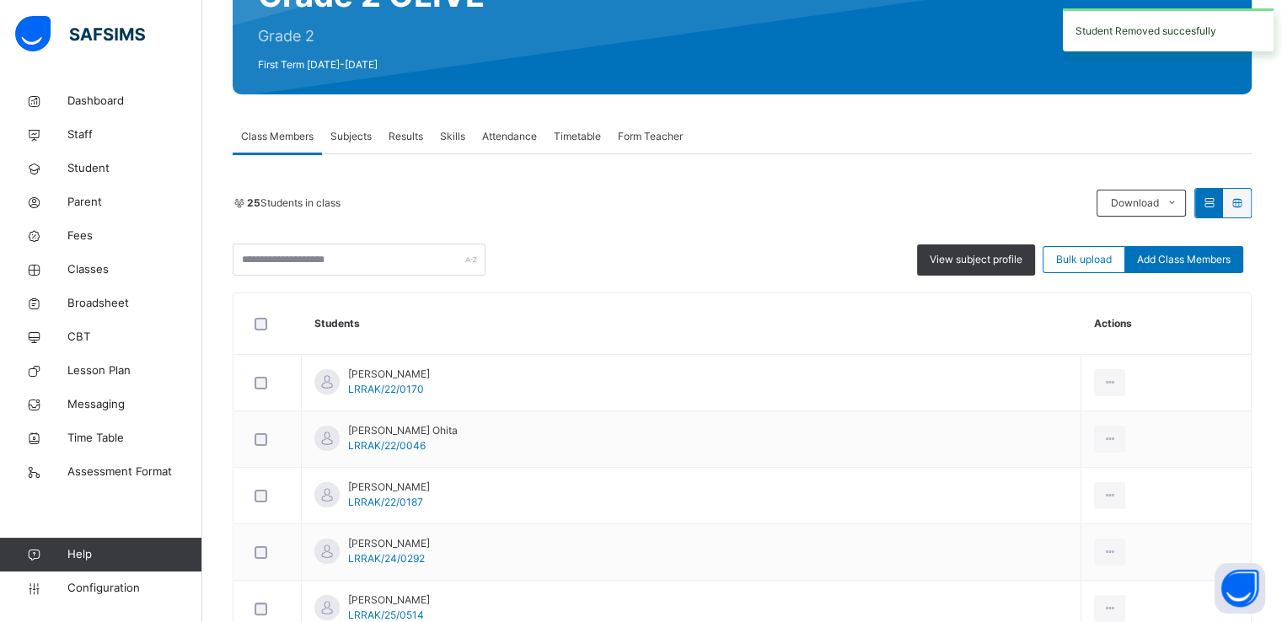
scroll to position [334, 0]
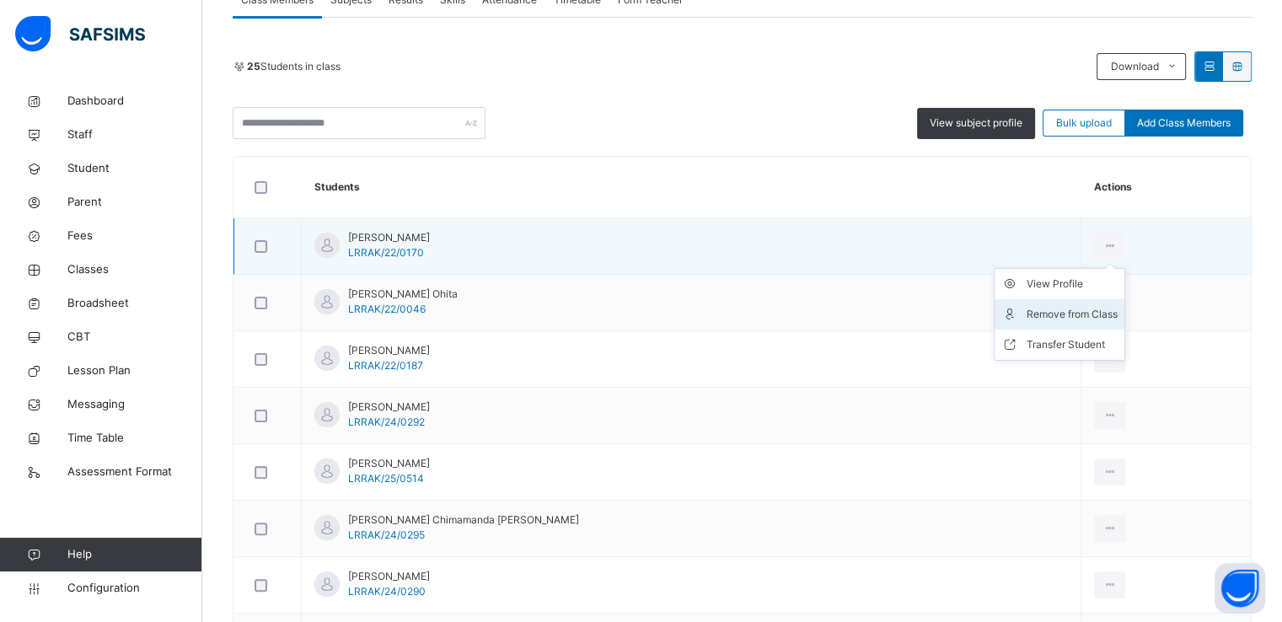
click at [1027, 314] on div "Remove from Class" at bounding box center [1072, 314] width 91 height 17
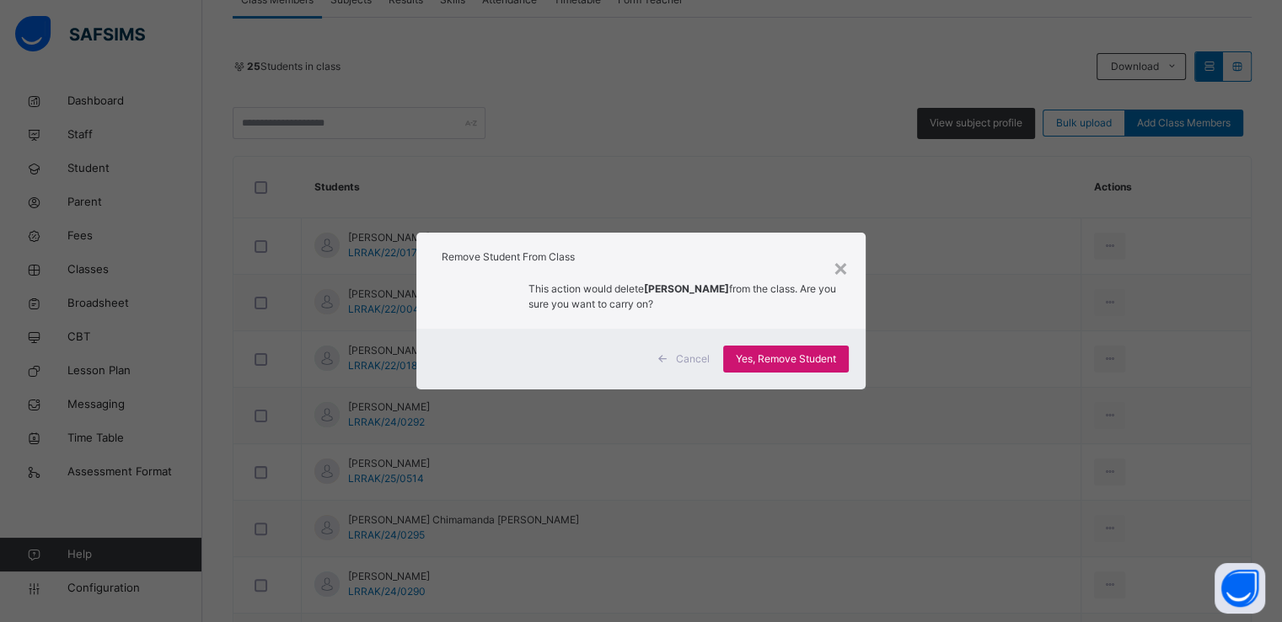
click at [767, 356] on span "Yes, Remove Student" at bounding box center [786, 359] width 100 height 15
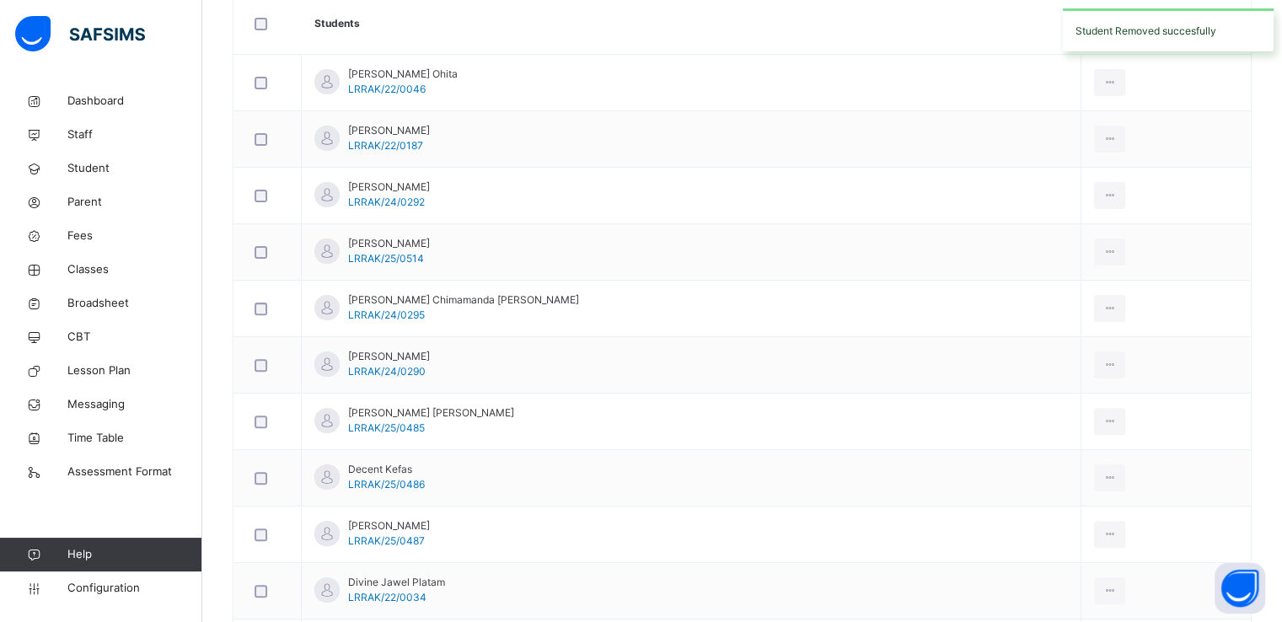
scroll to position [326, 0]
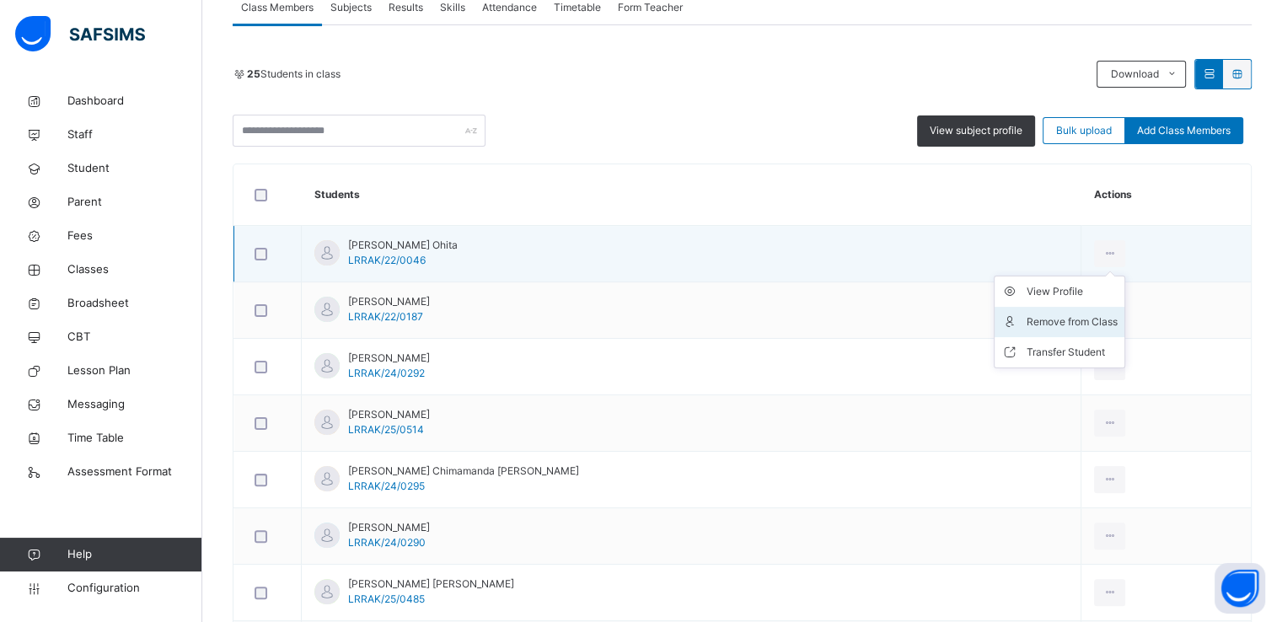
click at [1027, 318] on div "Remove from Class" at bounding box center [1072, 322] width 91 height 17
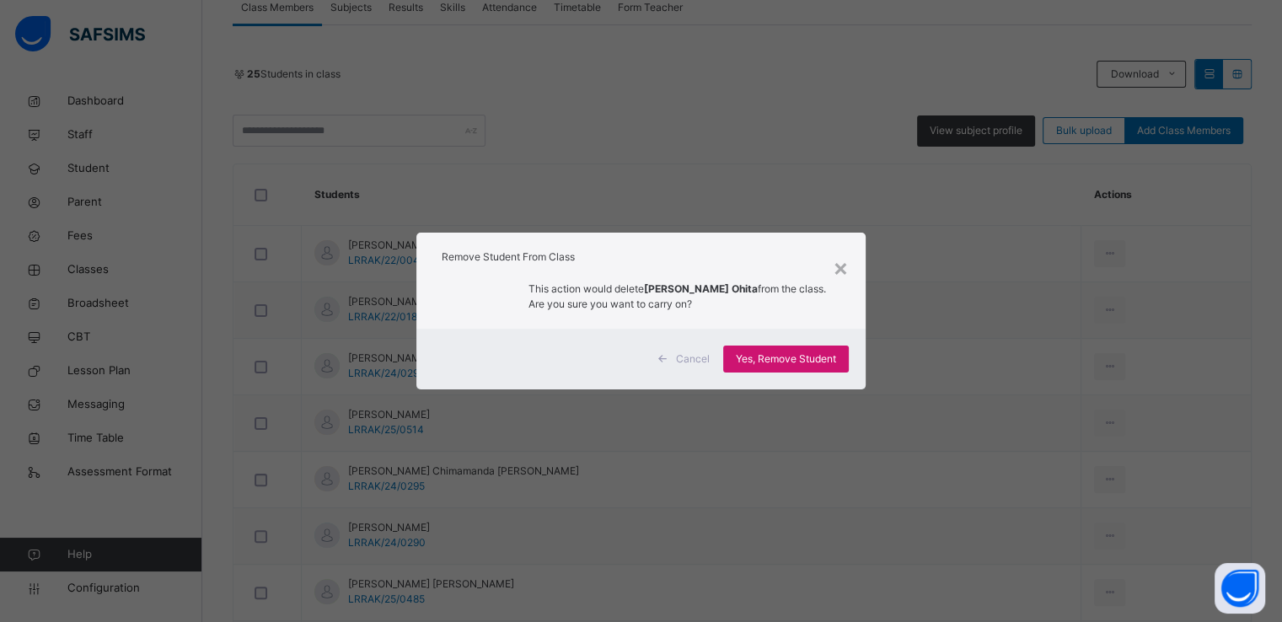
click at [787, 358] on span "Yes, Remove Student" at bounding box center [786, 359] width 100 height 15
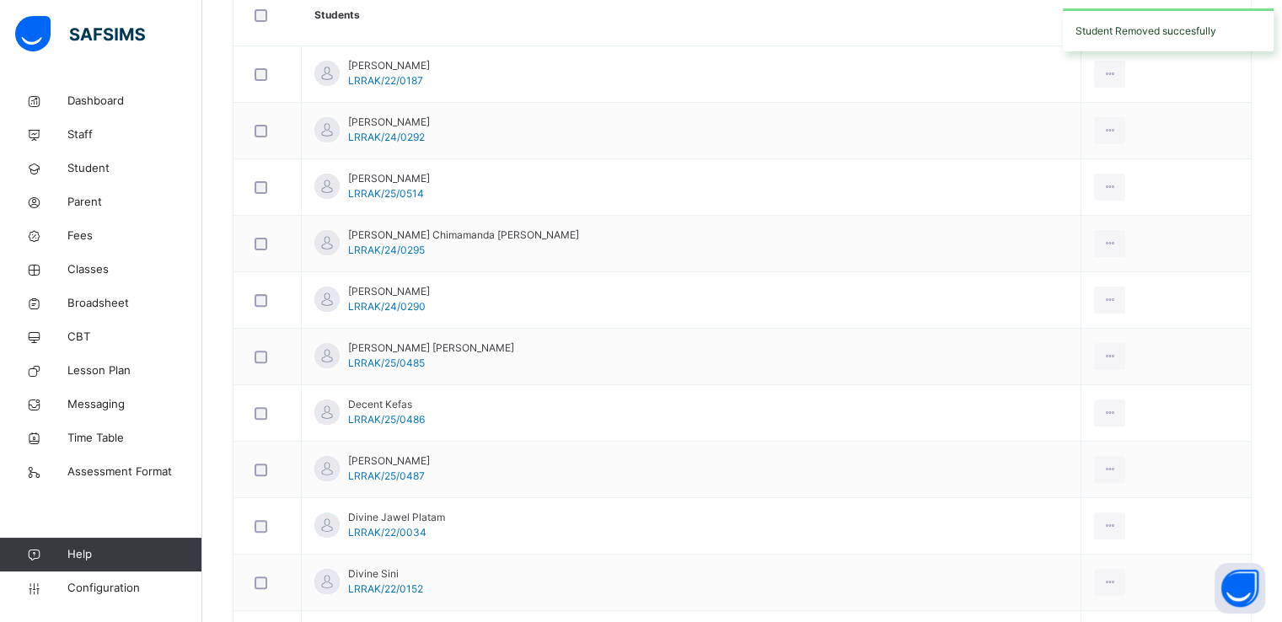
scroll to position [353, 0]
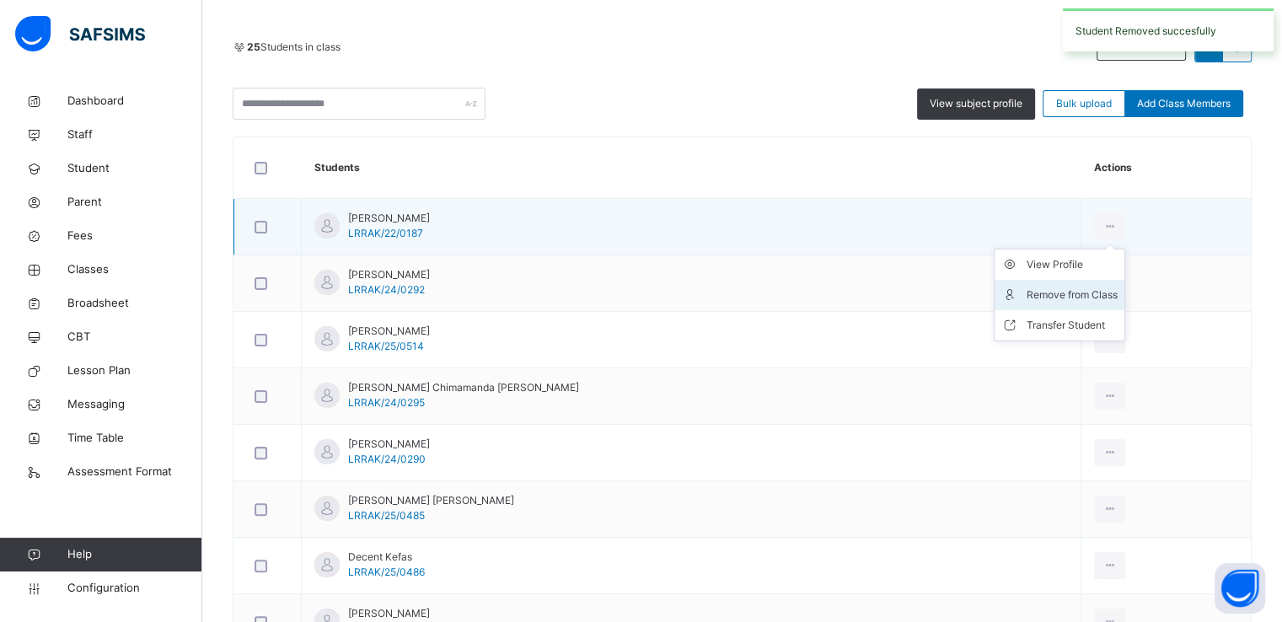
click at [1027, 293] on div "Remove from Class" at bounding box center [1072, 295] width 91 height 17
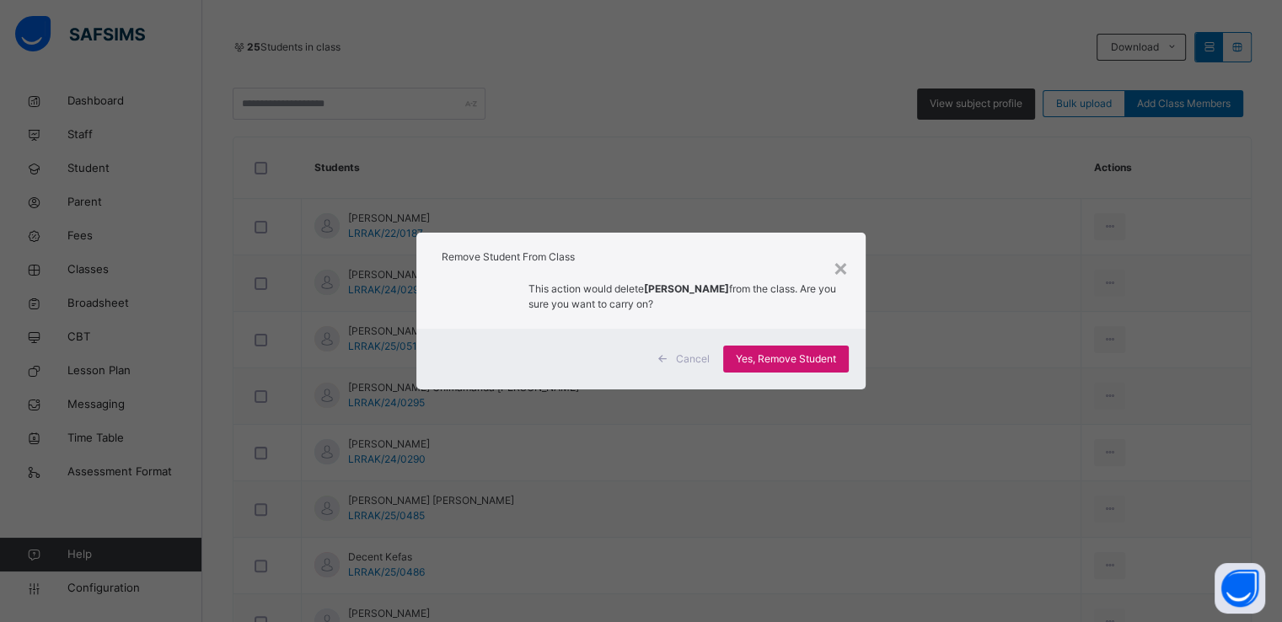
click at [777, 362] on span "Yes, Remove Student" at bounding box center [786, 359] width 100 height 15
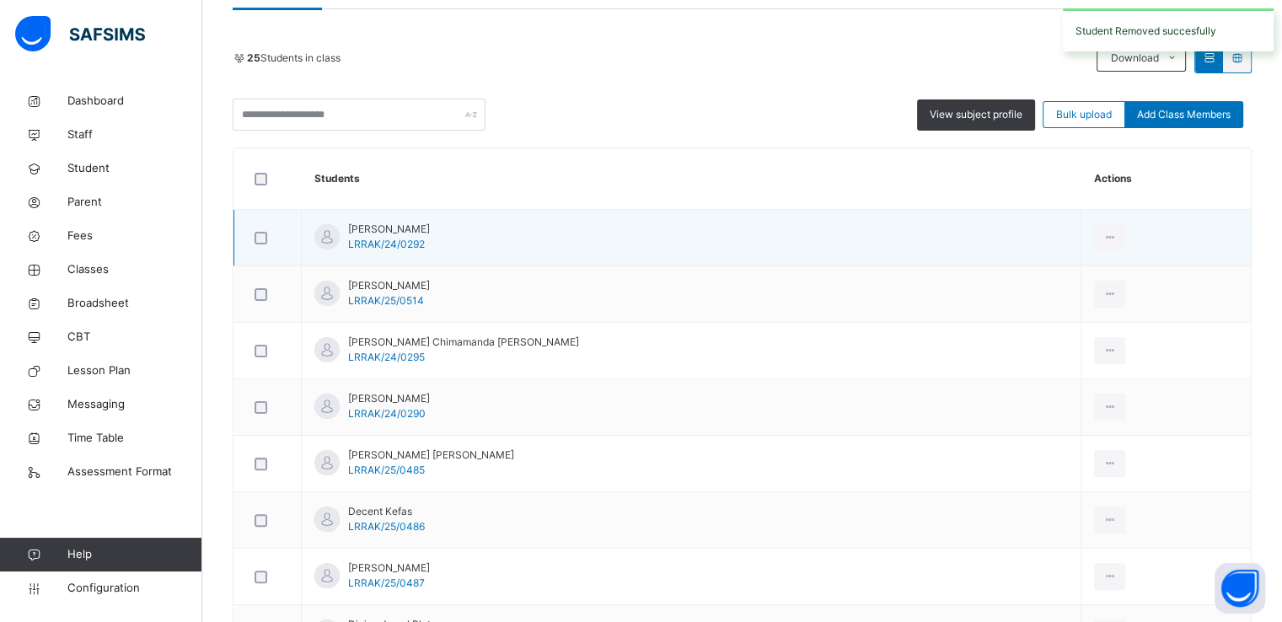
scroll to position [356, 0]
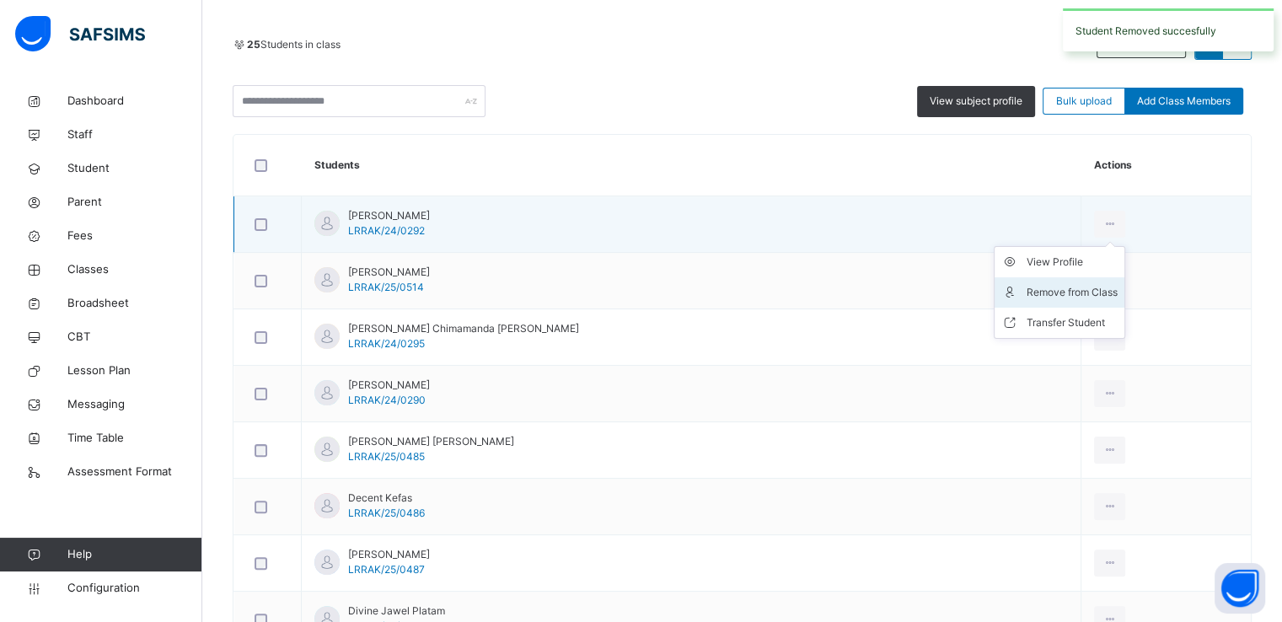
click at [1027, 291] on div "Remove from Class" at bounding box center [1072, 292] width 91 height 17
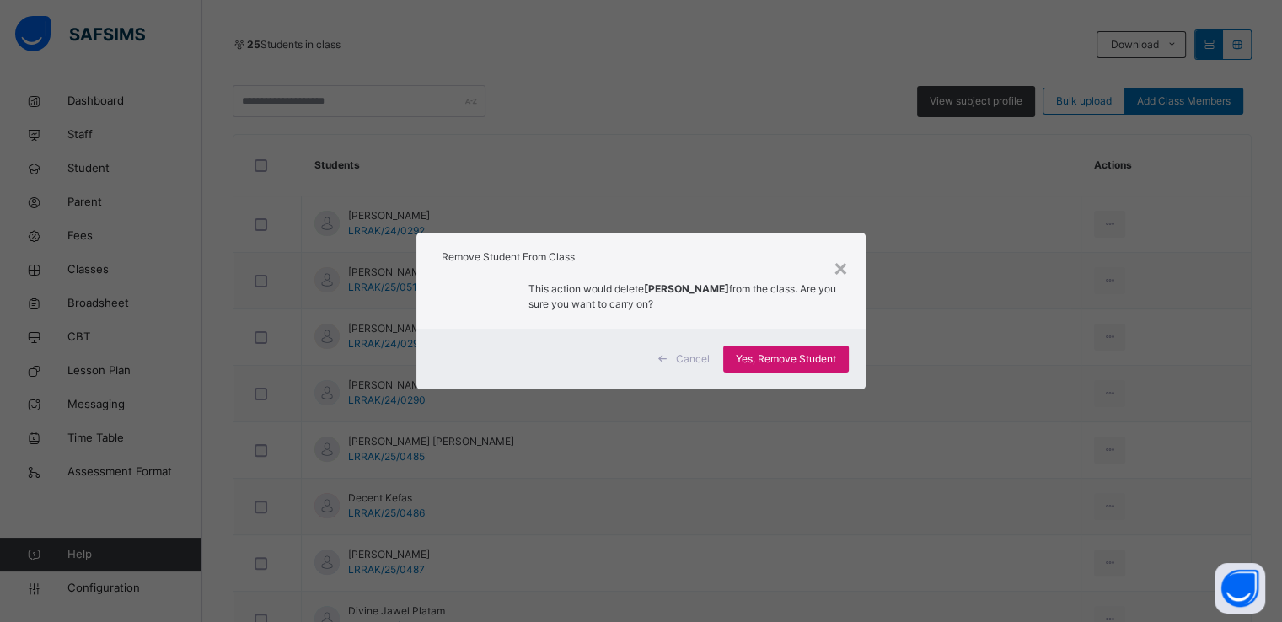
click at [769, 358] on span "Yes, Remove Student" at bounding box center [786, 359] width 100 height 15
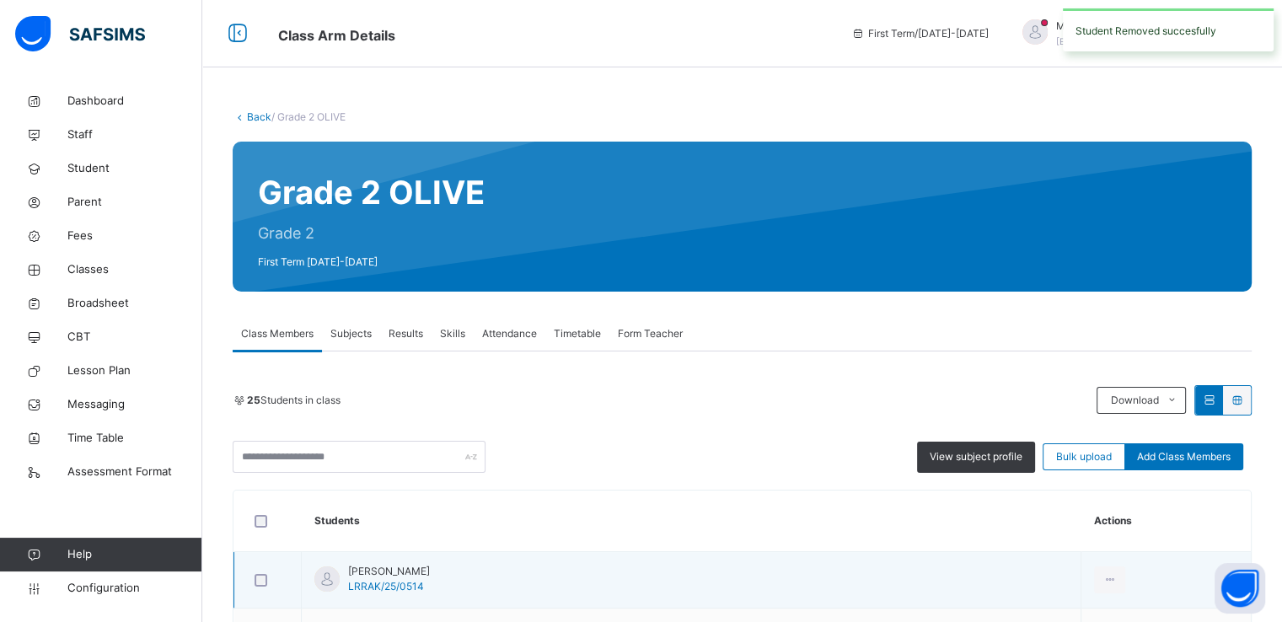
scroll to position [347, 0]
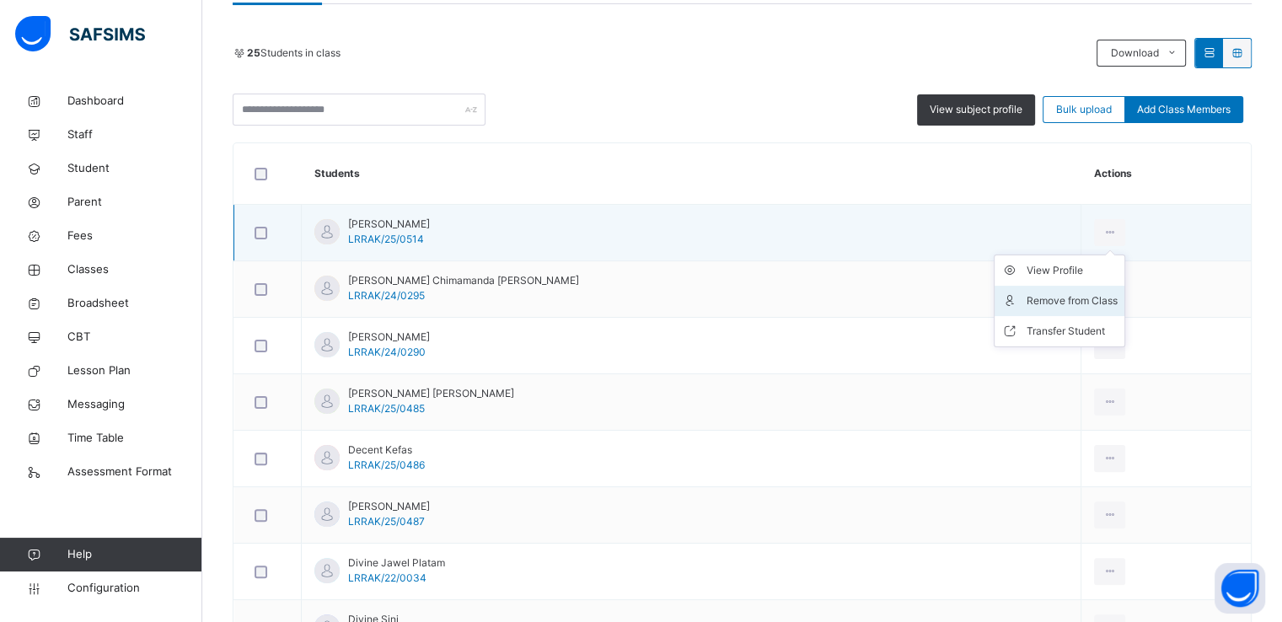
click at [1028, 298] on div "Remove from Class" at bounding box center [1072, 301] width 91 height 17
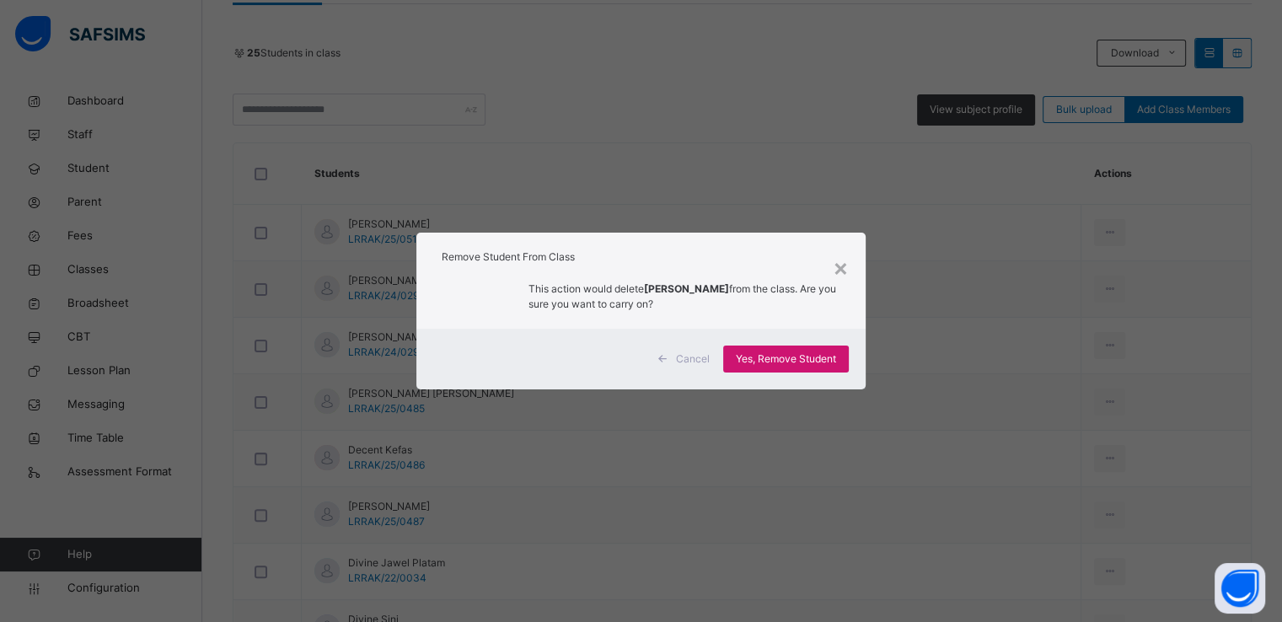
click at [765, 352] on span "Yes, Remove Student" at bounding box center [786, 359] width 100 height 15
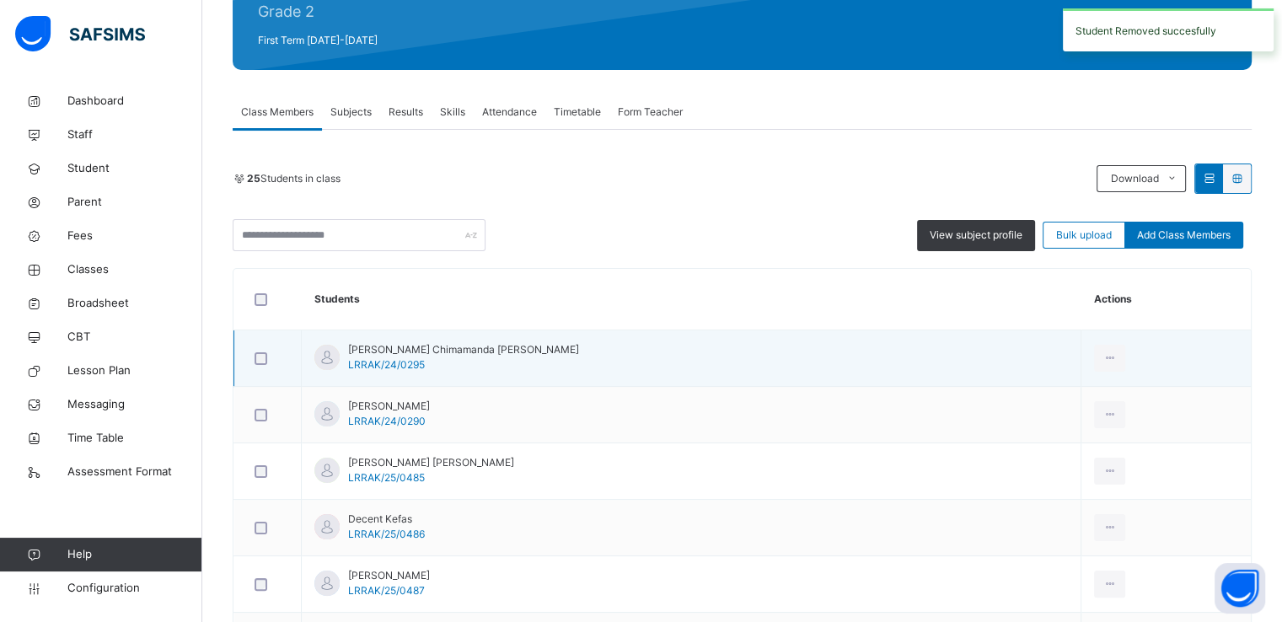
scroll to position [223, 0]
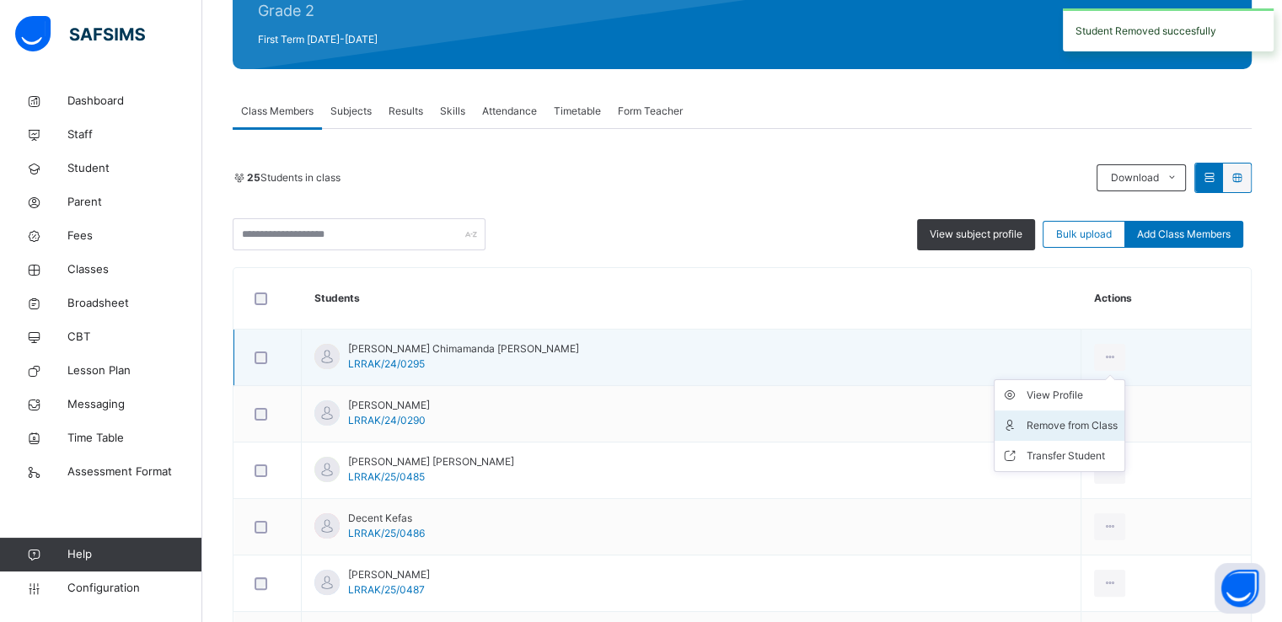
click at [1027, 423] on div "Remove from Class" at bounding box center [1072, 425] width 91 height 17
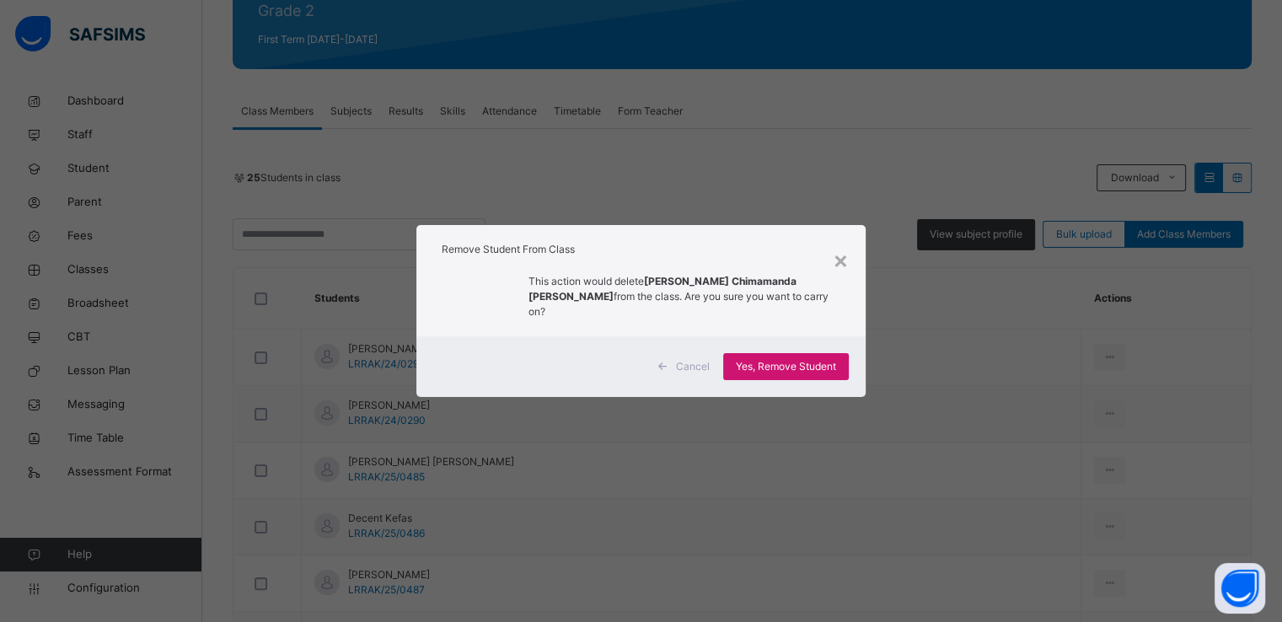
click at [765, 353] on div "Yes, Remove Student" at bounding box center [786, 366] width 126 height 27
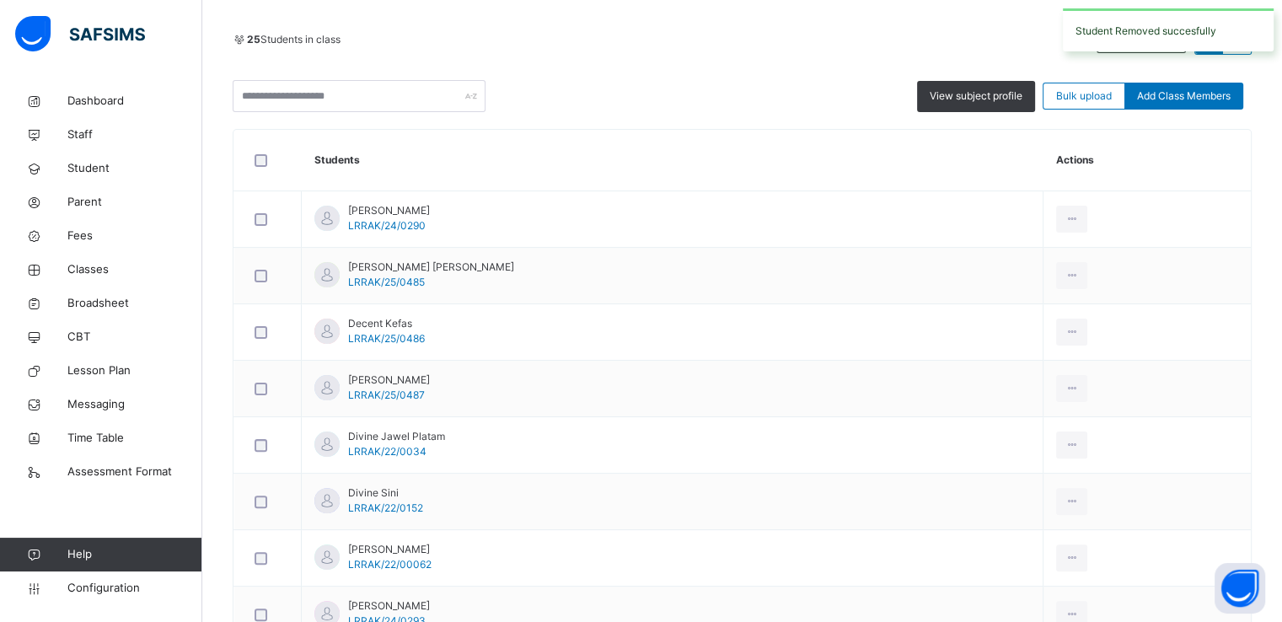
scroll to position [366, 0]
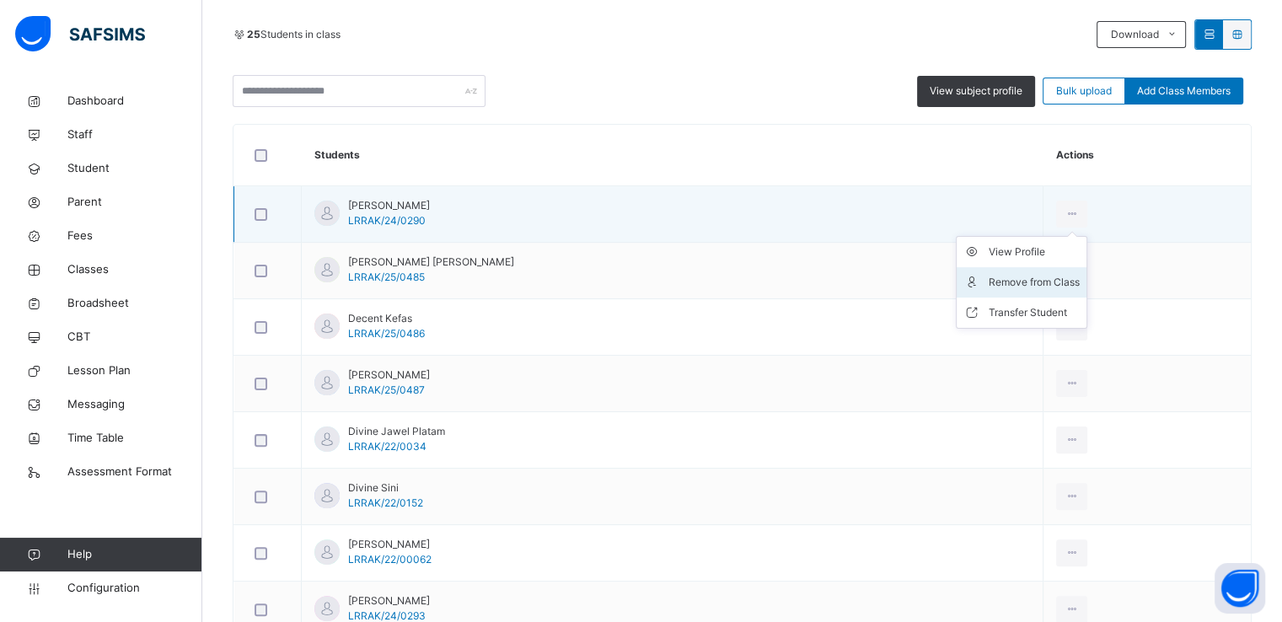
click at [992, 286] on div "Remove from Class" at bounding box center [1034, 282] width 91 height 17
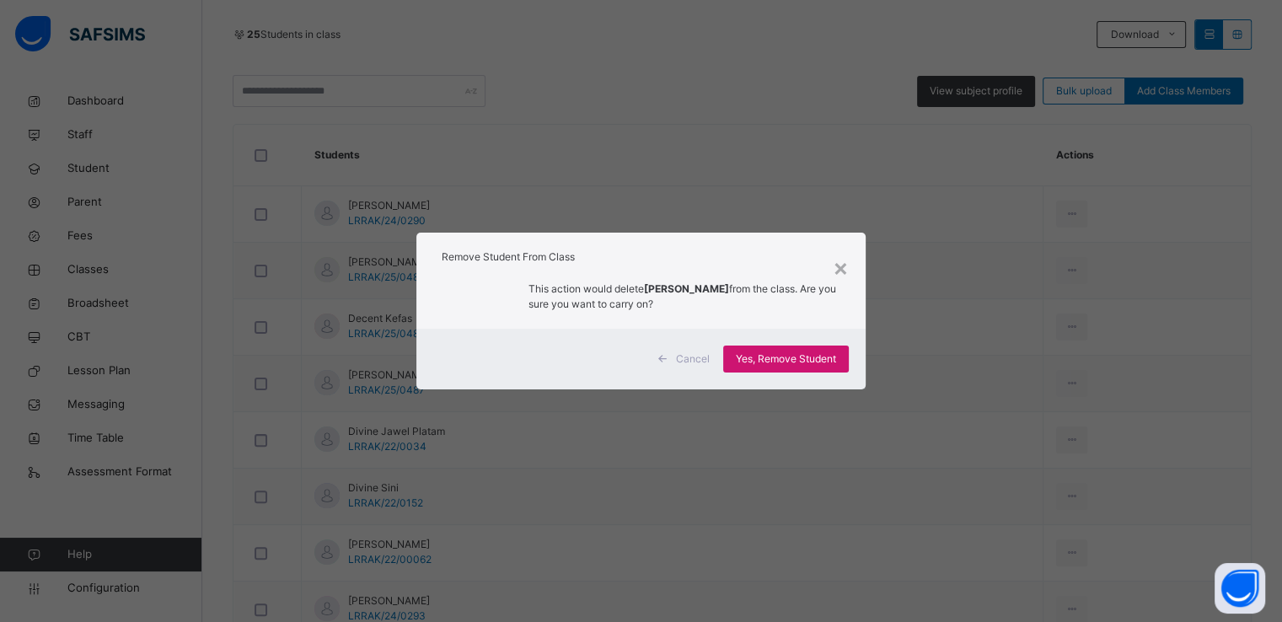
click at [782, 357] on span "Yes, Remove Student" at bounding box center [786, 359] width 100 height 15
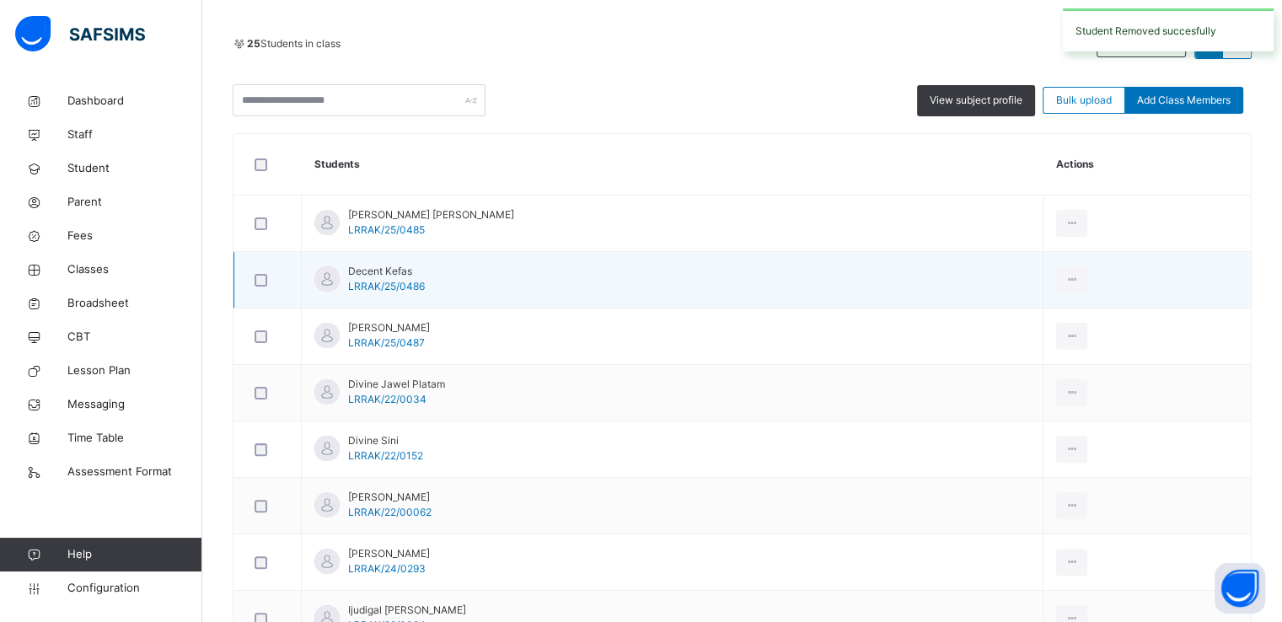
scroll to position [360, 0]
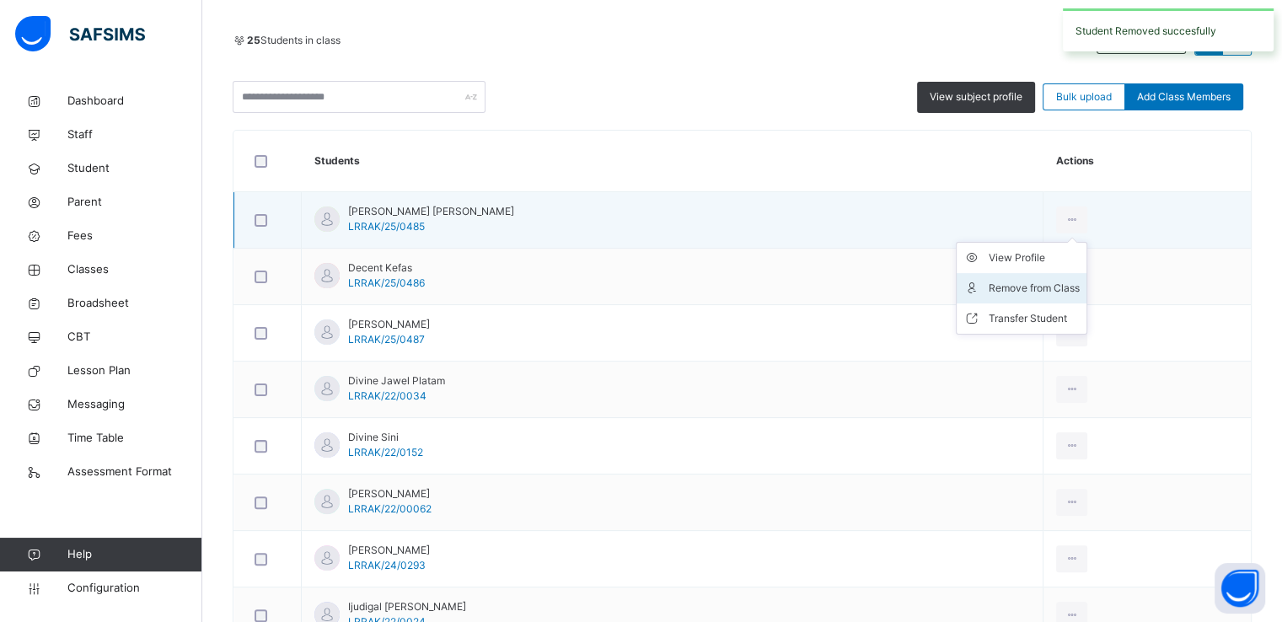
click at [989, 282] on div "Remove from Class" at bounding box center [1034, 288] width 91 height 17
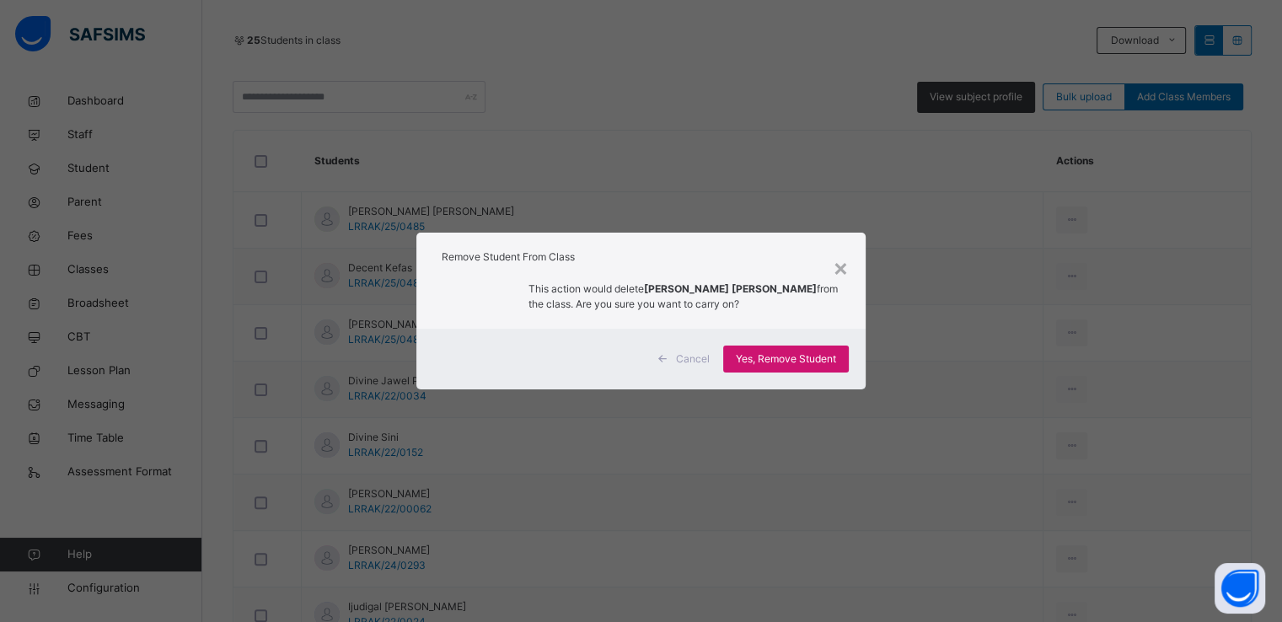
click at [760, 357] on span "Yes, Remove Student" at bounding box center [786, 359] width 100 height 15
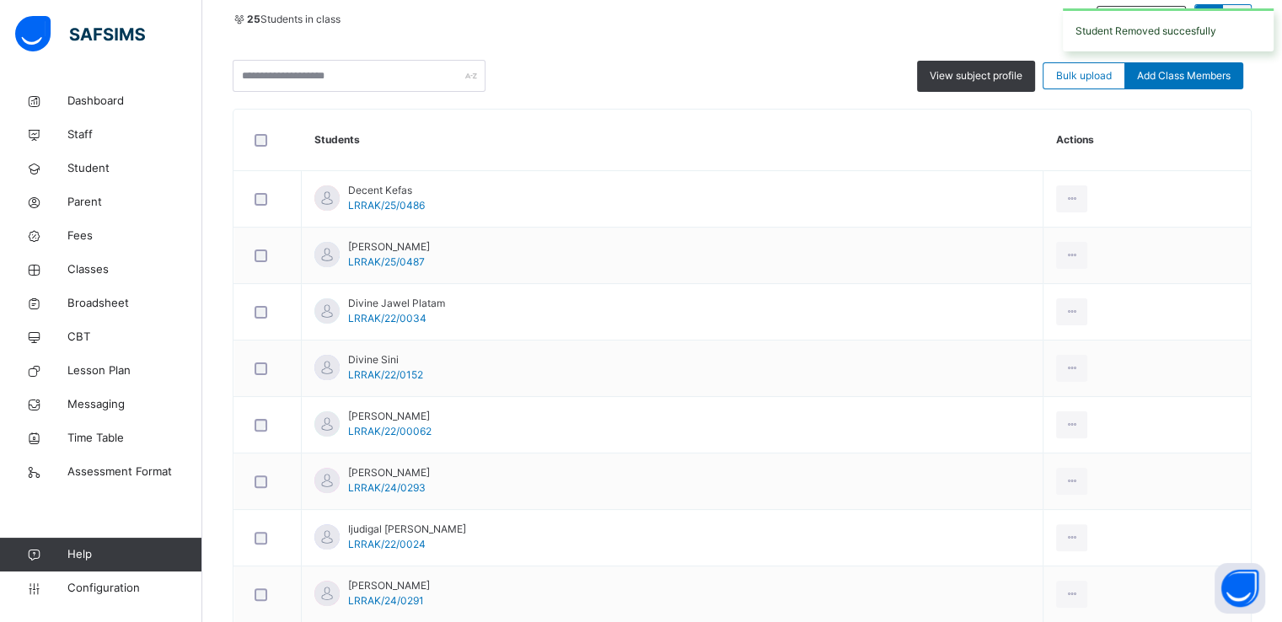
scroll to position [401, 0]
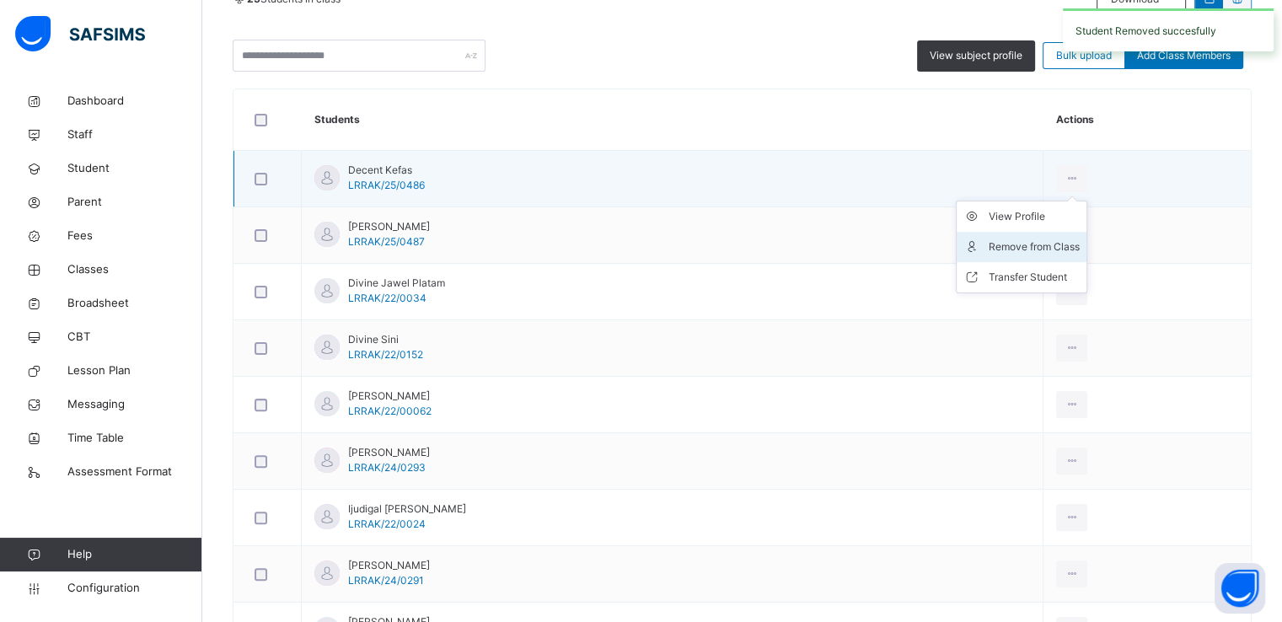
click at [989, 241] on div "Remove from Class" at bounding box center [1034, 247] width 91 height 17
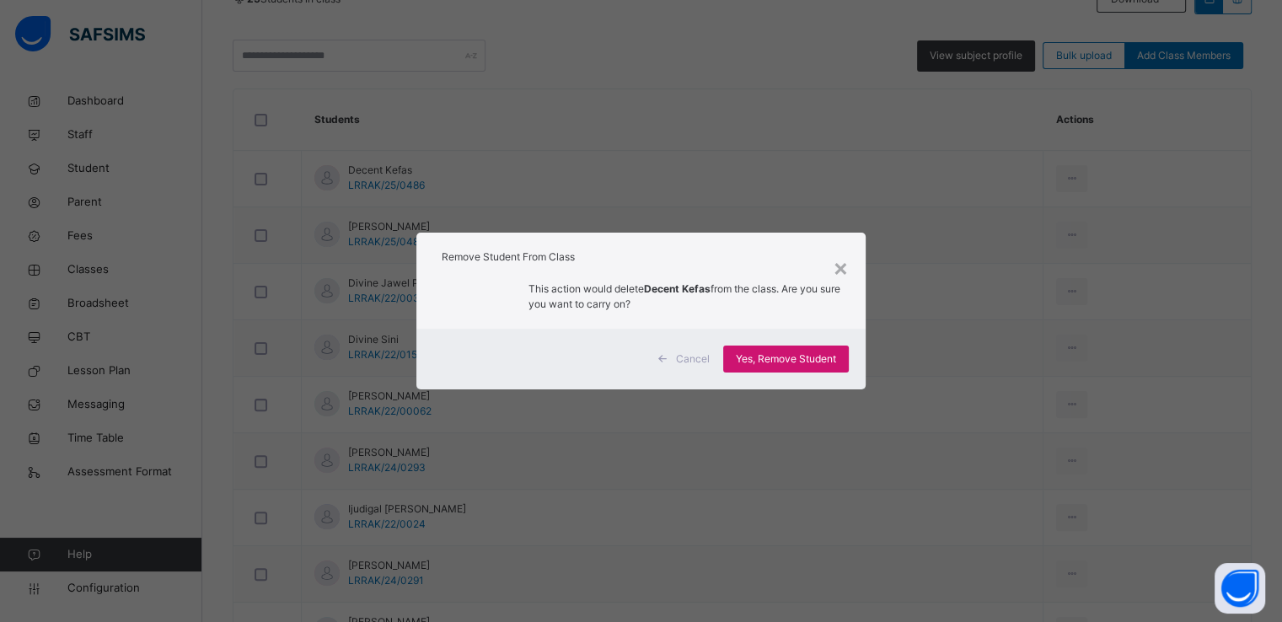
click at [779, 358] on span "Yes, Remove Student" at bounding box center [786, 359] width 100 height 15
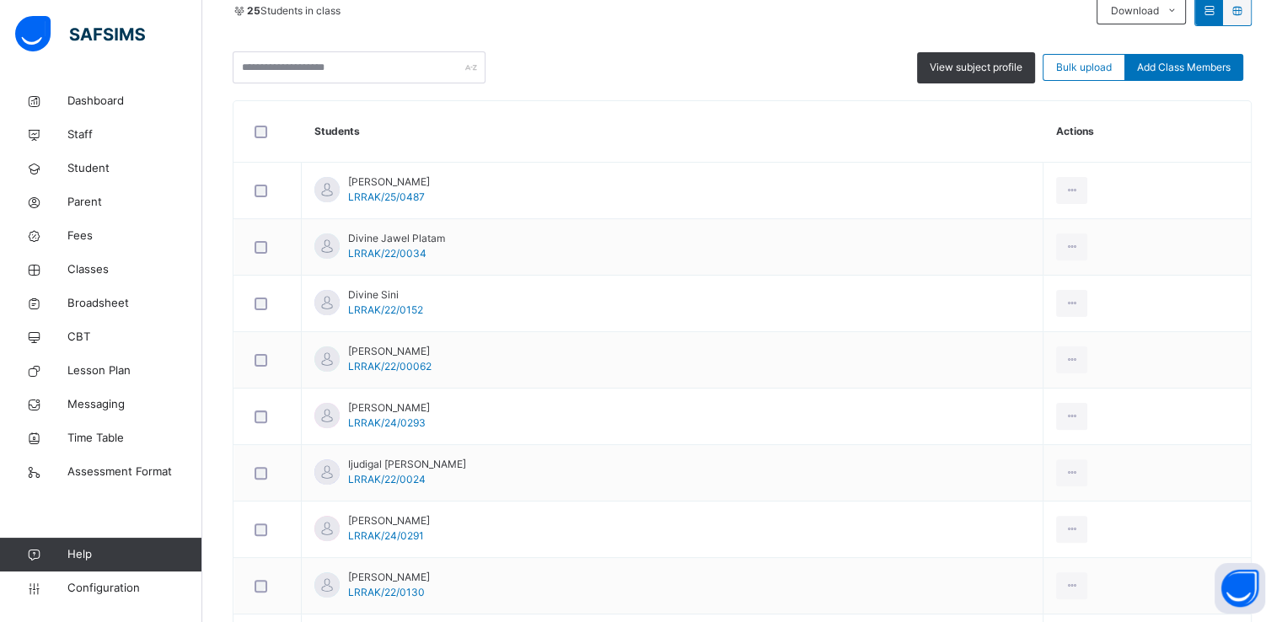
scroll to position [391, 0]
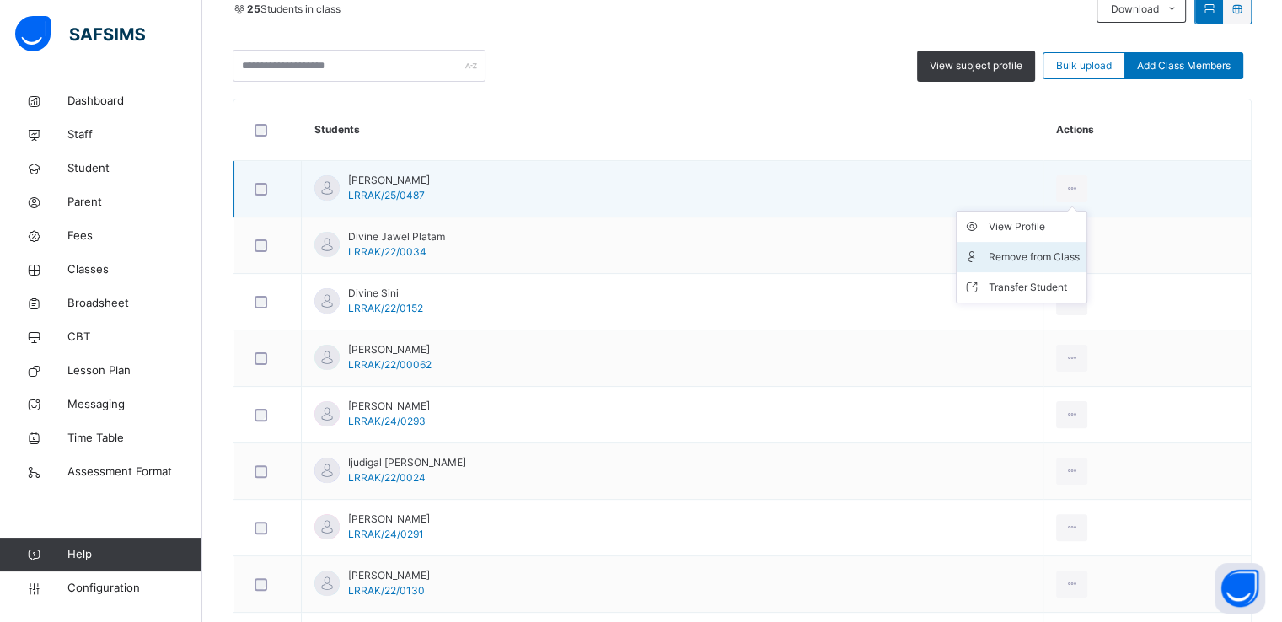
click at [989, 262] on div "Remove from Class" at bounding box center [1034, 257] width 91 height 17
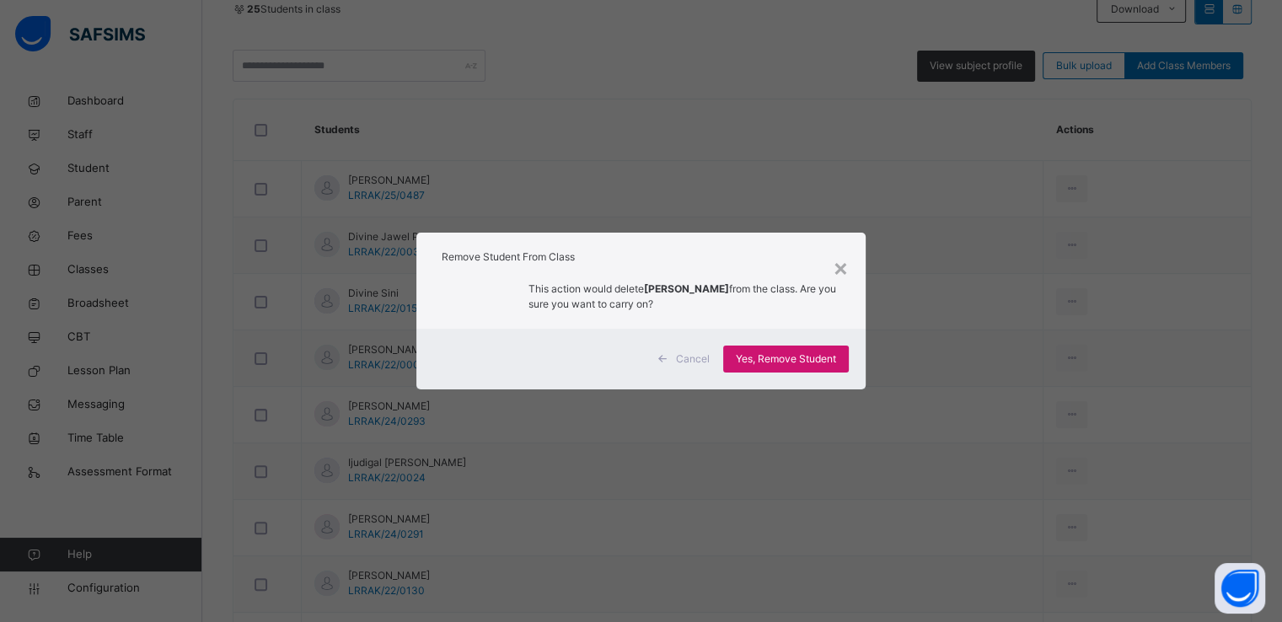
click at [773, 363] on span "Yes, Remove Student" at bounding box center [786, 359] width 100 height 15
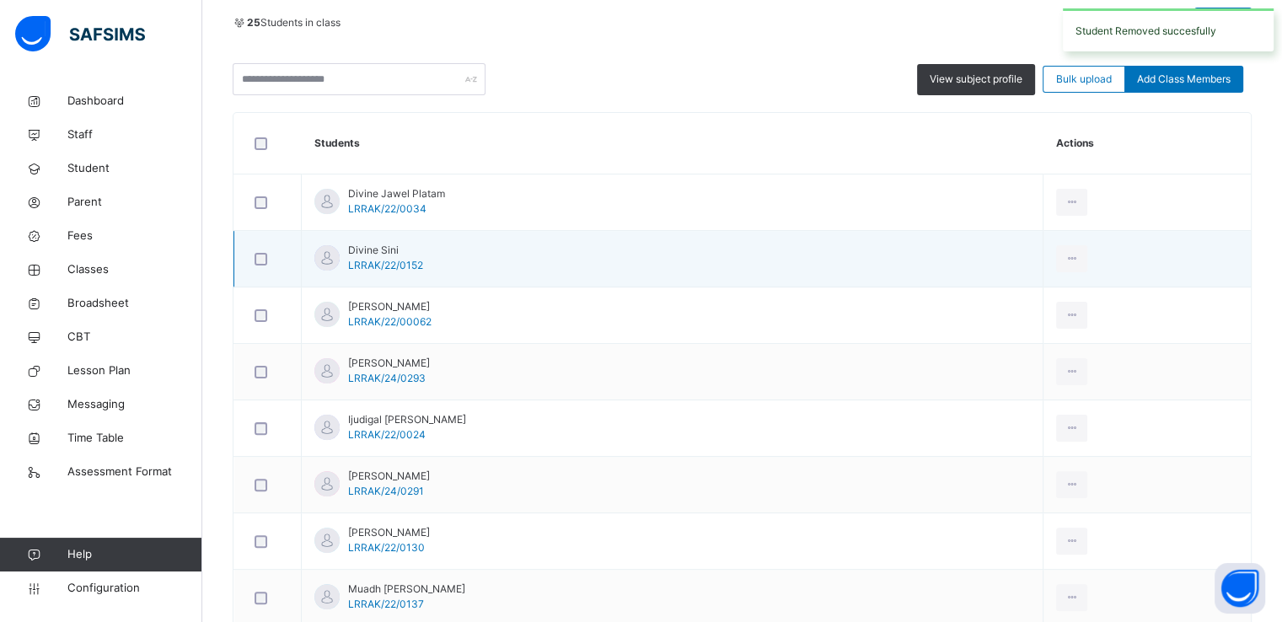
scroll to position [383, 0]
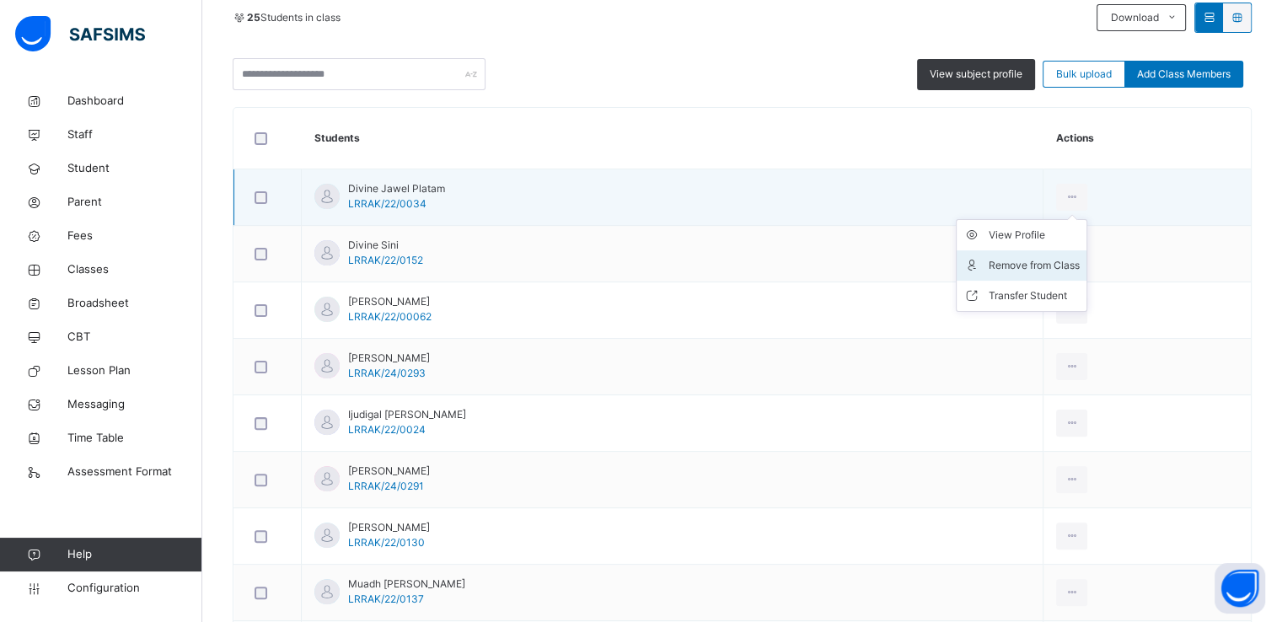
click at [1002, 271] on div "Remove from Class" at bounding box center [1034, 265] width 91 height 17
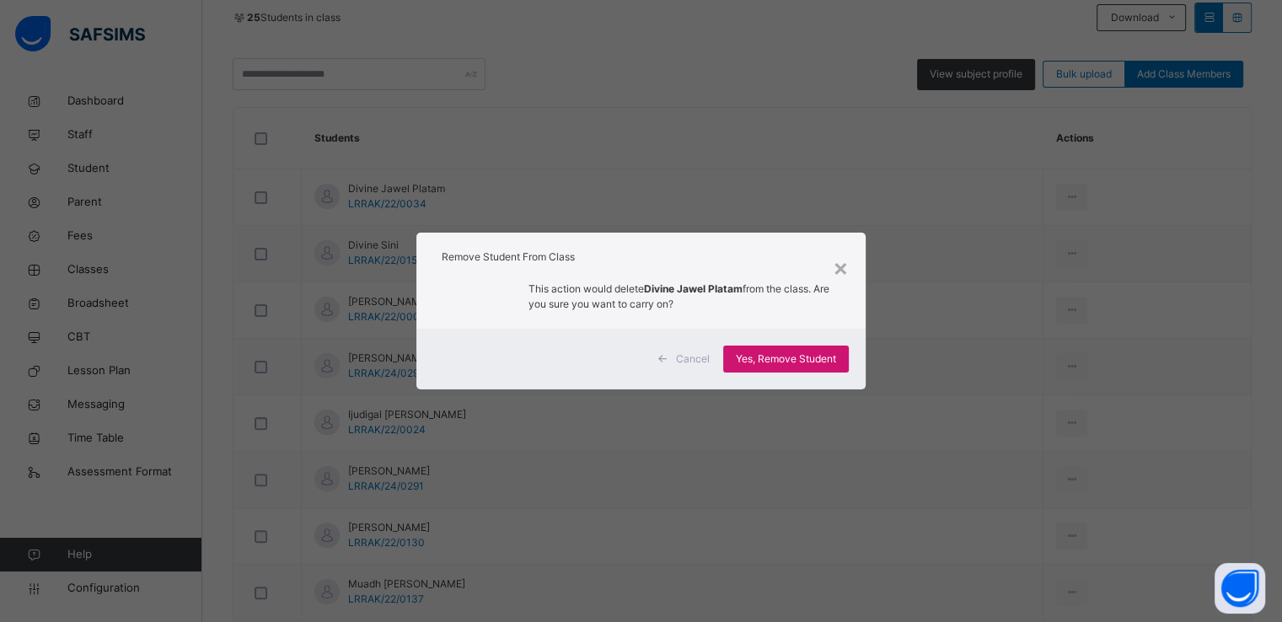
click at [785, 359] on span "Yes, Remove Student" at bounding box center [786, 359] width 100 height 15
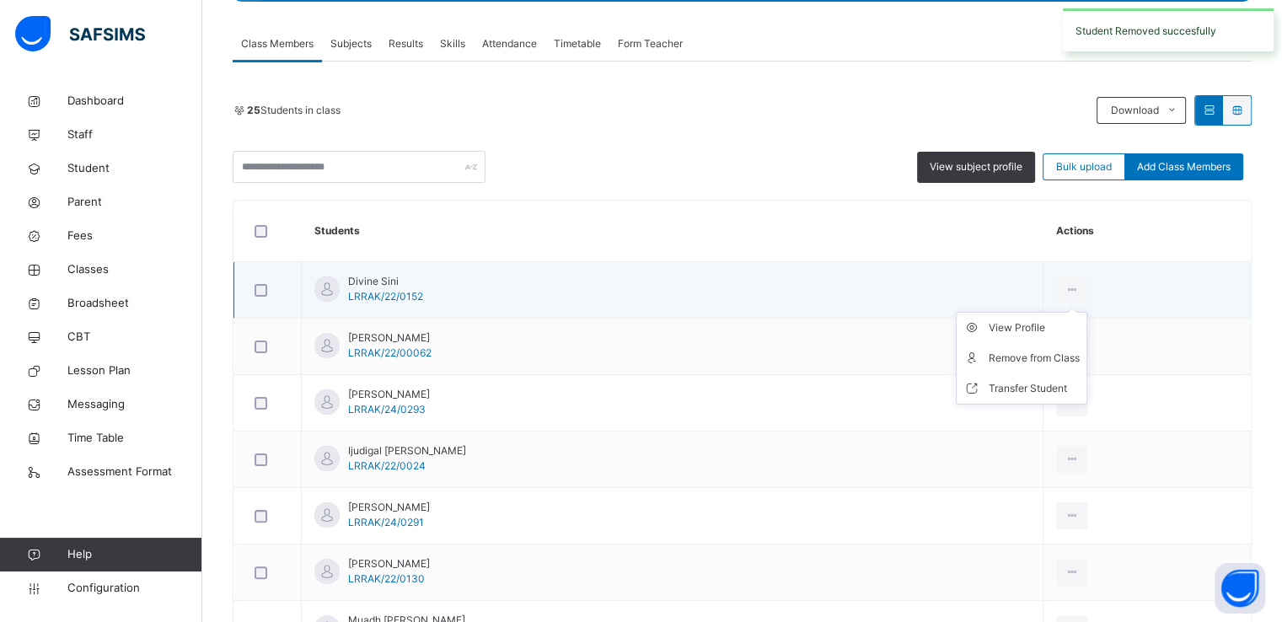
scroll to position [297, 0]
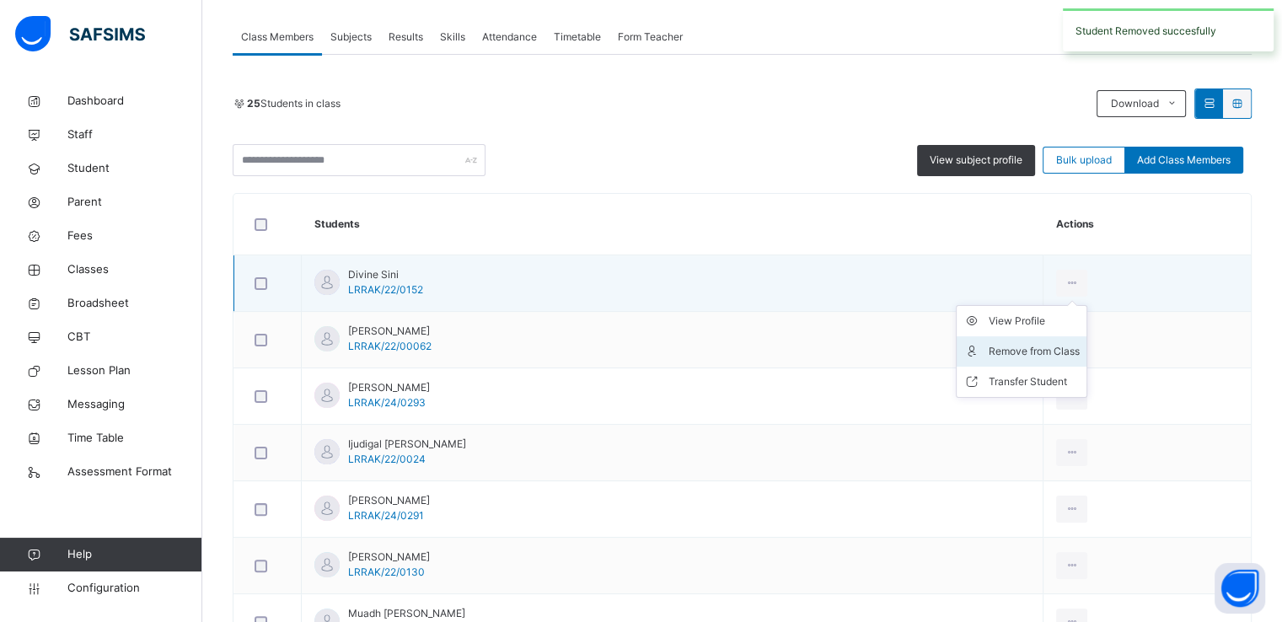
click at [989, 345] on div "Remove from Class" at bounding box center [1034, 351] width 91 height 17
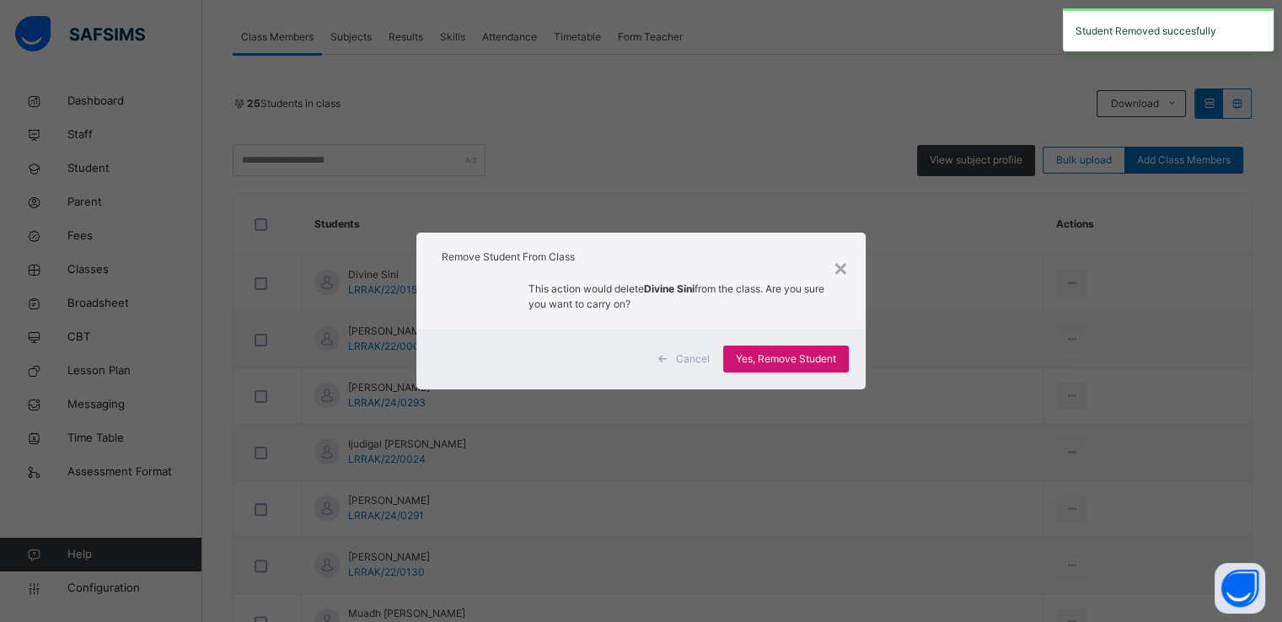
click at [780, 350] on div "Yes, Remove Student" at bounding box center [786, 359] width 126 height 27
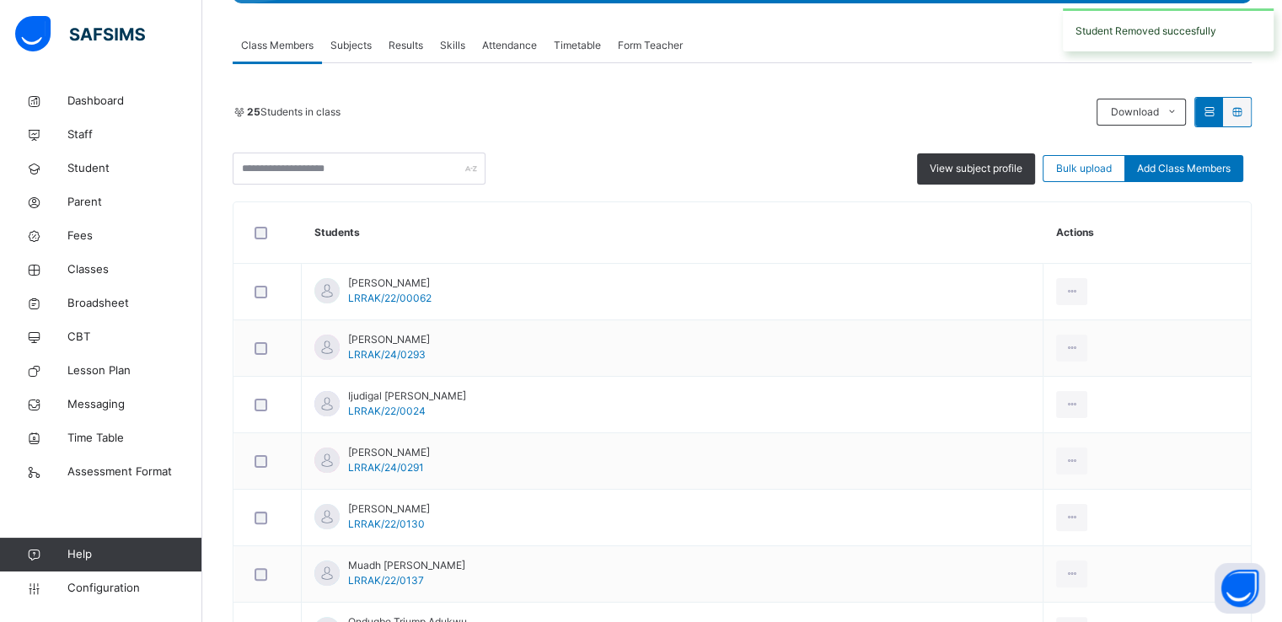
scroll to position [290, 0]
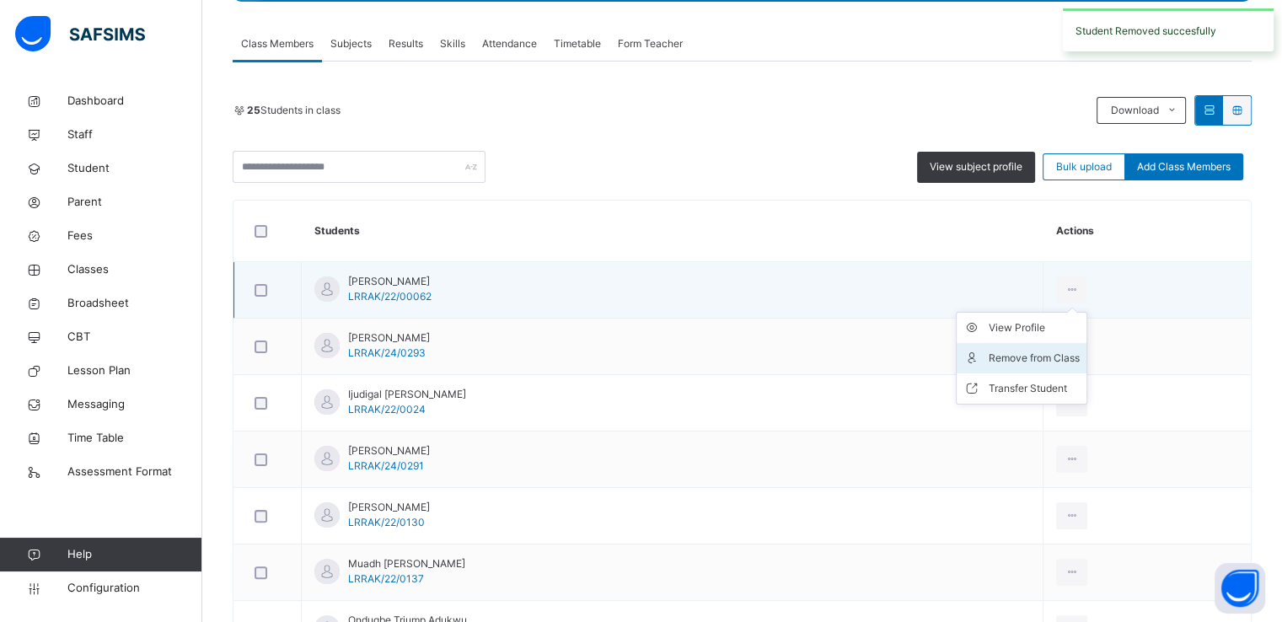
click at [989, 357] on div "Remove from Class" at bounding box center [1034, 358] width 91 height 17
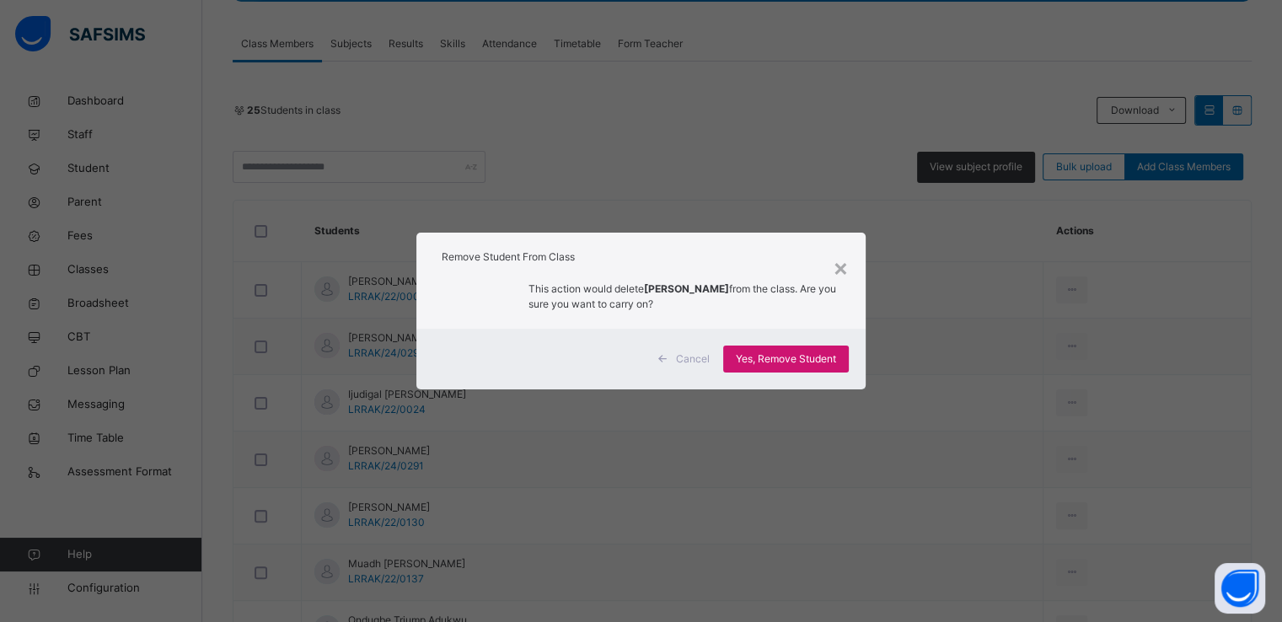
click at [783, 361] on span "Yes, Remove Student" at bounding box center [786, 359] width 100 height 15
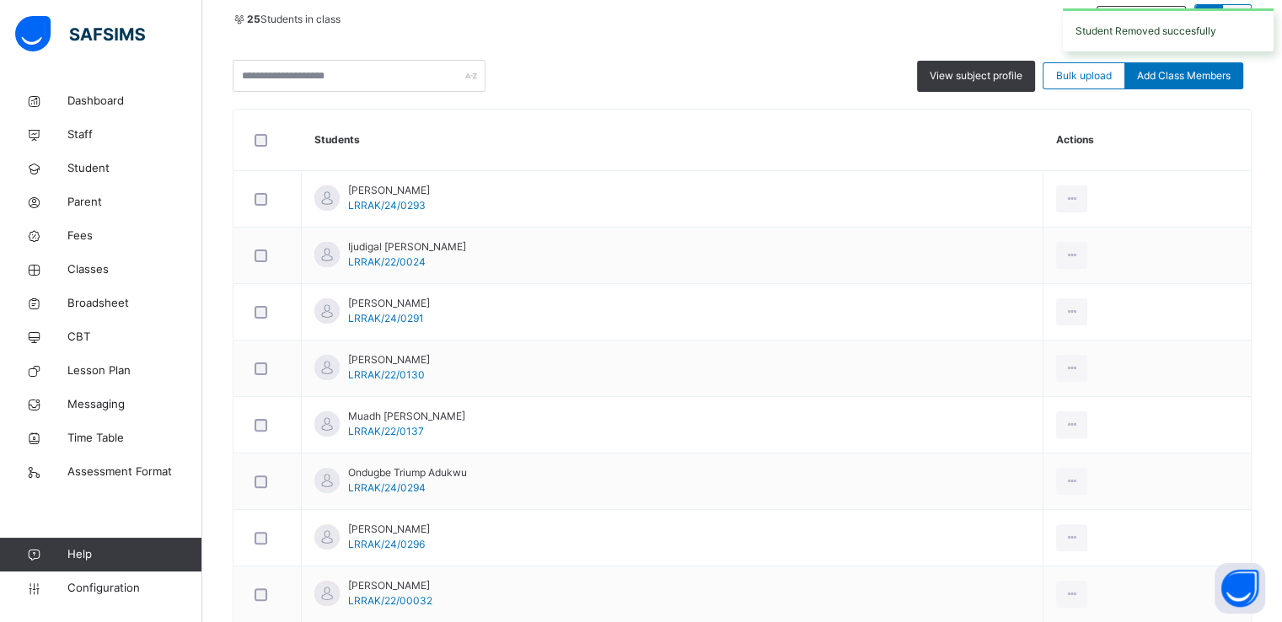
scroll to position [381, 0]
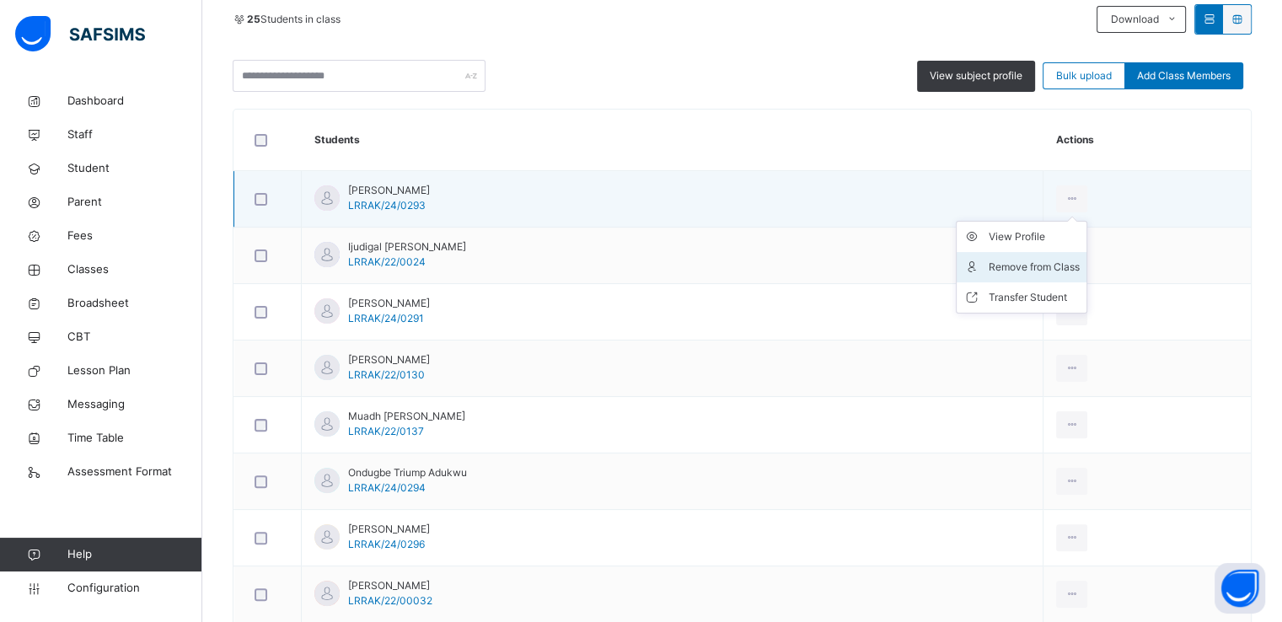
click at [989, 269] on div "Remove from Class" at bounding box center [1034, 267] width 91 height 17
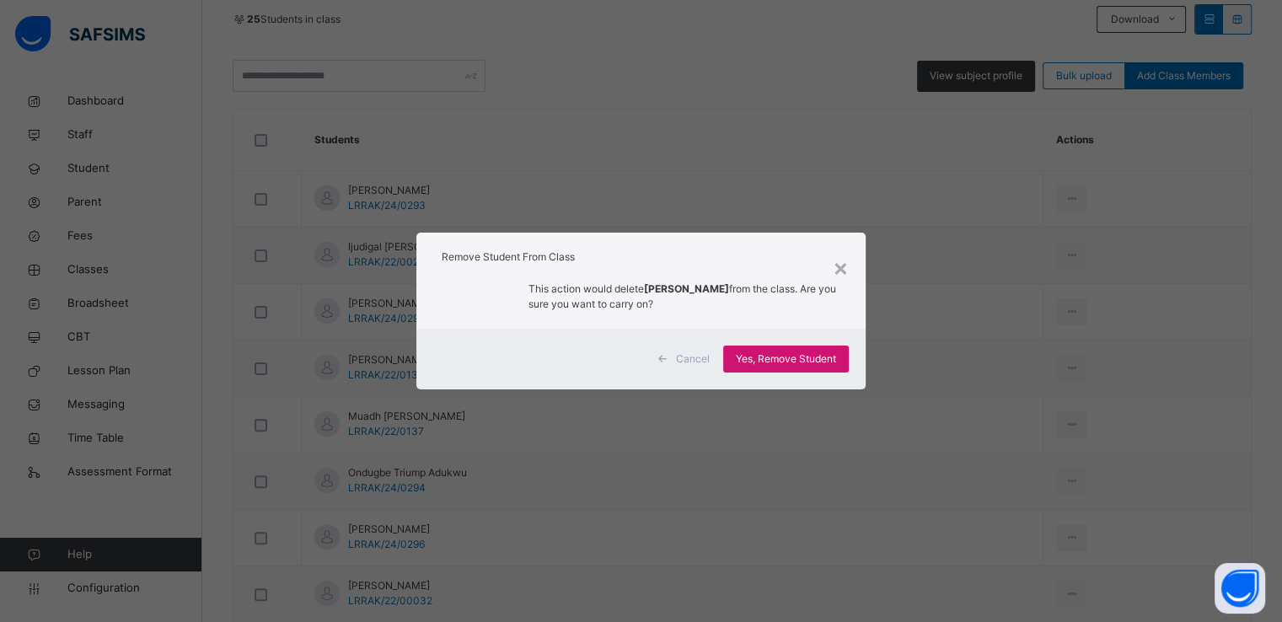
click at [778, 361] on span "Yes, Remove Student" at bounding box center [786, 359] width 100 height 15
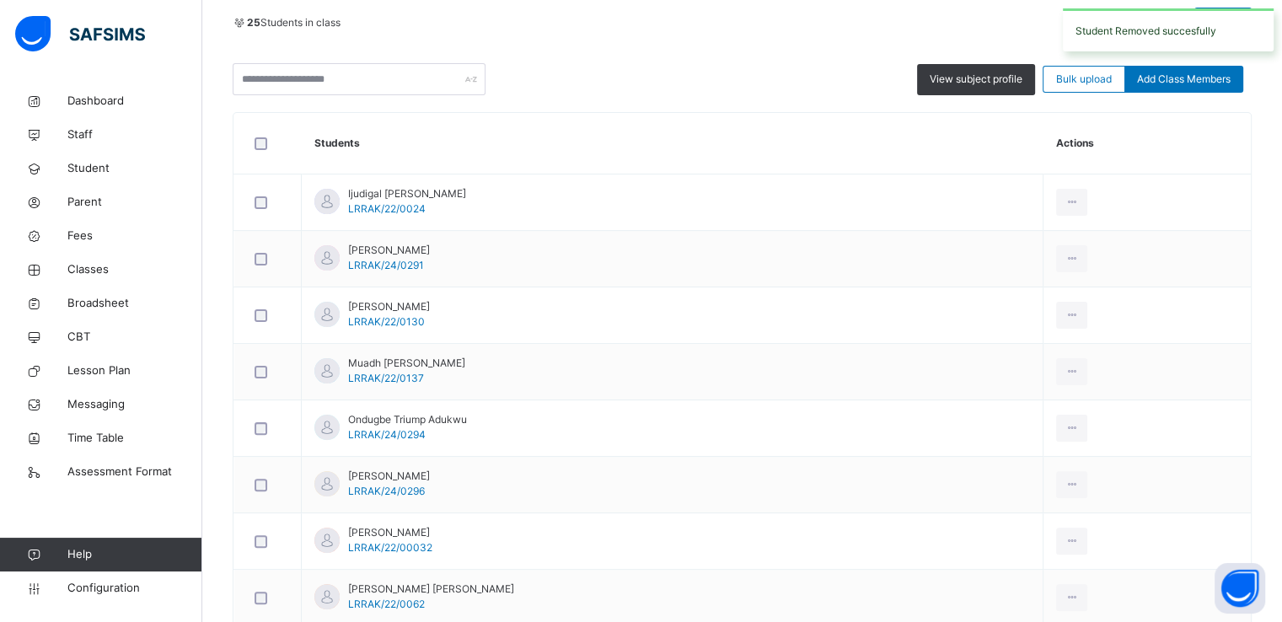
scroll to position [374, 0]
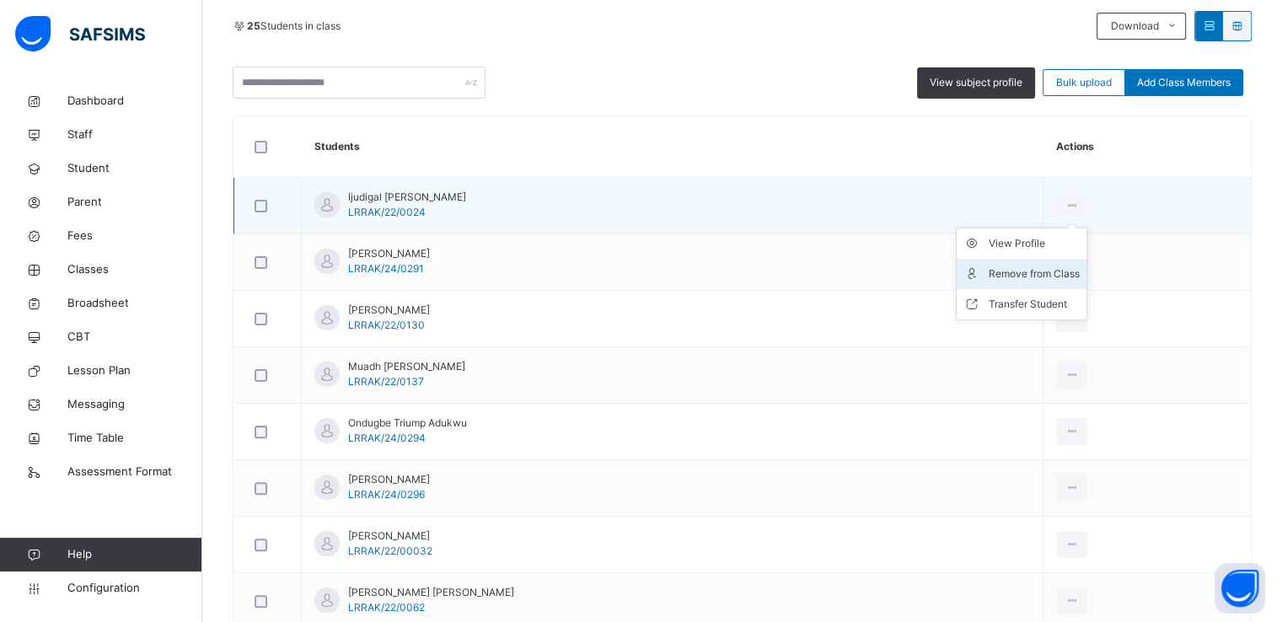
click at [989, 274] on div "Remove from Class" at bounding box center [1034, 274] width 91 height 17
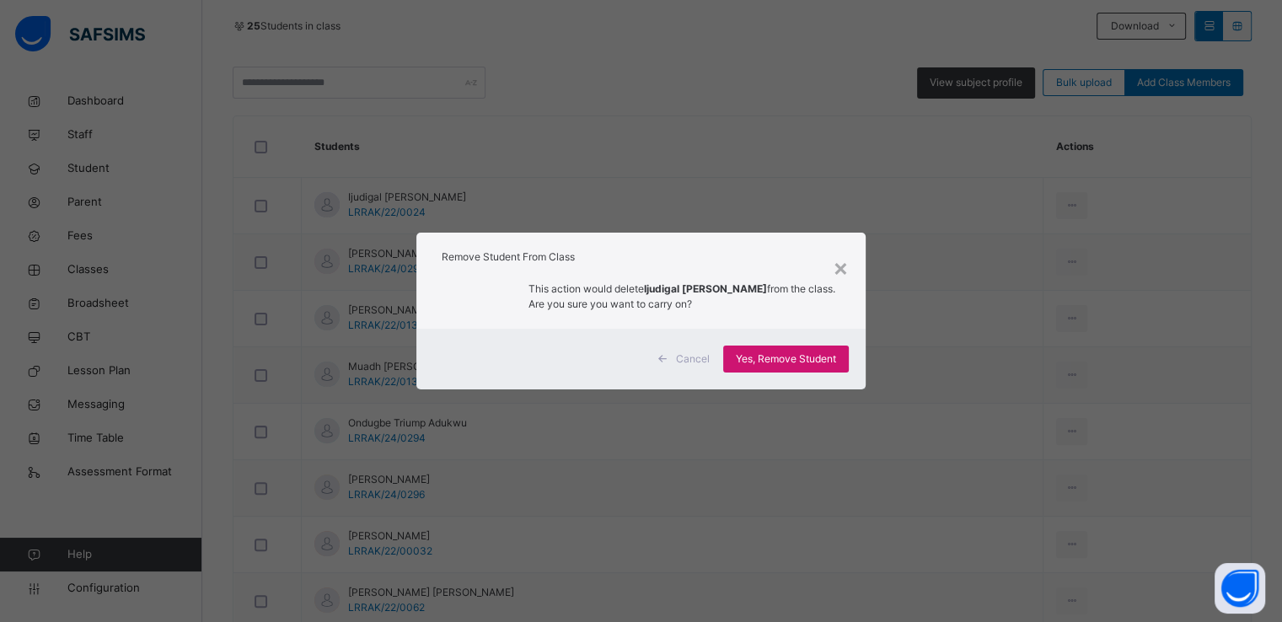
click at [757, 357] on span "Yes, Remove Student" at bounding box center [786, 359] width 100 height 15
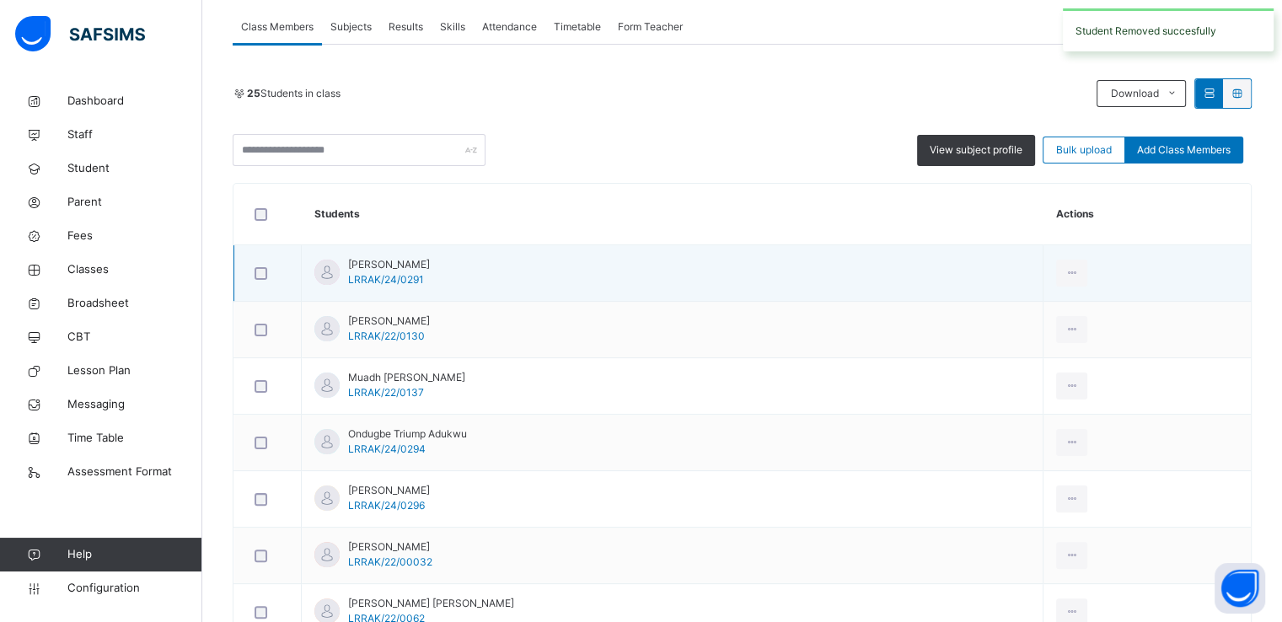
scroll to position [312, 0]
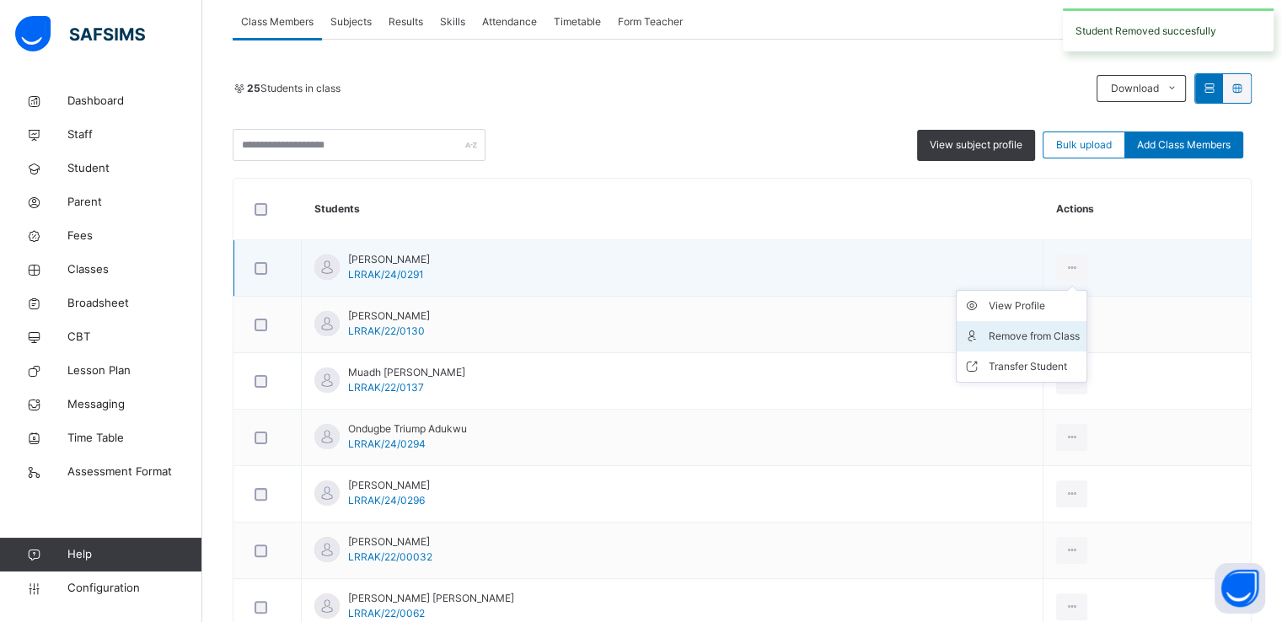
click at [989, 339] on div "Remove from Class" at bounding box center [1034, 336] width 91 height 17
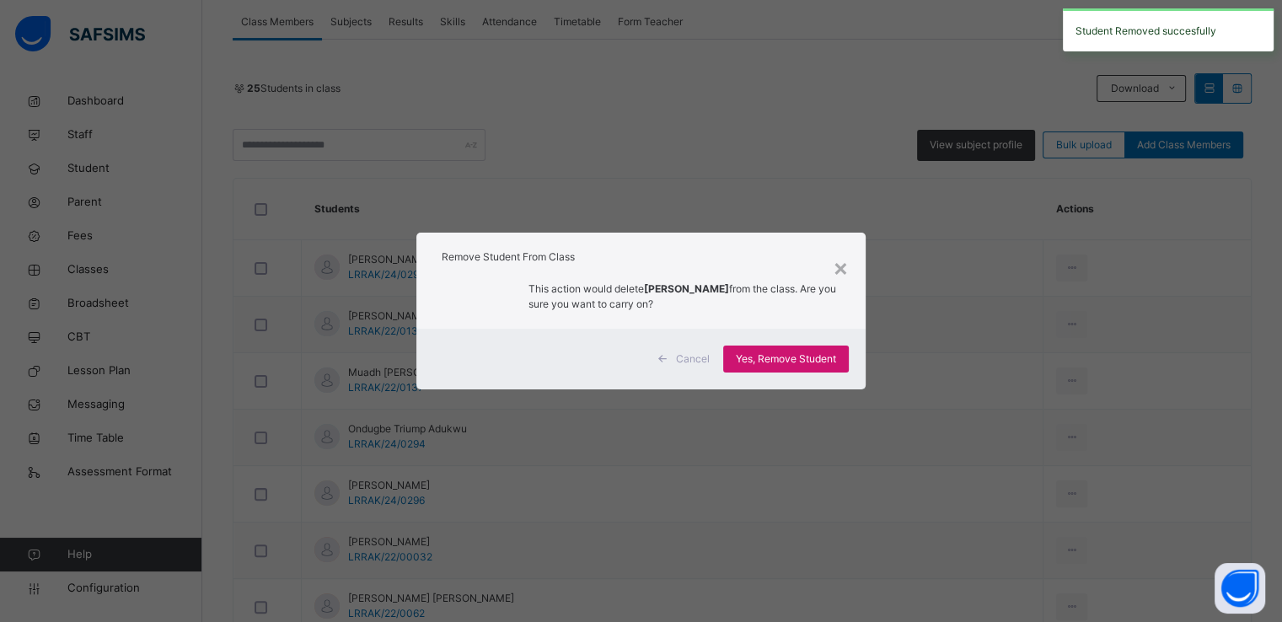
click at [774, 358] on span "Yes, Remove Student" at bounding box center [786, 359] width 100 height 15
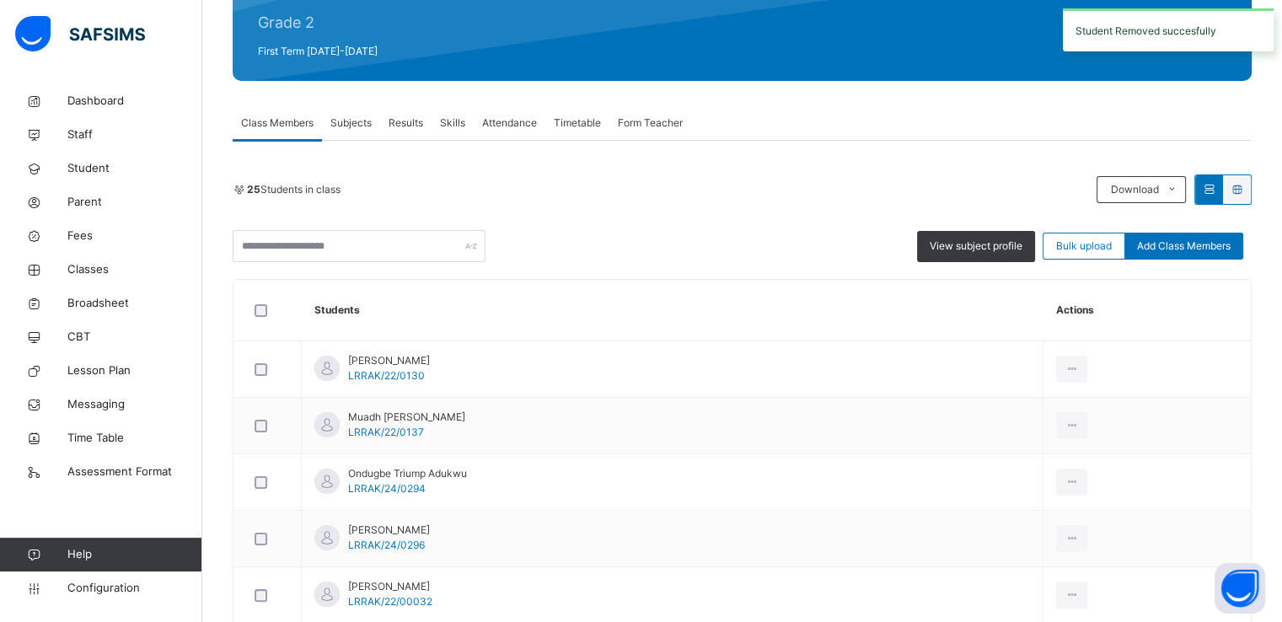
scroll to position [360, 0]
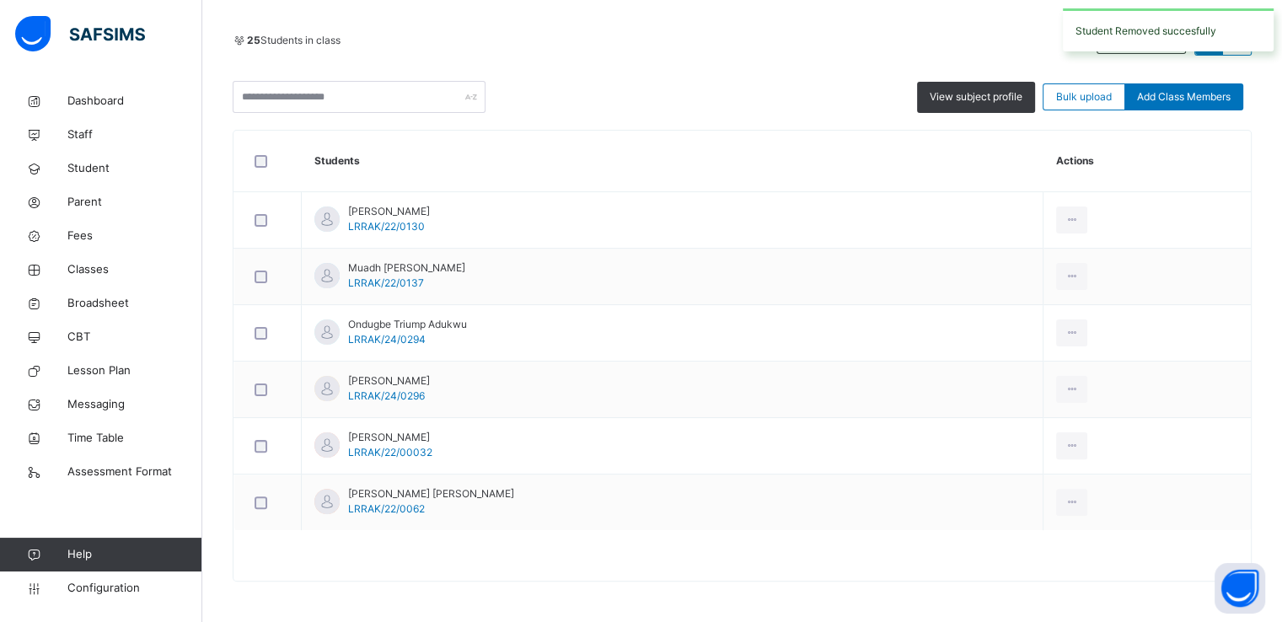
click at [0, 0] on li "Remove from Class" at bounding box center [0, 0] width 0 height 0
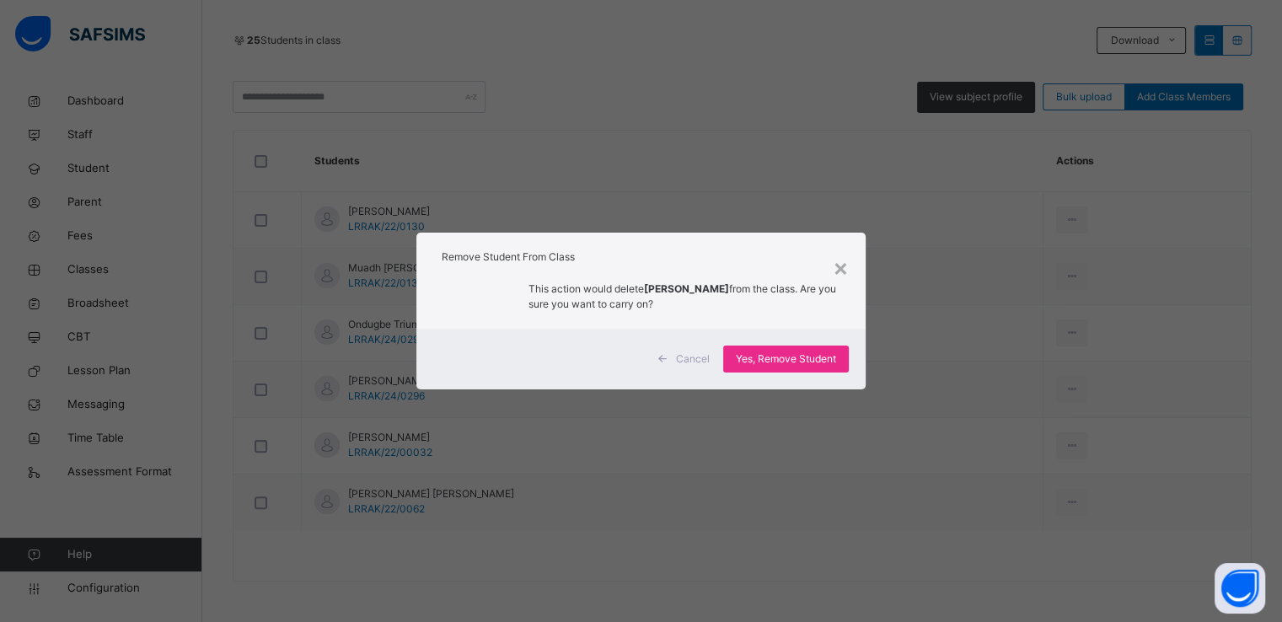
click at [974, 293] on div "× Remove Student From Class This action would delete Kharisa Josephat from the …" at bounding box center [641, 311] width 1282 height 622
click at [775, 358] on span "Yes, Remove Student" at bounding box center [786, 359] width 100 height 15
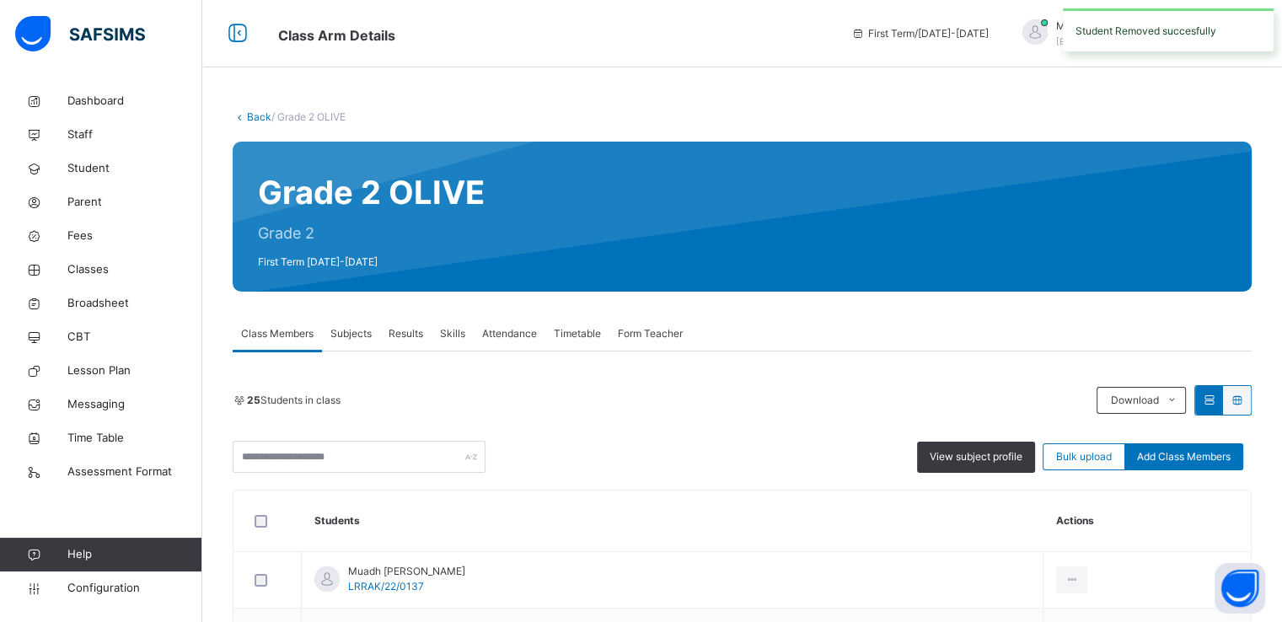
scroll to position [303, 0]
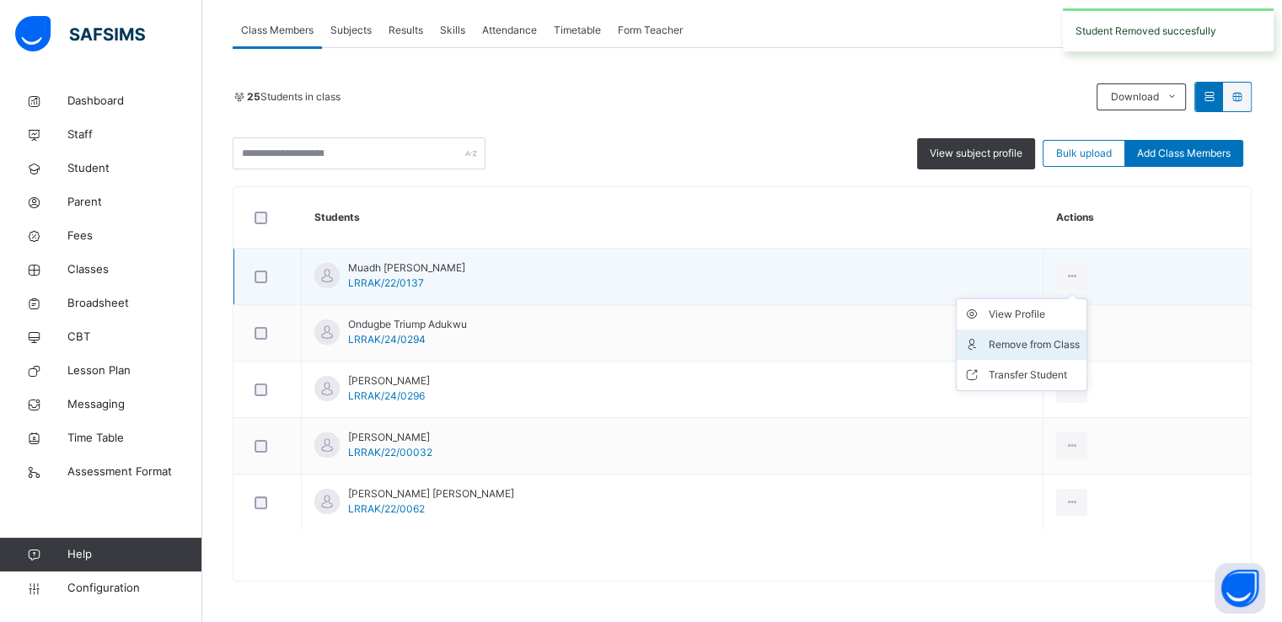
click at [989, 345] on div "Remove from Class" at bounding box center [1034, 344] width 91 height 17
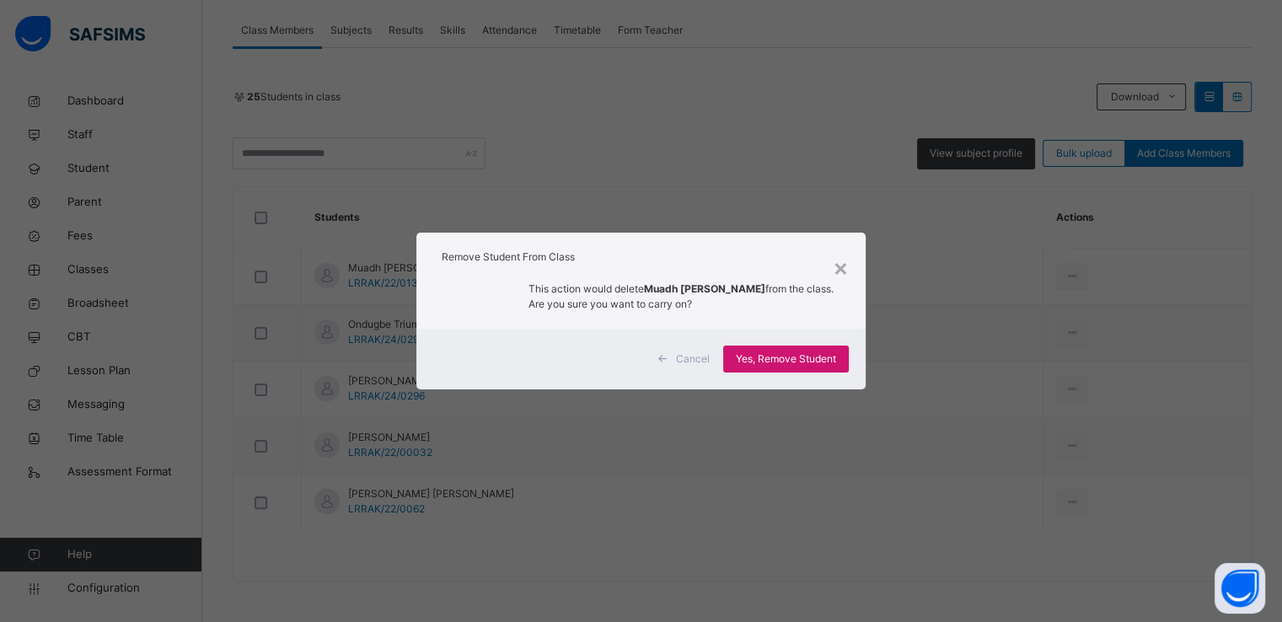
click at [773, 365] on span "Yes, Remove Student" at bounding box center [786, 359] width 100 height 15
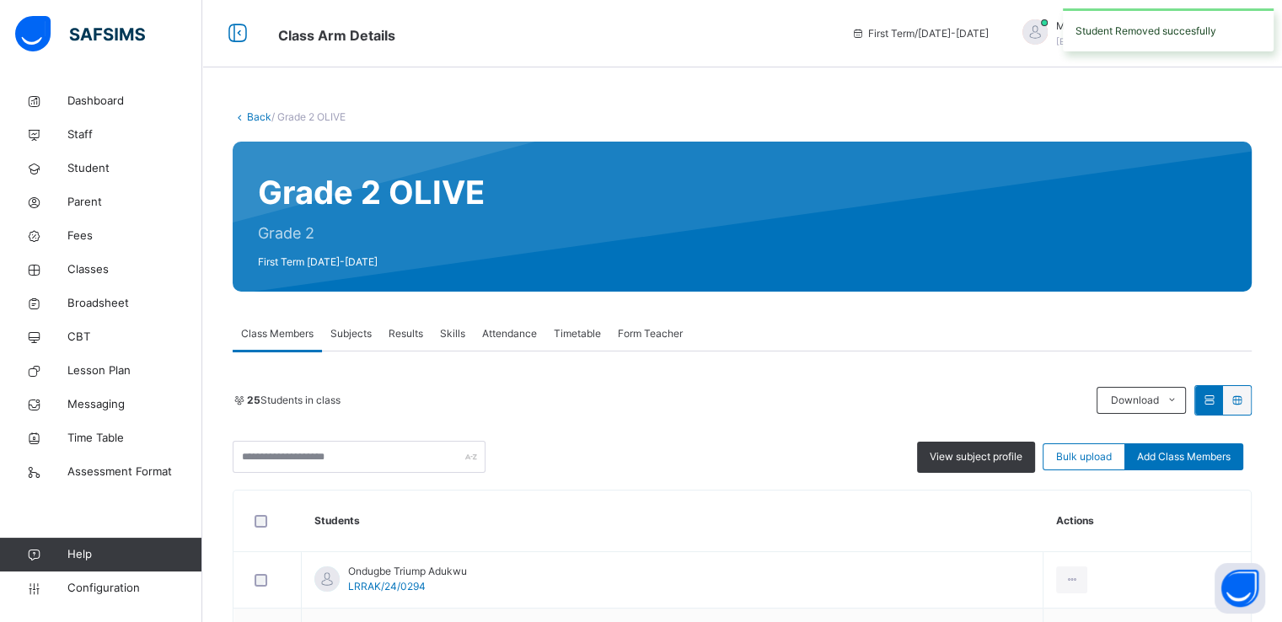
scroll to position [247, 0]
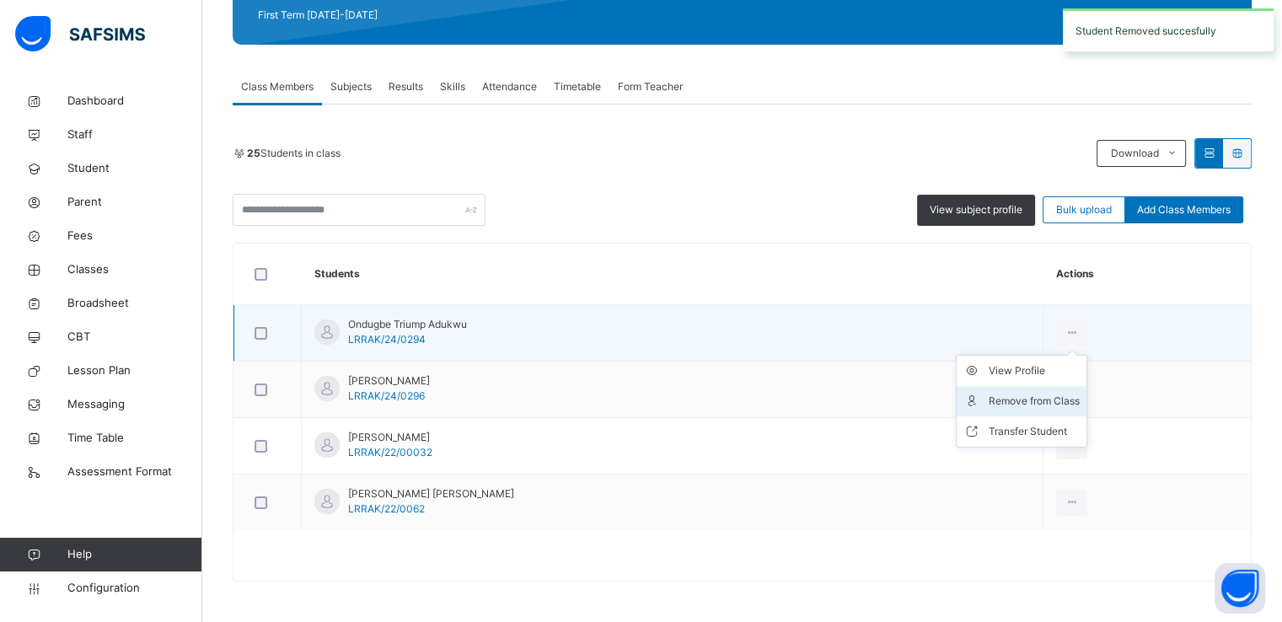
click at [989, 395] on div "Remove from Class" at bounding box center [1034, 401] width 91 height 17
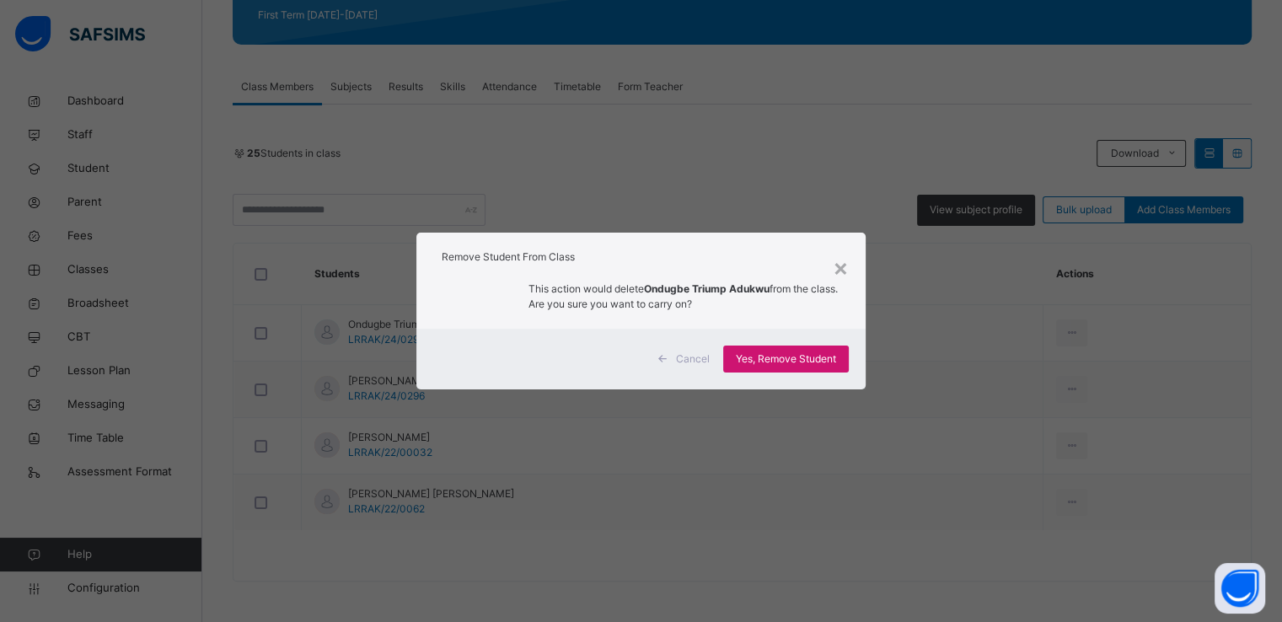
click at [796, 364] on span "Yes, Remove Student" at bounding box center [786, 359] width 100 height 15
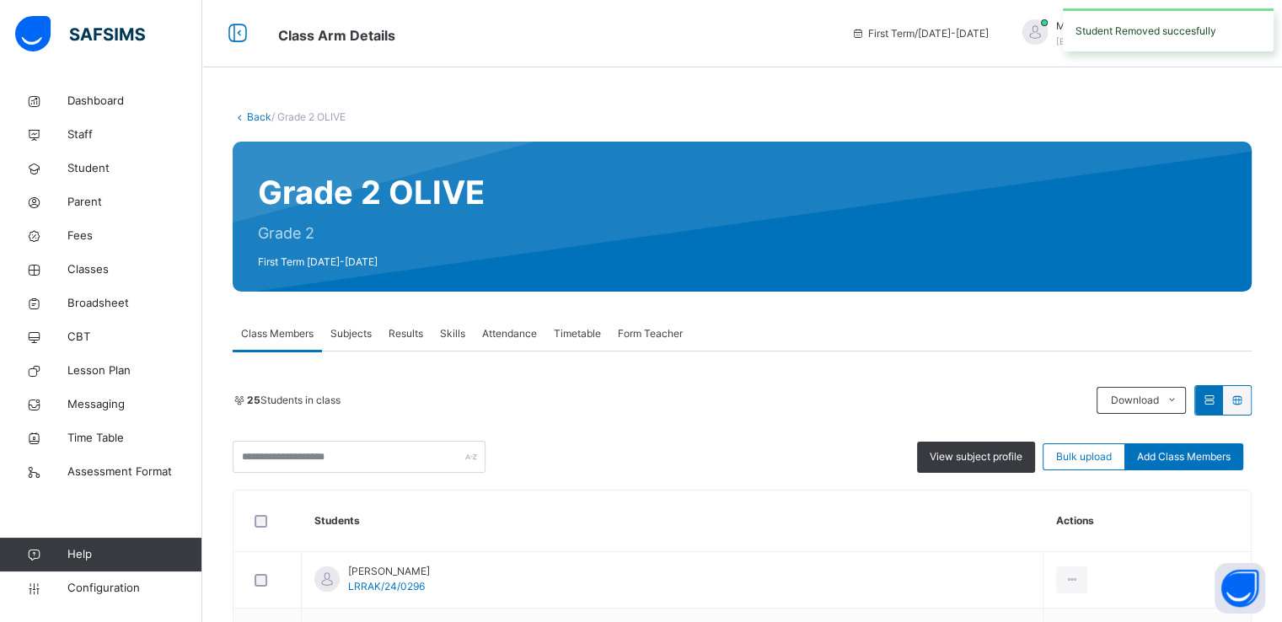
scroll to position [191, 0]
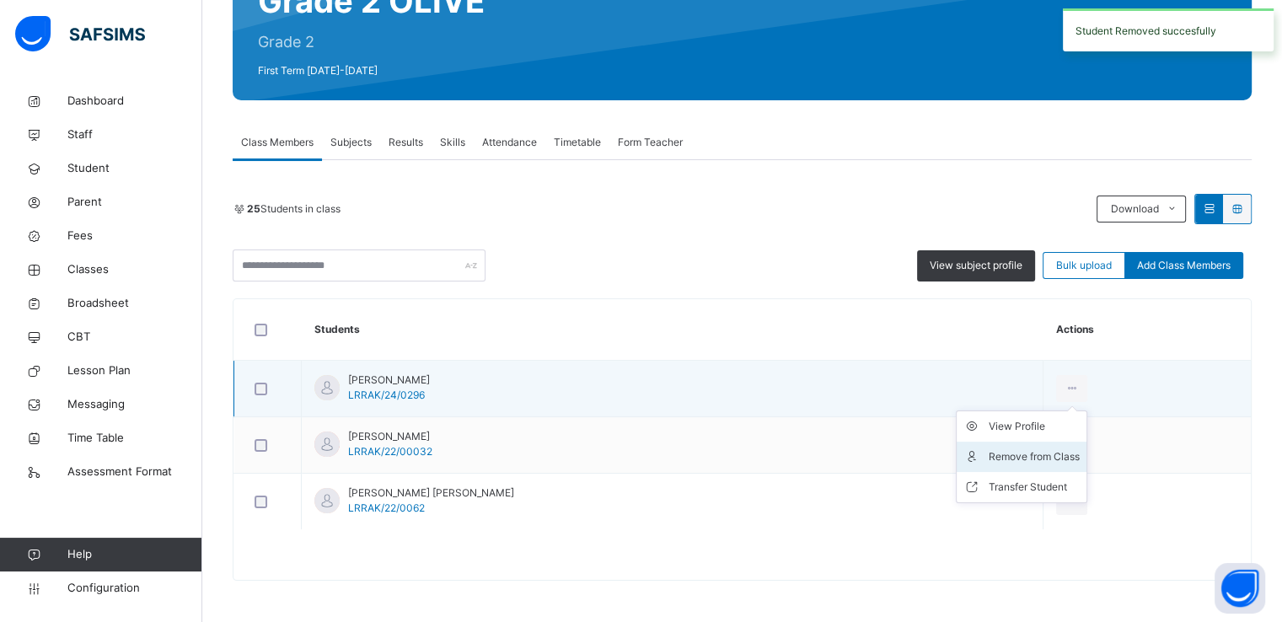
click at [989, 453] on div "Remove from Class" at bounding box center [1034, 456] width 91 height 17
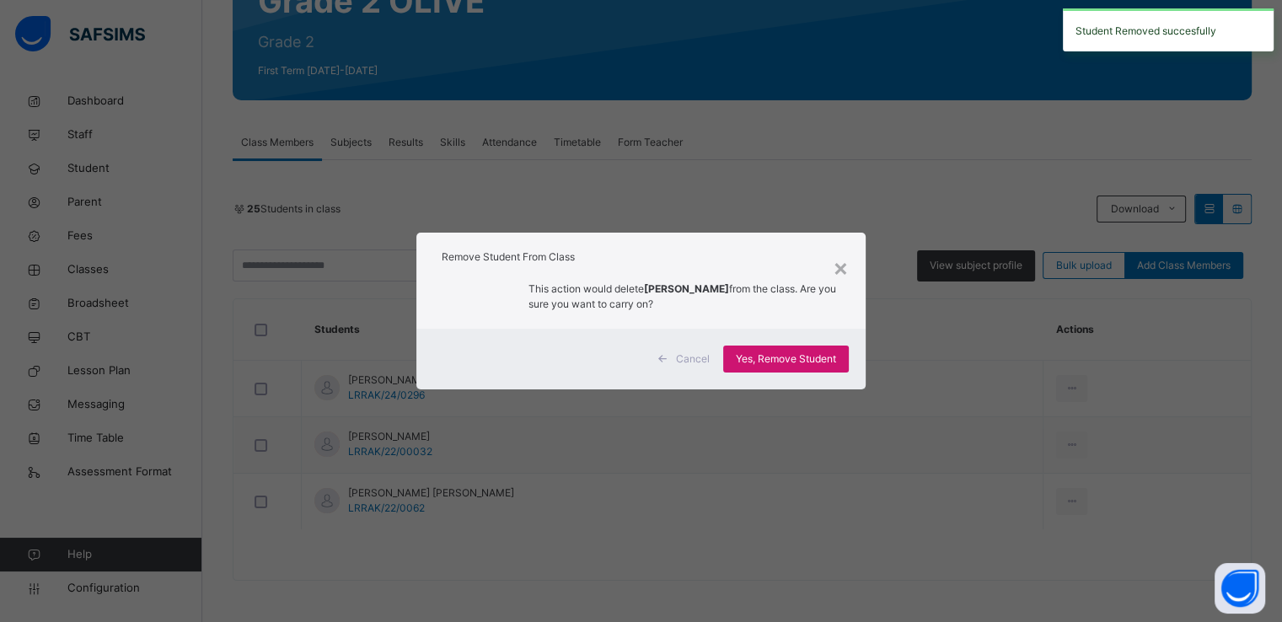
click at [753, 355] on span "Yes, Remove Student" at bounding box center [786, 359] width 100 height 15
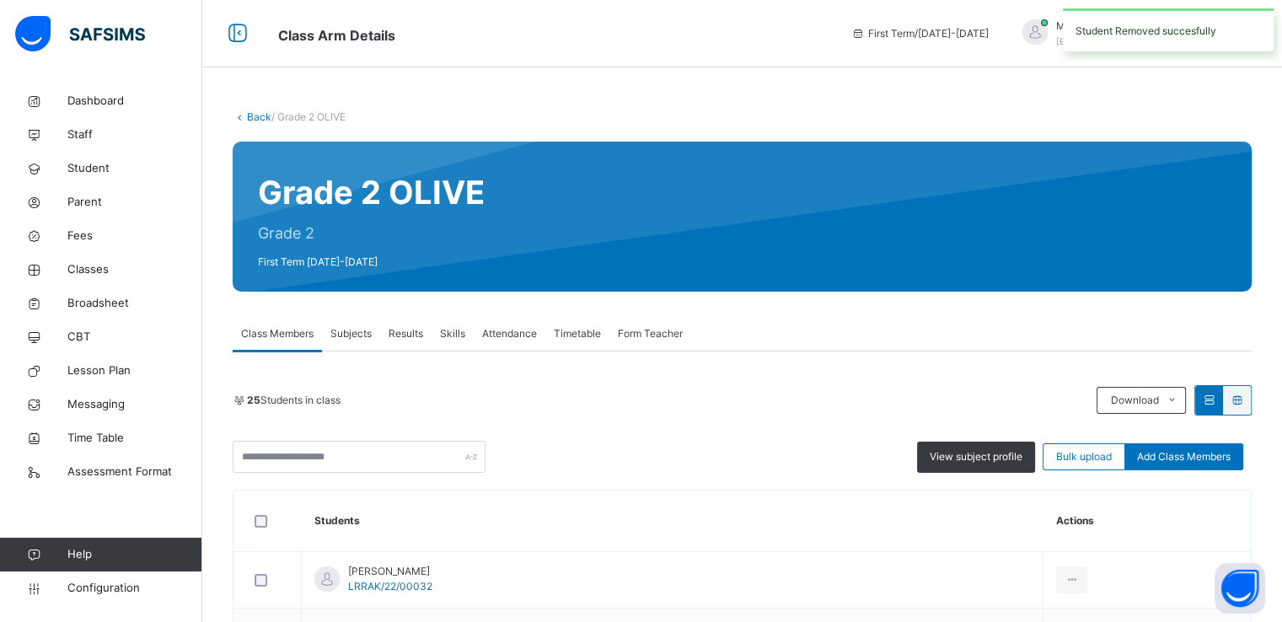
scroll to position [135, 0]
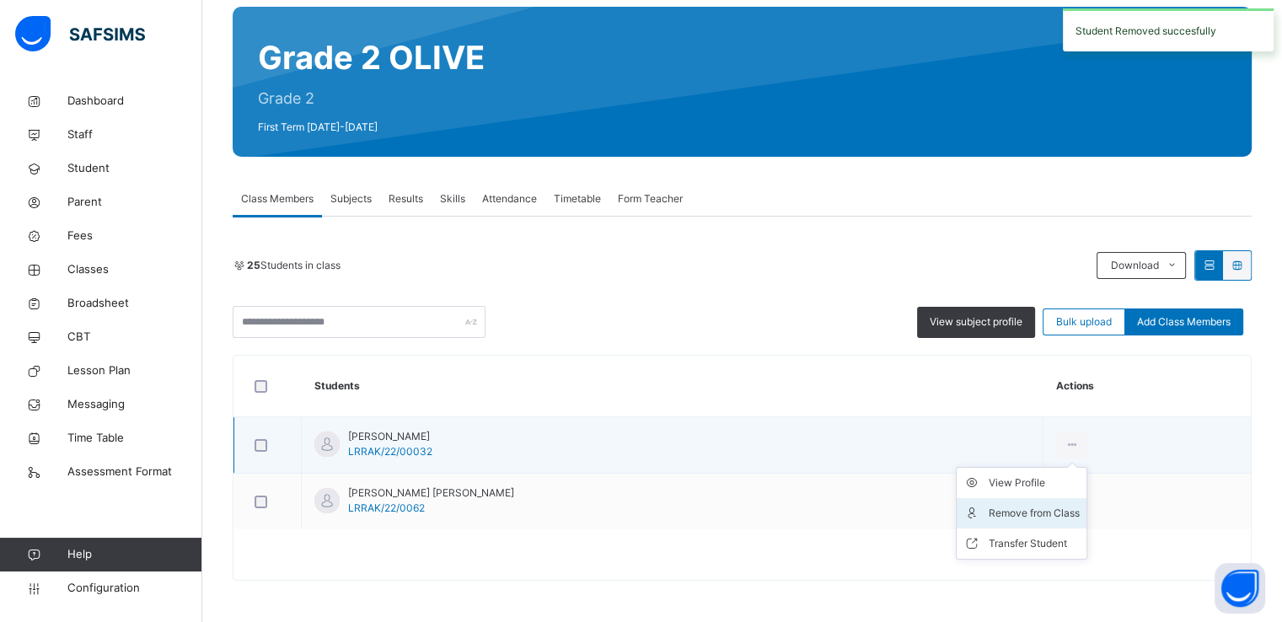
click at [989, 515] on div "Remove from Class" at bounding box center [1034, 513] width 91 height 17
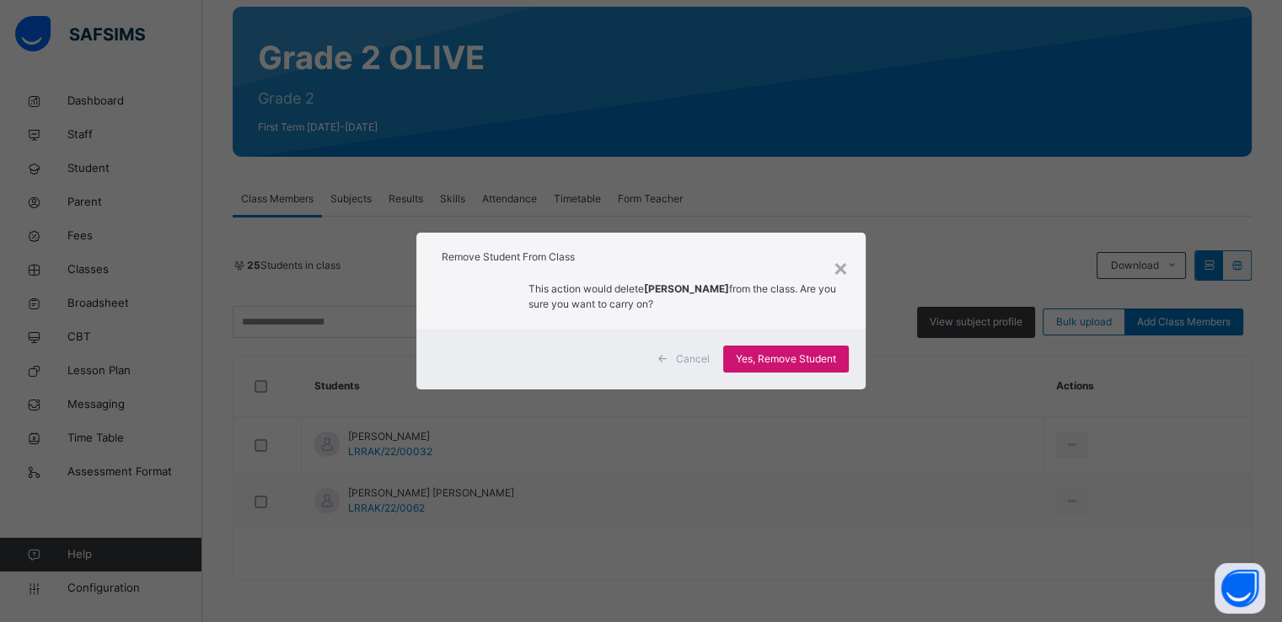
click at [753, 357] on span "Yes, Remove Student" at bounding box center [786, 359] width 100 height 15
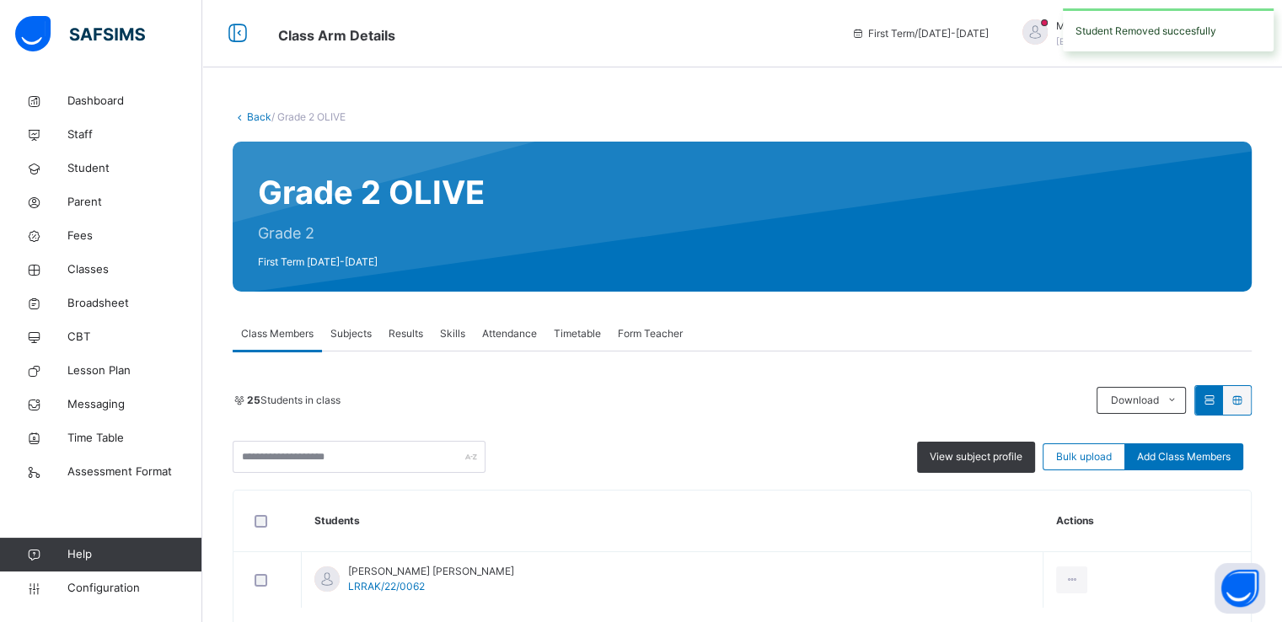
scroll to position [78, 0]
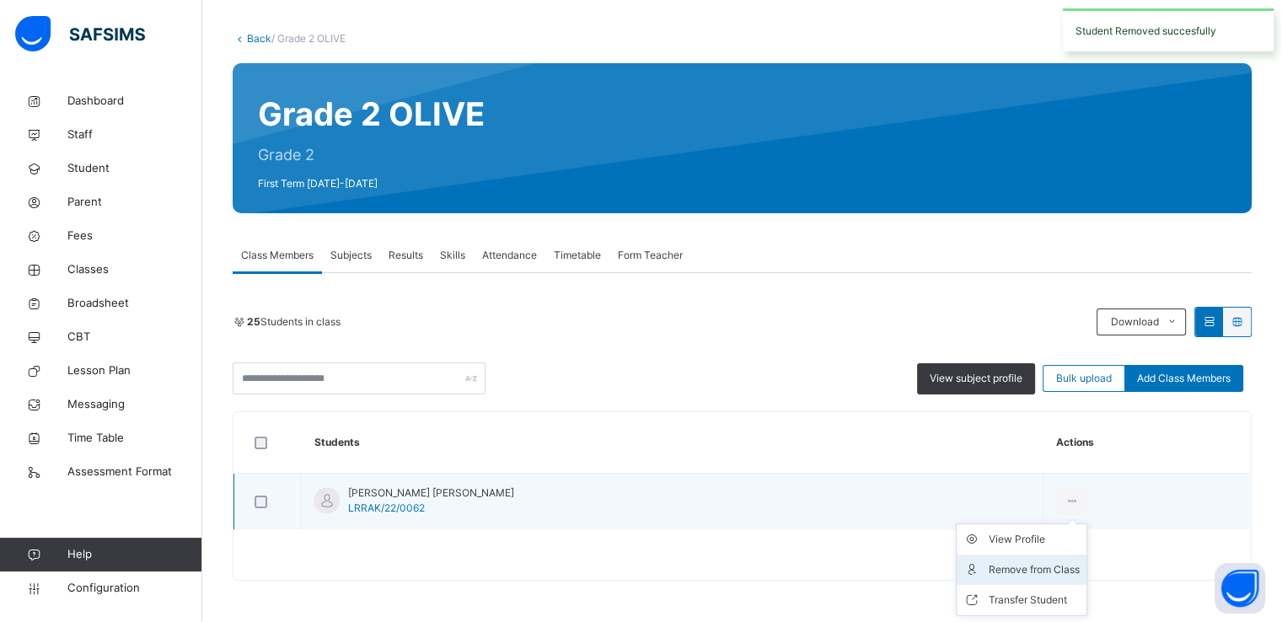
click at [989, 567] on div "Remove from Class" at bounding box center [1034, 569] width 91 height 17
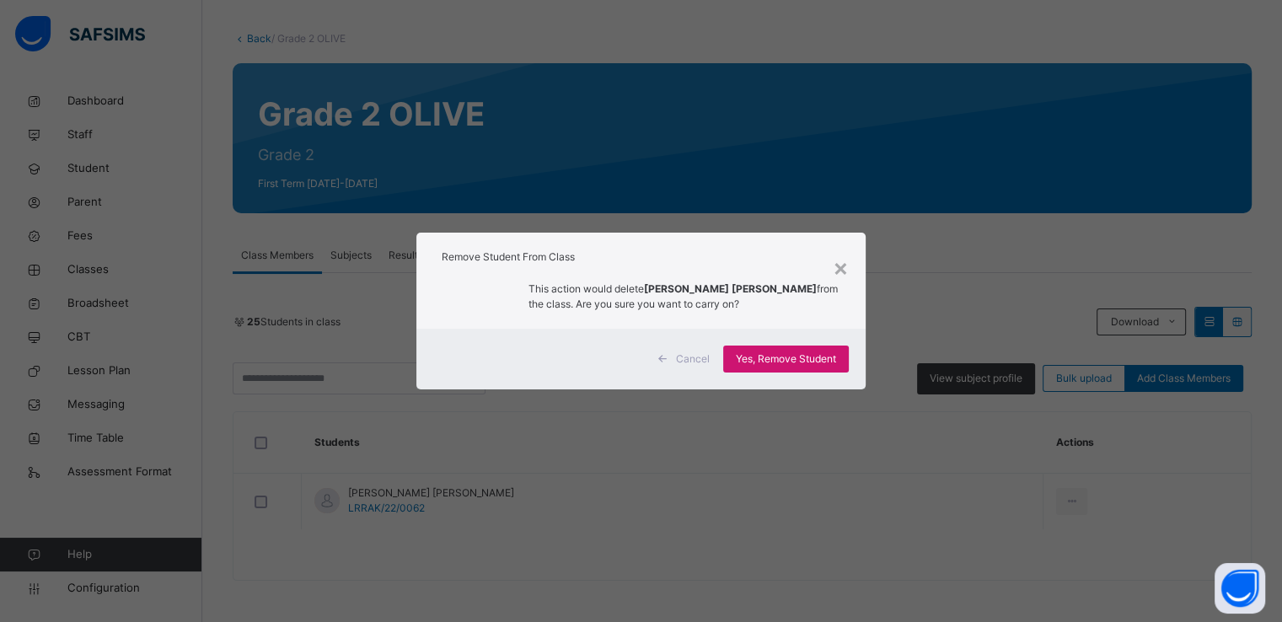
click at [786, 363] on span "Yes, Remove Student" at bounding box center [786, 359] width 100 height 15
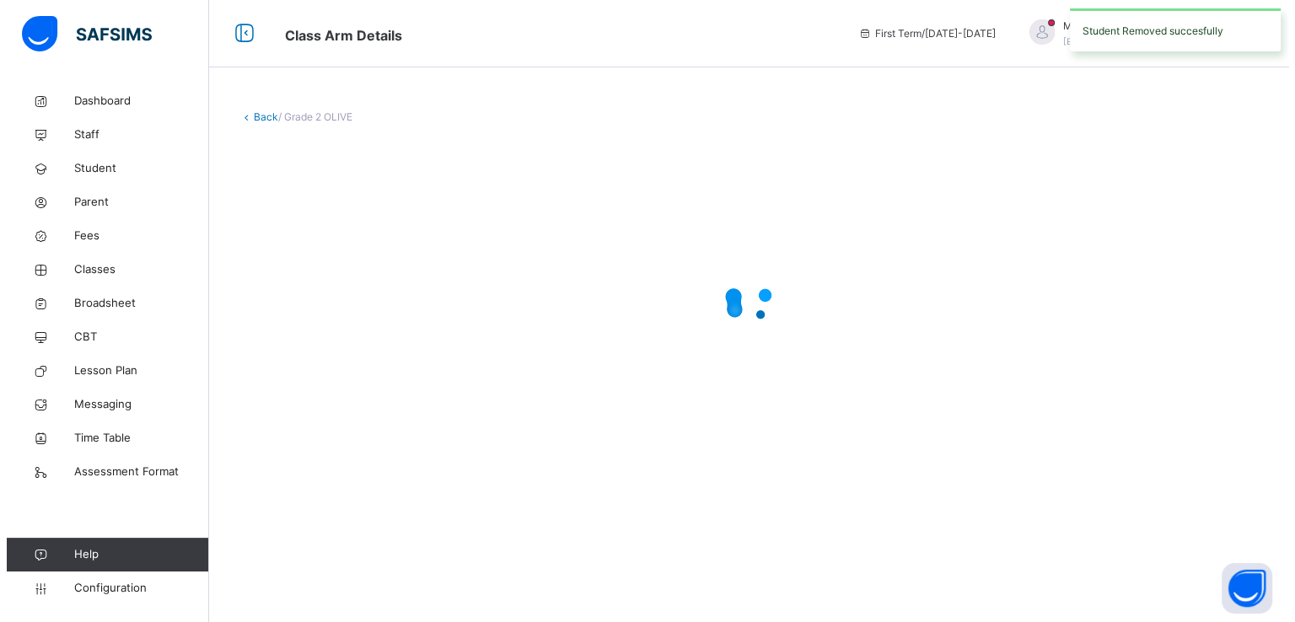
scroll to position [0, 0]
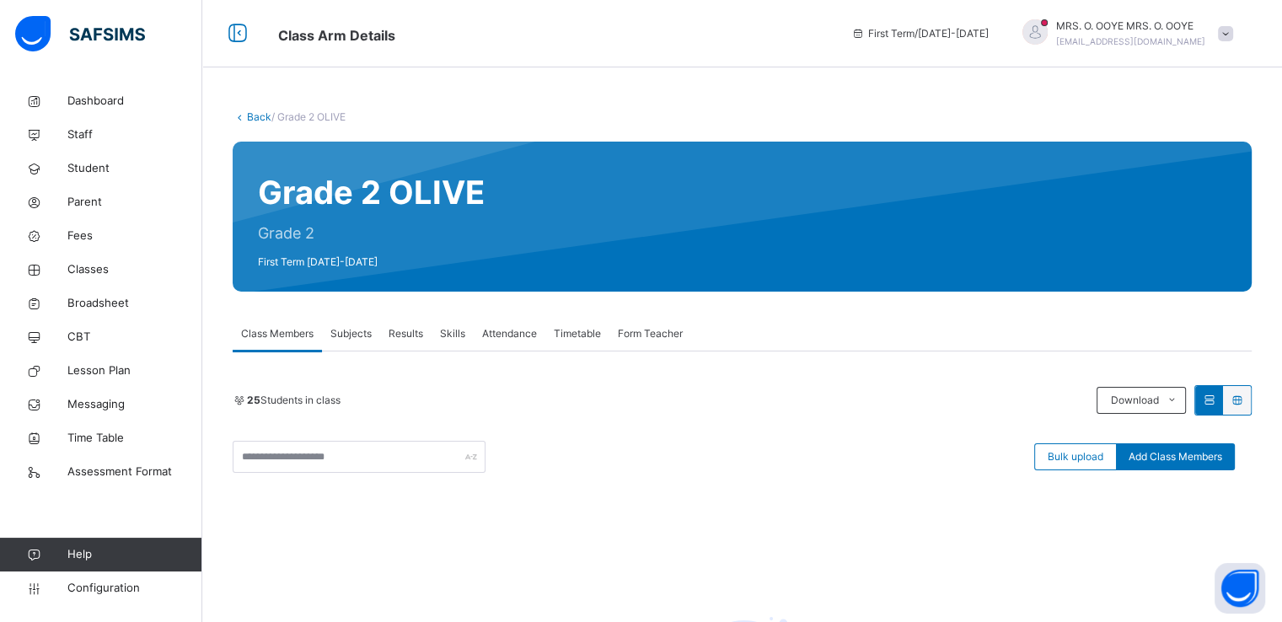
click at [255, 115] on link "Back" at bounding box center [259, 116] width 24 height 13
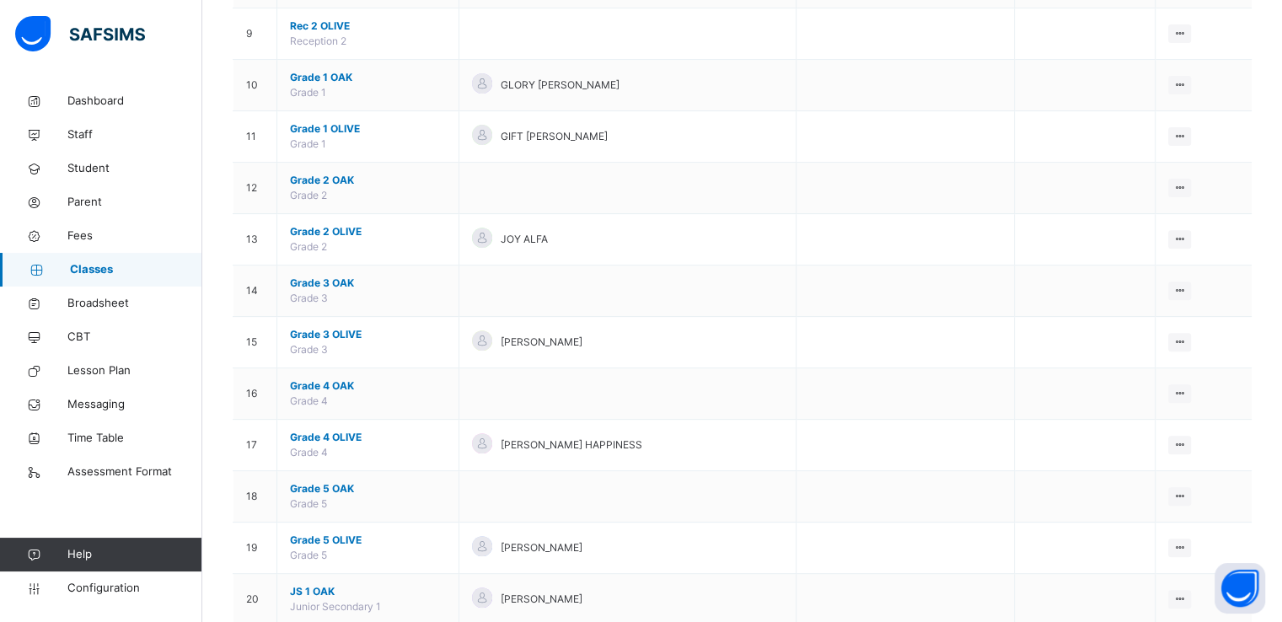
scroll to position [605, 0]
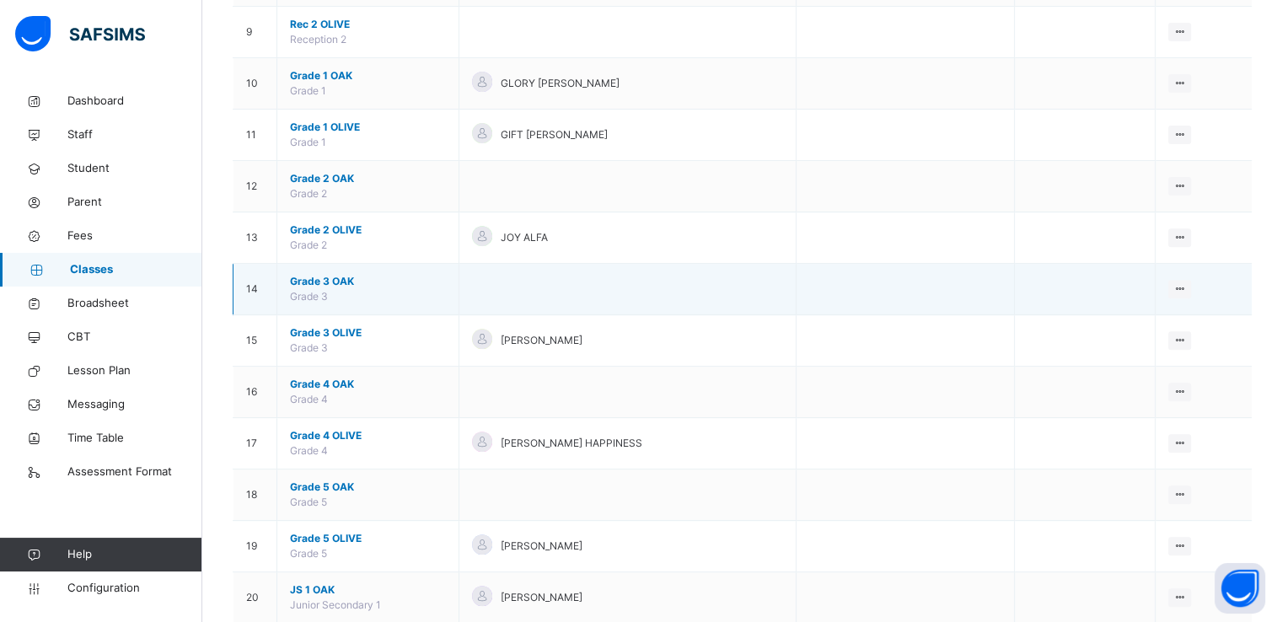
click at [308, 281] on span "Grade 3 OAK" at bounding box center [368, 281] width 156 height 15
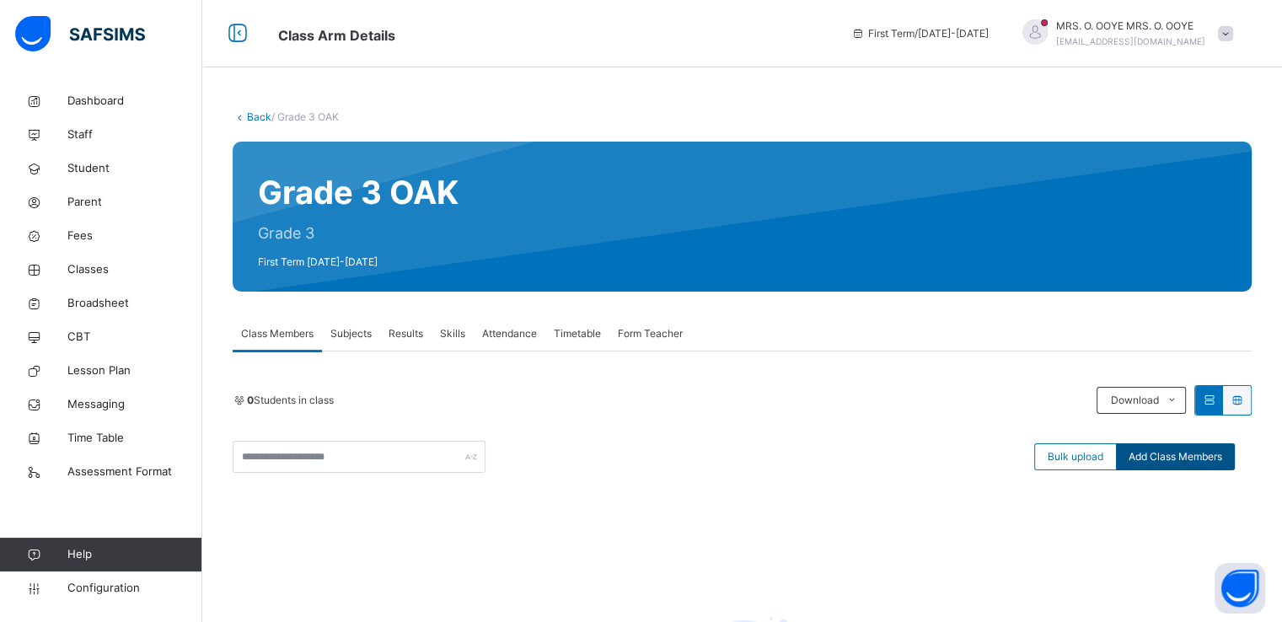
click at [1172, 458] on span "Add Class Members" at bounding box center [1176, 456] width 94 height 15
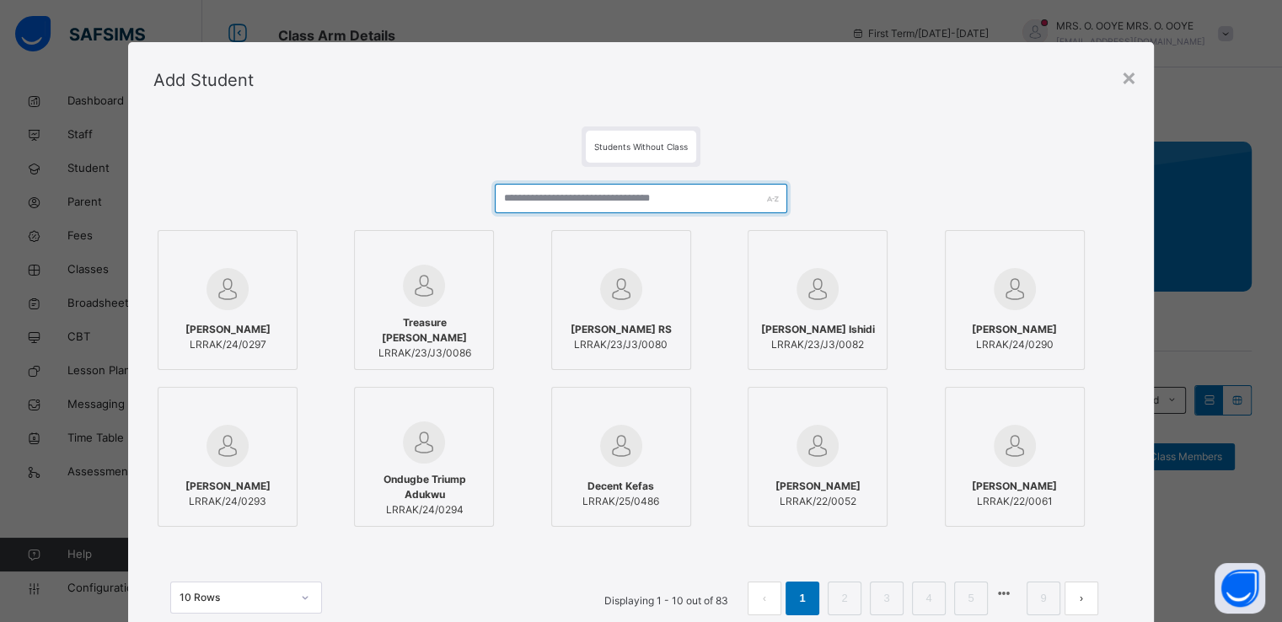
click at [658, 203] on input "text" at bounding box center [641, 199] width 293 height 30
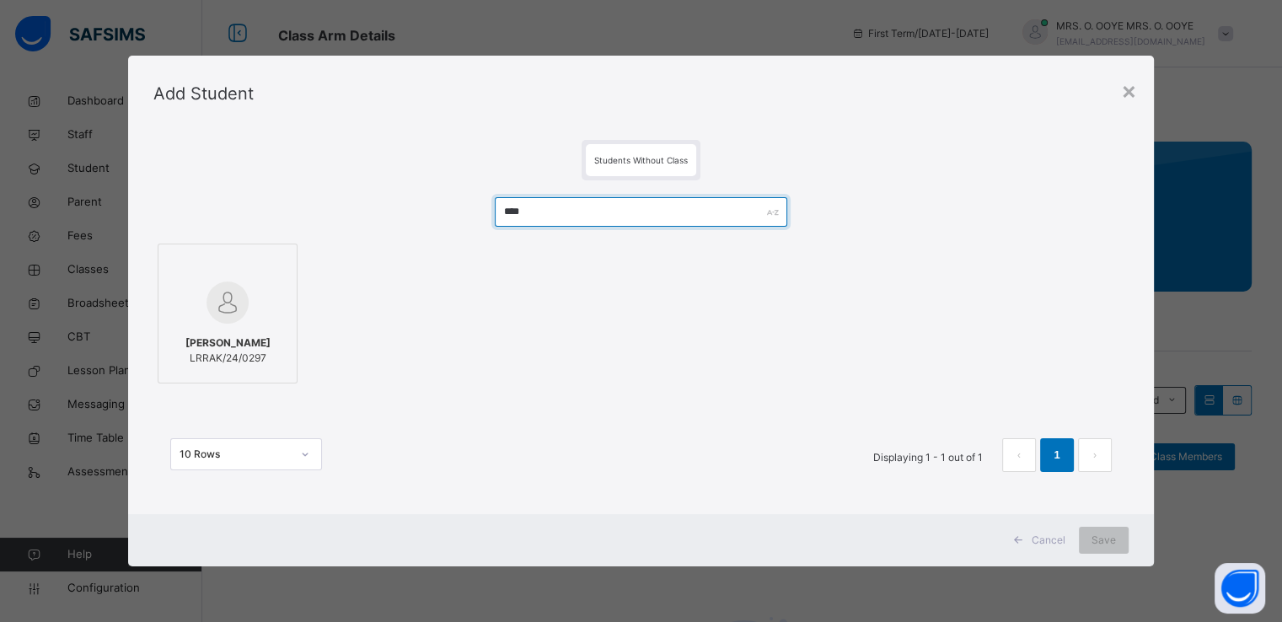
type input "****"
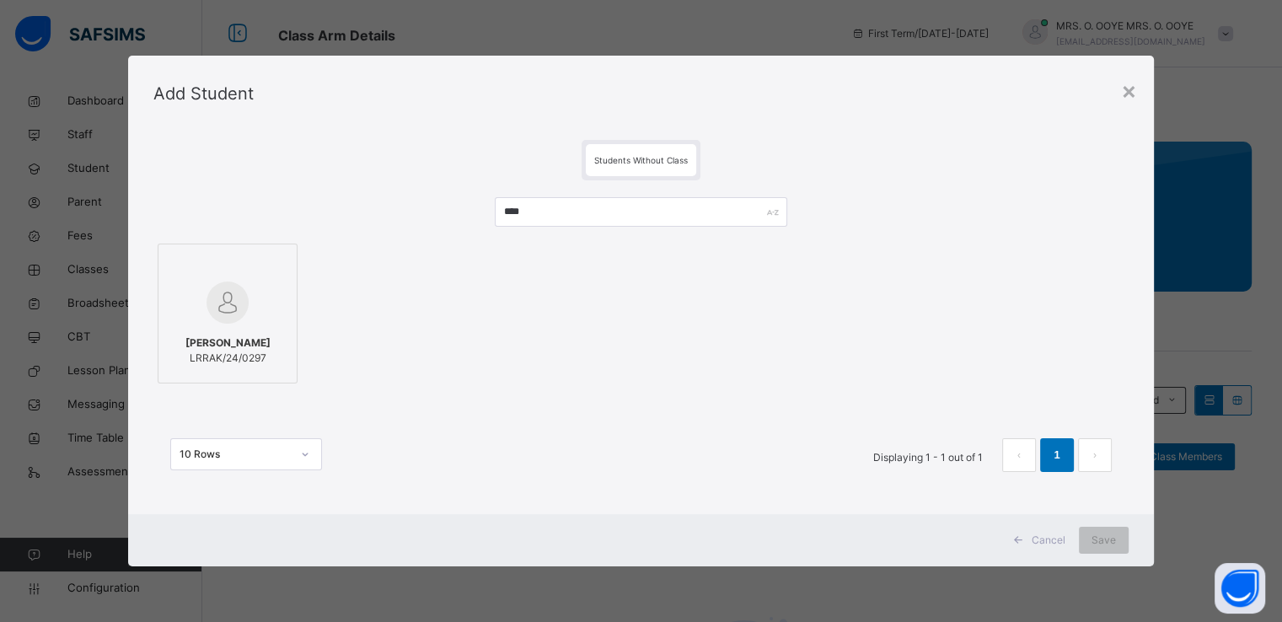
click at [212, 291] on img at bounding box center [228, 303] width 42 height 42
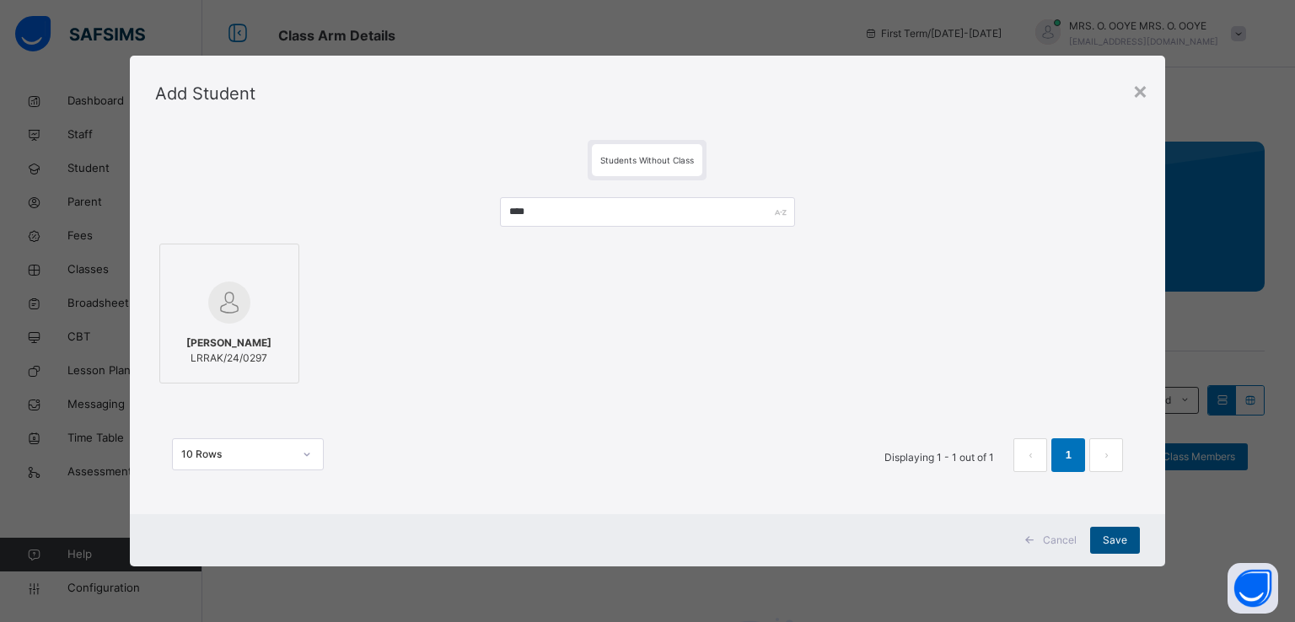
click at [1113, 540] on span "Save" at bounding box center [1115, 540] width 24 height 15
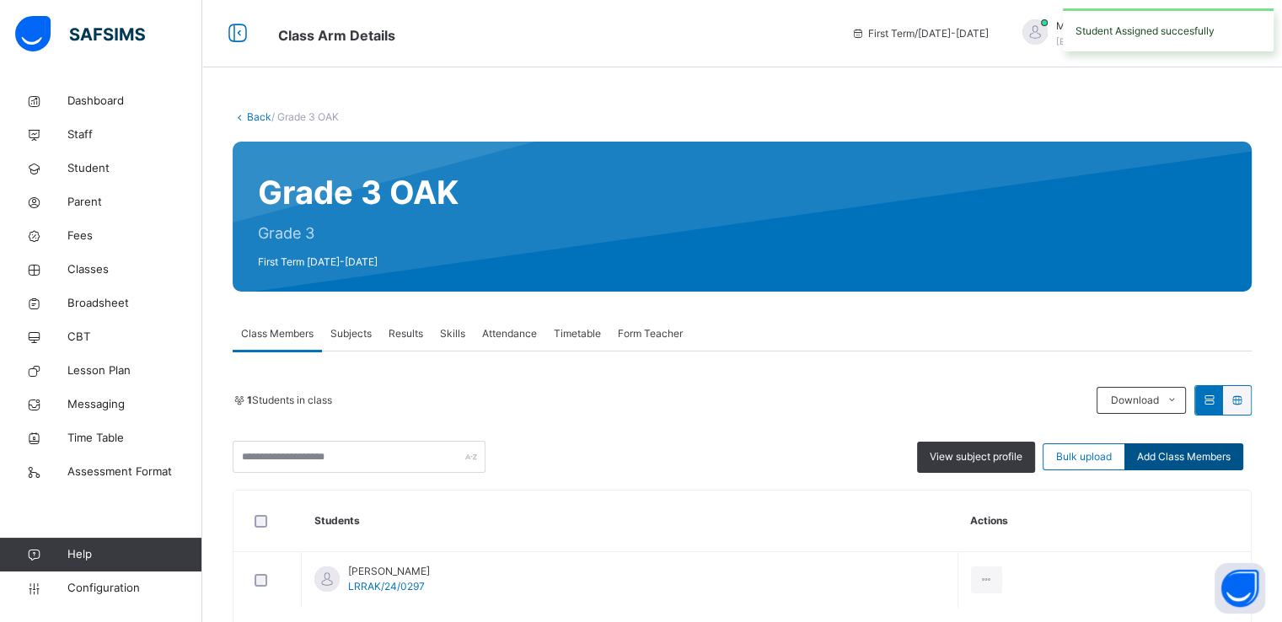
click at [1178, 459] on span "Add Class Members" at bounding box center [1184, 456] width 94 height 15
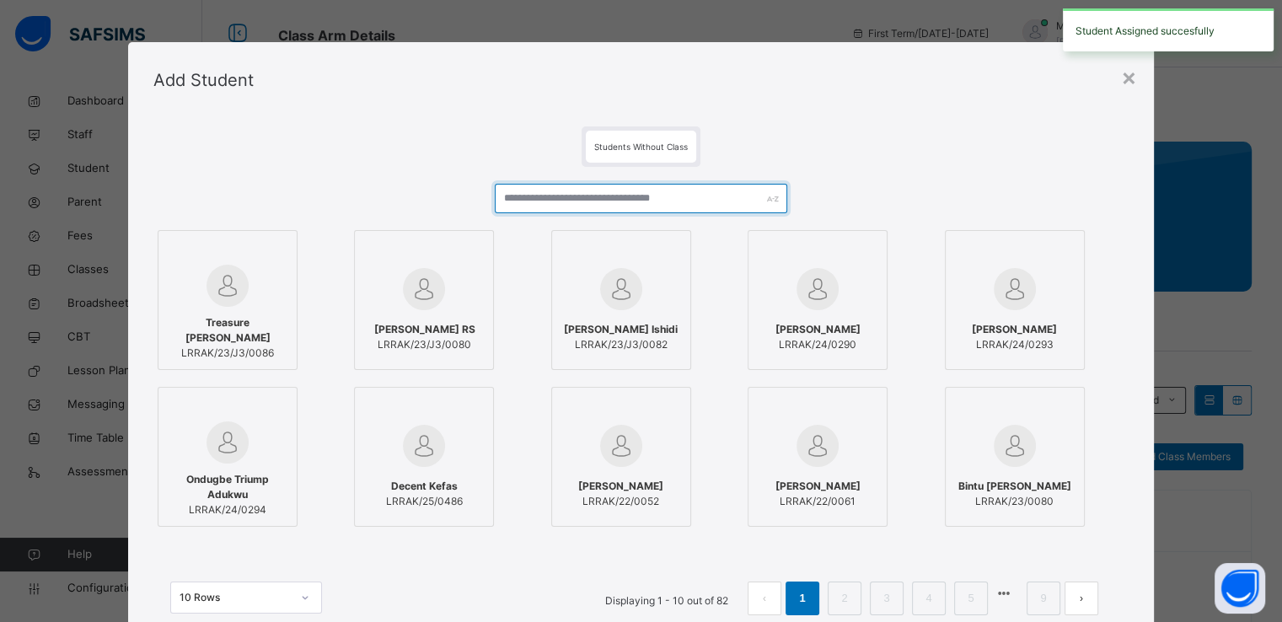
click at [547, 186] on input "text" at bounding box center [641, 199] width 293 height 30
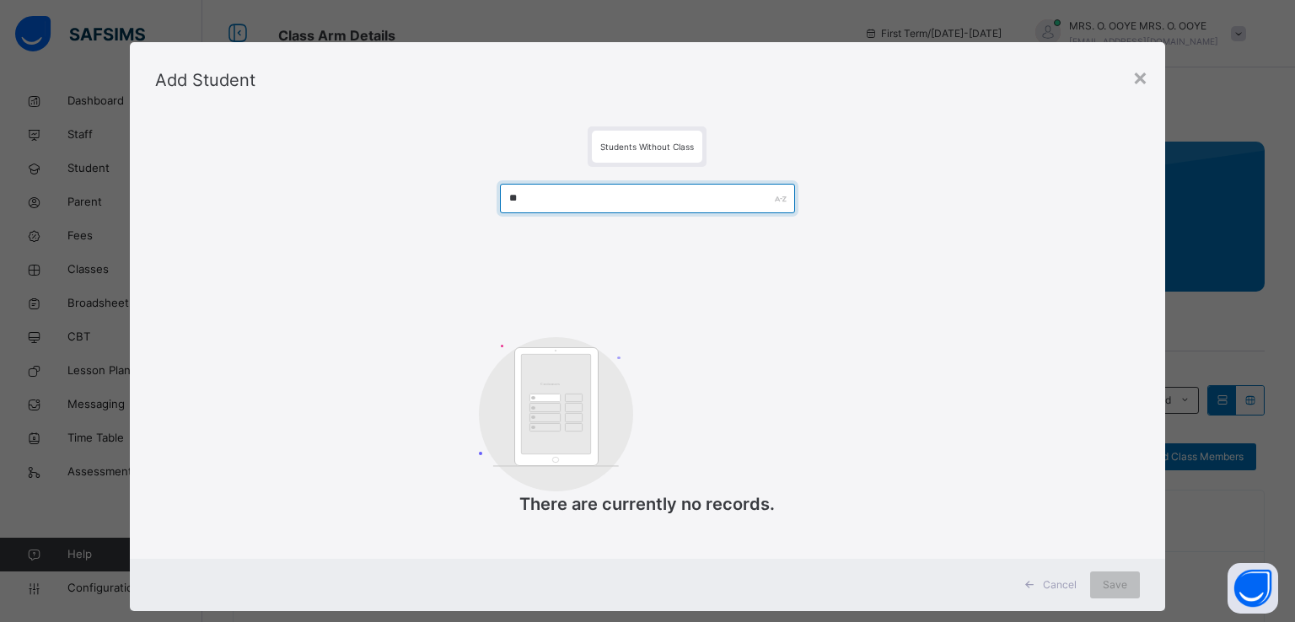
type input "*"
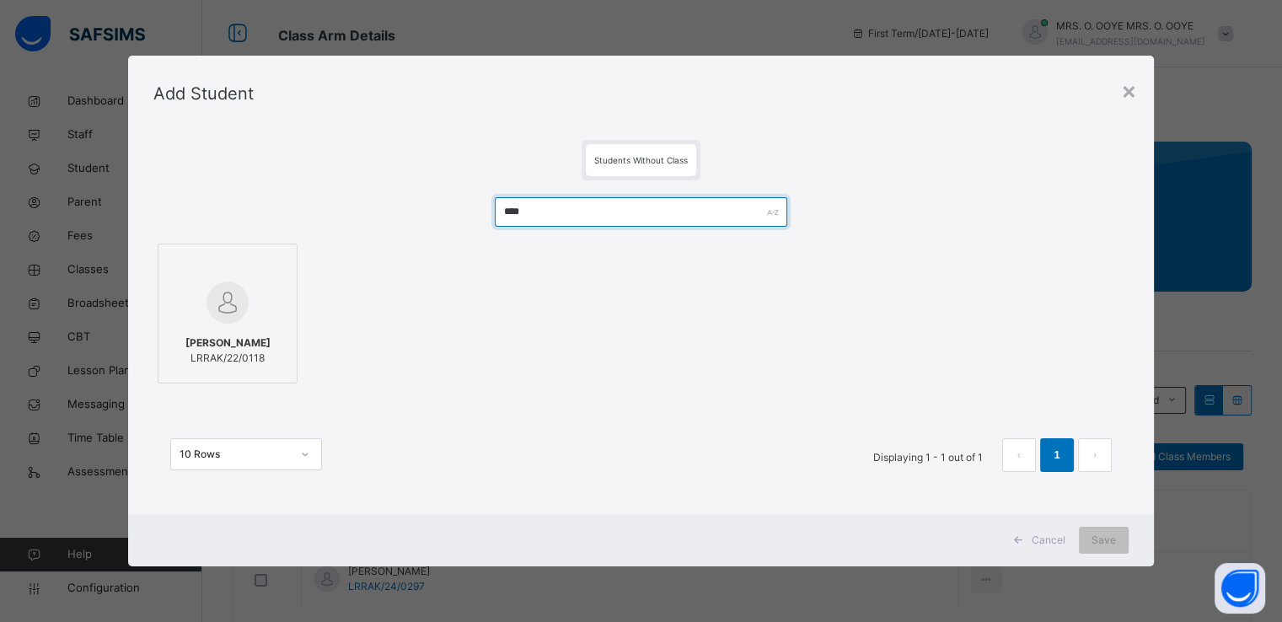
type input "****"
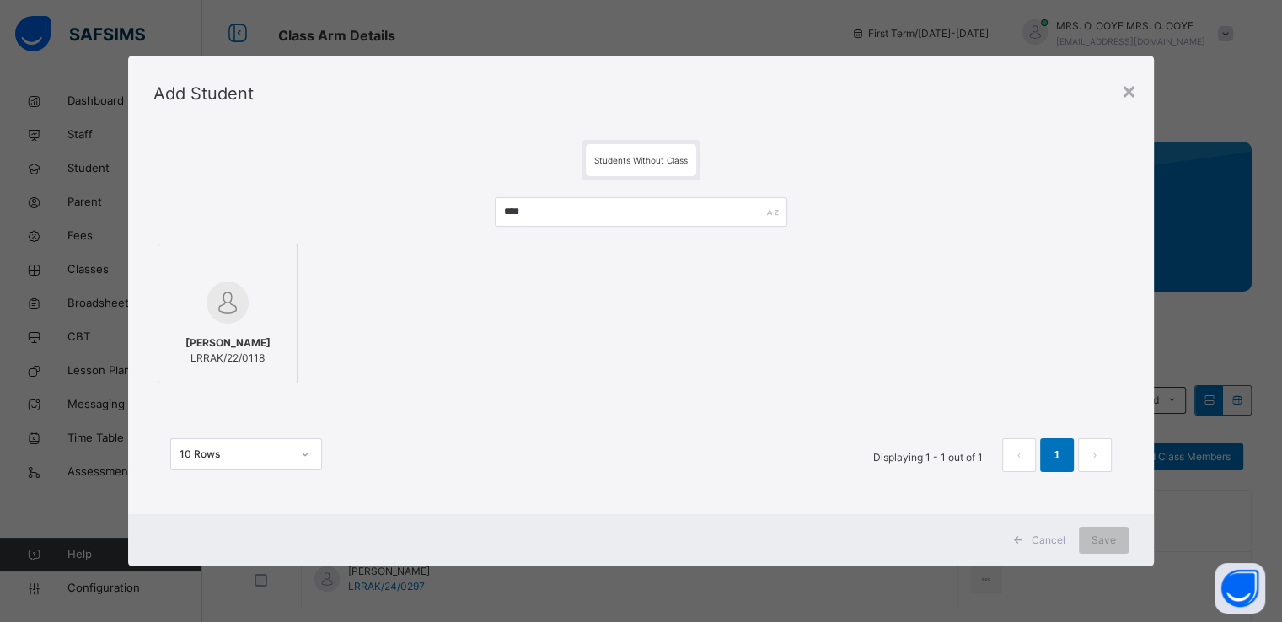
click at [257, 295] on div at bounding box center [227, 302] width 121 height 49
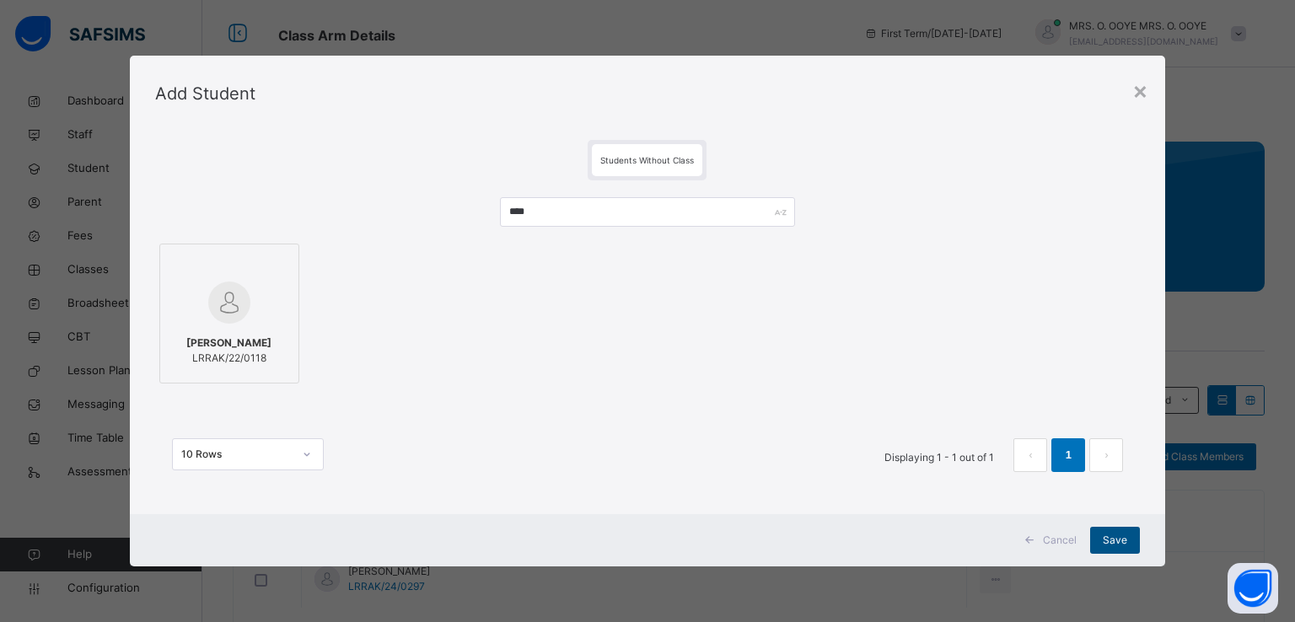
click at [1104, 537] on span "Save" at bounding box center [1115, 540] width 24 height 15
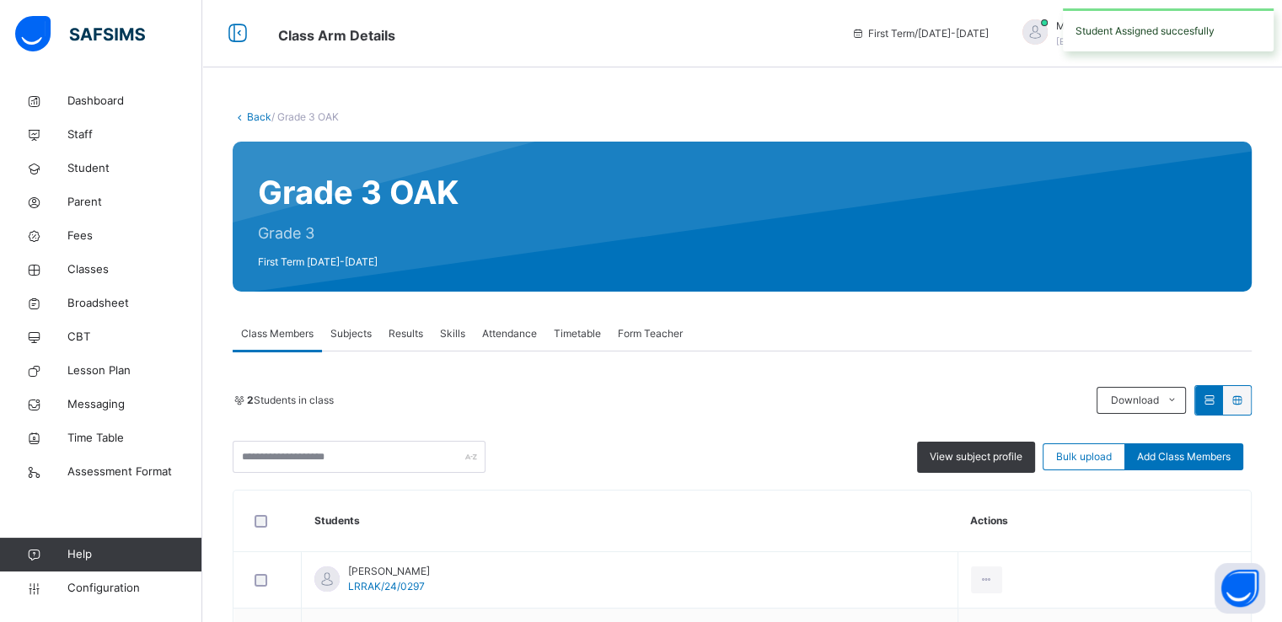
scroll to position [135, 0]
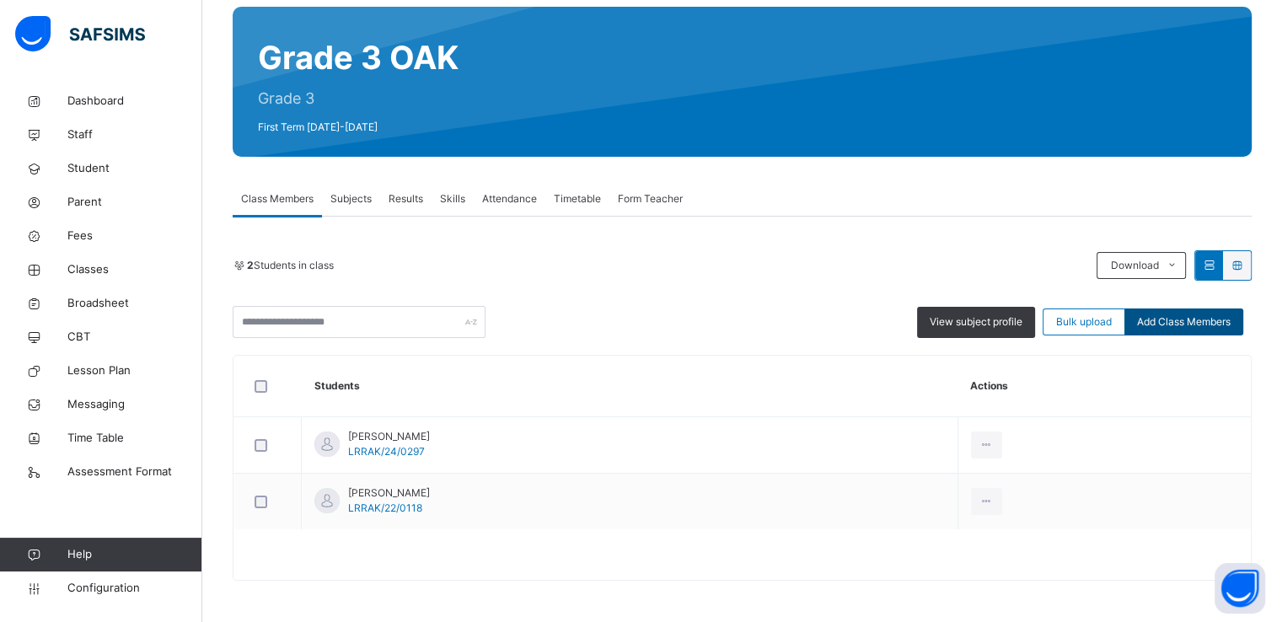
click at [1192, 324] on span "Add Class Members" at bounding box center [1184, 321] width 94 height 15
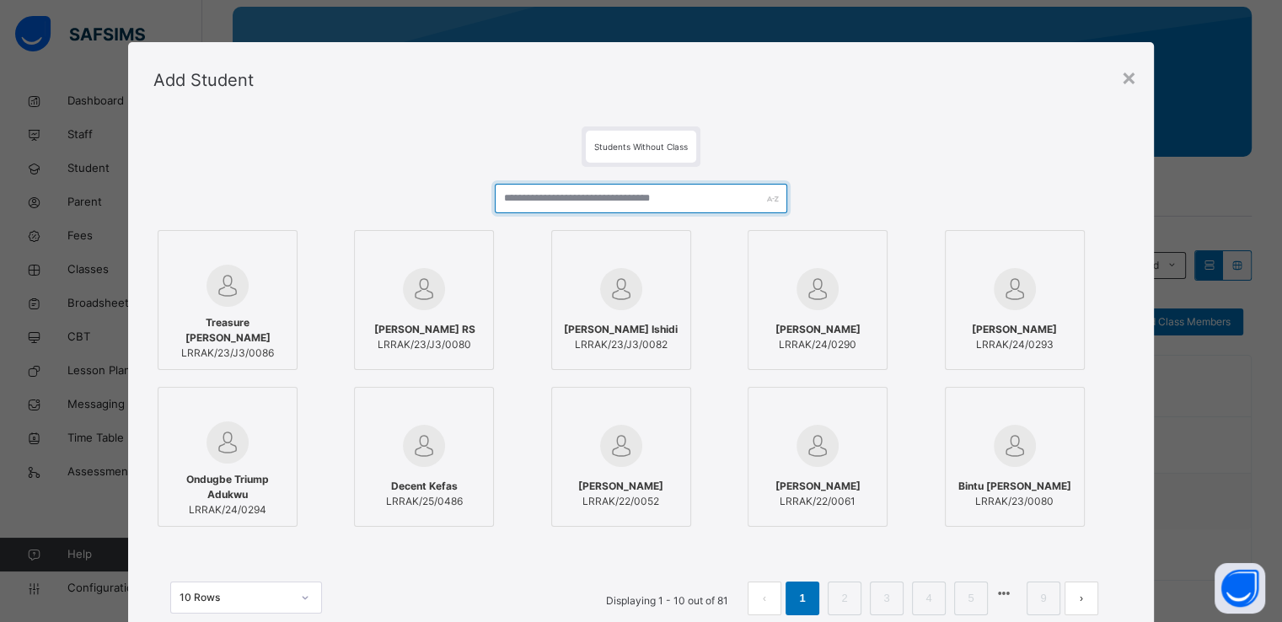
click at [692, 199] on input "text" at bounding box center [641, 199] width 293 height 30
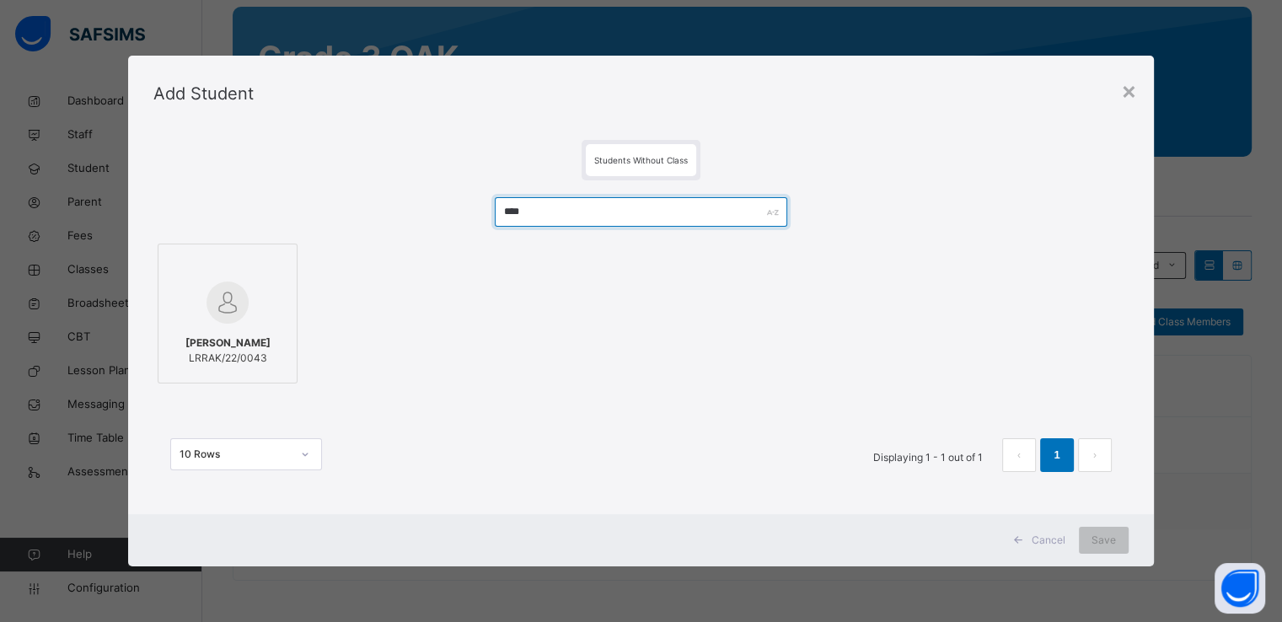
type input "****"
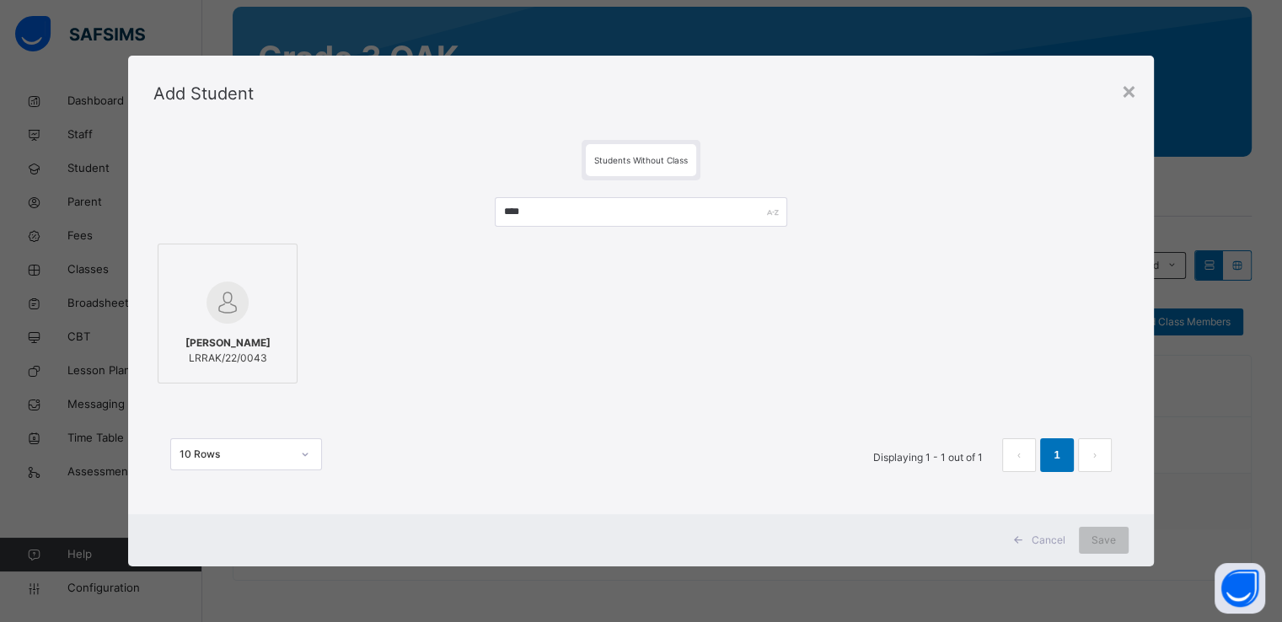
click at [199, 260] on div at bounding box center [227, 265] width 121 height 25
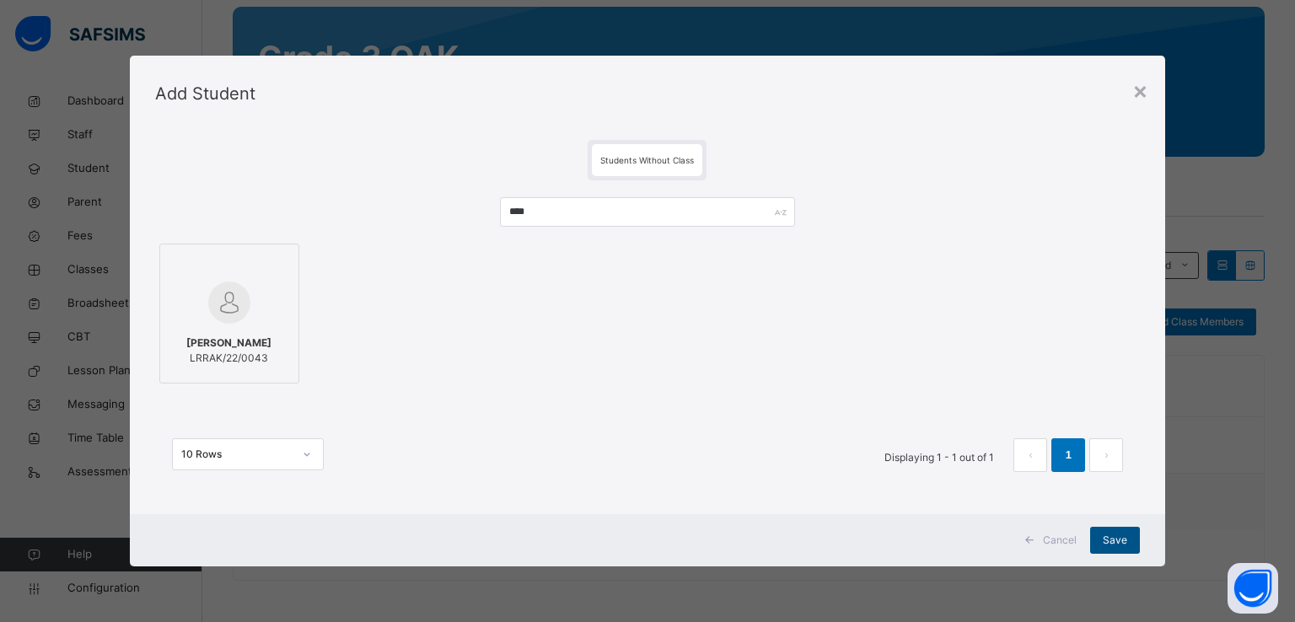
click at [1117, 537] on span "Save" at bounding box center [1115, 540] width 24 height 15
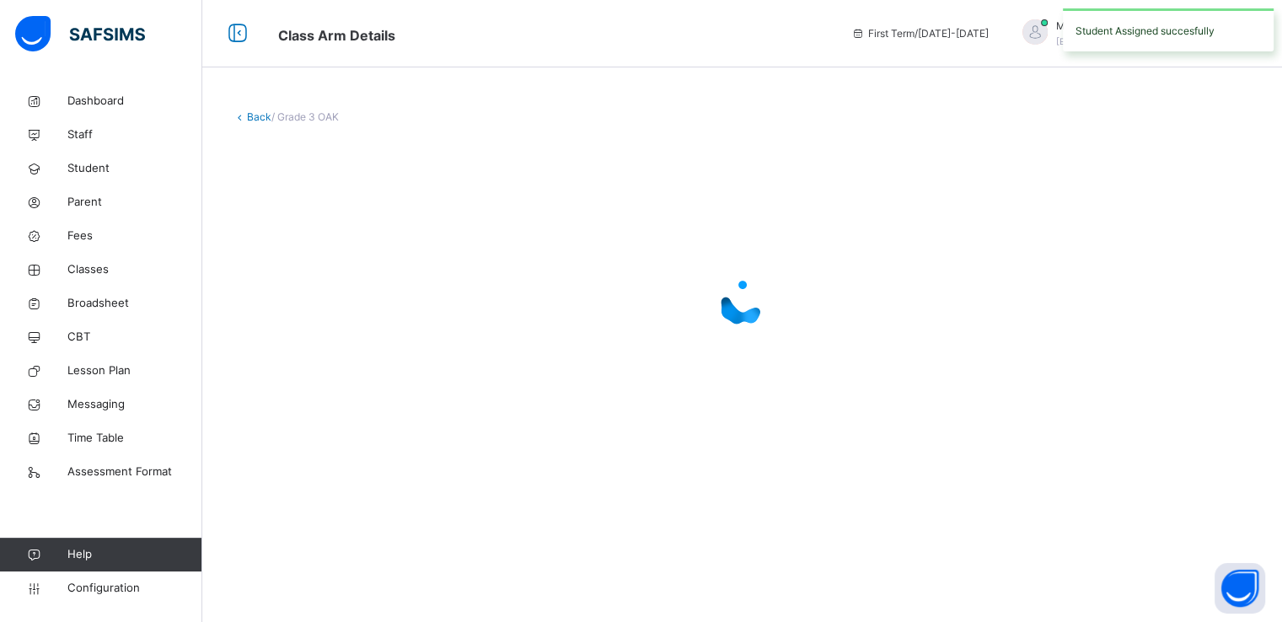
scroll to position [0, 0]
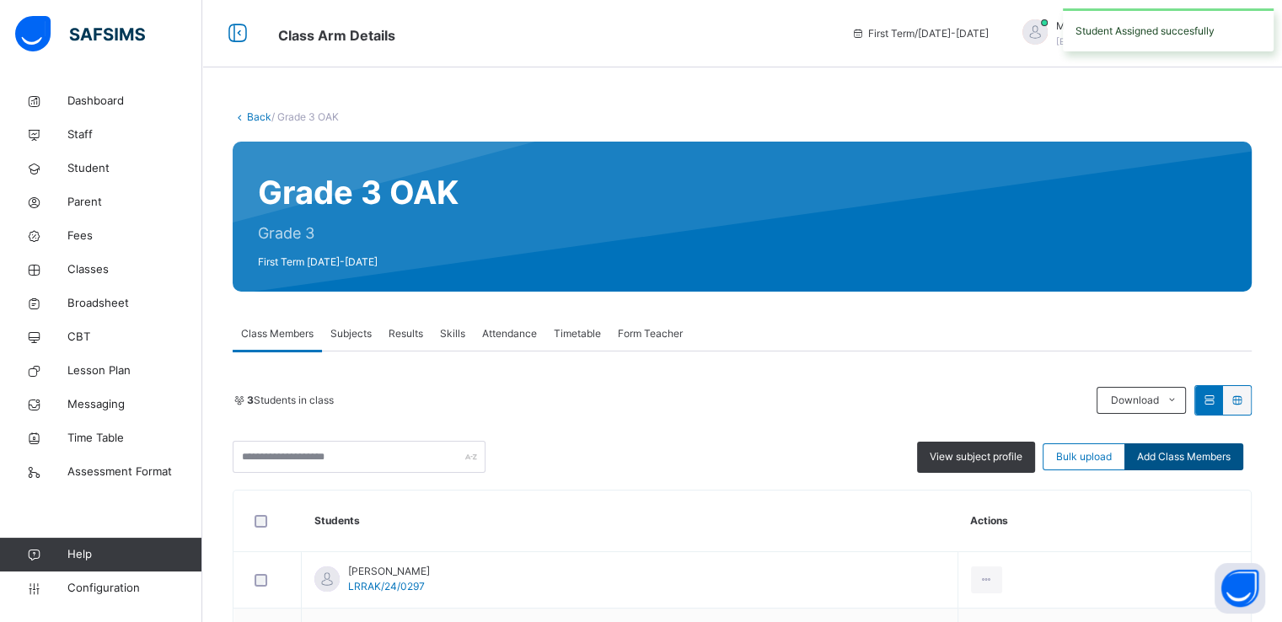
click at [1200, 458] on span "Add Class Members" at bounding box center [1184, 456] width 94 height 15
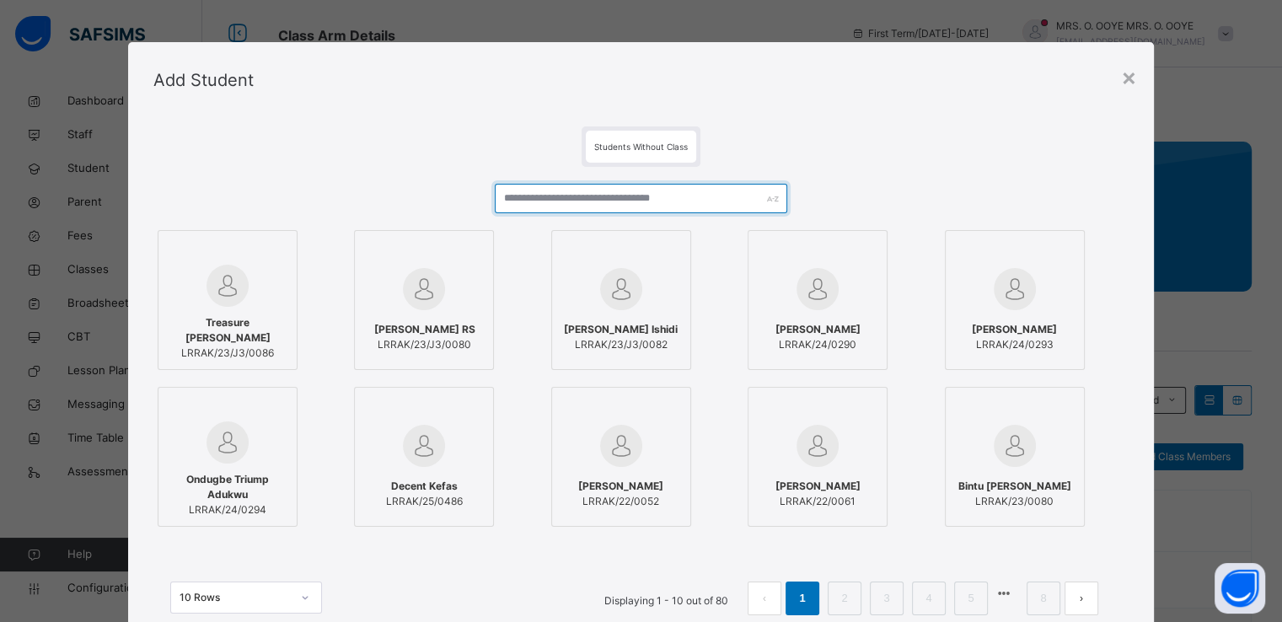
click at [580, 195] on input "text" at bounding box center [641, 199] width 293 height 30
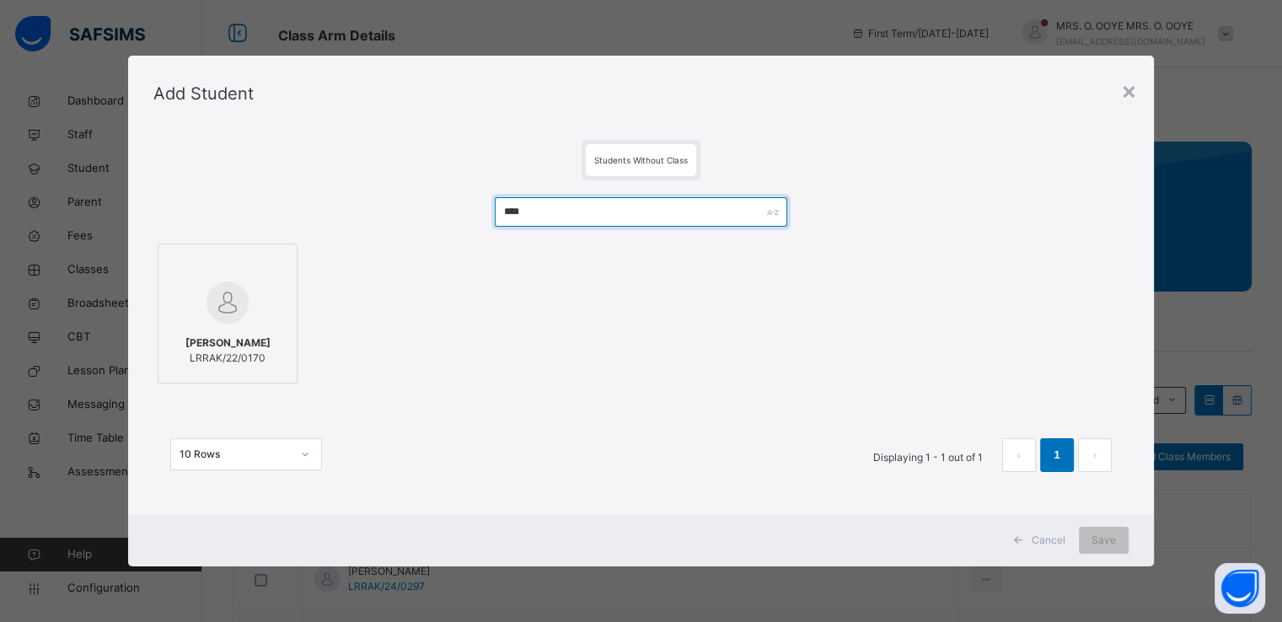
type input "****"
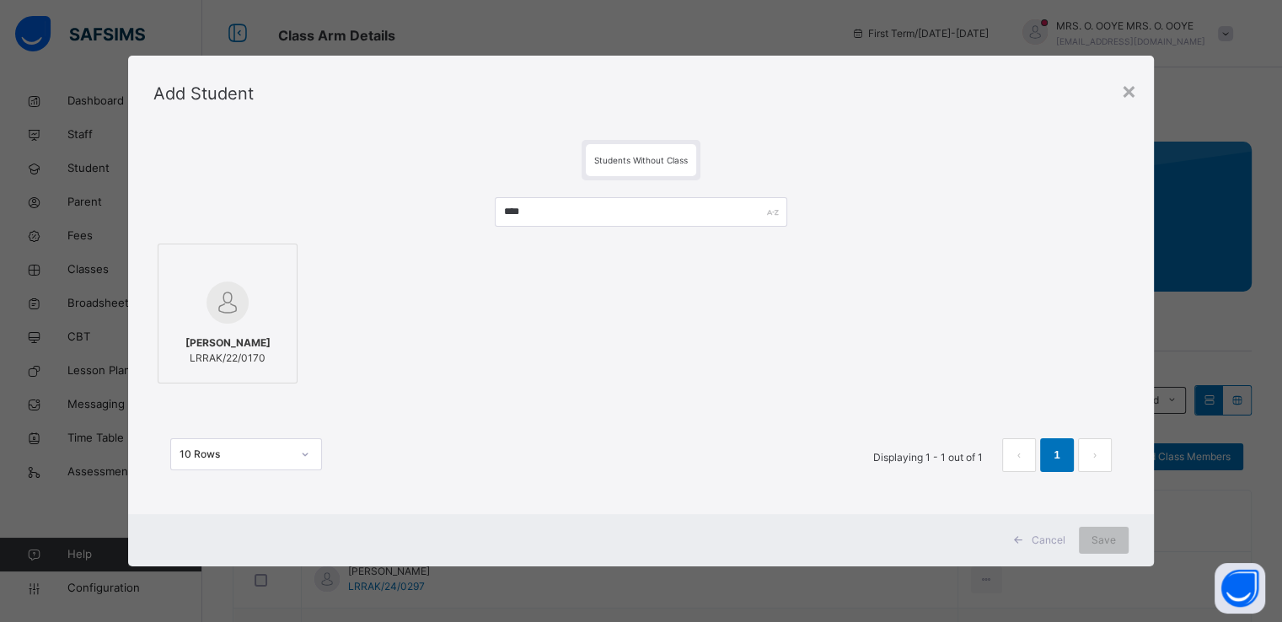
click at [239, 293] on img at bounding box center [228, 303] width 42 height 42
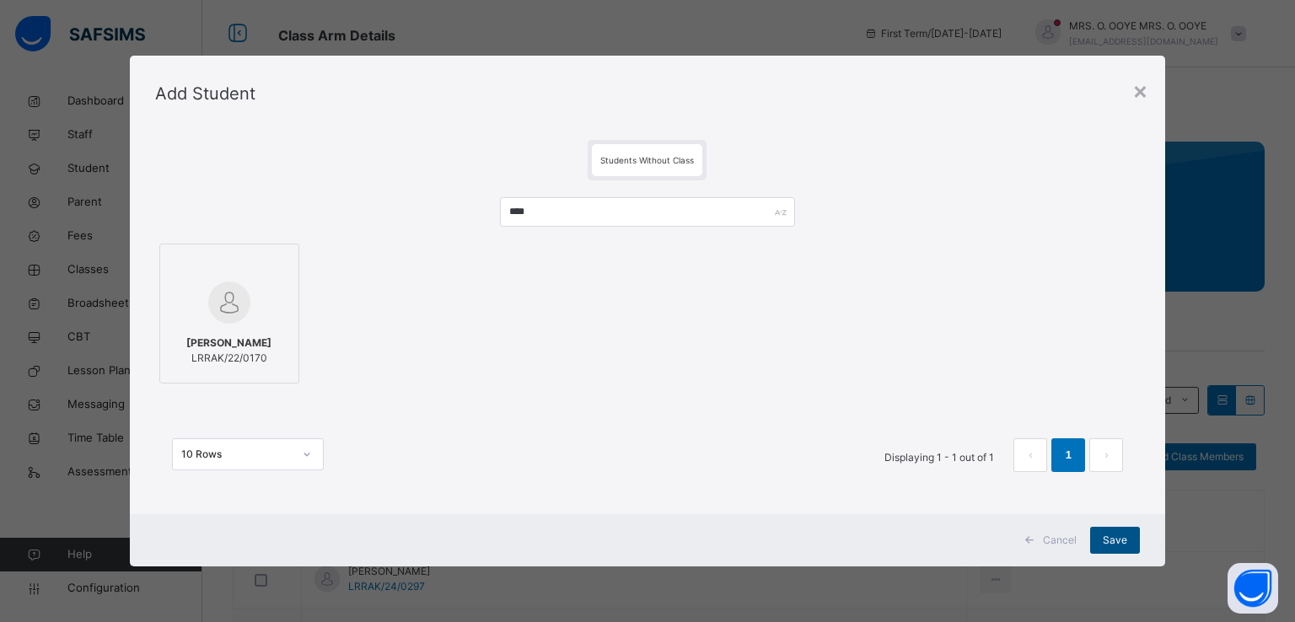
click at [1111, 536] on span "Save" at bounding box center [1115, 540] width 24 height 15
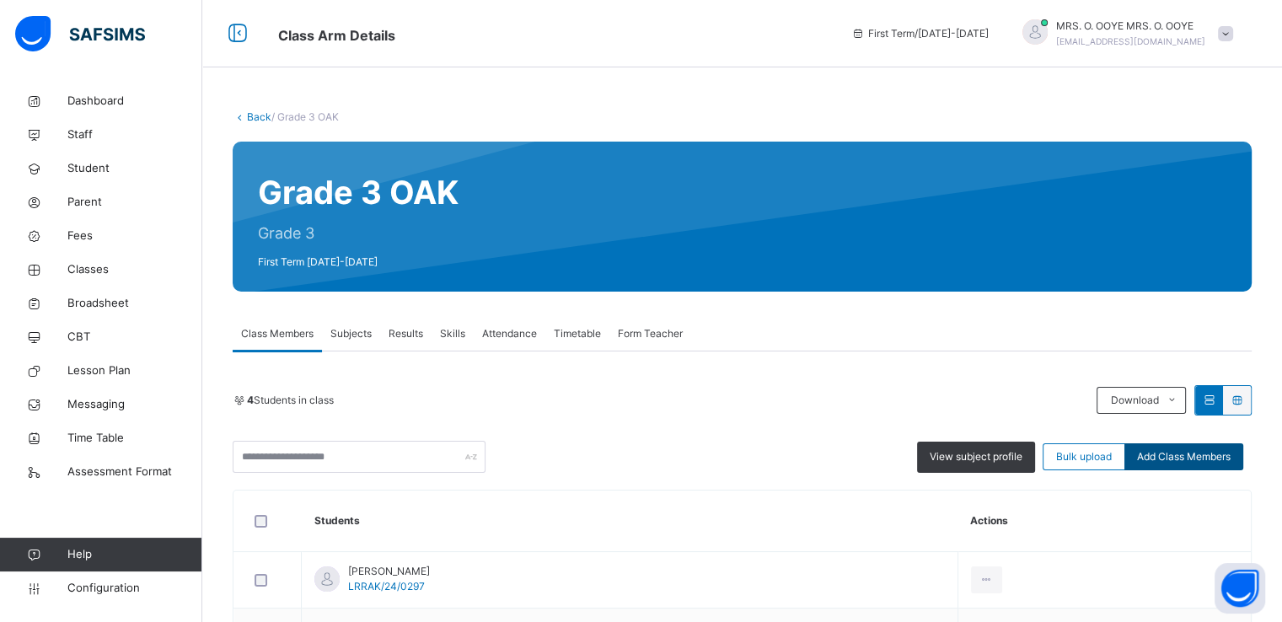
click at [1195, 455] on span "Add Class Members" at bounding box center [1184, 456] width 94 height 15
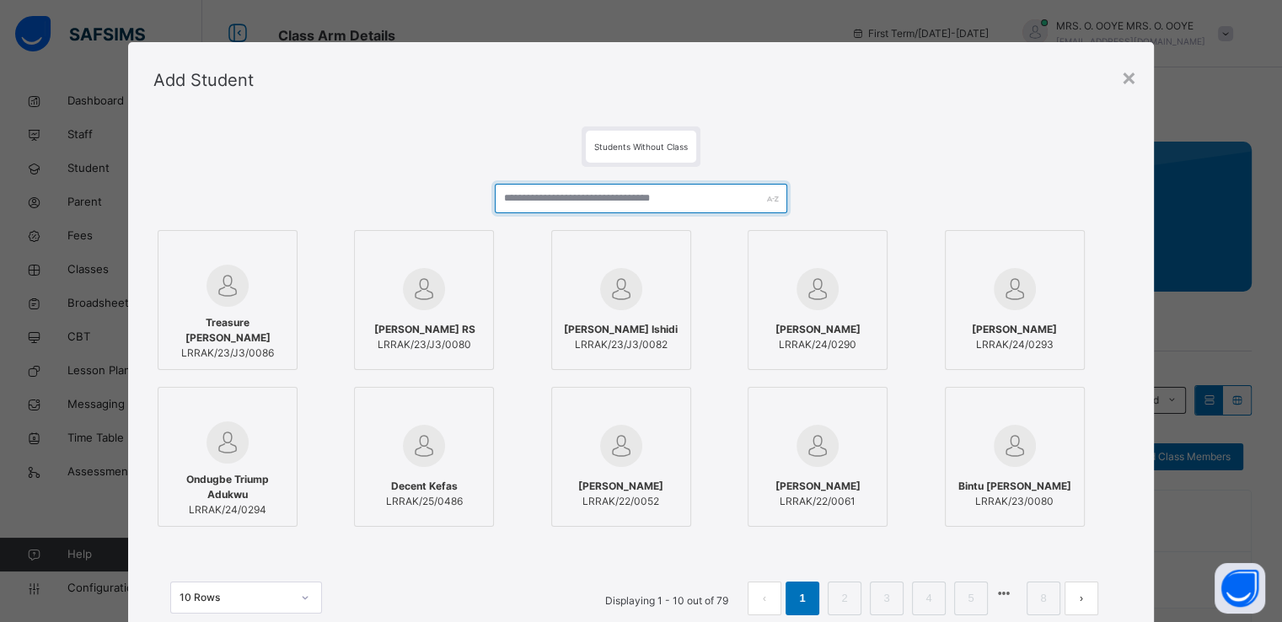
click at [611, 184] on input "text" at bounding box center [641, 199] width 293 height 30
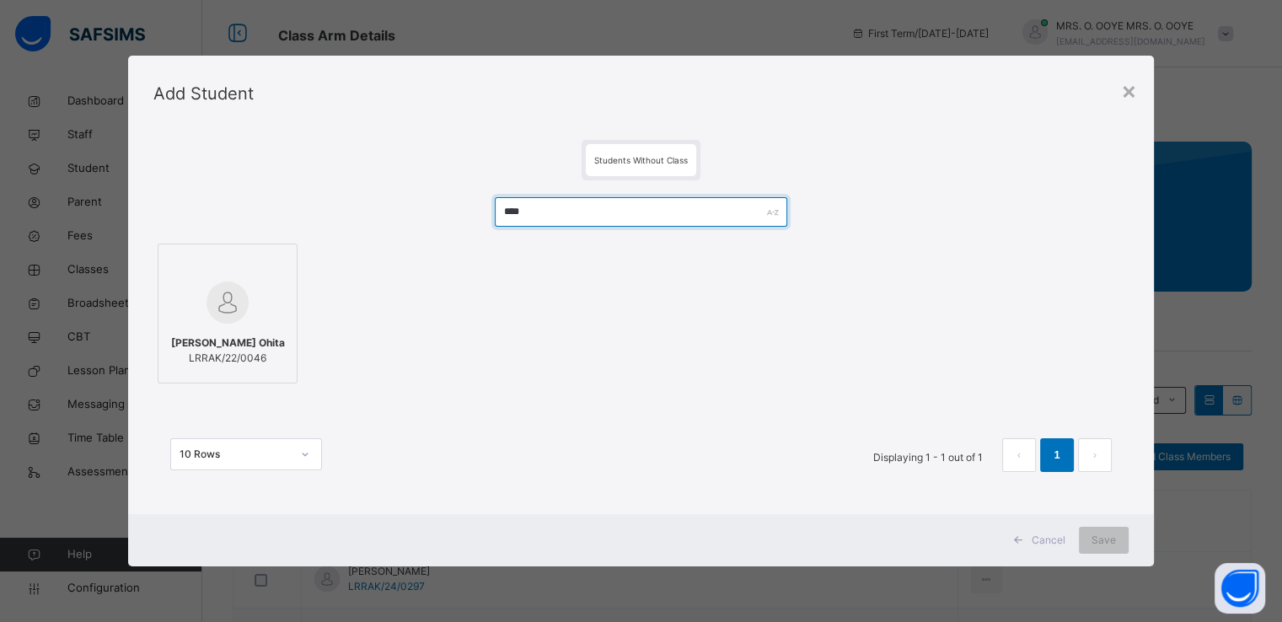
type input "****"
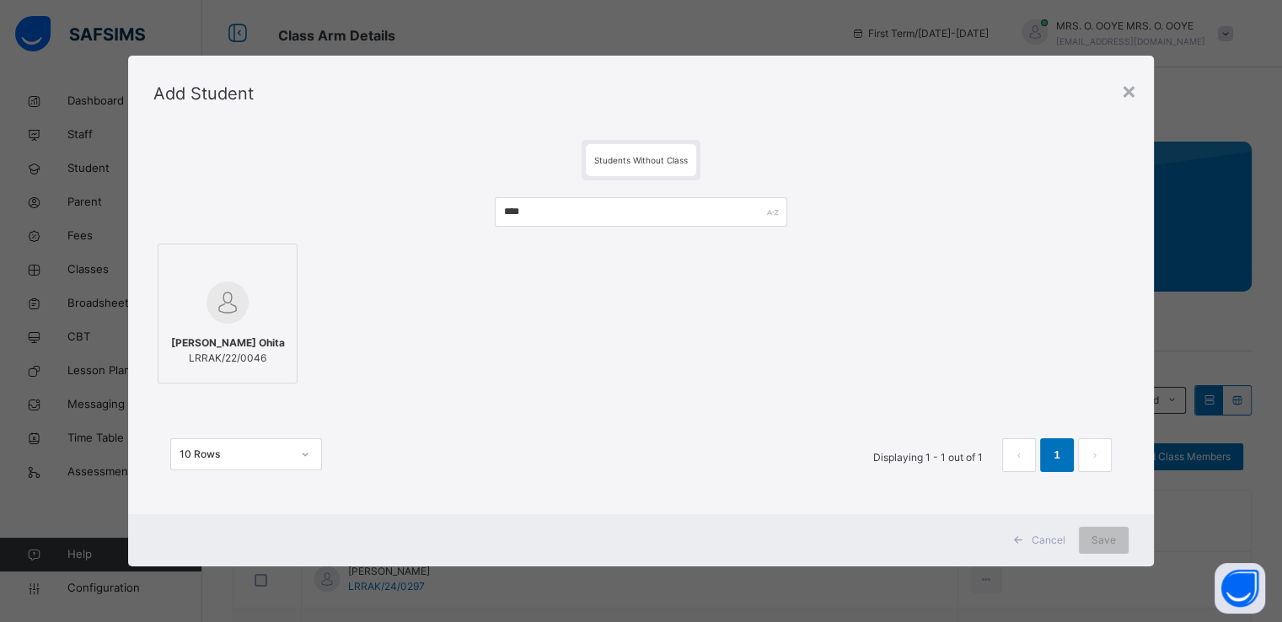
click at [244, 278] on div at bounding box center [227, 302] width 121 height 49
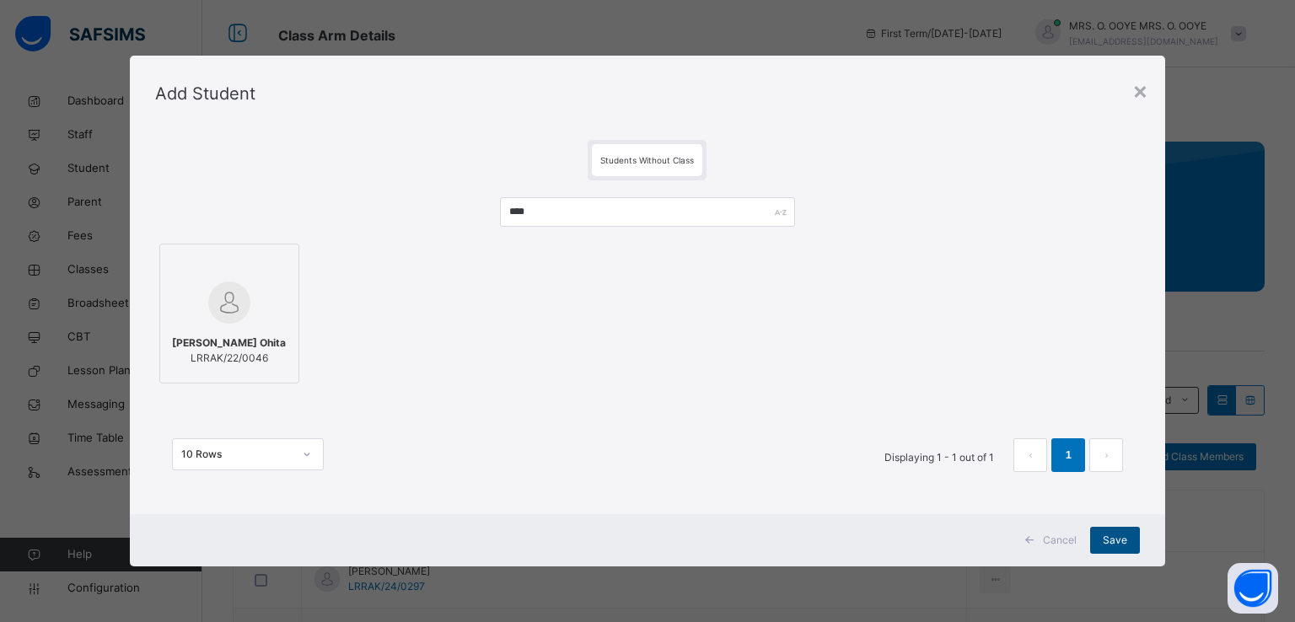
click at [1117, 545] on span "Save" at bounding box center [1115, 540] width 24 height 15
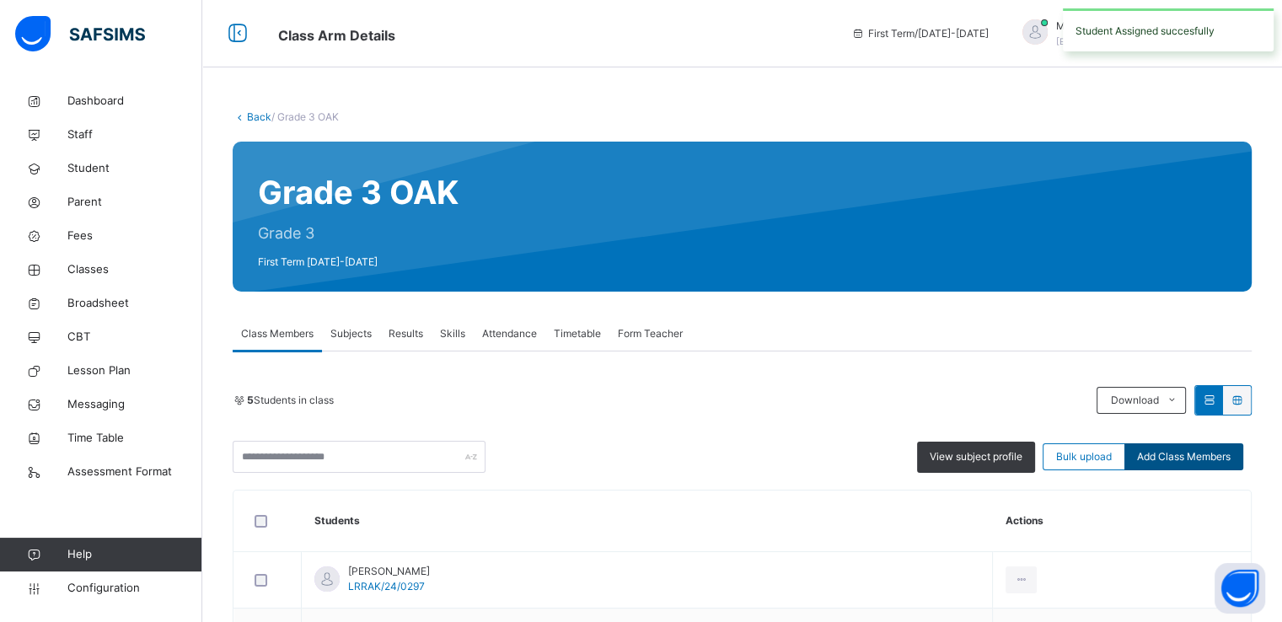
click at [1184, 466] on div "Add Class Members" at bounding box center [1184, 456] width 119 height 27
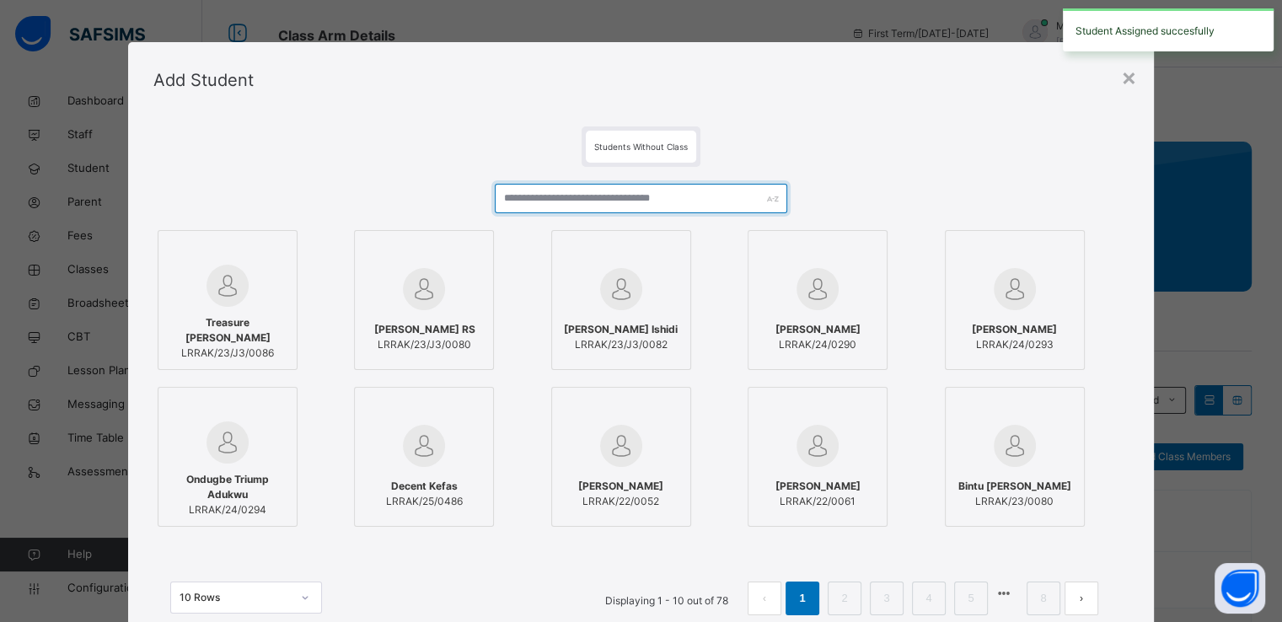
click at [614, 198] on input "text" at bounding box center [641, 199] width 293 height 30
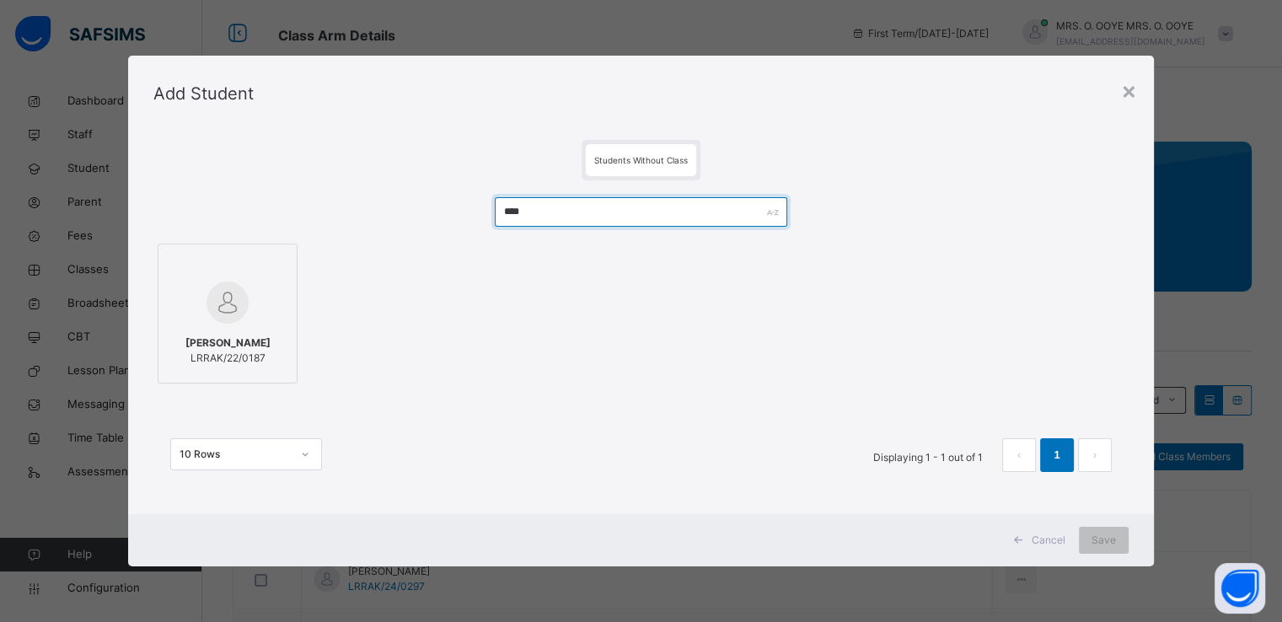
type input "****"
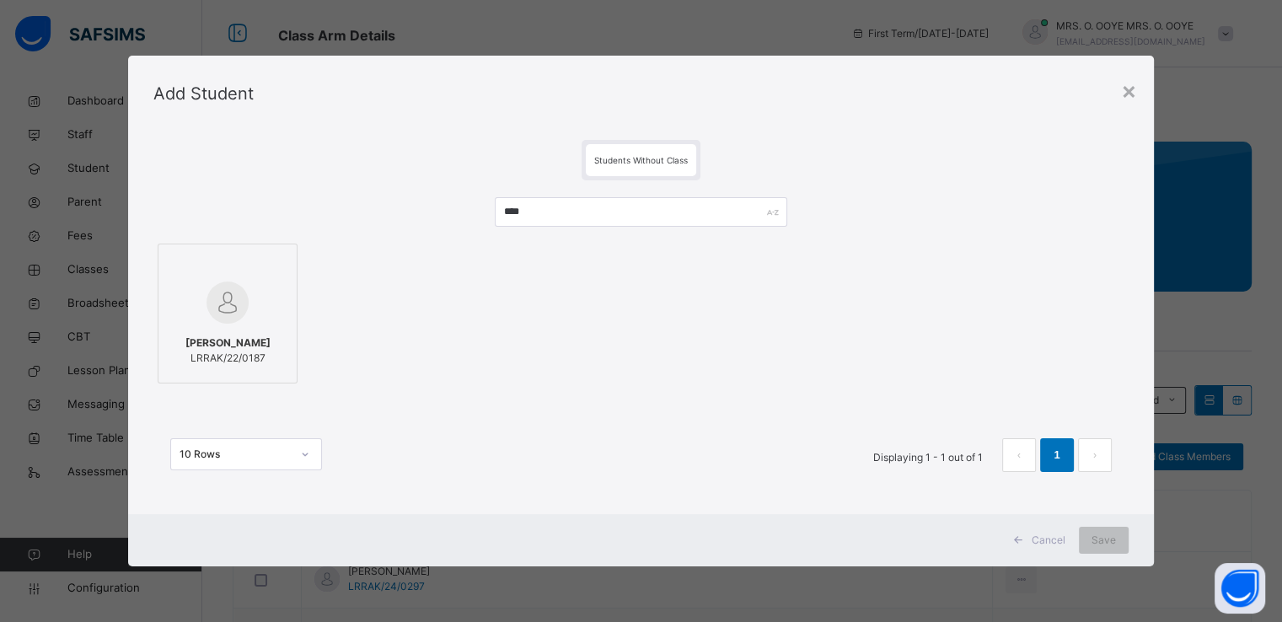
click at [201, 267] on div at bounding box center [227, 265] width 121 height 25
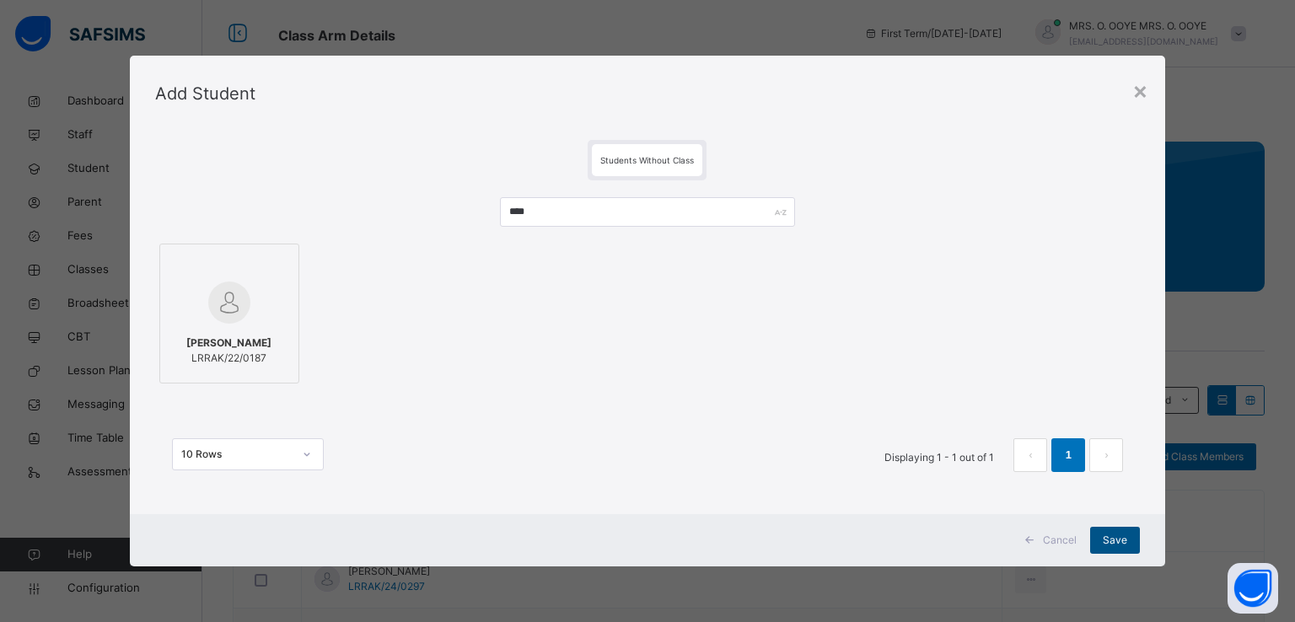
click at [1111, 537] on span "Save" at bounding box center [1115, 540] width 24 height 15
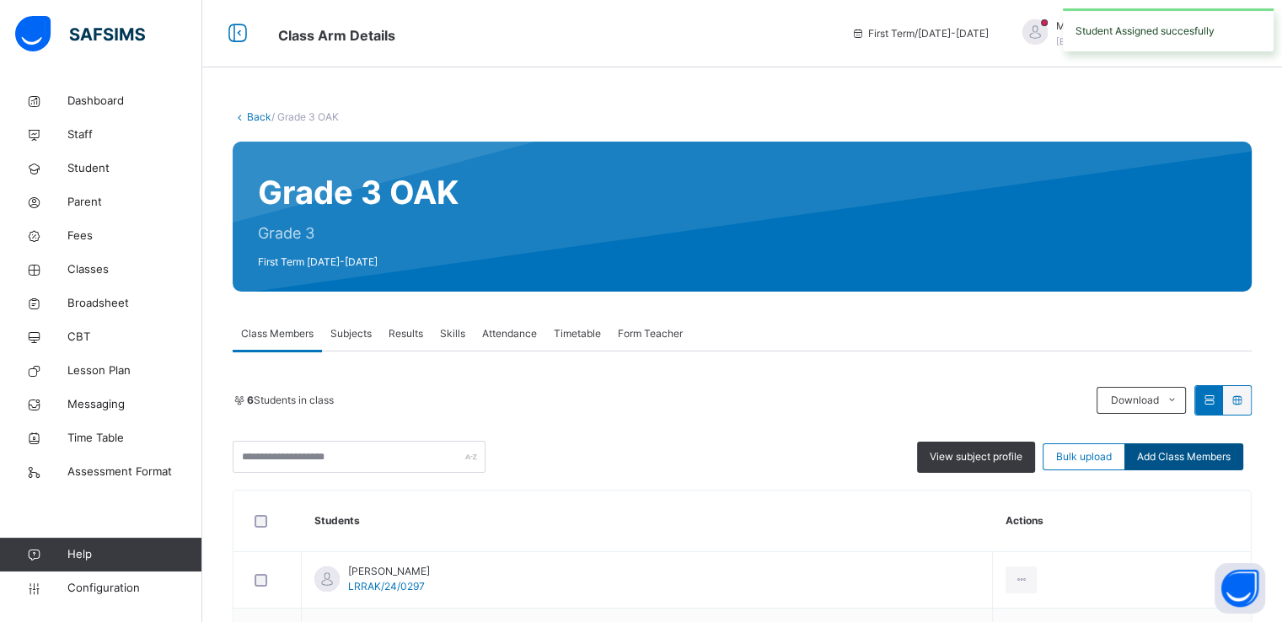
click at [1195, 454] on span "Add Class Members" at bounding box center [1184, 456] width 94 height 15
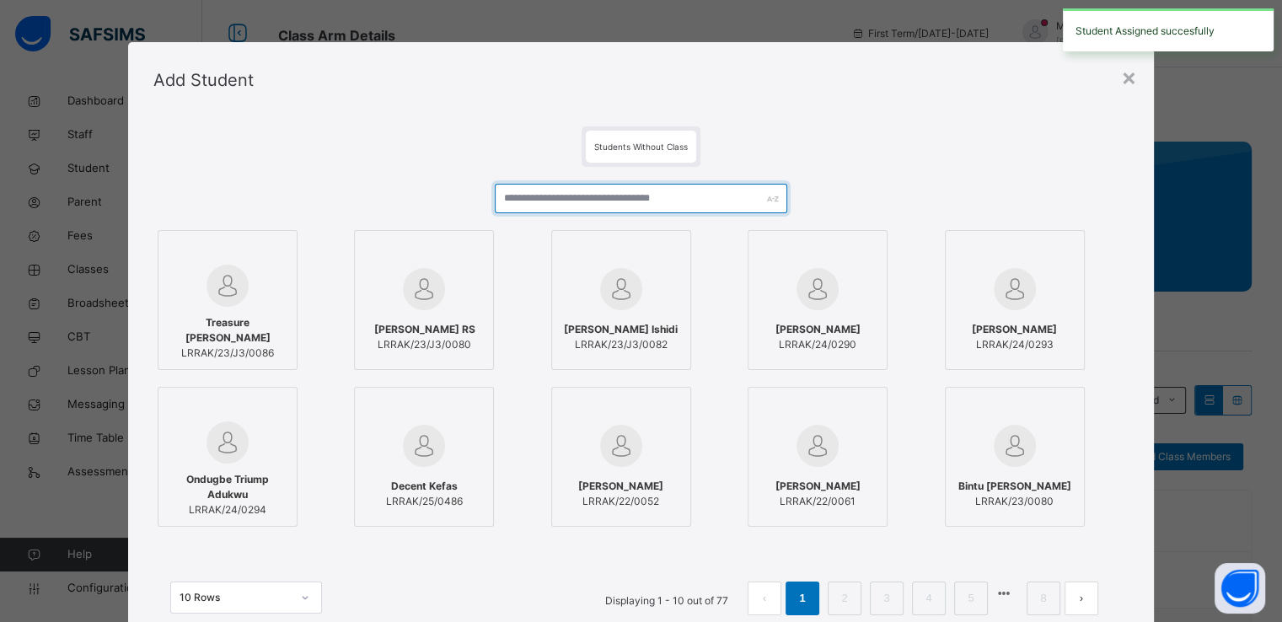
click at [557, 195] on input "text" at bounding box center [641, 199] width 293 height 30
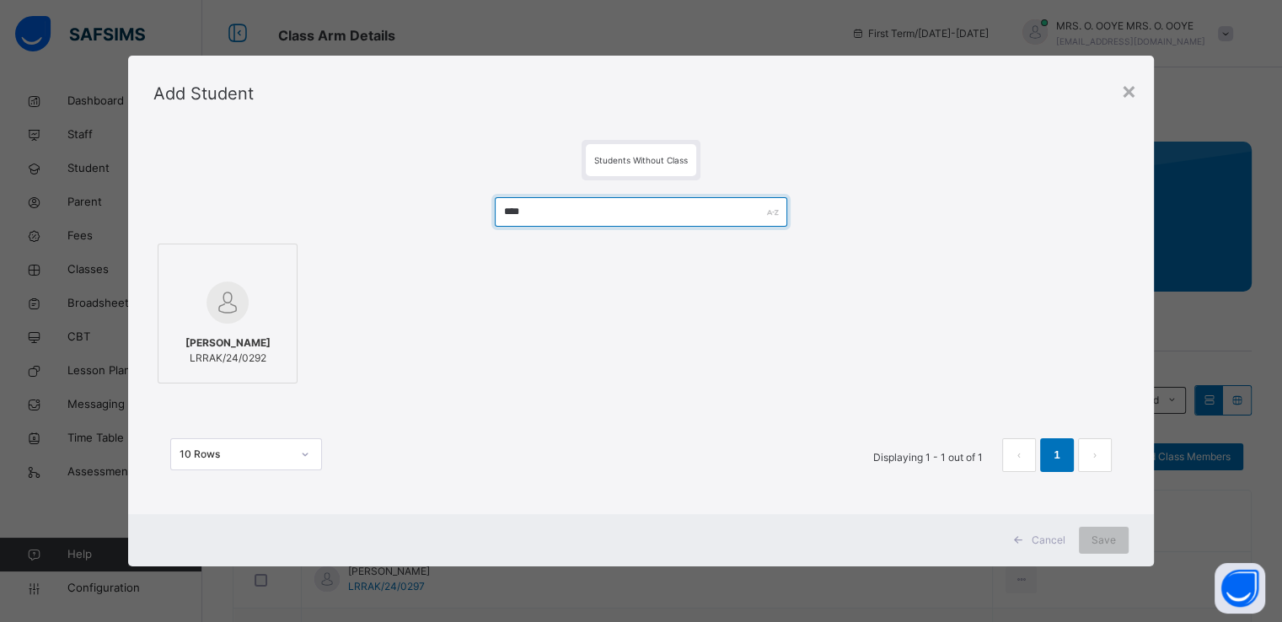
type input "****"
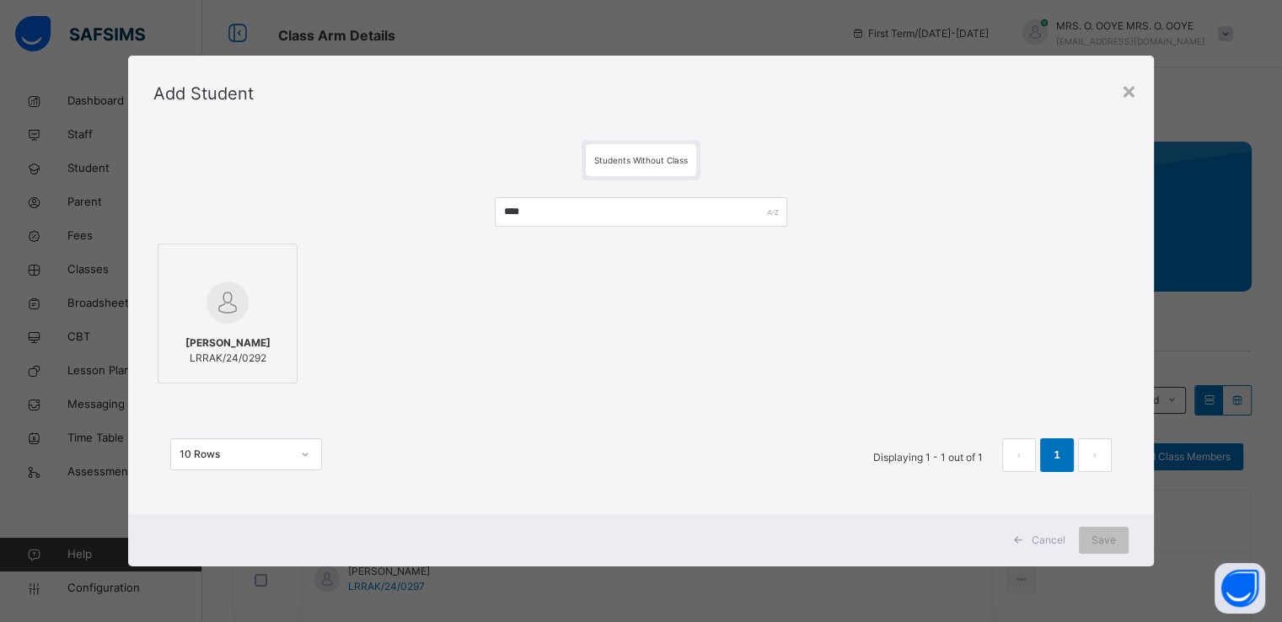
click at [188, 298] on div at bounding box center [227, 302] width 121 height 49
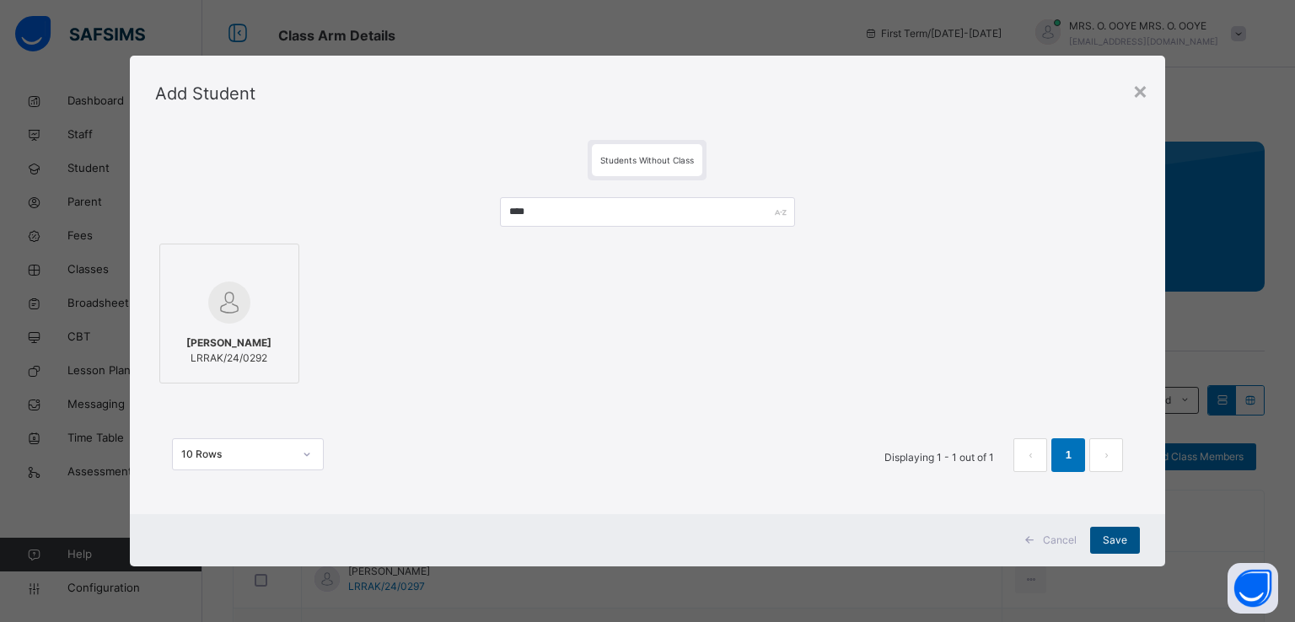
click at [1120, 544] on span "Save" at bounding box center [1115, 540] width 24 height 15
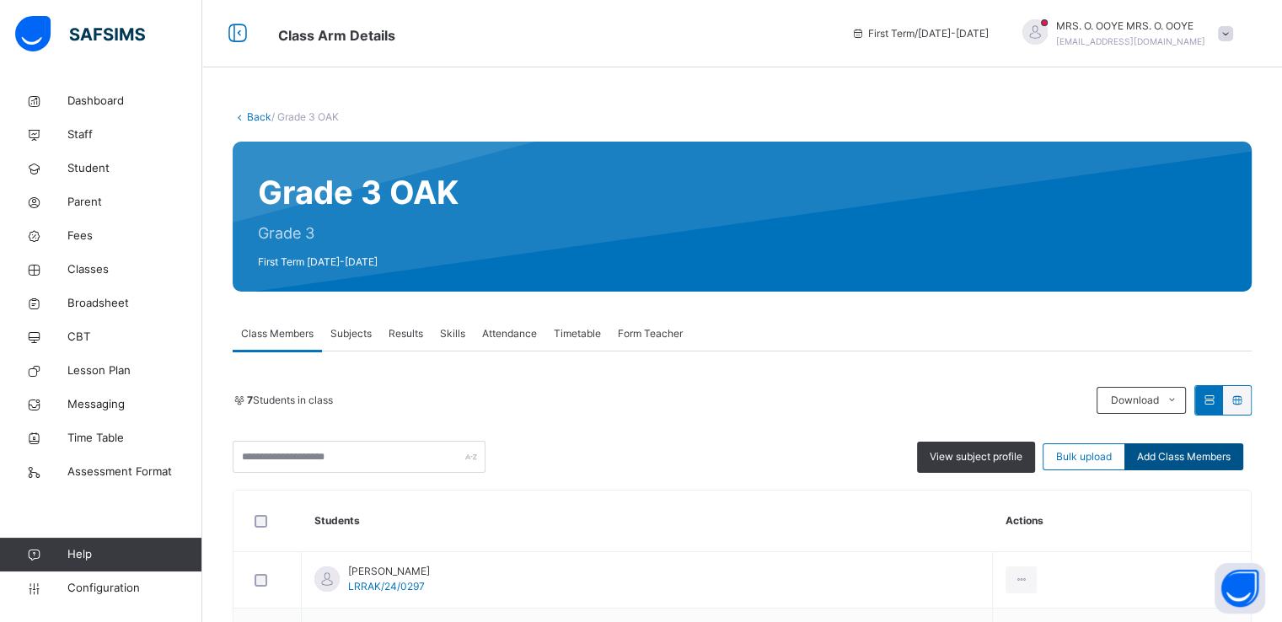
click at [1208, 456] on span "Add Class Members" at bounding box center [1184, 456] width 94 height 15
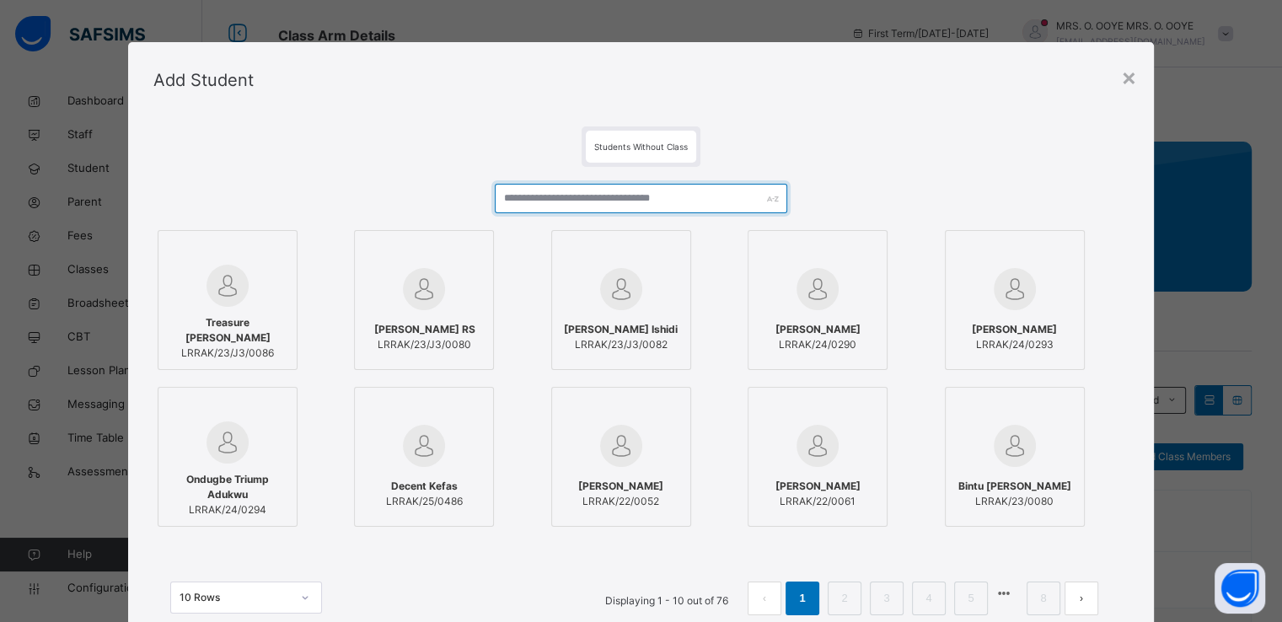
click at [666, 199] on input "text" at bounding box center [641, 199] width 293 height 30
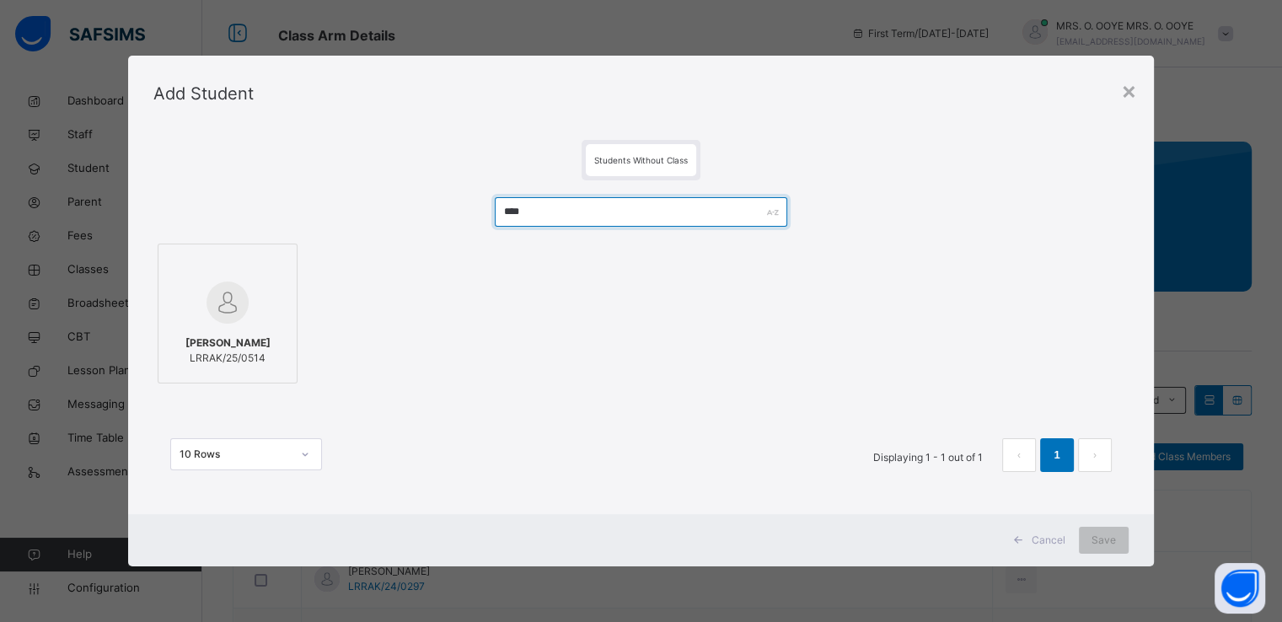
type input "****"
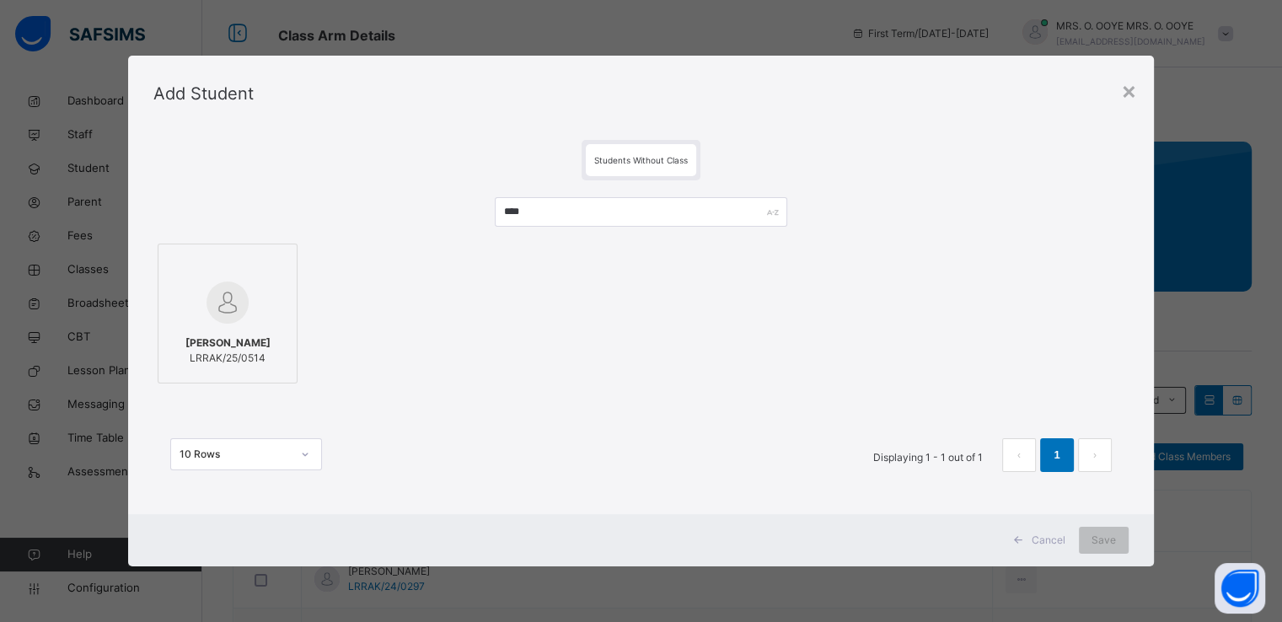
click at [374, 272] on div "Almiswa Ibrahim LRRAK/25/0514" at bounding box center [640, 313] width 975 height 148
click at [236, 288] on img at bounding box center [228, 303] width 42 height 42
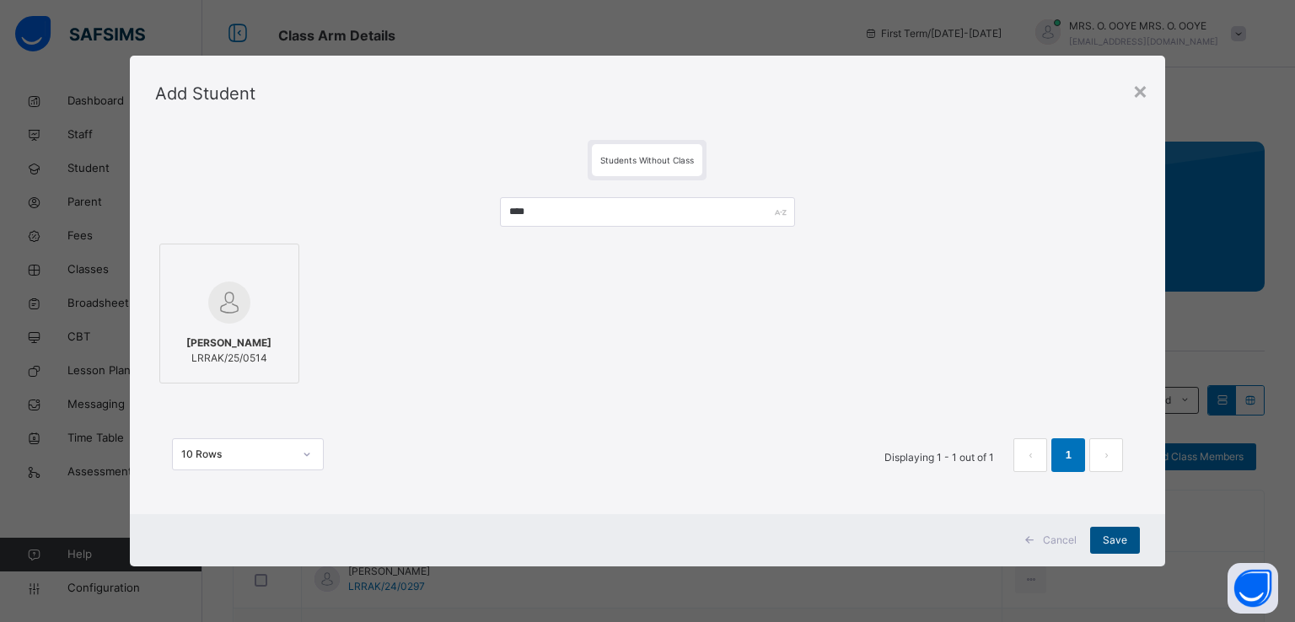
click at [1116, 545] on span "Save" at bounding box center [1115, 540] width 24 height 15
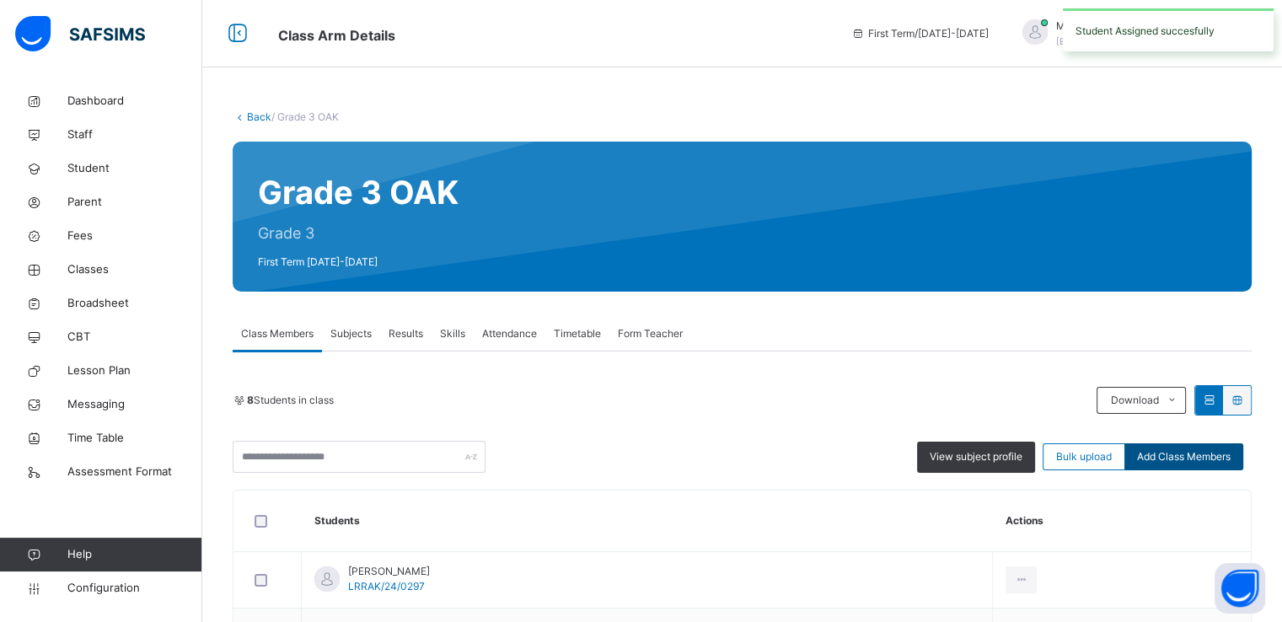
click at [1187, 458] on span "Add Class Members" at bounding box center [1184, 456] width 94 height 15
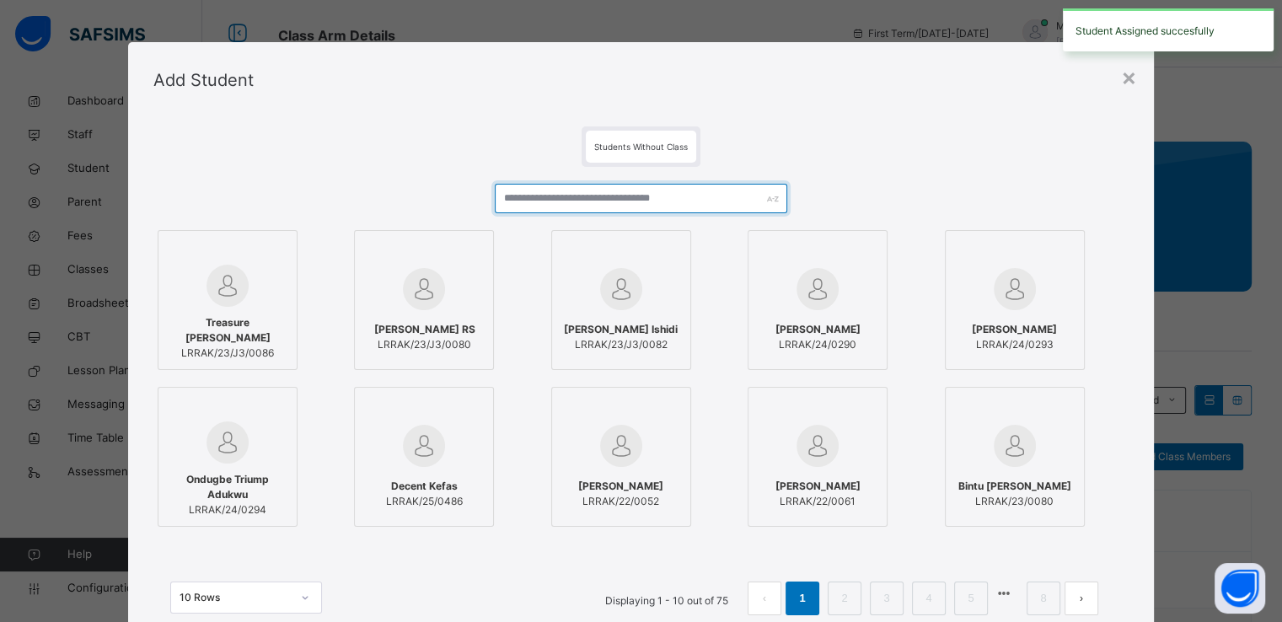
click at [657, 197] on input "text" at bounding box center [641, 199] width 293 height 30
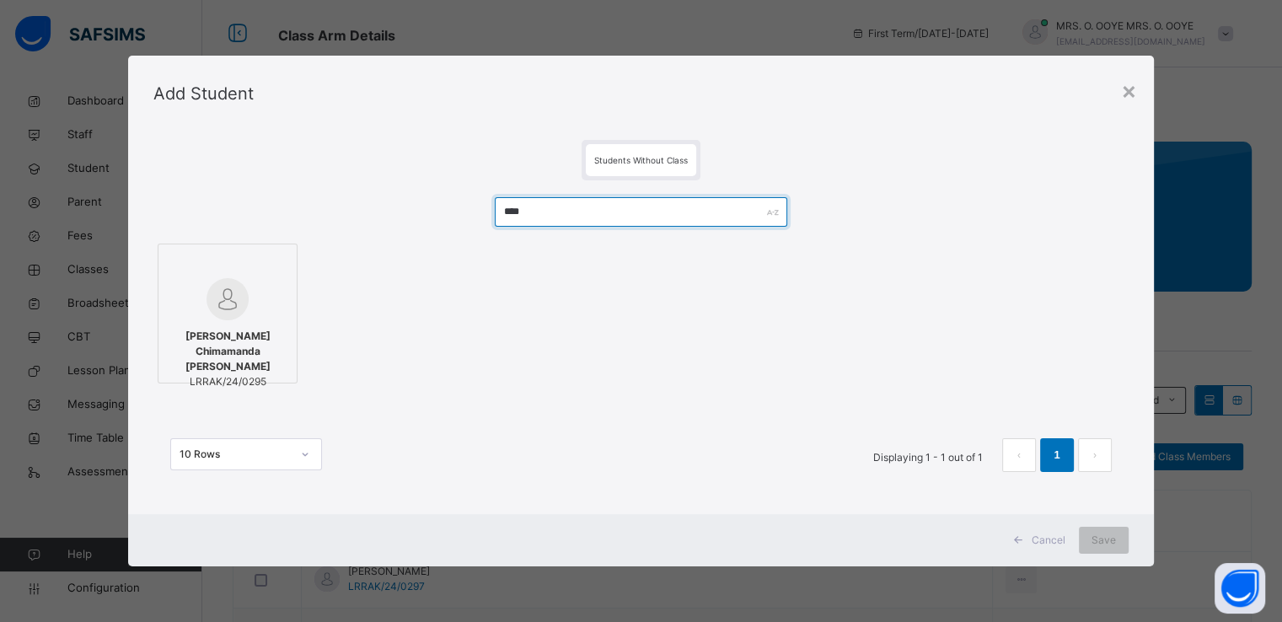
type input "****"
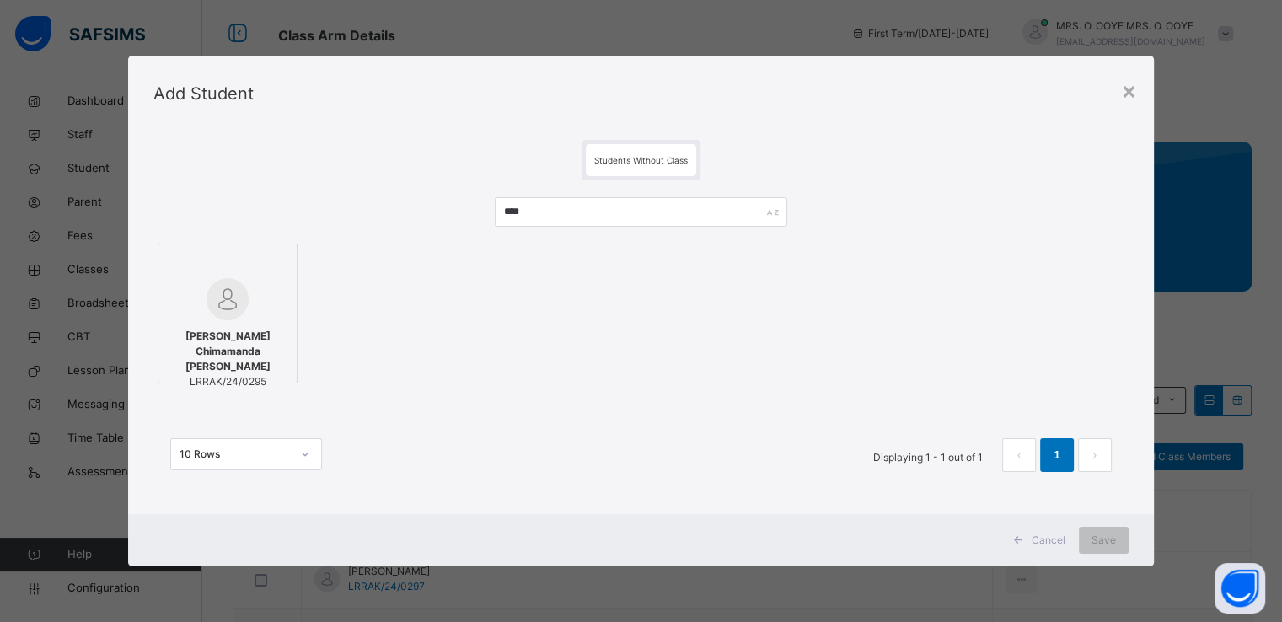
click at [246, 303] on div at bounding box center [227, 299] width 121 height 42
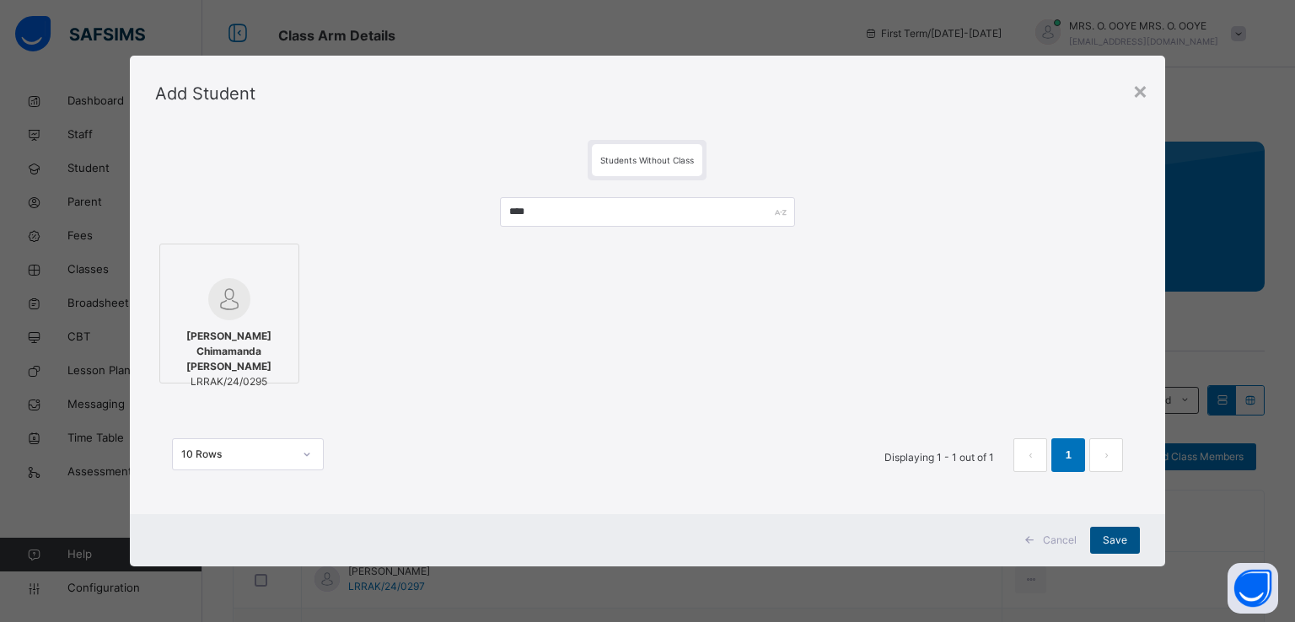
click at [1115, 544] on span "Save" at bounding box center [1115, 540] width 24 height 15
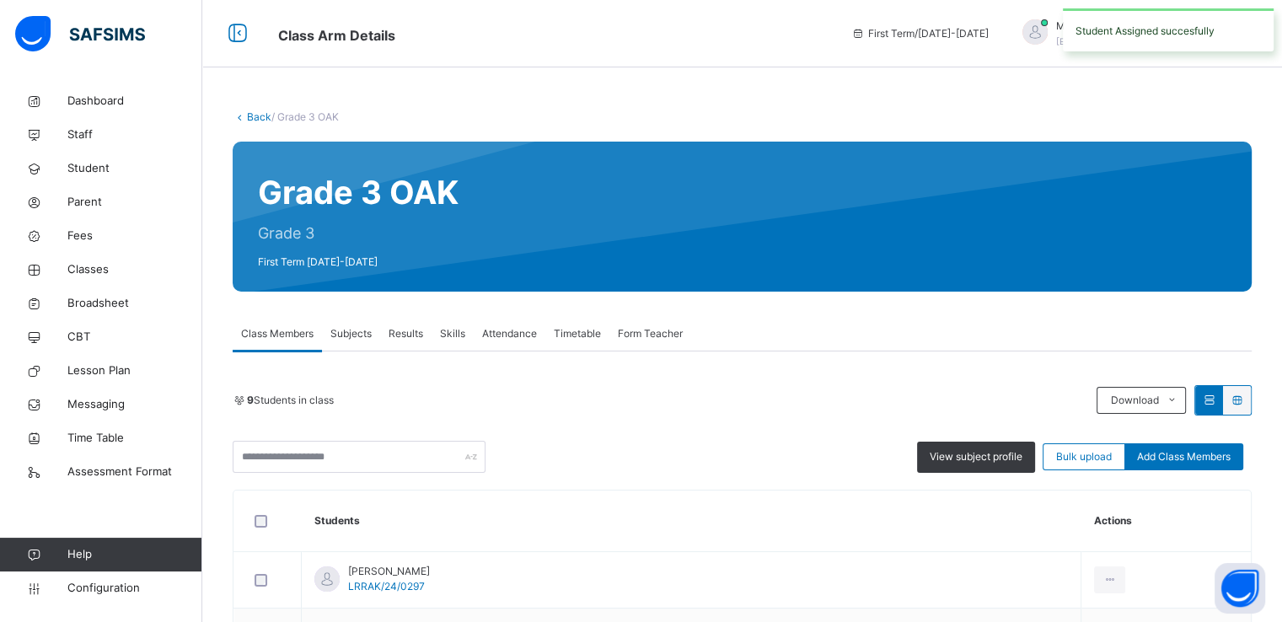
scroll to position [40, 0]
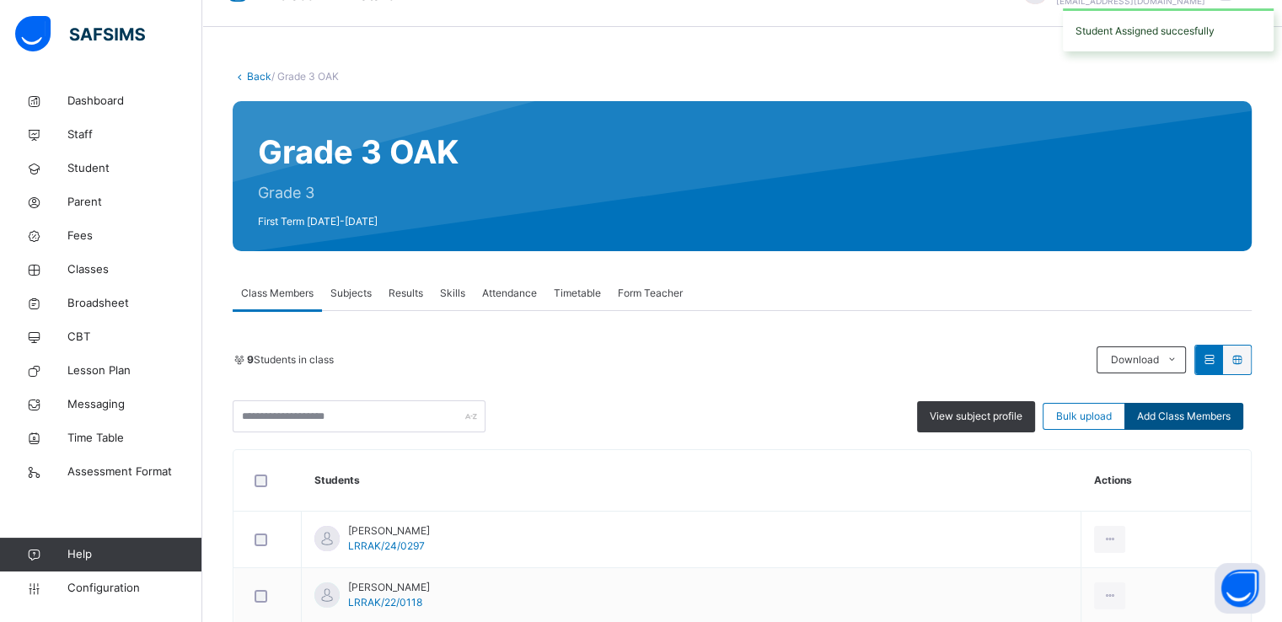
click at [1184, 418] on span "Add Class Members" at bounding box center [1184, 416] width 94 height 15
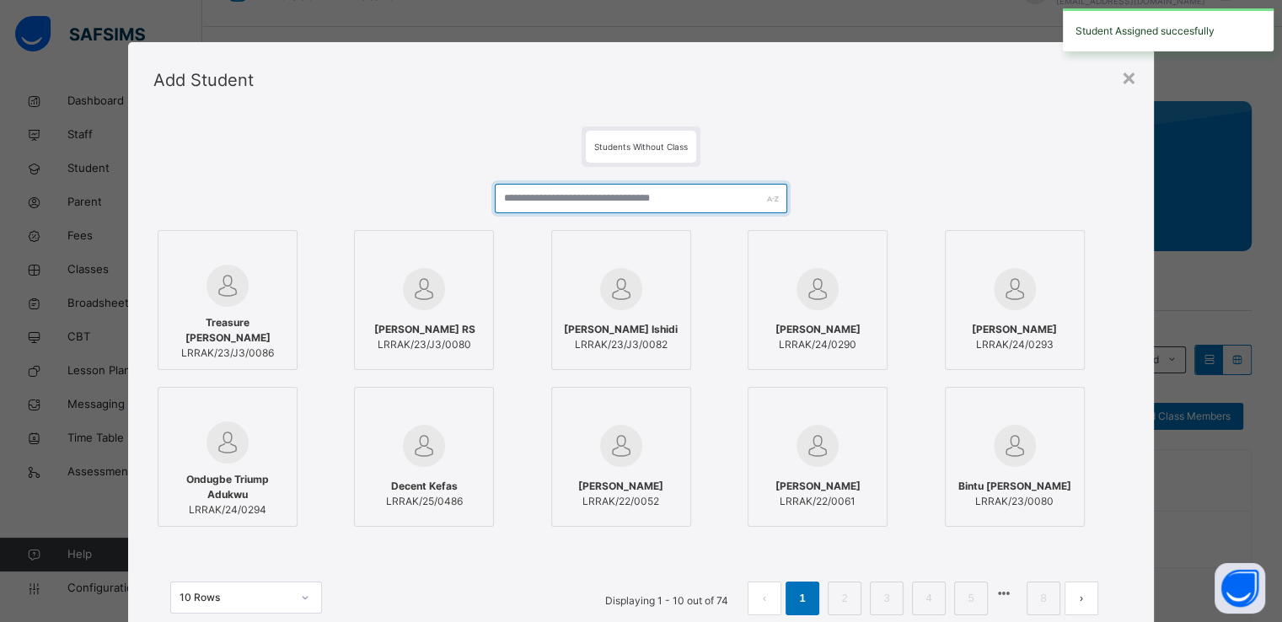
click at [618, 206] on input "text" at bounding box center [641, 199] width 293 height 30
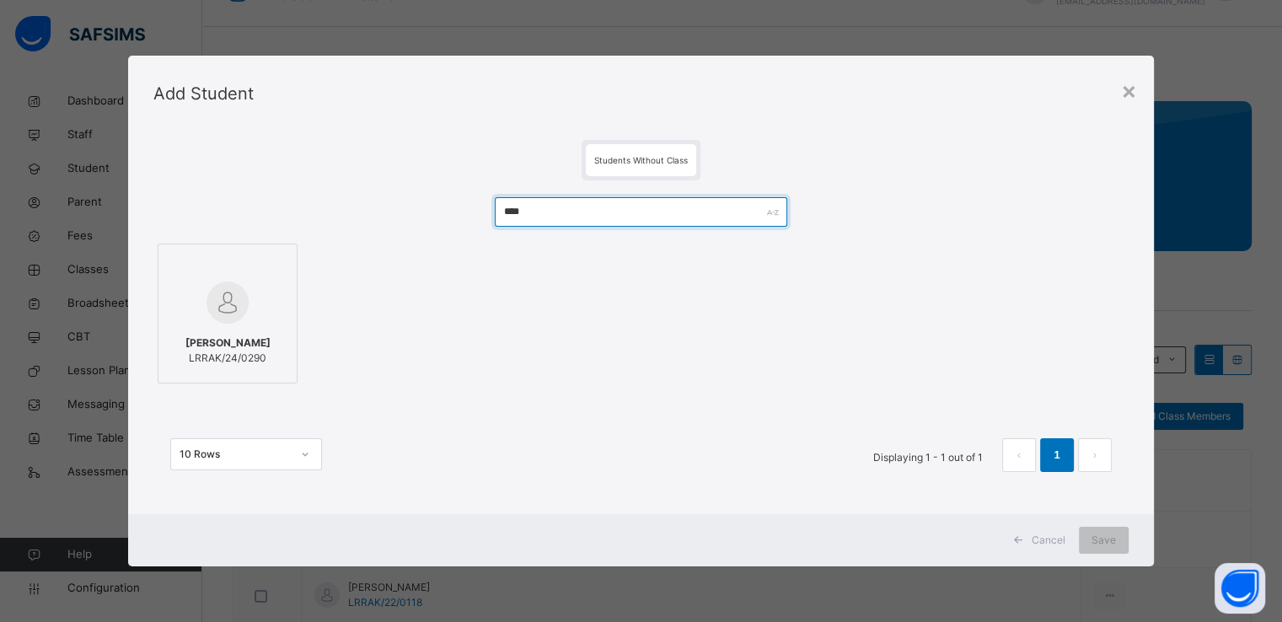
type input "****"
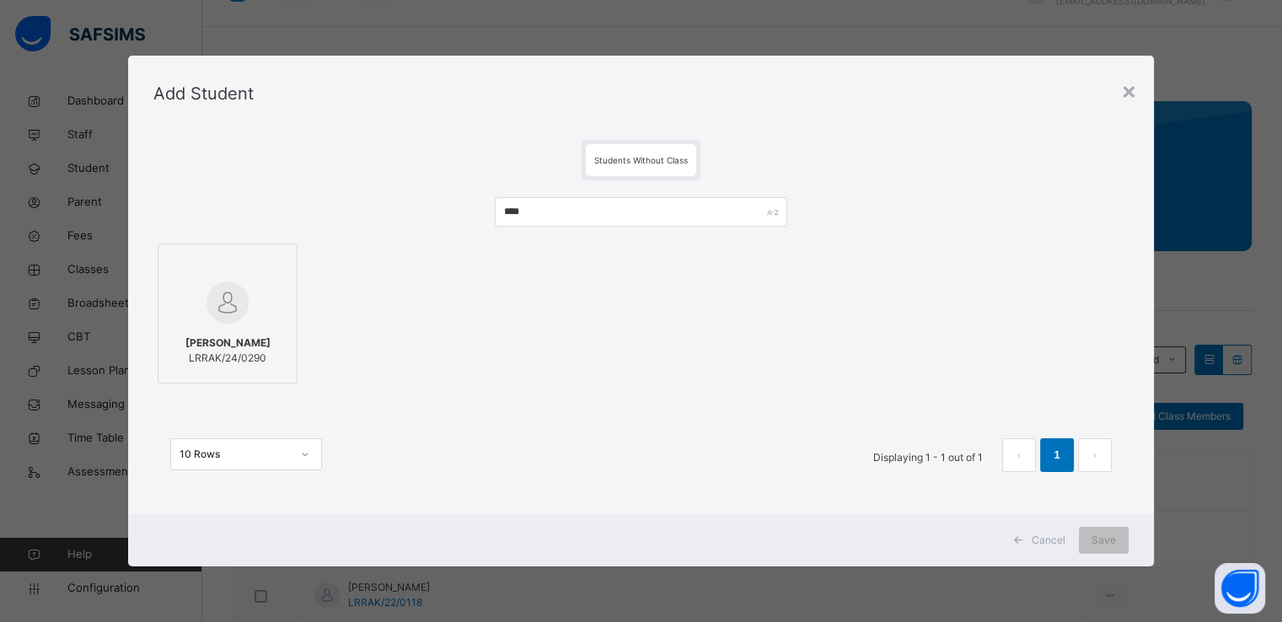
click at [195, 279] on div at bounding box center [227, 302] width 121 height 49
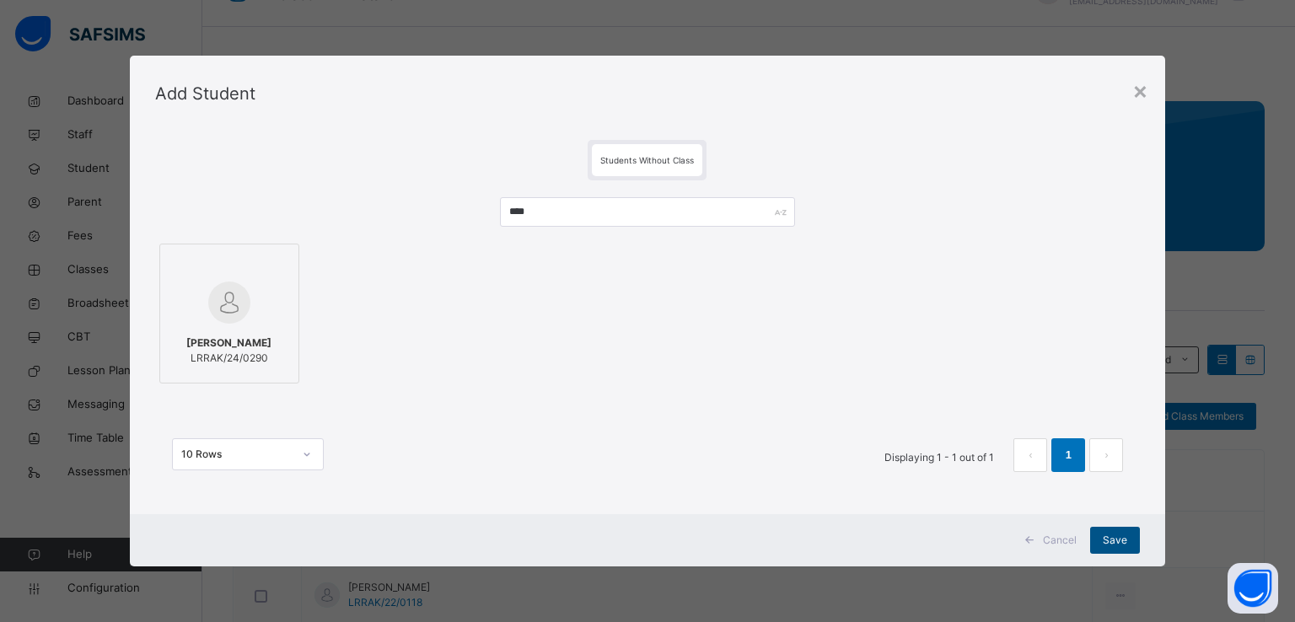
click at [1114, 547] on div "Save" at bounding box center [1115, 540] width 50 height 27
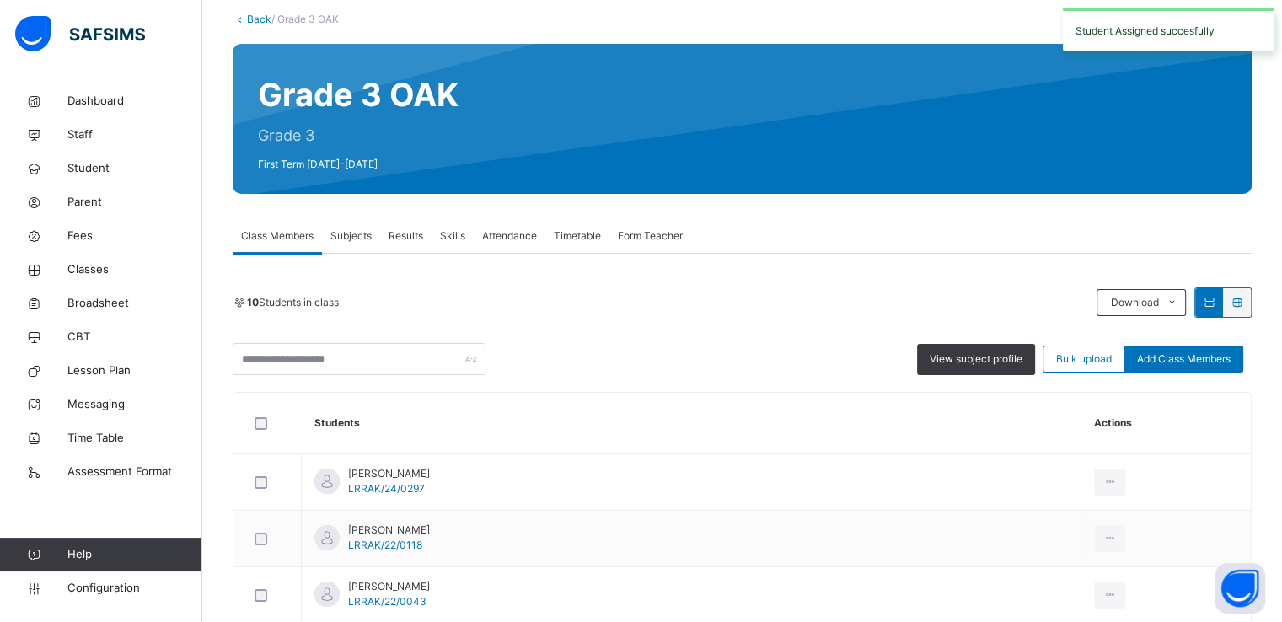
scroll to position [98, 0]
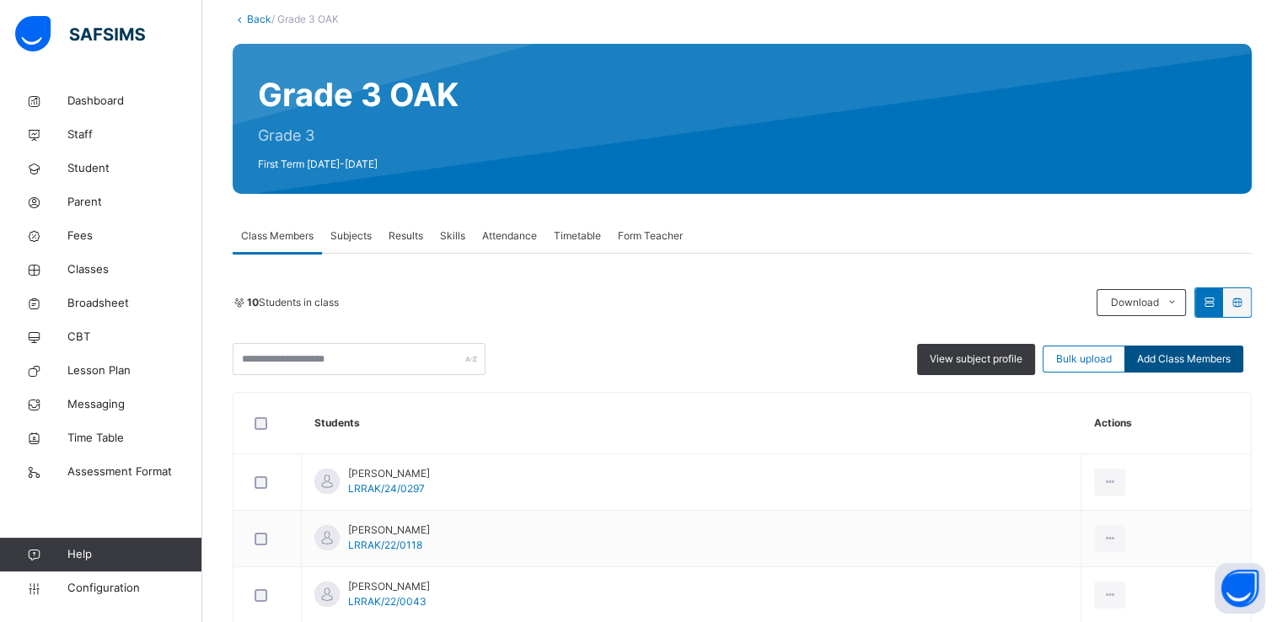
click at [1202, 355] on span "Add Class Members" at bounding box center [1184, 359] width 94 height 15
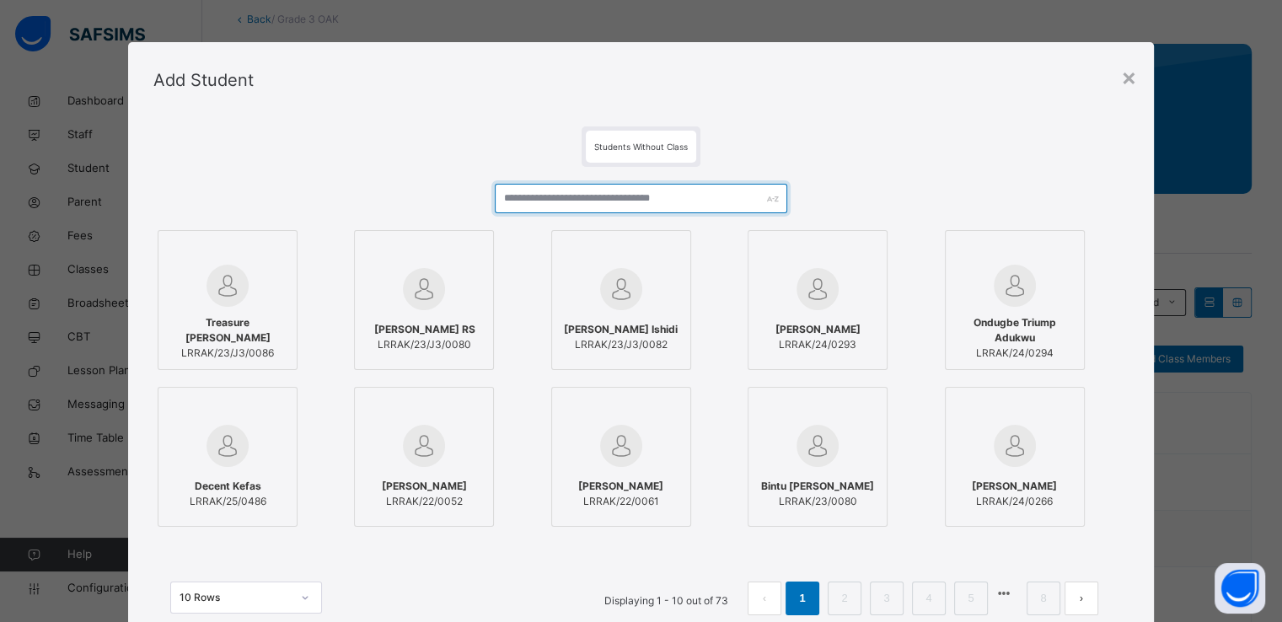
click at [559, 186] on input "text" at bounding box center [641, 199] width 293 height 30
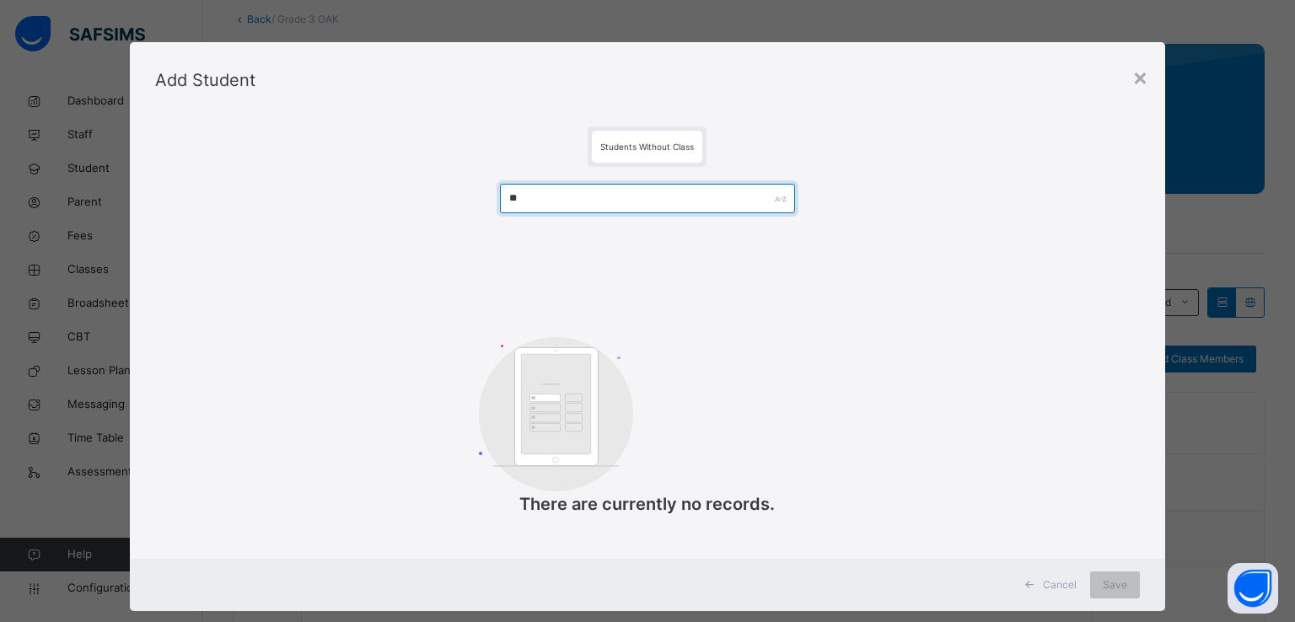
type input "*"
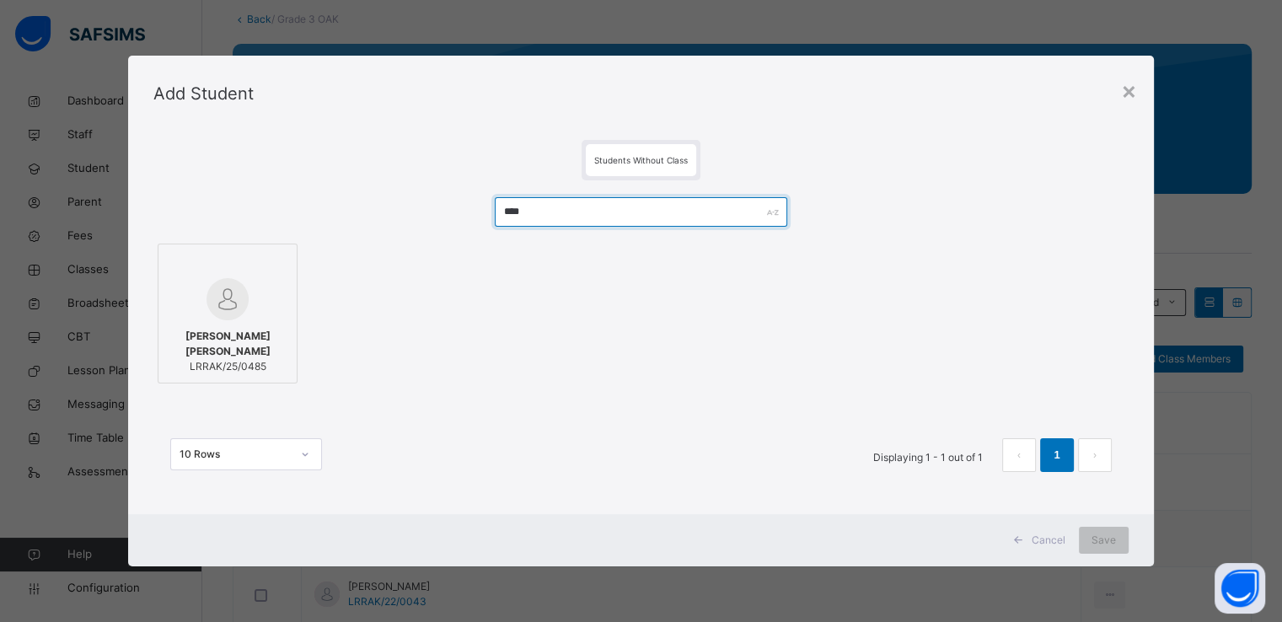
type input "****"
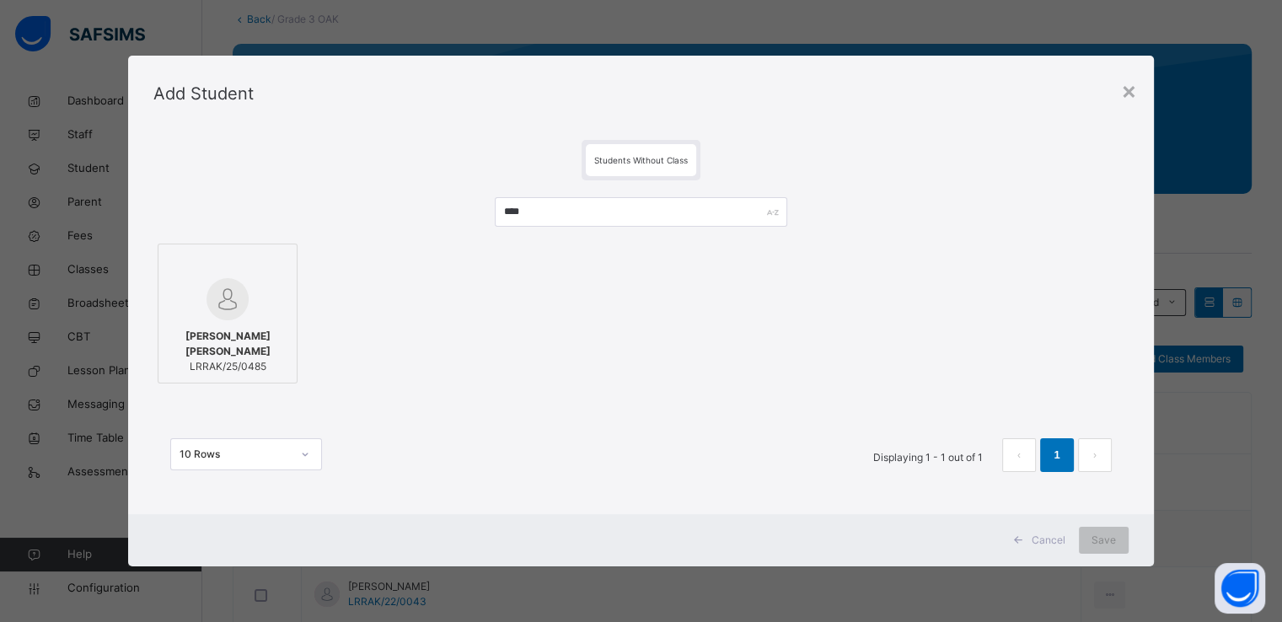
click at [219, 274] on div at bounding box center [227, 265] width 121 height 25
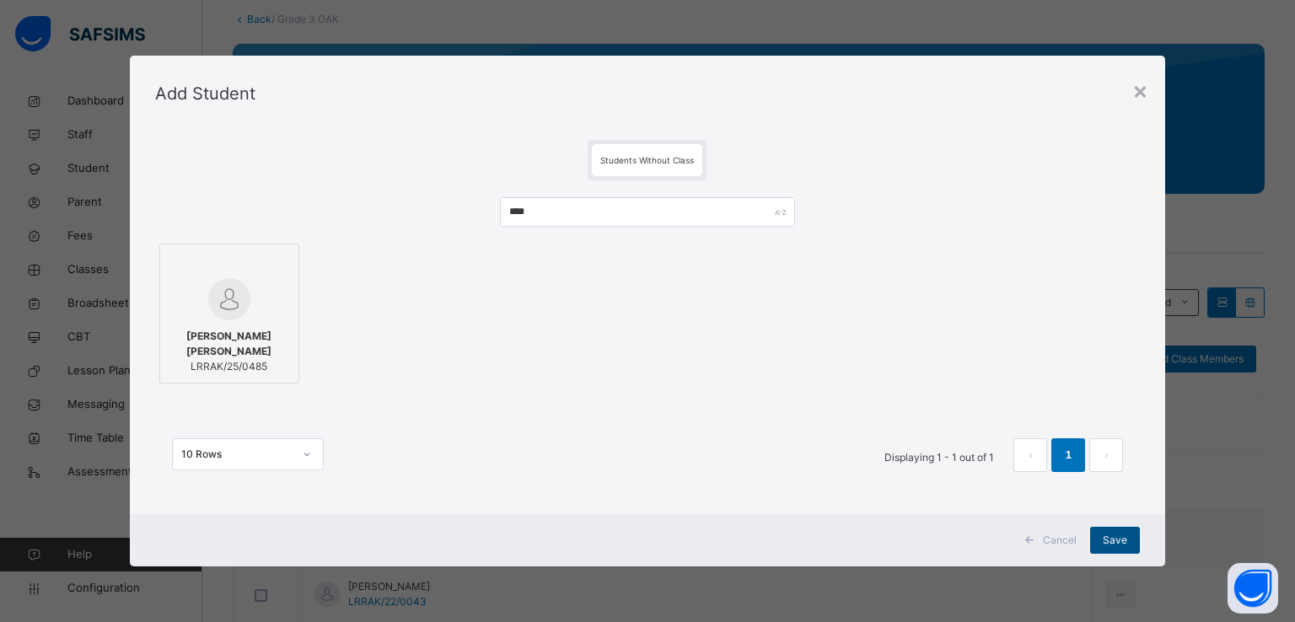
click at [1111, 545] on span "Save" at bounding box center [1115, 540] width 24 height 15
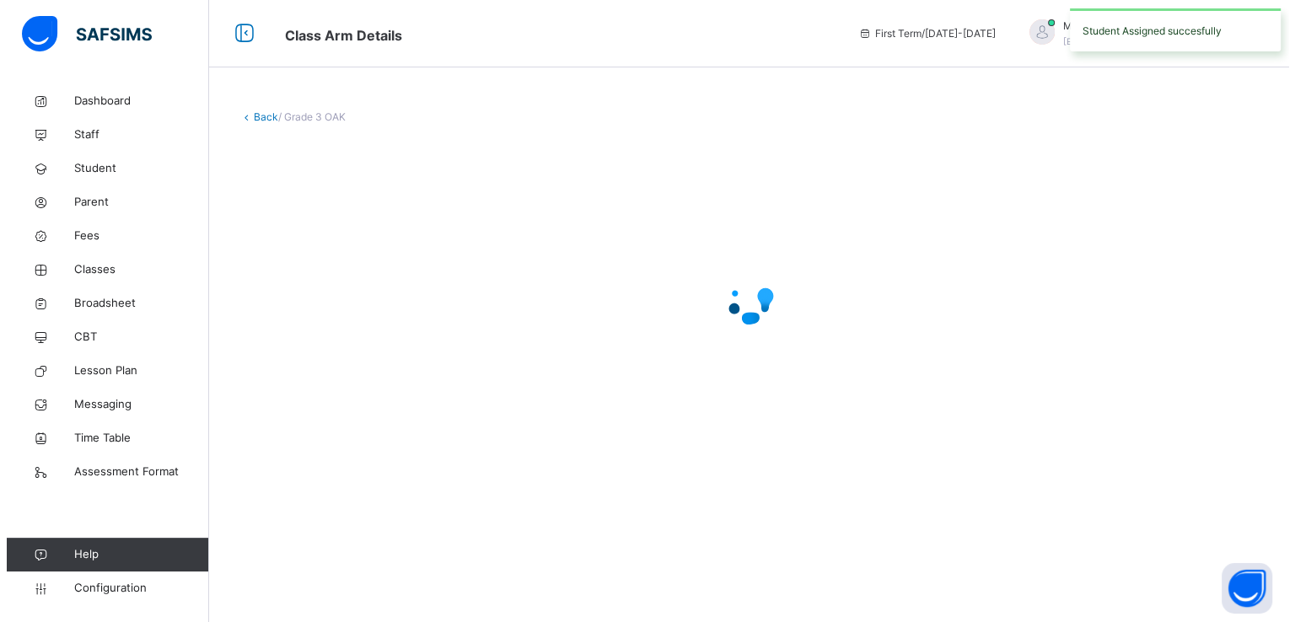
scroll to position [0, 0]
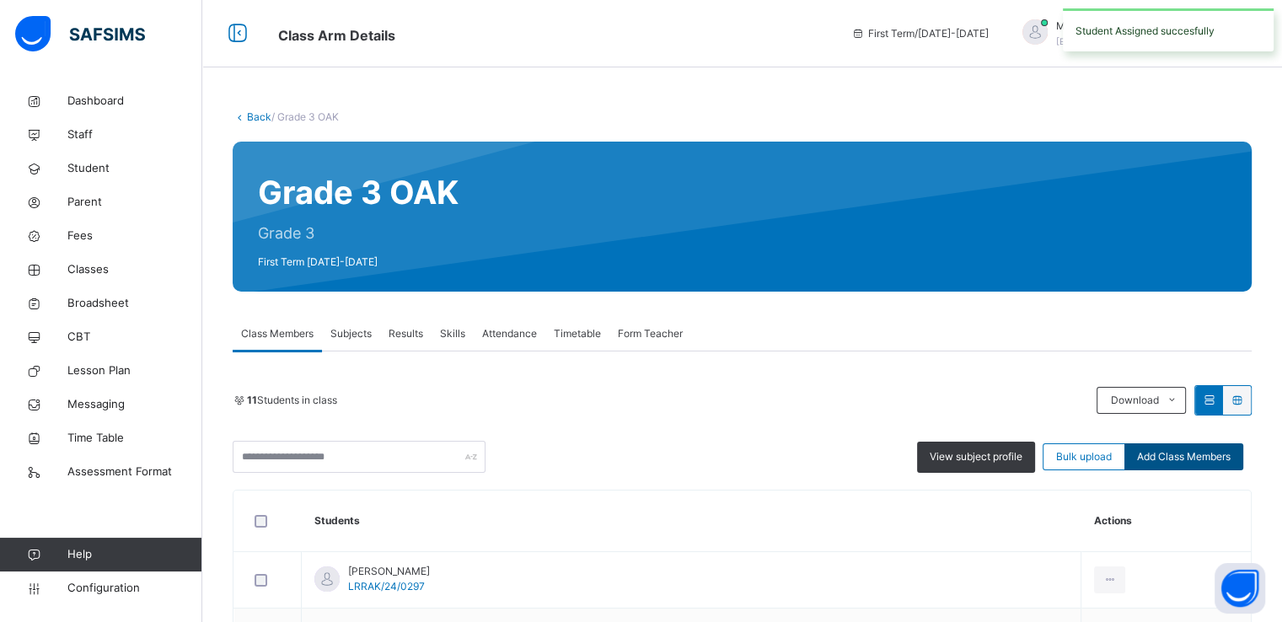
click at [1185, 466] on div "Add Class Members" at bounding box center [1184, 456] width 119 height 27
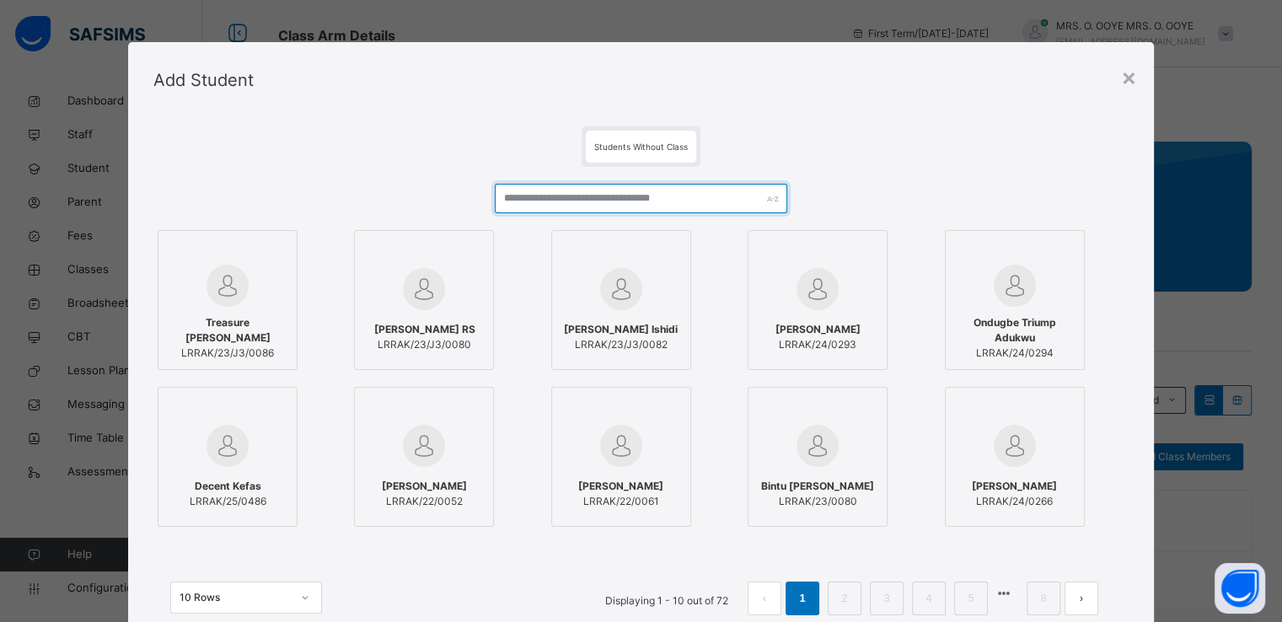
click at [580, 197] on input "text" at bounding box center [641, 199] width 293 height 30
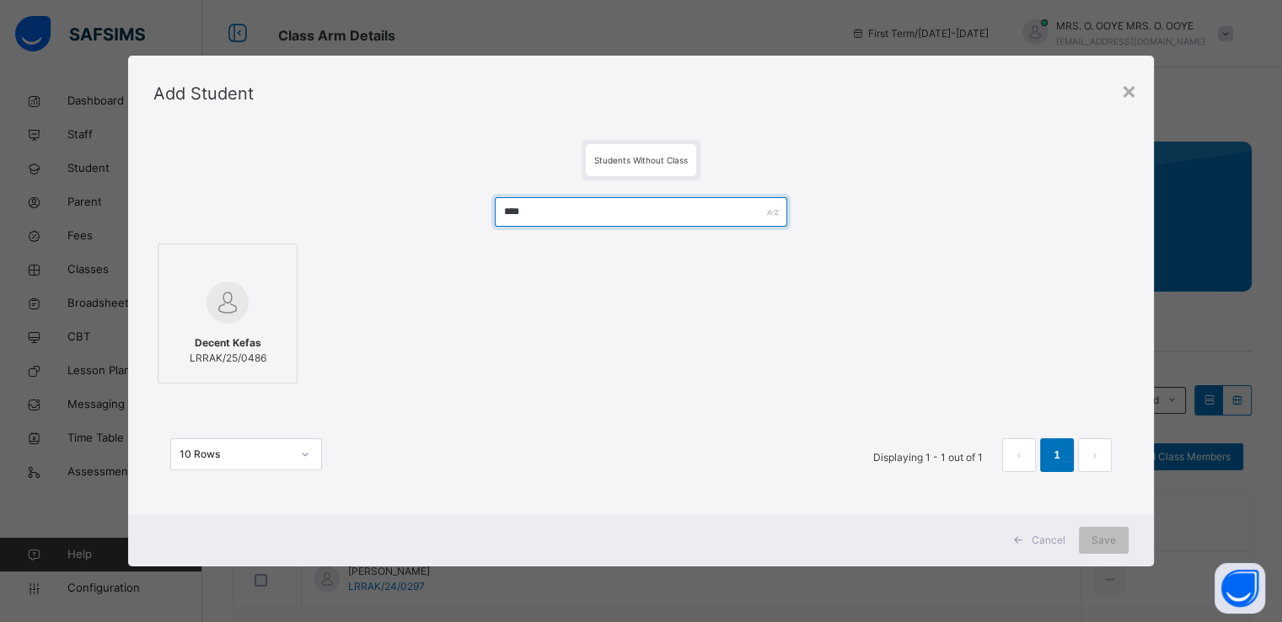
type input "****"
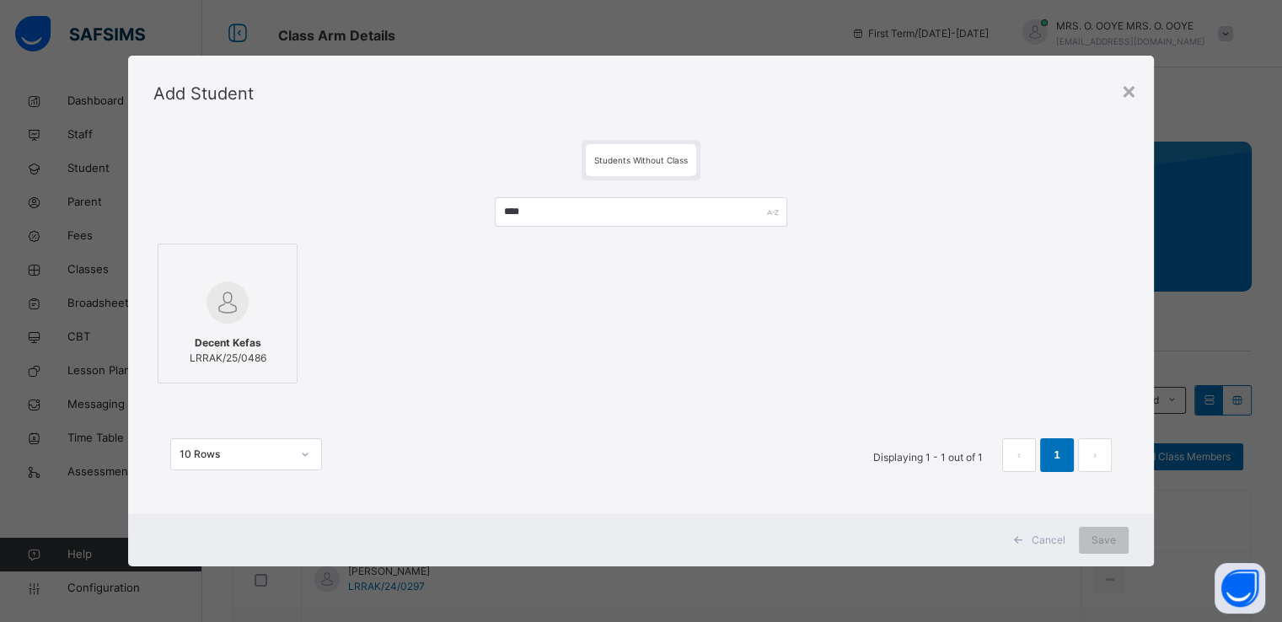
click at [212, 277] on div at bounding box center [227, 265] width 121 height 25
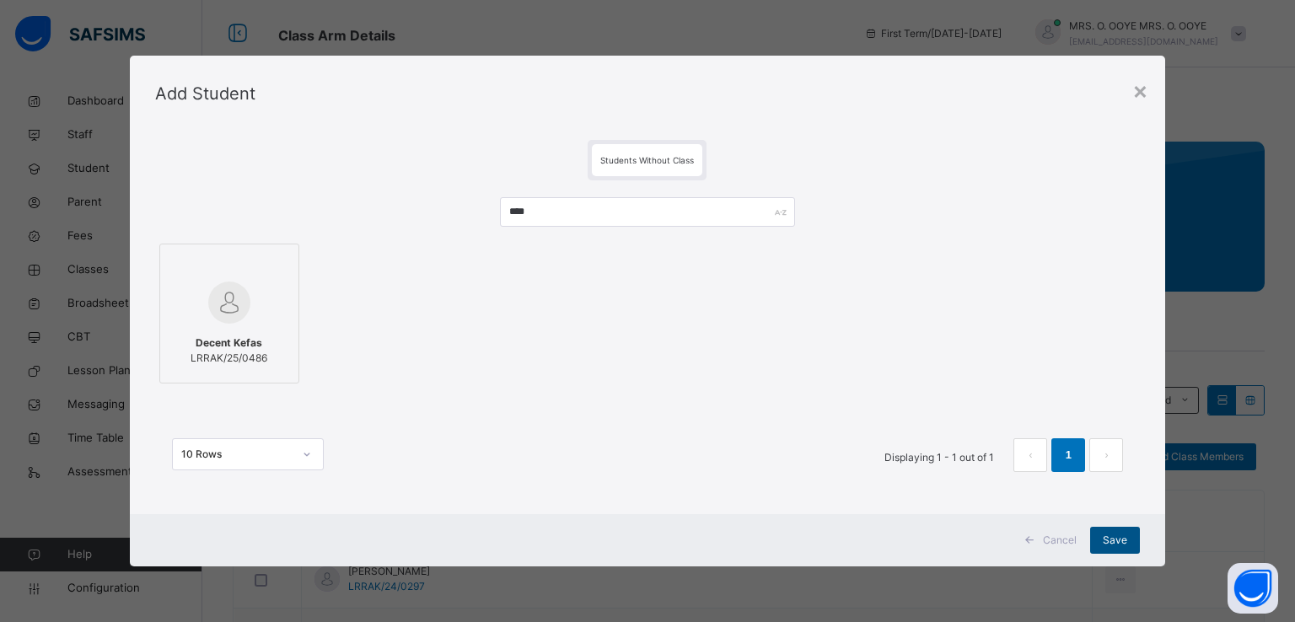
click at [1111, 541] on span "Save" at bounding box center [1115, 540] width 24 height 15
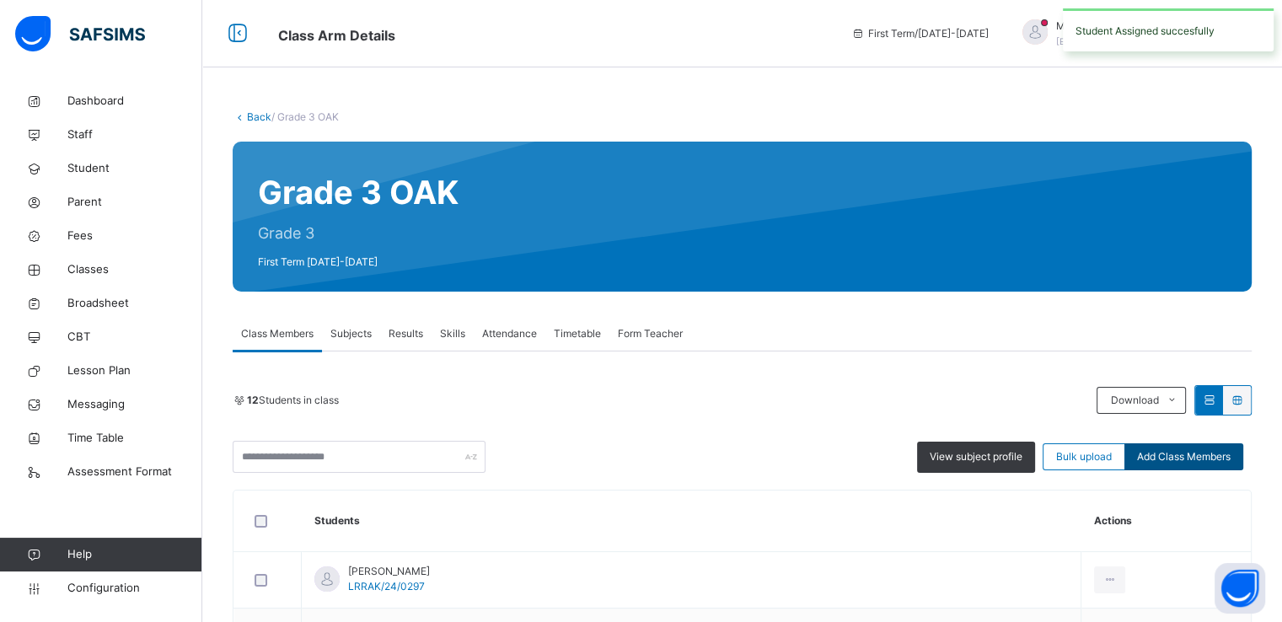
click at [1191, 460] on span "Add Class Members" at bounding box center [1184, 456] width 94 height 15
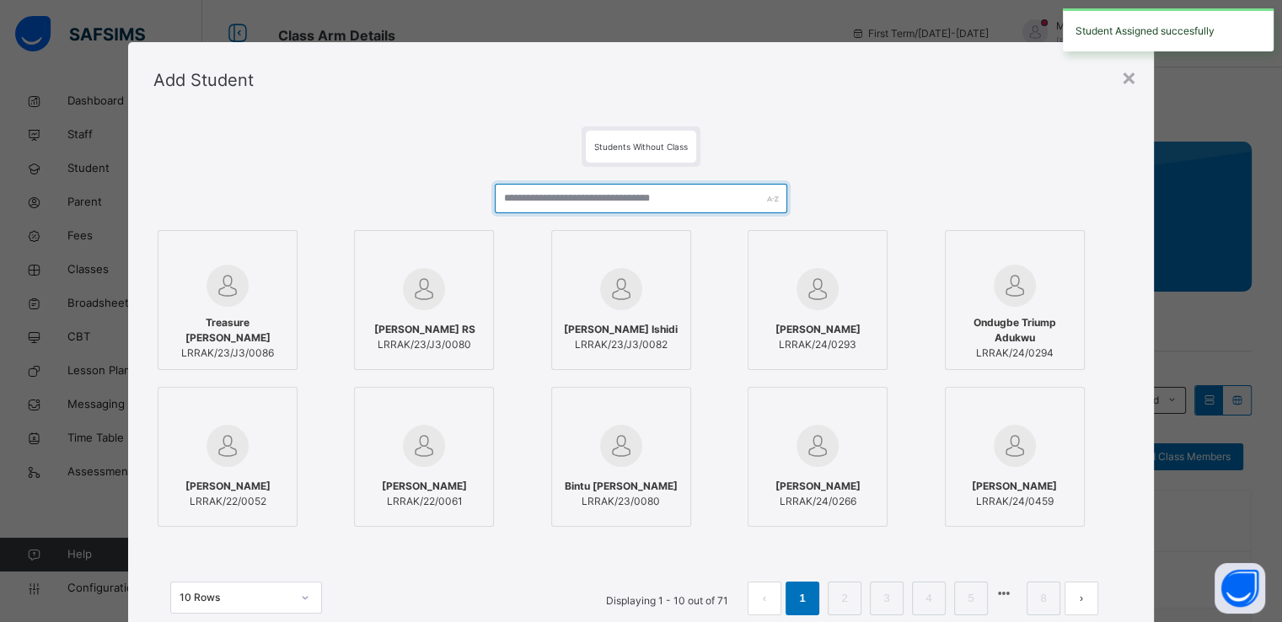
click at [634, 200] on input "text" at bounding box center [641, 199] width 293 height 30
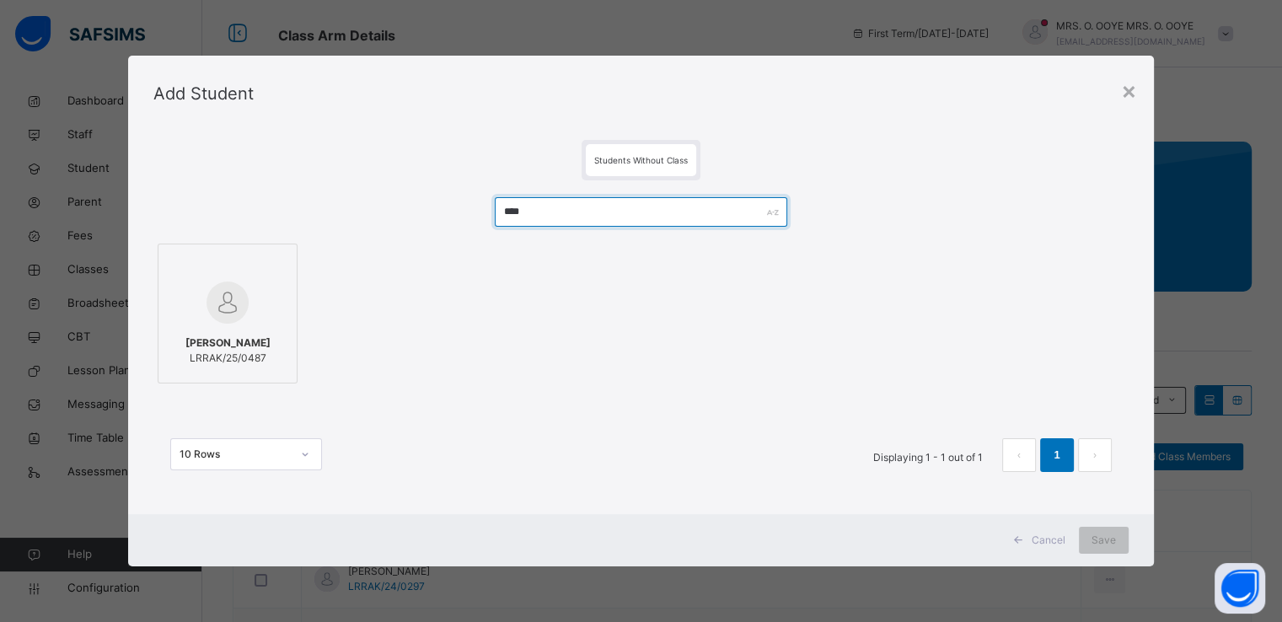
type input "****"
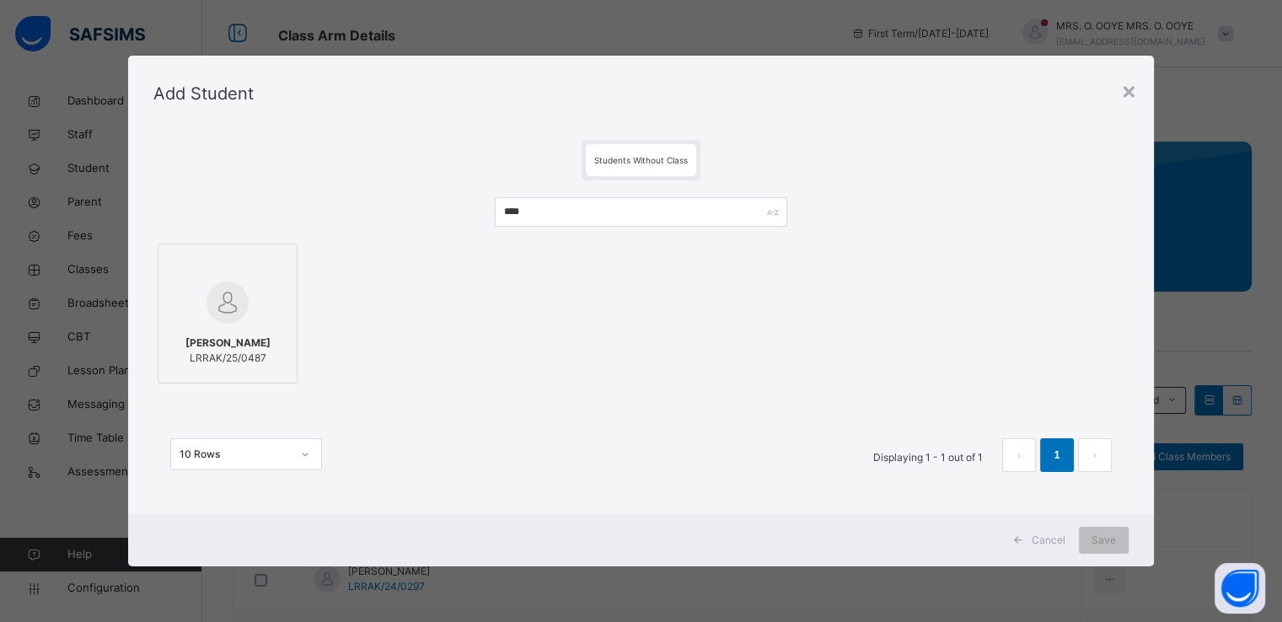
click at [224, 293] on img at bounding box center [228, 303] width 42 height 42
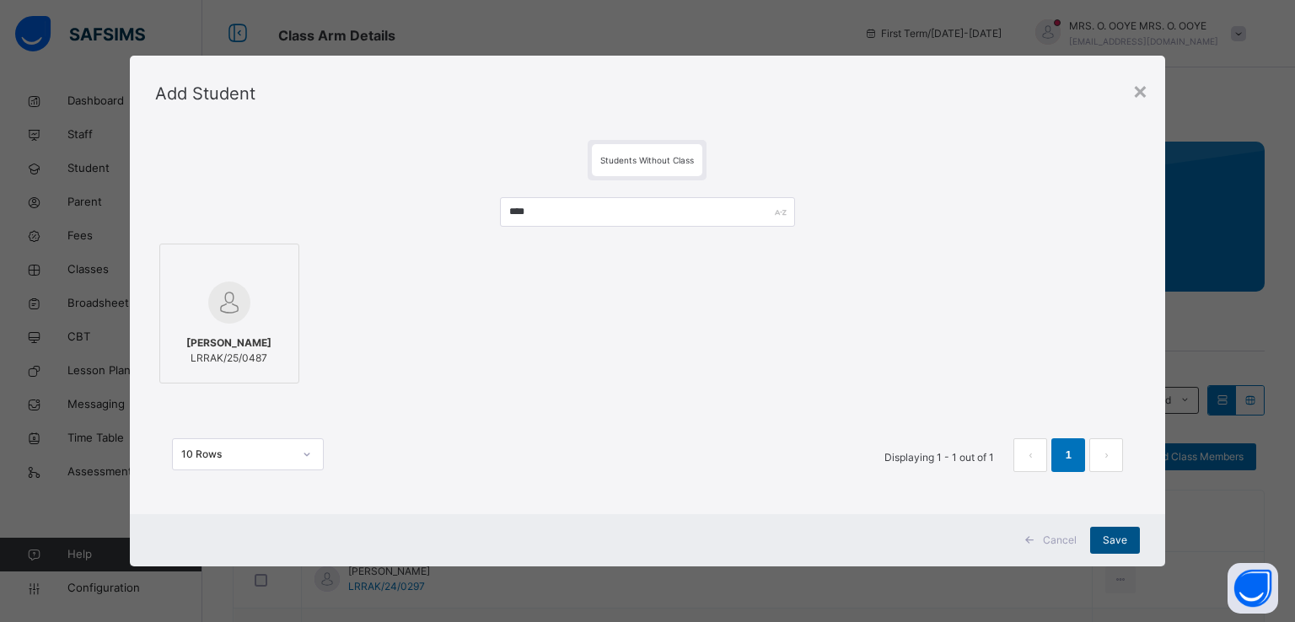
click at [1110, 537] on span "Save" at bounding box center [1115, 540] width 24 height 15
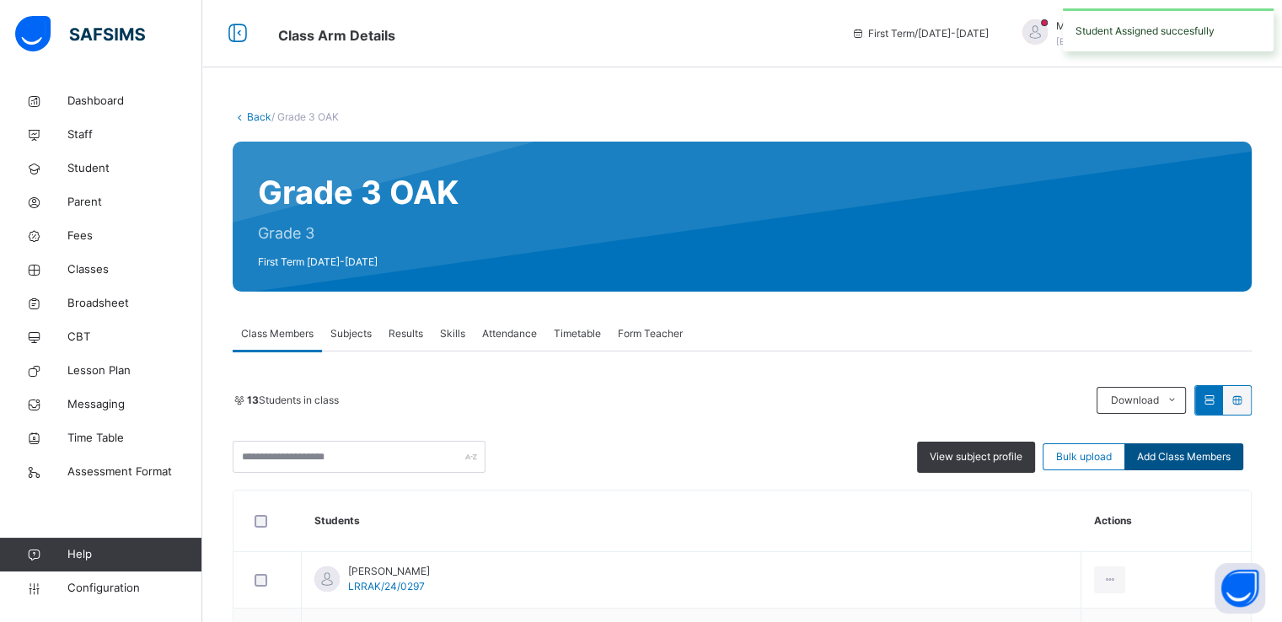
click at [1198, 459] on span "Add Class Members" at bounding box center [1184, 456] width 94 height 15
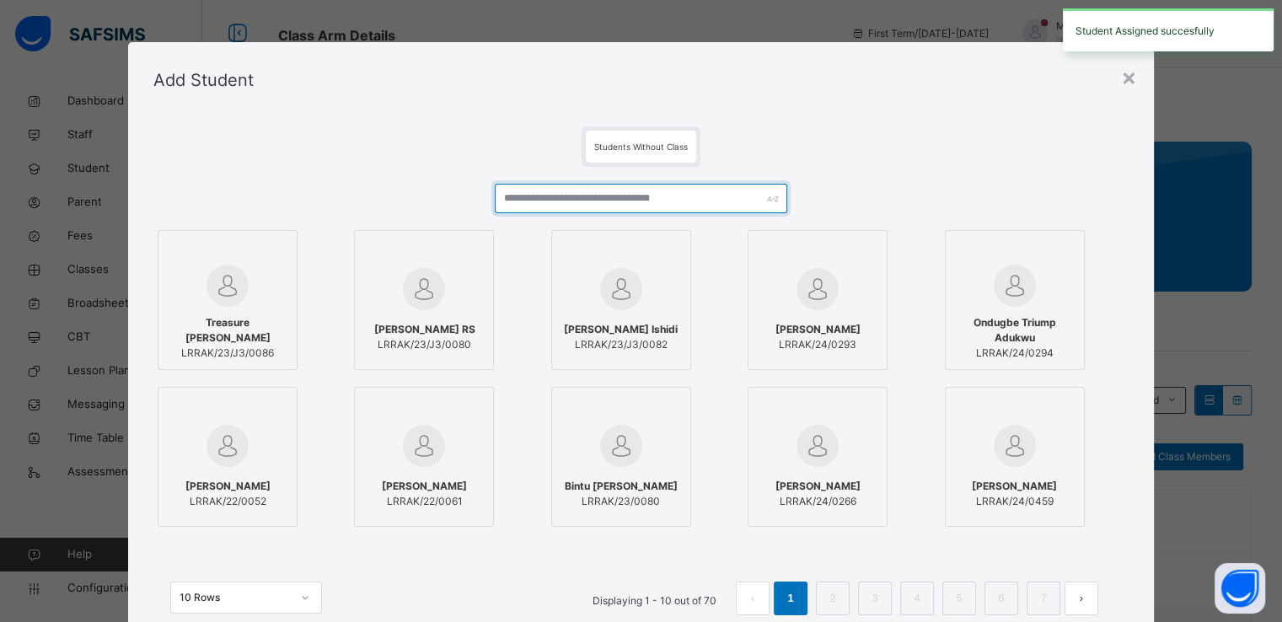
click at [712, 208] on input "text" at bounding box center [641, 199] width 293 height 30
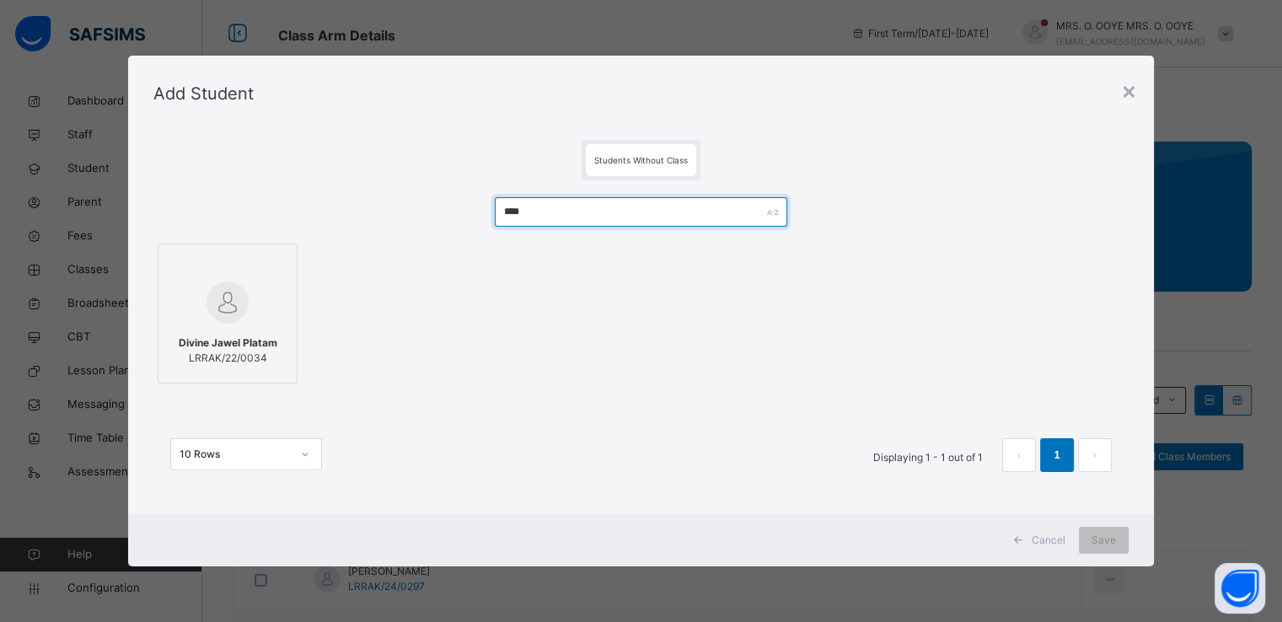
type input "****"
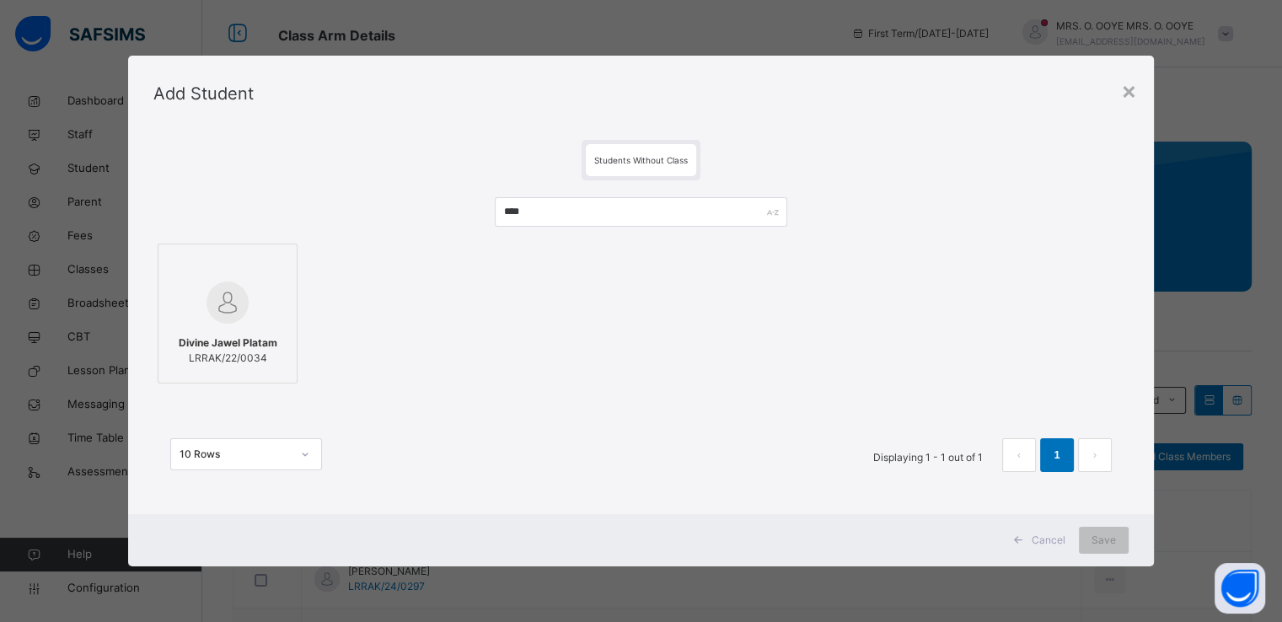
click at [250, 269] on div at bounding box center [227, 265] width 121 height 25
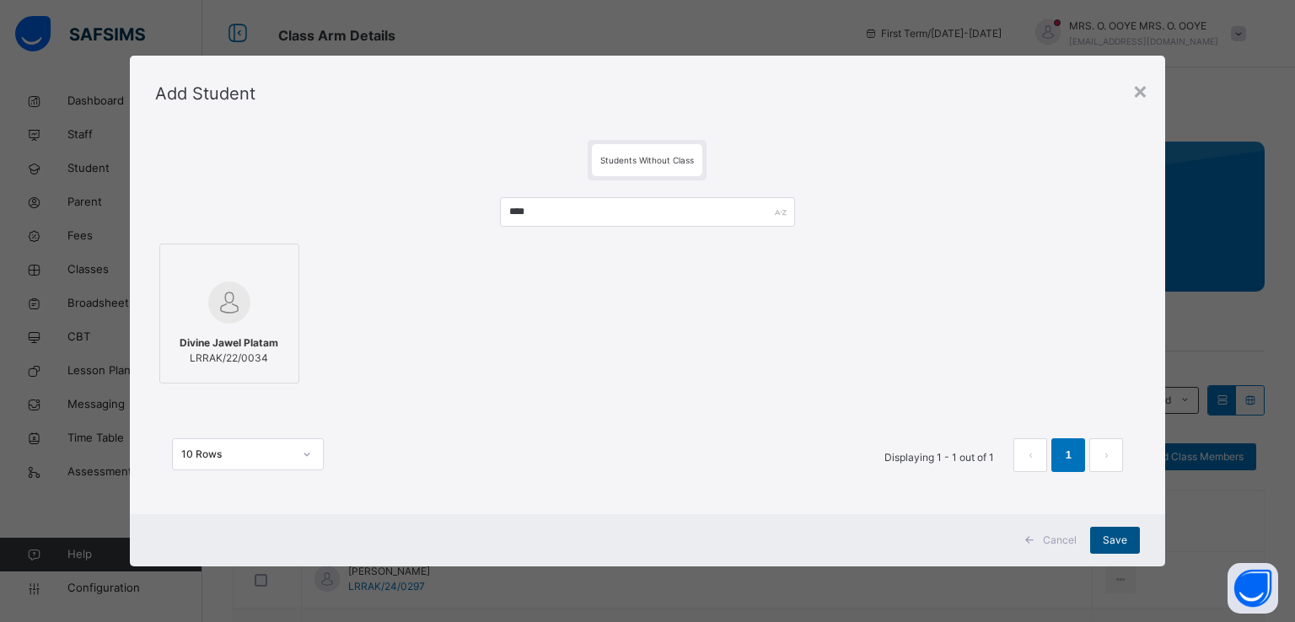
click at [1121, 543] on span "Save" at bounding box center [1115, 540] width 24 height 15
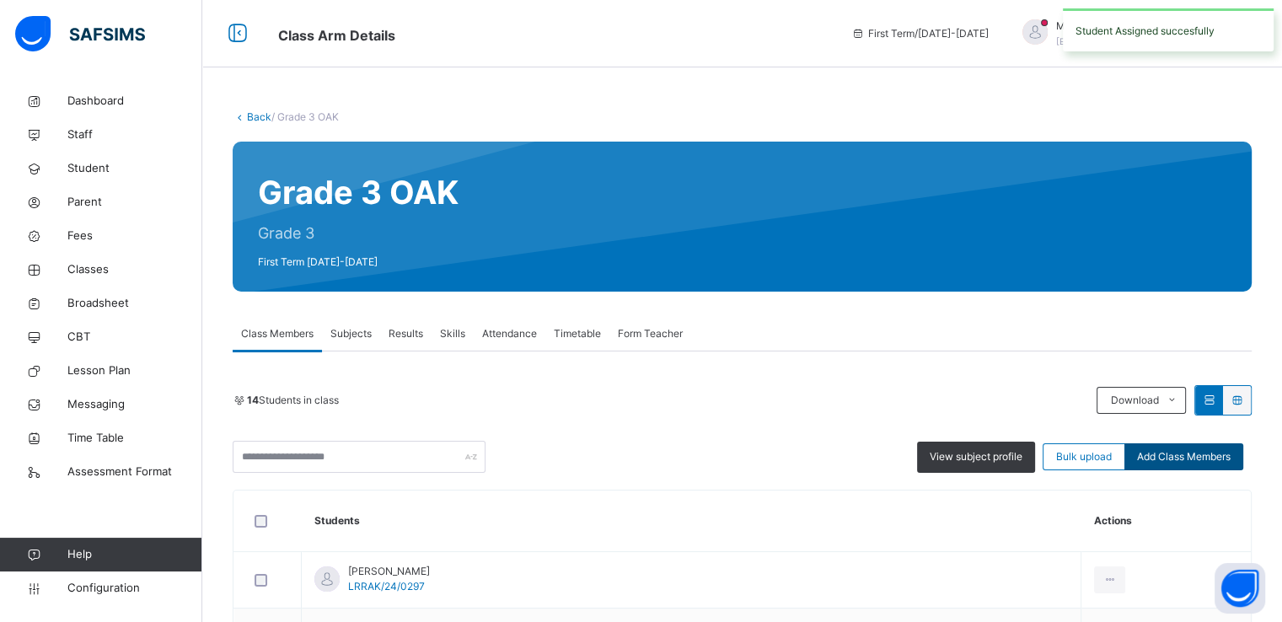
click at [1190, 456] on span "Add Class Members" at bounding box center [1184, 456] width 94 height 15
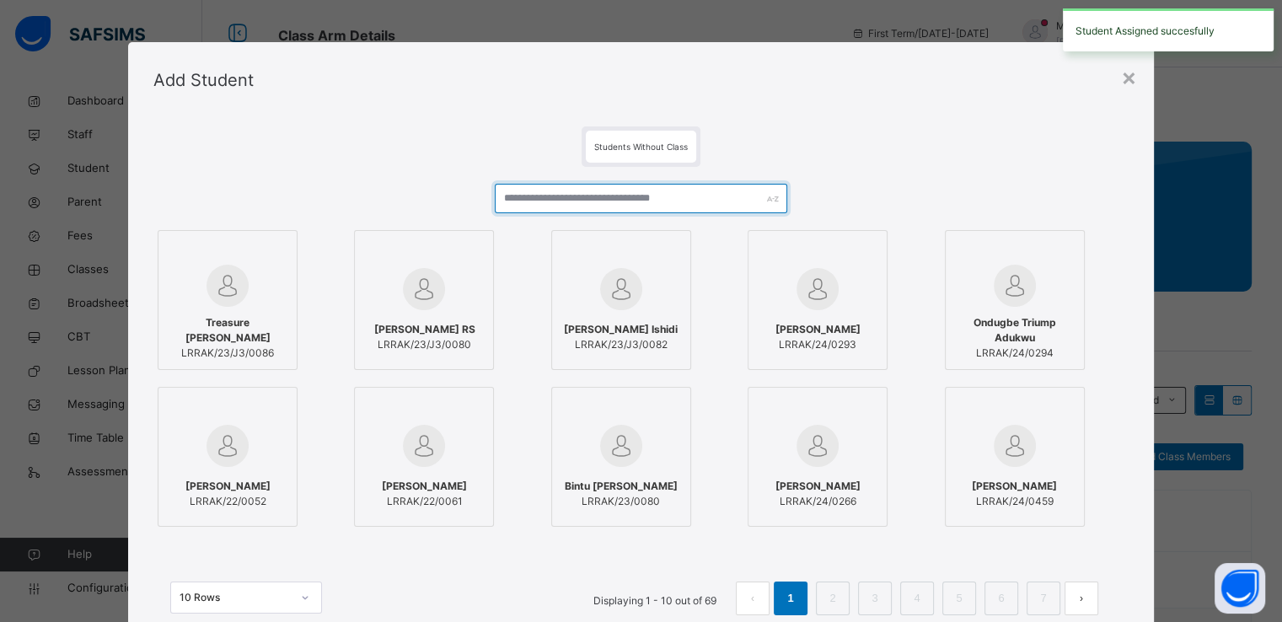
click at [666, 202] on input "text" at bounding box center [641, 199] width 293 height 30
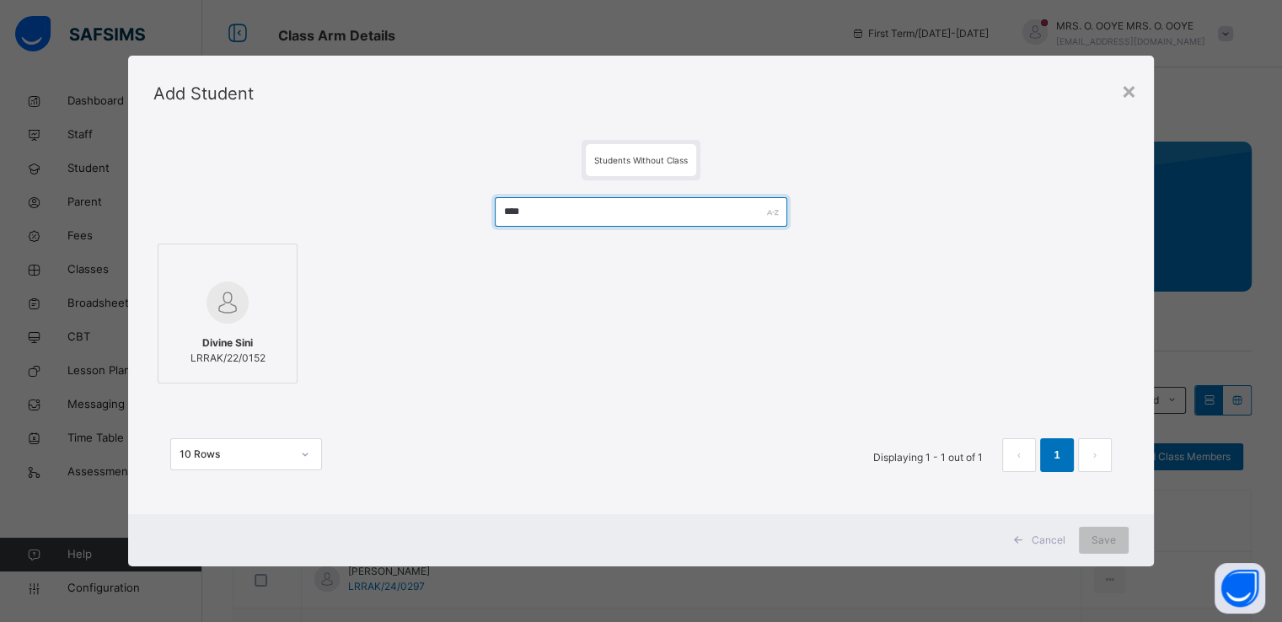
type input "****"
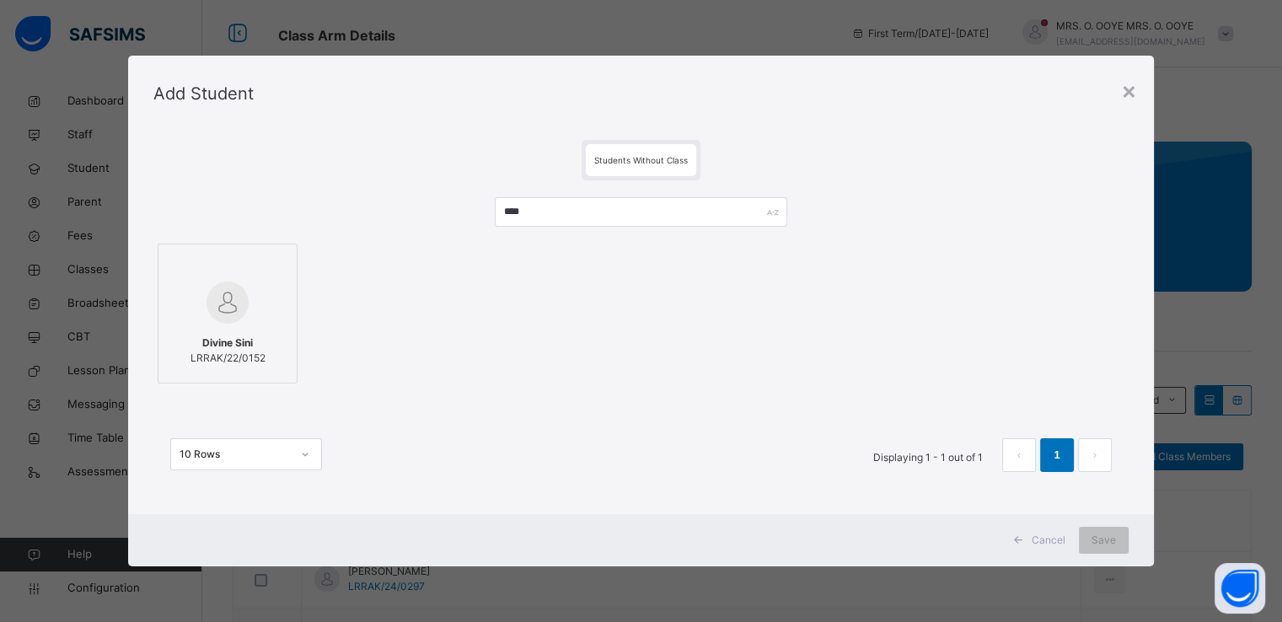
click at [197, 291] on div at bounding box center [227, 302] width 121 height 49
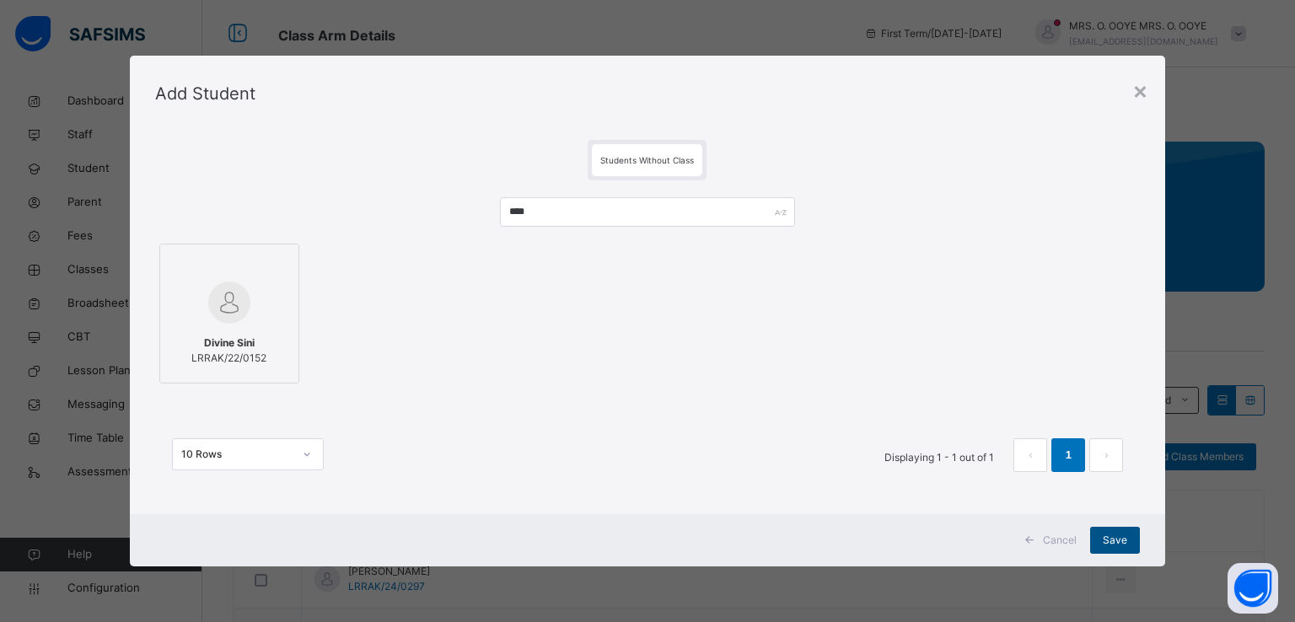
click at [1119, 544] on span "Save" at bounding box center [1115, 540] width 24 height 15
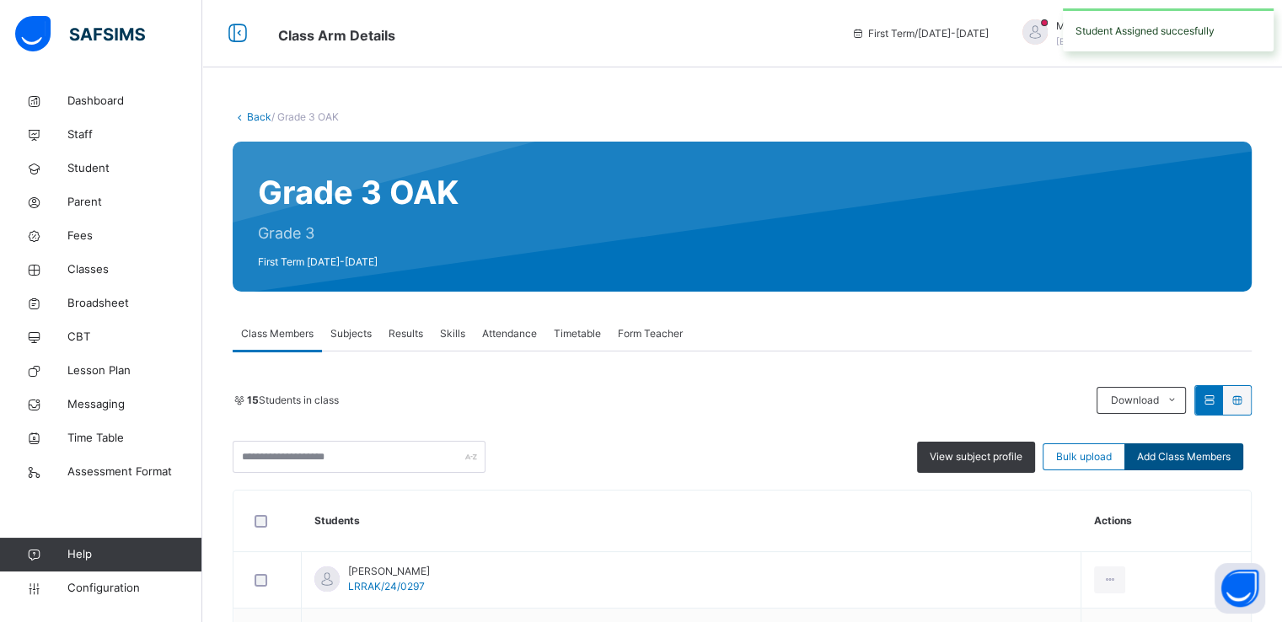
click at [1171, 463] on span "Add Class Members" at bounding box center [1184, 456] width 94 height 15
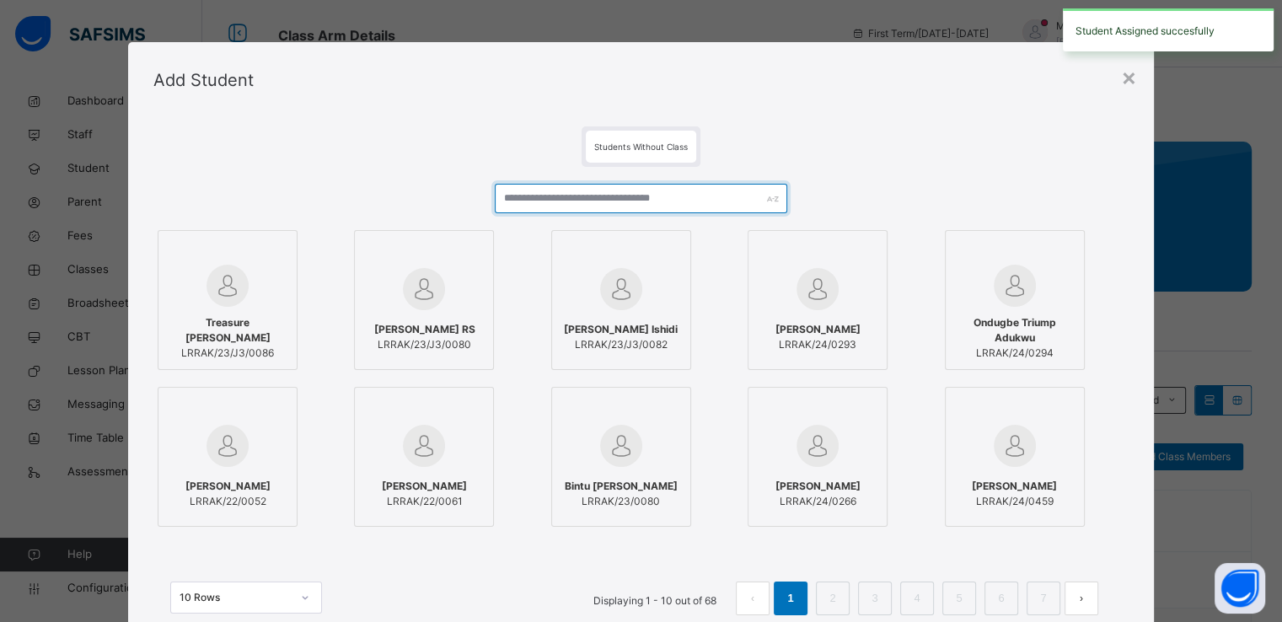
click at [565, 196] on input "text" at bounding box center [641, 199] width 293 height 30
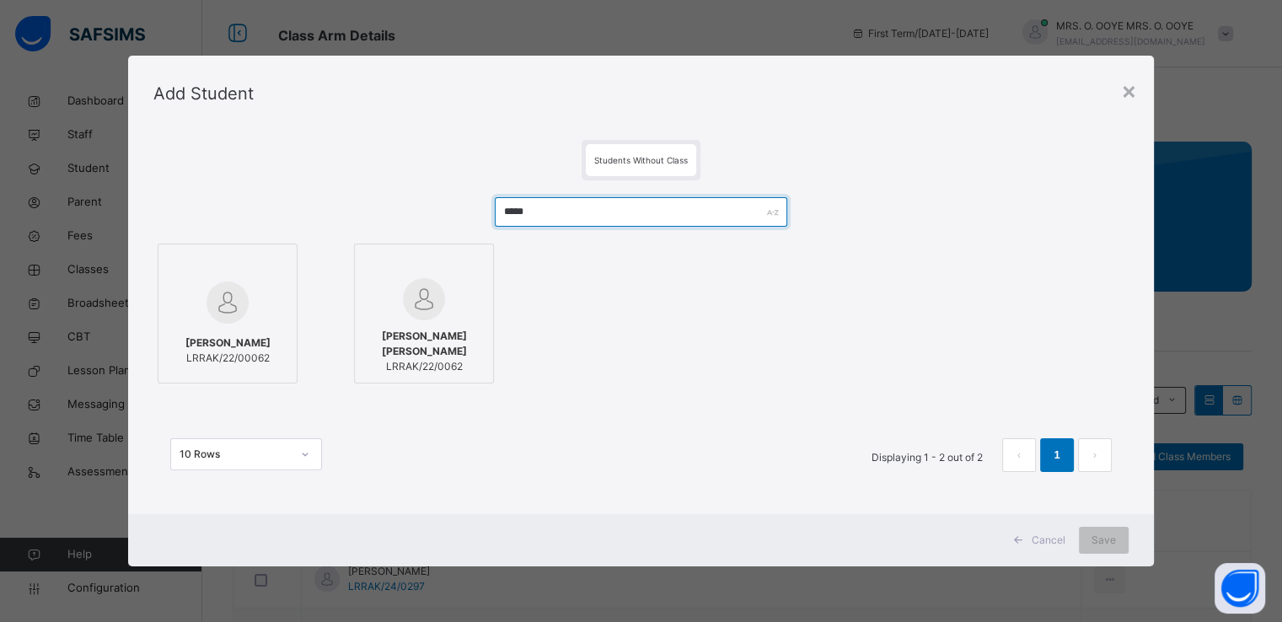
type input "*****"
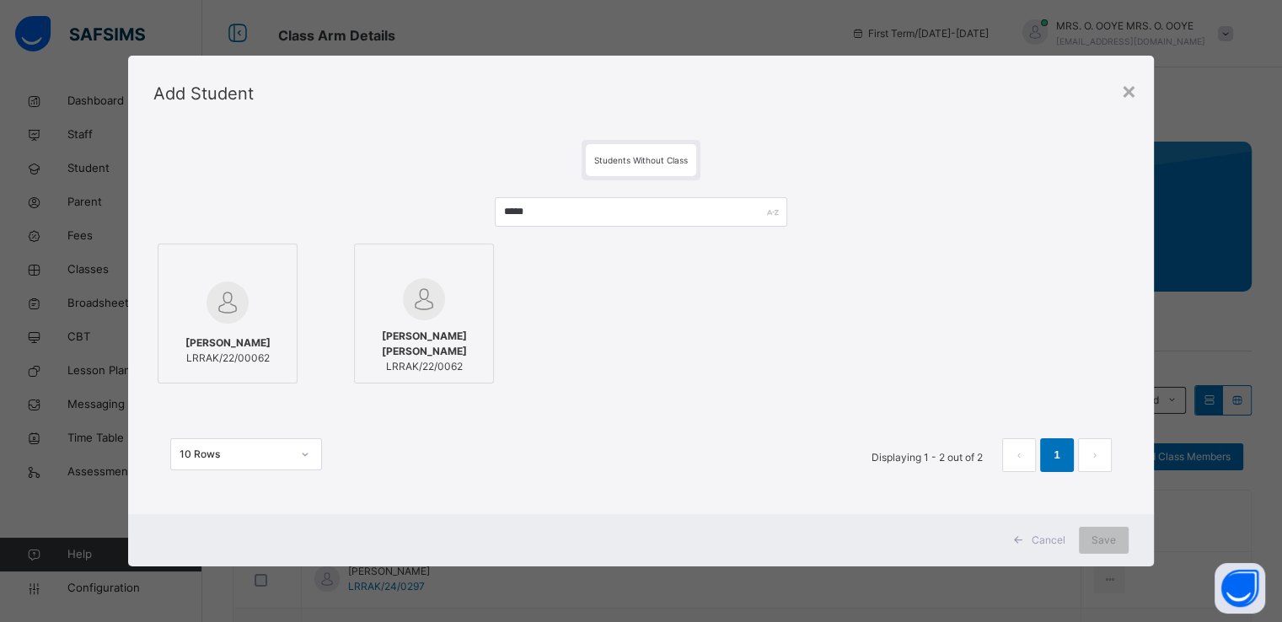
click at [273, 341] on div "Fatima Iliya Isa LRRAK/22/00062" at bounding box center [227, 350] width 121 height 47
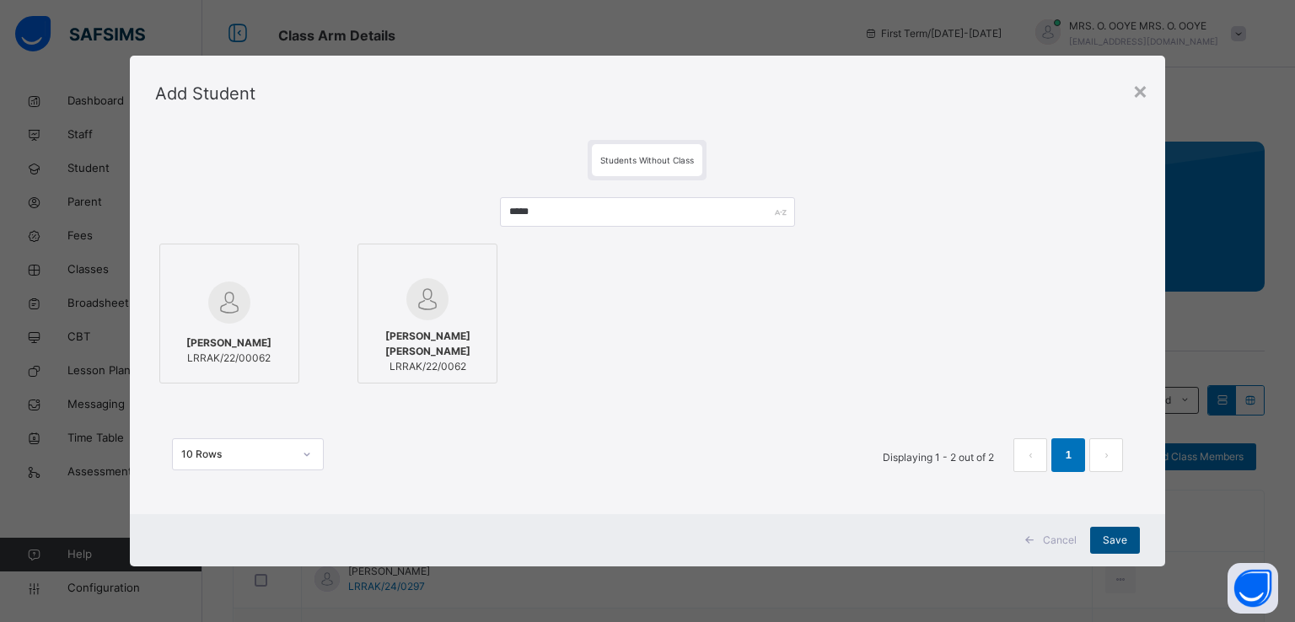
click at [1124, 540] on span "Save" at bounding box center [1115, 540] width 24 height 15
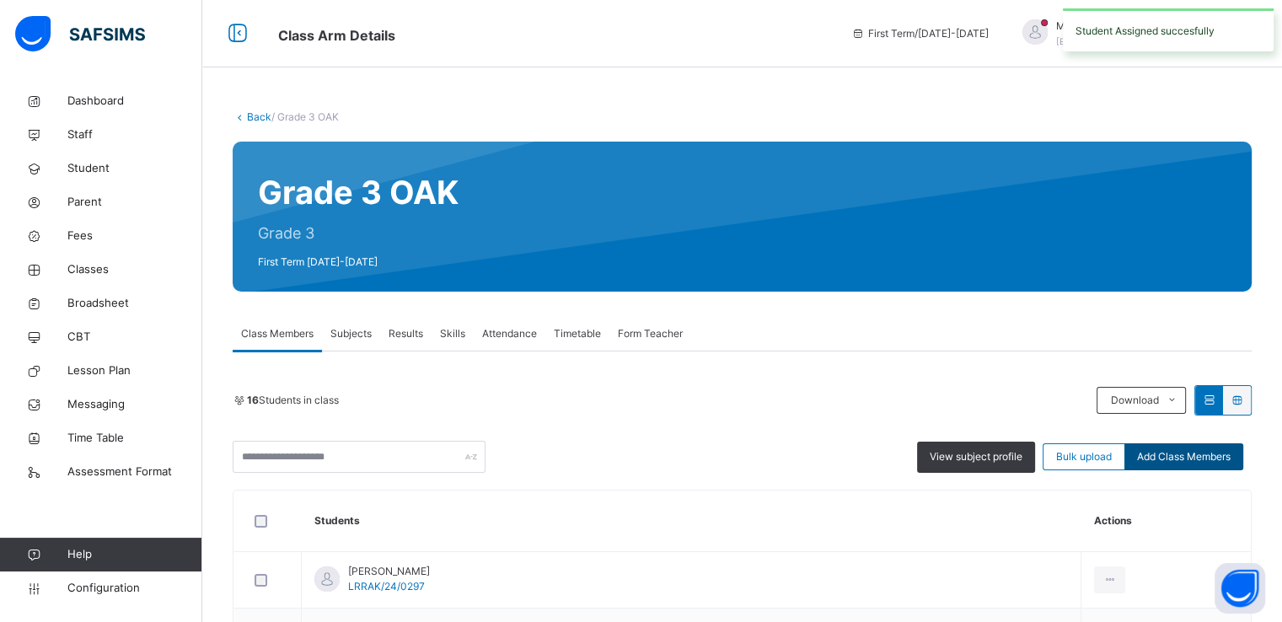
click at [1165, 461] on span "Add Class Members" at bounding box center [1184, 456] width 94 height 15
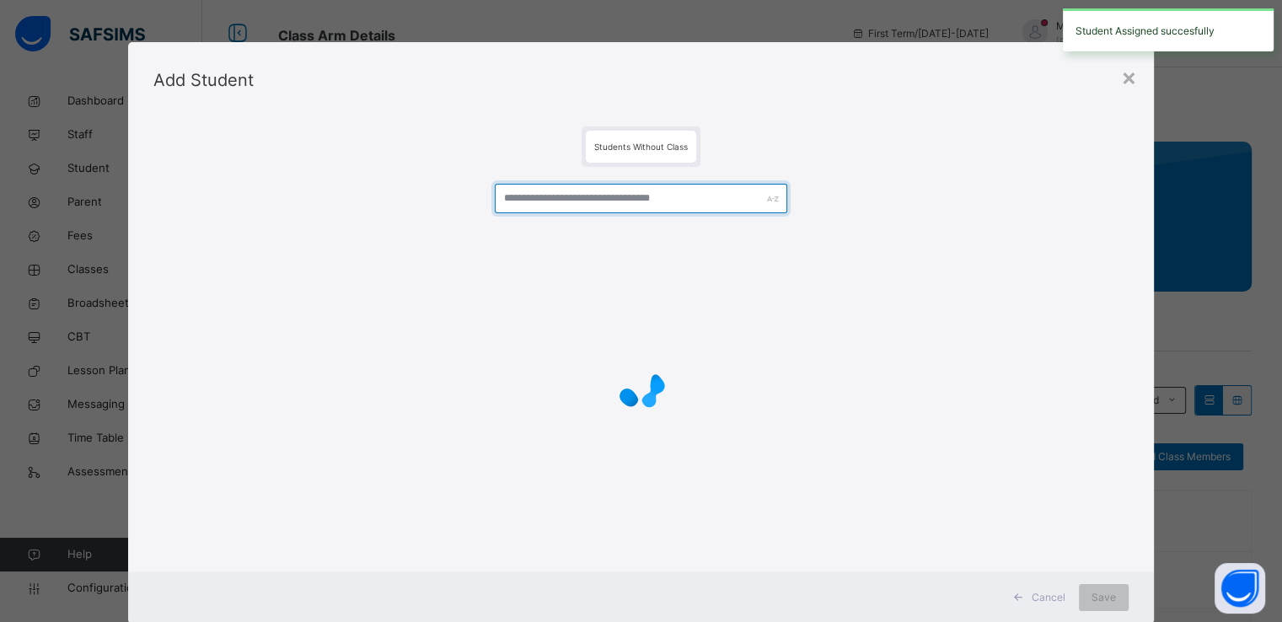
click at [609, 201] on input "text" at bounding box center [641, 199] width 293 height 30
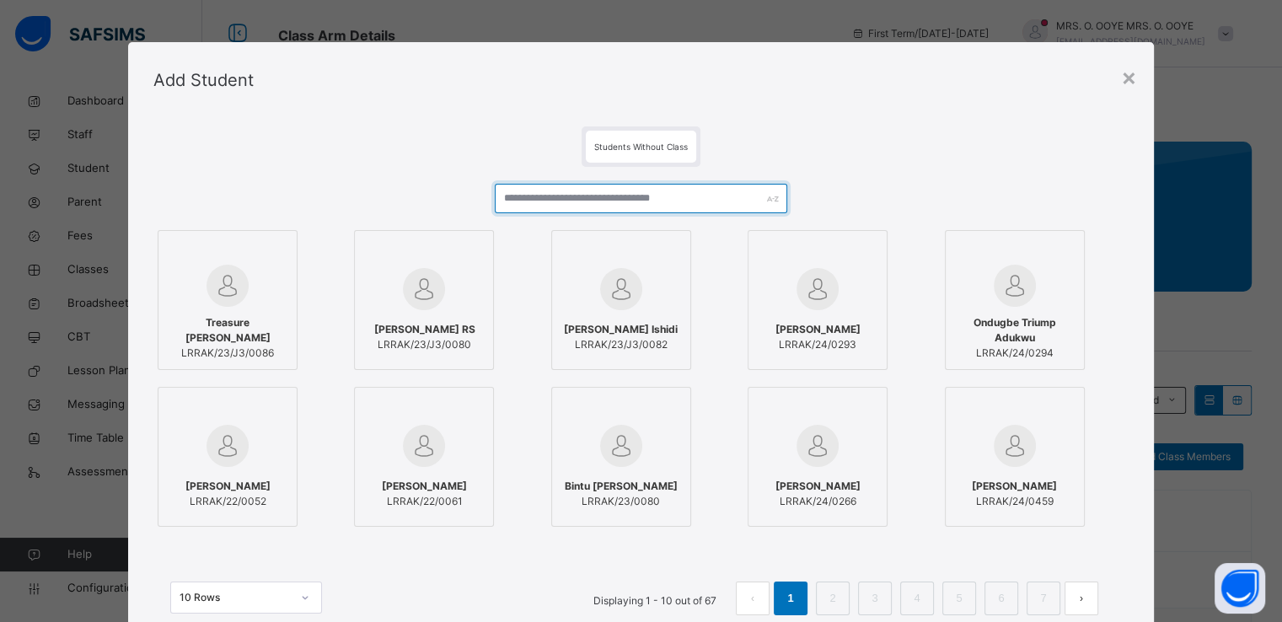
click at [609, 201] on input "text" at bounding box center [641, 199] width 293 height 30
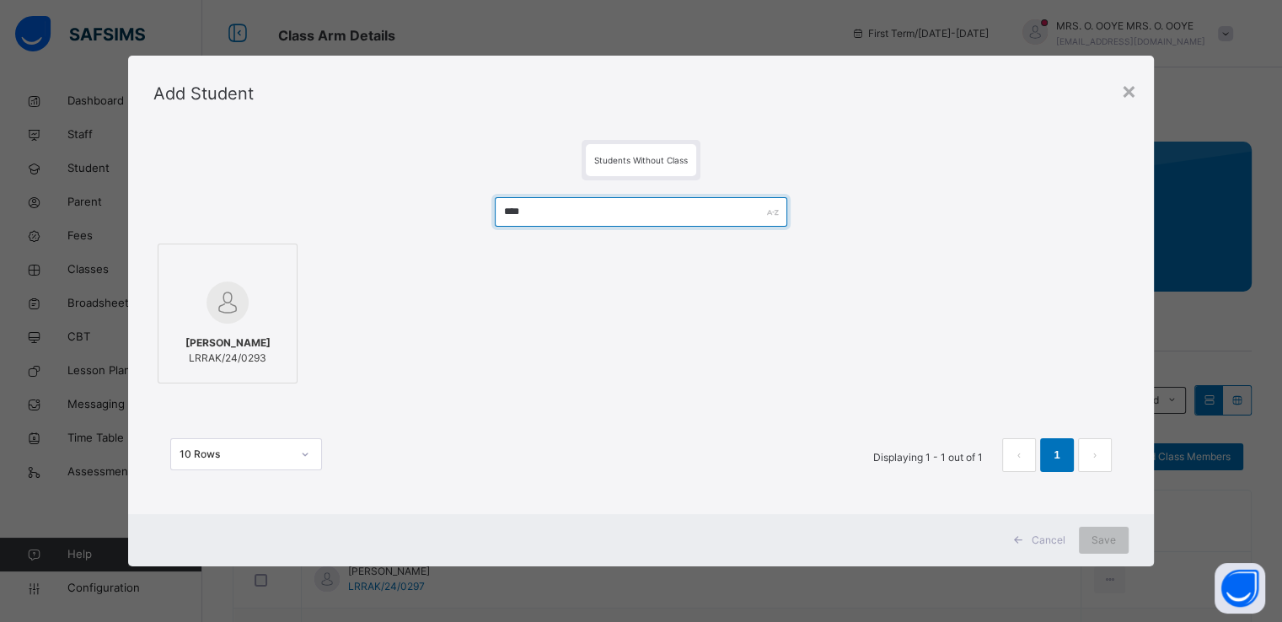
type input "****"
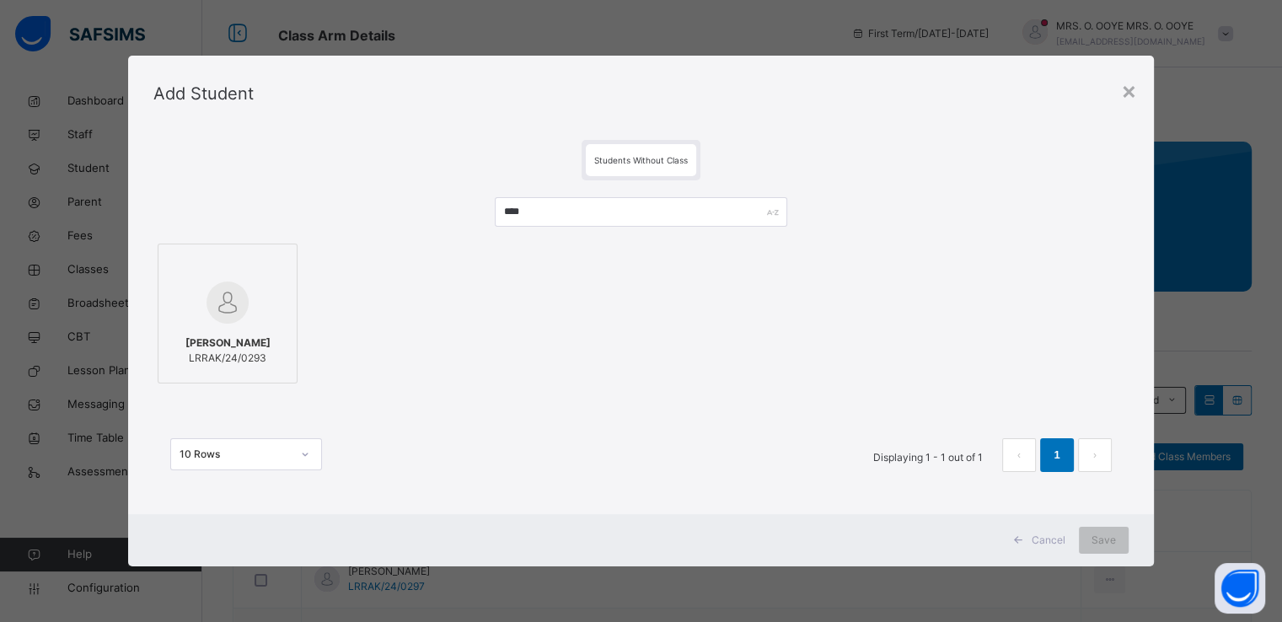
click at [223, 338] on span "[PERSON_NAME]" at bounding box center [227, 343] width 85 height 15
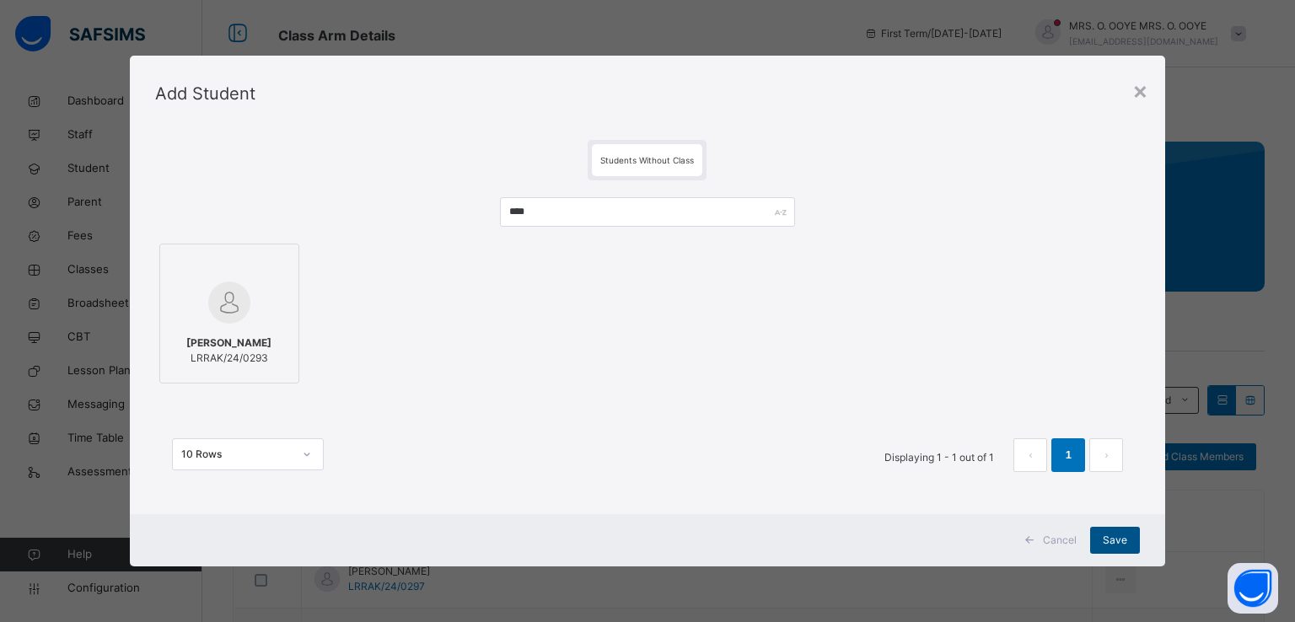
click at [1112, 540] on span "Save" at bounding box center [1115, 540] width 24 height 15
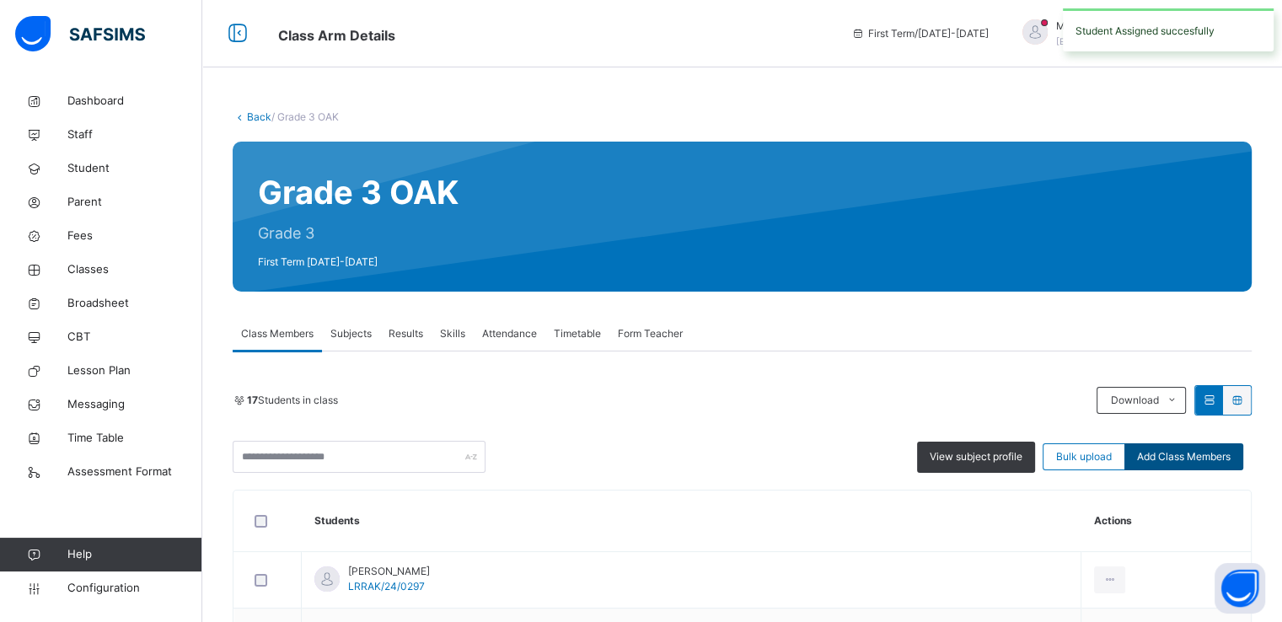
click at [1178, 460] on span "Add Class Members" at bounding box center [1184, 456] width 94 height 15
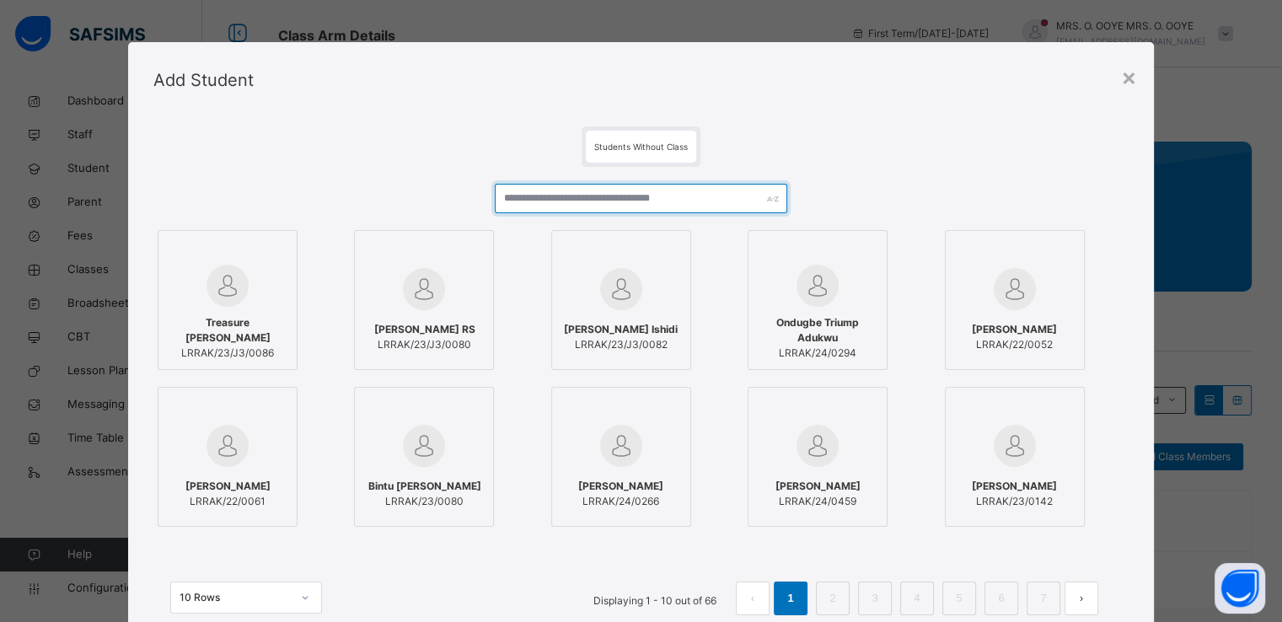
click at [556, 198] on input "text" at bounding box center [641, 199] width 293 height 30
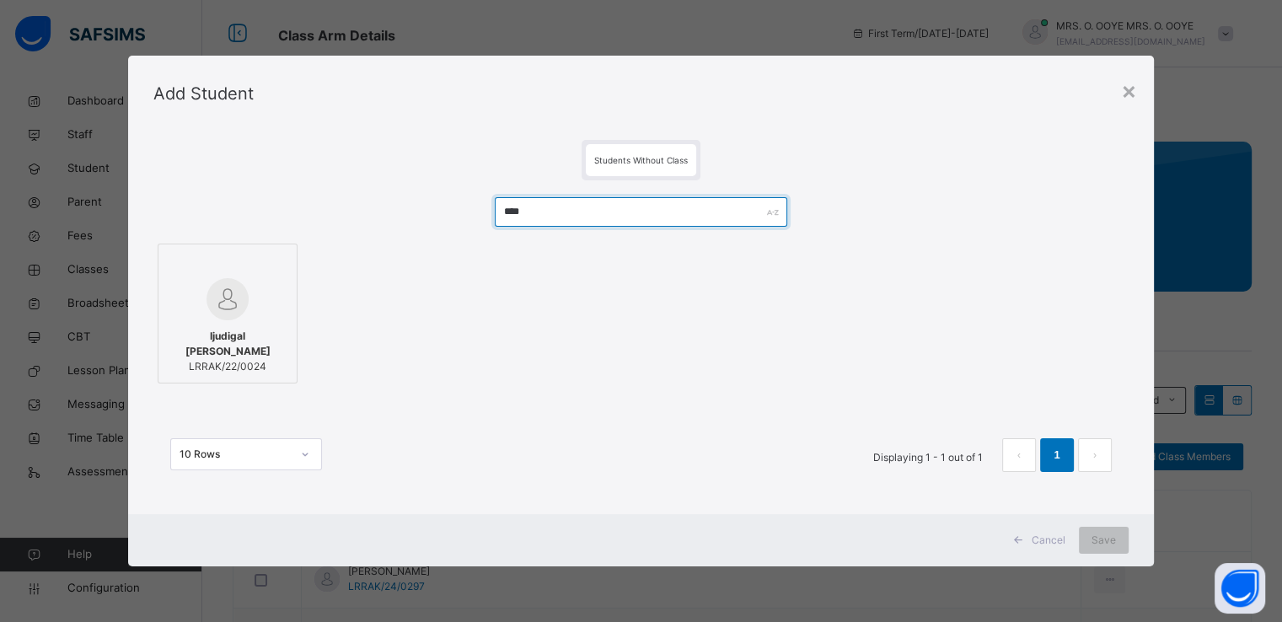
type input "****"
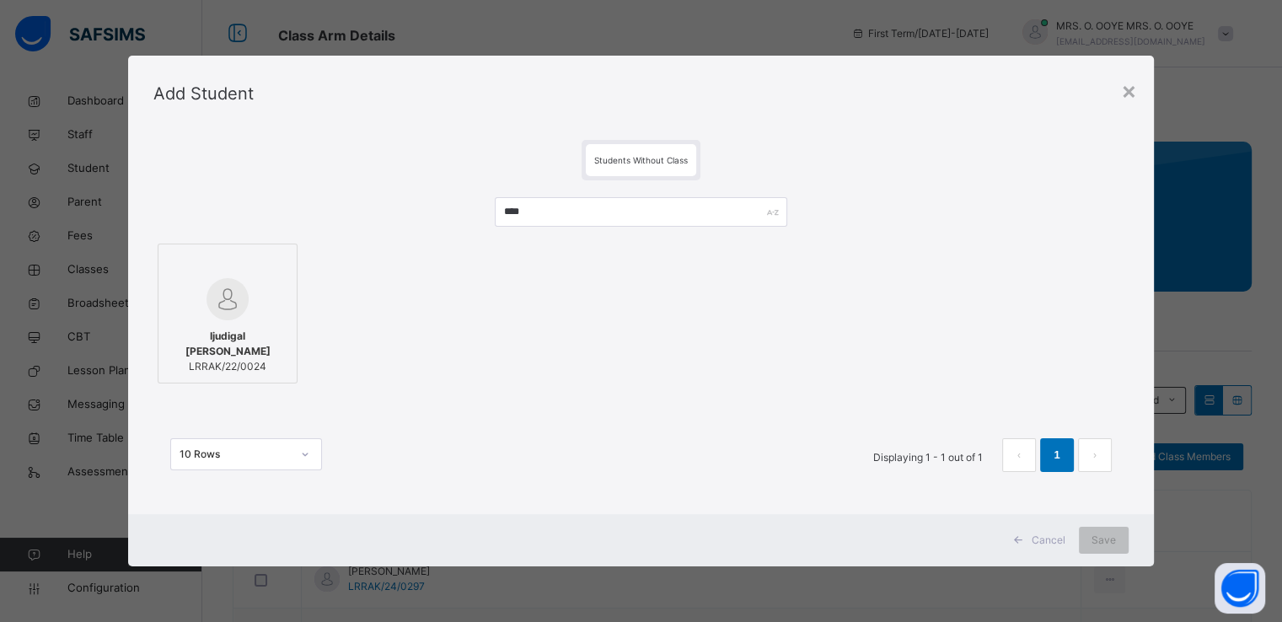
click at [253, 379] on label "Ijudigal Ayi Judah LRRAK/22/0024" at bounding box center [228, 314] width 140 height 140
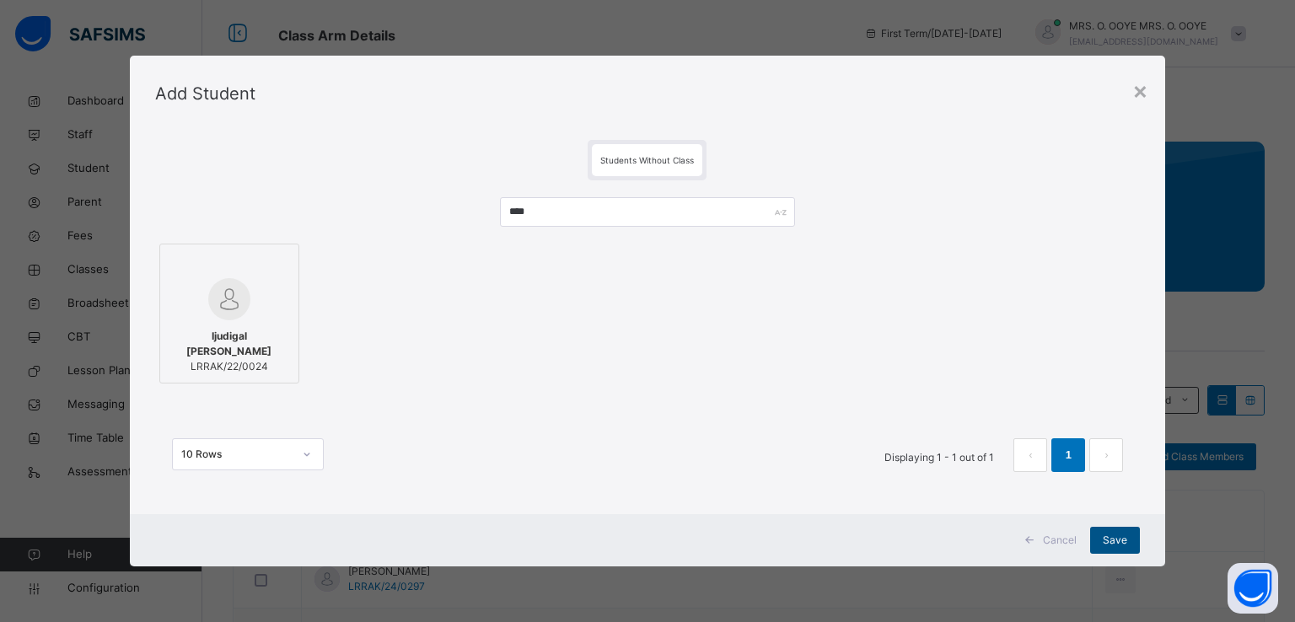
click at [1112, 542] on span "Save" at bounding box center [1115, 540] width 24 height 15
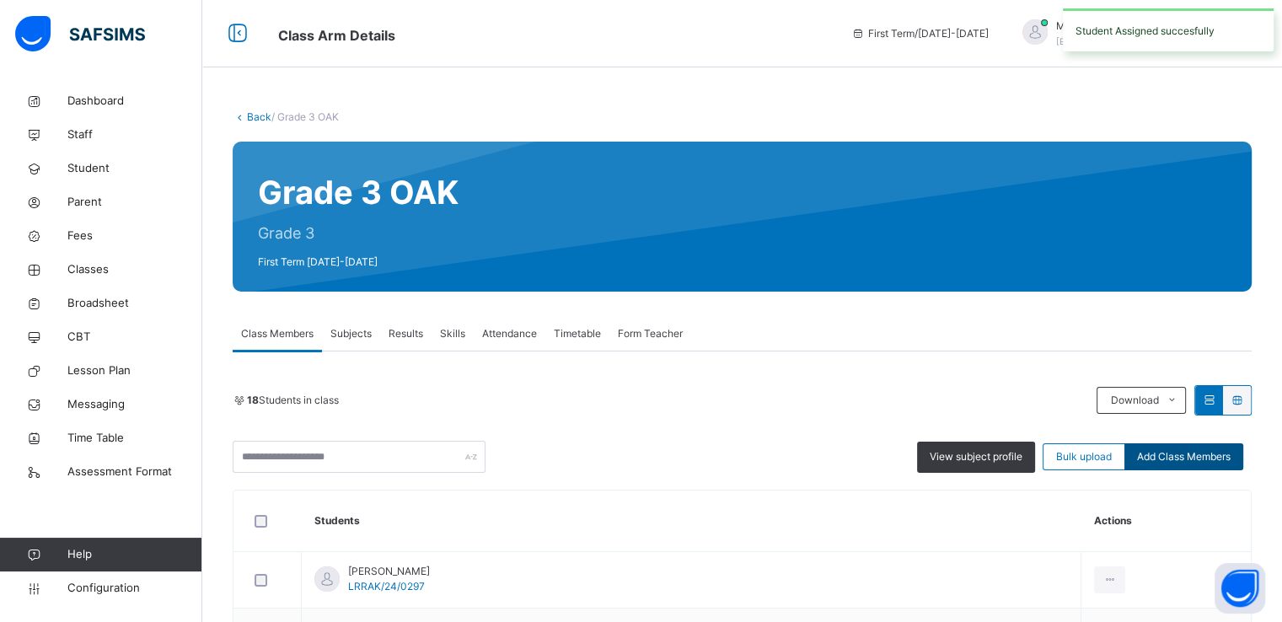
click at [1167, 457] on span "Add Class Members" at bounding box center [1184, 456] width 94 height 15
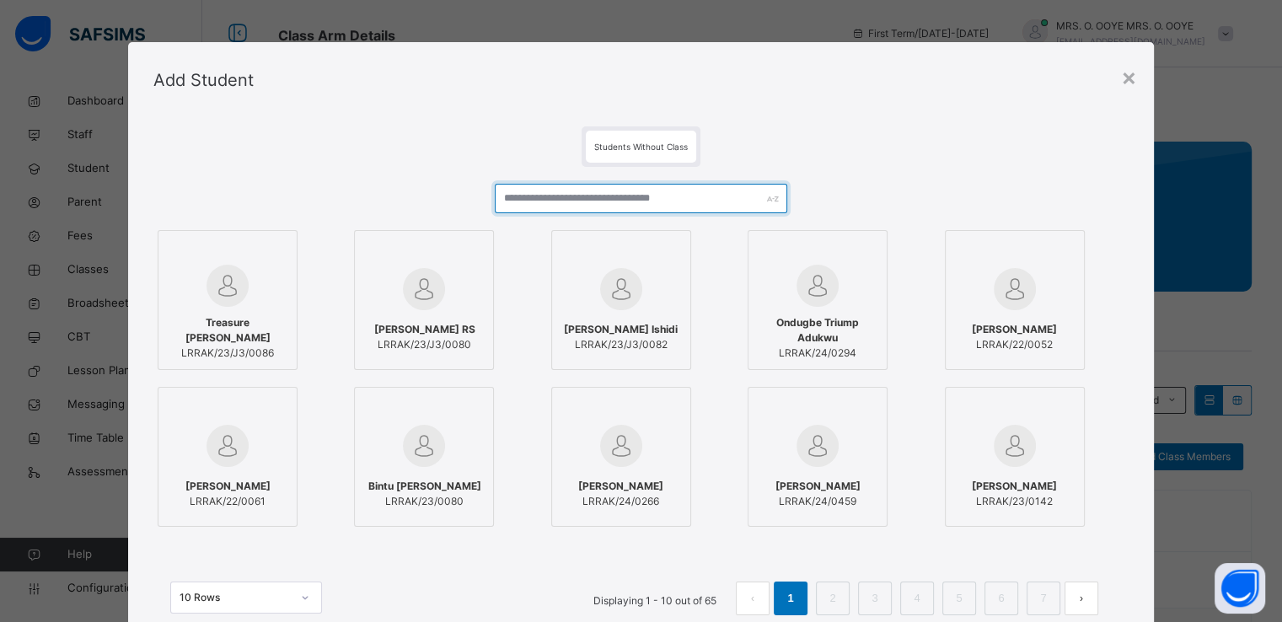
click at [529, 207] on input "text" at bounding box center [641, 199] width 293 height 30
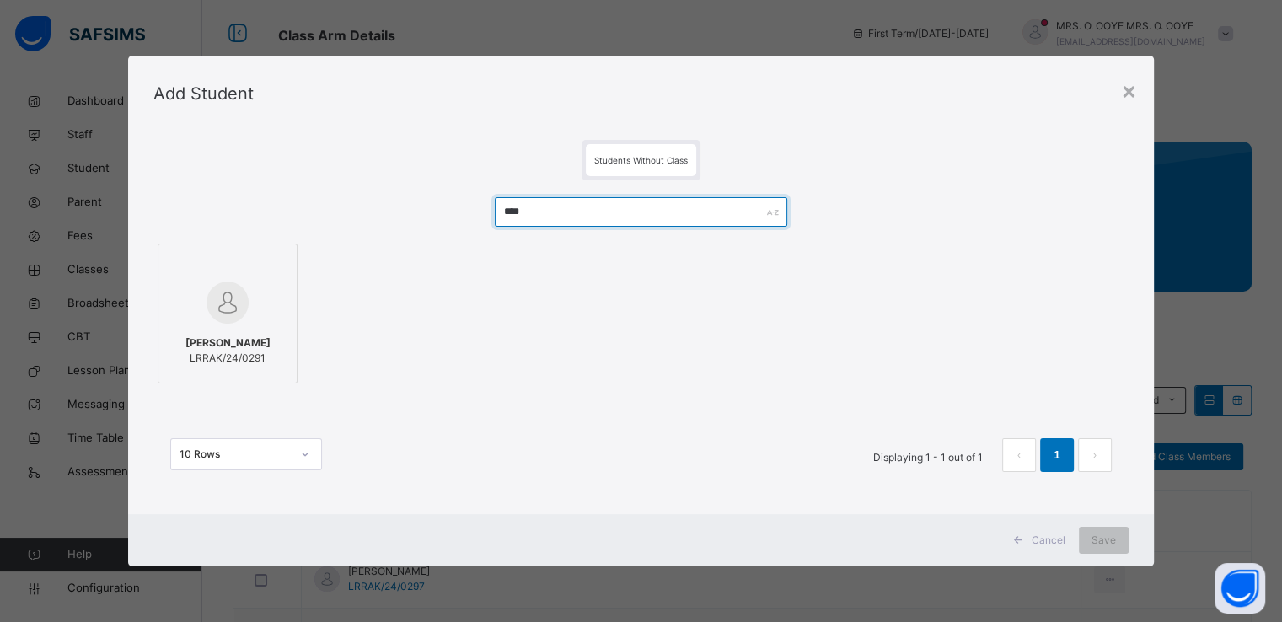
type input "****"
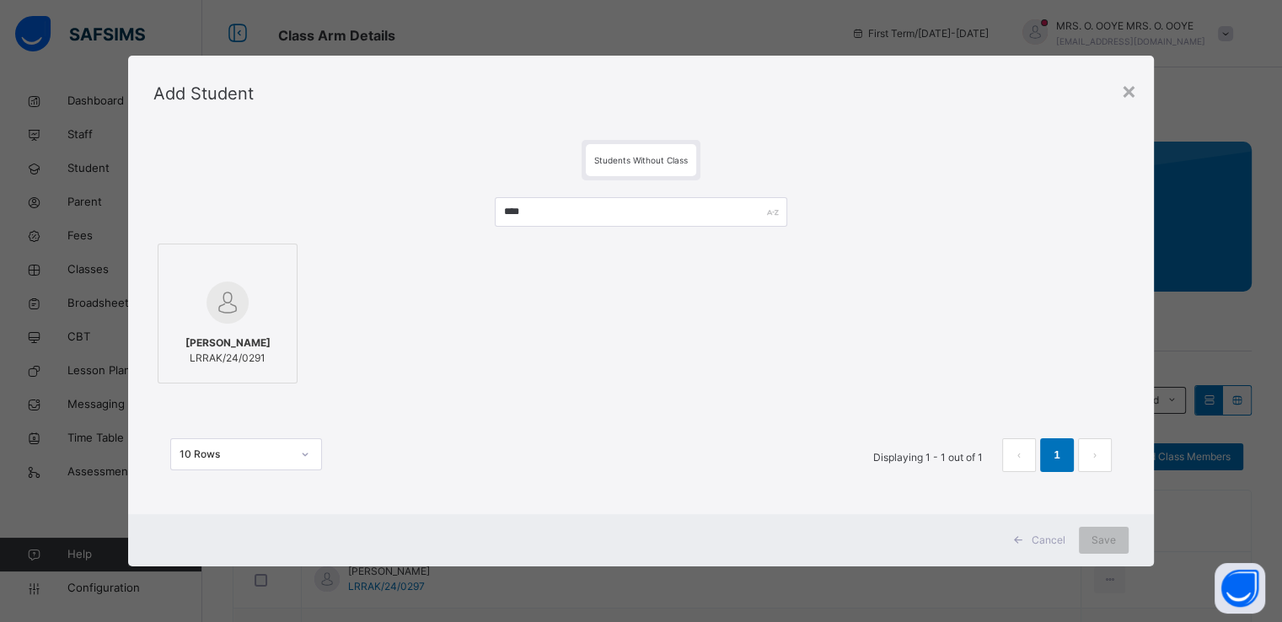
click at [233, 303] on img at bounding box center [228, 303] width 42 height 42
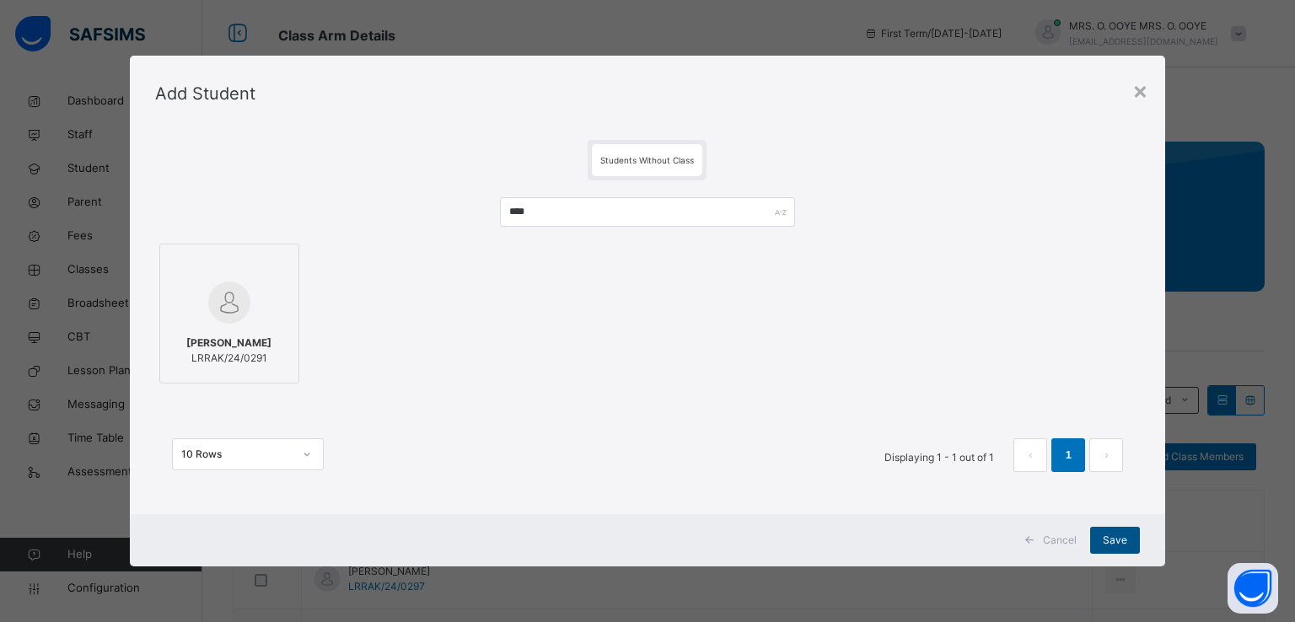
click at [1127, 540] on div "Save" at bounding box center [1115, 540] width 50 height 27
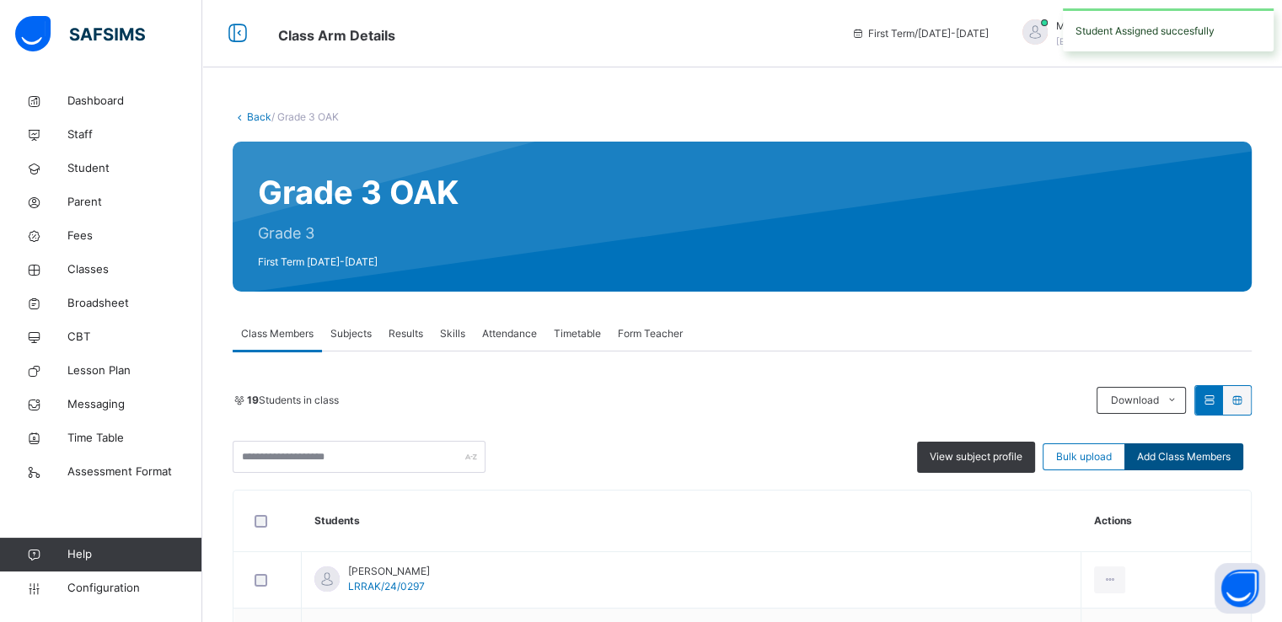
click at [1212, 455] on span "Add Class Members" at bounding box center [1184, 456] width 94 height 15
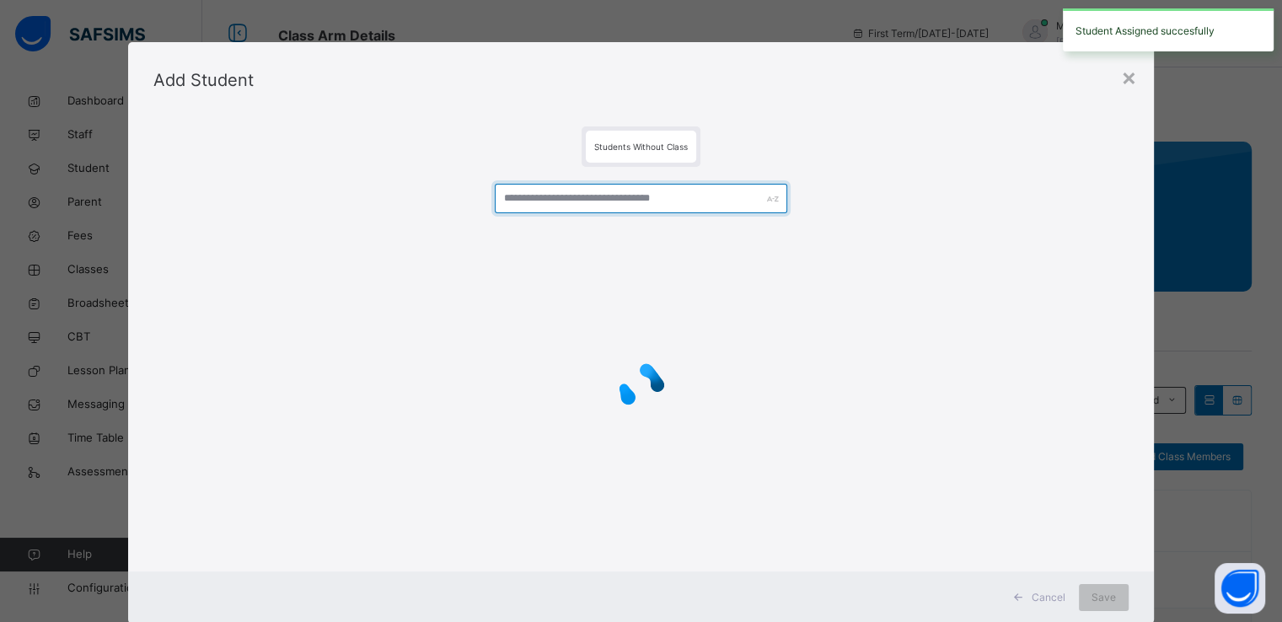
click at [536, 196] on input "text" at bounding box center [641, 199] width 293 height 30
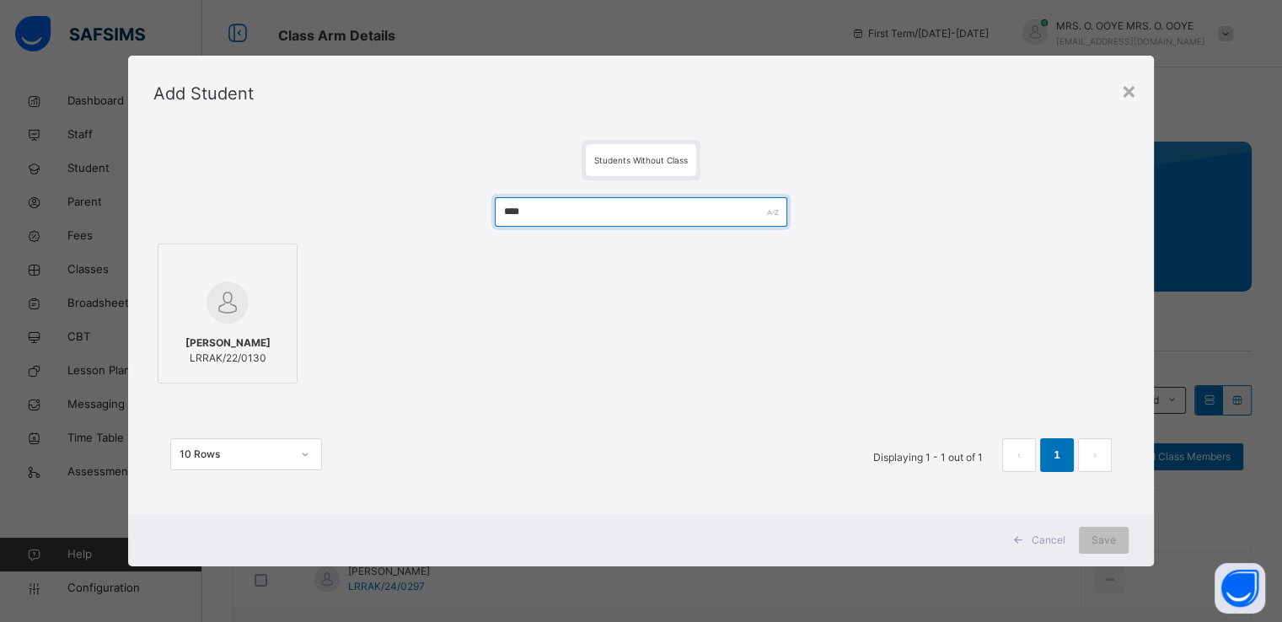
type input "****"
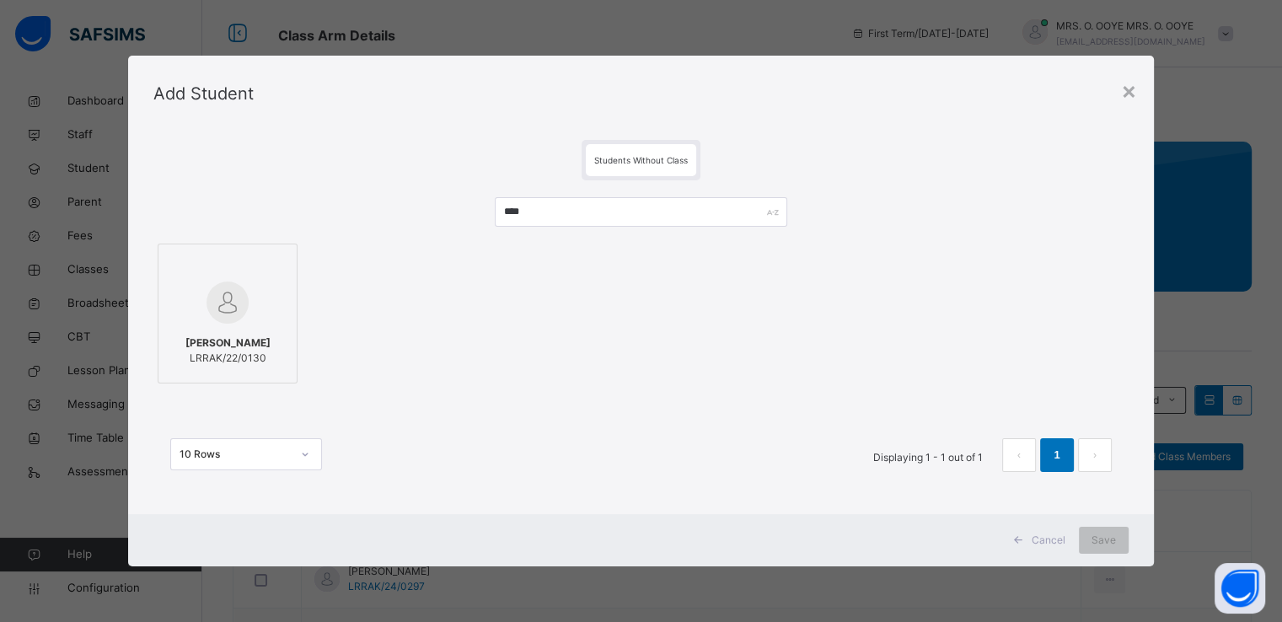
click at [239, 327] on div "Kharisa Josephat LRRAK/22/0130" at bounding box center [227, 350] width 121 height 47
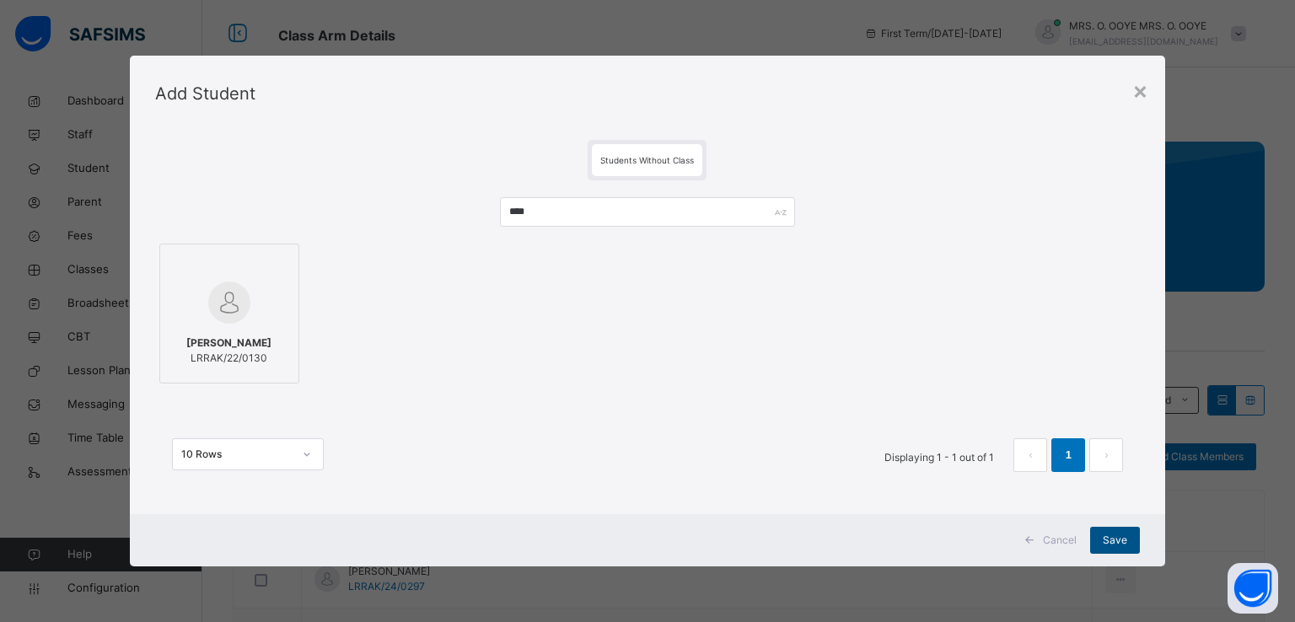
click at [1109, 537] on span "Save" at bounding box center [1115, 540] width 24 height 15
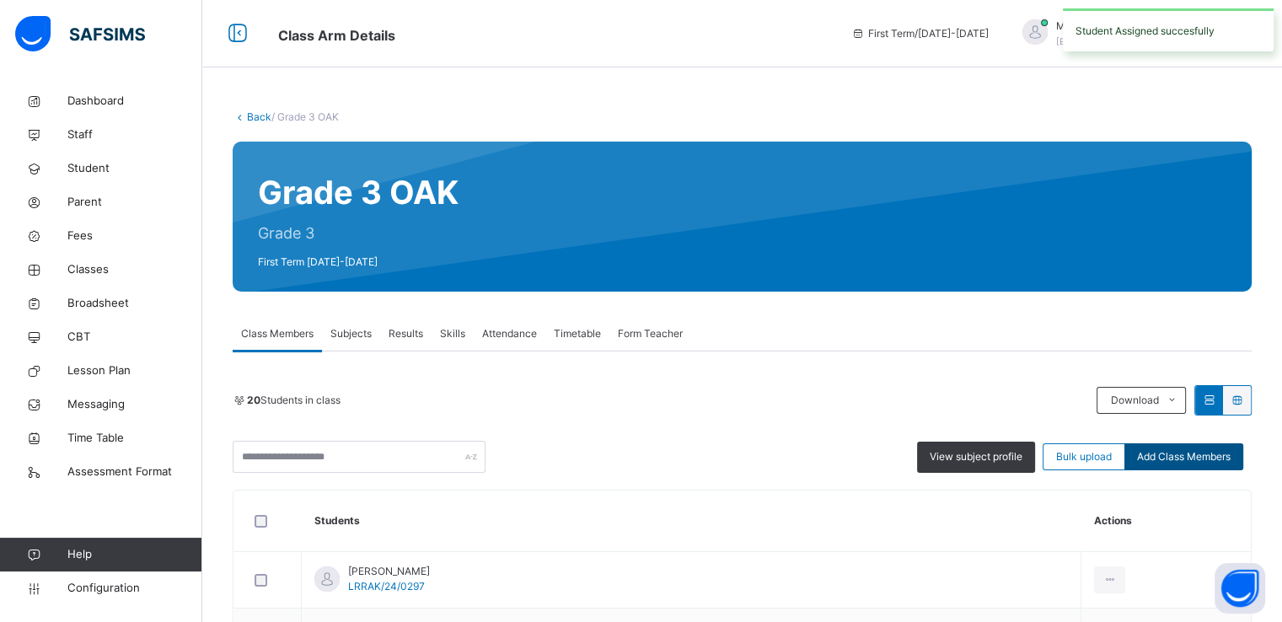
click at [1170, 456] on span "Add Class Members" at bounding box center [1184, 456] width 94 height 15
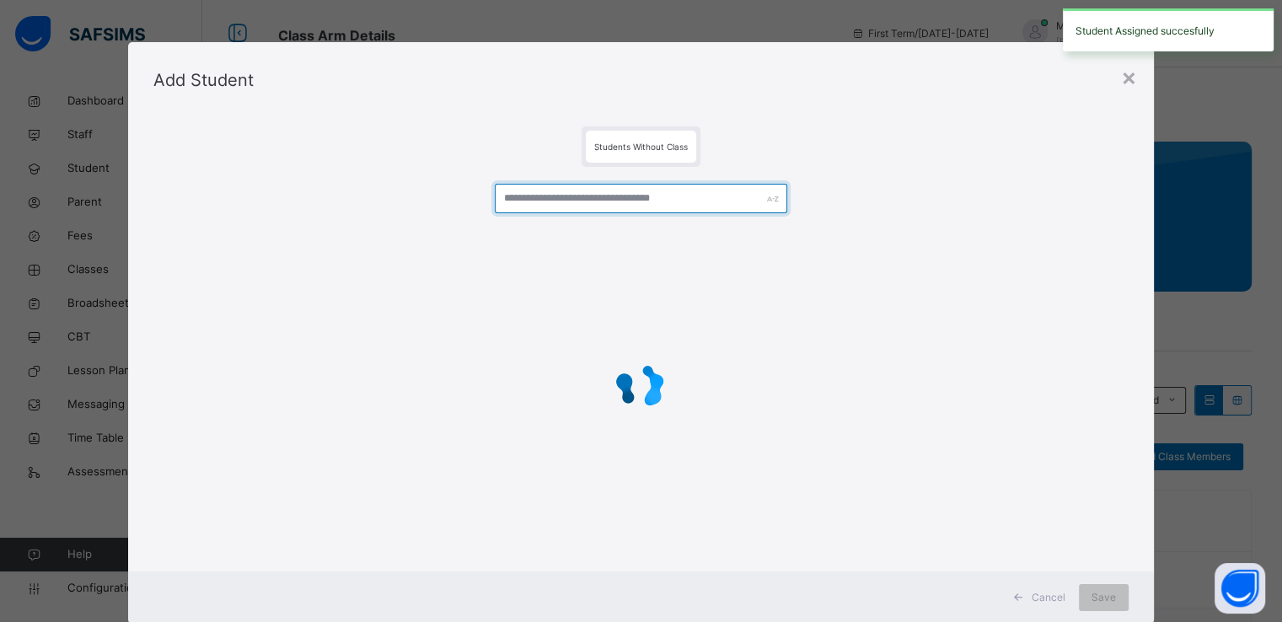
click at [632, 197] on input "text" at bounding box center [641, 199] width 293 height 30
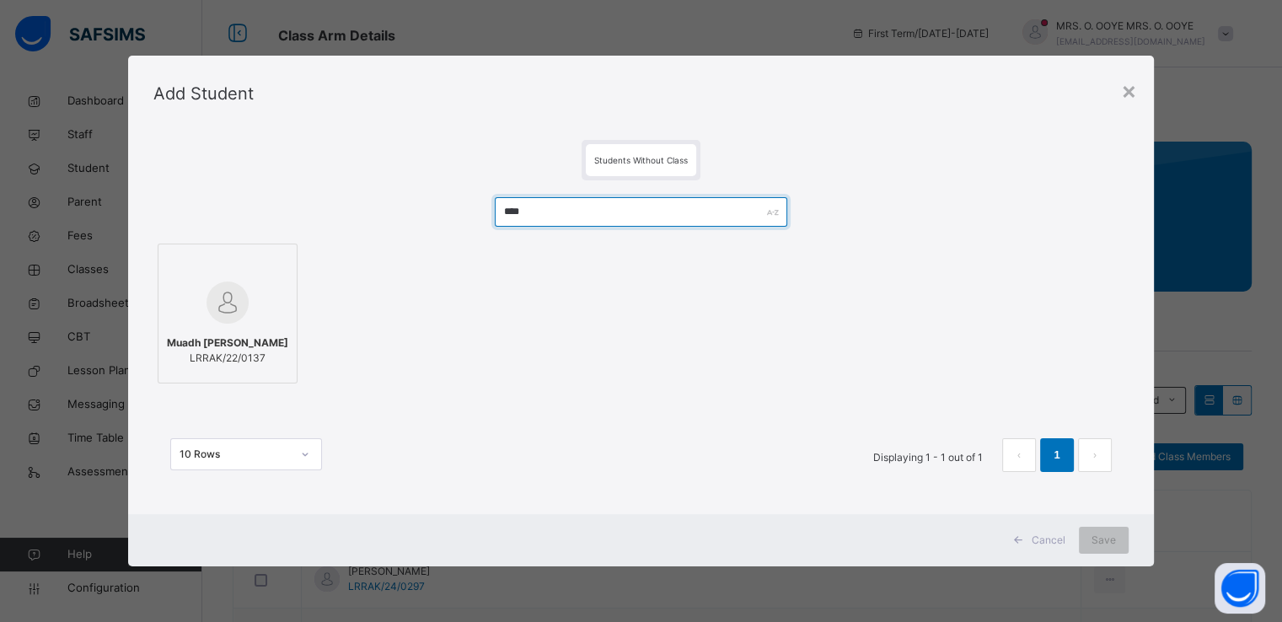
type input "****"
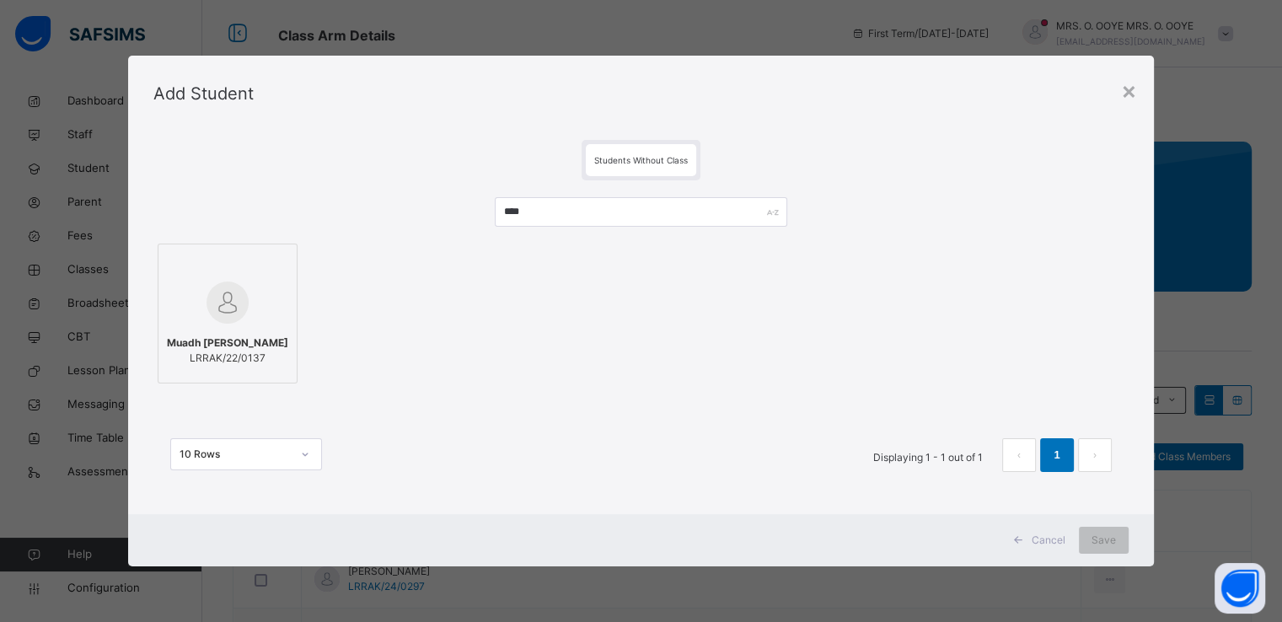
click at [217, 318] on img at bounding box center [228, 303] width 42 height 42
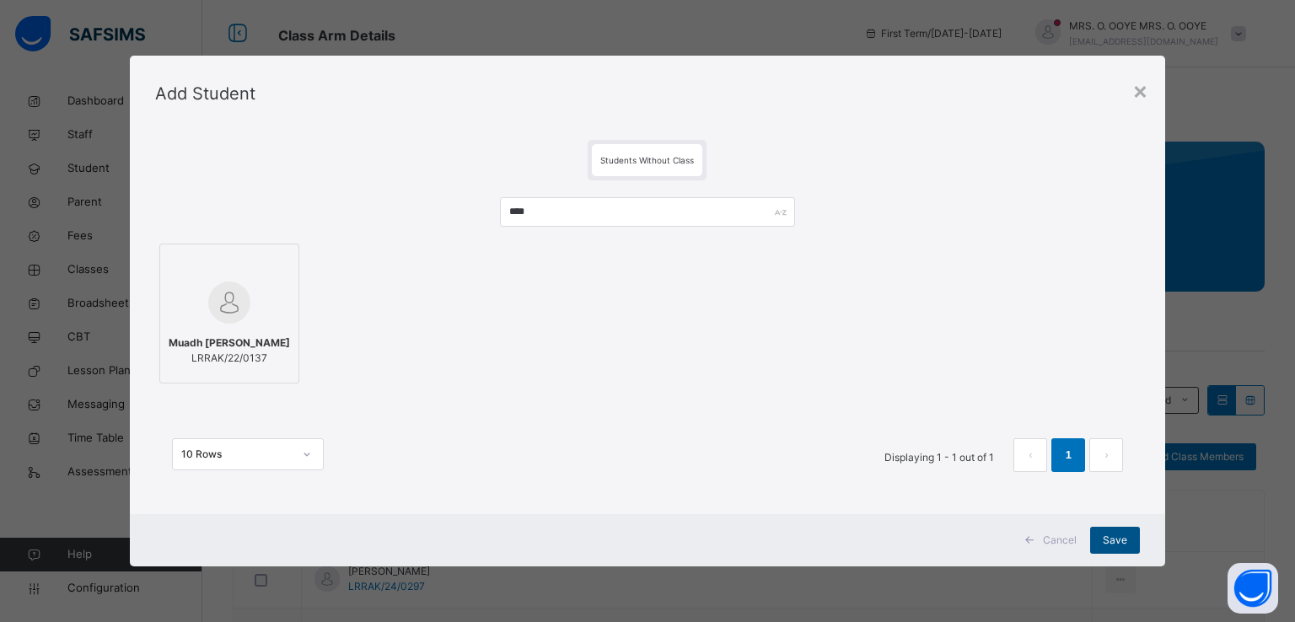
click at [1104, 537] on span "Save" at bounding box center [1115, 540] width 24 height 15
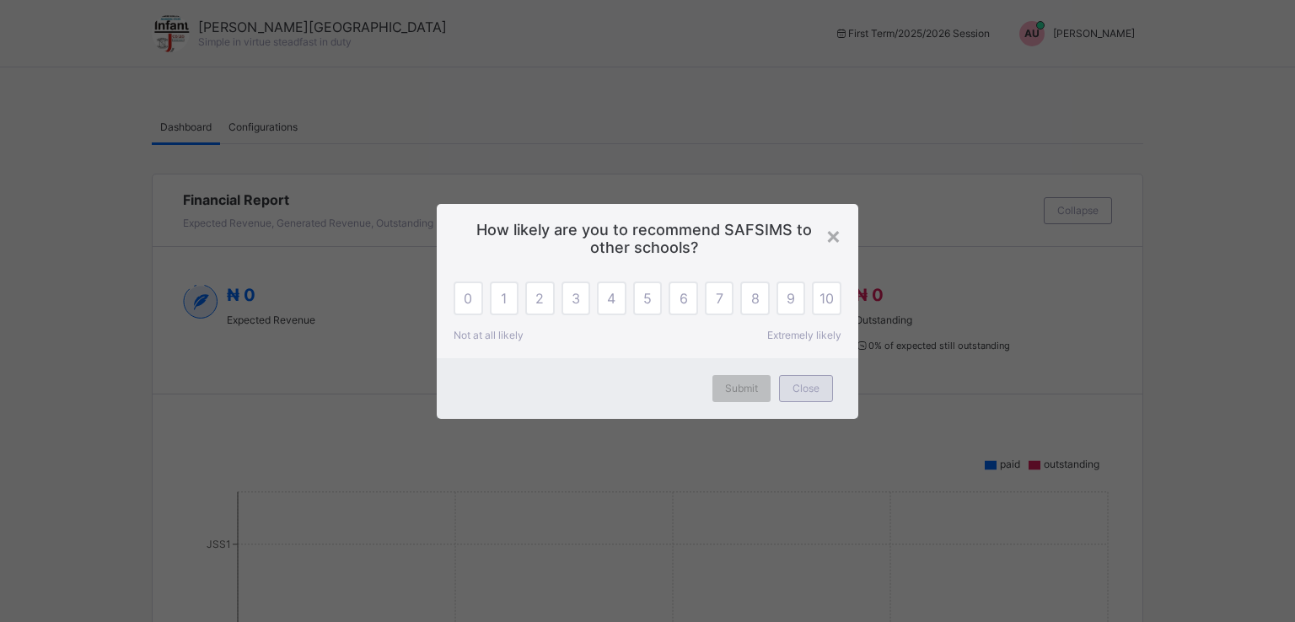
click at [806, 385] on span "Close" at bounding box center [805, 388] width 27 height 13
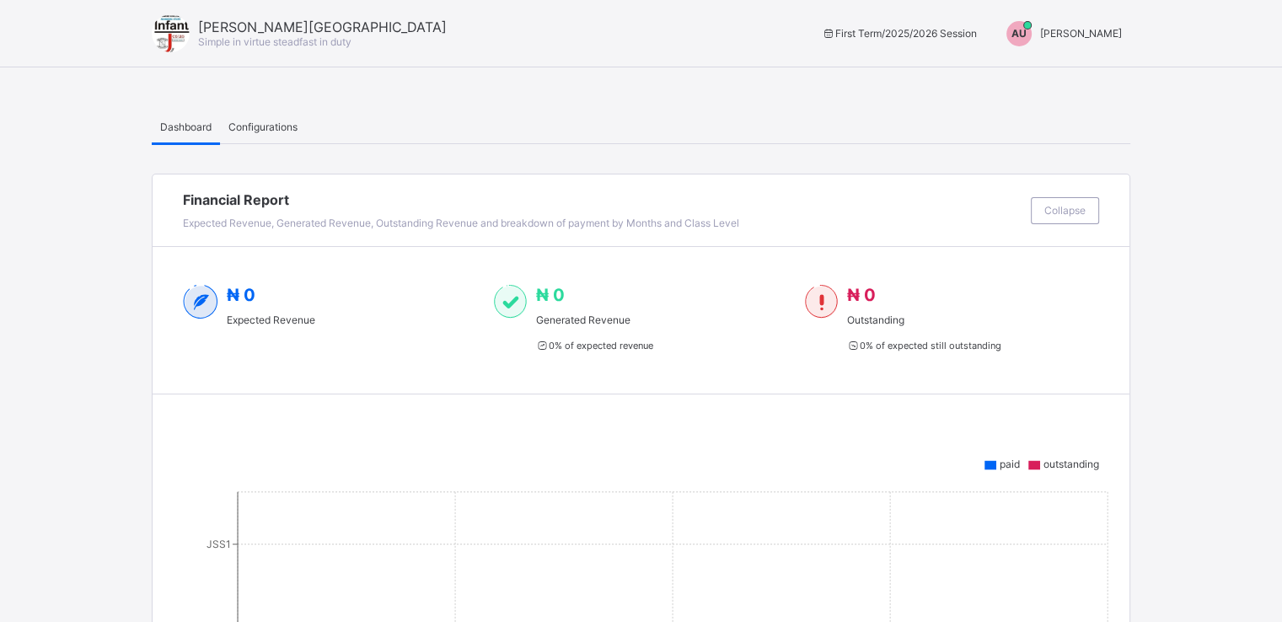
click at [1098, 24] on div "AU [PERSON_NAME]" at bounding box center [1060, 33] width 141 height 25
click at [1050, 68] on span "Switch to Admin View" at bounding box center [1059, 71] width 128 height 19
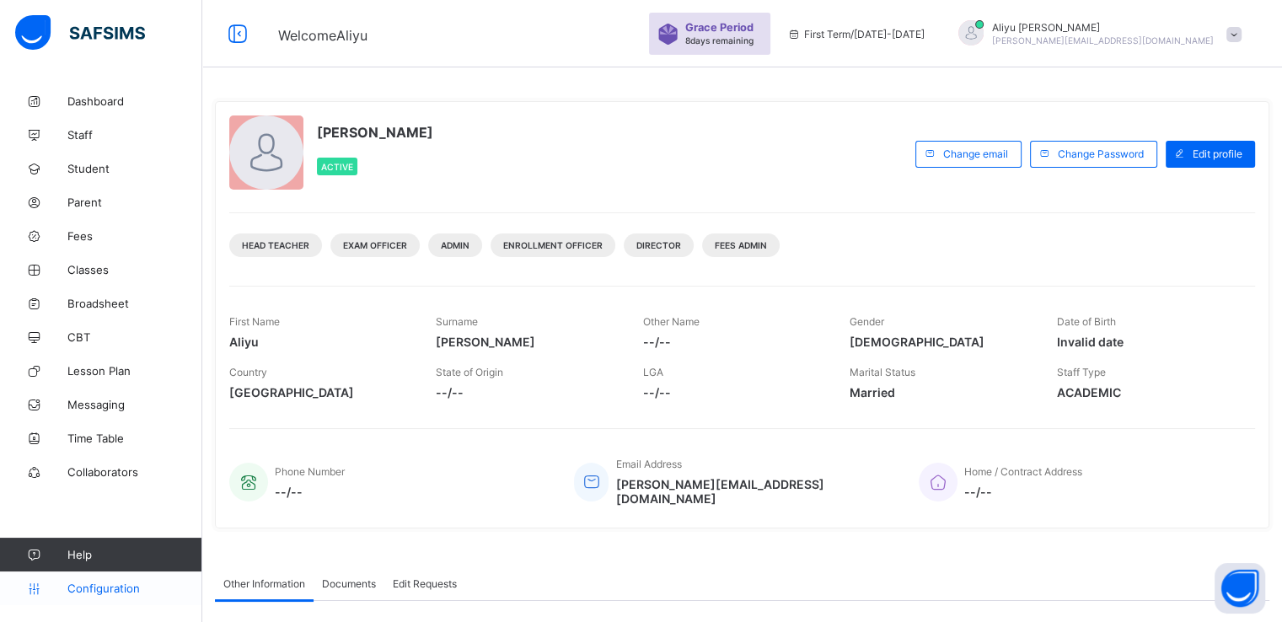
click at [77, 589] on span "Configuration" at bounding box center [134, 588] width 134 height 13
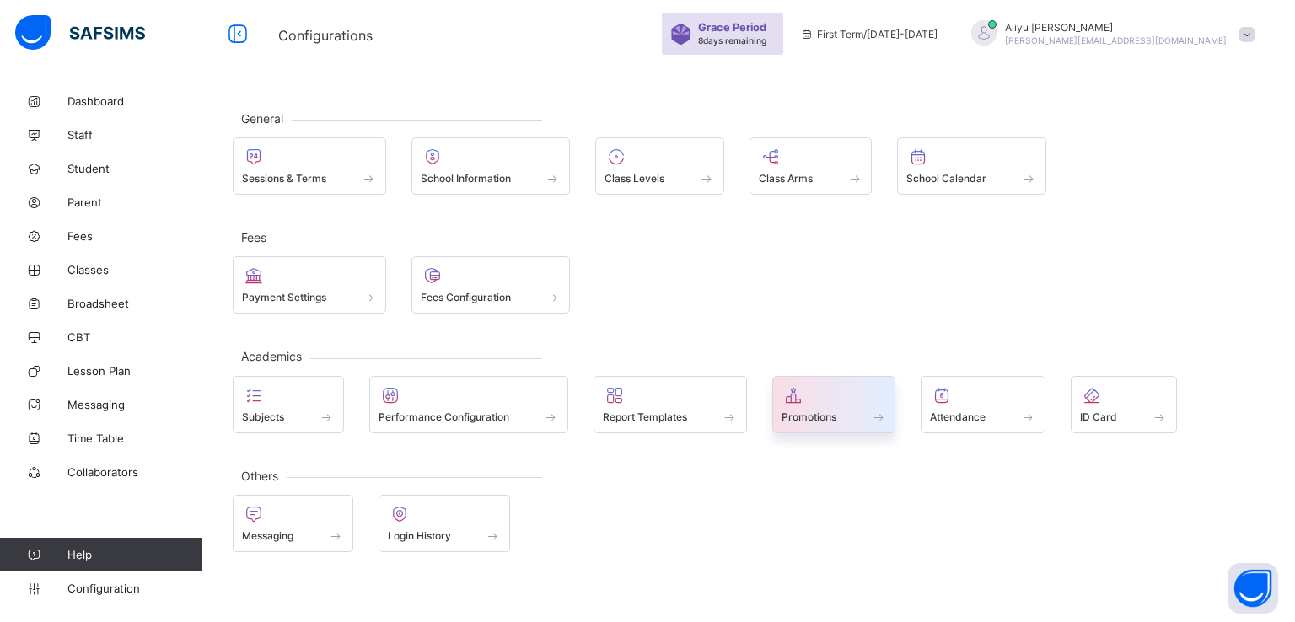
click at [798, 416] on span "Promotions" at bounding box center [808, 417] width 55 height 13
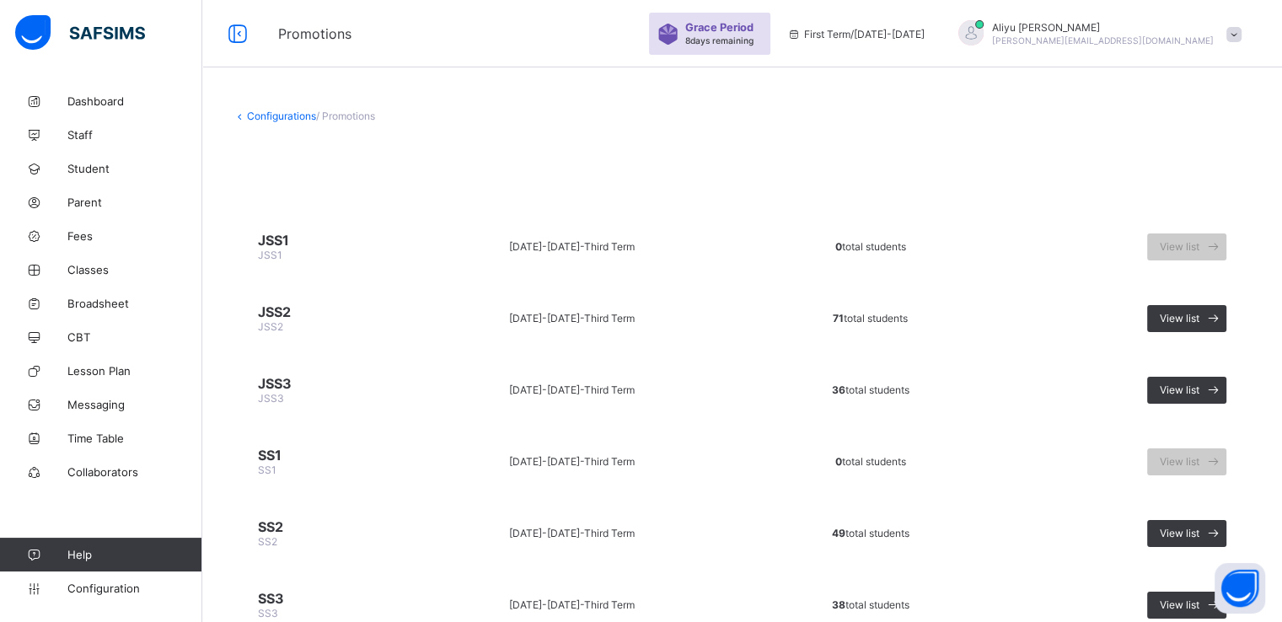
scroll to position [68, 0]
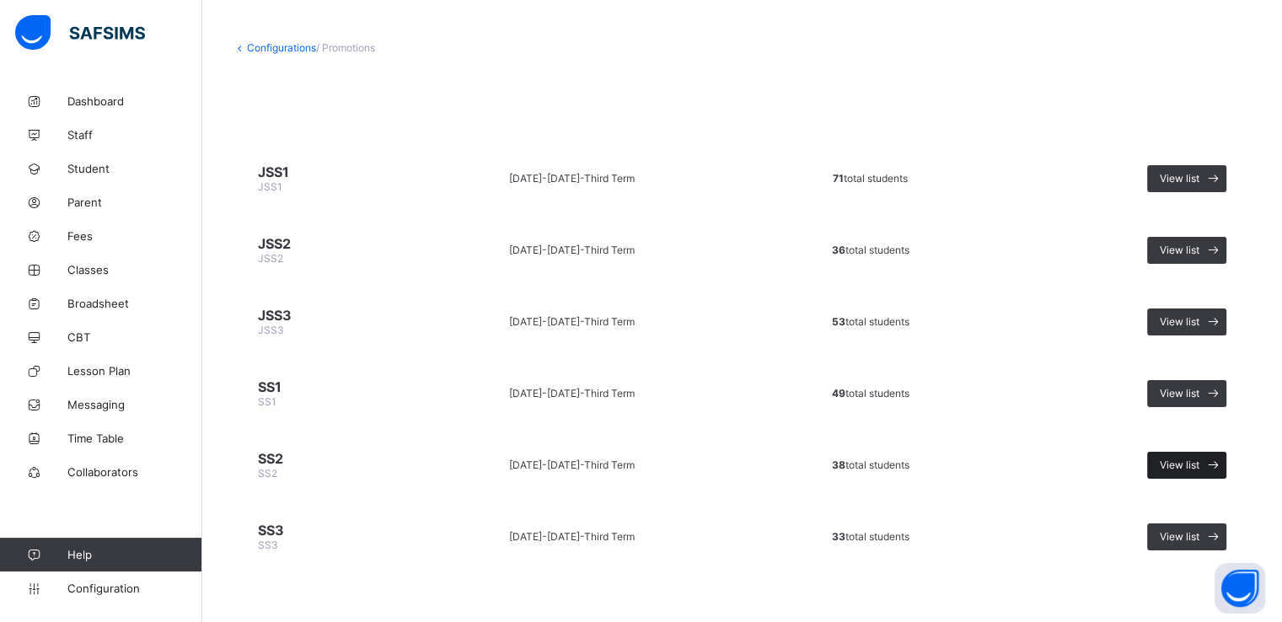
click at [1194, 459] on span "View list" at bounding box center [1180, 465] width 40 height 13
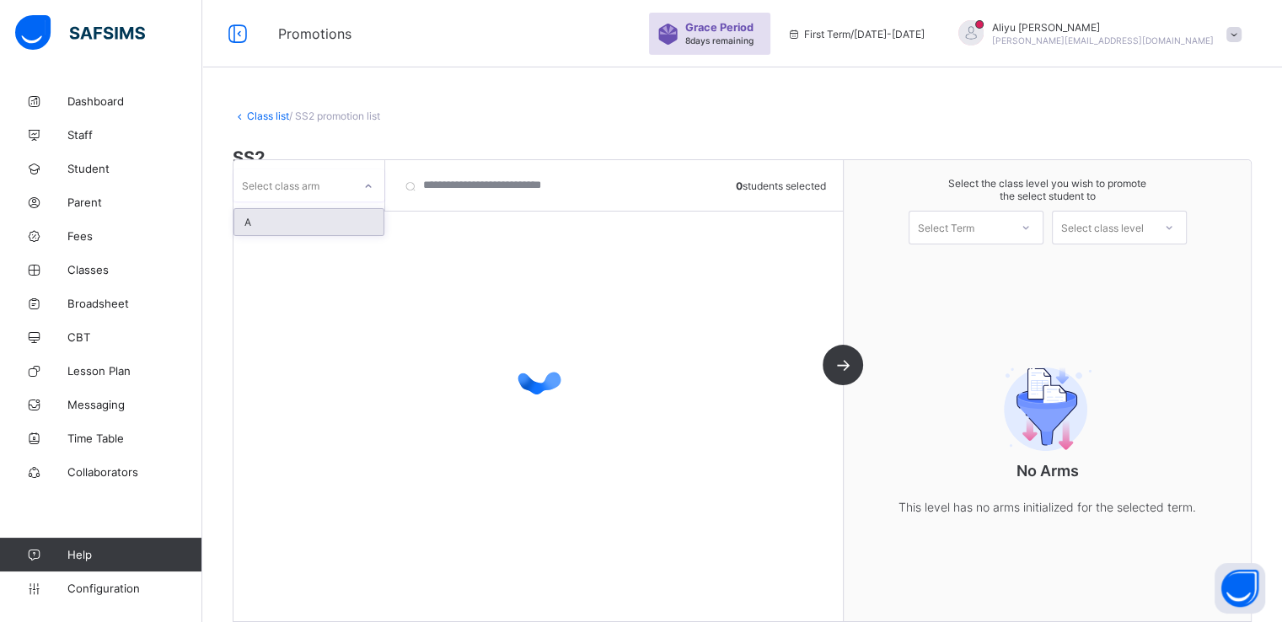
click at [334, 177] on div "Select class arm" at bounding box center [293, 186] width 119 height 24
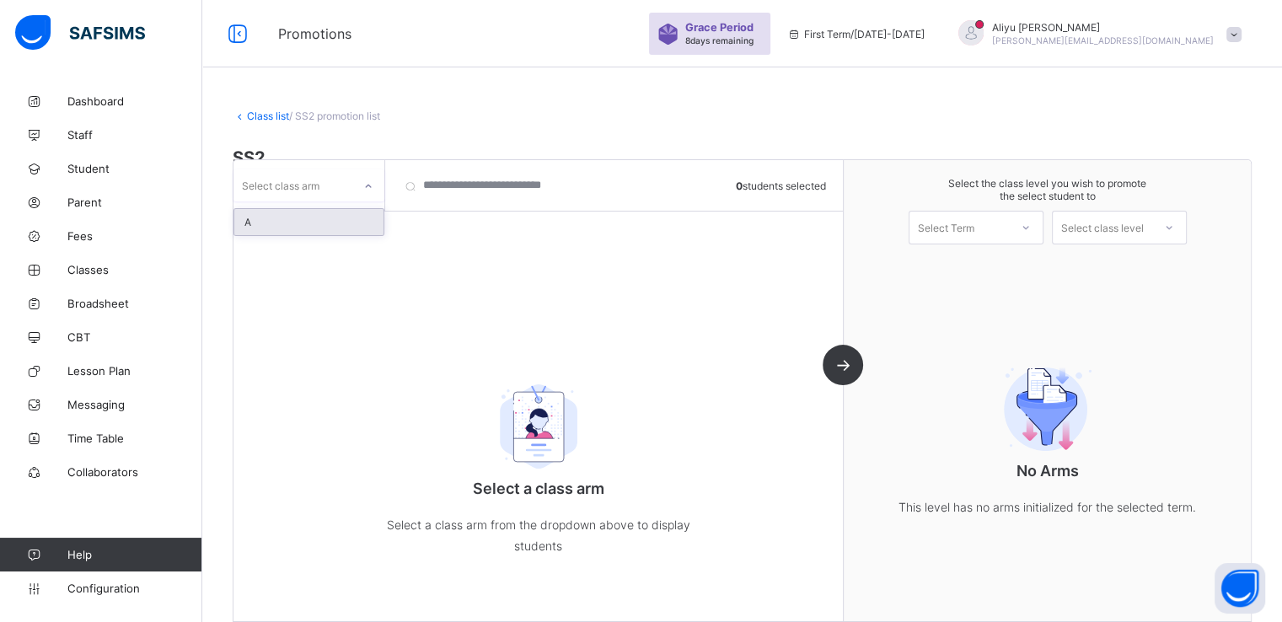
click at [282, 216] on div "A" at bounding box center [308, 222] width 149 height 26
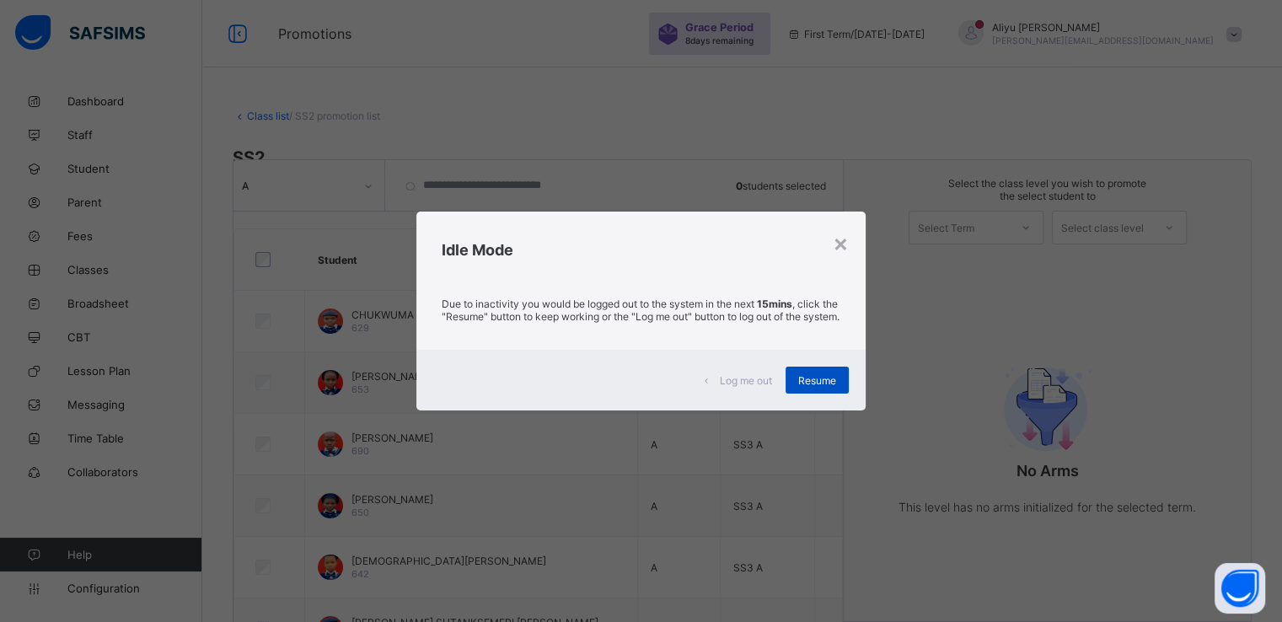
click at [809, 387] on span "Resume" at bounding box center [817, 380] width 38 height 13
click at [808, 394] on div "Resume" at bounding box center [817, 380] width 63 height 27
click at [830, 384] on span "Resume" at bounding box center [817, 380] width 38 height 13
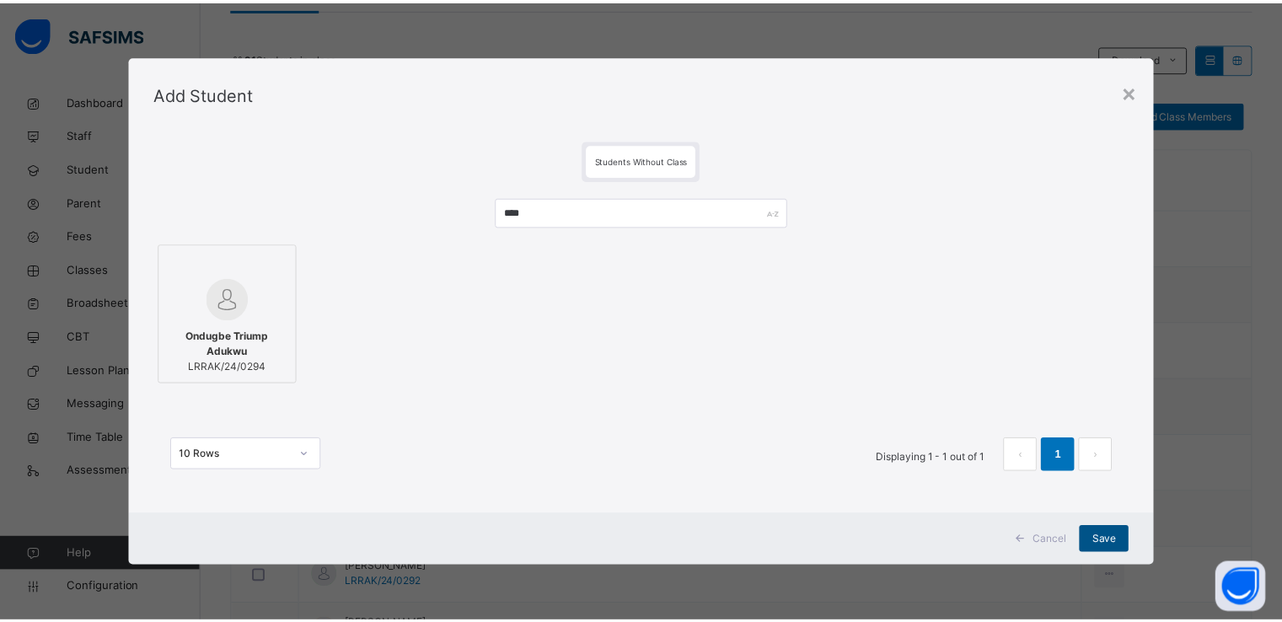
scroll to position [342, 0]
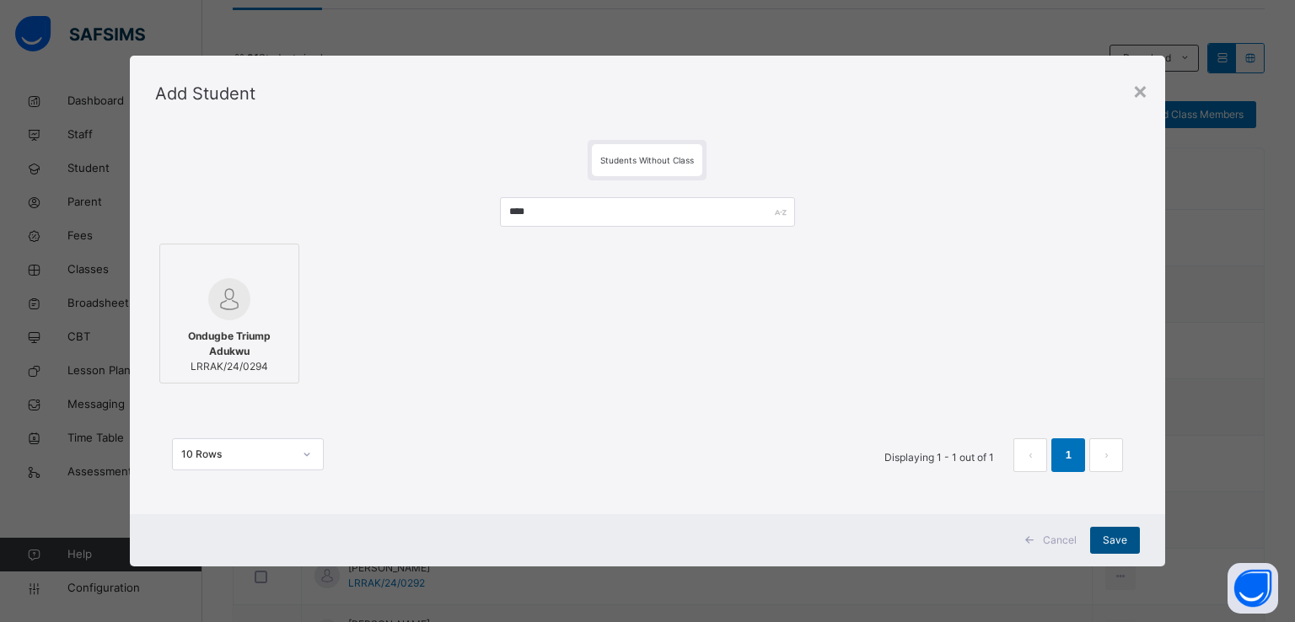
click at [1118, 543] on span "Save" at bounding box center [1115, 540] width 24 height 15
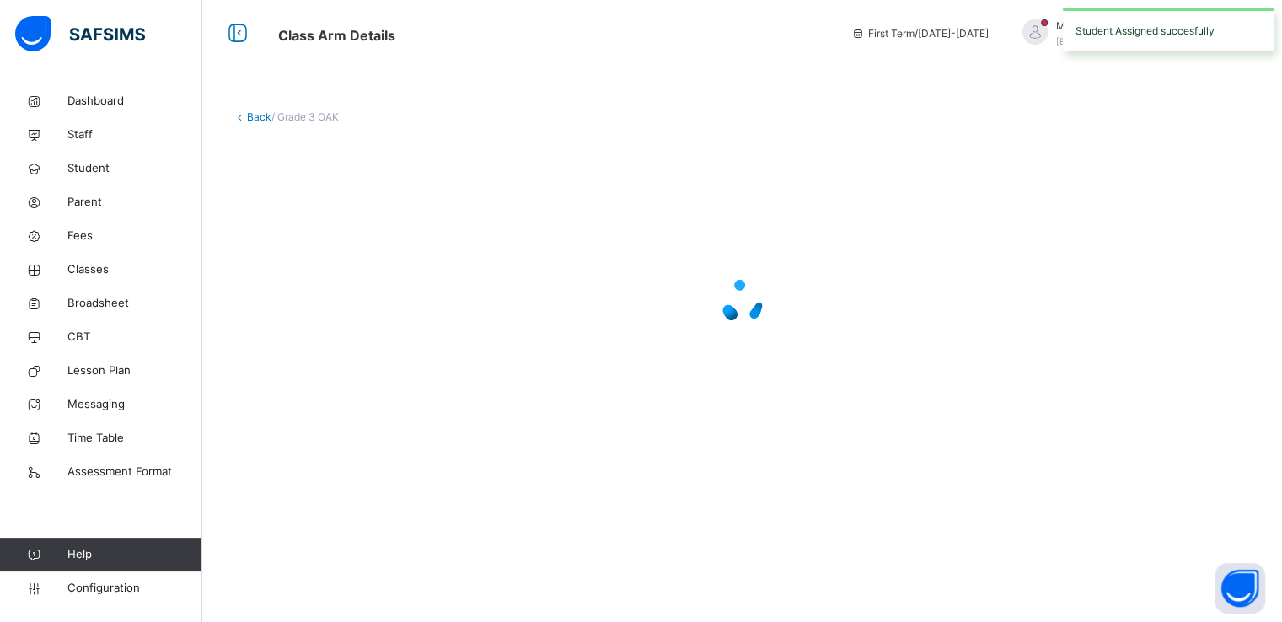
scroll to position [0, 0]
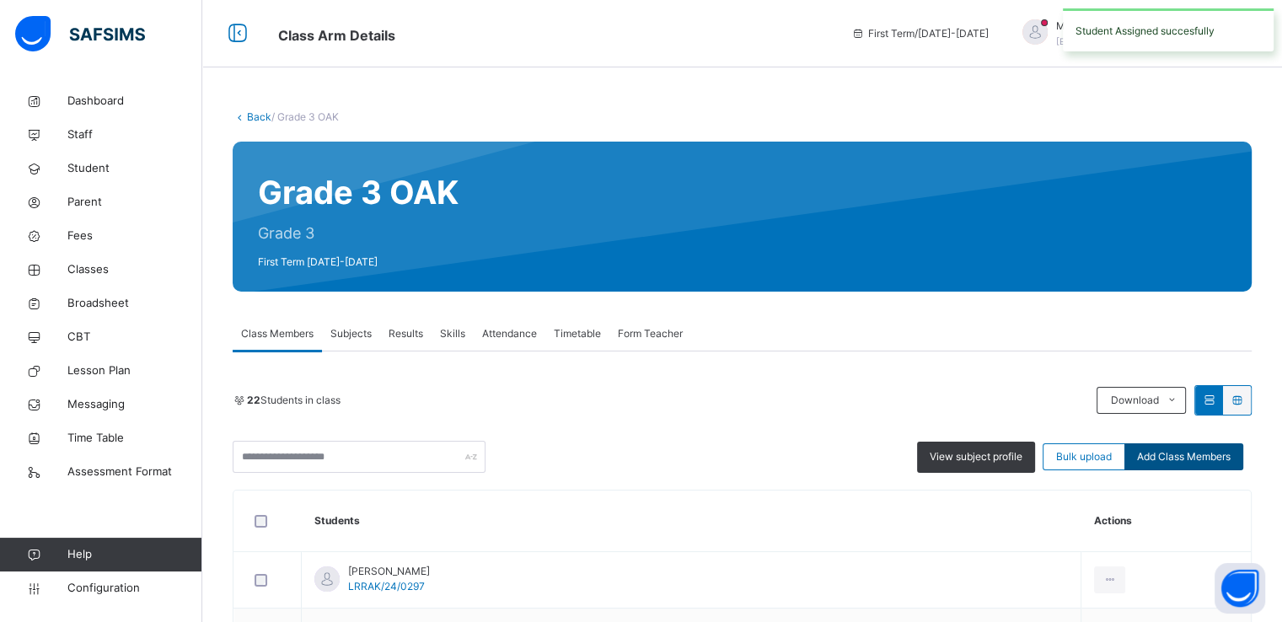
click at [1184, 454] on span "Add Class Members" at bounding box center [1184, 456] width 94 height 15
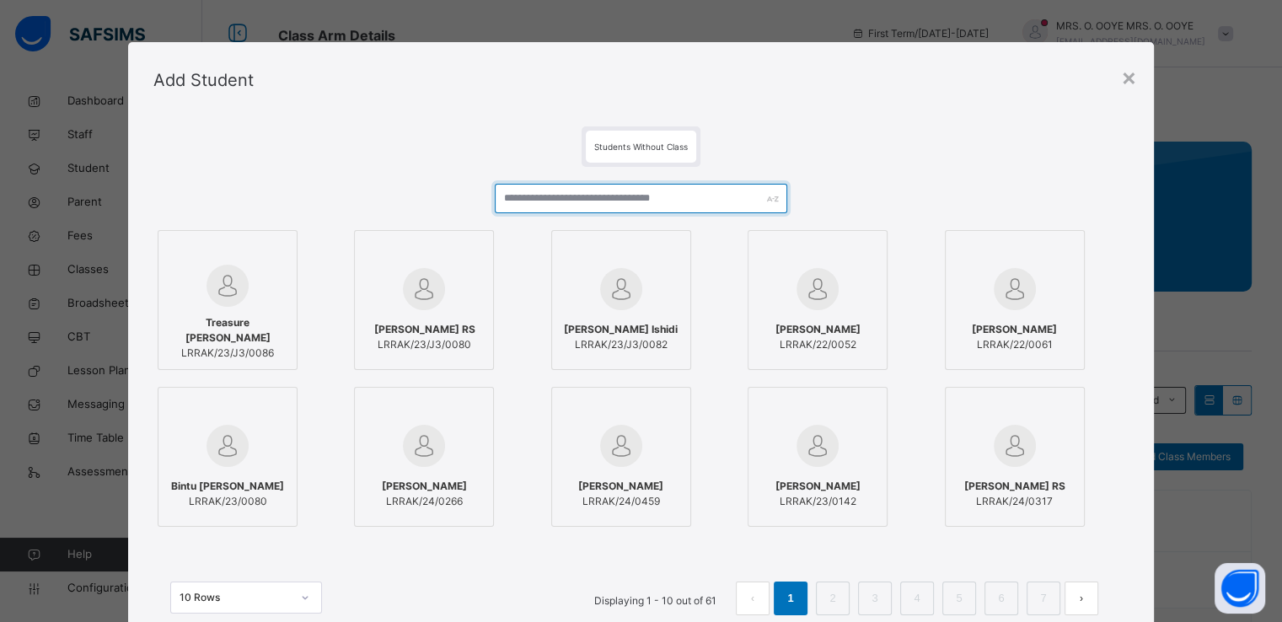
click at [687, 209] on input "text" at bounding box center [641, 199] width 293 height 30
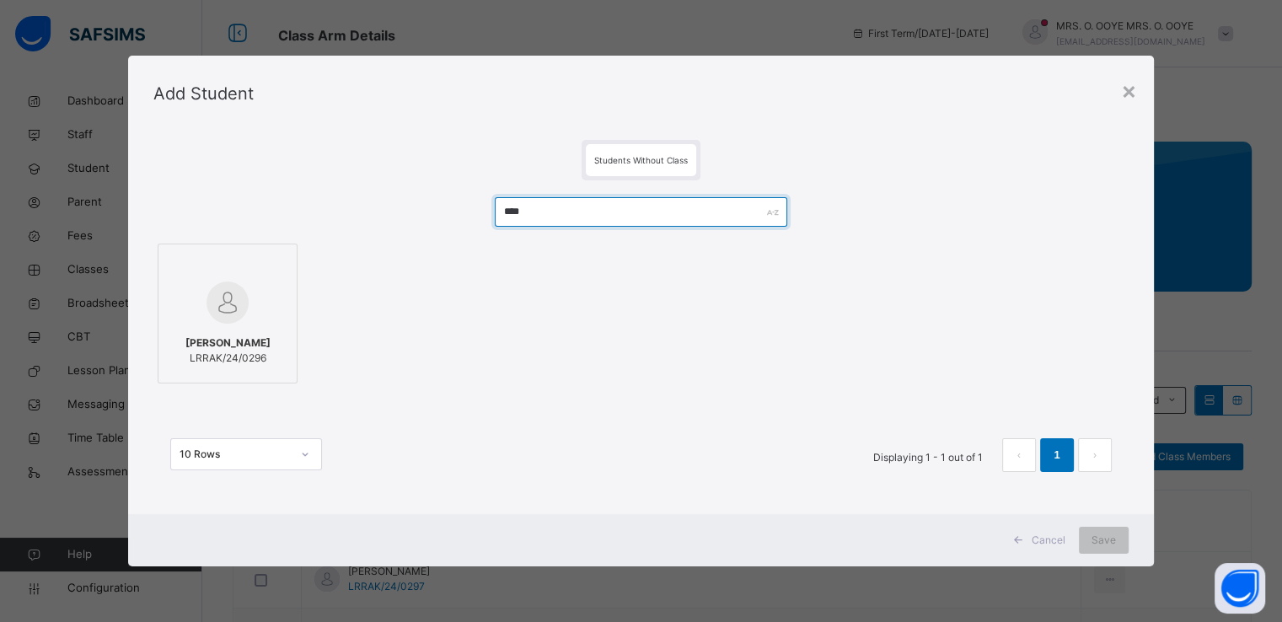
type input "****"
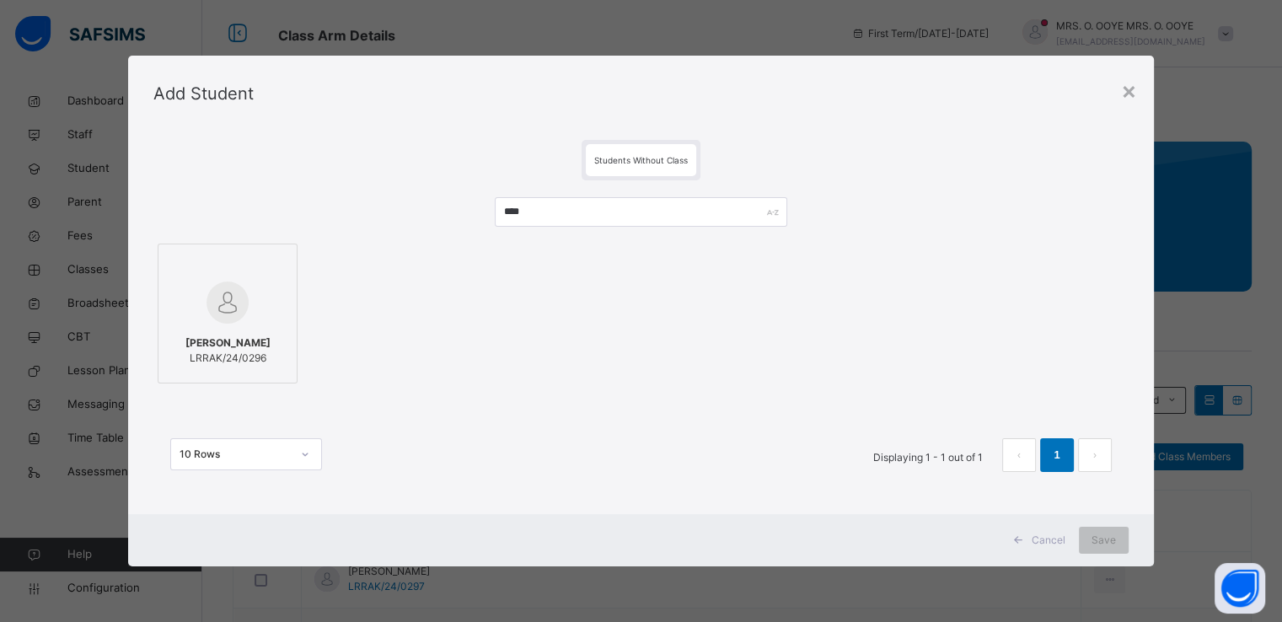
click at [224, 310] on img at bounding box center [228, 303] width 42 height 42
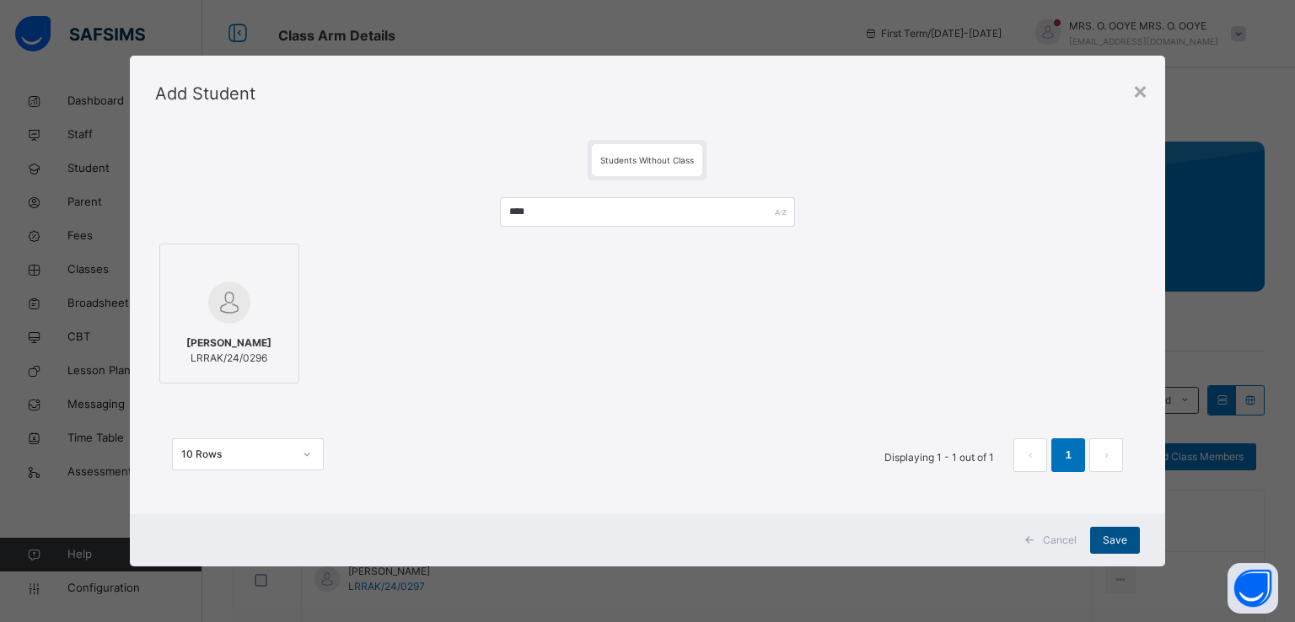
click at [1110, 533] on span "Save" at bounding box center [1115, 540] width 24 height 15
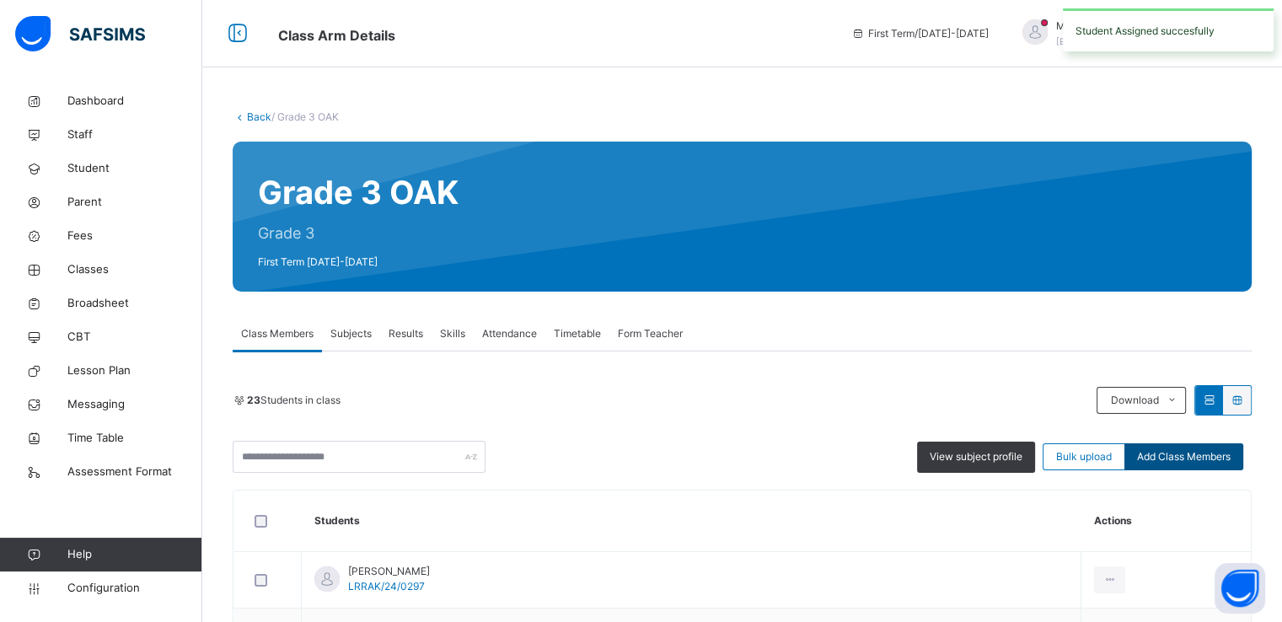
click at [1186, 459] on span "Add Class Members" at bounding box center [1184, 456] width 94 height 15
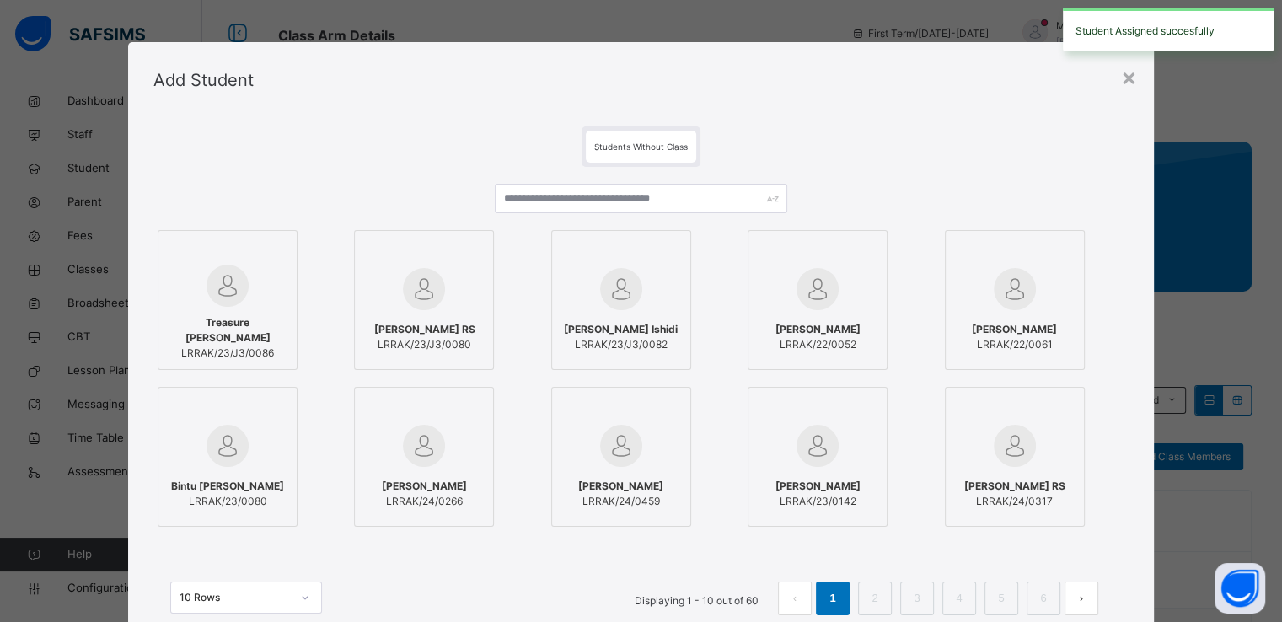
click at [651, 182] on div "Treasure [PERSON_NAME] LRRAK/23/J3/0086 [PERSON_NAME] RS LRRAK/23/J3/0080 [PERS…" at bounding box center [640, 408] width 975 height 482
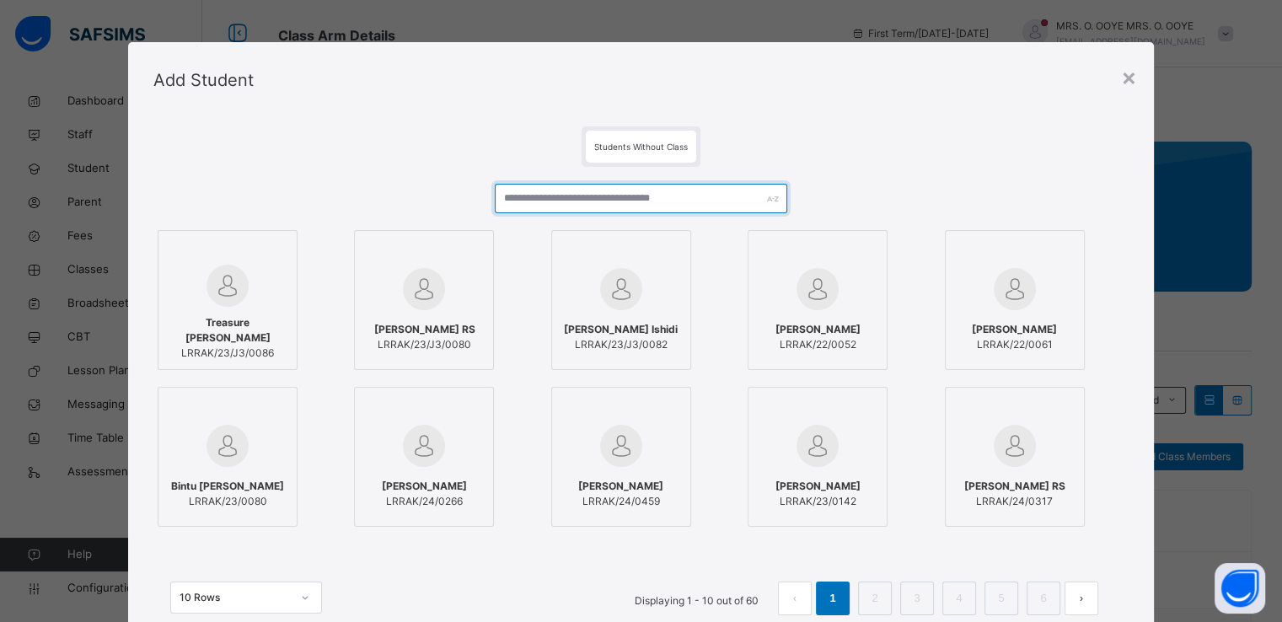
click at [642, 200] on input "text" at bounding box center [641, 199] width 293 height 30
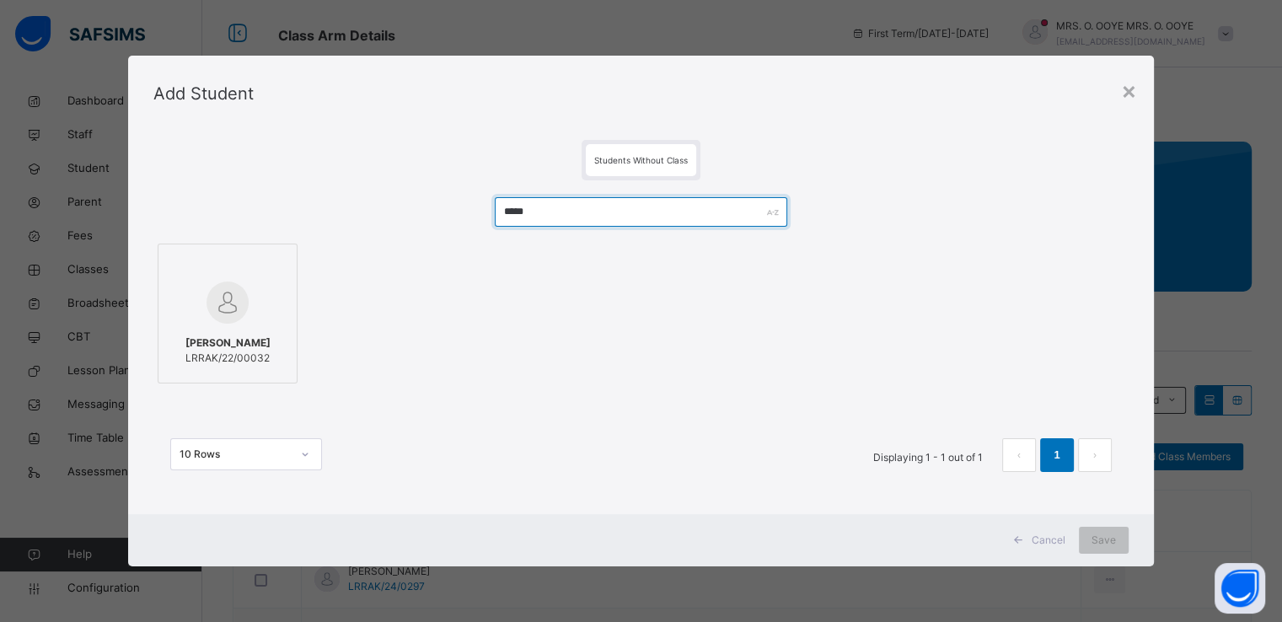
type input "*****"
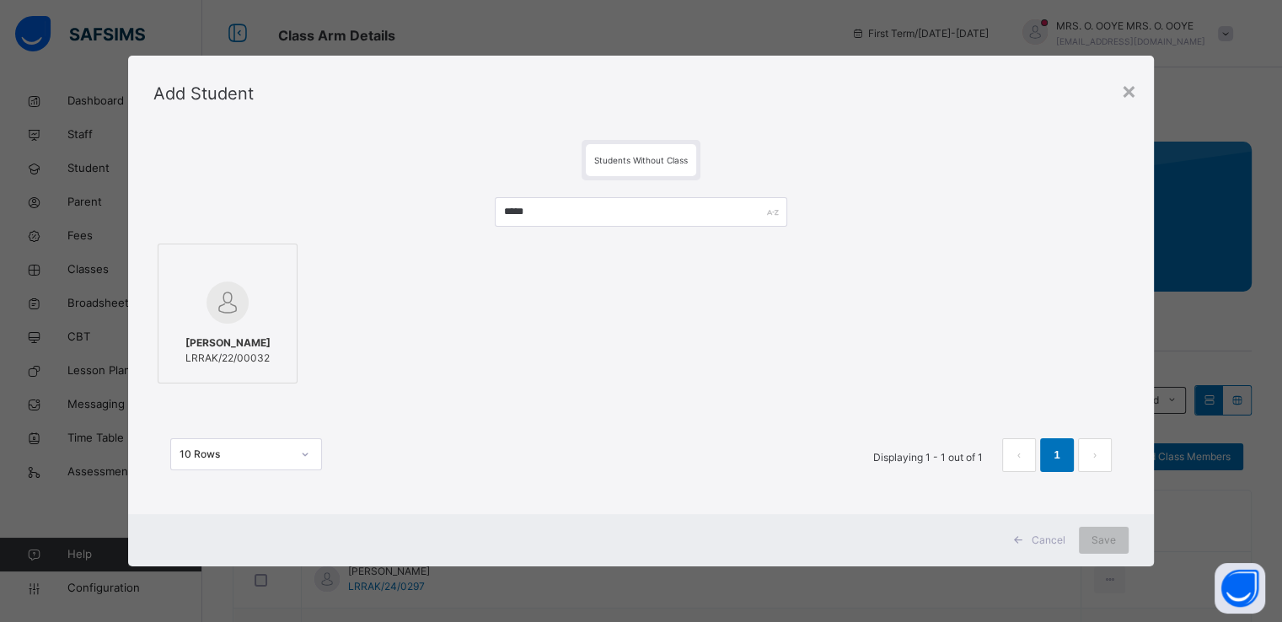
click at [244, 311] on div at bounding box center [227, 302] width 121 height 49
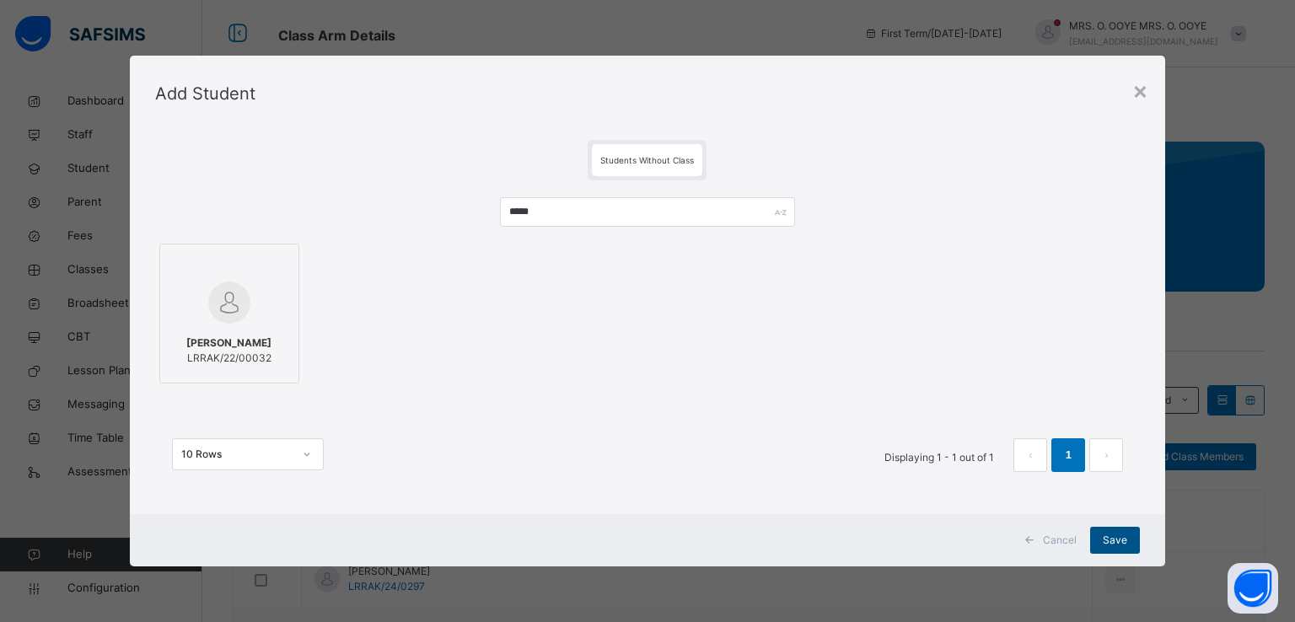
click at [1115, 536] on span "Save" at bounding box center [1115, 540] width 24 height 15
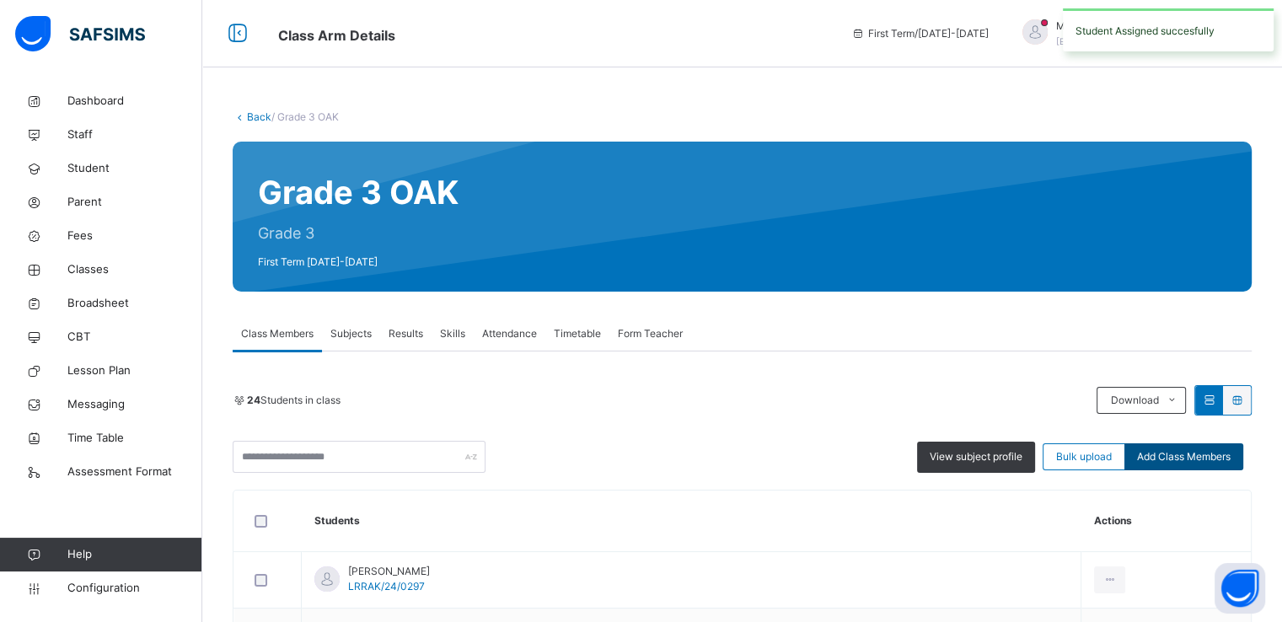
click at [1183, 457] on span "Add Class Members" at bounding box center [1184, 456] width 94 height 15
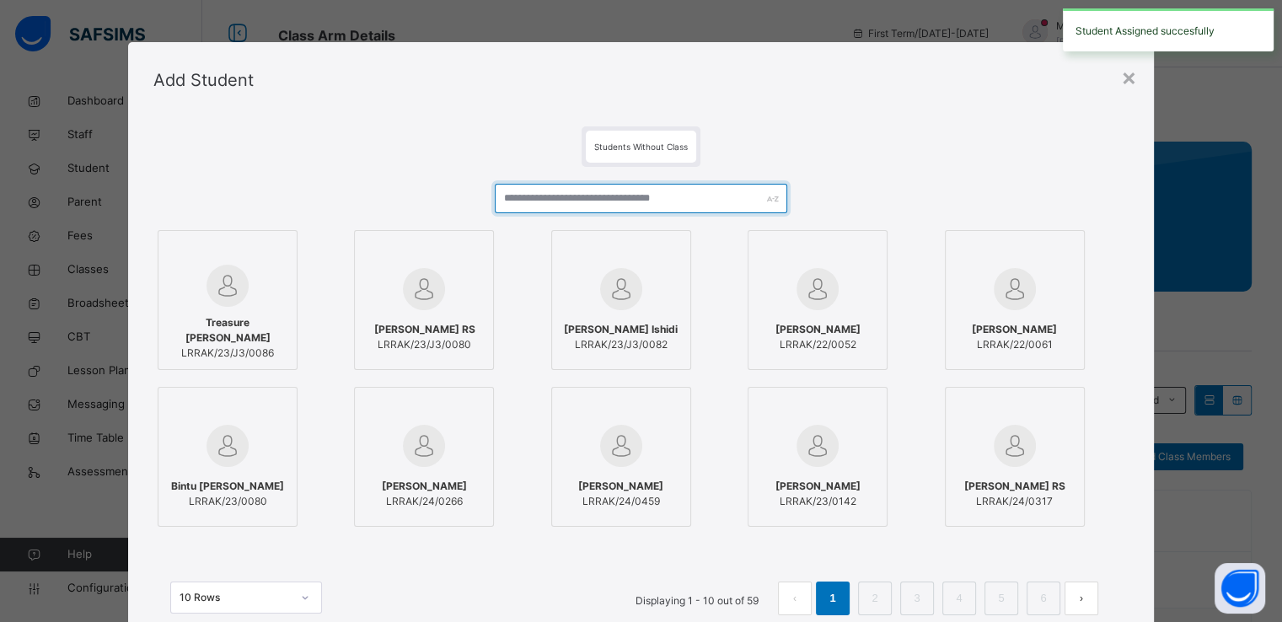
click at [663, 207] on input "text" at bounding box center [641, 199] width 293 height 30
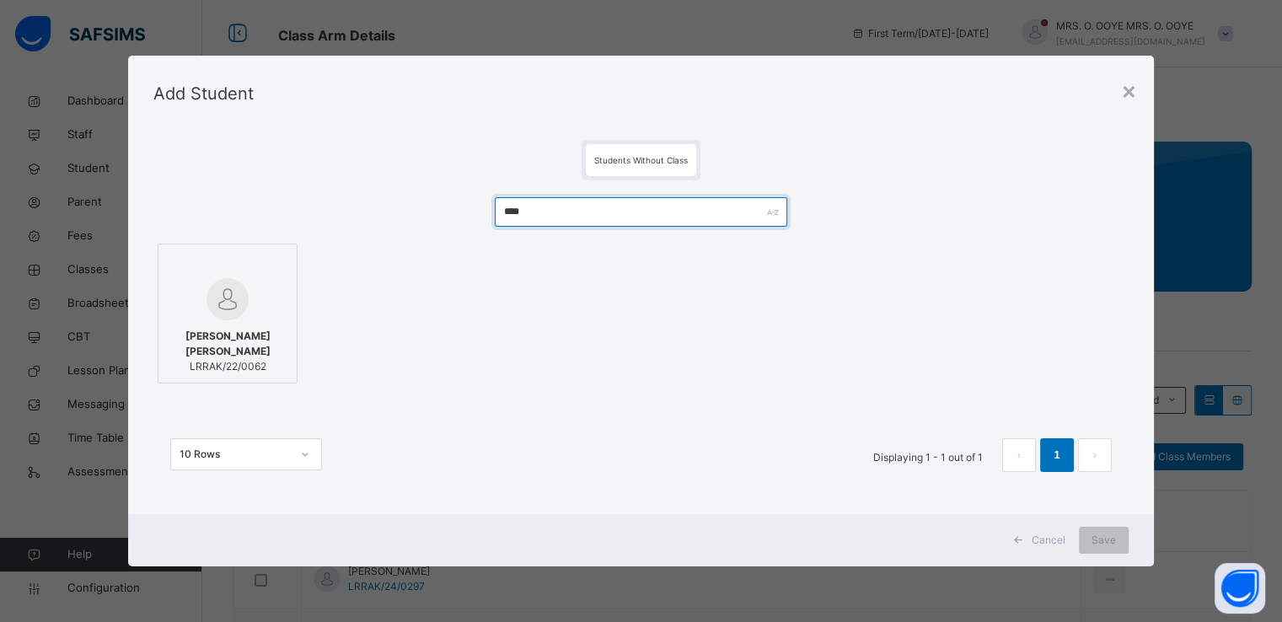
type input "****"
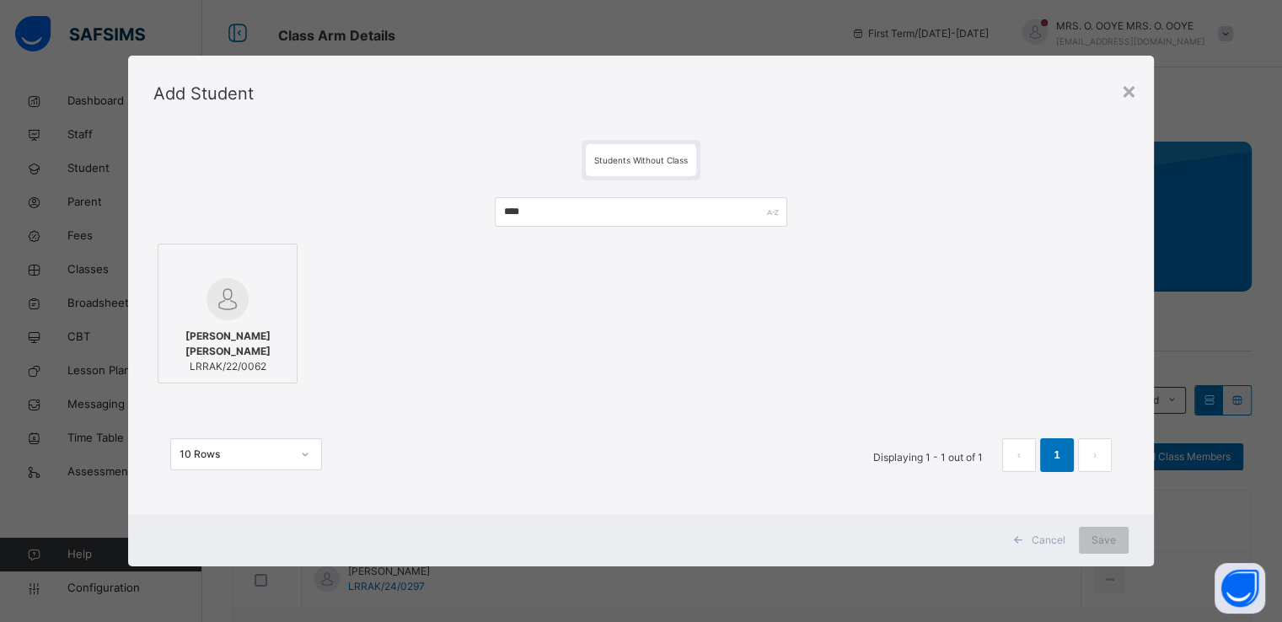
click at [239, 301] on img at bounding box center [228, 299] width 42 height 42
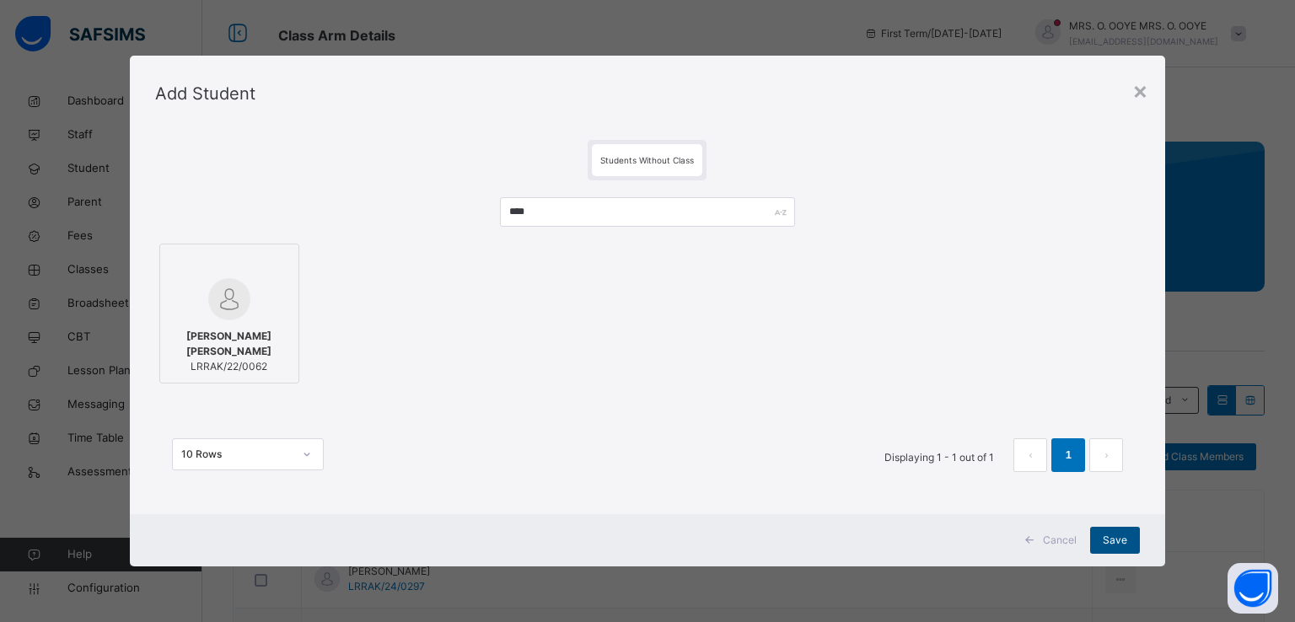
click at [1120, 544] on span "Save" at bounding box center [1115, 540] width 24 height 15
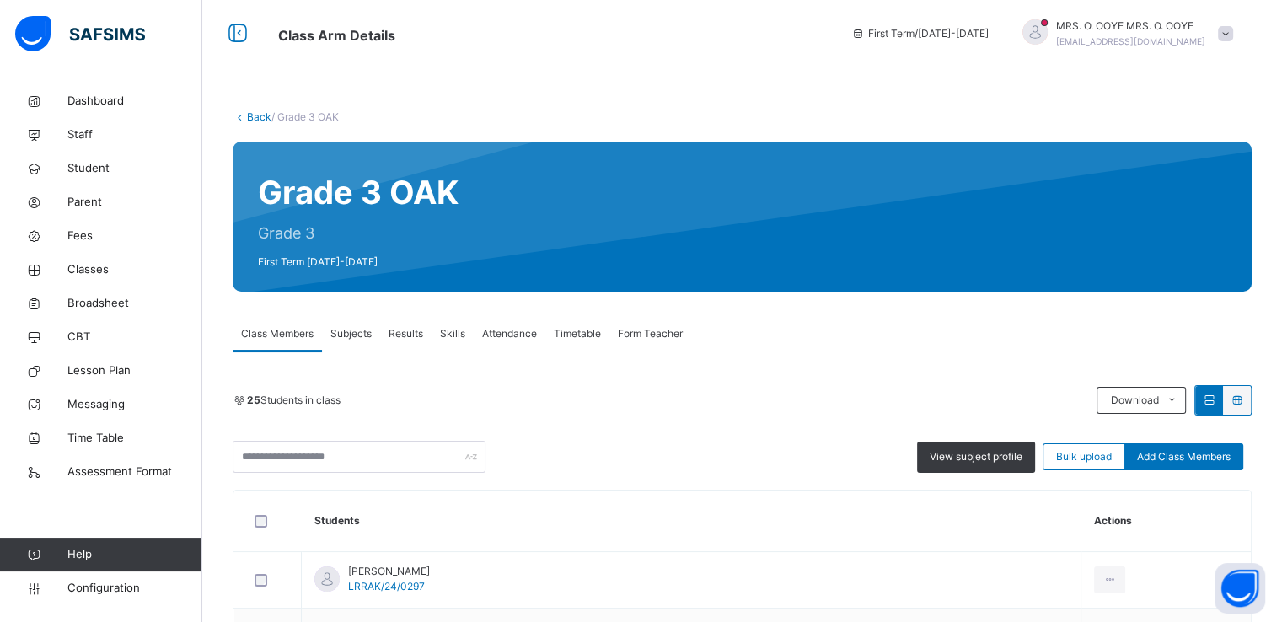
click at [247, 113] on link "Back" at bounding box center [259, 116] width 24 height 13
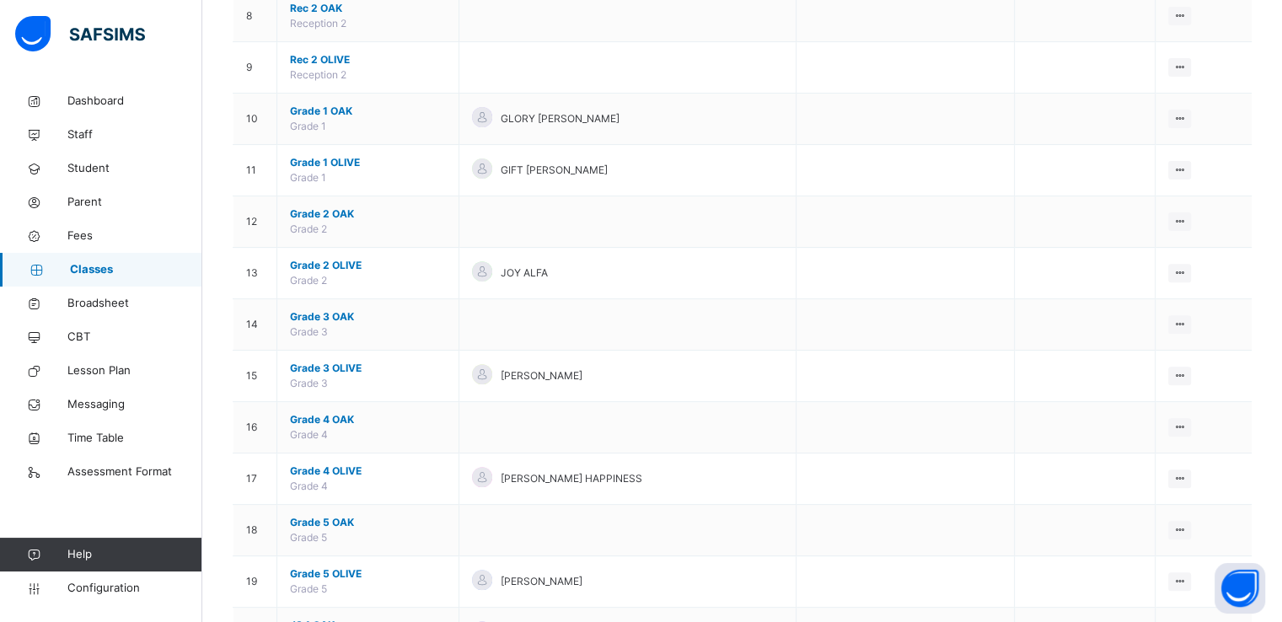
scroll to position [572, 0]
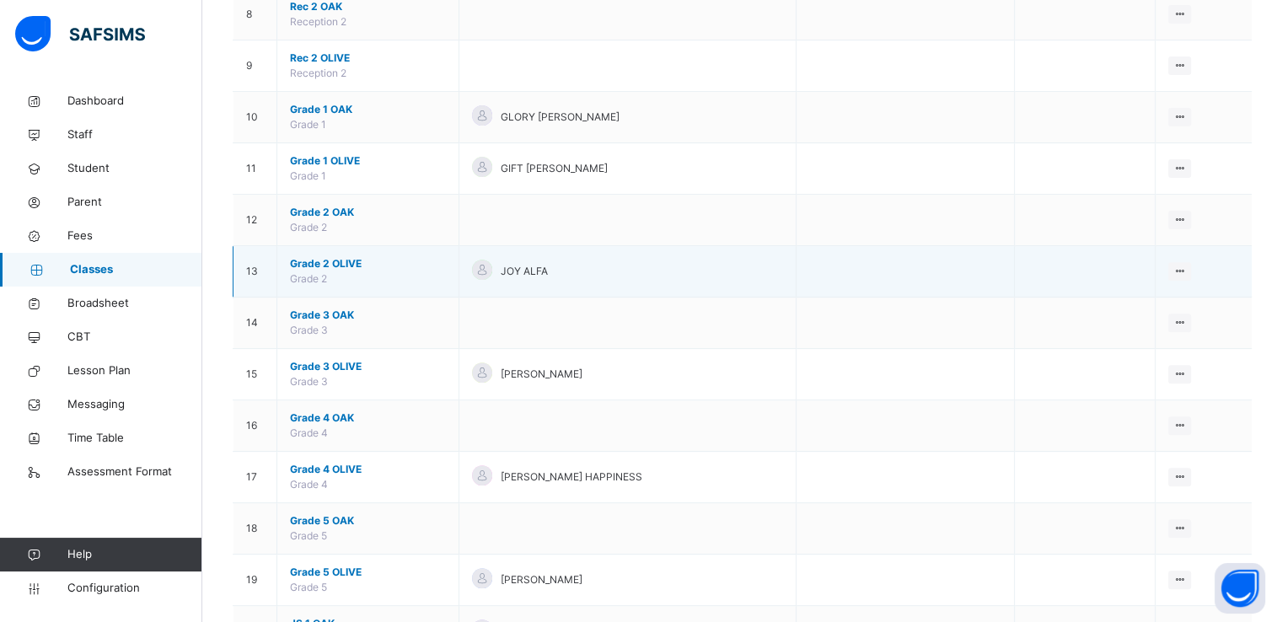
click at [316, 260] on span "Grade 2 OLIVE" at bounding box center [368, 263] width 156 height 15
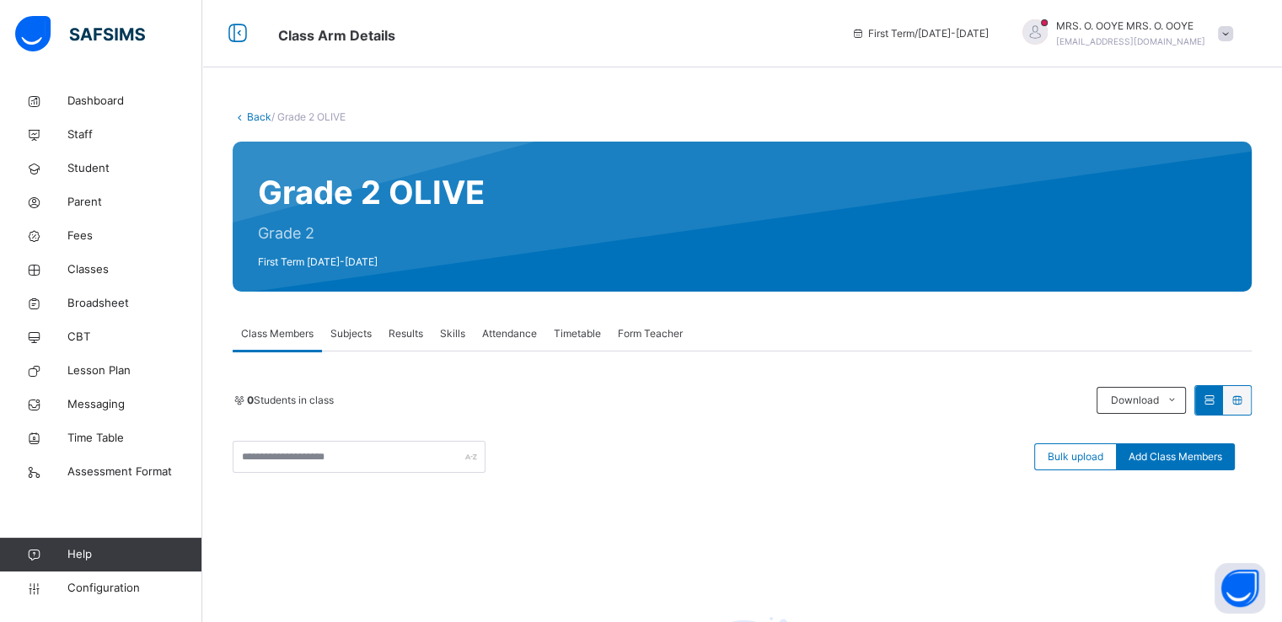
click at [255, 119] on link "Back" at bounding box center [259, 116] width 24 height 13
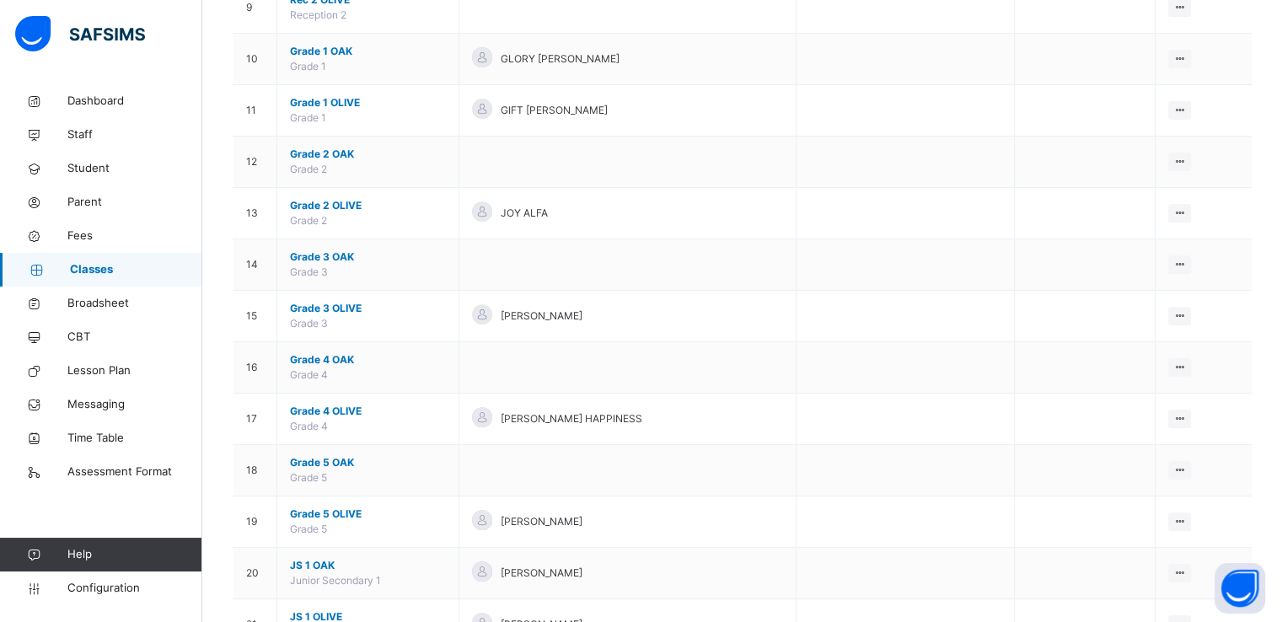
scroll to position [559, 0]
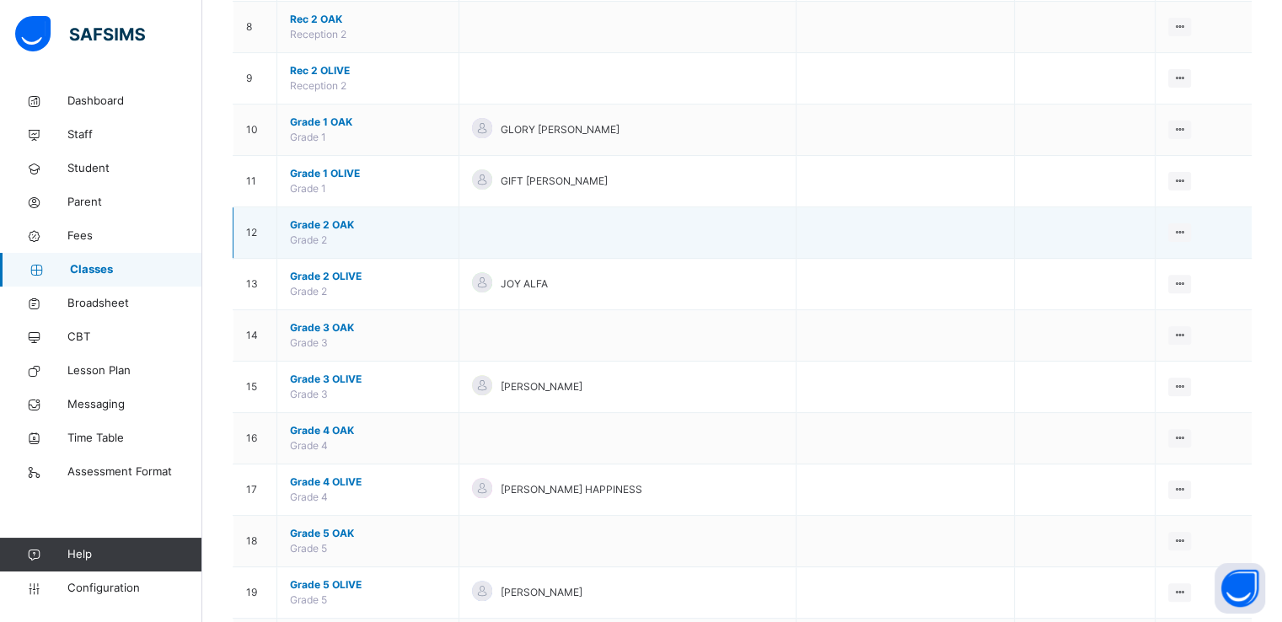
click at [319, 223] on span "Grade 2 OAK" at bounding box center [368, 225] width 156 height 15
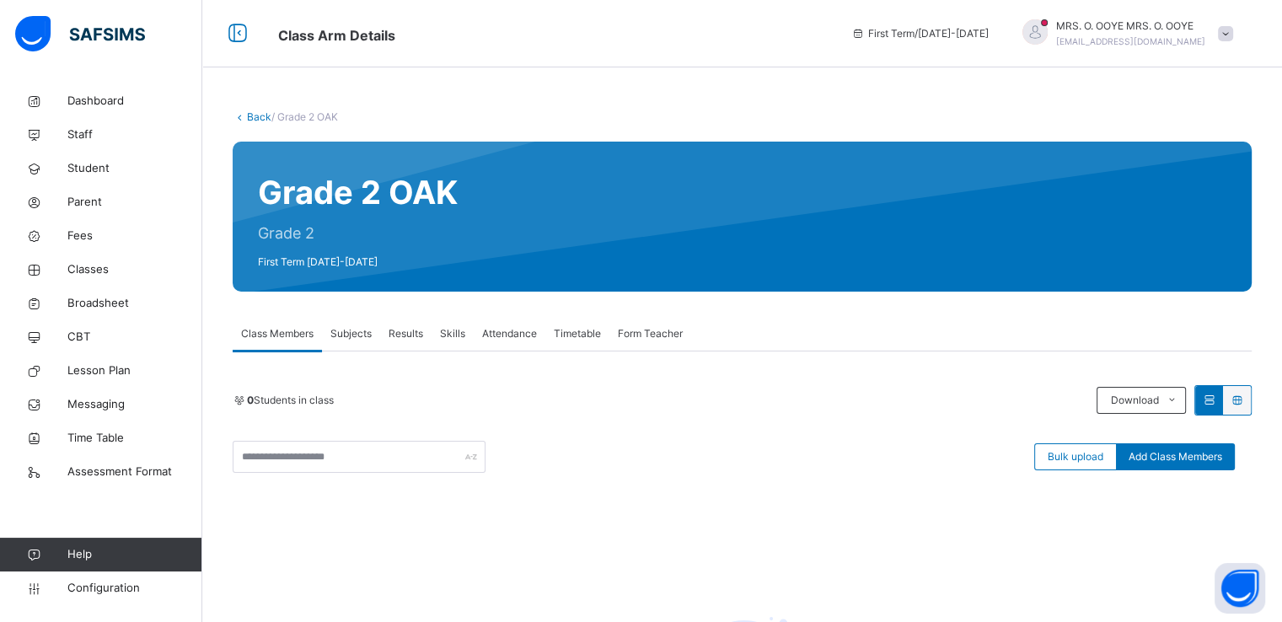
click at [254, 118] on link "Back" at bounding box center [259, 116] width 24 height 13
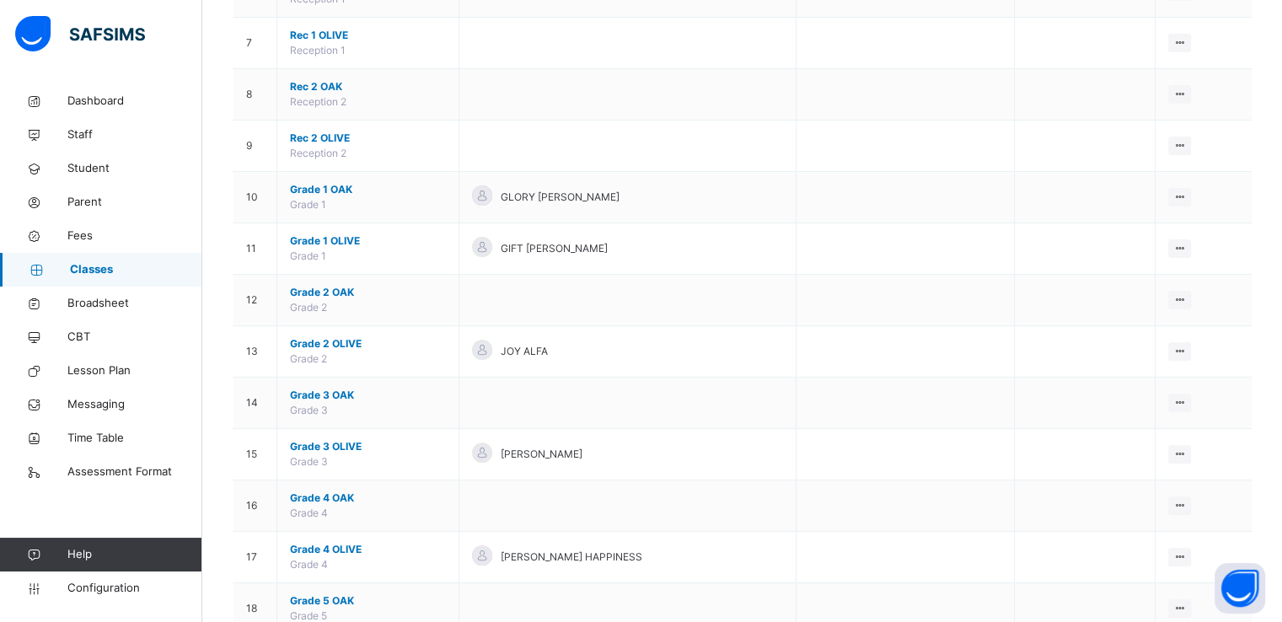
scroll to position [492, 0]
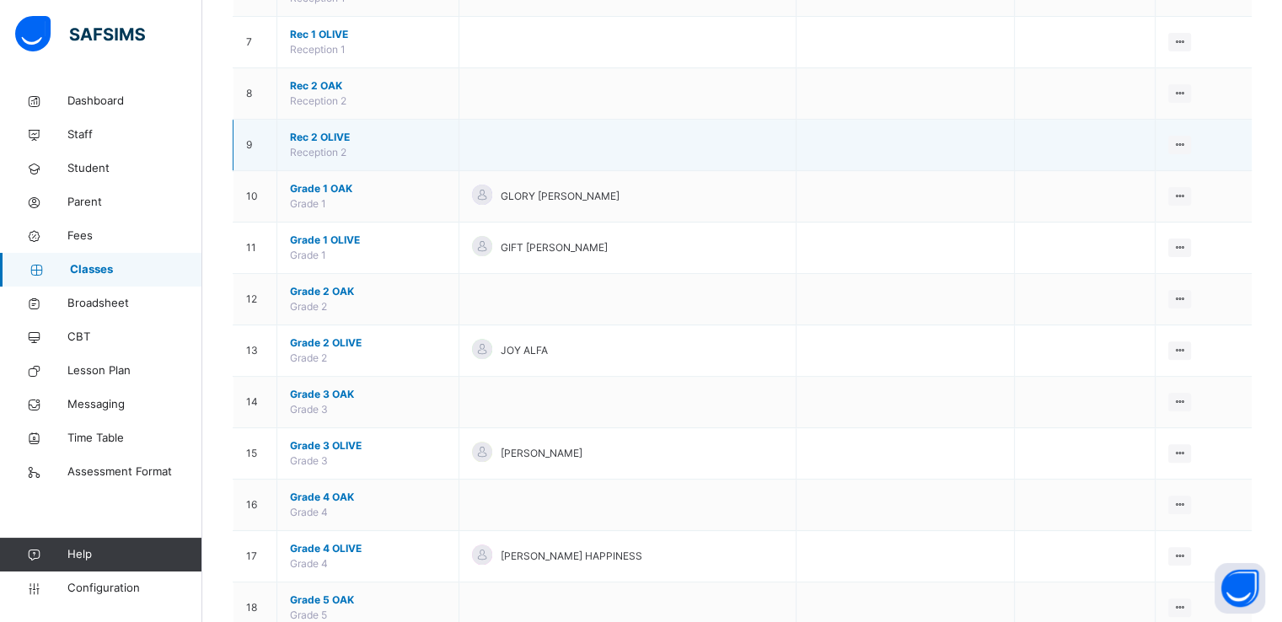
click at [314, 139] on span "Rec 2 OLIVE" at bounding box center [368, 137] width 156 height 15
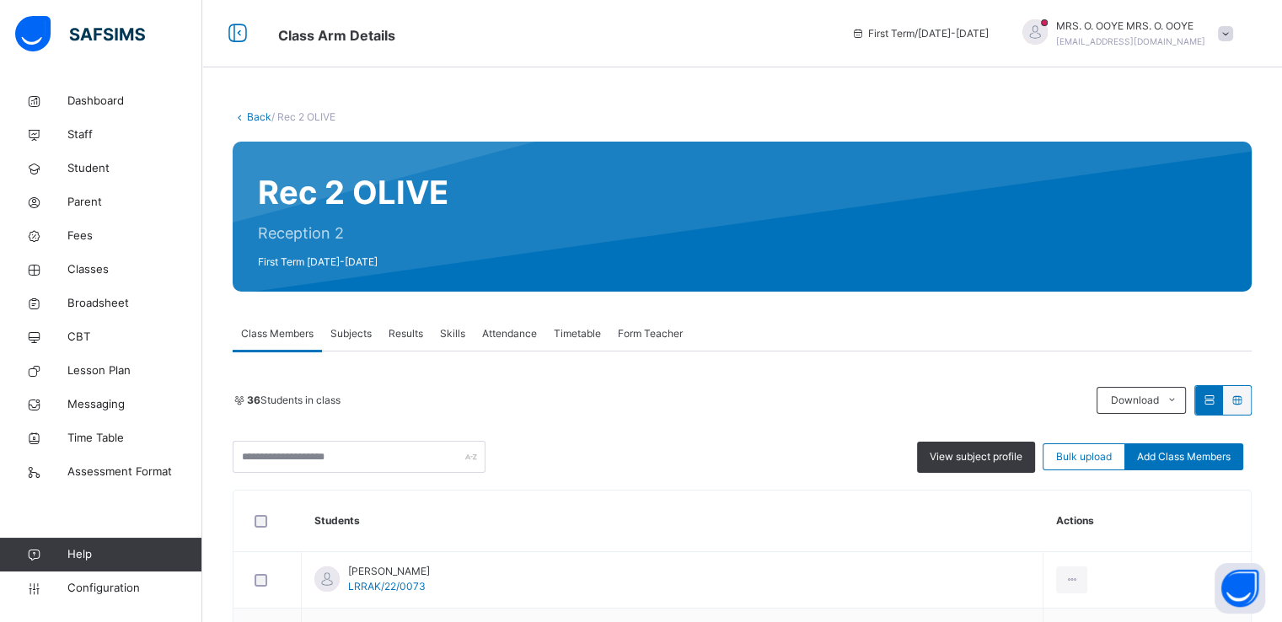
click at [253, 118] on link "Back" at bounding box center [259, 116] width 24 height 13
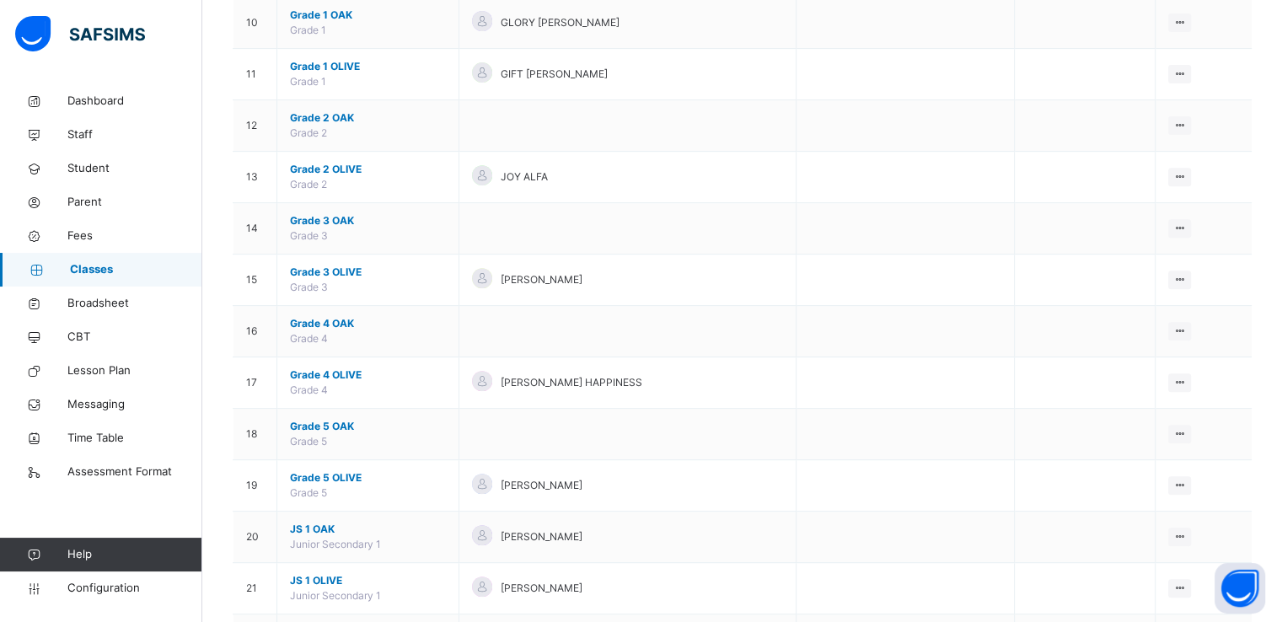
scroll to position [669, 0]
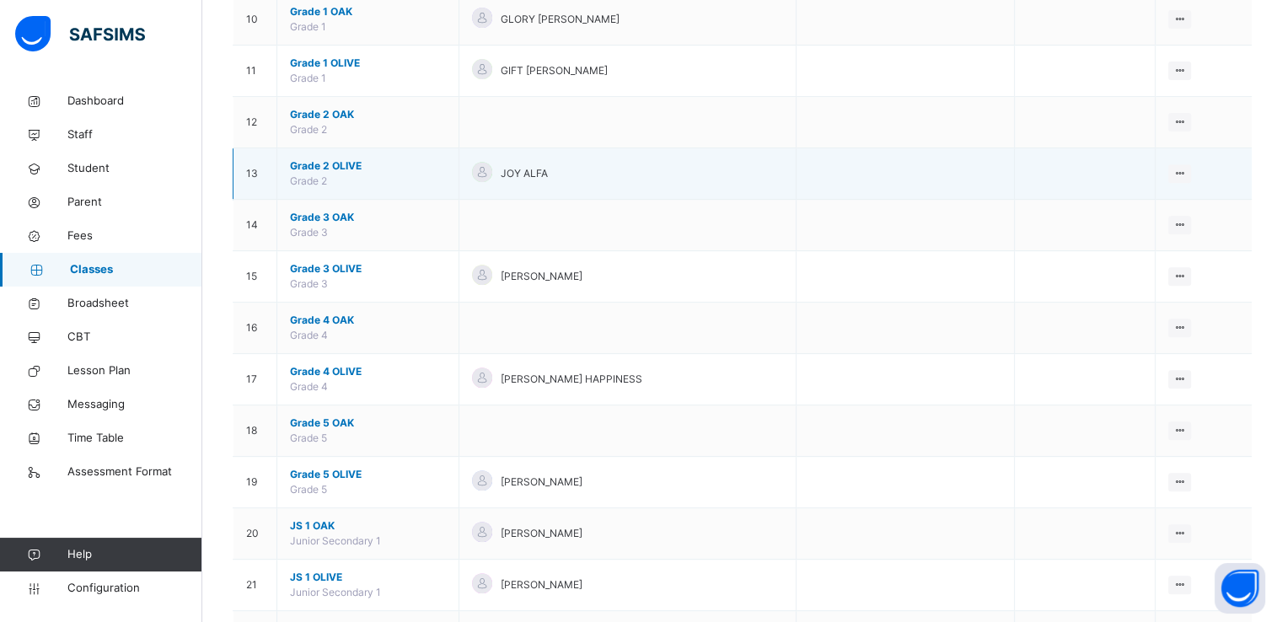
click at [314, 164] on span "Grade 2 OLIVE" at bounding box center [368, 165] width 156 height 15
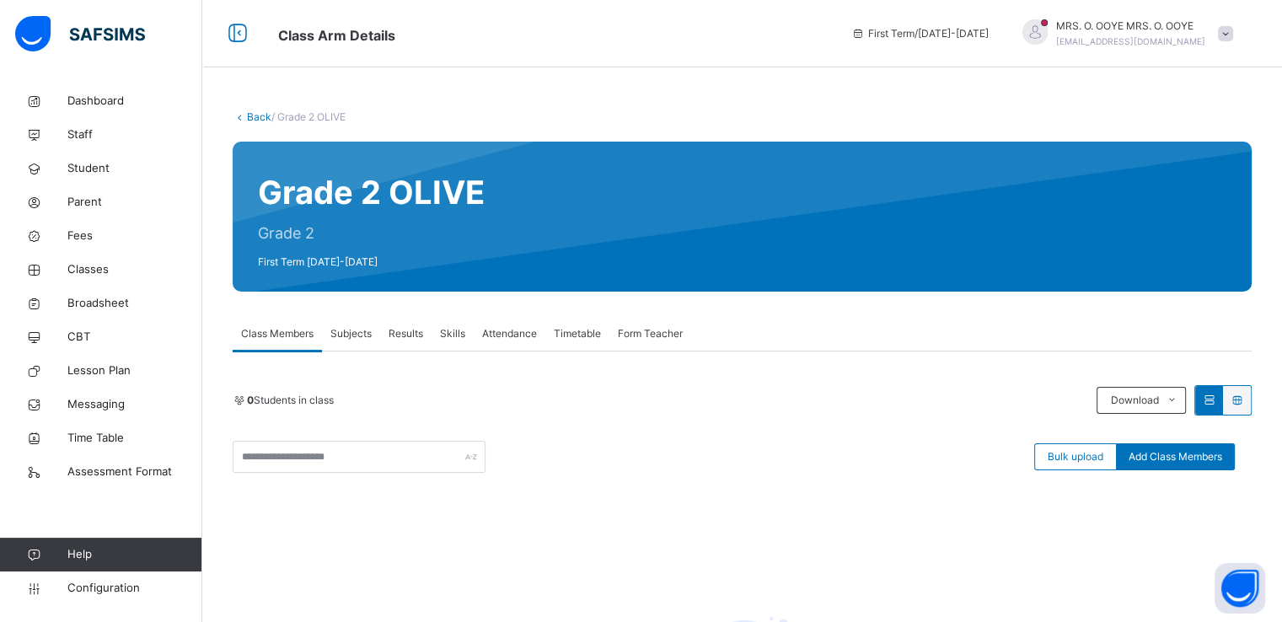
click at [256, 115] on link "Back" at bounding box center [259, 116] width 24 height 13
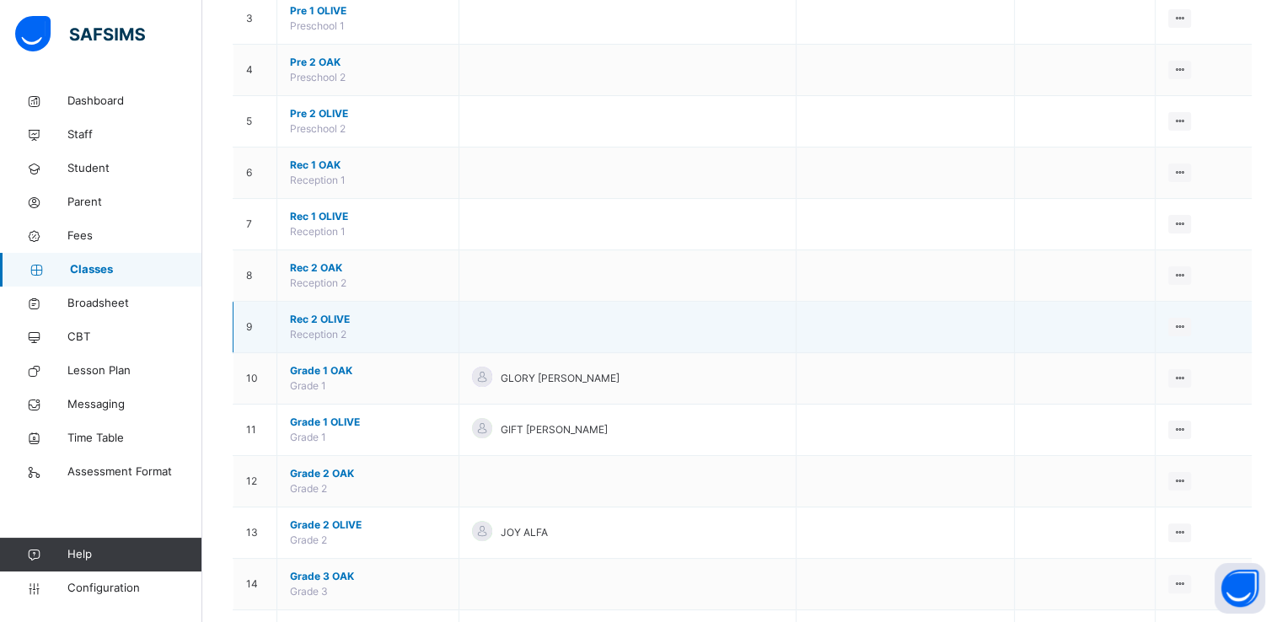
scroll to position [398, 0]
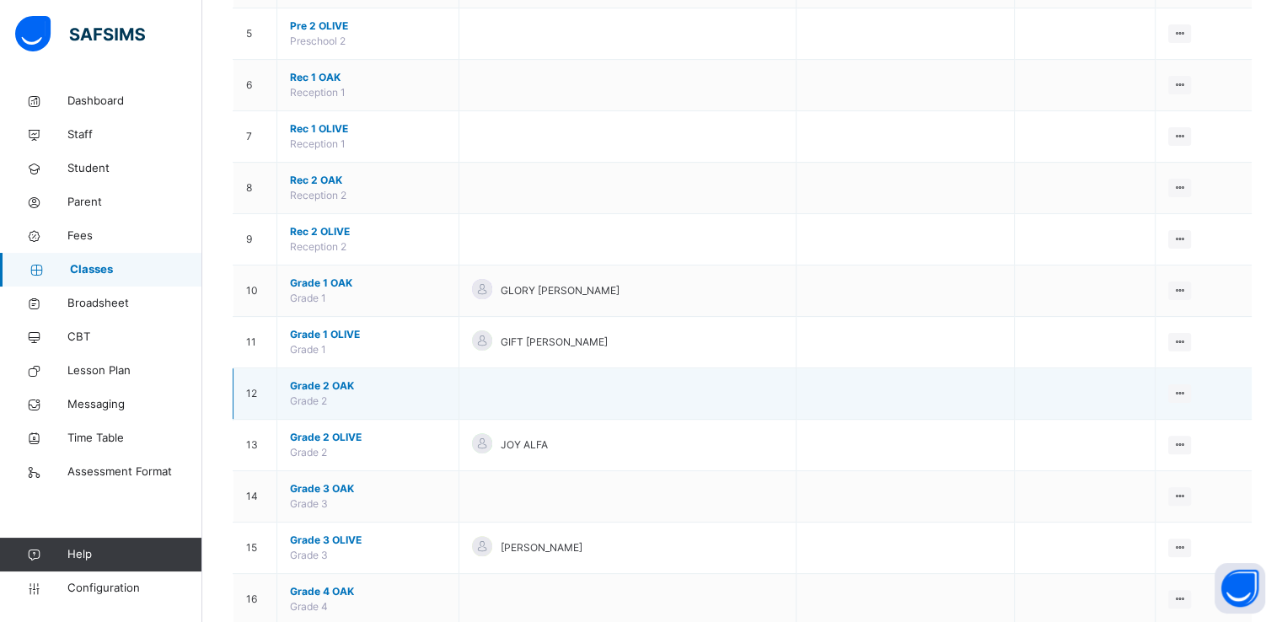
click at [309, 385] on span "Grade 2 OAK" at bounding box center [368, 386] width 156 height 15
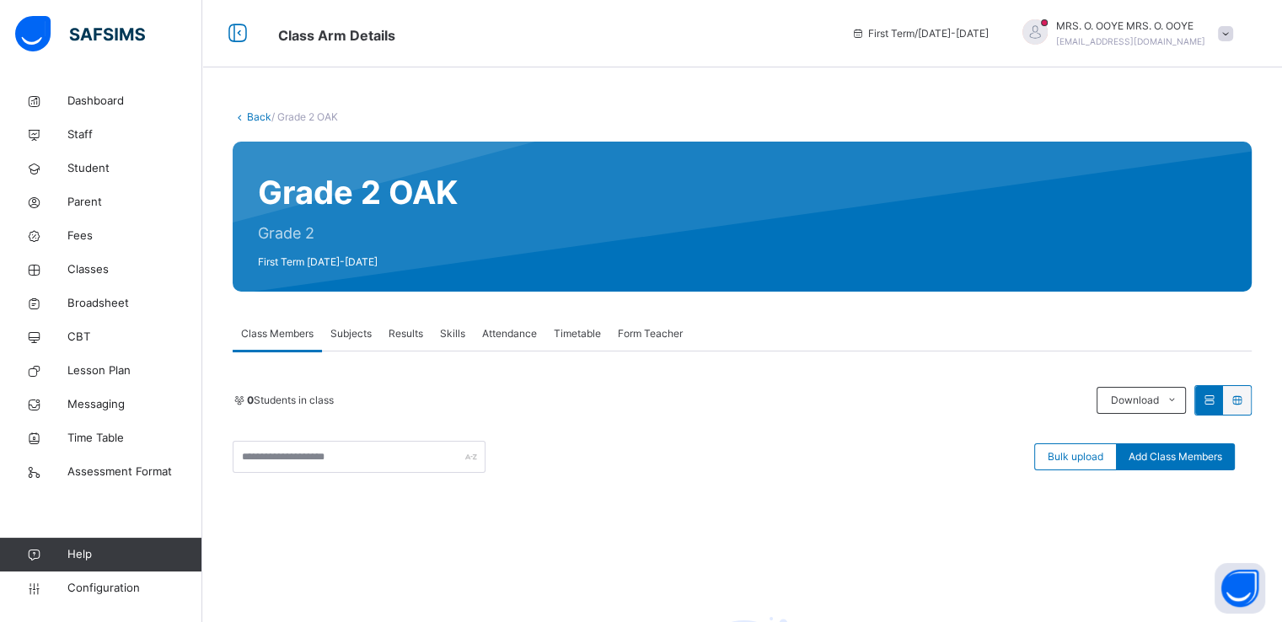
click at [250, 114] on link "Back" at bounding box center [259, 116] width 24 height 13
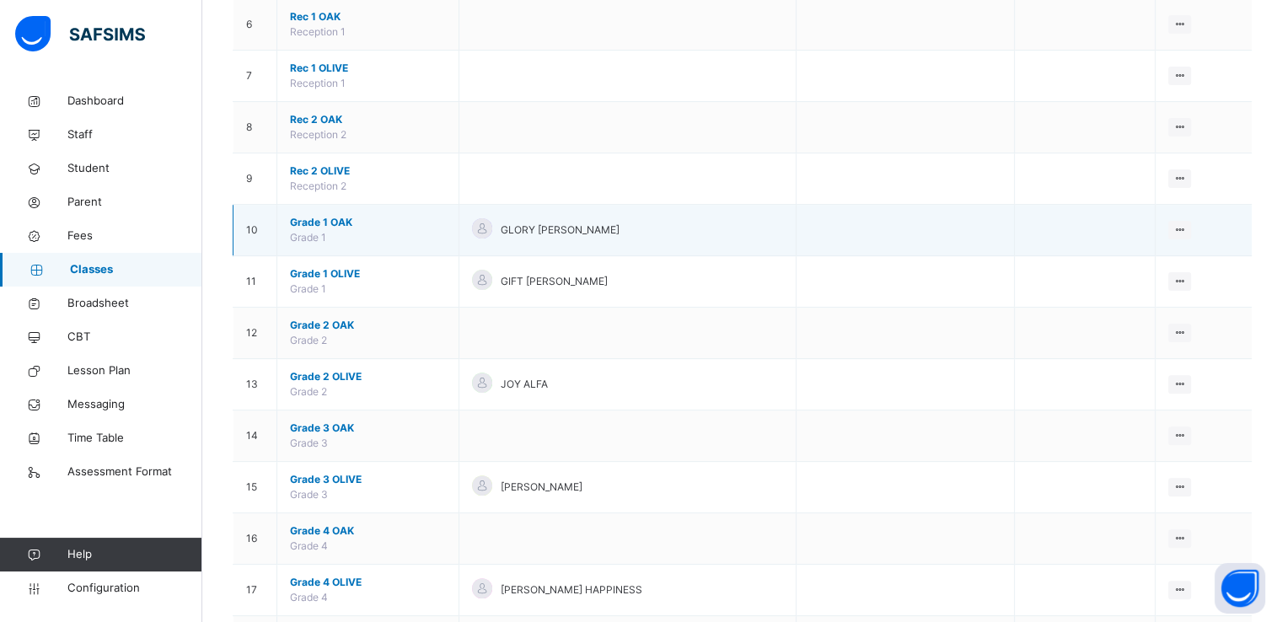
scroll to position [460, 0]
click at [314, 223] on span "Grade 1 OAK" at bounding box center [368, 220] width 156 height 15
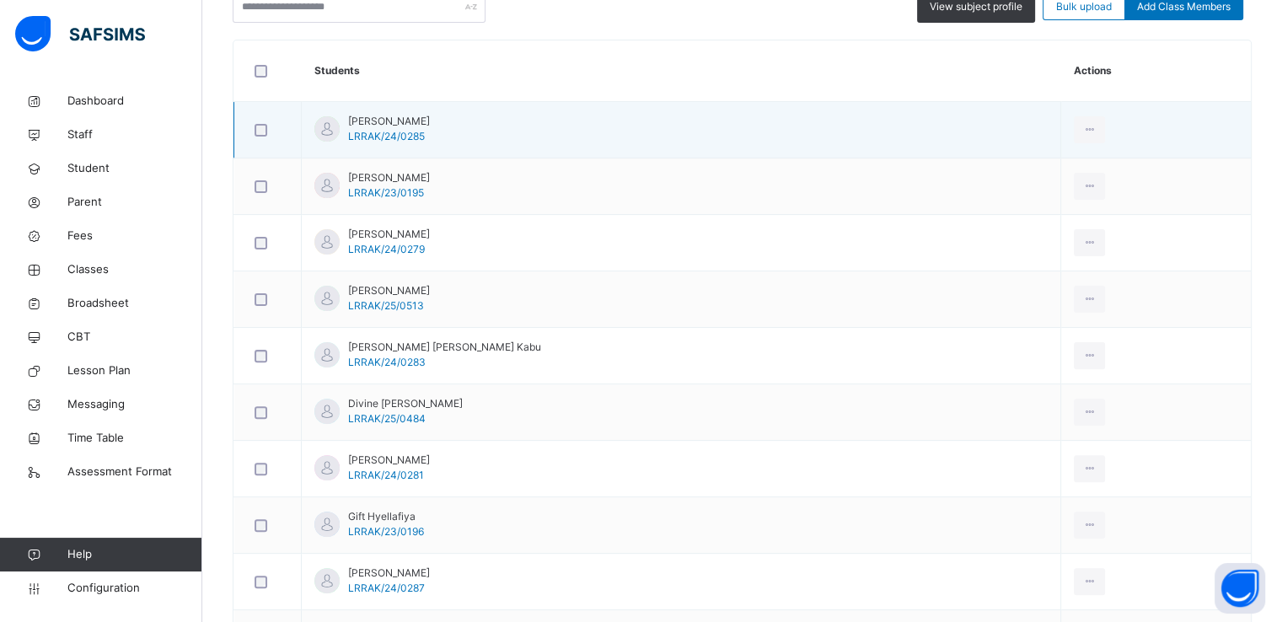
scroll to position [103, 0]
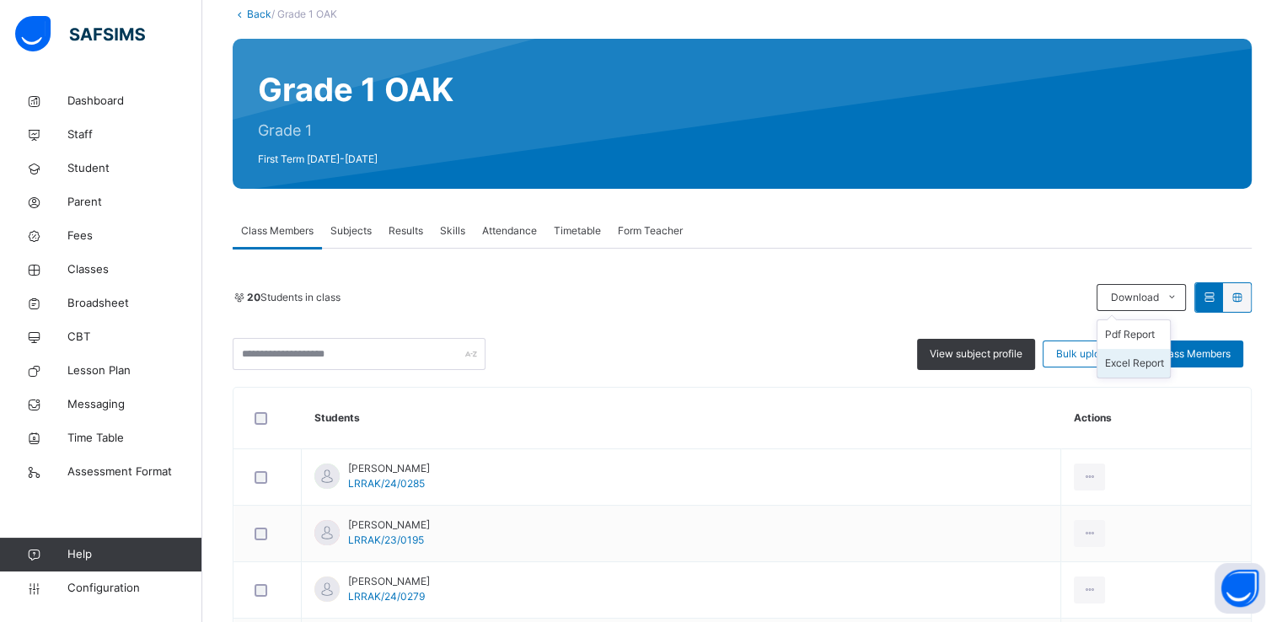
click at [1145, 357] on li "Excel Report" at bounding box center [1134, 363] width 73 height 29
click at [250, 11] on link "Back" at bounding box center [259, 14] width 24 height 13
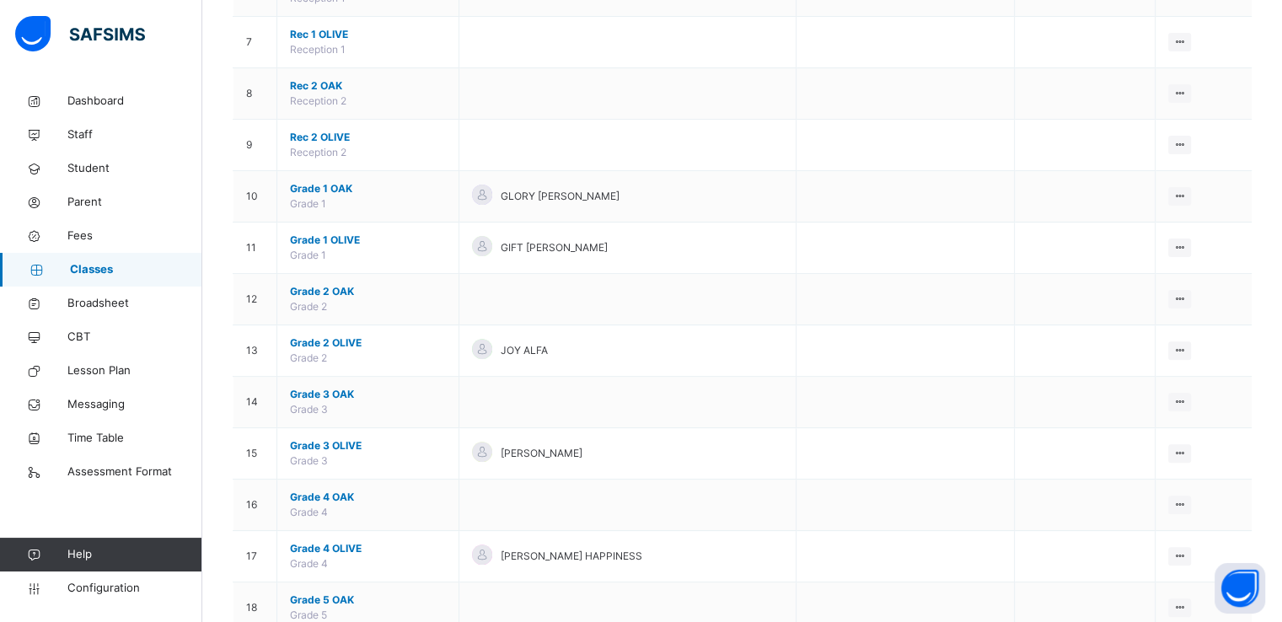
scroll to position [494, 0]
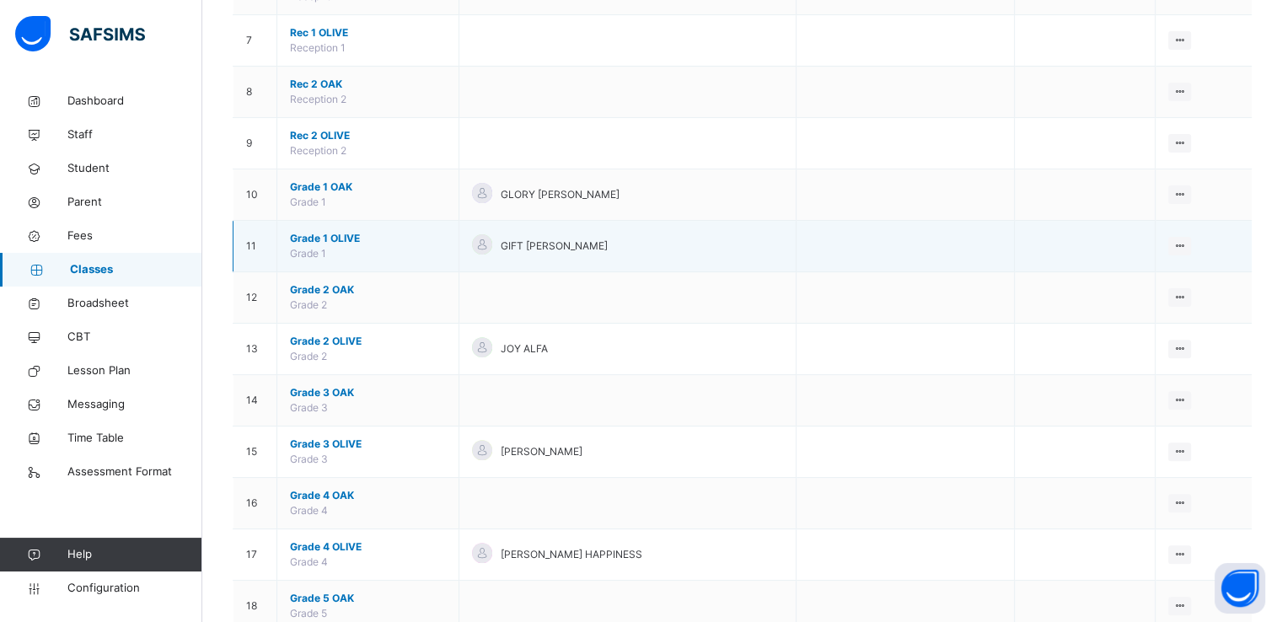
click at [327, 238] on span "Grade 1 OLIVE" at bounding box center [368, 238] width 156 height 15
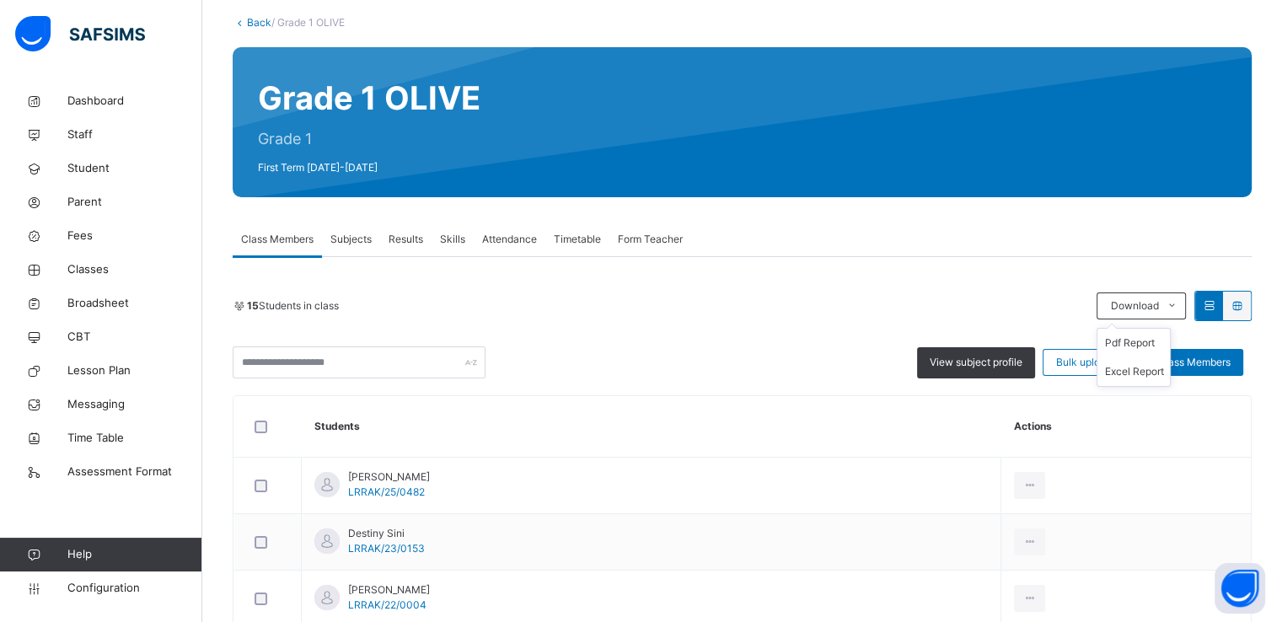
scroll to position [132, 0]
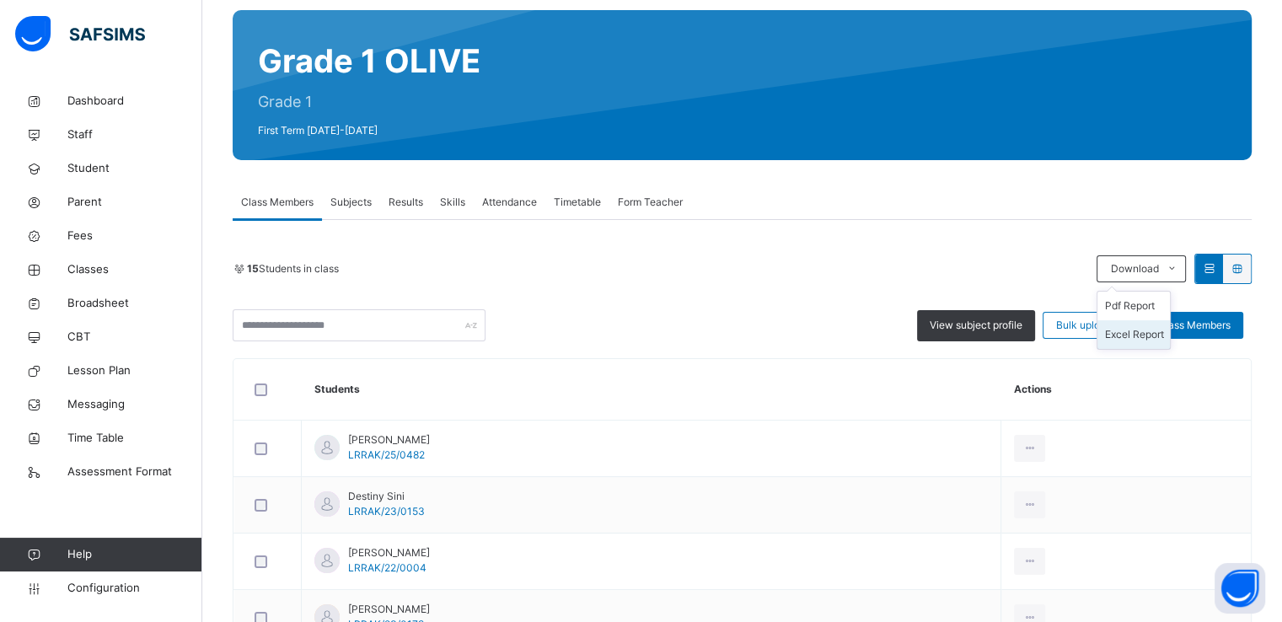
click at [1135, 335] on li "Excel Report" at bounding box center [1134, 334] width 73 height 29
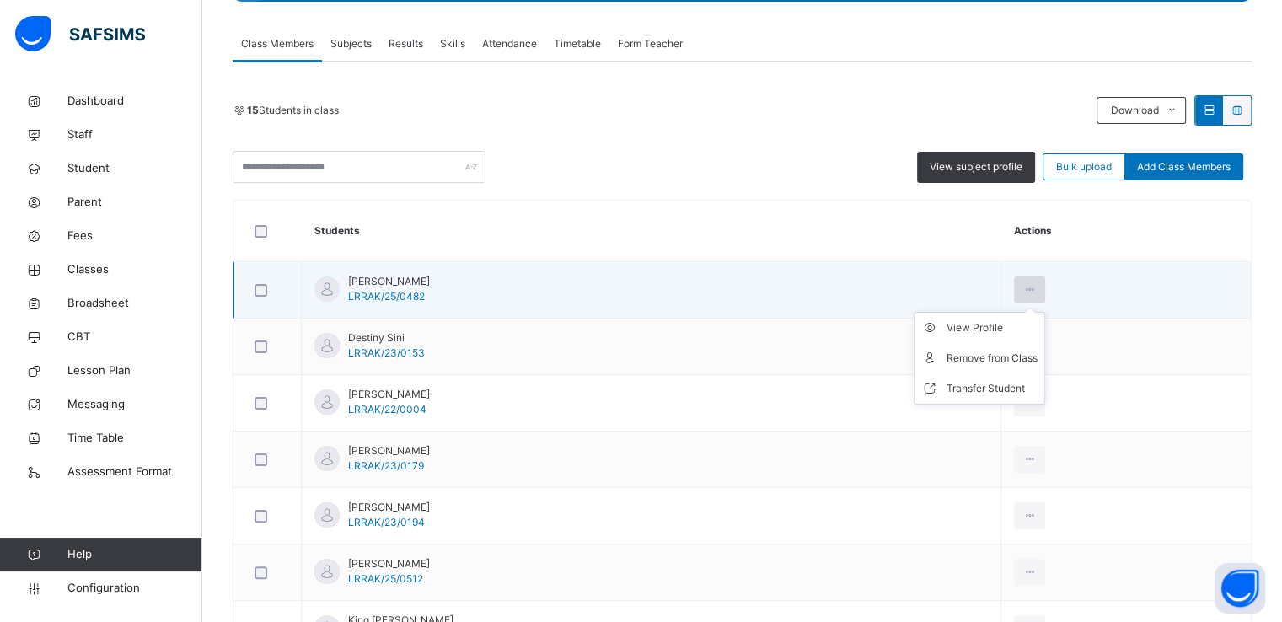
scroll to position [295, 0]
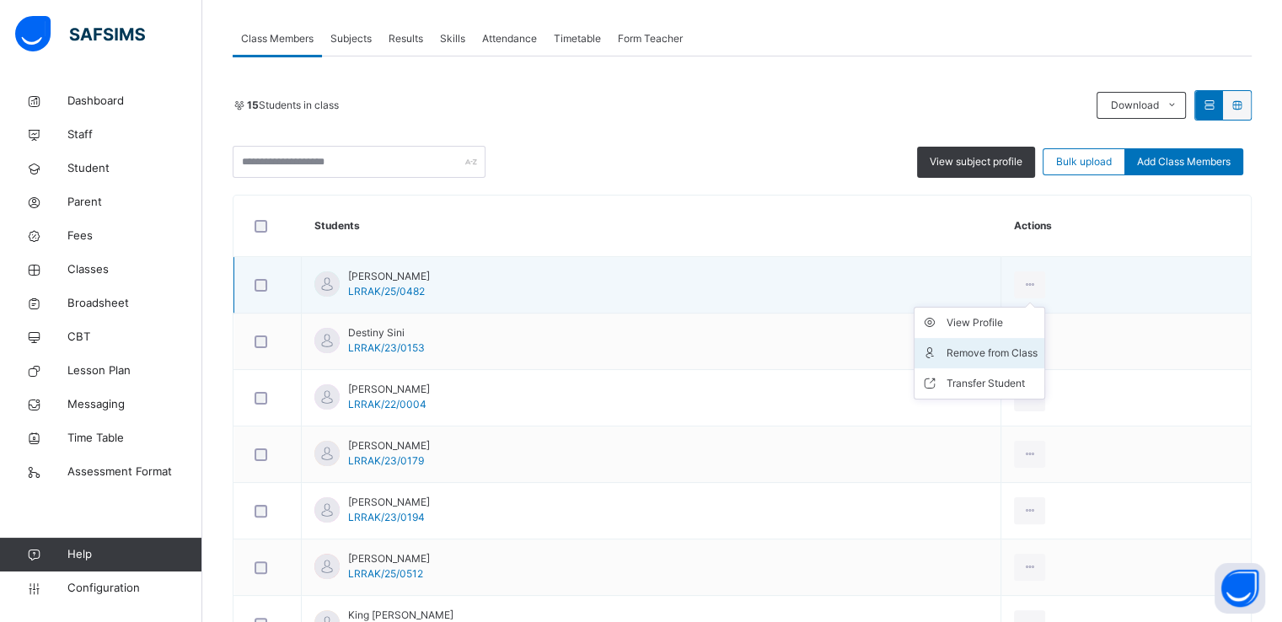
click at [1008, 357] on div "Remove from Class" at bounding box center [992, 353] width 91 height 17
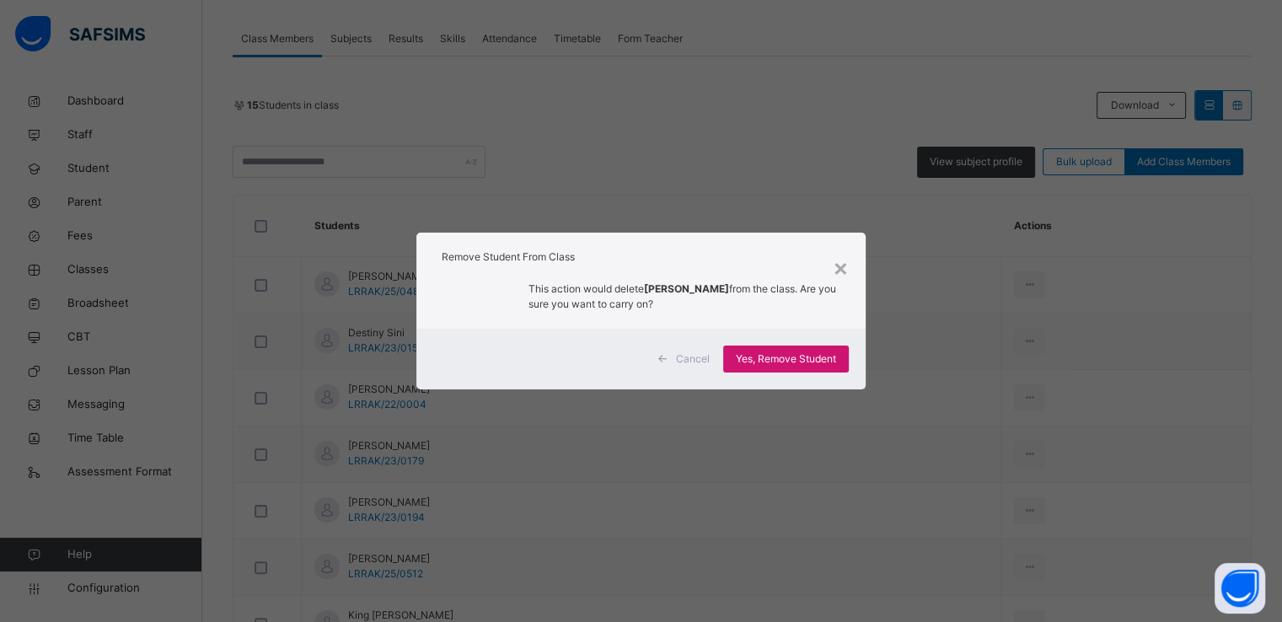
click at [787, 355] on span "Yes, Remove Student" at bounding box center [786, 359] width 100 height 15
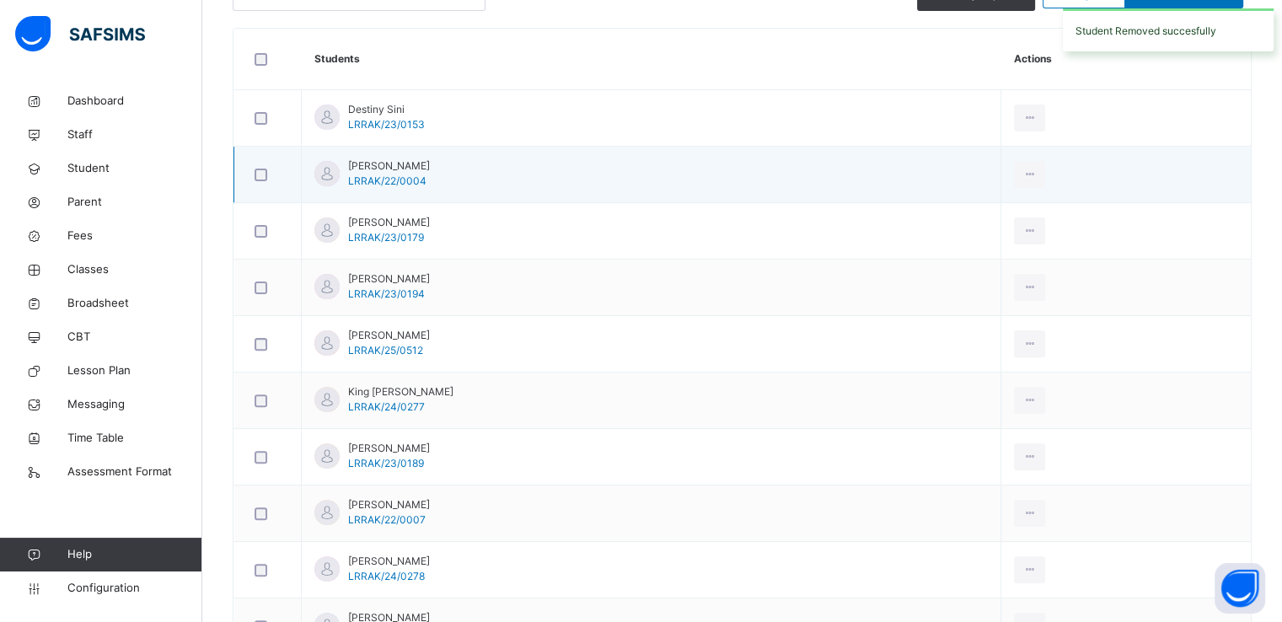
scroll to position [396, 0]
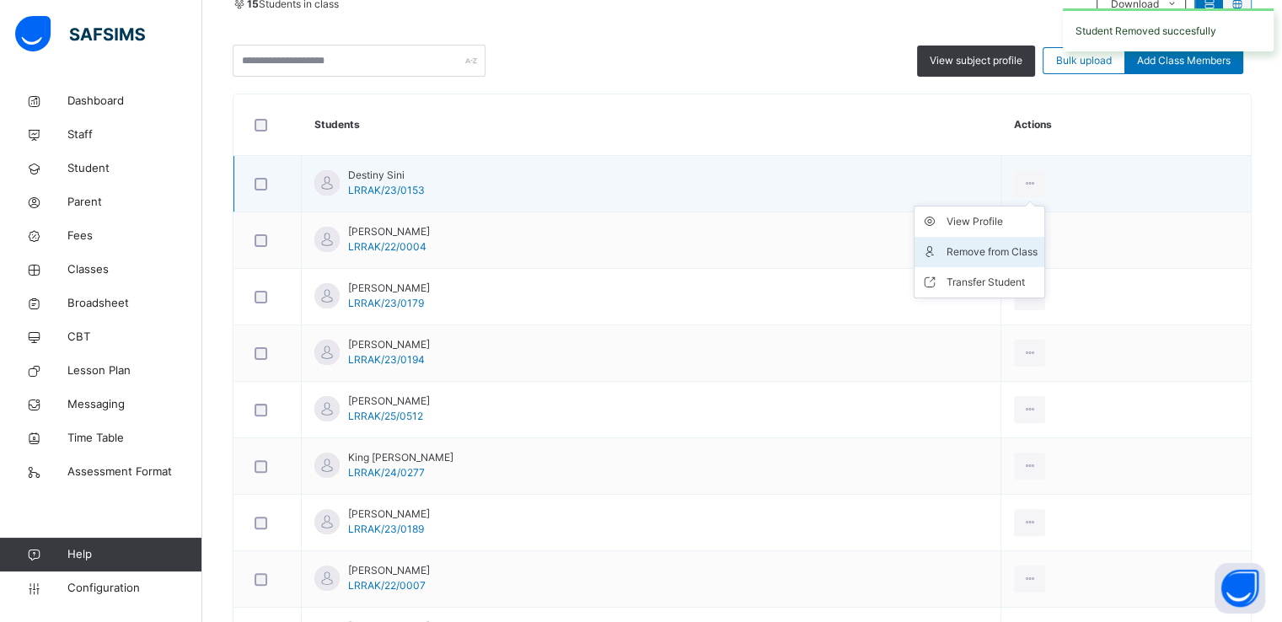
click at [1008, 257] on div "Remove from Class" at bounding box center [992, 252] width 91 height 17
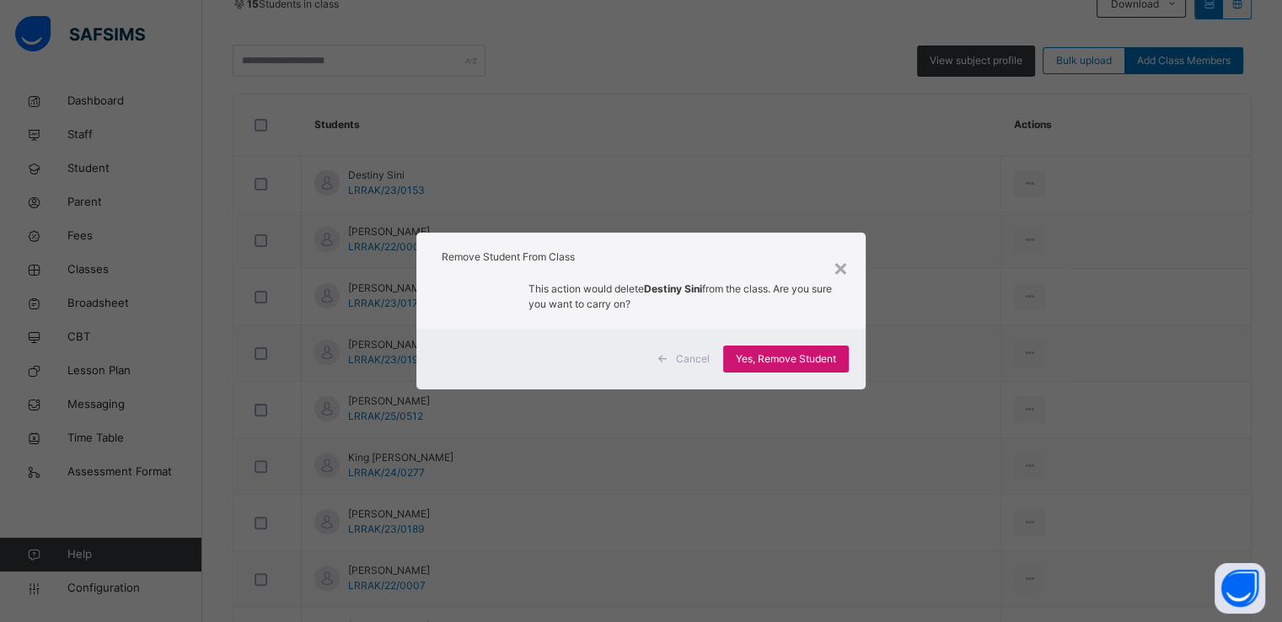
click at [770, 368] on div "Yes, Remove Student" at bounding box center [786, 359] width 126 height 27
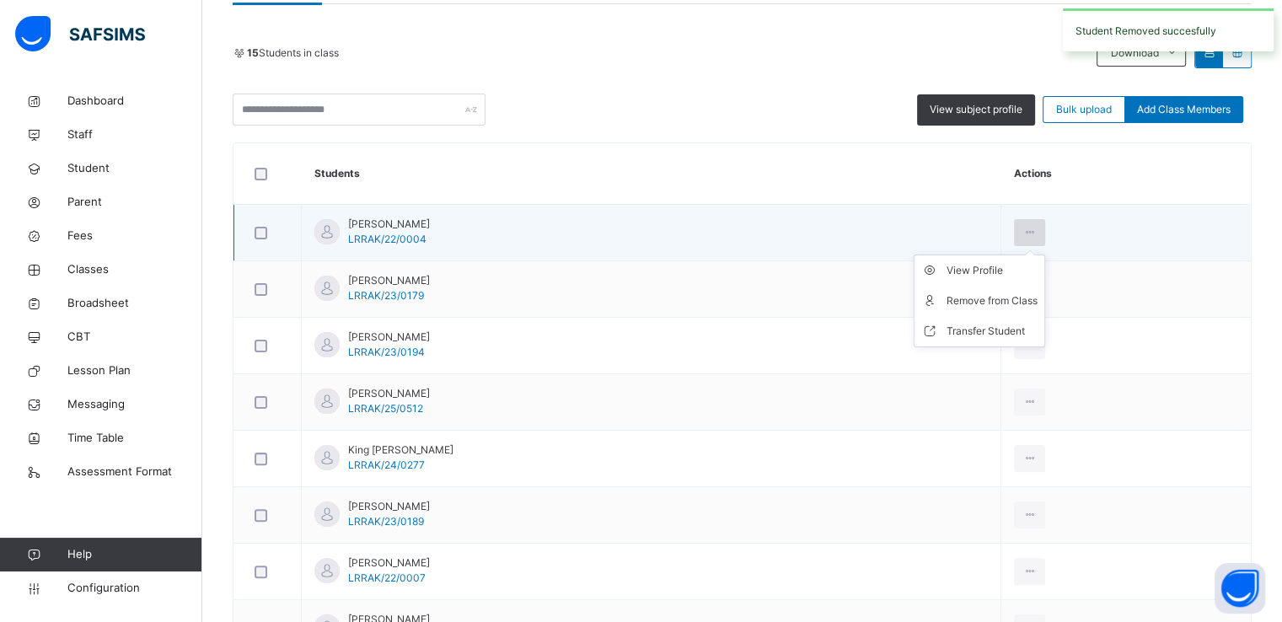
scroll to position [371, 0]
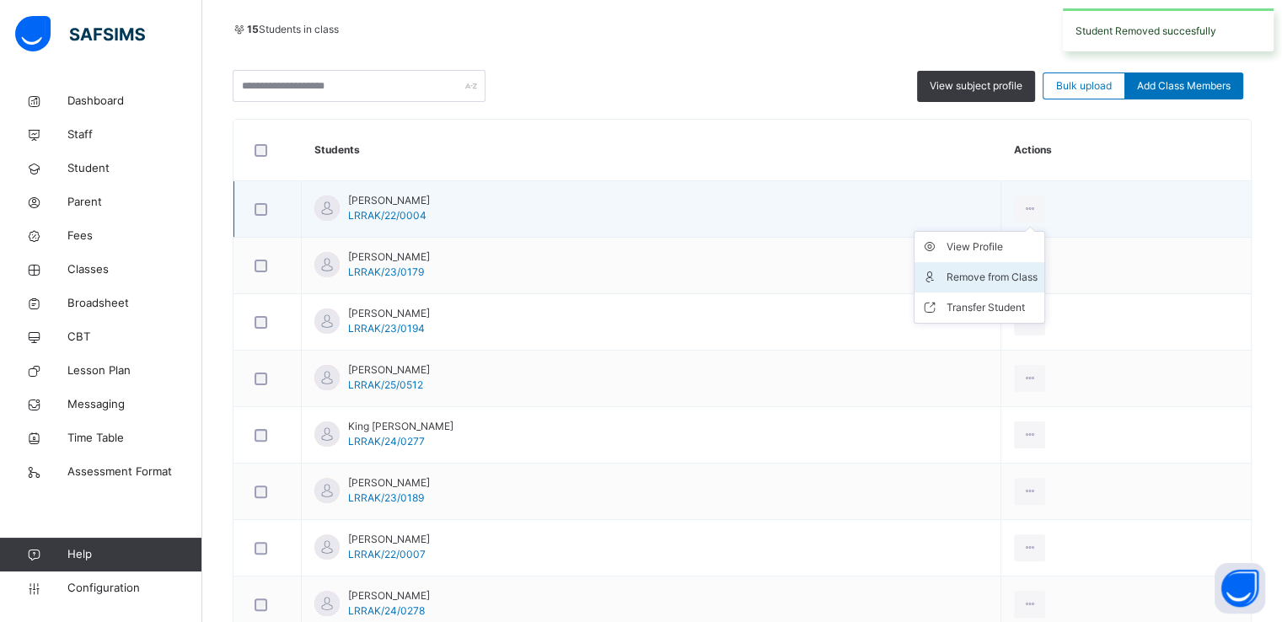
click at [1011, 286] on li "Remove from Class" at bounding box center [980, 277] width 130 height 30
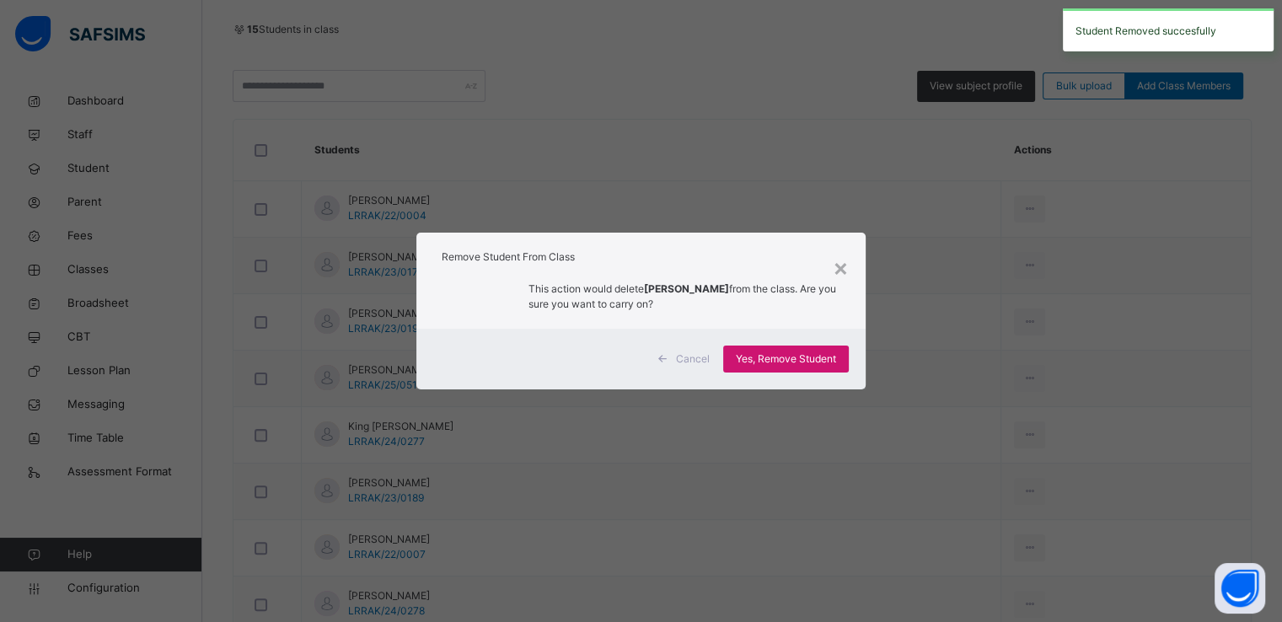
click at [787, 352] on span "Yes, Remove Student" at bounding box center [786, 359] width 100 height 15
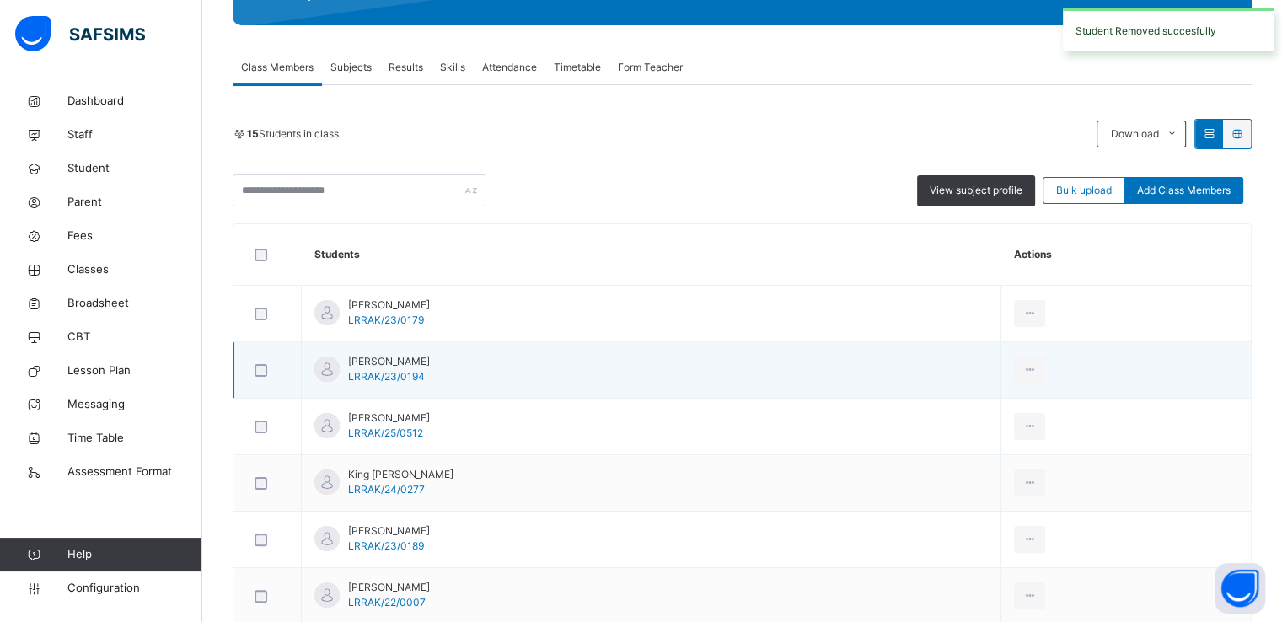
scroll to position [336, 0]
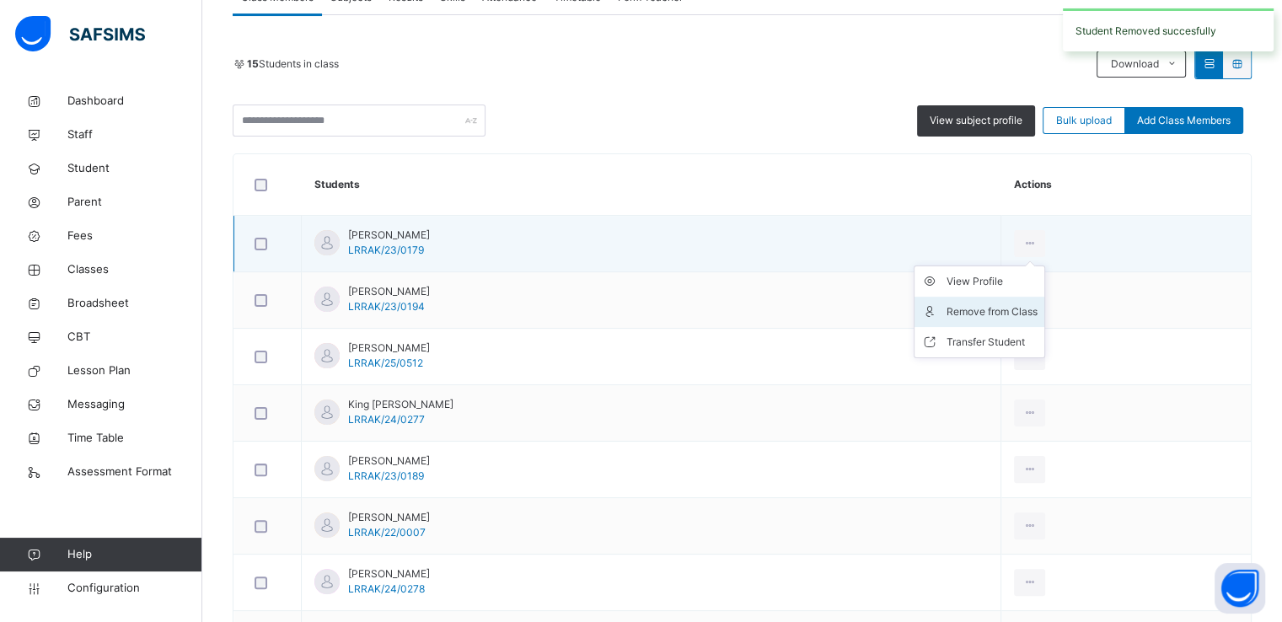
click at [1004, 309] on div "Remove from Class" at bounding box center [992, 311] width 91 height 17
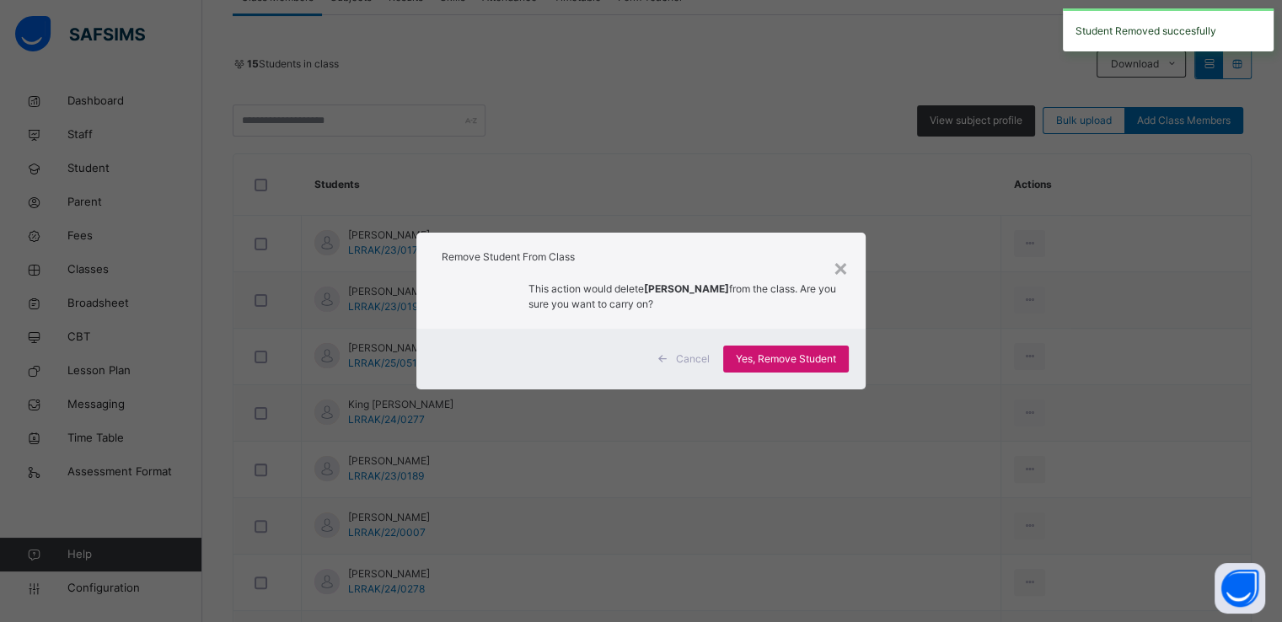
click at [755, 355] on span "Yes, Remove Student" at bounding box center [786, 359] width 100 height 15
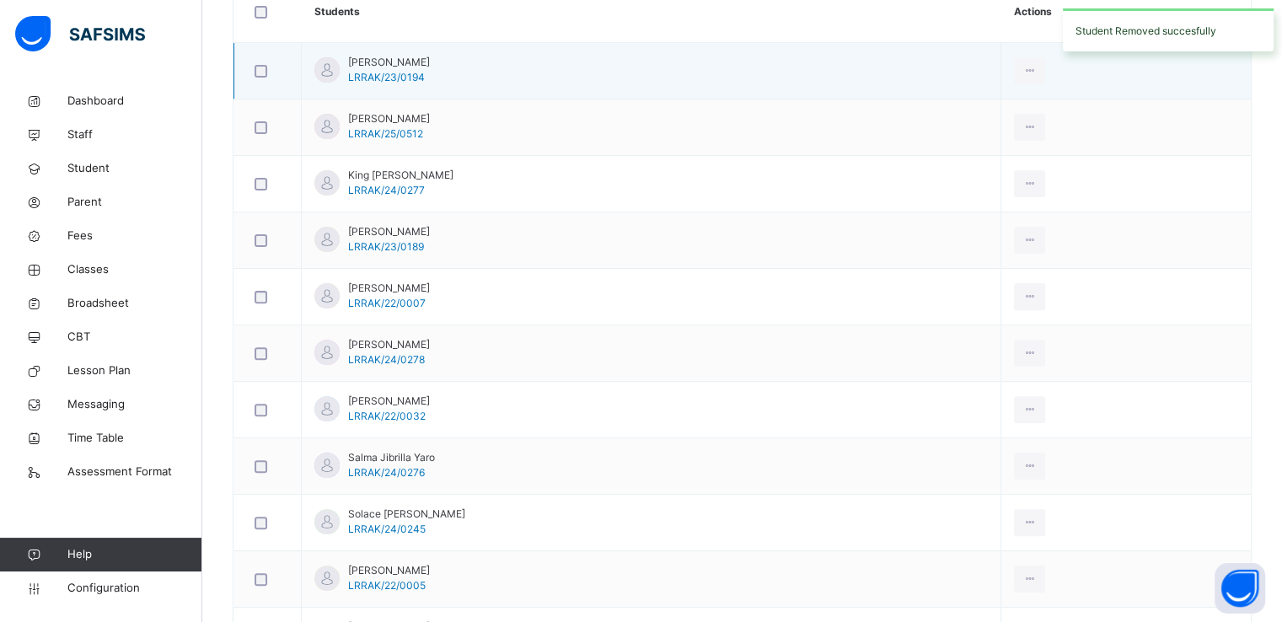
scroll to position [391, 0]
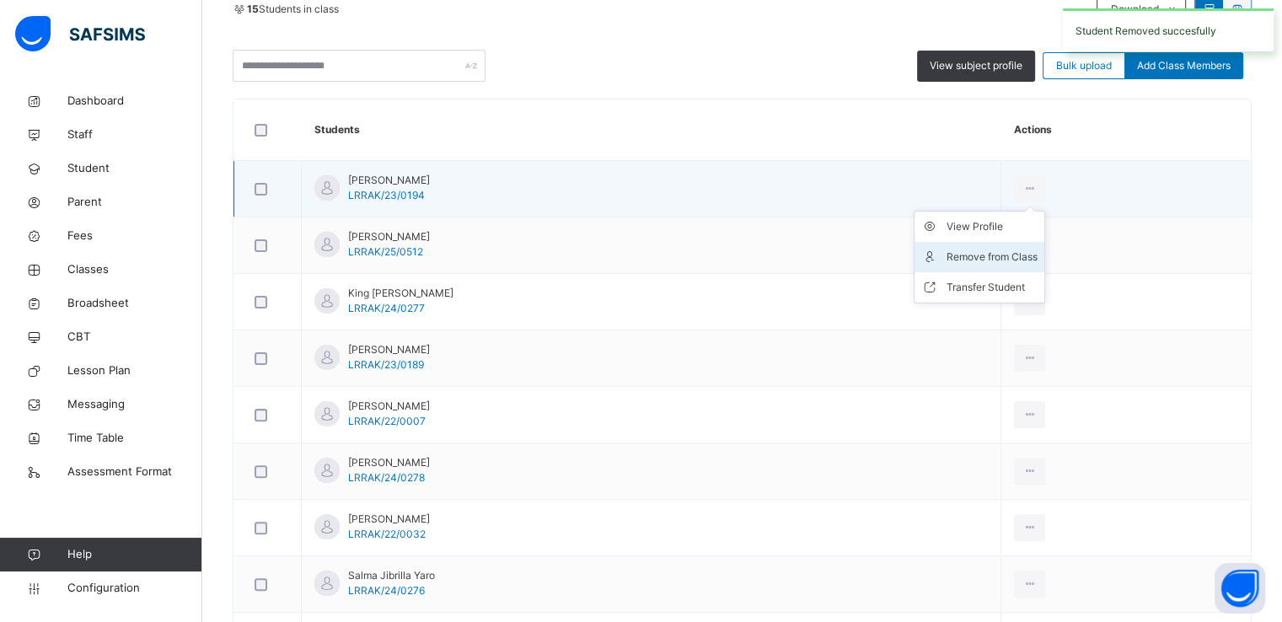
click at [1008, 255] on div "Remove from Class" at bounding box center [992, 257] width 91 height 17
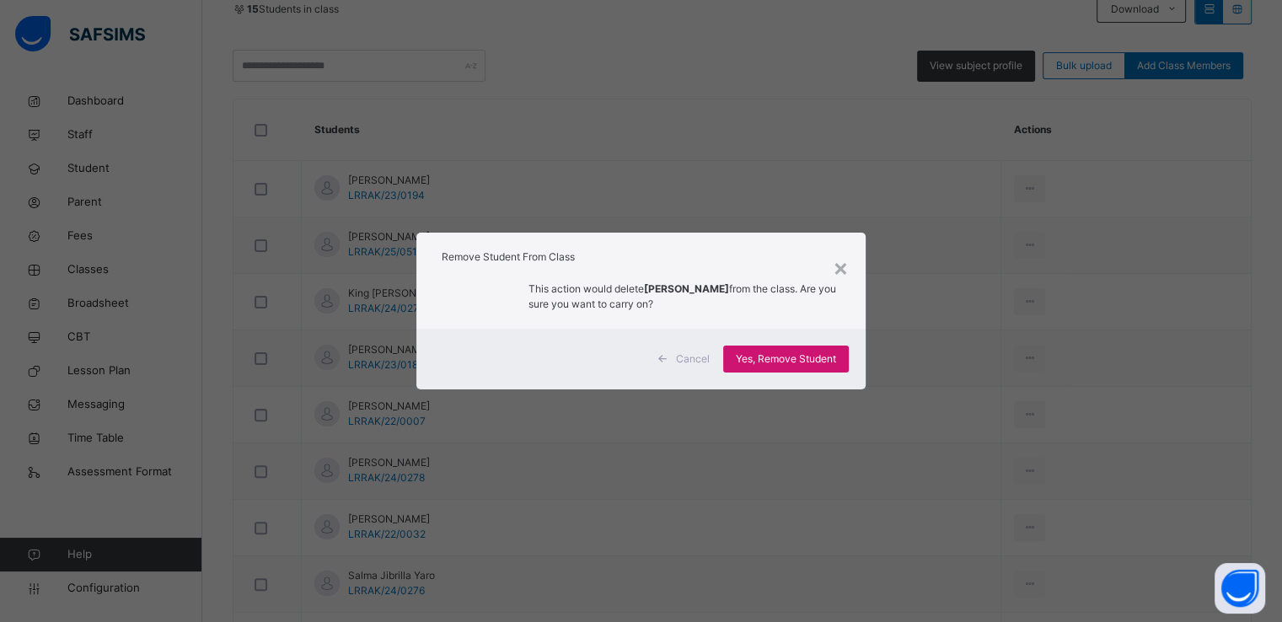
click at [752, 360] on span "Yes, Remove Student" at bounding box center [786, 359] width 100 height 15
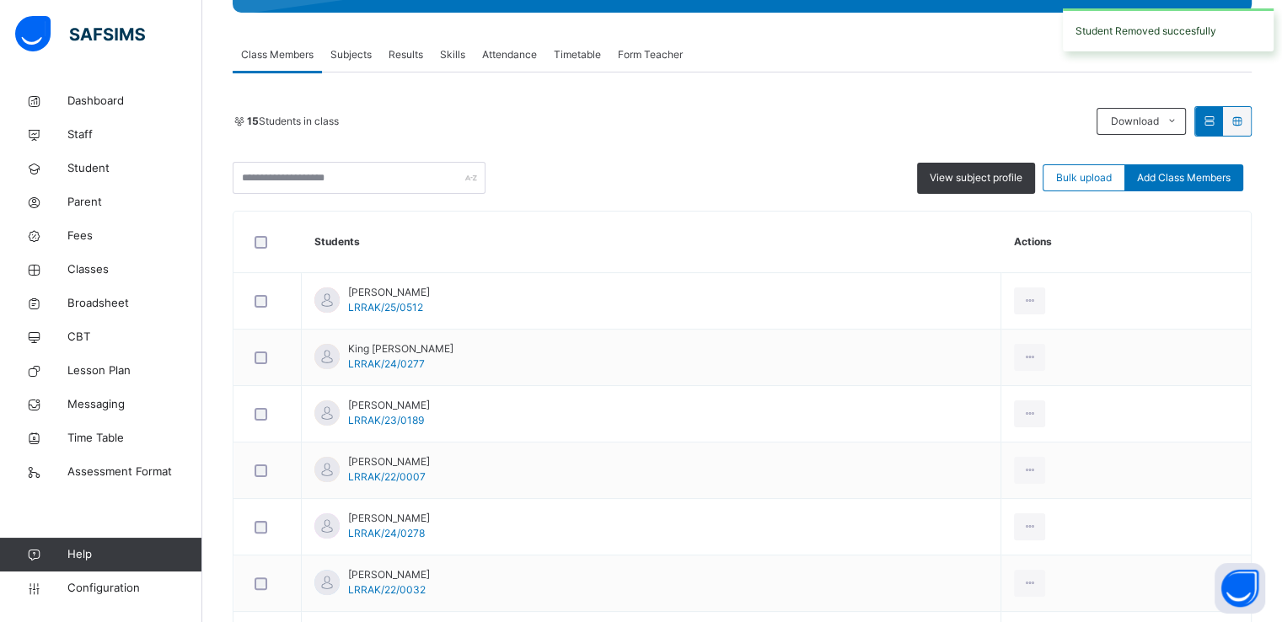
scroll to position [349, 0]
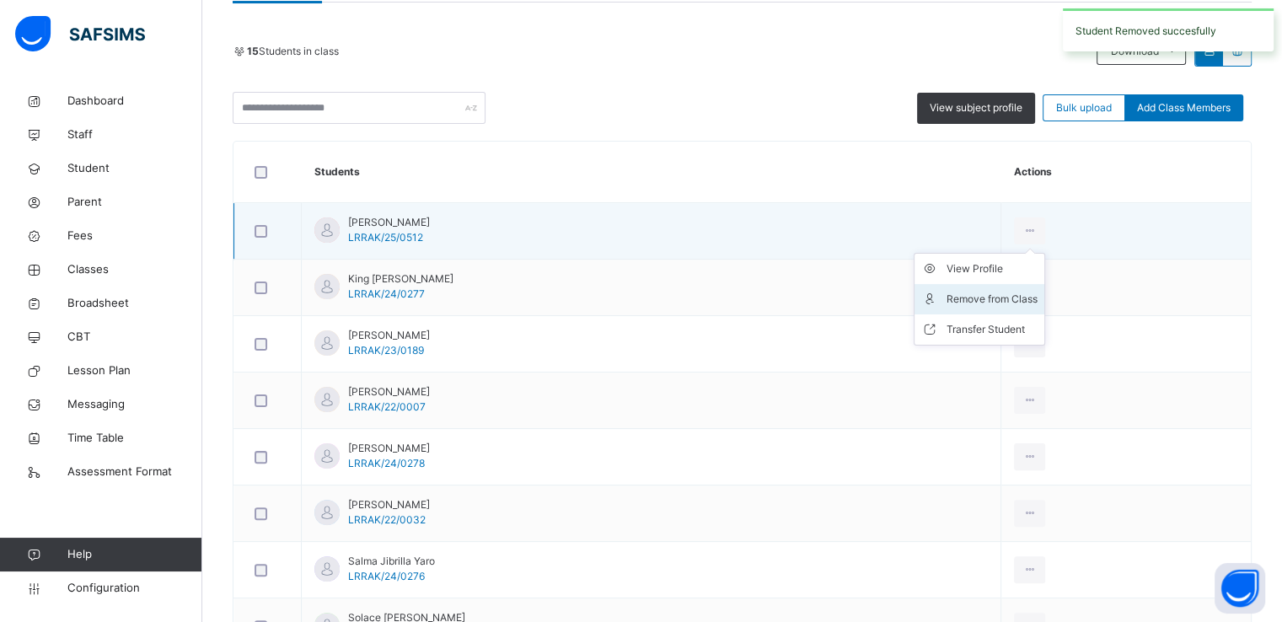
click at [991, 298] on div "Remove from Class" at bounding box center [992, 299] width 91 height 17
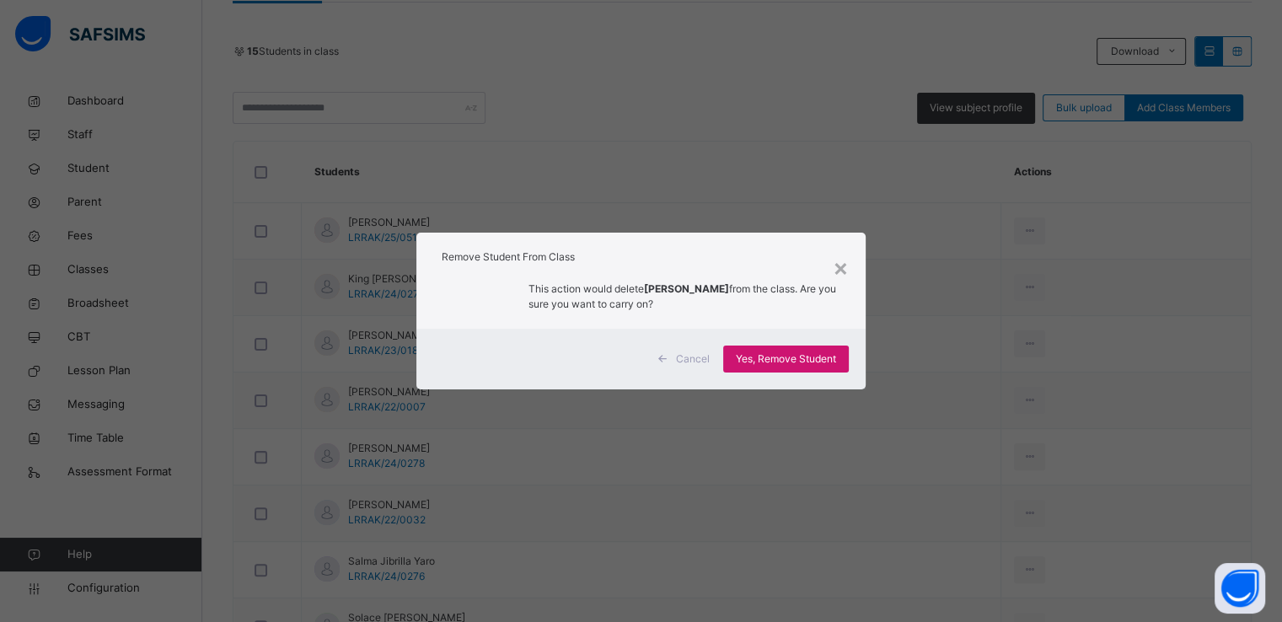
click at [778, 360] on span "Yes, Remove Student" at bounding box center [786, 359] width 100 height 15
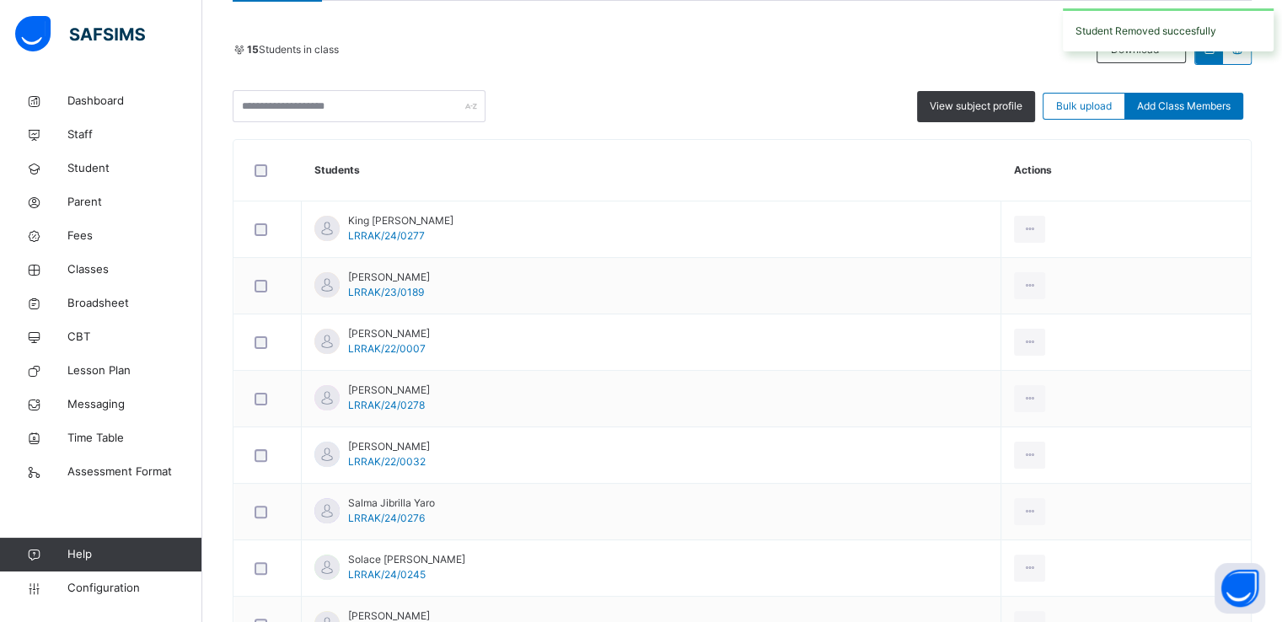
scroll to position [361, 0]
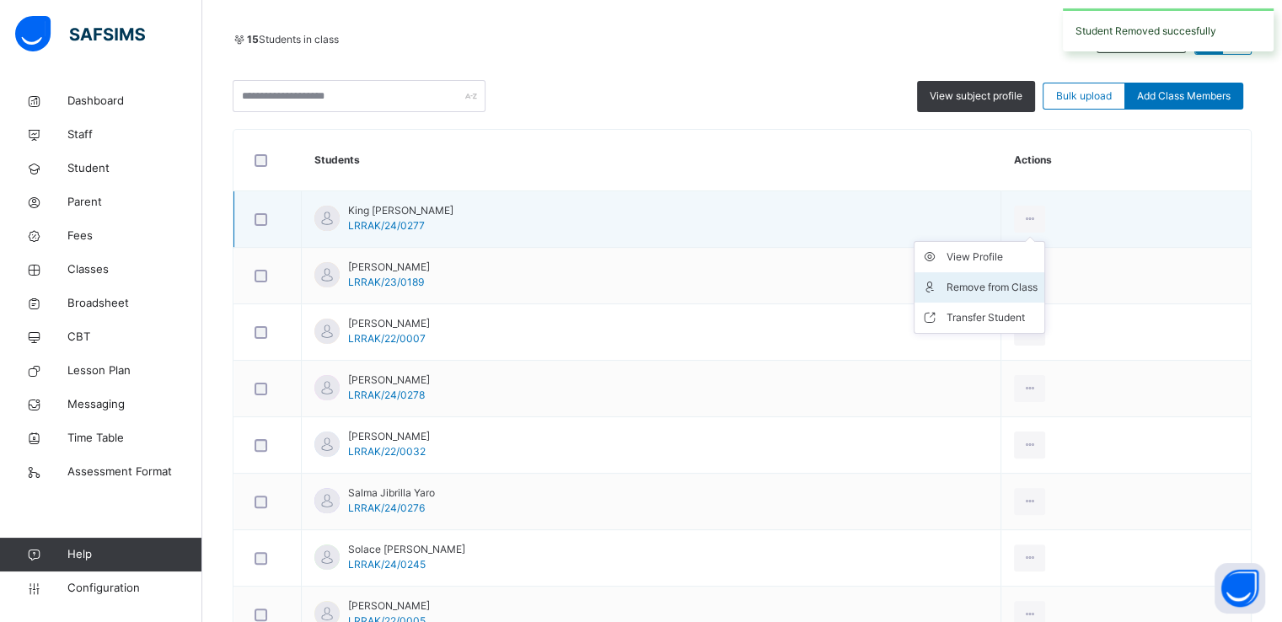
click at [1008, 286] on div "Remove from Class" at bounding box center [992, 287] width 91 height 17
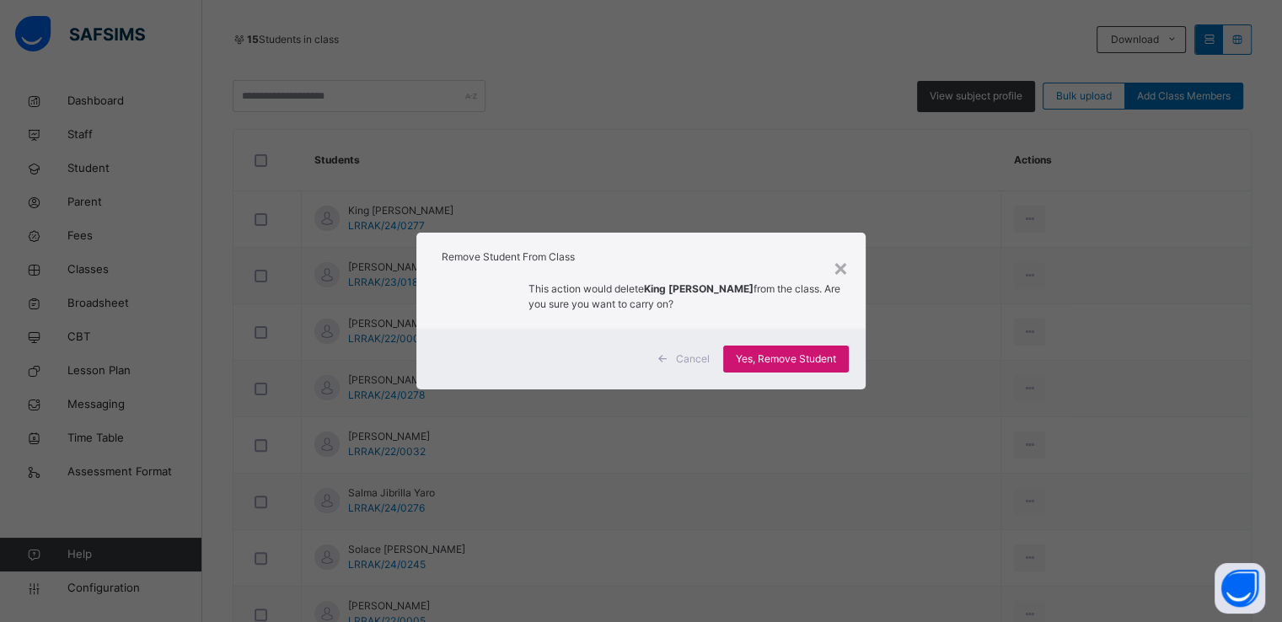
click at [765, 355] on span "Yes, Remove Student" at bounding box center [786, 359] width 100 height 15
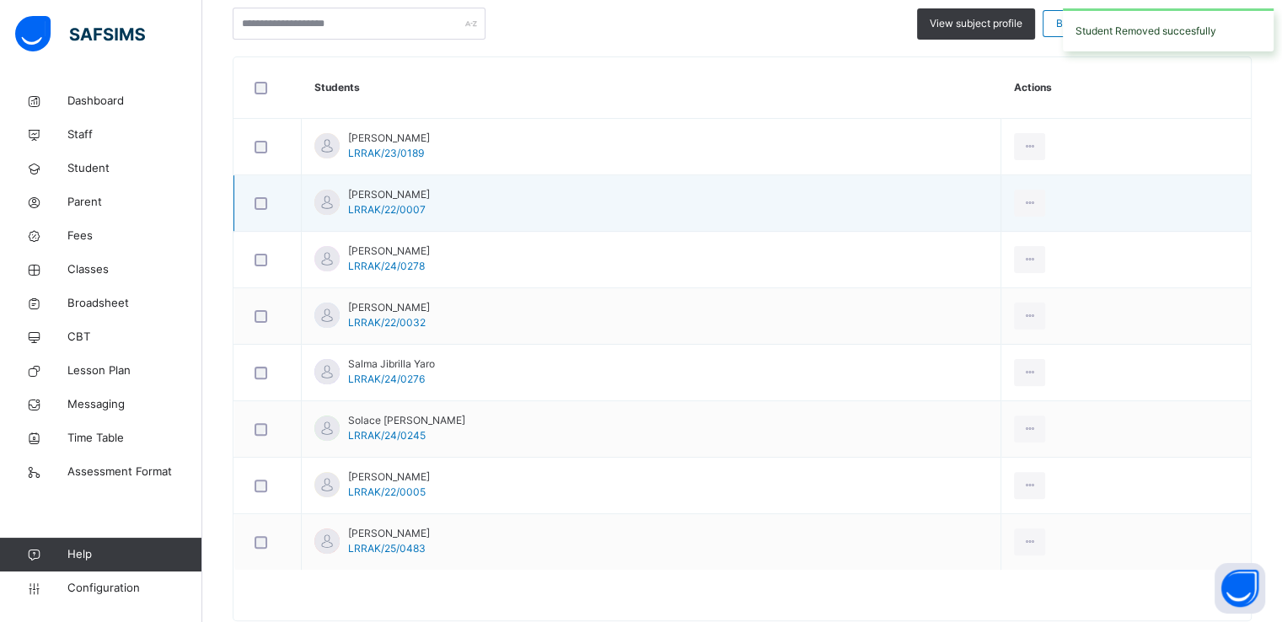
scroll to position [464, 0]
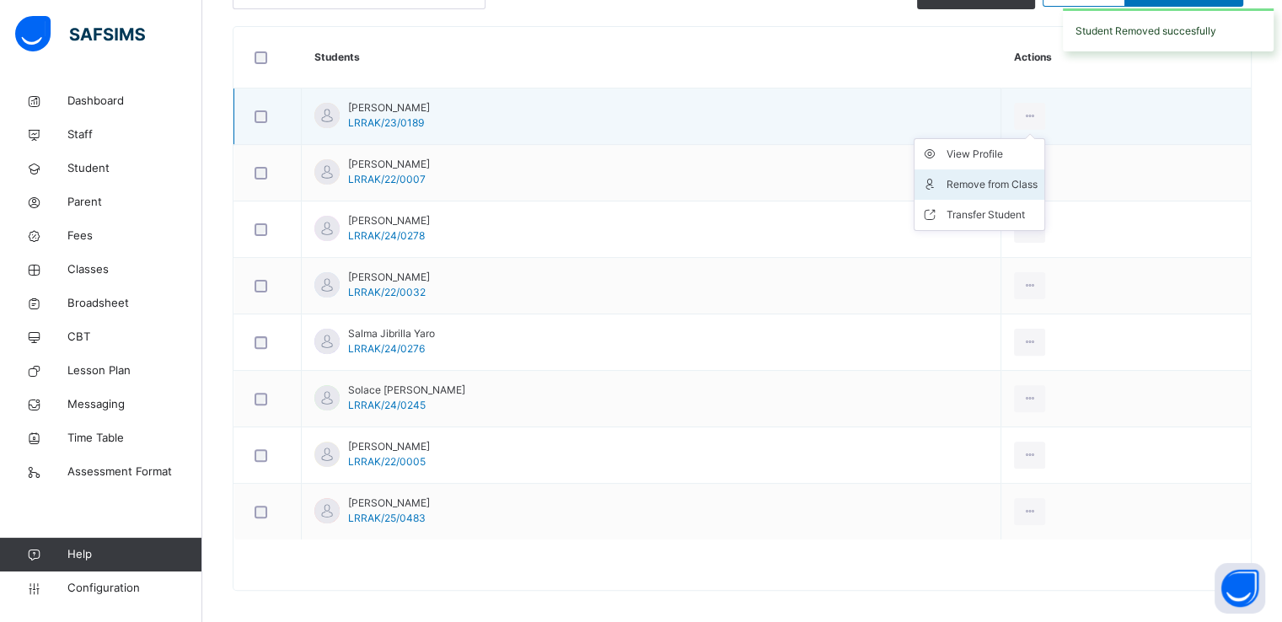
click at [1002, 184] on div "Remove from Class" at bounding box center [992, 184] width 91 height 17
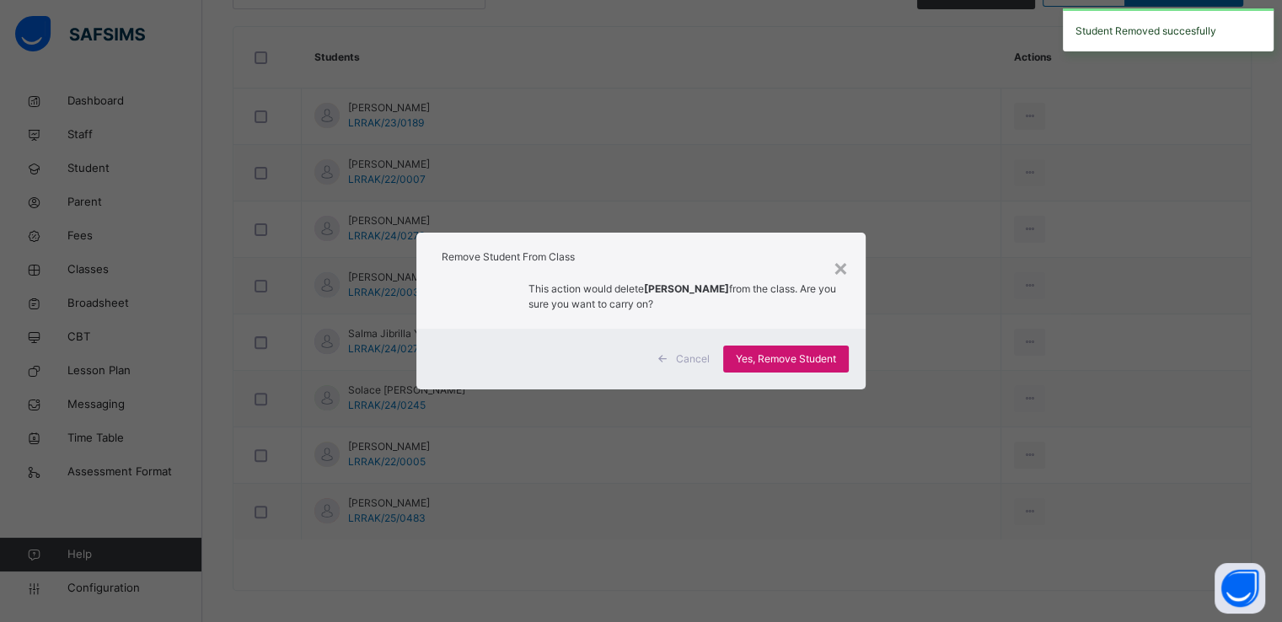
click at [772, 352] on span "Yes, Remove Student" at bounding box center [786, 359] width 100 height 15
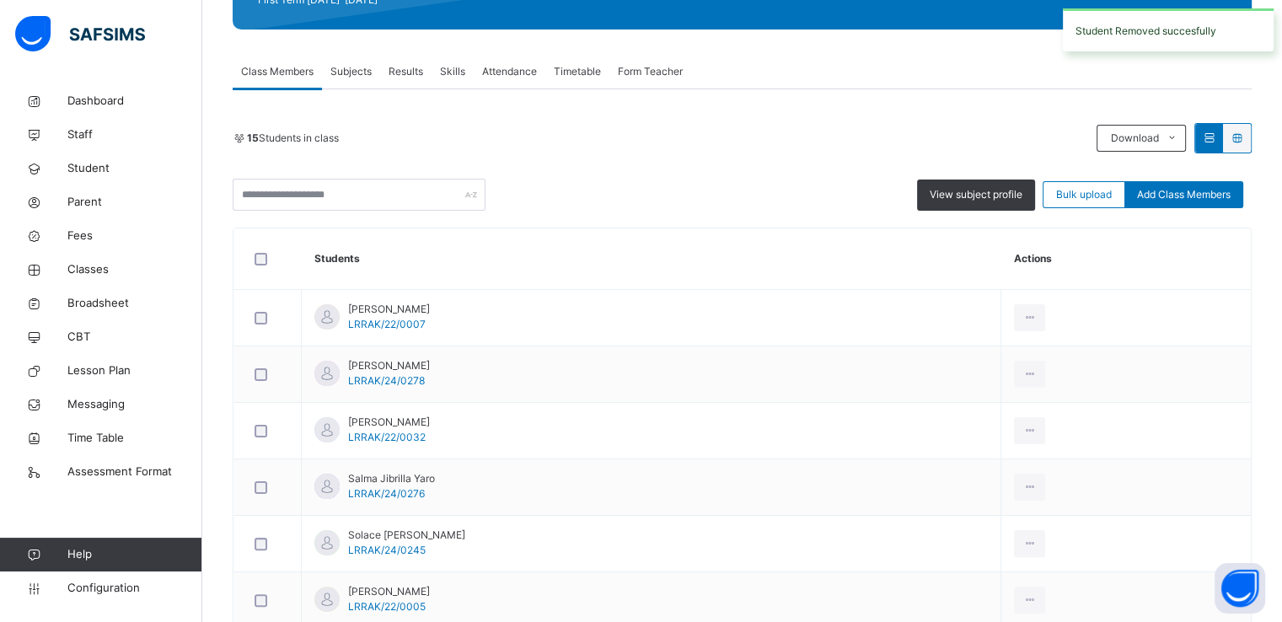
scroll to position [341, 0]
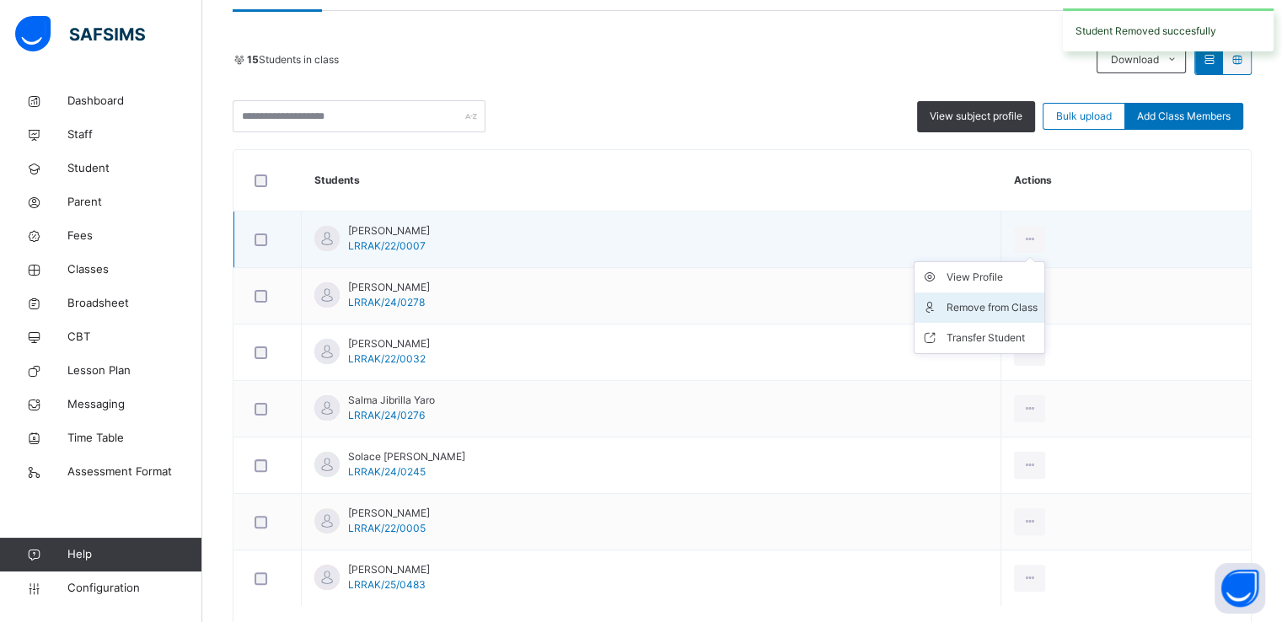
click at [990, 309] on div "Remove from Class" at bounding box center [992, 307] width 91 height 17
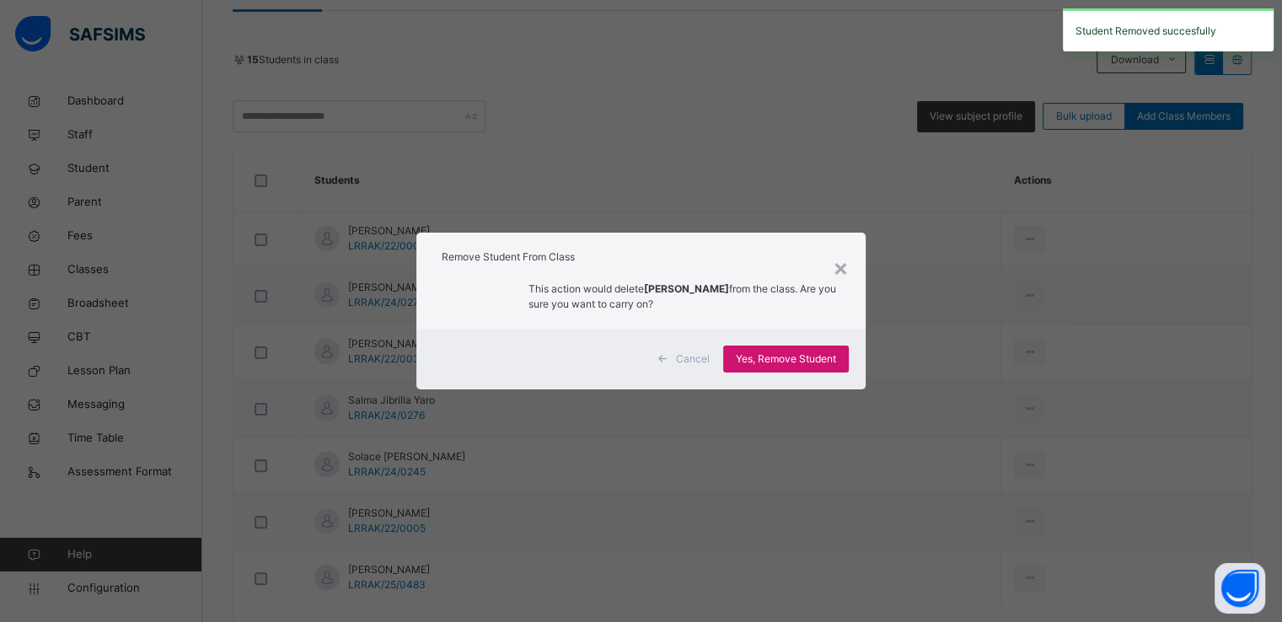
click at [790, 356] on span "Yes, Remove Student" at bounding box center [786, 359] width 100 height 15
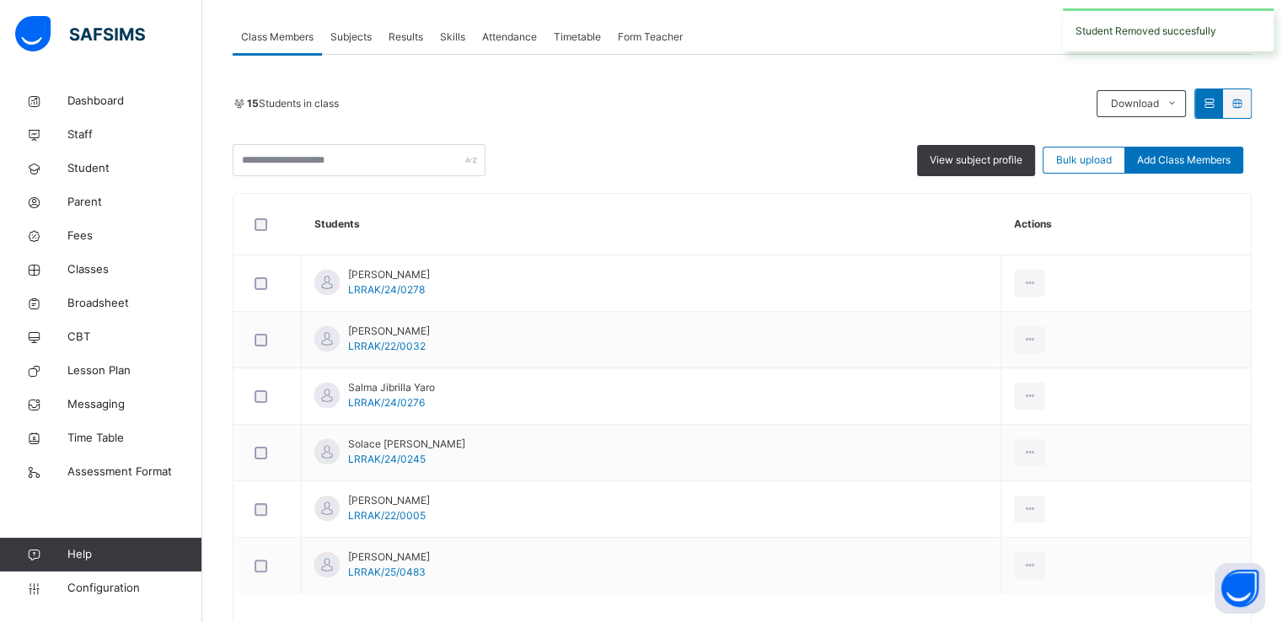
scroll to position [347, 0]
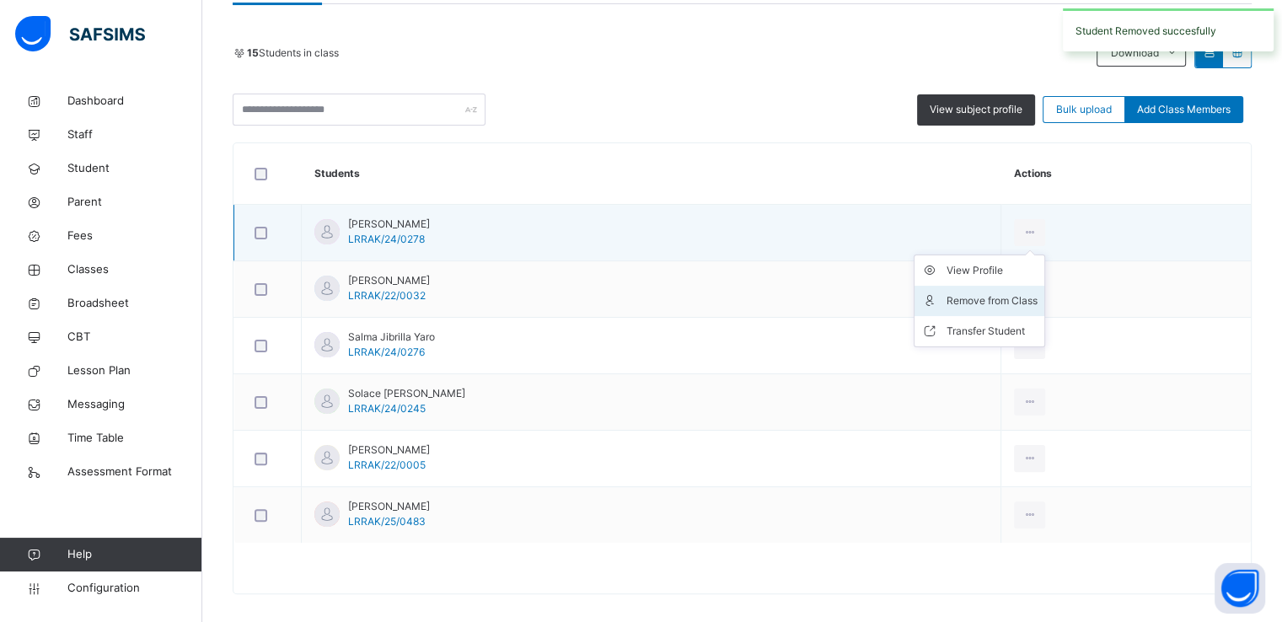
click at [960, 294] on div "Remove from Class" at bounding box center [992, 301] width 91 height 17
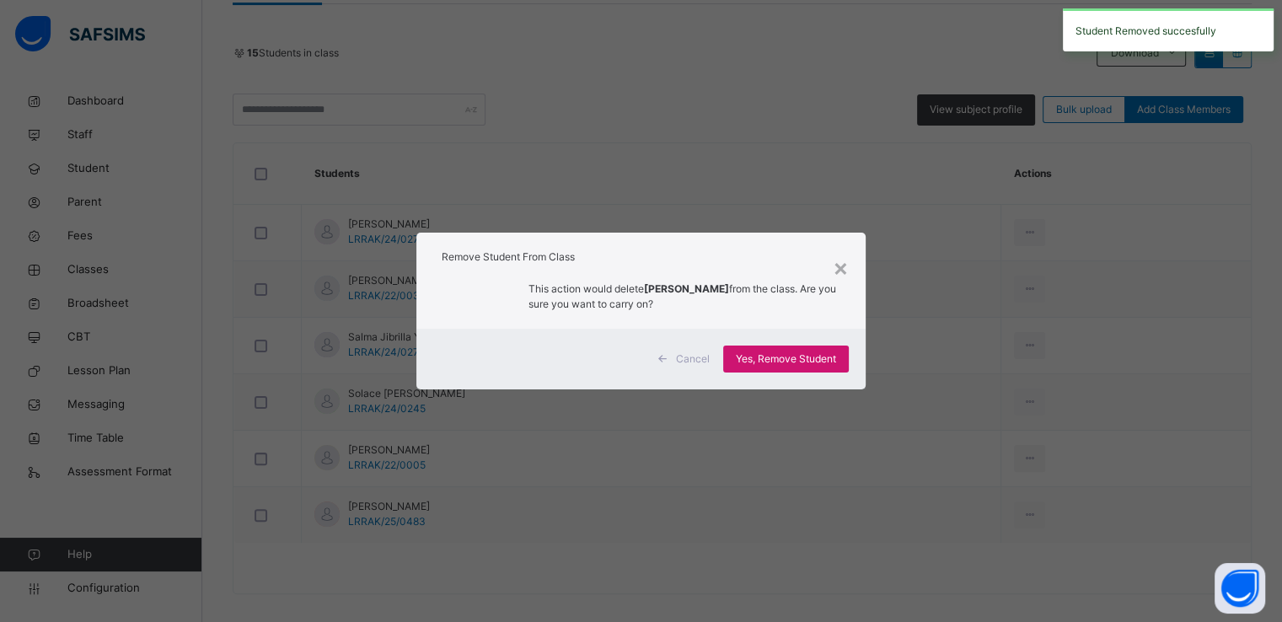
click at [765, 355] on span "Yes, Remove Student" at bounding box center [786, 359] width 100 height 15
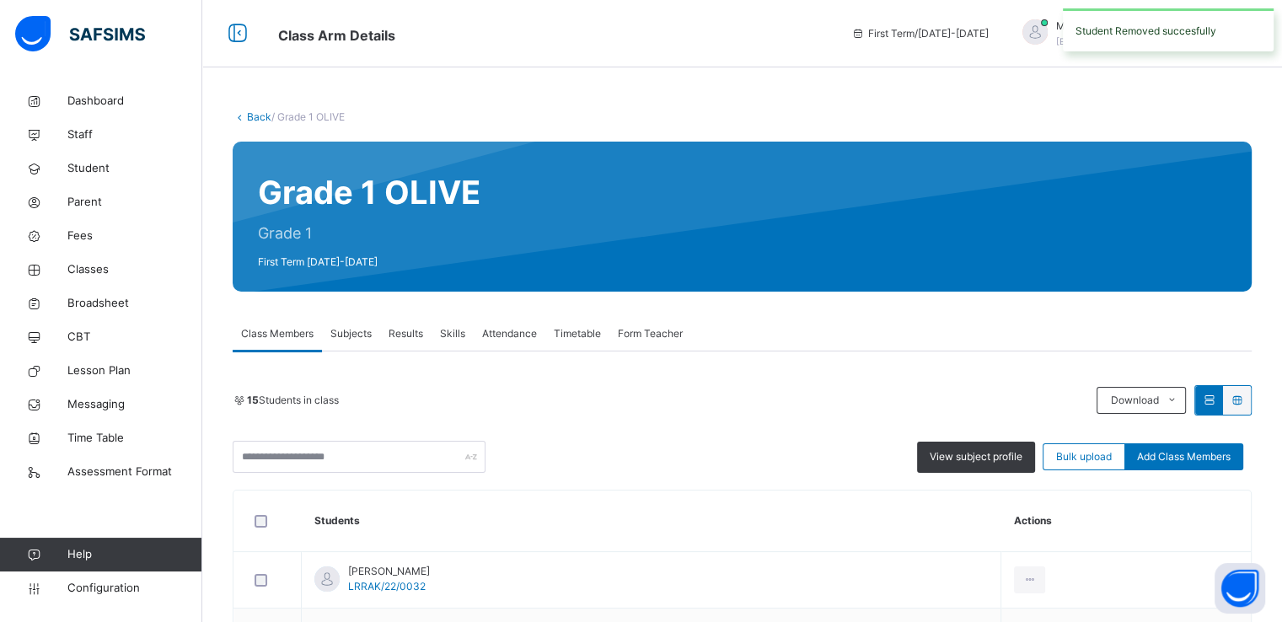
scroll to position [303, 0]
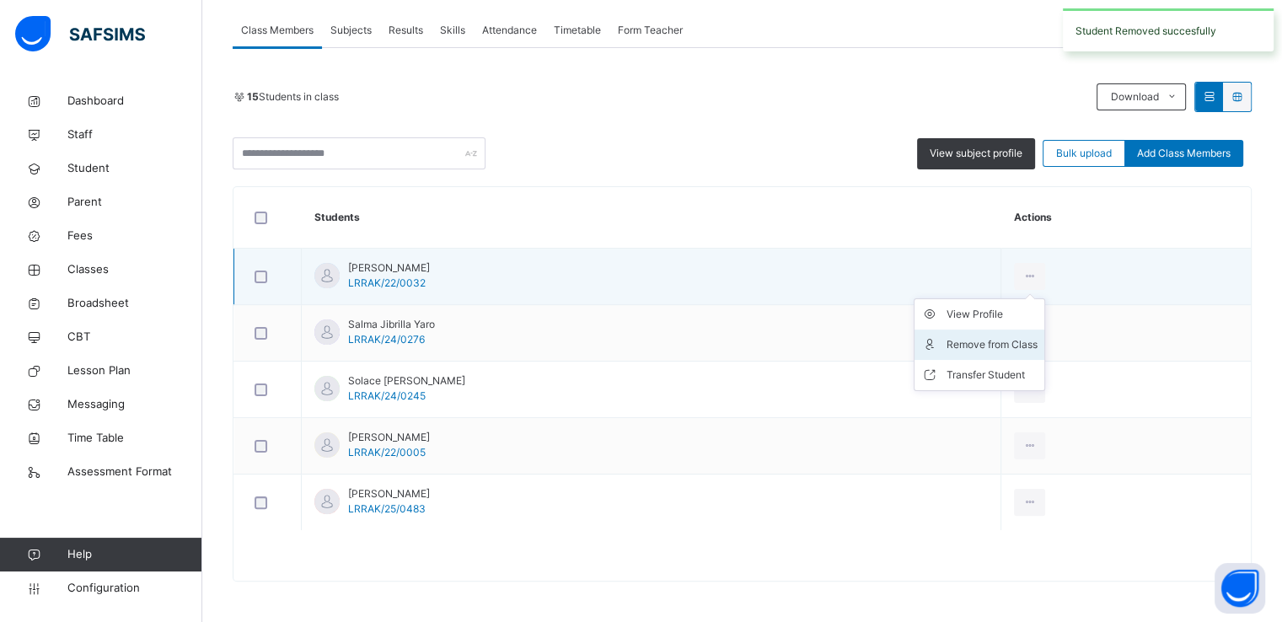
click at [948, 347] on div "Remove from Class" at bounding box center [992, 344] width 91 height 17
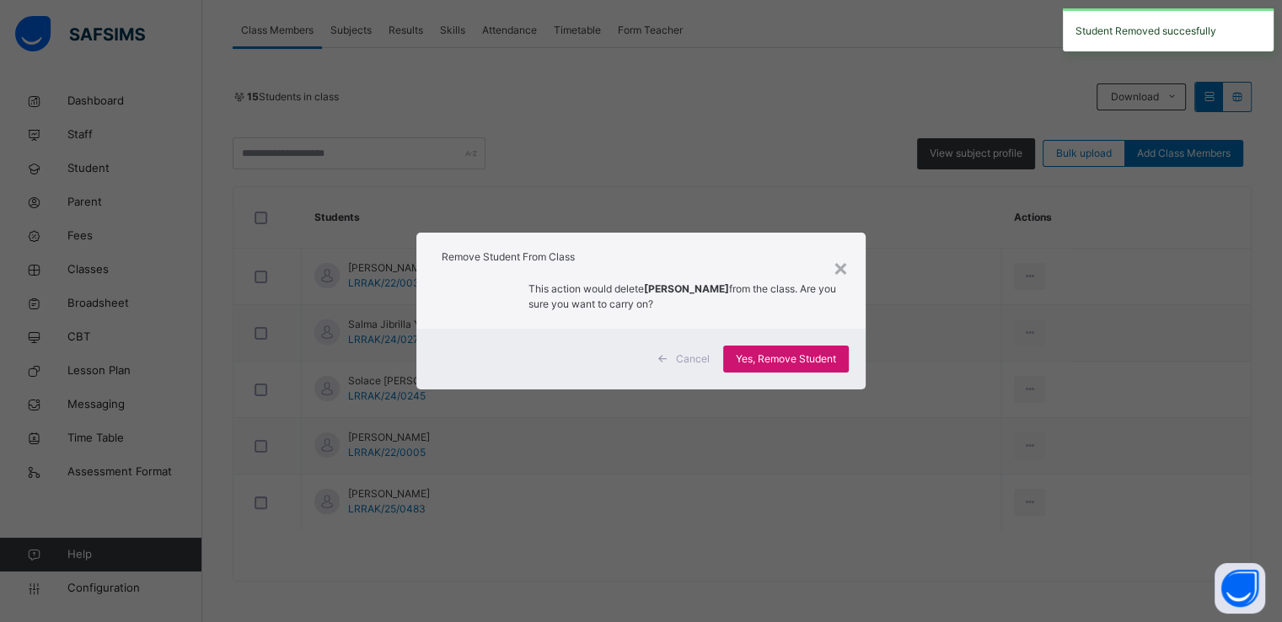
click at [781, 362] on span "Yes, Remove Student" at bounding box center [786, 359] width 100 height 15
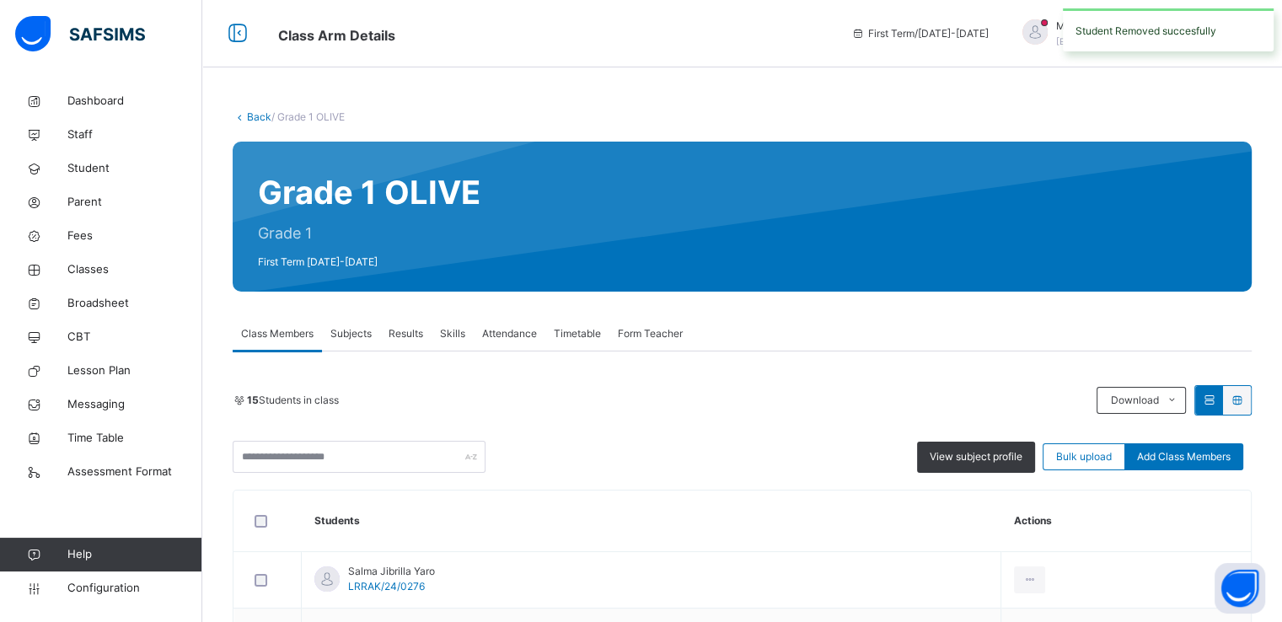
scroll to position [247, 0]
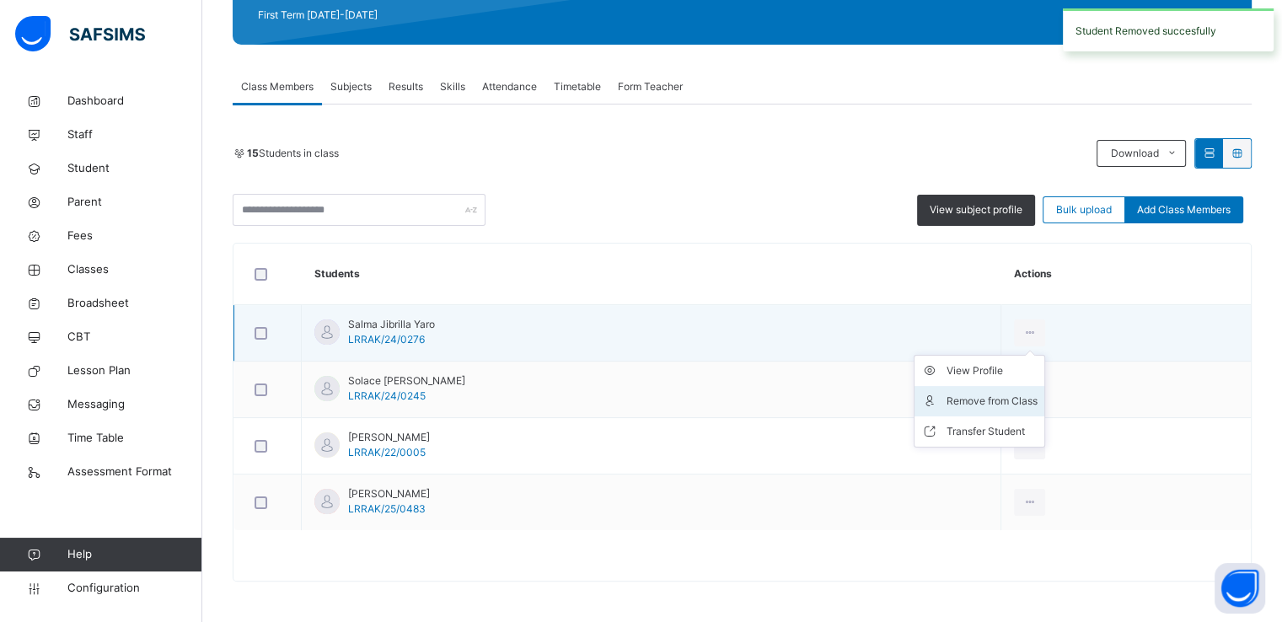
click at [947, 402] on div "Remove from Class" at bounding box center [992, 401] width 91 height 17
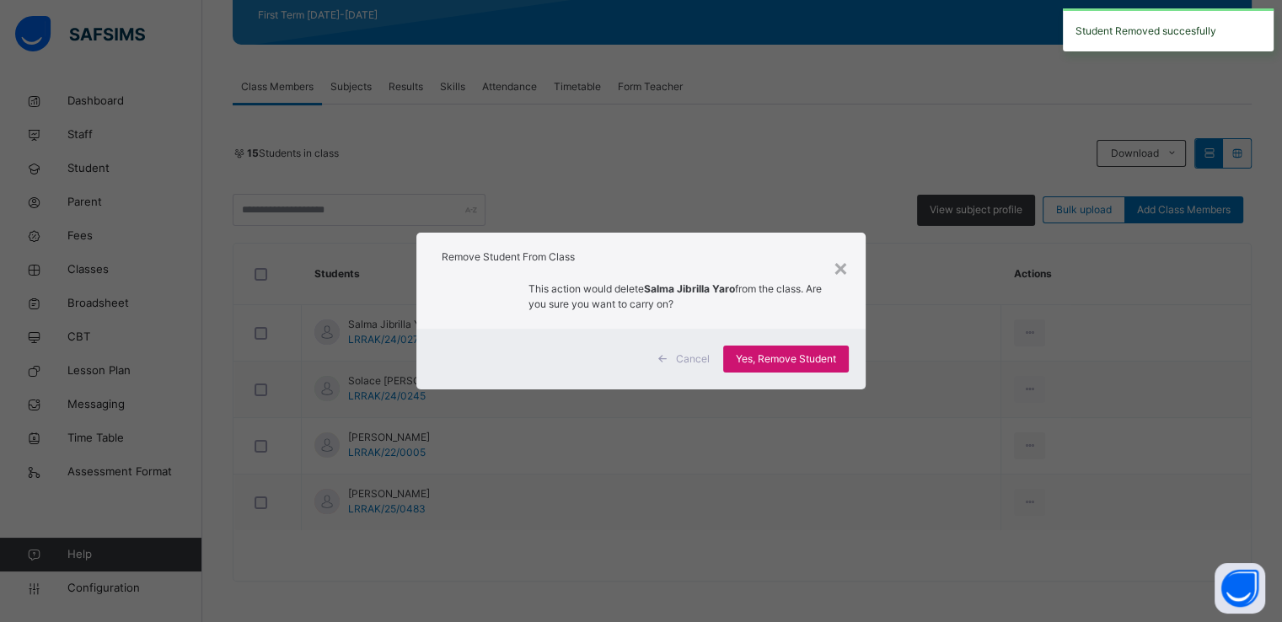
click at [764, 352] on span "Yes, Remove Student" at bounding box center [786, 359] width 100 height 15
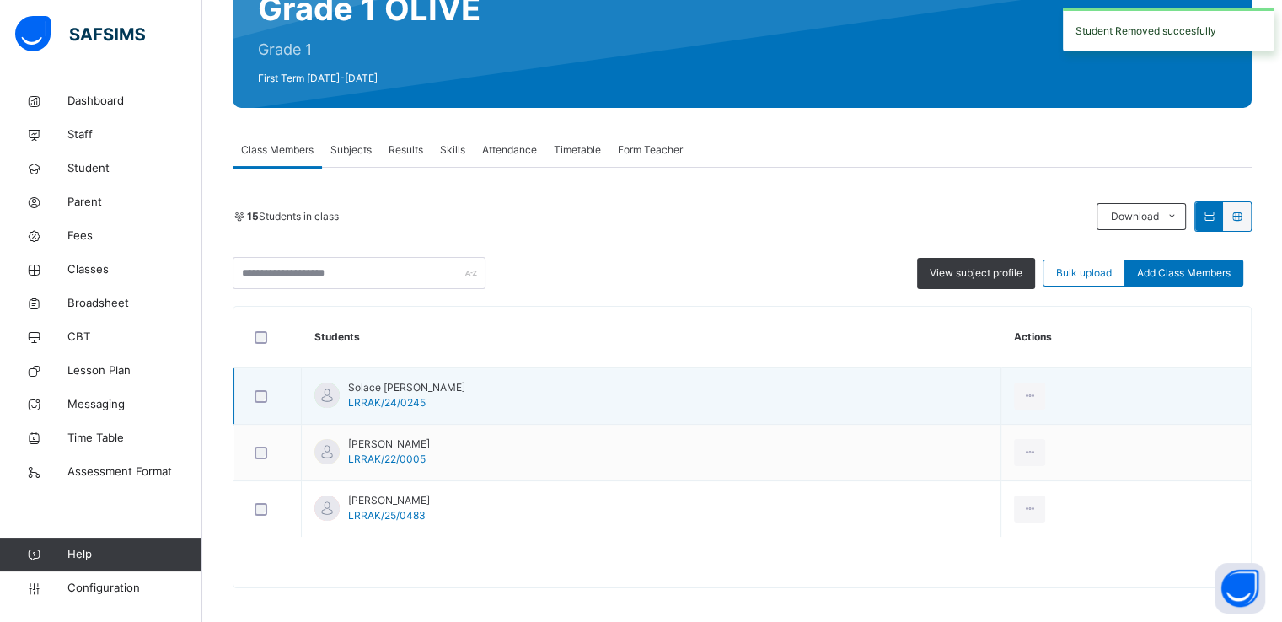
scroll to position [191, 0]
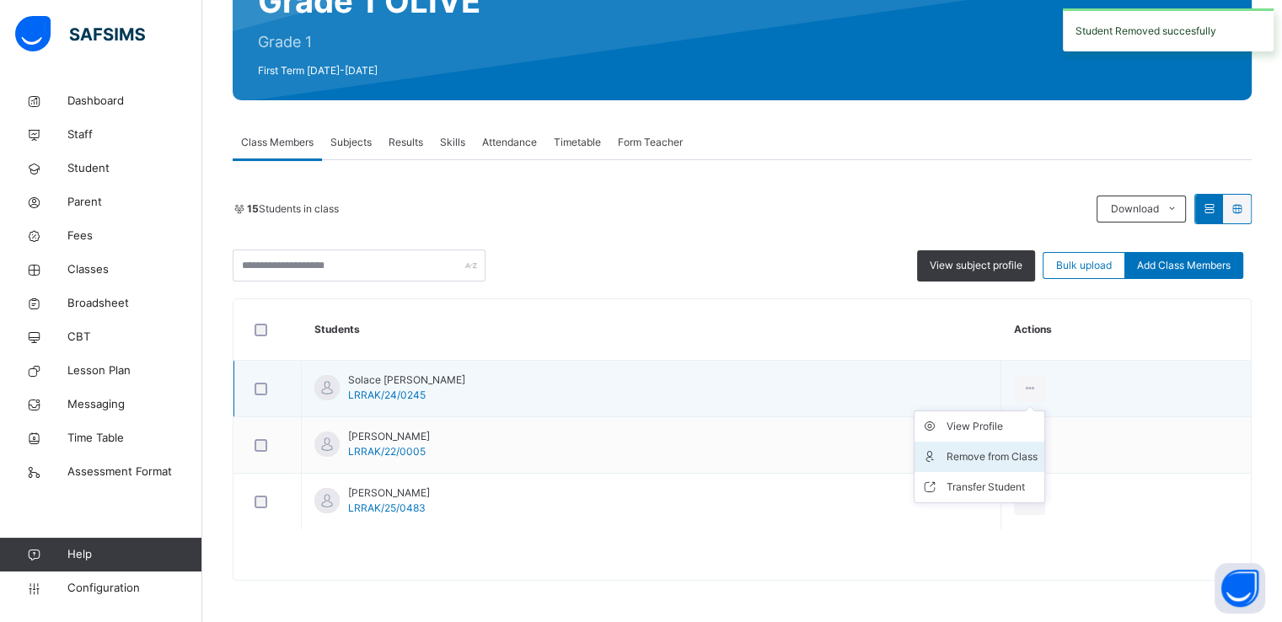
click at [947, 459] on div "Remove from Class" at bounding box center [992, 456] width 91 height 17
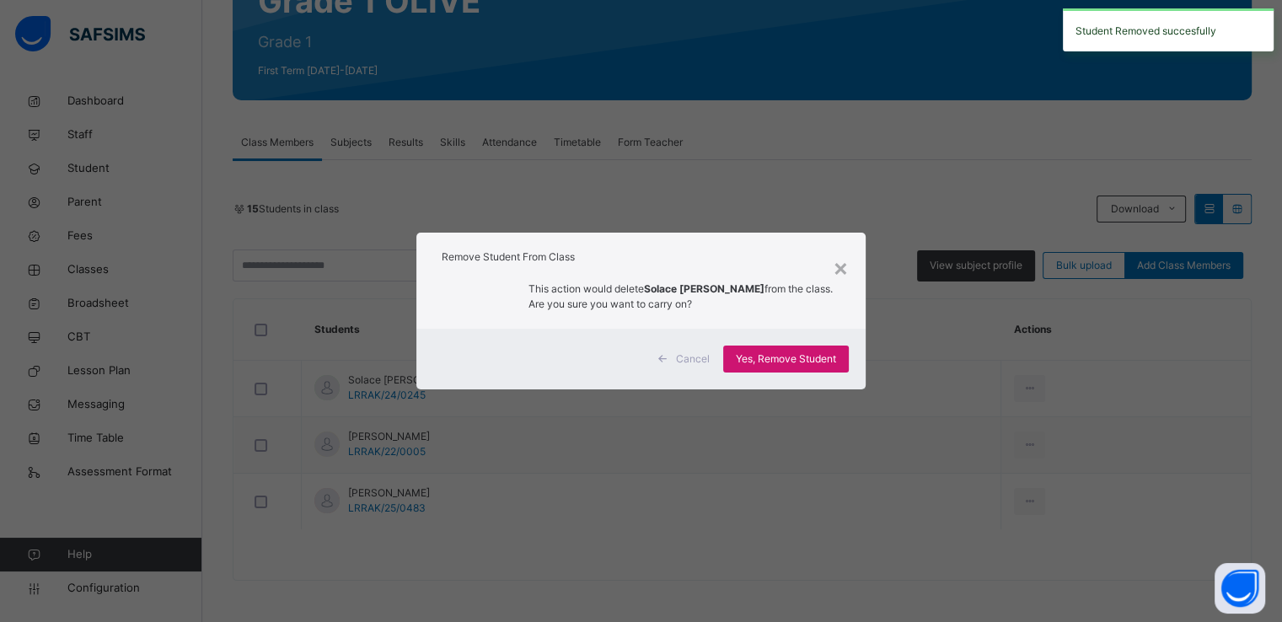
click at [765, 361] on span "Yes, Remove Student" at bounding box center [786, 359] width 100 height 15
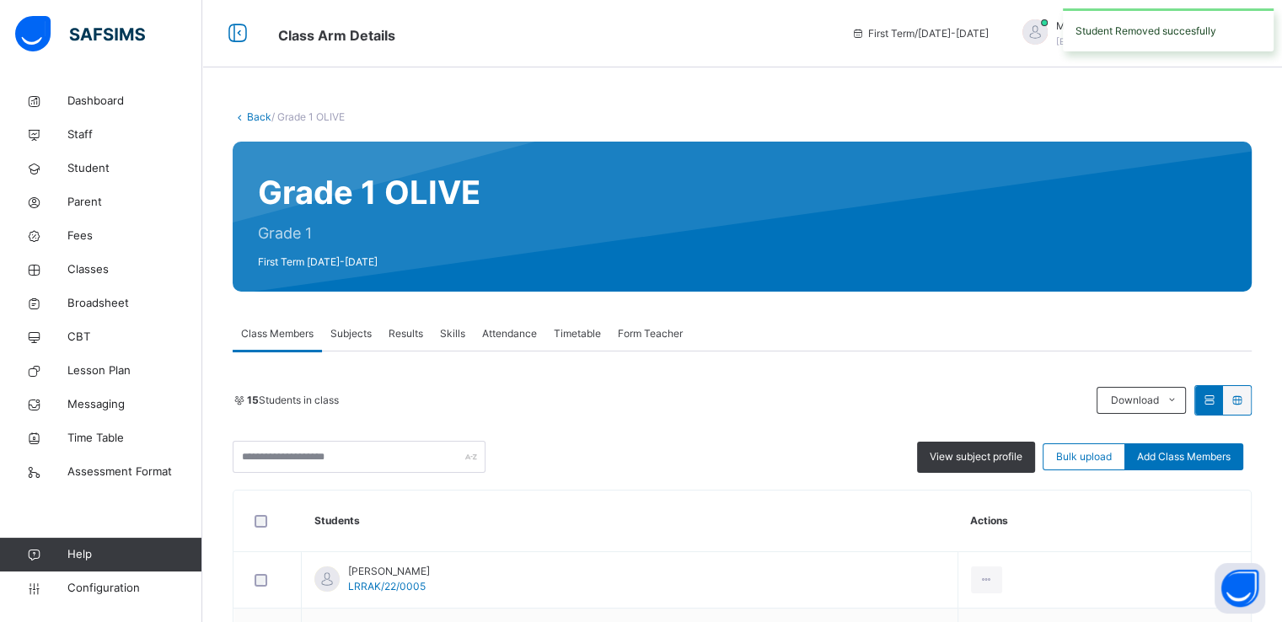
scroll to position [135, 0]
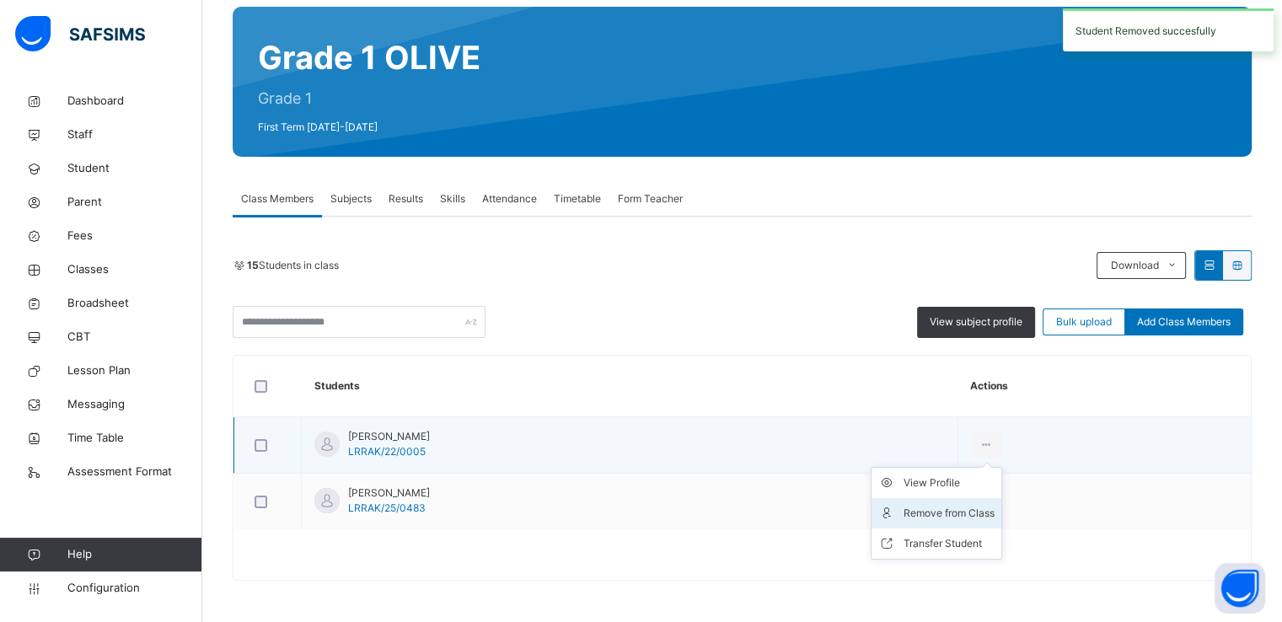
click at [916, 518] on div "Remove from Class" at bounding box center [949, 513] width 91 height 17
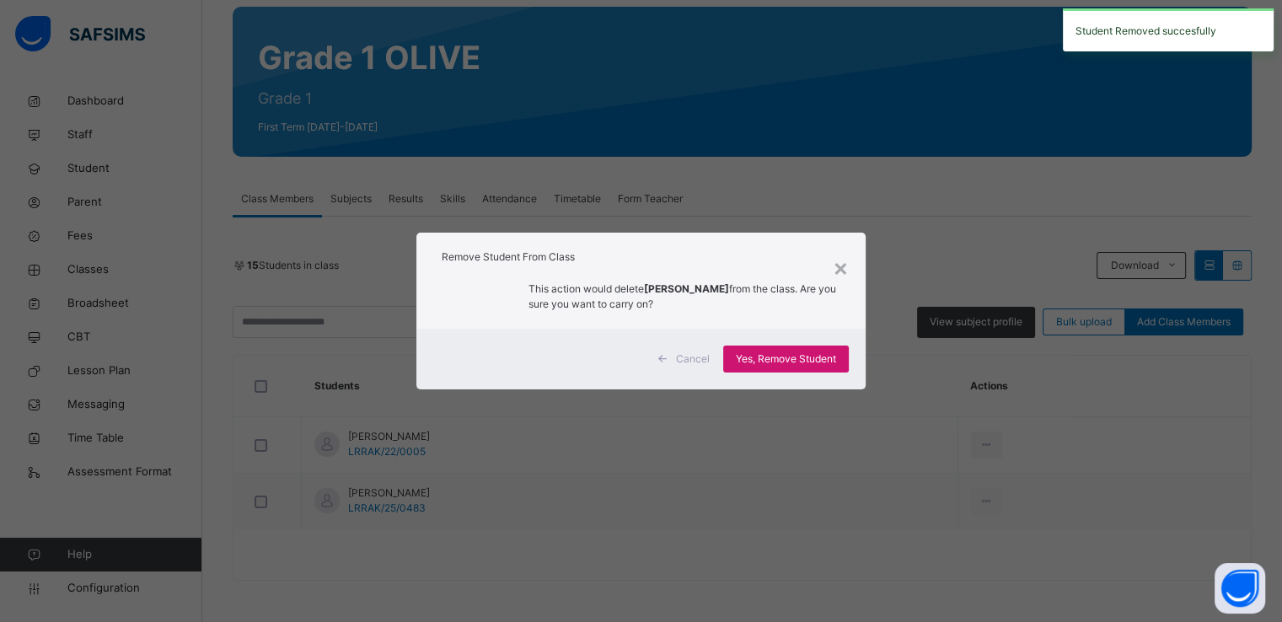
click at [776, 359] on span "Yes, Remove Student" at bounding box center [786, 359] width 100 height 15
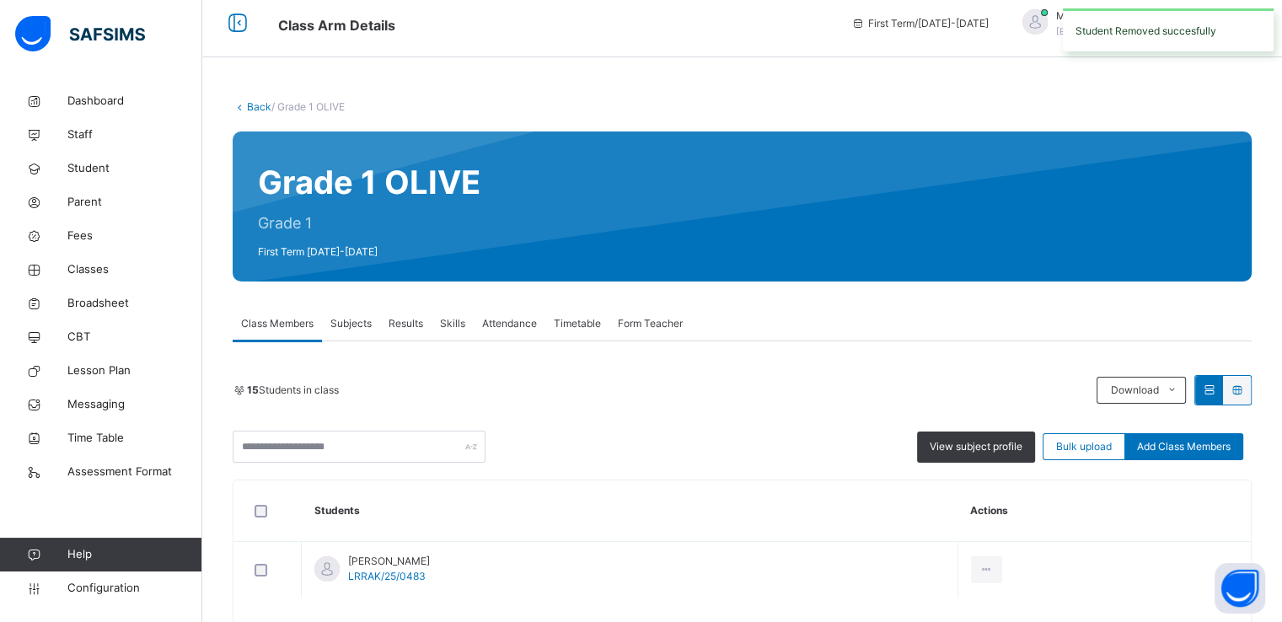
scroll to position [78, 0]
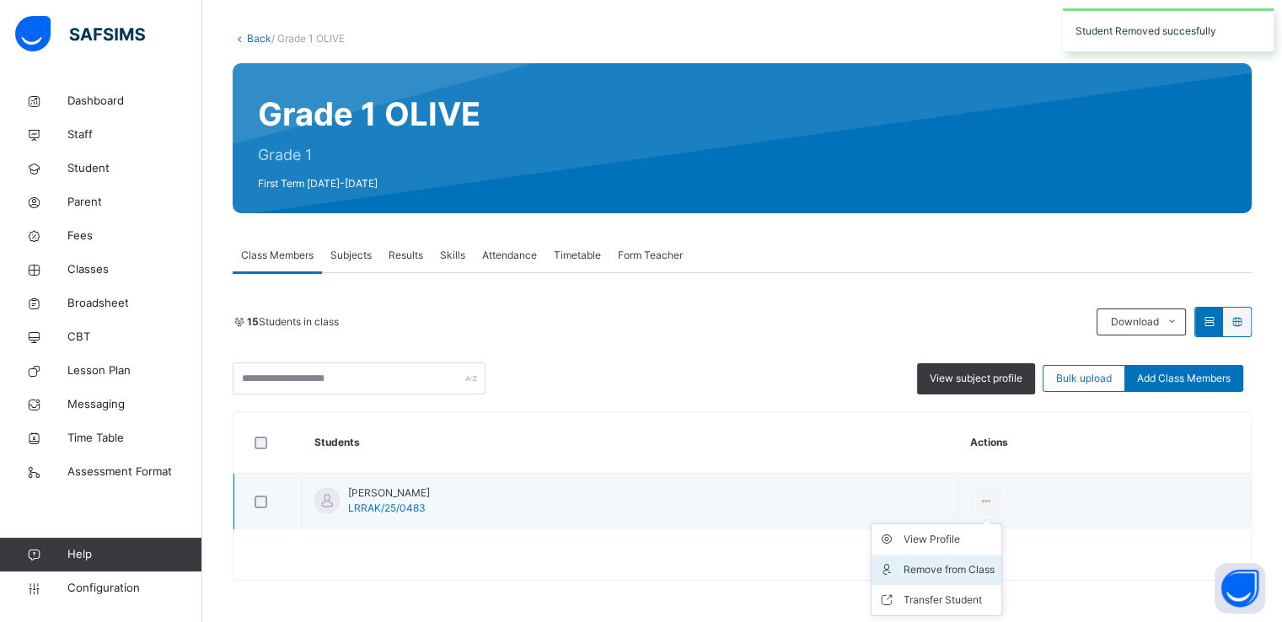
click at [924, 567] on div "Remove from Class" at bounding box center [949, 569] width 91 height 17
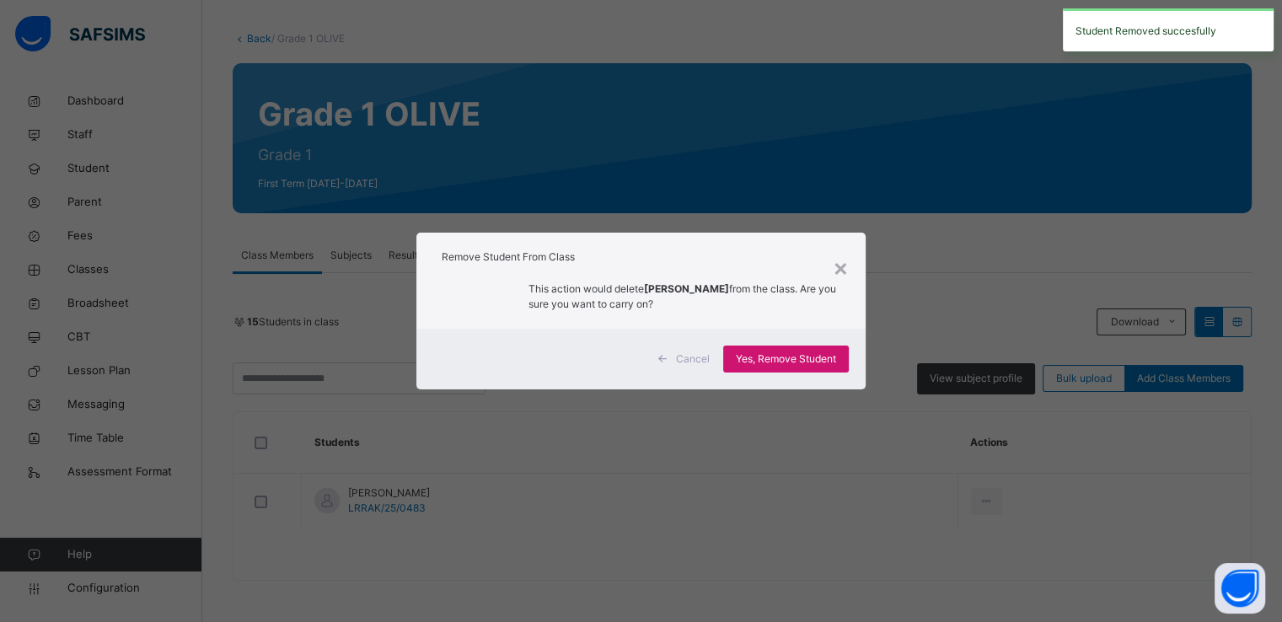
click at [776, 355] on span "Yes, Remove Student" at bounding box center [786, 359] width 100 height 15
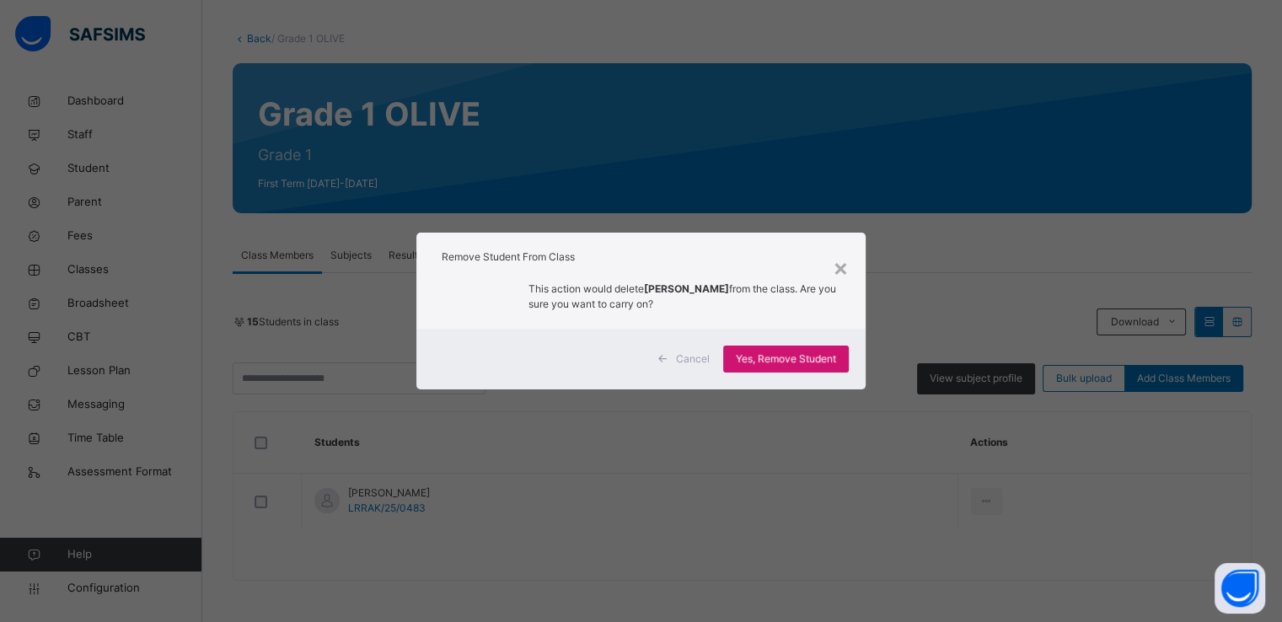
scroll to position [0, 0]
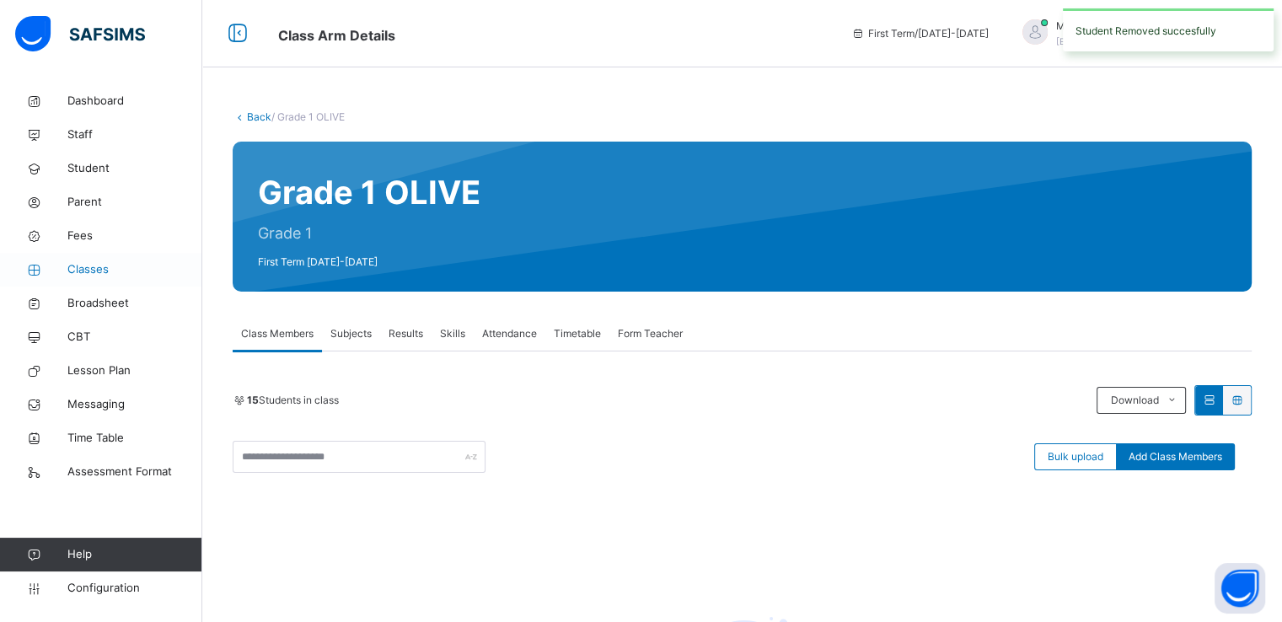
click at [99, 265] on span "Classes" at bounding box center [134, 269] width 135 height 17
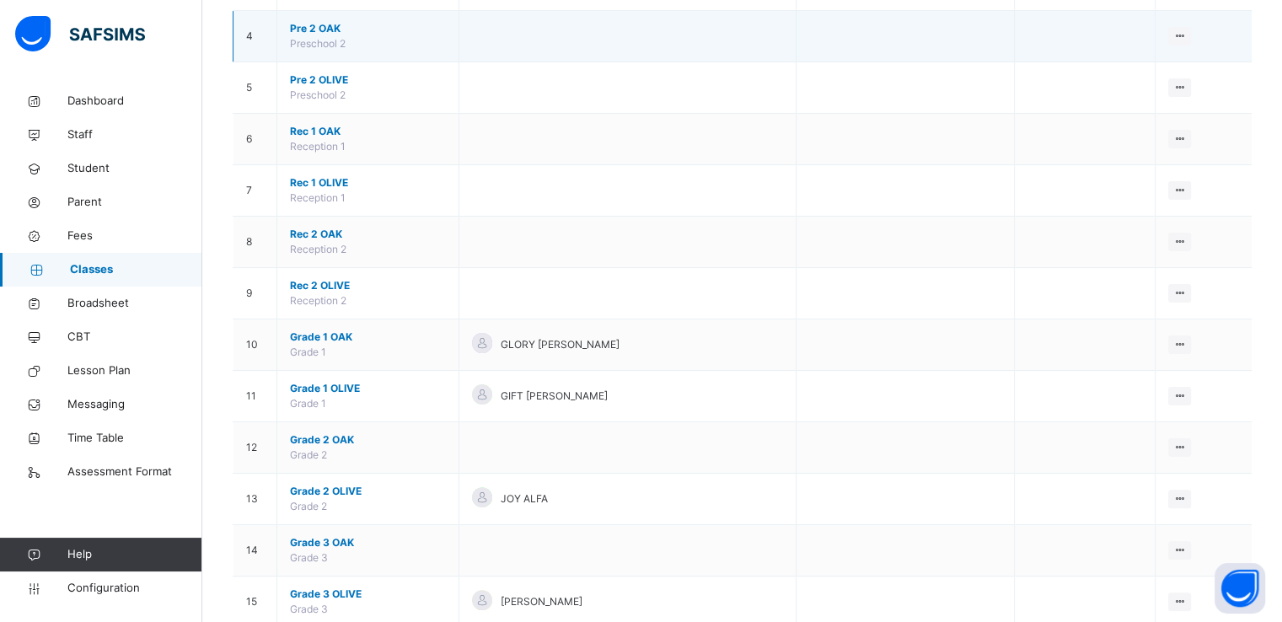
scroll to position [346, 0]
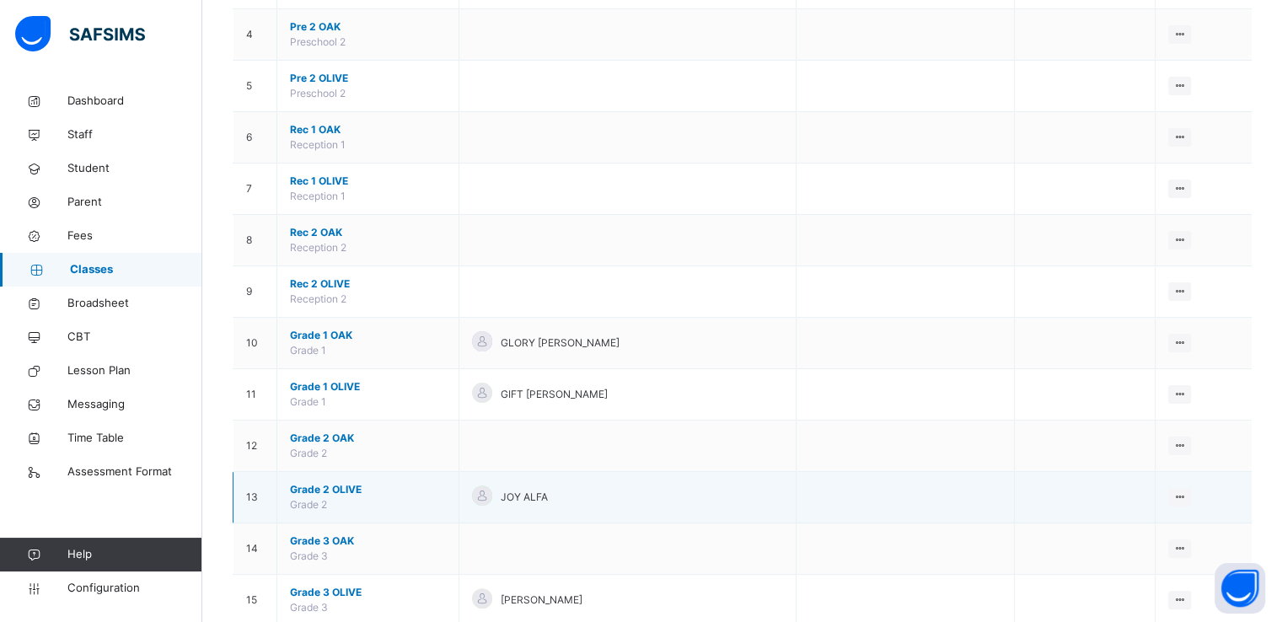
click at [320, 490] on span "Grade 2 OLIVE" at bounding box center [368, 489] width 156 height 15
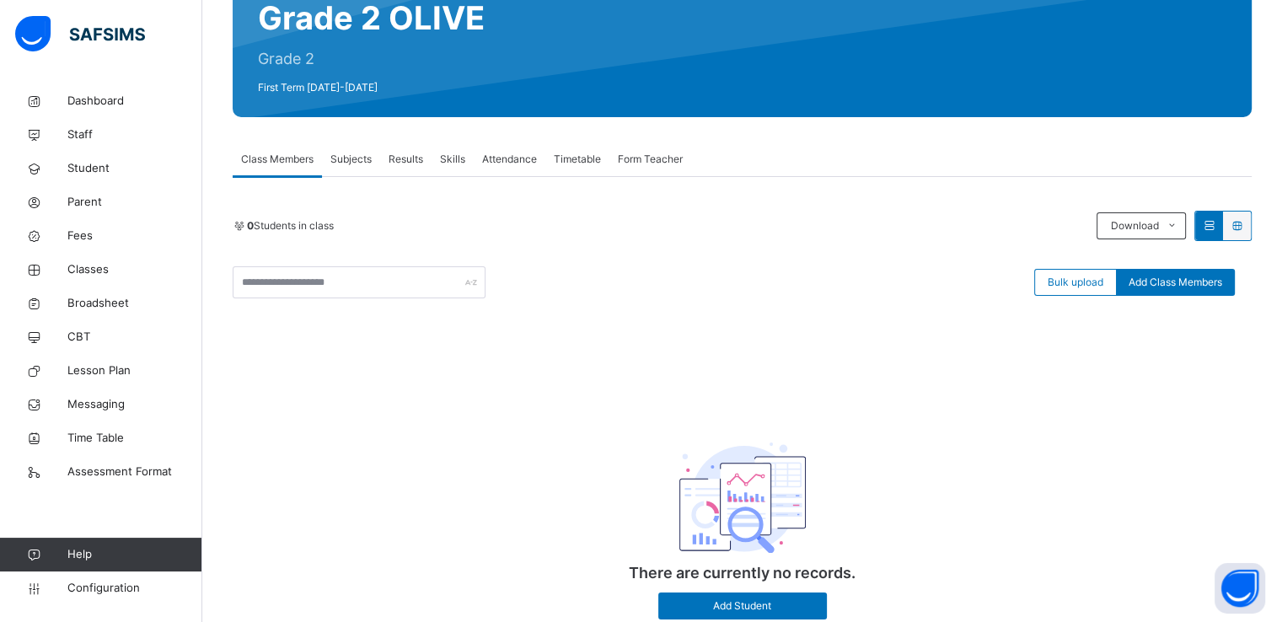
scroll to position [233, 0]
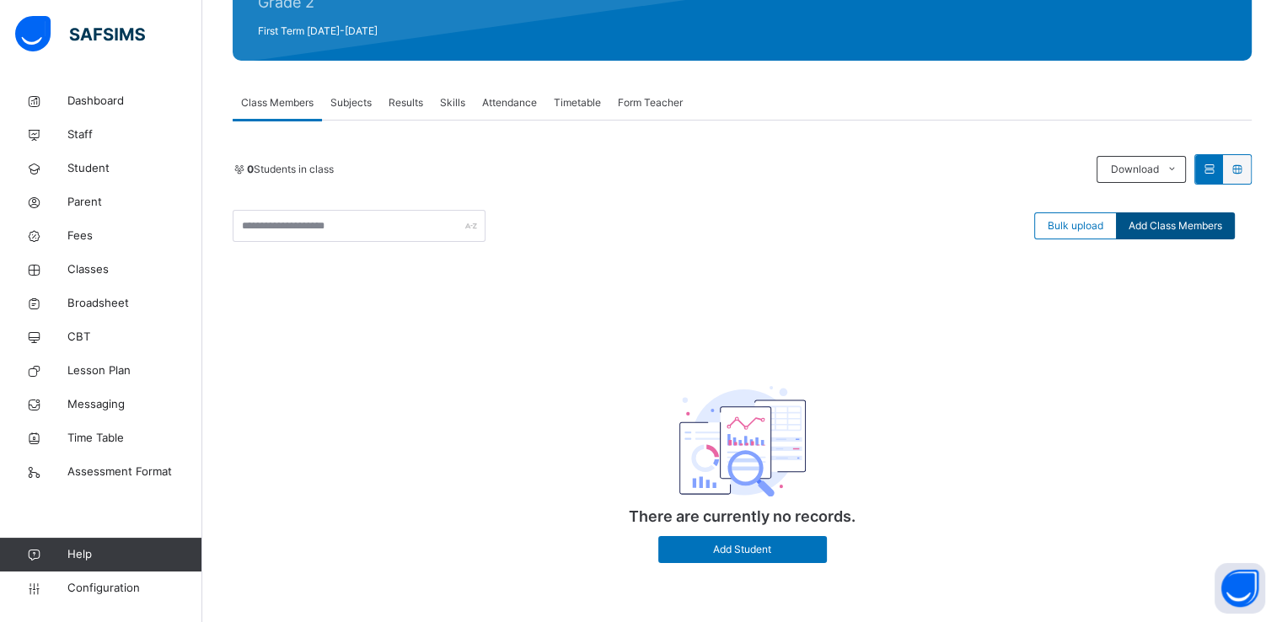
click at [1180, 223] on span "Add Class Members" at bounding box center [1176, 225] width 94 height 15
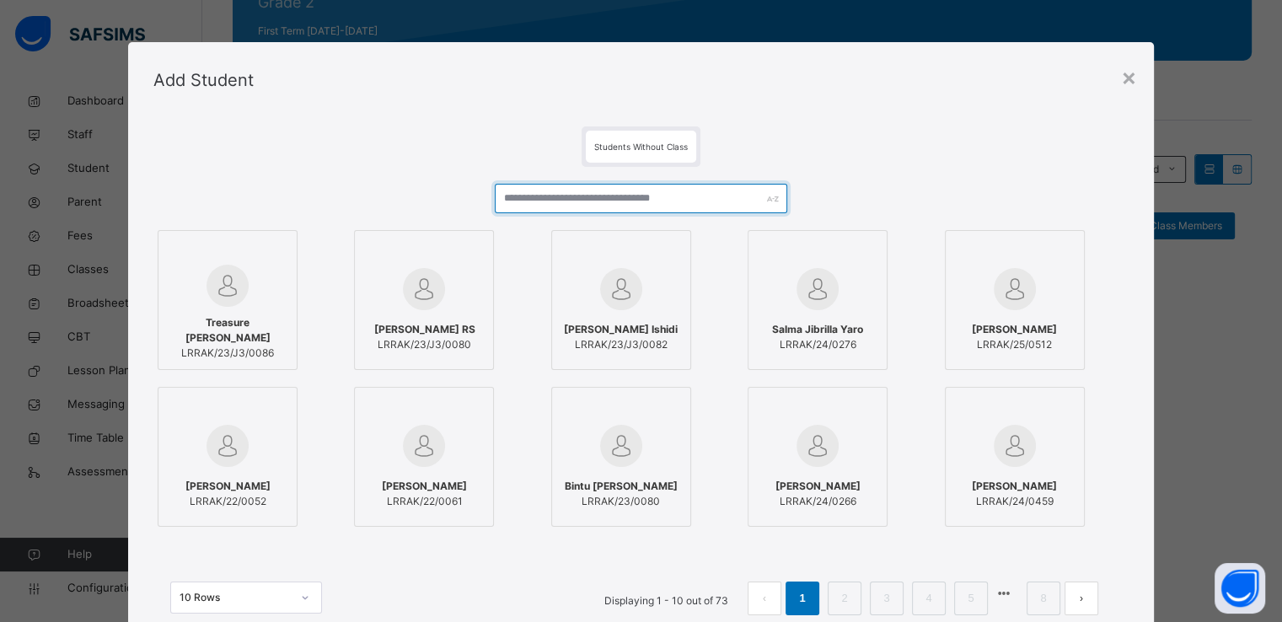
click at [509, 190] on input "text" at bounding box center [641, 199] width 293 height 30
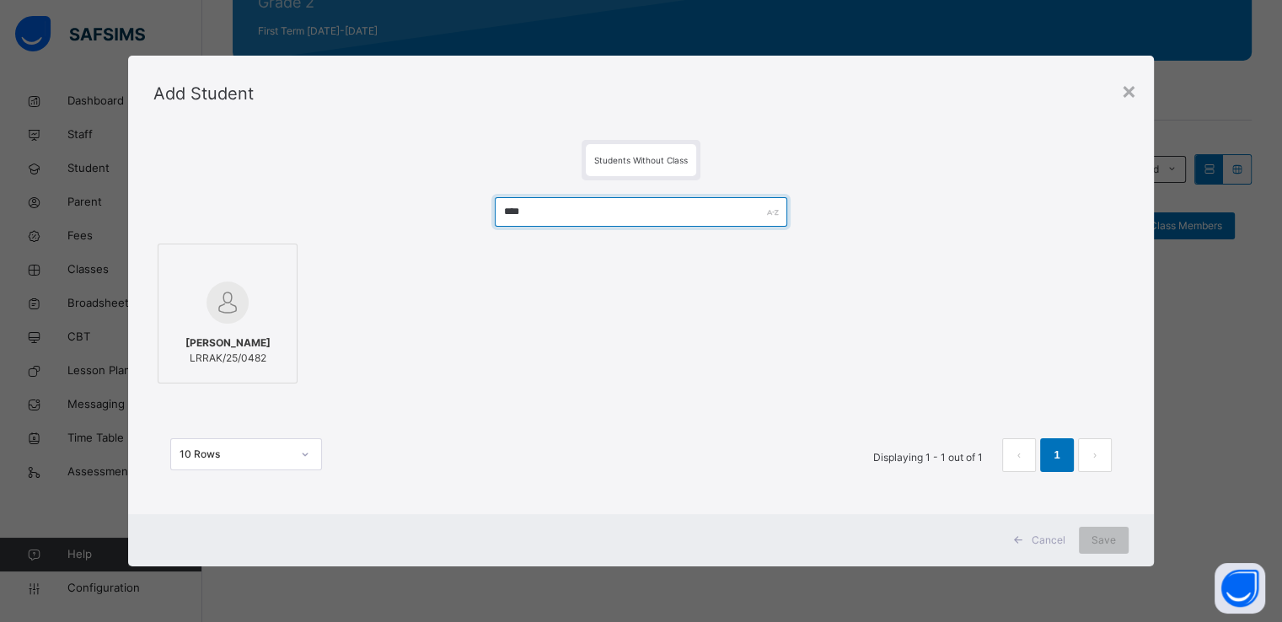
type input "****"
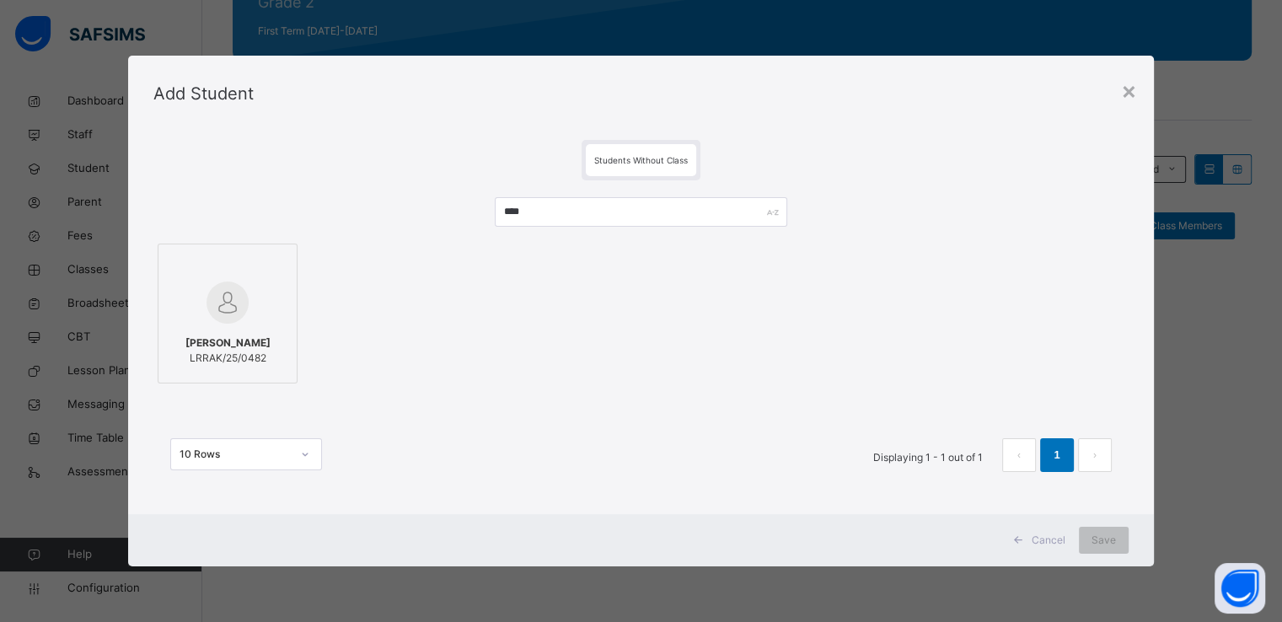
click at [245, 284] on div at bounding box center [227, 302] width 121 height 49
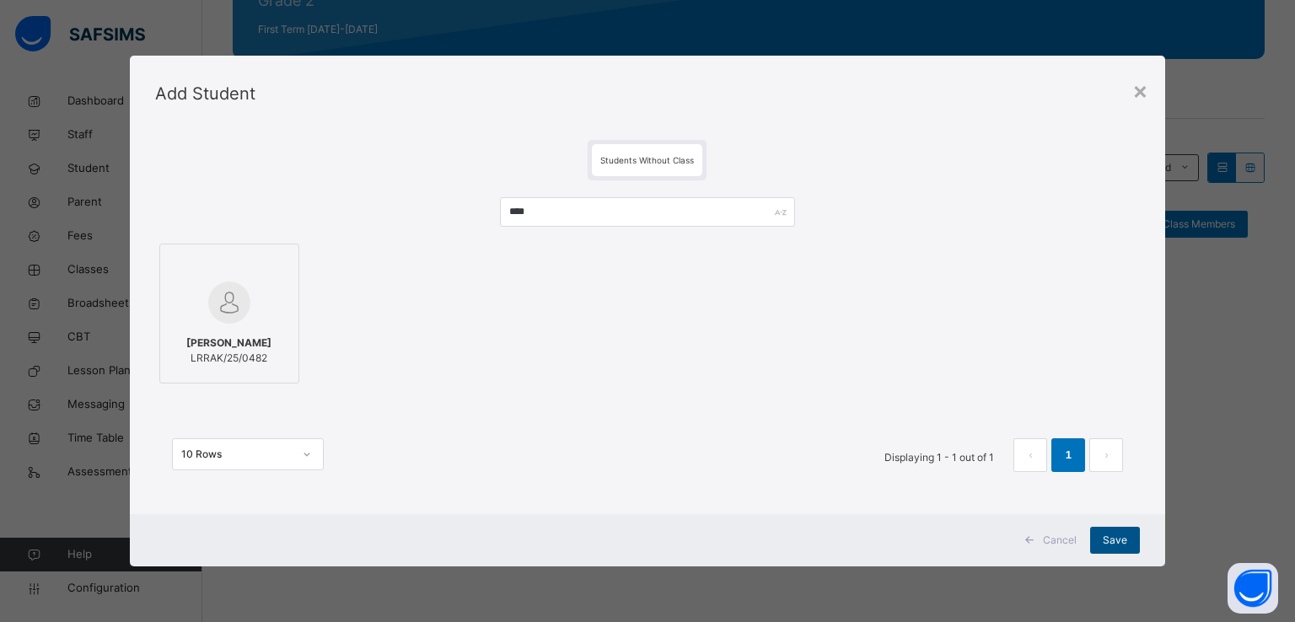
click at [1116, 540] on span "Save" at bounding box center [1115, 540] width 24 height 15
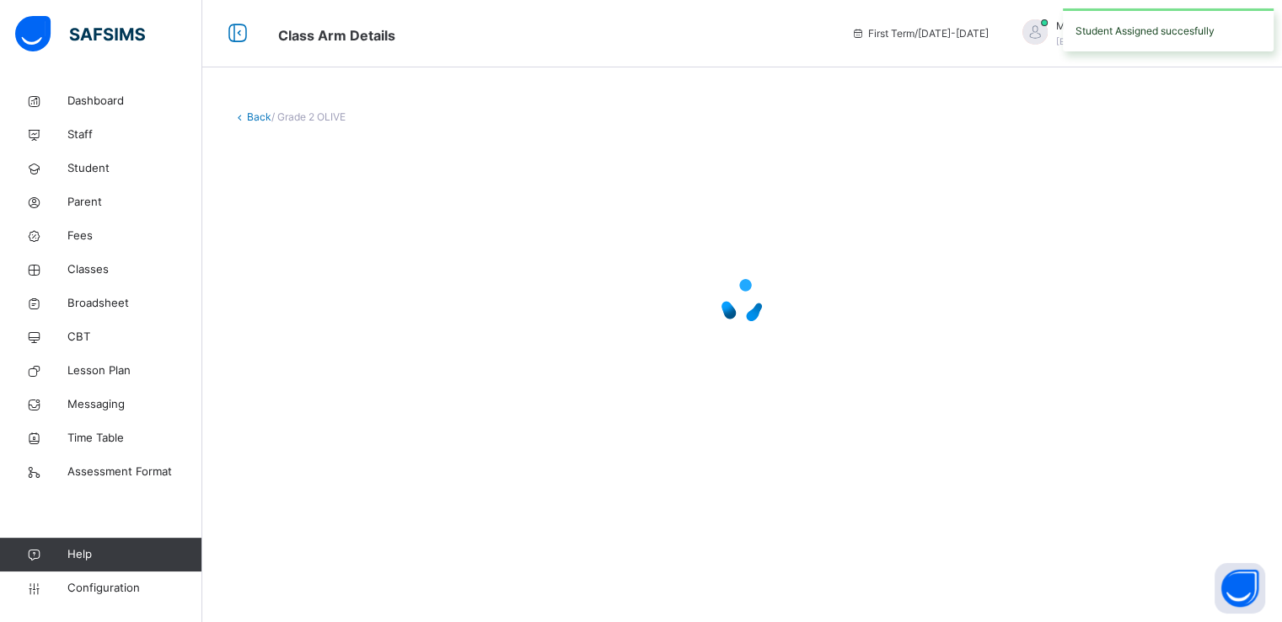
scroll to position [0, 0]
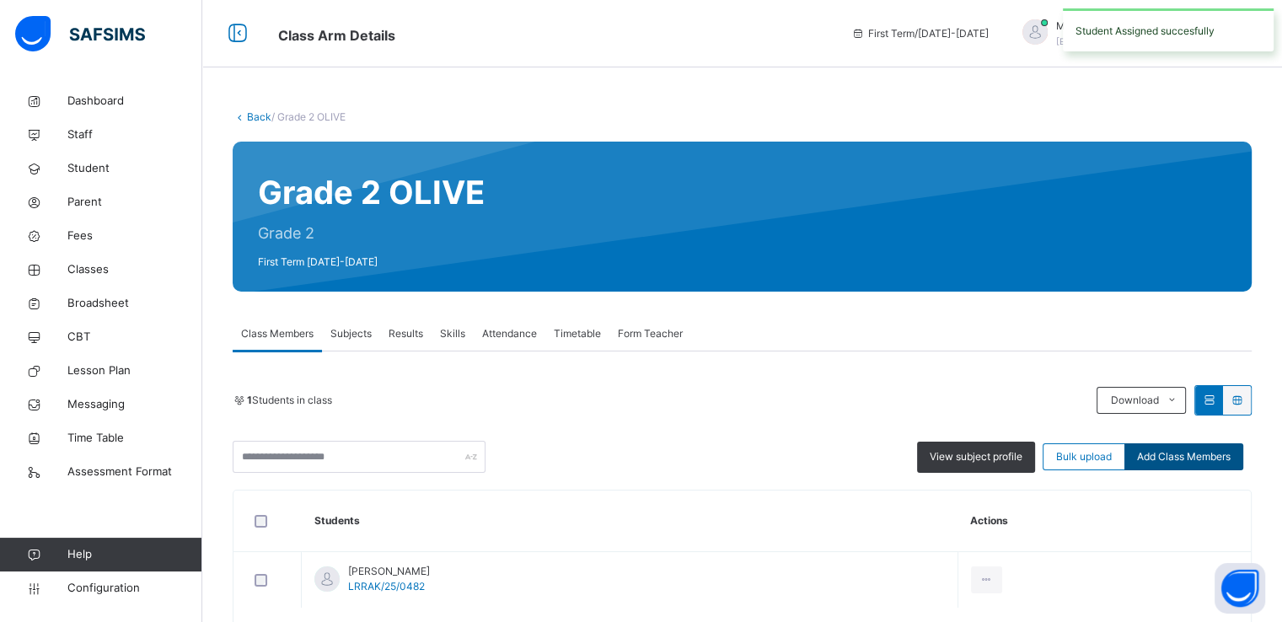
click at [1179, 456] on span "Add Class Members" at bounding box center [1184, 456] width 94 height 15
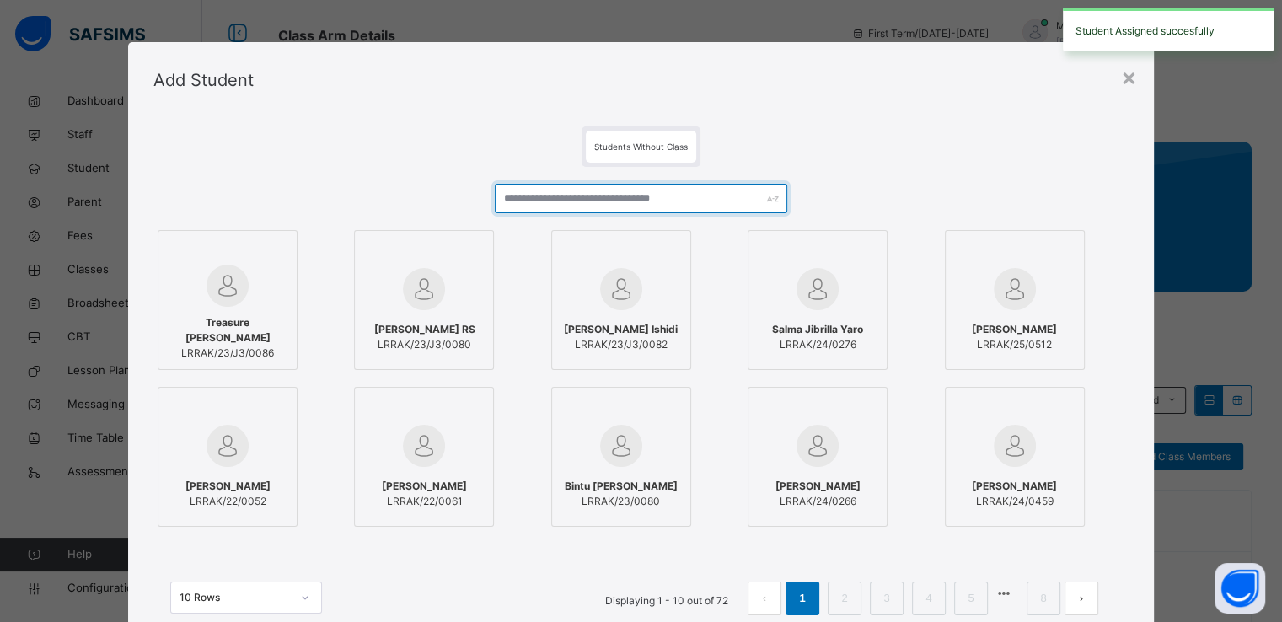
click at [627, 198] on input "text" at bounding box center [641, 199] width 293 height 30
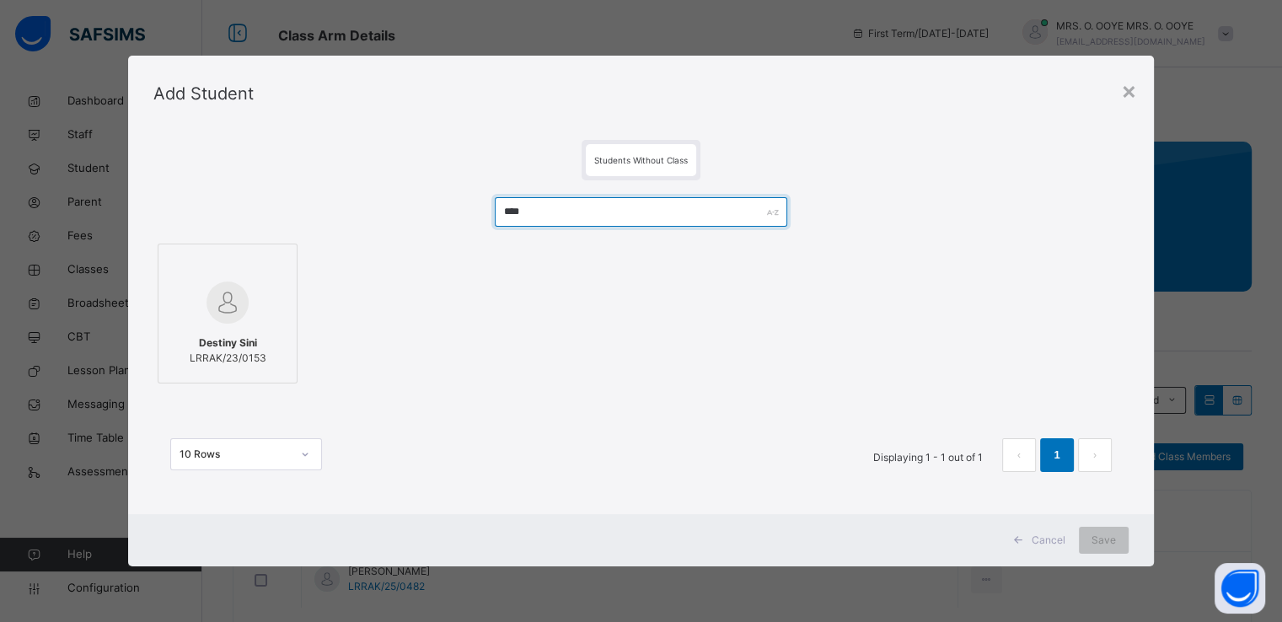
type input "****"
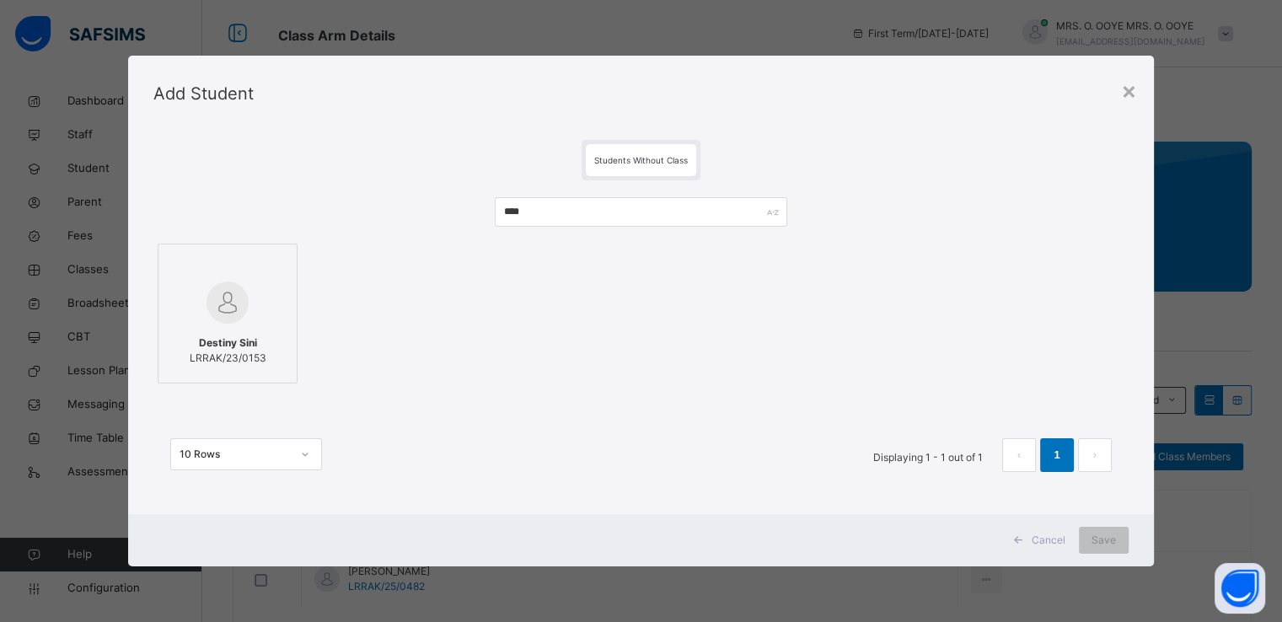
click at [232, 292] on img at bounding box center [228, 303] width 42 height 42
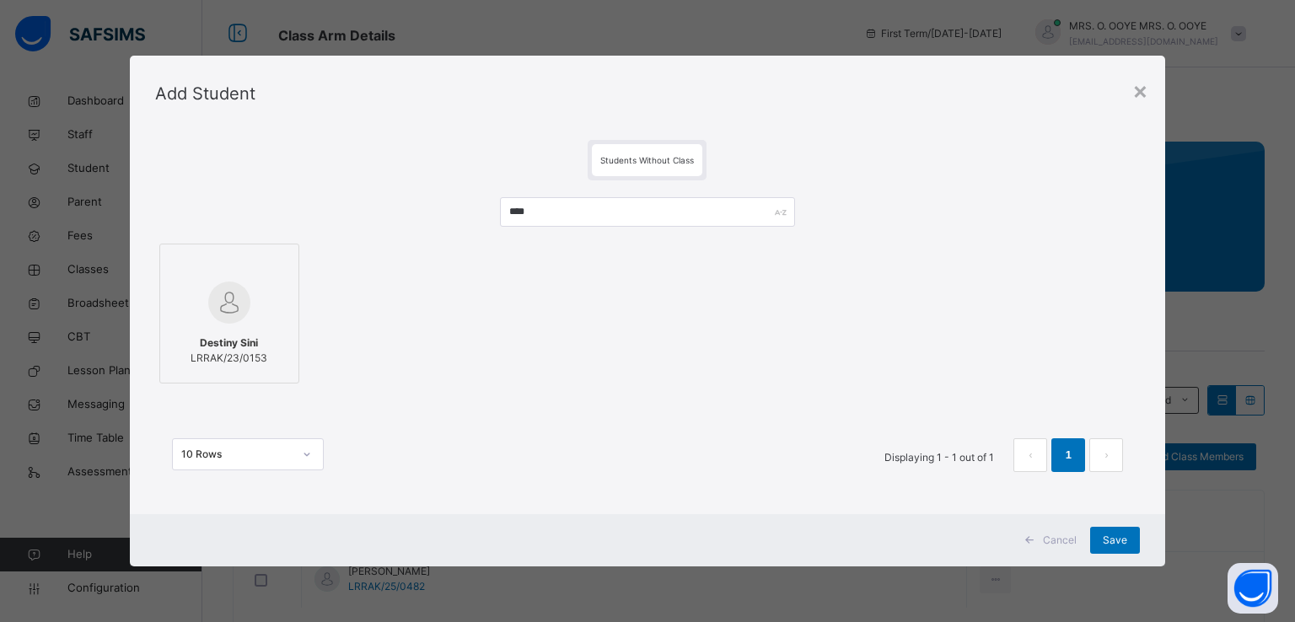
click at [1116, 556] on div "Cancel Save" at bounding box center [648, 540] width 1036 height 52
click at [1114, 545] on span "Save" at bounding box center [1115, 540] width 24 height 15
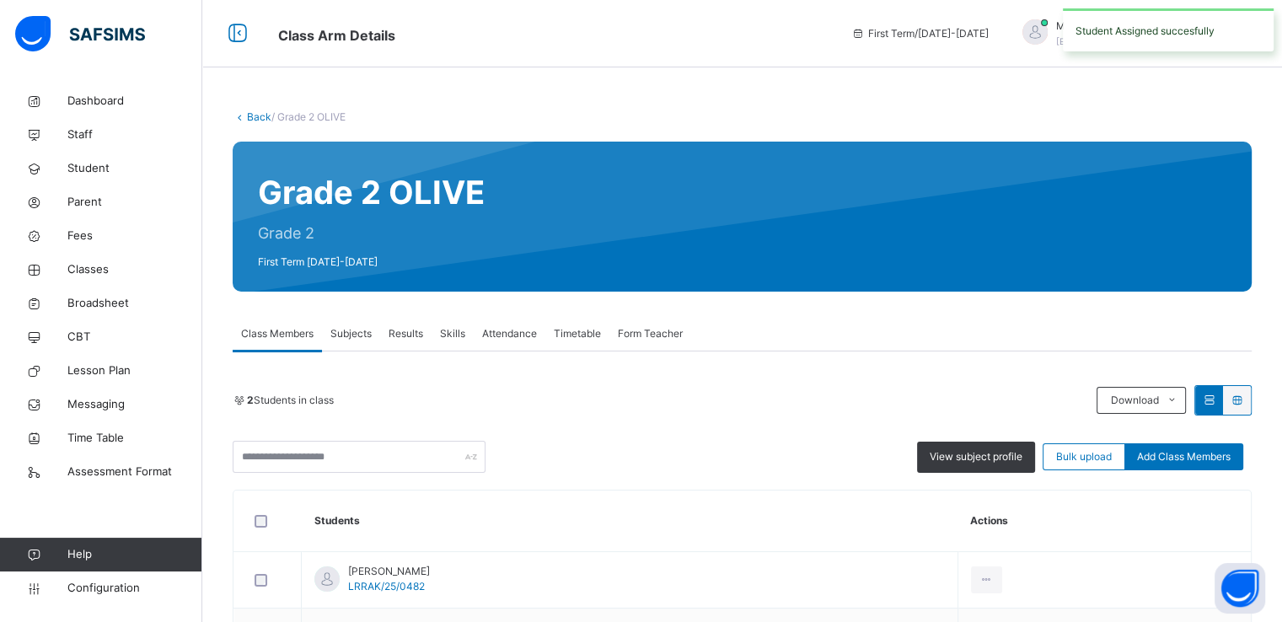
scroll to position [135, 0]
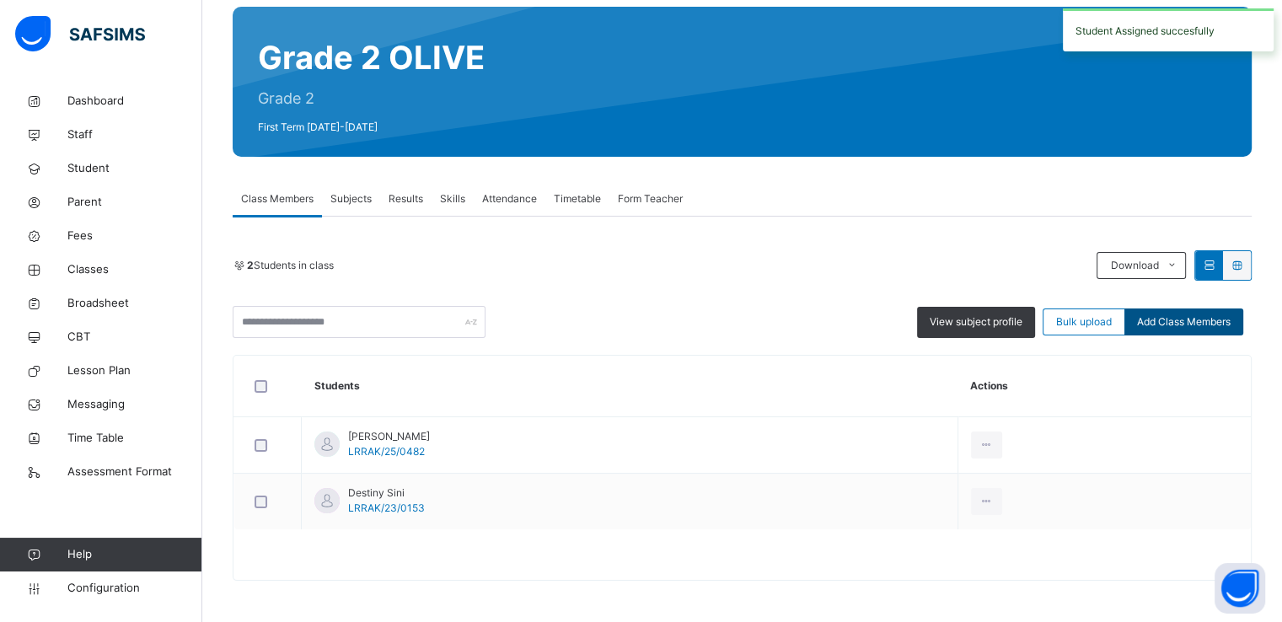
click at [1180, 327] on span "Add Class Members" at bounding box center [1184, 321] width 94 height 15
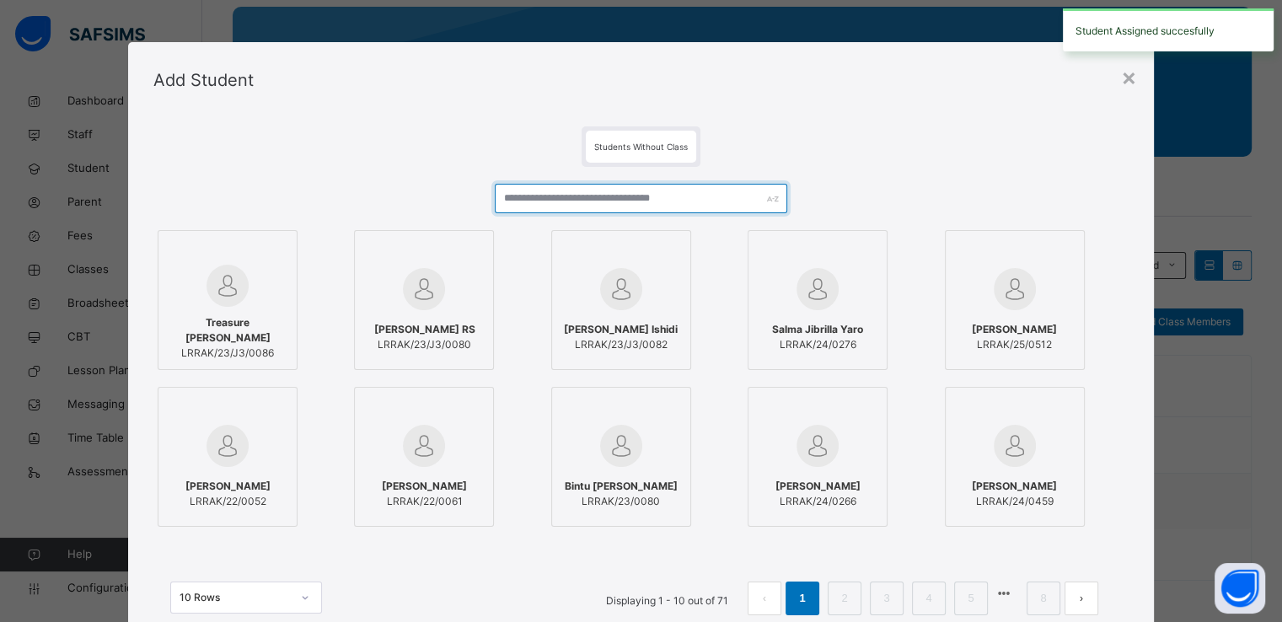
click at [658, 198] on input "text" at bounding box center [641, 199] width 293 height 30
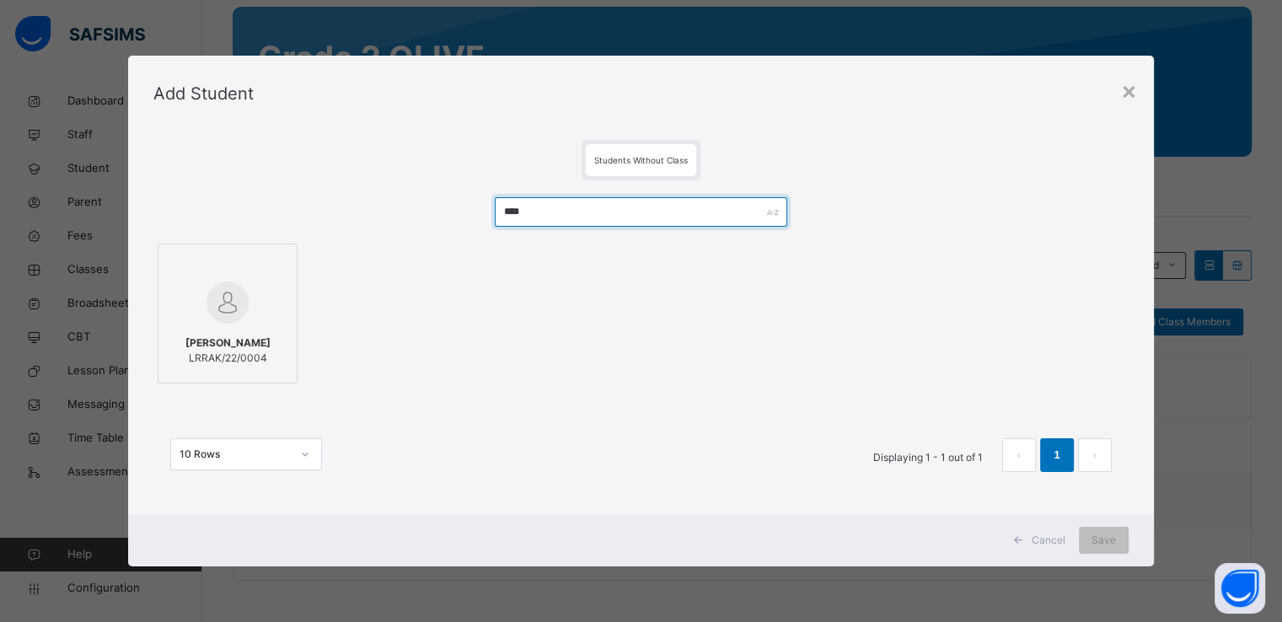
type input "****"
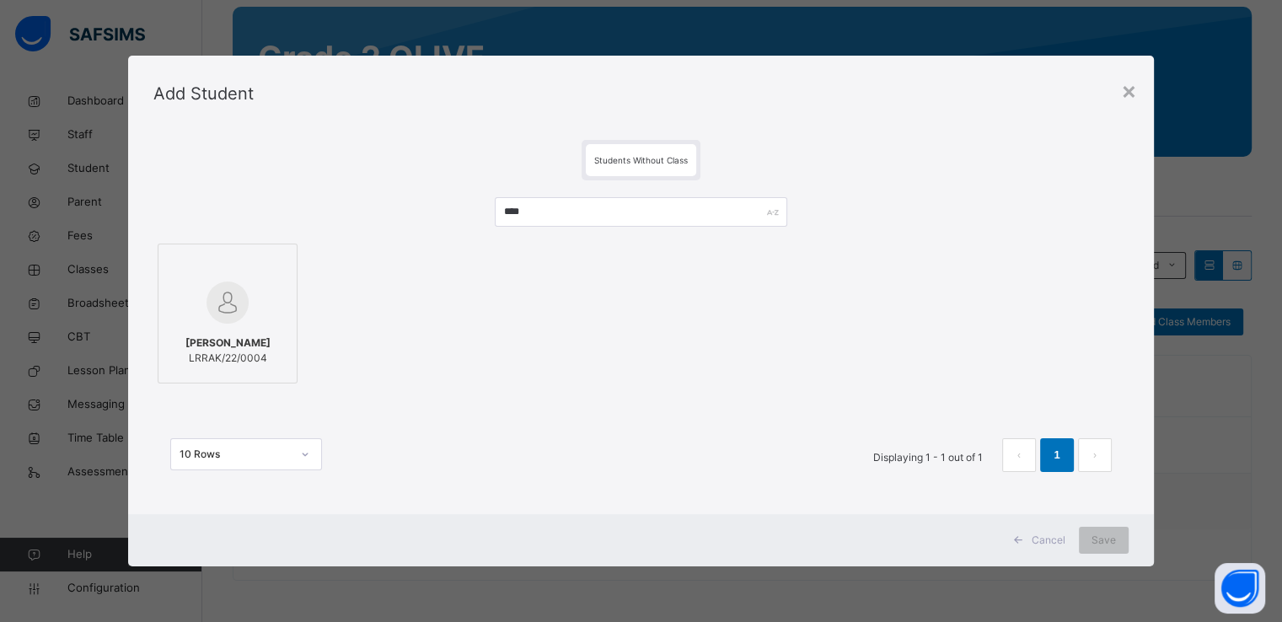
click at [258, 287] on div at bounding box center [227, 302] width 121 height 49
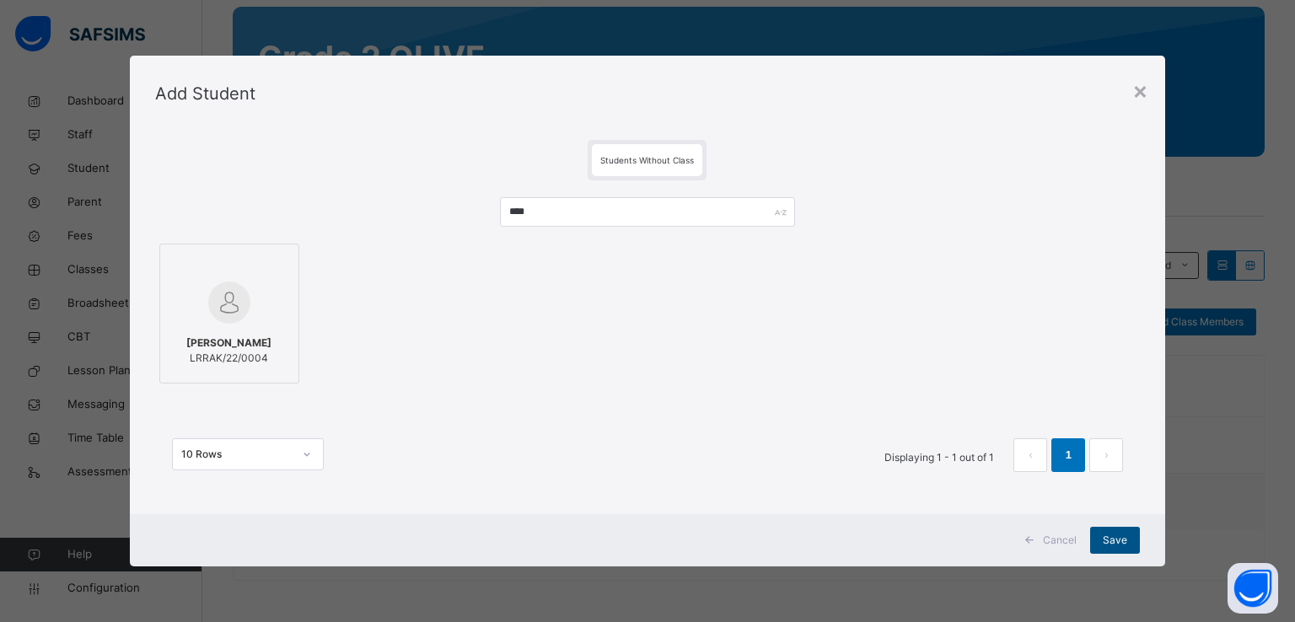
click at [1107, 534] on span "Save" at bounding box center [1115, 540] width 24 height 15
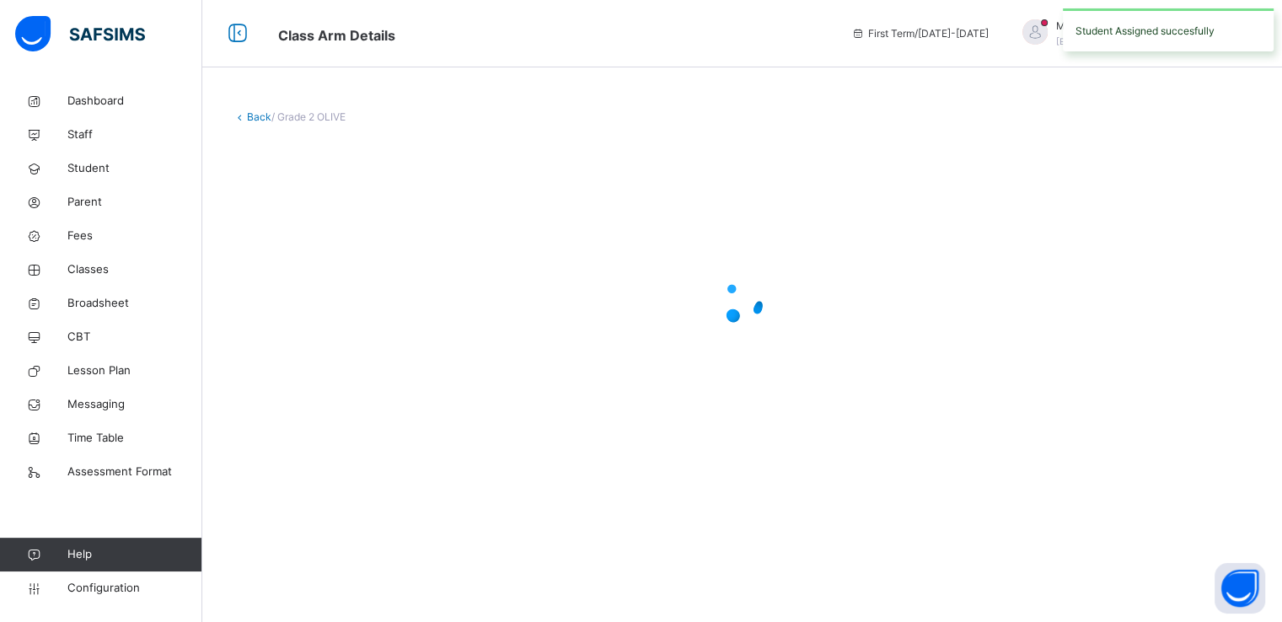
scroll to position [0, 0]
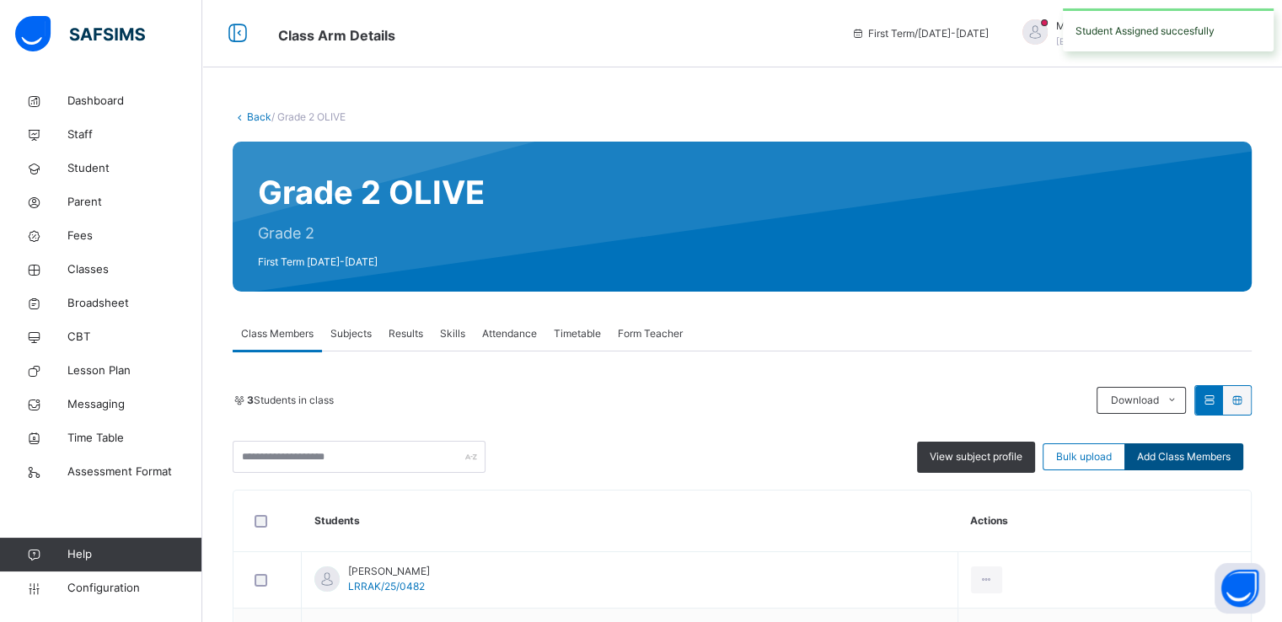
click at [1199, 457] on span "Add Class Members" at bounding box center [1184, 456] width 94 height 15
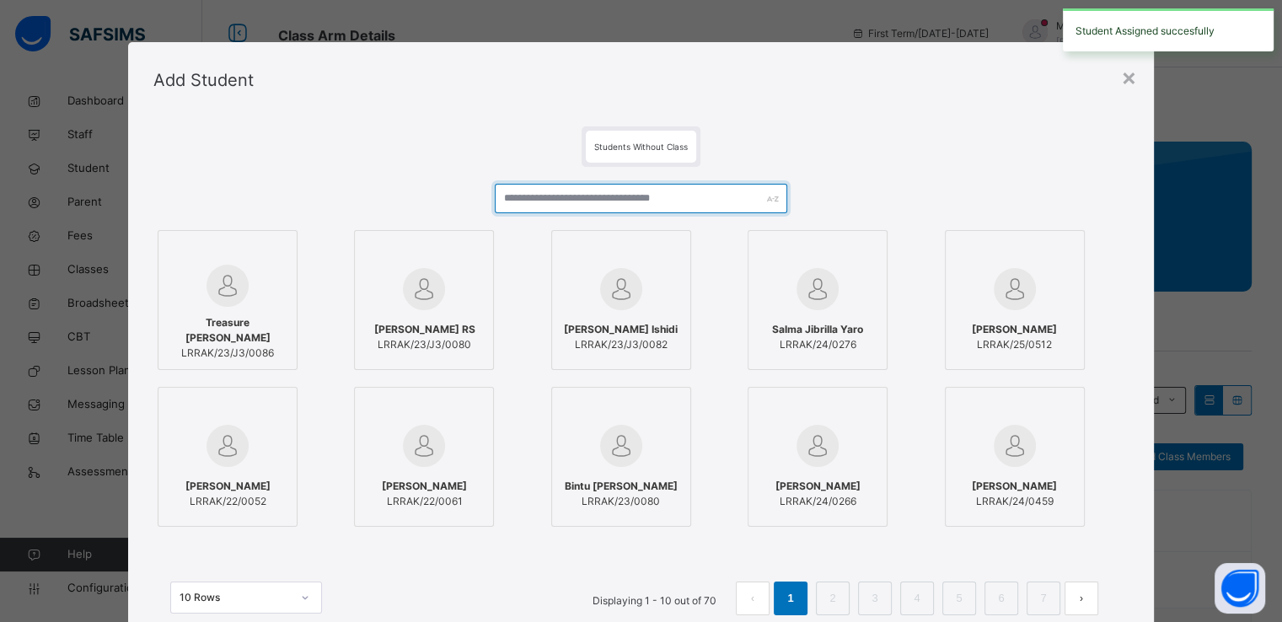
click at [679, 202] on input "text" at bounding box center [641, 199] width 293 height 30
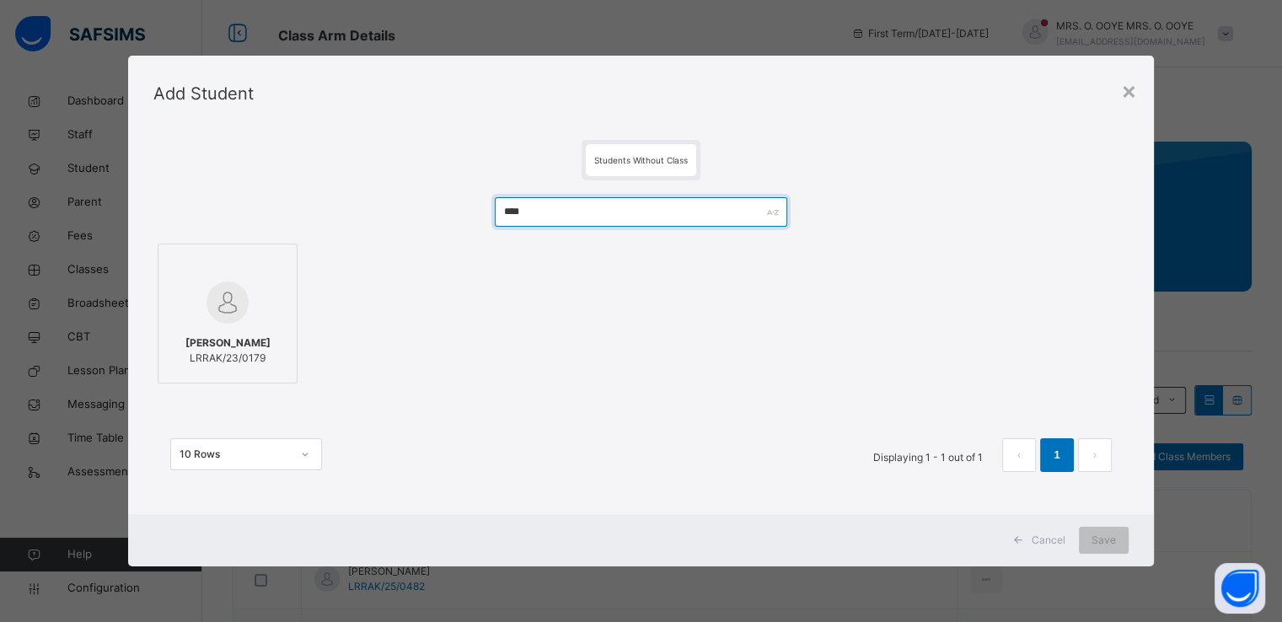
type input "****"
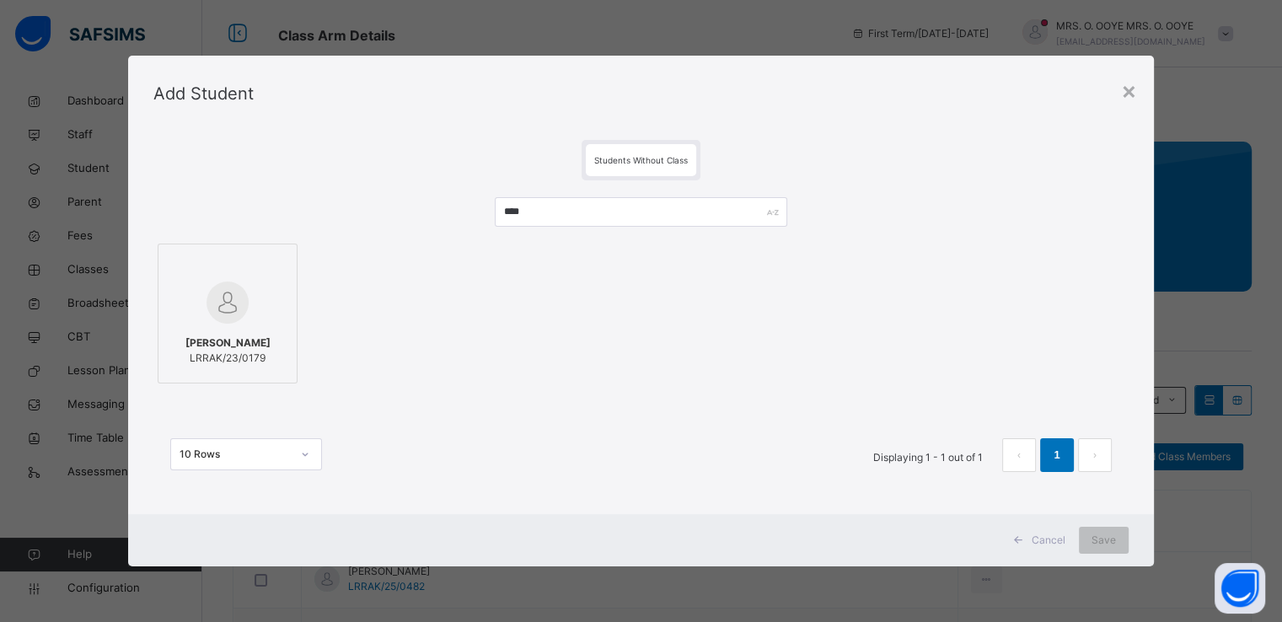
click at [207, 298] on img at bounding box center [228, 303] width 42 height 42
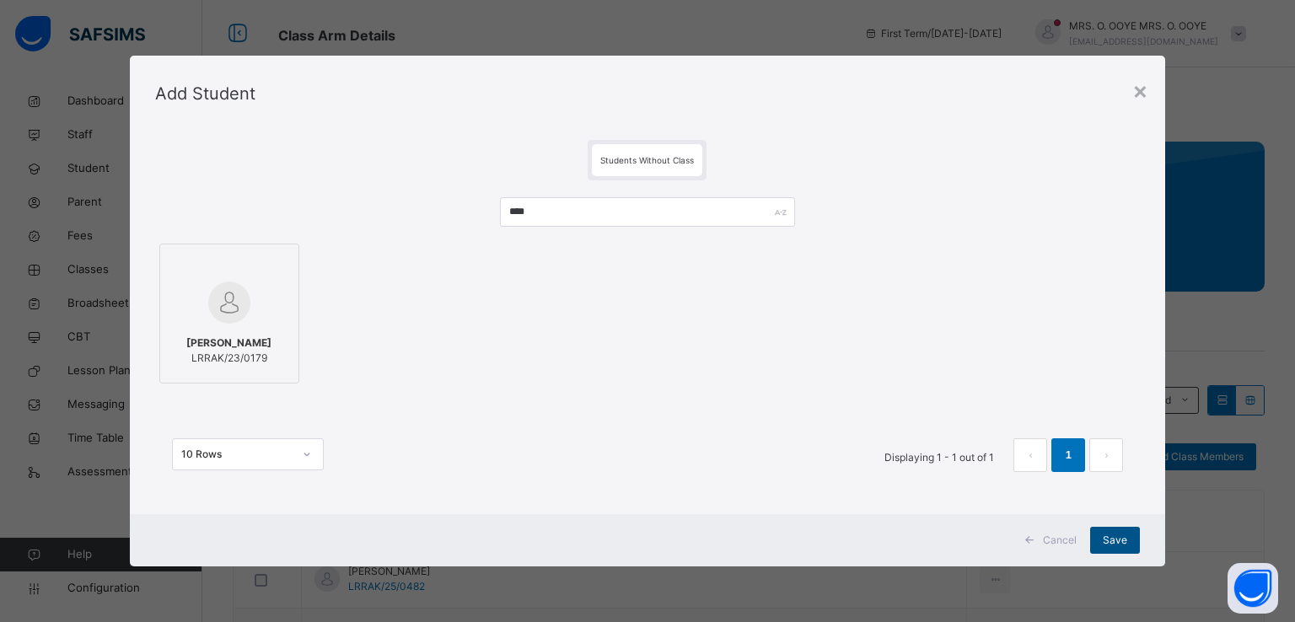
click at [1098, 537] on div "Save" at bounding box center [1115, 540] width 50 height 27
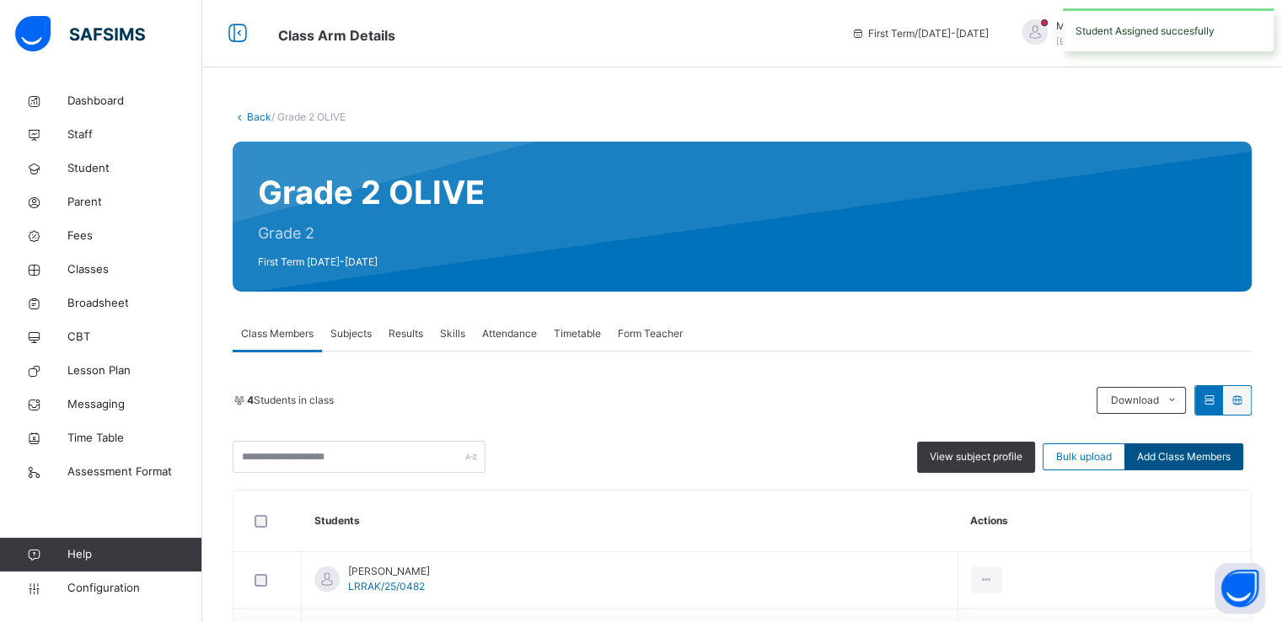
click at [1214, 460] on span "Add Class Members" at bounding box center [1184, 456] width 94 height 15
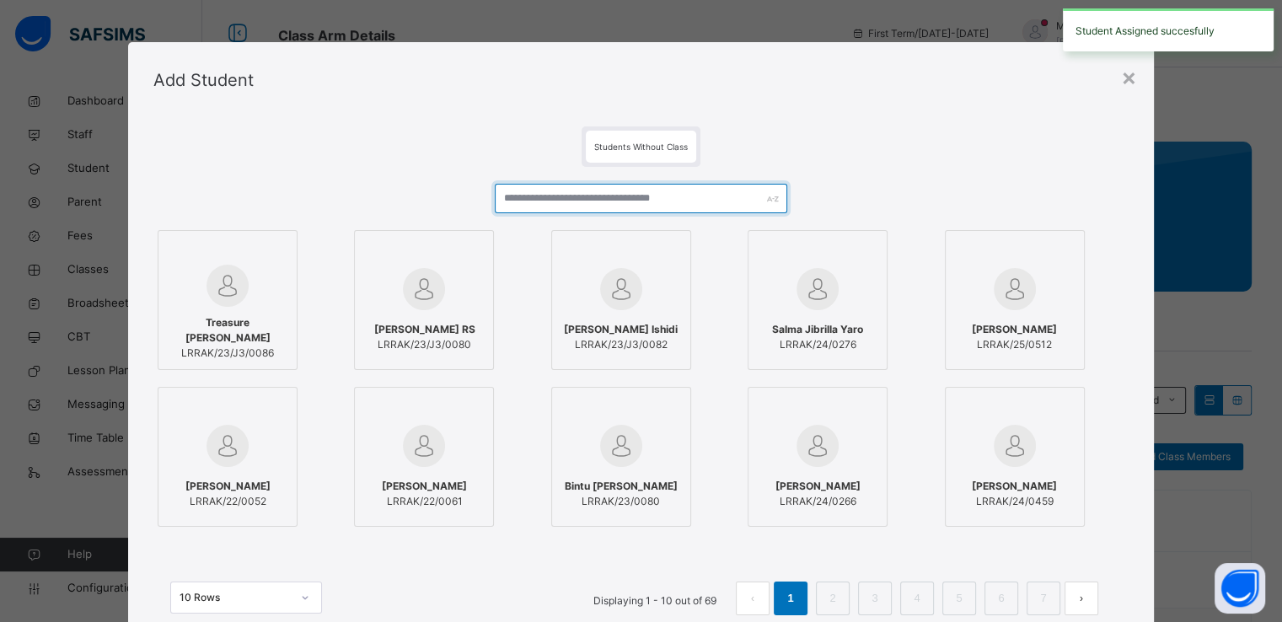
click at [726, 200] on input "text" at bounding box center [641, 199] width 293 height 30
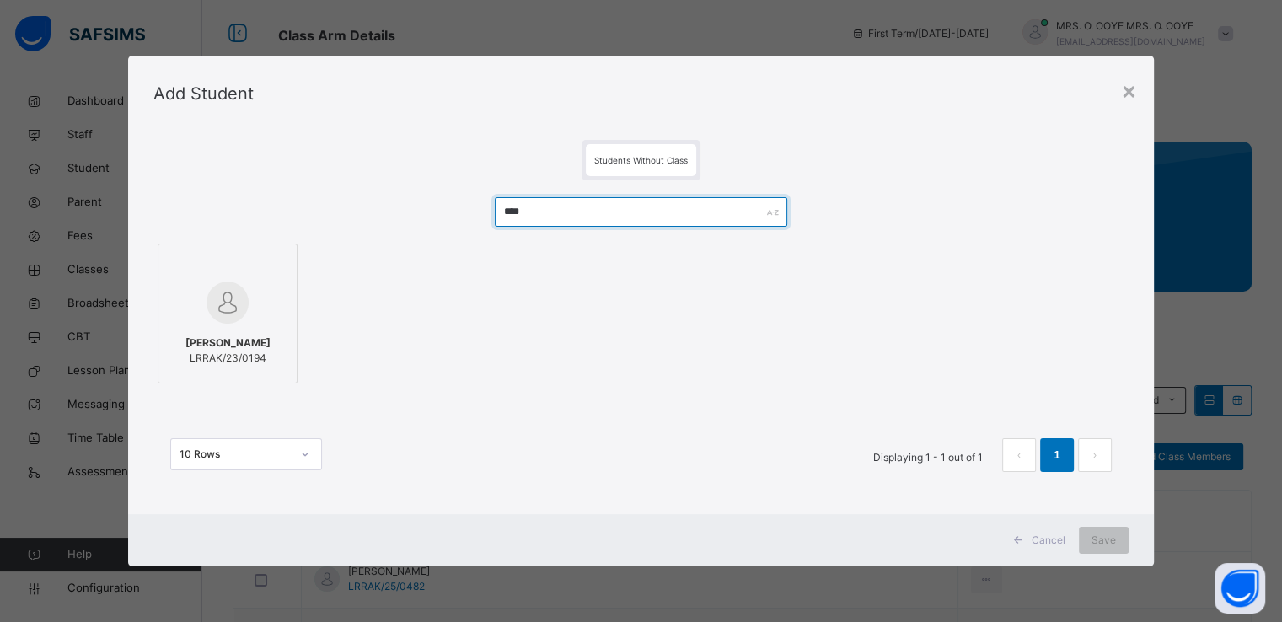
type input "****"
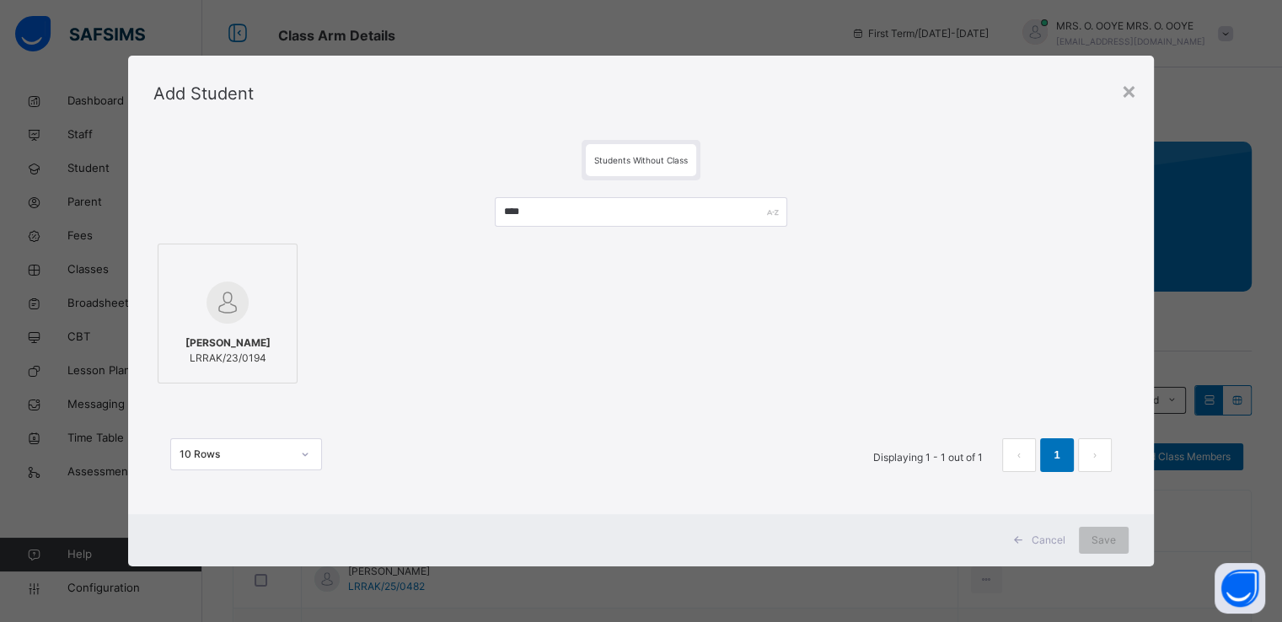
click at [251, 282] on div at bounding box center [227, 302] width 121 height 49
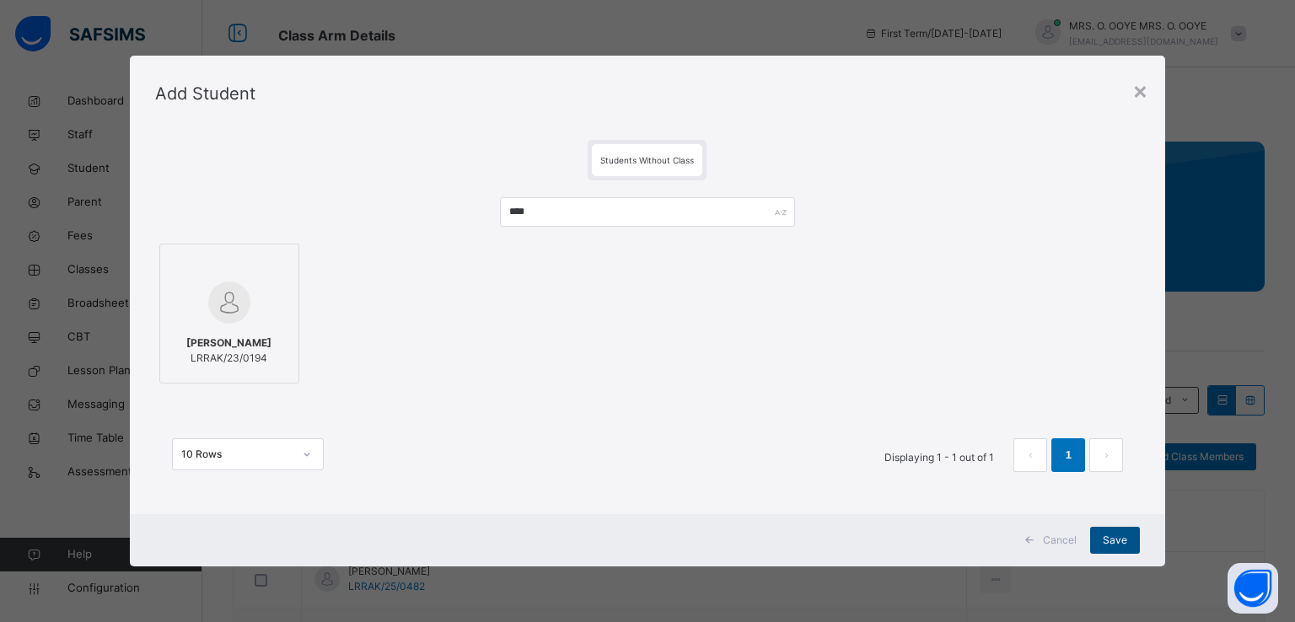
click at [1103, 544] on div "Save" at bounding box center [1115, 540] width 50 height 27
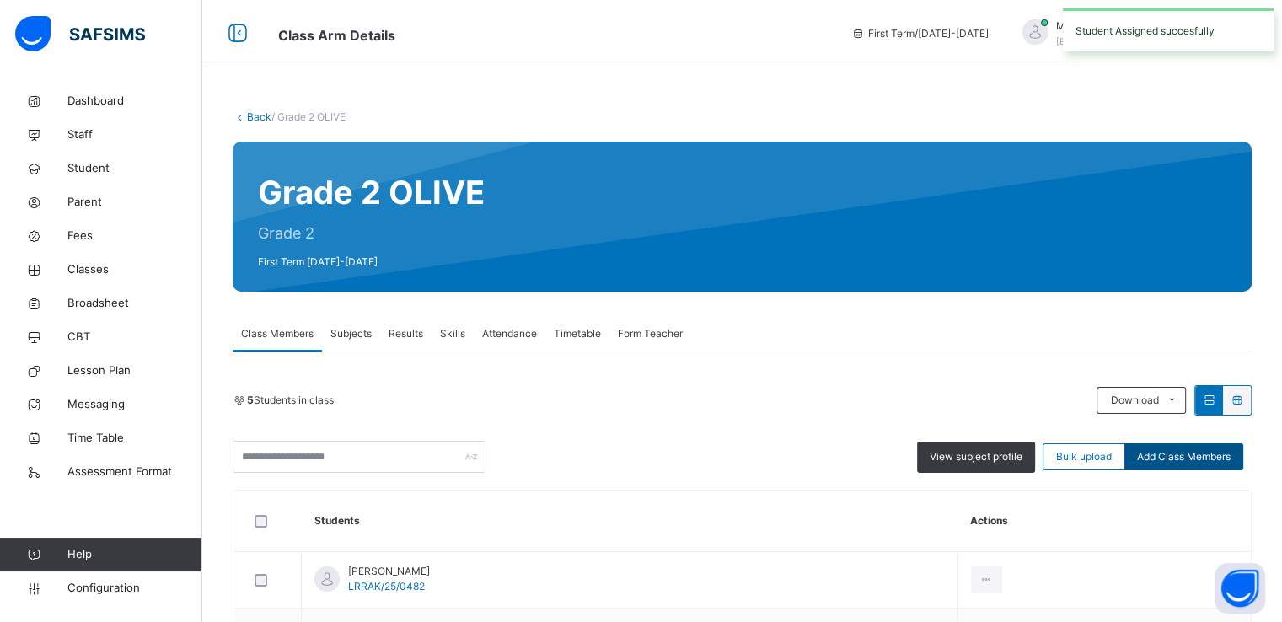
click at [1177, 453] on span "Add Class Members" at bounding box center [1184, 456] width 94 height 15
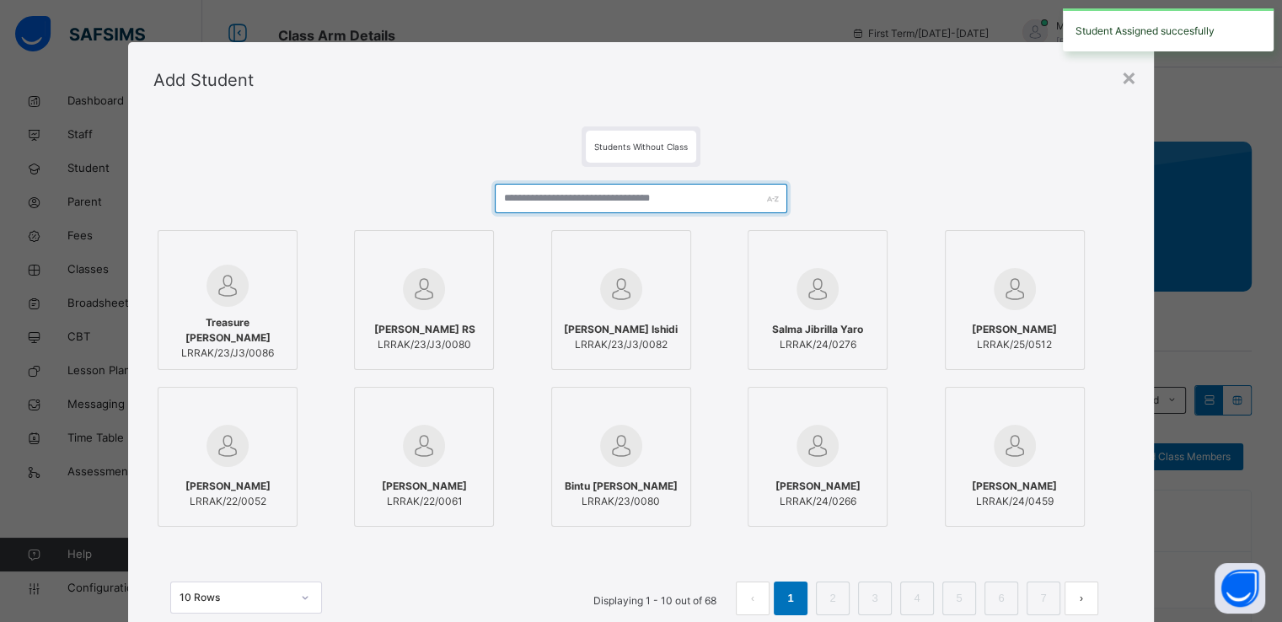
click at [635, 194] on input "text" at bounding box center [641, 199] width 293 height 30
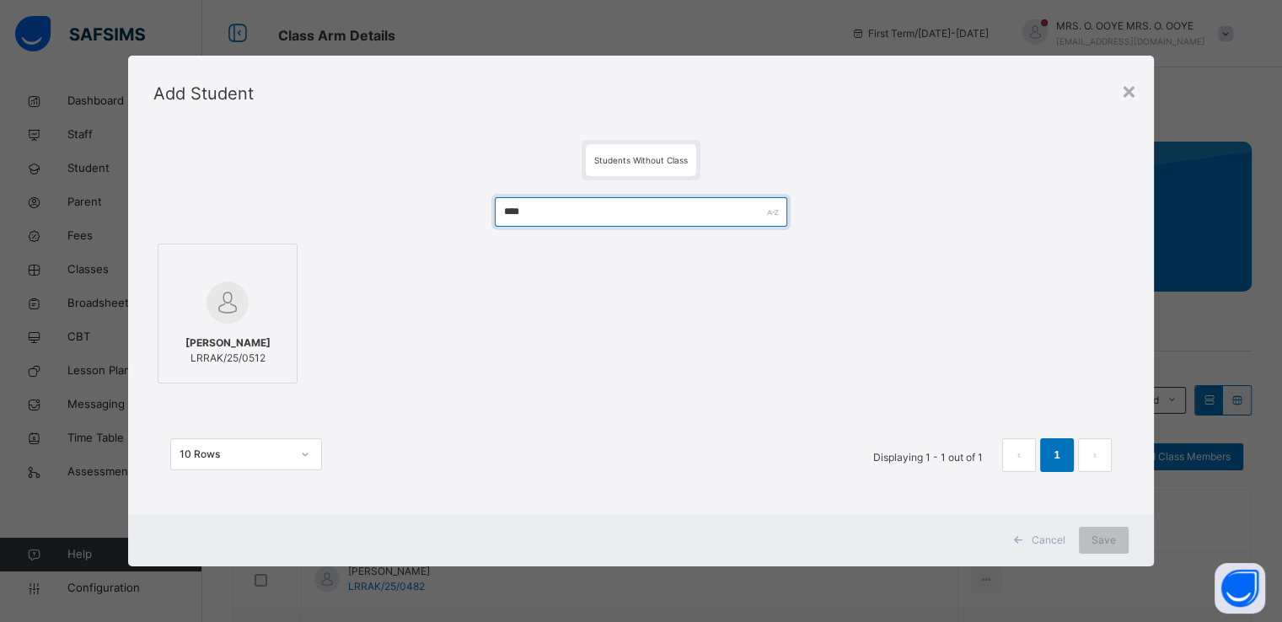
type input "****"
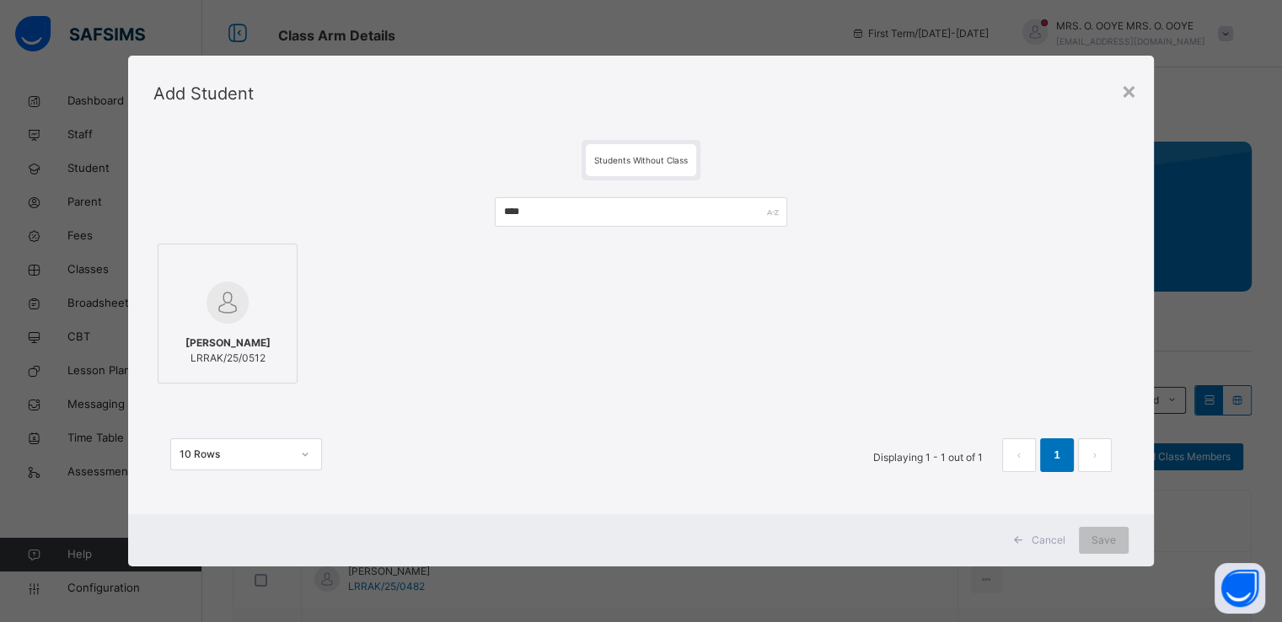
click at [256, 314] on div at bounding box center [227, 302] width 121 height 49
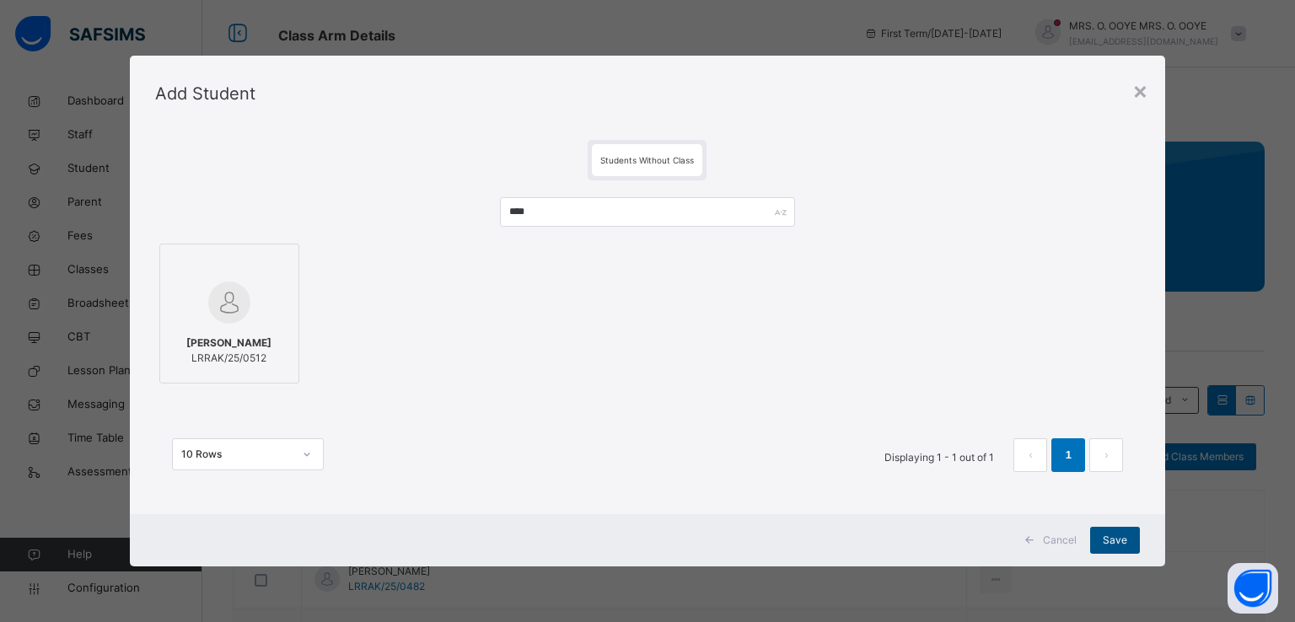
click at [1115, 537] on span "Save" at bounding box center [1115, 540] width 24 height 15
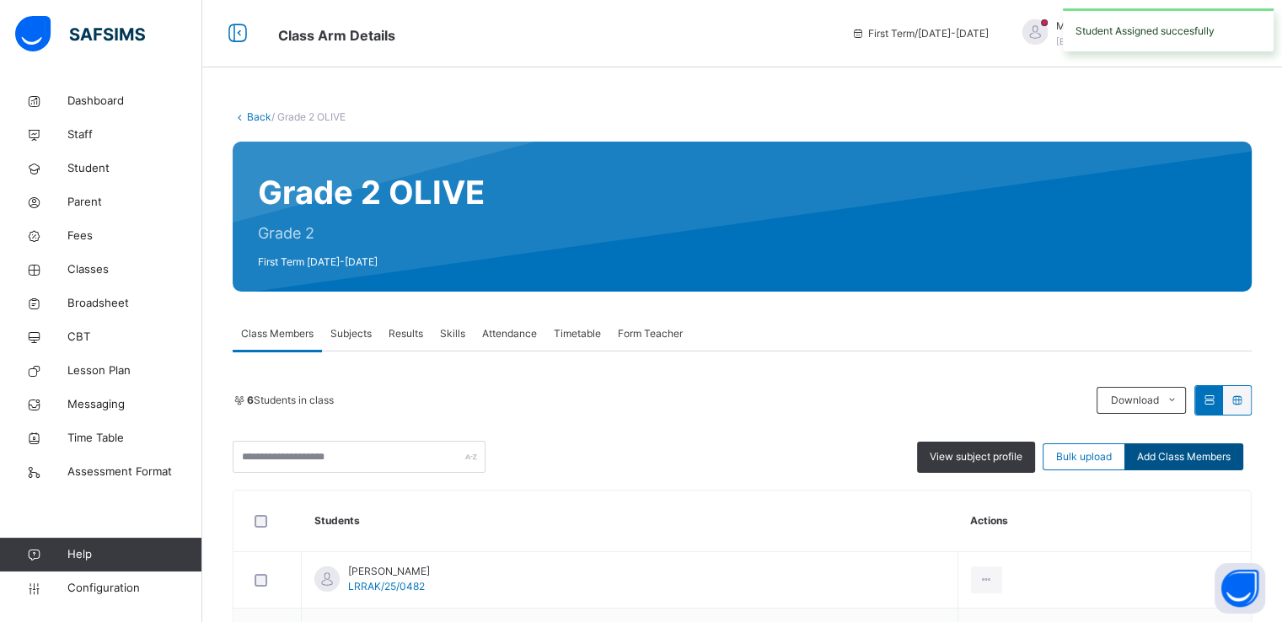
click at [1226, 463] on span "Add Class Members" at bounding box center [1184, 456] width 94 height 15
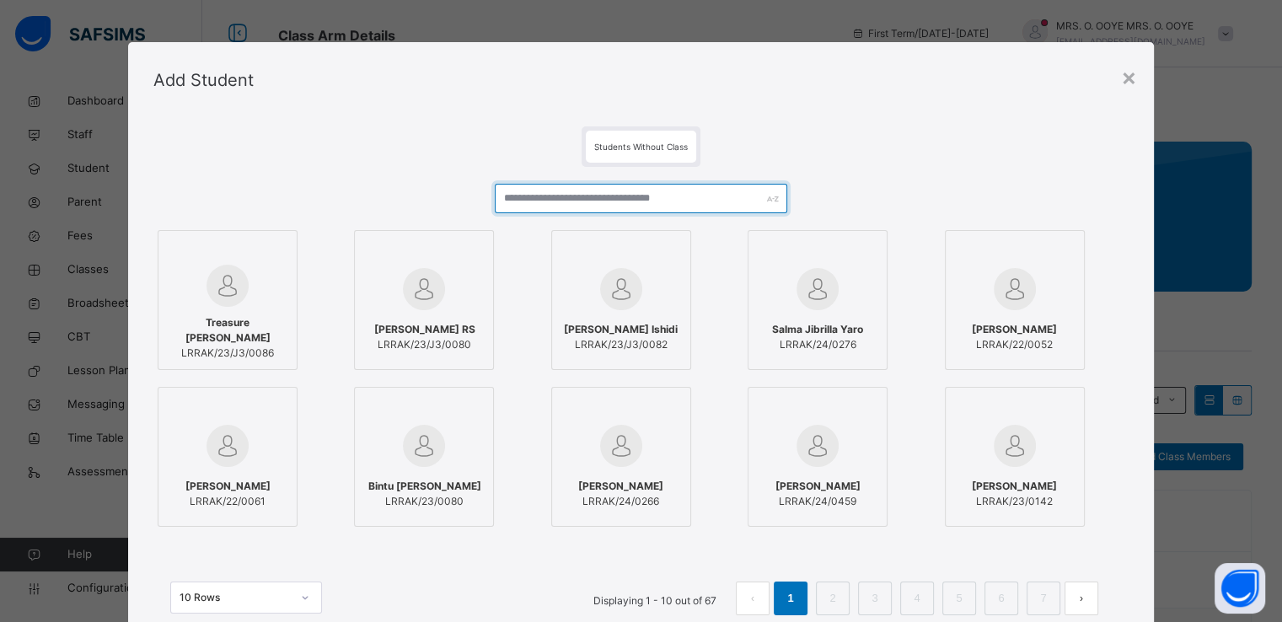
click at [643, 206] on input "text" at bounding box center [641, 199] width 293 height 30
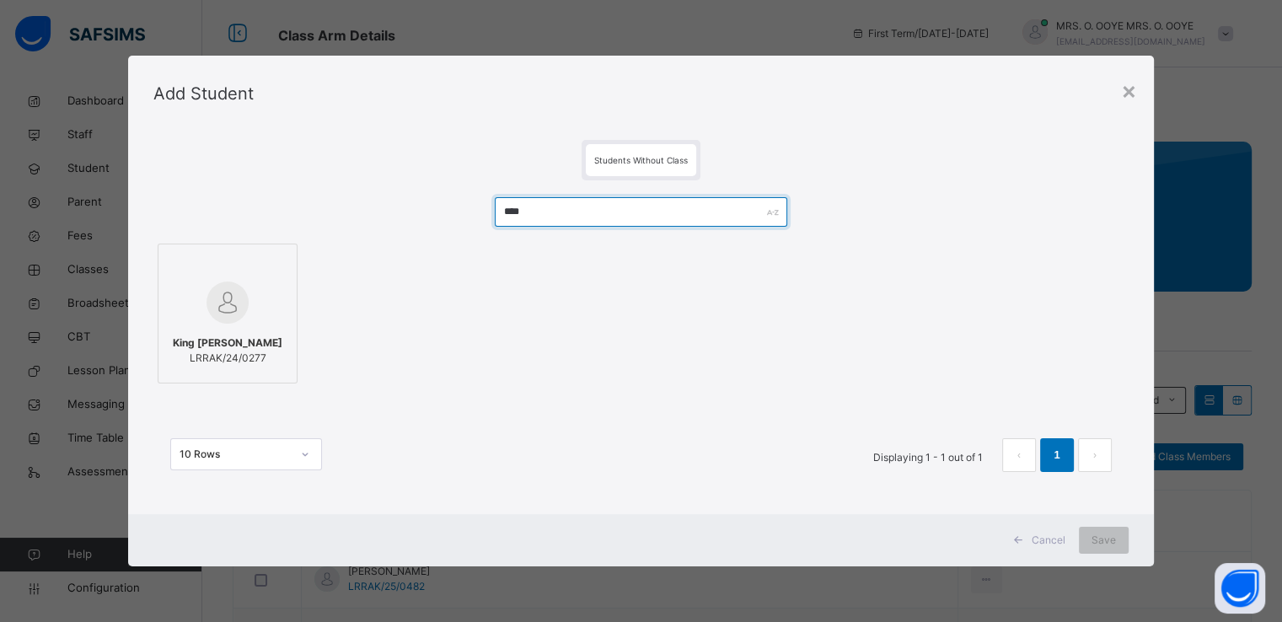
type input "****"
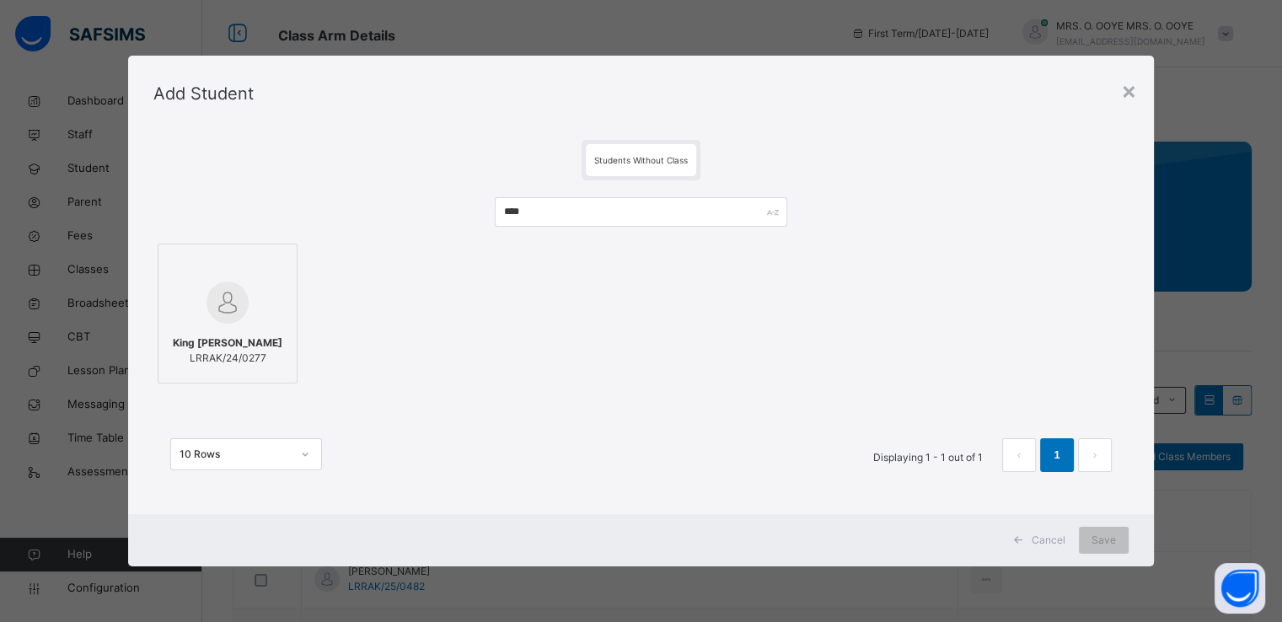
click at [218, 317] on img at bounding box center [228, 303] width 42 height 42
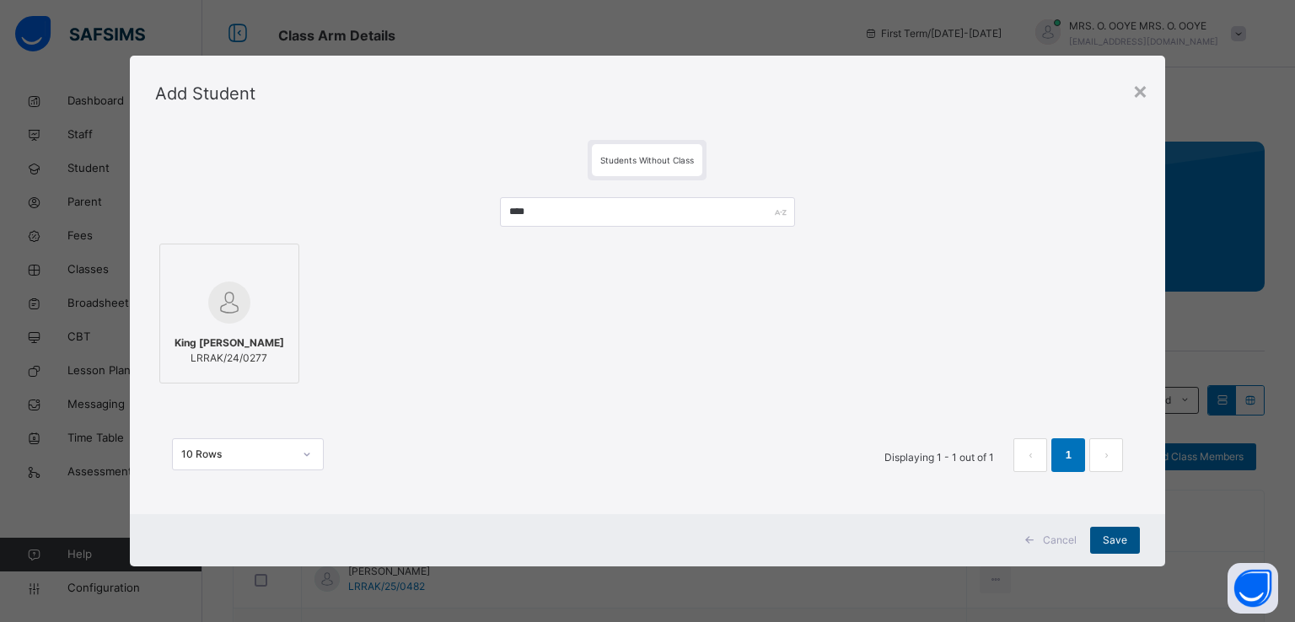
click at [1114, 542] on span "Save" at bounding box center [1115, 540] width 24 height 15
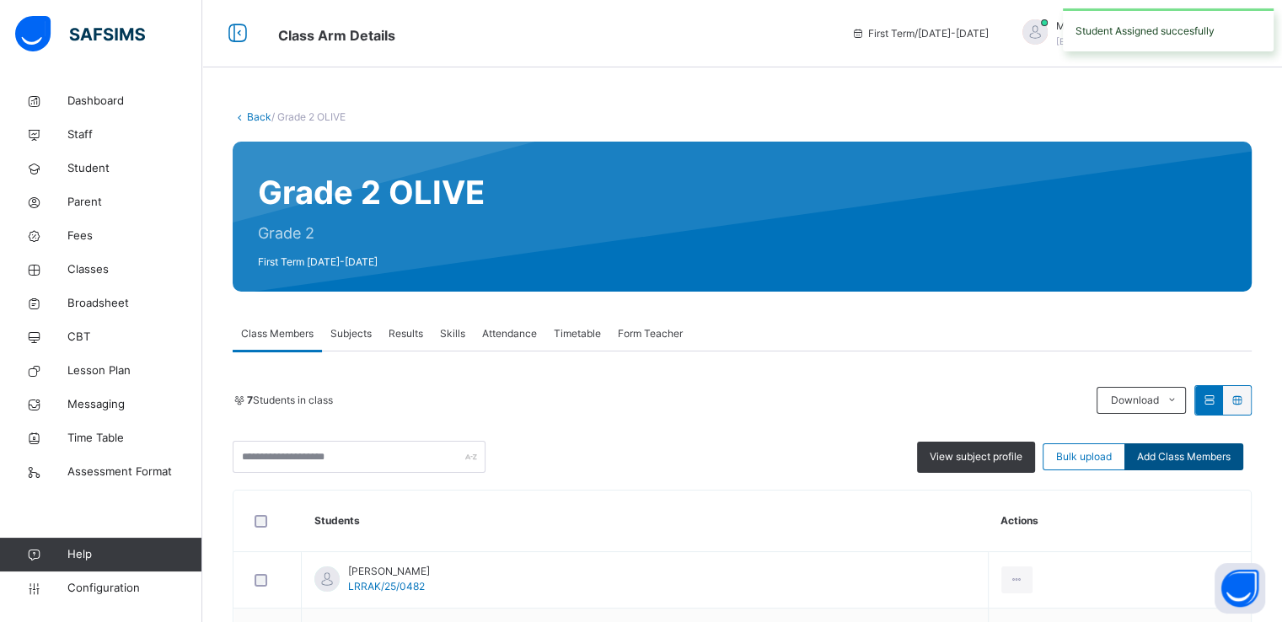
click at [1187, 457] on span "Add Class Members" at bounding box center [1184, 456] width 94 height 15
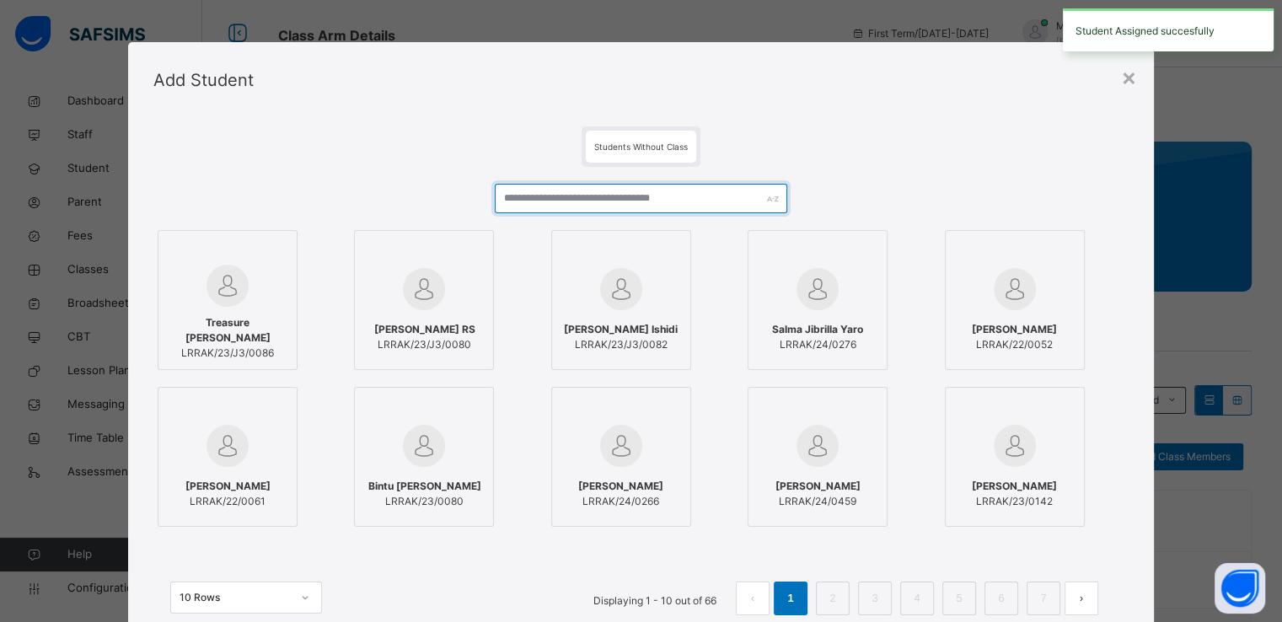
click at [688, 197] on input "text" at bounding box center [641, 199] width 293 height 30
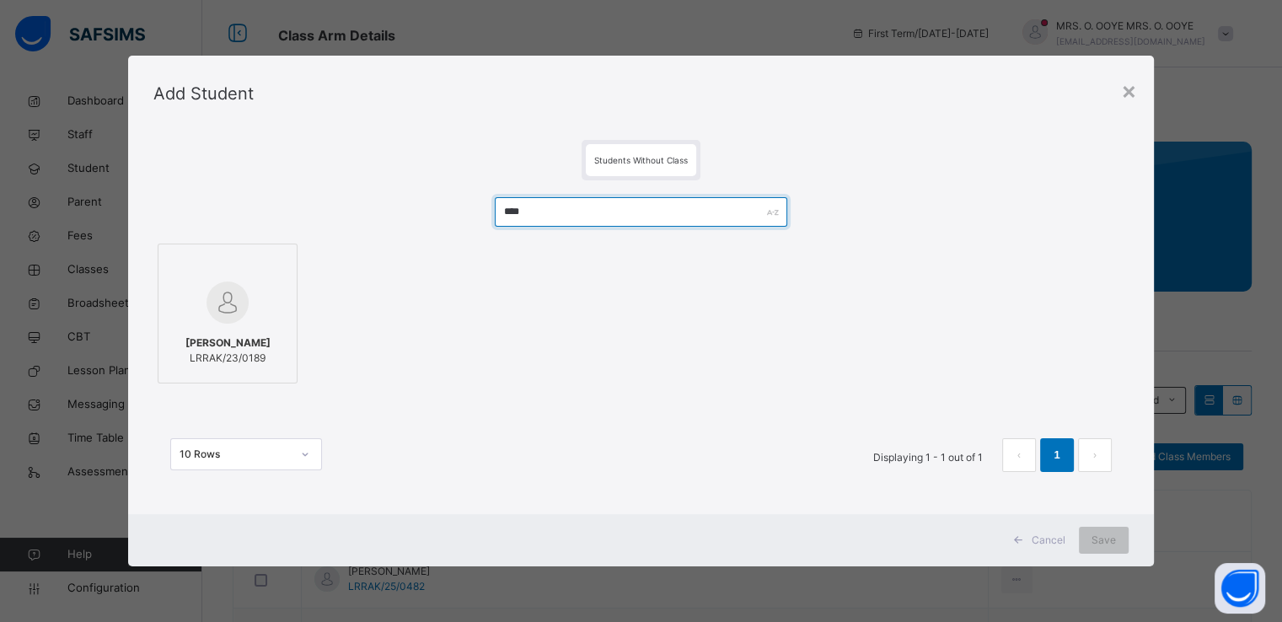
type input "****"
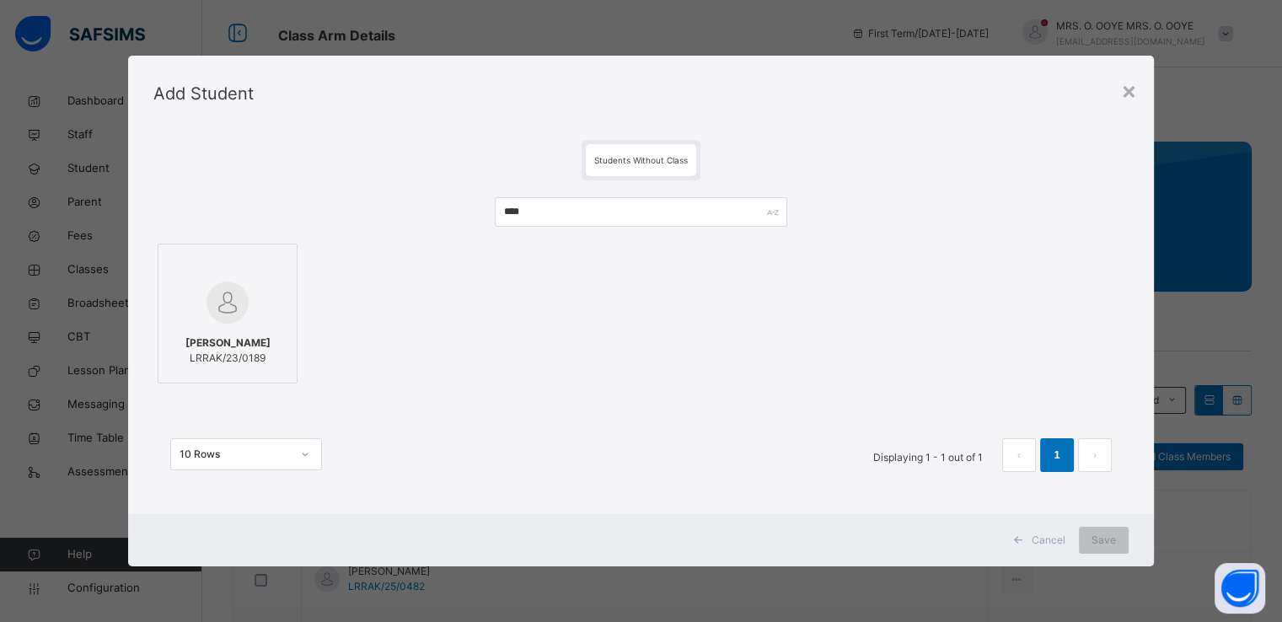
click at [268, 301] on div at bounding box center [227, 302] width 121 height 49
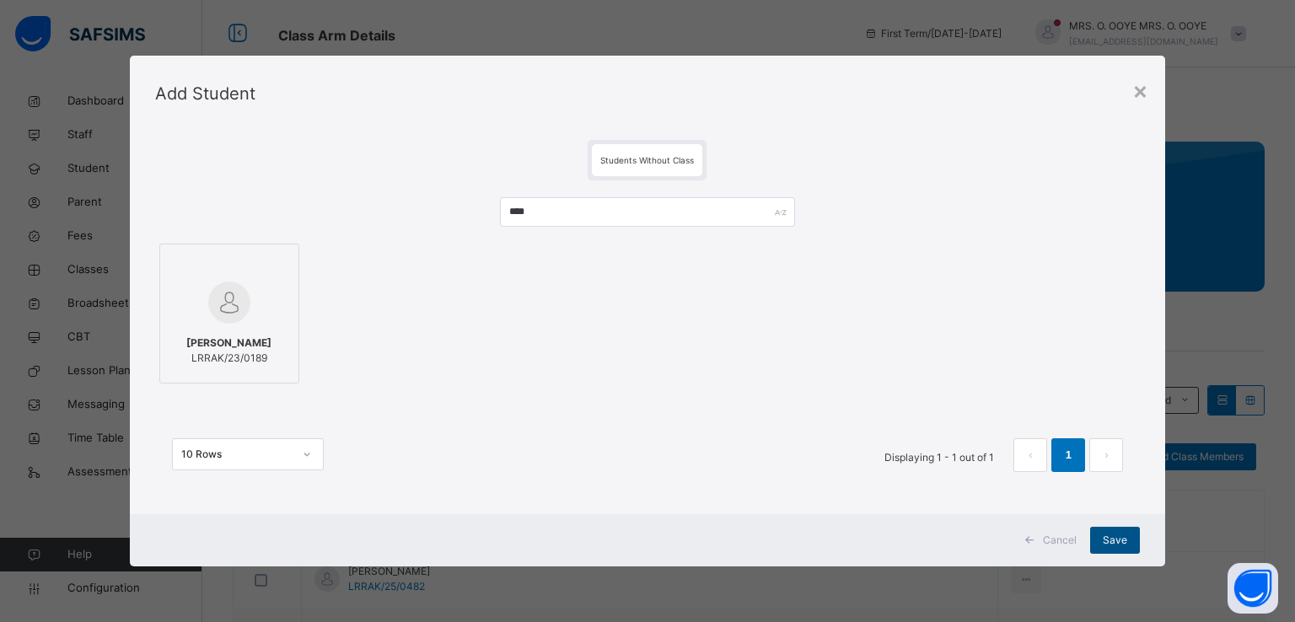
click at [1115, 543] on span "Save" at bounding box center [1115, 540] width 24 height 15
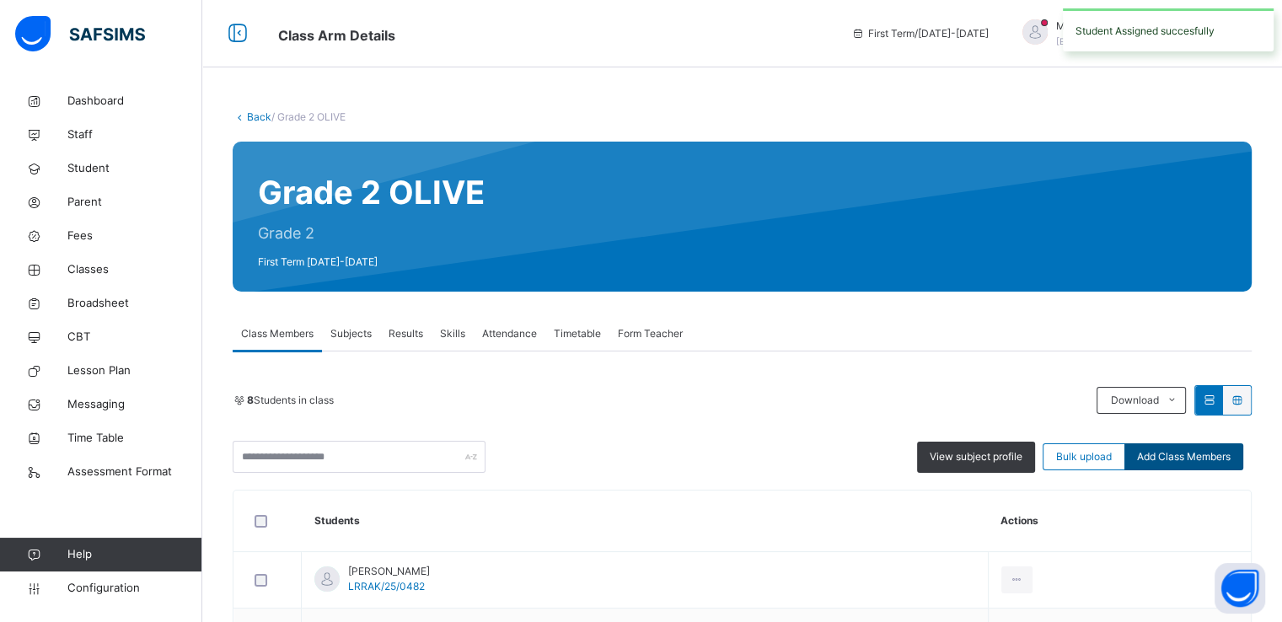
click at [1186, 445] on div "Add Class Members" at bounding box center [1184, 456] width 119 height 27
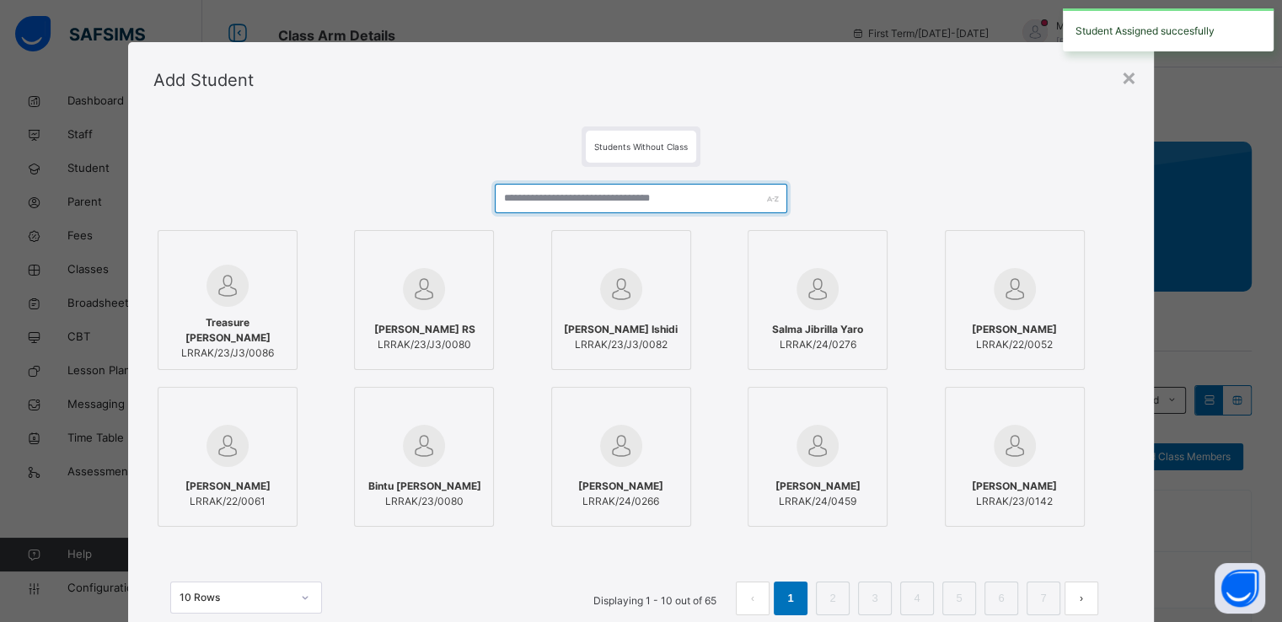
click at [600, 195] on input "text" at bounding box center [641, 199] width 293 height 30
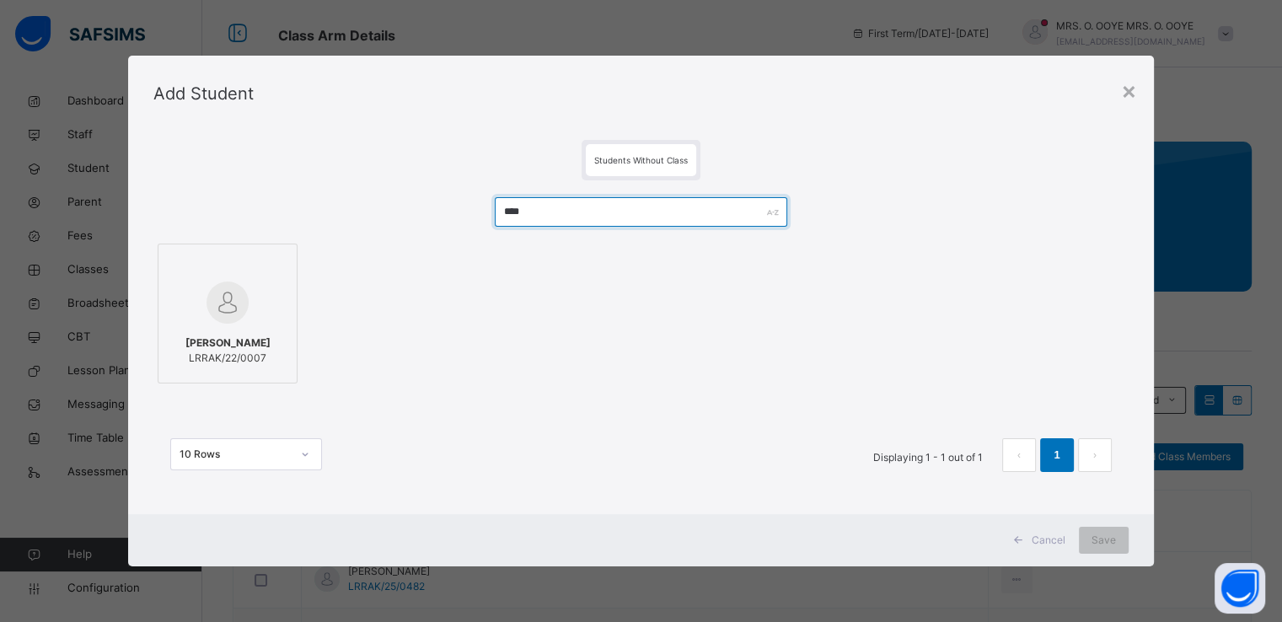
type input "****"
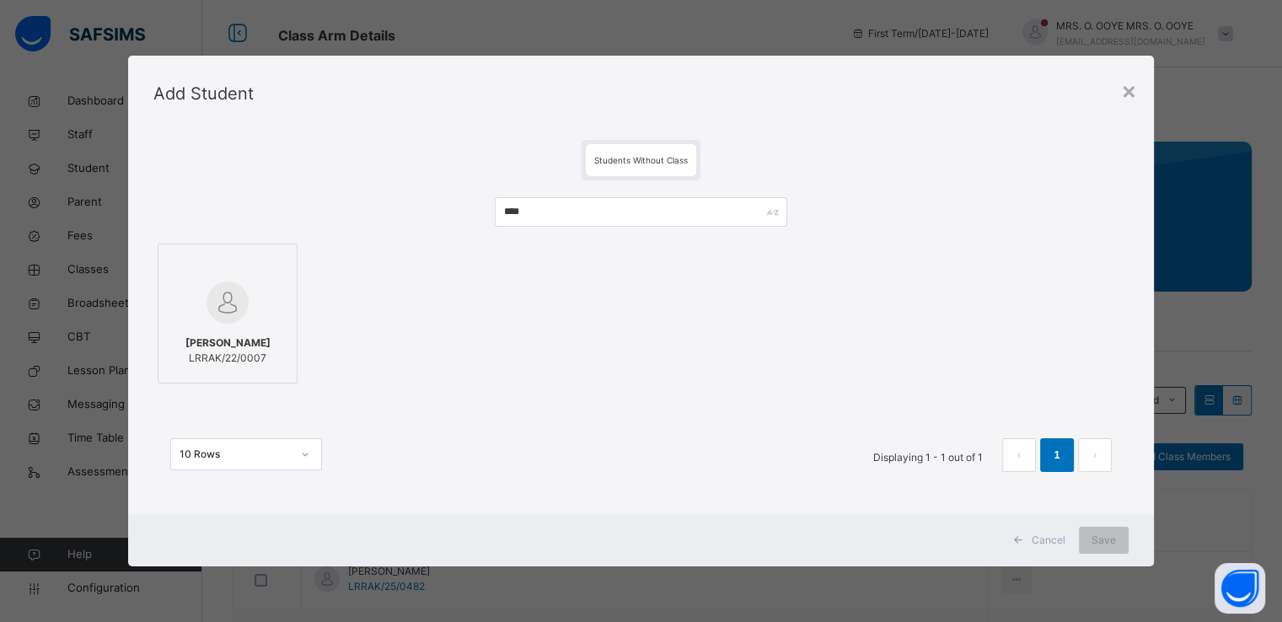
click at [229, 298] on img at bounding box center [228, 303] width 42 height 42
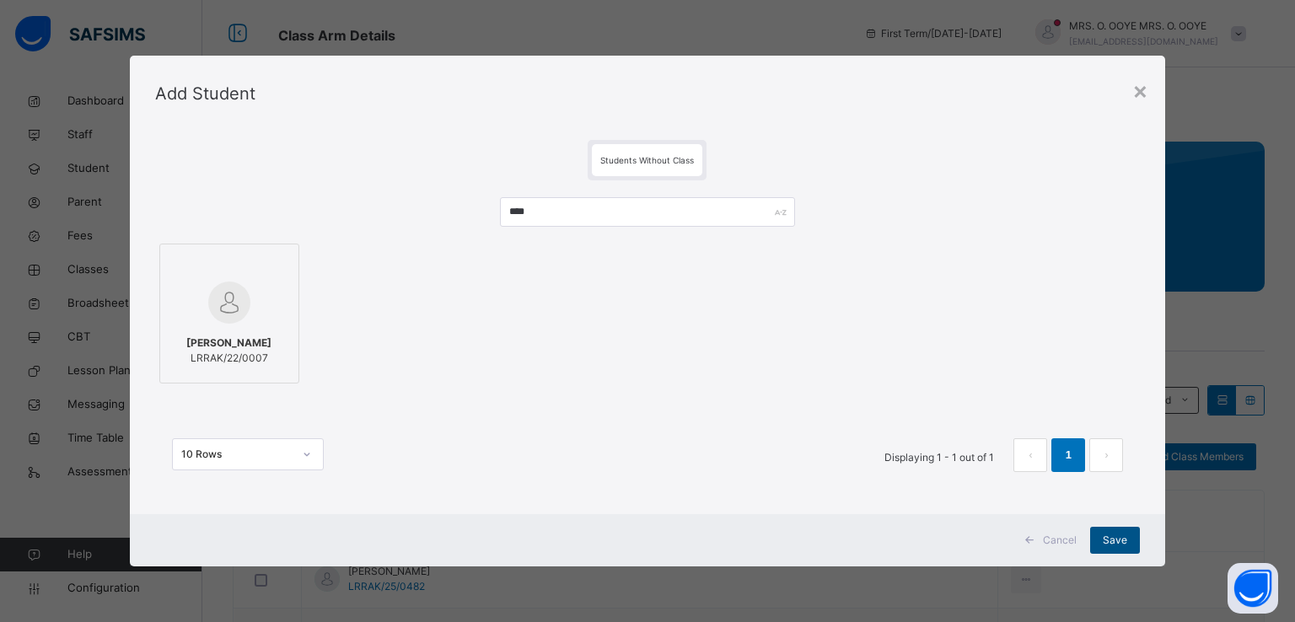
click at [1109, 545] on span "Save" at bounding box center [1115, 540] width 24 height 15
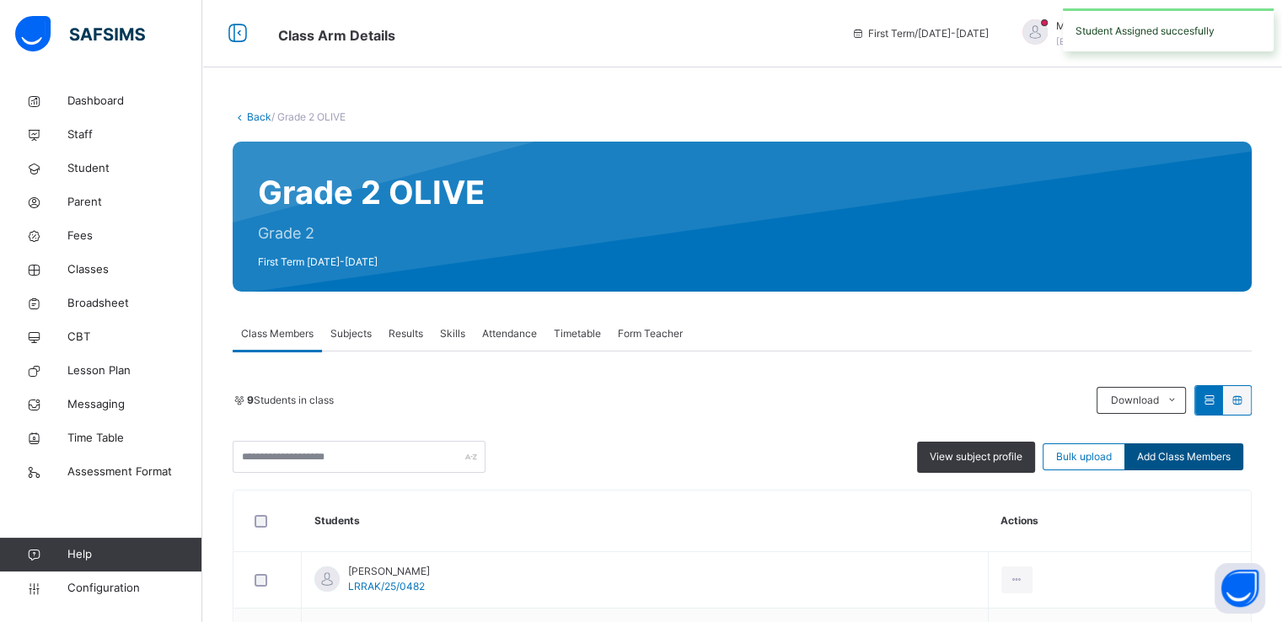
click at [1176, 456] on span "Add Class Members" at bounding box center [1184, 456] width 94 height 15
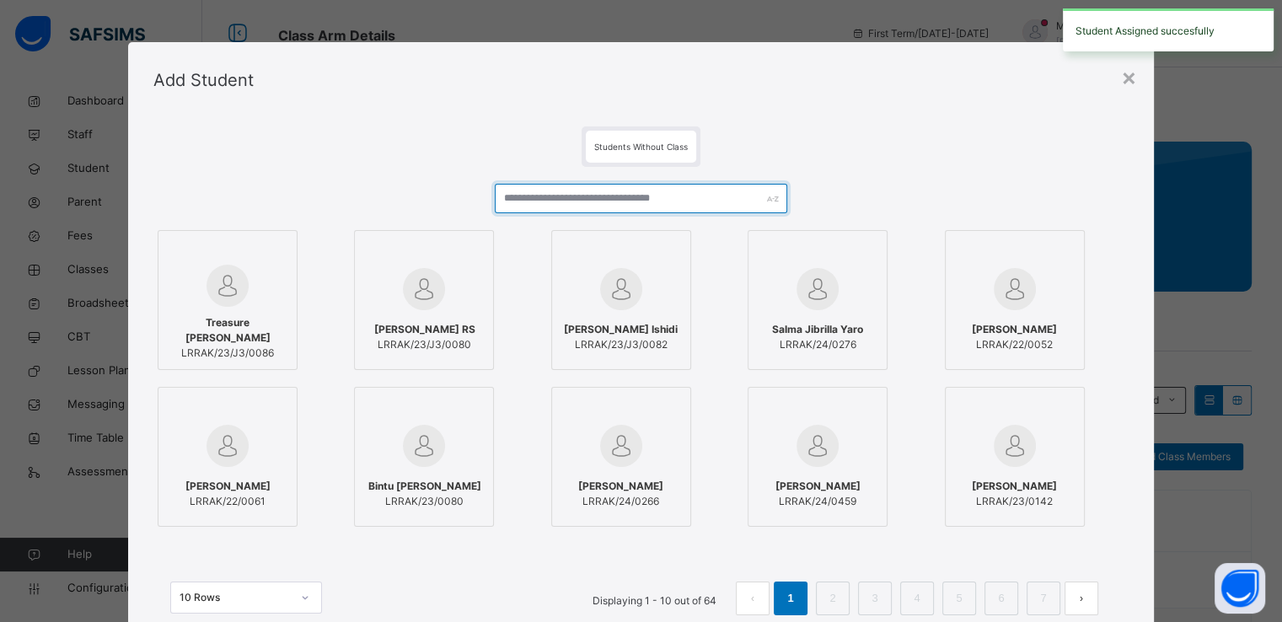
click at [669, 188] on input "text" at bounding box center [641, 199] width 293 height 30
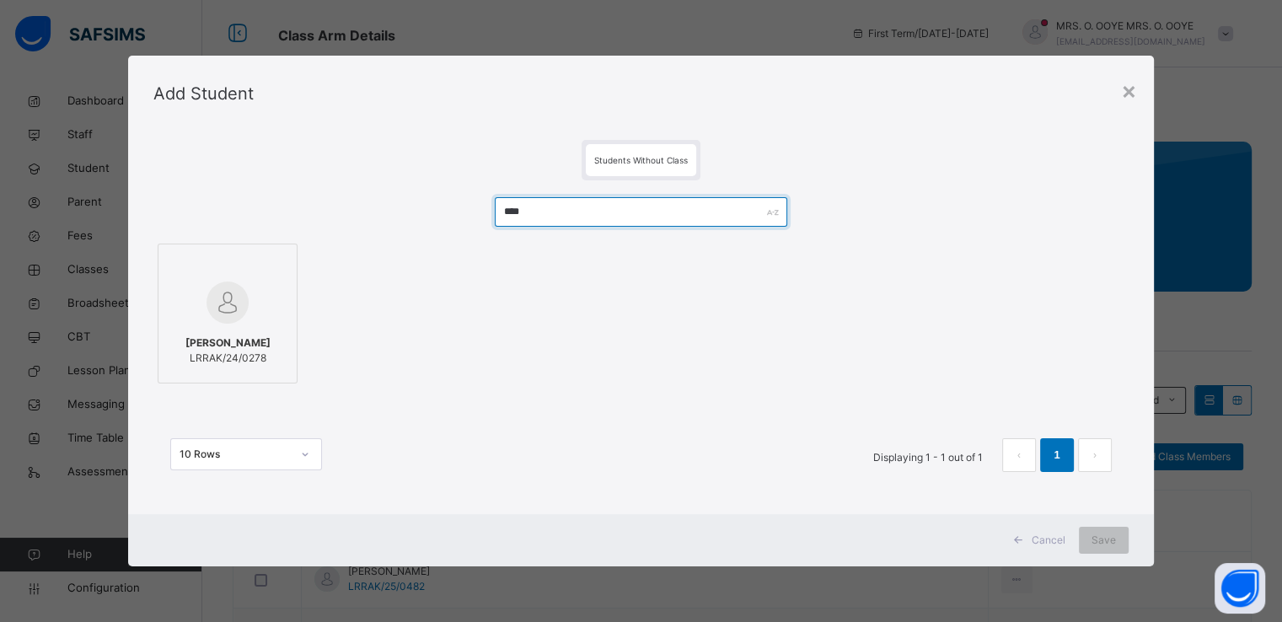
type input "****"
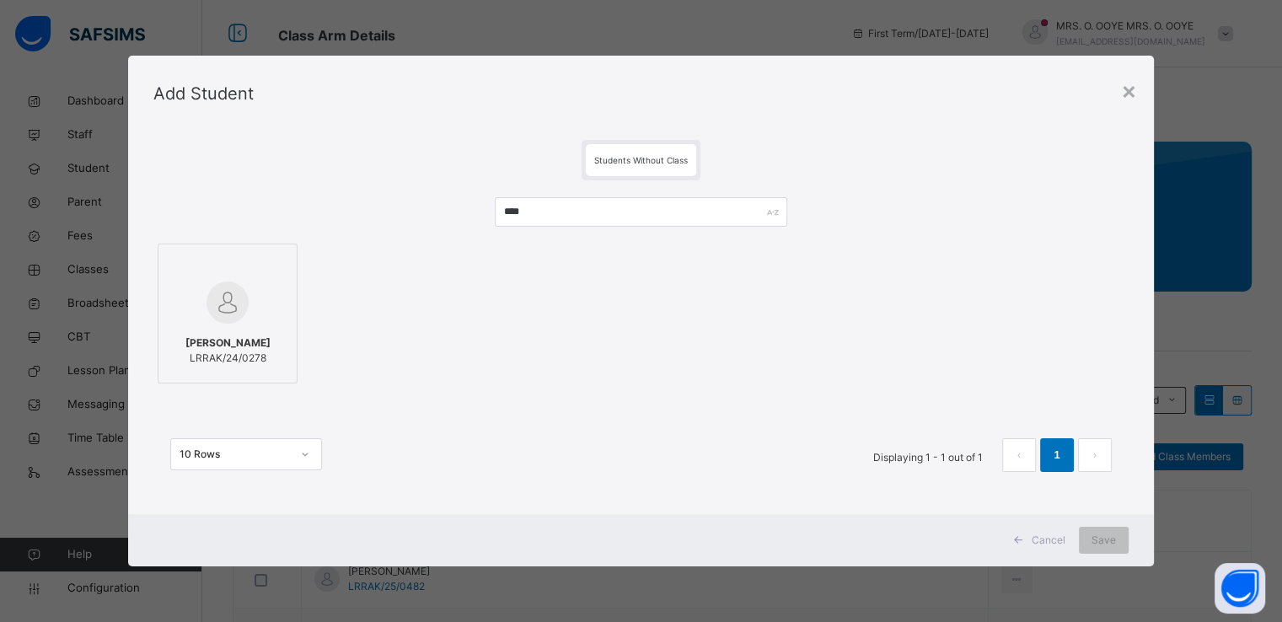
click at [288, 325] on label "[PERSON_NAME] LRRAK/24/0278" at bounding box center [228, 314] width 140 height 140
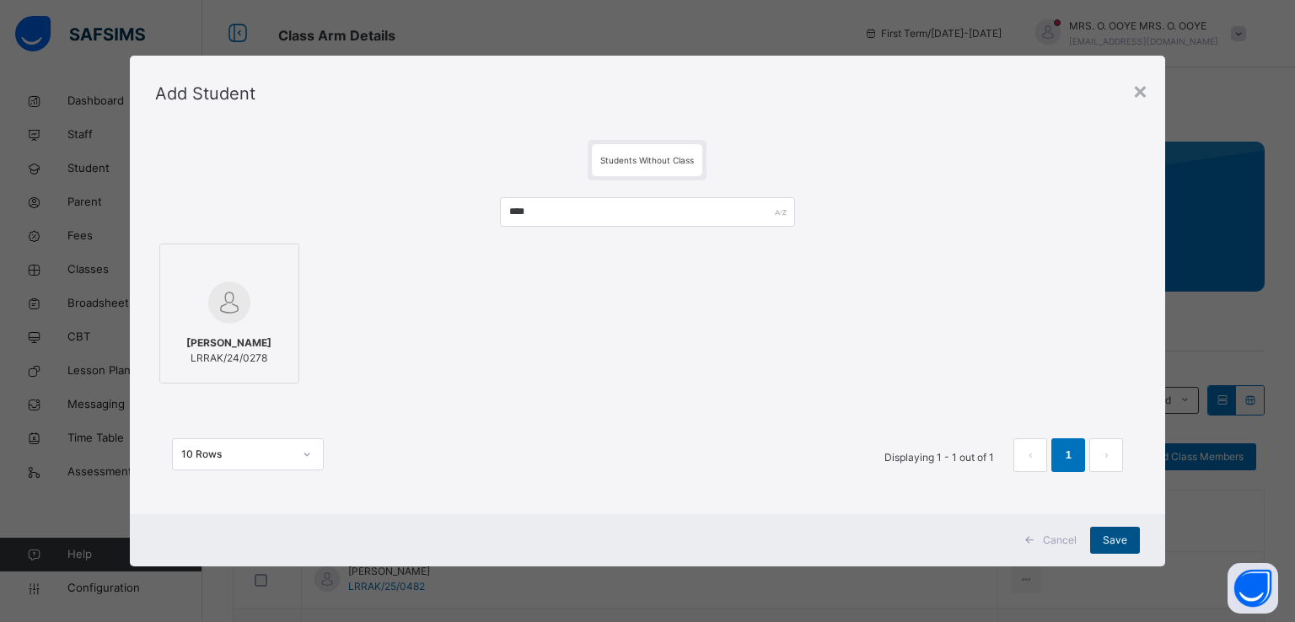
click at [1112, 542] on span "Save" at bounding box center [1115, 540] width 24 height 15
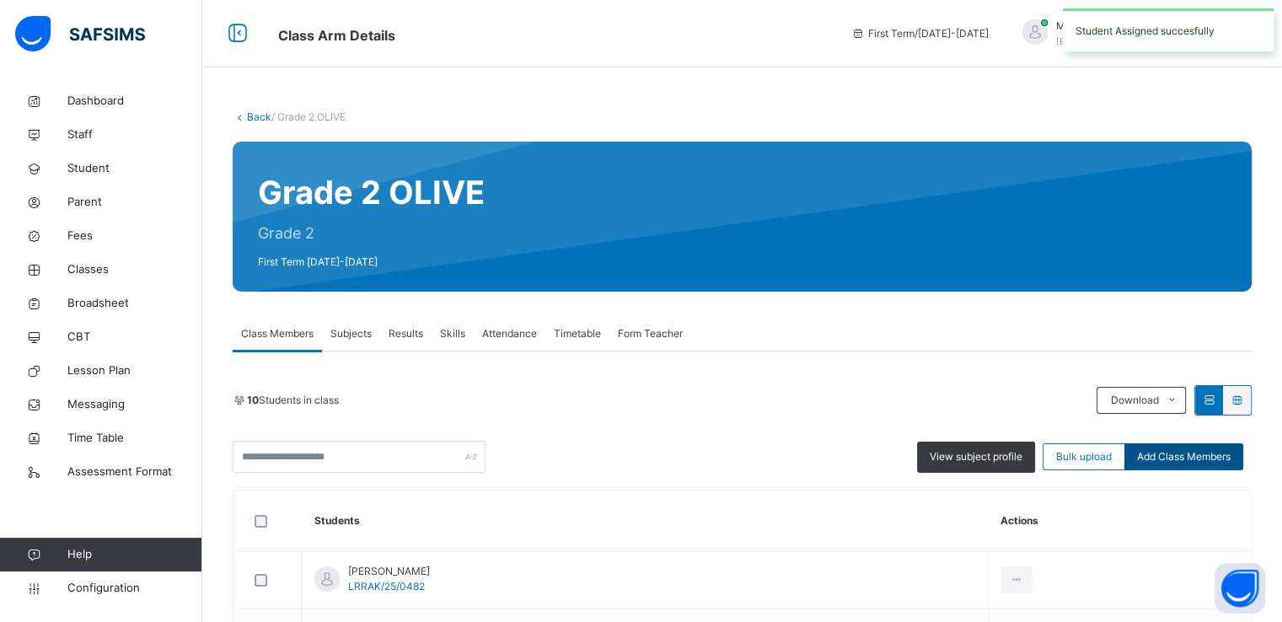
click at [1204, 454] on span "Add Class Members" at bounding box center [1184, 456] width 94 height 15
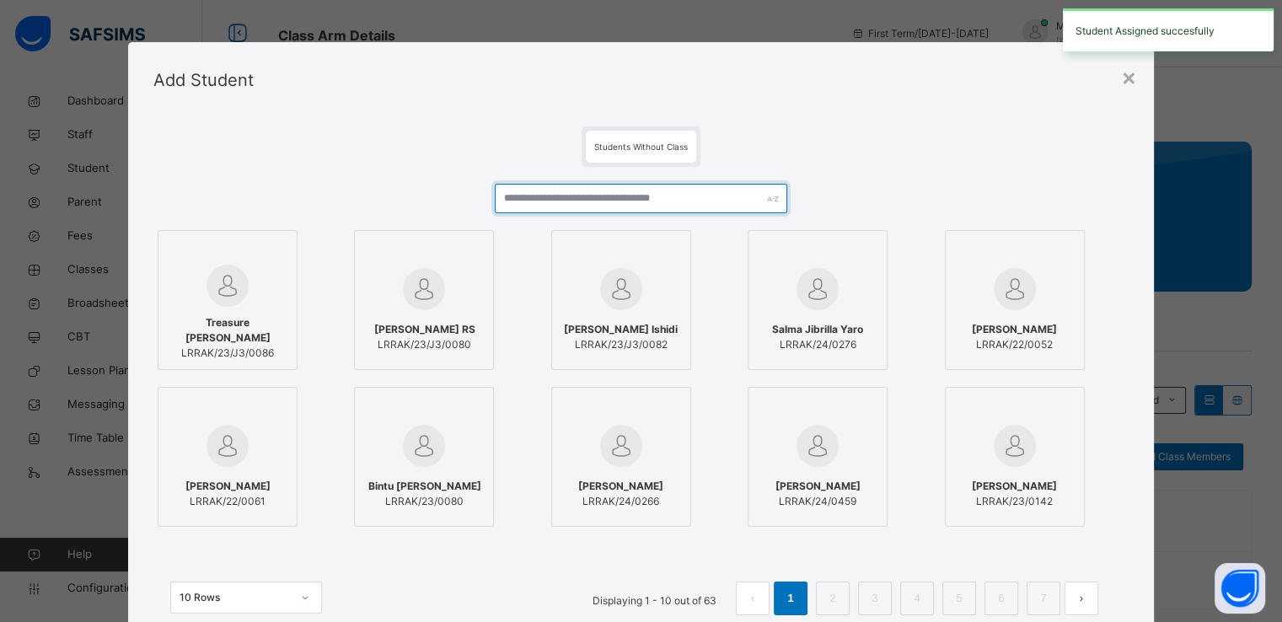
click at [636, 196] on input "text" at bounding box center [641, 199] width 293 height 30
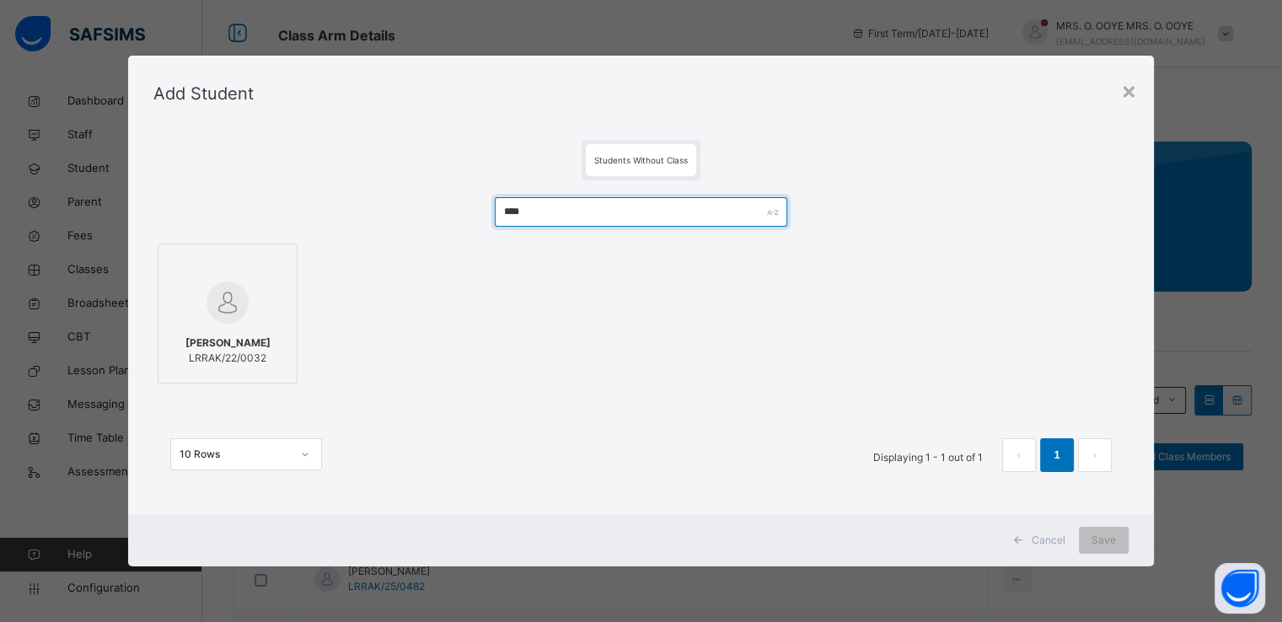
type input "****"
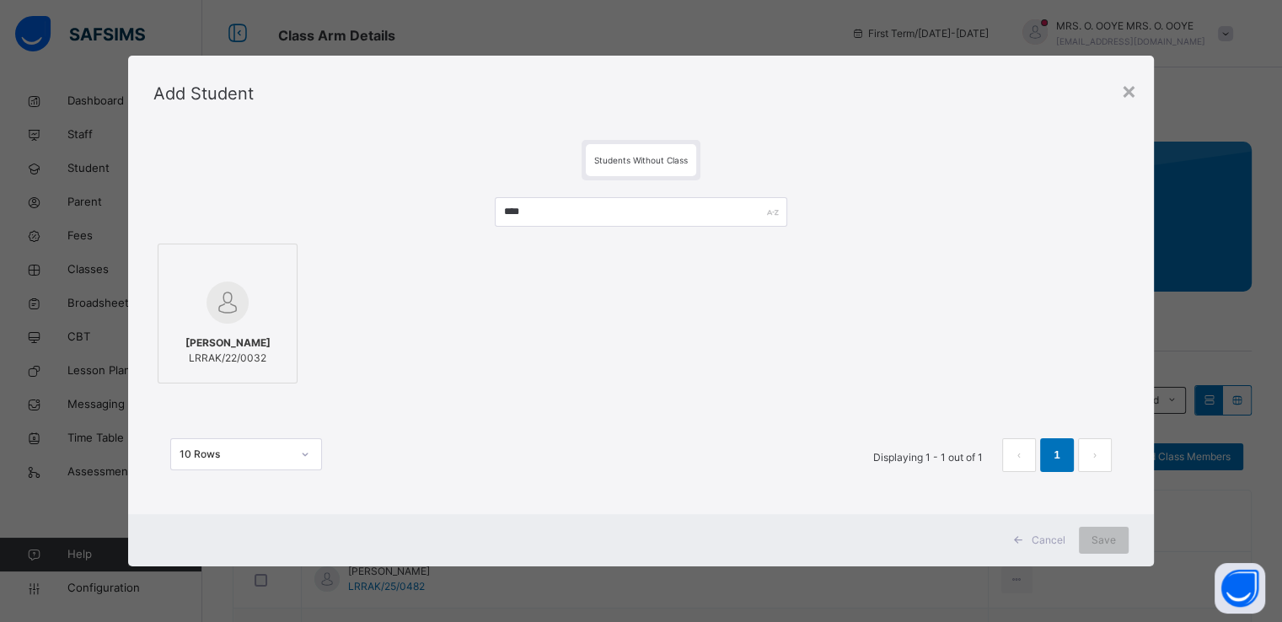
click at [245, 314] on div at bounding box center [227, 302] width 121 height 49
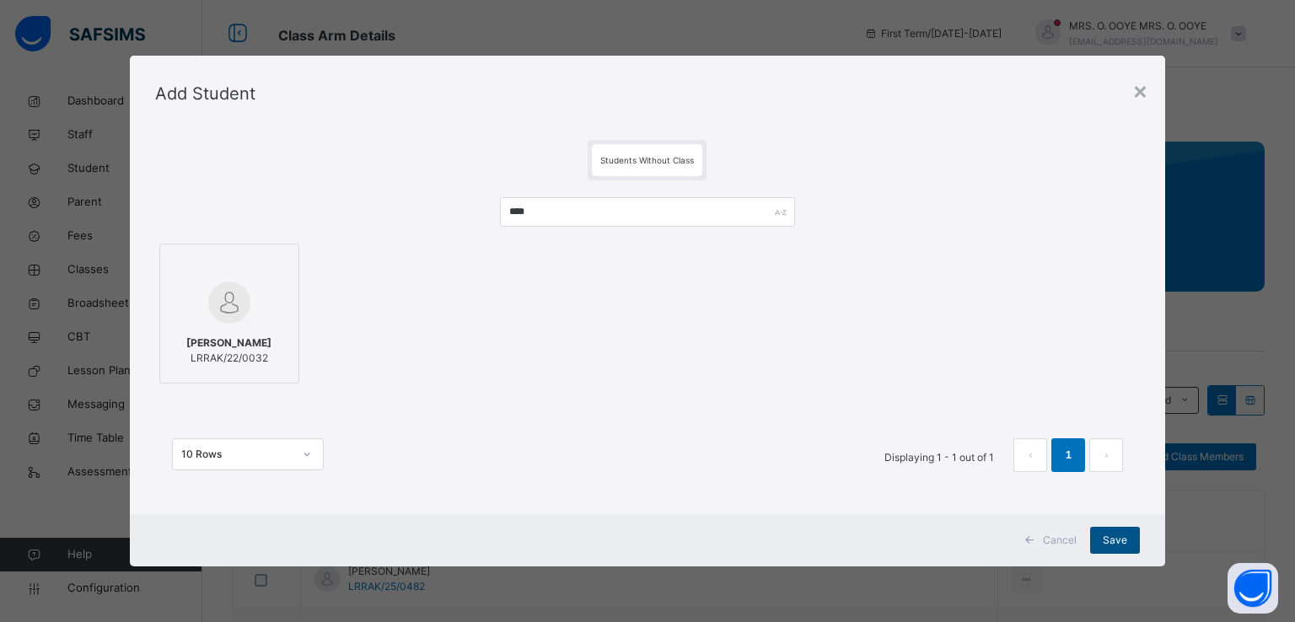
click at [1138, 548] on div "Save" at bounding box center [1115, 540] width 50 height 27
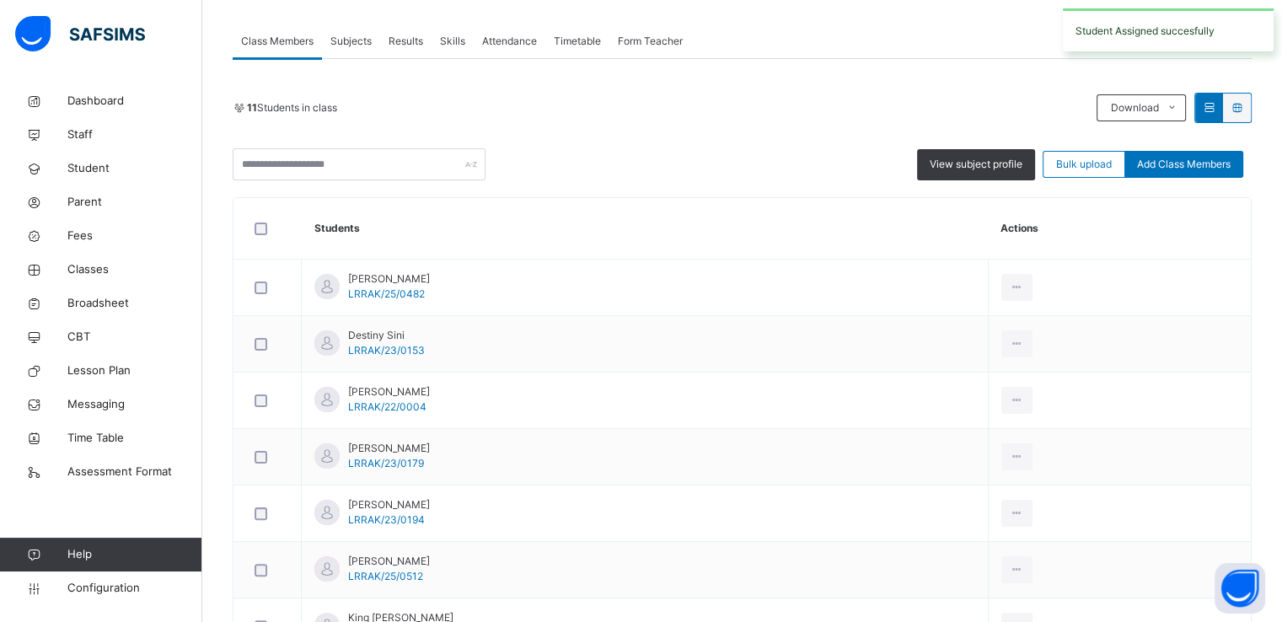
scroll to position [314, 0]
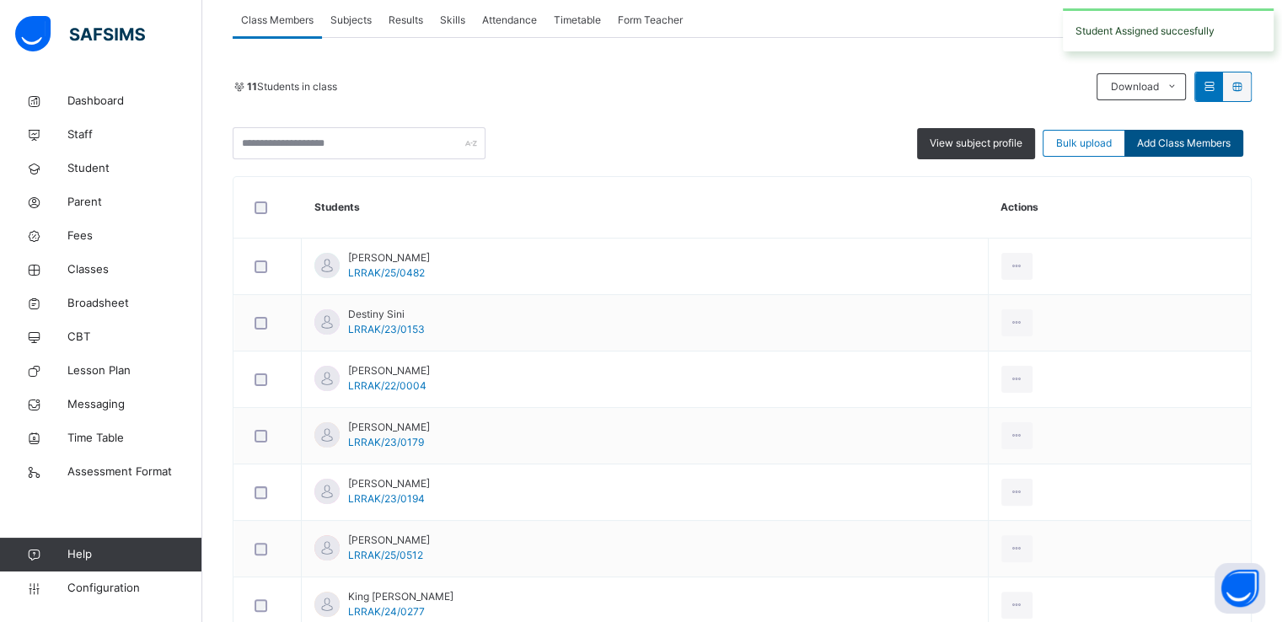
click at [1185, 142] on span "Add Class Members" at bounding box center [1184, 143] width 94 height 15
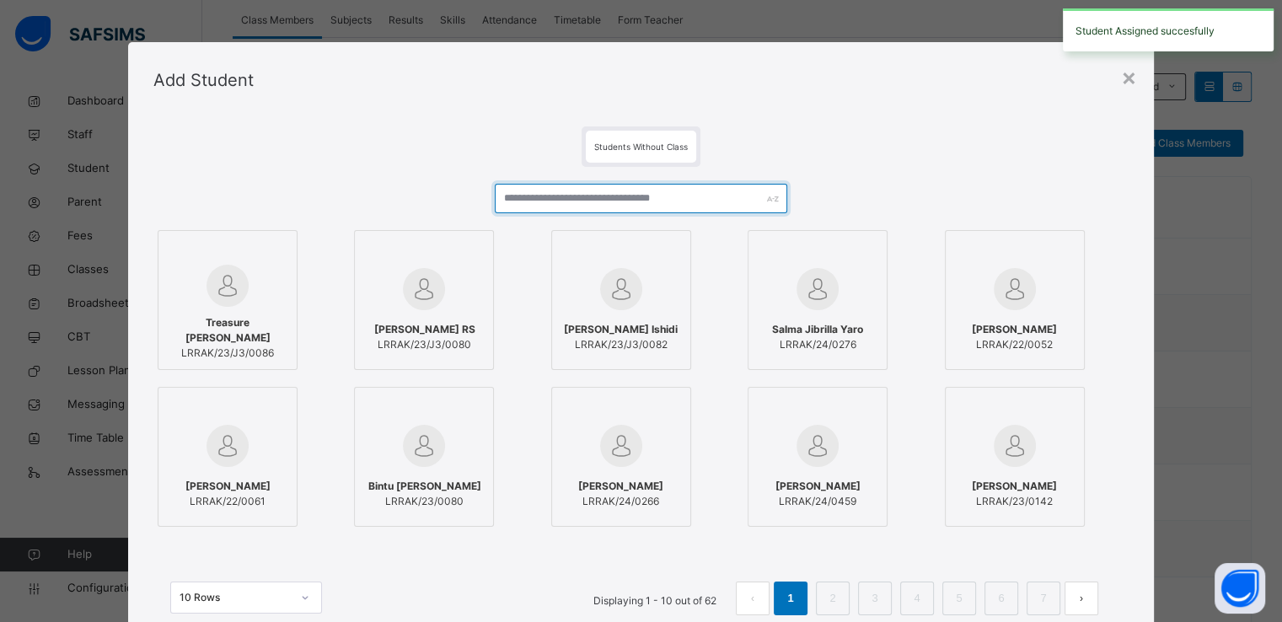
click at [620, 210] on input "text" at bounding box center [641, 199] width 293 height 30
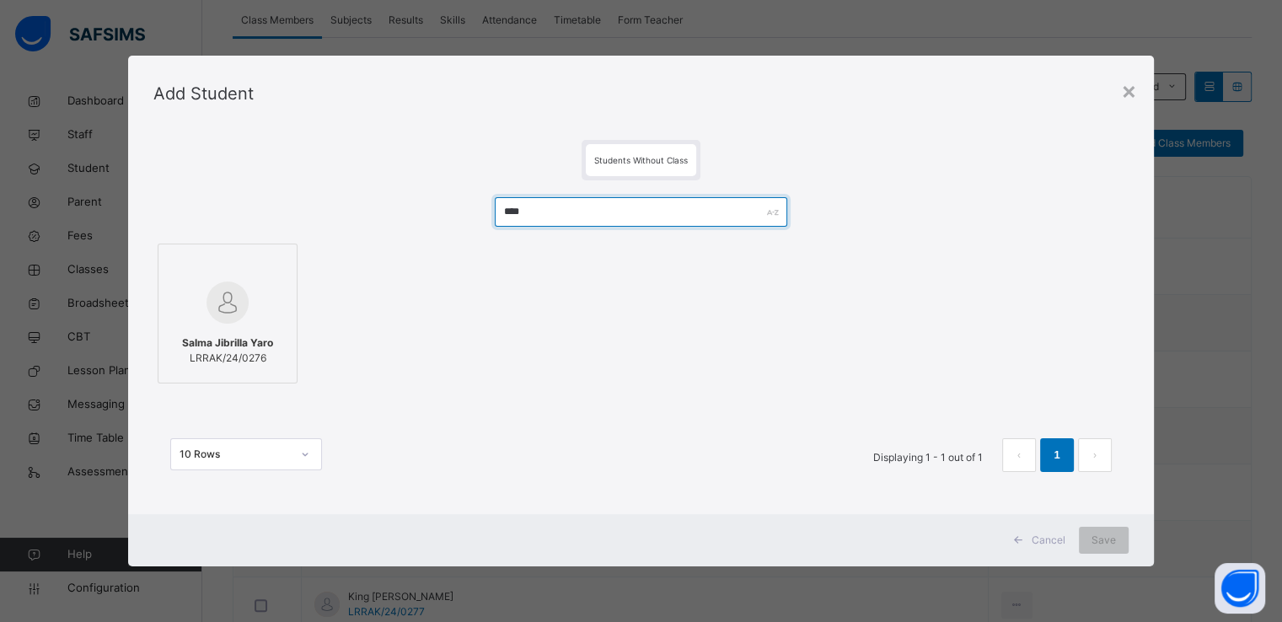
type input "****"
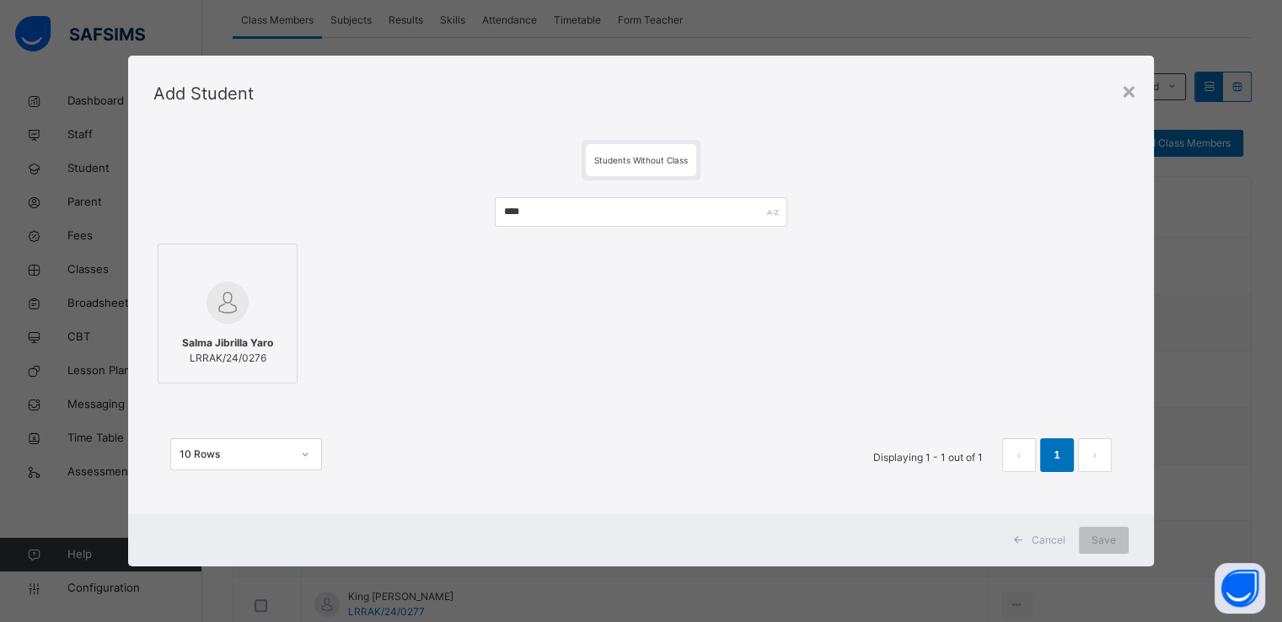
click at [261, 287] on div at bounding box center [227, 302] width 121 height 49
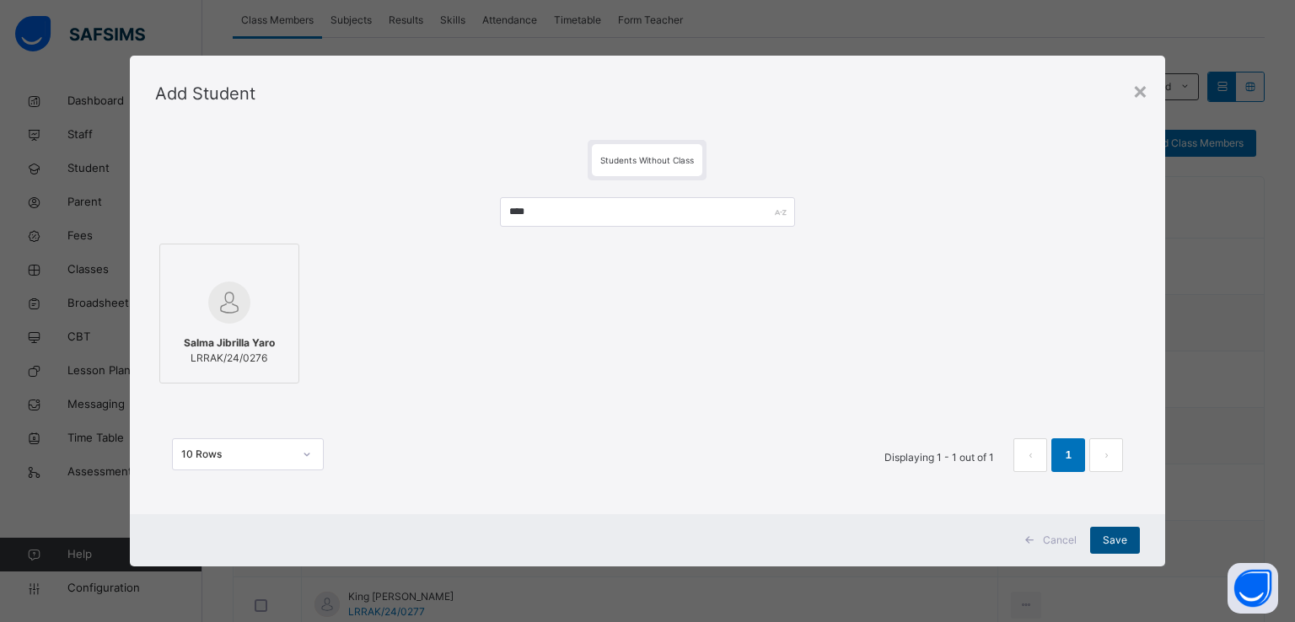
click at [1114, 539] on span "Save" at bounding box center [1115, 540] width 24 height 15
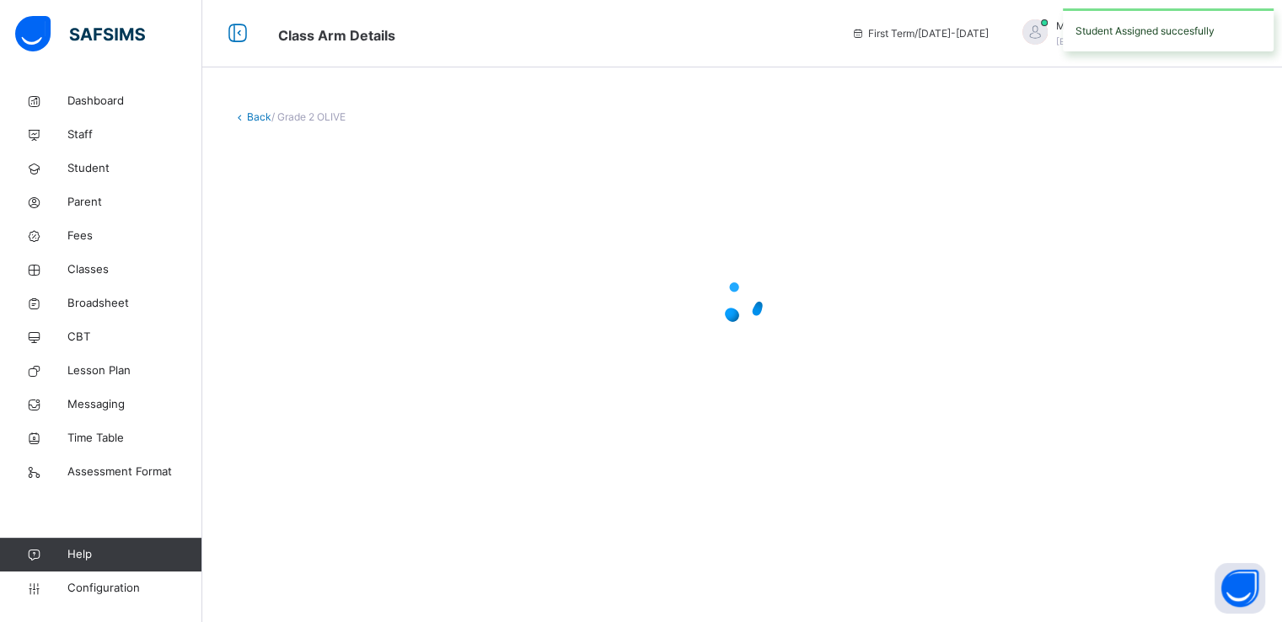
scroll to position [0, 0]
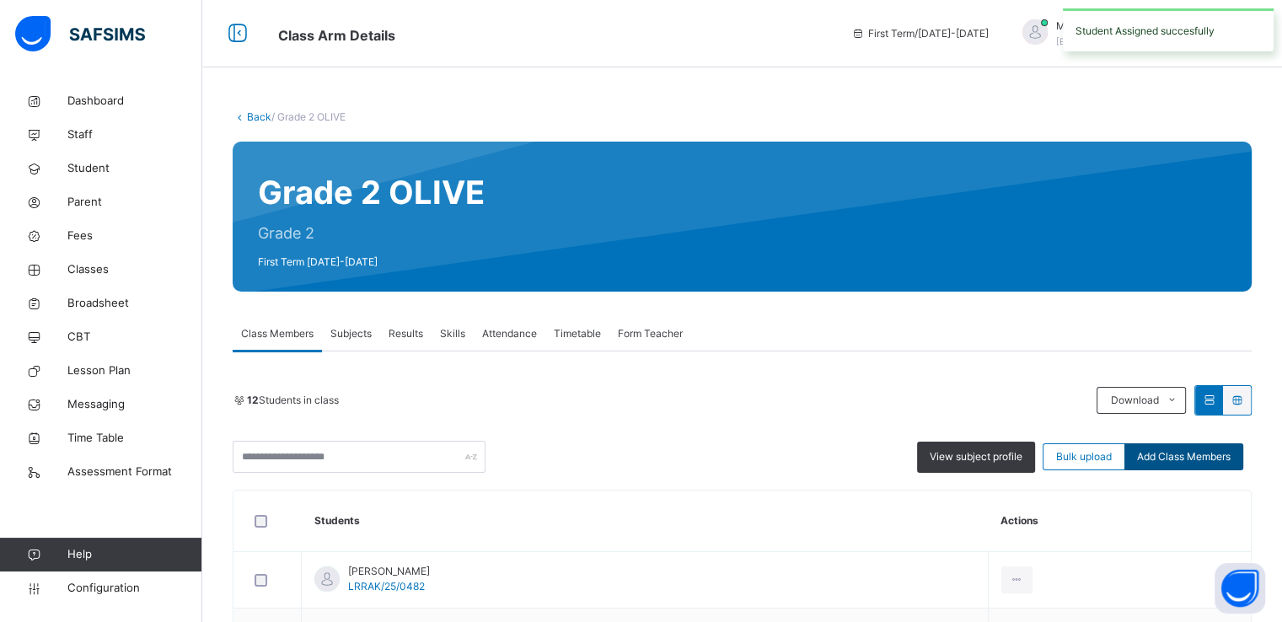
click at [1194, 462] on span "Add Class Members" at bounding box center [1184, 456] width 94 height 15
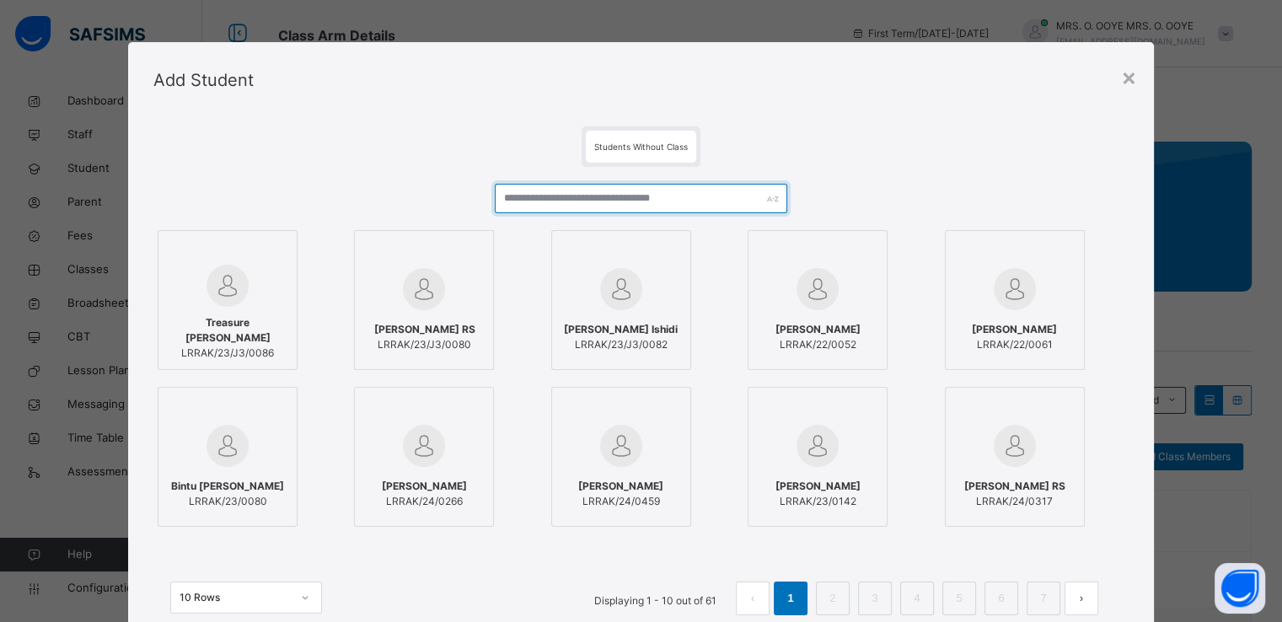
click at [702, 196] on input "text" at bounding box center [641, 199] width 293 height 30
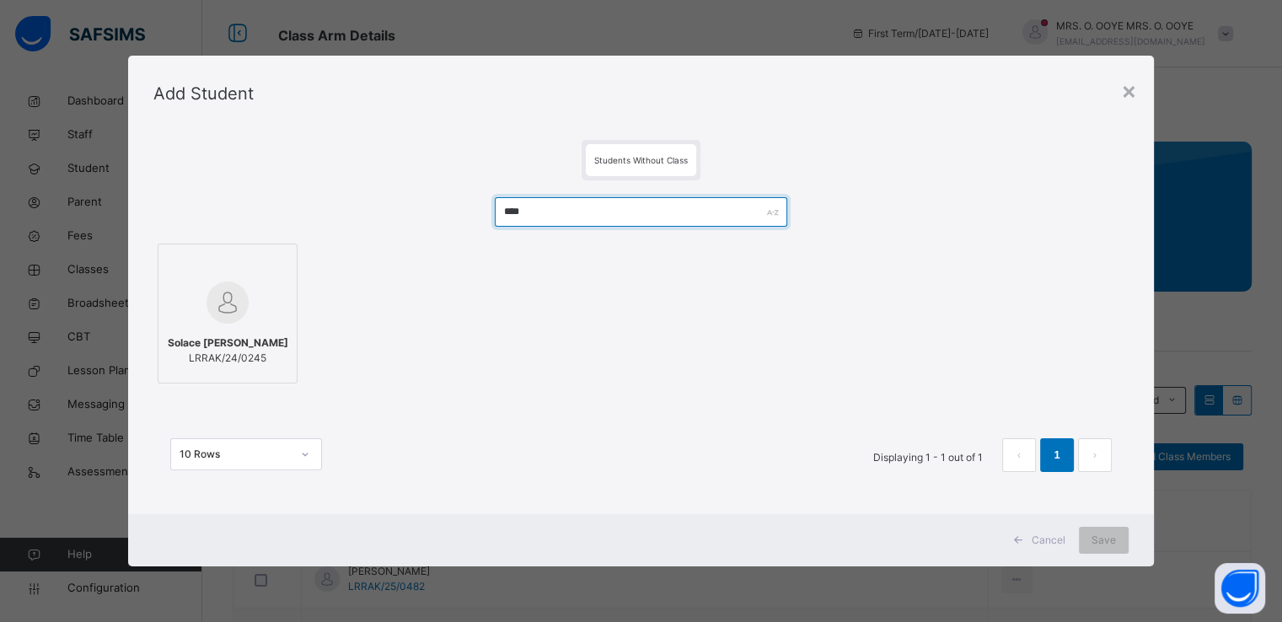
type input "****"
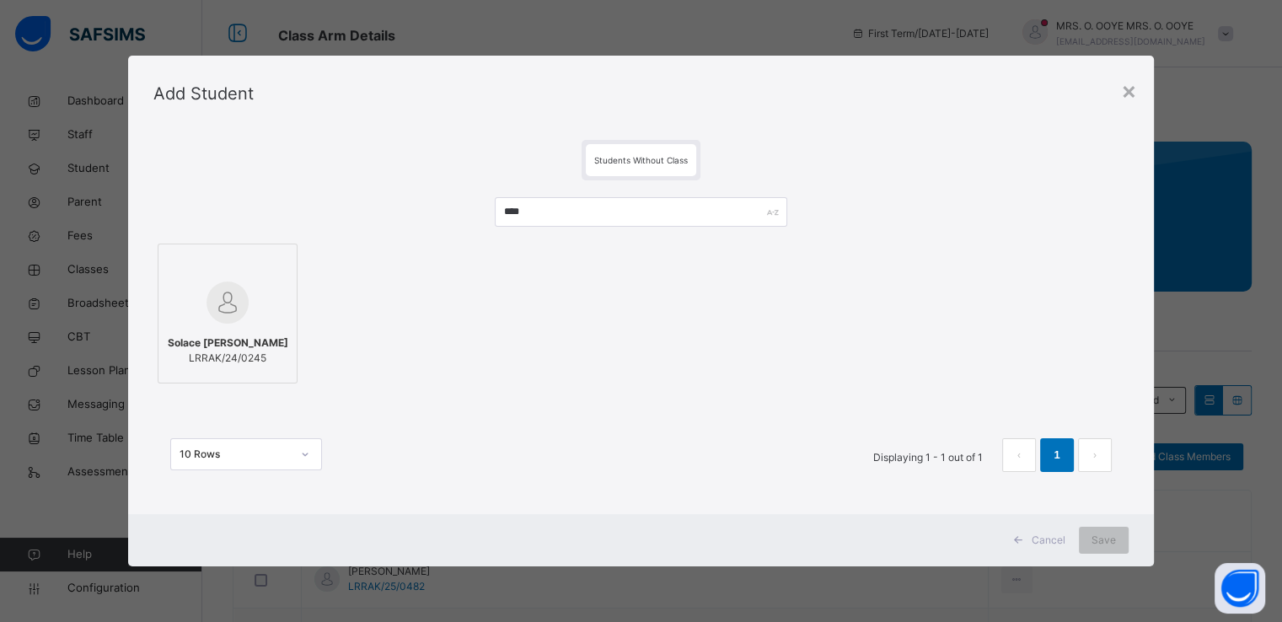
click at [247, 301] on div at bounding box center [227, 302] width 121 height 49
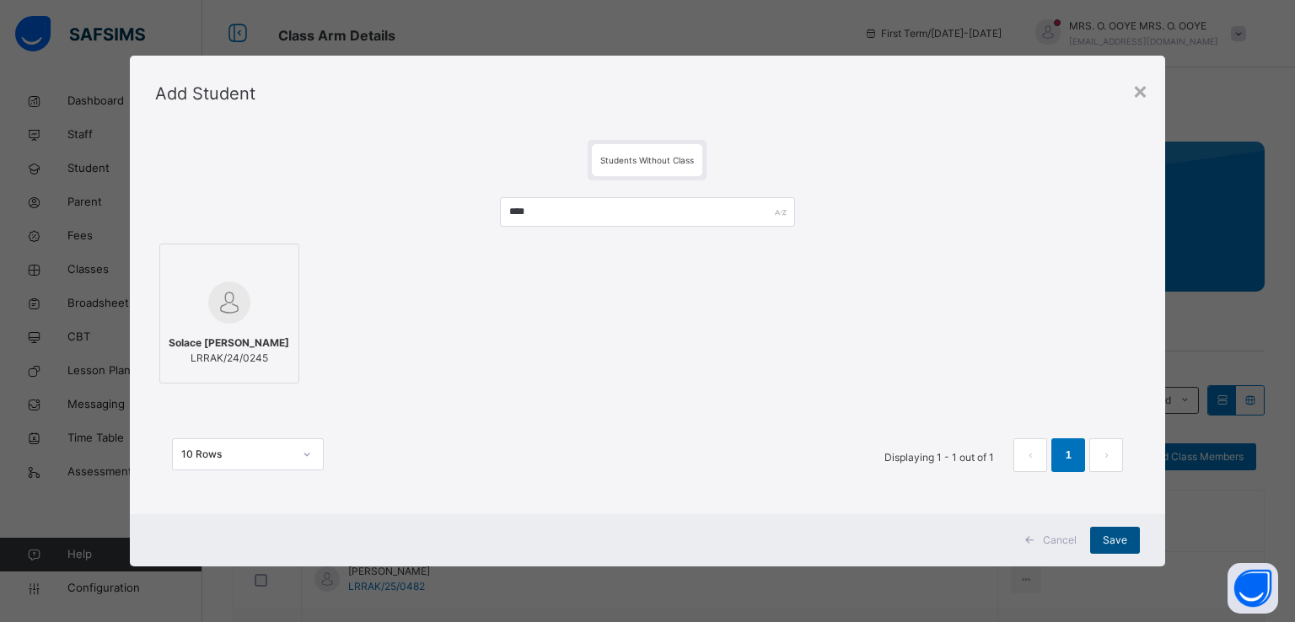
click at [1114, 537] on span "Save" at bounding box center [1115, 540] width 24 height 15
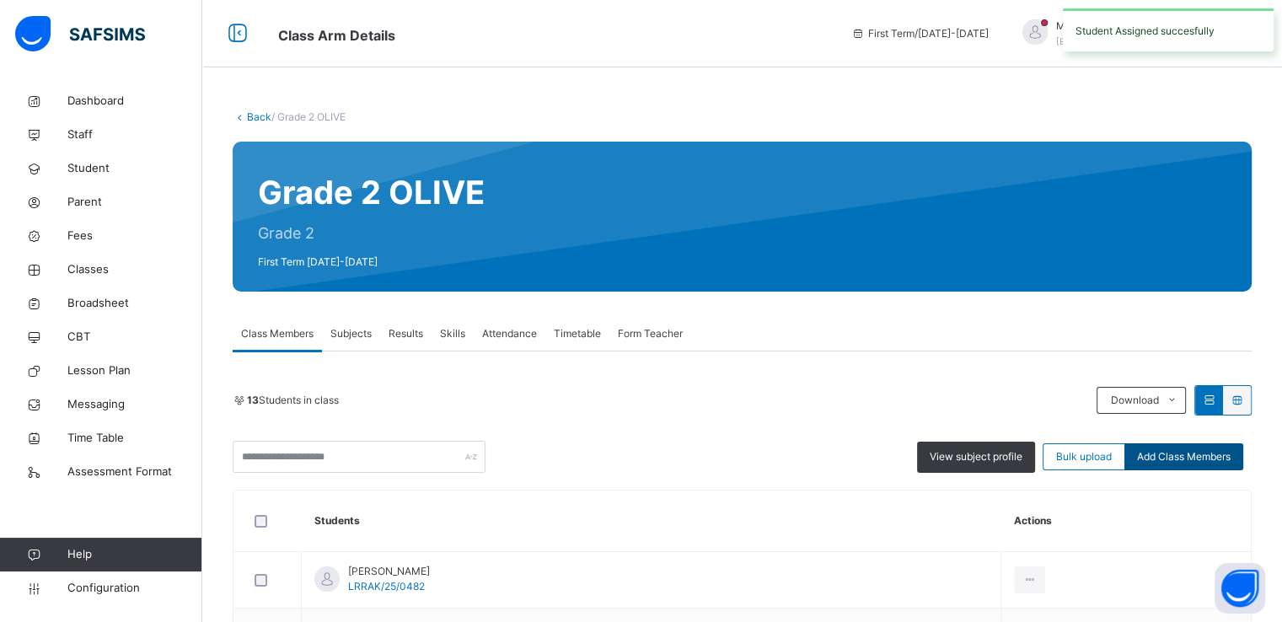
click at [1187, 452] on span "Add Class Members" at bounding box center [1184, 456] width 94 height 15
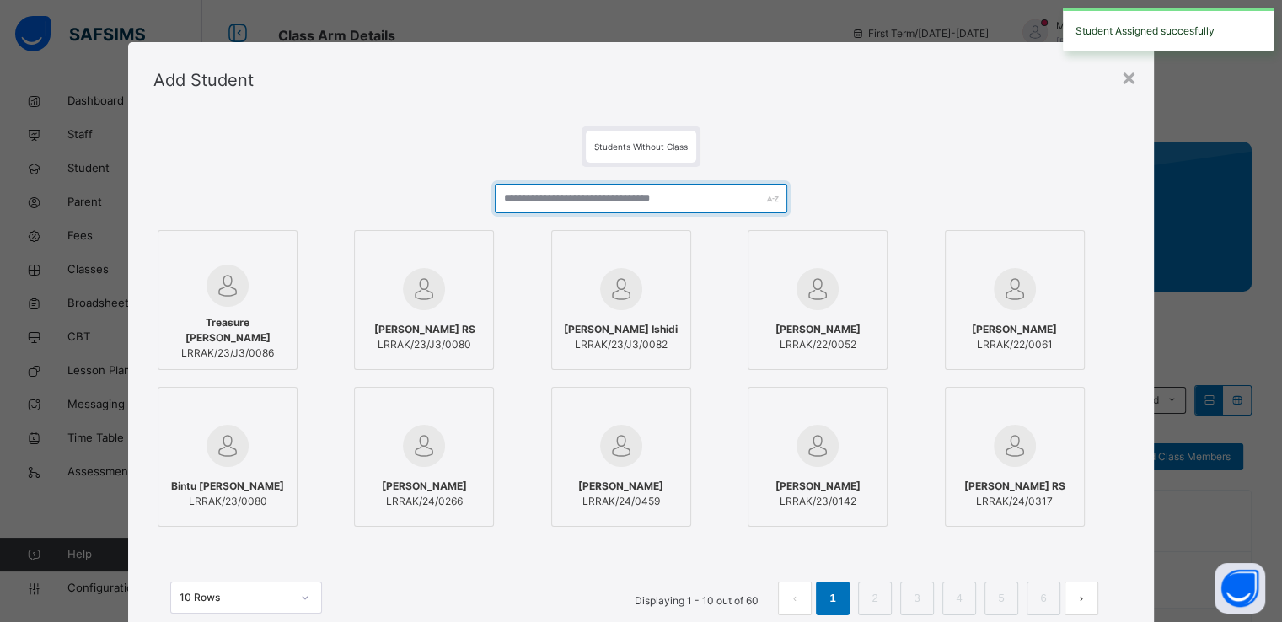
click at [609, 195] on input "text" at bounding box center [641, 199] width 293 height 30
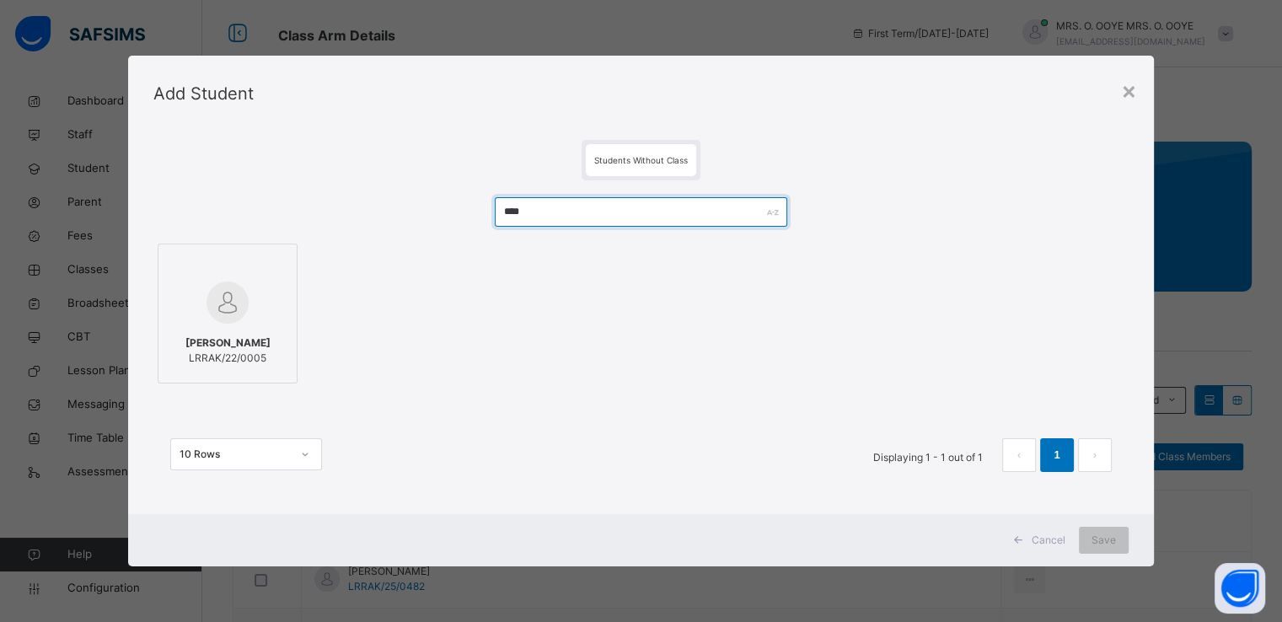
type input "****"
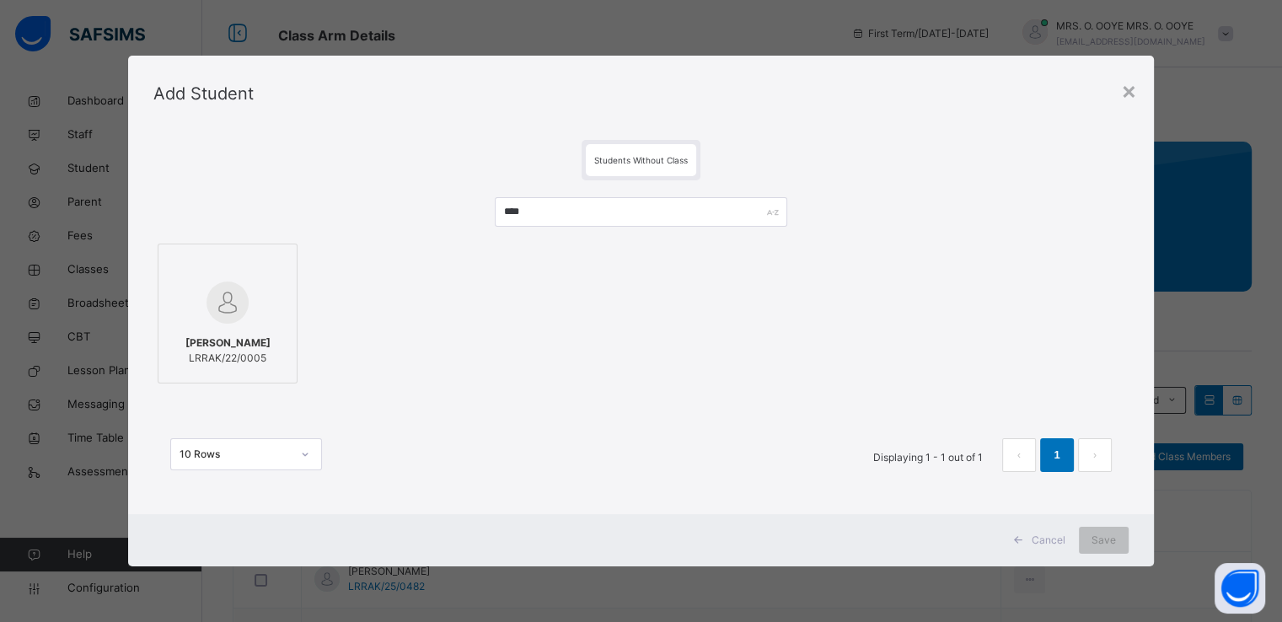
click at [233, 309] on img at bounding box center [228, 303] width 42 height 42
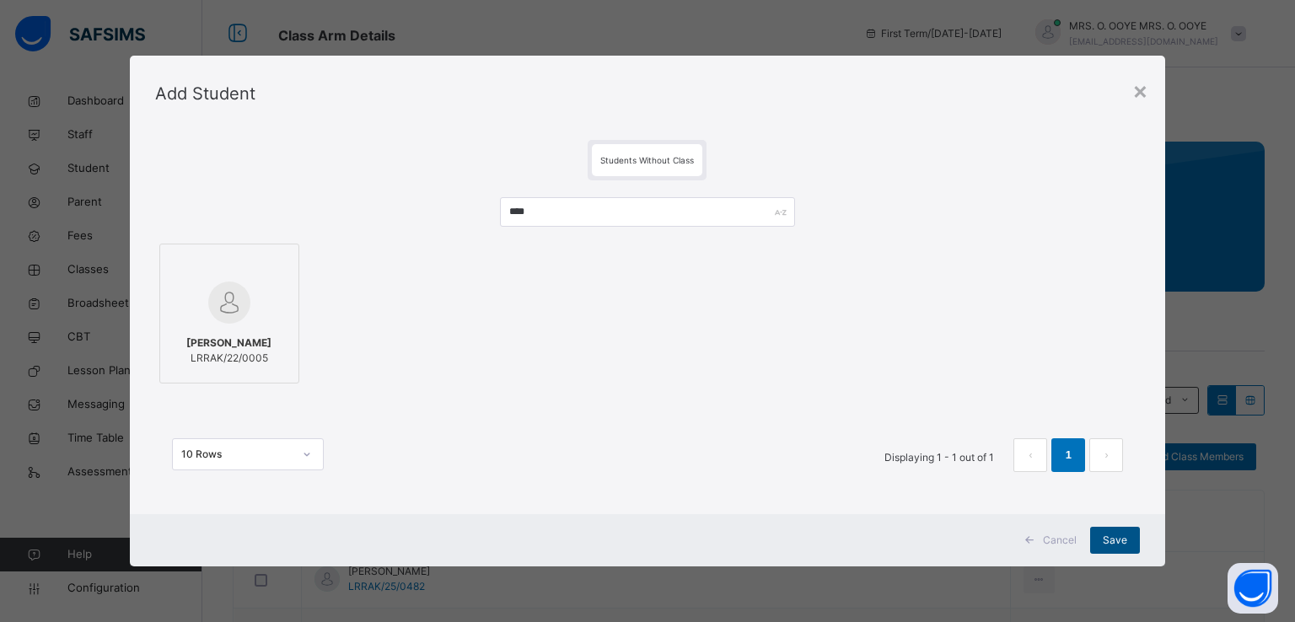
click at [1112, 537] on span "Save" at bounding box center [1115, 540] width 24 height 15
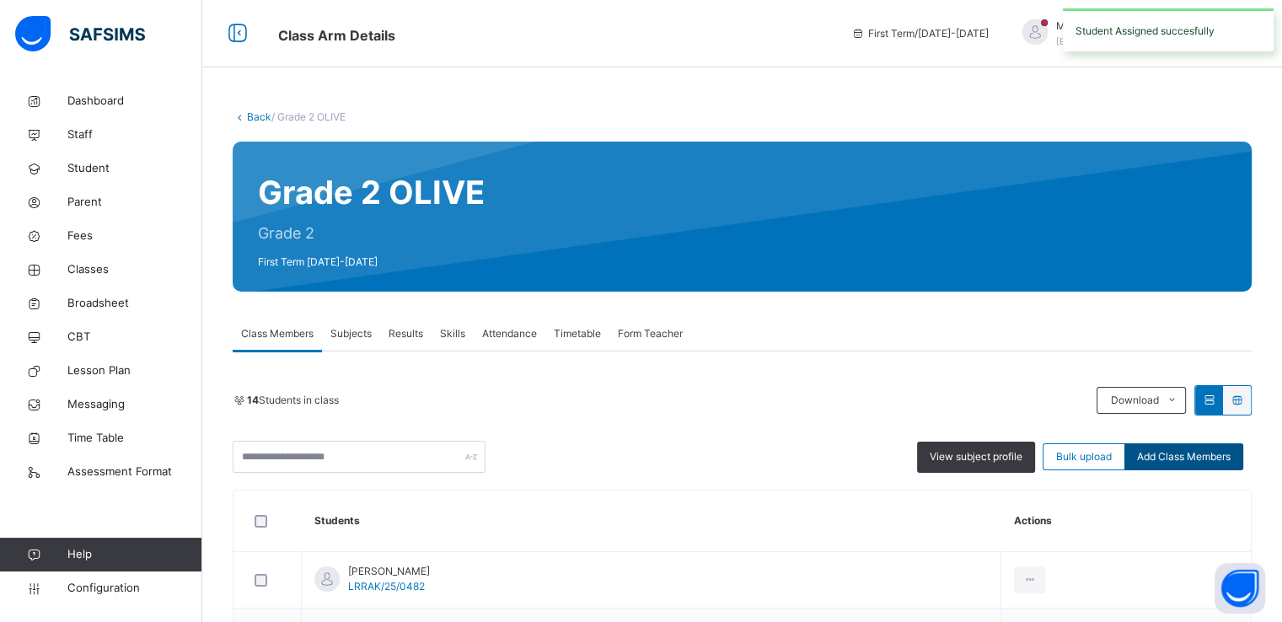
click at [1181, 454] on span "Add Class Members" at bounding box center [1184, 456] width 94 height 15
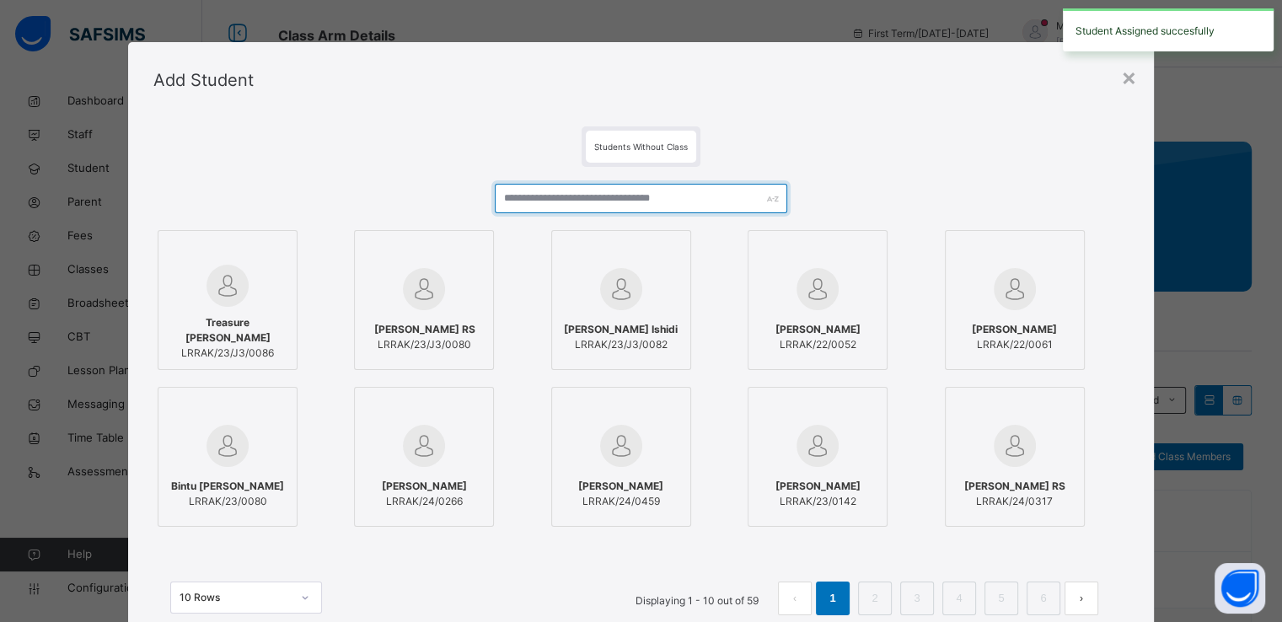
click at [631, 209] on input "text" at bounding box center [641, 199] width 293 height 30
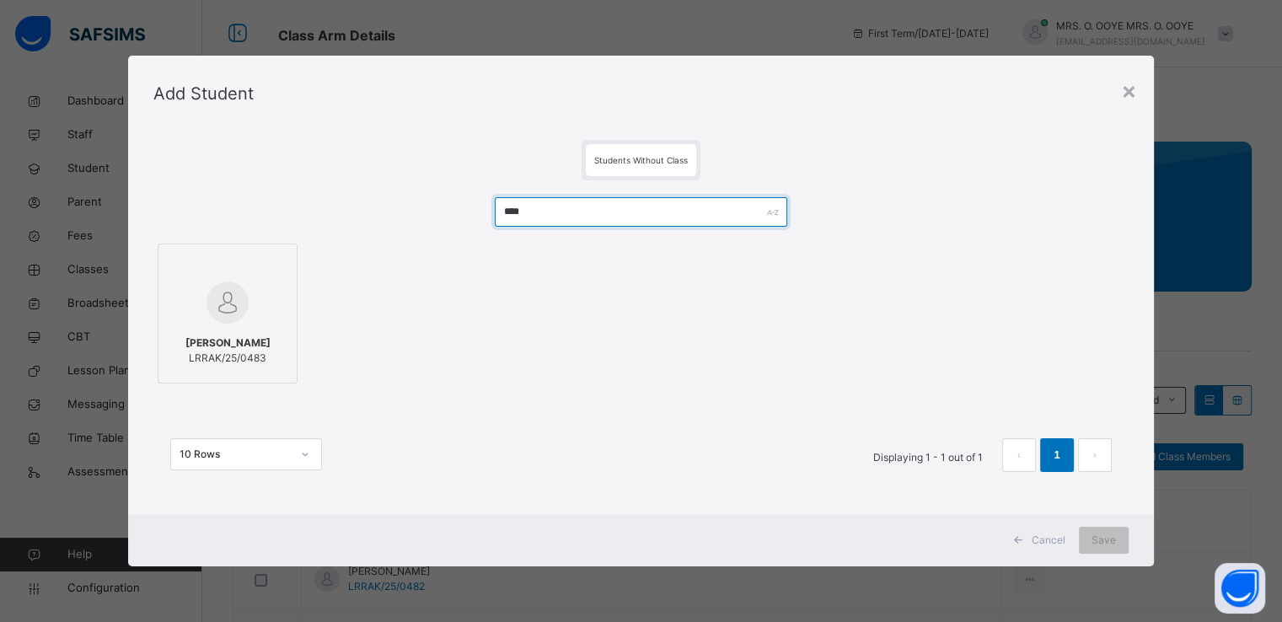
type input "****"
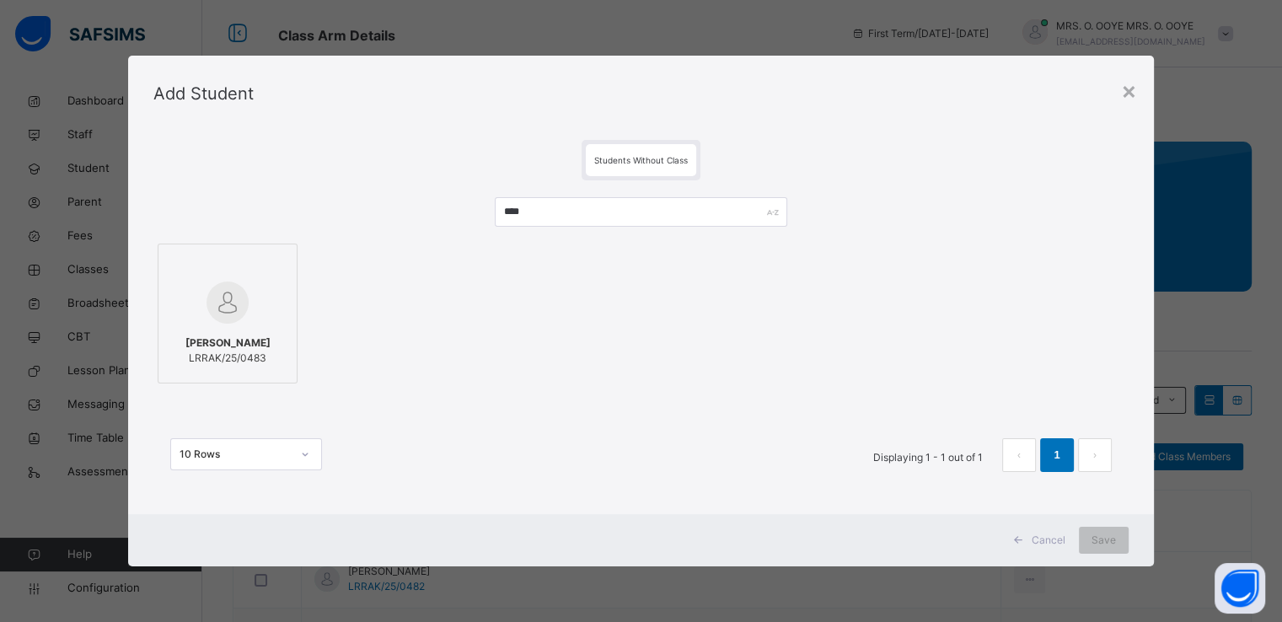
click at [237, 310] on img at bounding box center [228, 303] width 42 height 42
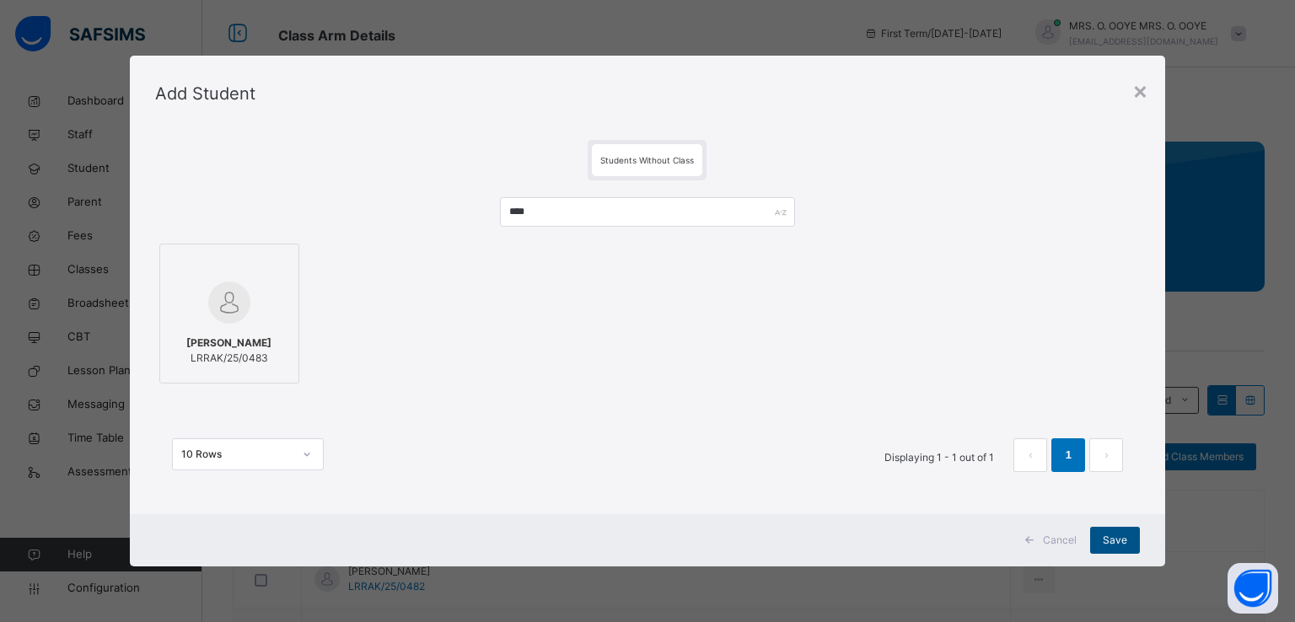
click at [1113, 542] on span "Save" at bounding box center [1115, 540] width 24 height 15
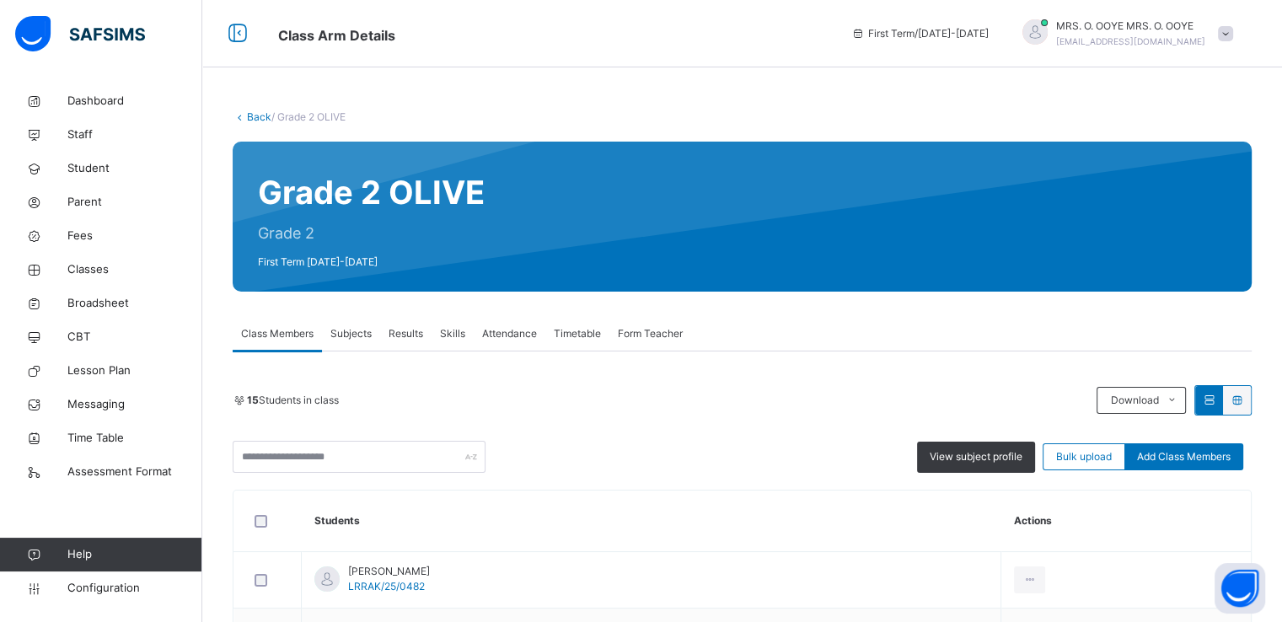
click at [250, 114] on link "Back" at bounding box center [259, 116] width 24 height 13
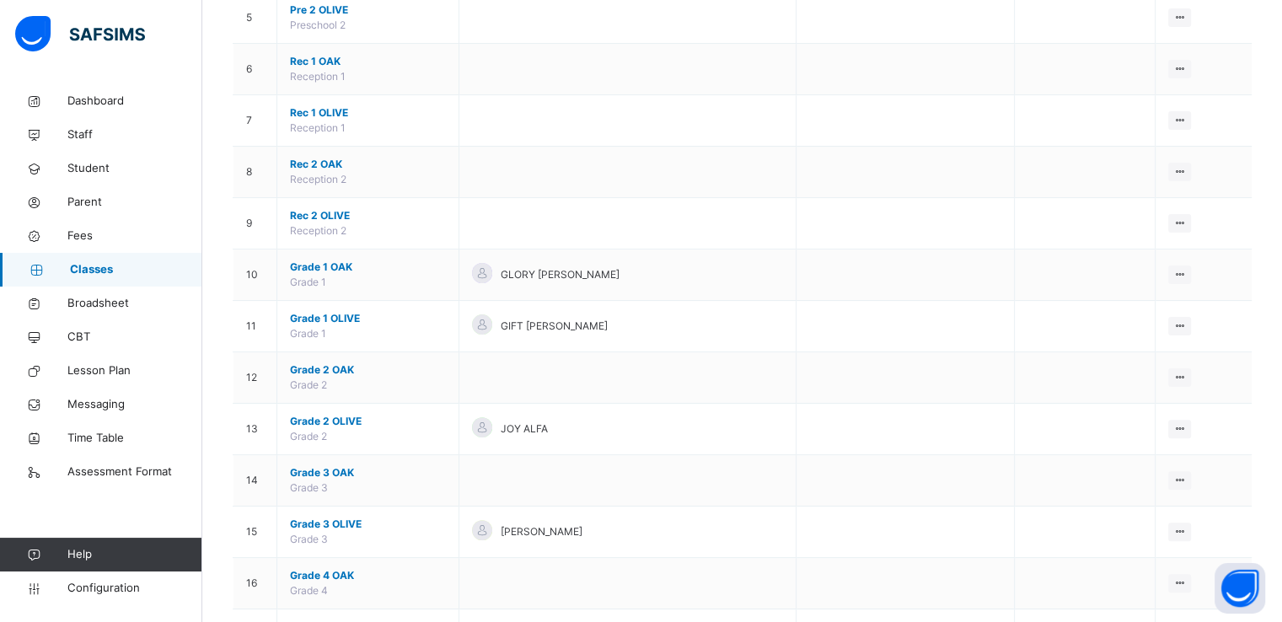
scroll to position [415, 0]
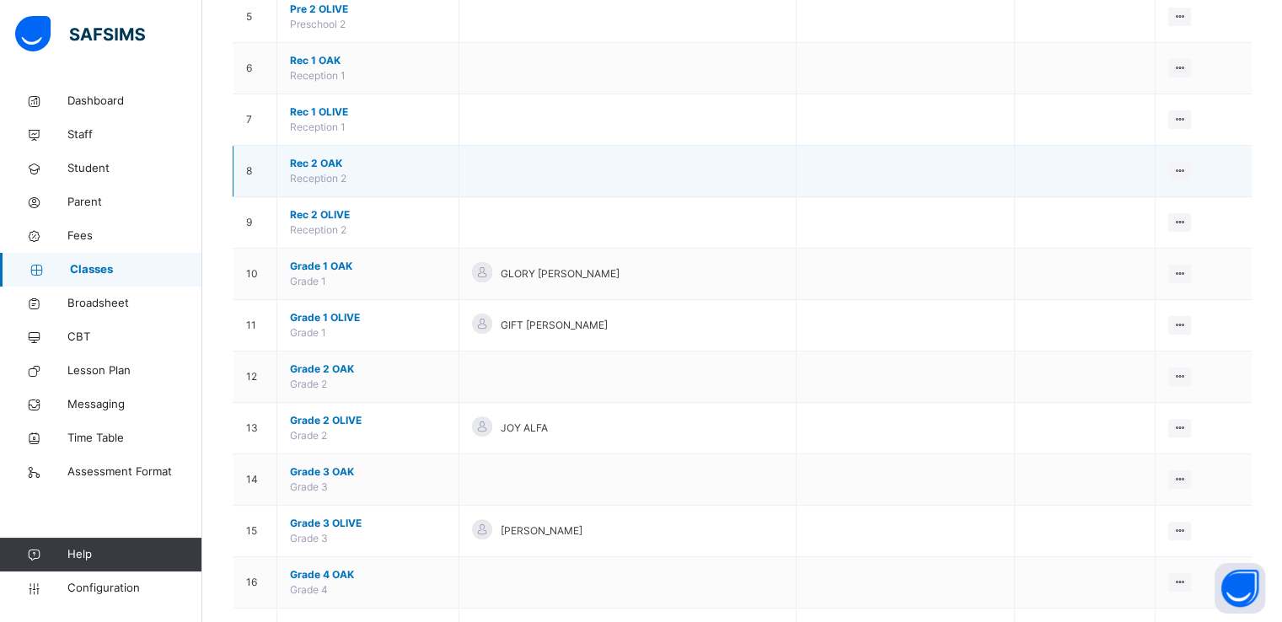
click at [326, 159] on span "Rec 2 OAK" at bounding box center [368, 163] width 156 height 15
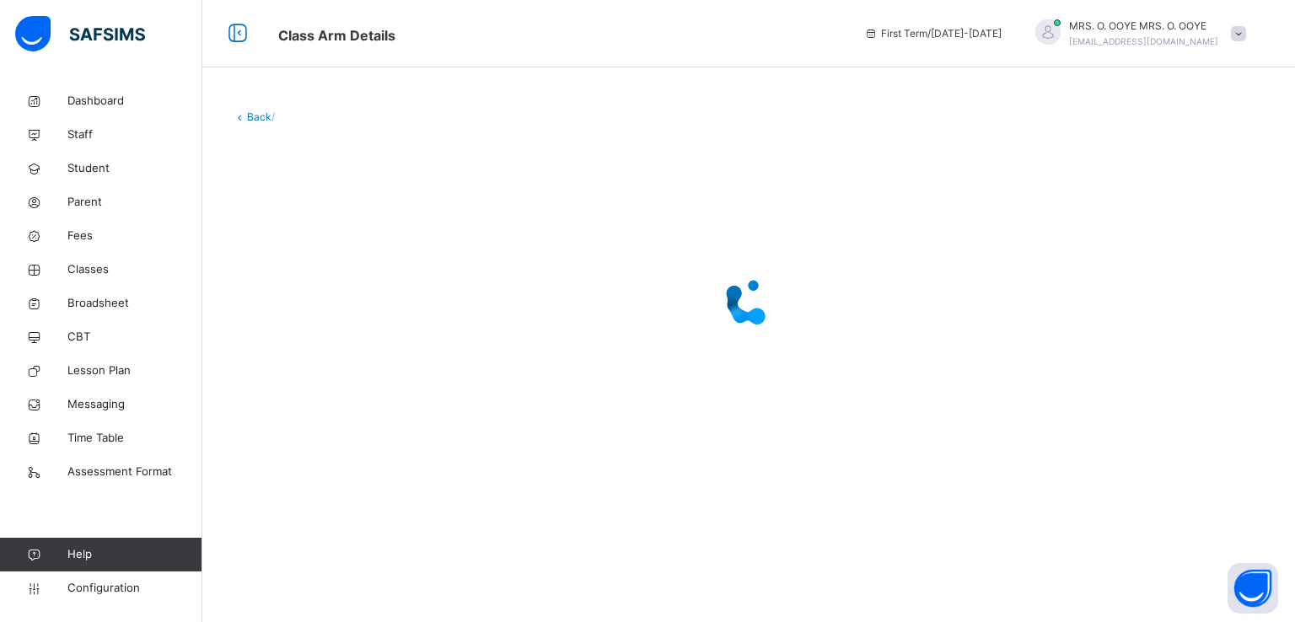
click at [251, 121] on link "Back" at bounding box center [259, 116] width 24 height 13
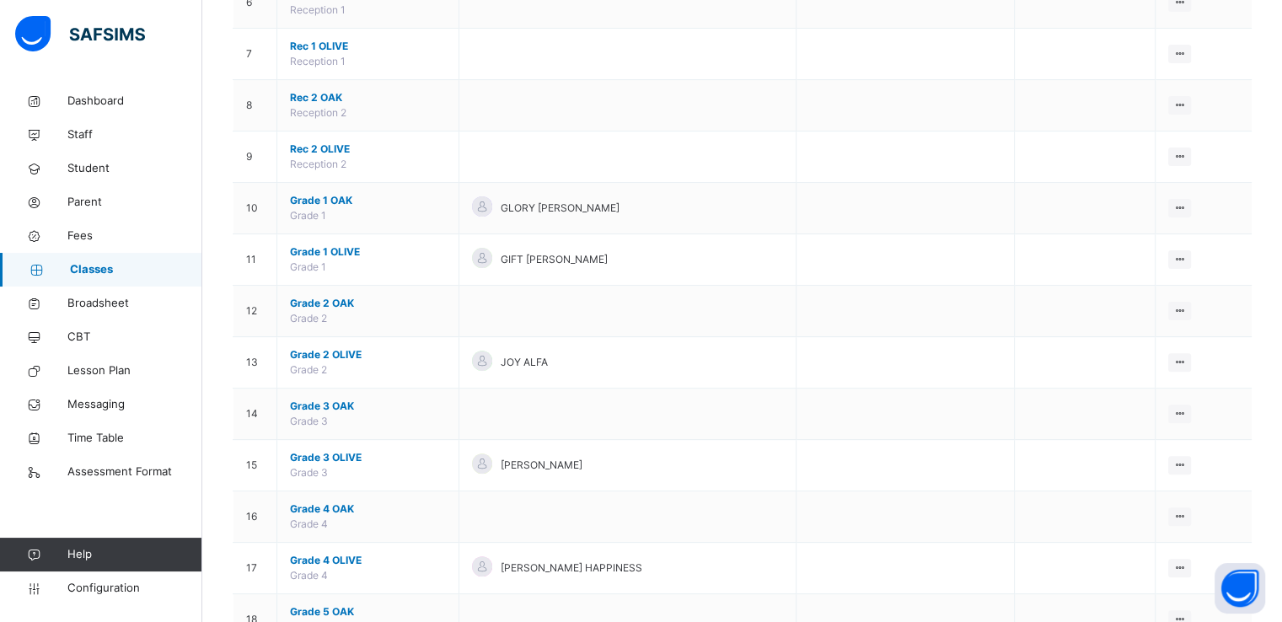
scroll to position [454, 0]
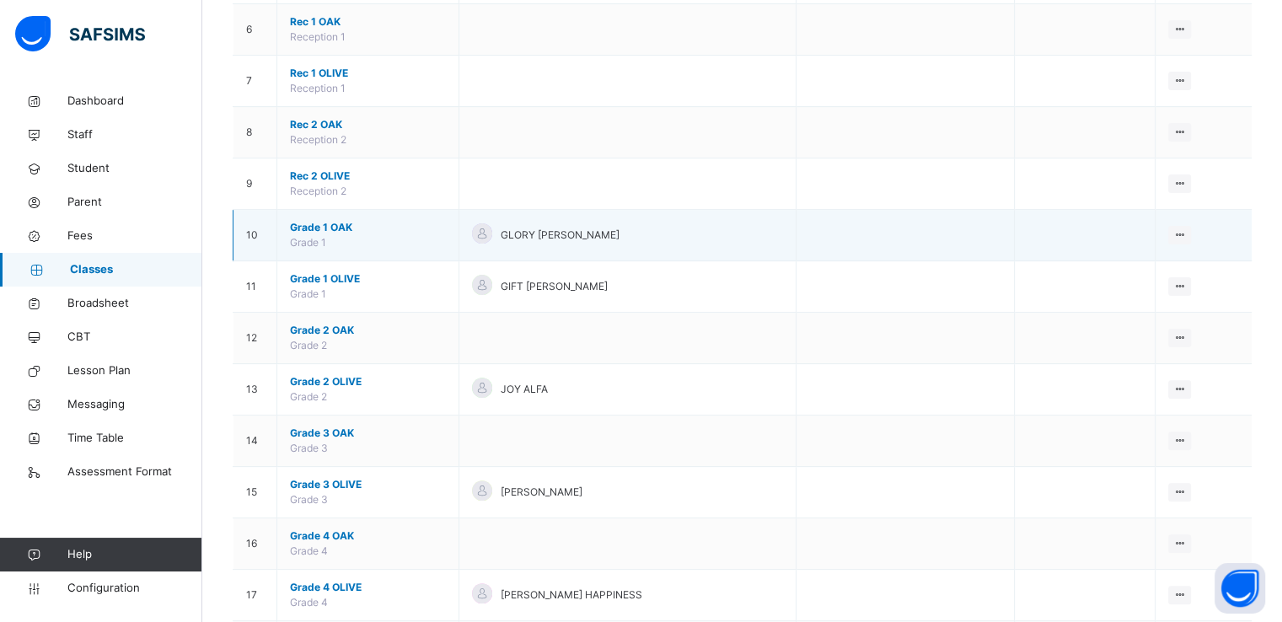
click at [339, 227] on span "Grade 1 OAK" at bounding box center [368, 227] width 156 height 15
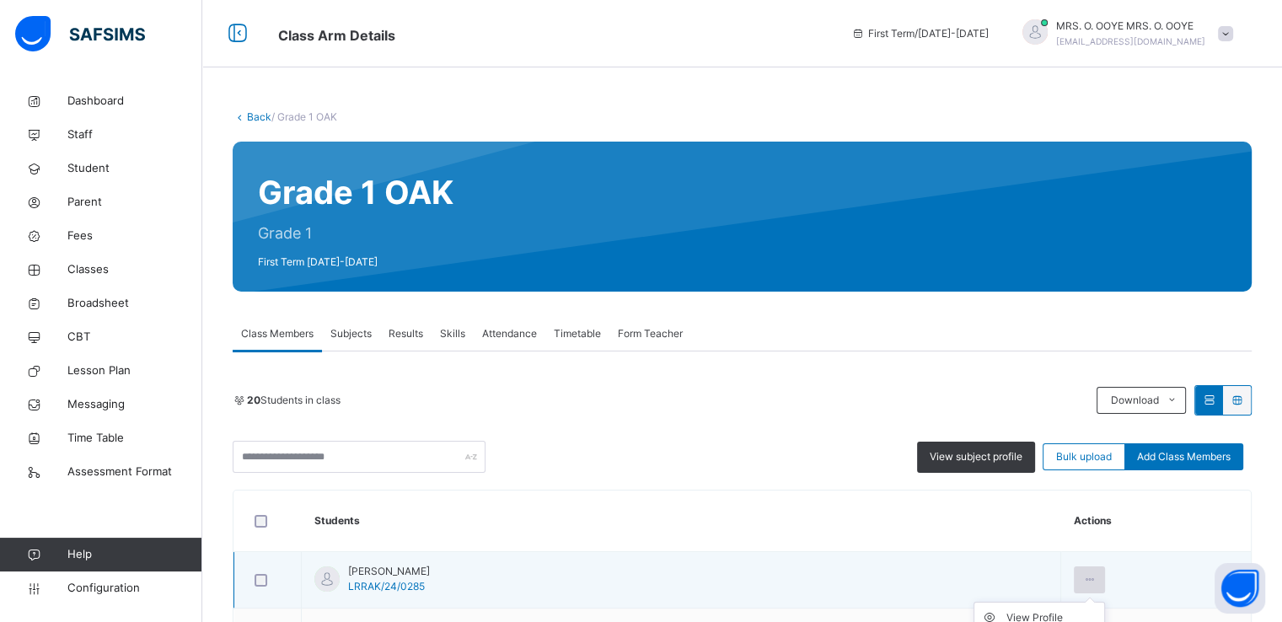
scroll to position [255, 0]
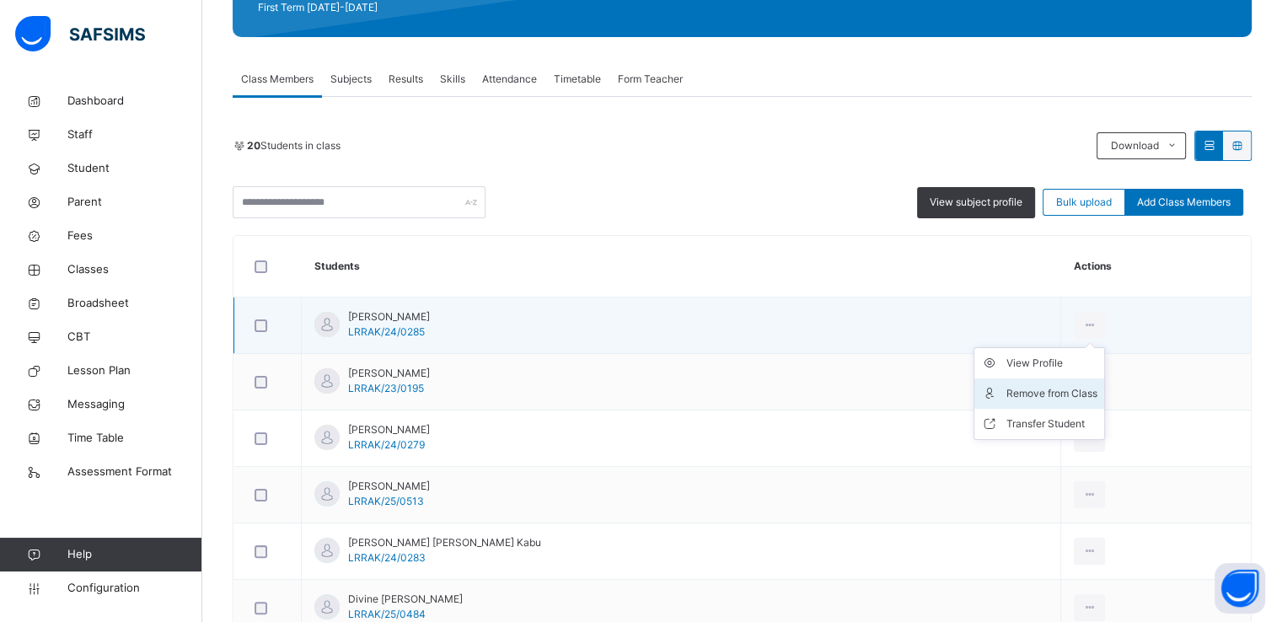
click at [1007, 389] on div "Remove from Class" at bounding box center [1052, 393] width 91 height 17
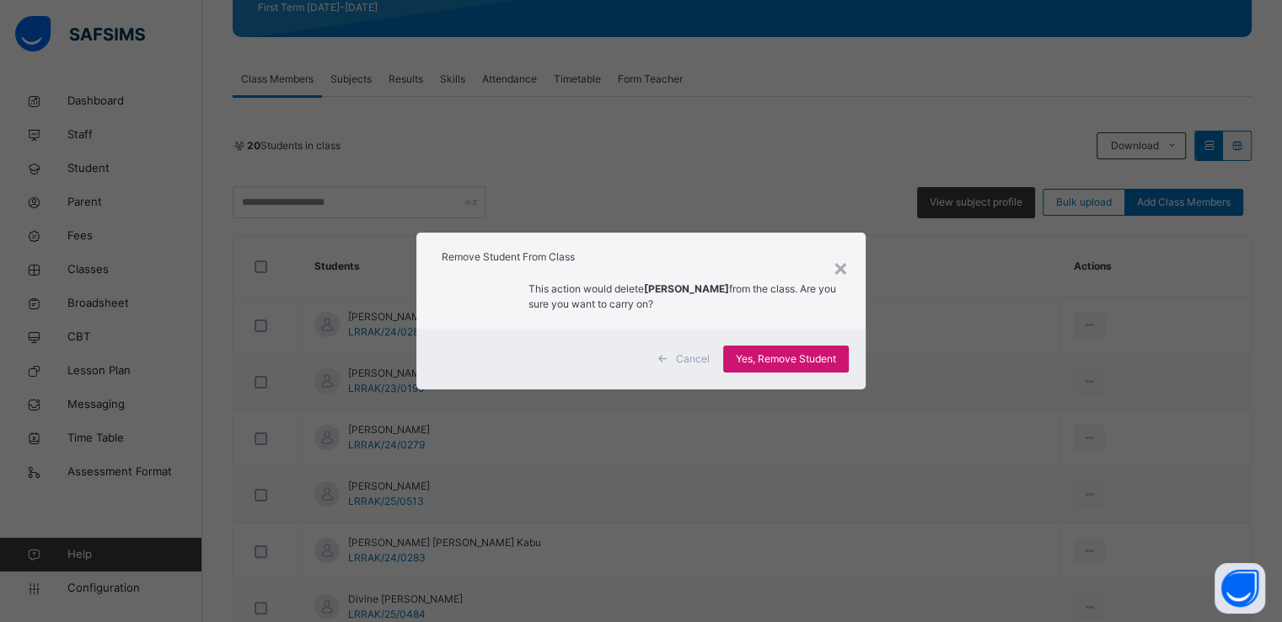
click at [789, 352] on span "Yes, Remove Student" at bounding box center [786, 359] width 100 height 15
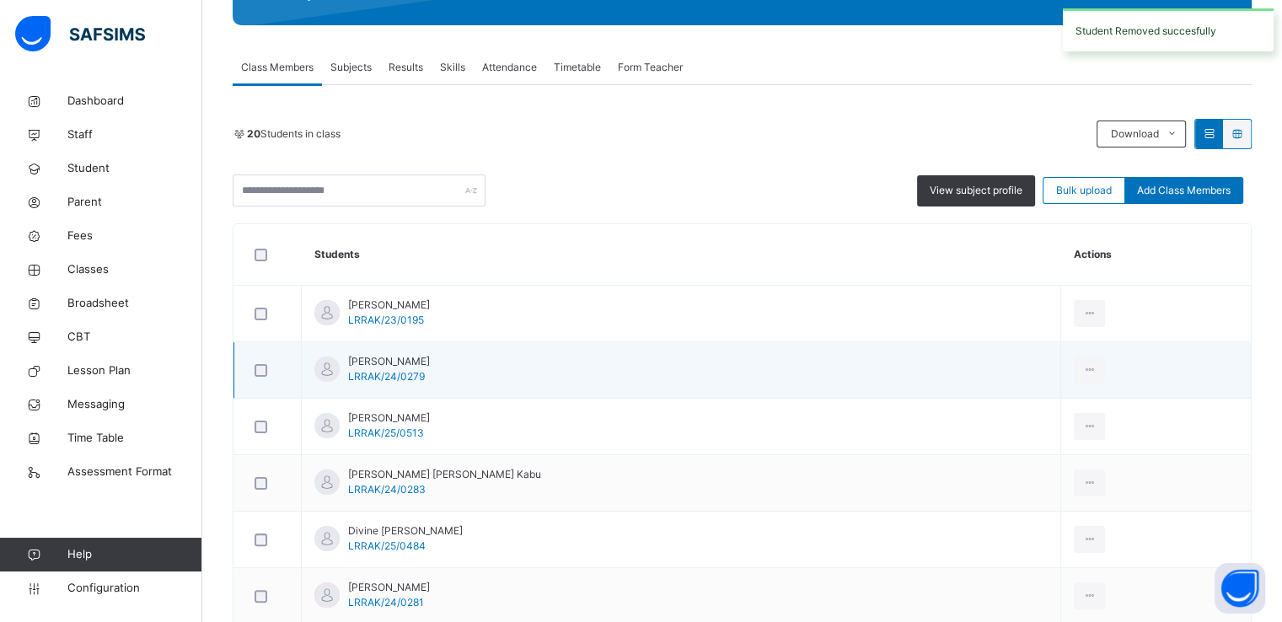
scroll to position [277, 0]
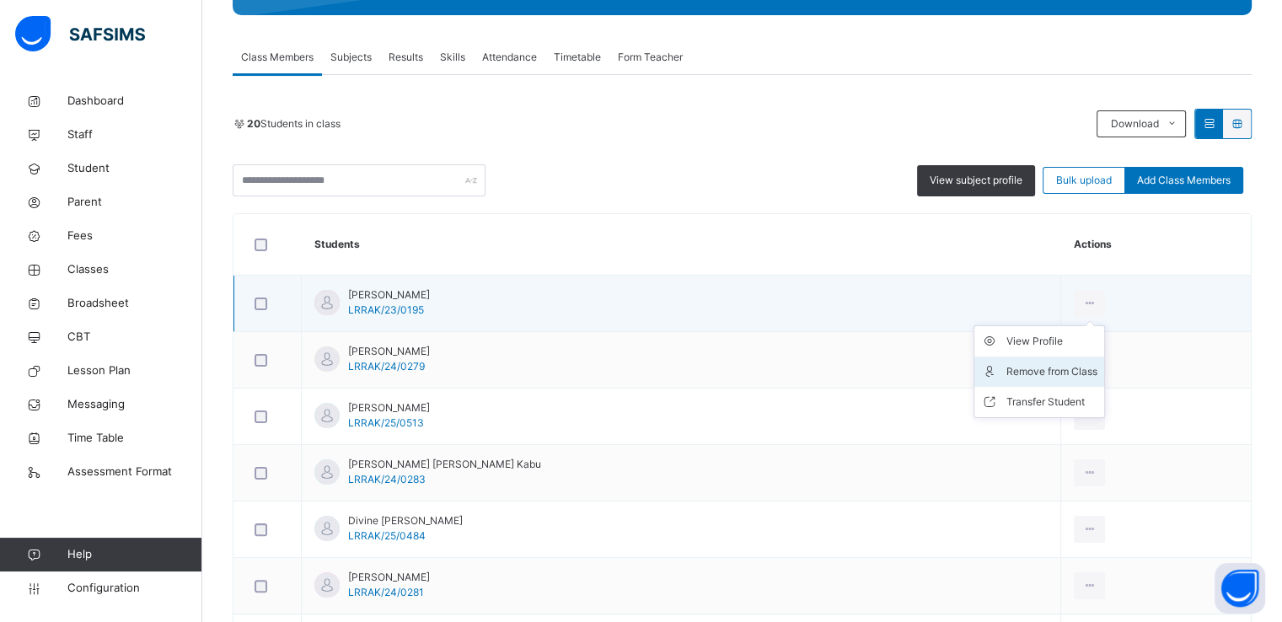
click at [1007, 371] on div "Remove from Class" at bounding box center [1052, 371] width 91 height 17
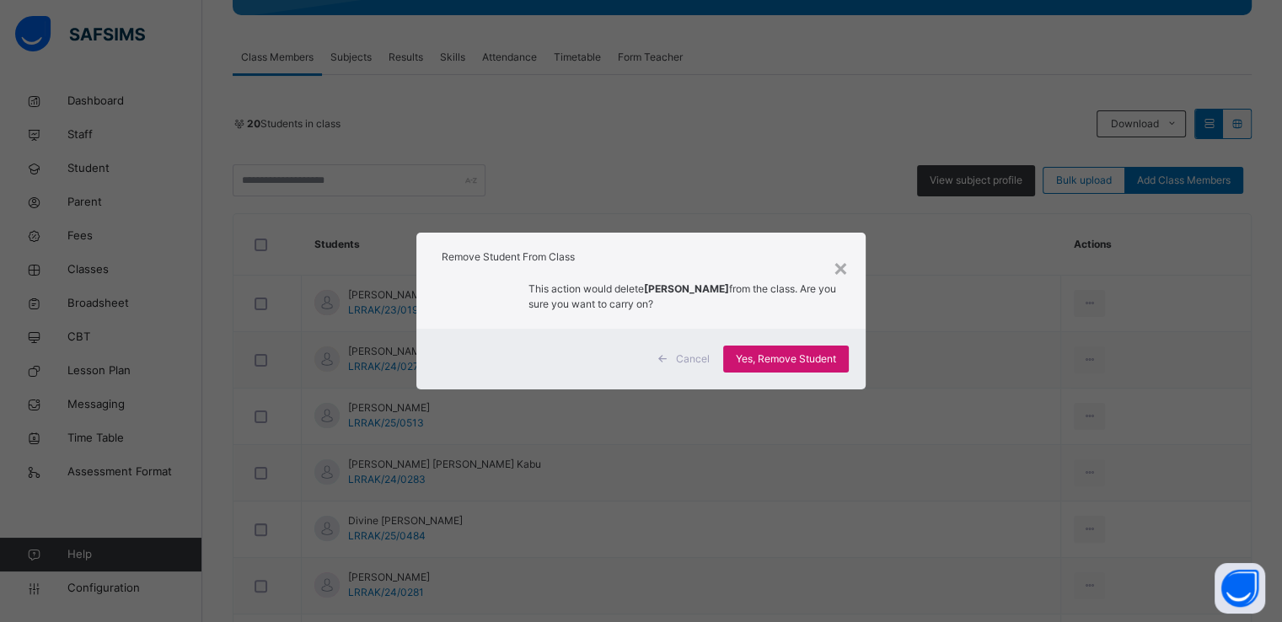
click at [765, 360] on span "Yes, Remove Student" at bounding box center [786, 359] width 100 height 15
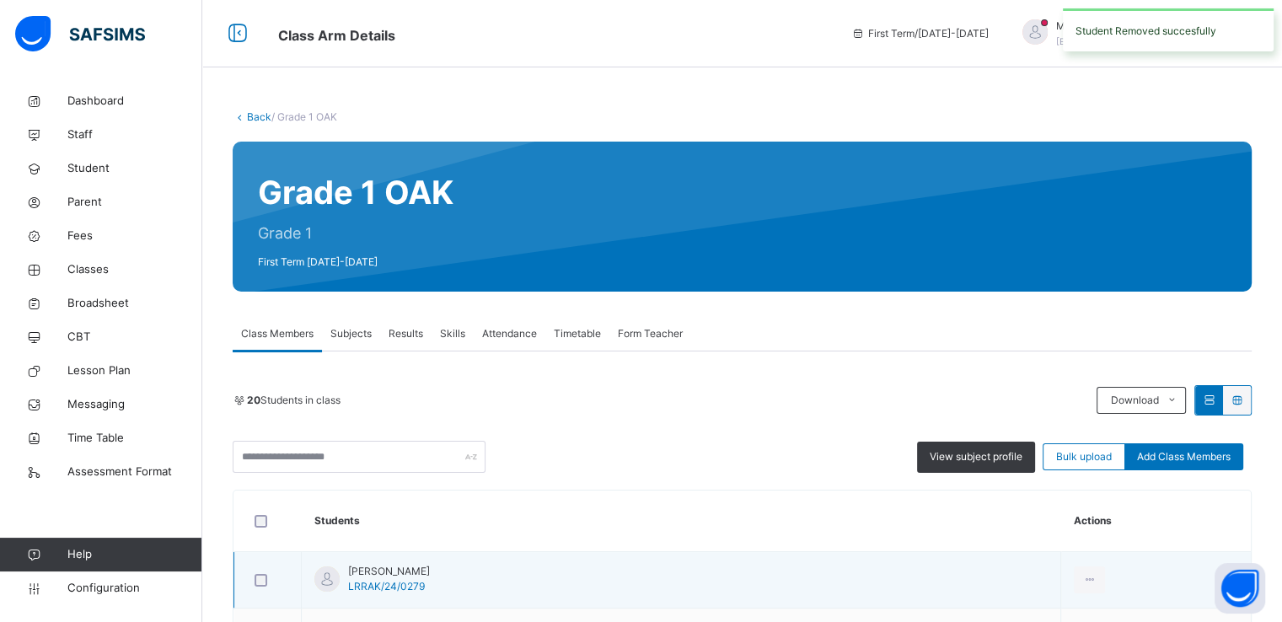
scroll to position [226, 0]
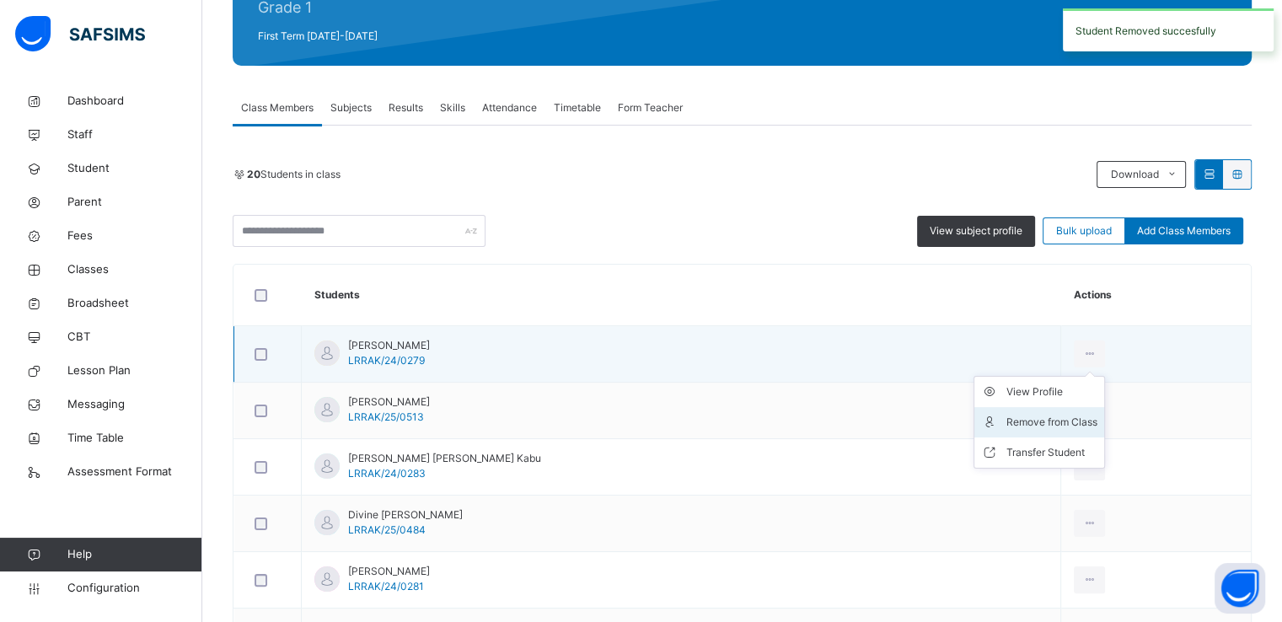
click at [1007, 416] on div "Remove from Class" at bounding box center [1052, 422] width 91 height 17
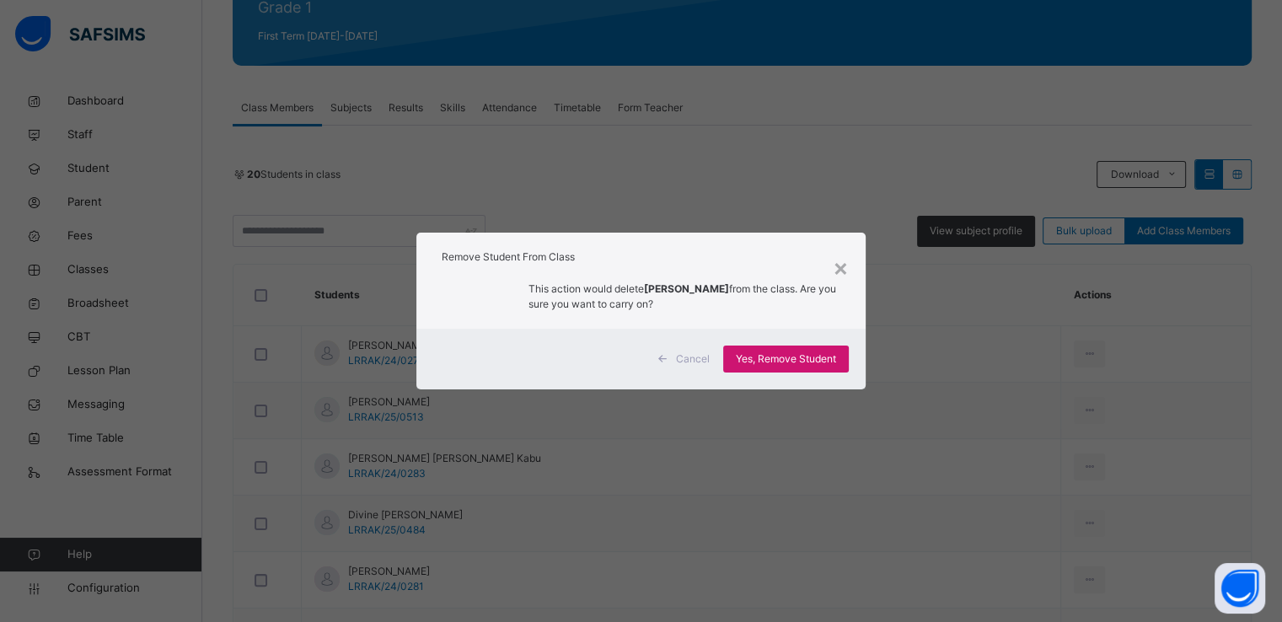
click at [774, 354] on span "Yes, Remove Student" at bounding box center [786, 359] width 100 height 15
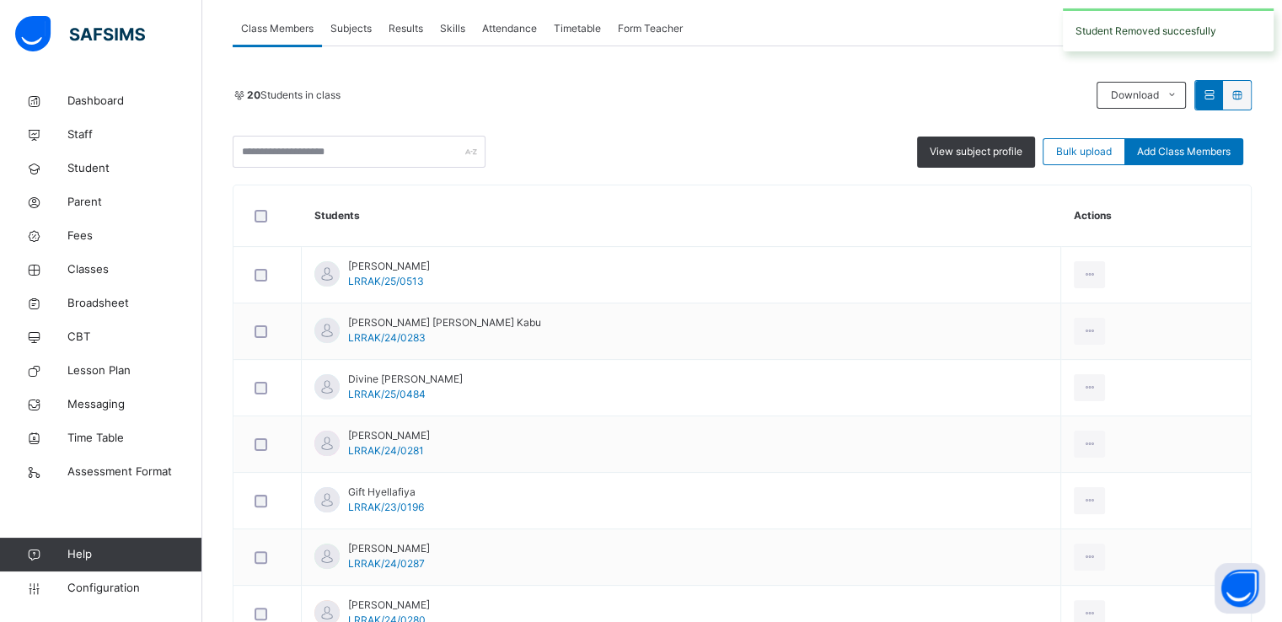
scroll to position [324, 0]
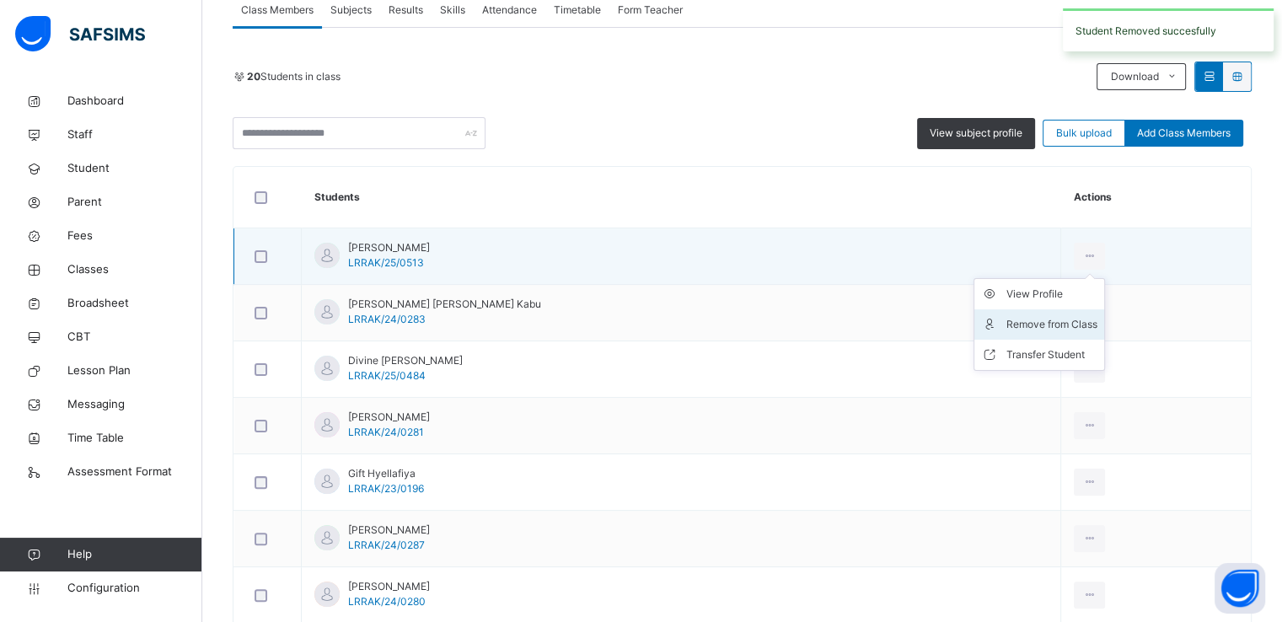
click at [1007, 329] on div "Remove from Class" at bounding box center [1052, 324] width 91 height 17
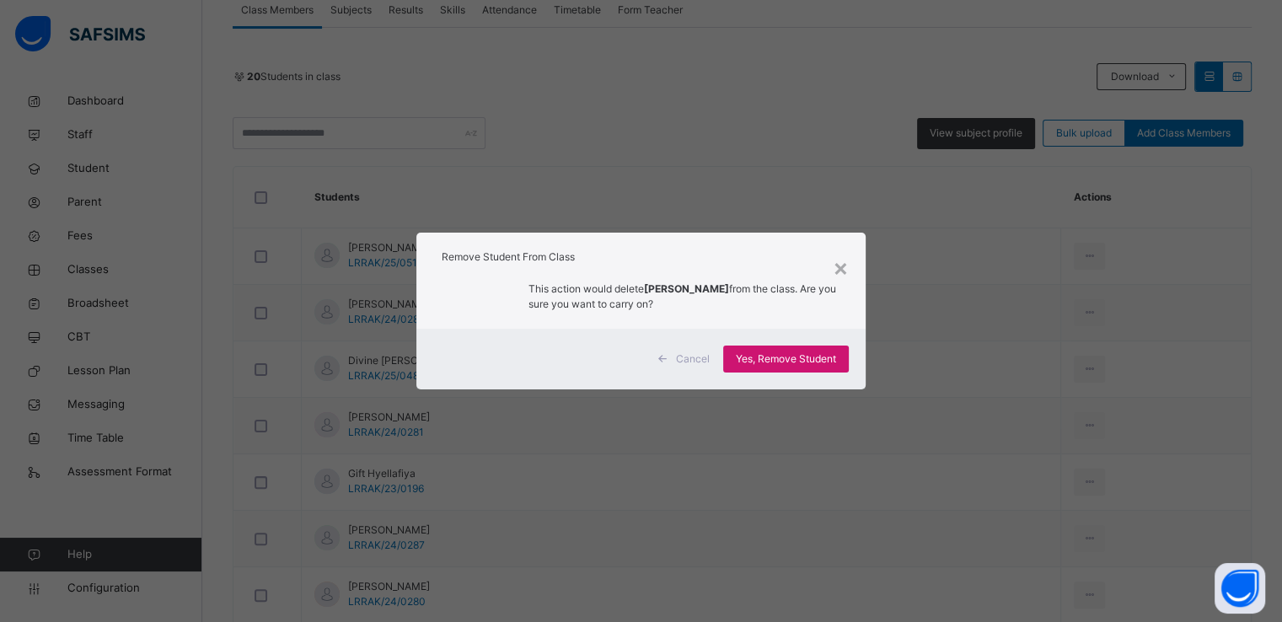
click at [756, 359] on span "Yes, Remove Student" at bounding box center [786, 359] width 100 height 15
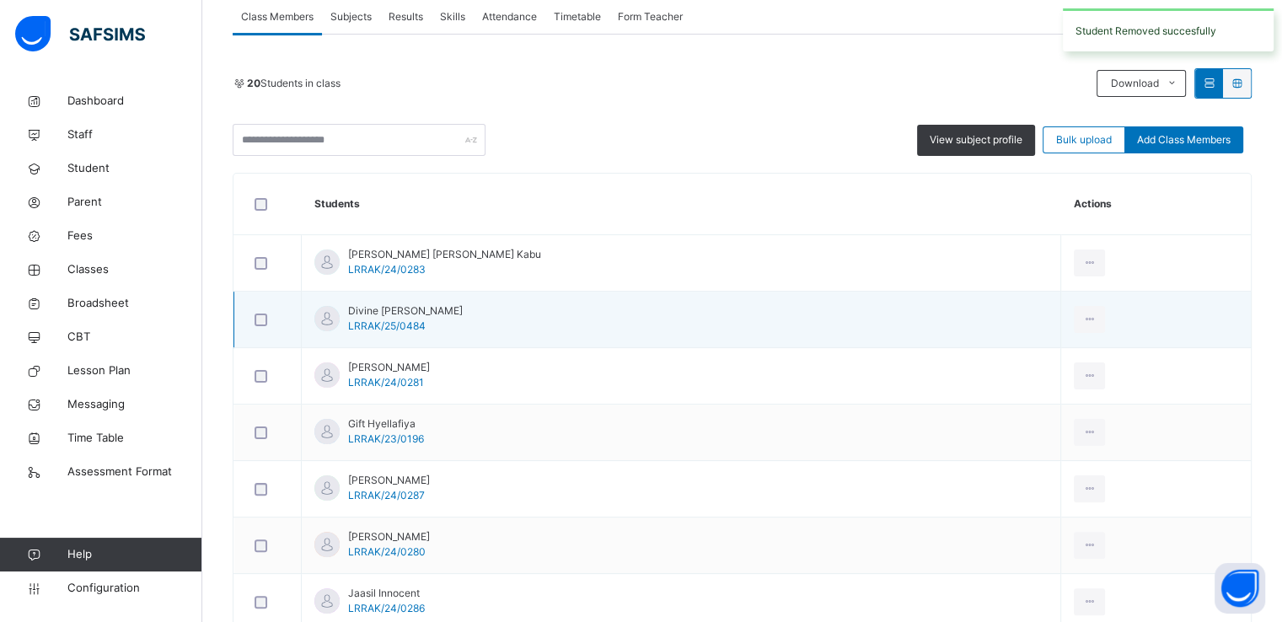
scroll to position [357, 0]
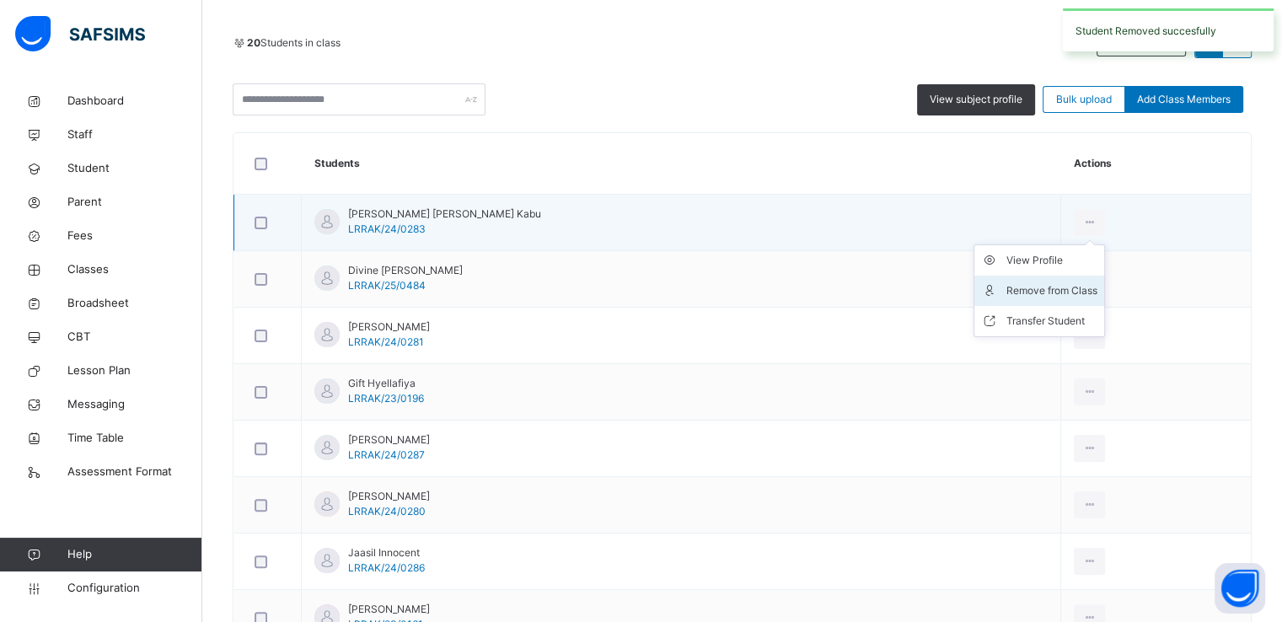
click at [1007, 284] on div "Remove from Class" at bounding box center [1052, 290] width 91 height 17
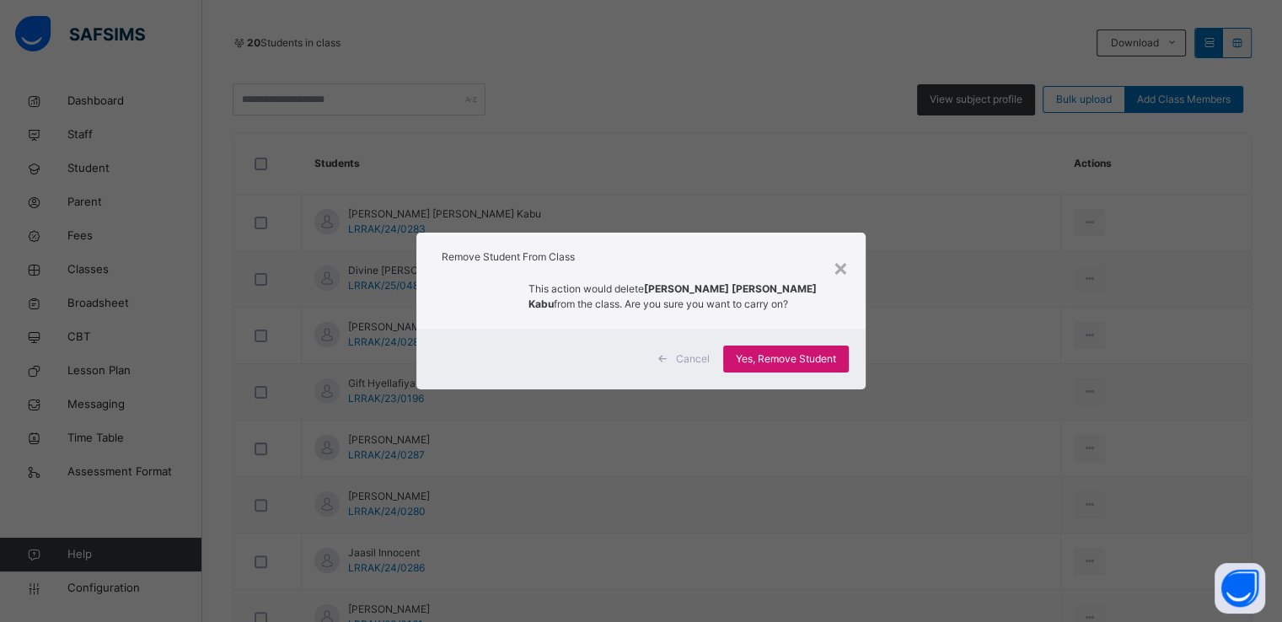
click at [762, 363] on span "Yes, Remove Student" at bounding box center [786, 359] width 100 height 15
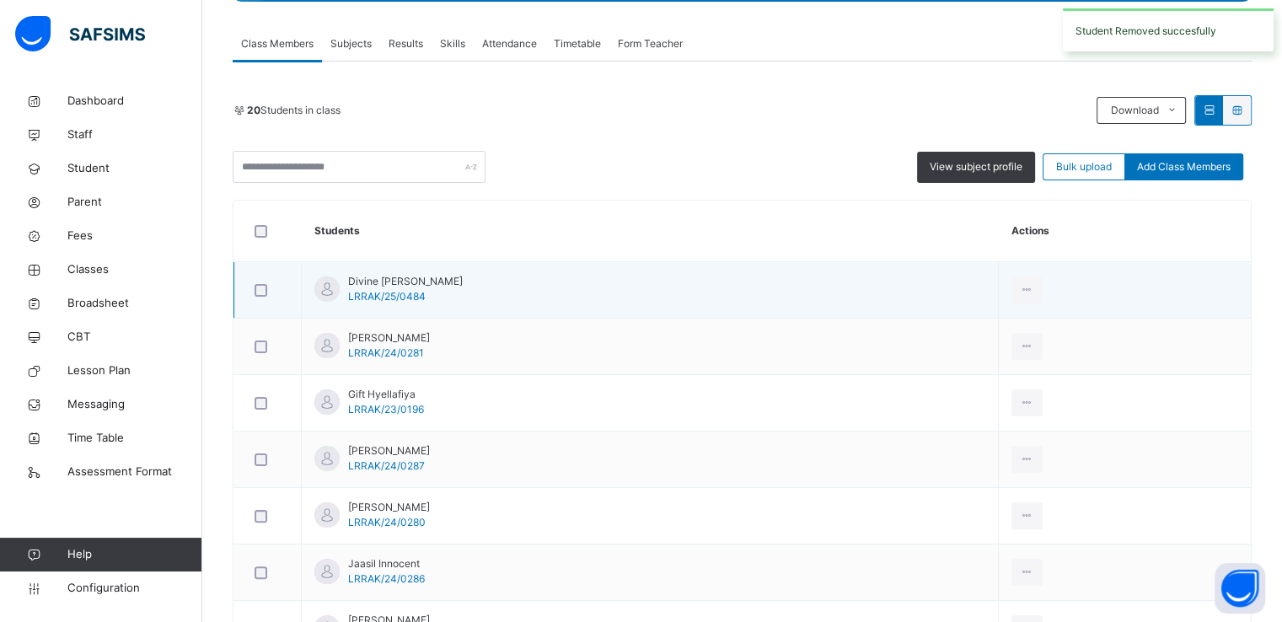
scroll to position [299, 0]
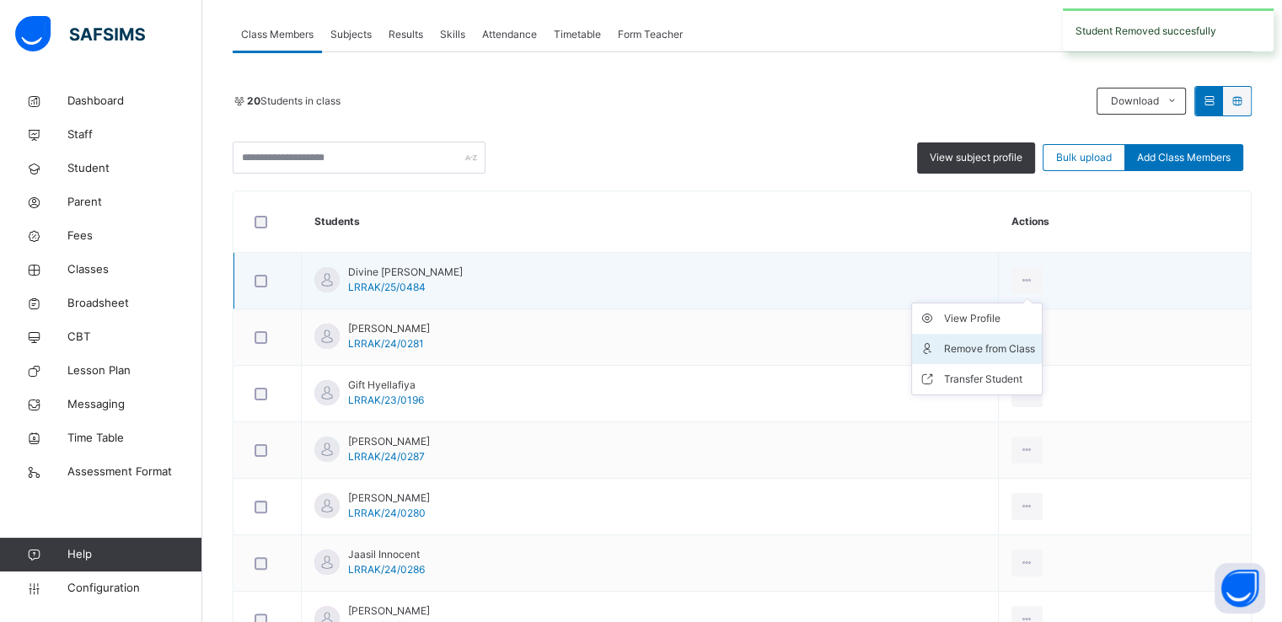
click at [998, 346] on div "Remove from Class" at bounding box center [989, 349] width 91 height 17
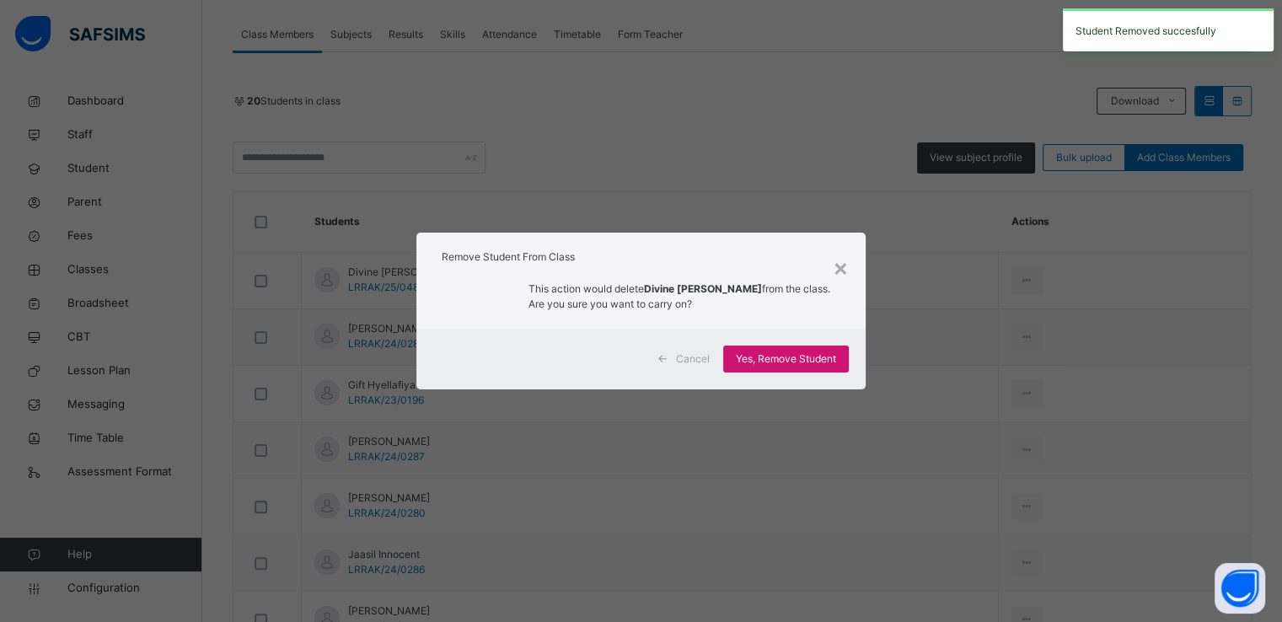
click at [767, 358] on span "Yes, Remove Student" at bounding box center [786, 359] width 100 height 15
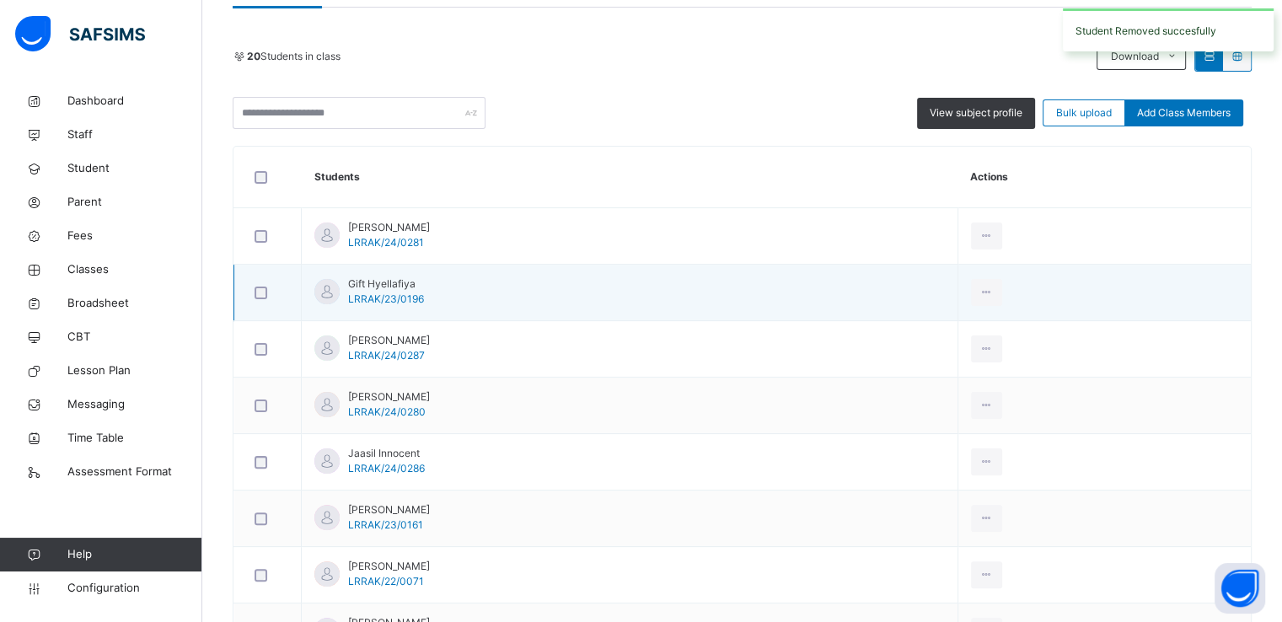
scroll to position [361, 0]
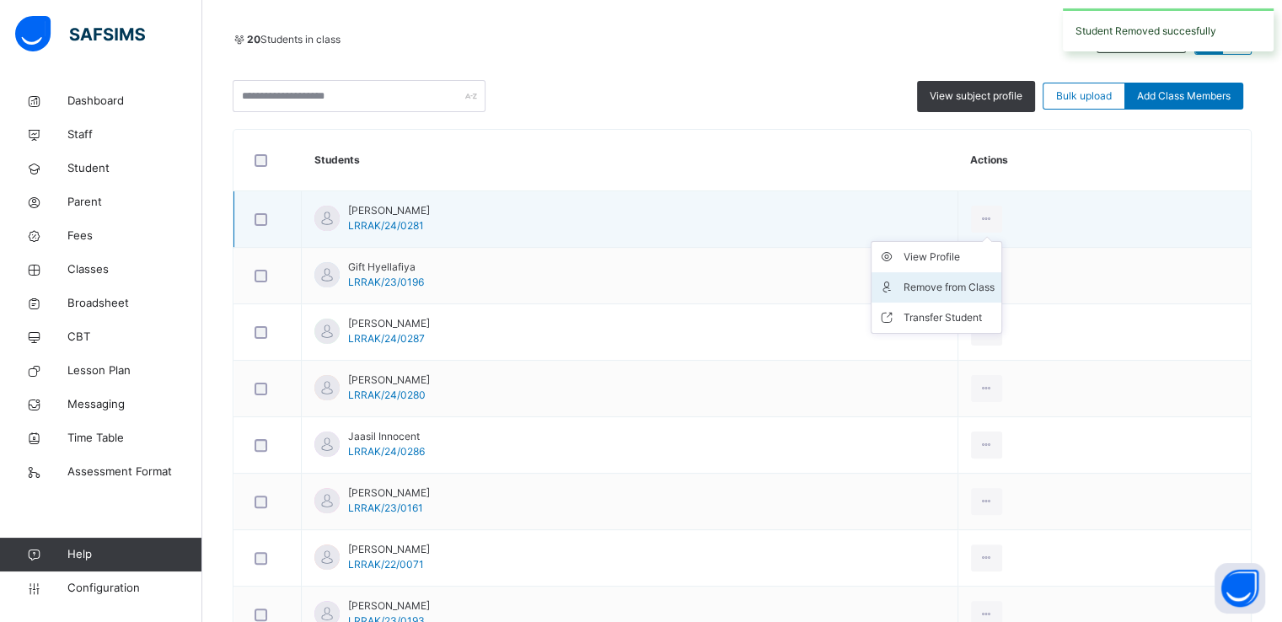
click at [985, 282] on div "Remove from Class" at bounding box center [949, 287] width 91 height 17
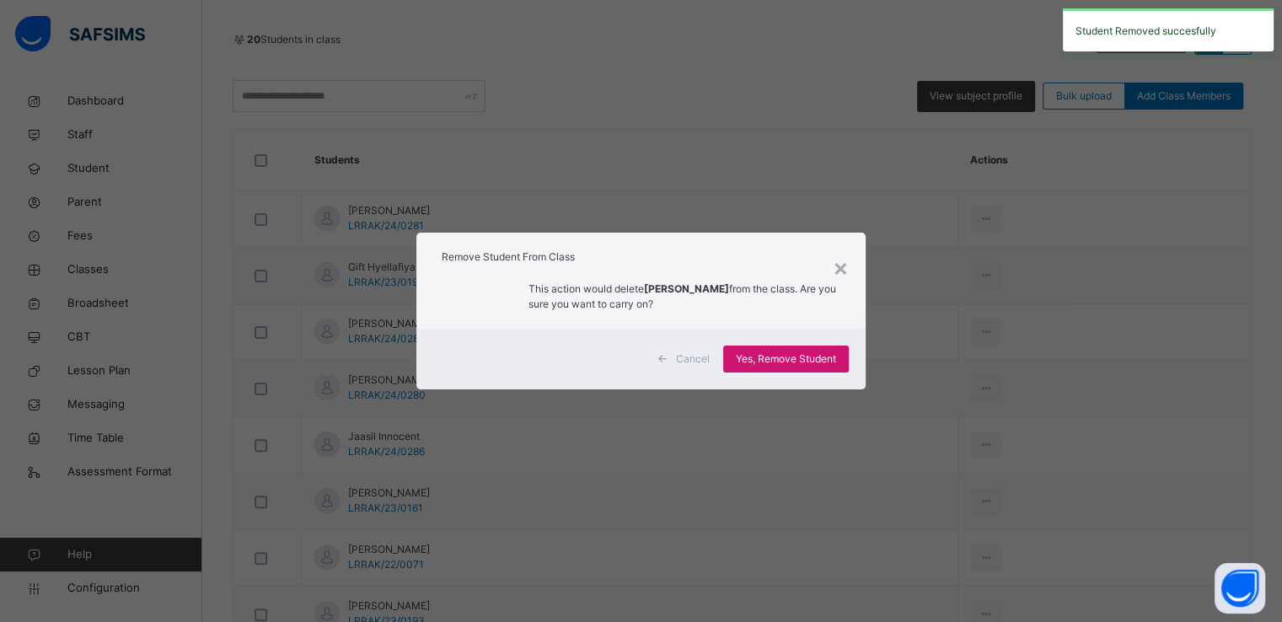
click at [764, 359] on span "Yes, Remove Student" at bounding box center [786, 359] width 100 height 15
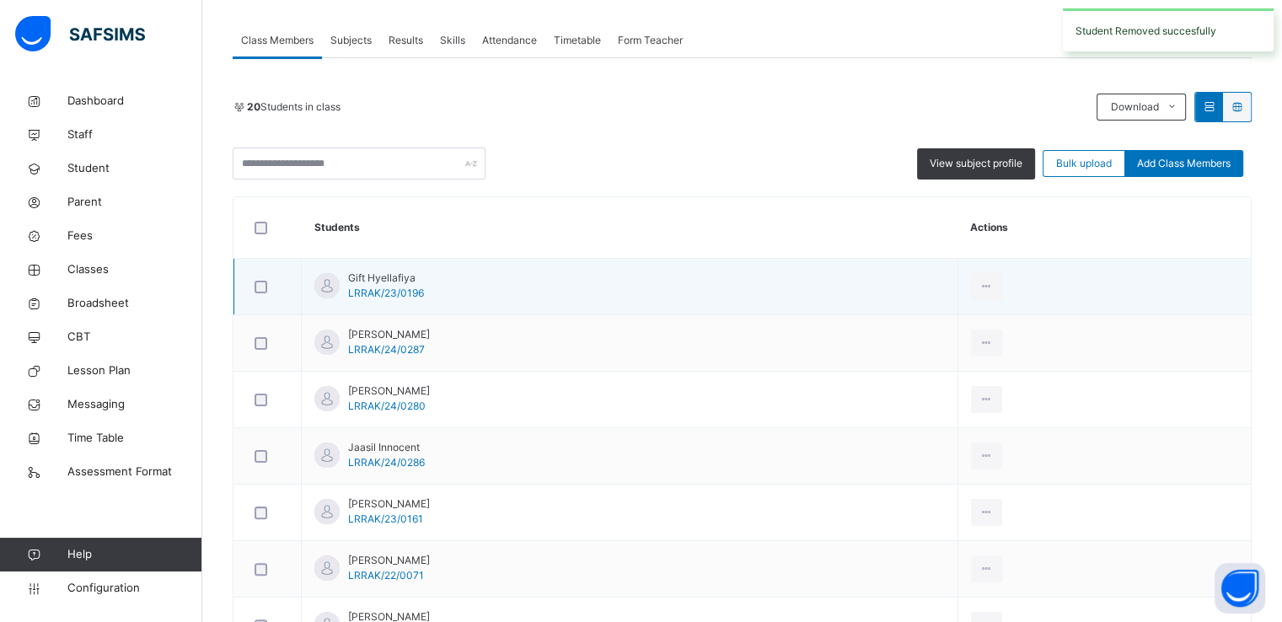
scroll to position [303, 0]
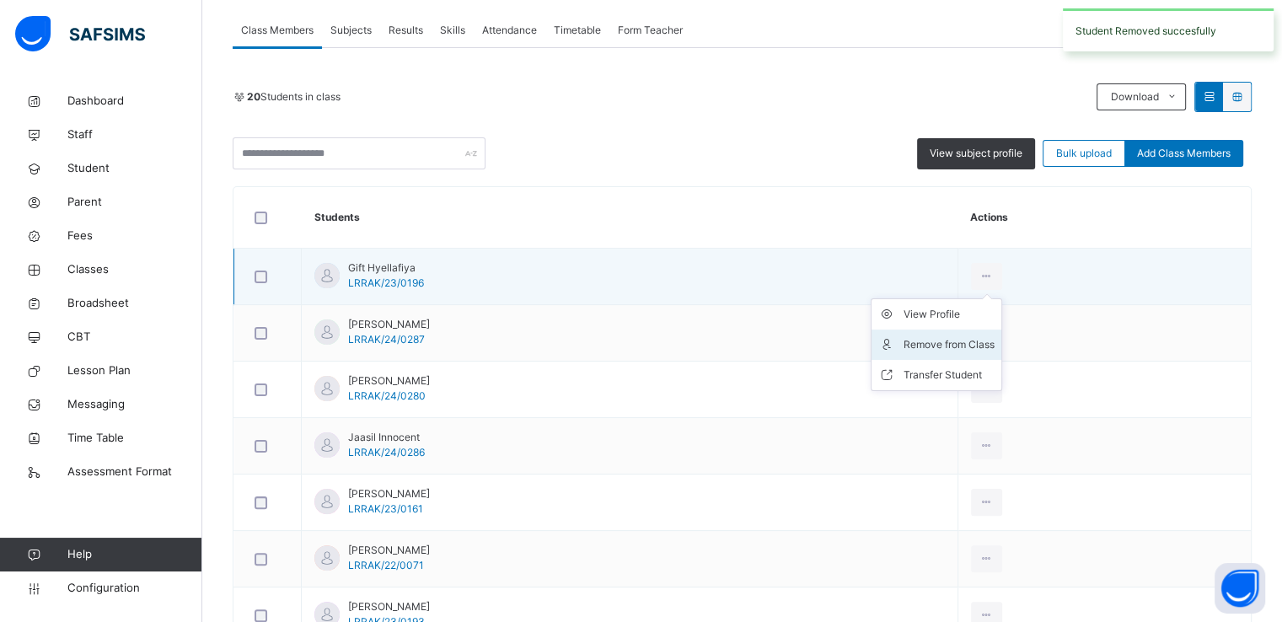
click at [971, 349] on div "Remove from Class" at bounding box center [949, 344] width 91 height 17
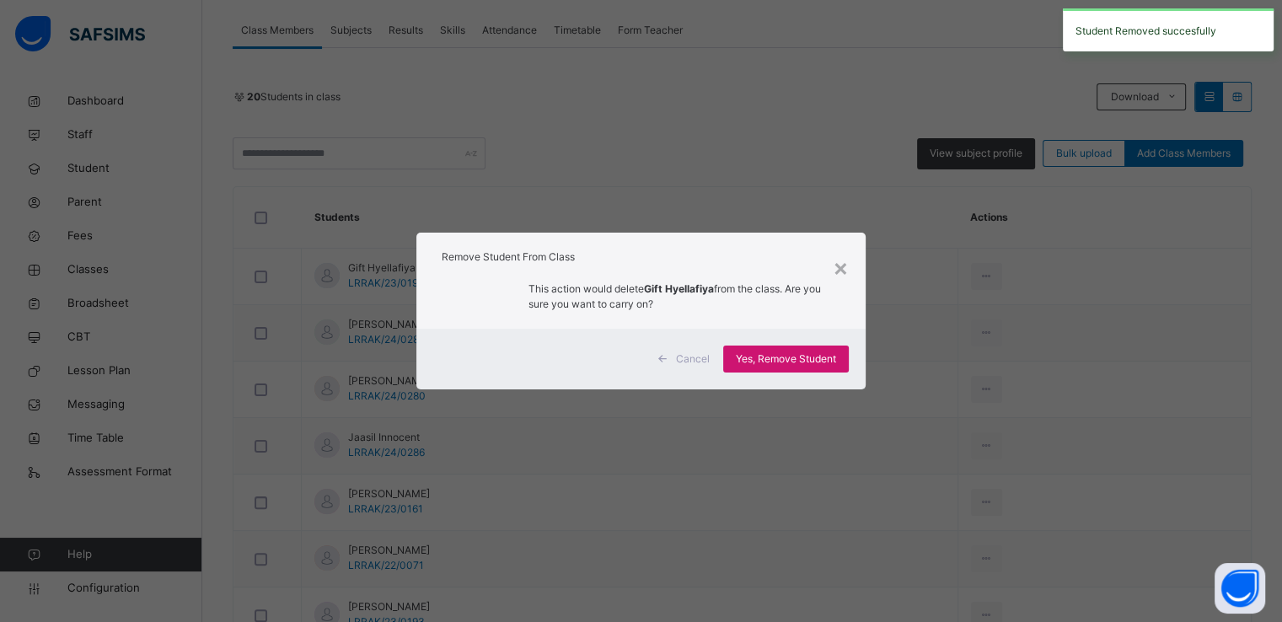
click at [805, 360] on span "Yes, Remove Student" at bounding box center [786, 359] width 100 height 15
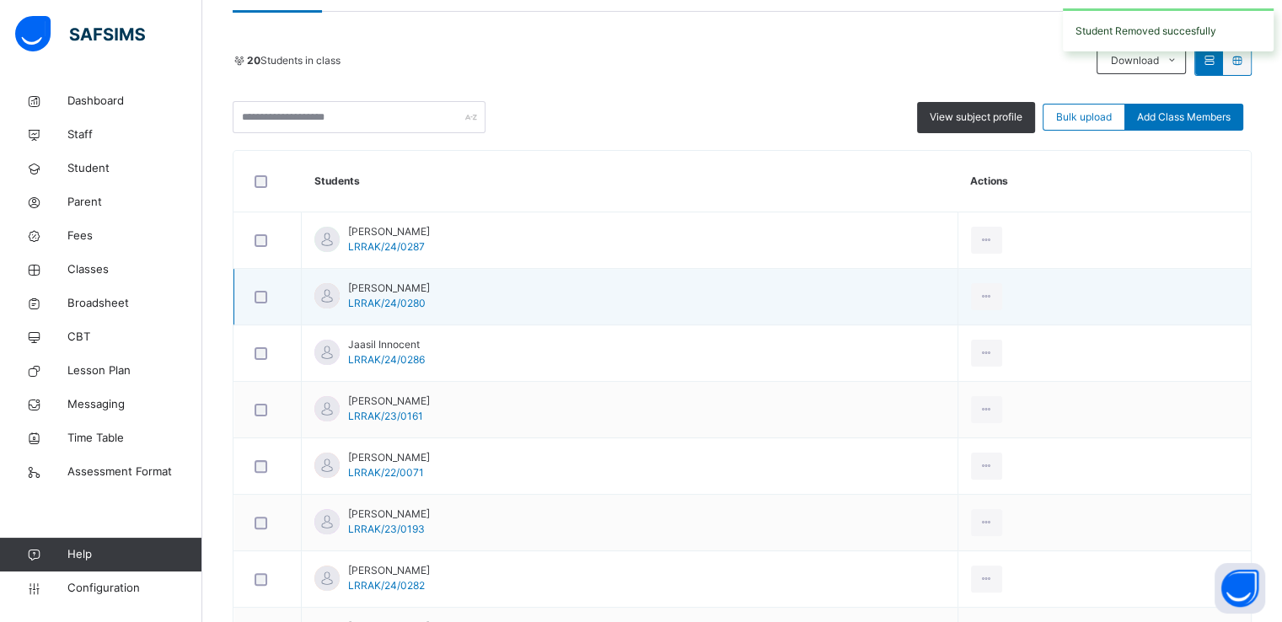
scroll to position [346, 0]
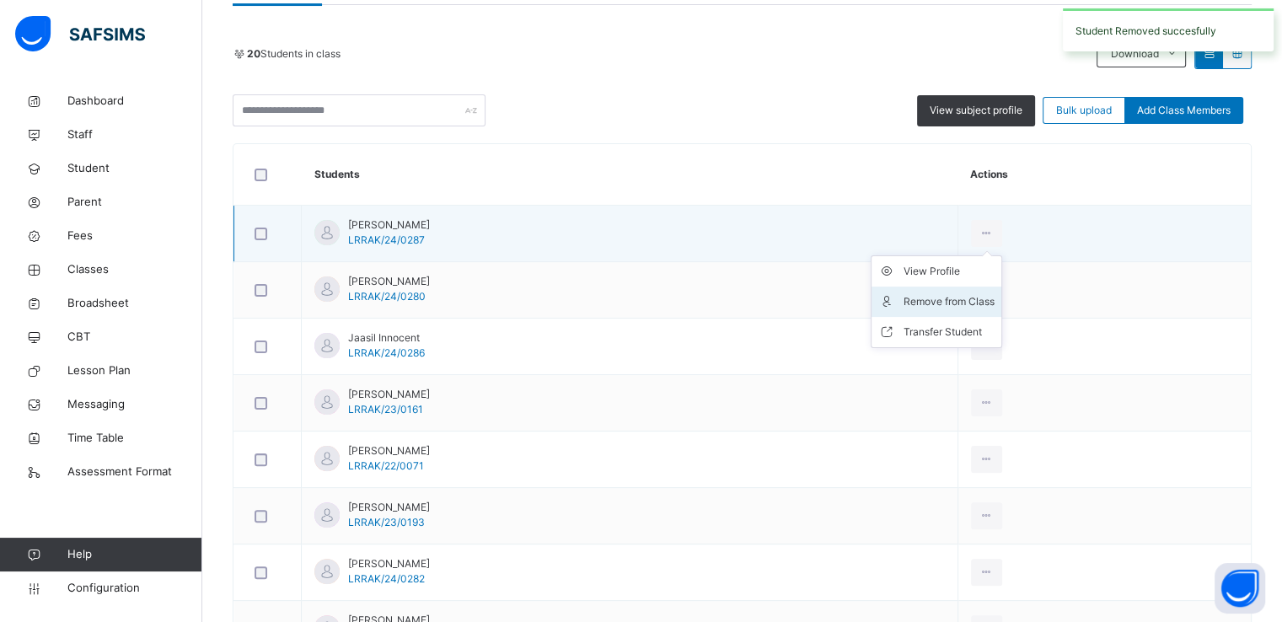
click at [982, 302] on div "Remove from Class" at bounding box center [949, 301] width 91 height 17
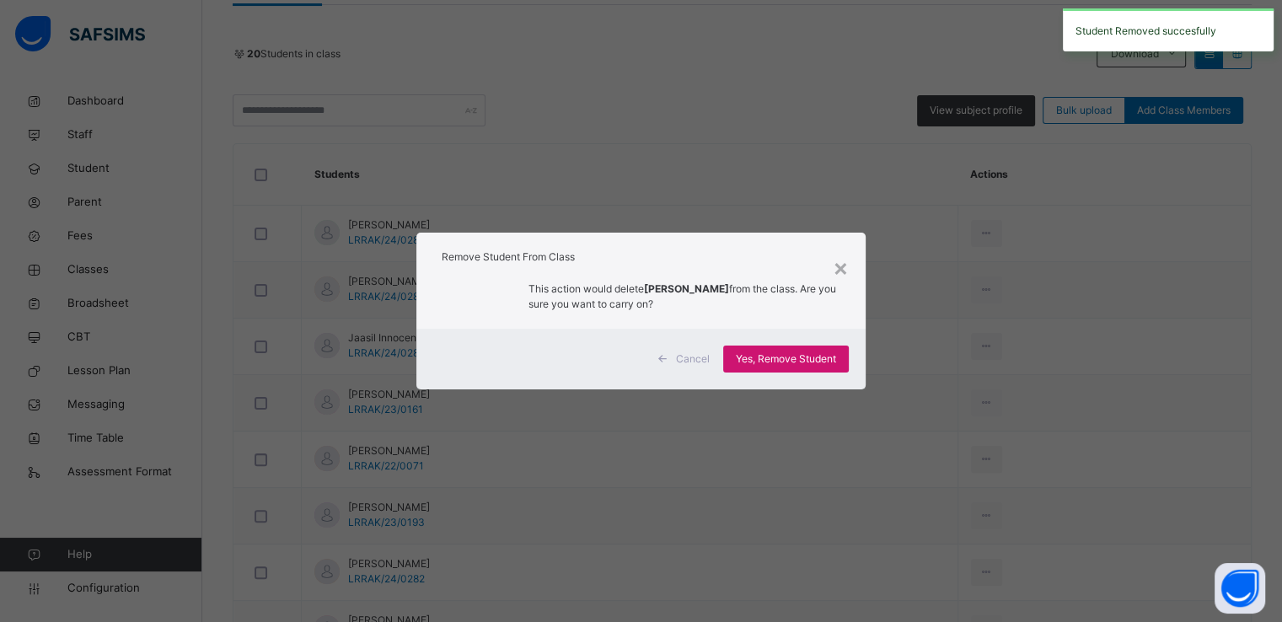
click at [792, 357] on span "Yes, Remove Student" at bounding box center [786, 359] width 100 height 15
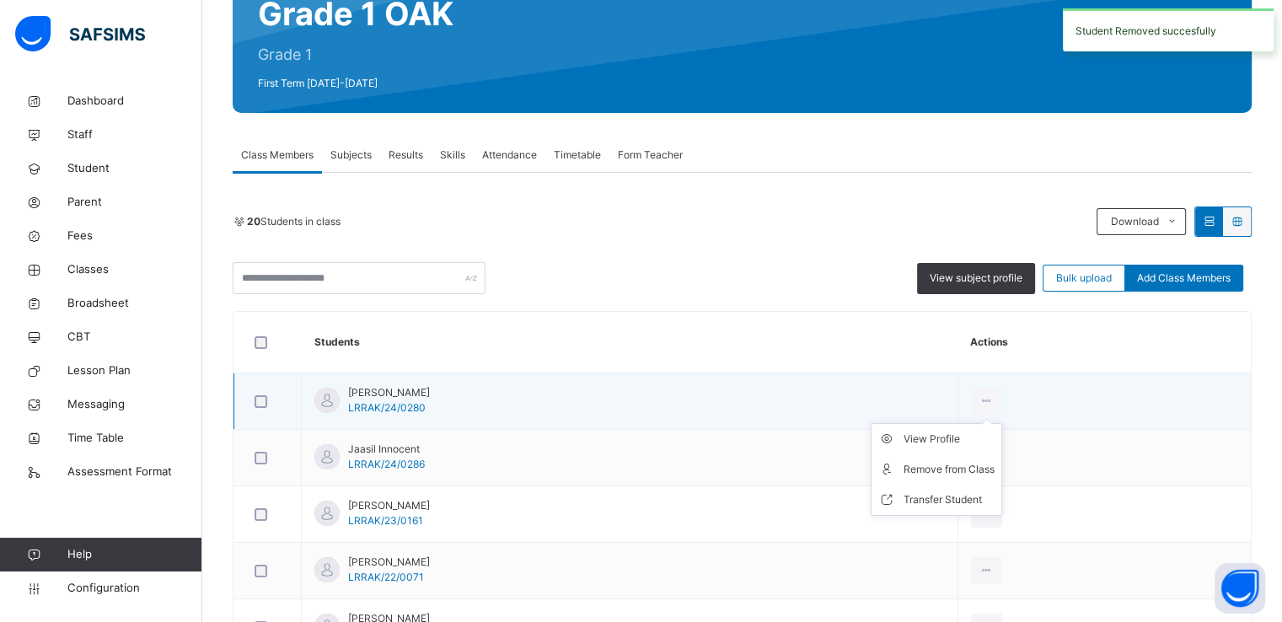
scroll to position [243, 0]
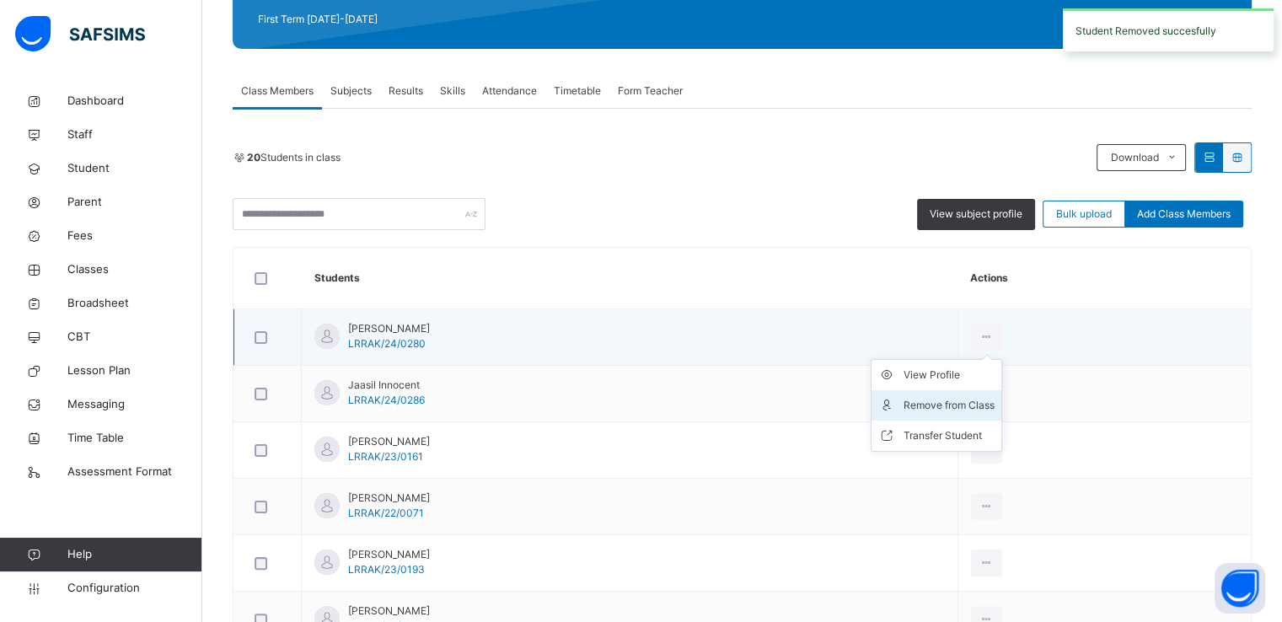
click at [979, 404] on div "Remove from Class" at bounding box center [949, 405] width 91 height 17
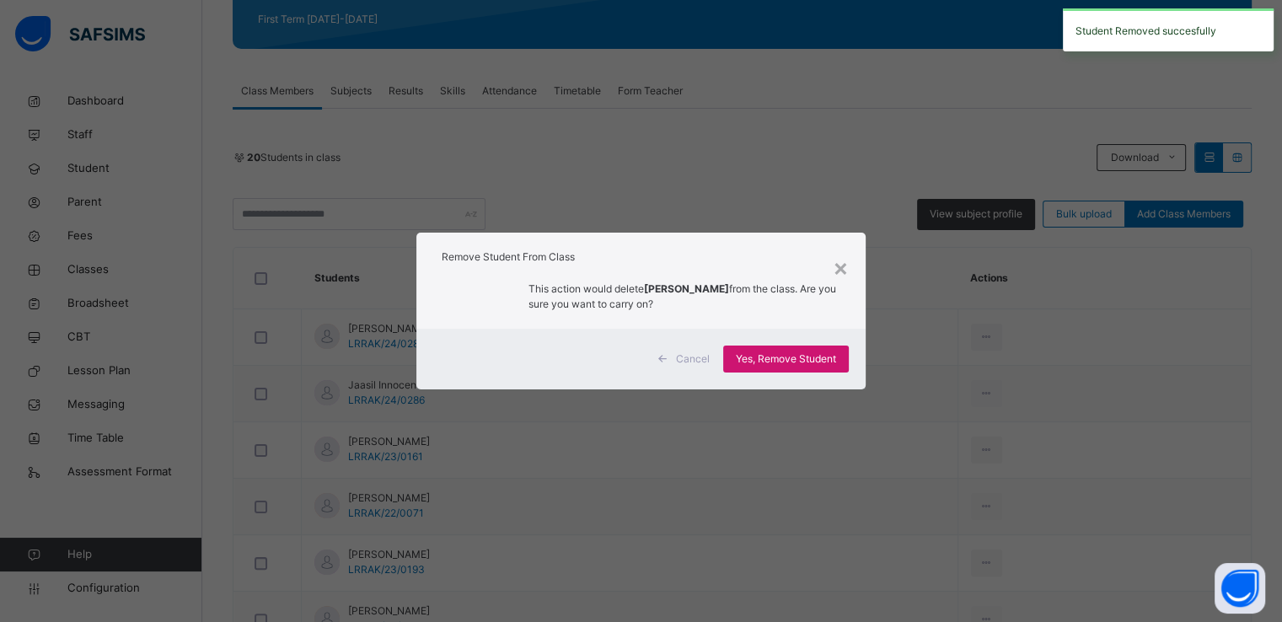
click at [773, 356] on span "Yes, Remove Student" at bounding box center [786, 359] width 100 height 15
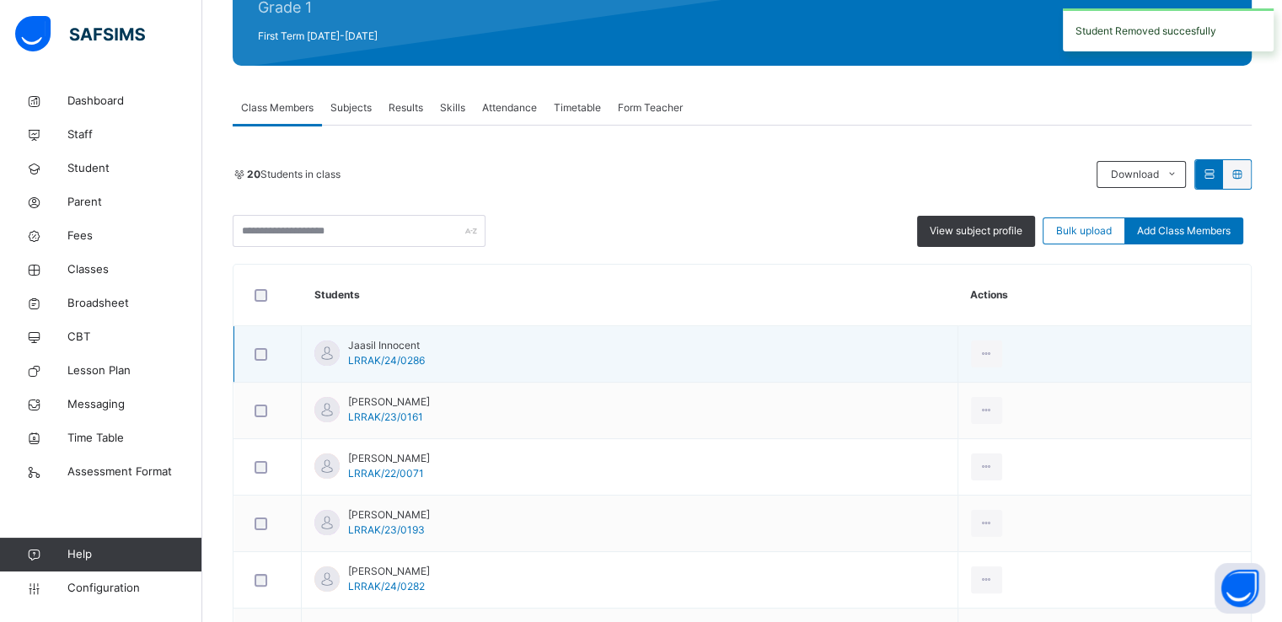
scroll to position [288, 0]
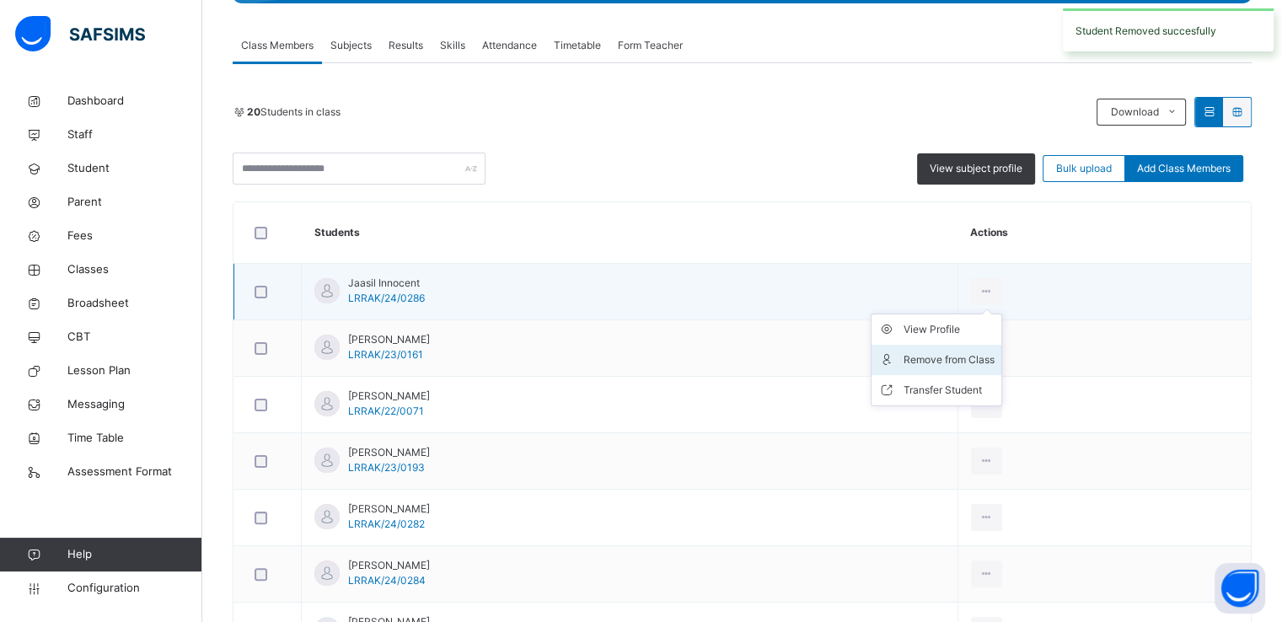
click at [985, 358] on div "Remove from Class" at bounding box center [949, 360] width 91 height 17
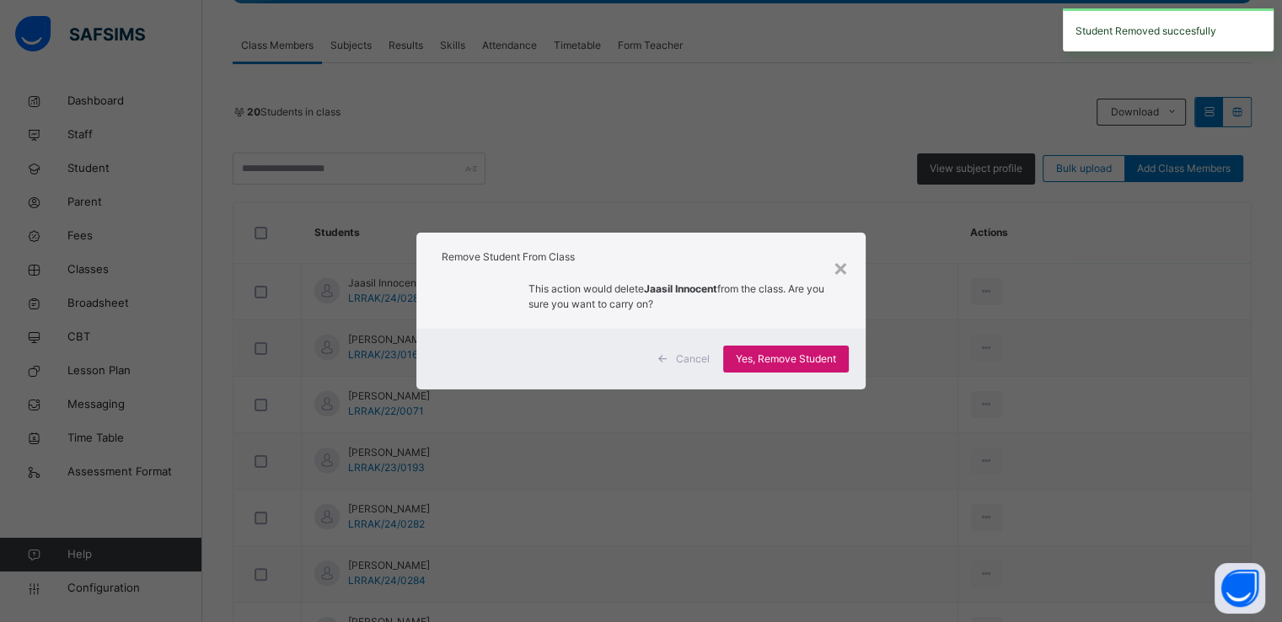
click at [785, 355] on span "Yes, Remove Student" at bounding box center [786, 359] width 100 height 15
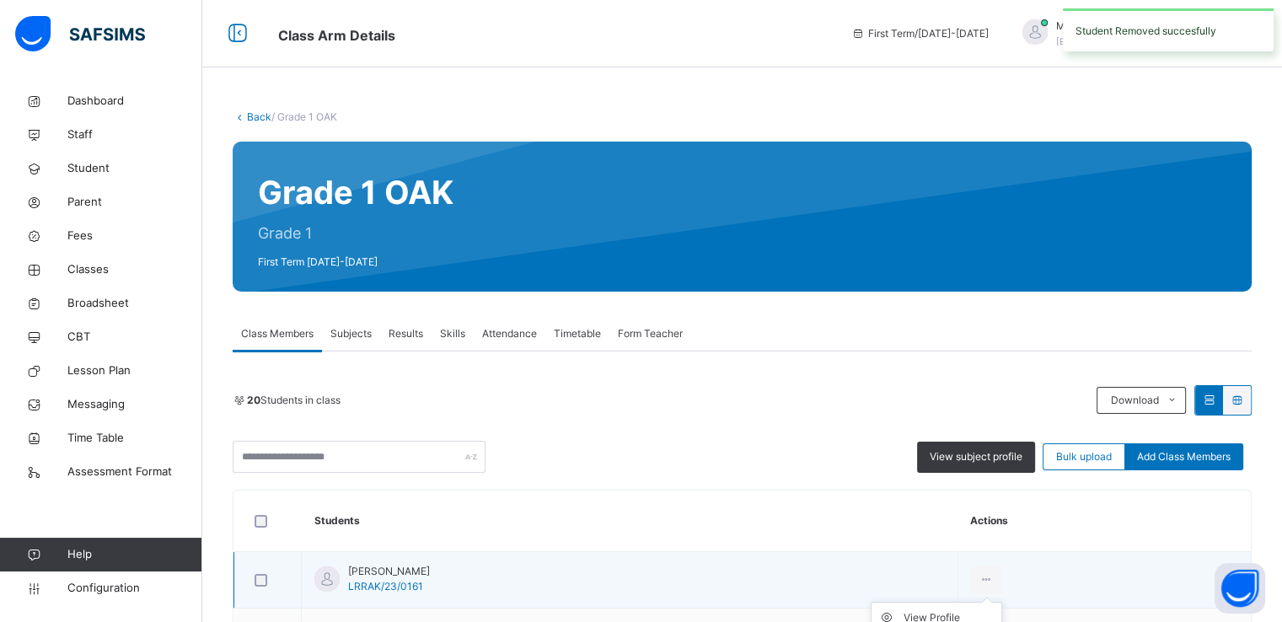
scroll to position [307, 0]
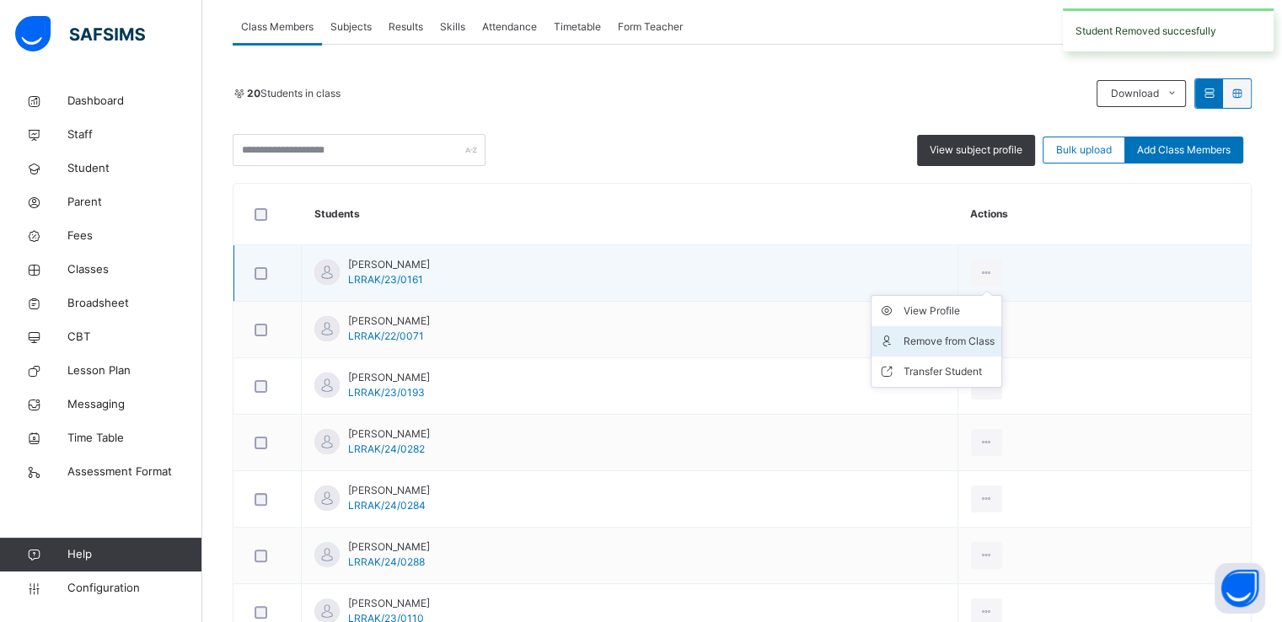
click at [975, 340] on div "Remove from Class" at bounding box center [949, 341] width 91 height 17
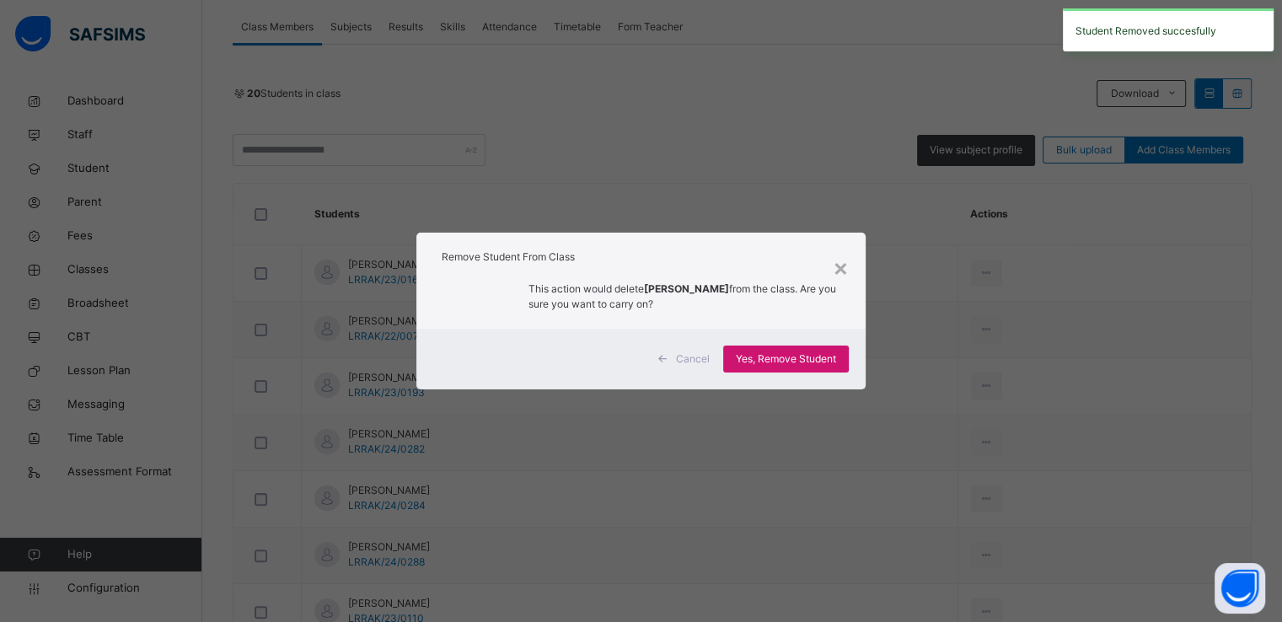
click at [792, 360] on span "Yes, Remove Student" at bounding box center [786, 359] width 100 height 15
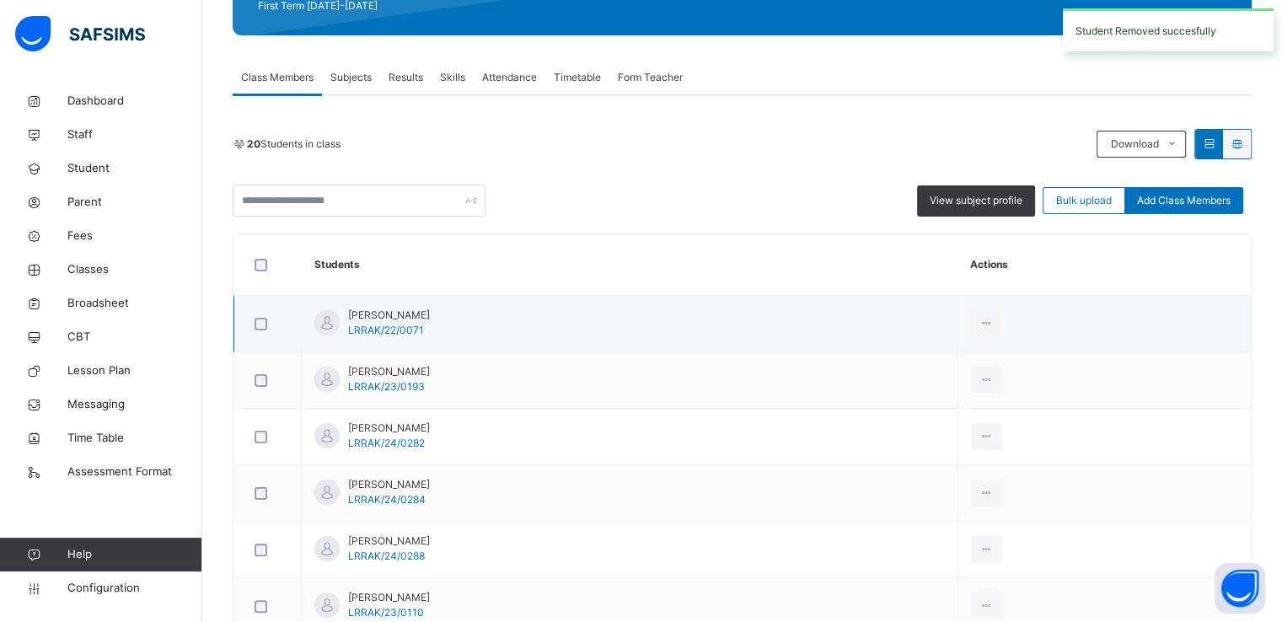
scroll to position [314, 0]
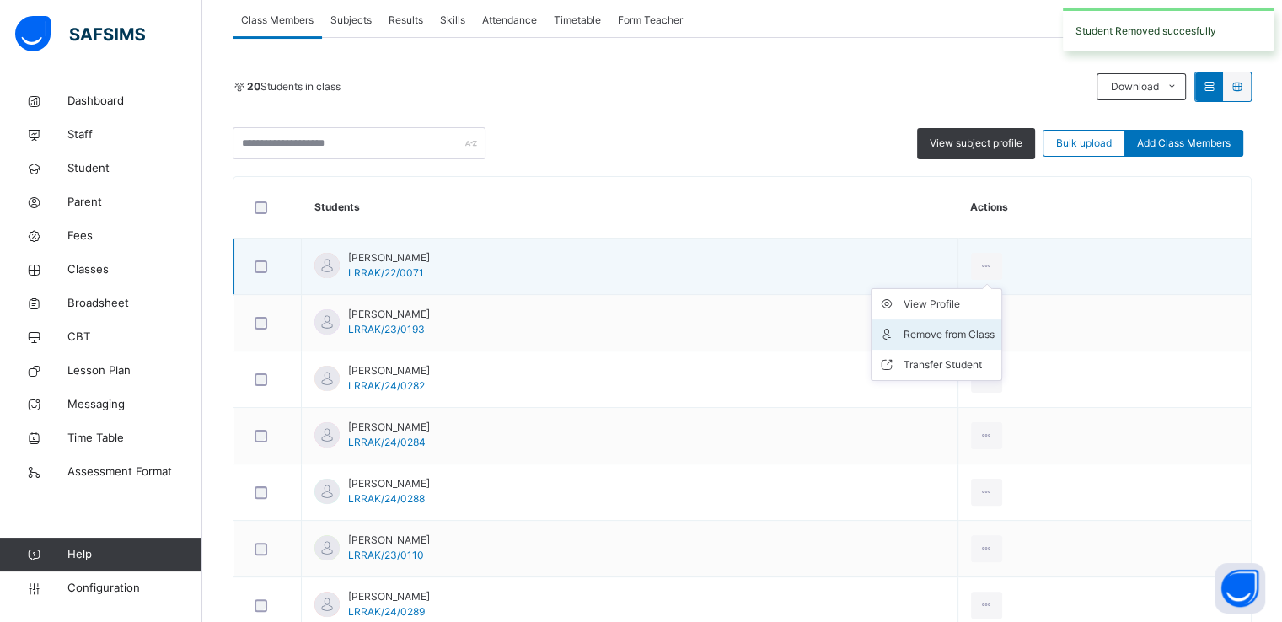
click at [958, 346] on li "Remove from Class" at bounding box center [937, 335] width 130 height 30
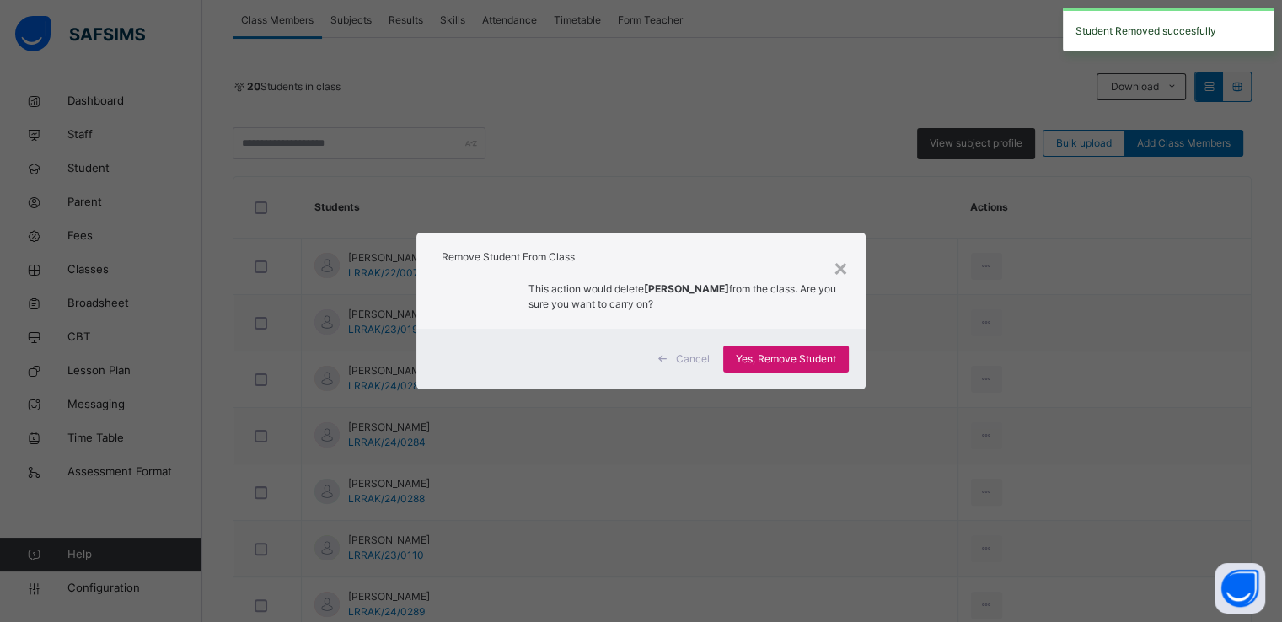
click at [782, 357] on span "Yes, Remove Student" at bounding box center [786, 359] width 100 height 15
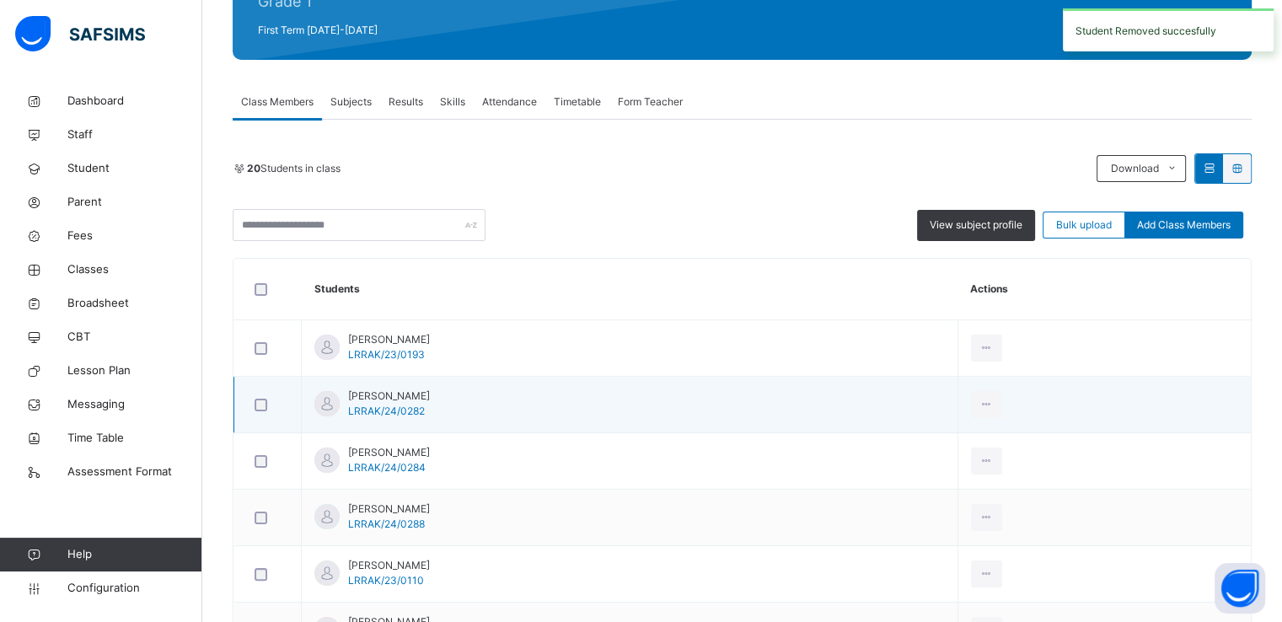
scroll to position [317, 0]
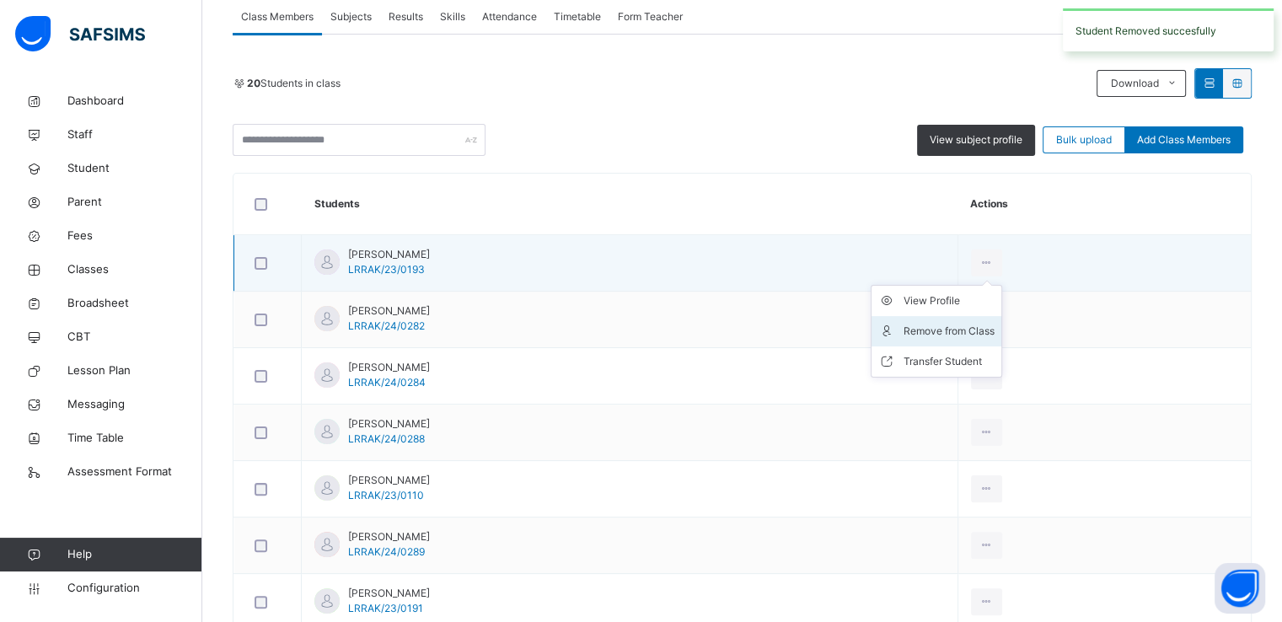
click at [977, 326] on div "Remove from Class" at bounding box center [949, 331] width 91 height 17
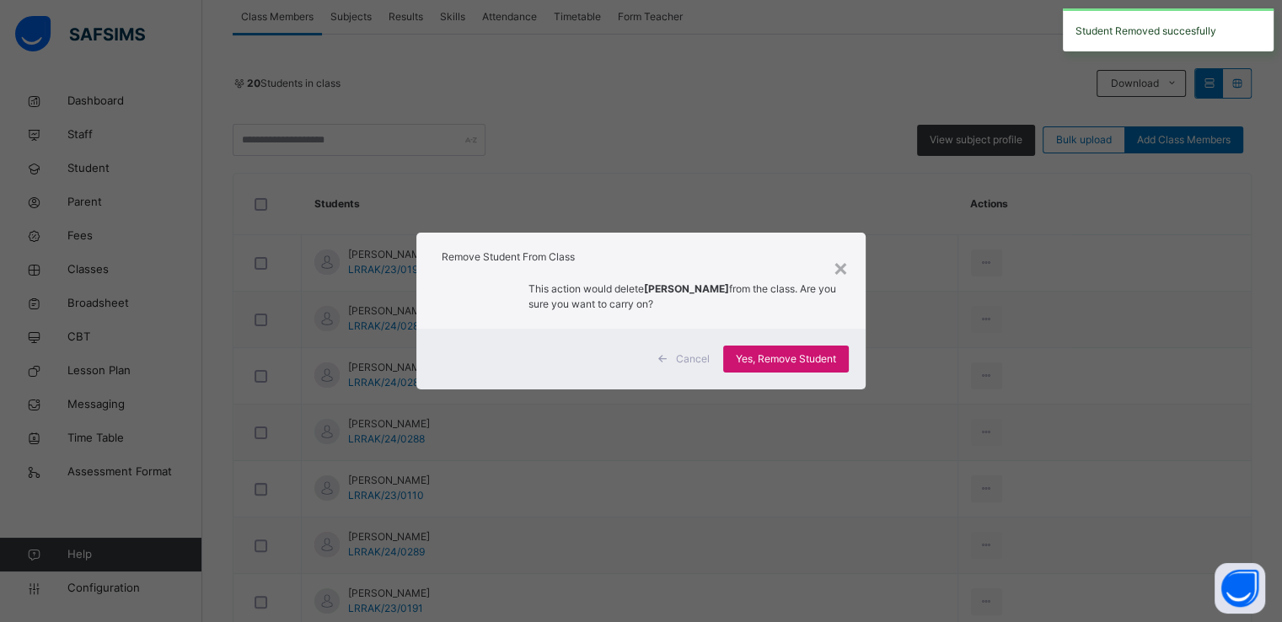
click at [766, 356] on span "Yes, Remove Student" at bounding box center [786, 359] width 100 height 15
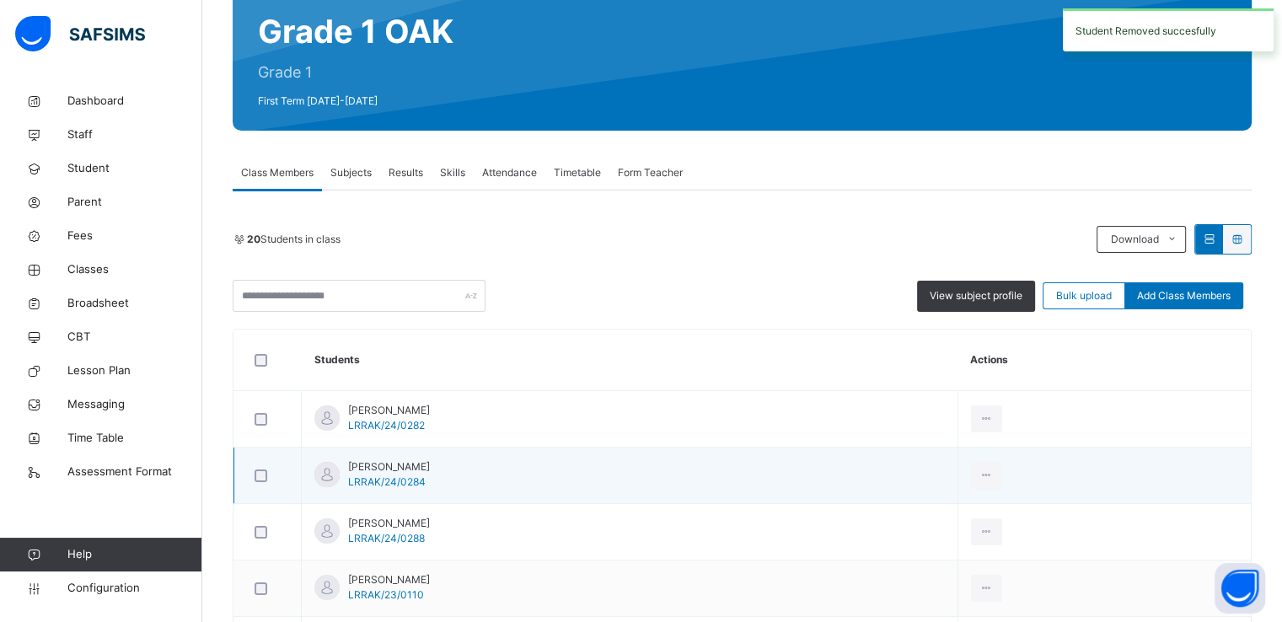
scroll to position [351, 0]
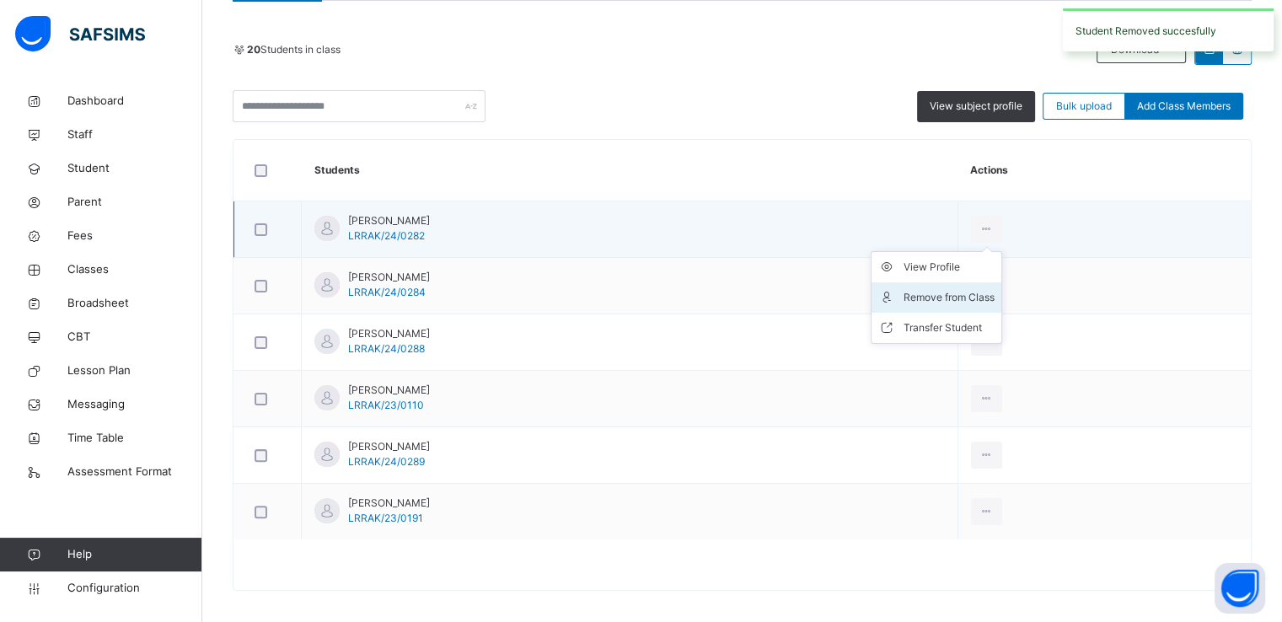
click at [975, 294] on div "Remove from Class" at bounding box center [949, 297] width 91 height 17
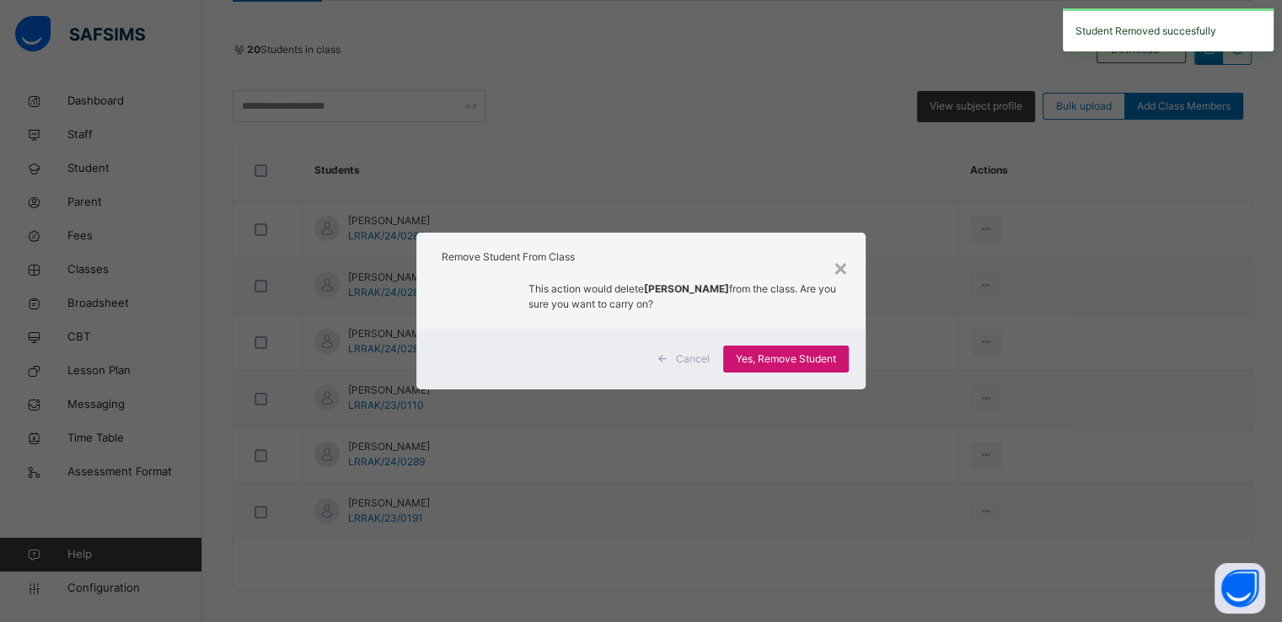
click at [755, 360] on span "Yes, Remove Student" at bounding box center [786, 359] width 100 height 15
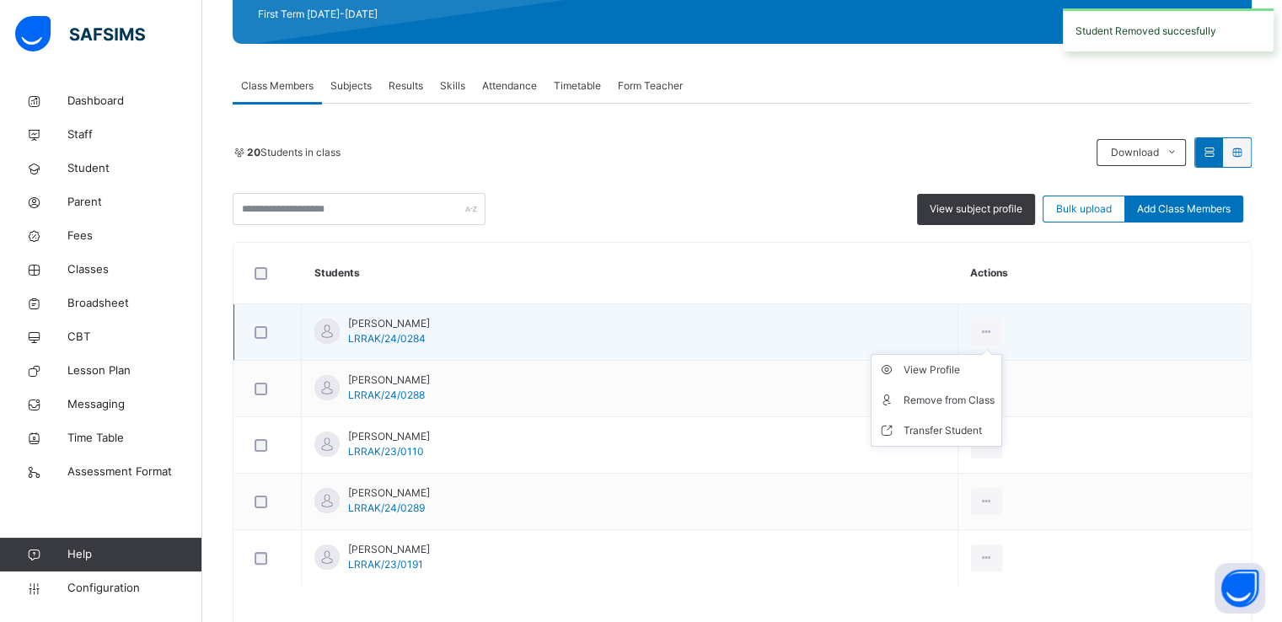
scroll to position [270, 0]
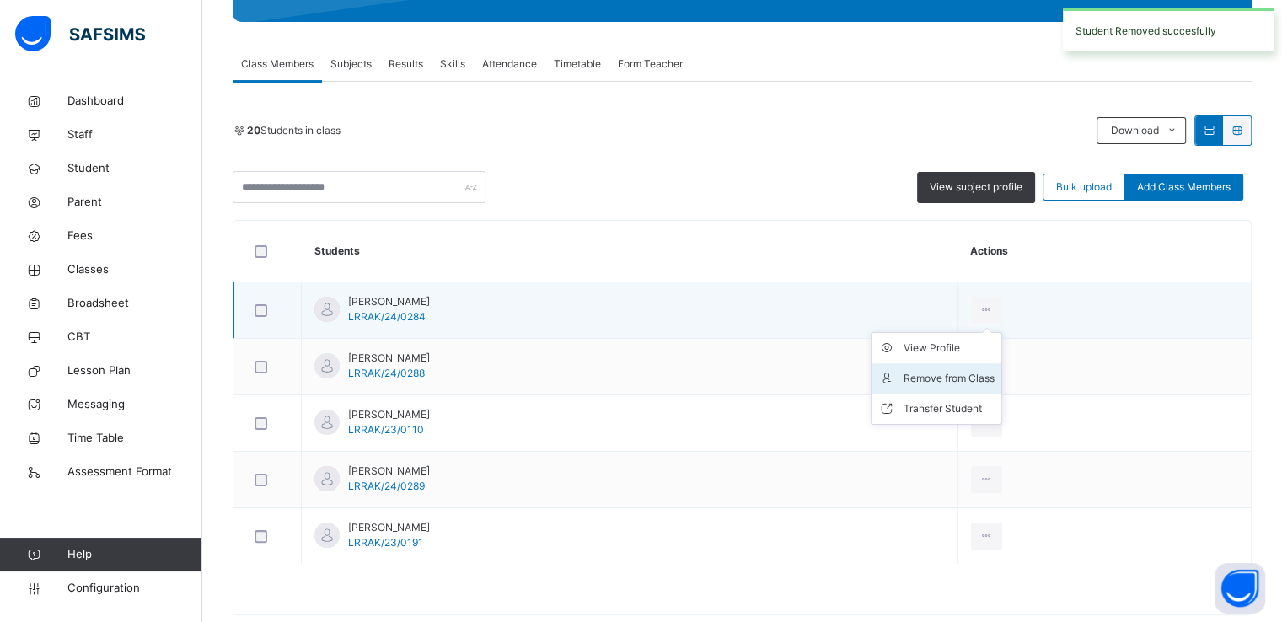
click at [978, 375] on div "Remove from Class" at bounding box center [949, 378] width 91 height 17
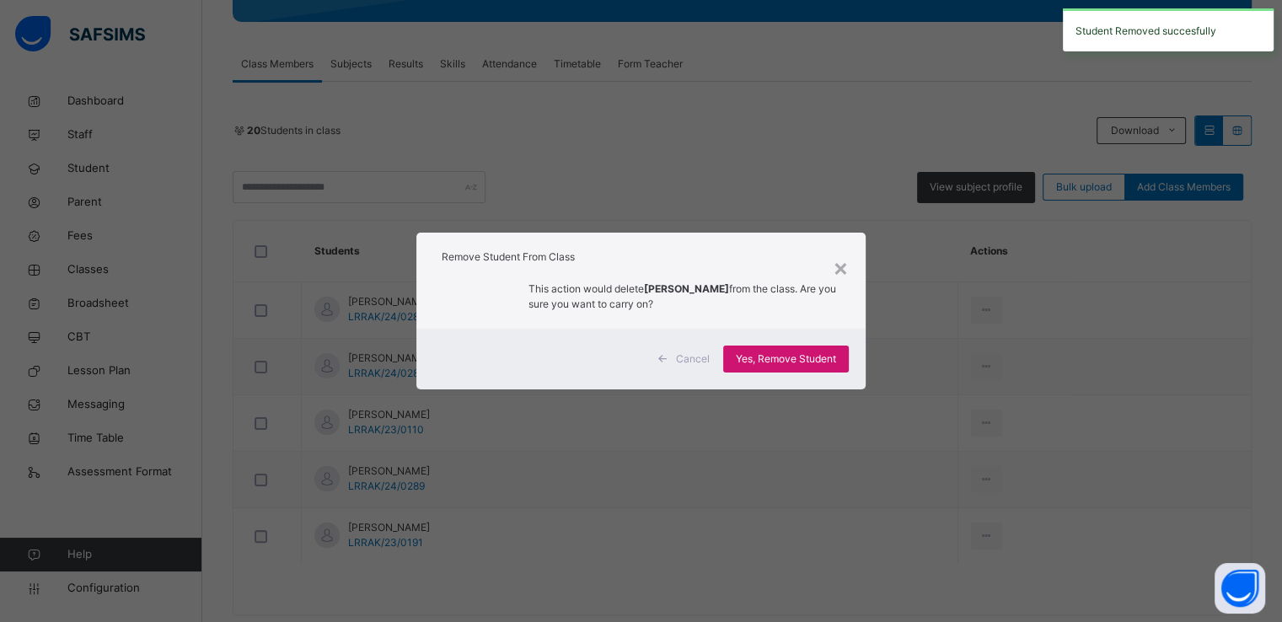
click at [776, 356] on span "Yes, Remove Student" at bounding box center [786, 359] width 100 height 15
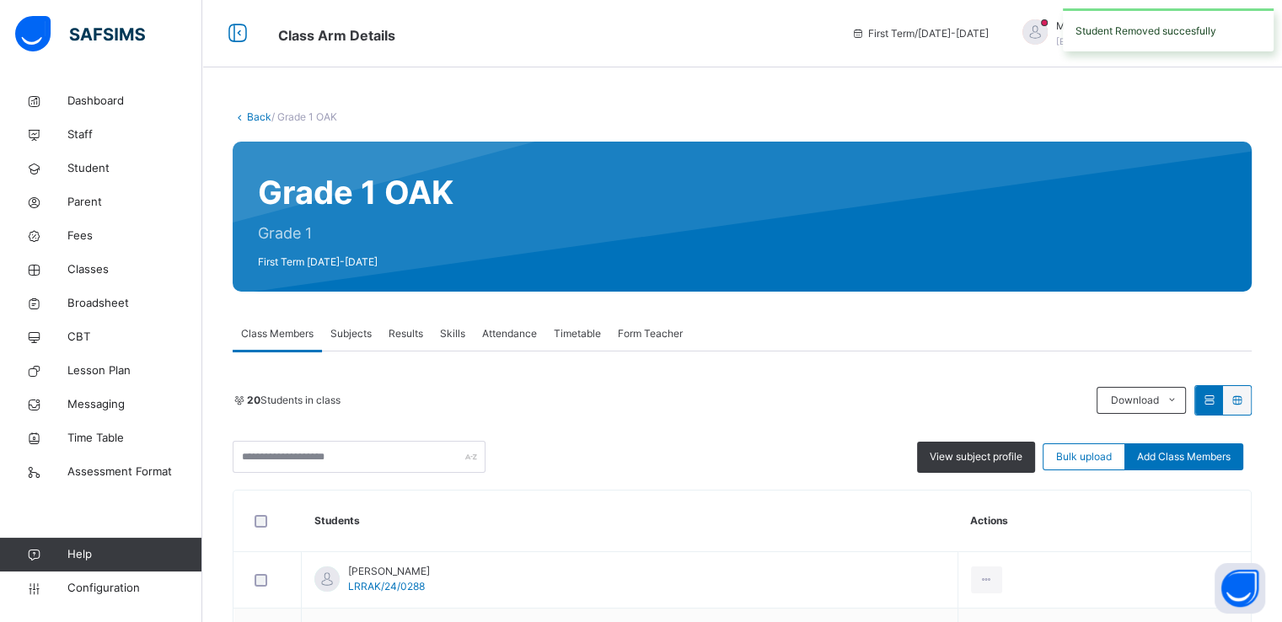
scroll to position [247, 0]
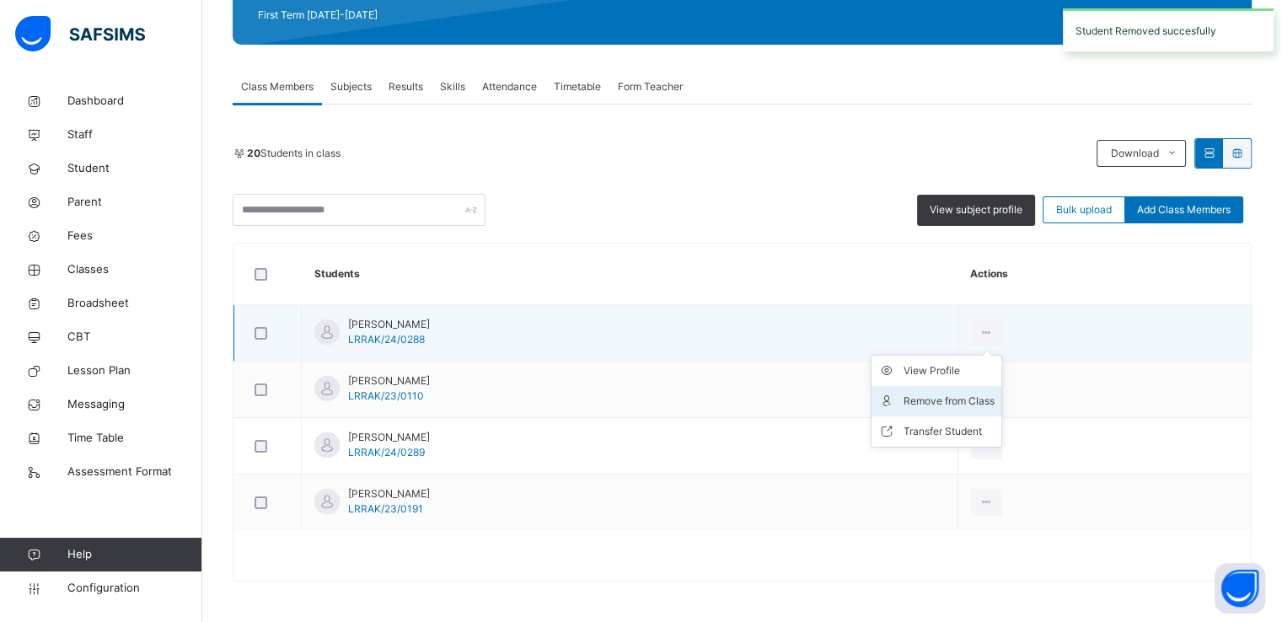
click at [972, 403] on div "Remove from Class" at bounding box center [949, 401] width 91 height 17
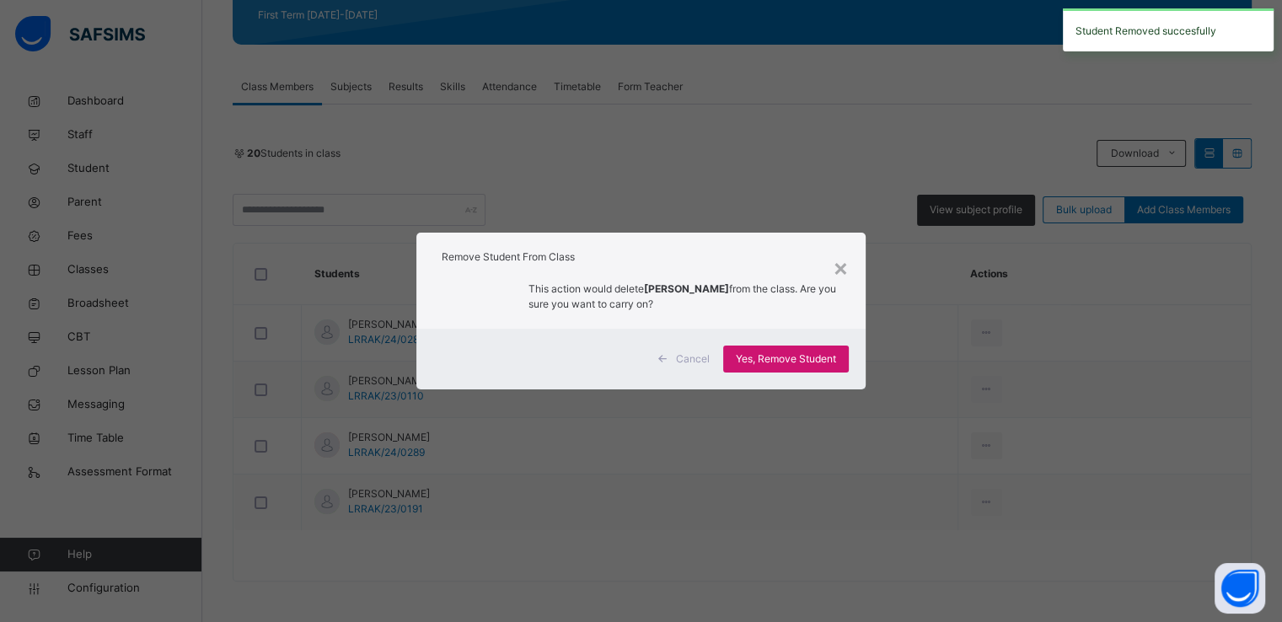
click at [748, 363] on span "Yes, Remove Student" at bounding box center [786, 359] width 100 height 15
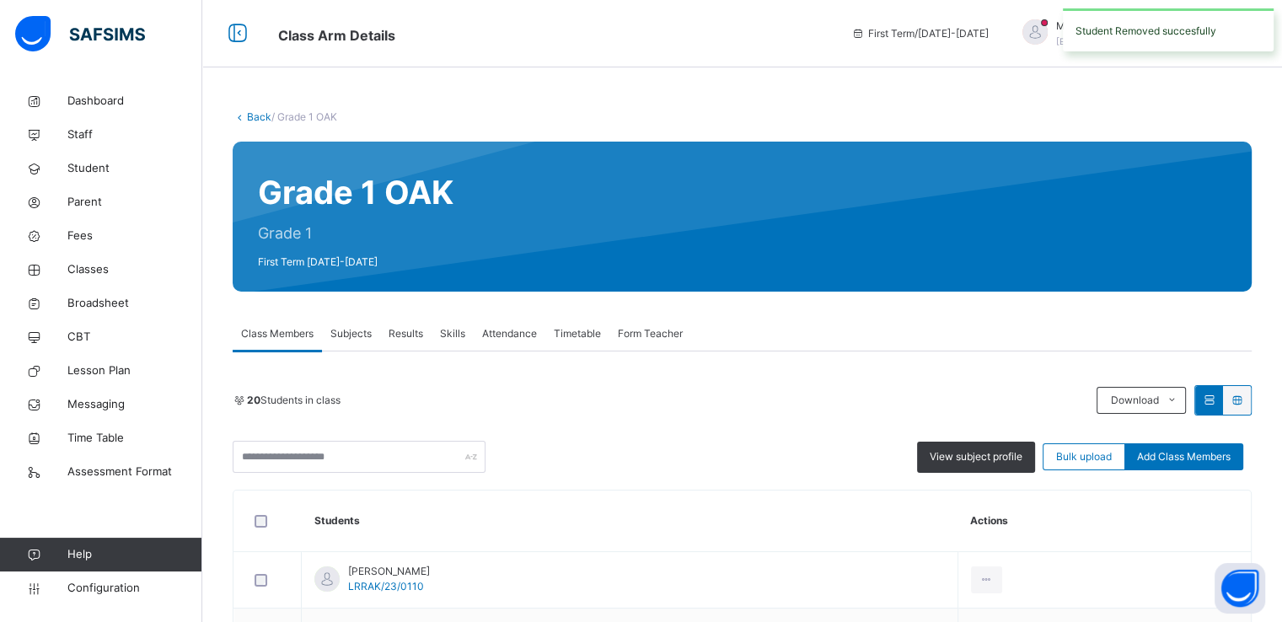
scroll to position [191, 0]
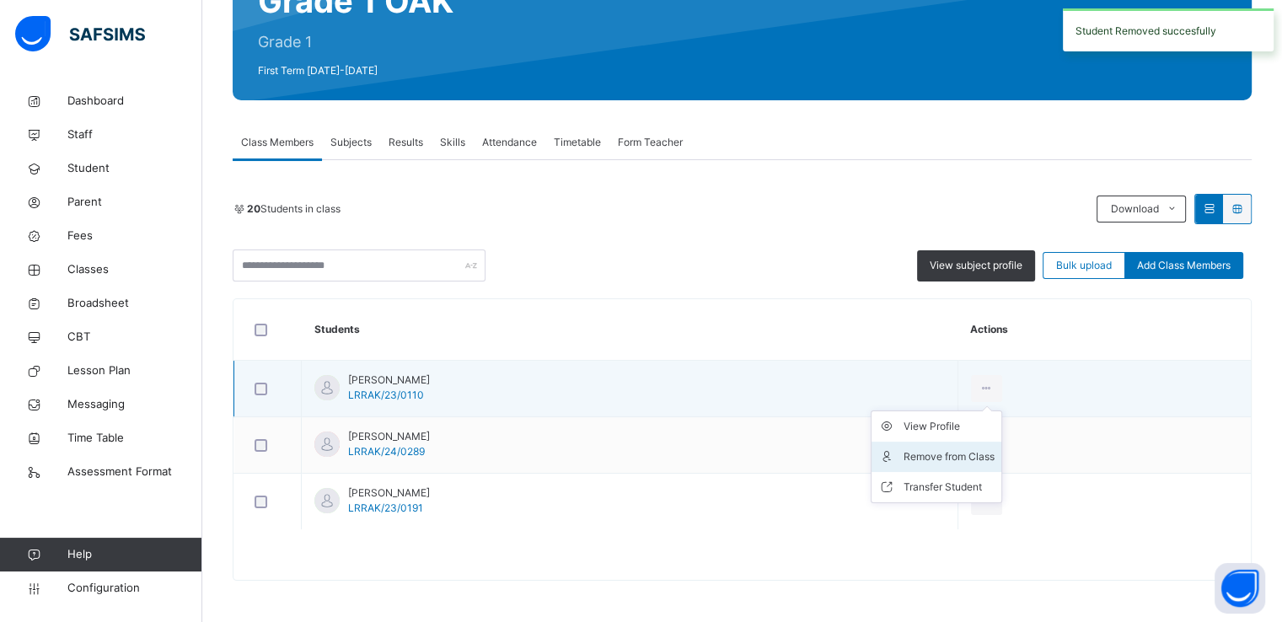
click at [955, 452] on div "Remove from Class" at bounding box center [949, 456] width 91 height 17
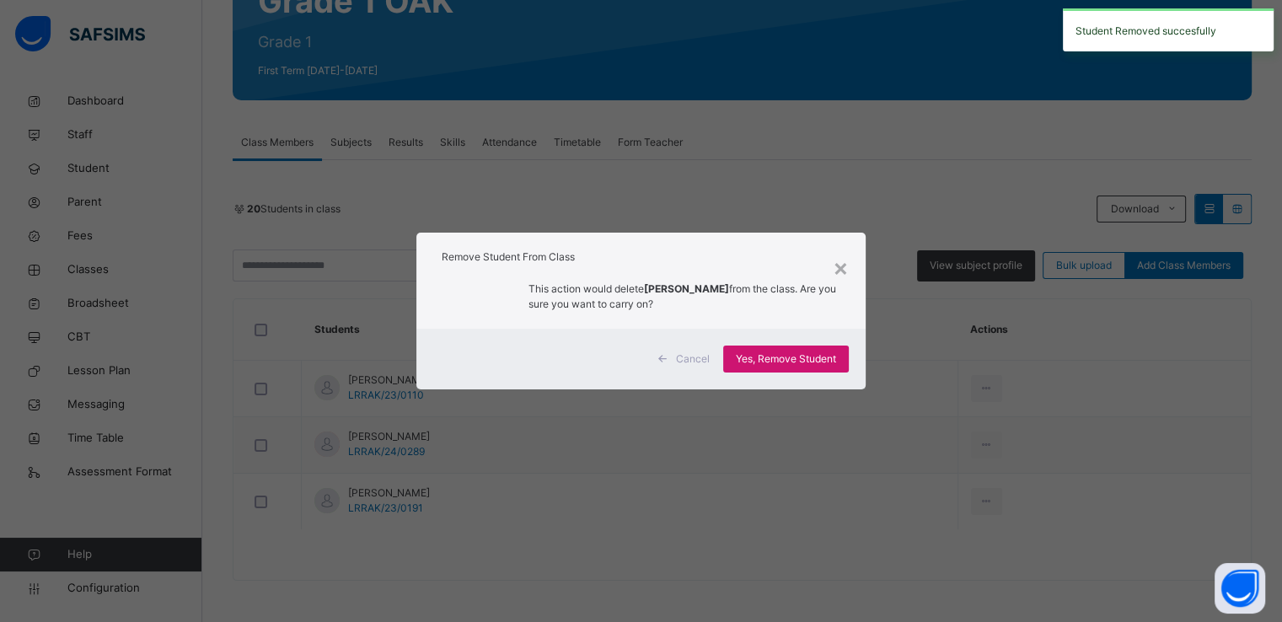
click at [773, 352] on span "Yes, Remove Student" at bounding box center [786, 359] width 100 height 15
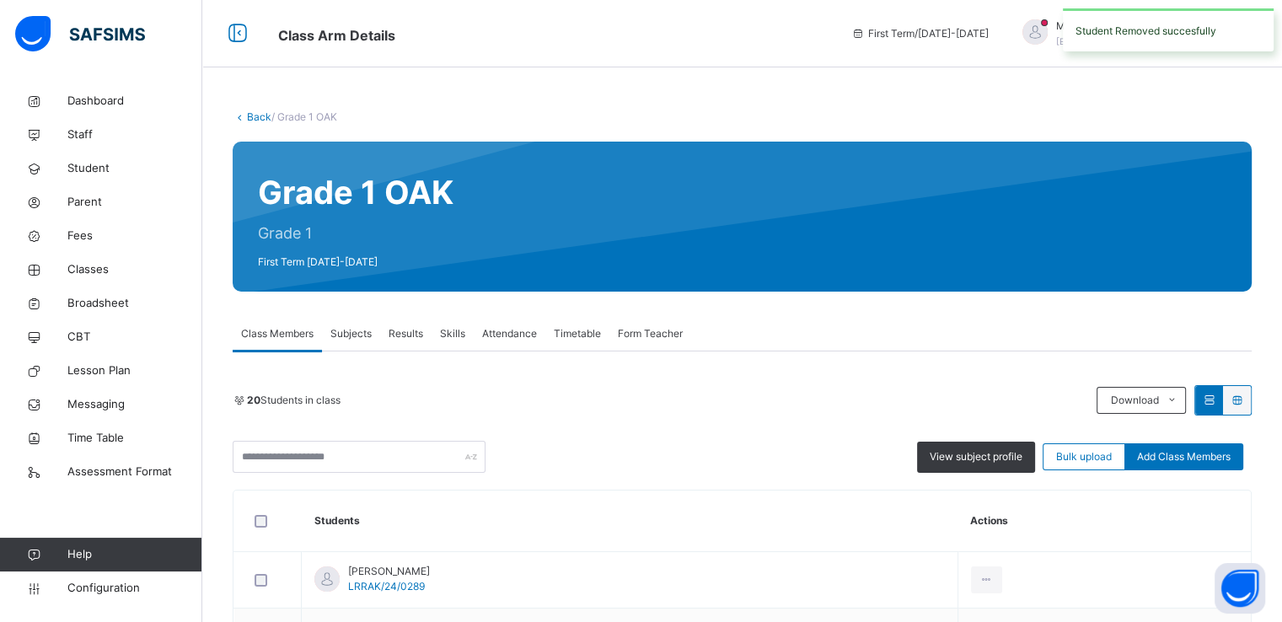
scroll to position [135, 0]
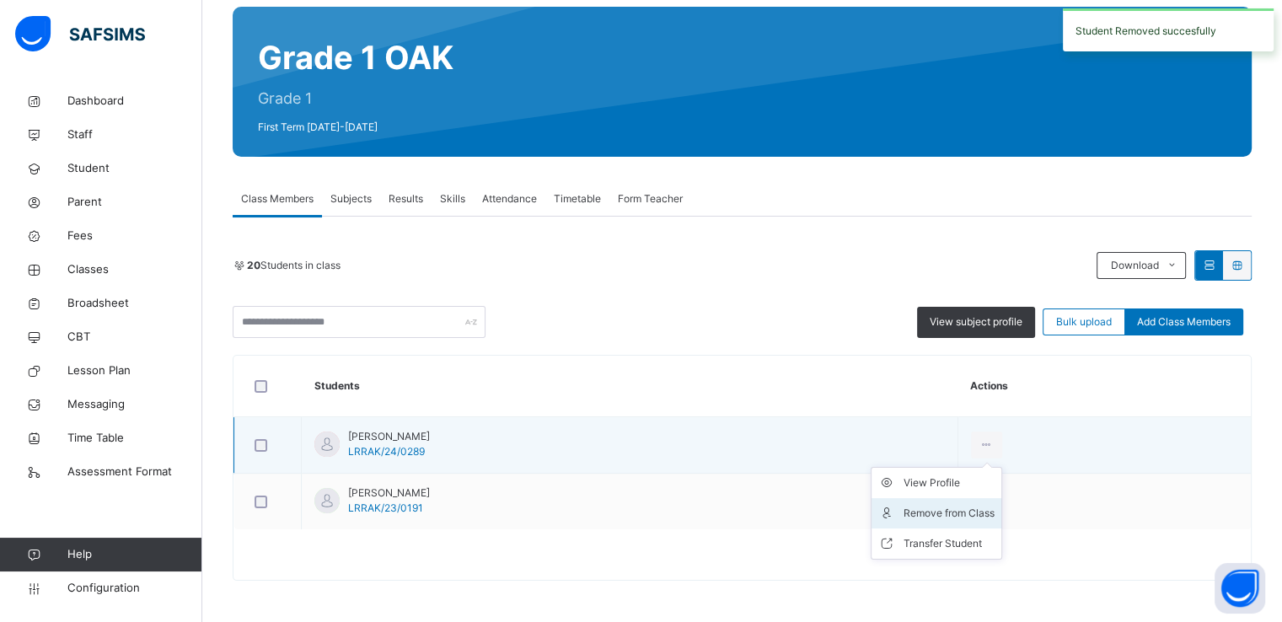
click at [966, 517] on div "Remove from Class" at bounding box center [949, 513] width 91 height 17
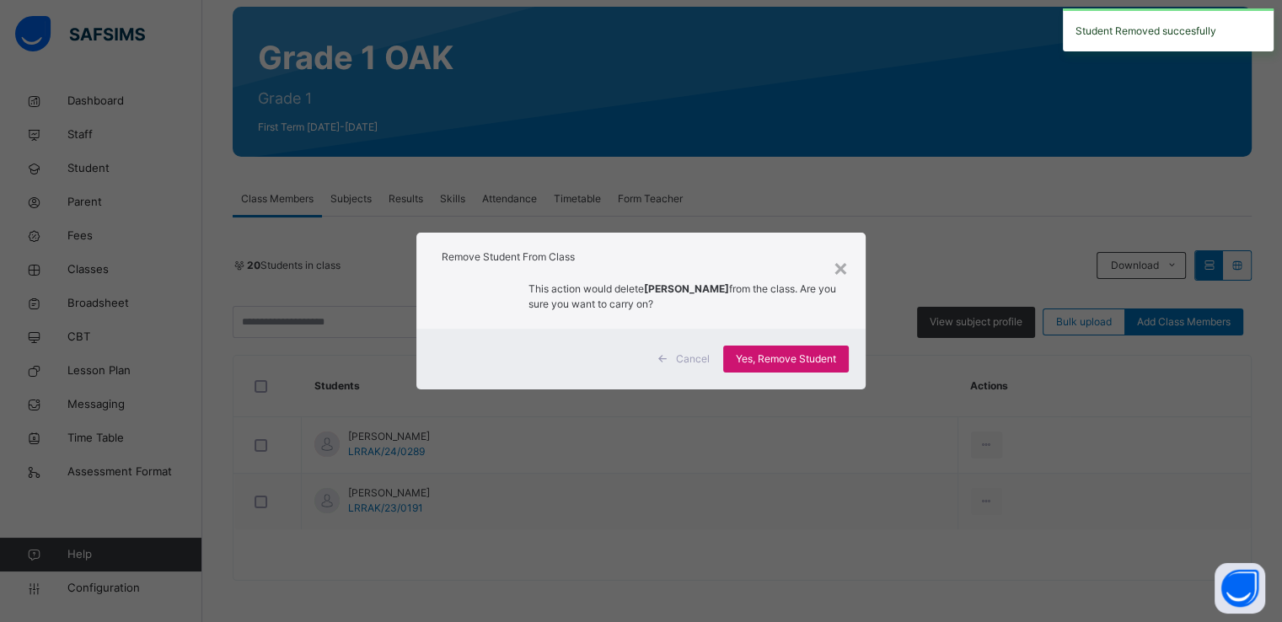
click at [765, 368] on div "Yes, Remove Student" at bounding box center [786, 359] width 126 height 27
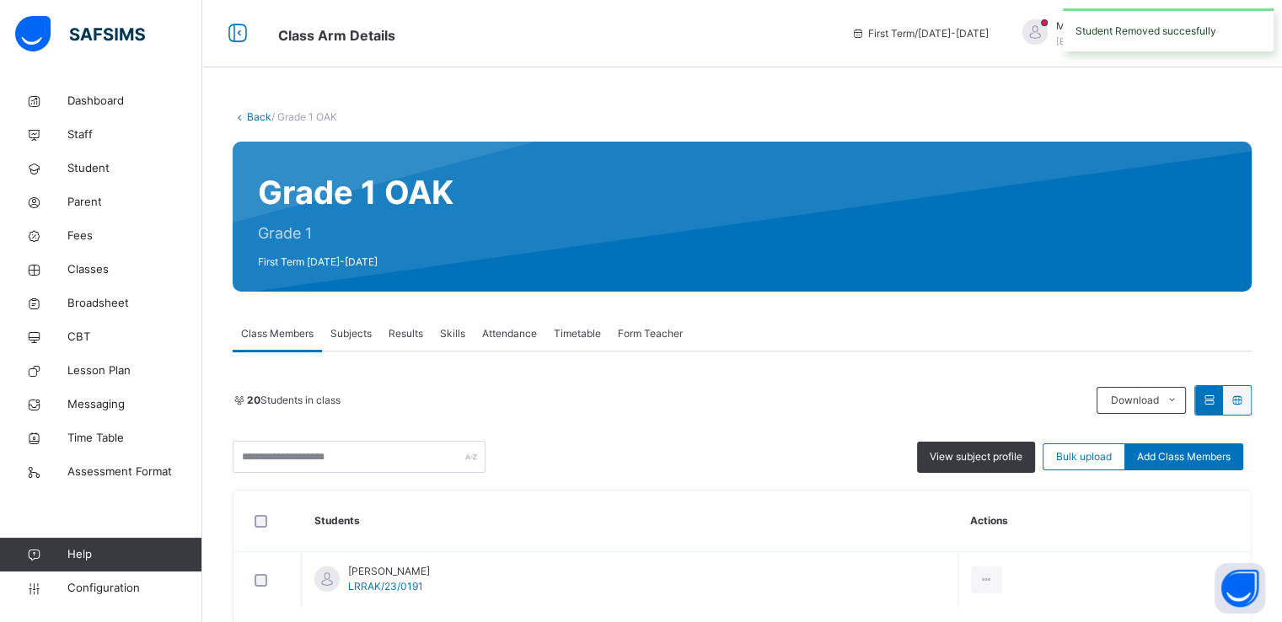
scroll to position [78, 0]
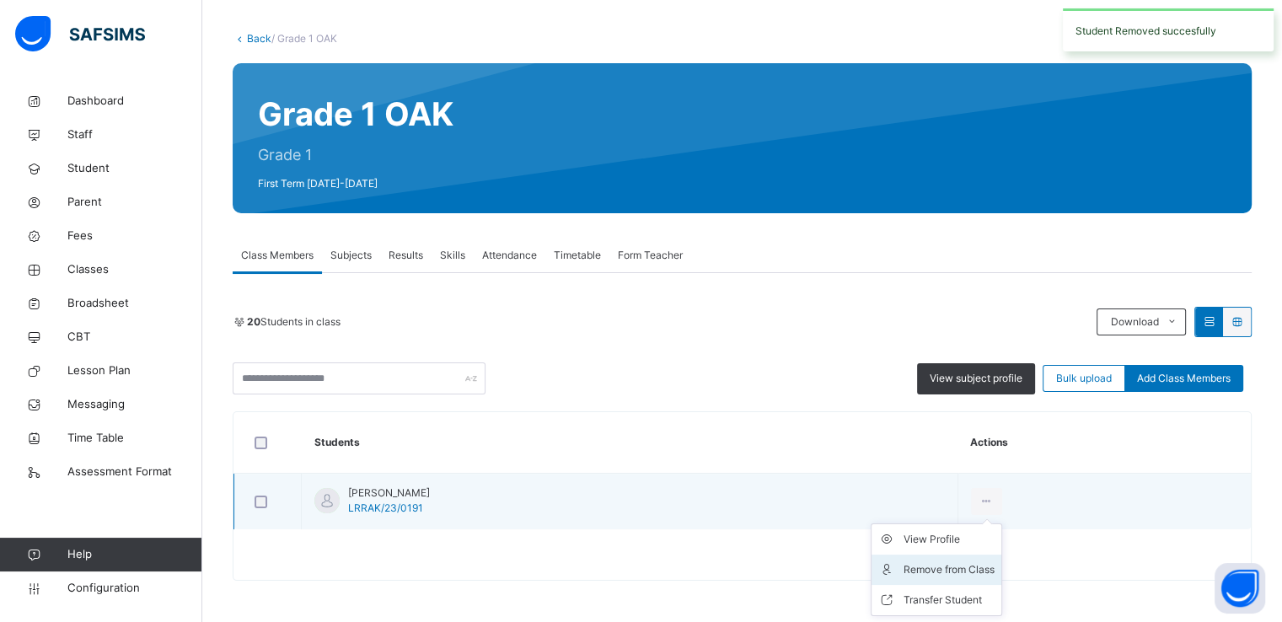
click at [948, 566] on div "Remove from Class" at bounding box center [949, 569] width 91 height 17
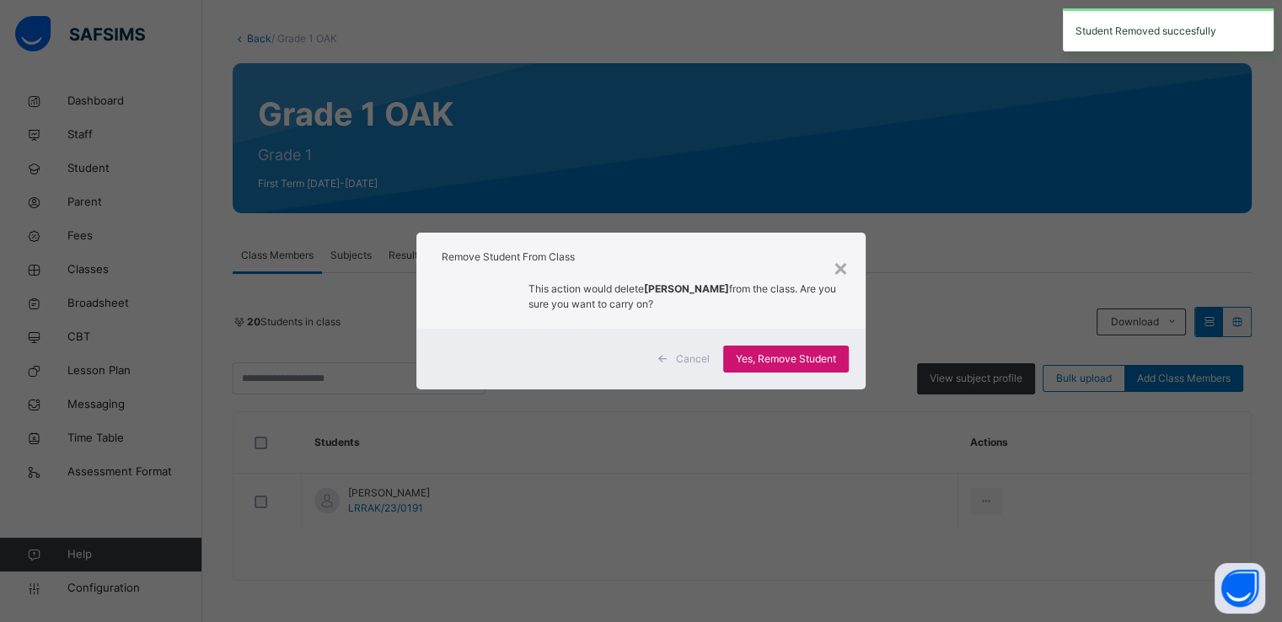
click at [781, 354] on span "Yes, Remove Student" at bounding box center [786, 359] width 100 height 15
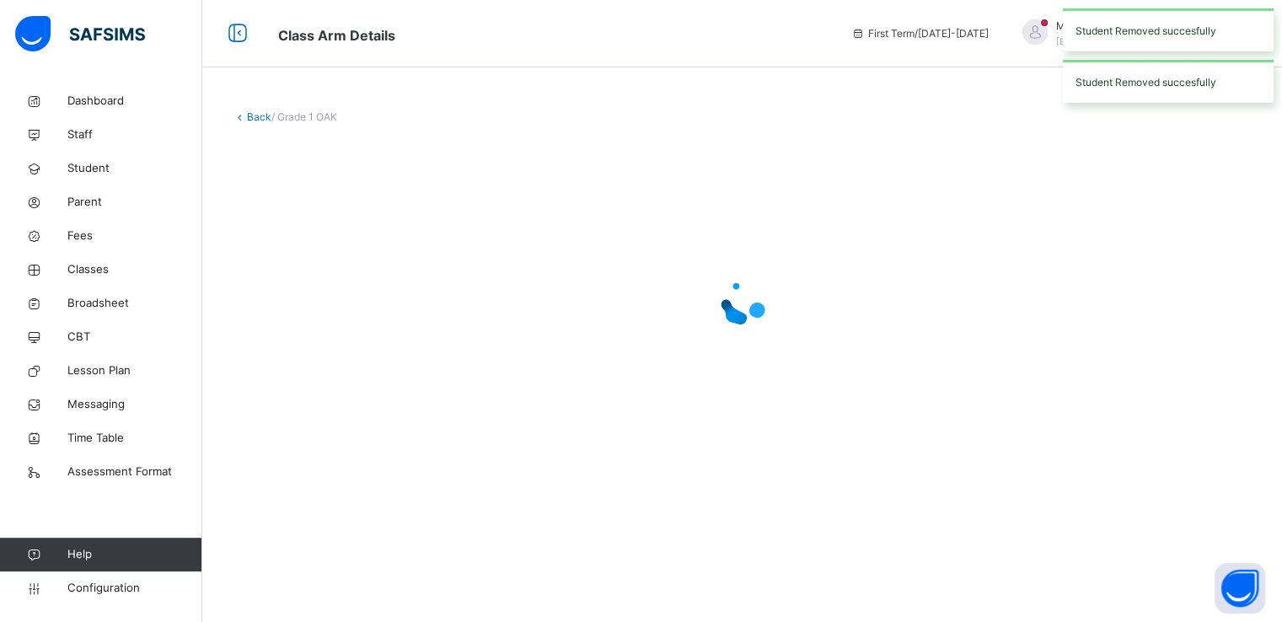
scroll to position [0, 0]
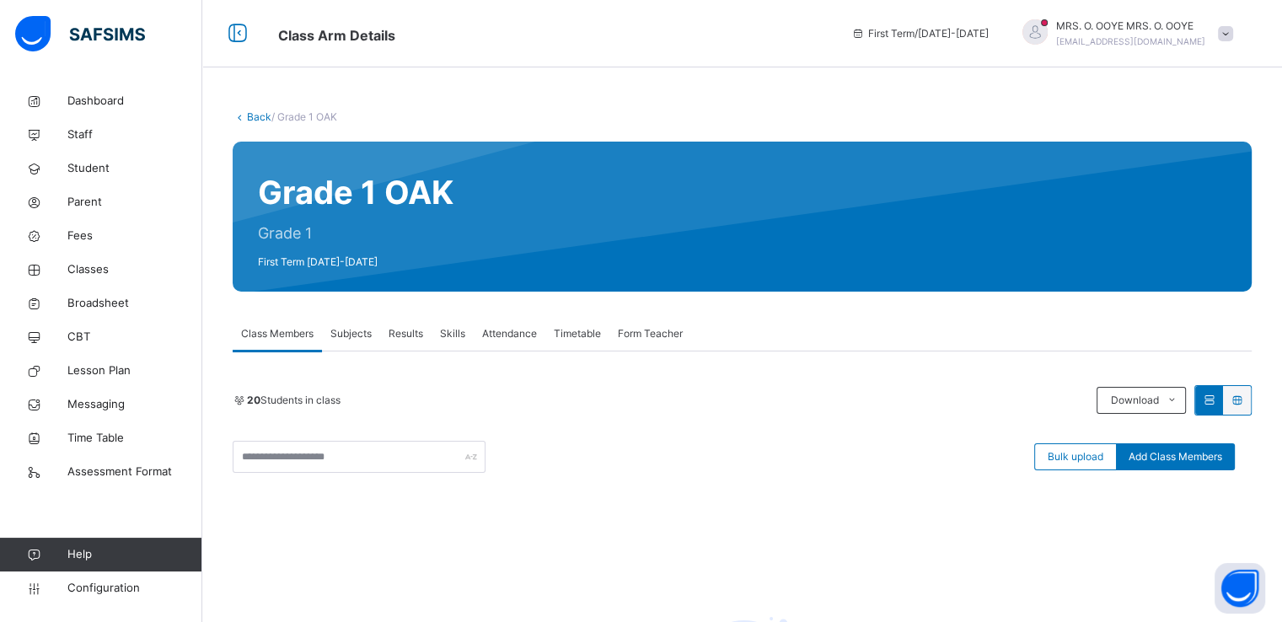
click at [247, 119] on link "Back" at bounding box center [259, 116] width 24 height 13
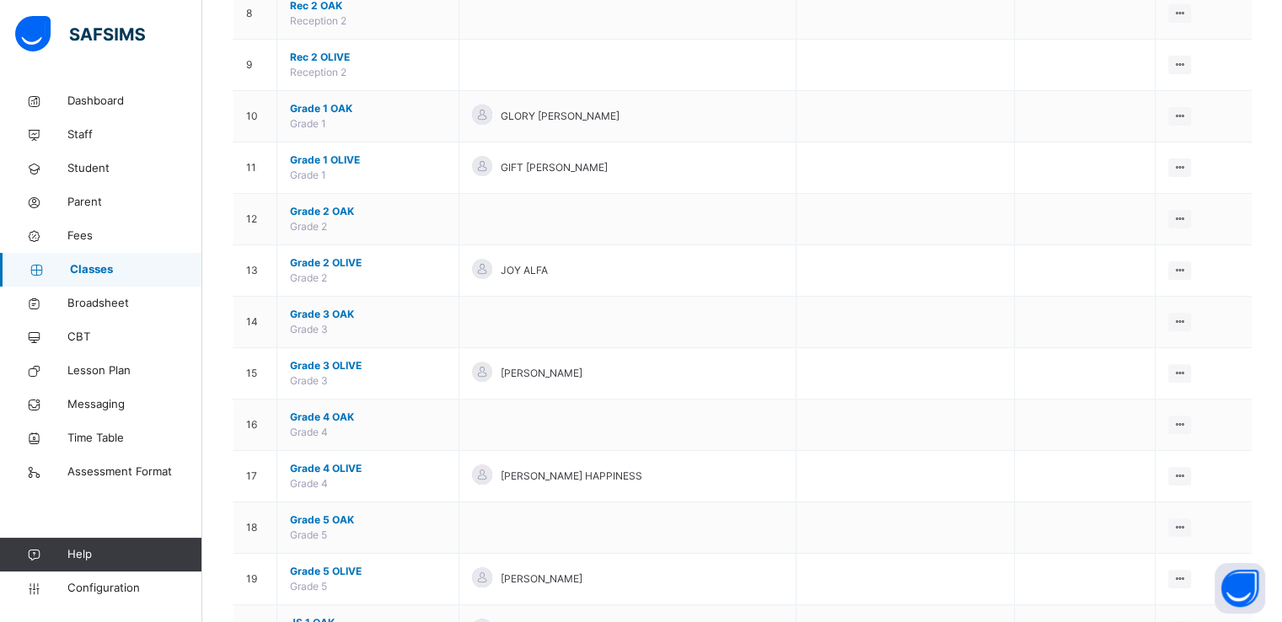
scroll to position [573, 0]
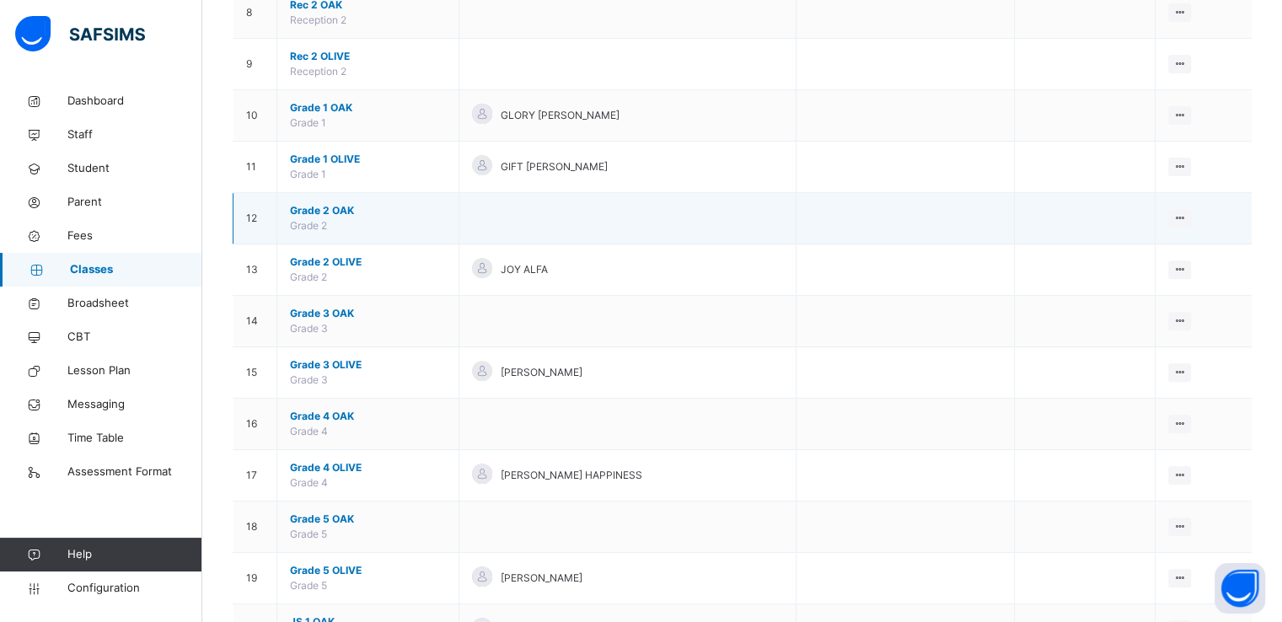
click at [315, 207] on span "Grade 2 OAK" at bounding box center [368, 210] width 156 height 15
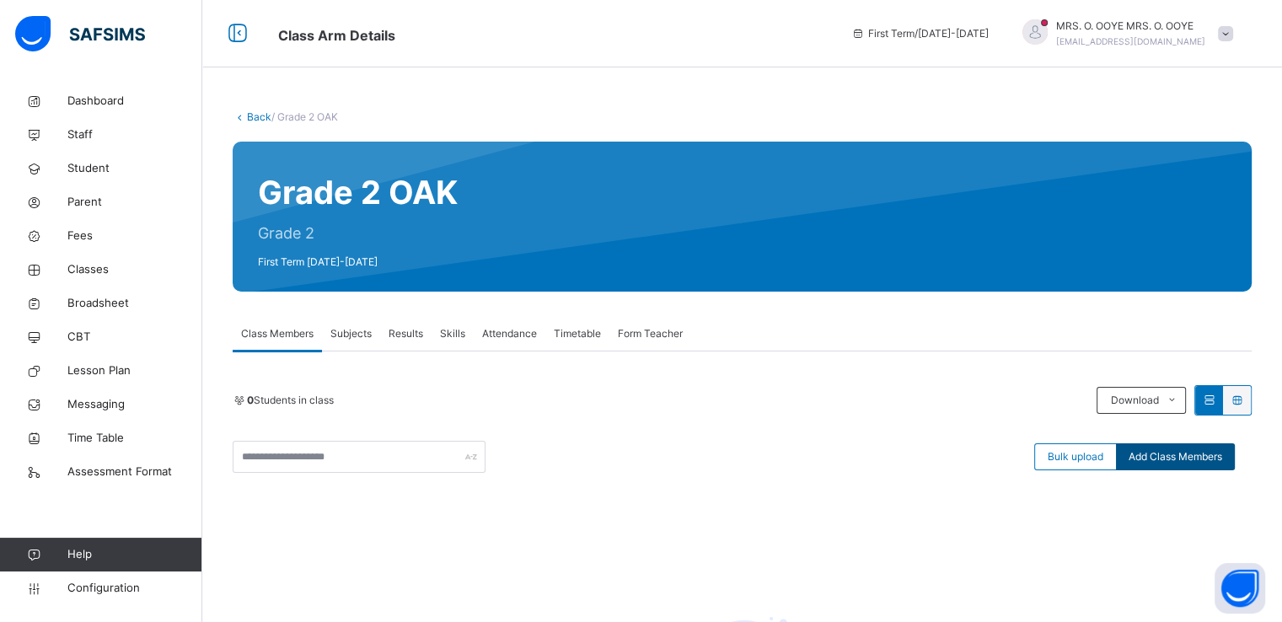
click at [1181, 449] on span "Add Class Members" at bounding box center [1176, 456] width 94 height 15
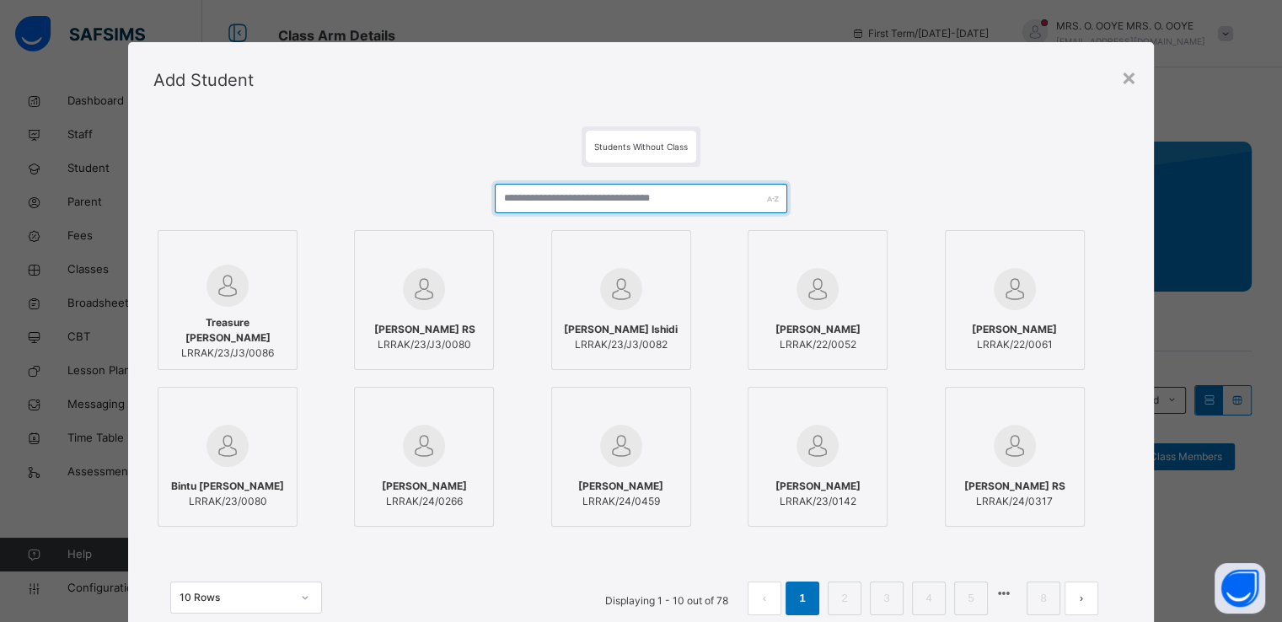
click at [629, 191] on input "text" at bounding box center [641, 199] width 293 height 30
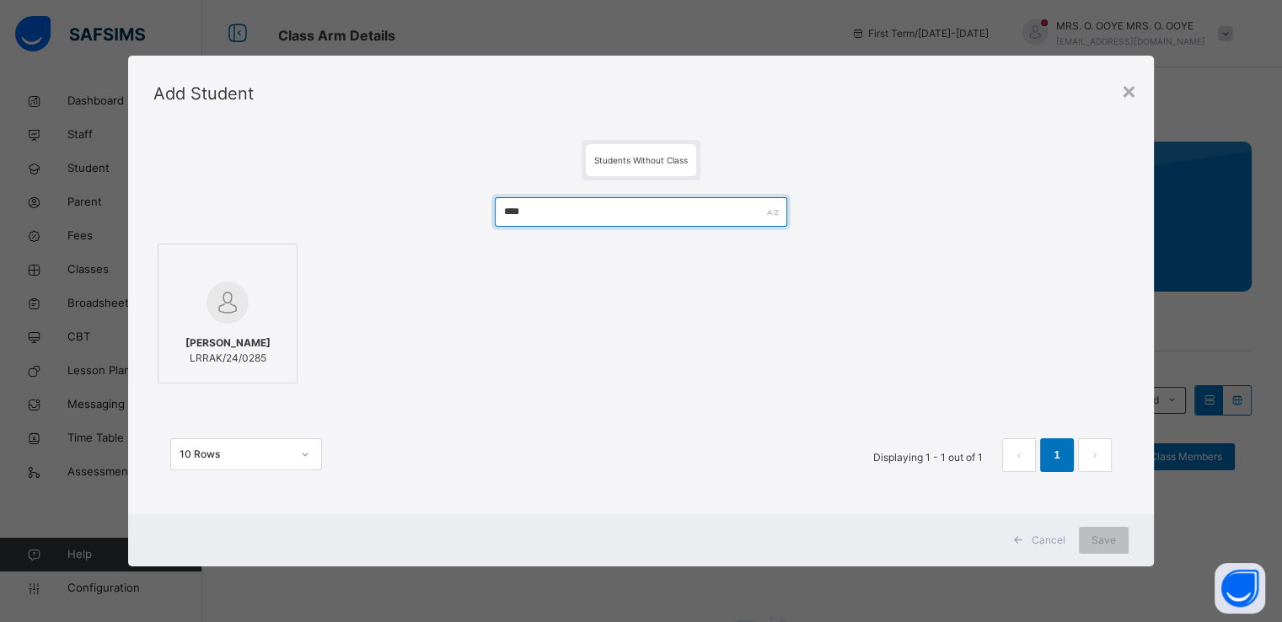
type input "****"
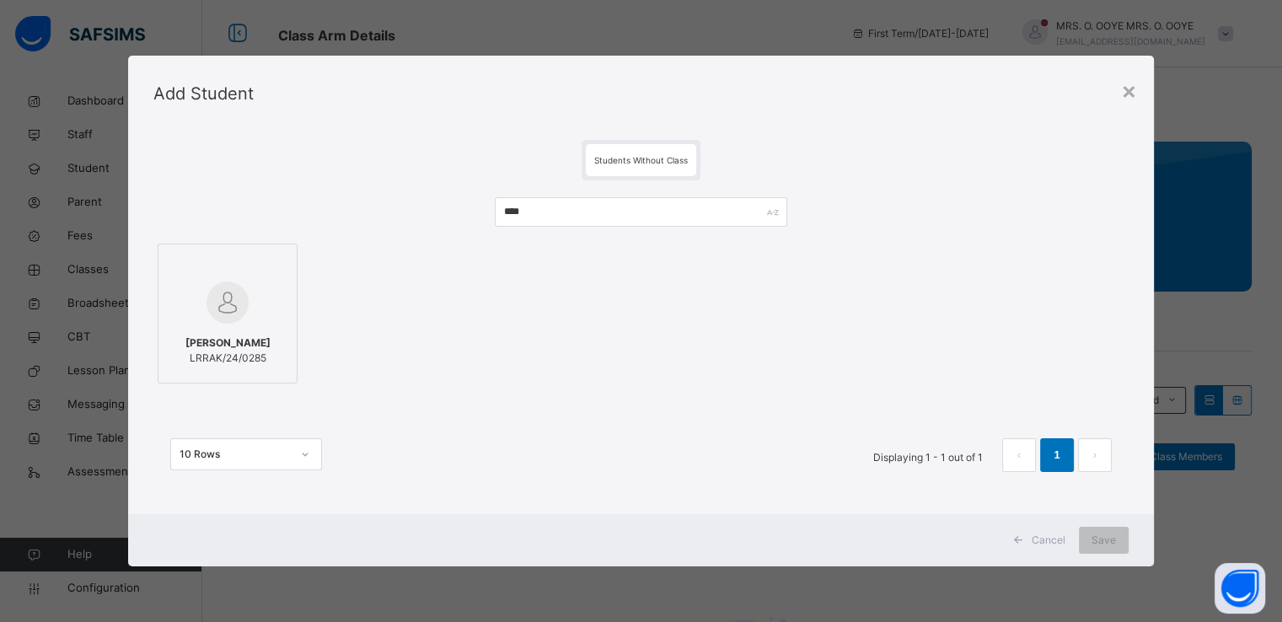
click at [226, 327] on div "[PERSON_NAME] LRRAK/24/0285" at bounding box center [227, 350] width 121 height 47
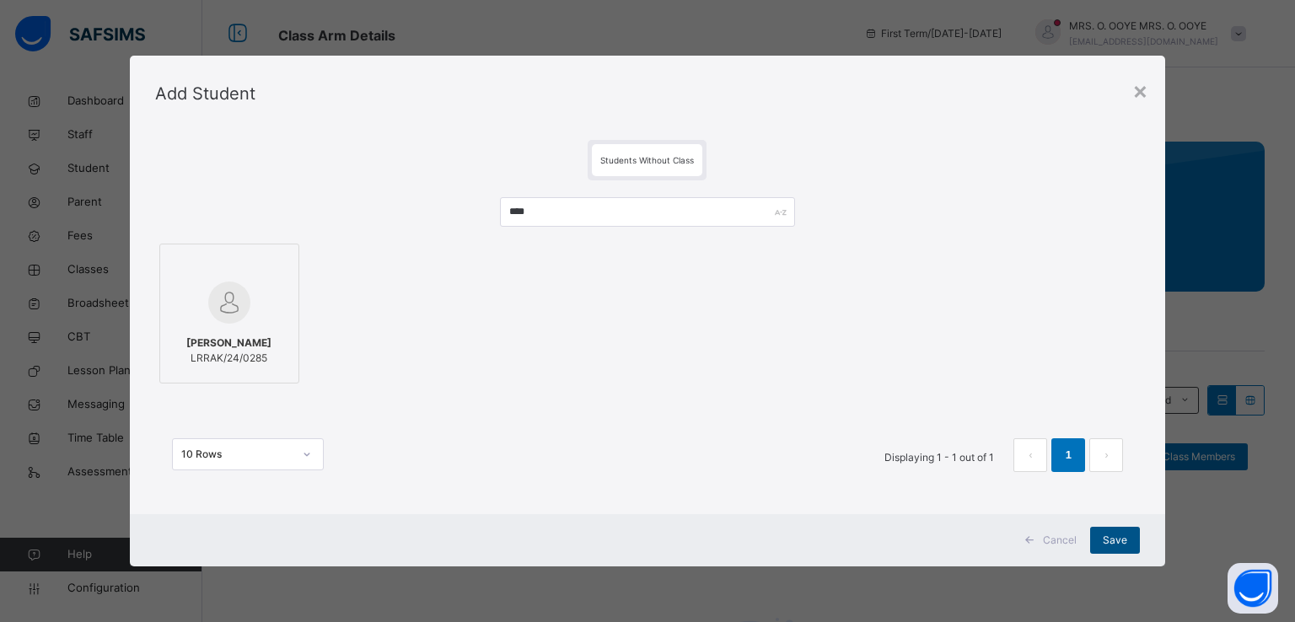
click at [1116, 544] on span "Save" at bounding box center [1115, 540] width 24 height 15
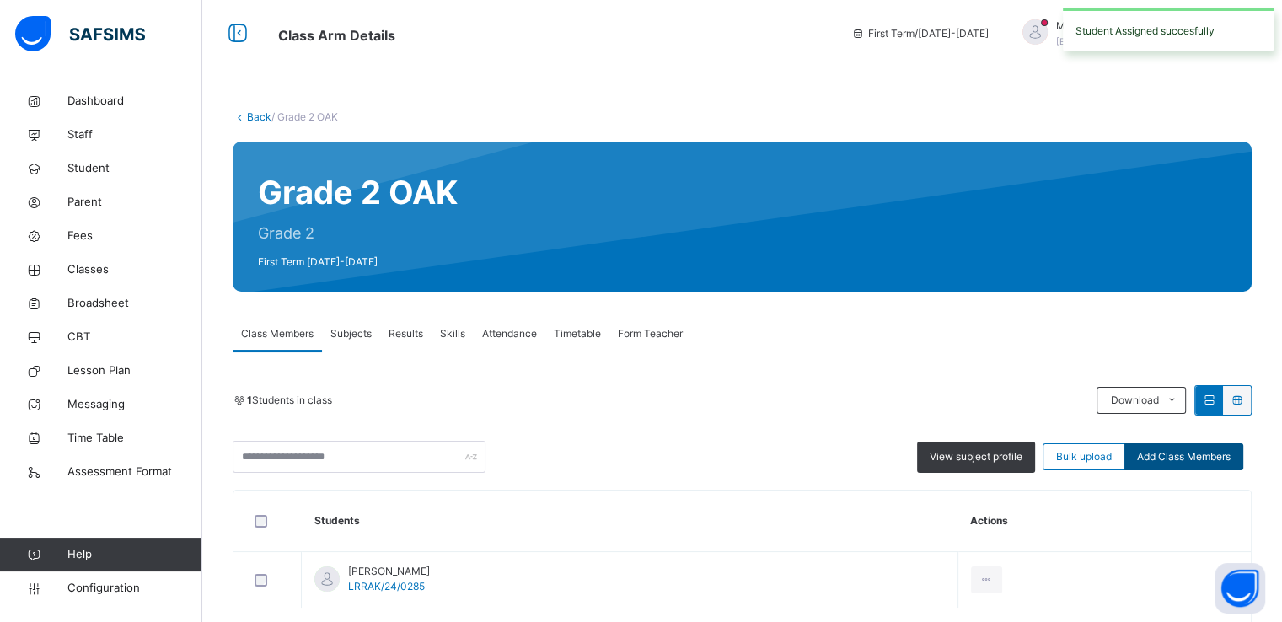
click at [1218, 453] on span "Add Class Members" at bounding box center [1184, 456] width 94 height 15
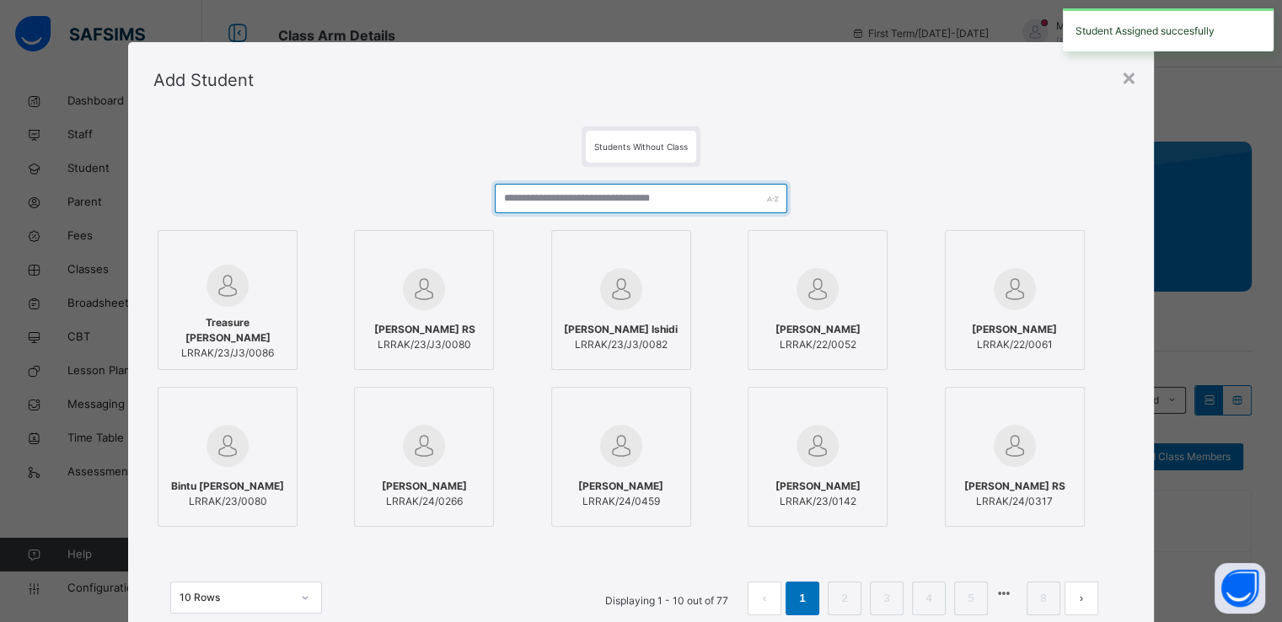
click at [577, 203] on input "text" at bounding box center [641, 199] width 293 height 30
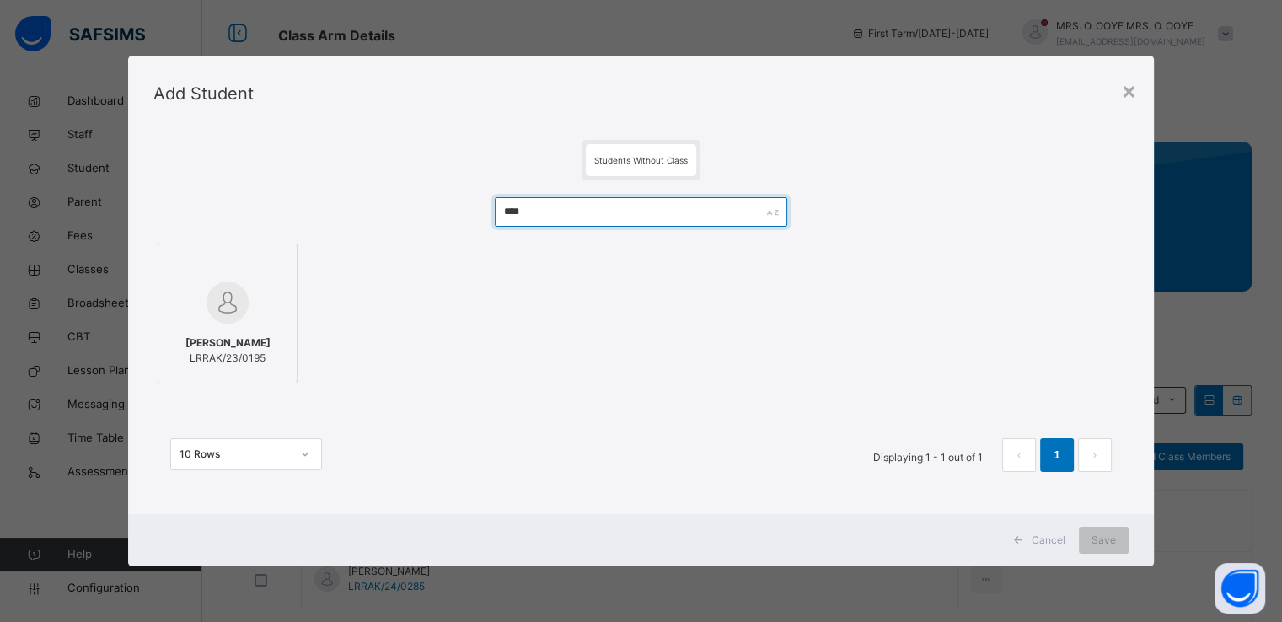
type input "****"
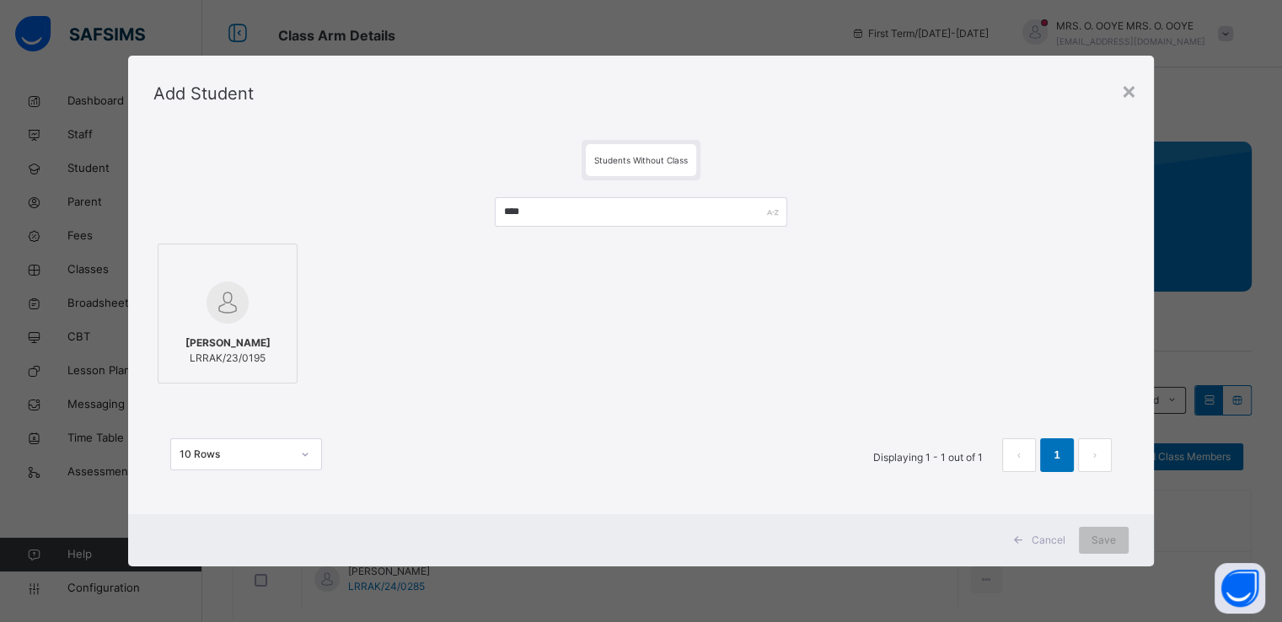
click at [253, 274] on div at bounding box center [227, 265] width 121 height 25
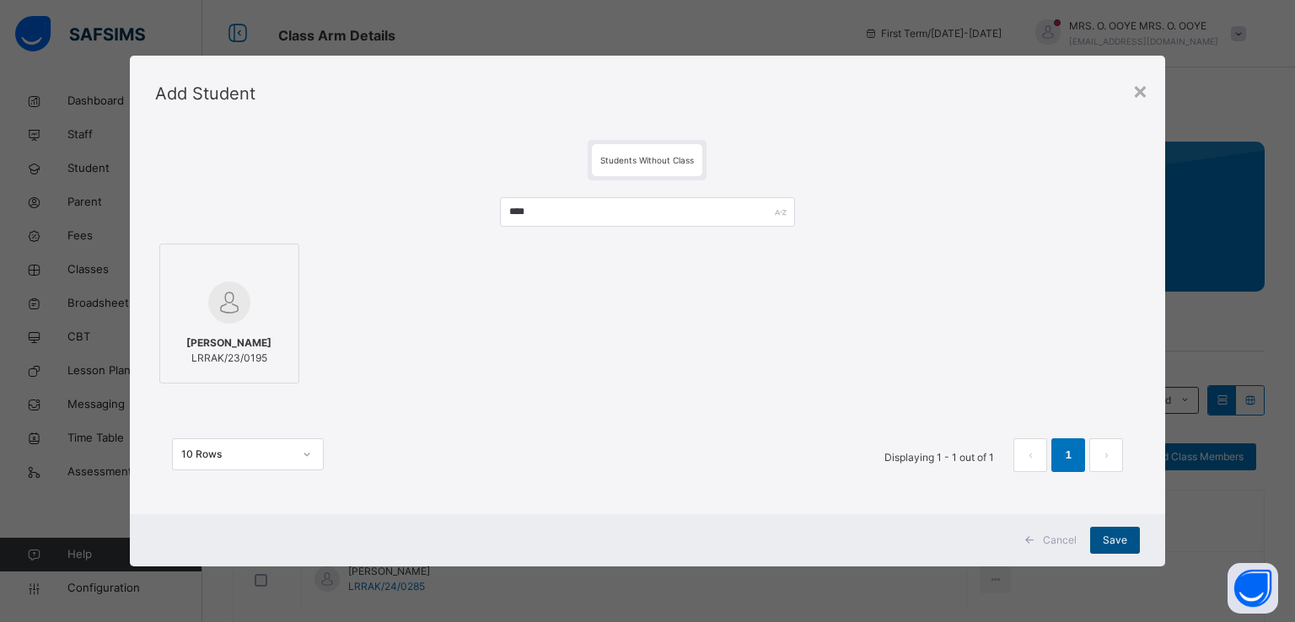
click at [1120, 543] on span "Save" at bounding box center [1115, 540] width 24 height 15
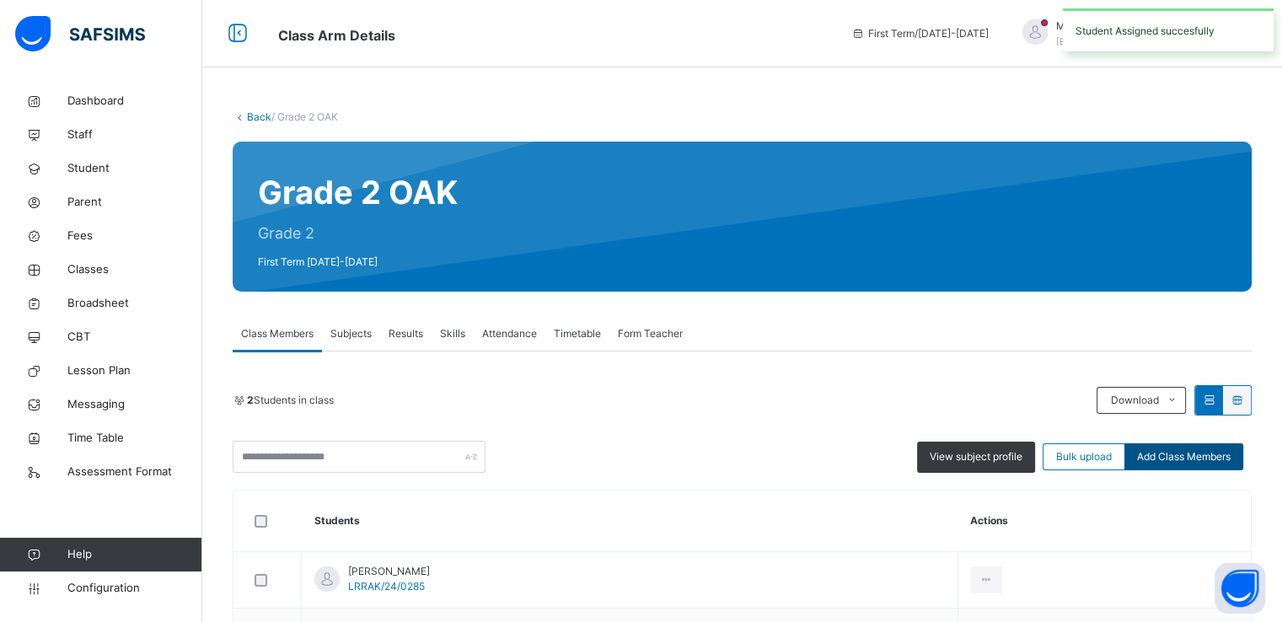
click at [1187, 453] on span "Add Class Members" at bounding box center [1184, 456] width 94 height 15
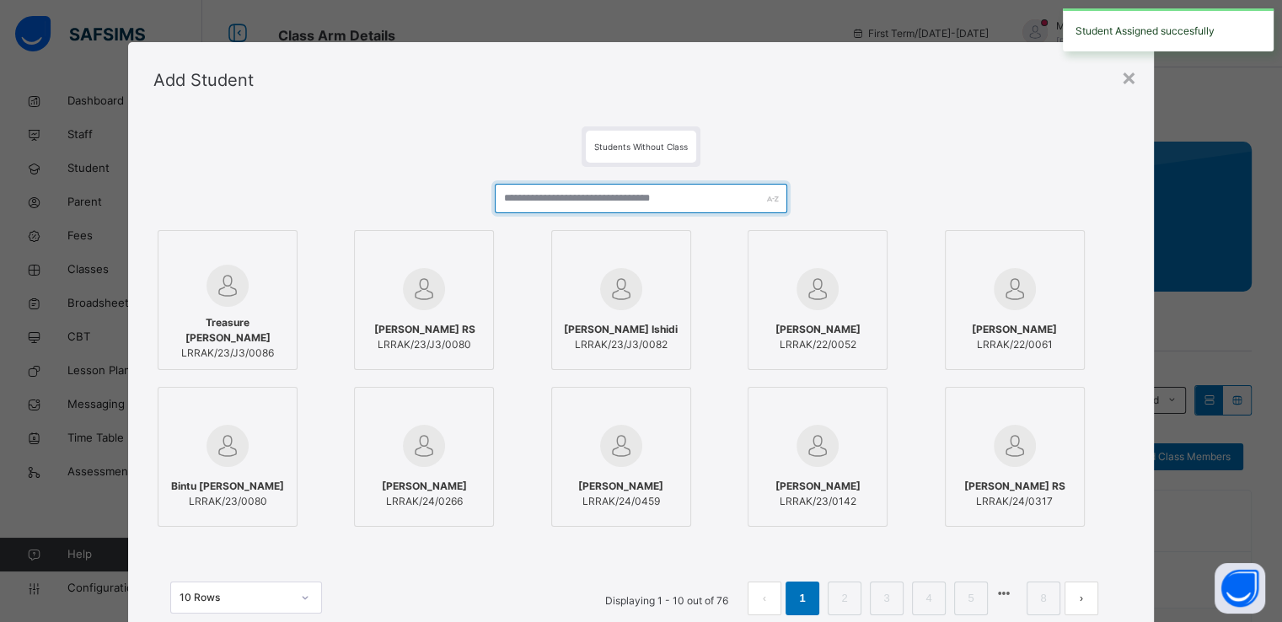
click at [657, 193] on input "text" at bounding box center [641, 199] width 293 height 30
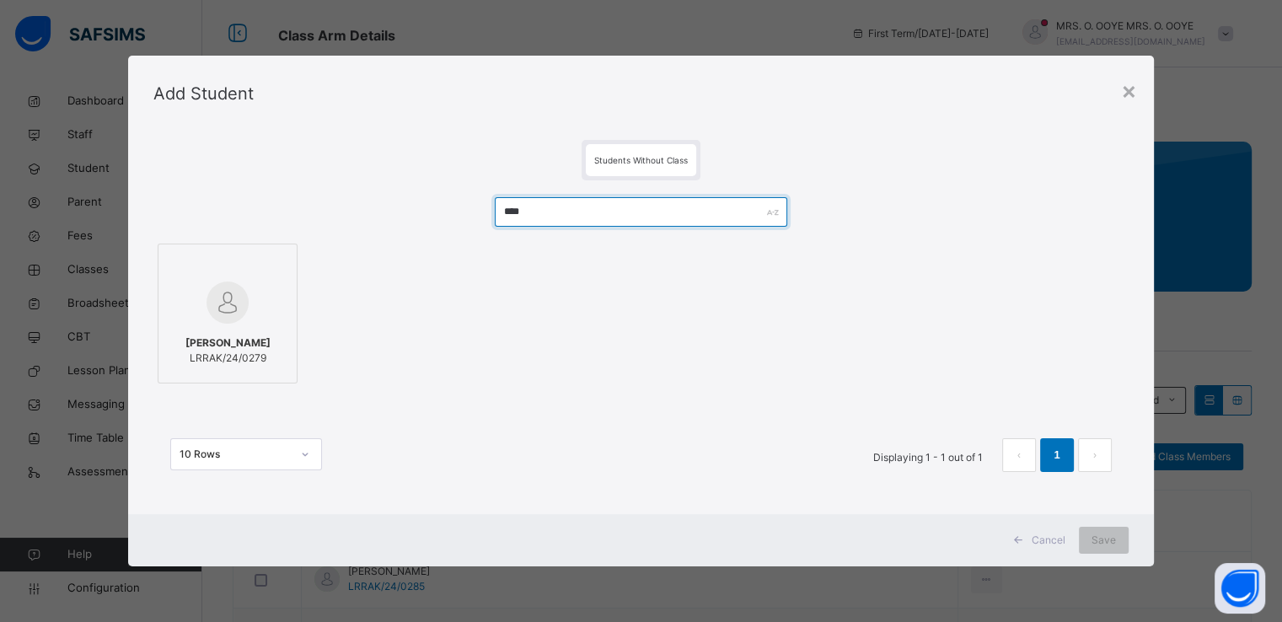
type input "****"
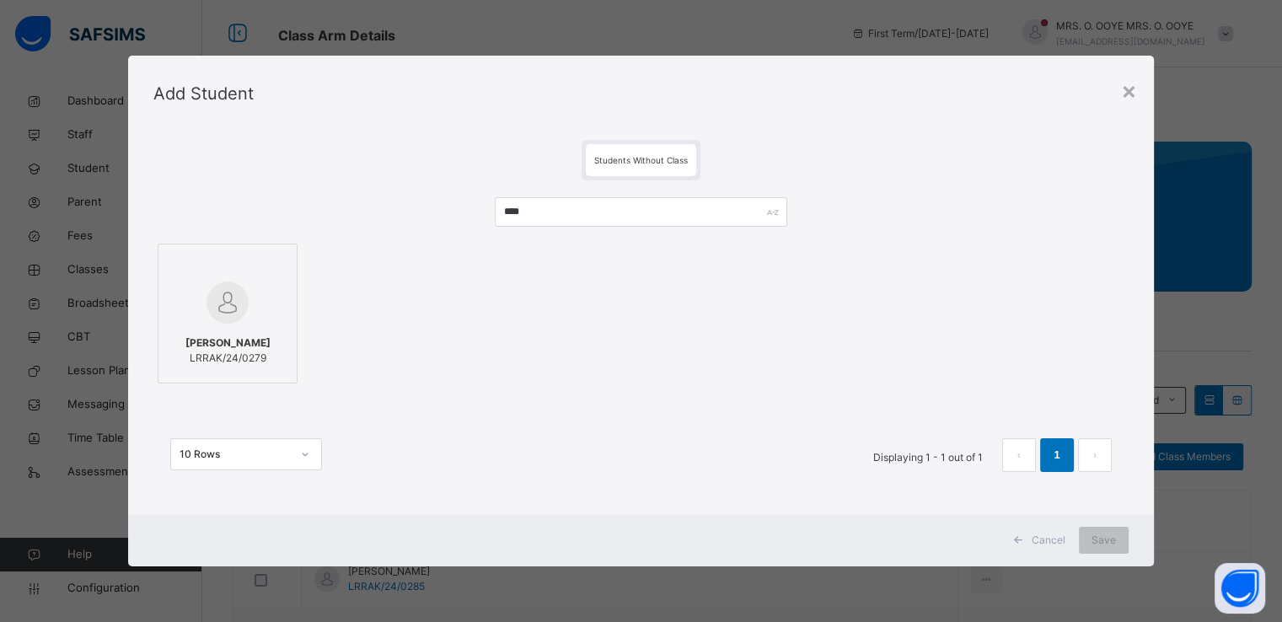
click at [246, 296] on div at bounding box center [227, 302] width 121 height 49
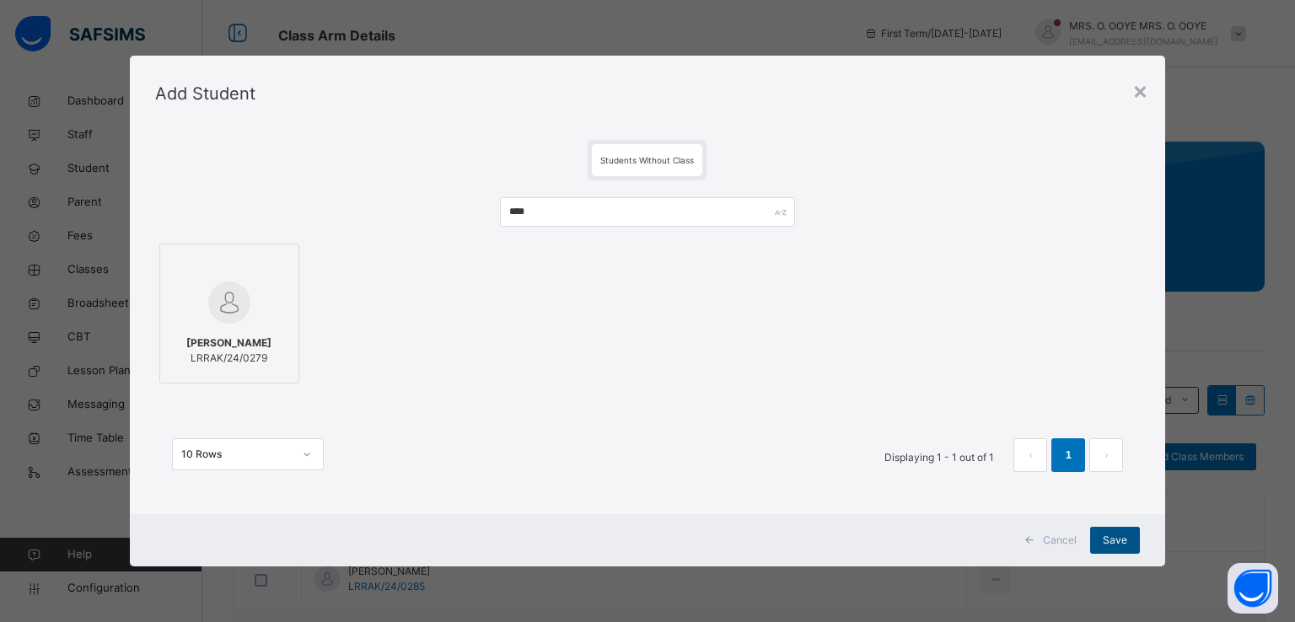
click at [1130, 549] on div "Save" at bounding box center [1115, 540] width 50 height 27
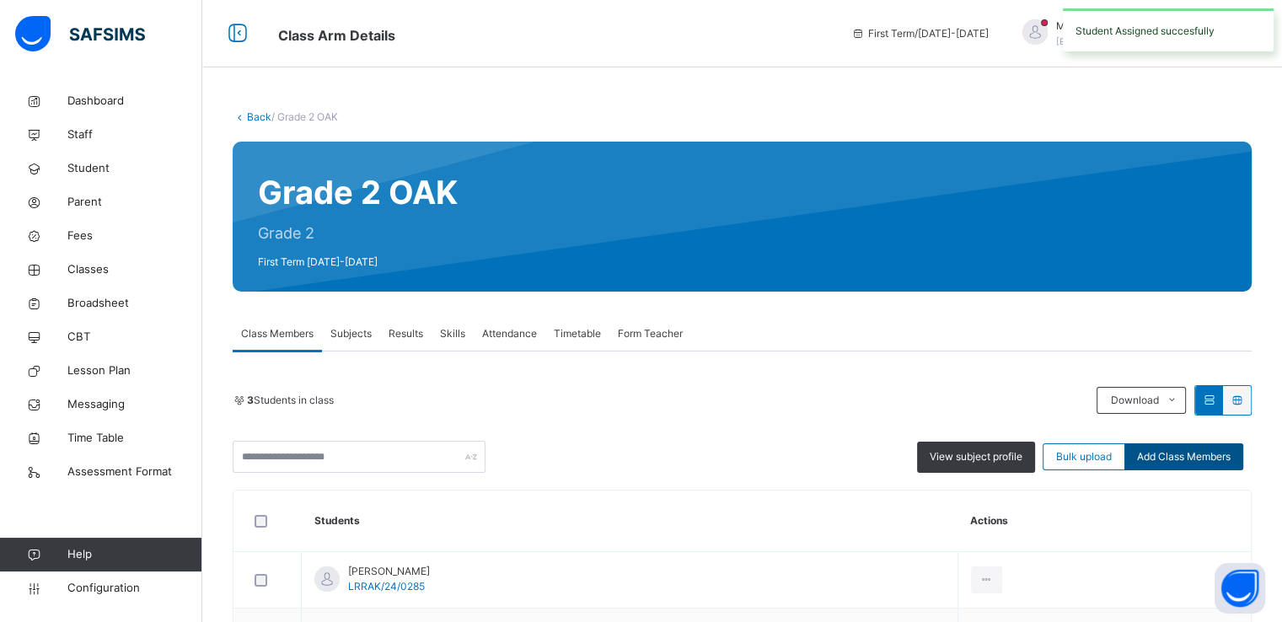
click at [1189, 455] on span "Add Class Members" at bounding box center [1184, 456] width 94 height 15
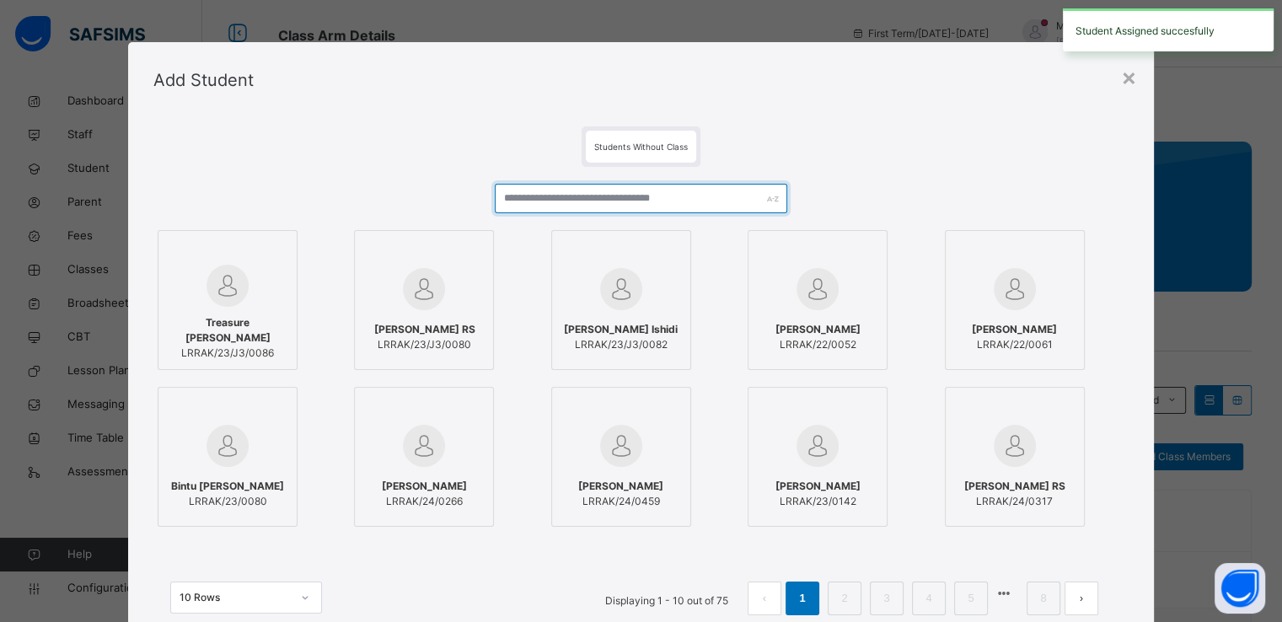
click at [674, 200] on input "text" at bounding box center [641, 199] width 293 height 30
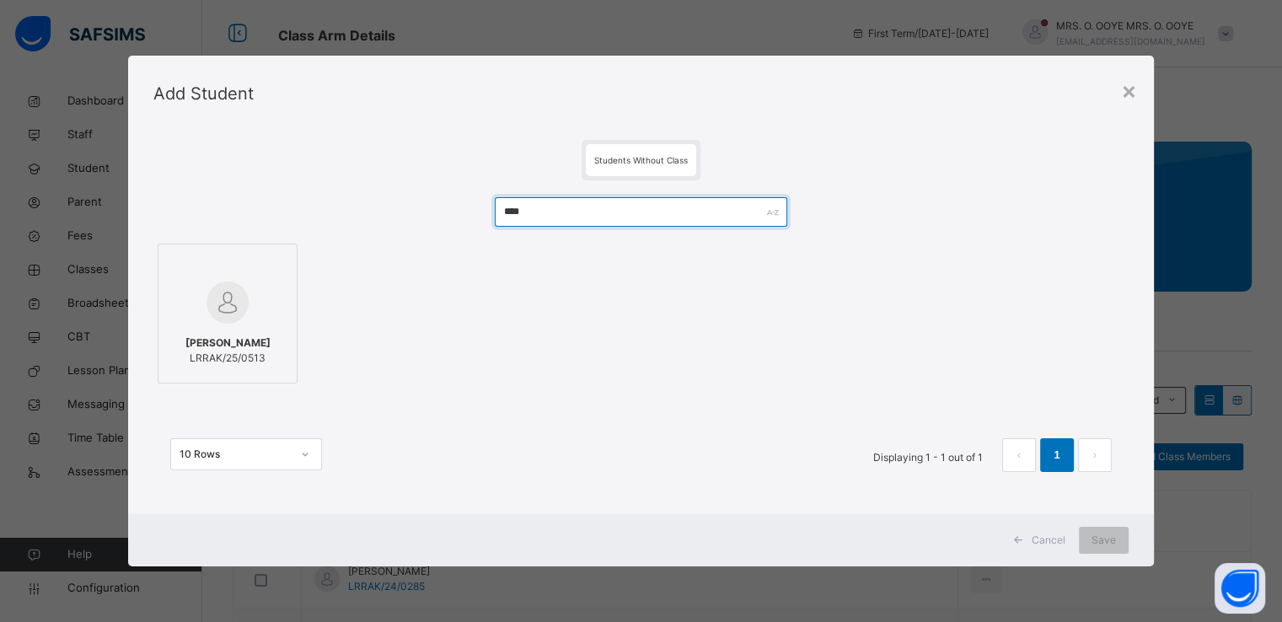
type input "****"
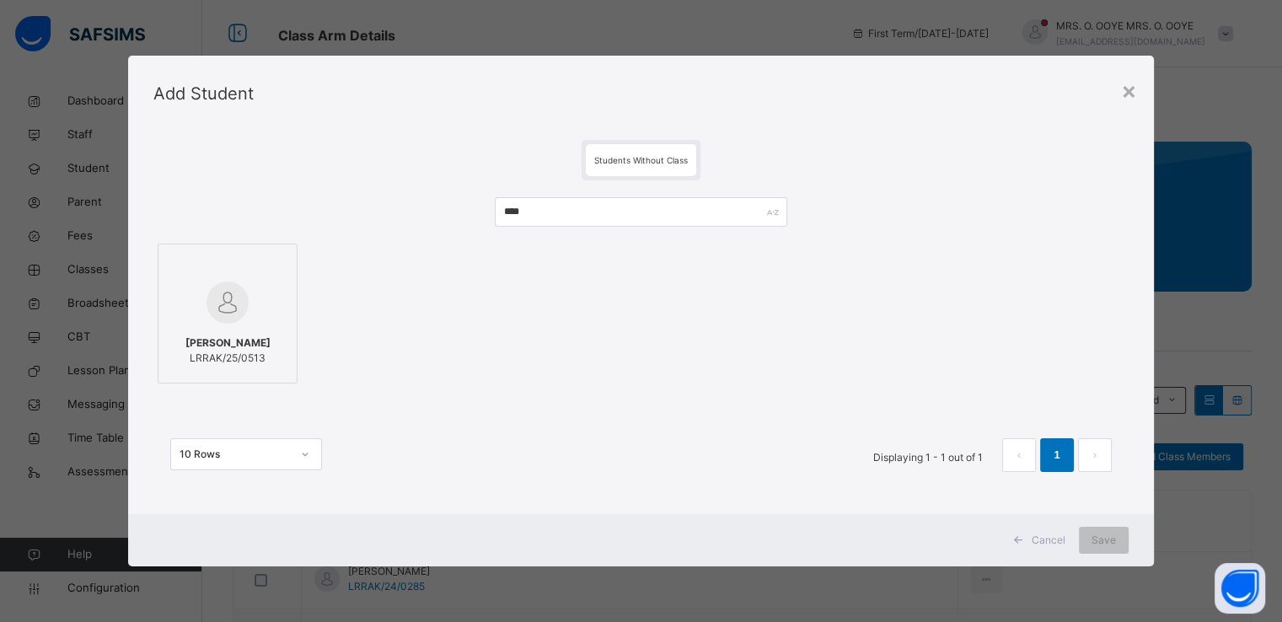
click at [260, 298] on div at bounding box center [227, 302] width 121 height 49
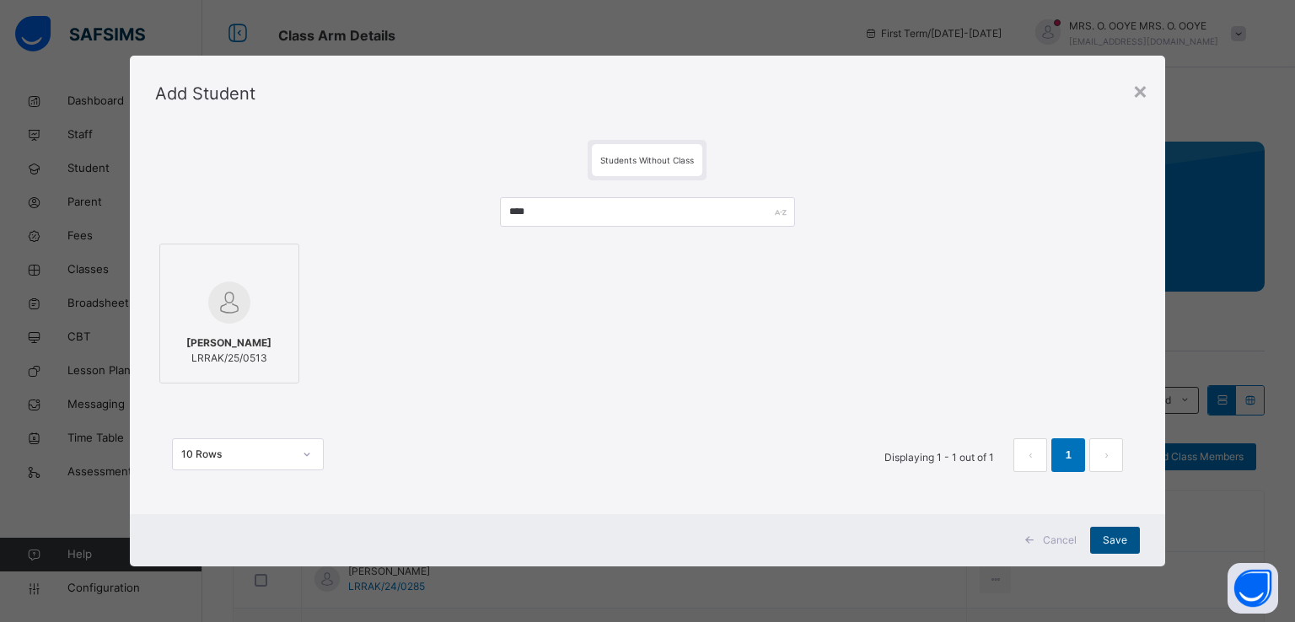
click at [1121, 544] on span "Save" at bounding box center [1115, 540] width 24 height 15
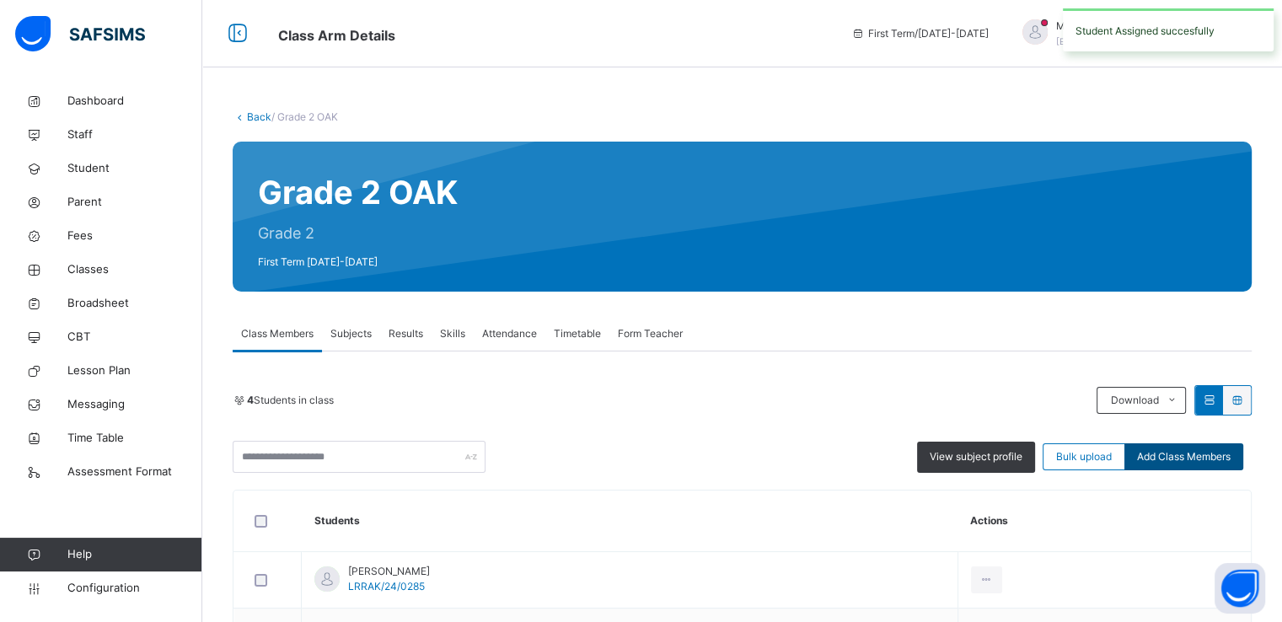
click at [1231, 461] on span "Add Class Members" at bounding box center [1184, 456] width 94 height 15
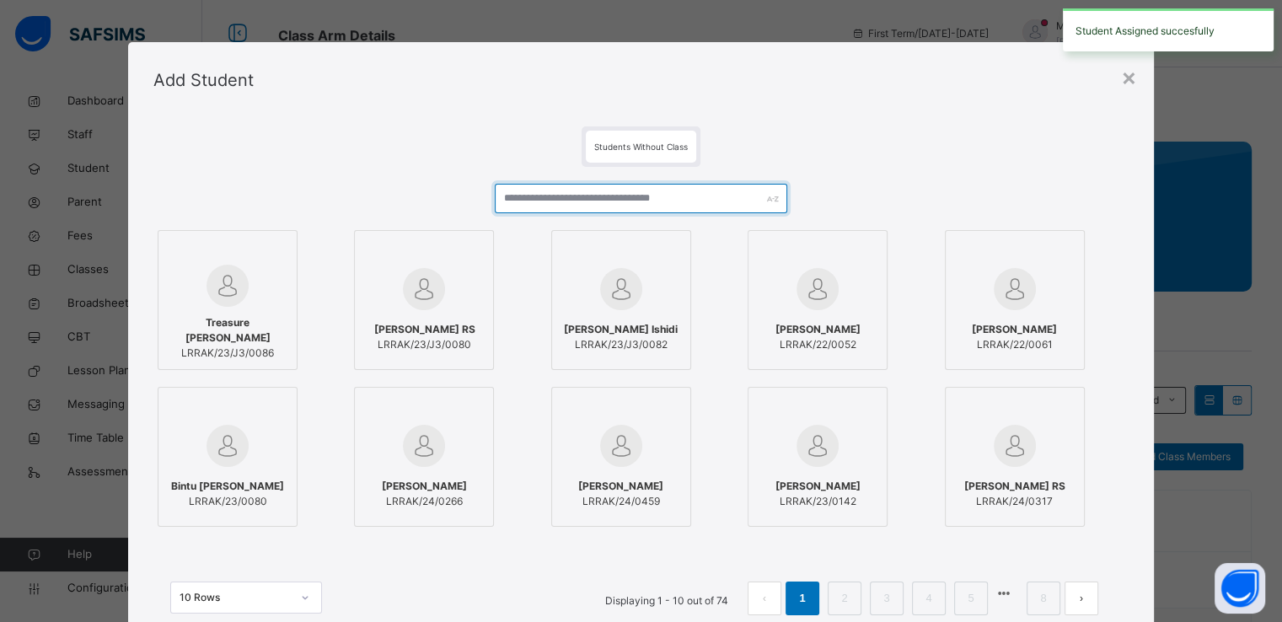
click at [588, 203] on input "text" at bounding box center [641, 199] width 293 height 30
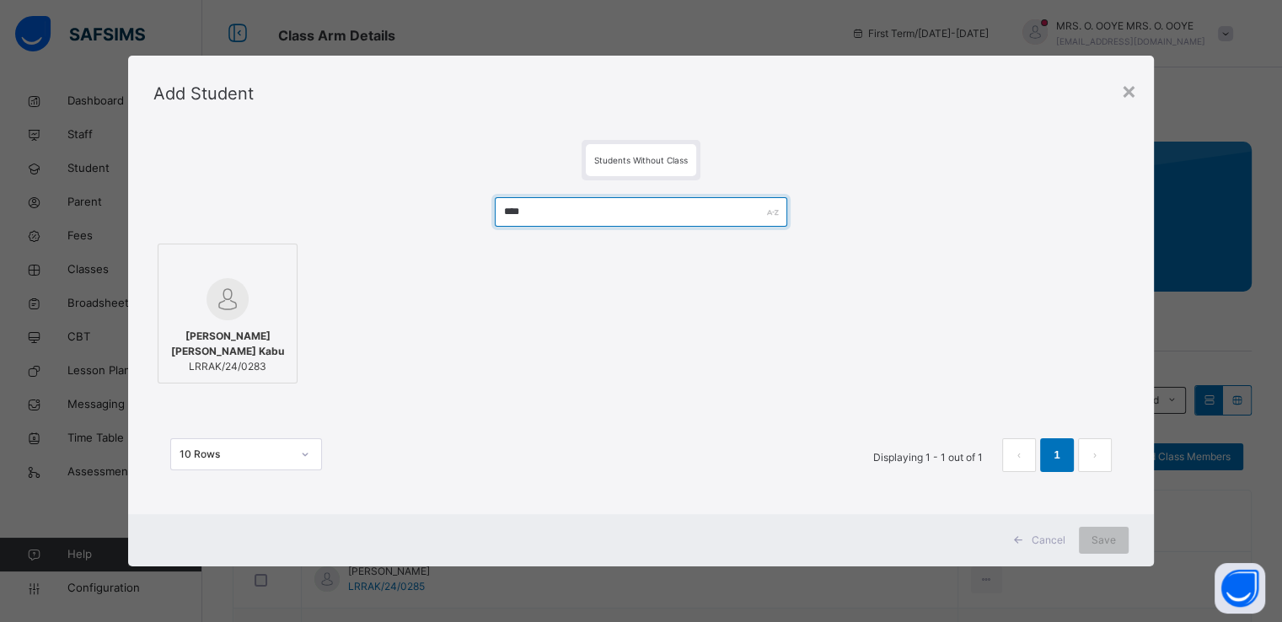
type input "****"
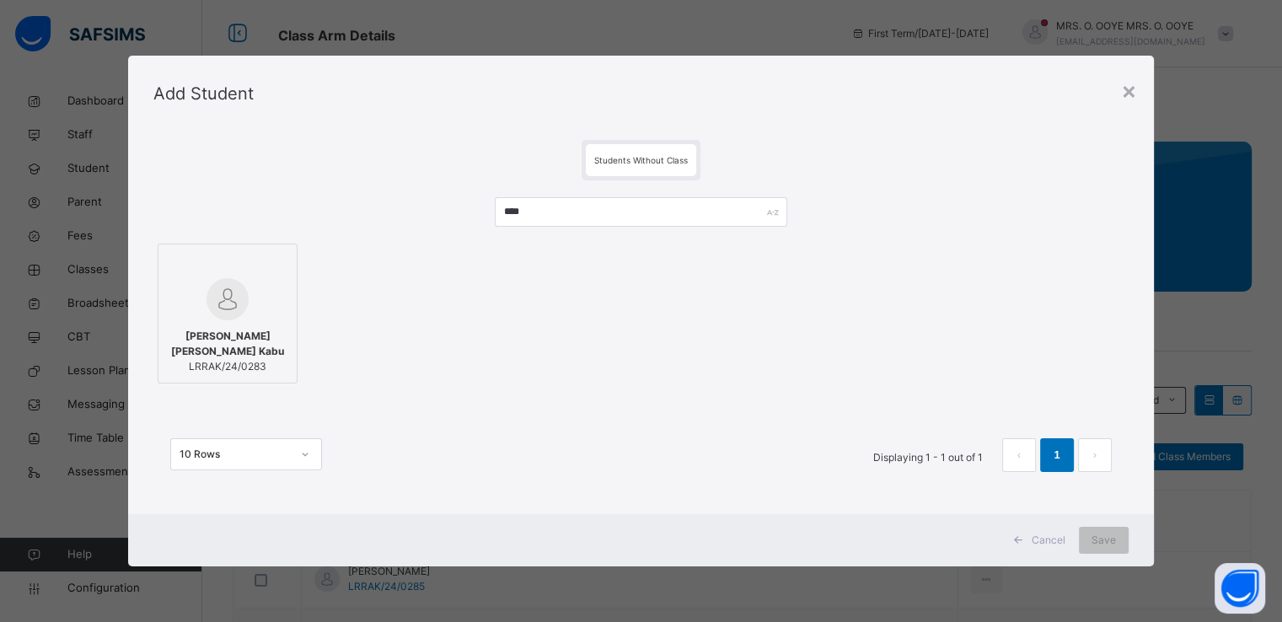
click at [253, 296] on div at bounding box center [227, 299] width 121 height 42
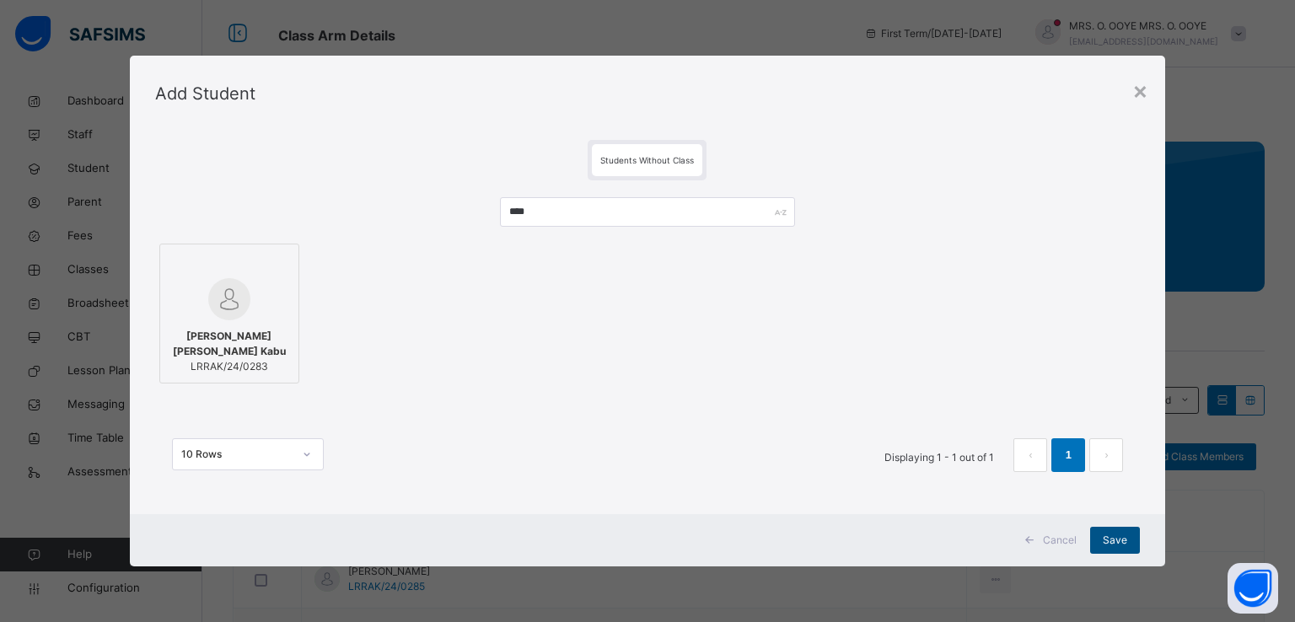
click at [1114, 544] on span "Save" at bounding box center [1115, 540] width 24 height 15
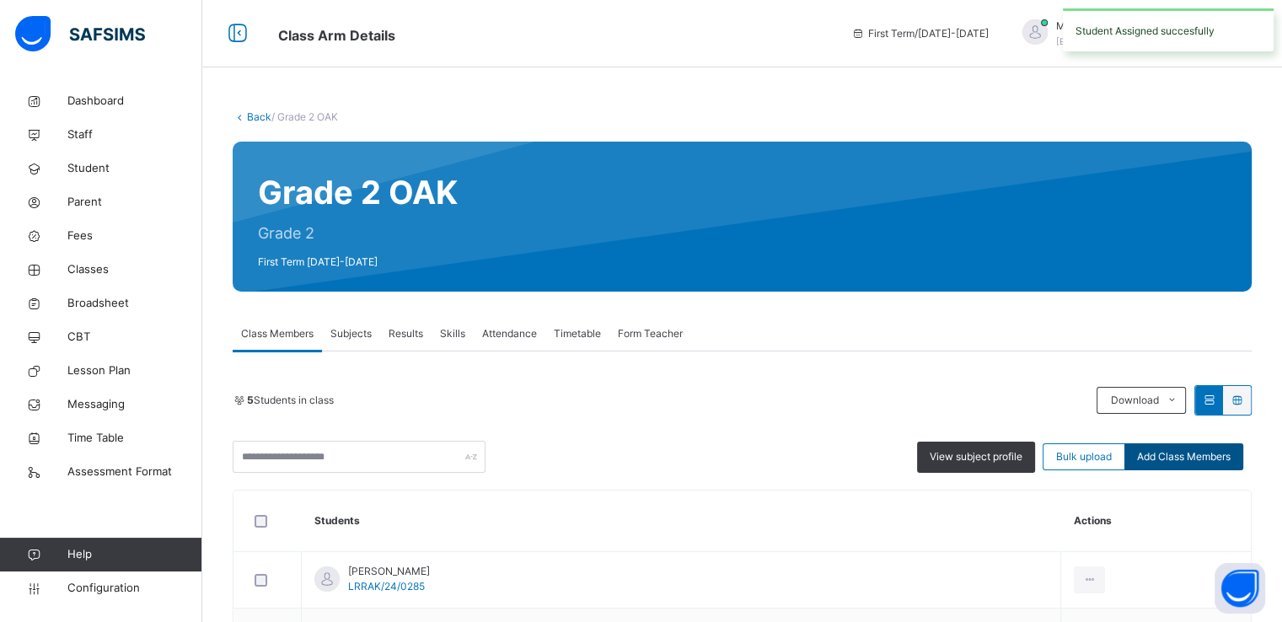
click at [1163, 464] on div "Add Class Members" at bounding box center [1184, 456] width 119 height 27
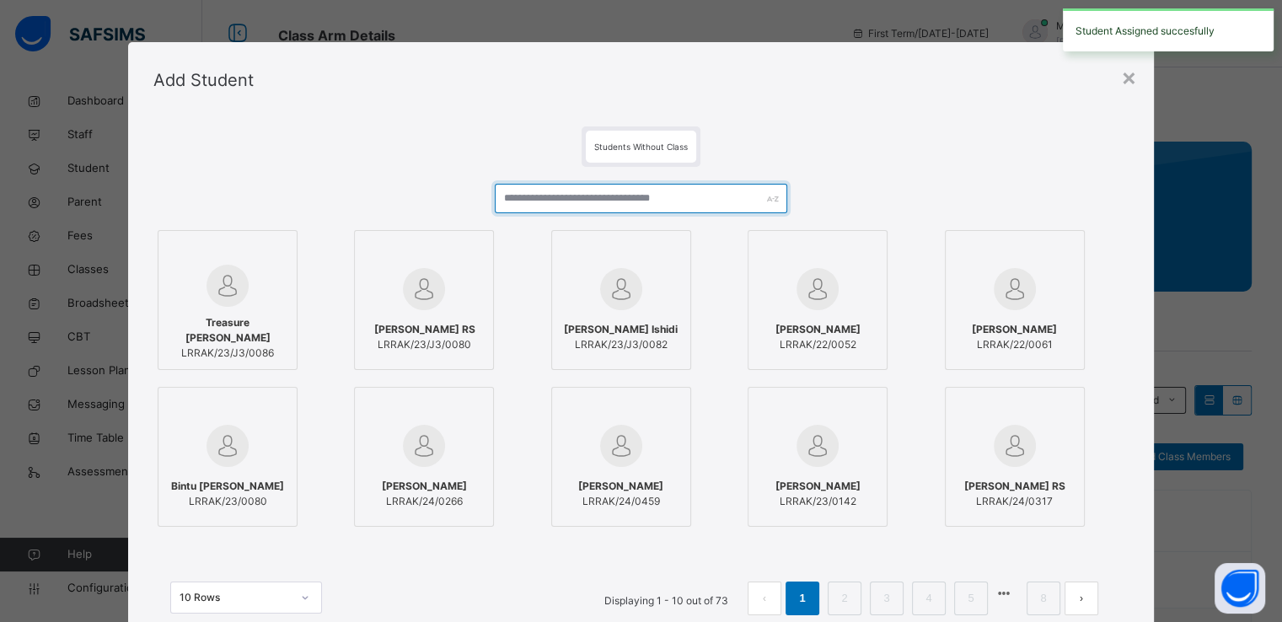
click at [698, 194] on input "text" at bounding box center [641, 199] width 293 height 30
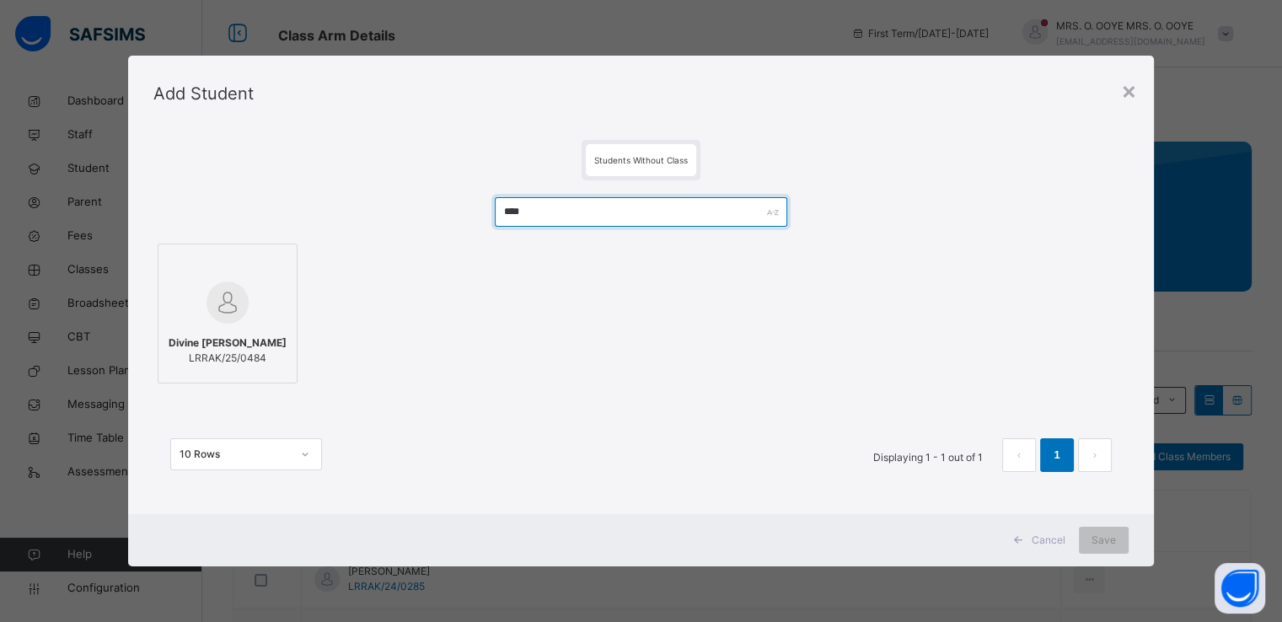
type input "****"
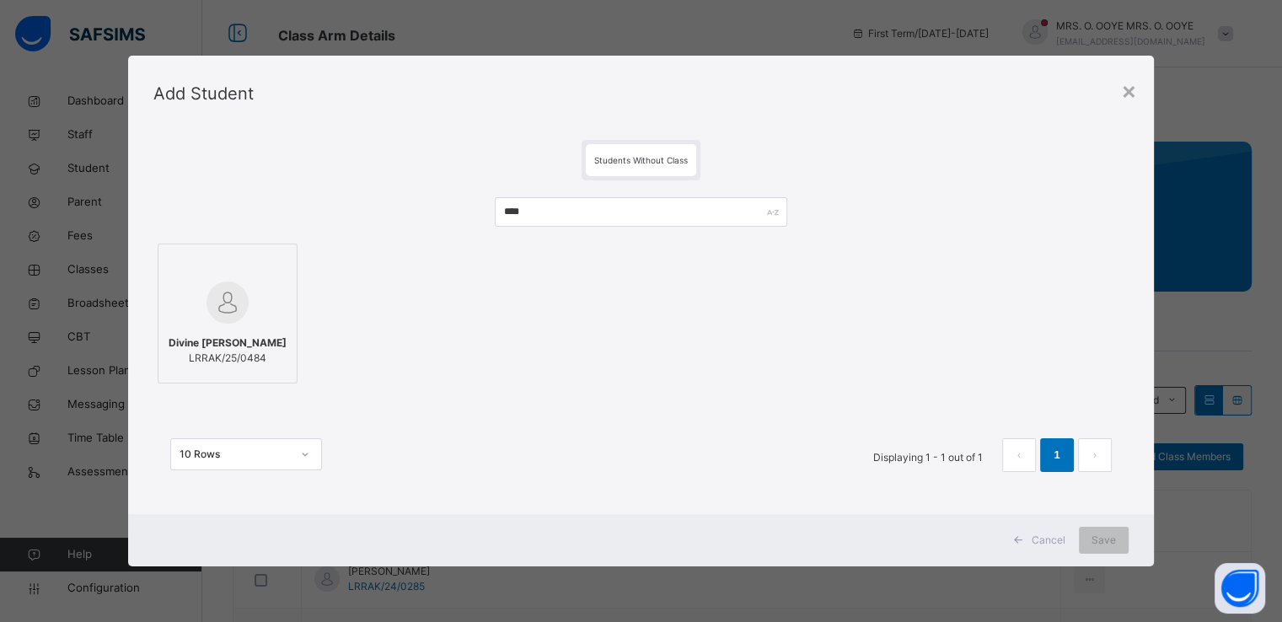
click at [236, 280] on div at bounding box center [227, 302] width 121 height 49
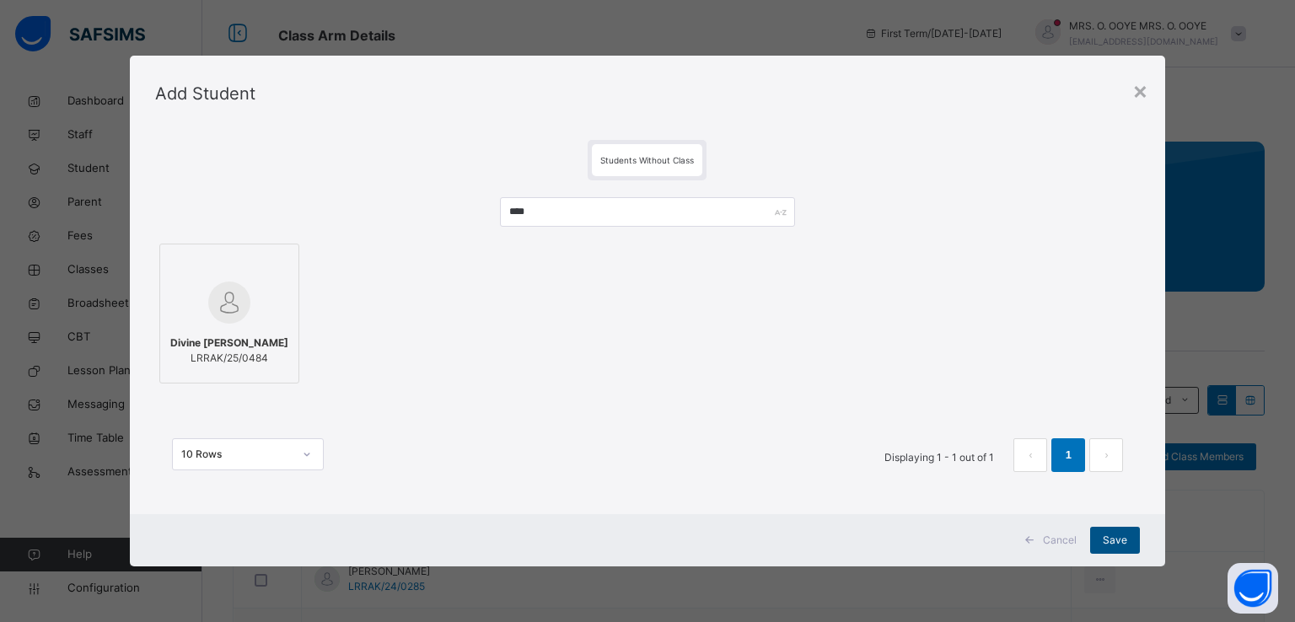
click at [1113, 545] on span "Save" at bounding box center [1115, 540] width 24 height 15
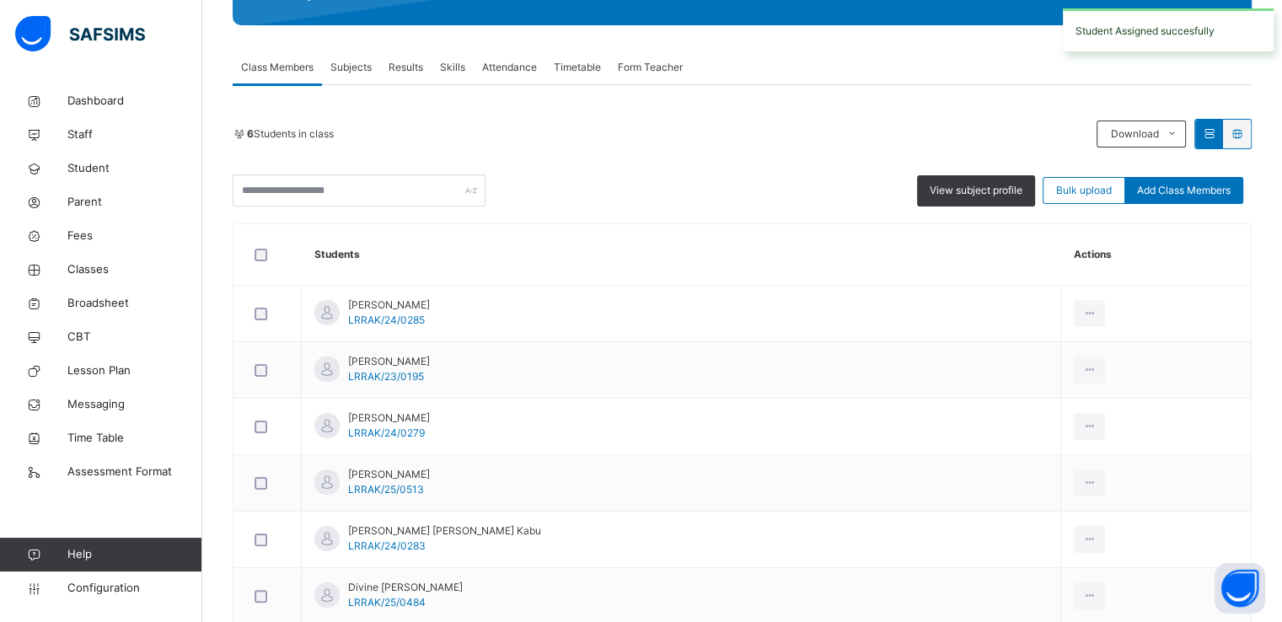
scroll to position [360, 0]
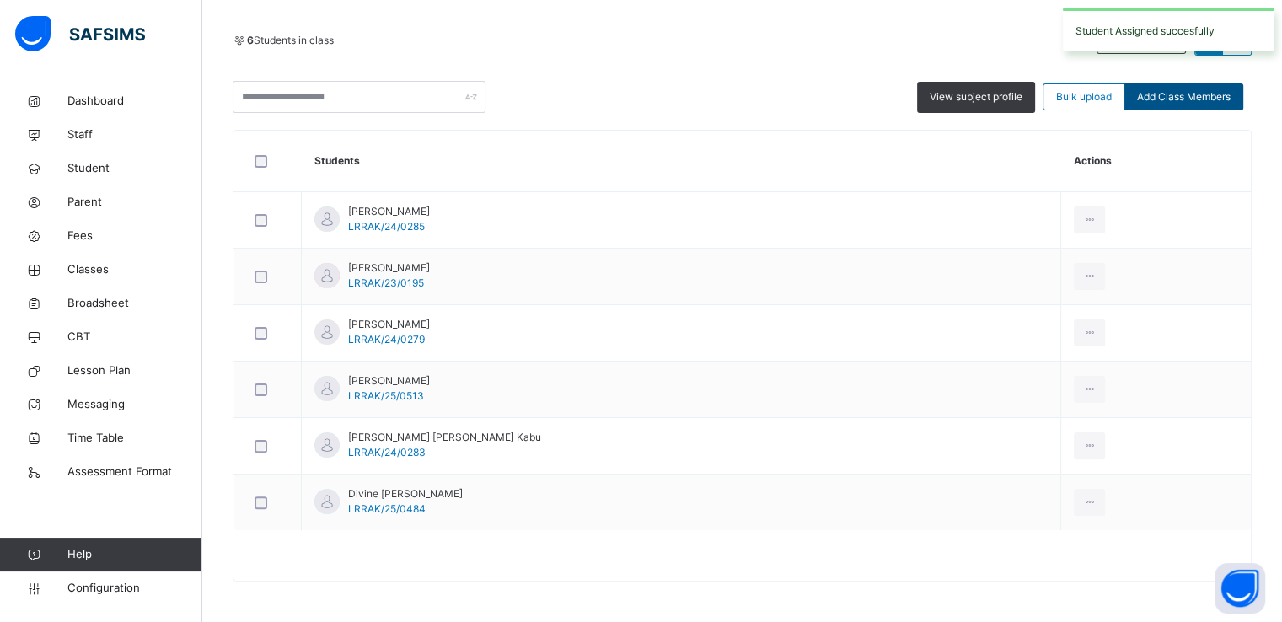
click at [1197, 103] on span "Add Class Members" at bounding box center [1184, 96] width 94 height 15
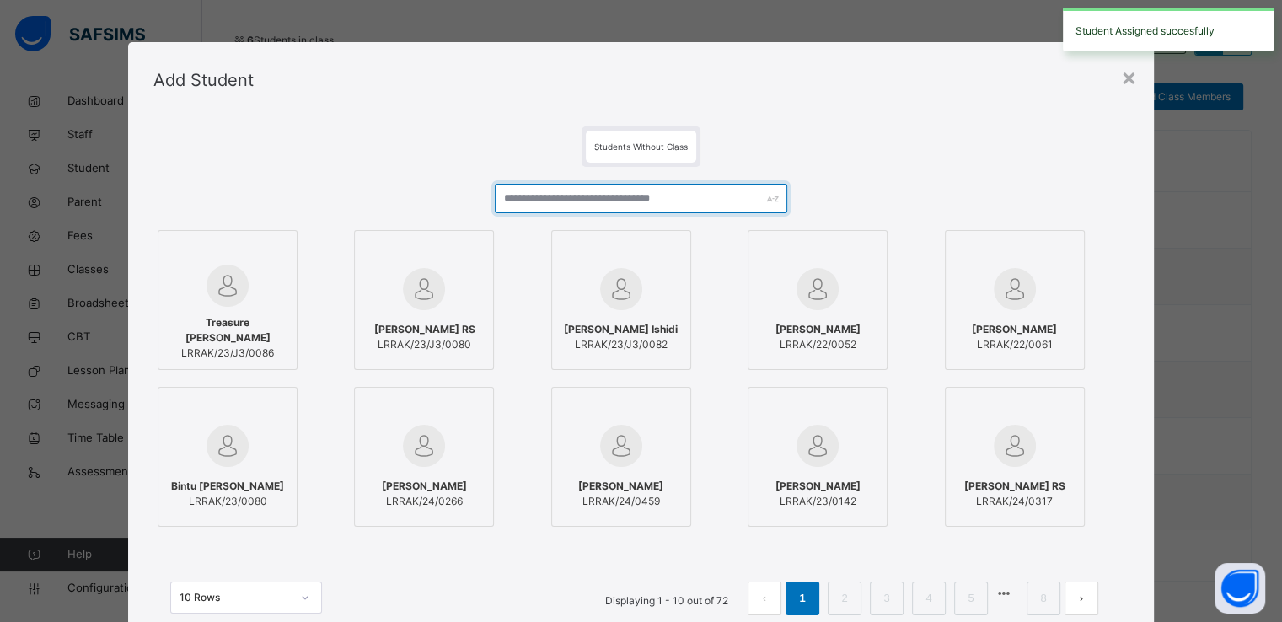
click at [643, 200] on input "text" at bounding box center [641, 199] width 293 height 30
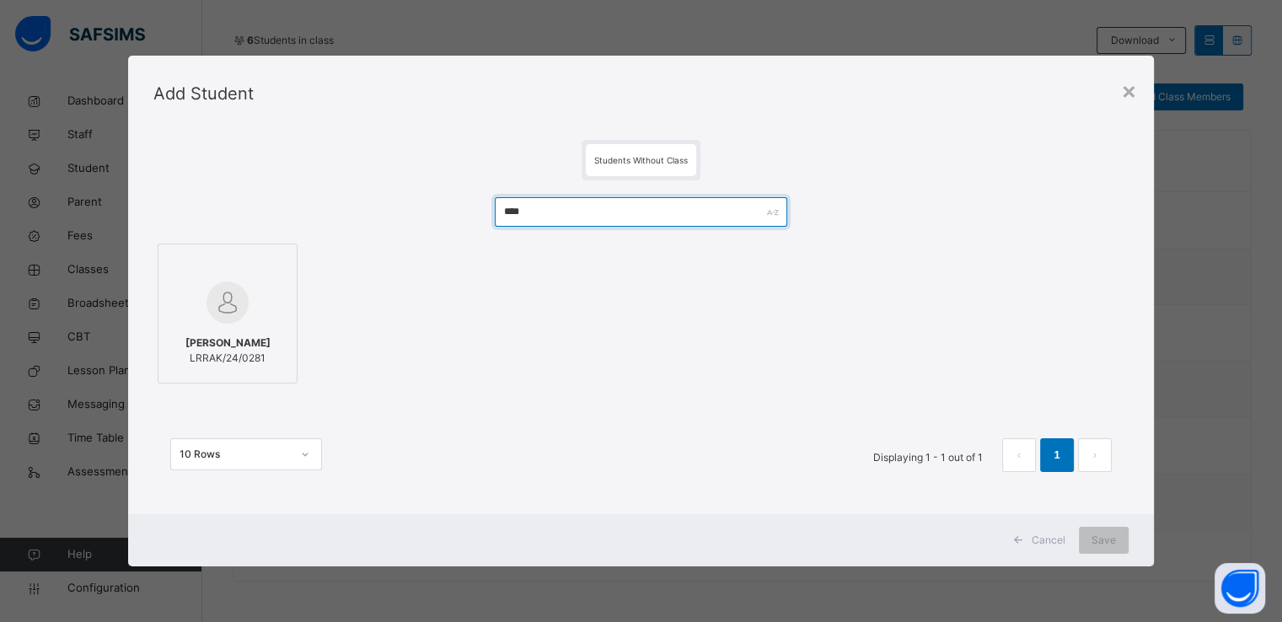
type input "****"
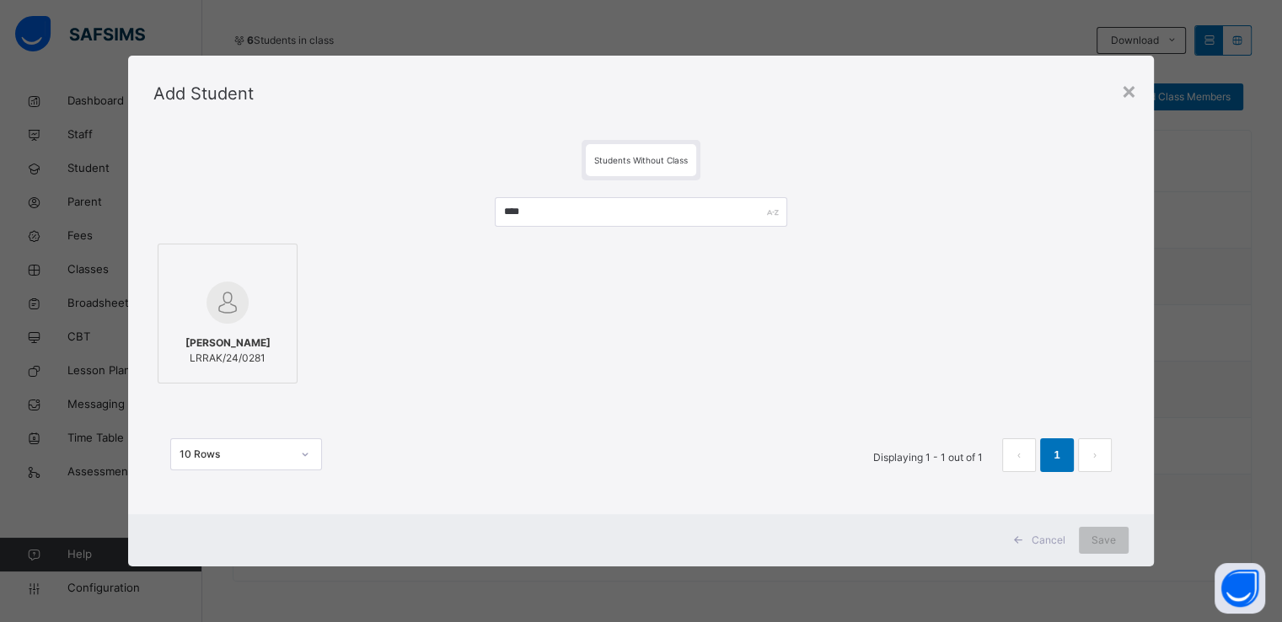
click at [283, 311] on label "[PERSON_NAME] LRRAK/24/0281" at bounding box center [228, 314] width 140 height 140
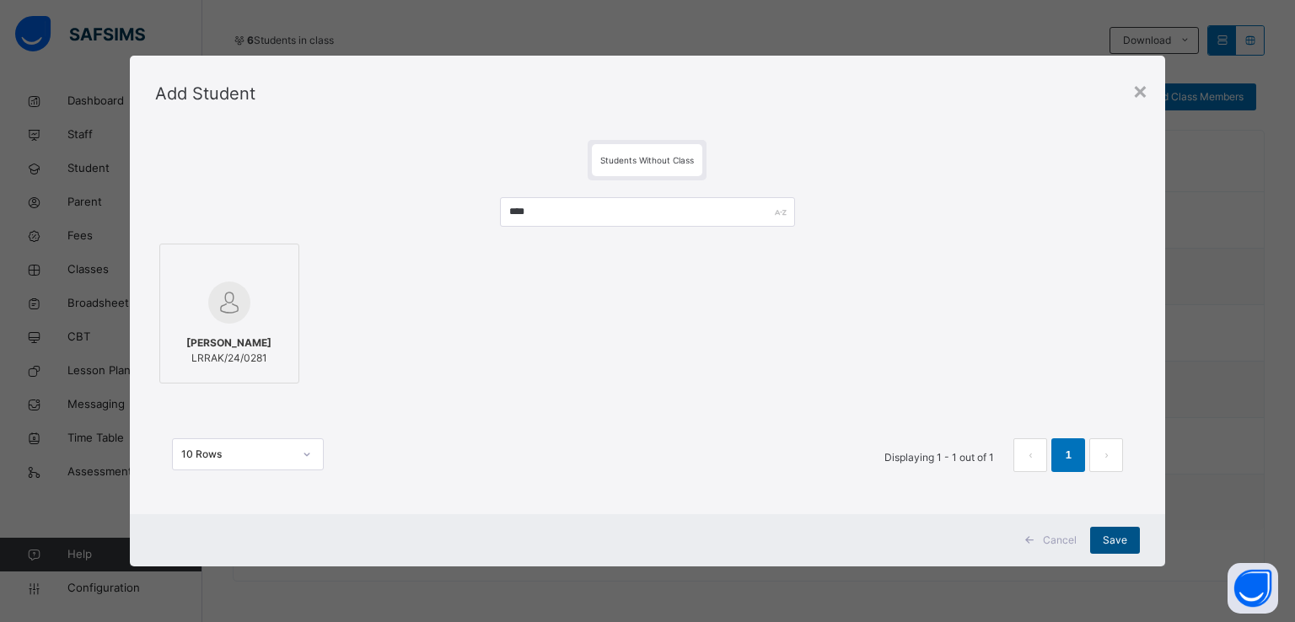
click at [1107, 534] on span "Save" at bounding box center [1115, 540] width 24 height 15
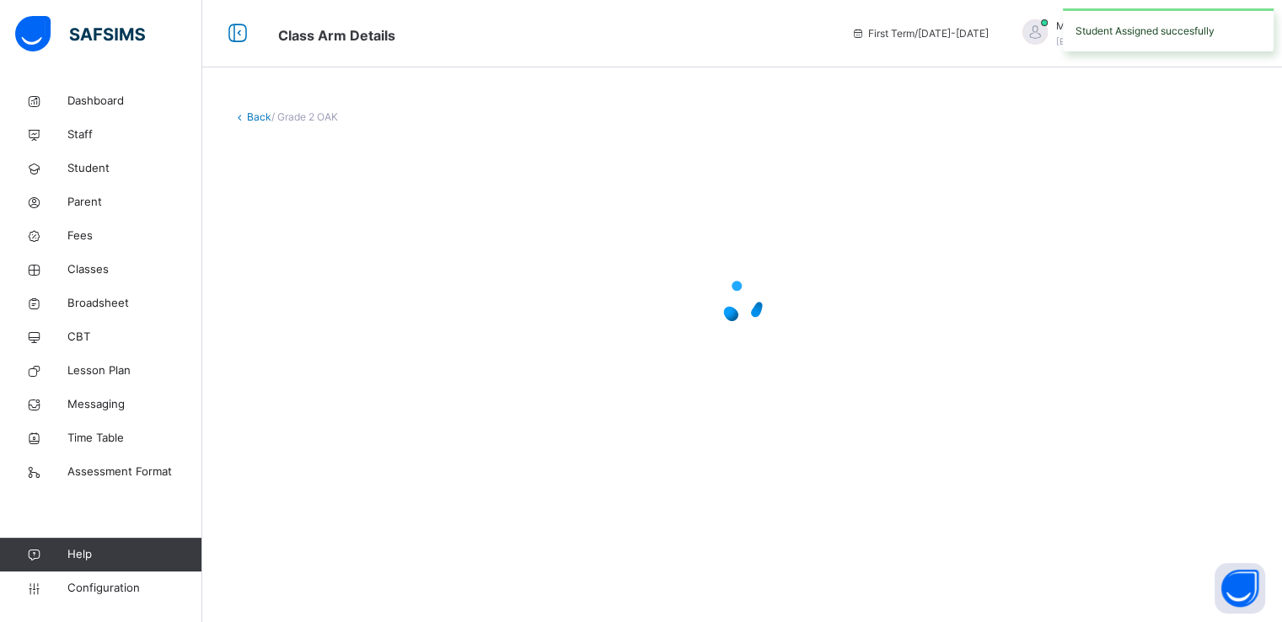
scroll to position [0, 0]
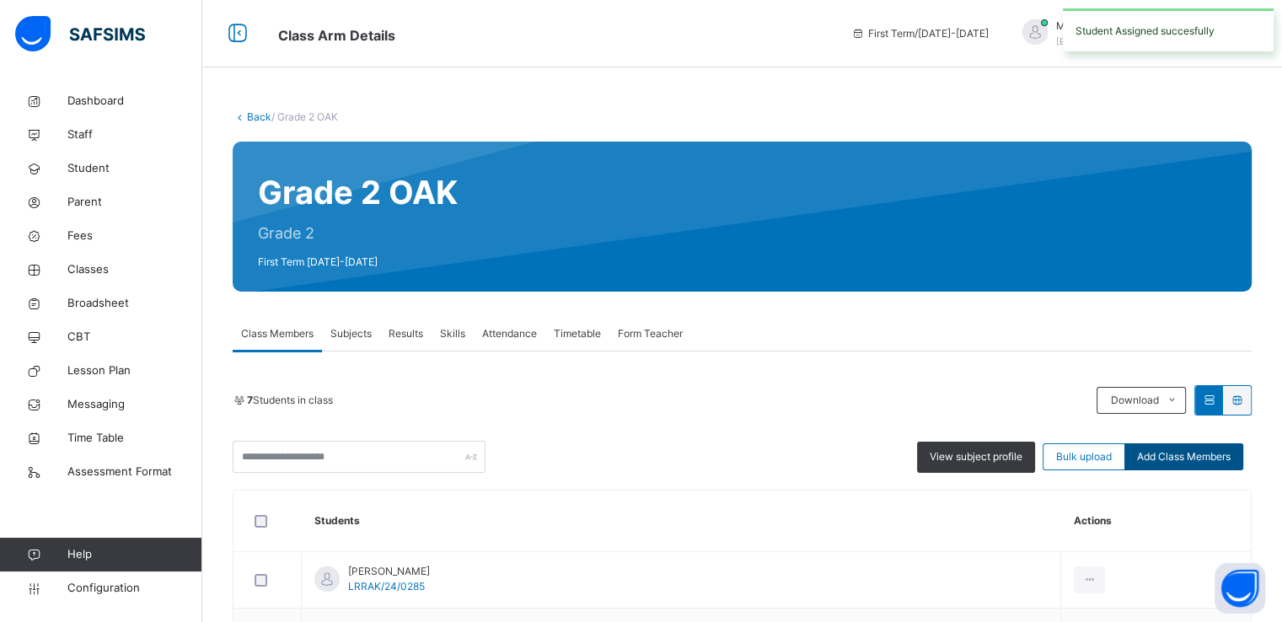
click at [1179, 452] on span "Add Class Members" at bounding box center [1184, 456] width 94 height 15
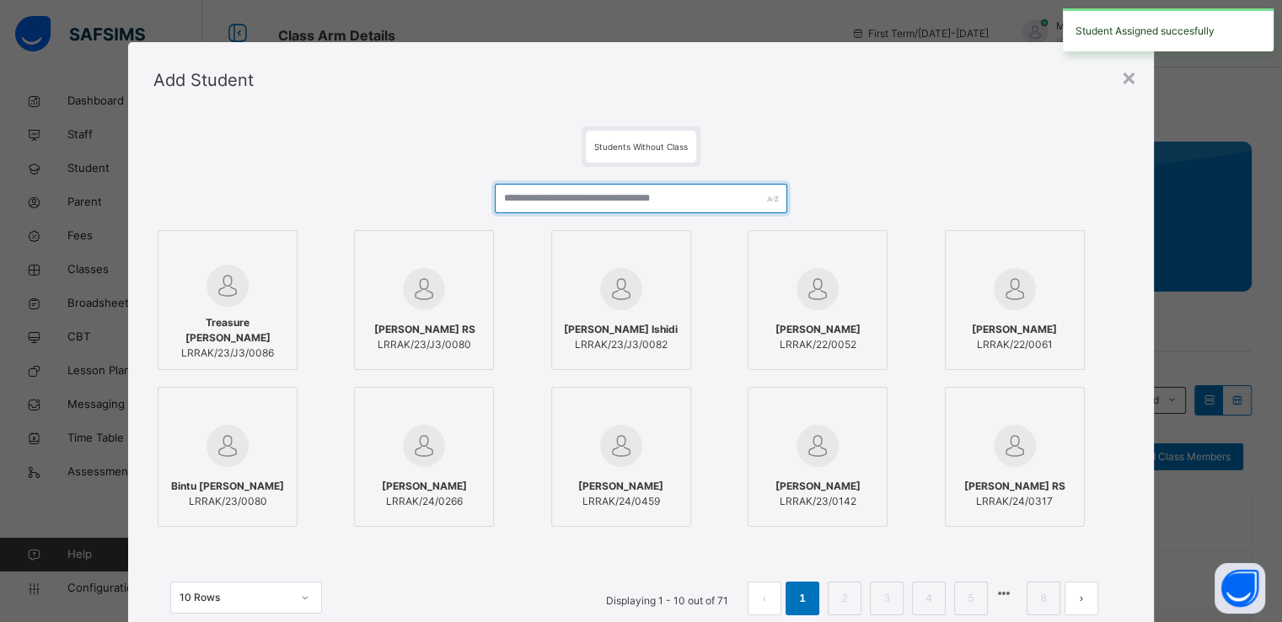
click at [646, 195] on input "text" at bounding box center [641, 199] width 293 height 30
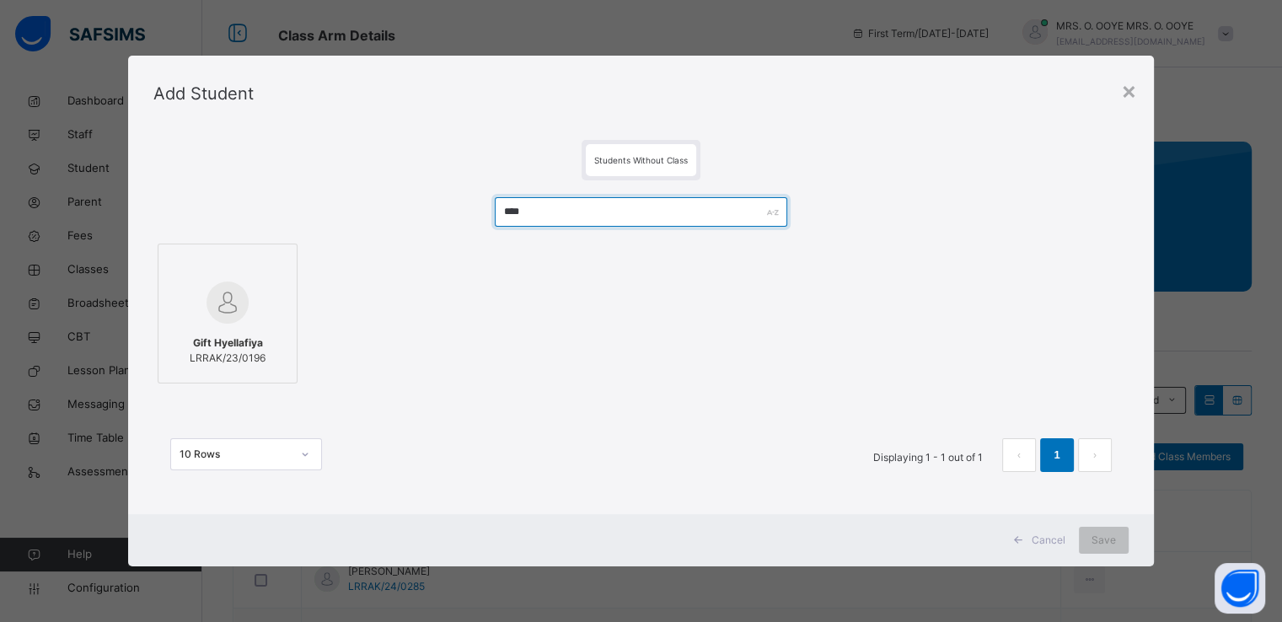
type input "****"
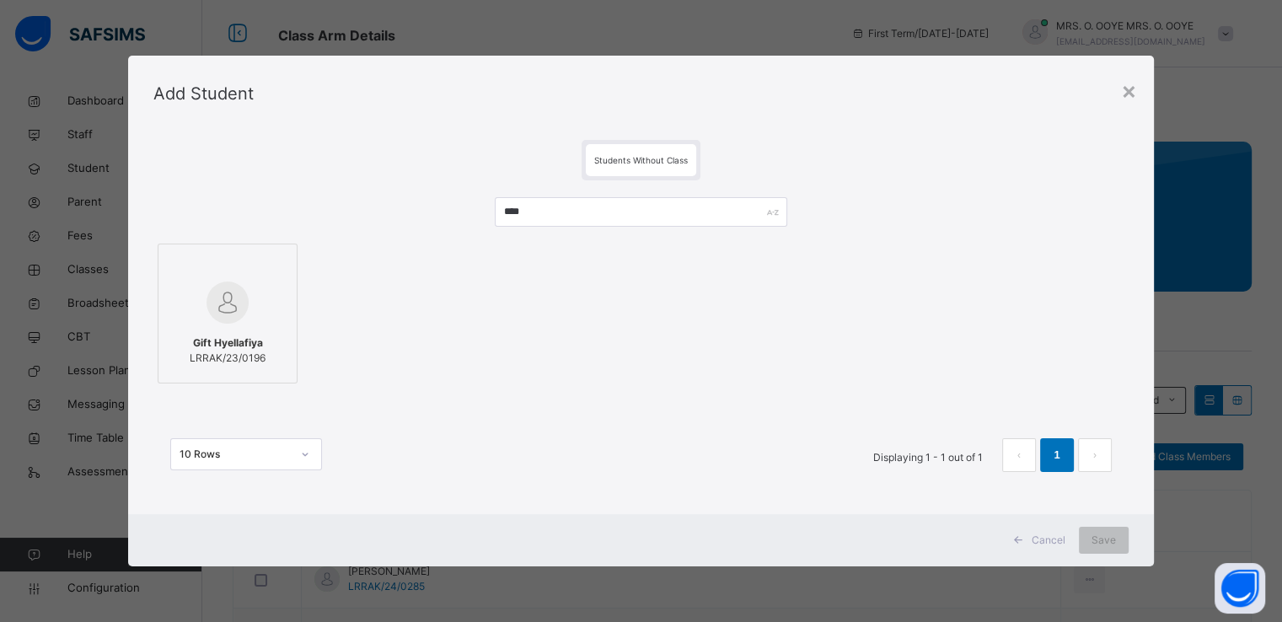
click at [209, 289] on img at bounding box center [228, 303] width 42 height 42
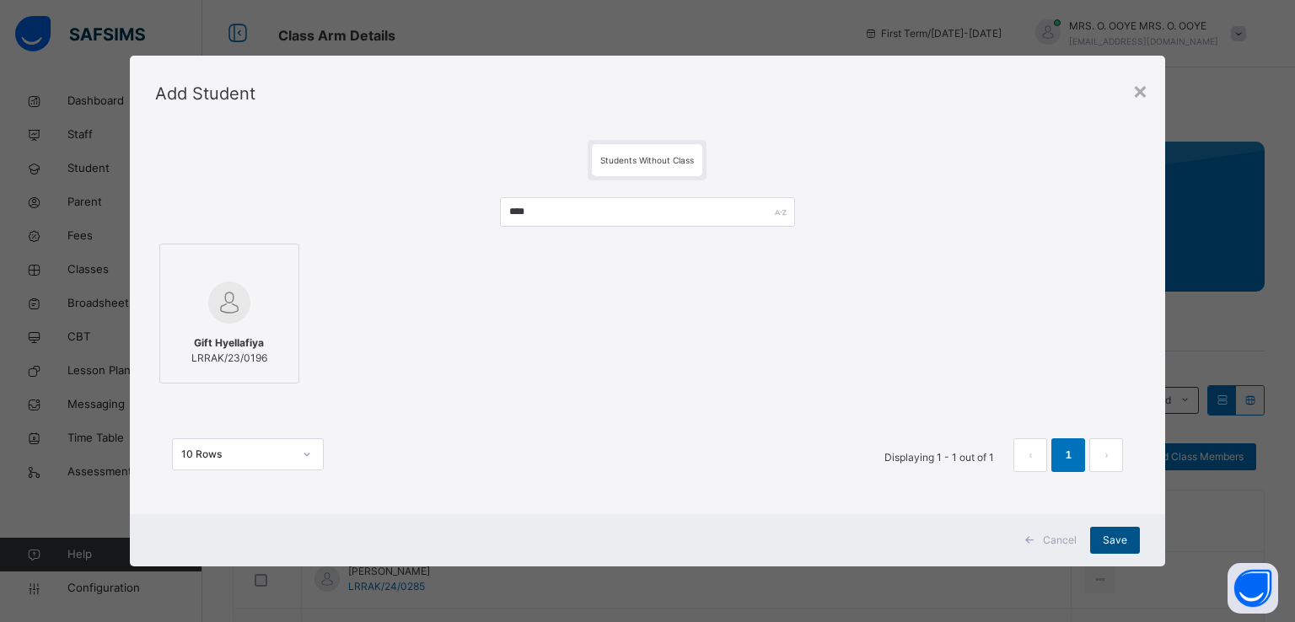
click at [1110, 537] on span "Save" at bounding box center [1115, 540] width 24 height 15
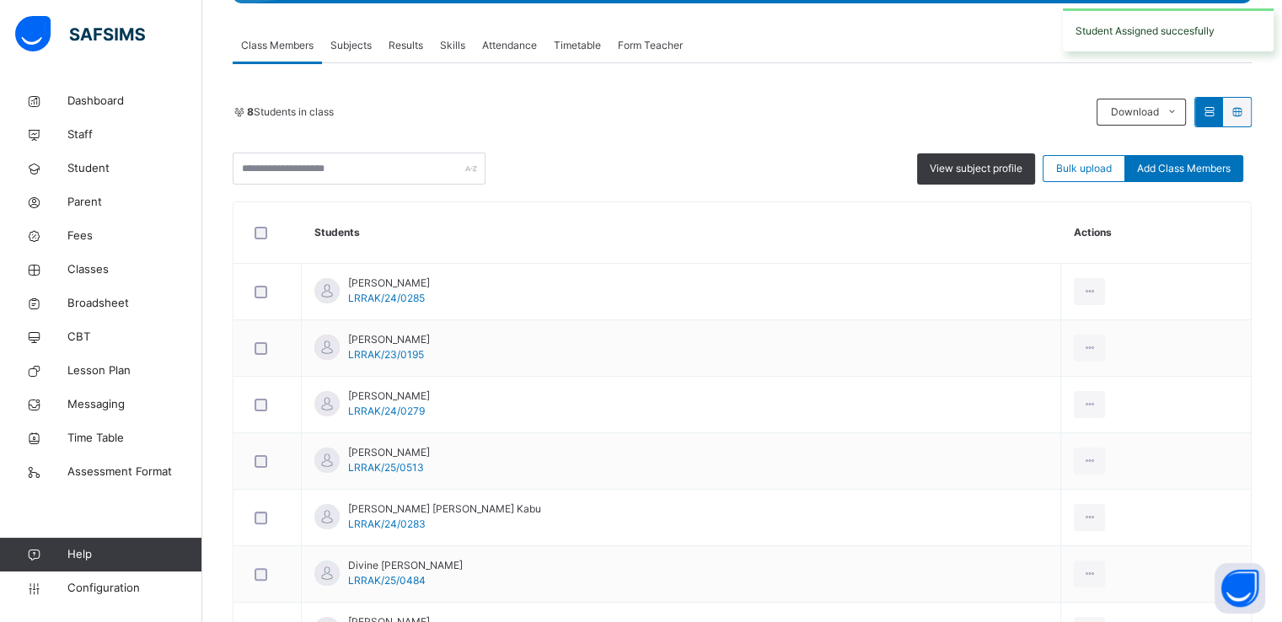
scroll to position [296, 0]
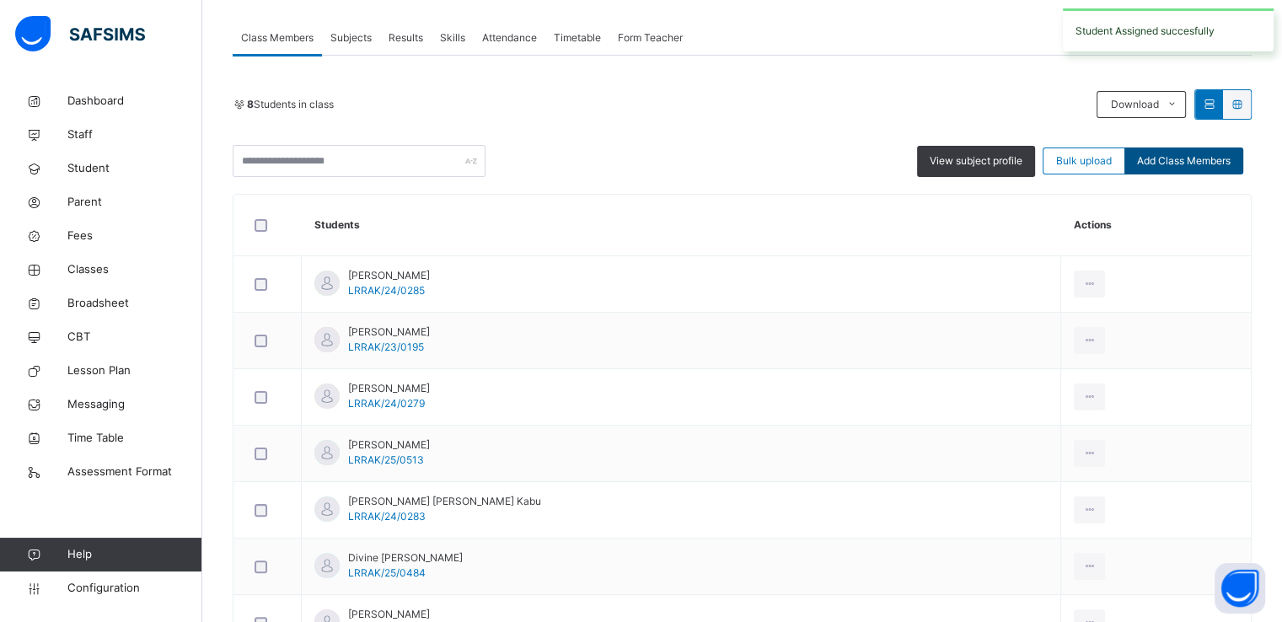
click at [1182, 173] on div "Add Class Members" at bounding box center [1184, 161] width 119 height 27
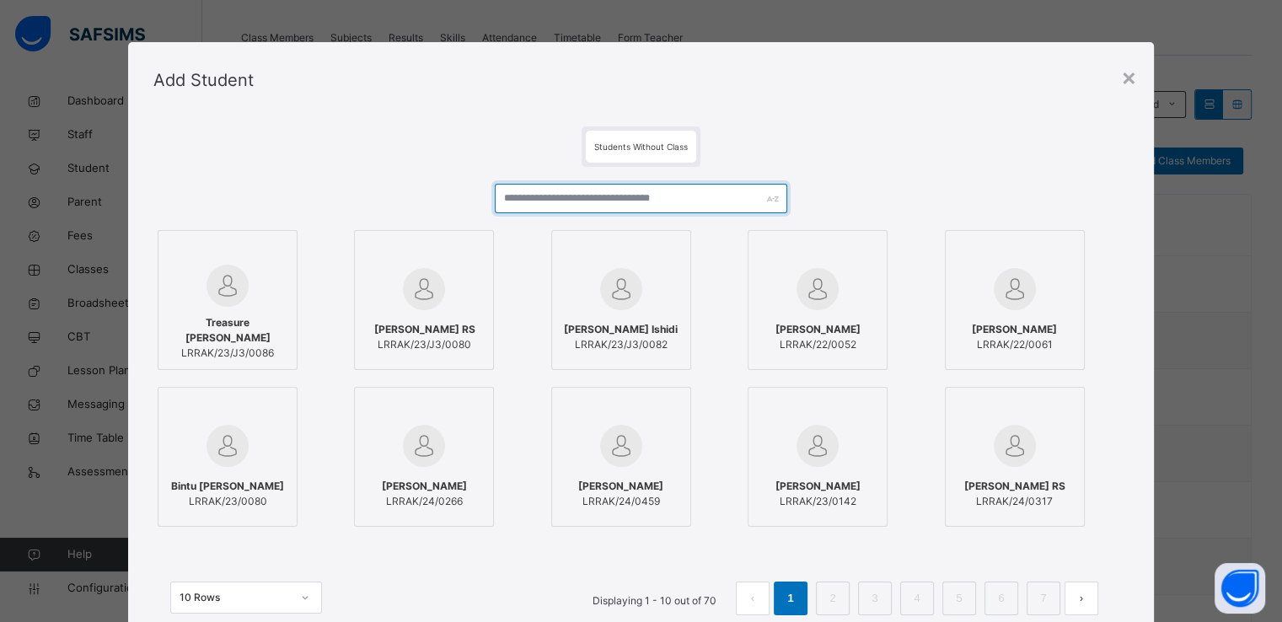
click at [679, 191] on input "text" at bounding box center [641, 199] width 293 height 30
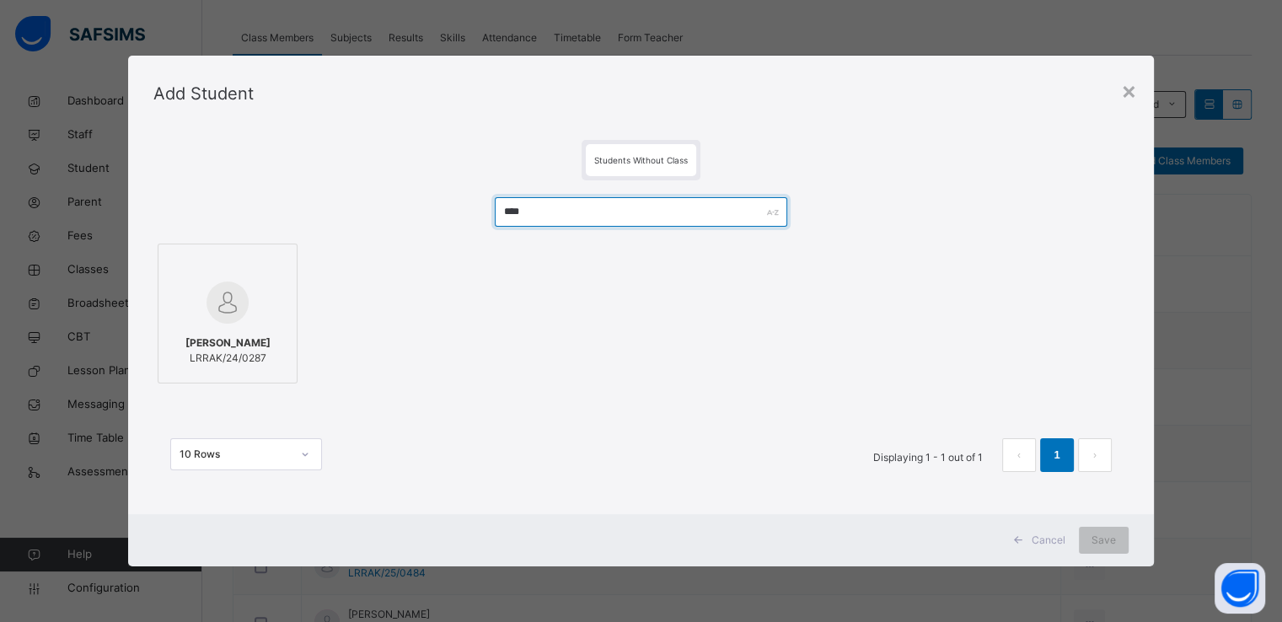
type input "****"
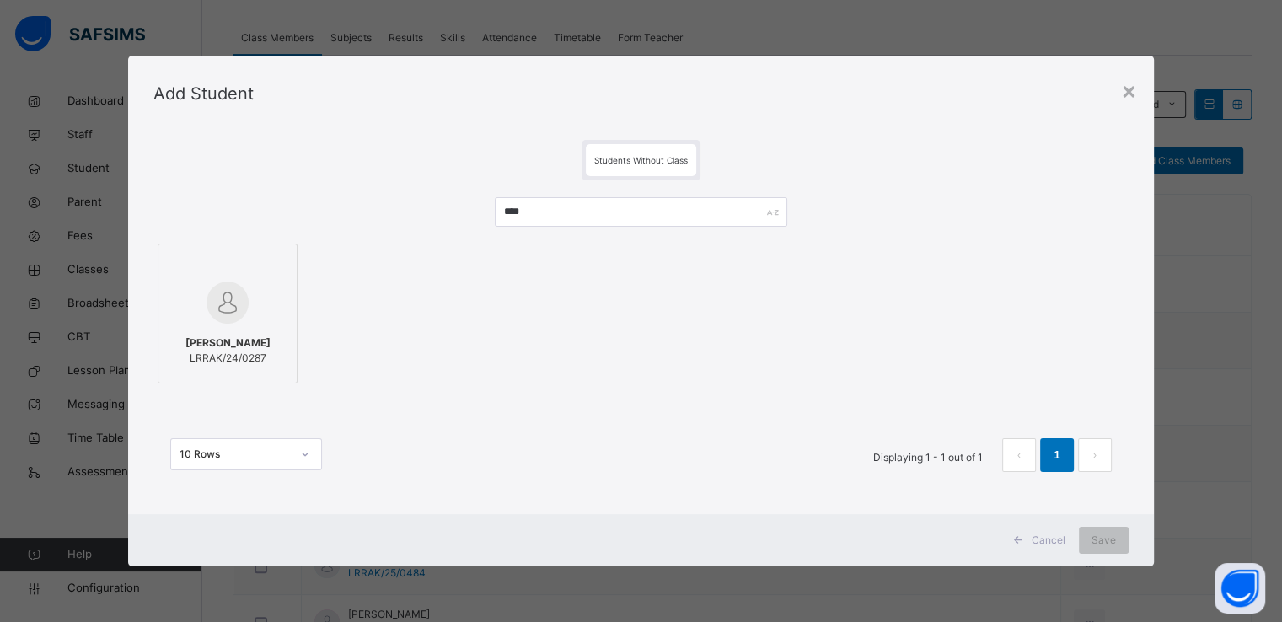
click at [223, 273] on div at bounding box center [227, 265] width 121 height 25
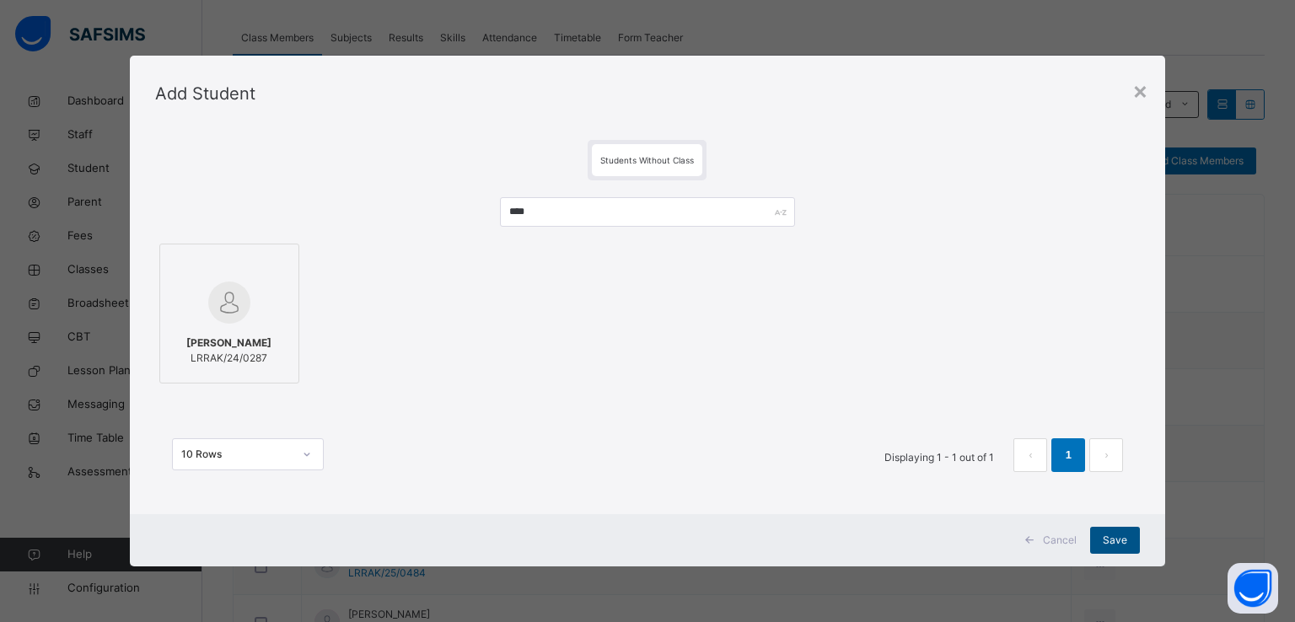
click at [1108, 550] on div "Save" at bounding box center [1115, 540] width 50 height 27
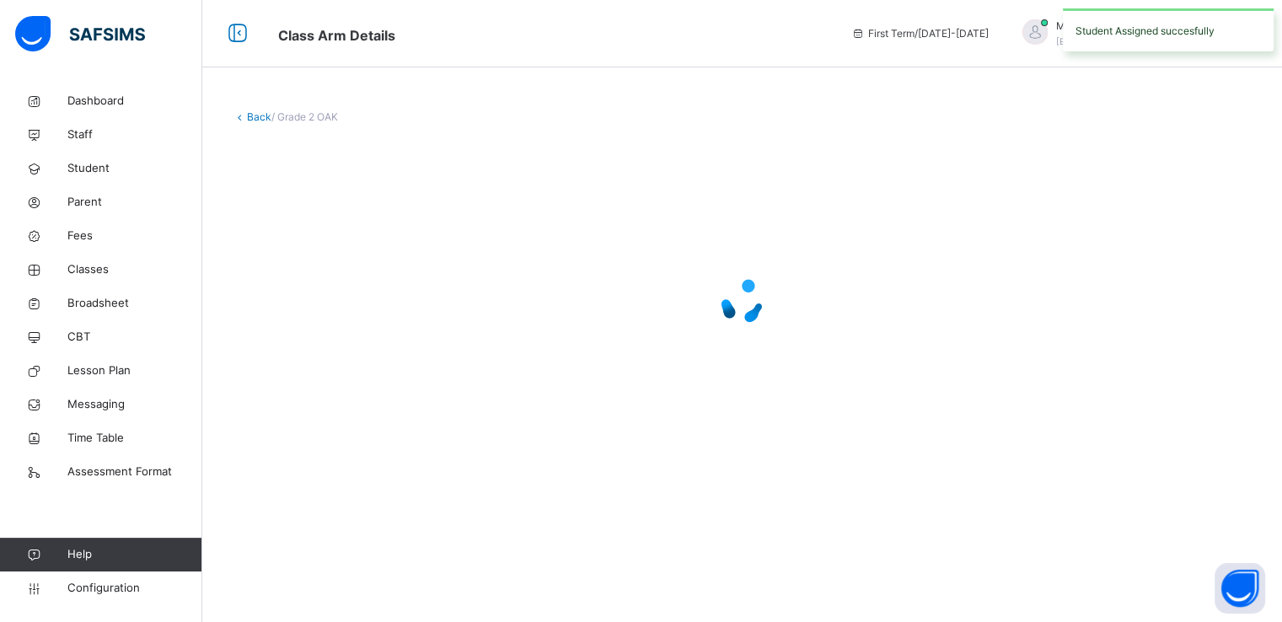
scroll to position [0, 0]
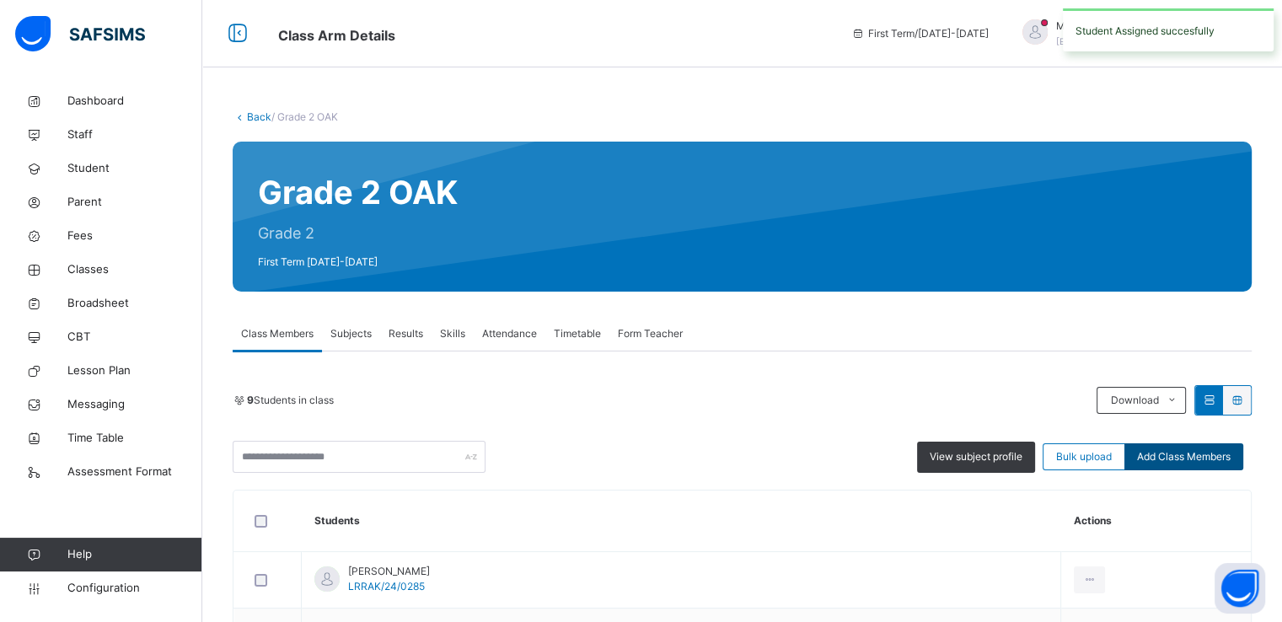
click at [1175, 457] on span "Add Class Members" at bounding box center [1184, 456] width 94 height 15
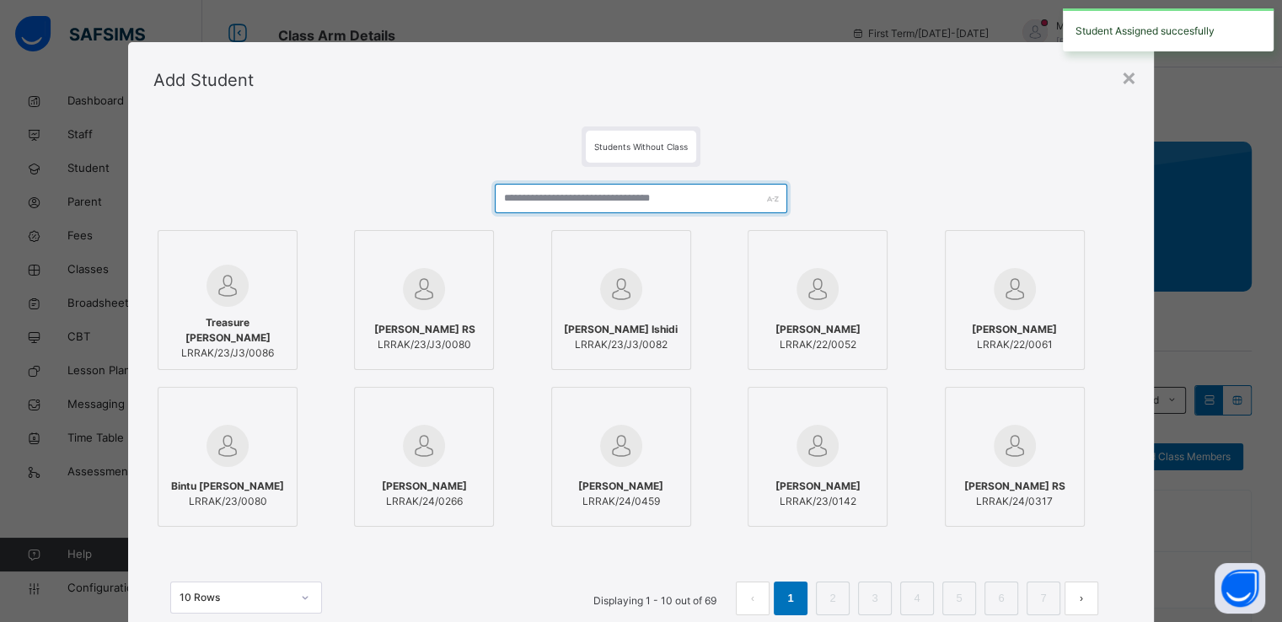
click at [623, 203] on input "text" at bounding box center [641, 199] width 293 height 30
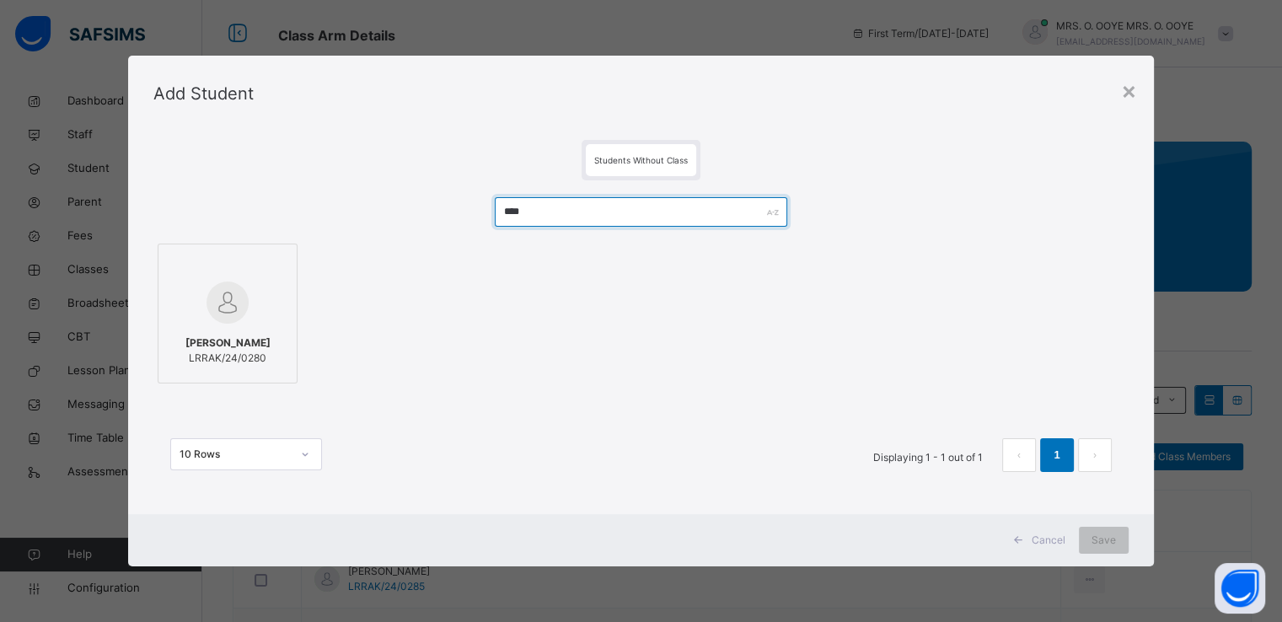
type input "****"
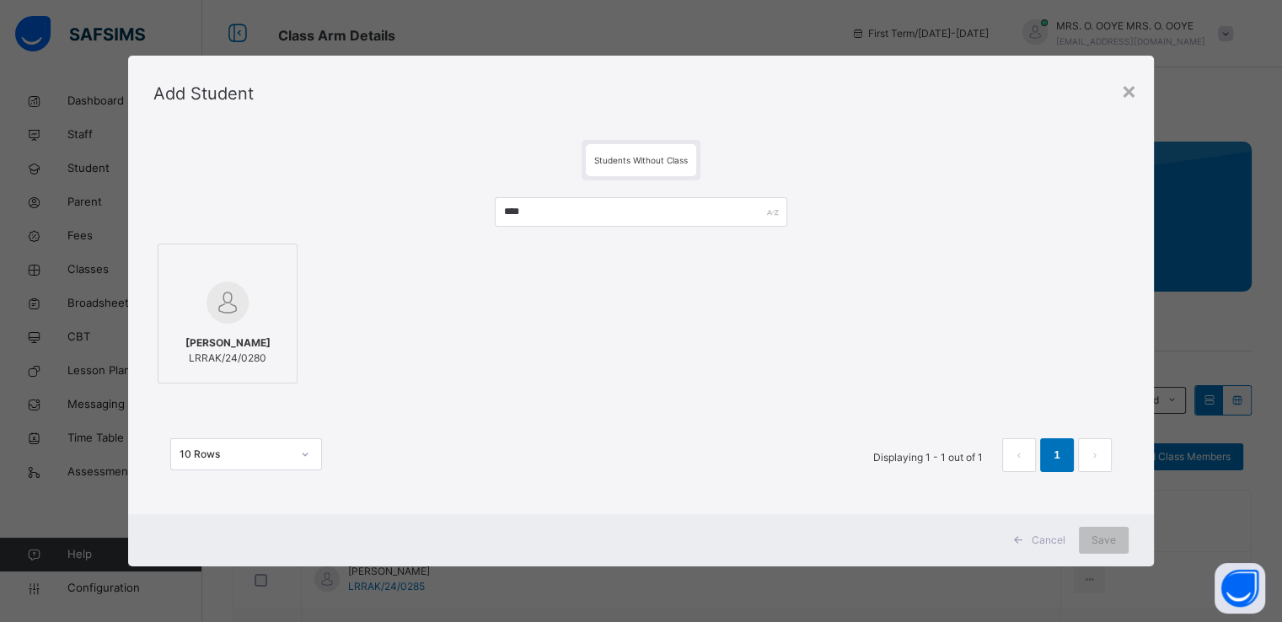
click at [251, 295] on div at bounding box center [227, 302] width 121 height 49
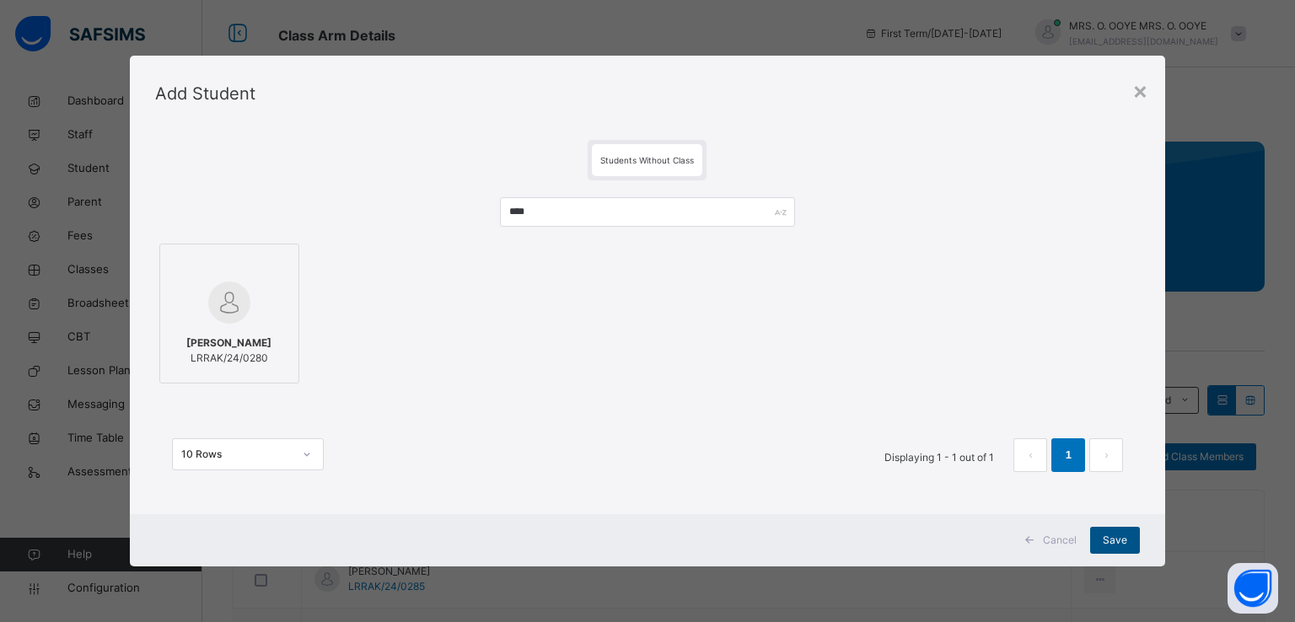
click at [1114, 538] on span "Save" at bounding box center [1115, 540] width 24 height 15
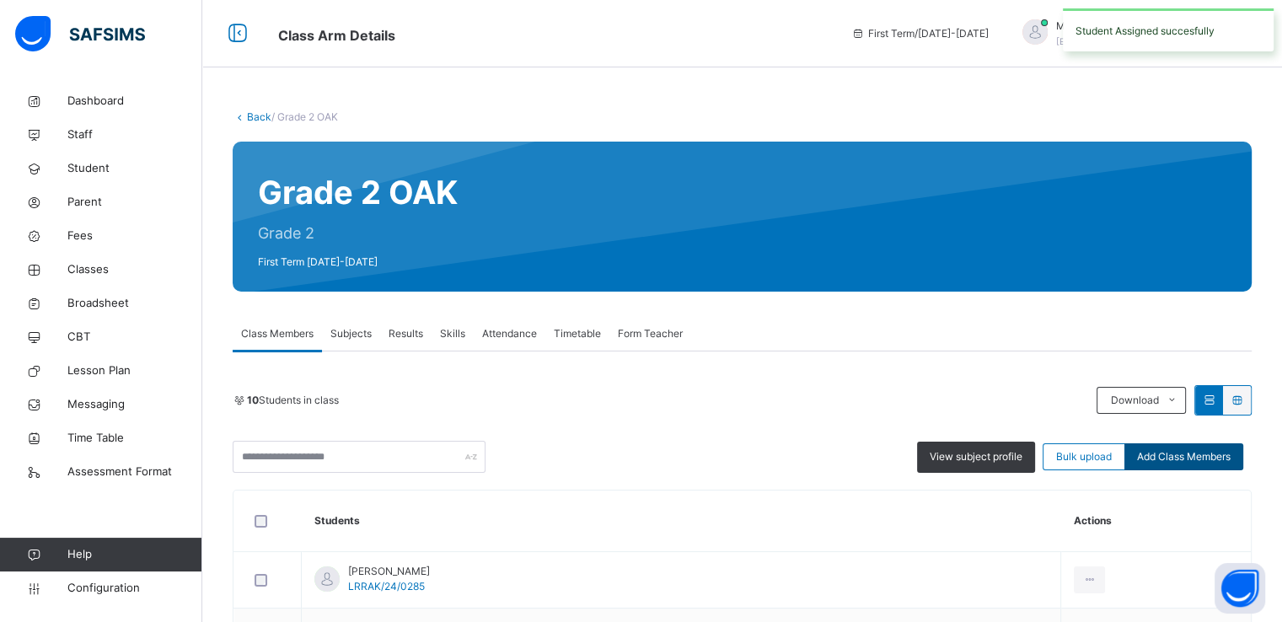
click at [1200, 462] on span "Add Class Members" at bounding box center [1184, 456] width 94 height 15
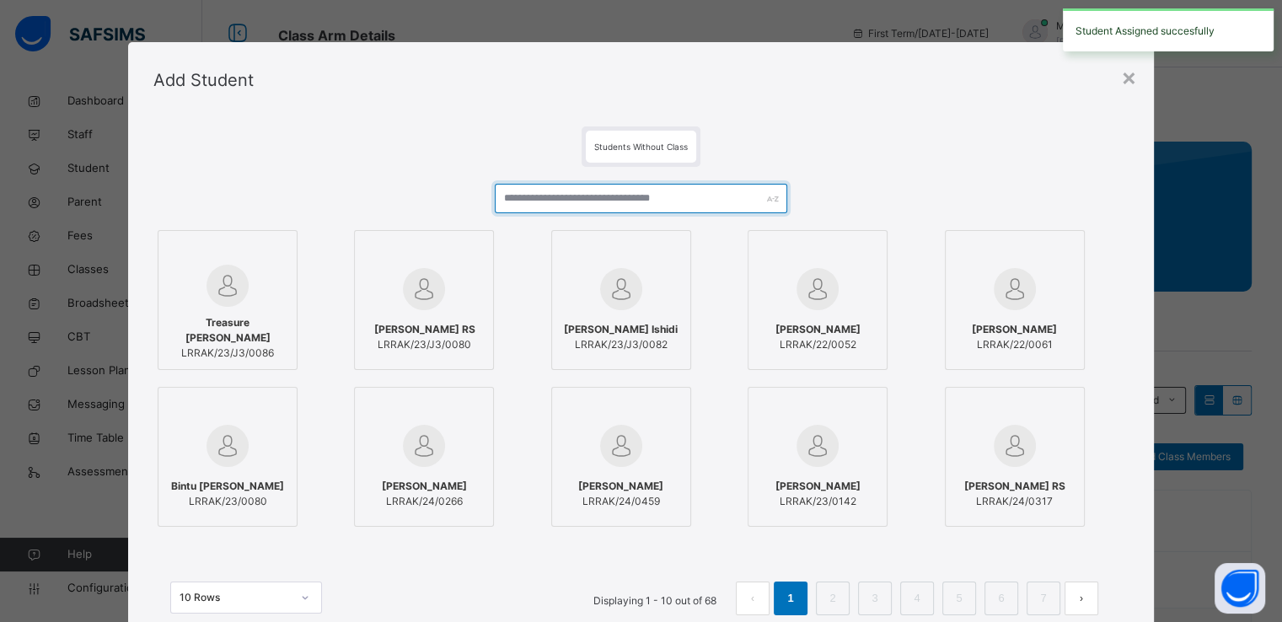
click at [588, 200] on input "text" at bounding box center [641, 199] width 293 height 30
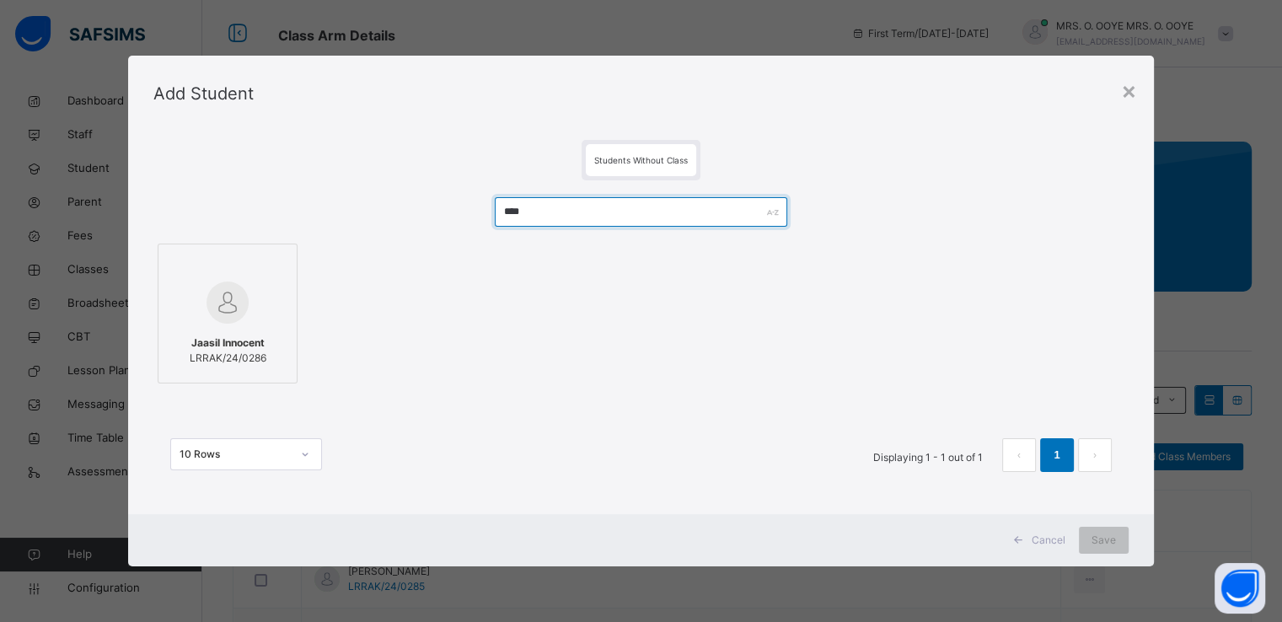
type input "****"
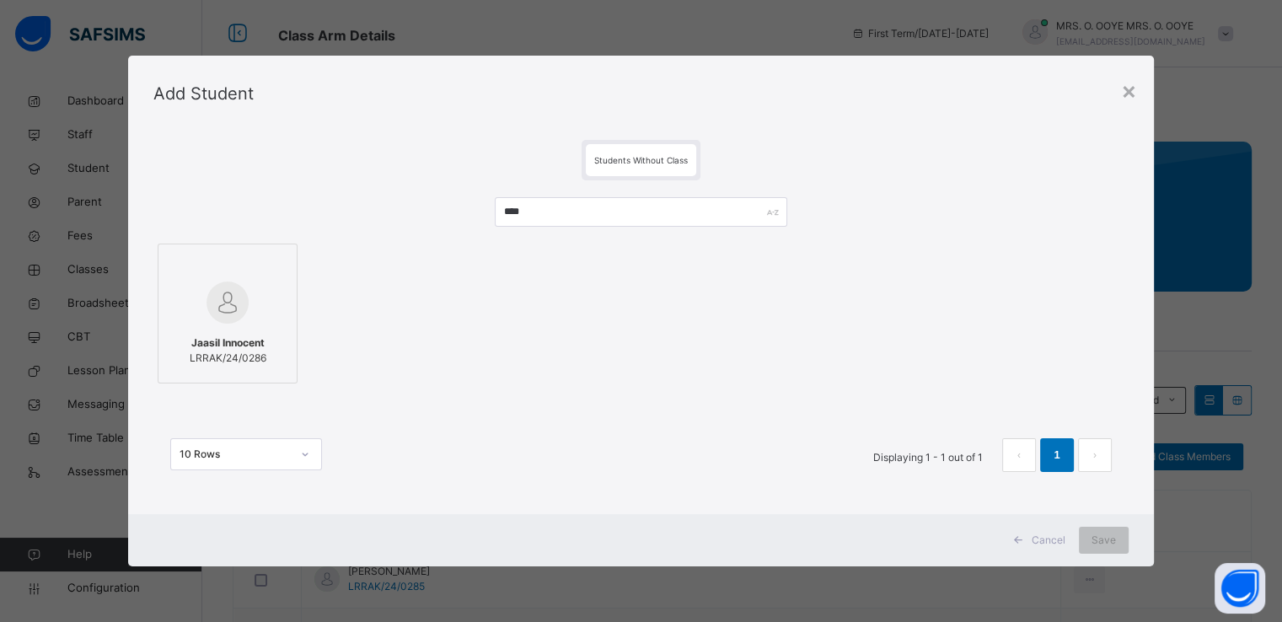
click at [252, 315] on div at bounding box center [227, 302] width 121 height 49
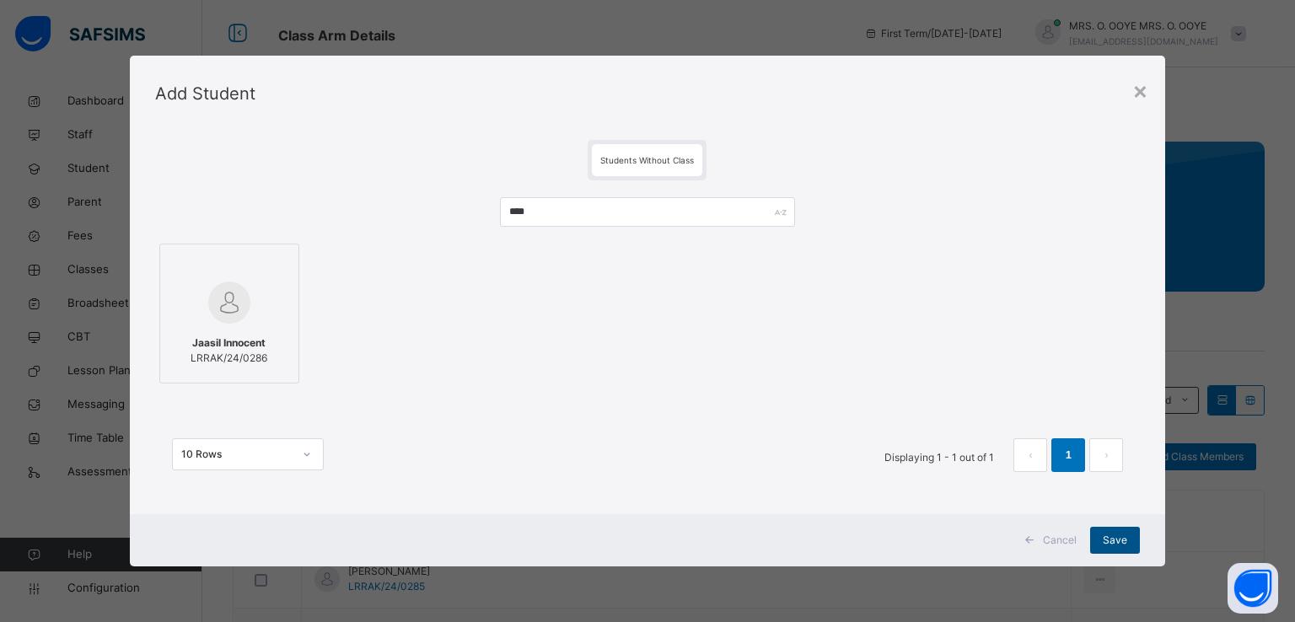
click at [1123, 547] on div "Save" at bounding box center [1115, 540] width 50 height 27
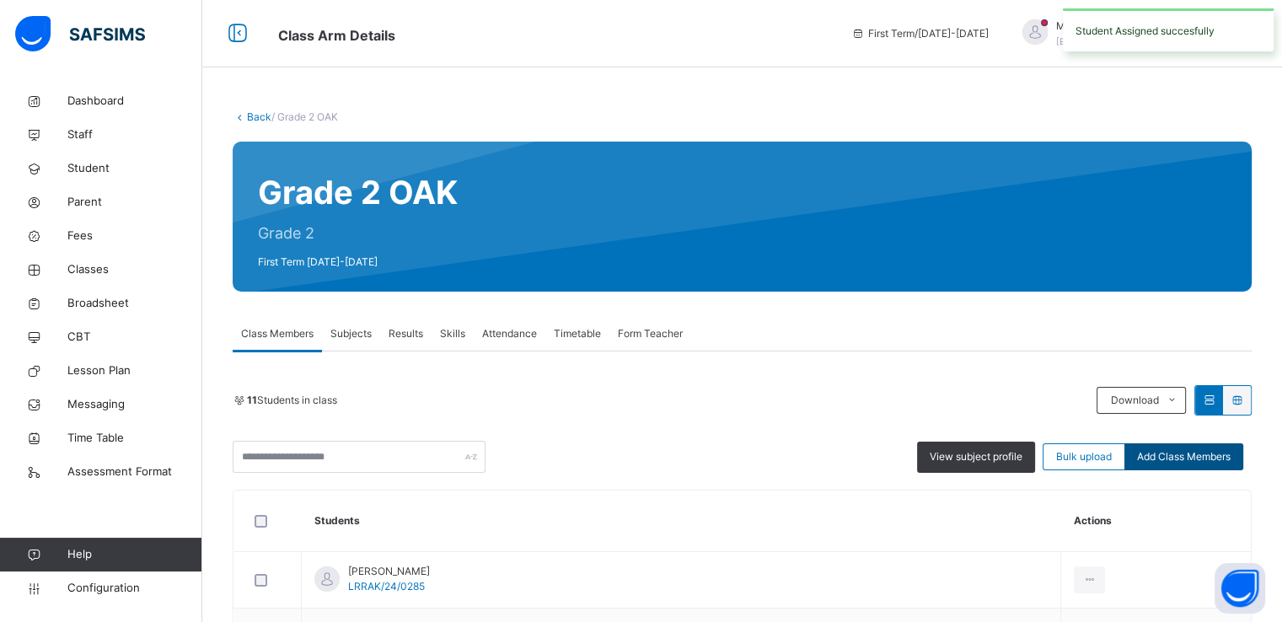
click at [1172, 456] on span "Add Class Members" at bounding box center [1184, 456] width 94 height 15
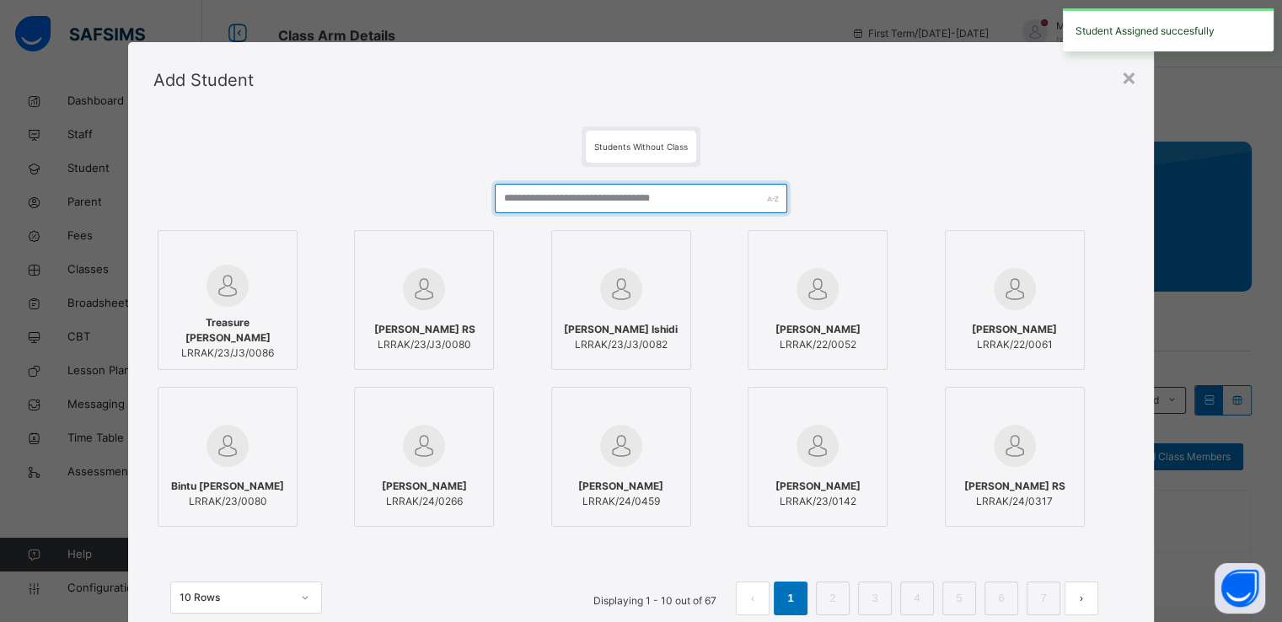
click at [677, 191] on input "text" at bounding box center [641, 199] width 293 height 30
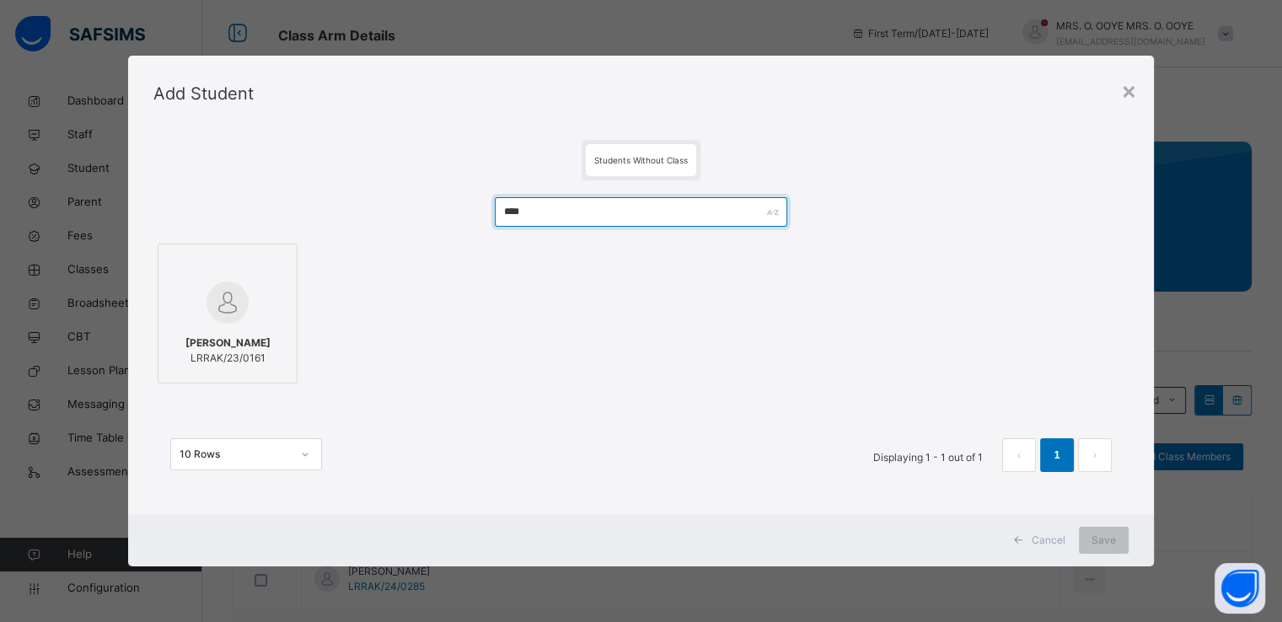
type input "****"
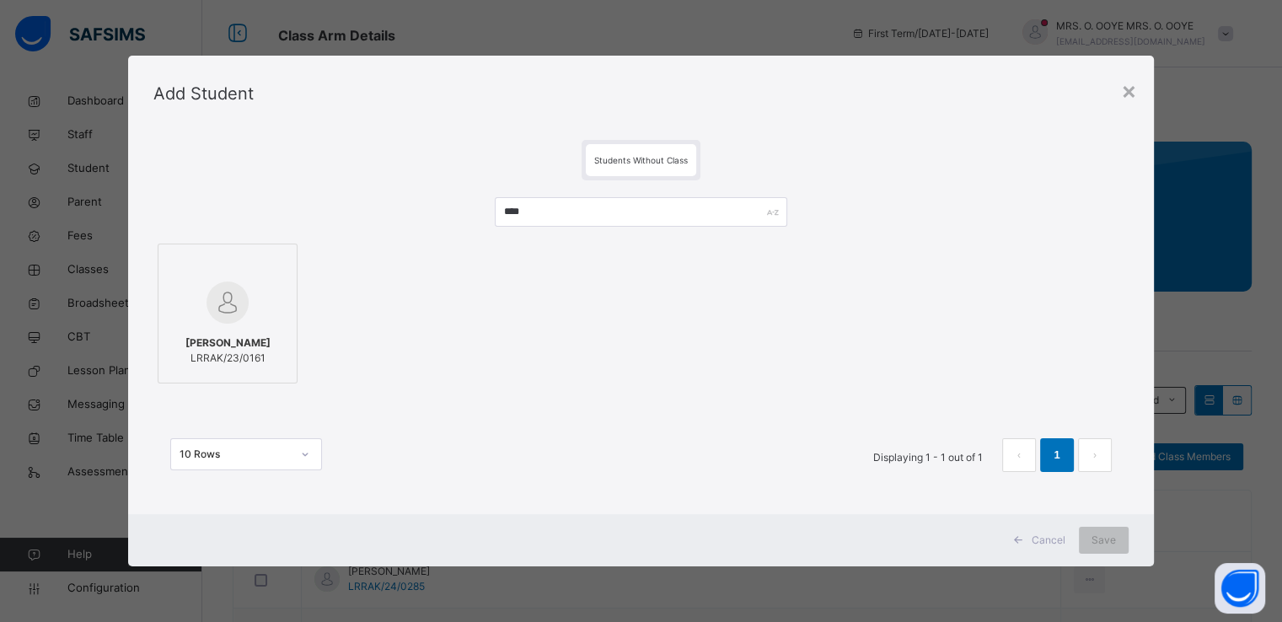
click at [250, 279] on div at bounding box center [227, 302] width 121 height 49
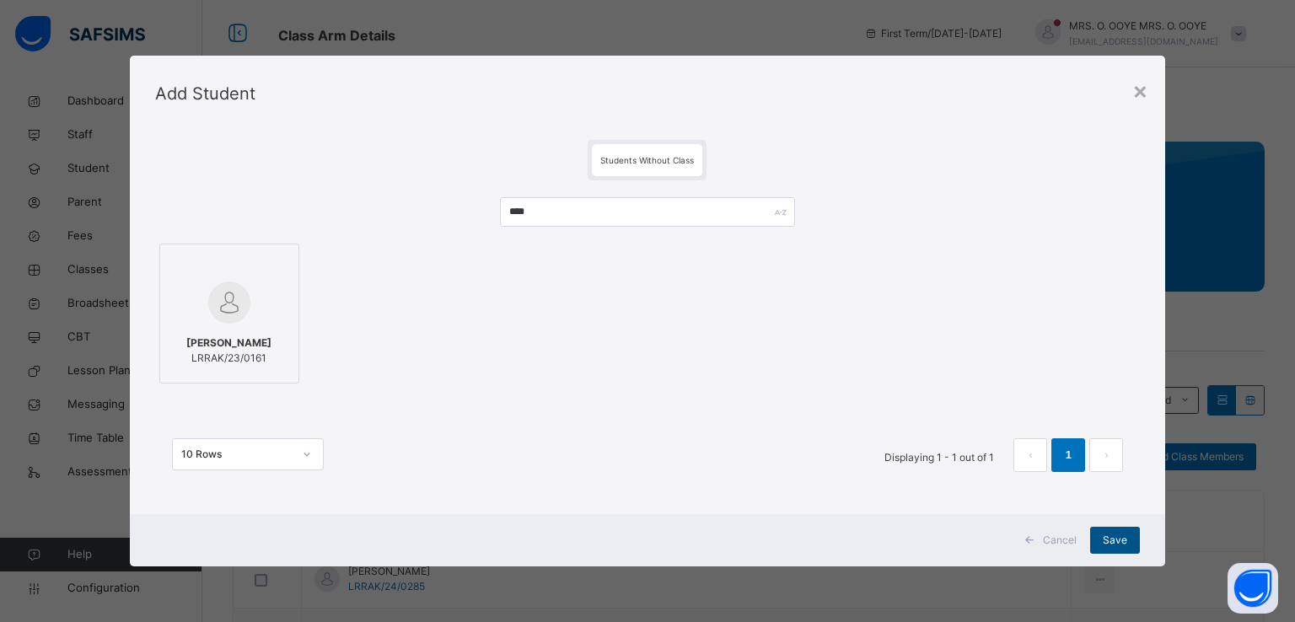
click at [1114, 545] on span "Save" at bounding box center [1115, 540] width 24 height 15
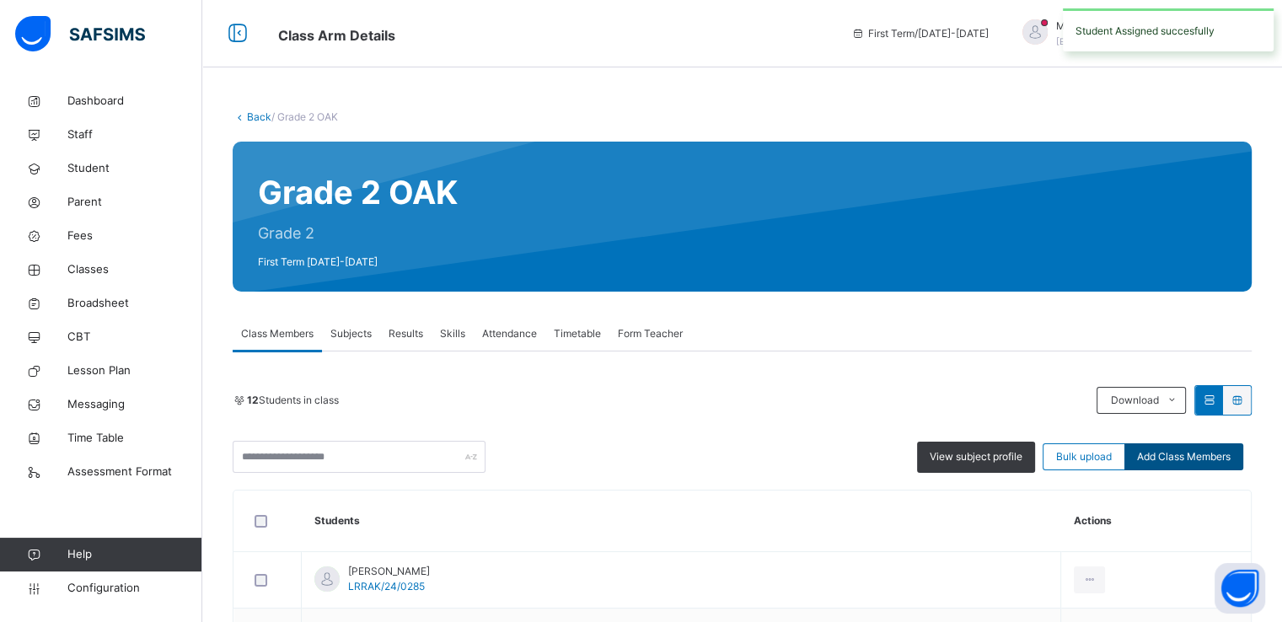
click at [1177, 452] on span "Add Class Members" at bounding box center [1184, 456] width 94 height 15
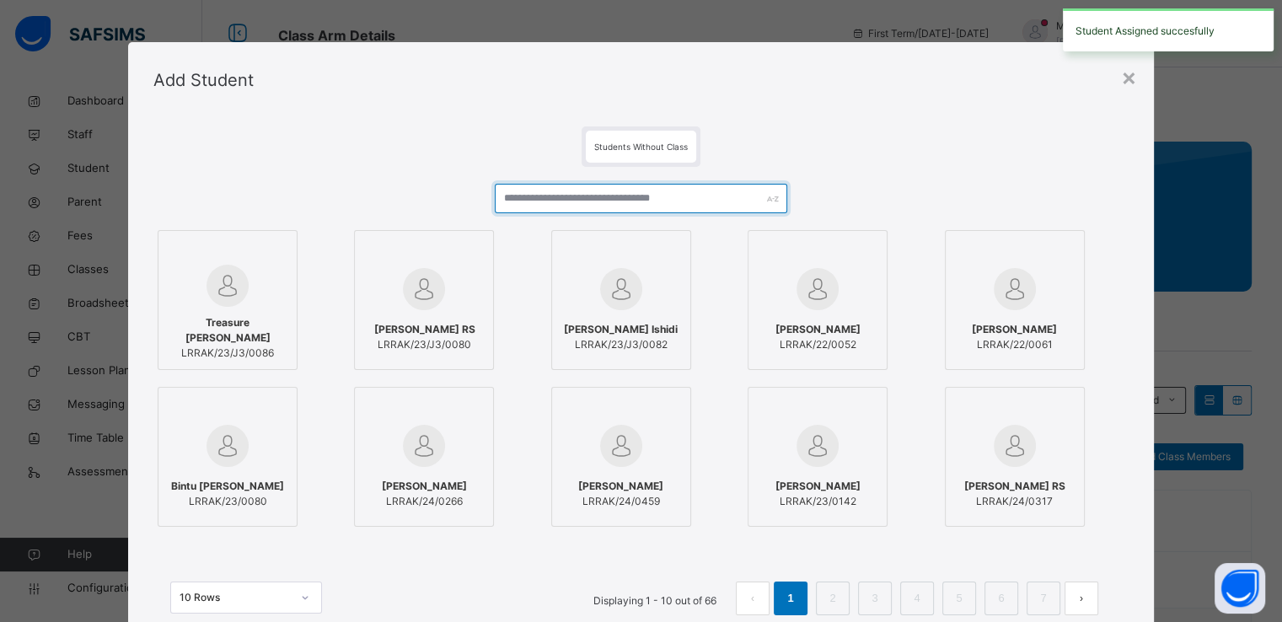
click at [610, 197] on input "text" at bounding box center [641, 199] width 293 height 30
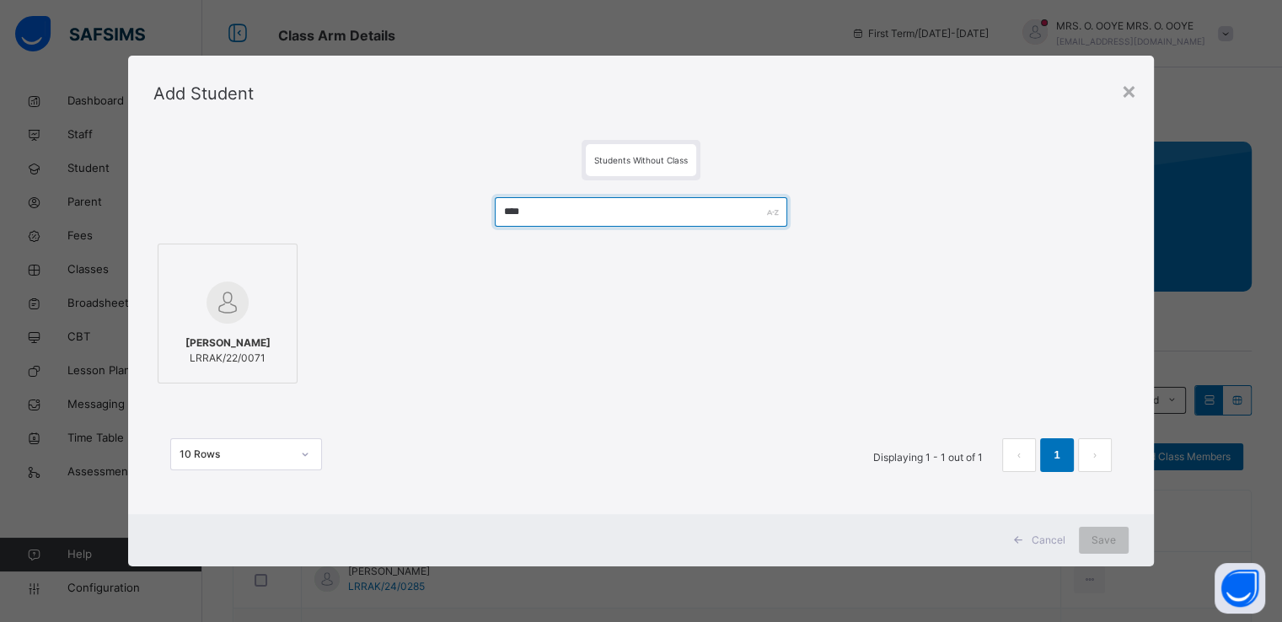
type input "****"
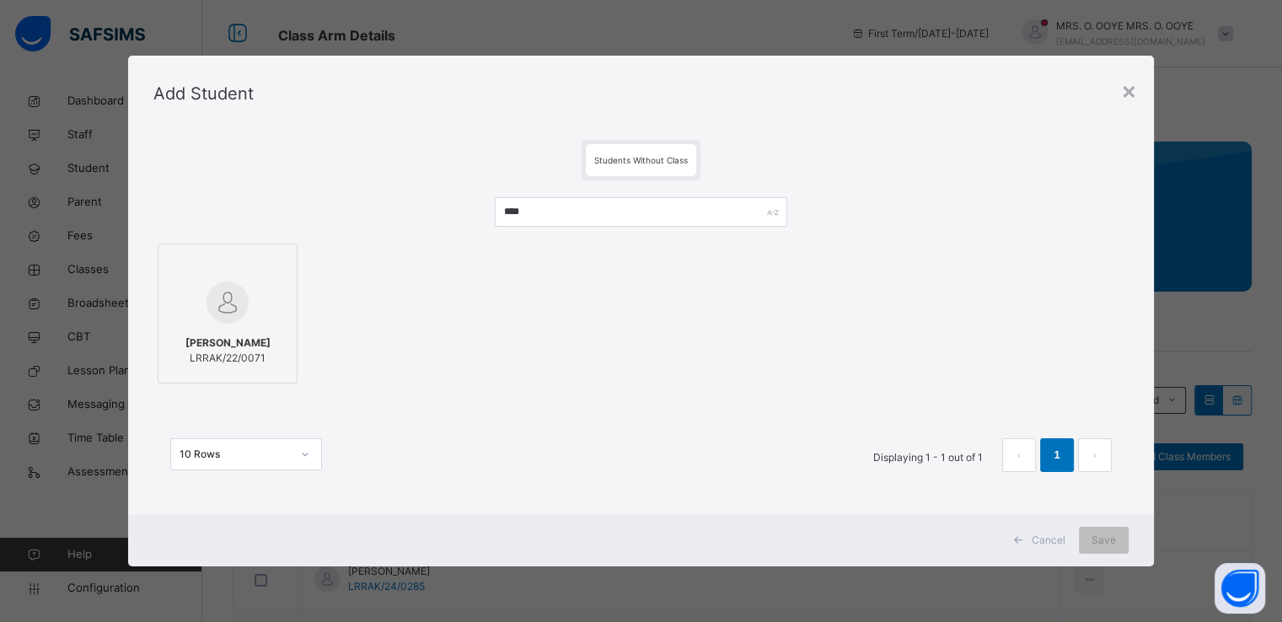
click at [258, 294] on div at bounding box center [227, 302] width 121 height 49
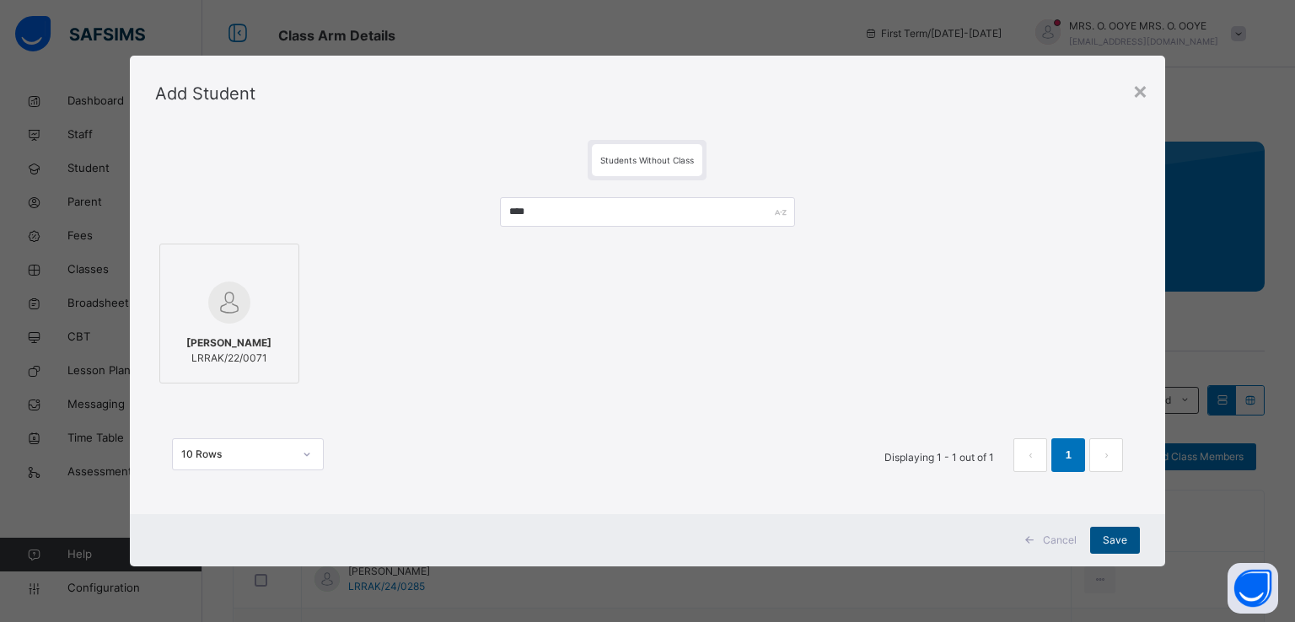
click at [1116, 540] on span "Save" at bounding box center [1115, 540] width 24 height 15
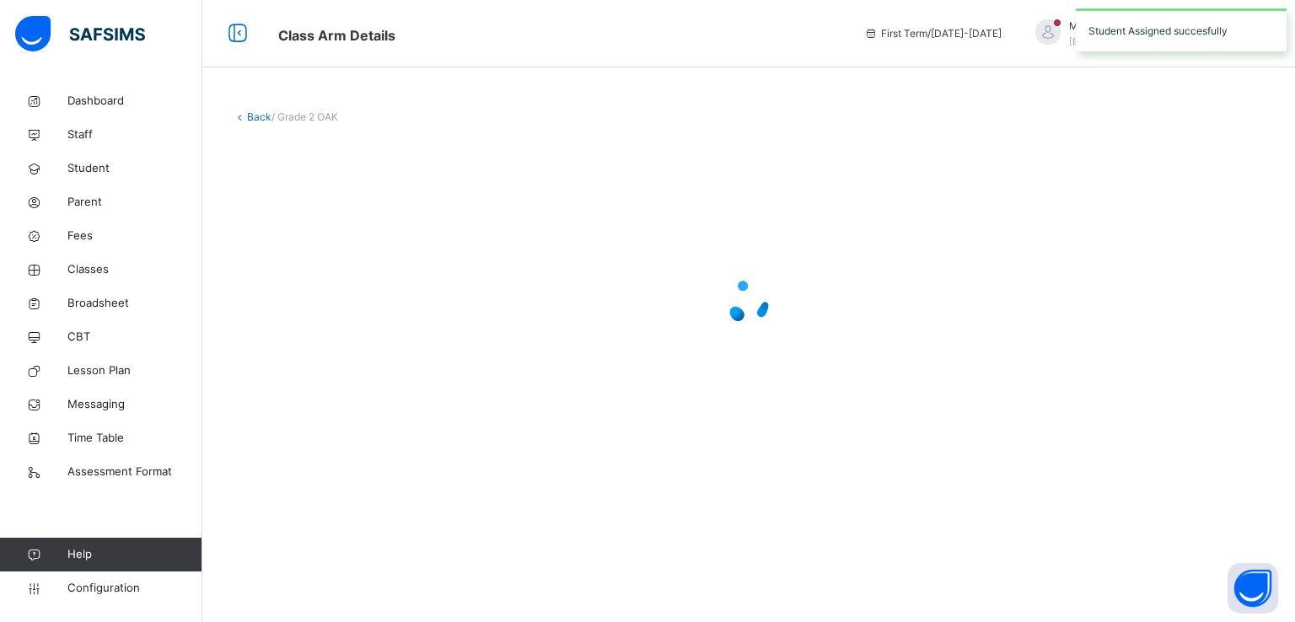
click at [800, 355] on div at bounding box center [749, 302] width 1032 height 320
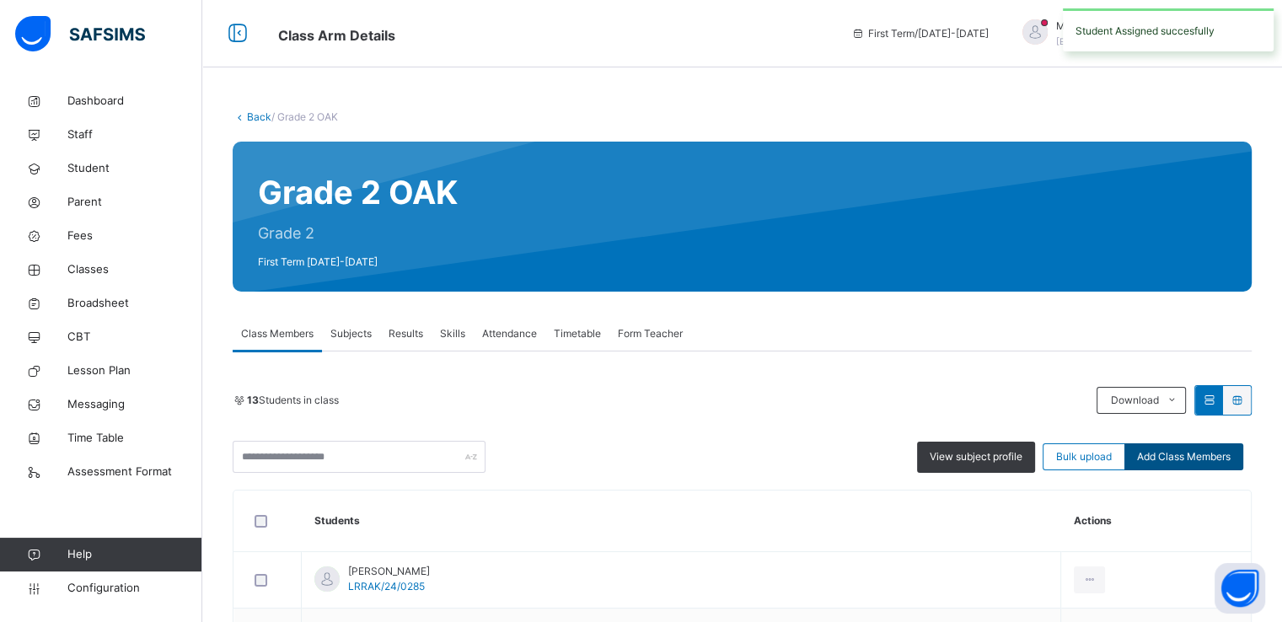
click at [1197, 463] on span "Add Class Members" at bounding box center [1184, 456] width 94 height 15
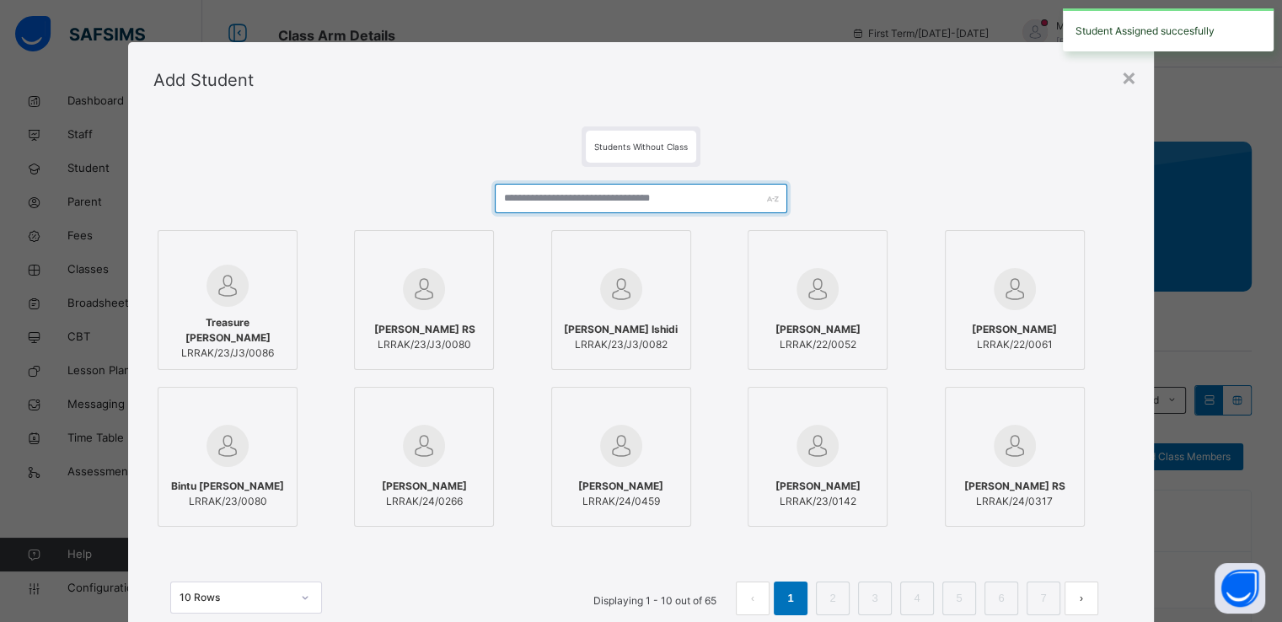
click at [659, 196] on input "text" at bounding box center [641, 199] width 293 height 30
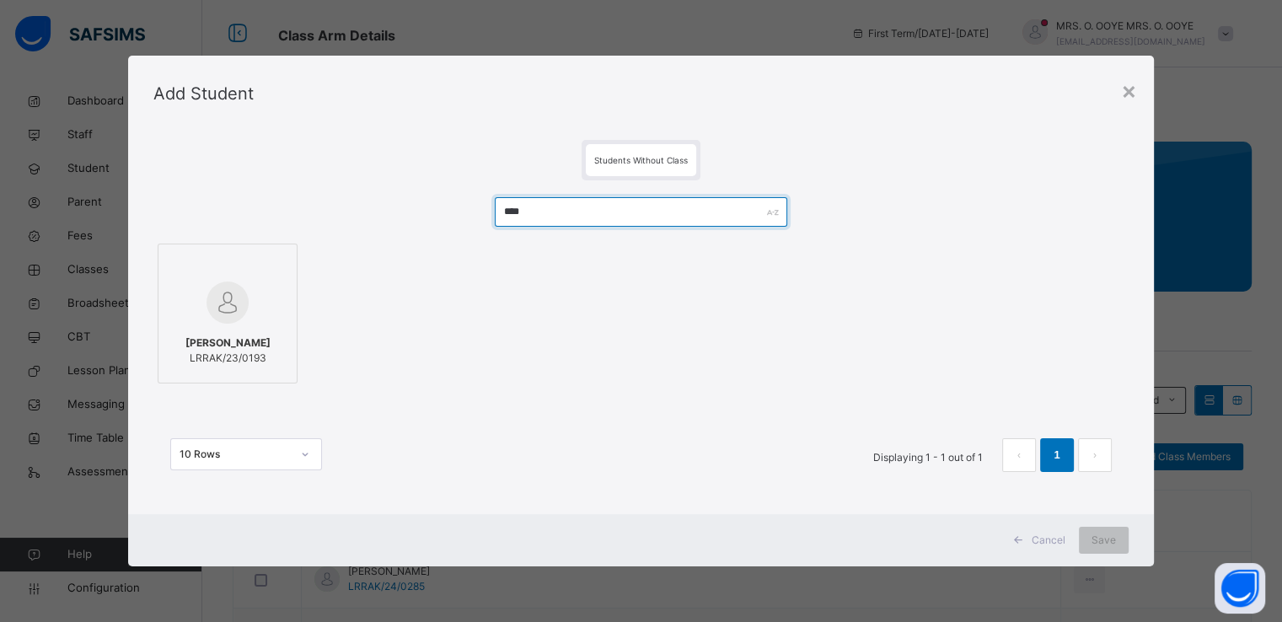
type input "****"
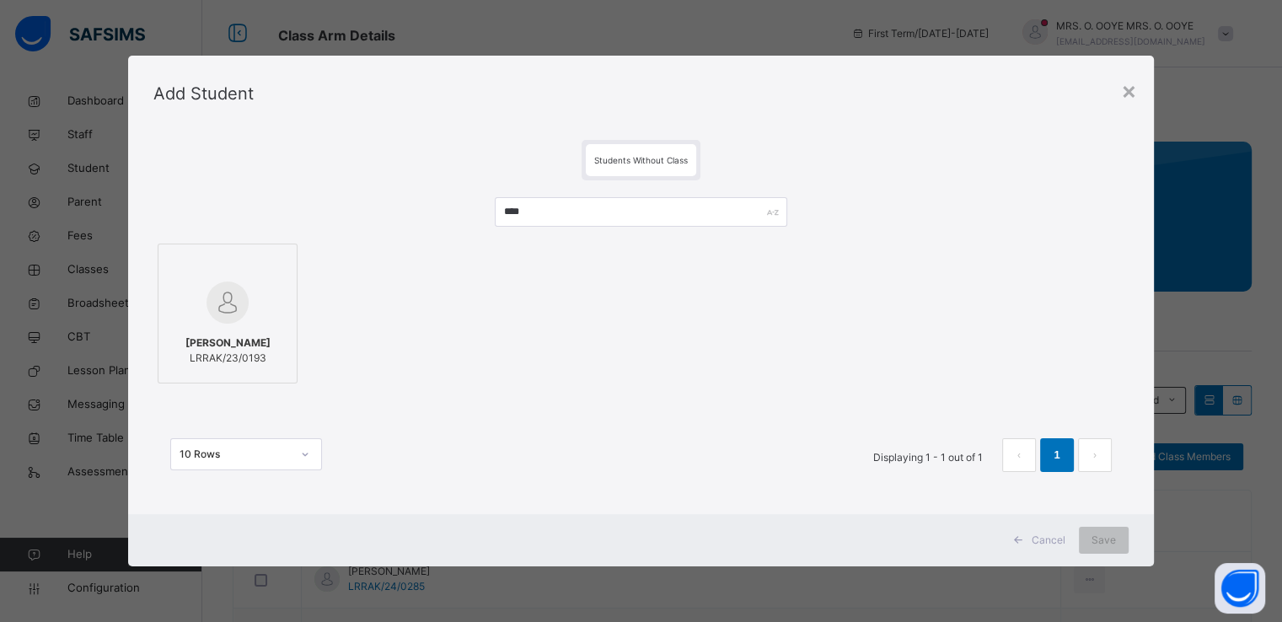
click at [248, 289] on div at bounding box center [227, 302] width 121 height 49
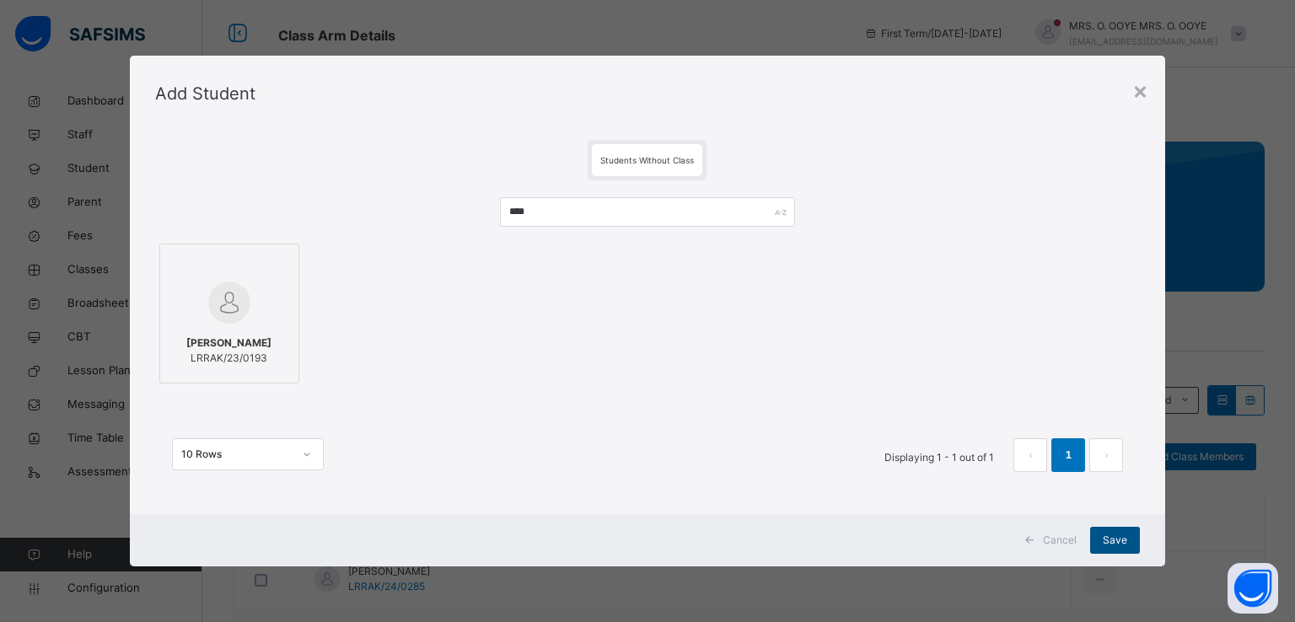
click at [1102, 534] on div "Save" at bounding box center [1115, 540] width 50 height 27
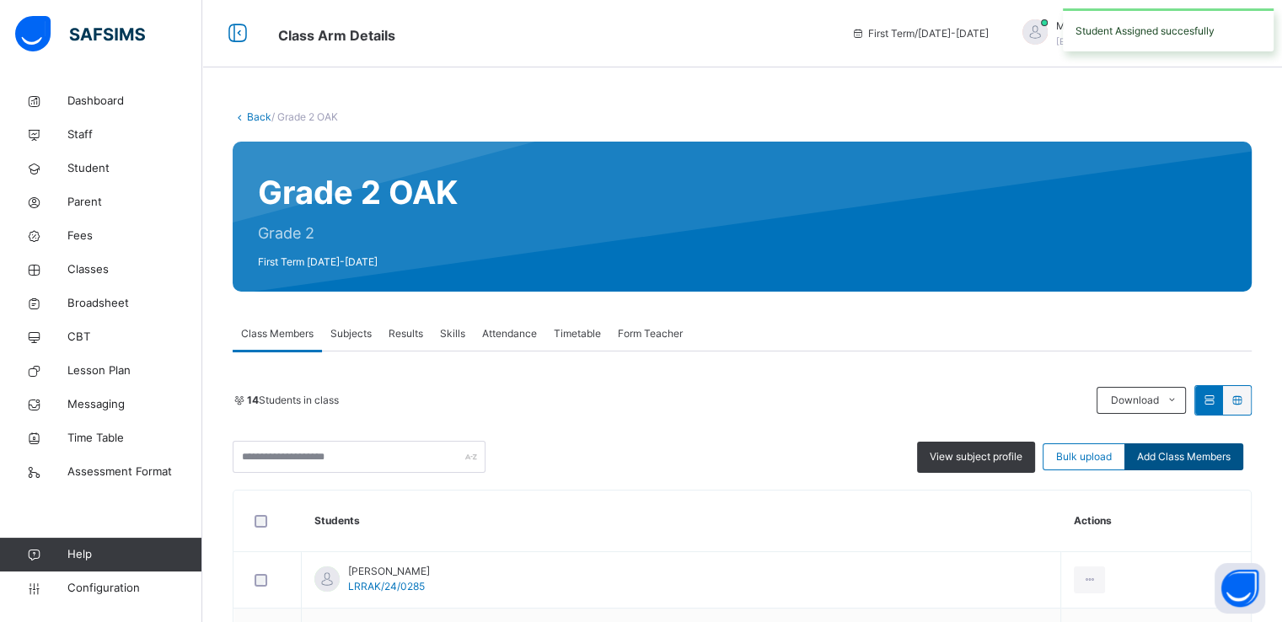
click at [1180, 461] on span "Add Class Members" at bounding box center [1184, 456] width 94 height 15
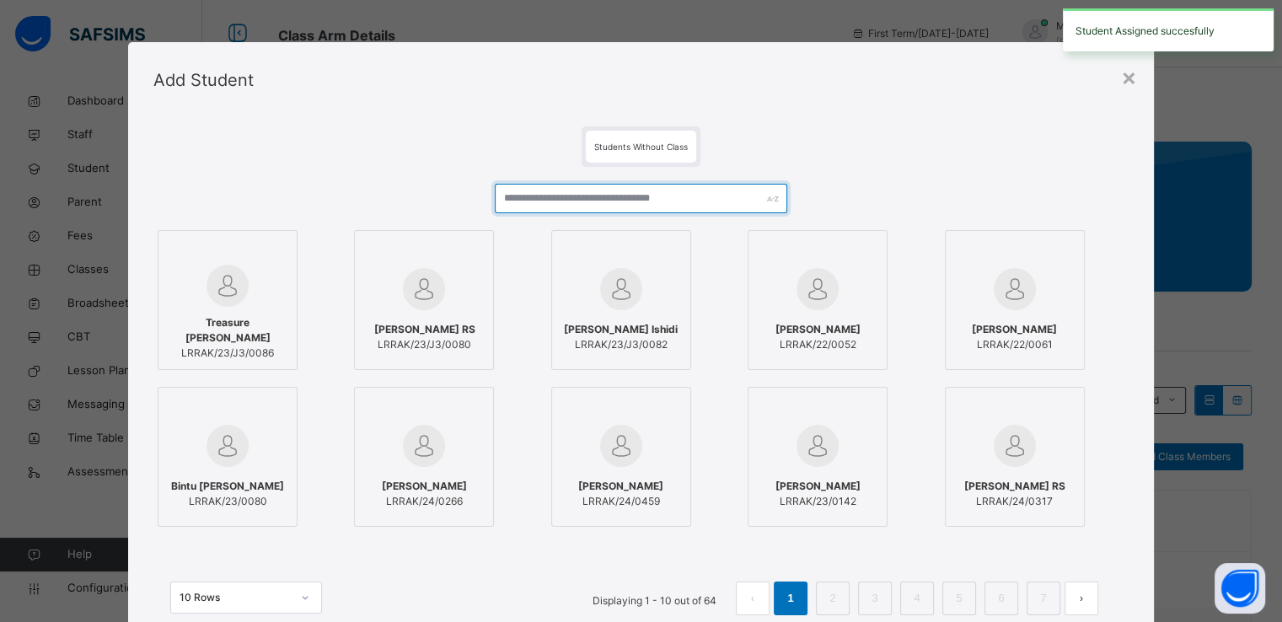
click at [671, 205] on input "text" at bounding box center [641, 199] width 293 height 30
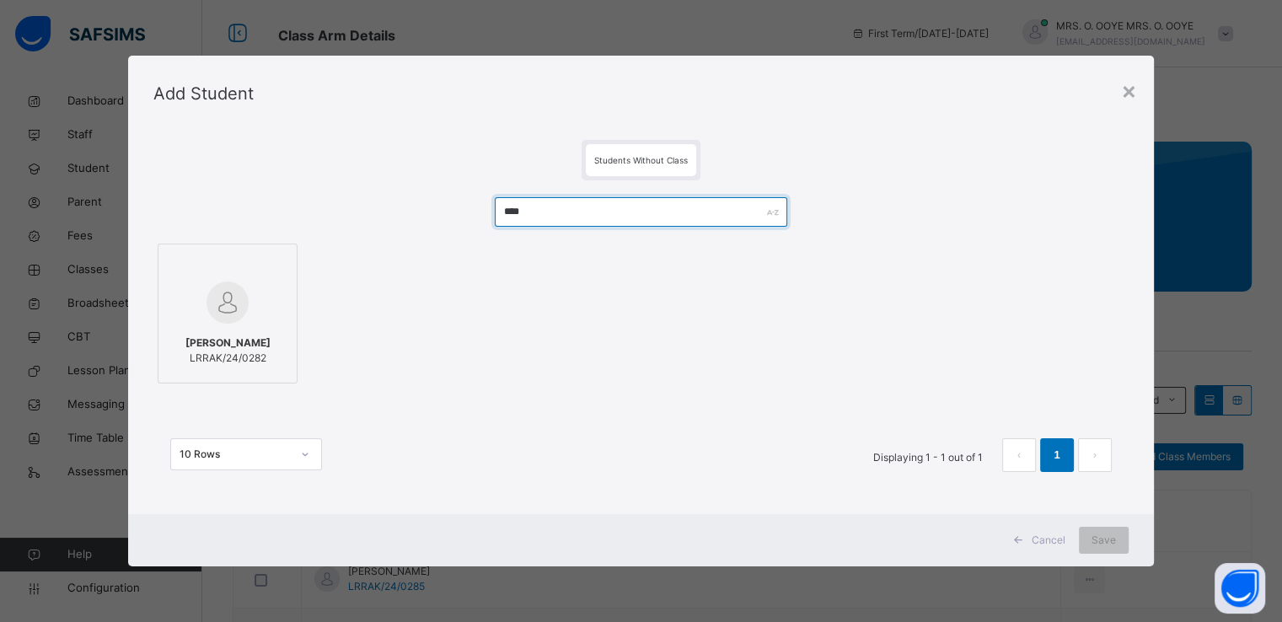
type input "****"
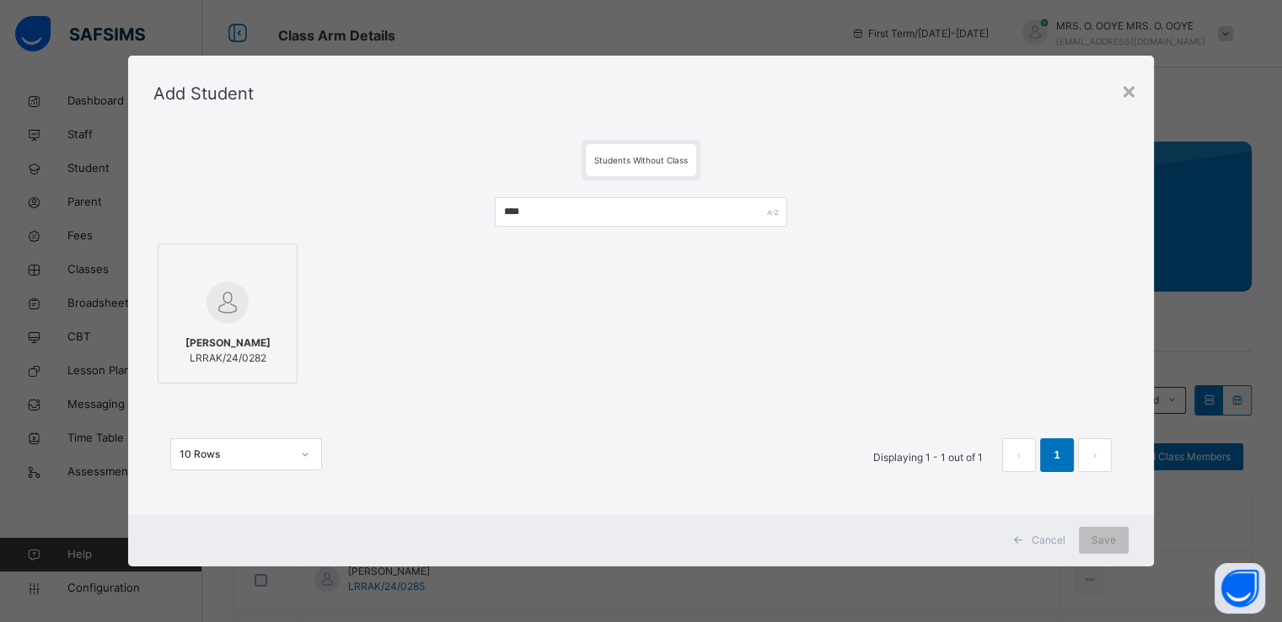
click at [260, 291] on div at bounding box center [227, 302] width 121 height 49
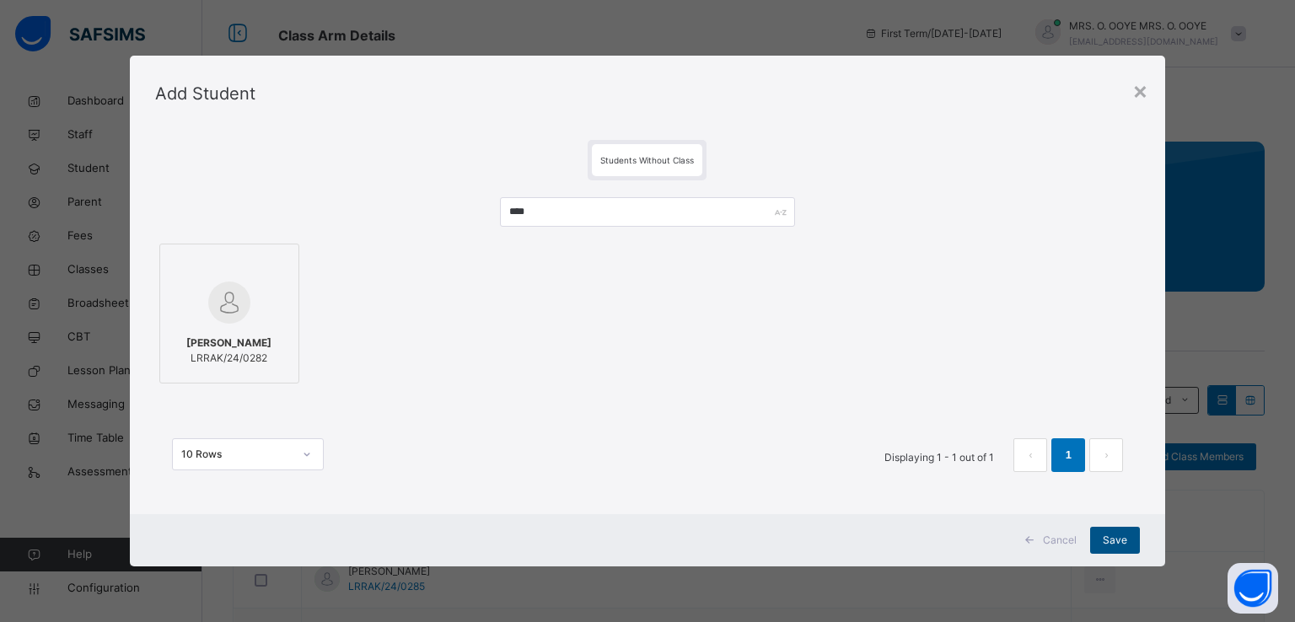
click at [1114, 547] on div "Save" at bounding box center [1115, 540] width 50 height 27
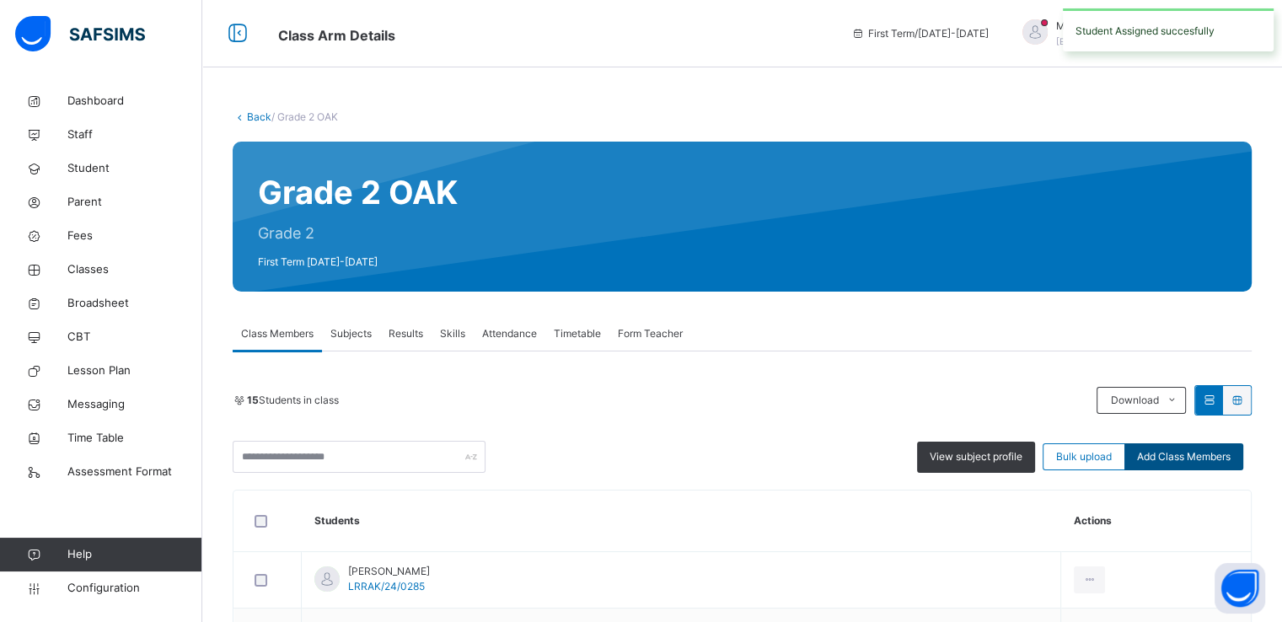
click at [1163, 457] on span "Add Class Members" at bounding box center [1184, 456] width 94 height 15
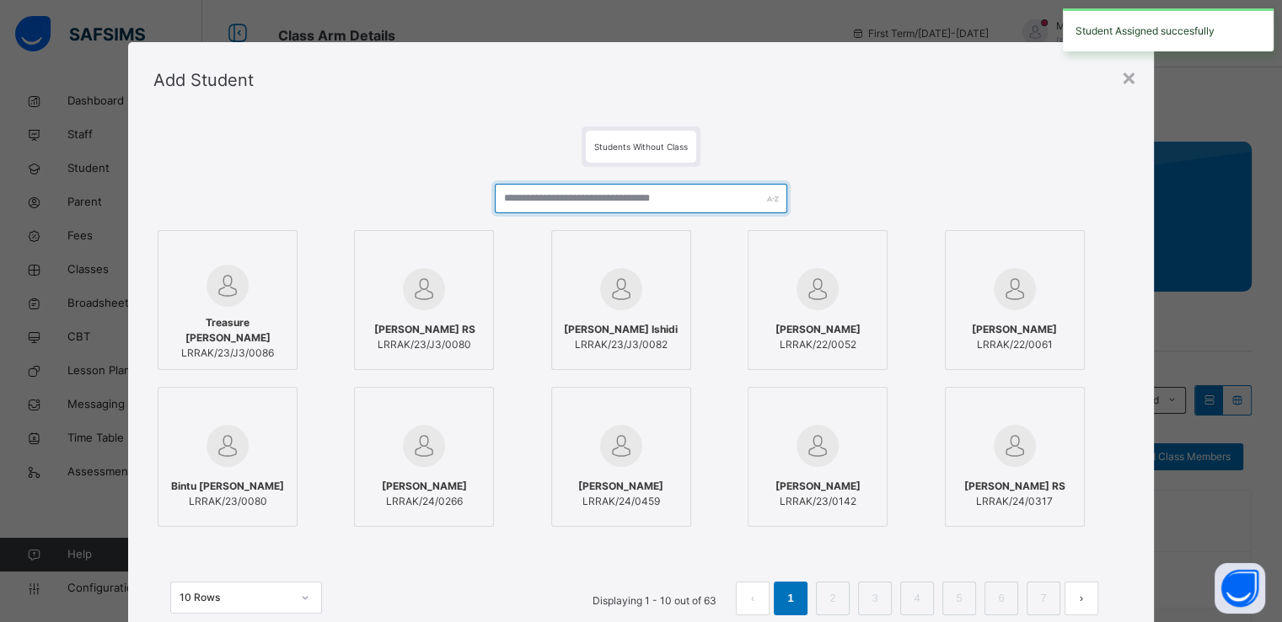
click at [640, 196] on input "text" at bounding box center [641, 199] width 293 height 30
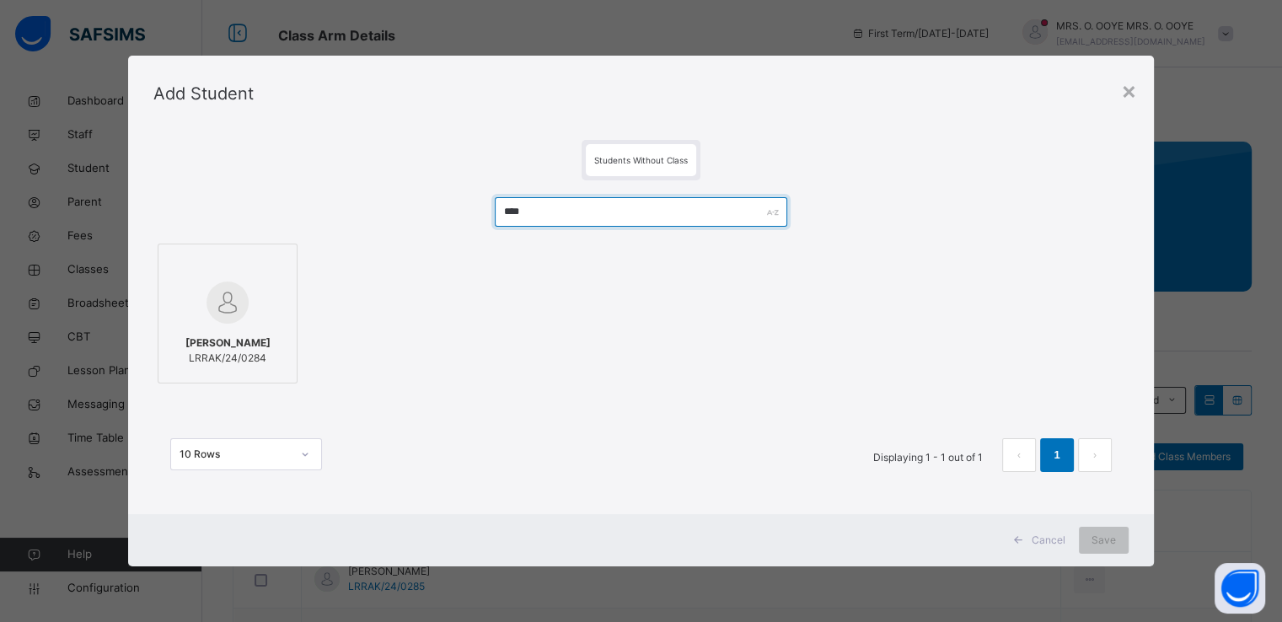
type input "****"
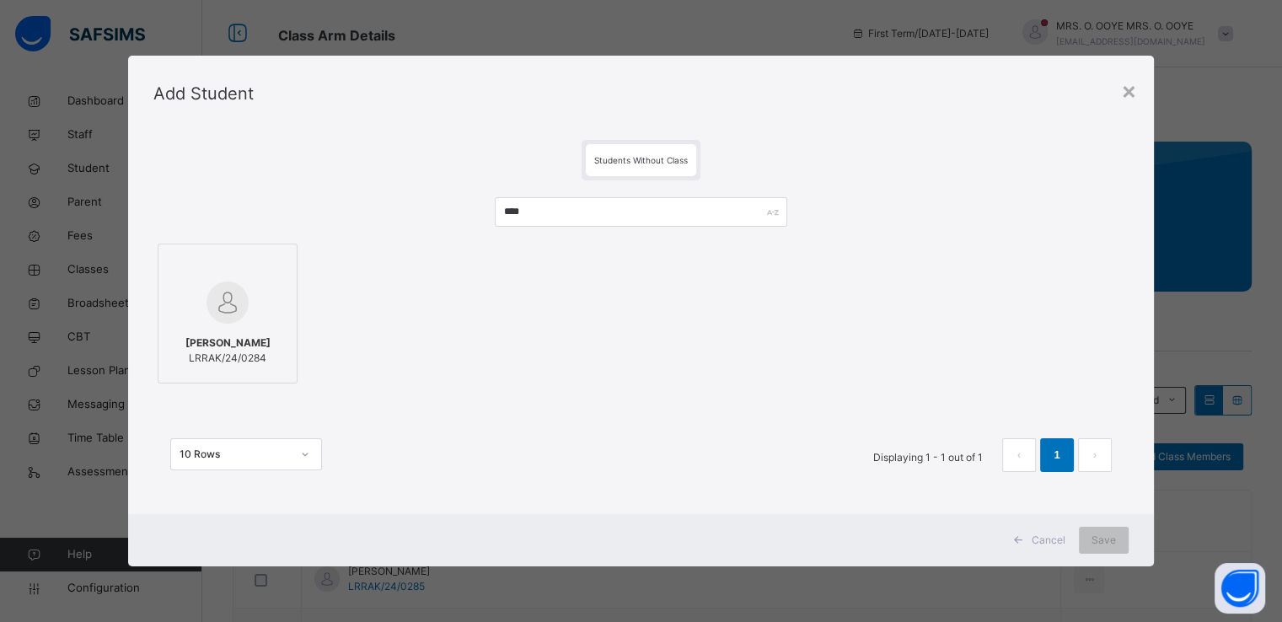
click at [234, 273] on div at bounding box center [227, 265] width 121 height 25
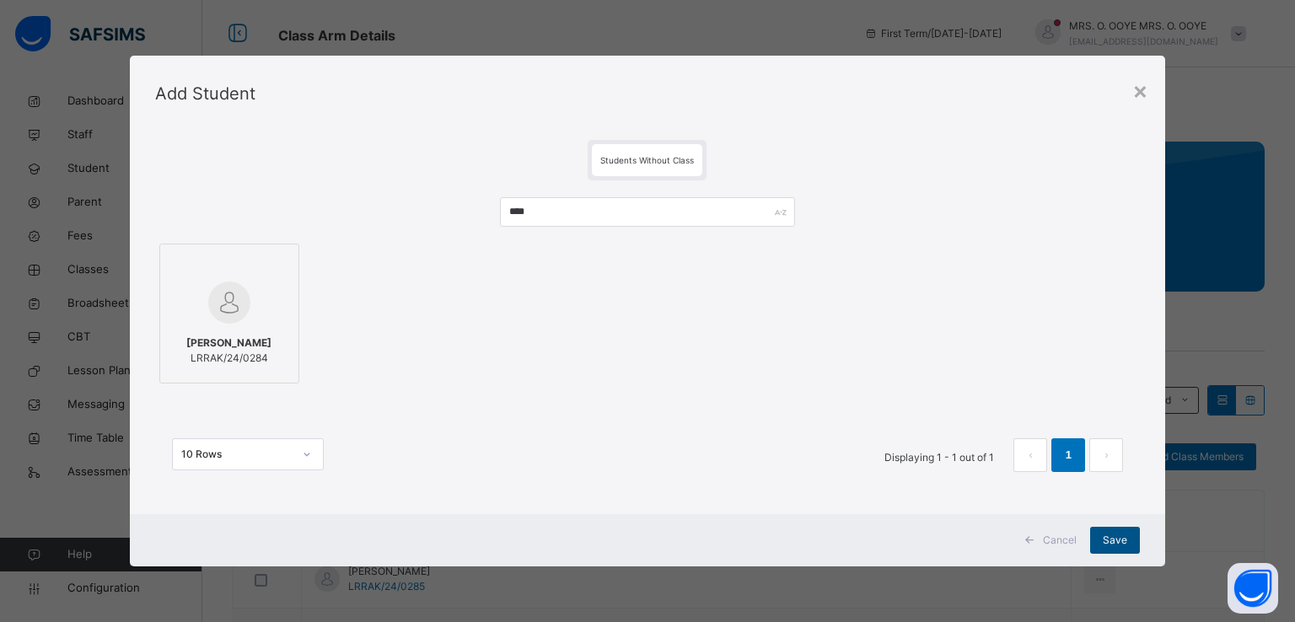
click at [1109, 534] on span "Save" at bounding box center [1115, 540] width 24 height 15
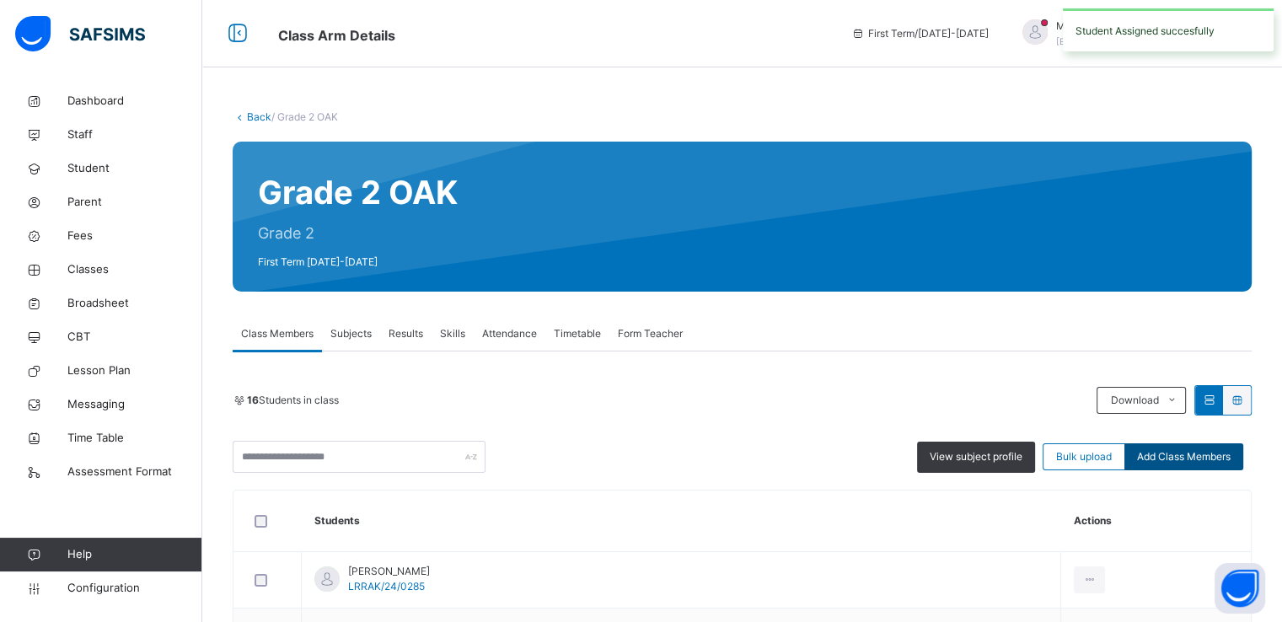
click at [1179, 452] on span "Add Class Members" at bounding box center [1184, 456] width 94 height 15
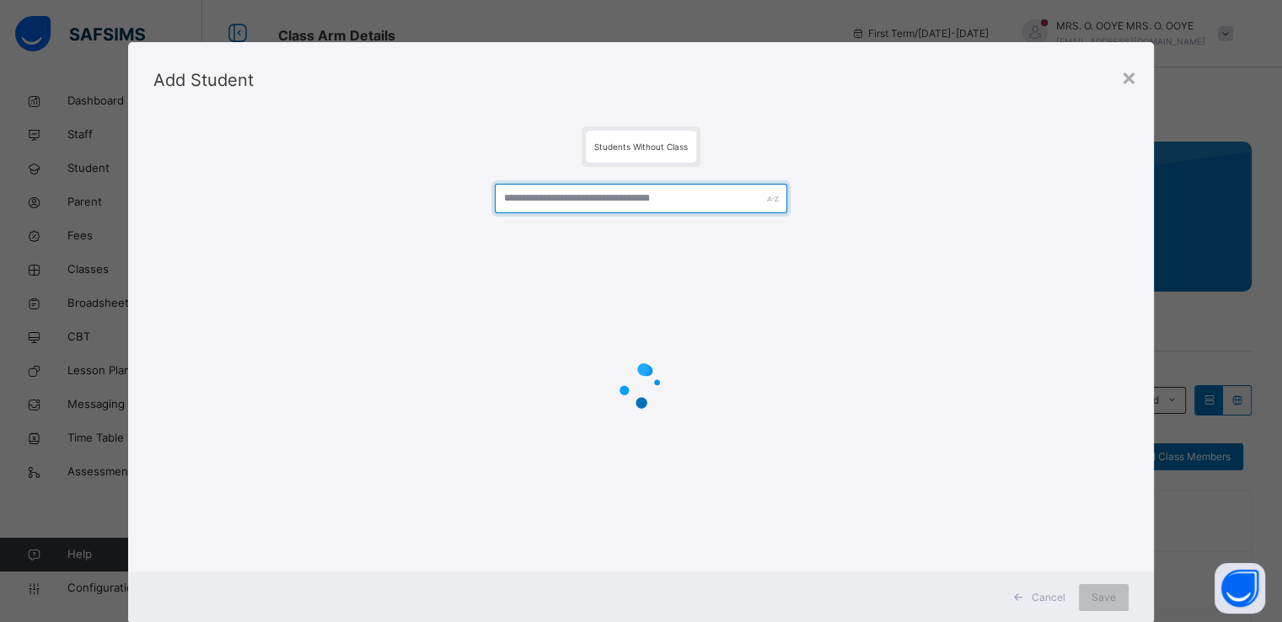
click at [691, 195] on input "text" at bounding box center [641, 199] width 293 height 30
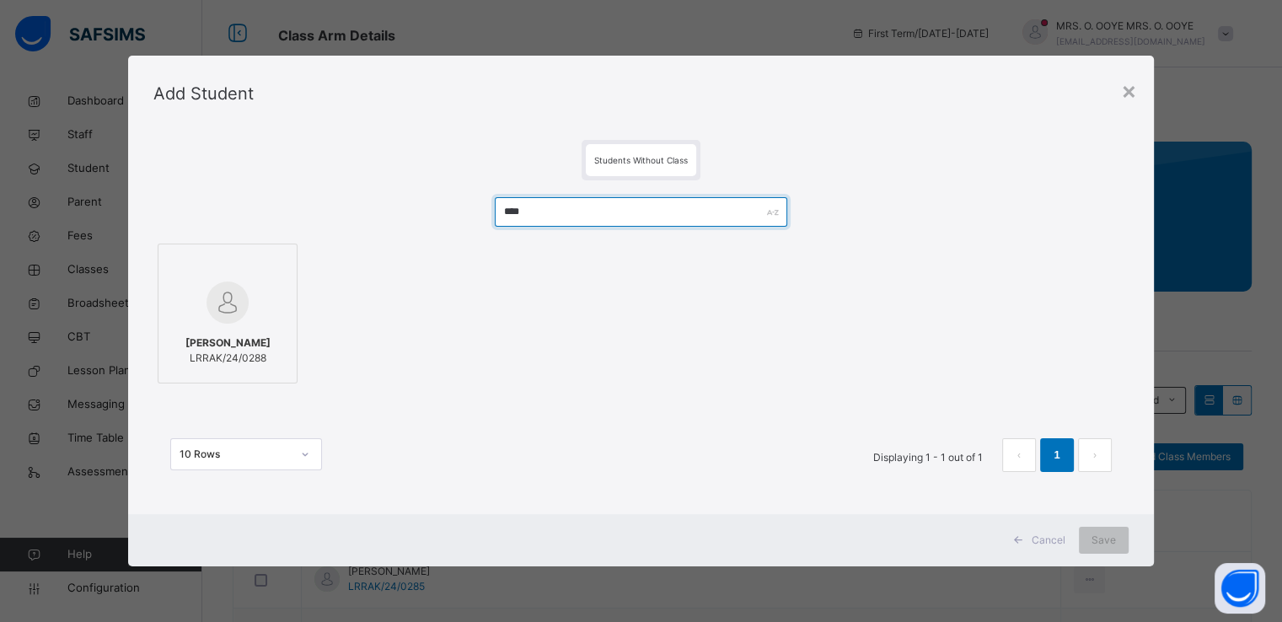
type input "****"
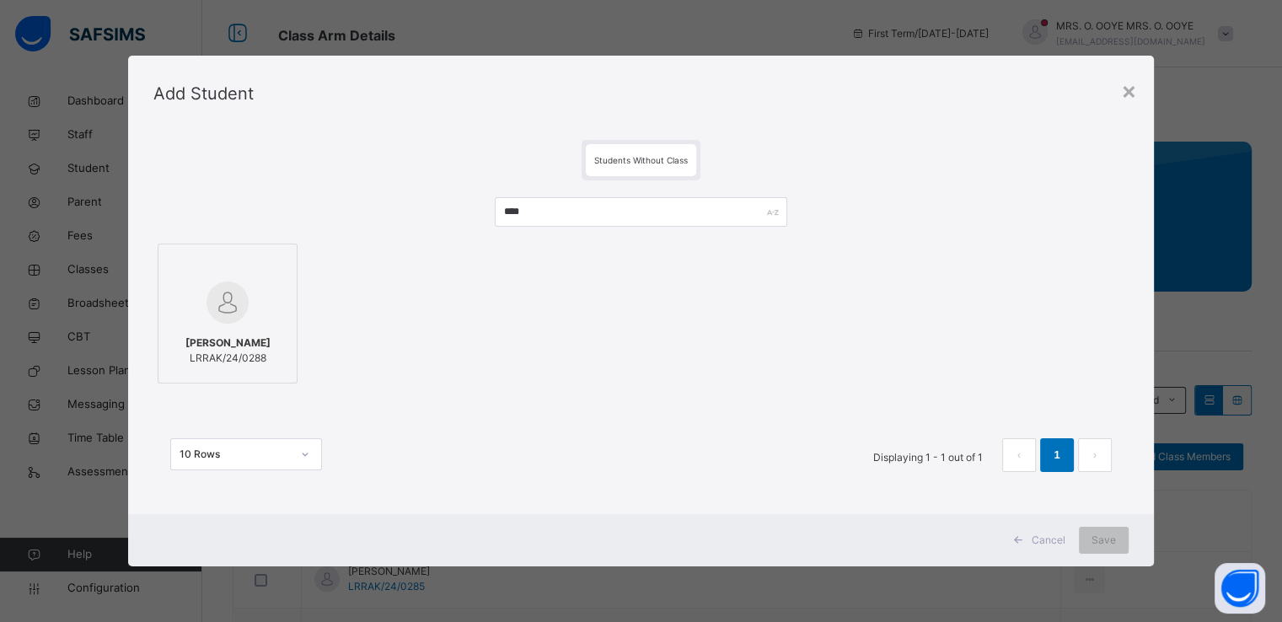
click at [241, 295] on img at bounding box center [228, 303] width 42 height 42
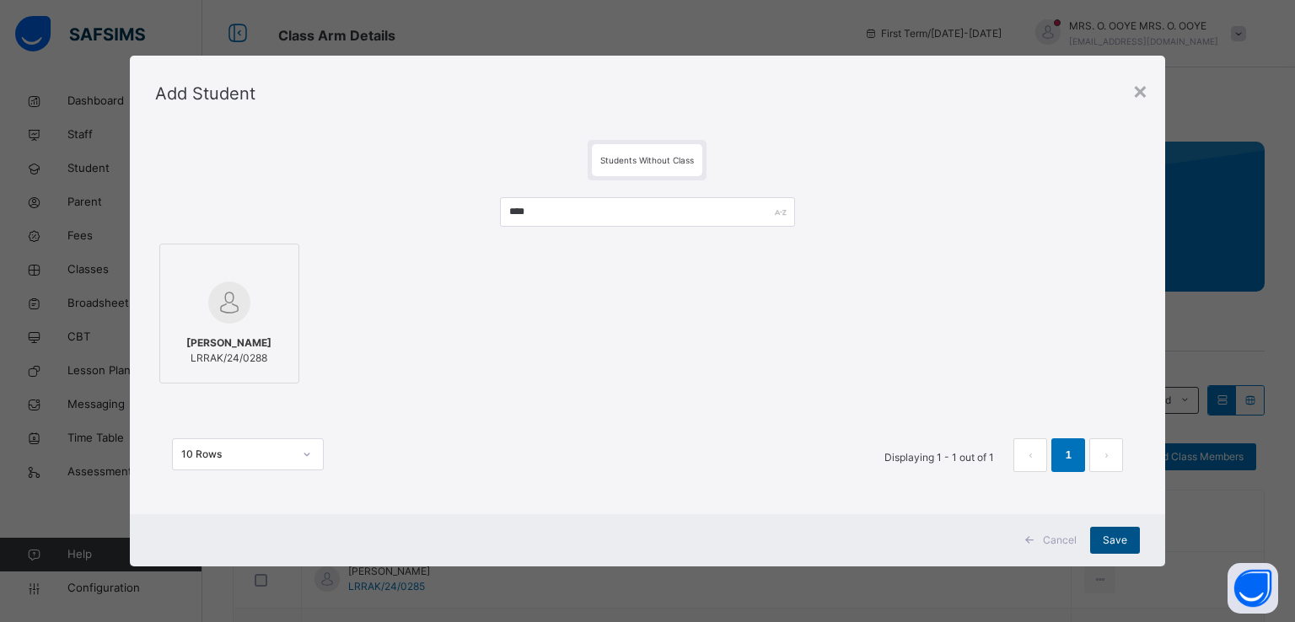
click at [1112, 534] on span "Save" at bounding box center [1115, 540] width 24 height 15
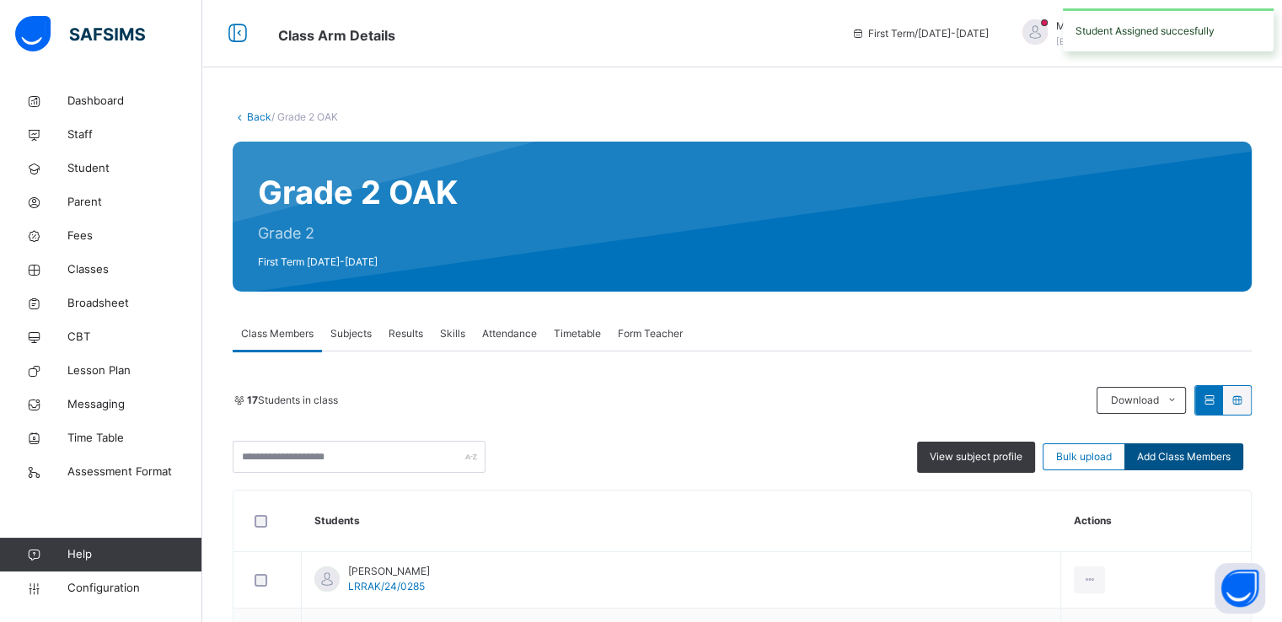
click at [1179, 458] on span "Add Class Members" at bounding box center [1184, 456] width 94 height 15
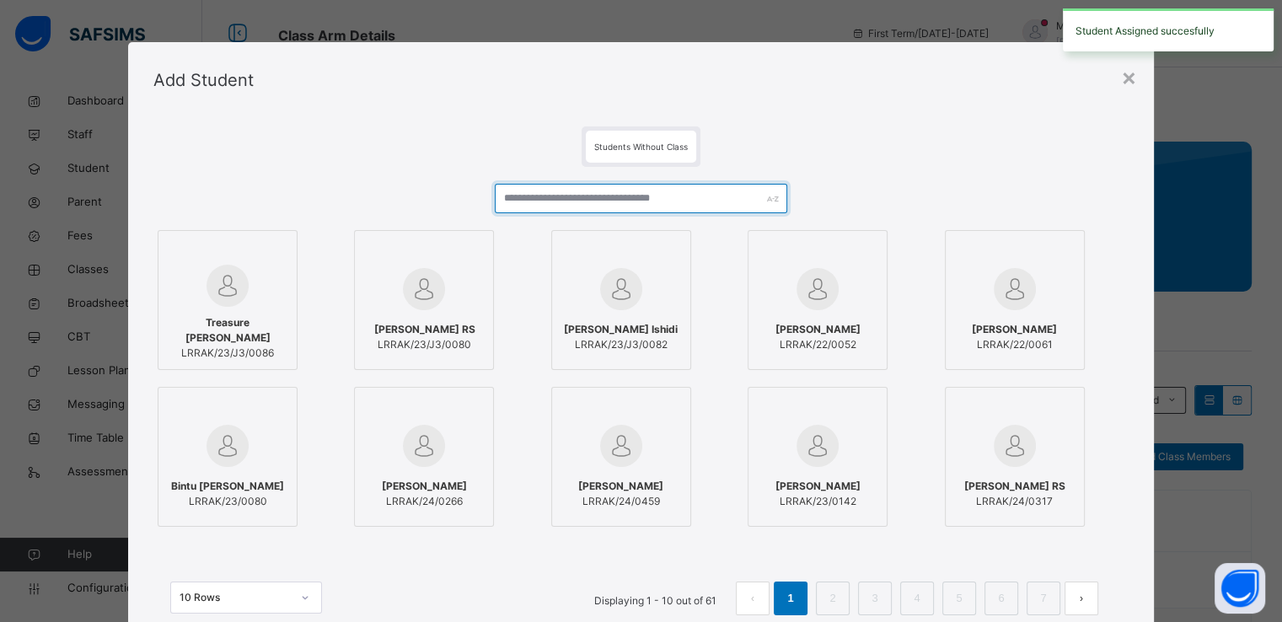
click at [695, 205] on input "text" at bounding box center [641, 199] width 293 height 30
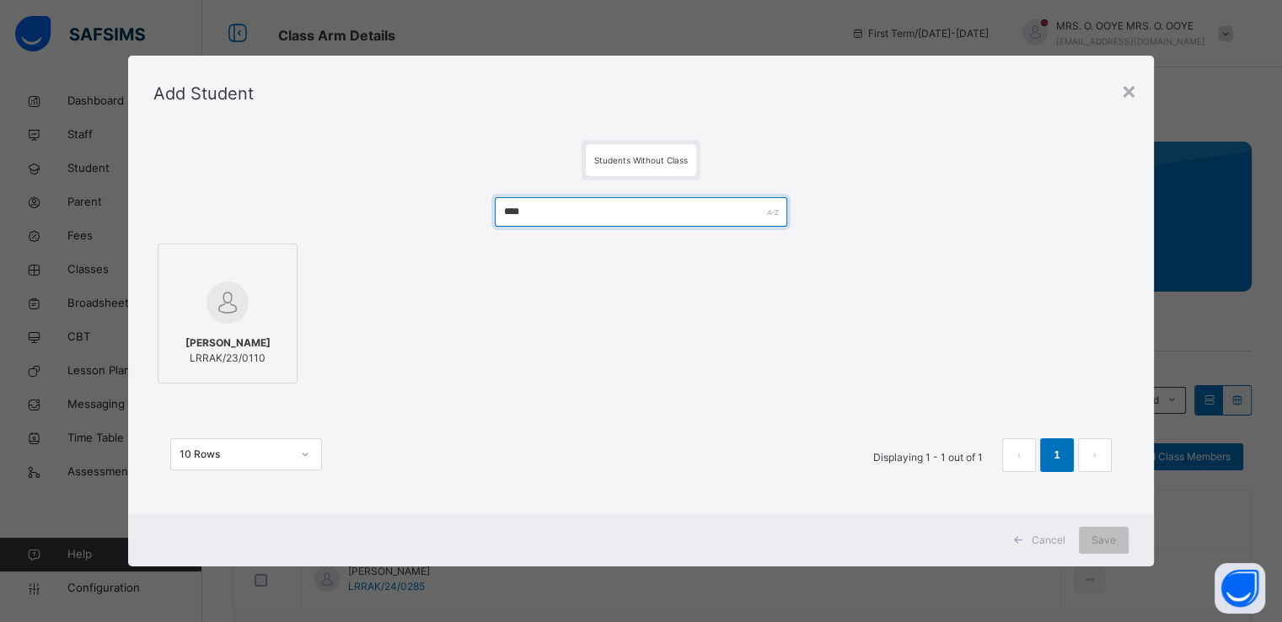
type input "****"
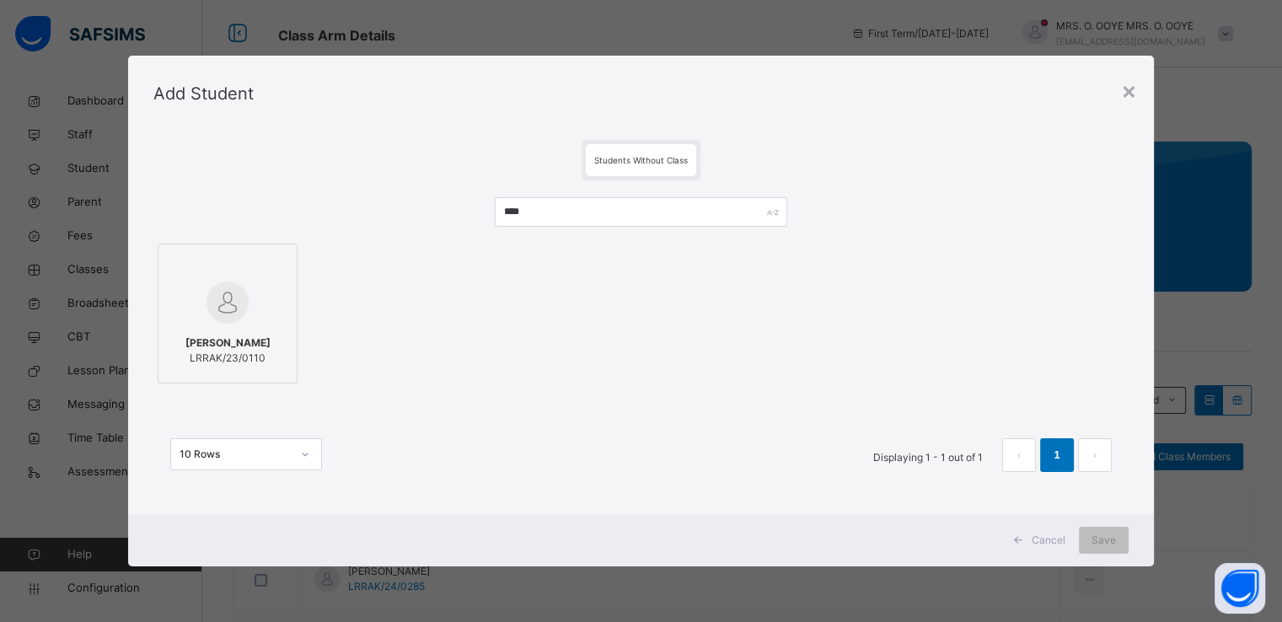
click at [253, 294] on div at bounding box center [227, 302] width 121 height 49
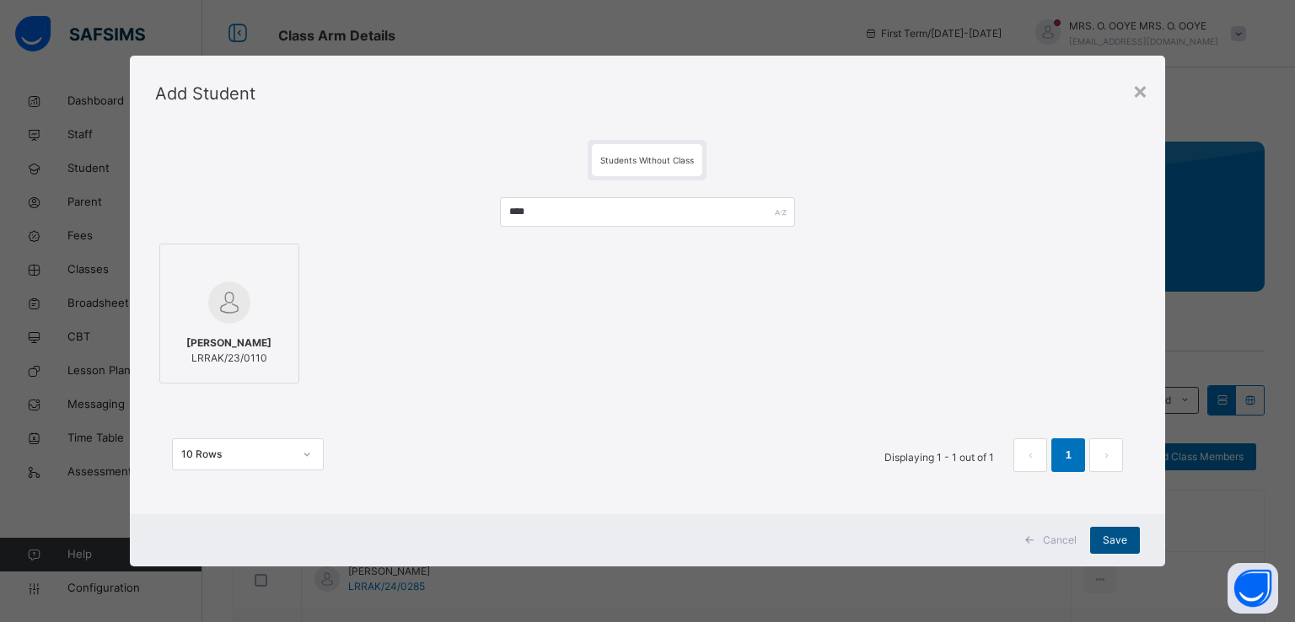
click at [1121, 540] on span "Save" at bounding box center [1115, 540] width 24 height 15
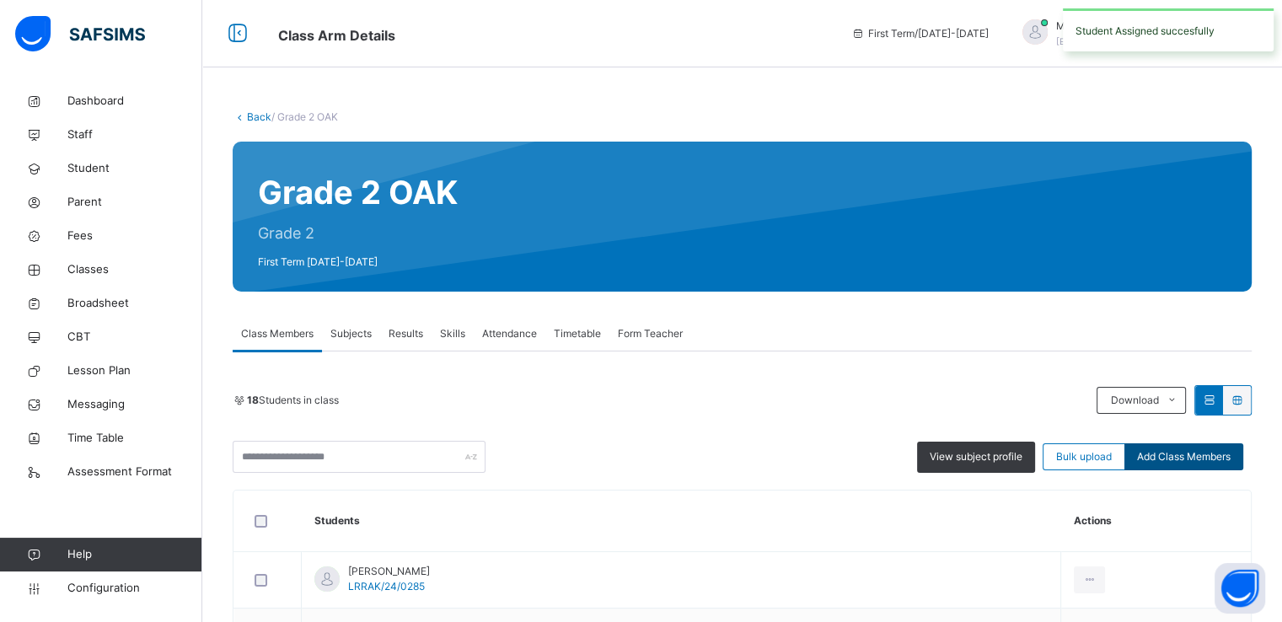
click at [1180, 457] on span "Add Class Members" at bounding box center [1184, 456] width 94 height 15
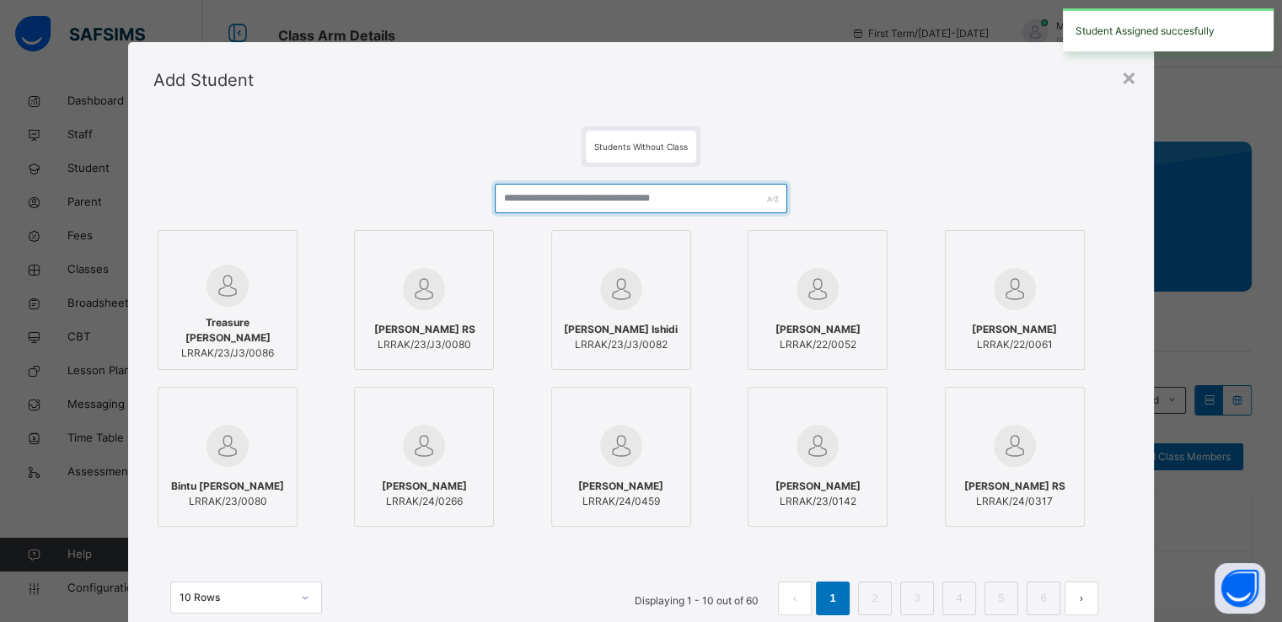
click at [631, 205] on input "text" at bounding box center [641, 199] width 293 height 30
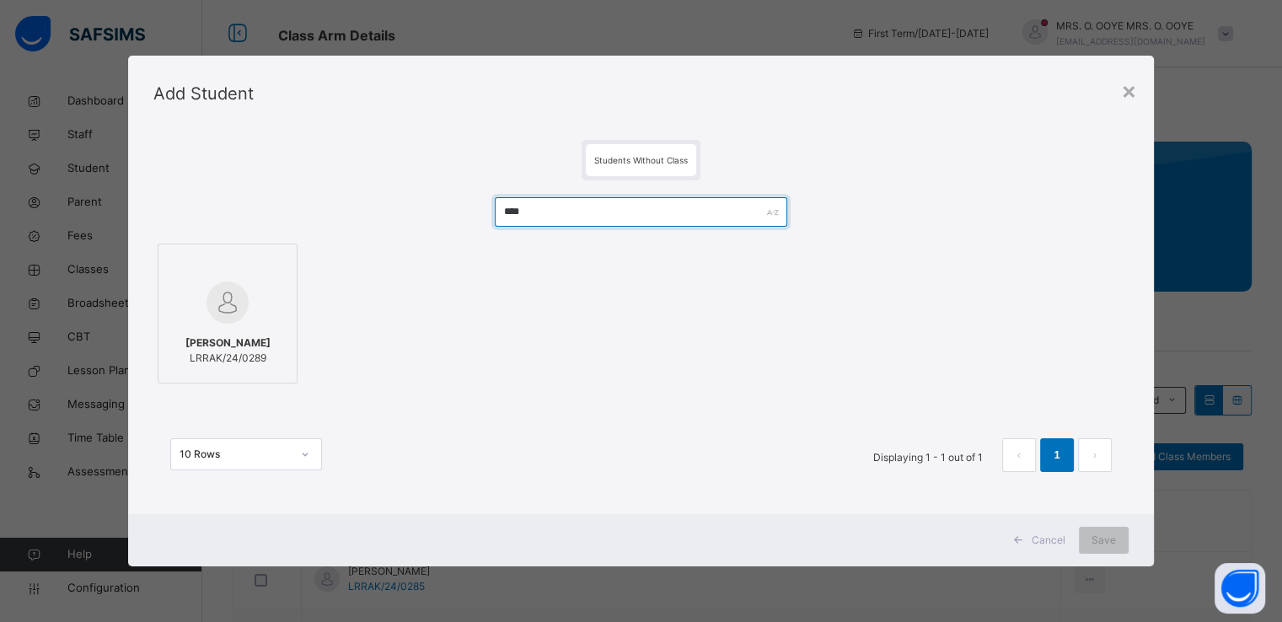
type input "****"
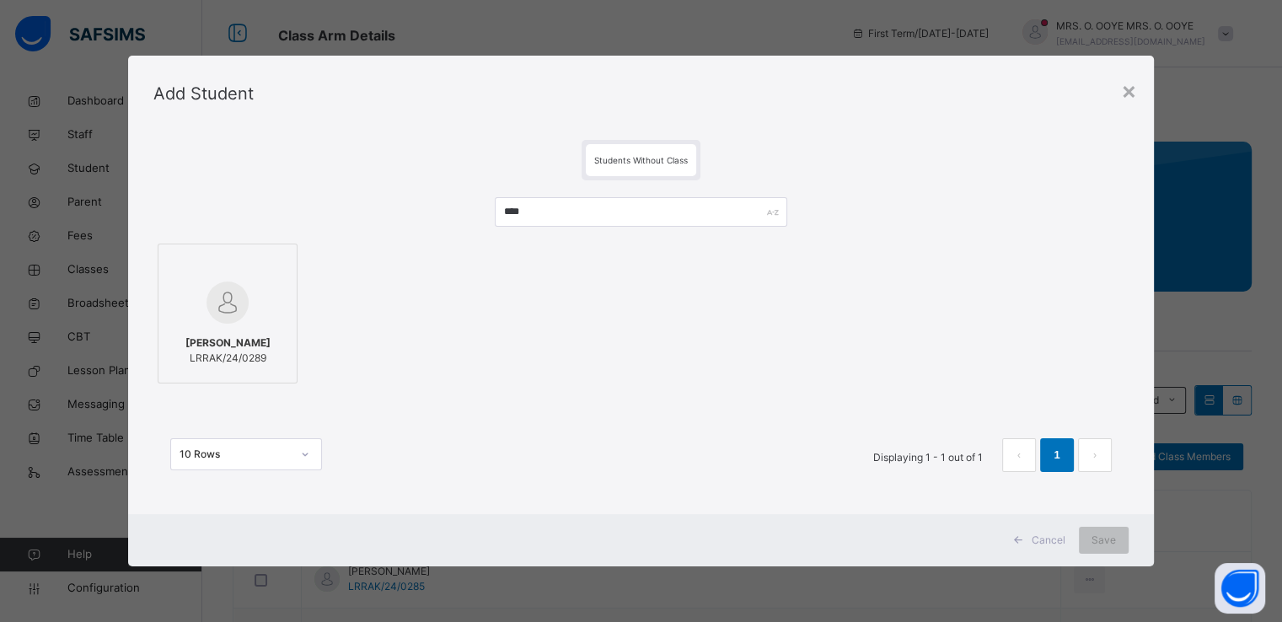
click at [236, 298] on img at bounding box center [228, 303] width 42 height 42
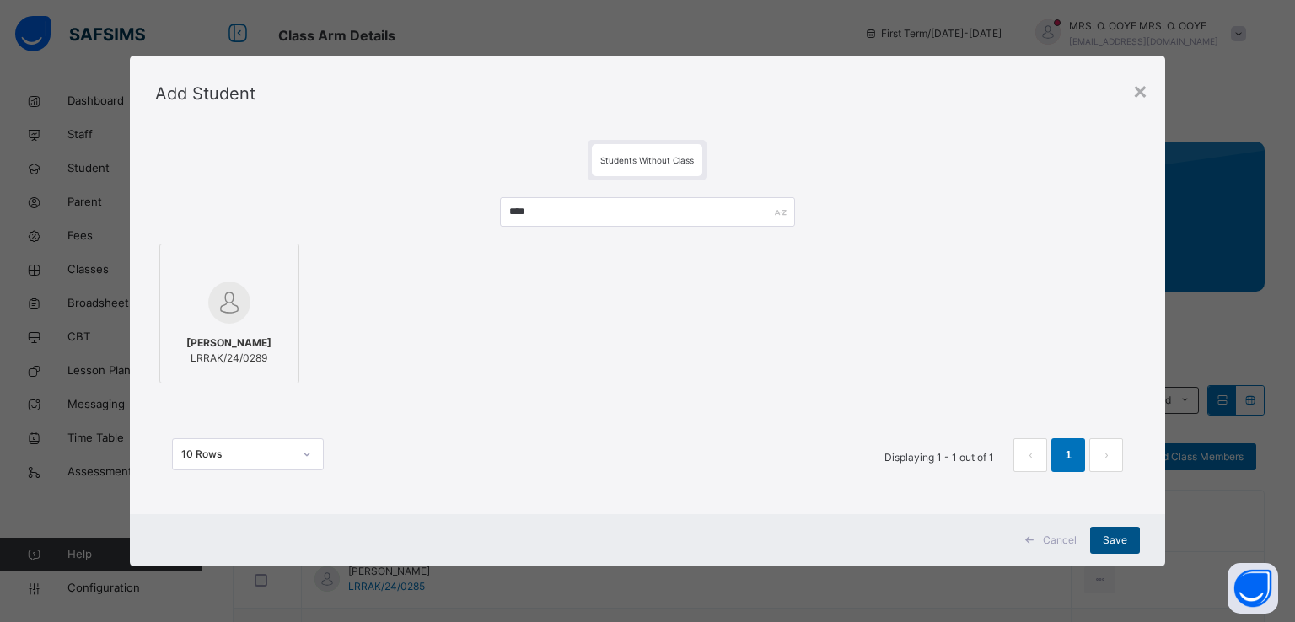
click at [1115, 534] on span "Save" at bounding box center [1115, 540] width 24 height 15
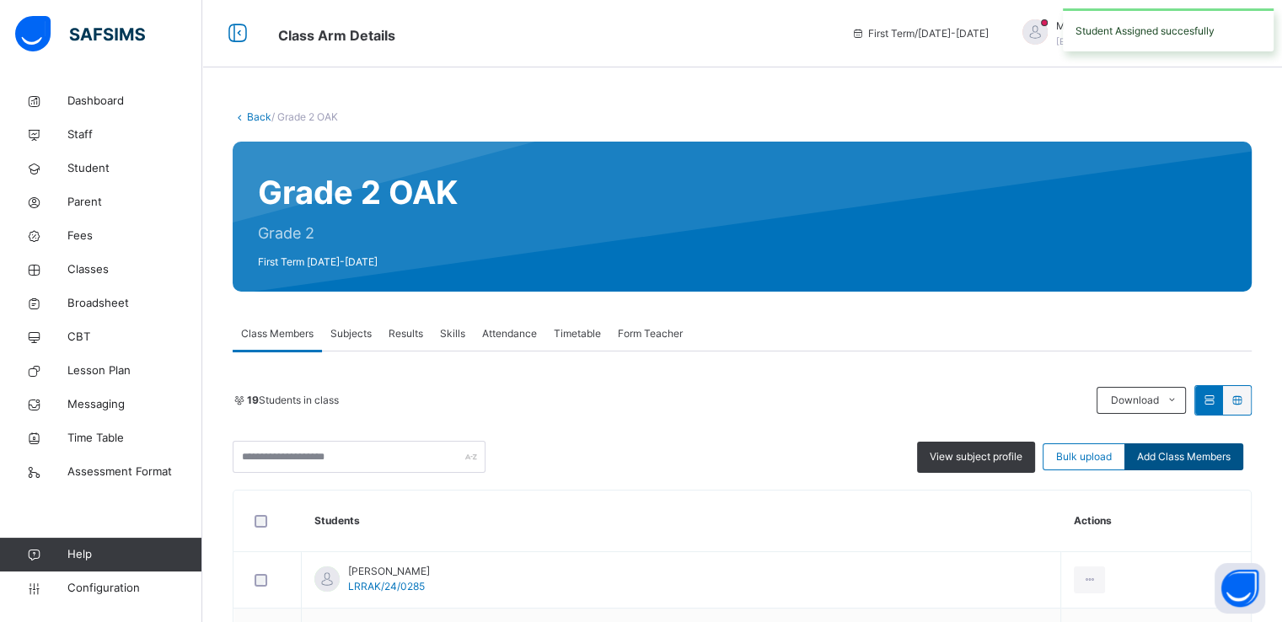
click at [1207, 457] on span "Add Class Members" at bounding box center [1184, 456] width 94 height 15
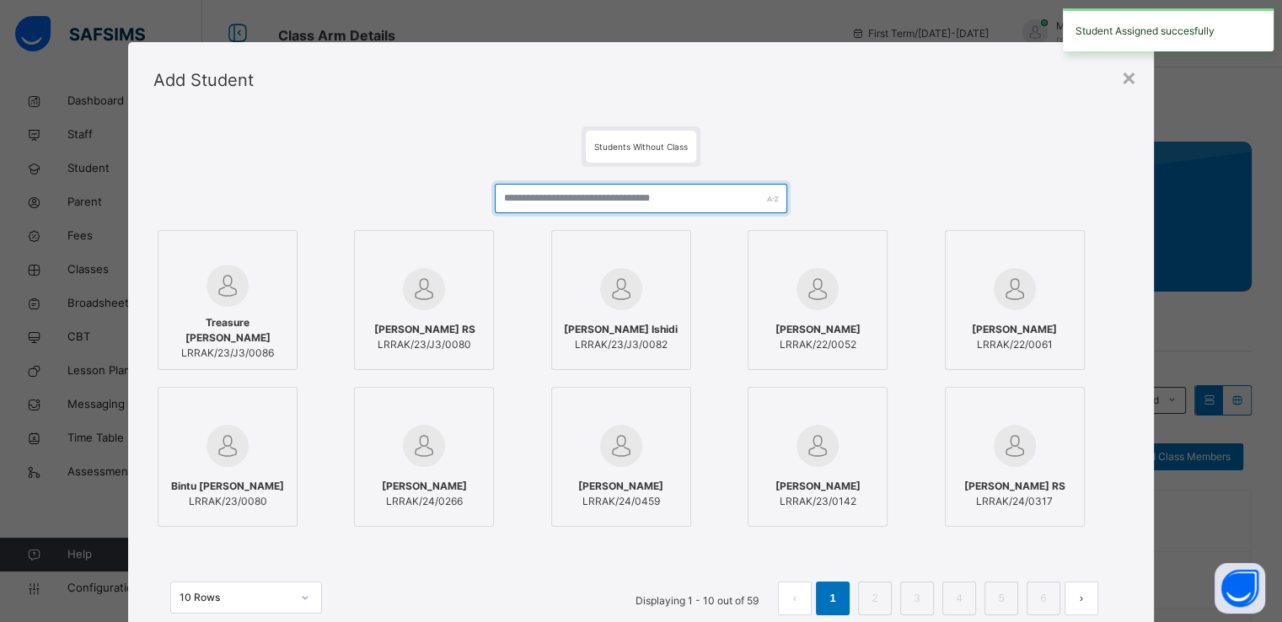
click at [677, 203] on input "text" at bounding box center [641, 199] width 293 height 30
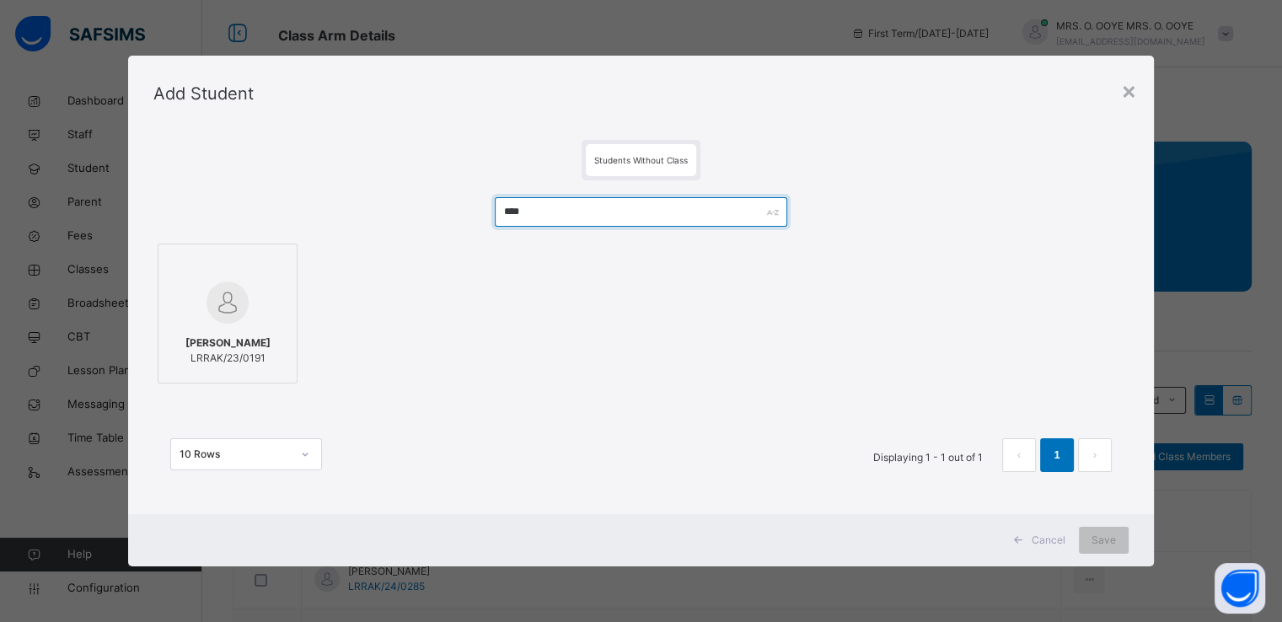
type input "****"
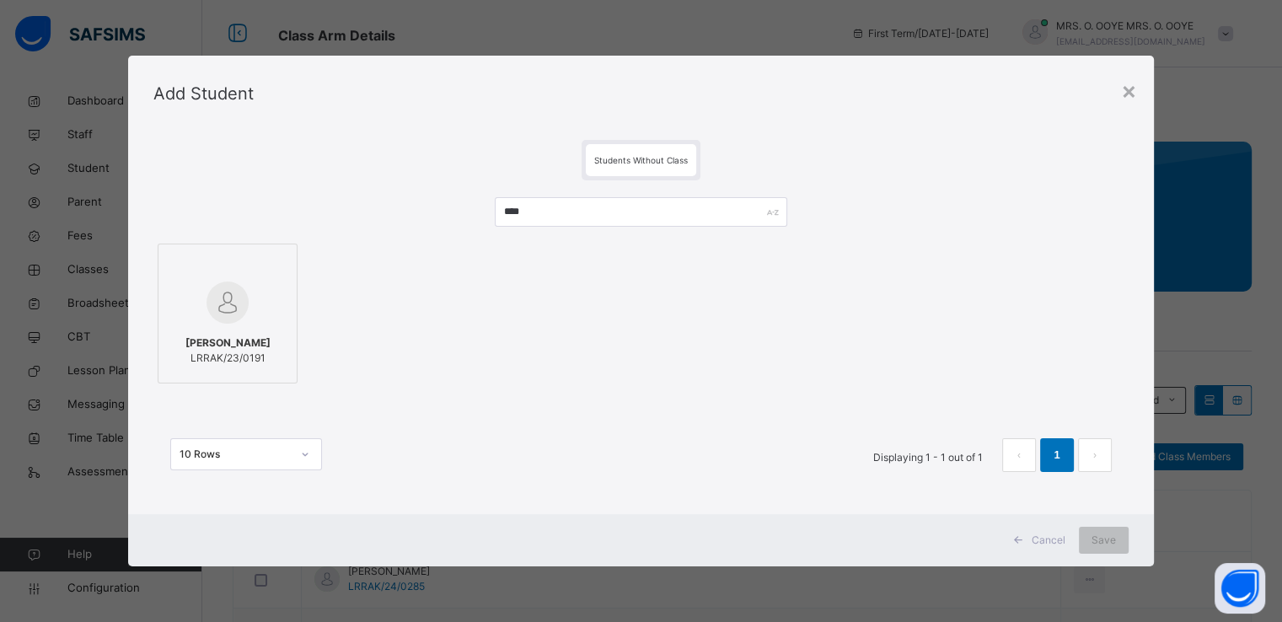
click at [222, 288] on img at bounding box center [228, 303] width 42 height 42
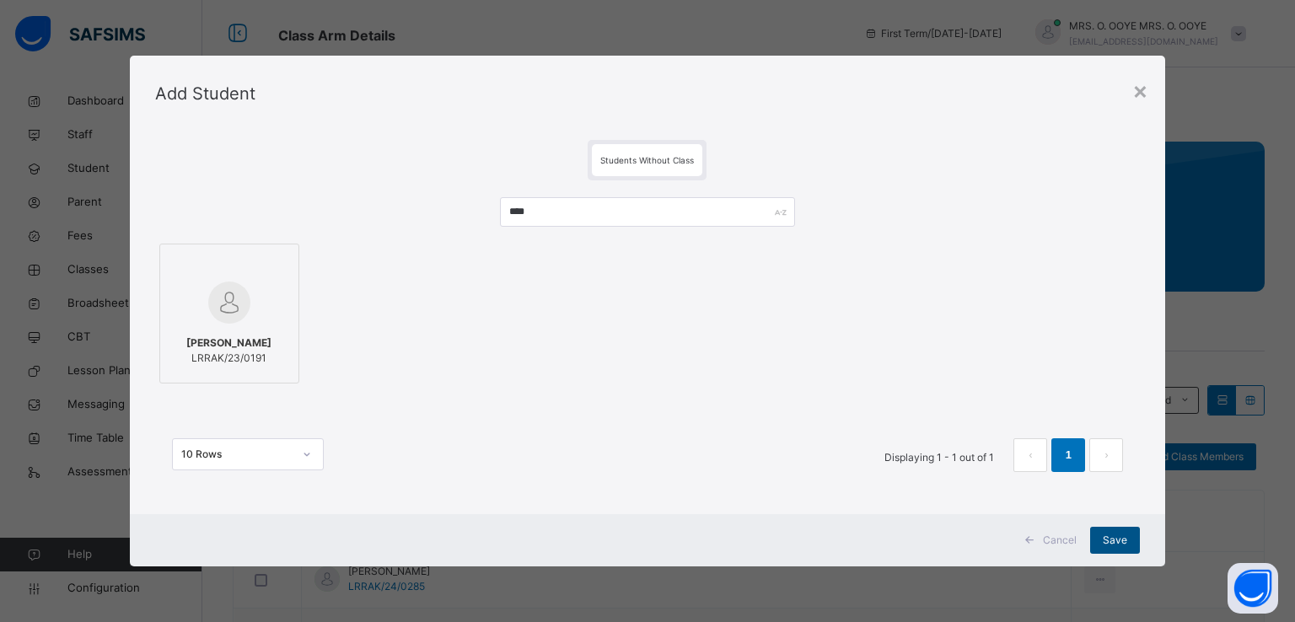
click at [1118, 537] on span "Save" at bounding box center [1115, 540] width 24 height 15
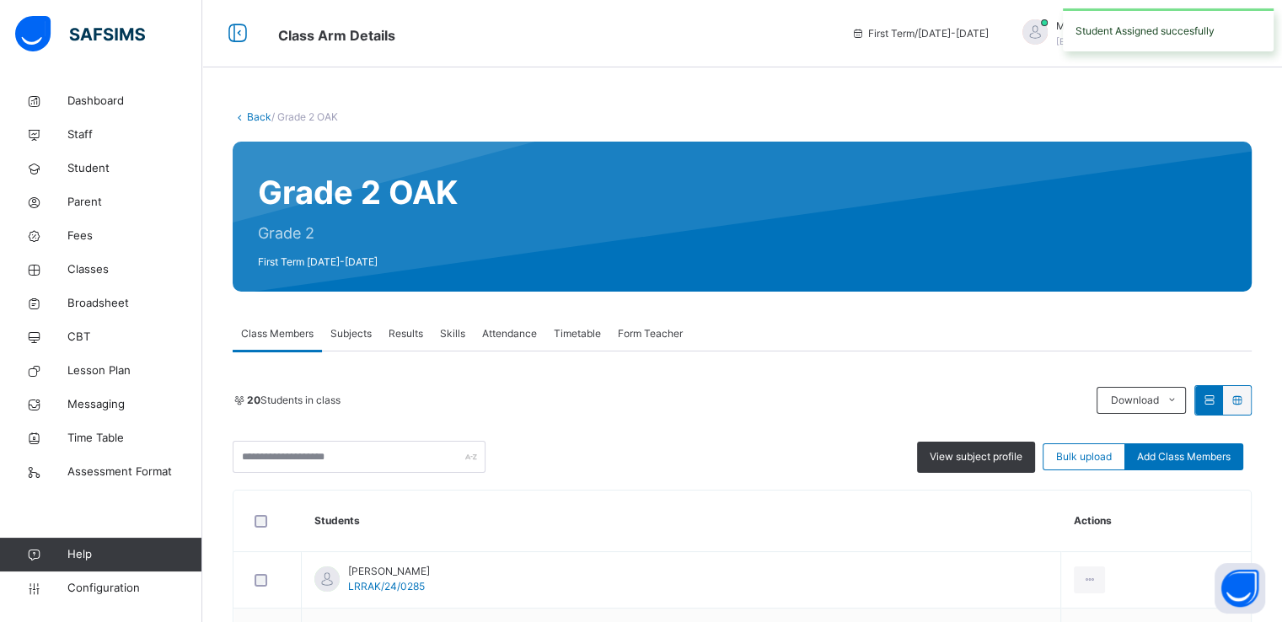
click at [253, 119] on link "Back" at bounding box center [259, 116] width 24 height 13
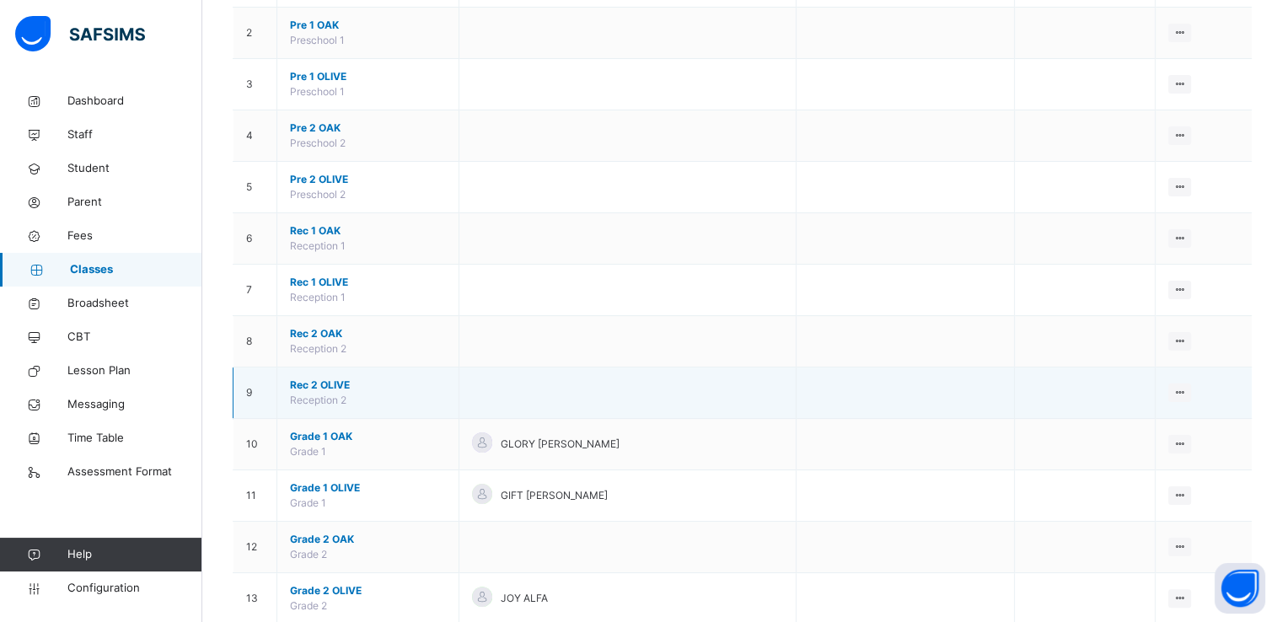
scroll to position [199, 0]
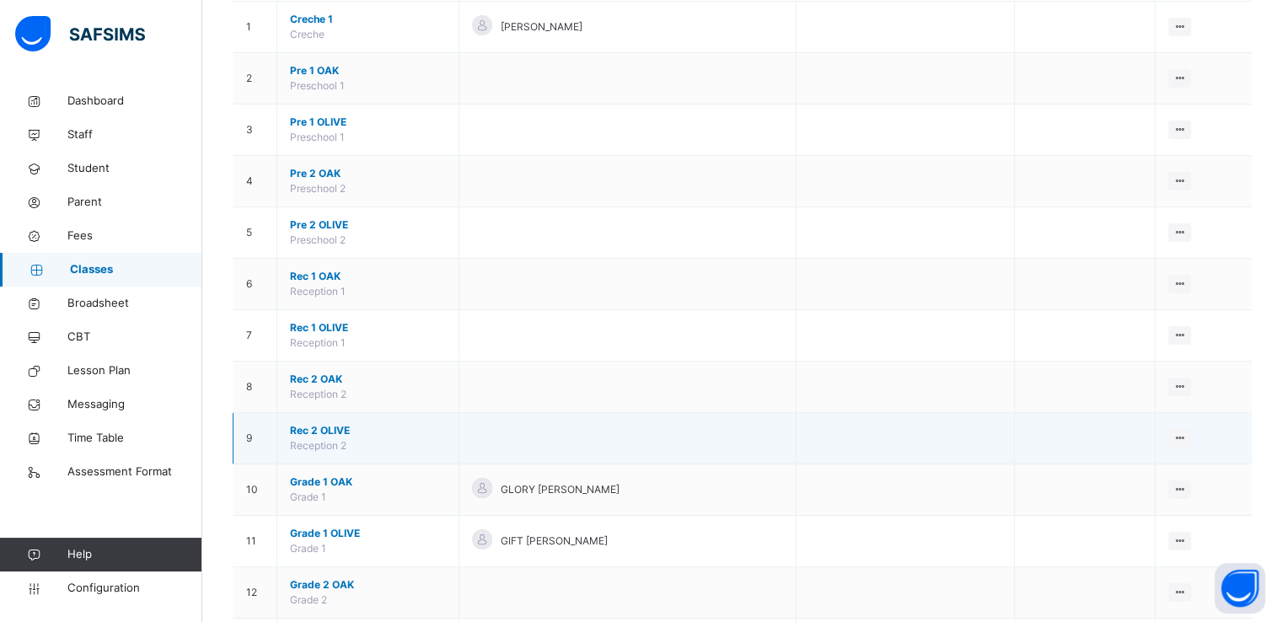
click at [306, 429] on span "Rec 2 OLIVE" at bounding box center [368, 430] width 156 height 15
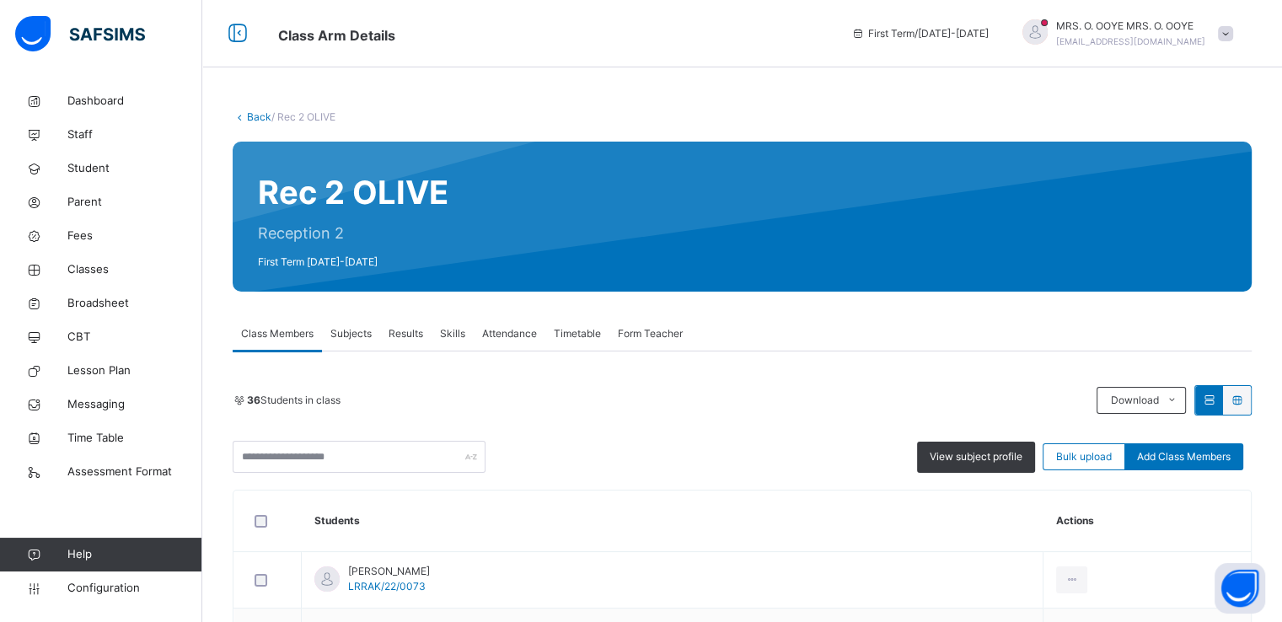
click at [251, 119] on link "Back" at bounding box center [259, 116] width 24 height 13
